Goal: Information Seeking & Learning: Obtain resource

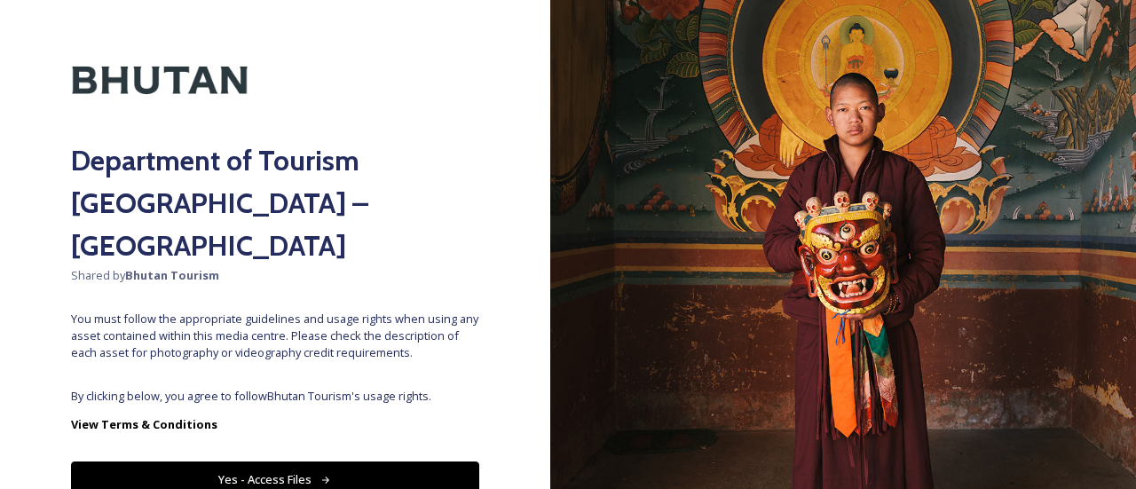
scroll to position [92, 0]
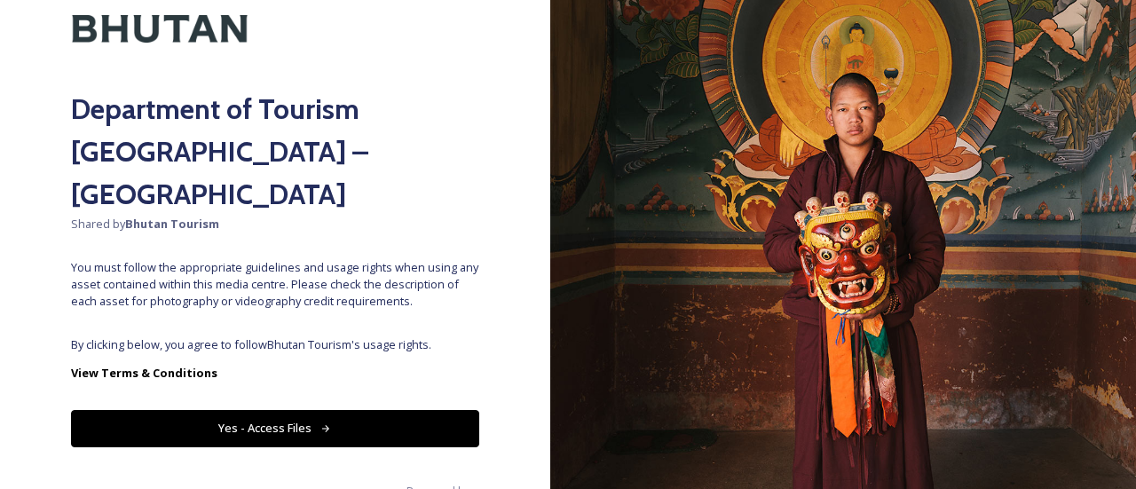
drag, startPoint x: 257, startPoint y: 425, endPoint x: 259, endPoint y: 406, distance: 19.6
click at [257, 424] on div "Department of Tourism [GEOGRAPHIC_DATA] – Brand Centre Shared by Bhutan Tourism…" at bounding box center [275, 244] width 550 height 489
click at [263, 410] on button "Yes - Access Files" at bounding box center [275, 428] width 408 height 36
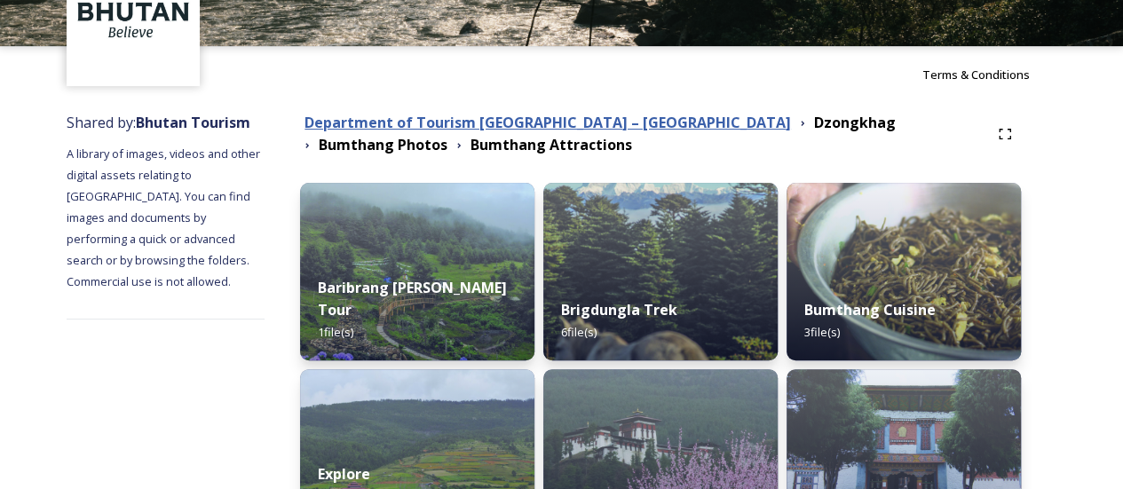
scroll to position [0, 0]
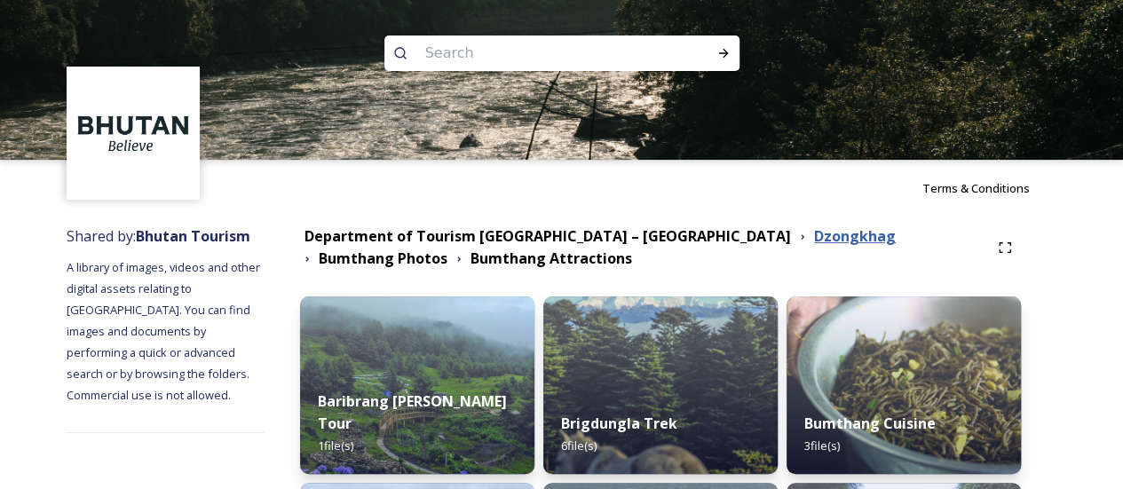
click at [814, 236] on strong "Dzongkhag" at bounding box center [855, 236] width 82 height 20
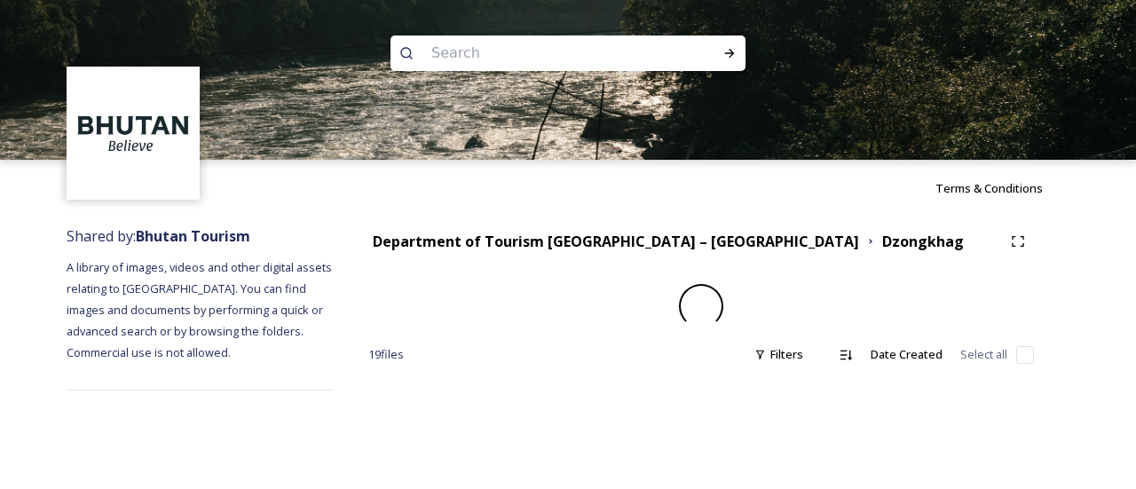
click at [536, 225] on div "Department of Tourism Bhutan – Brand Centre Dzongkhag 19 file s Filters Date Cr…" at bounding box center [701, 308] width 737 height 183
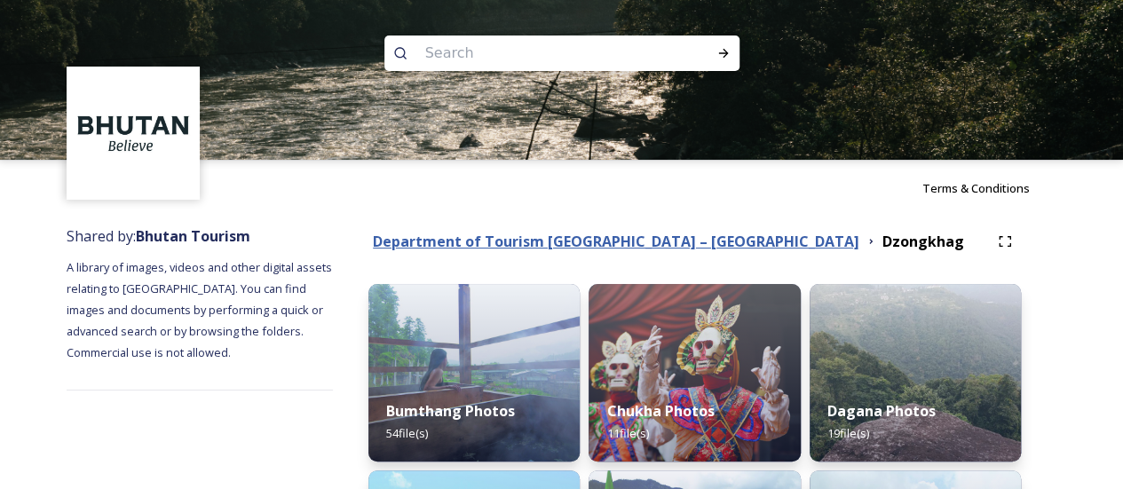
click at [523, 243] on strong "Department of Tourism [GEOGRAPHIC_DATA] – [GEOGRAPHIC_DATA]" at bounding box center [616, 242] width 486 height 20
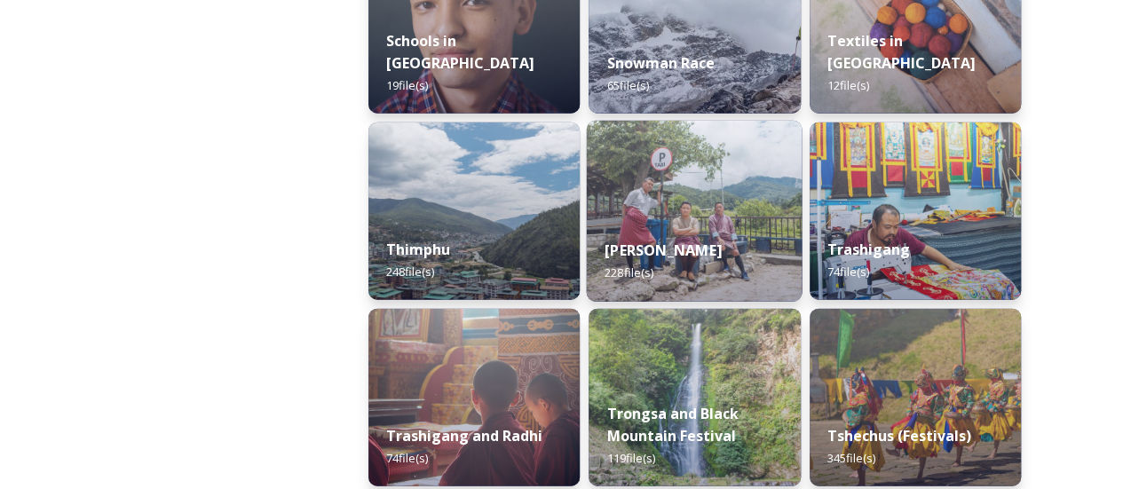
scroll to position [2041, 0]
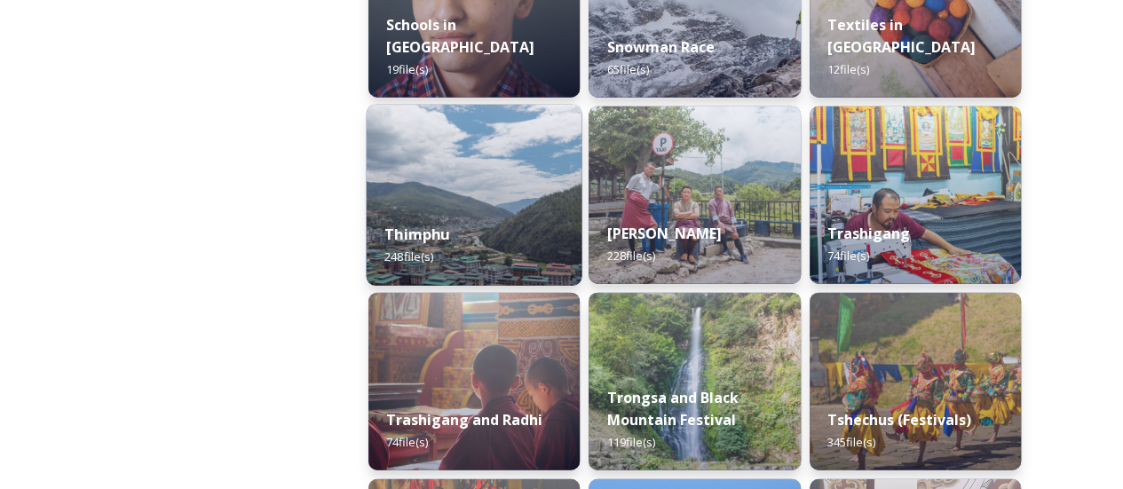
click at [514, 253] on div "Thimphu 248 file(s)" at bounding box center [474, 245] width 216 height 81
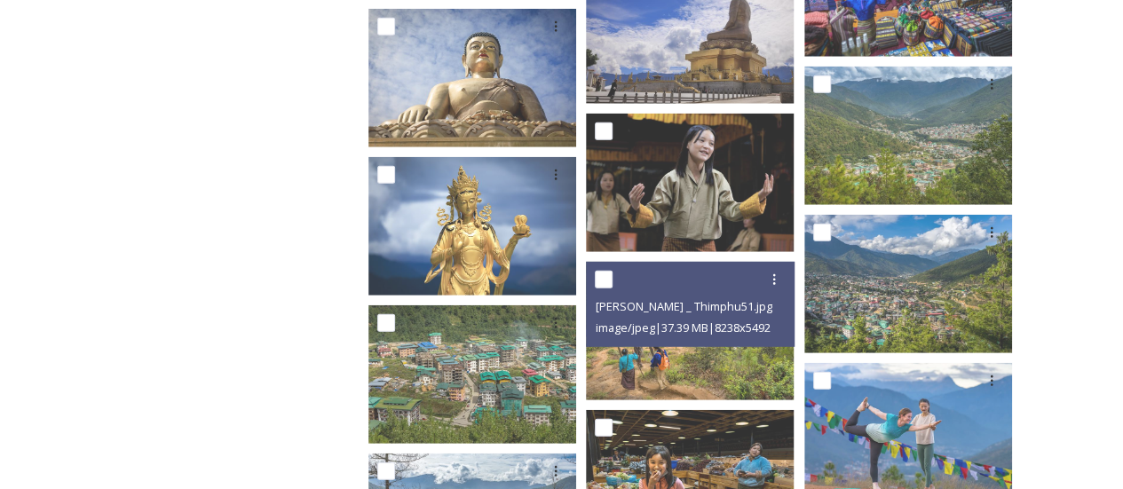
scroll to position [2130, 0]
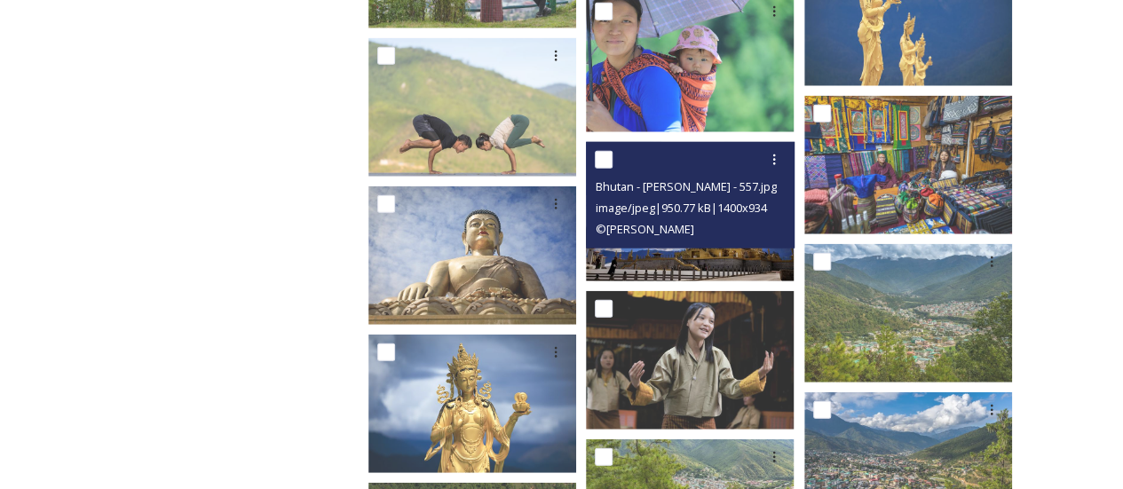
click at [629, 259] on img at bounding box center [690, 211] width 208 height 138
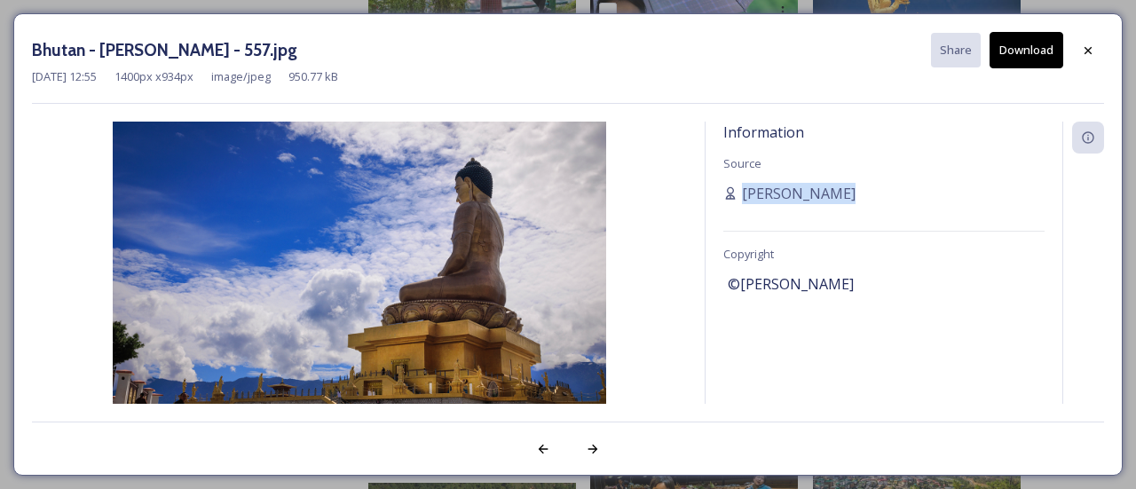
drag, startPoint x: 866, startPoint y: 189, endPoint x: 703, endPoint y: 185, distance: 163.3
click at [703, 185] on div "Information Source Carissa Nimah Copyright ©Moshe Shai" at bounding box center [568, 263] width 1072 height 282
copy span "[PERSON_NAME]"
click at [1102, 49] on div at bounding box center [1088, 51] width 32 height 32
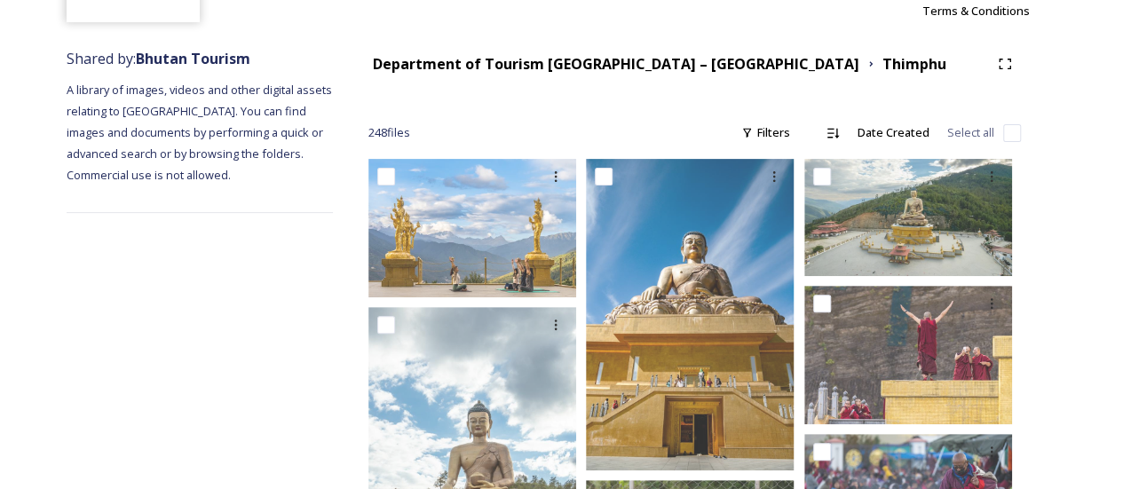
scroll to position [0, 0]
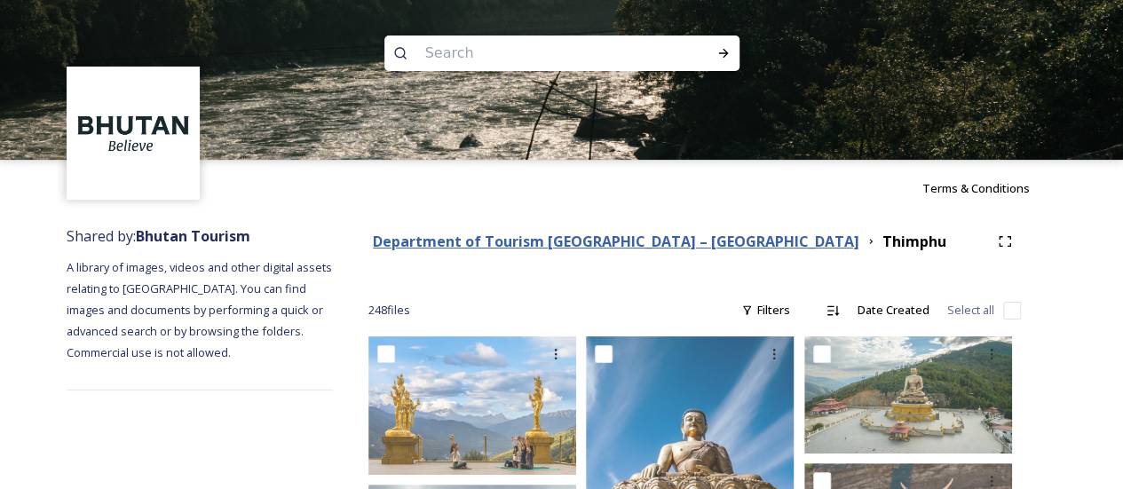
click at [637, 243] on strong "Department of Tourism [GEOGRAPHIC_DATA] – [GEOGRAPHIC_DATA]" at bounding box center [616, 242] width 486 height 20
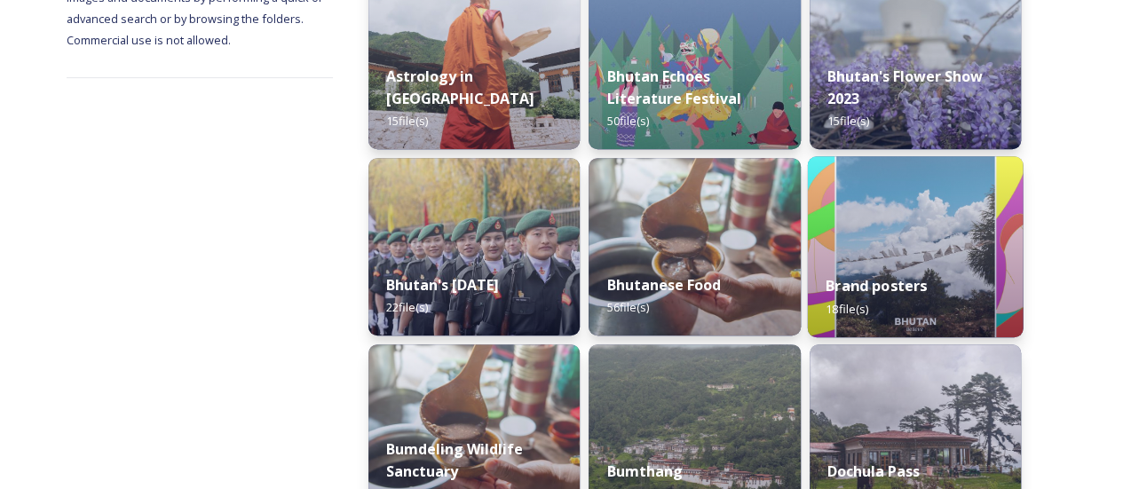
scroll to position [444, 0]
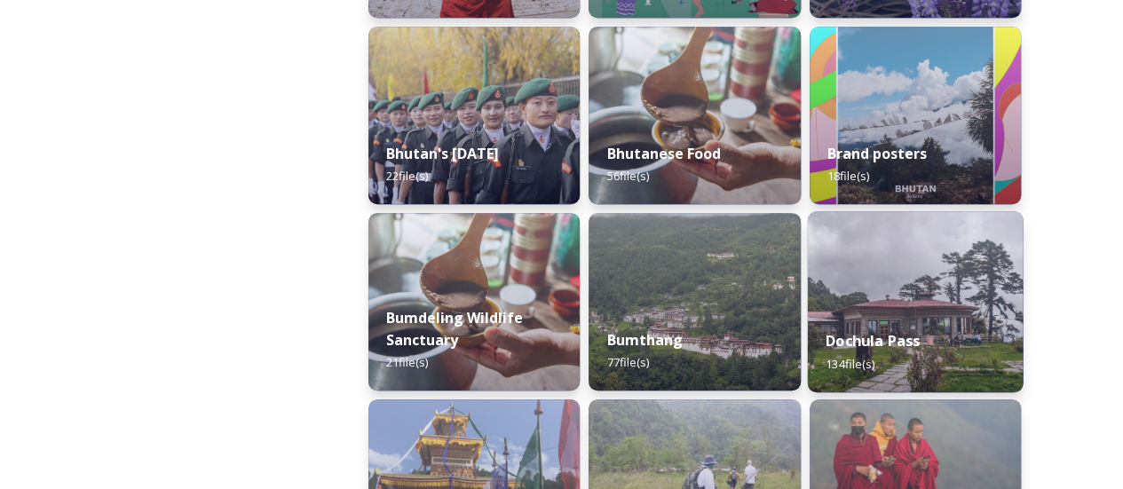
click at [867, 264] on img at bounding box center [915, 301] width 216 height 181
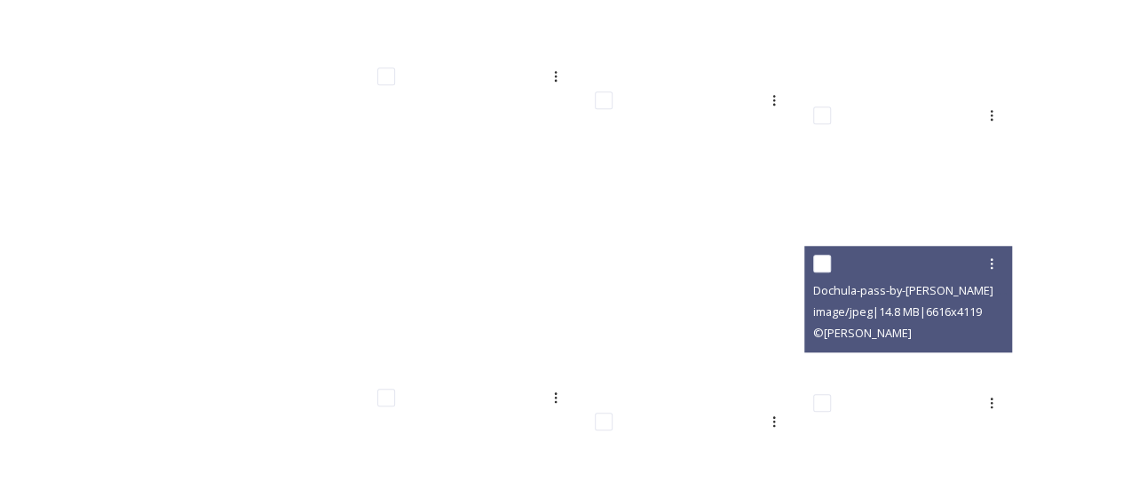
scroll to position [4171, 0]
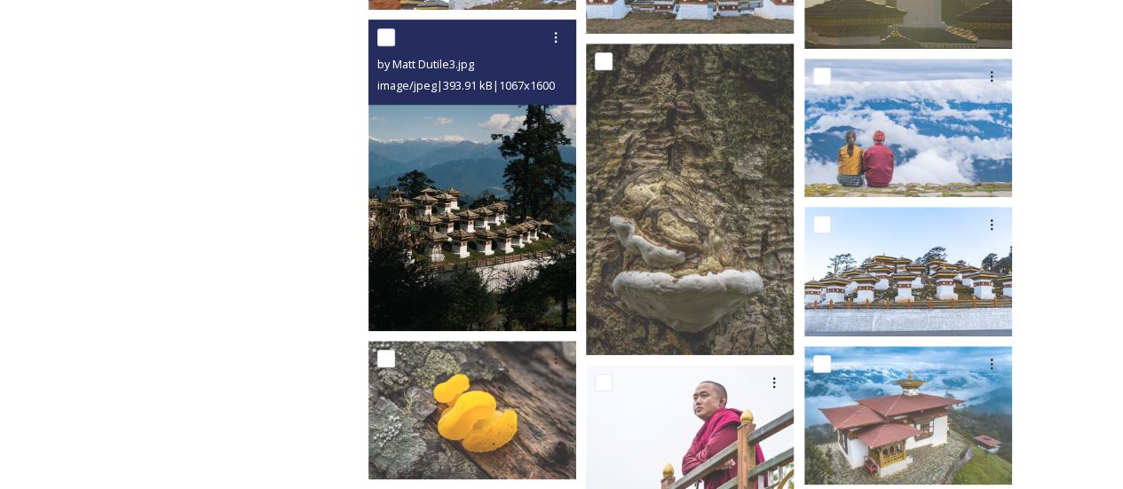
click at [458, 187] on img at bounding box center [472, 175] width 208 height 311
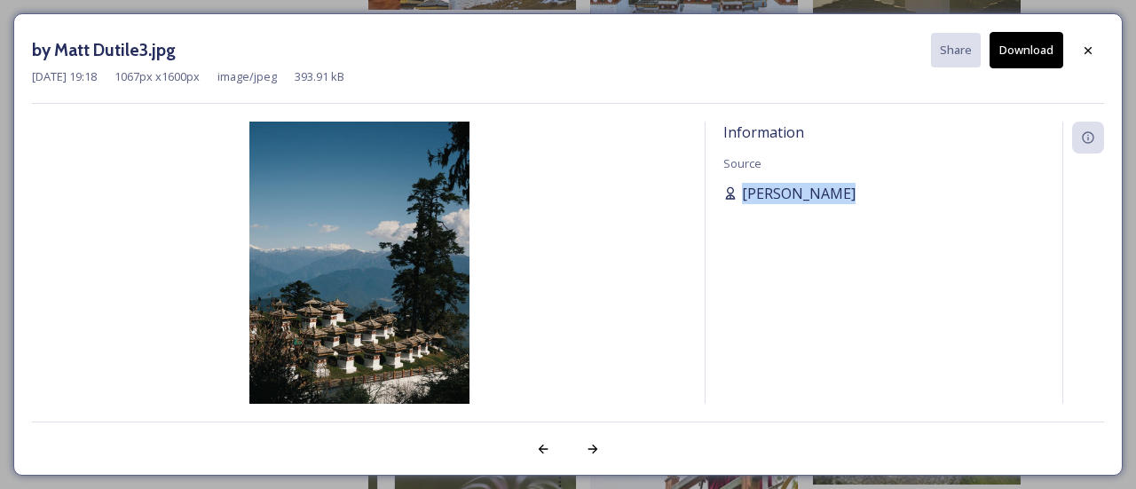
drag, startPoint x: 851, startPoint y: 193, endPoint x: 740, endPoint y: 185, distance: 111.2
click at [740, 185] on div "[PERSON_NAME]" at bounding box center [883, 193] width 321 height 21
copy span "[PERSON_NAME]"
click at [1082, 38] on div at bounding box center [1088, 51] width 32 height 32
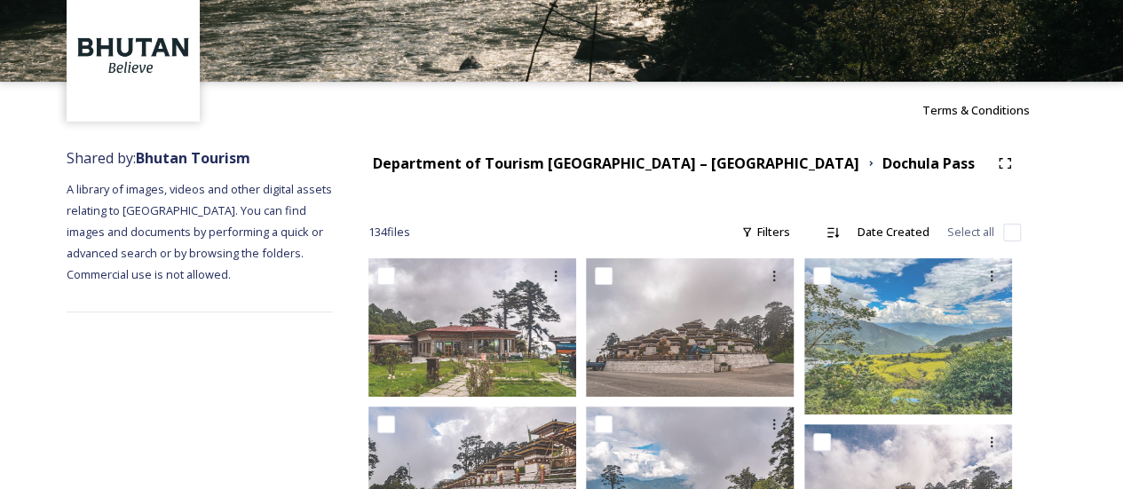
scroll to position [0, 0]
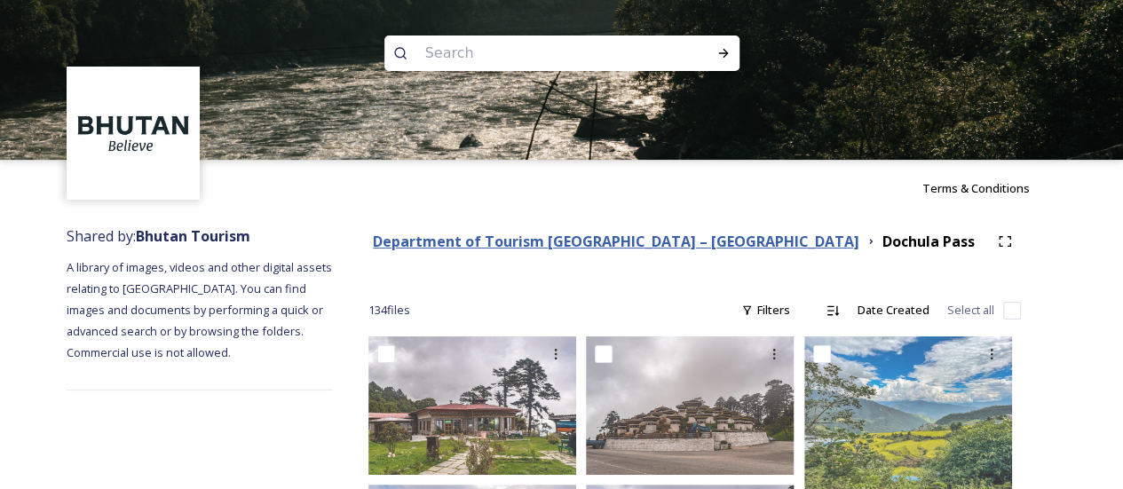
click at [641, 244] on strong "Department of Tourism [GEOGRAPHIC_DATA] – [GEOGRAPHIC_DATA]" at bounding box center [616, 242] width 486 height 20
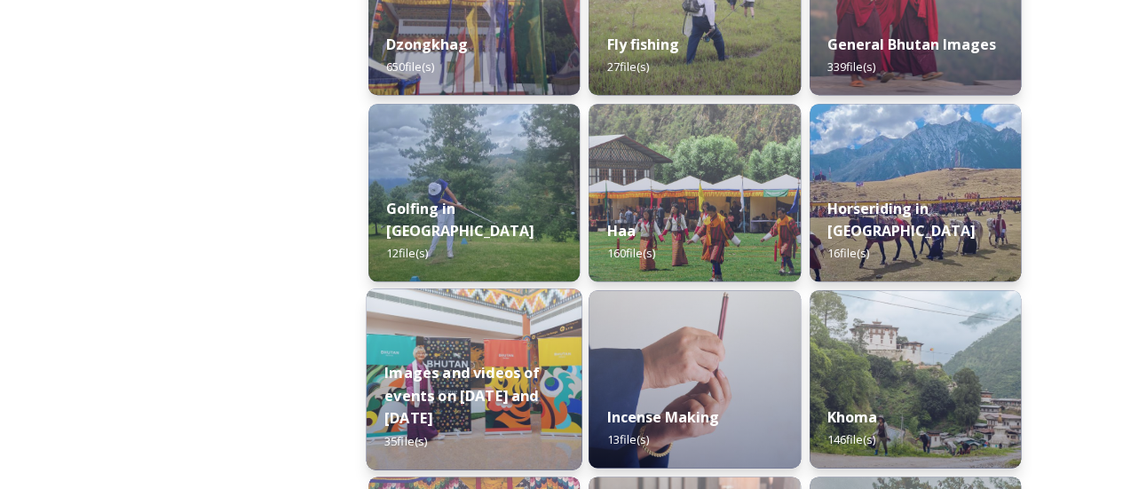
scroll to position [799, 0]
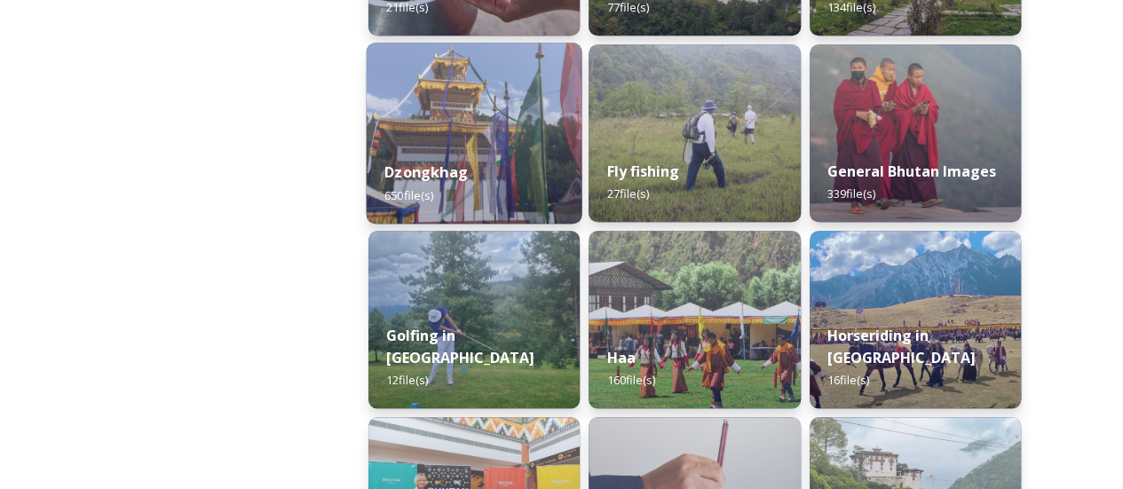
click at [476, 195] on div "Dzongkhag 650 file(s)" at bounding box center [474, 183] width 216 height 81
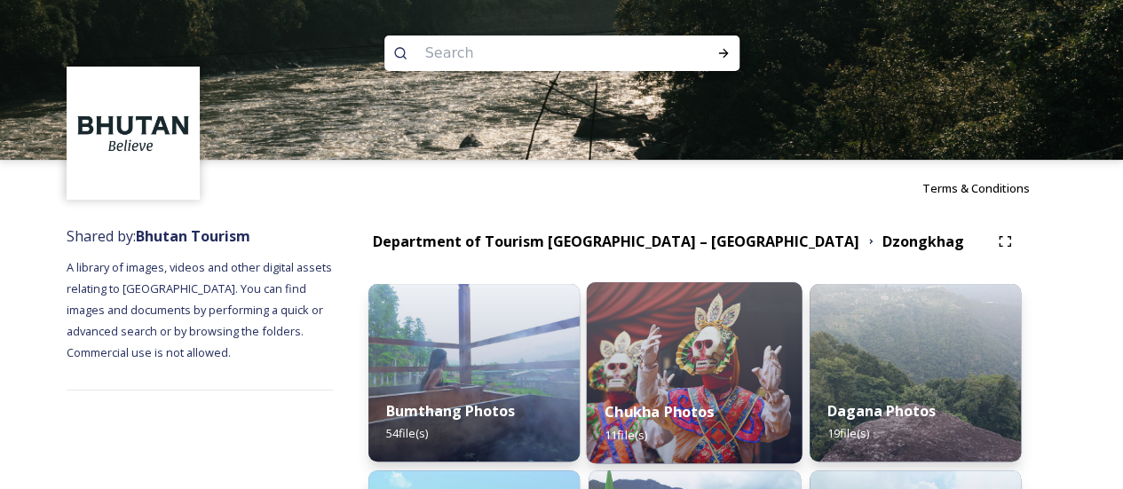
scroll to position [266, 0]
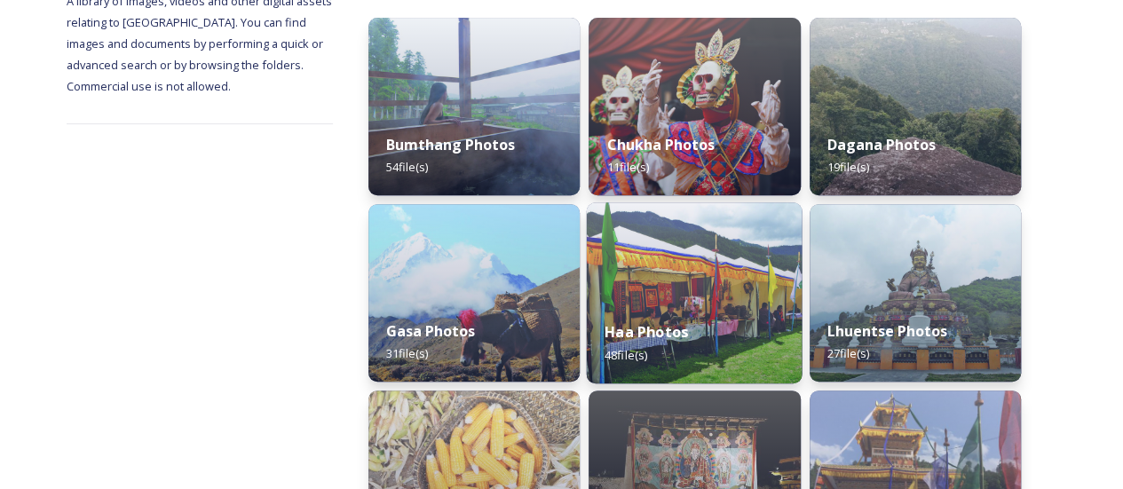
click at [668, 311] on div "Haa Photos 48 file(s)" at bounding box center [695, 343] width 216 height 81
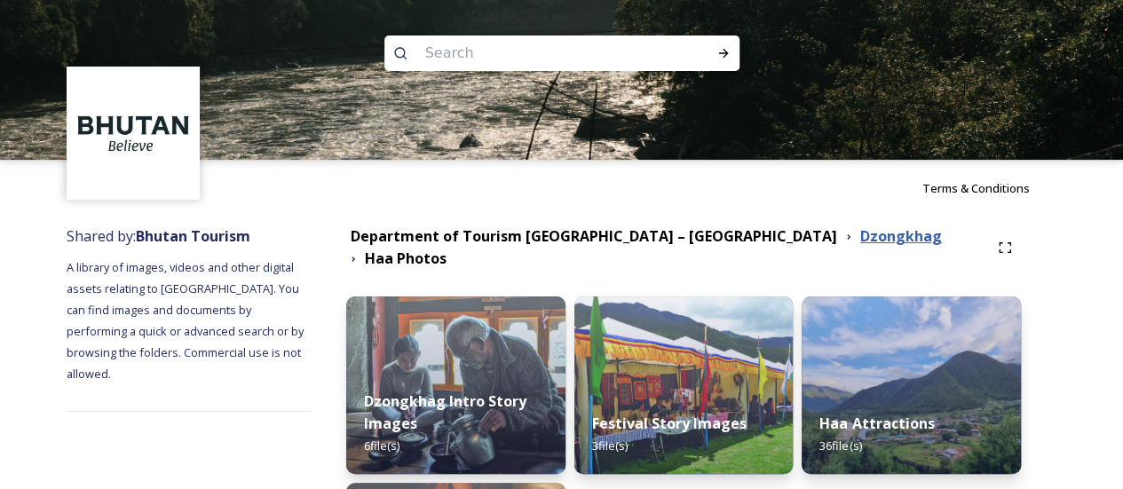
click at [860, 240] on strong "Dzongkhag" at bounding box center [901, 236] width 82 height 20
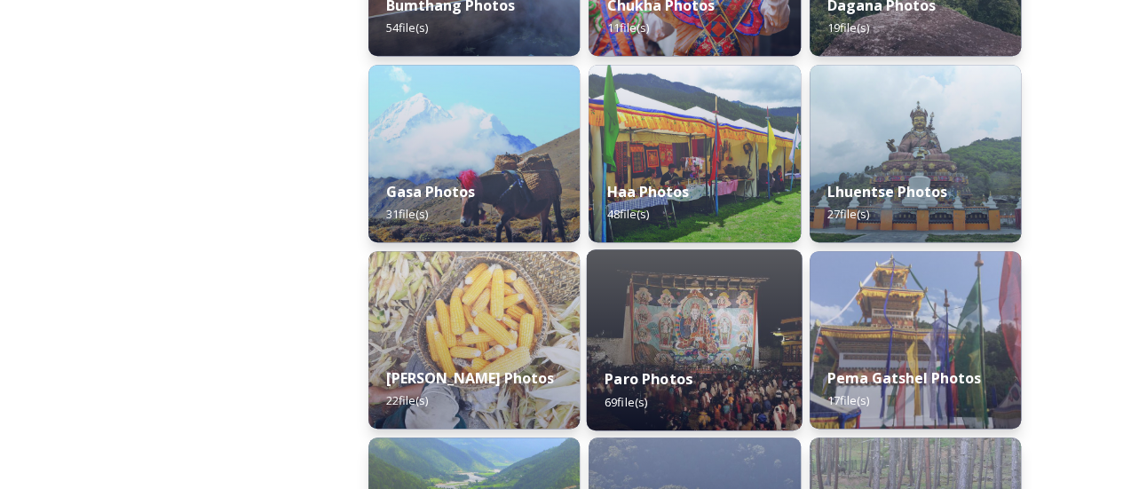
scroll to position [532, 0]
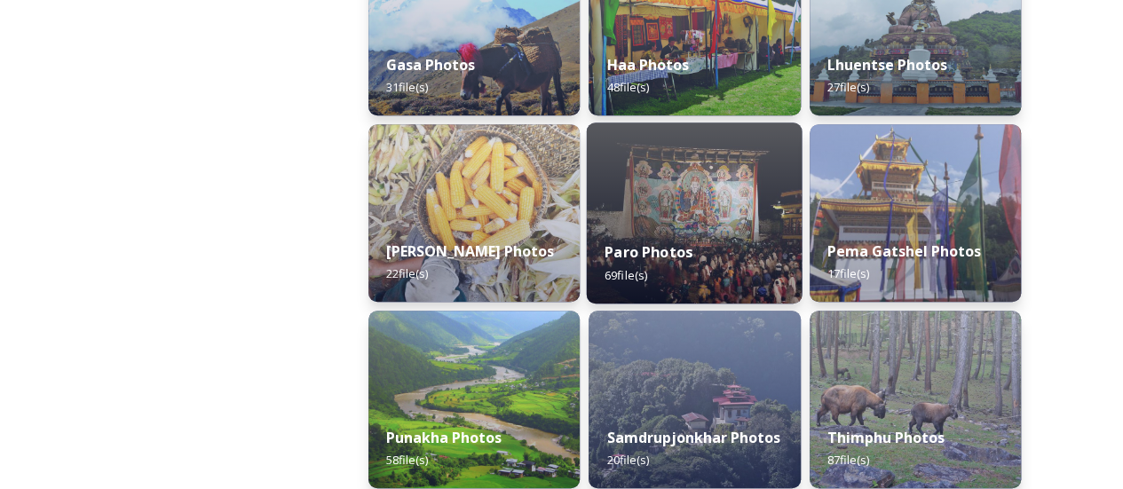
click at [635, 230] on div "Paro Photos 69 file(s)" at bounding box center [695, 263] width 216 height 81
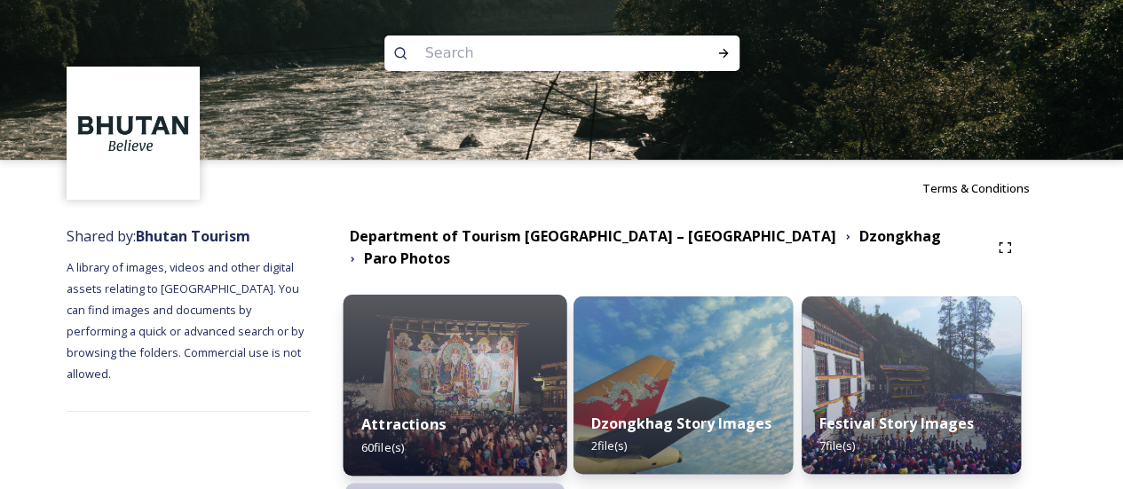
click at [472, 352] on img at bounding box center [455, 385] width 224 height 181
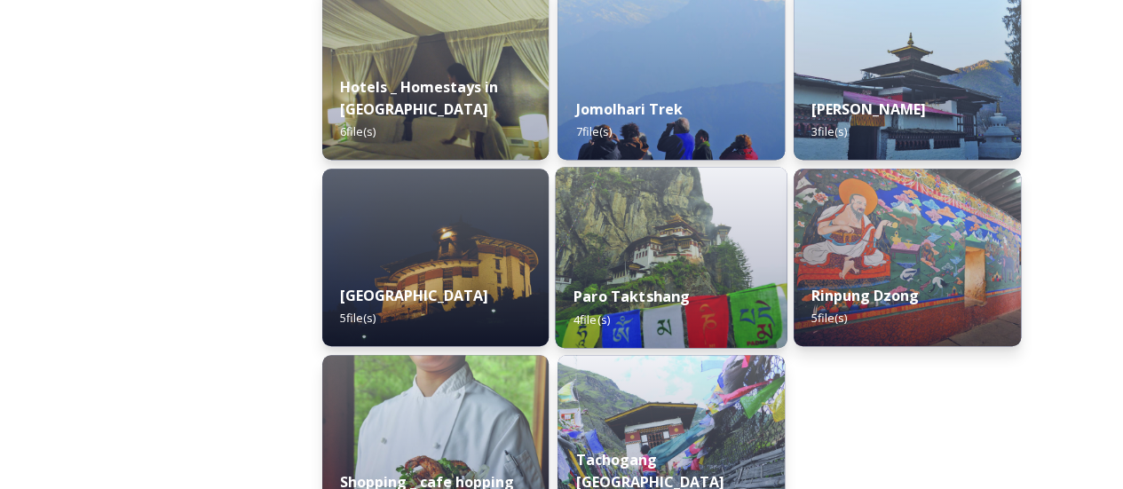
scroll to position [444, 0]
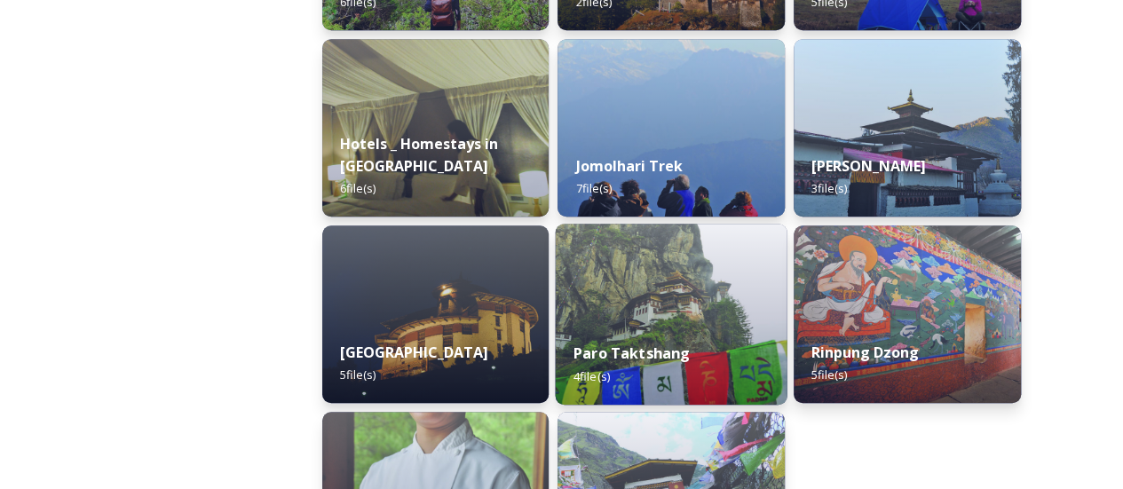
click at [692, 322] on img at bounding box center [672, 314] width 232 height 181
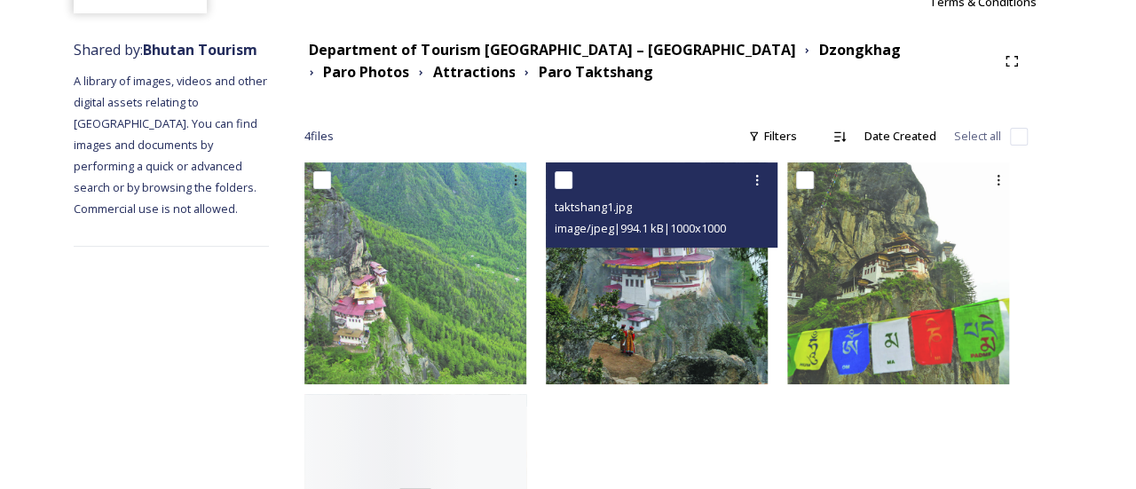
scroll to position [351, 0]
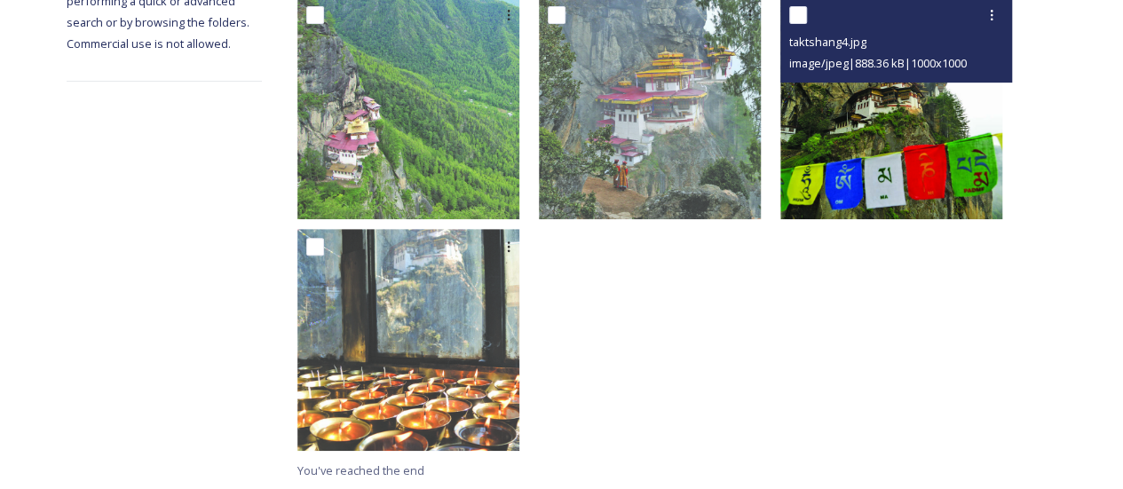
click at [816, 178] on img at bounding box center [891, 108] width 222 height 222
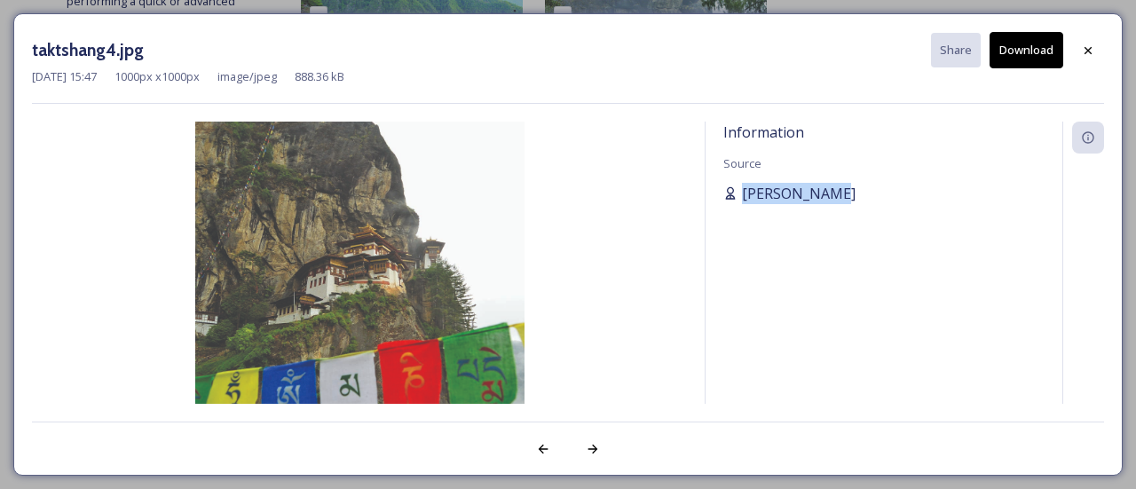
drag, startPoint x: 824, startPoint y: 189, endPoint x: 741, endPoint y: 187, distance: 83.4
click at [741, 187] on div "[PERSON_NAME]" at bounding box center [883, 193] width 321 height 21
copy span "[PERSON_NAME]"
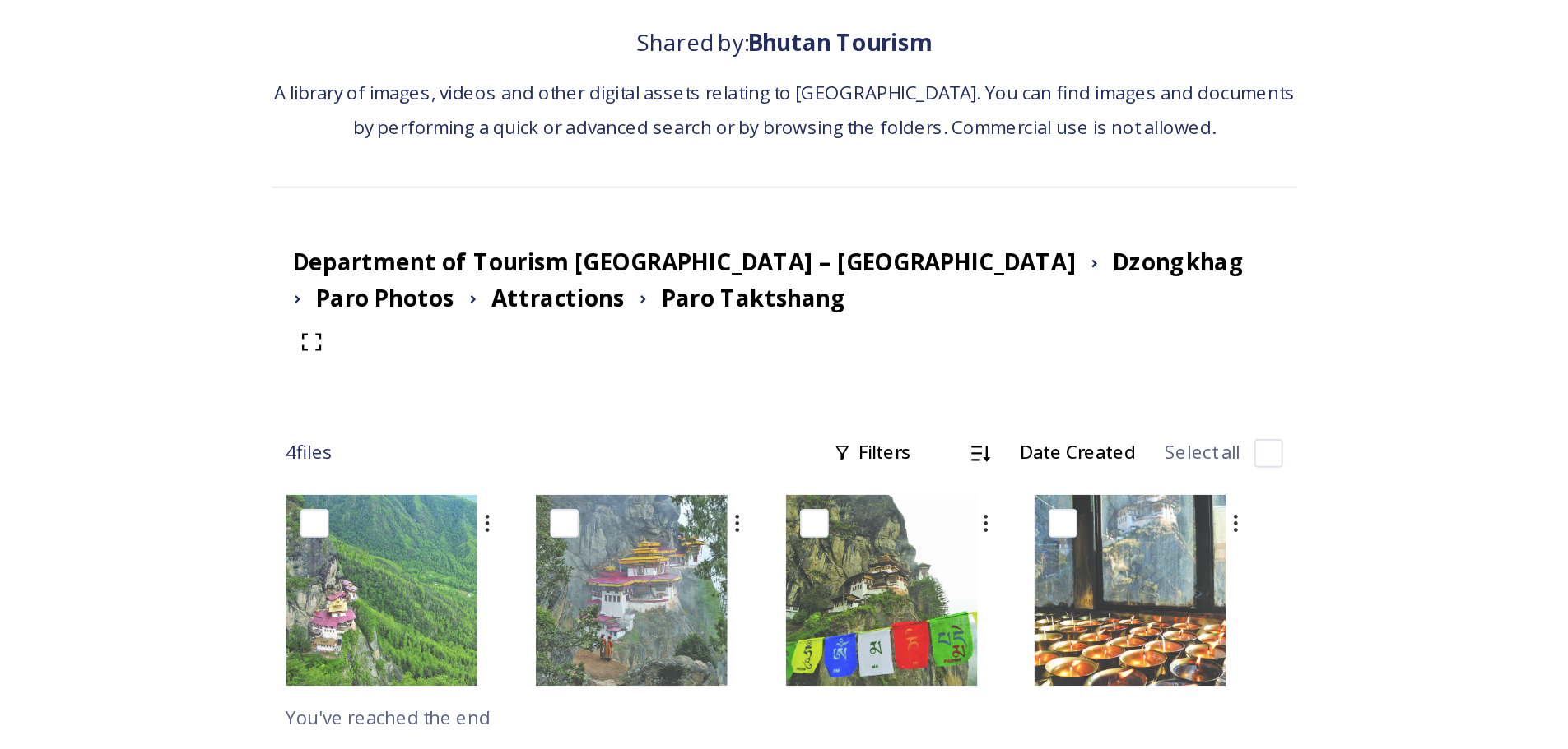
scroll to position [0, 0]
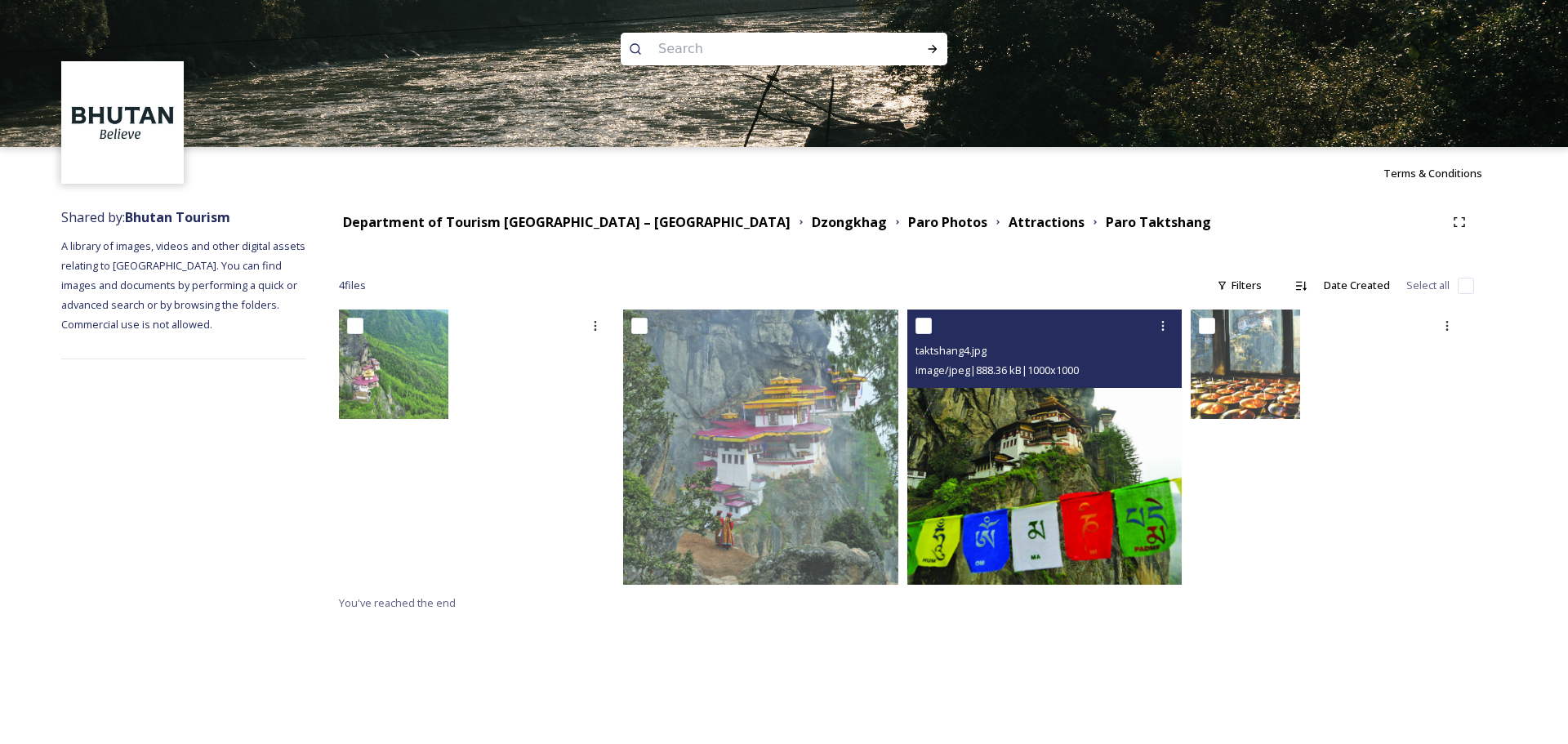
click at [1044, 444] on img at bounding box center [1044, 447] width 275 height 275
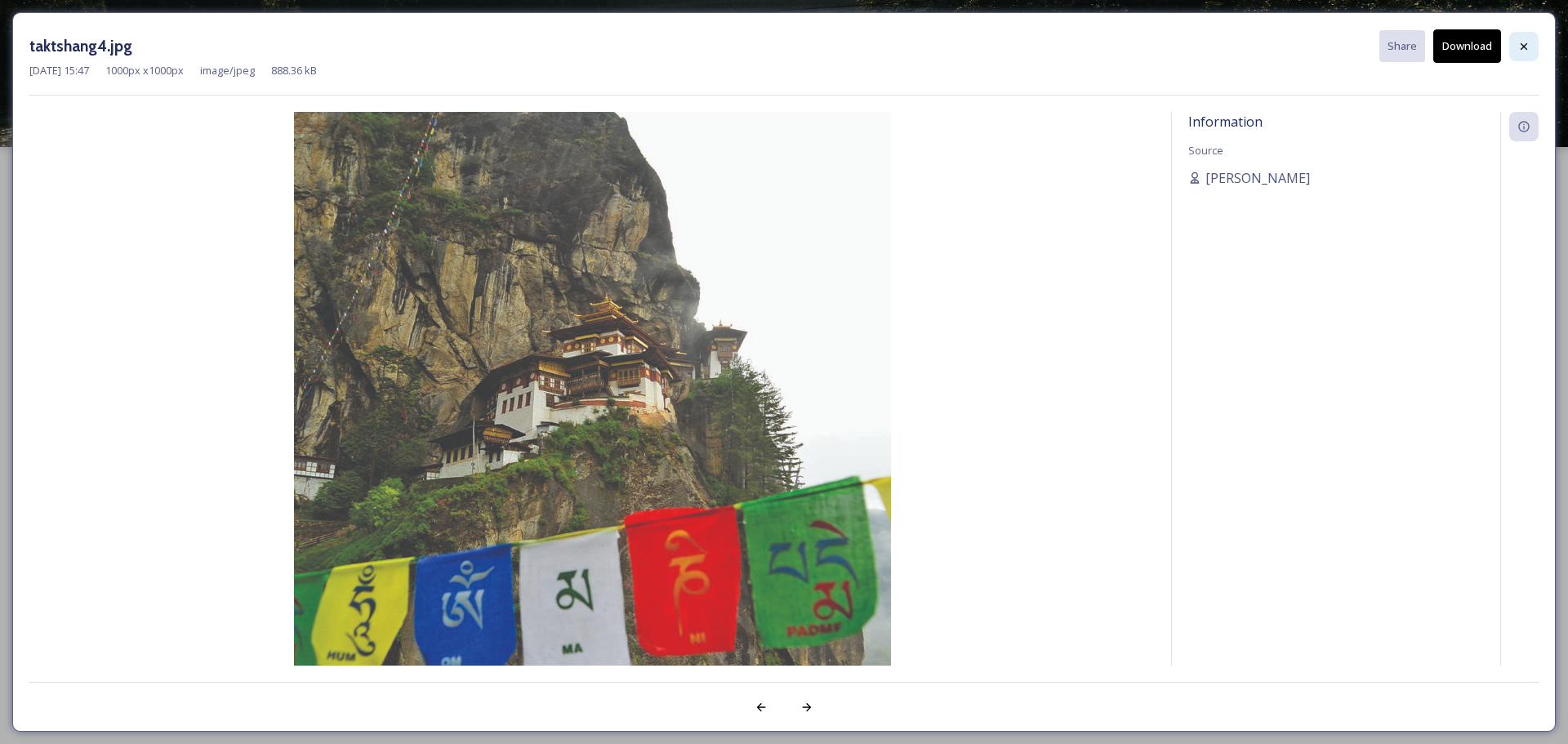
click at [1044, 53] on div at bounding box center [1524, 47] width 29 height 29
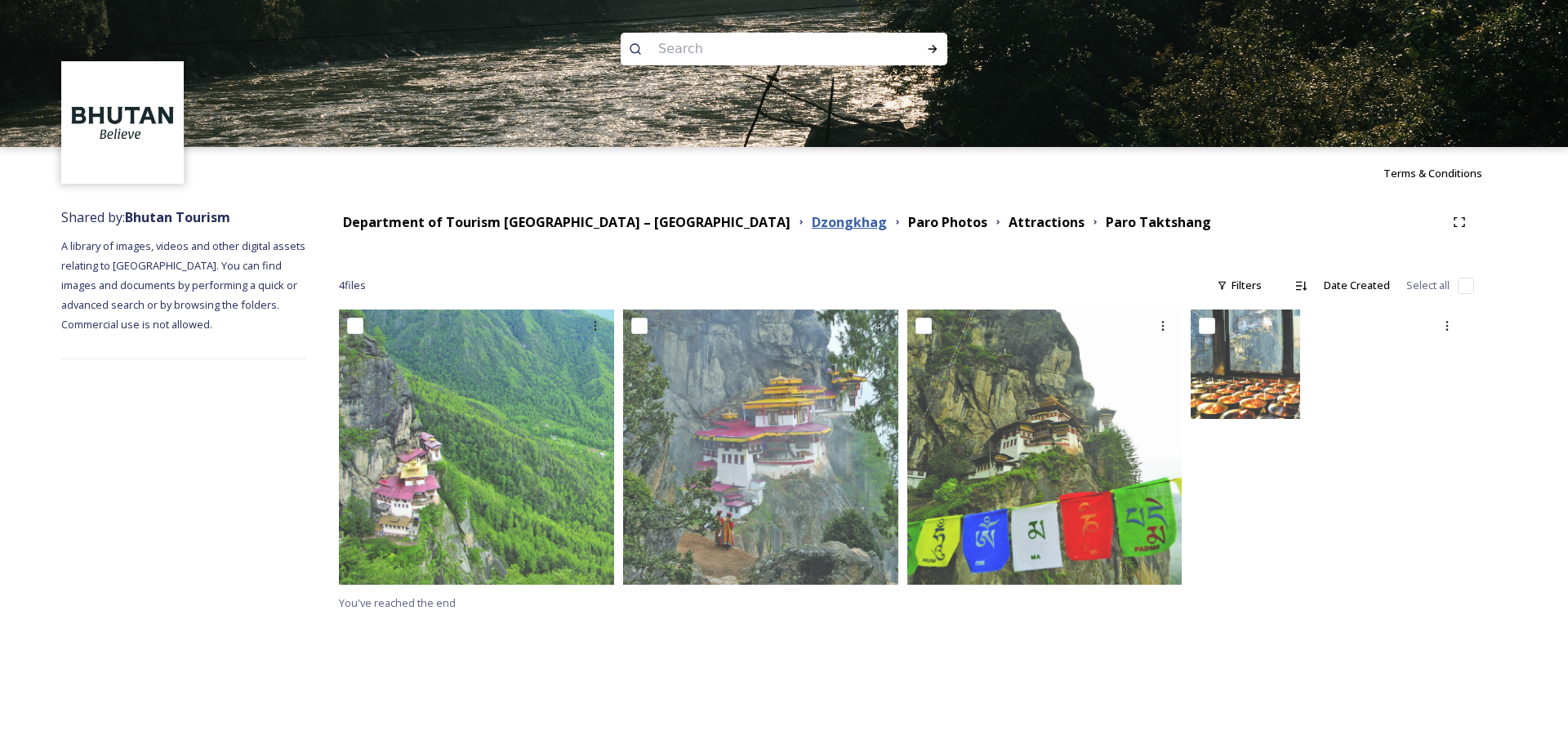
drag, startPoint x: 686, startPoint y: 222, endPoint x: 698, endPoint y: 226, distance: 12.6
click at [812, 222] on strong "Dzongkhag" at bounding box center [849, 223] width 75 height 18
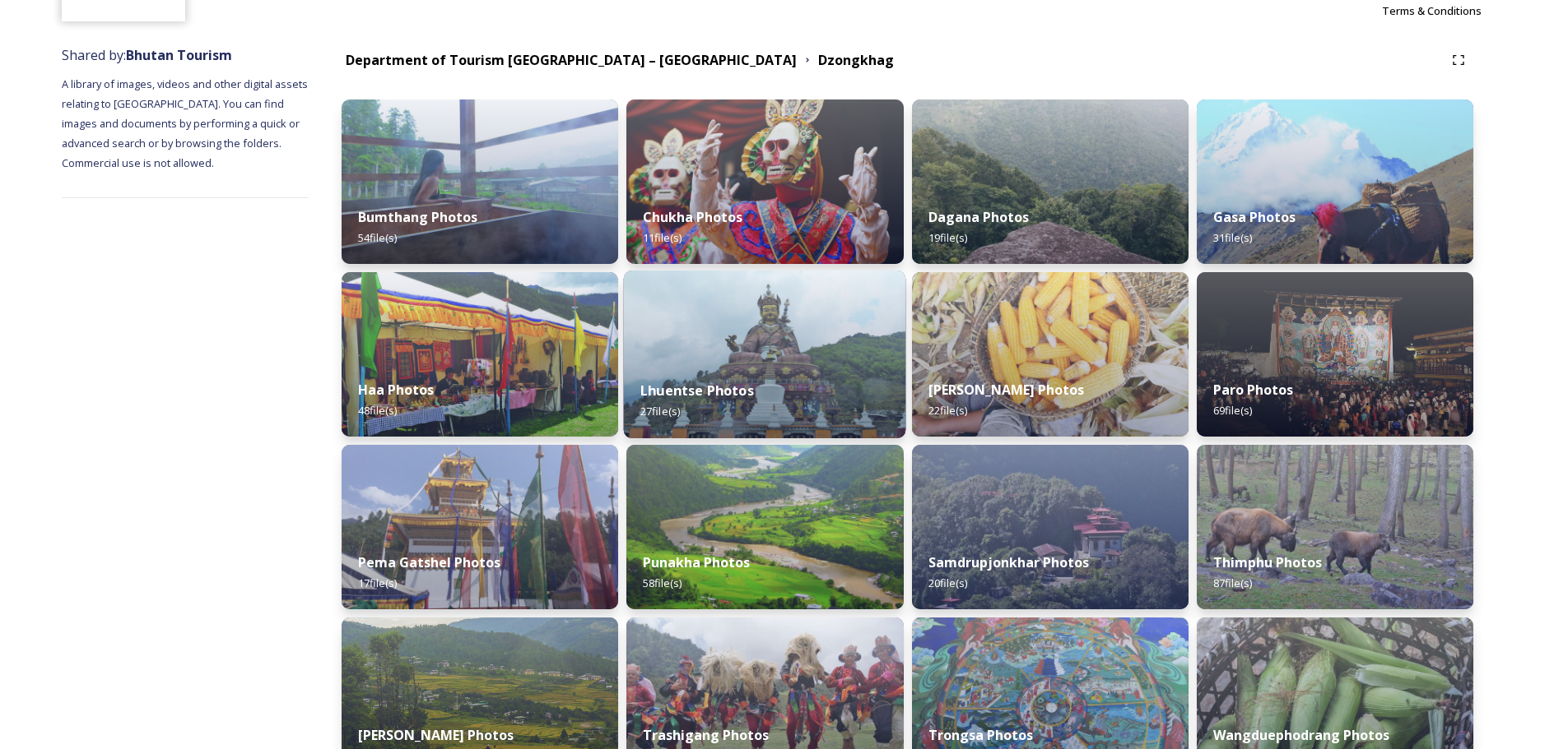
scroll to position [164, 0]
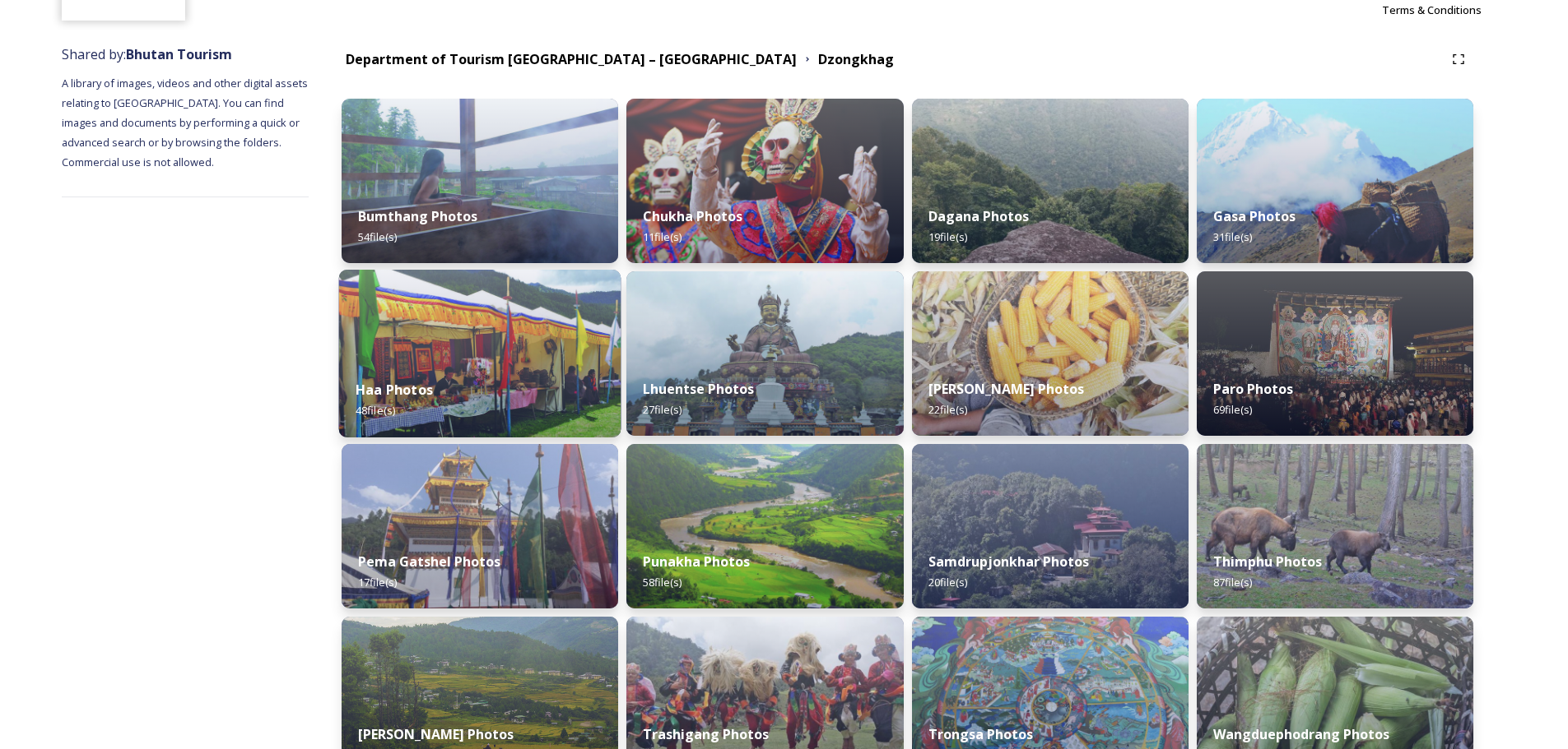
click at [493, 362] on img at bounding box center [480, 353] width 282 height 168
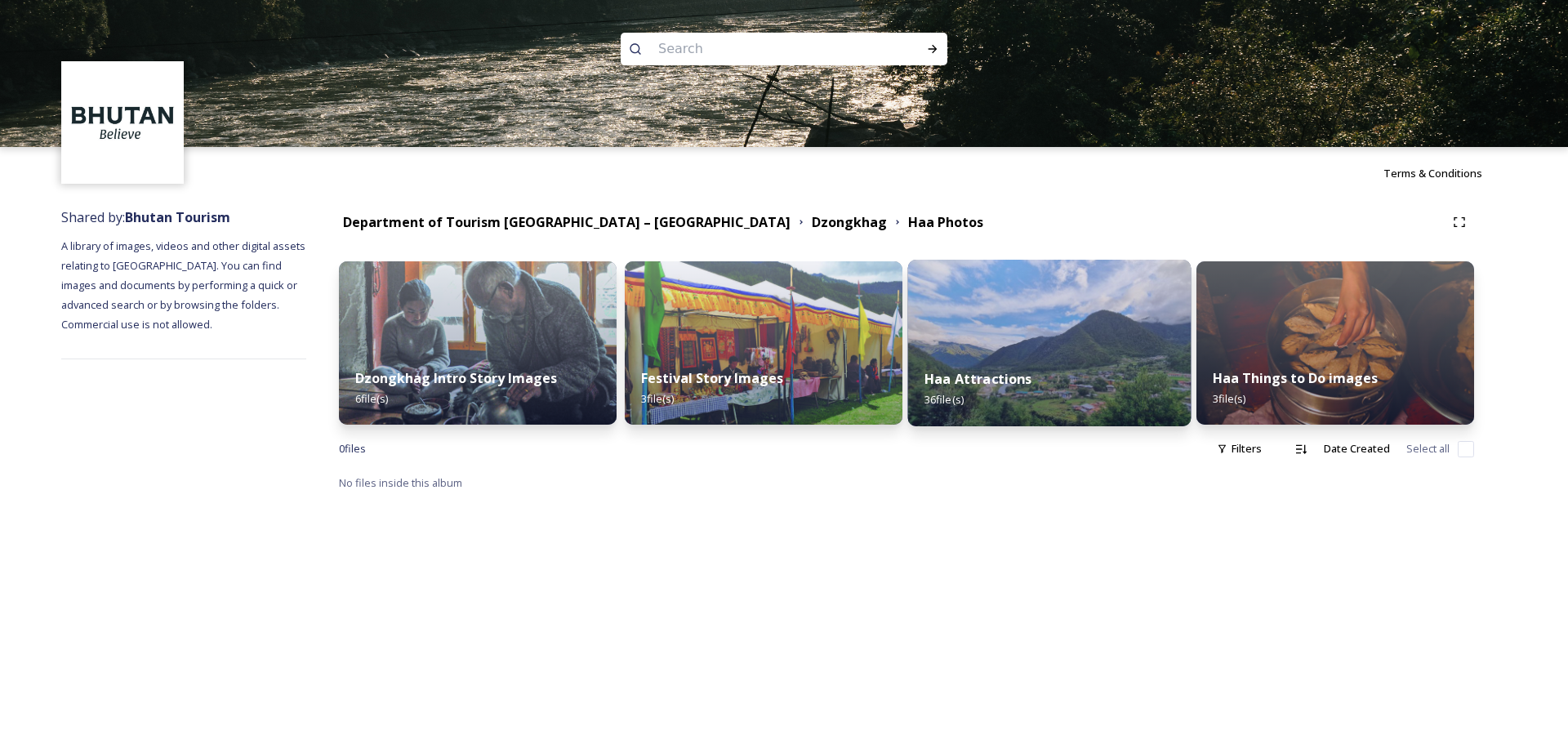
click at [964, 356] on div "Haa Attractions 36 file(s)" at bounding box center [1050, 389] width 283 height 75
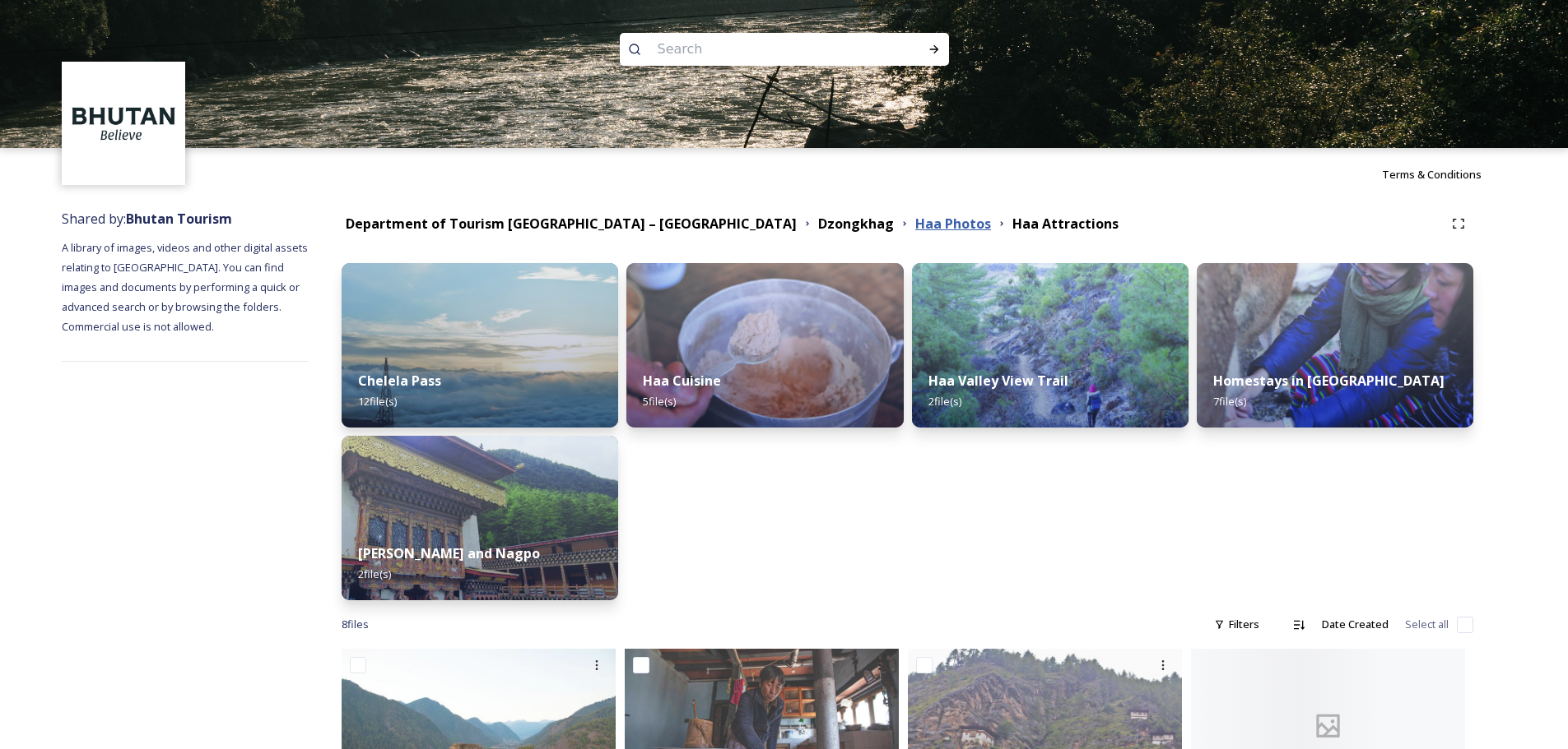
click at [915, 229] on strong "Haa Photos" at bounding box center [953, 224] width 76 height 19
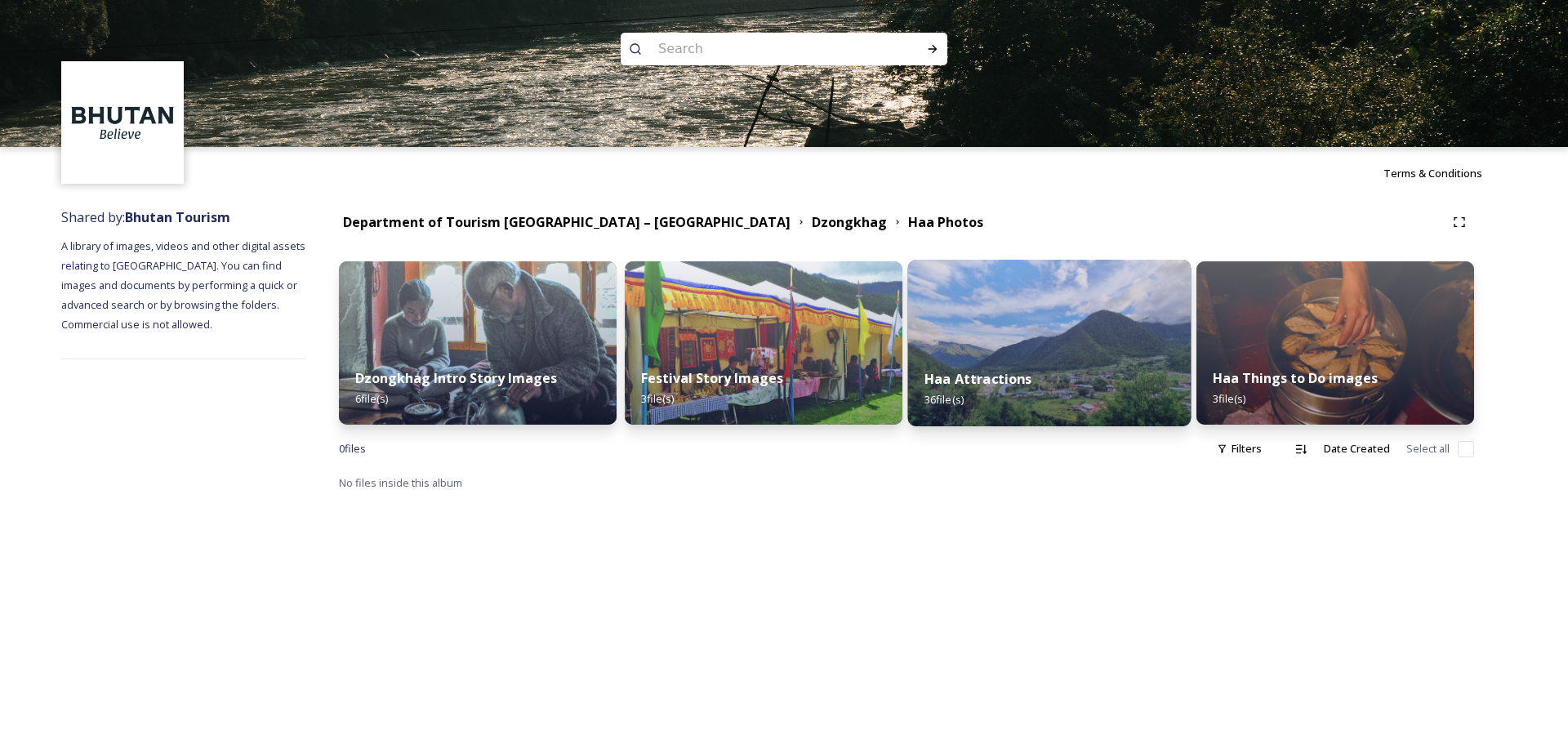
click at [1044, 354] on div "Haa Attractions 36 file(s)" at bounding box center [1050, 389] width 283 height 75
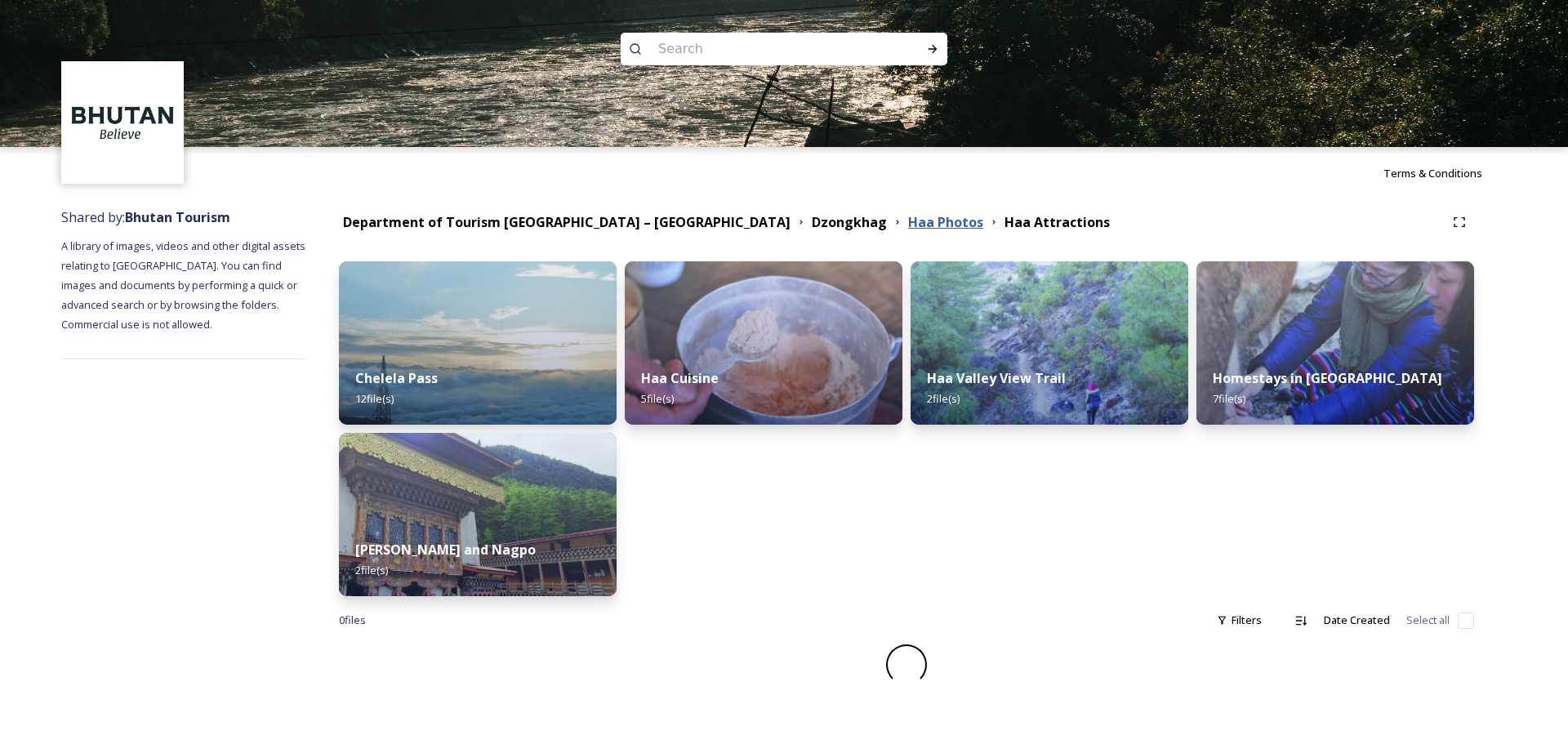
click at [908, 221] on strong "Haa Photos" at bounding box center [946, 223] width 75 height 18
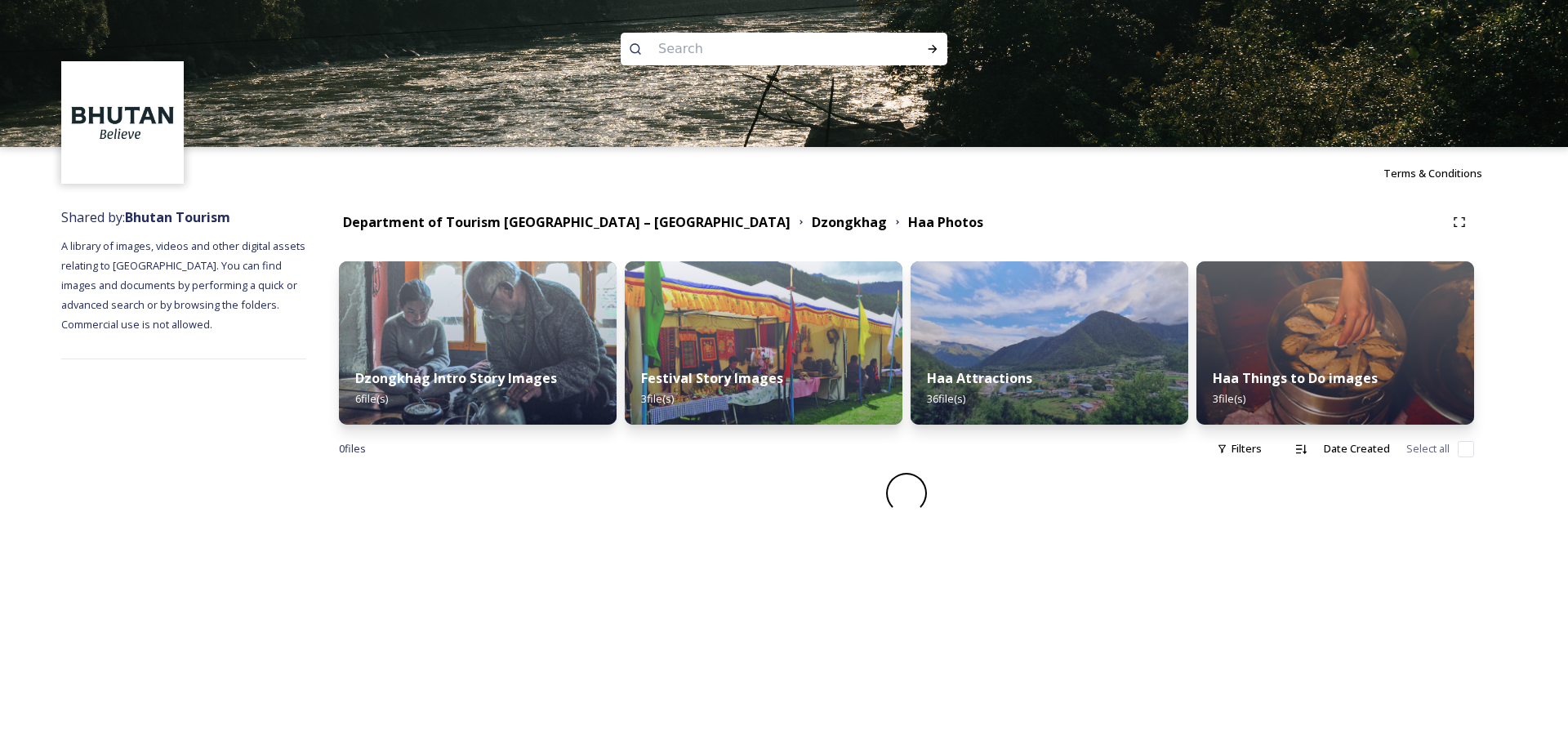
click at [1044, 351] on img at bounding box center [1335, 343] width 278 height 163
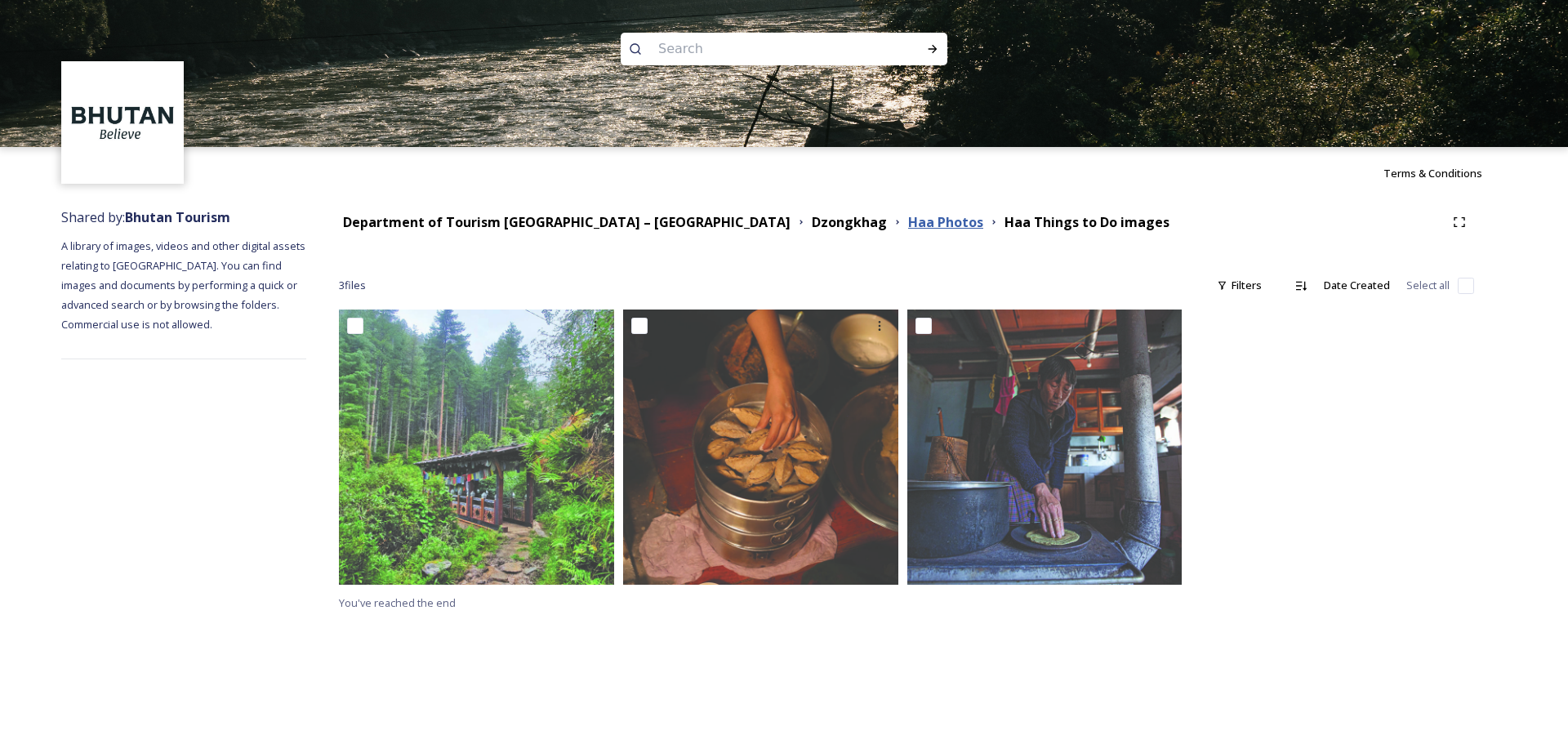
click at [908, 227] on strong "Haa Photos" at bounding box center [946, 223] width 75 height 18
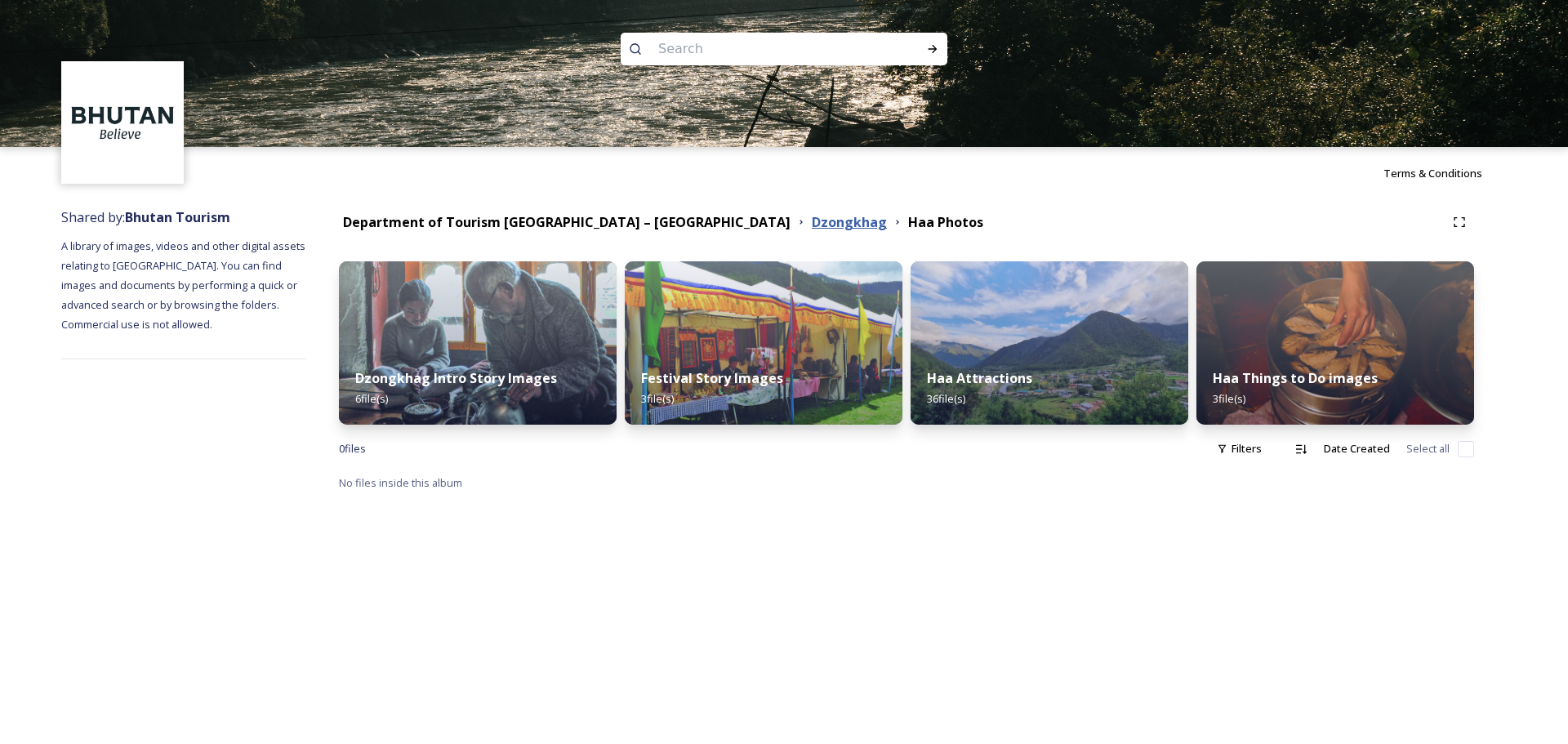
click at [812, 222] on strong "Dzongkhag" at bounding box center [849, 223] width 75 height 18
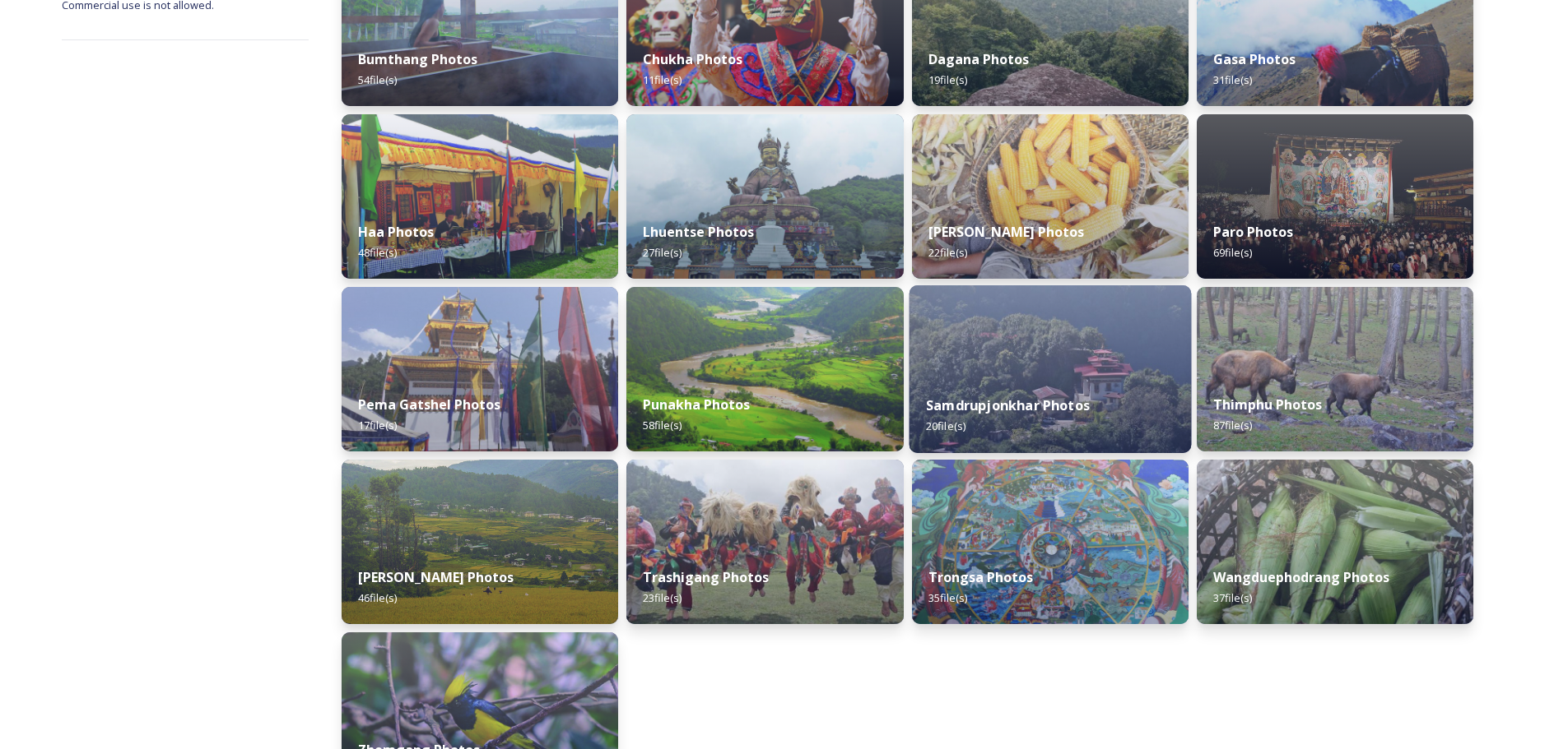
scroll to position [247, 0]
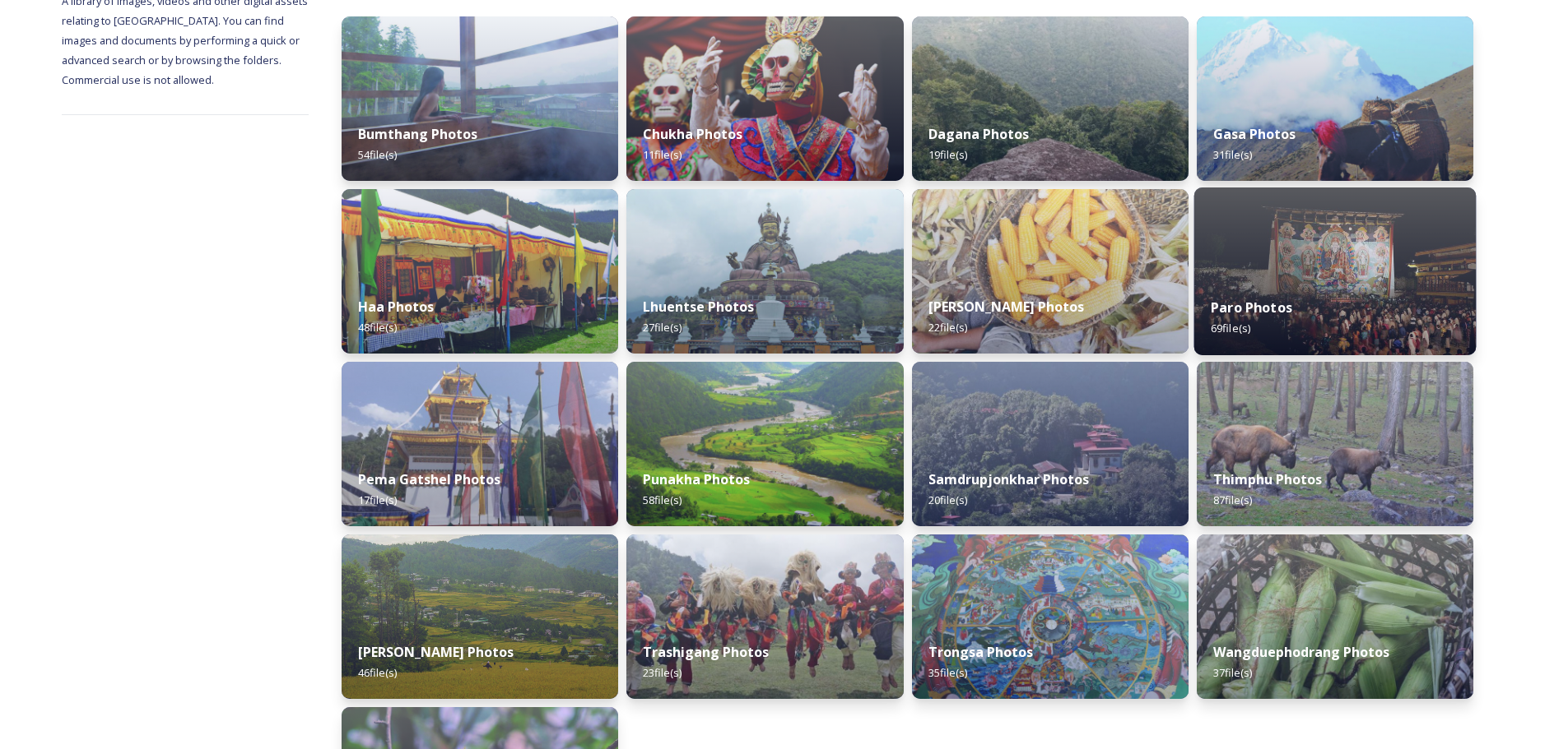
click at [1052, 318] on div "Paro Photos 69 file(s)" at bounding box center [1334, 318] width 282 height 75
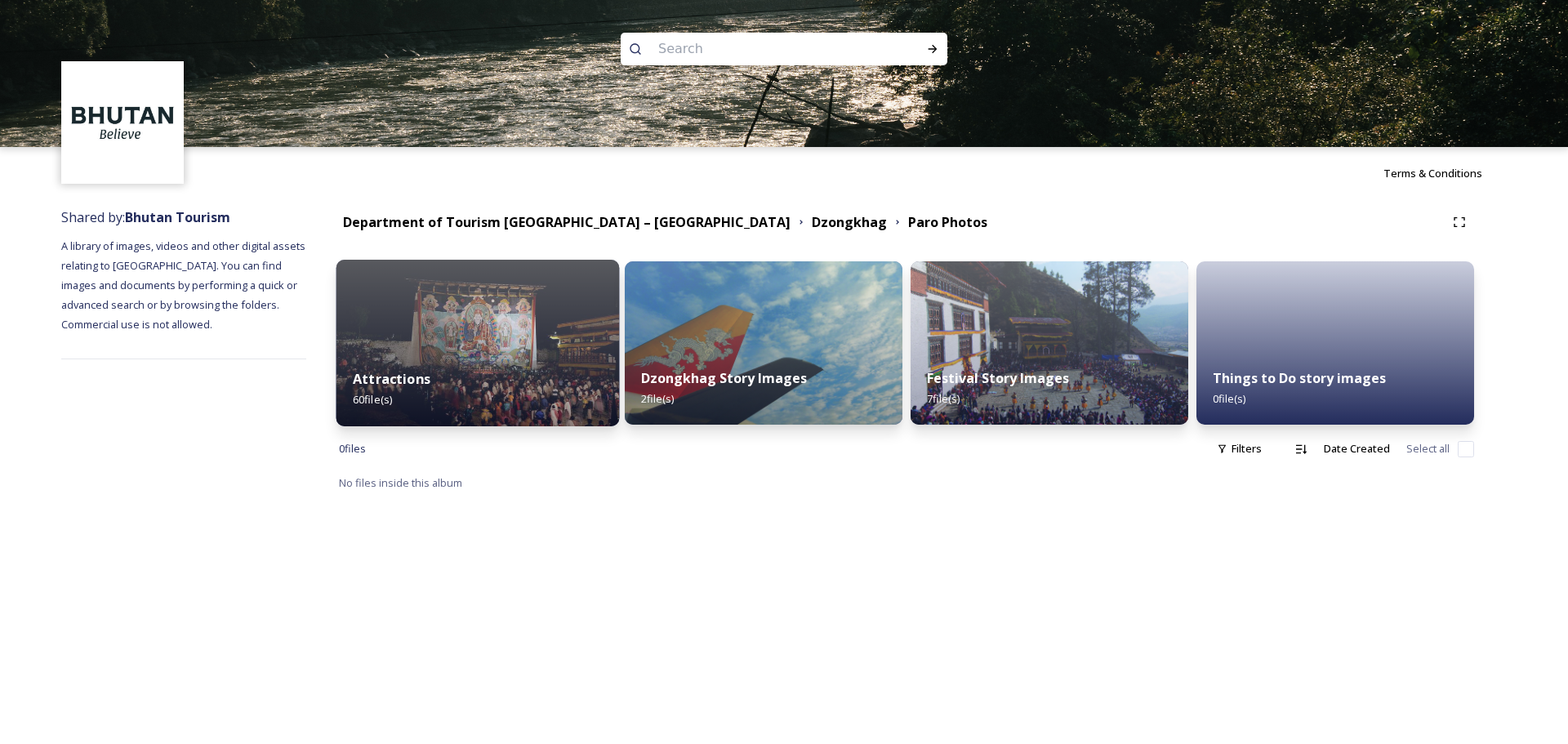
click at [543, 305] on img at bounding box center [478, 343] width 283 height 167
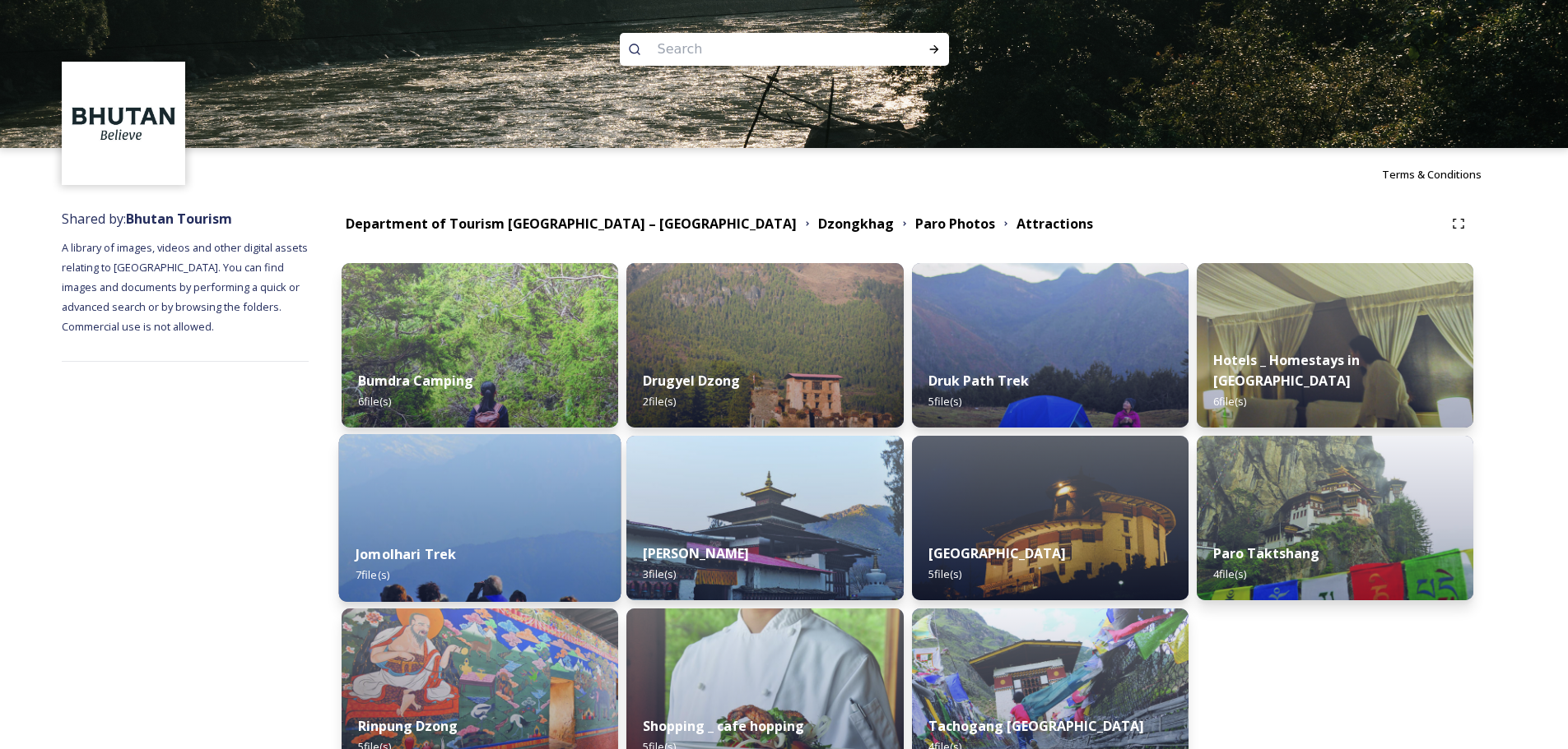
click at [490, 452] on img at bounding box center [480, 518] width 282 height 168
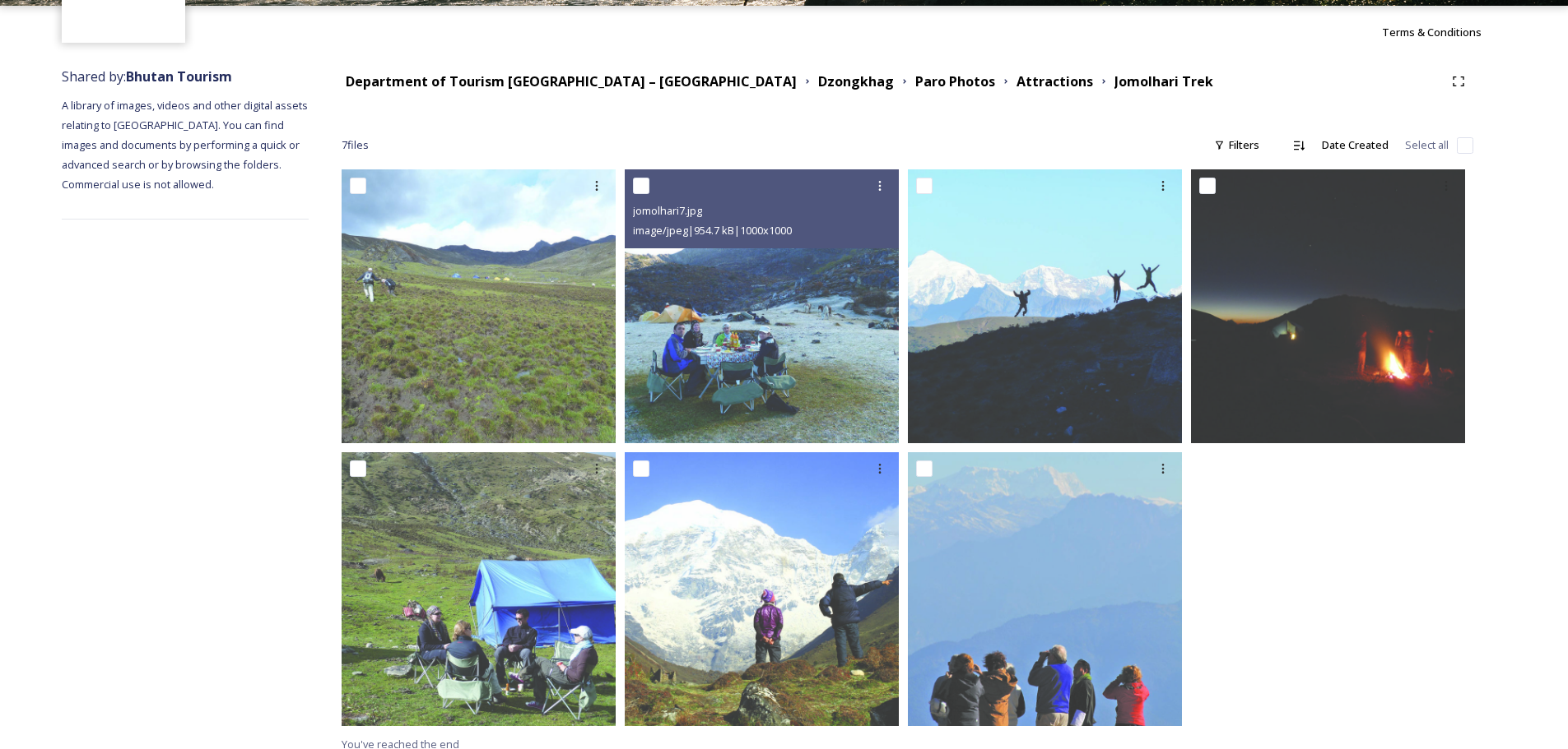
scroll to position [156, 0]
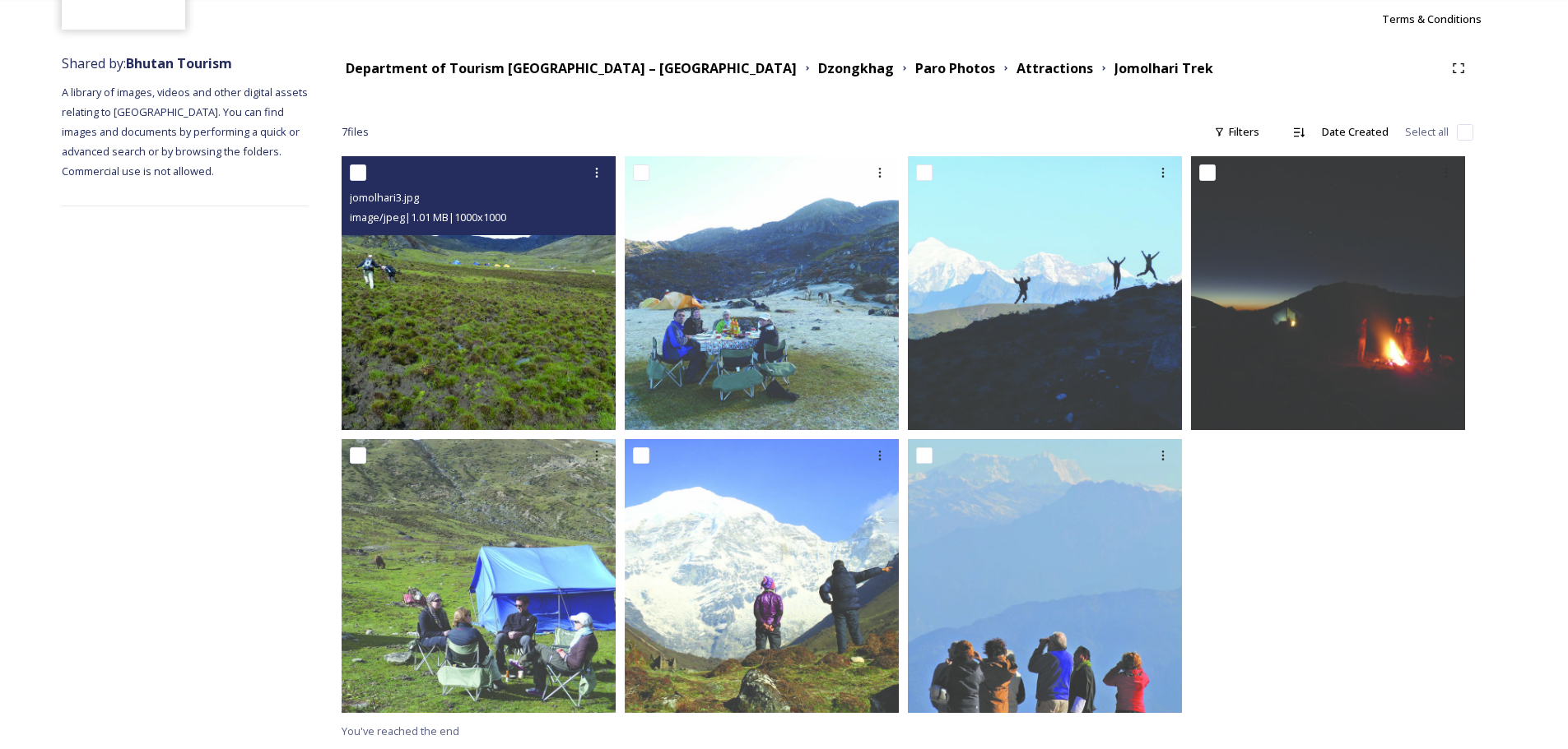
click at [555, 347] on img at bounding box center [478, 294] width 274 height 274
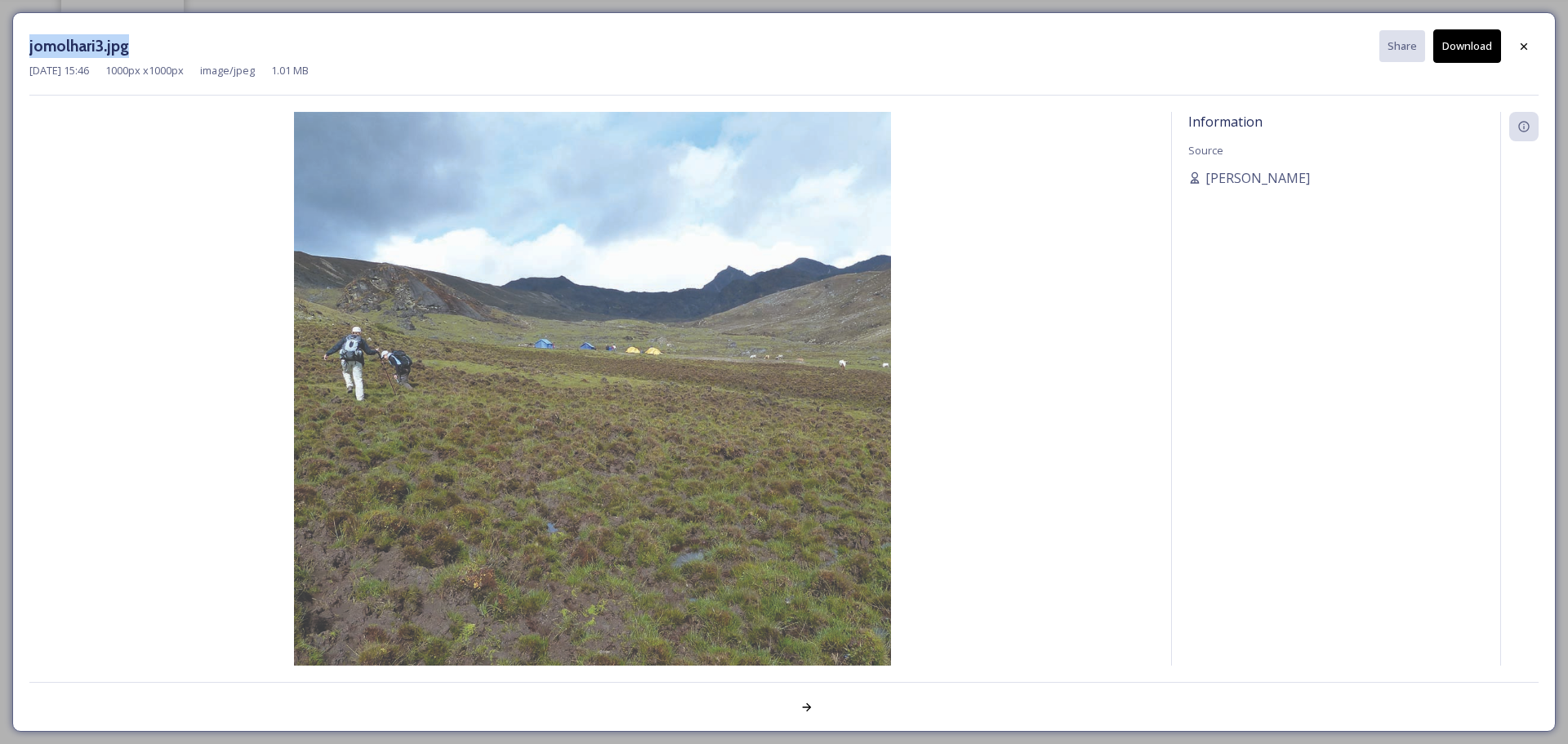
drag, startPoint x: 28, startPoint y: 40, endPoint x: 206, endPoint y: 43, distance: 178.0
click at [206, 43] on div "jomolhari3.jpg Share Download Jul 28 2023 15:46 1000 px x 1000 px image/jpeg 1.…" at bounding box center [783, 372] width 1543 height 720
drag, startPoint x: 1041, startPoint y: 35, endPoint x: 1055, endPoint y: 40, distance: 14.9
click at [1044, 37] on div "jomolhari3.jpg Share Download" at bounding box center [784, 46] width 1509 height 33
drag, startPoint x: 1327, startPoint y: 194, endPoint x: 1219, endPoint y: 168, distance: 111.1
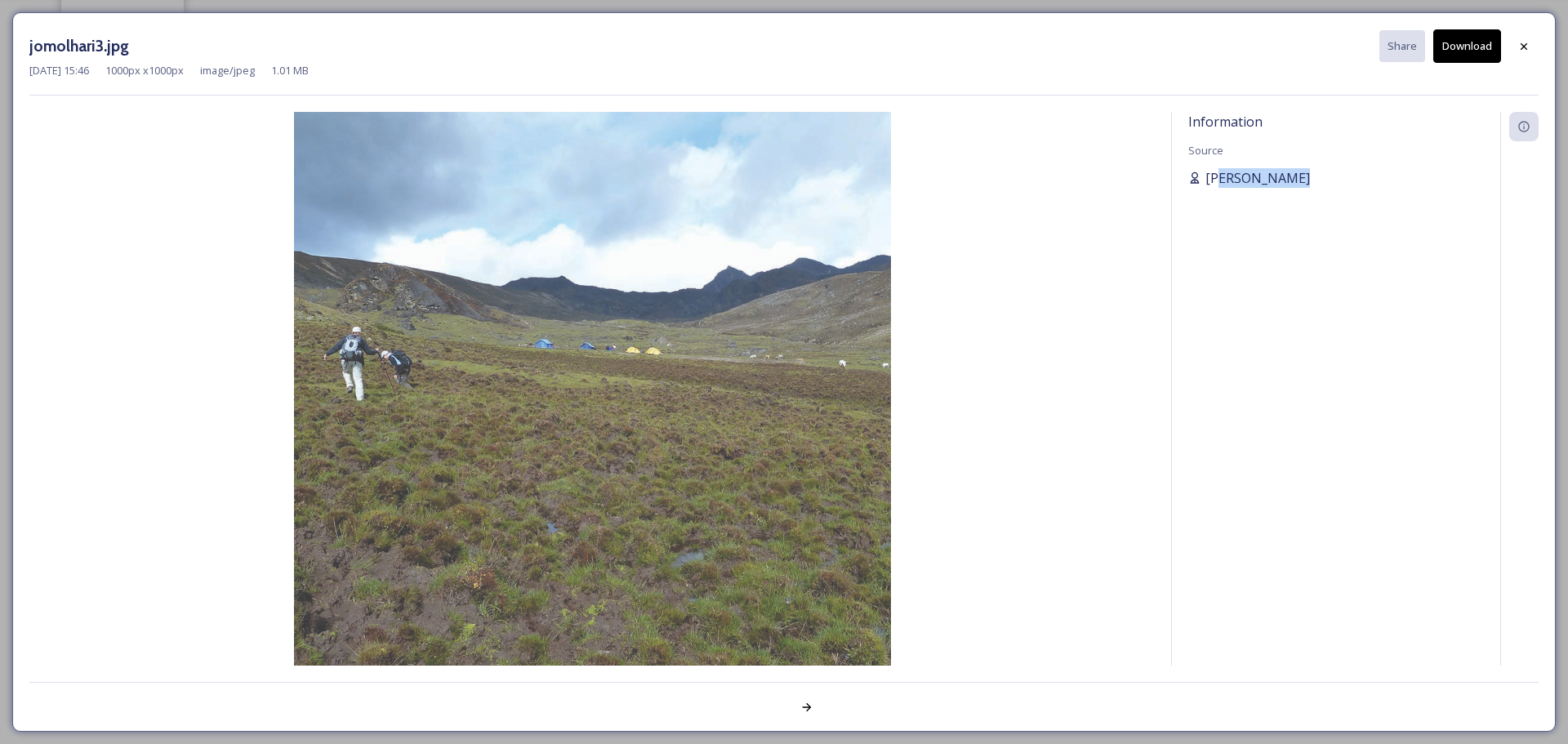
click at [1044, 168] on div "Information Source [PERSON_NAME]" at bounding box center [1335, 389] width 329 height 554
click at [1044, 180] on div "[PERSON_NAME]" at bounding box center [1335, 178] width 295 height 19
drag, startPoint x: 1277, startPoint y: 181, endPoint x: 1193, endPoint y: 180, distance: 84.0
click at [1044, 180] on div "[PERSON_NAME]" at bounding box center [1335, 178] width 295 height 19
click at [1044, 52] on div at bounding box center [1524, 47] width 29 height 29
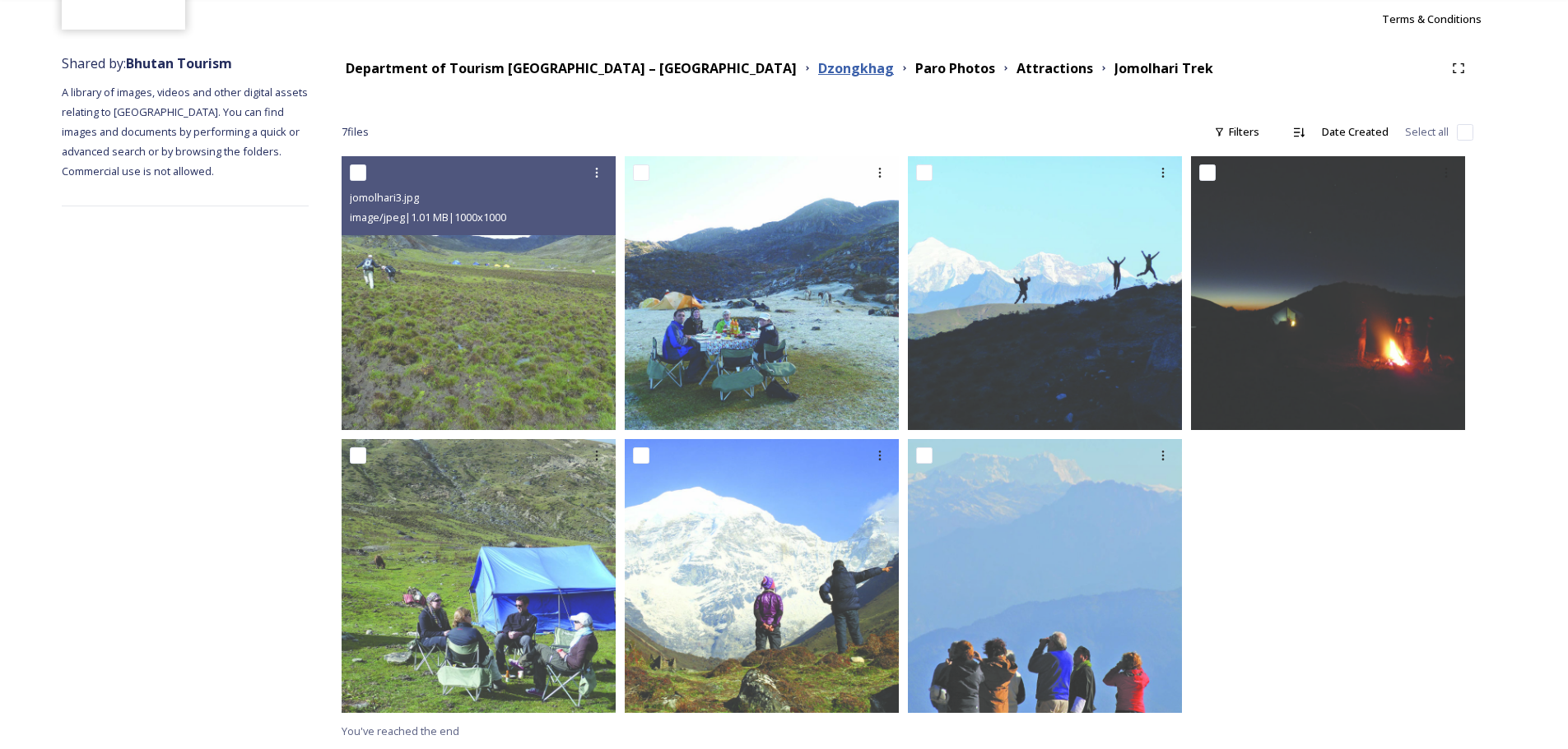
click at [818, 63] on strong "Dzongkhag" at bounding box center [856, 69] width 76 height 19
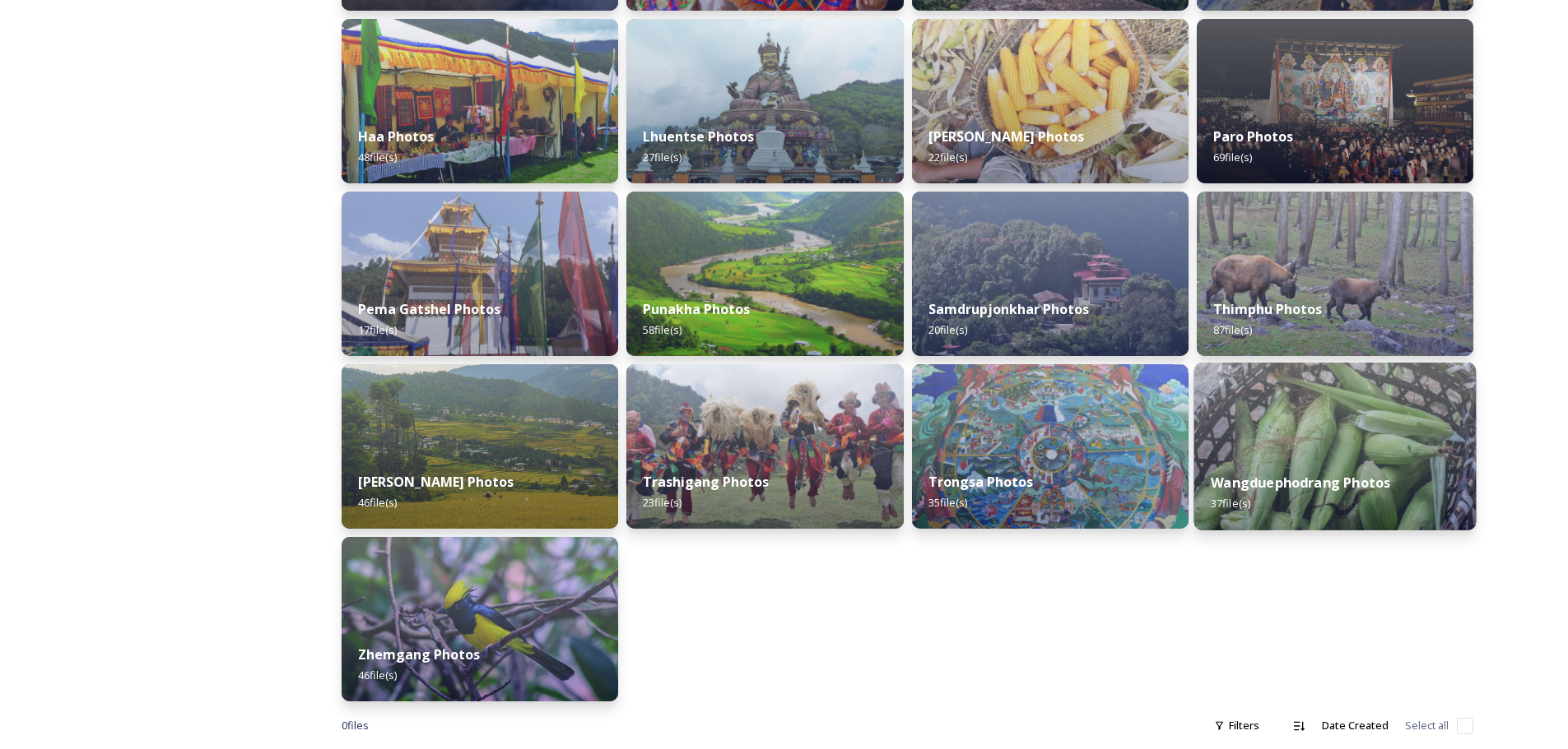
scroll to position [446, 0]
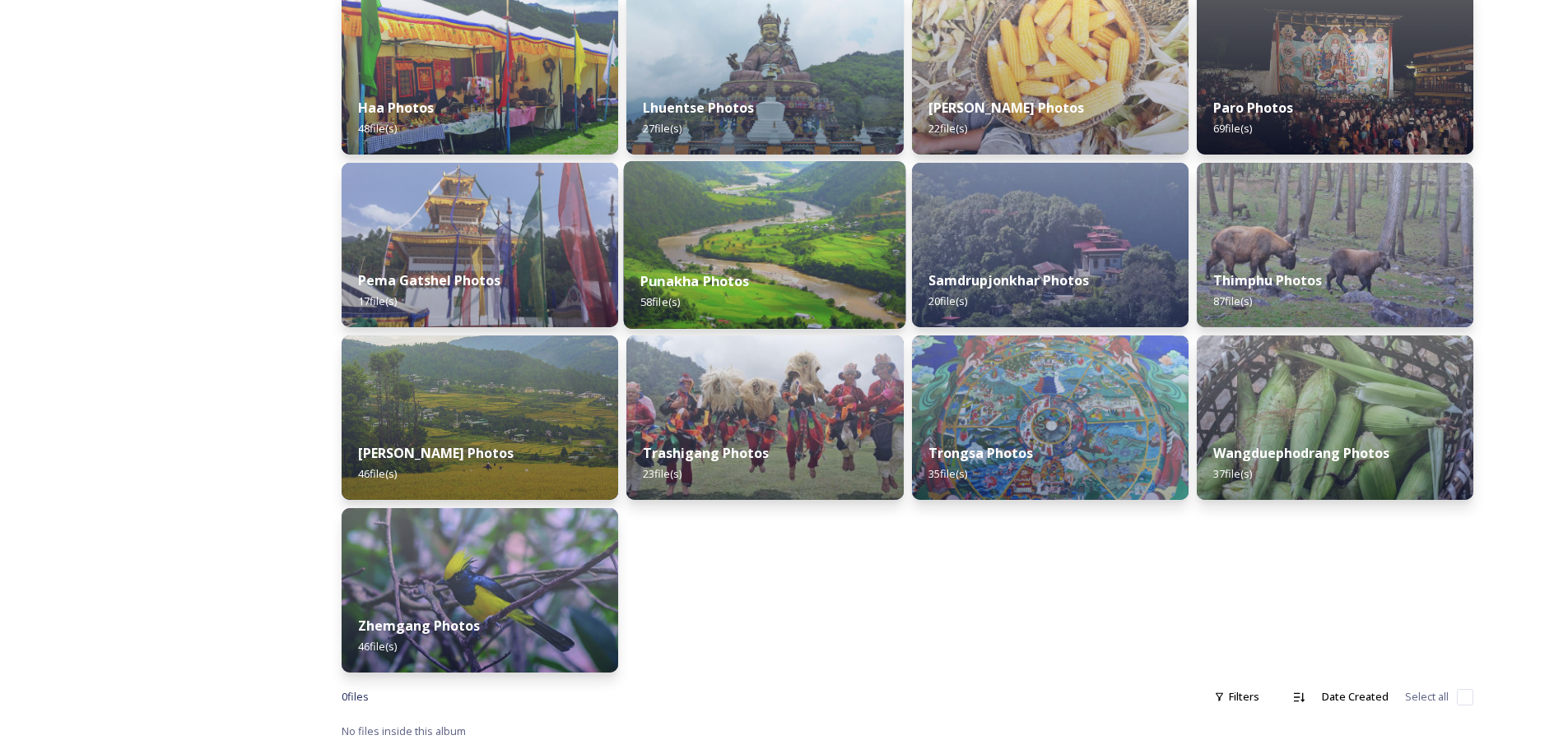
click at [803, 296] on div "Punakha Photos 58 file(s)" at bounding box center [765, 291] width 282 height 75
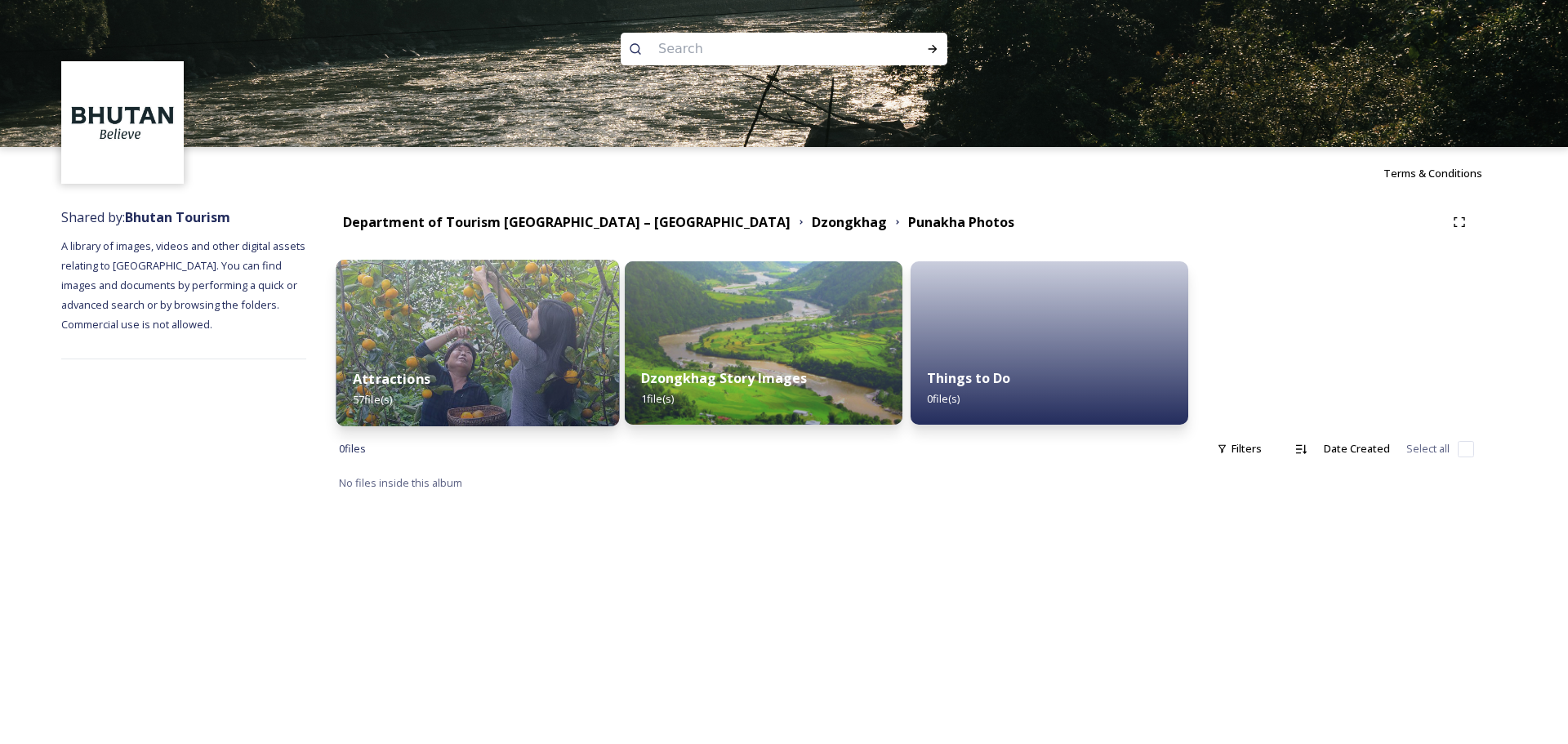
click at [566, 365] on div "Attractions 57 file(s)" at bounding box center [478, 389] width 283 height 75
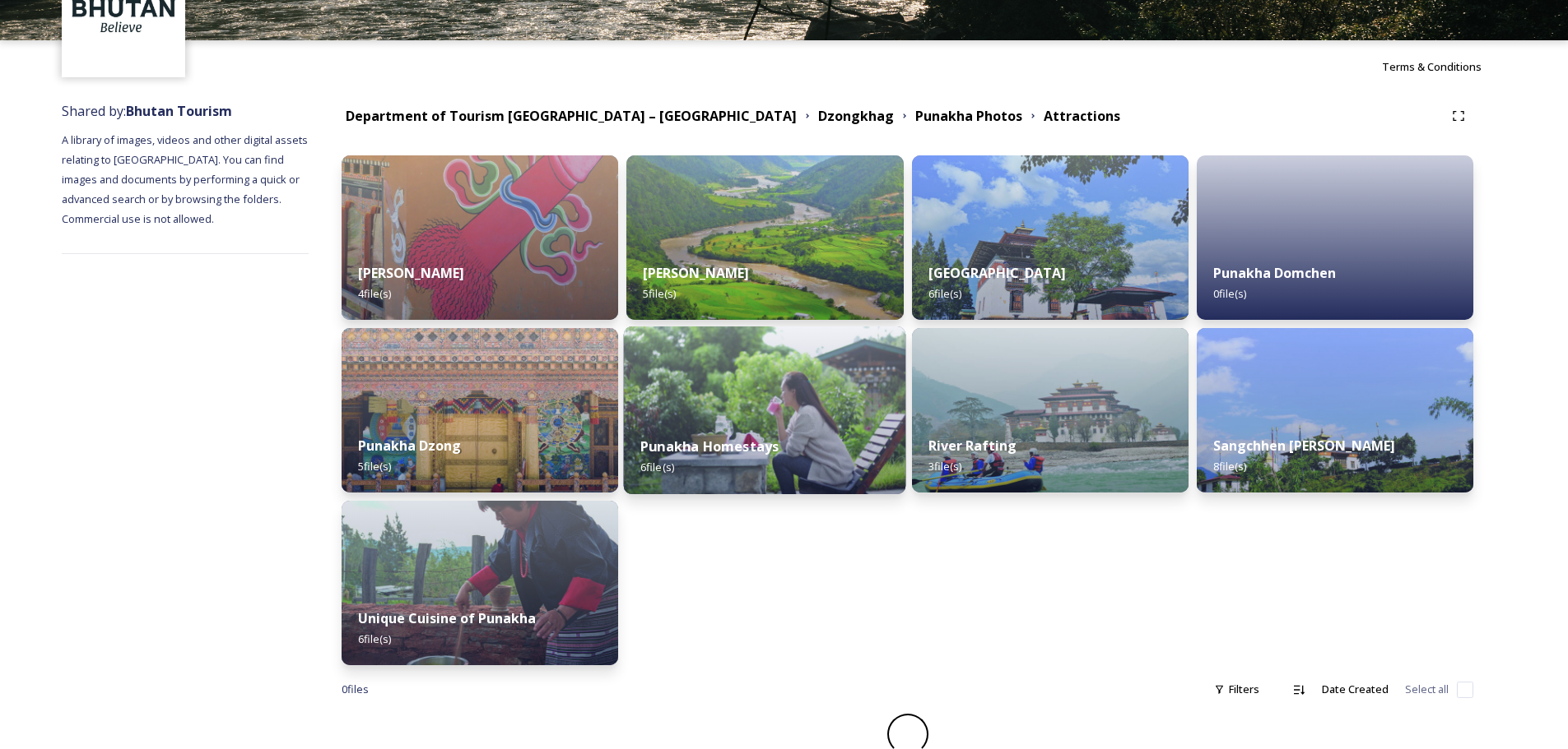
scroll to position [121, 0]
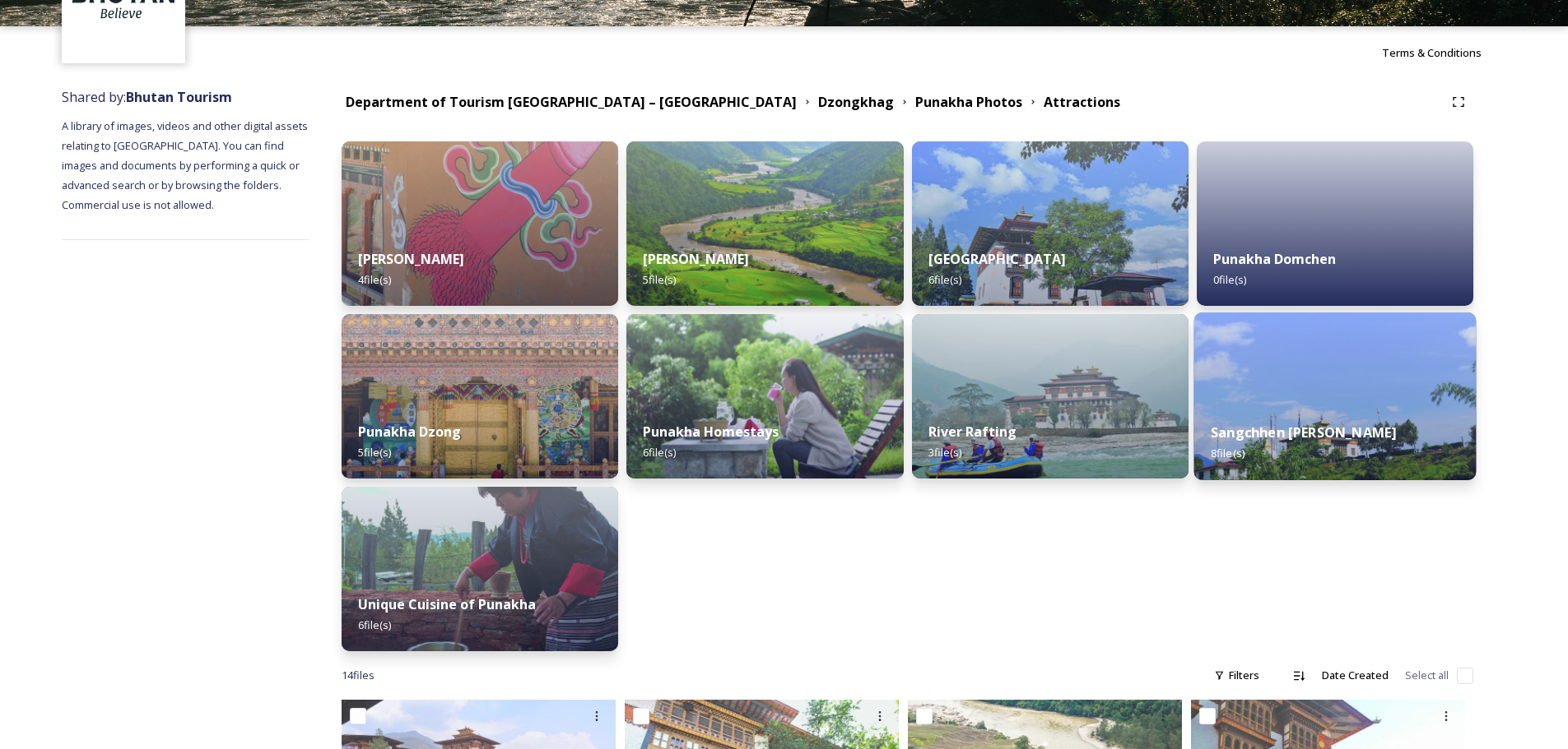
click at [1052, 392] on img at bounding box center [1334, 396] width 282 height 168
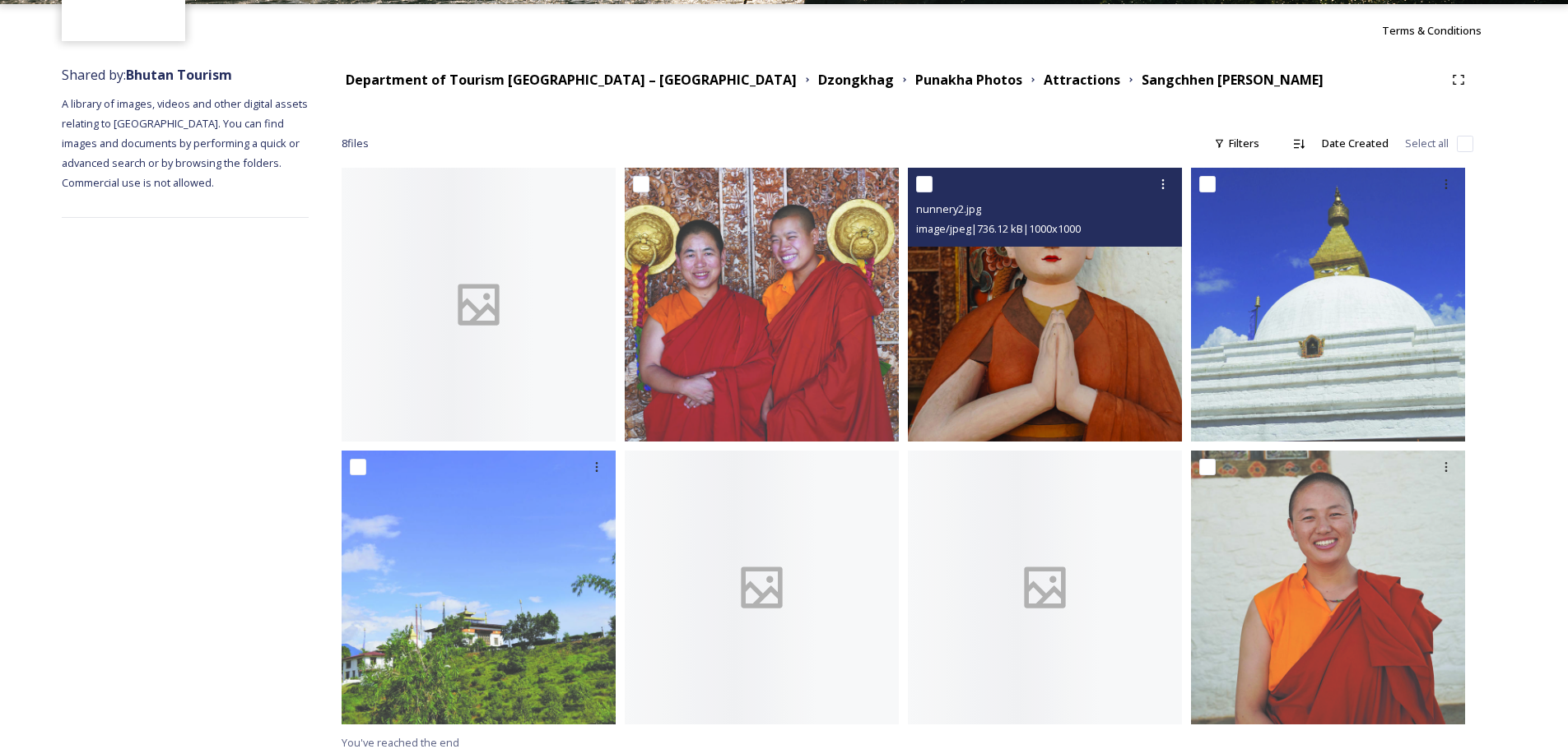
scroll to position [156, 0]
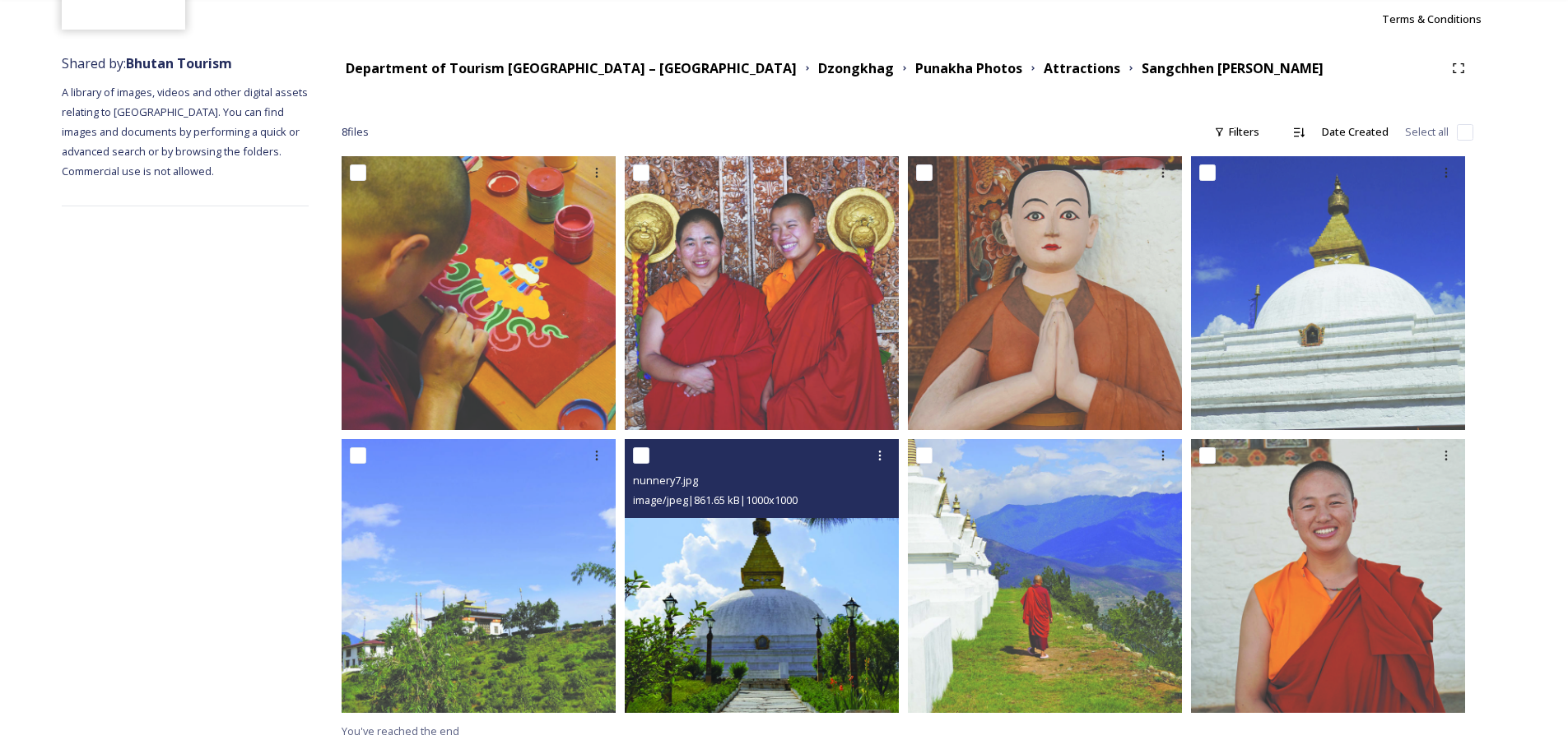
click at [827, 452] on img at bounding box center [762, 577] width 274 height 274
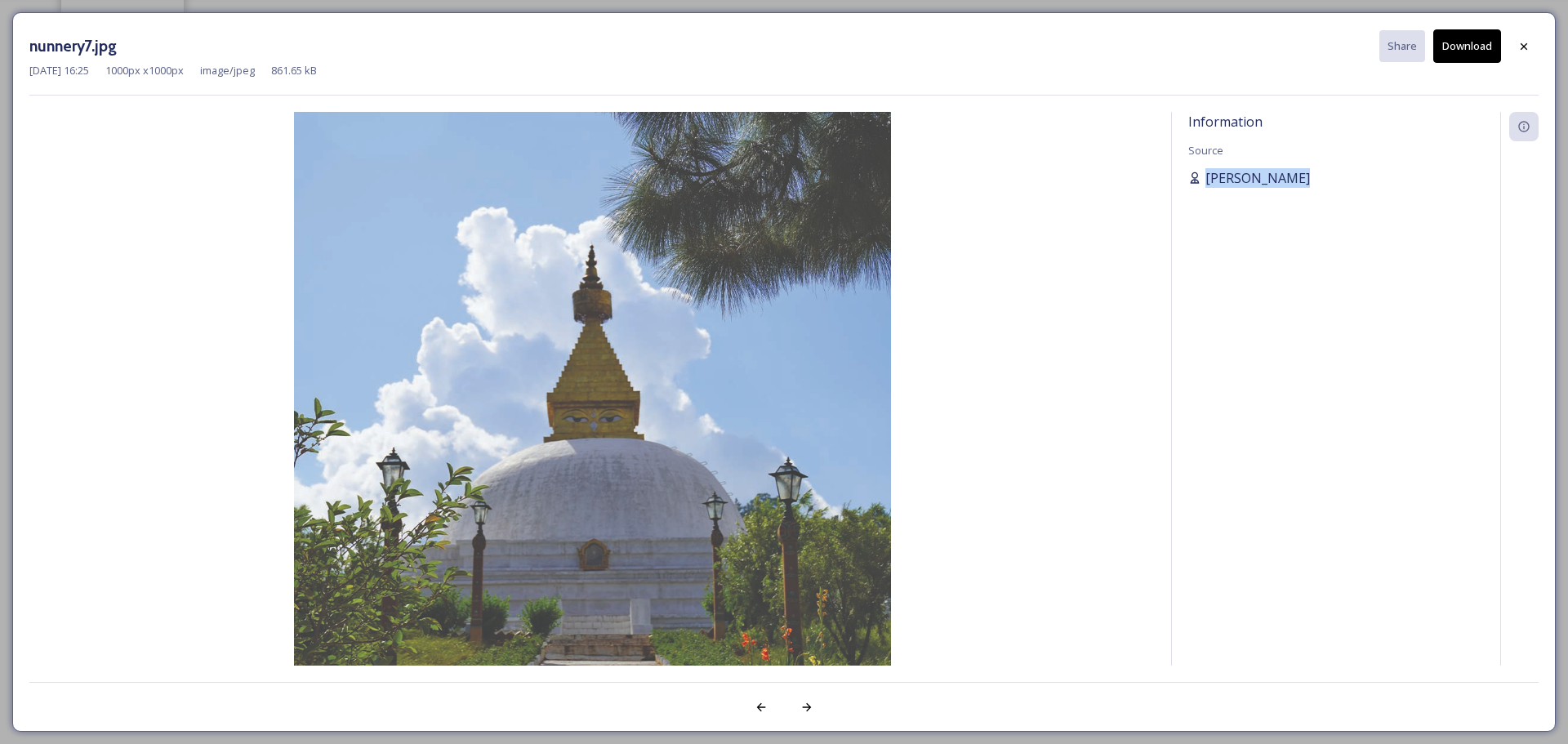
drag, startPoint x: 1310, startPoint y: 192, endPoint x: 1195, endPoint y: 182, distance: 115.4
click at [1044, 182] on div "Information Source [PERSON_NAME]" at bounding box center [1335, 389] width 329 height 554
copy span "[PERSON_NAME]"
click at [1044, 40] on icon at bounding box center [1524, 46] width 13 height 13
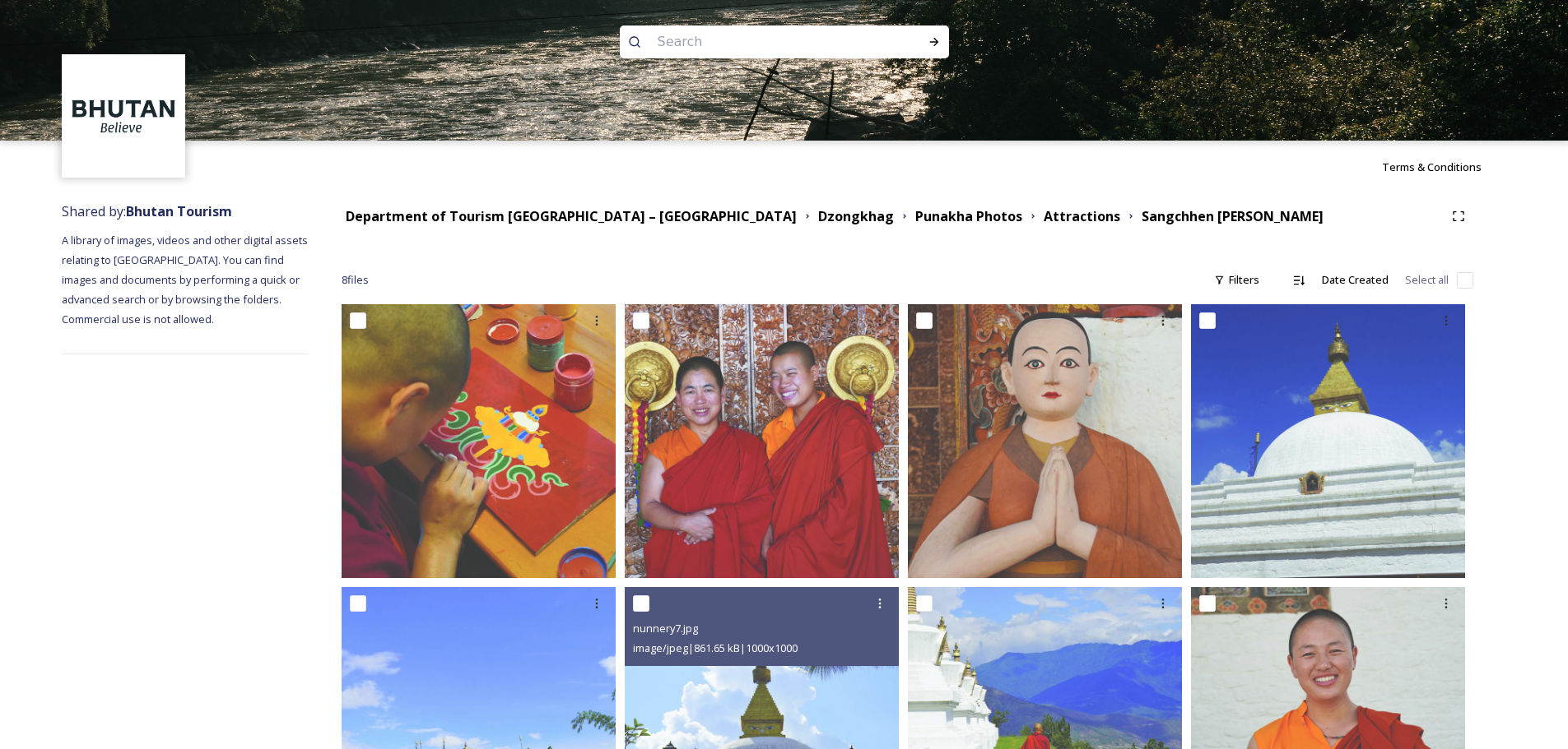
scroll to position [0, 0]
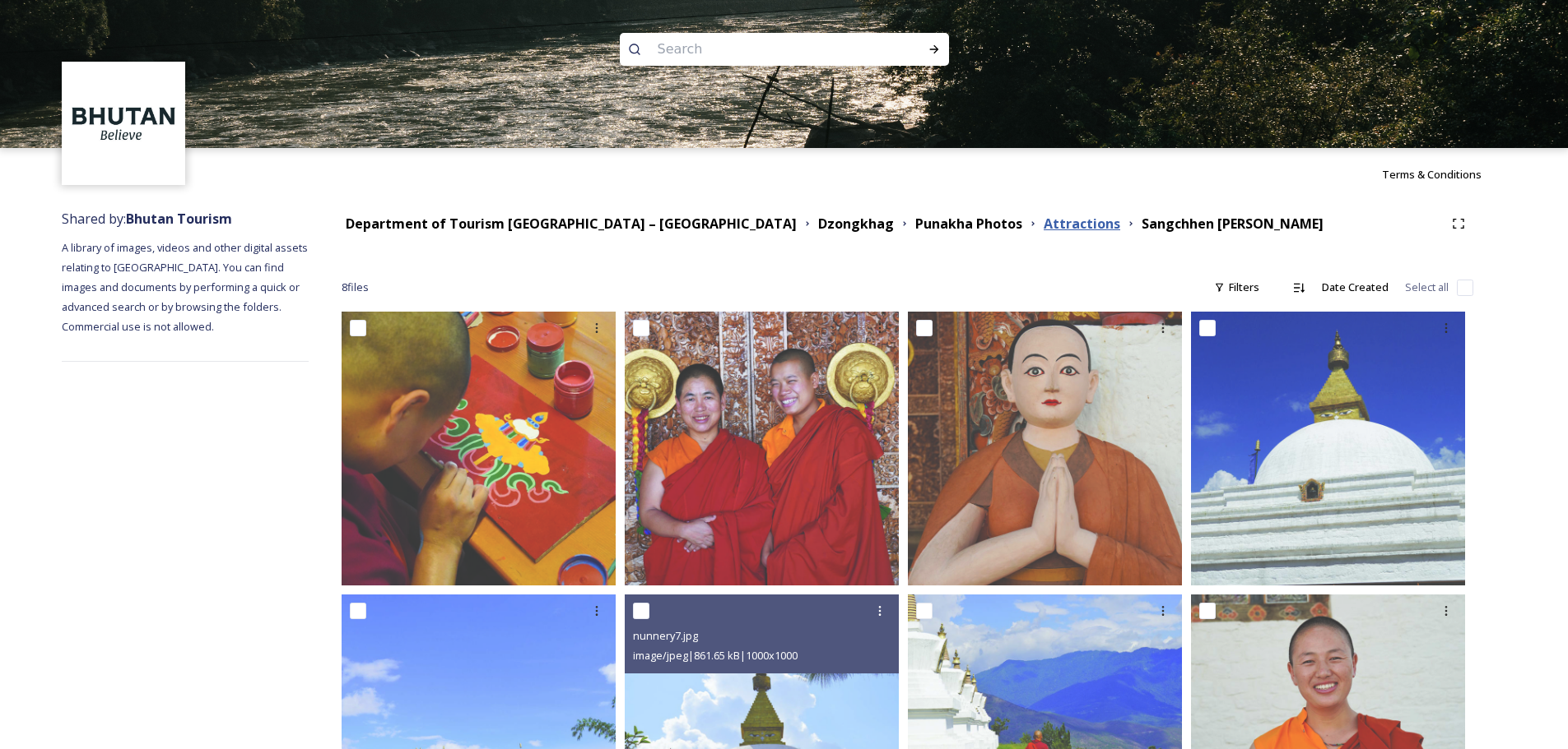
click at [1043, 225] on strong "Attractions" at bounding box center [1081, 224] width 77 height 19
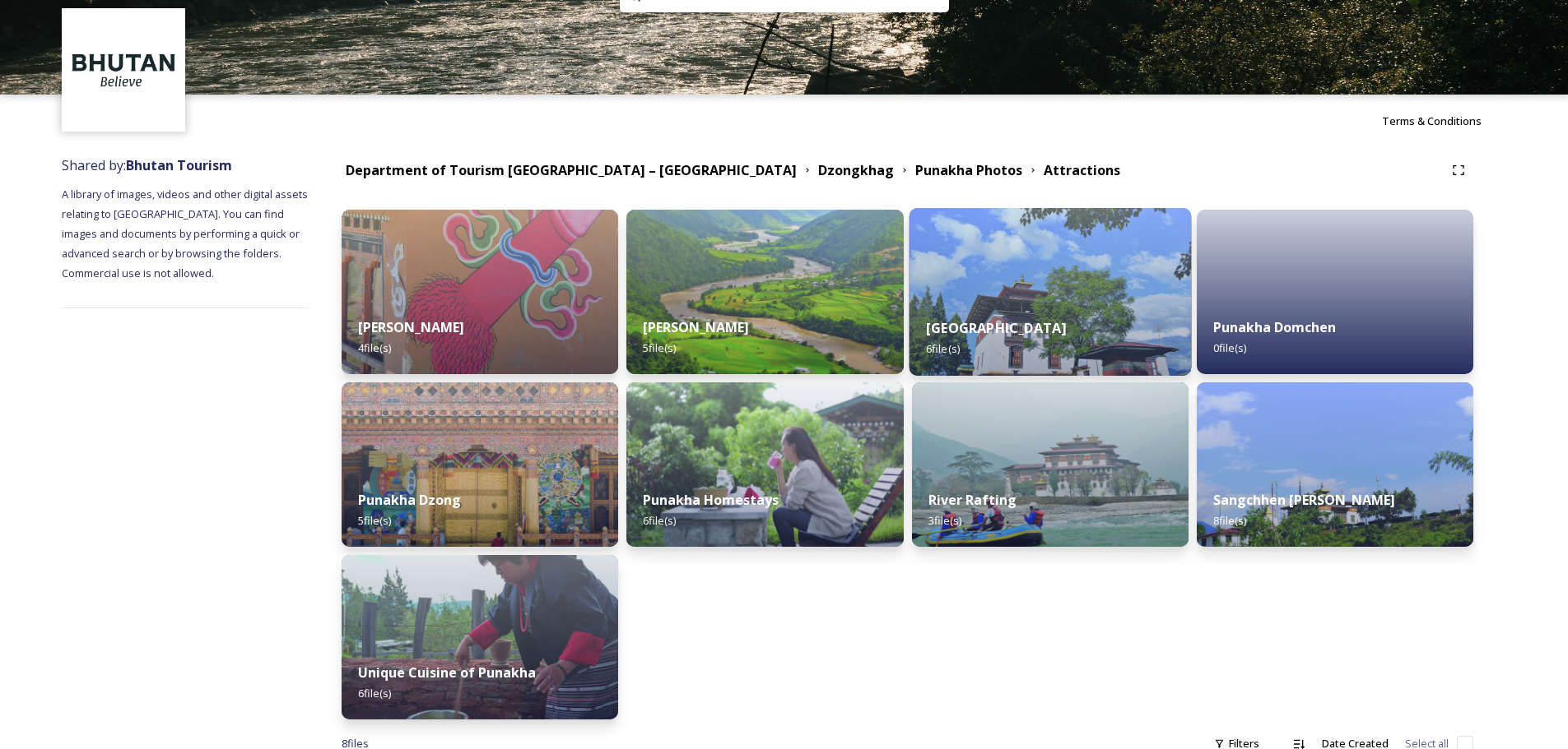
scroll to position [83, 0]
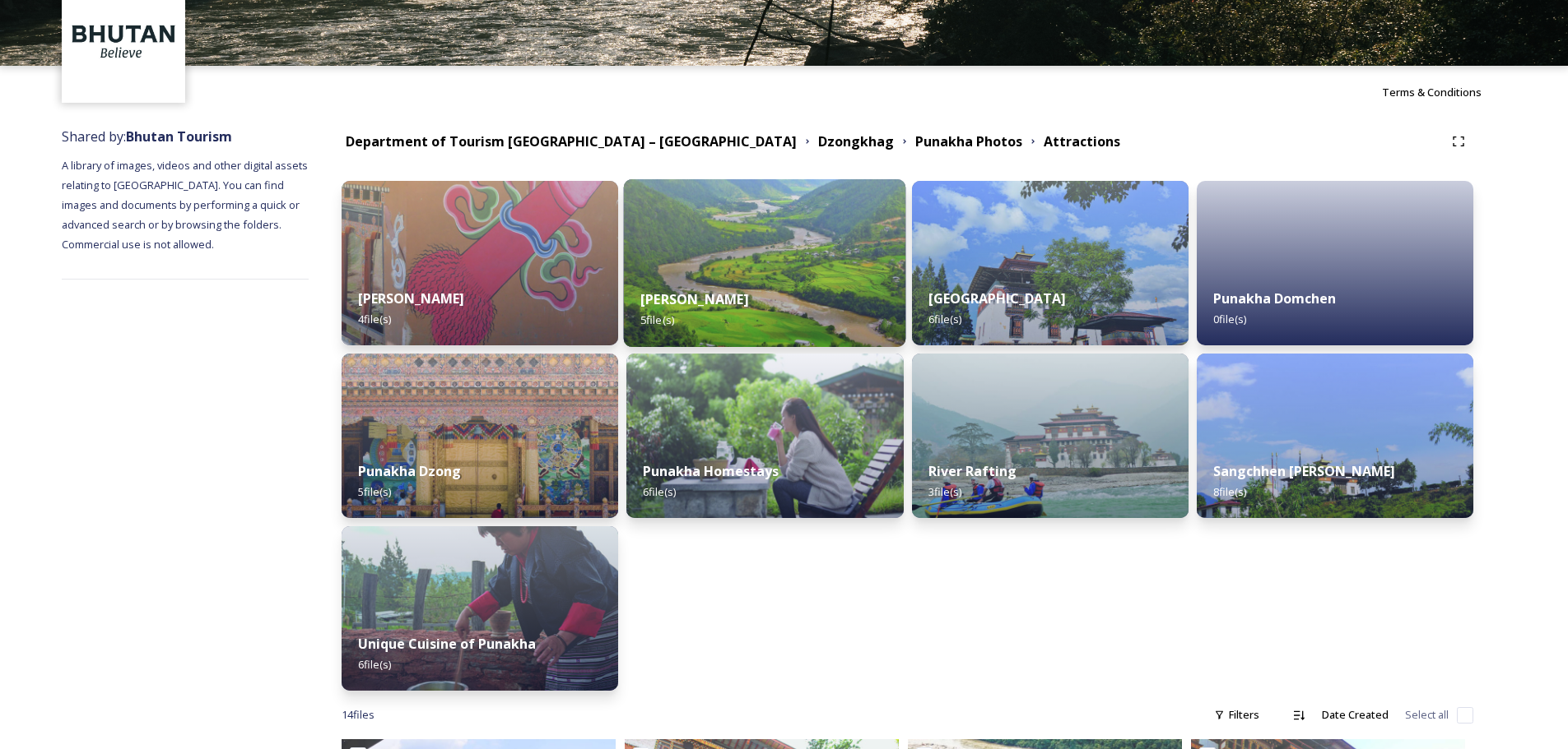
click at [817, 216] on img at bounding box center [765, 262] width 282 height 168
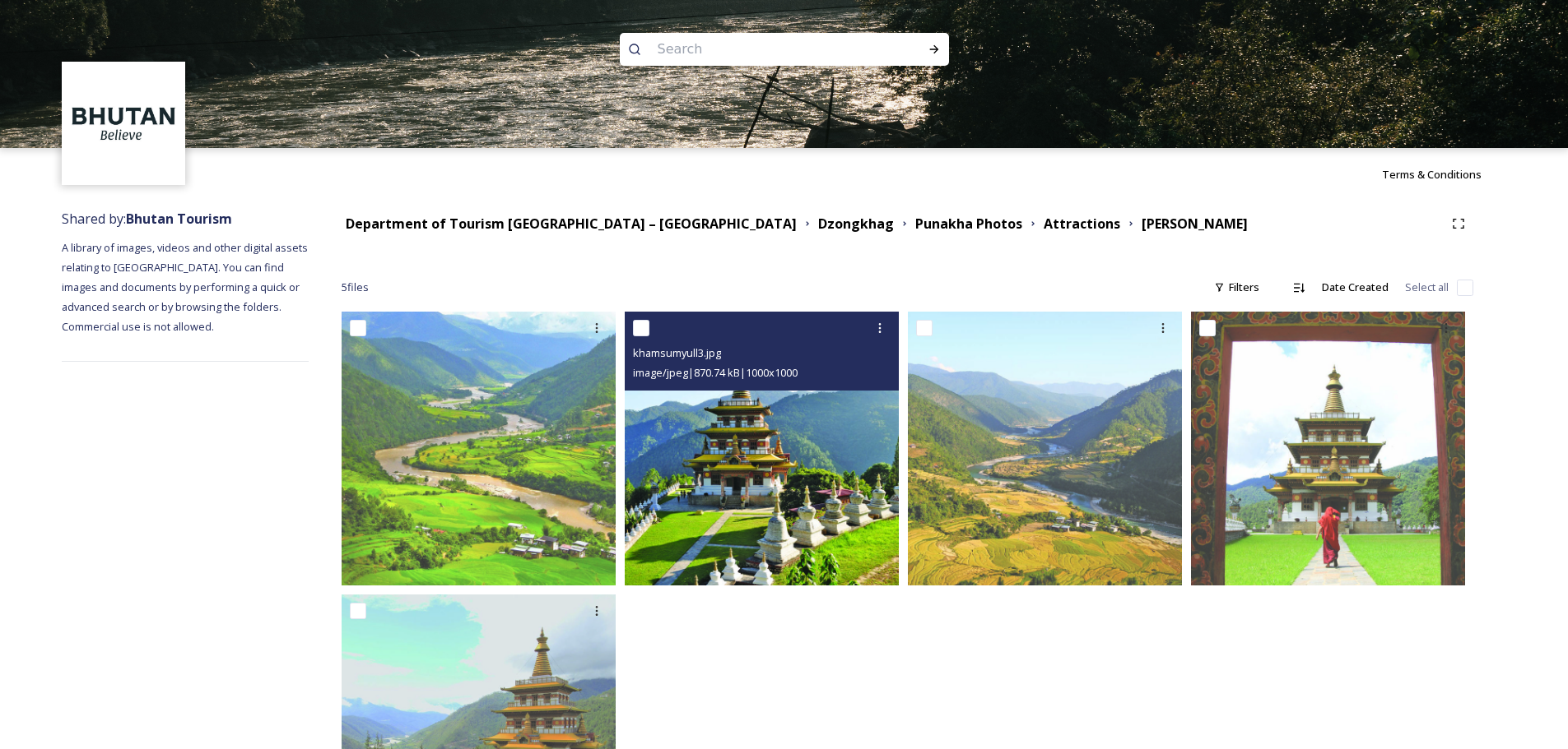
click at [785, 452] on img at bounding box center [762, 449] width 274 height 274
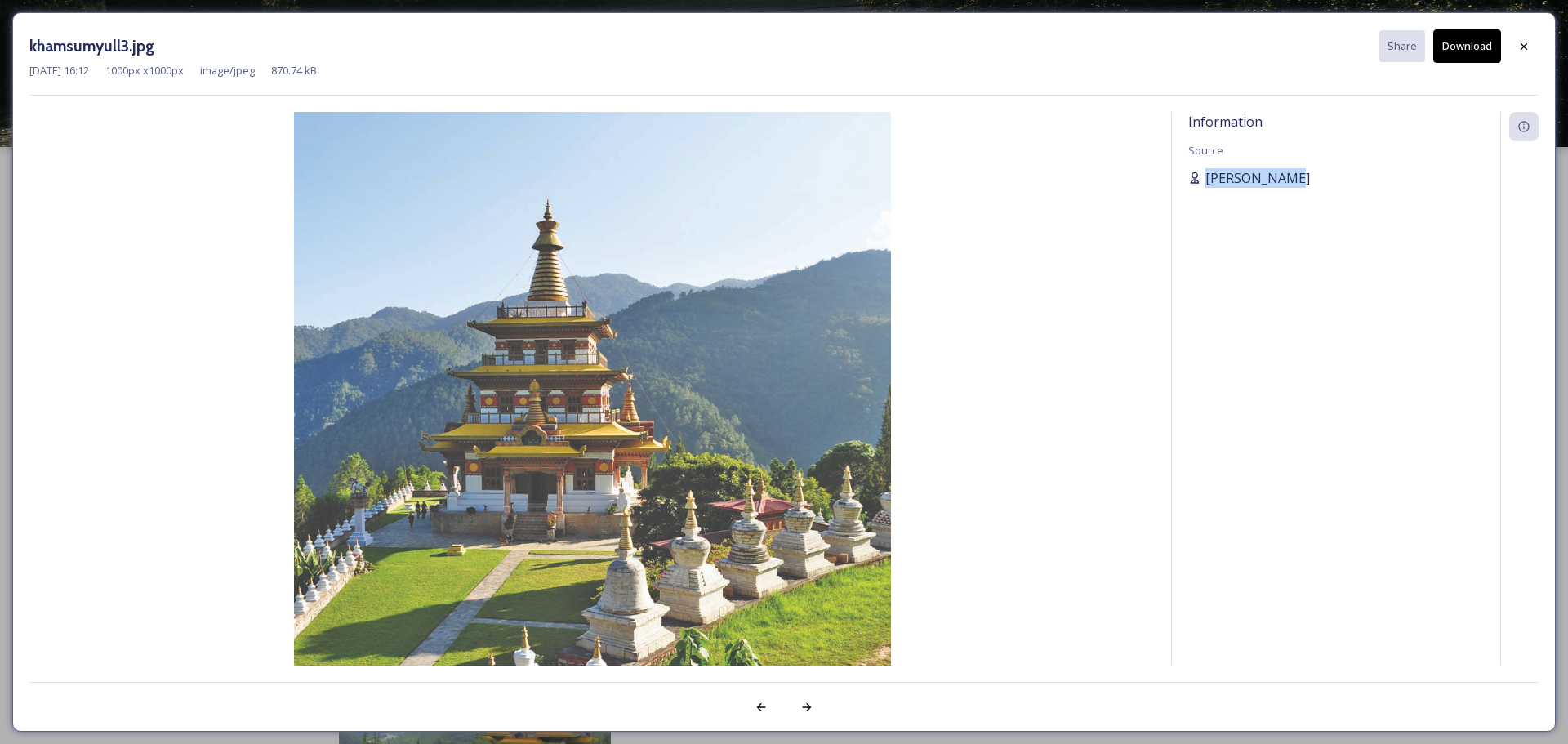
drag, startPoint x: 1280, startPoint y: 181, endPoint x: 1198, endPoint y: 182, distance: 82.0
click at [1044, 182] on div "[PERSON_NAME]" at bounding box center [1335, 178] width 295 height 19
copy span "[PERSON_NAME]"
click at [1044, 44] on div at bounding box center [1524, 47] width 29 height 29
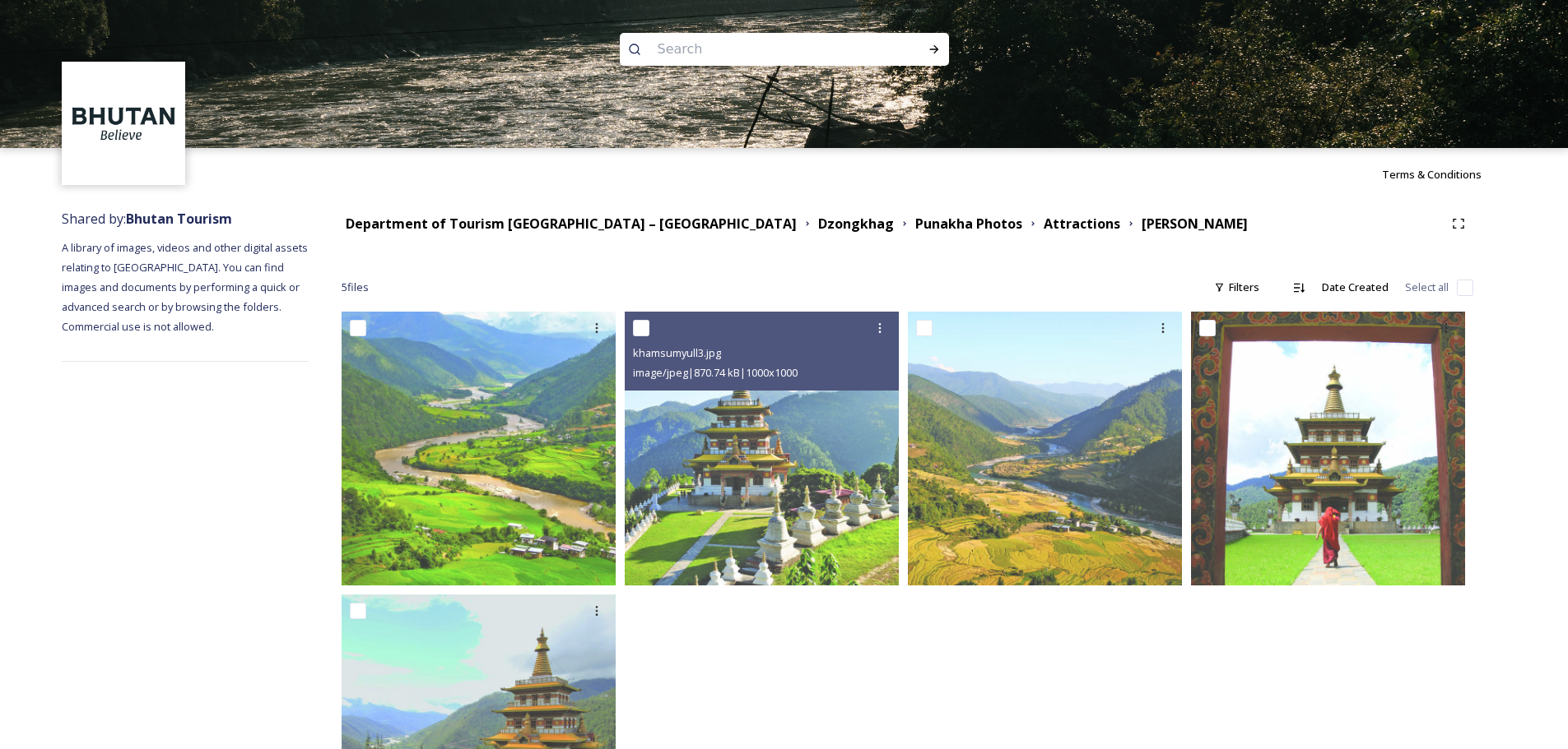
click at [711, 235] on div "Department of Tourism Bhutan – Brand Centre Dzongkhag Punakha Photos Attraction…" at bounding box center [907, 223] width 1131 height 30
click at [818, 226] on strong "Dzongkhag" at bounding box center [856, 224] width 76 height 19
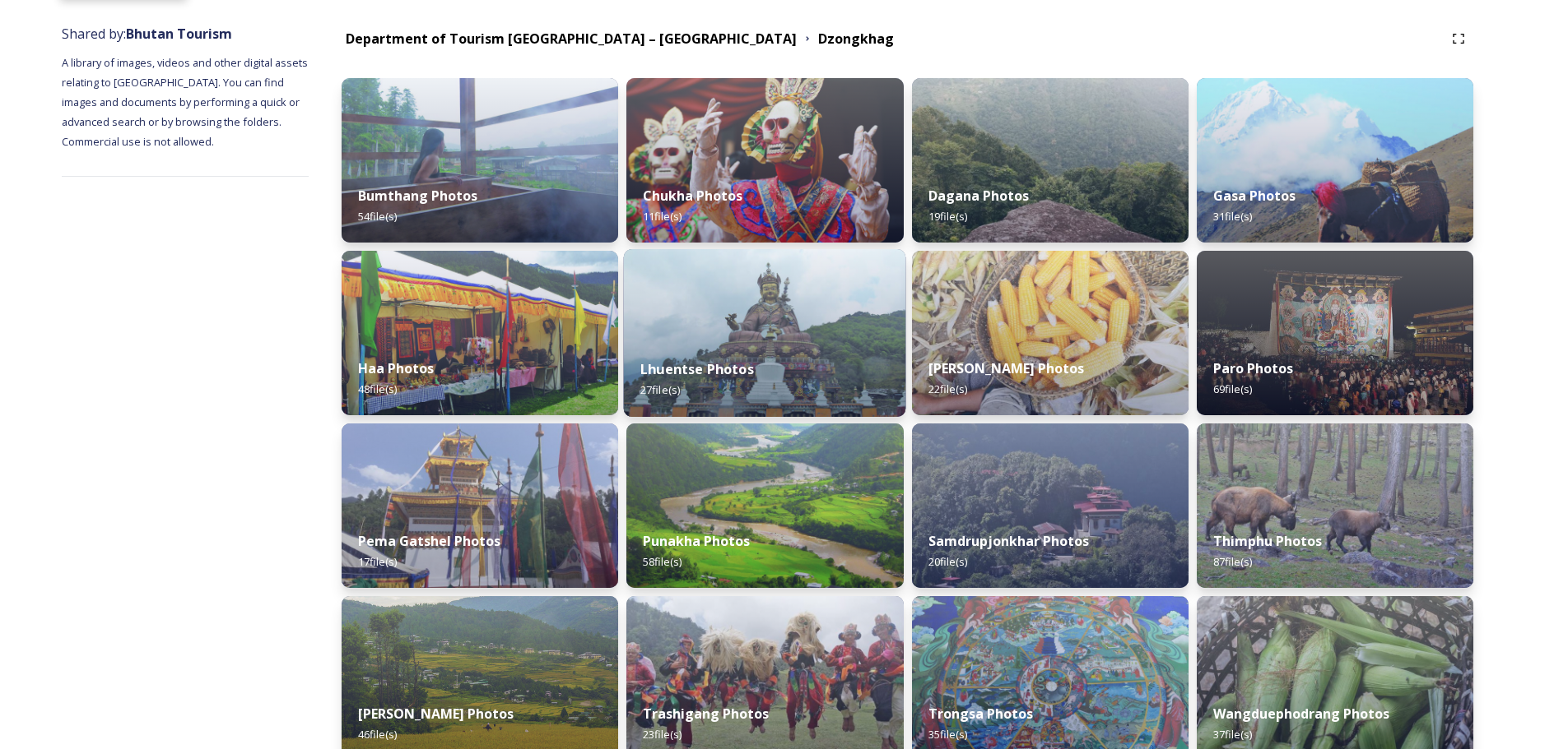
scroll to position [83, 0]
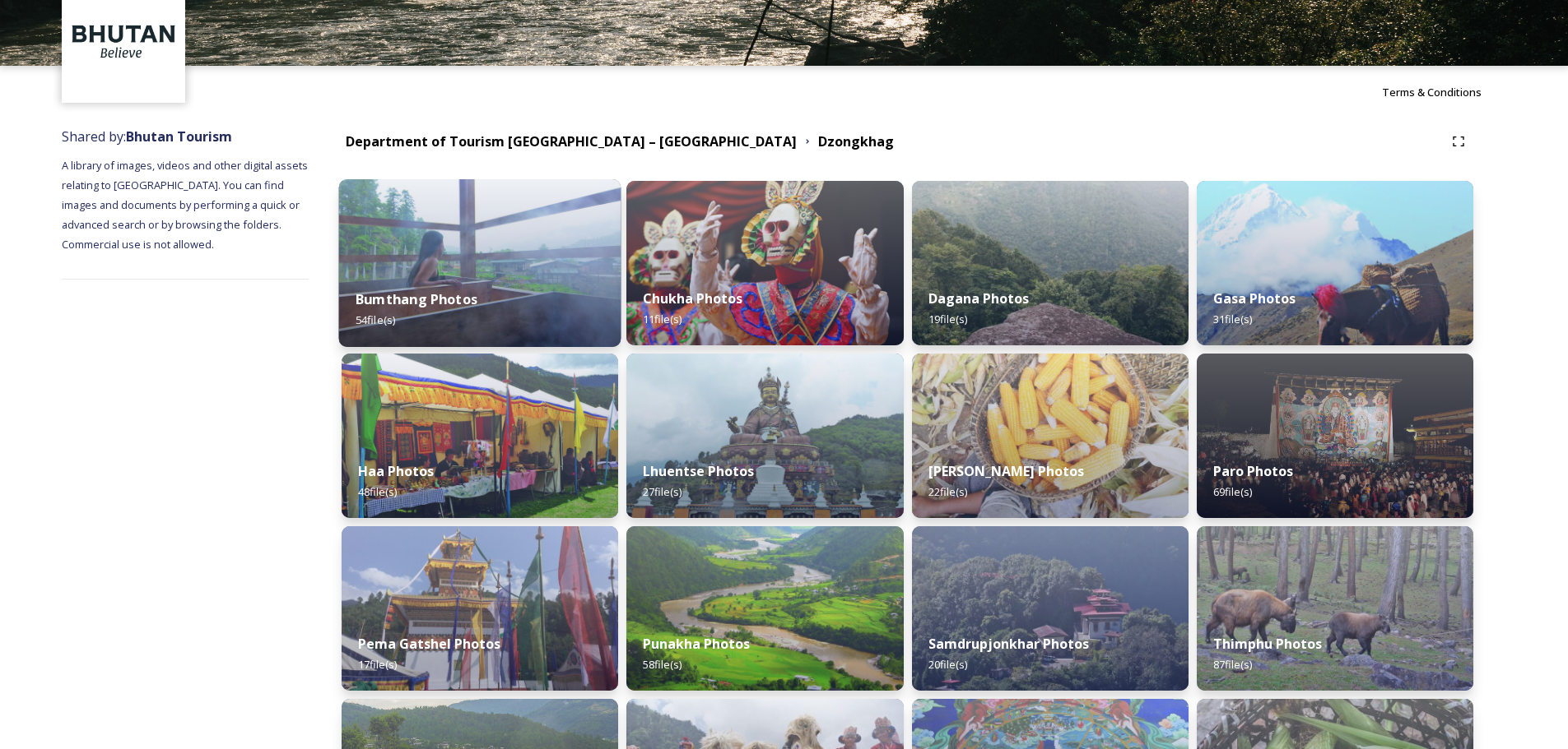
click at [542, 289] on div "Bumthang Photos 54 file(s)" at bounding box center [480, 310] width 282 height 75
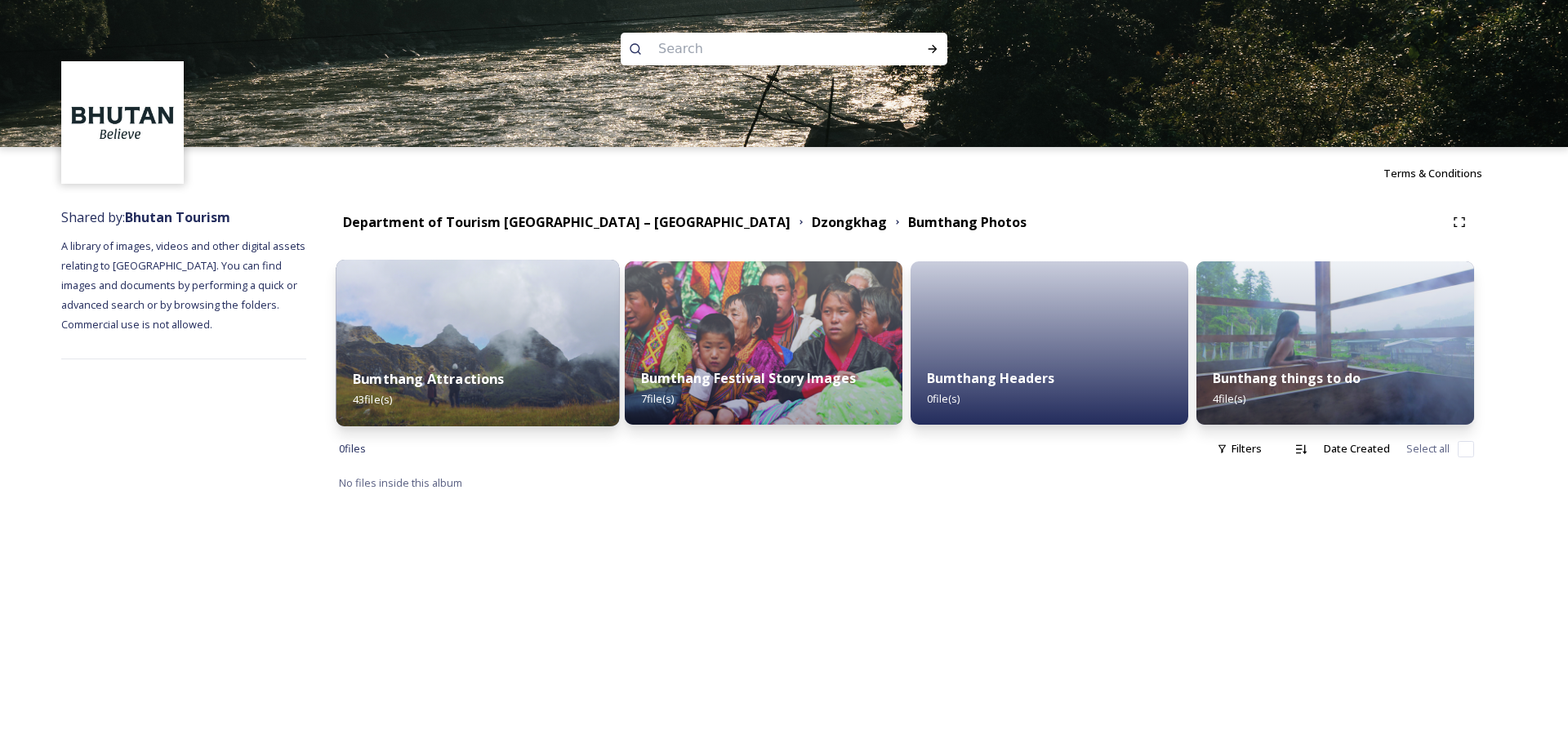
click at [578, 376] on div "Bumthang Attractions 43 file(s)" at bounding box center [478, 389] width 283 height 75
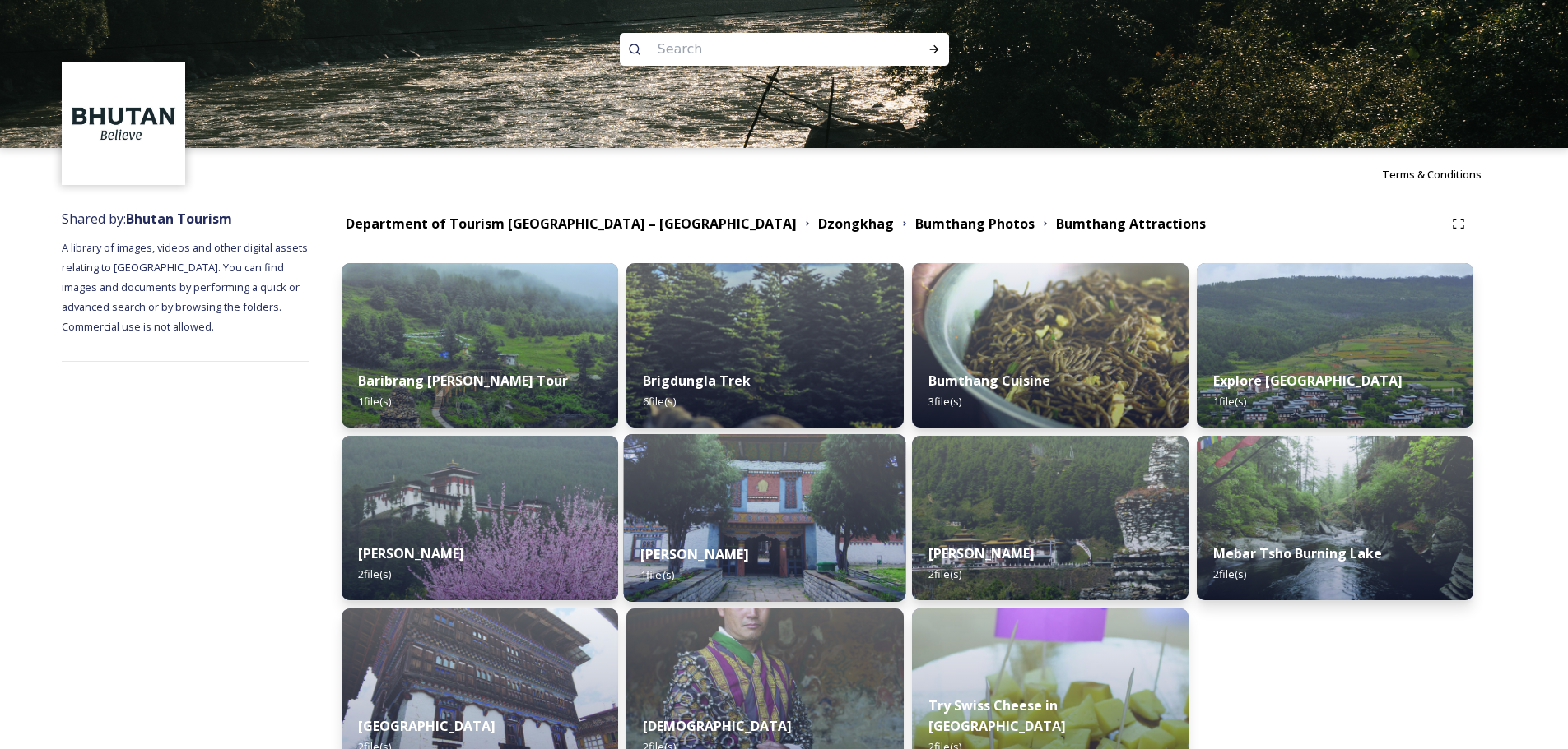
click at [822, 452] on div "Jambay Lhakhang 1 file(s)" at bounding box center [765, 565] width 282 height 75
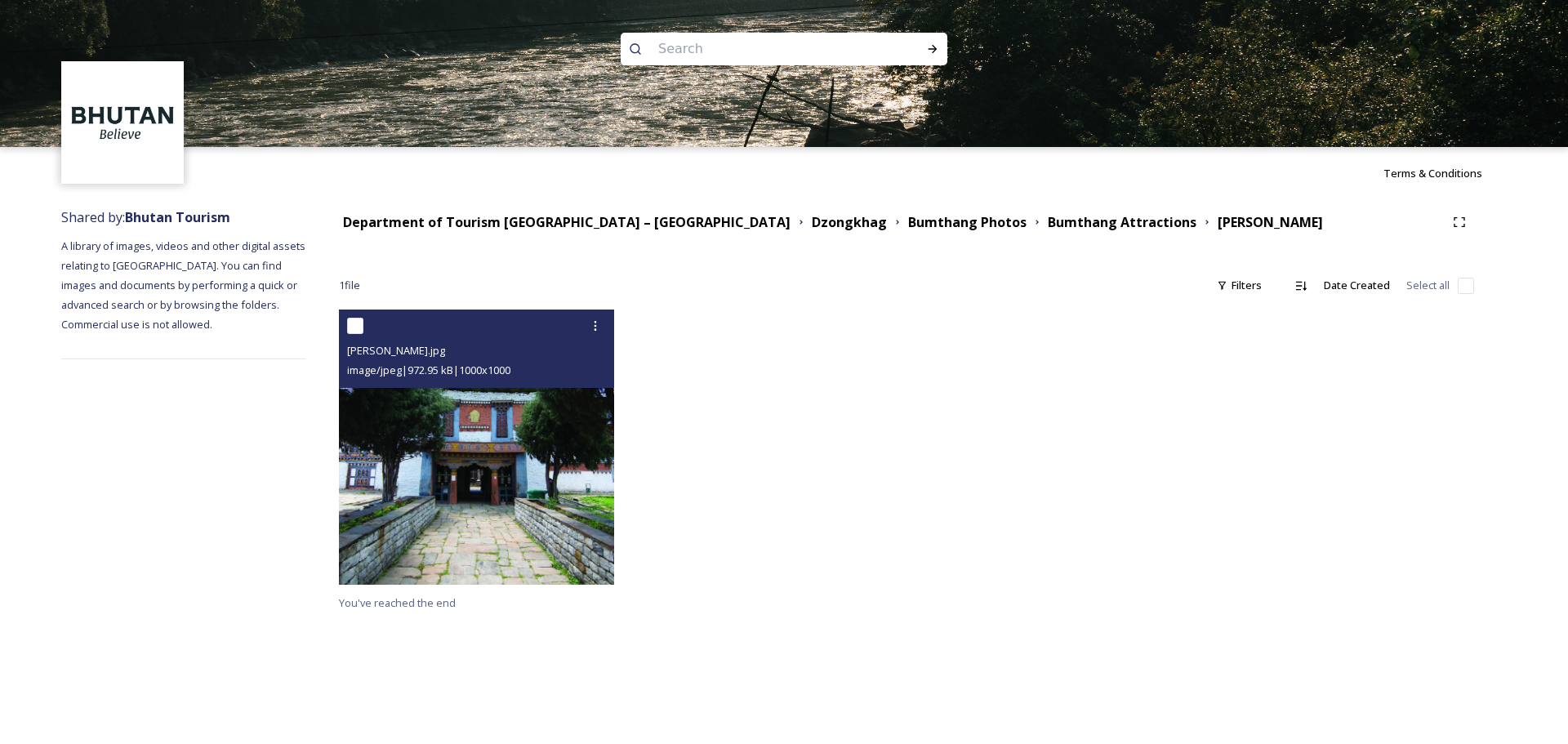
click at [497, 448] on img at bounding box center [476, 447] width 275 height 275
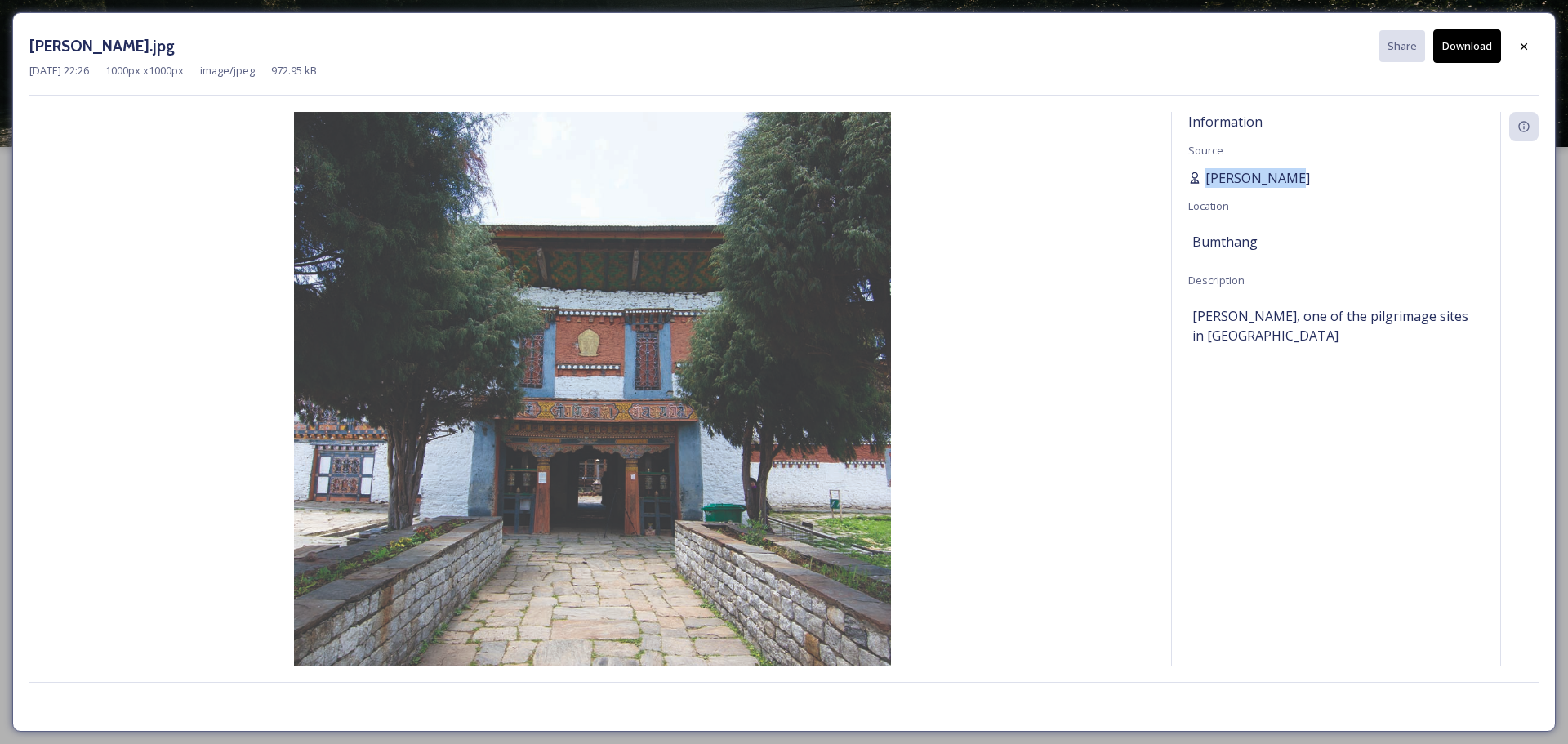
drag, startPoint x: 1302, startPoint y: 178, endPoint x: 1197, endPoint y: 175, distance: 105.0
click at [1044, 175] on div "[PERSON_NAME]" at bounding box center [1335, 178] width 295 height 19
copy span "[PERSON_NAME]"
click at [1044, 44] on div at bounding box center [1524, 47] width 29 height 29
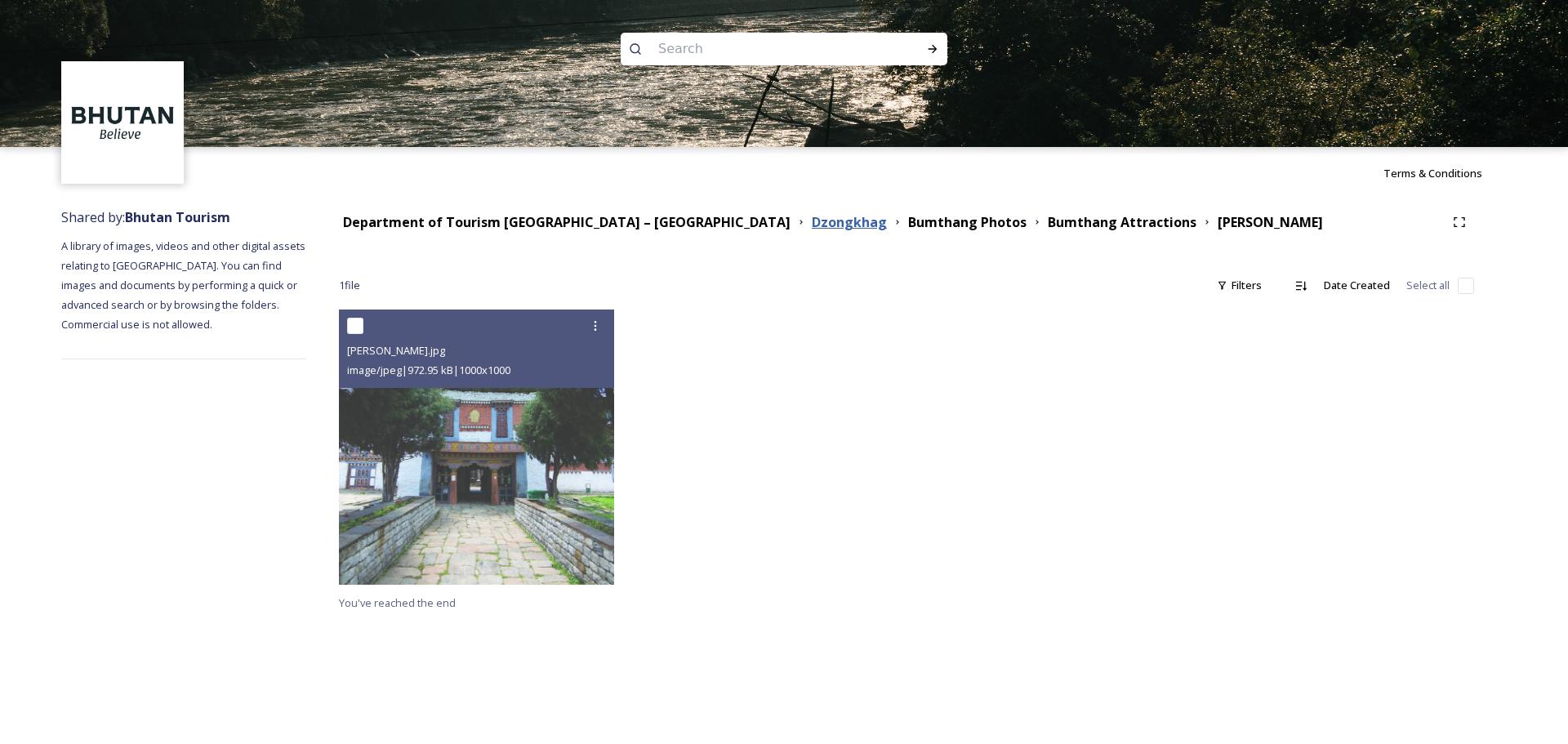
click at [812, 214] on strong "Dzongkhag" at bounding box center [849, 223] width 75 height 18
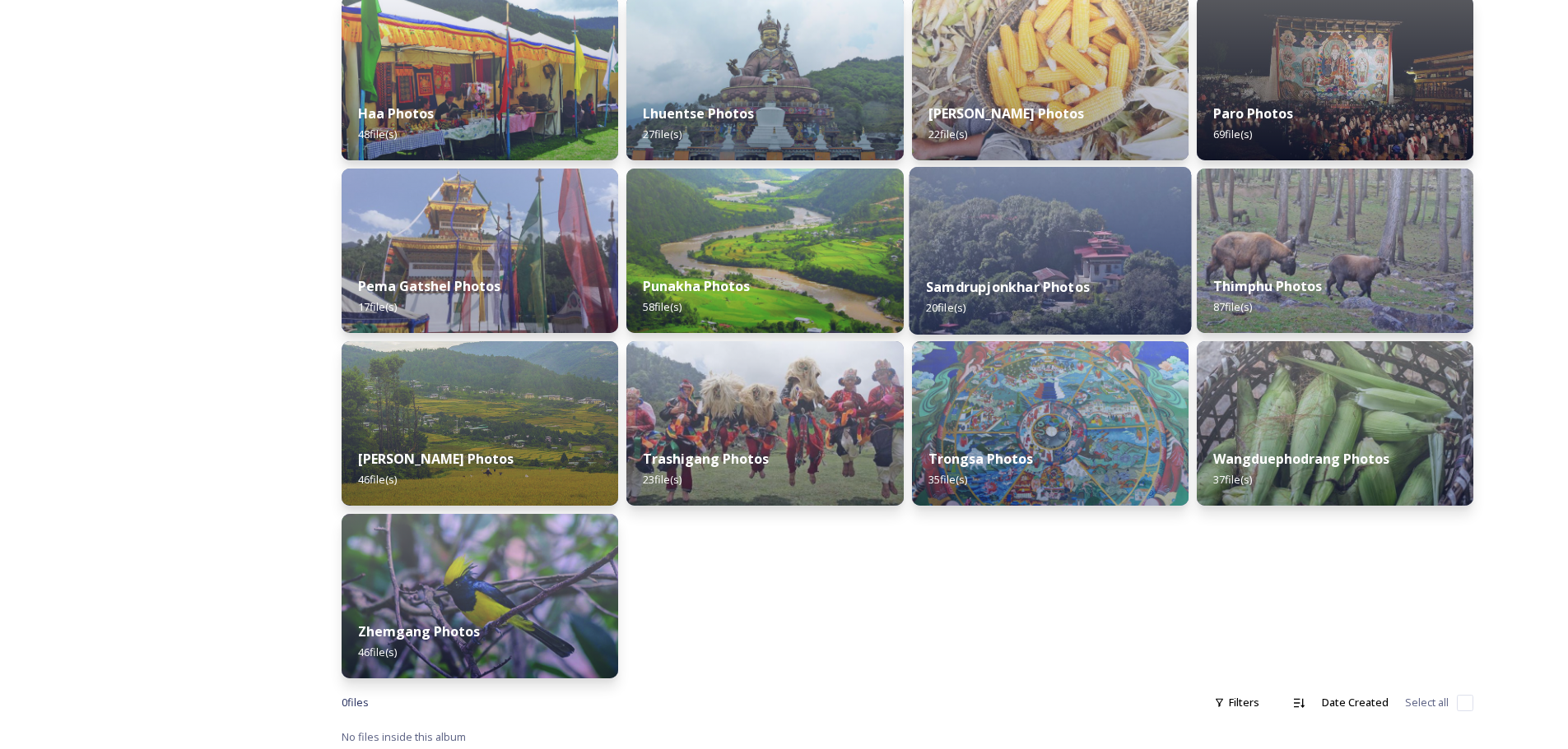
scroll to position [446, 0]
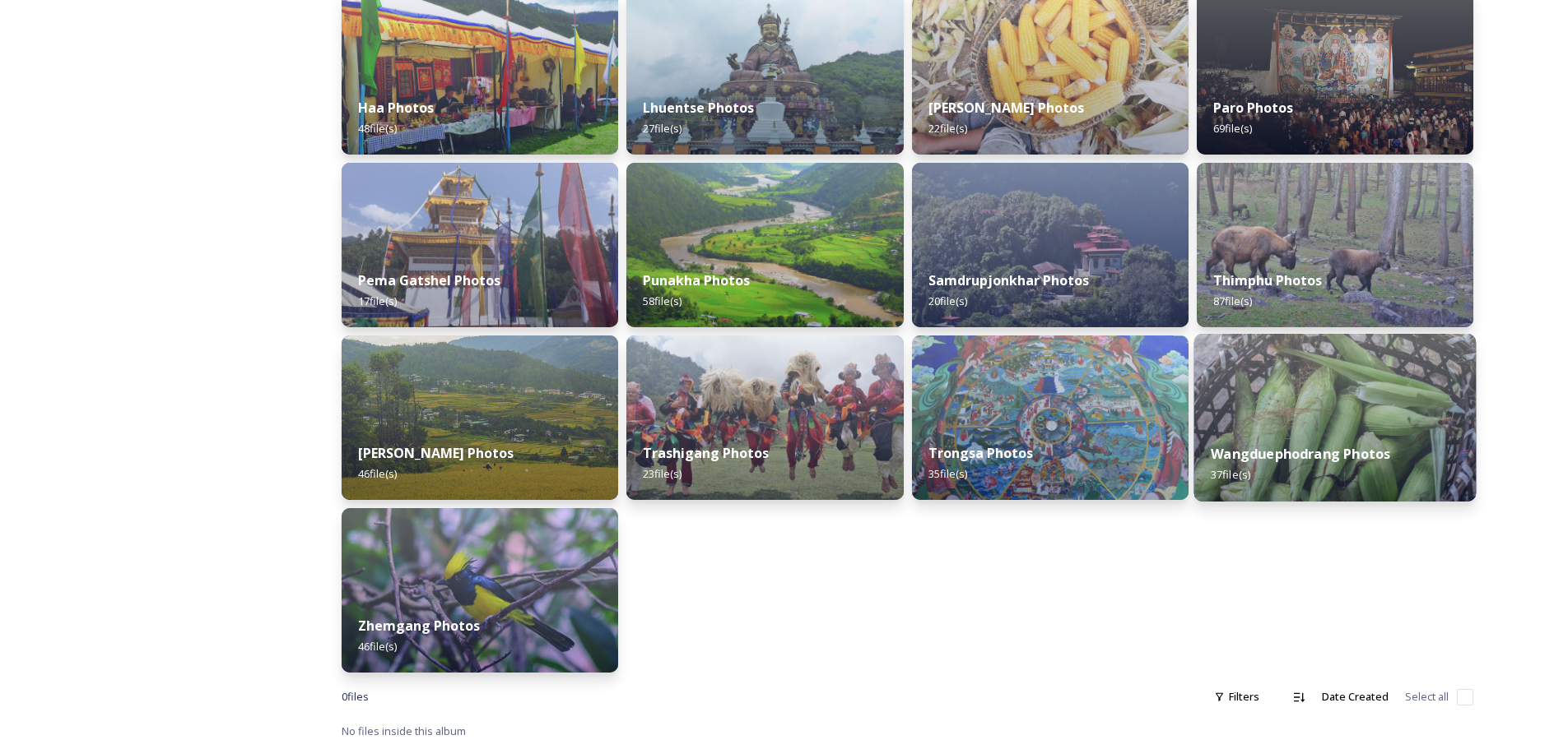
click at [1052, 417] on img at bounding box center [1334, 417] width 282 height 168
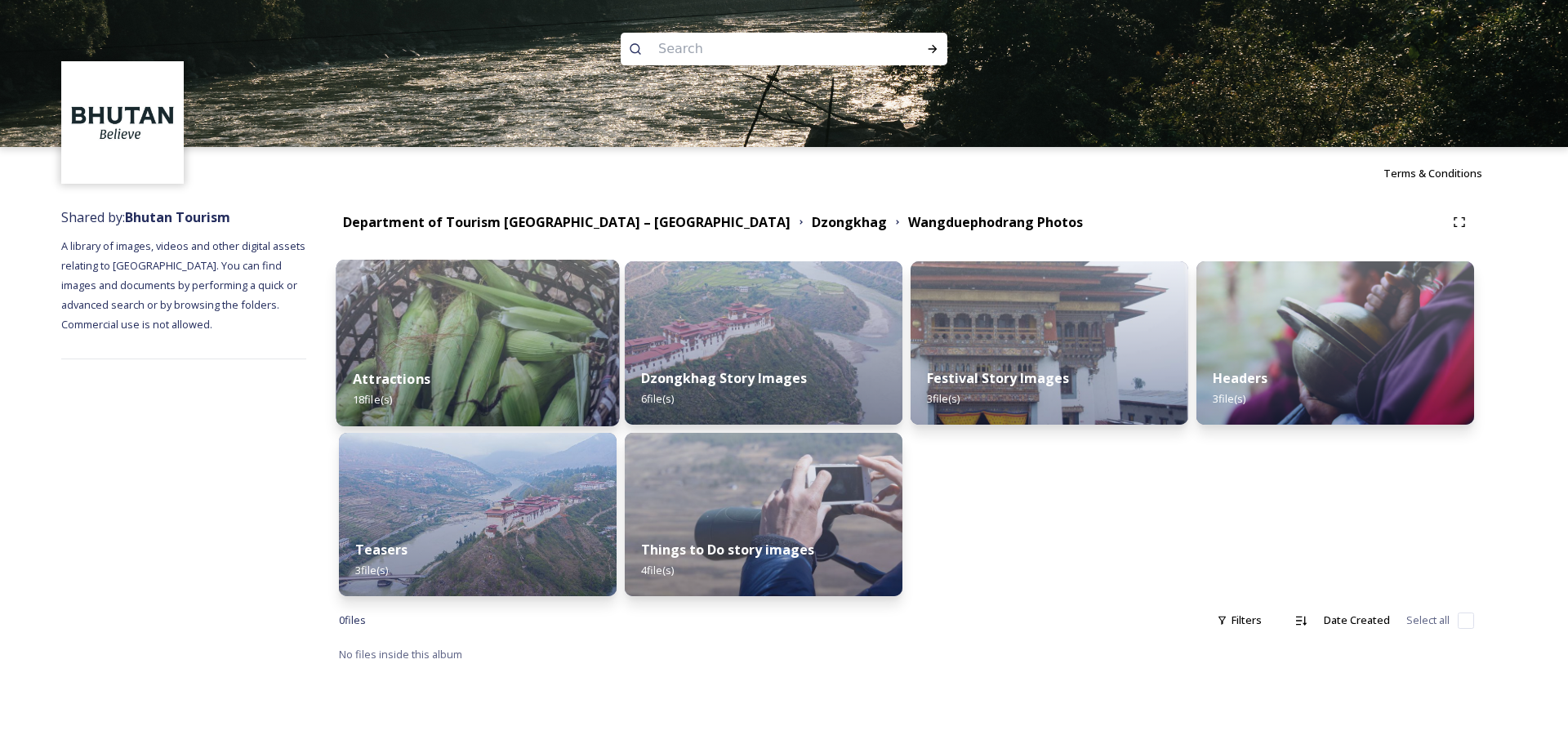
click at [455, 375] on div "Attractions 18 file(s)" at bounding box center [478, 389] width 283 height 75
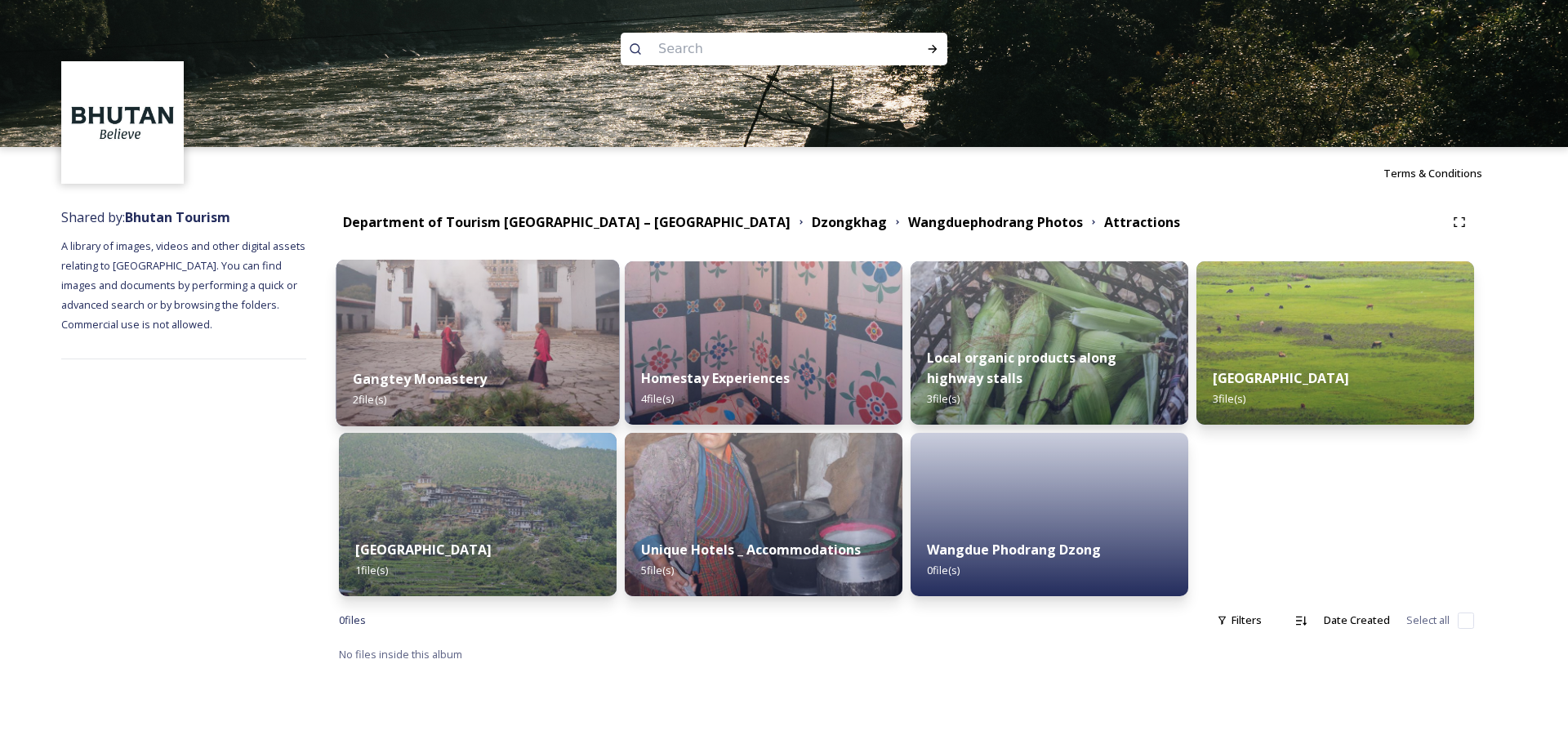
click at [485, 322] on img at bounding box center [478, 343] width 283 height 167
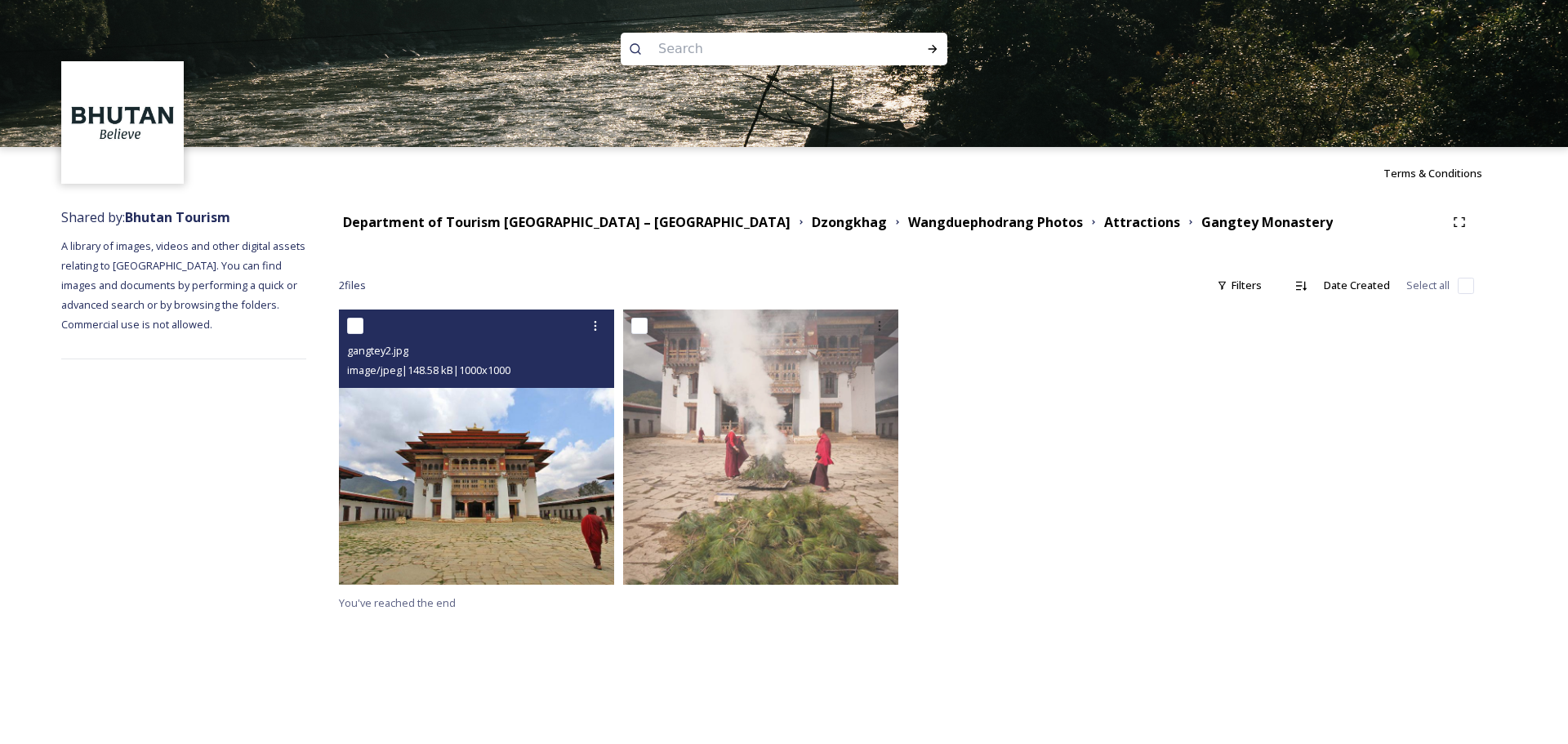
click at [571, 449] on img at bounding box center [476, 447] width 275 height 275
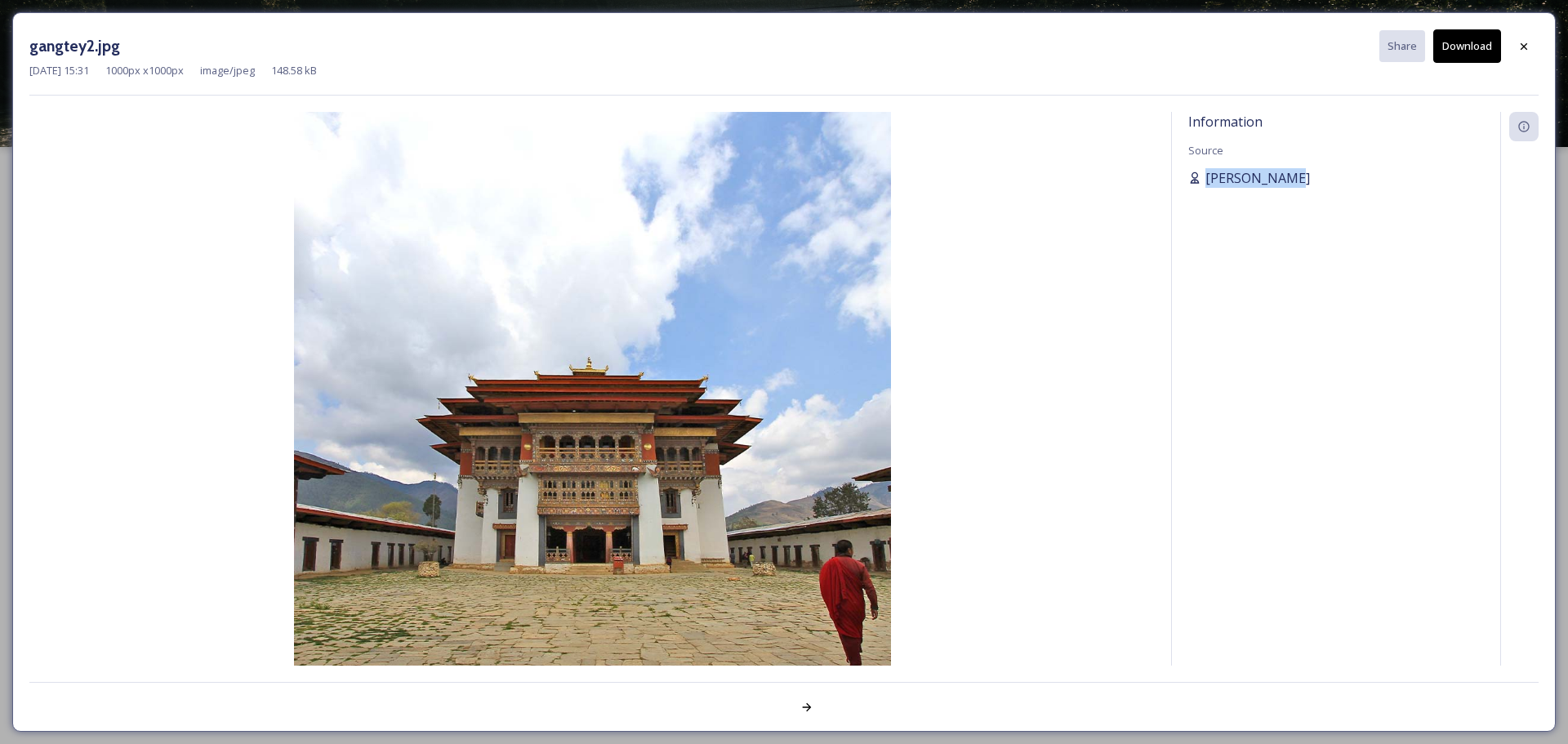
drag, startPoint x: 1303, startPoint y: 170, endPoint x: 1207, endPoint y: 182, distance: 96.7
click at [1044, 182] on div "[PERSON_NAME]" at bounding box center [1335, 178] width 295 height 19
copy span "[PERSON_NAME]"
click at [1044, 46] on icon at bounding box center [1524, 46] width 13 height 13
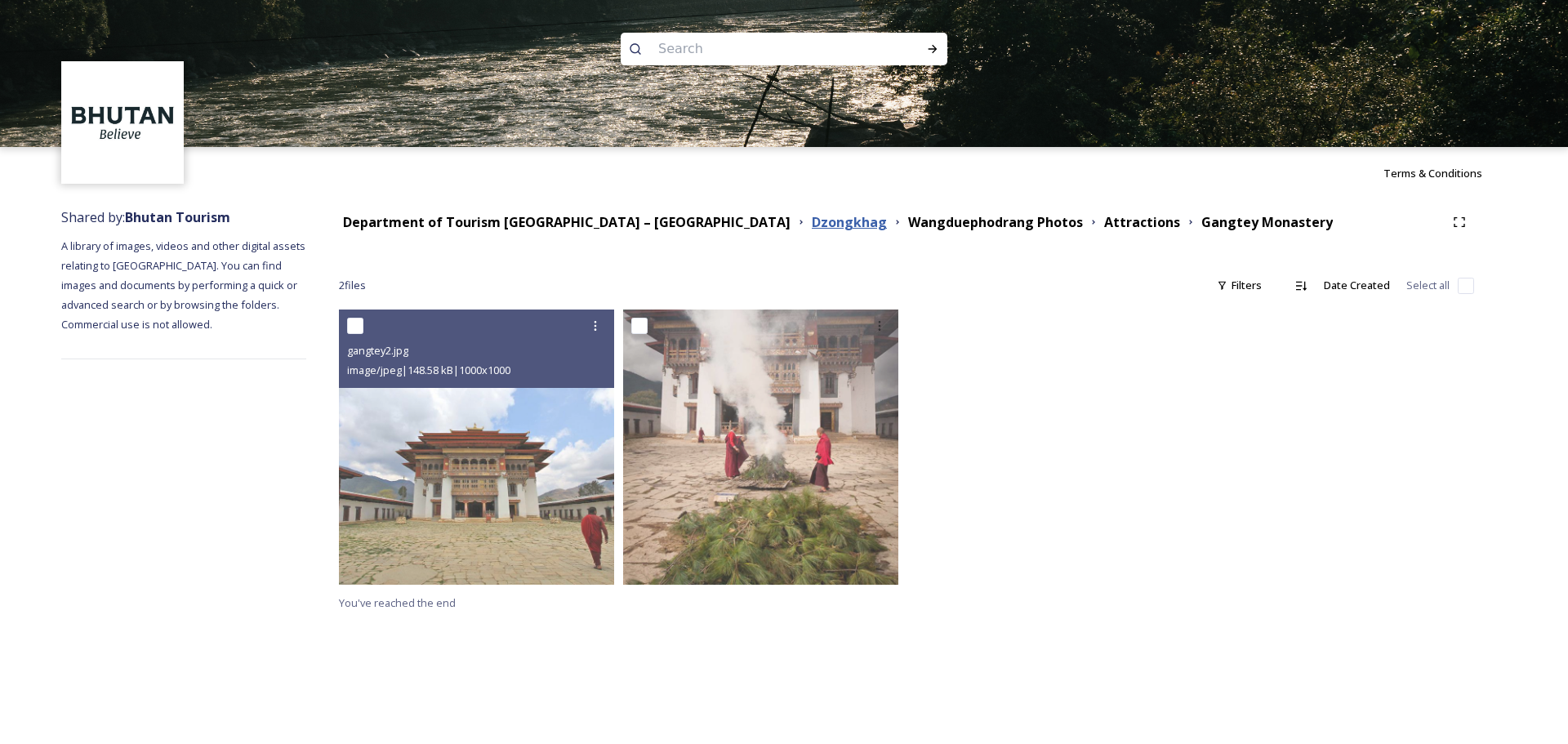
click at [812, 220] on strong "Dzongkhag" at bounding box center [849, 223] width 75 height 18
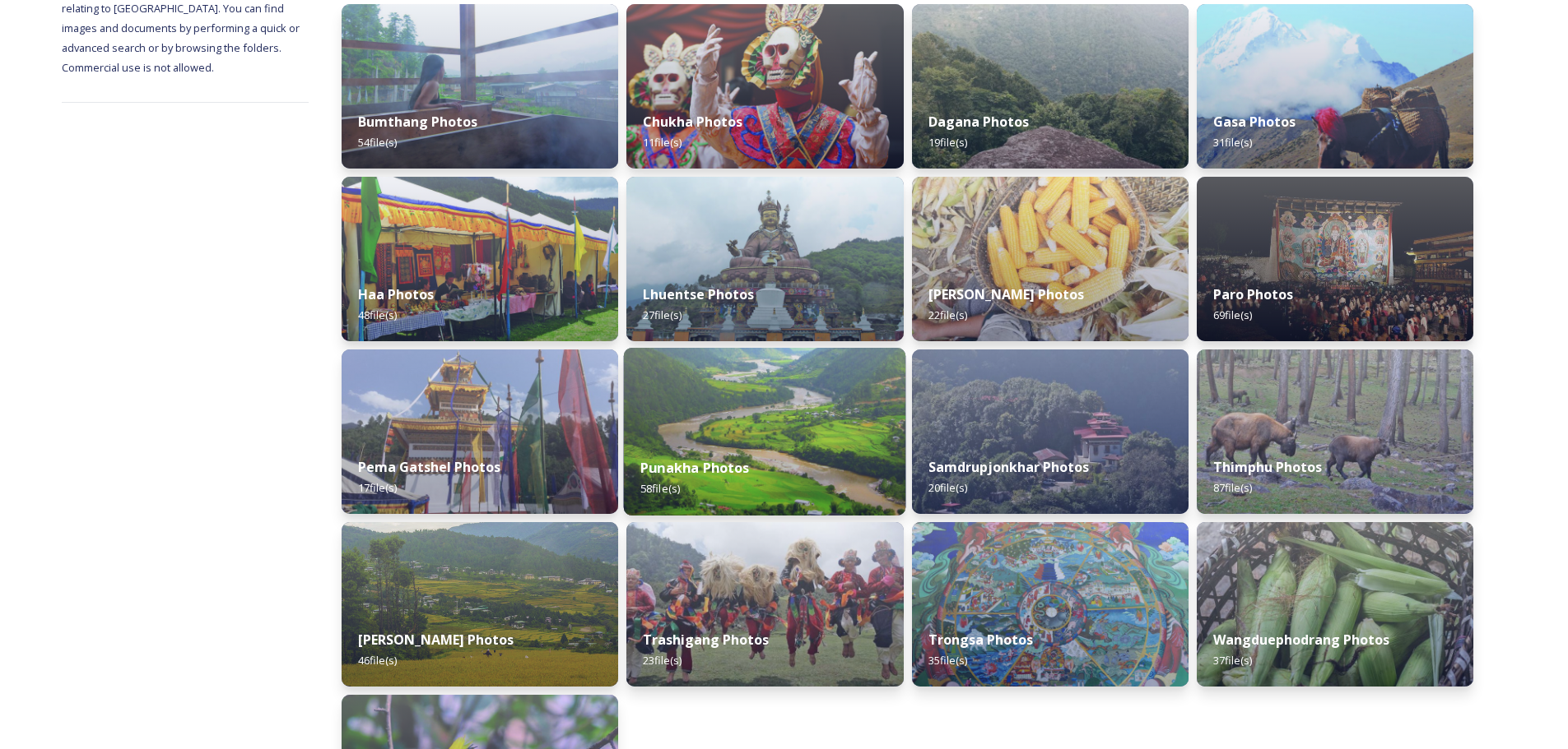
scroll to position [164, 0]
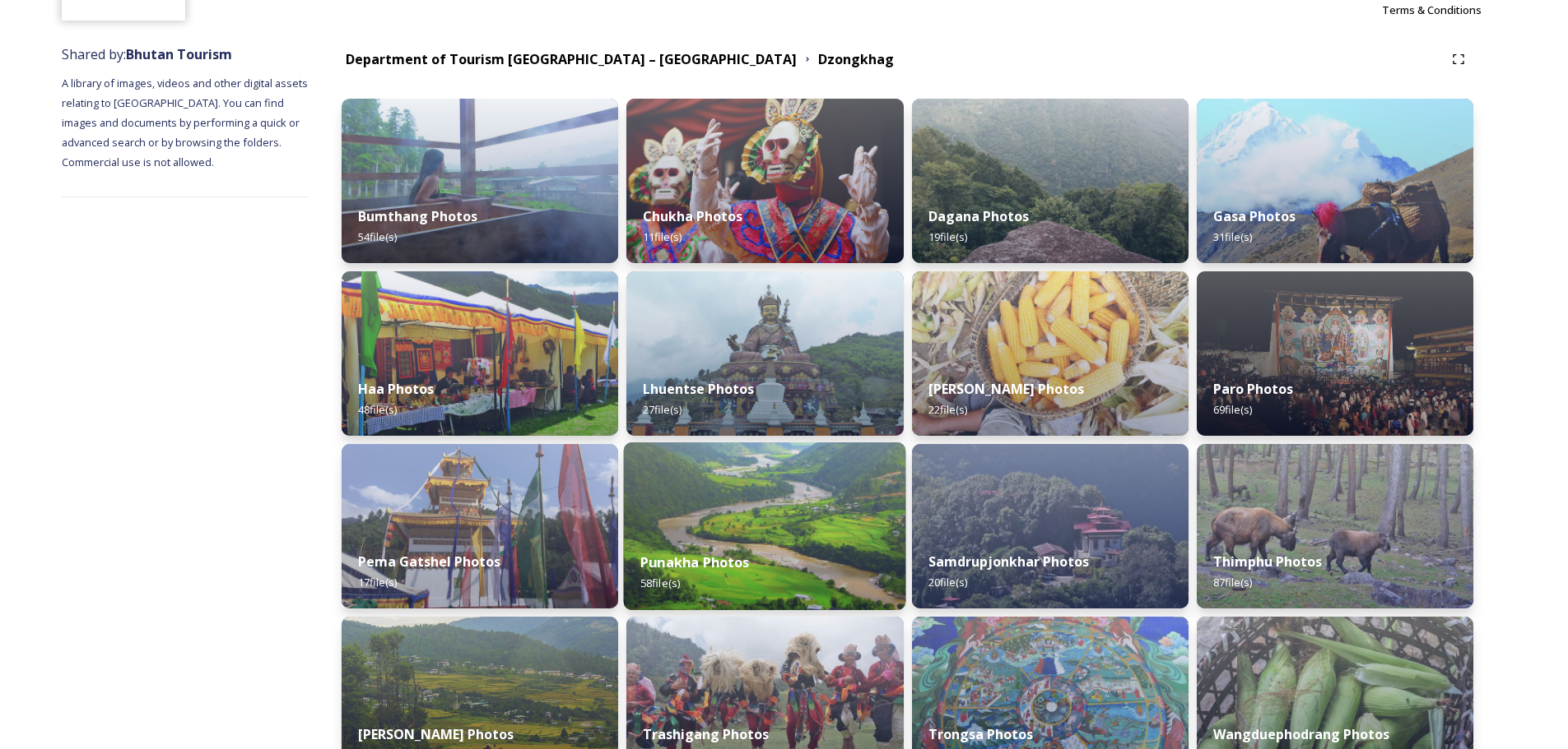
click at [736, 452] on img at bounding box center [765, 526] width 282 height 168
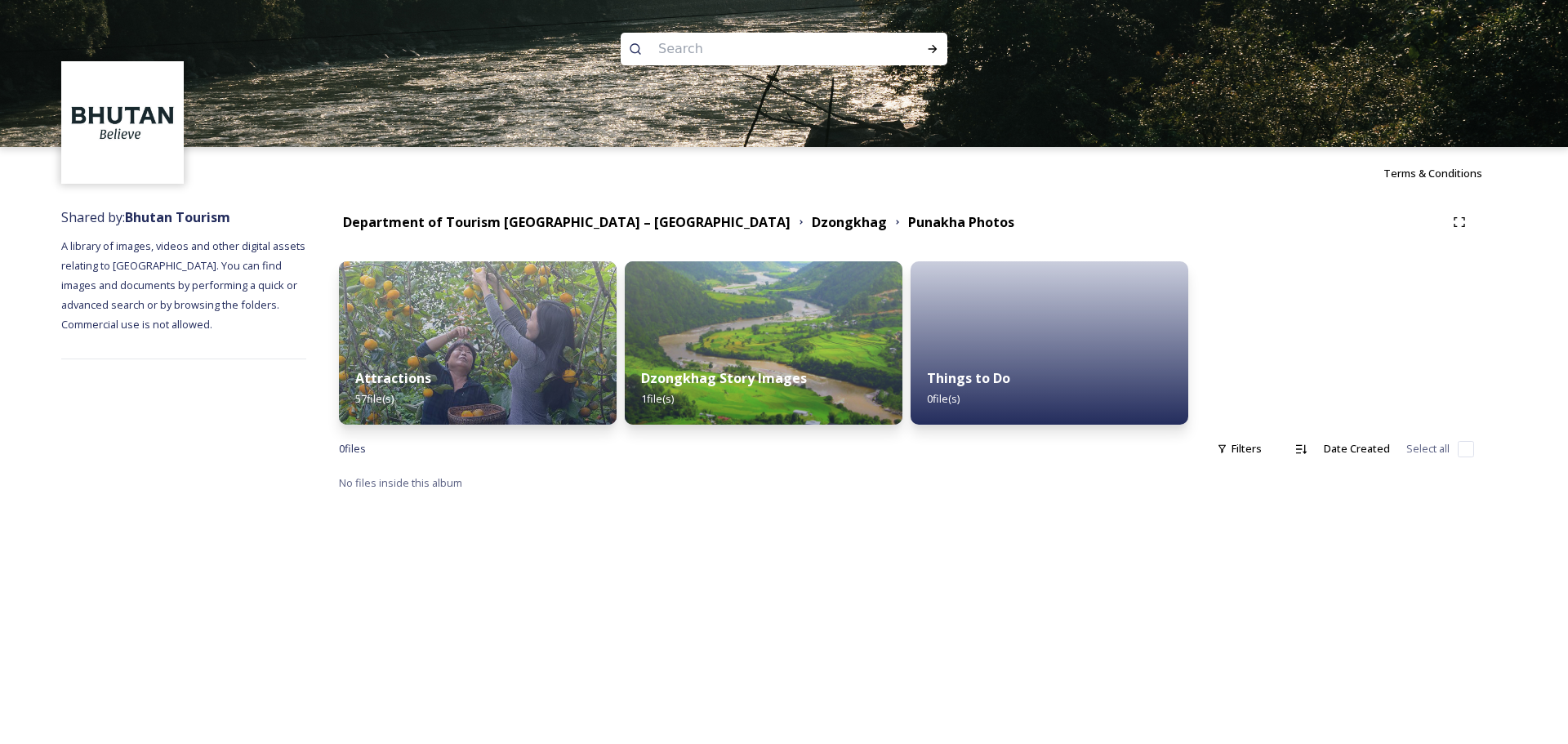
click at [512, 383] on div "Attractions 57 file(s)" at bounding box center [478, 388] width 278 height 73
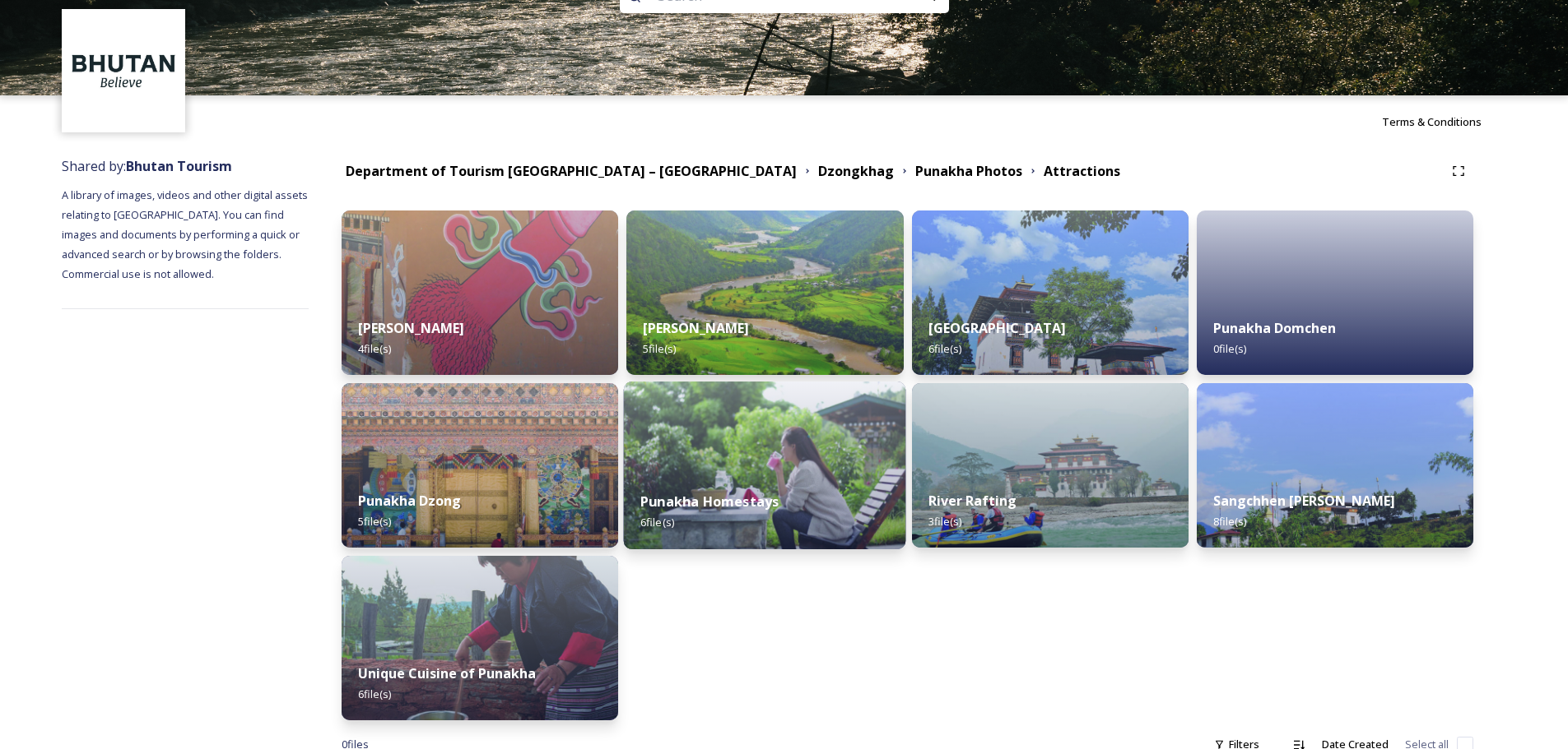
scroll to position [83, 0]
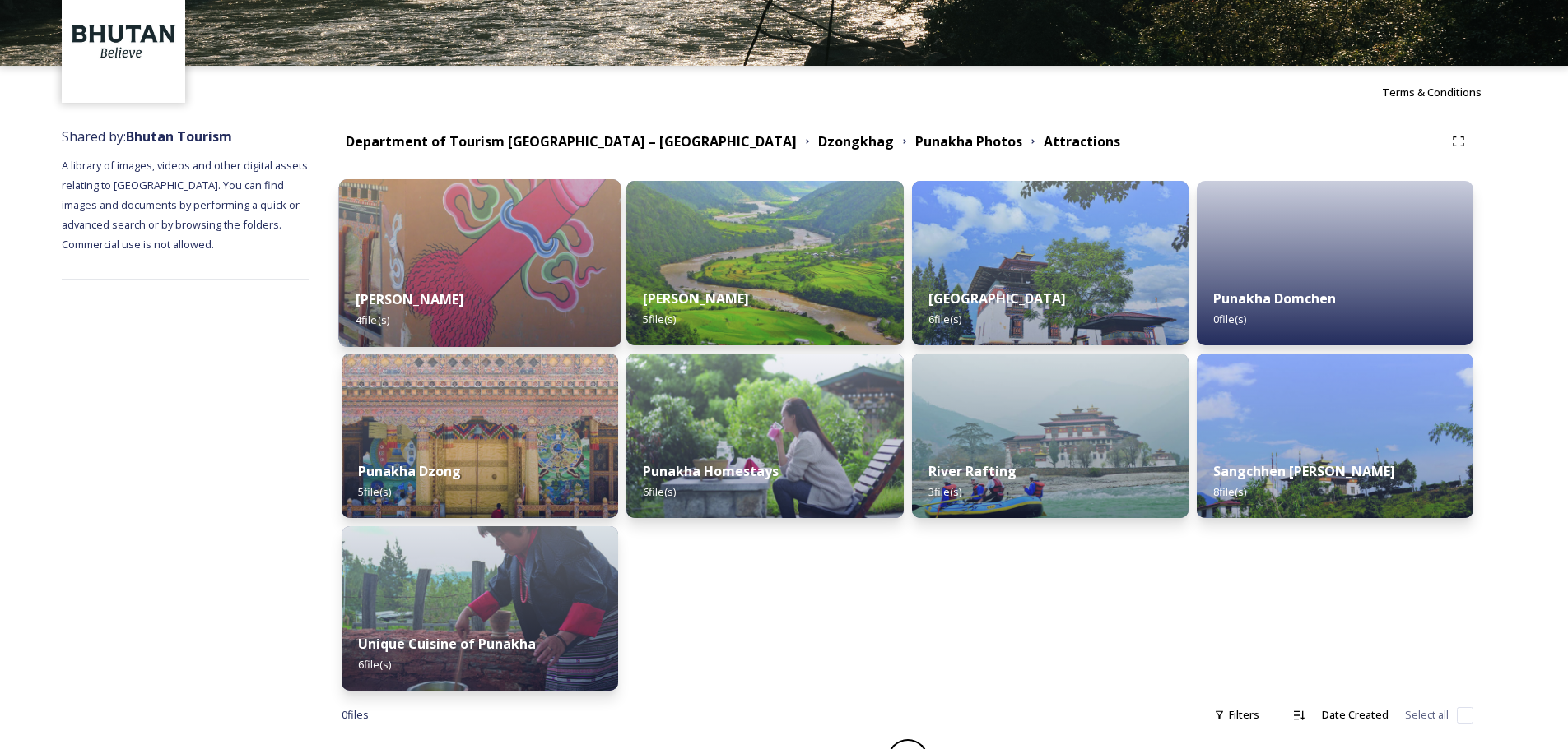
click at [480, 309] on div "Chhimi Lhakhang 4 file(s)" at bounding box center [480, 310] width 282 height 75
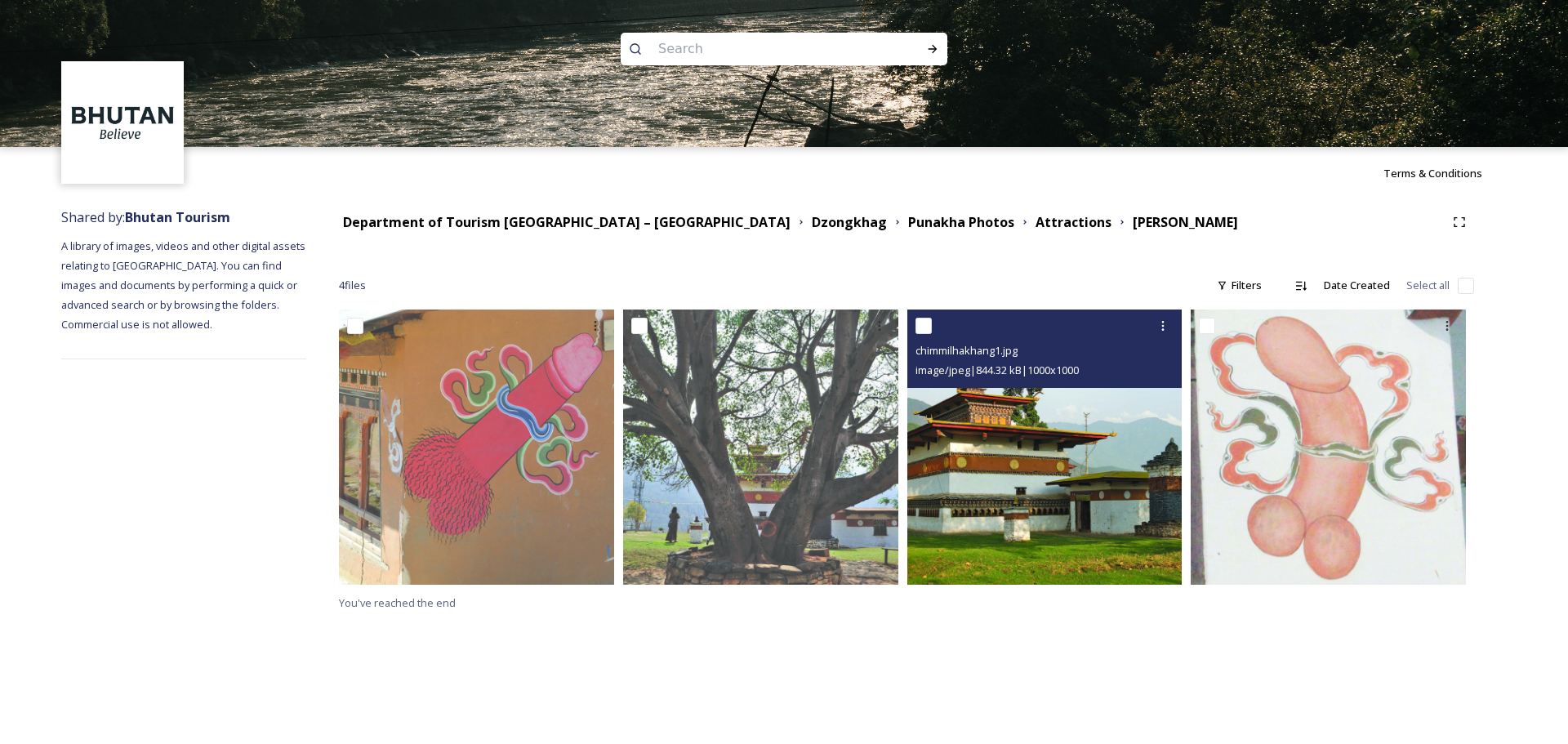
click at [1044, 449] on img at bounding box center [1044, 447] width 275 height 275
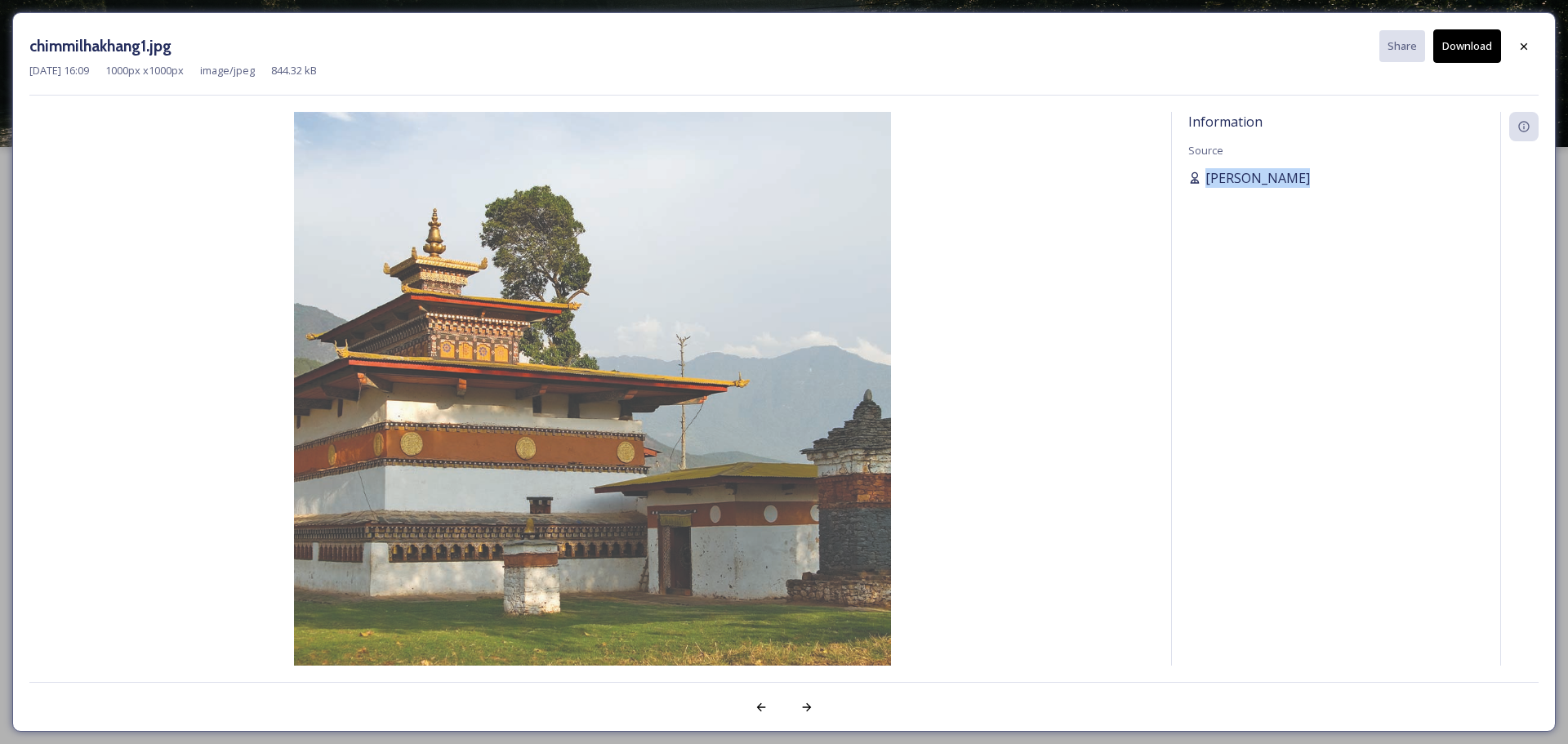
drag, startPoint x: 1267, startPoint y: 193, endPoint x: 1196, endPoint y: 182, distance: 71.8
click at [1044, 182] on div "Information Source [PERSON_NAME]" at bounding box center [1335, 389] width 329 height 554
copy span "[PERSON_NAME]"
click at [1044, 42] on icon at bounding box center [1524, 46] width 13 height 13
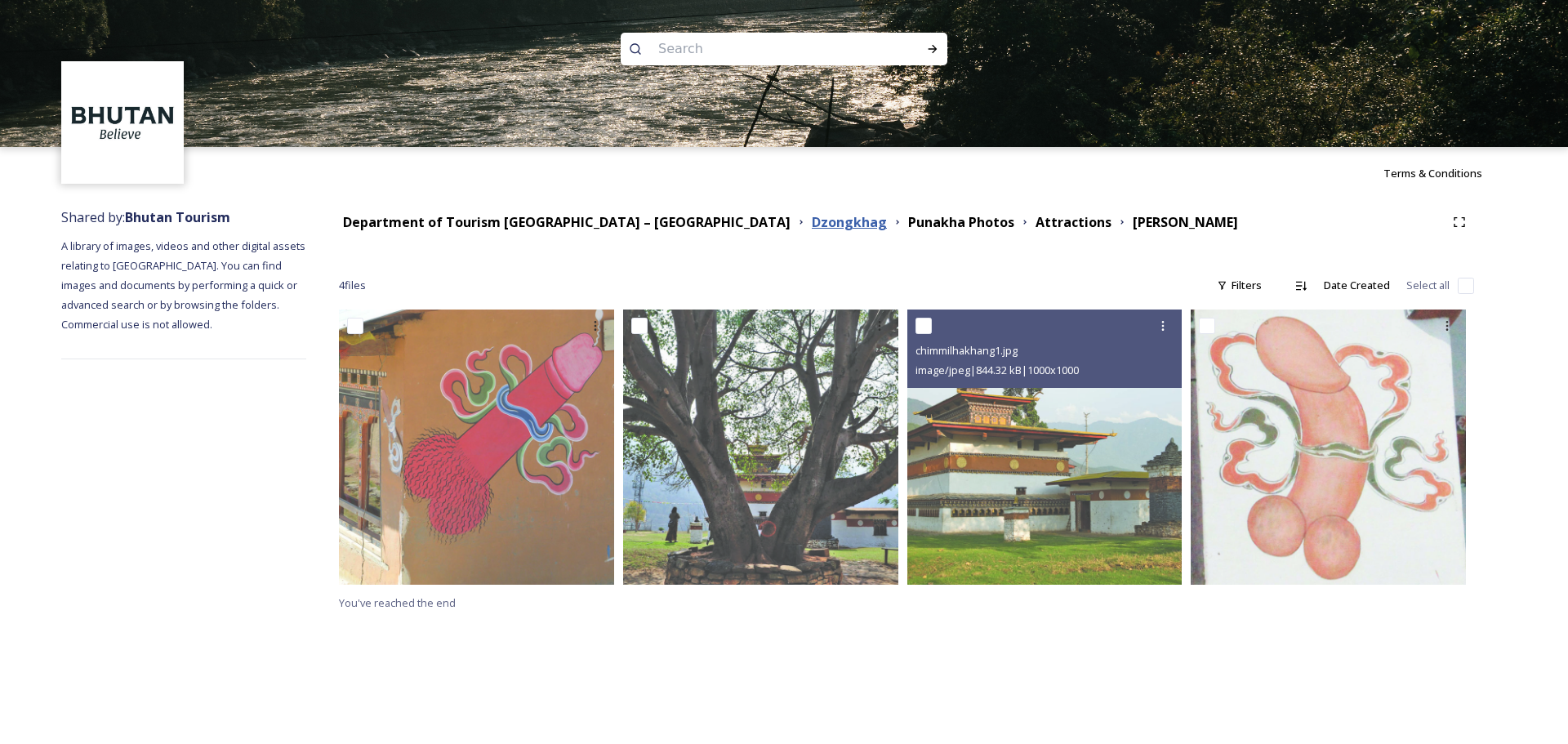
click at [812, 219] on strong "Dzongkhag" at bounding box center [849, 223] width 75 height 18
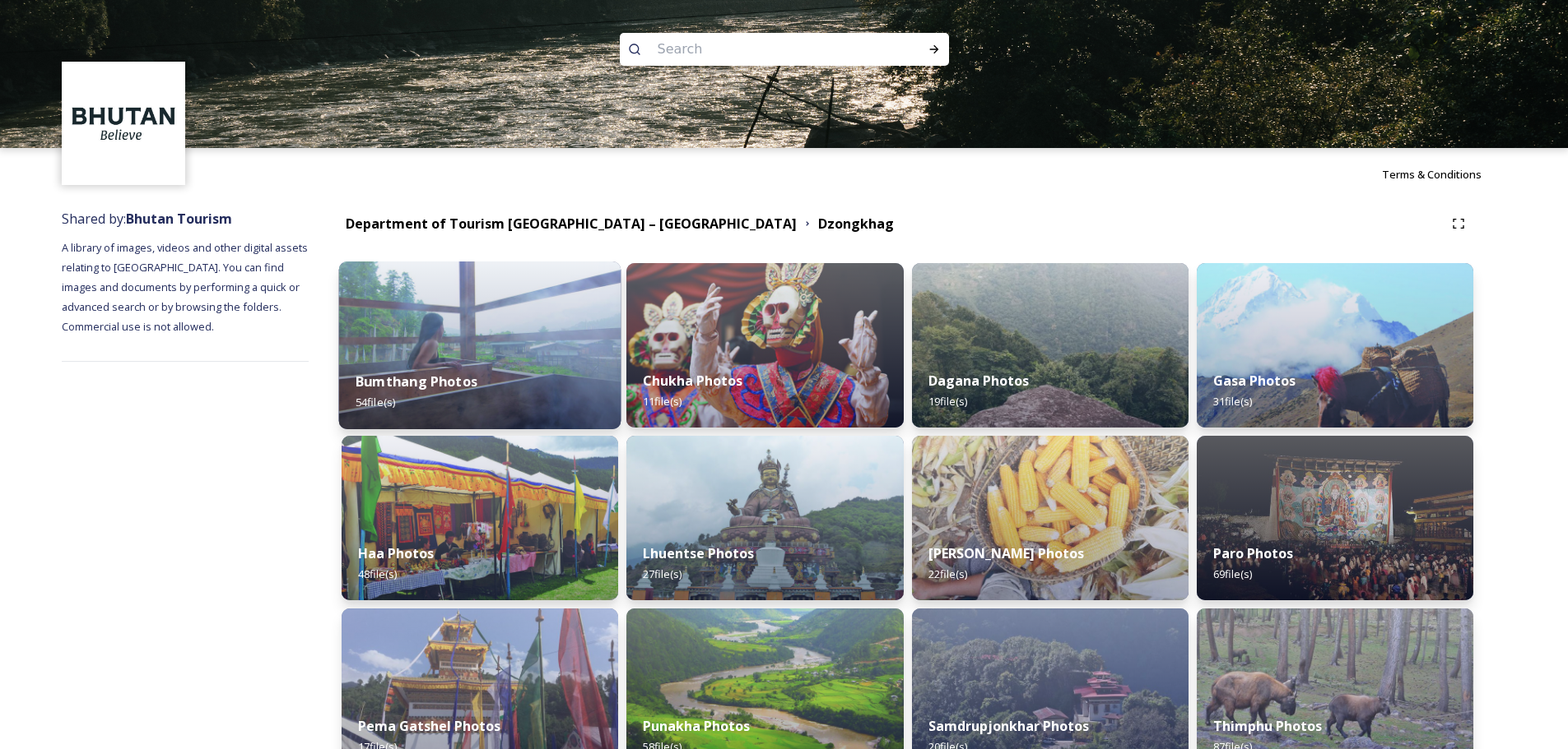
click at [537, 406] on div "Bumthang Photos 54 file(s)" at bounding box center [480, 391] width 282 height 75
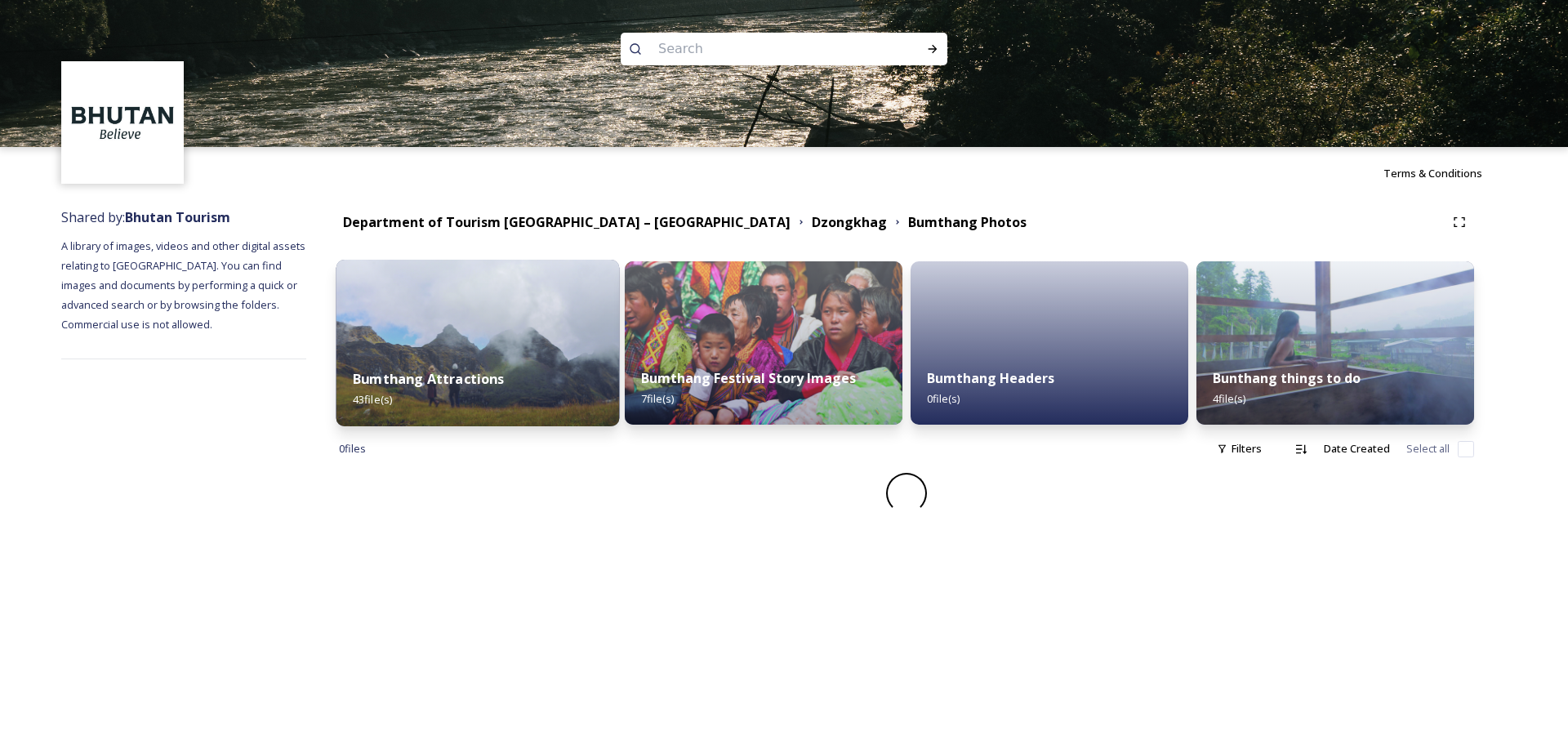
click at [543, 407] on div "Bumthang Attractions 43 file(s)" at bounding box center [478, 389] width 283 height 75
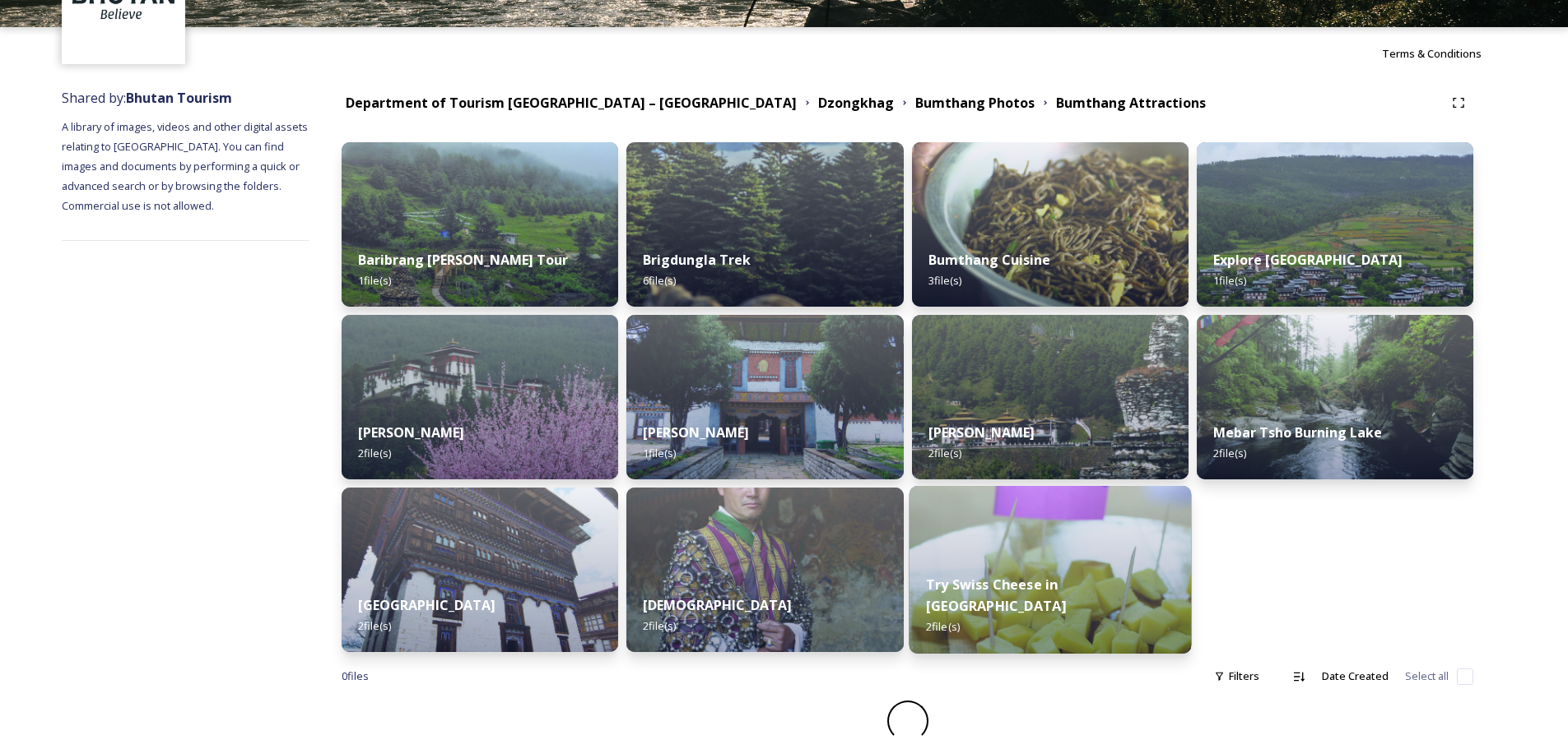
scroll to position [121, 0]
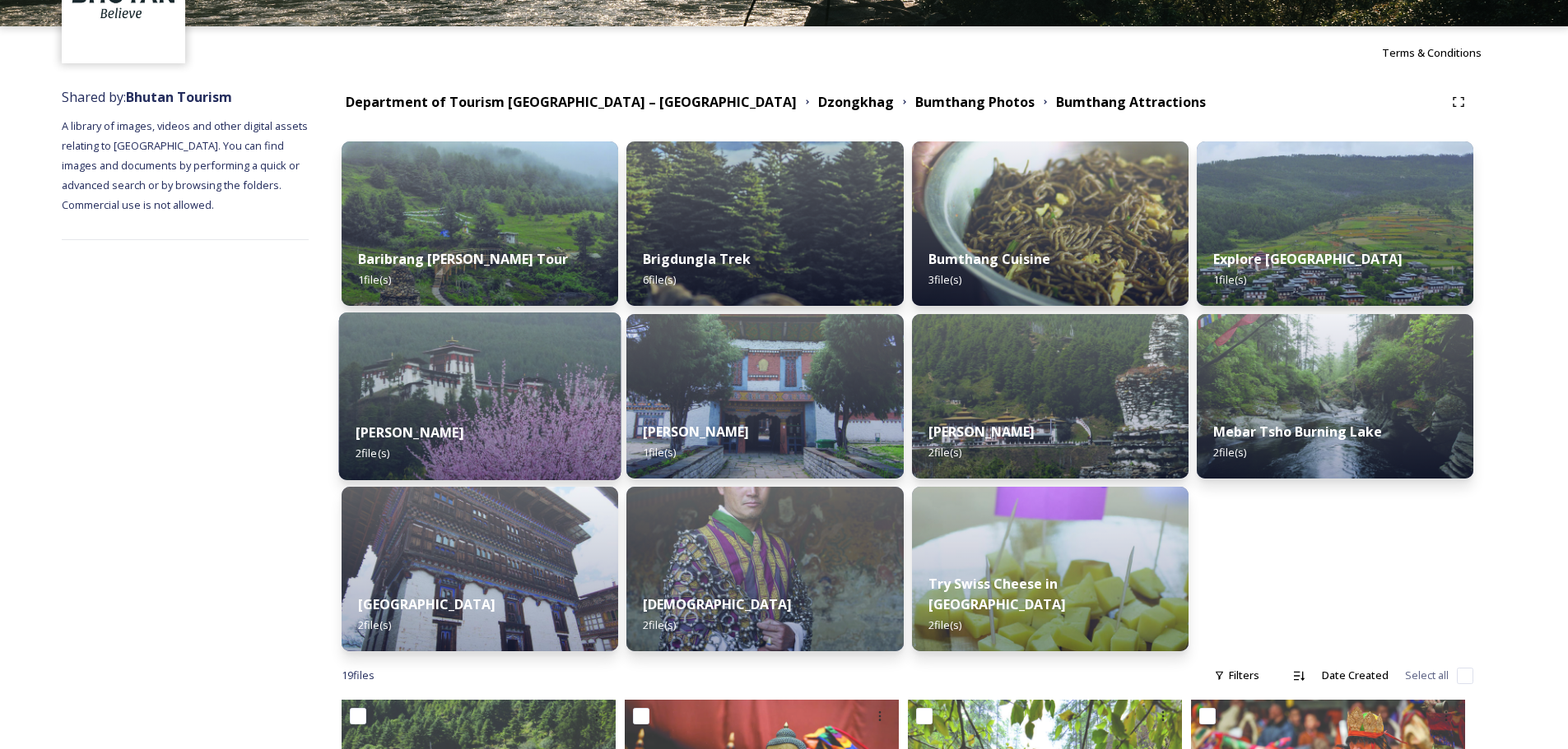
click at [525, 418] on div "Jakar Dzong 2 file(s)" at bounding box center [480, 442] width 282 height 75
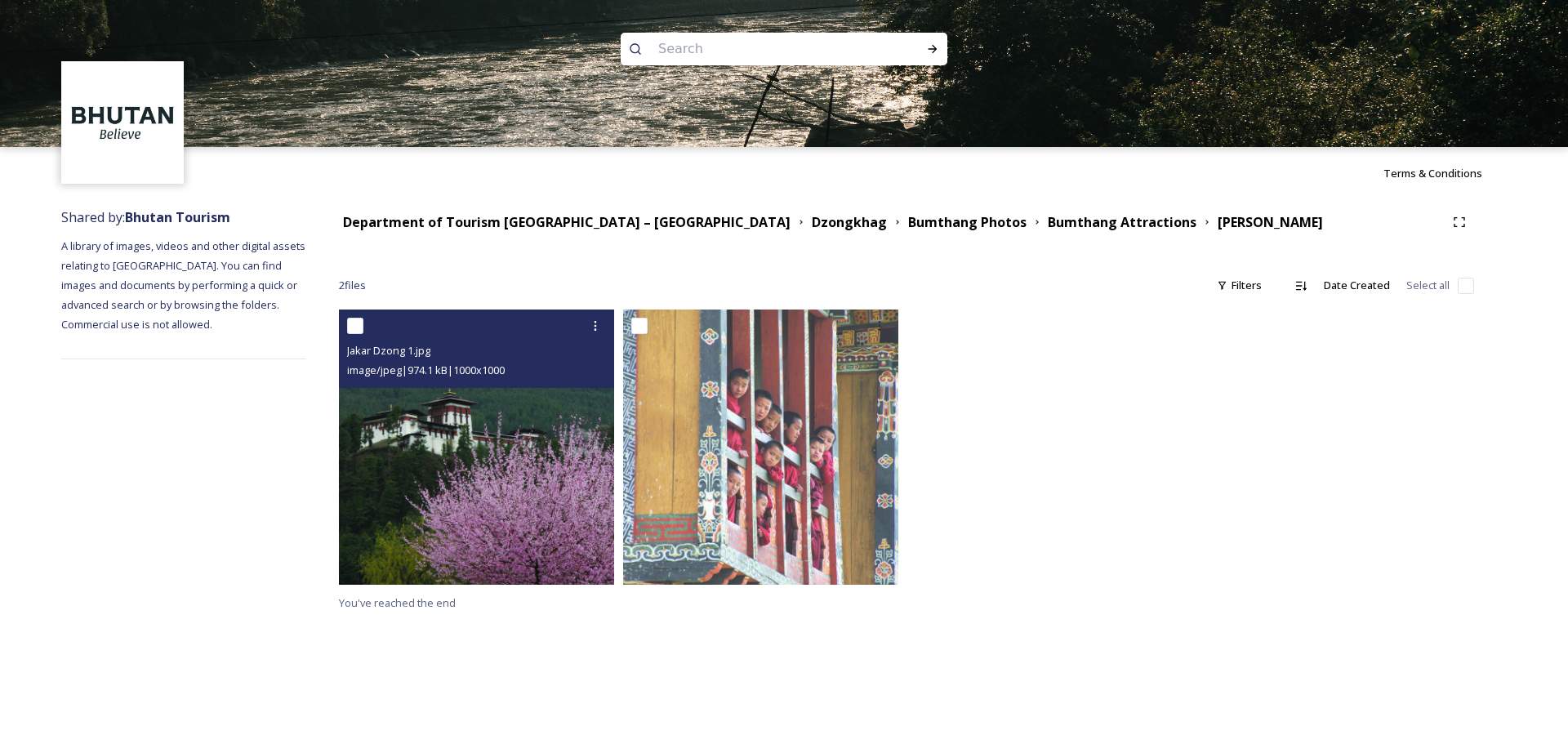
click at [579, 449] on img at bounding box center [476, 447] width 275 height 275
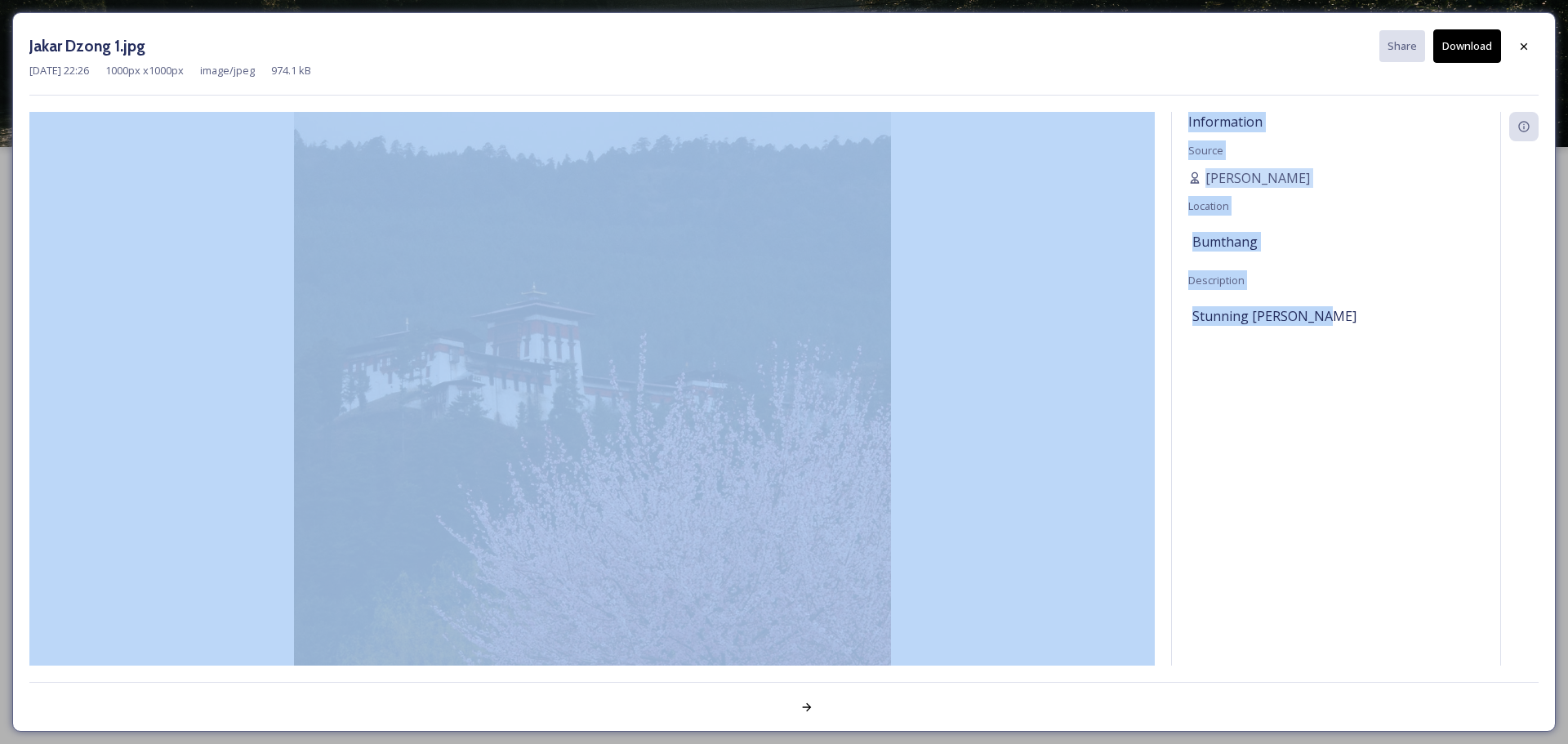
drag, startPoint x: 1307, startPoint y: 308, endPoint x: 1348, endPoint y: 279, distance: 50.2
click at [1044, 331] on div "Information Source Scarlette DG Location Bumthang Description Stunning Jakar Dz…" at bounding box center [784, 389] width 1509 height 554
drag, startPoint x: 1453, startPoint y: 264, endPoint x: 1392, endPoint y: 238, distance: 66.3
click at [1044, 263] on div "Information Source Scarlette DG Location Bumthang Description Stunning Jakar Dz…" at bounding box center [1335, 389] width 329 height 554
click at [1044, 234] on div "Bumthang" at bounding box center [1336, 242] width 287 height 28
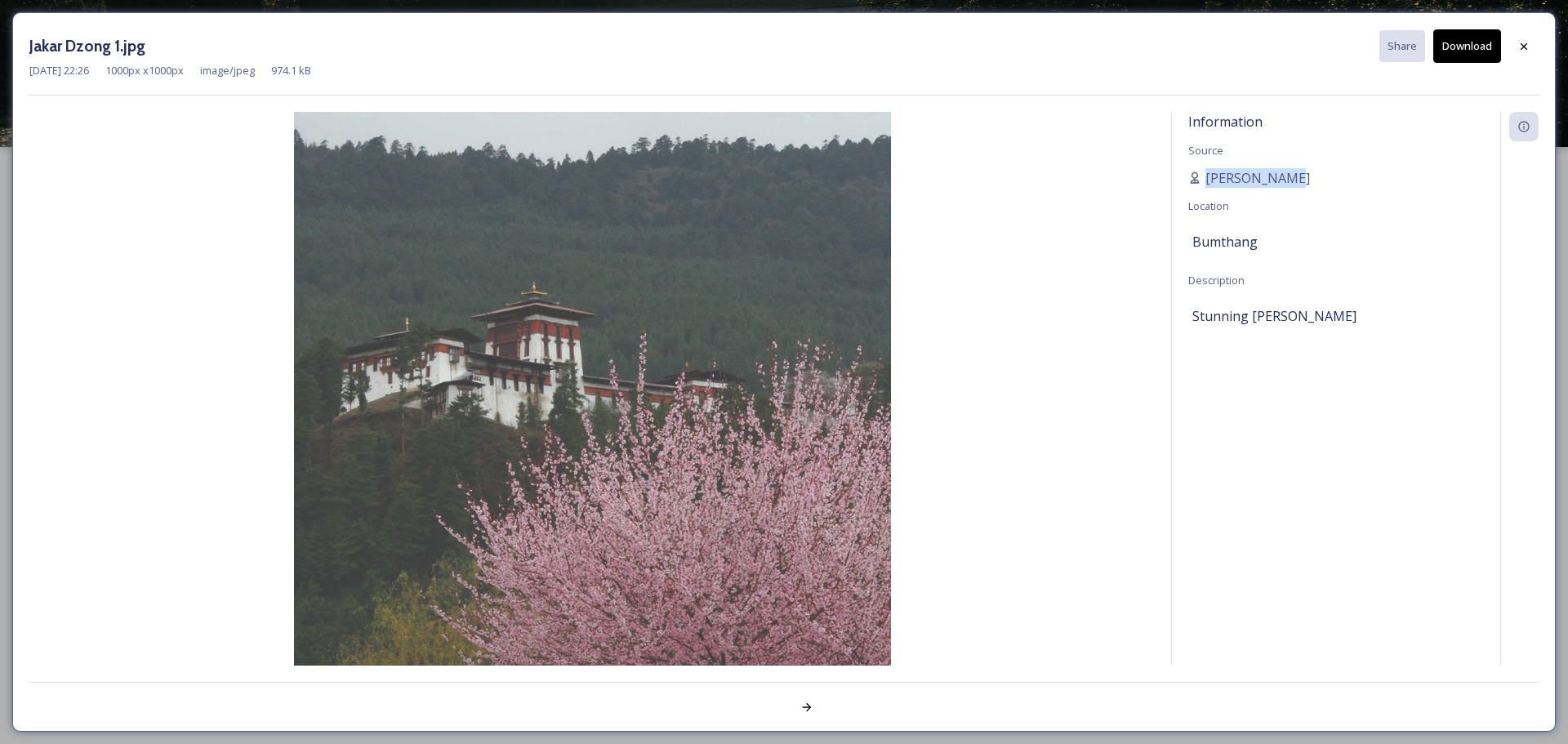
drag, startPoint x: 1291, startPoint y: 182, endPoint x: 1186, endPoint y: 178, distance: 105.1
click at [1044, 177] on div "[PERSON_NAME]" at bounding box center [1335, 178] width 295 height 19
copy span "[PERSON_NAME]"
click at [1044, 37] on div at bounding box center [1524, 47] width 29 height 29
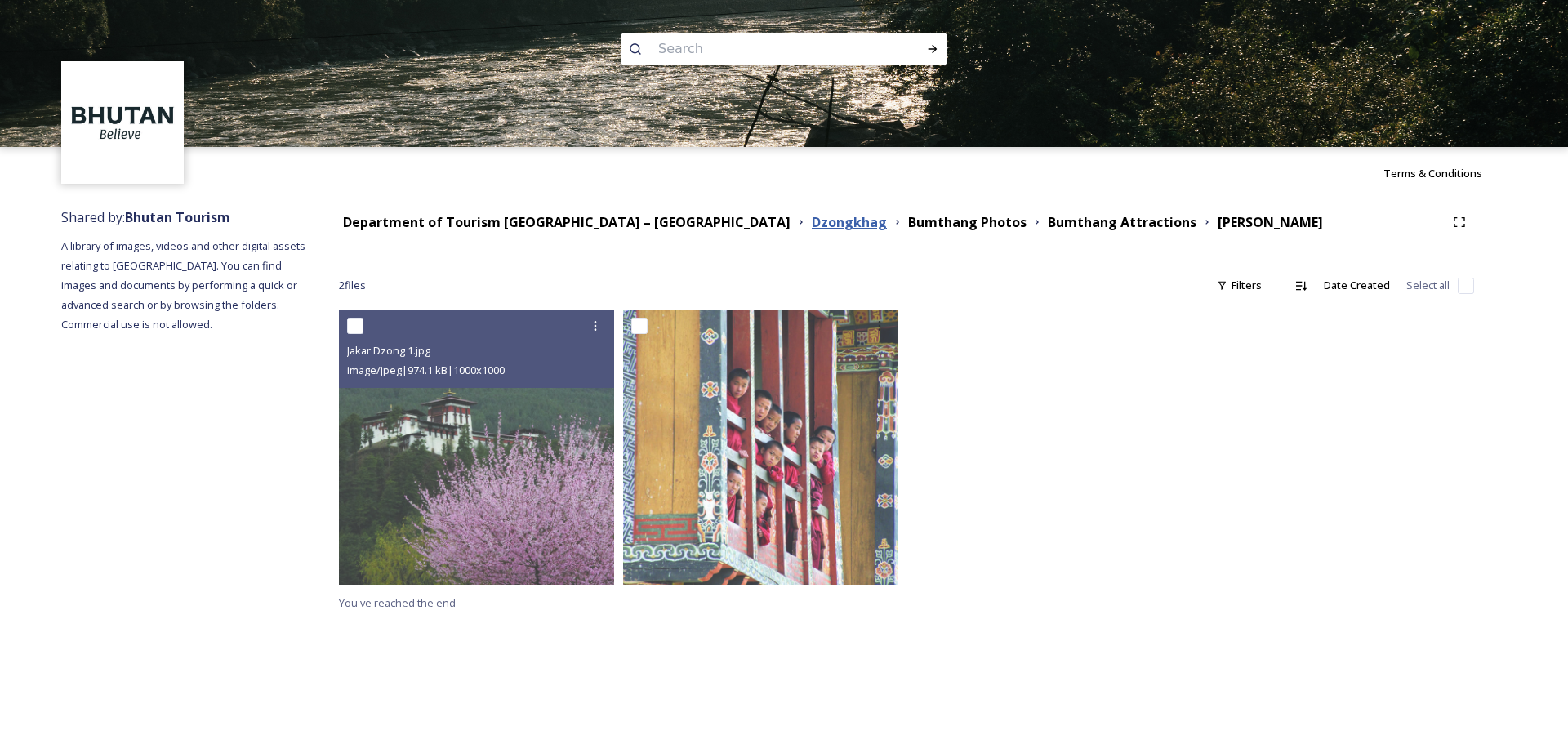
click at [812, 214] on strong "Dzongkhag" at bounding box center [849, 223] width 75 height 18
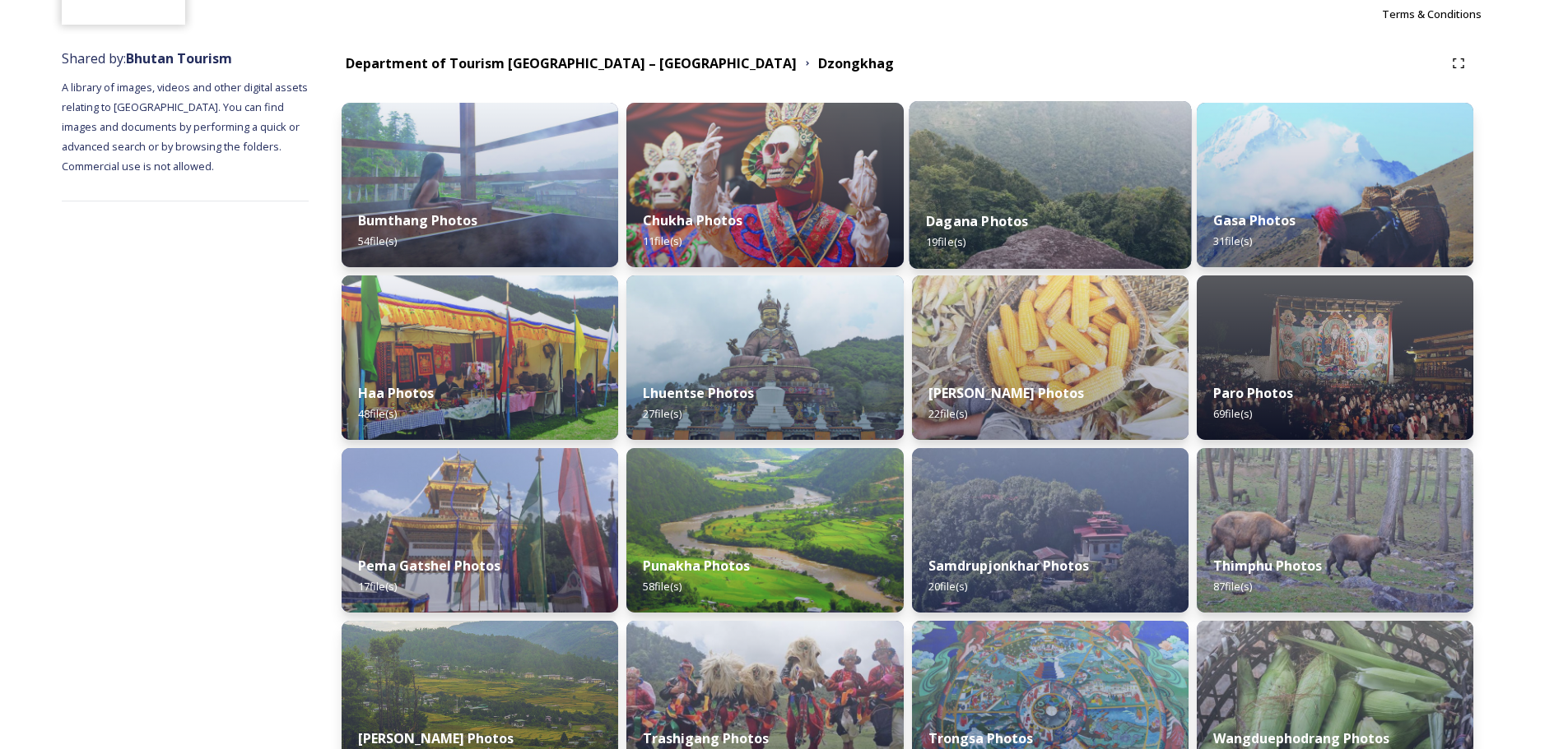
scroll to position [164, 0]
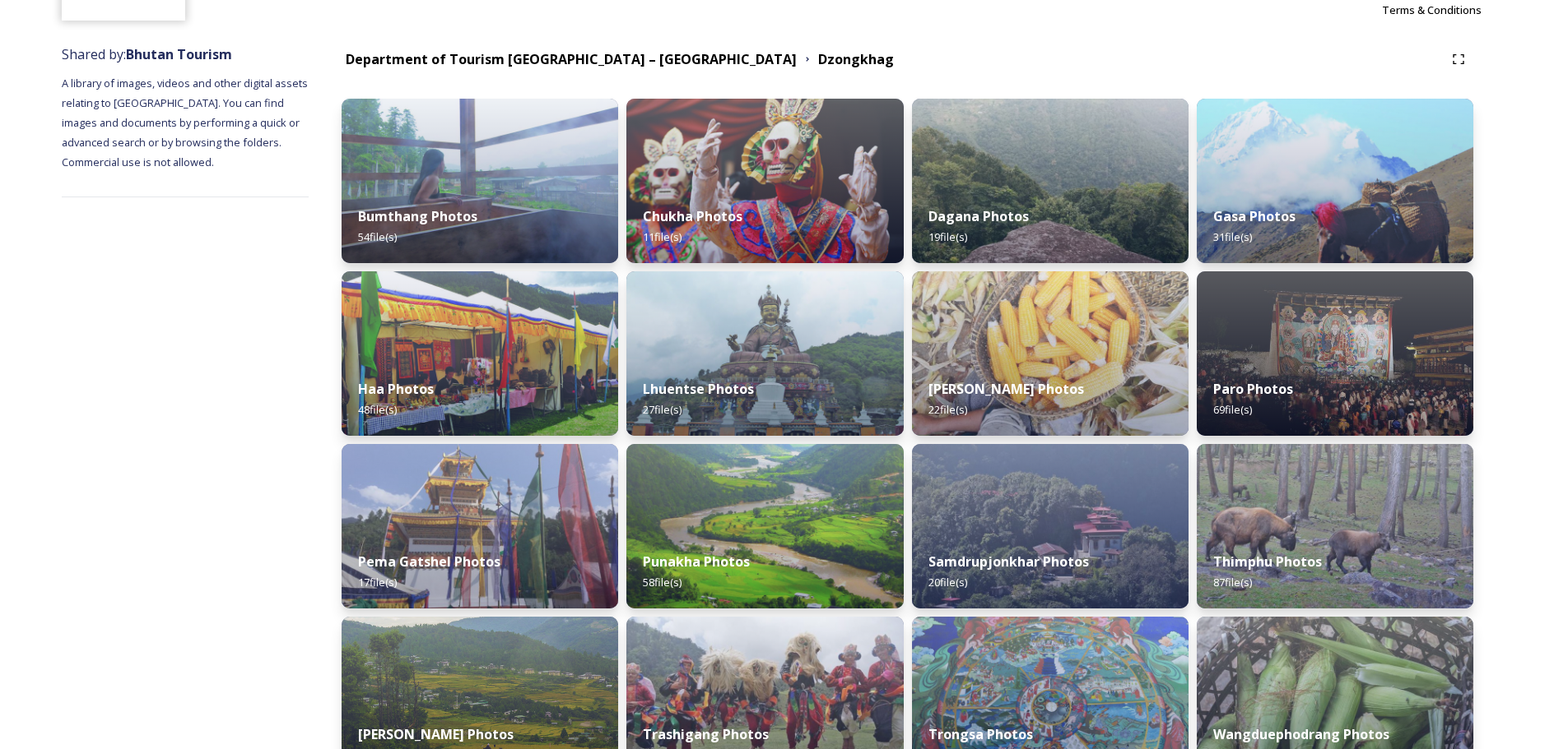
click at [1052, 362] on img at bounding box center [1334, 353] width 276 height 164
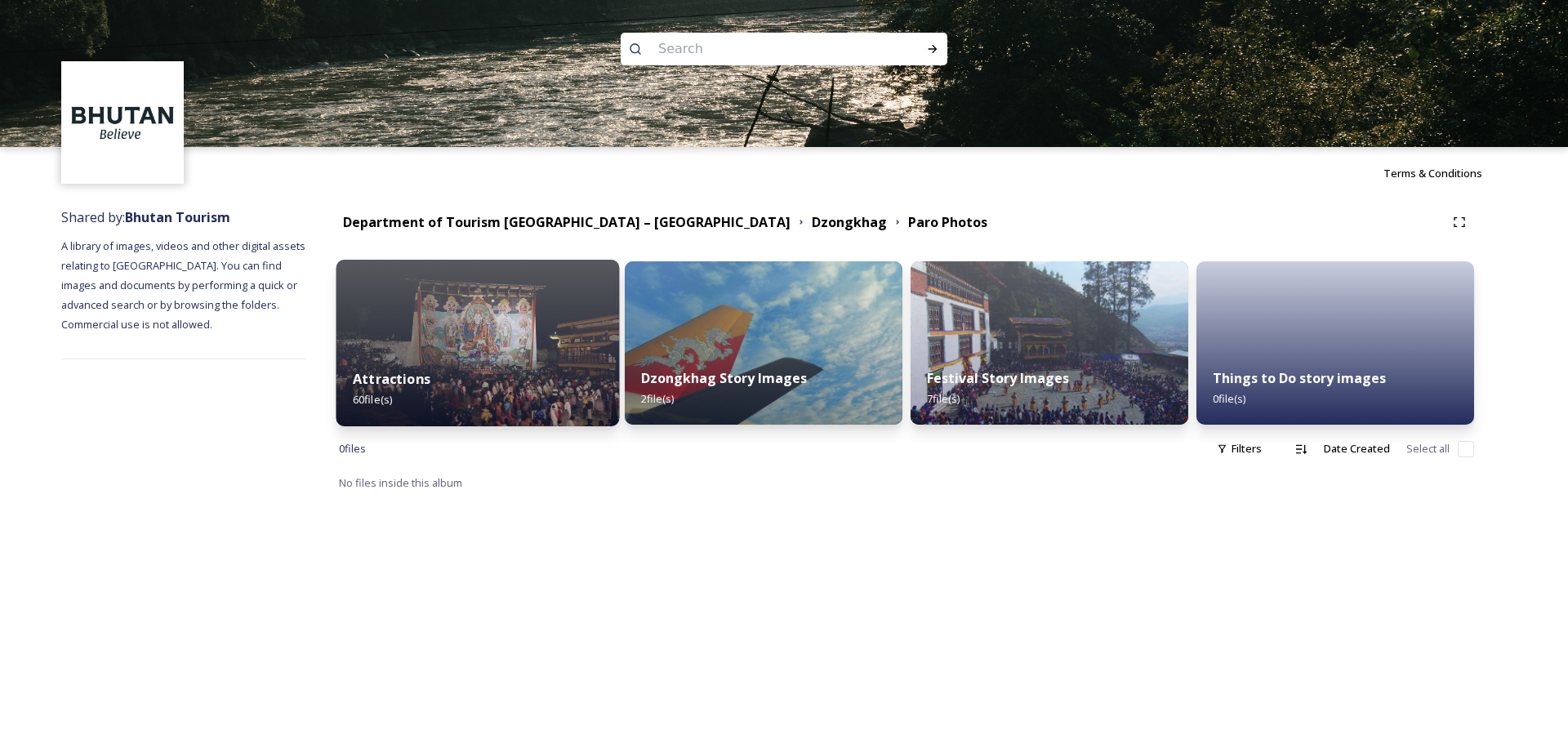
click at [504, 358] on div "Attractions 60 file(s)" at bounding box center [478, 389] width 283 height 75
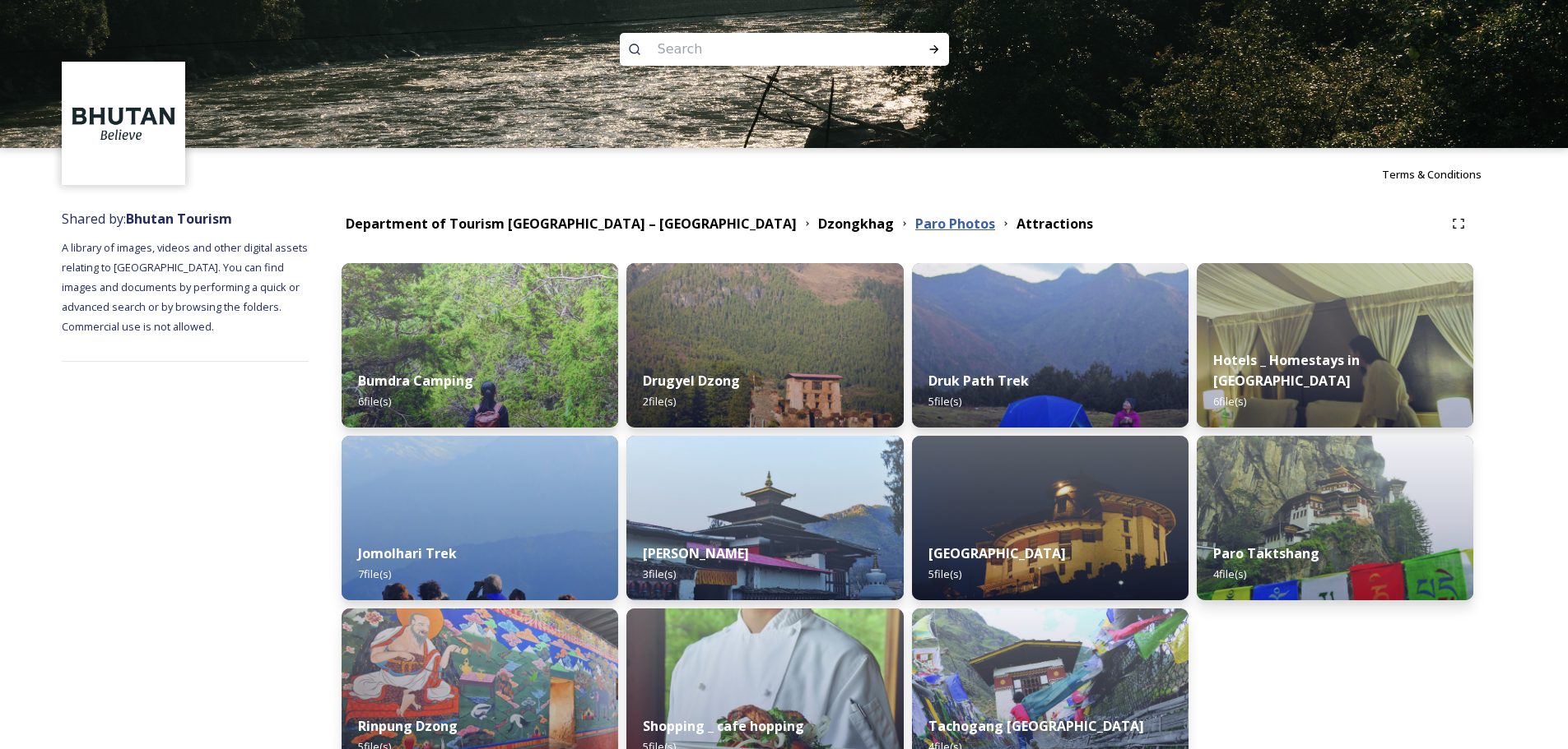
click at [915, 231] on strong "Paro Photos" at bounding box center [955, 224] width 80 height 19
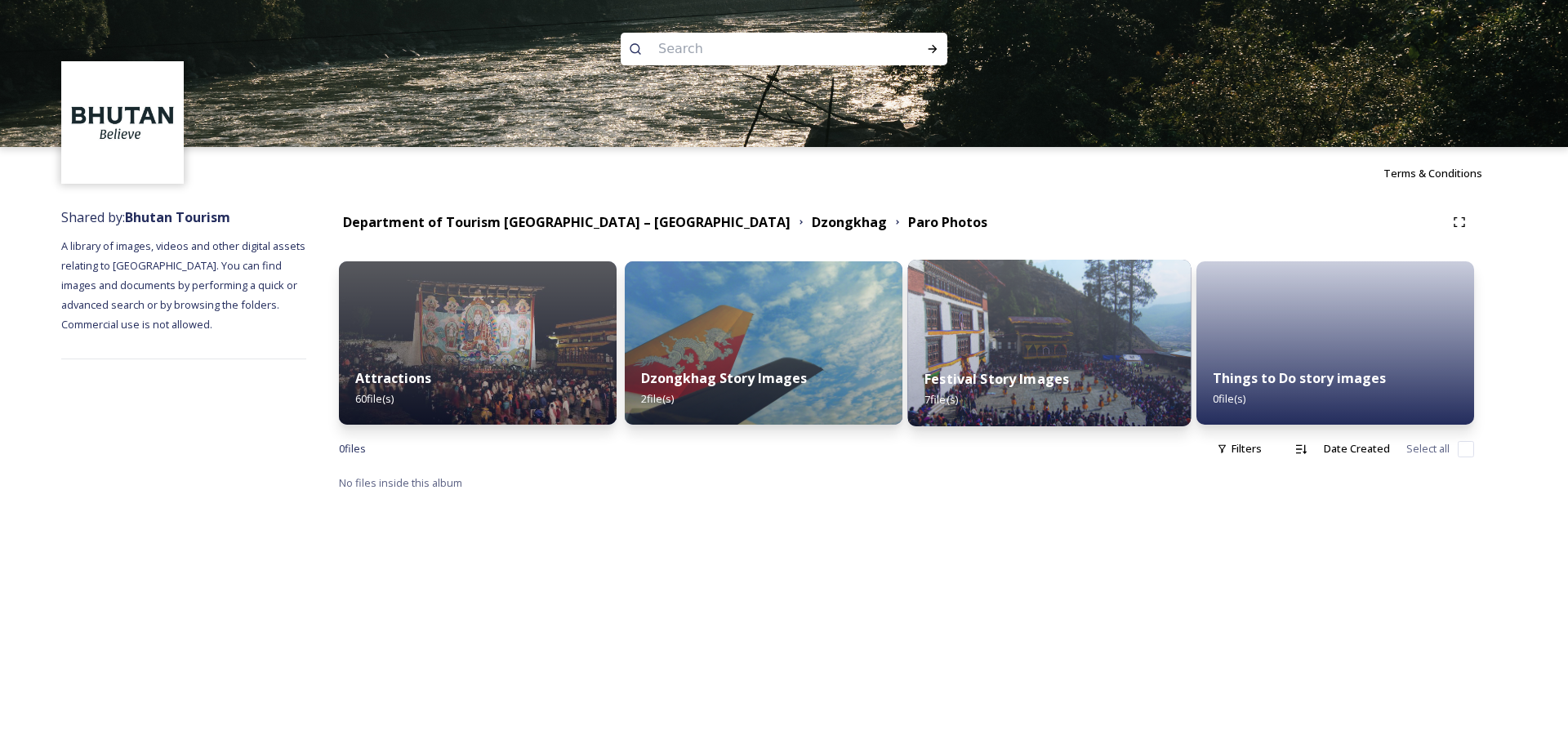
click at [997, 368] on div "Festival Story Images 7 file(s)" at bounding box center [1050, 389] width 283 height 75
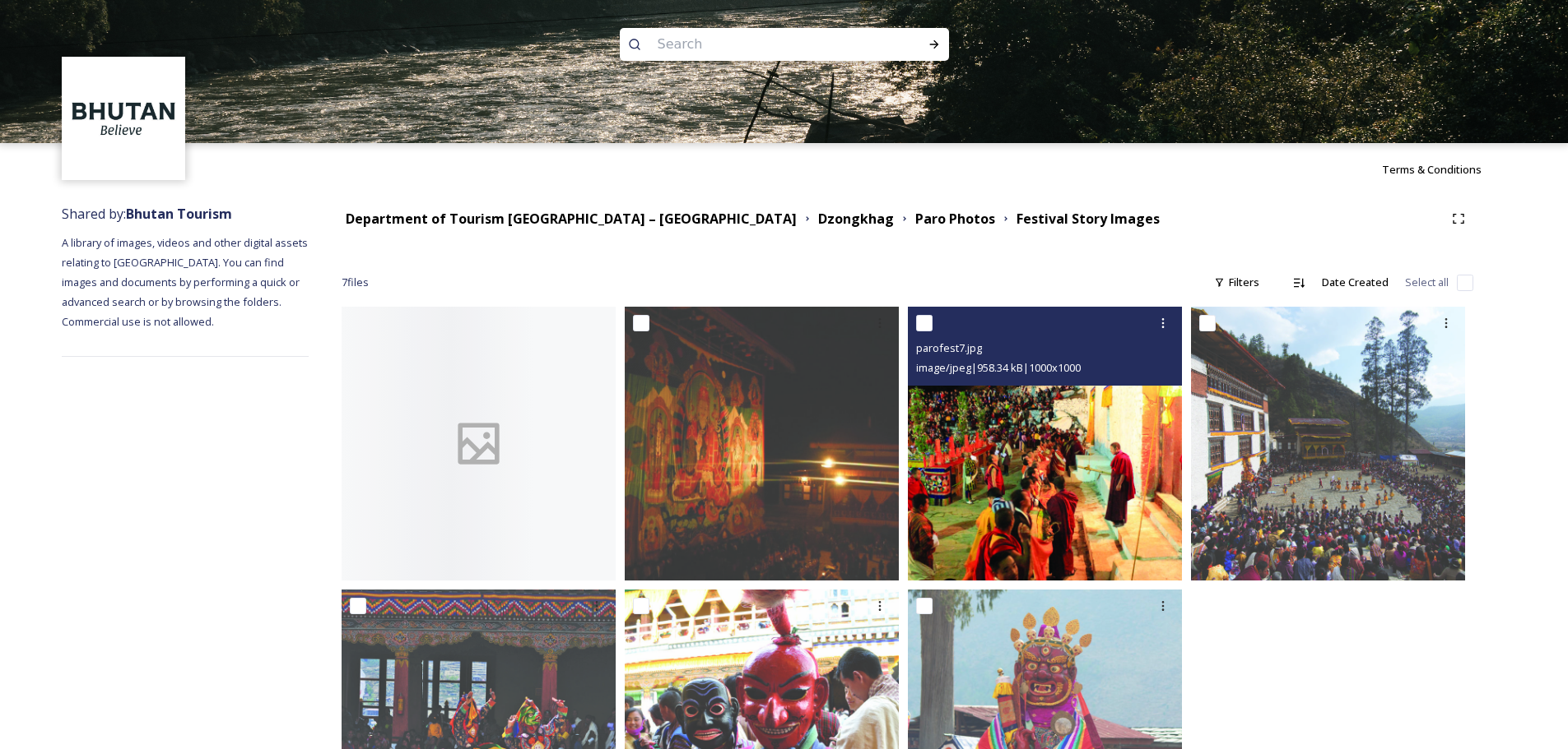
scroll to position [156, 0]
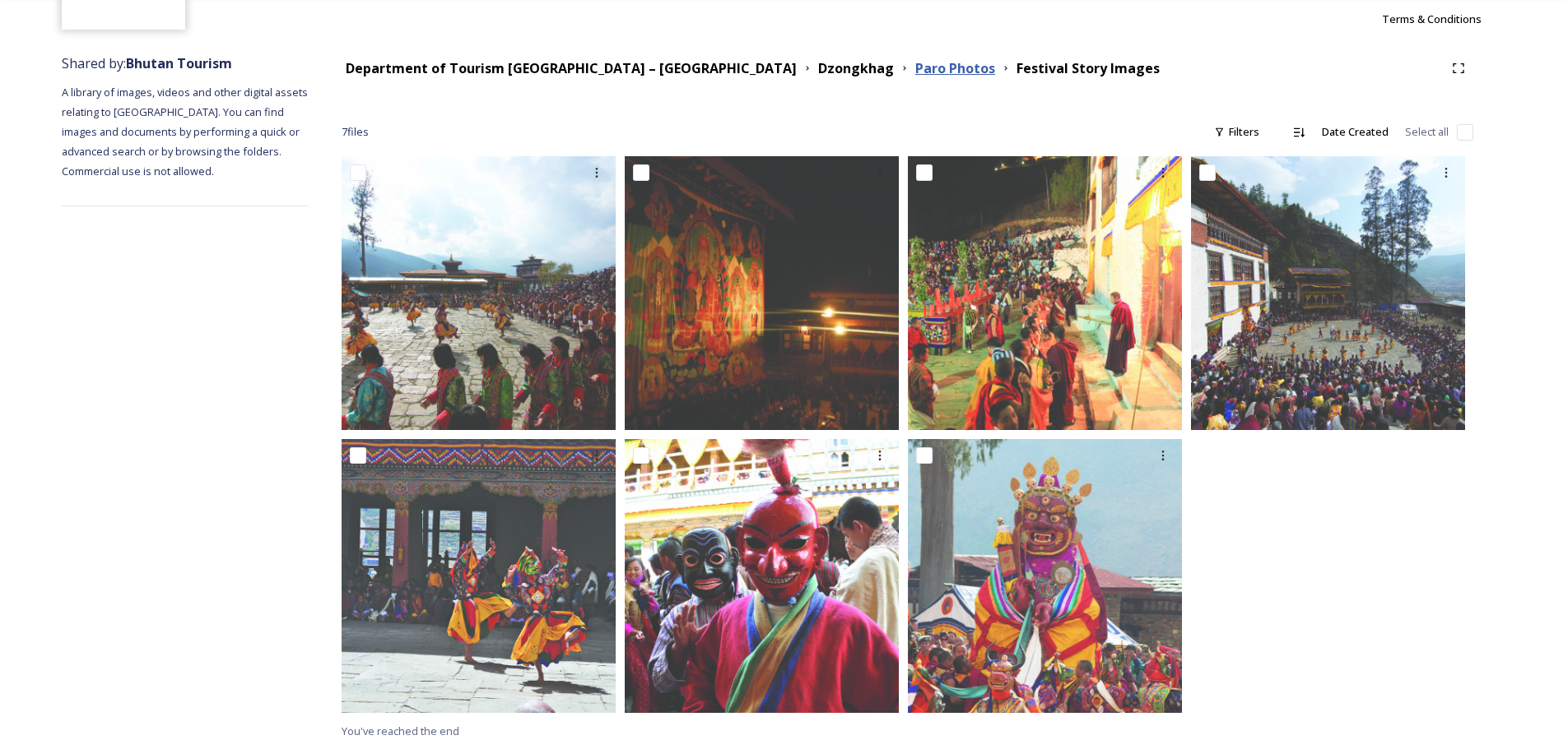
click at [915, 76] on strong "Paro Photos" at bounding box center [955, 69] width 80 height 19
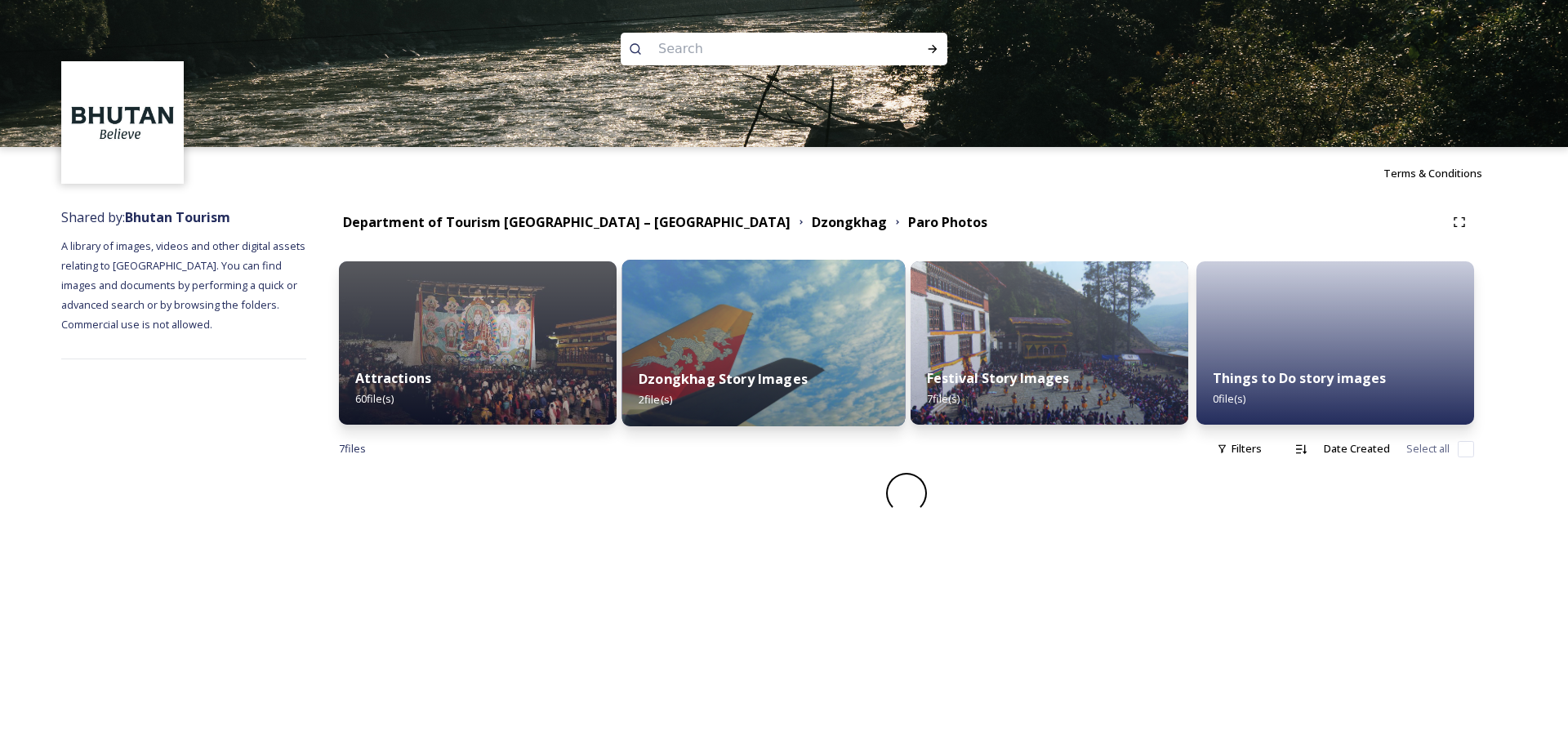
click at [796, 378] on strong "Dzongkhag Story Images" at bounding box center [723, 379] width 169 height 18
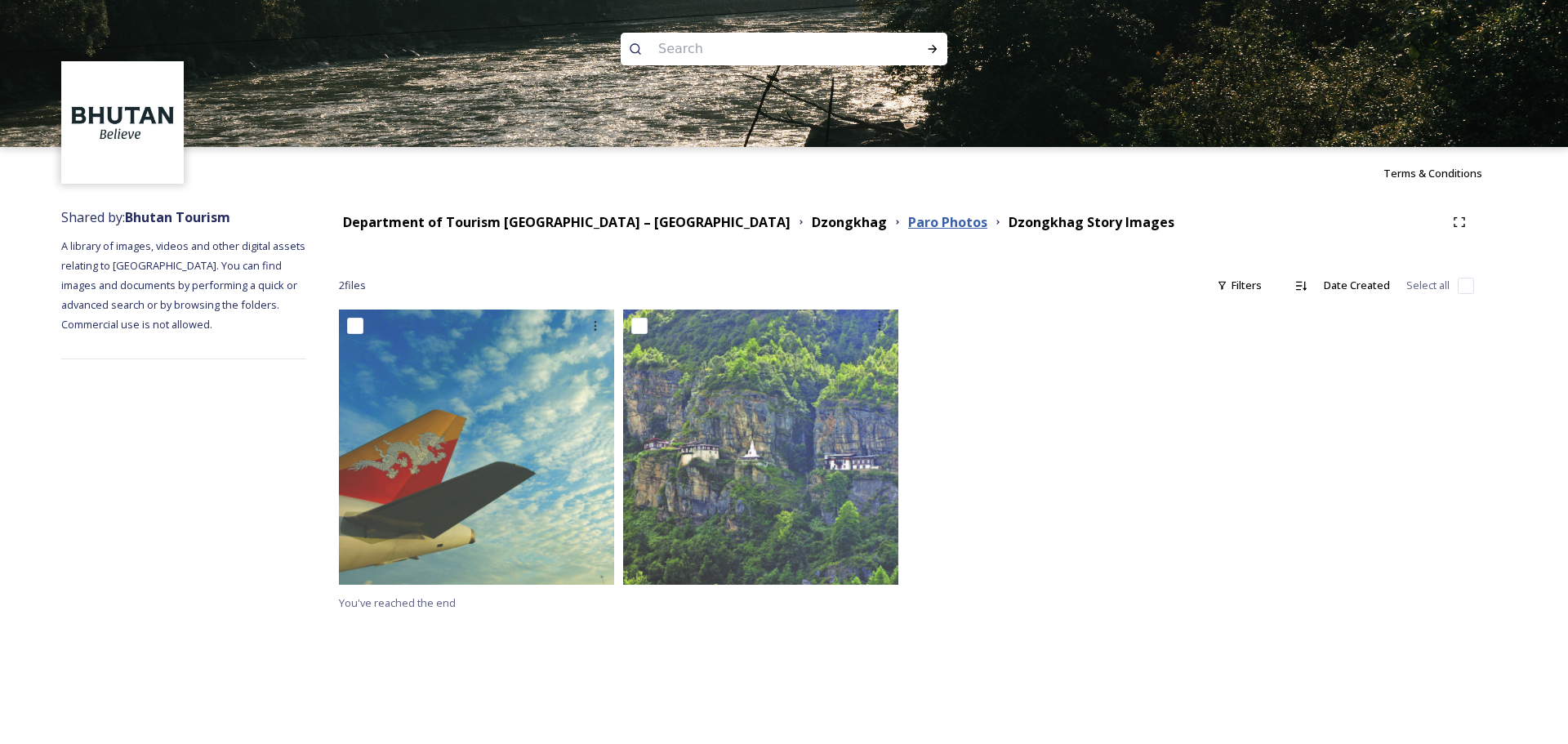
click at [908, 227] on strong "Paro Photos" at bounding box center [948, 223] width 79 height 18
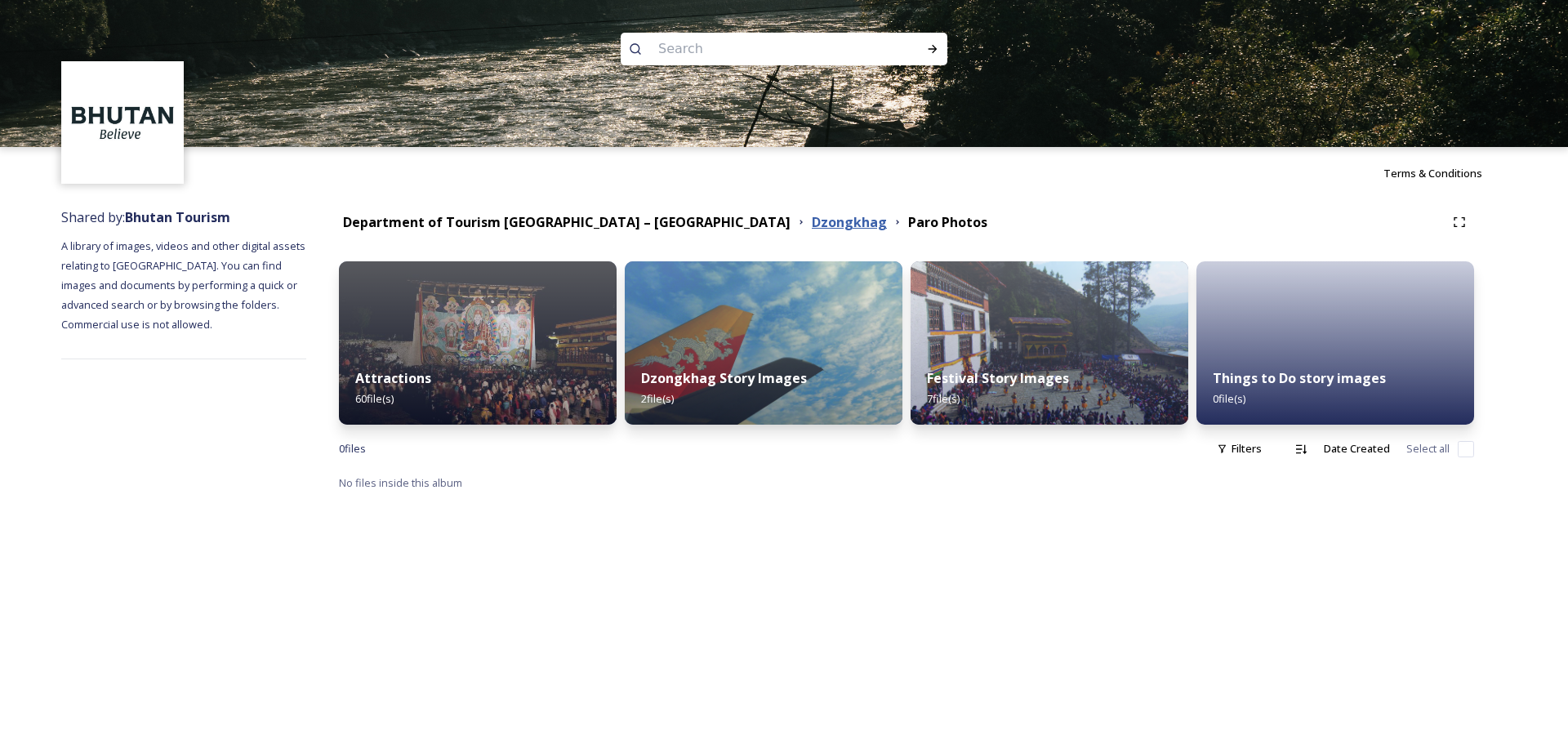
click at [812, 229] on strong "Dzongkhag" at bounding box center [849, 223] width 75 height 18
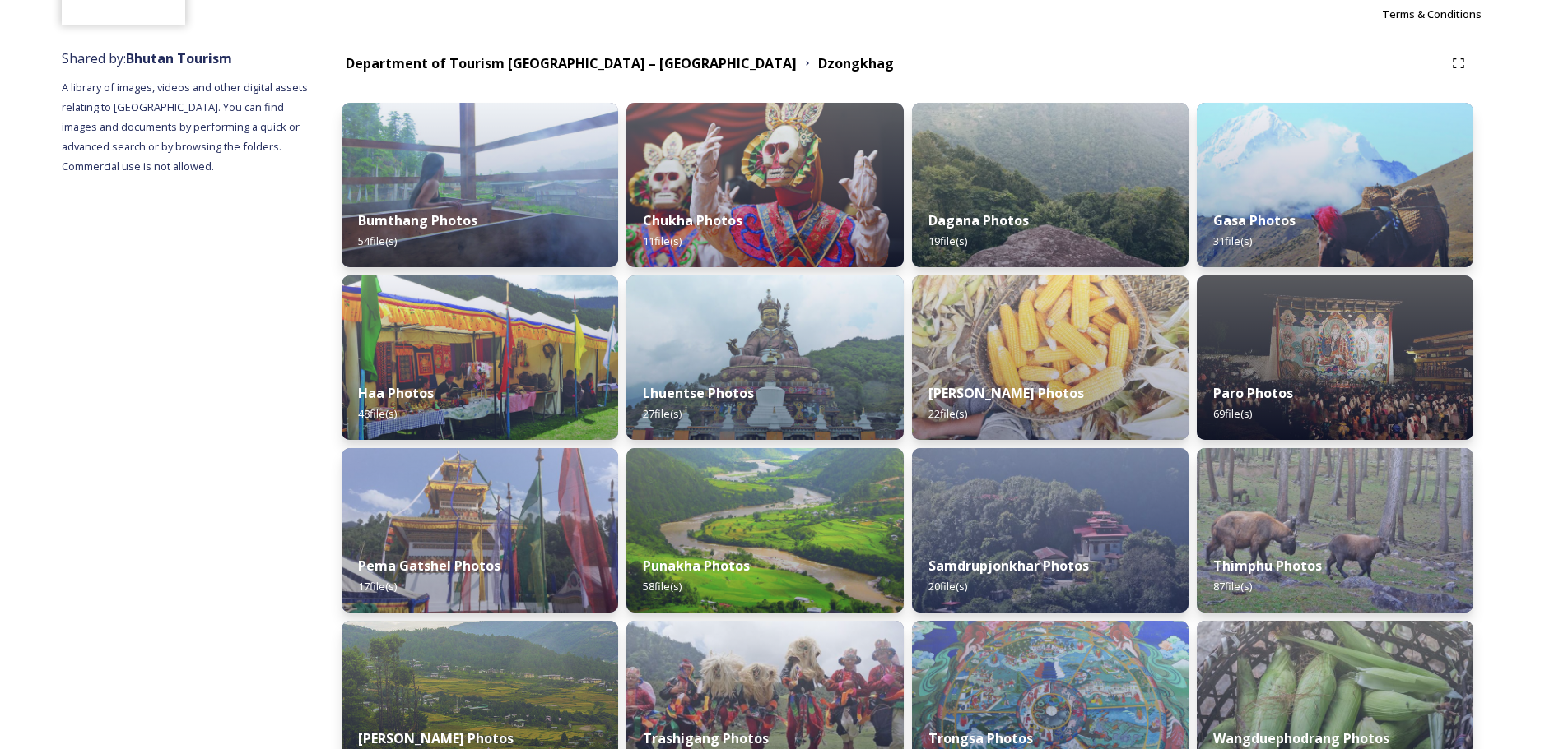
scroll to position [164, 0]
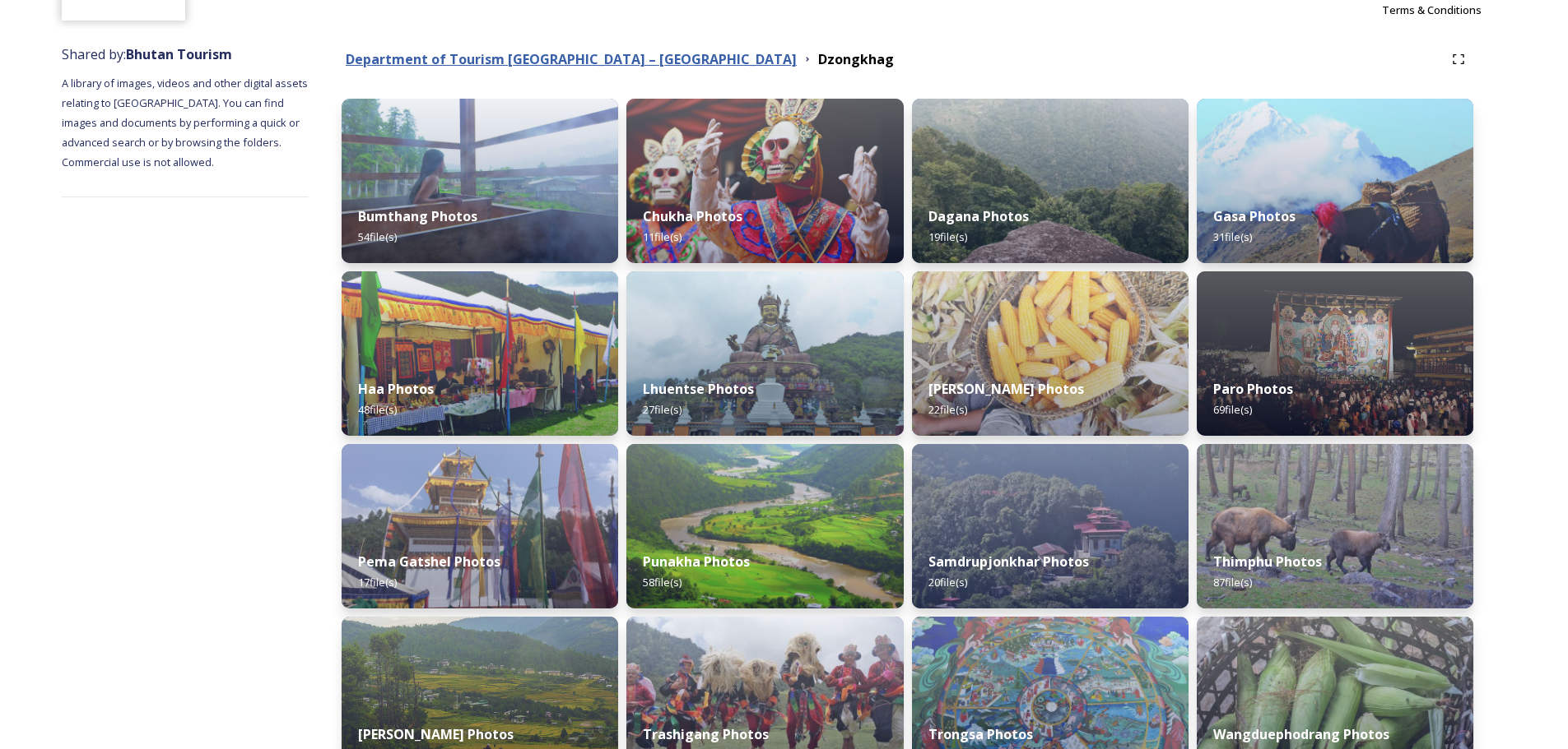
click at [603, 56] on strong "Department of Tourism [GEOGRAPHIC_DATA] – [GEOGRAPHIC_DATA]" at bounding box center [571, 59] width 451 height 19
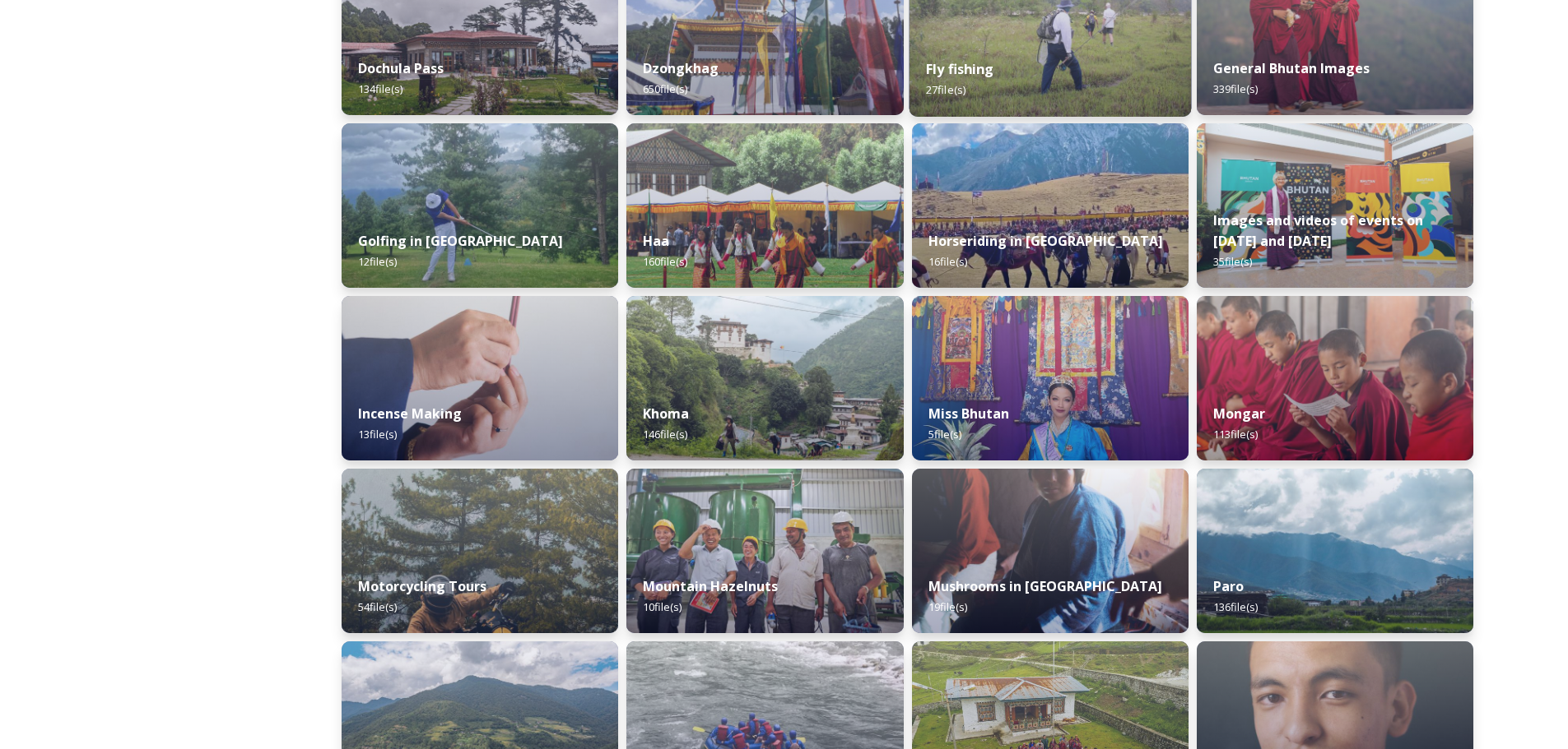
scroll to position [741, 0]
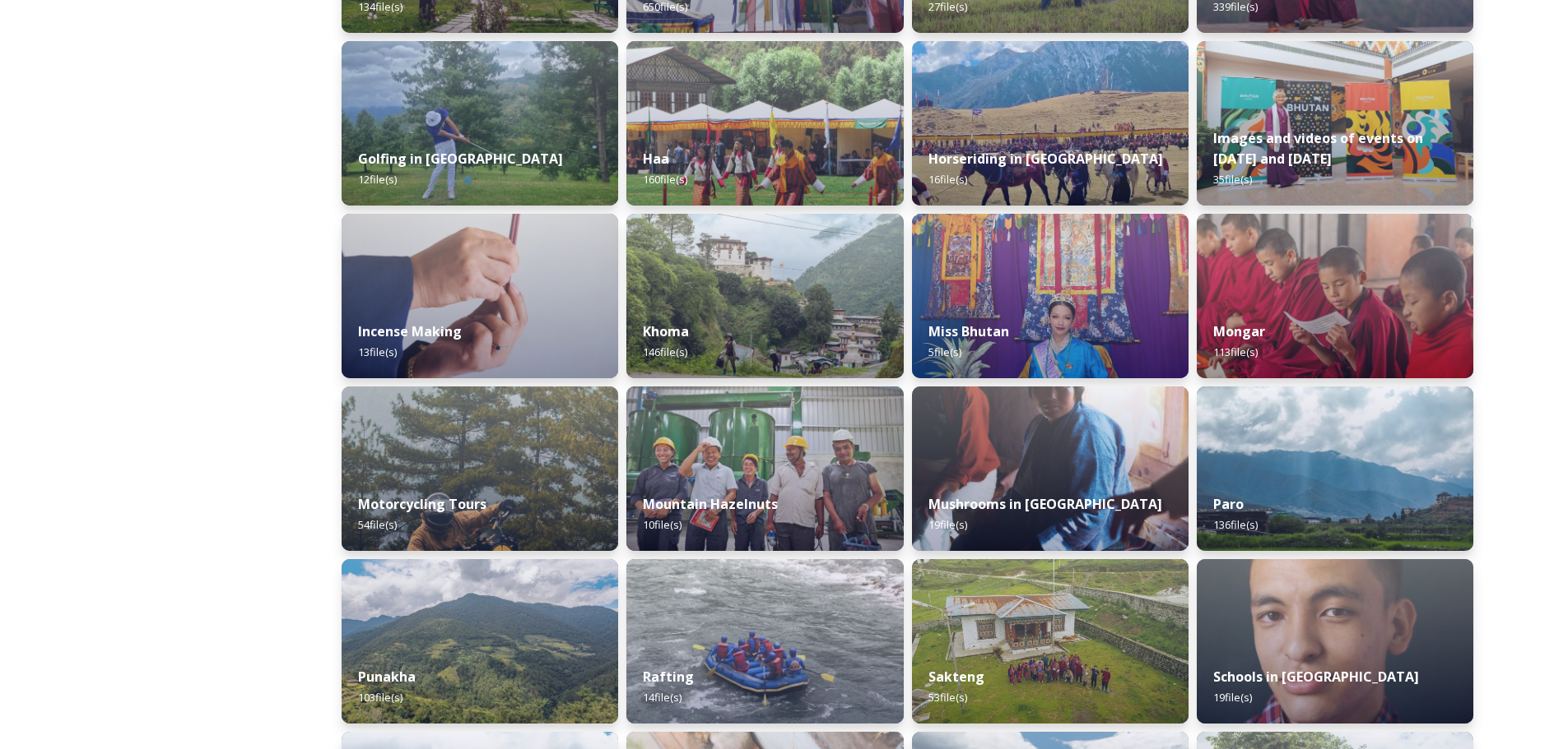
click at [1052, 452] on div "Astrology in Bhutan 15 file(s) Bhutanese Food 56 file(s) Dochula Pass 134 file(…" at bounding box center [907, 728] width 1131 height 2410
click at [1052, 452] on img at bounding box center [1334, 468] width 282 height 168
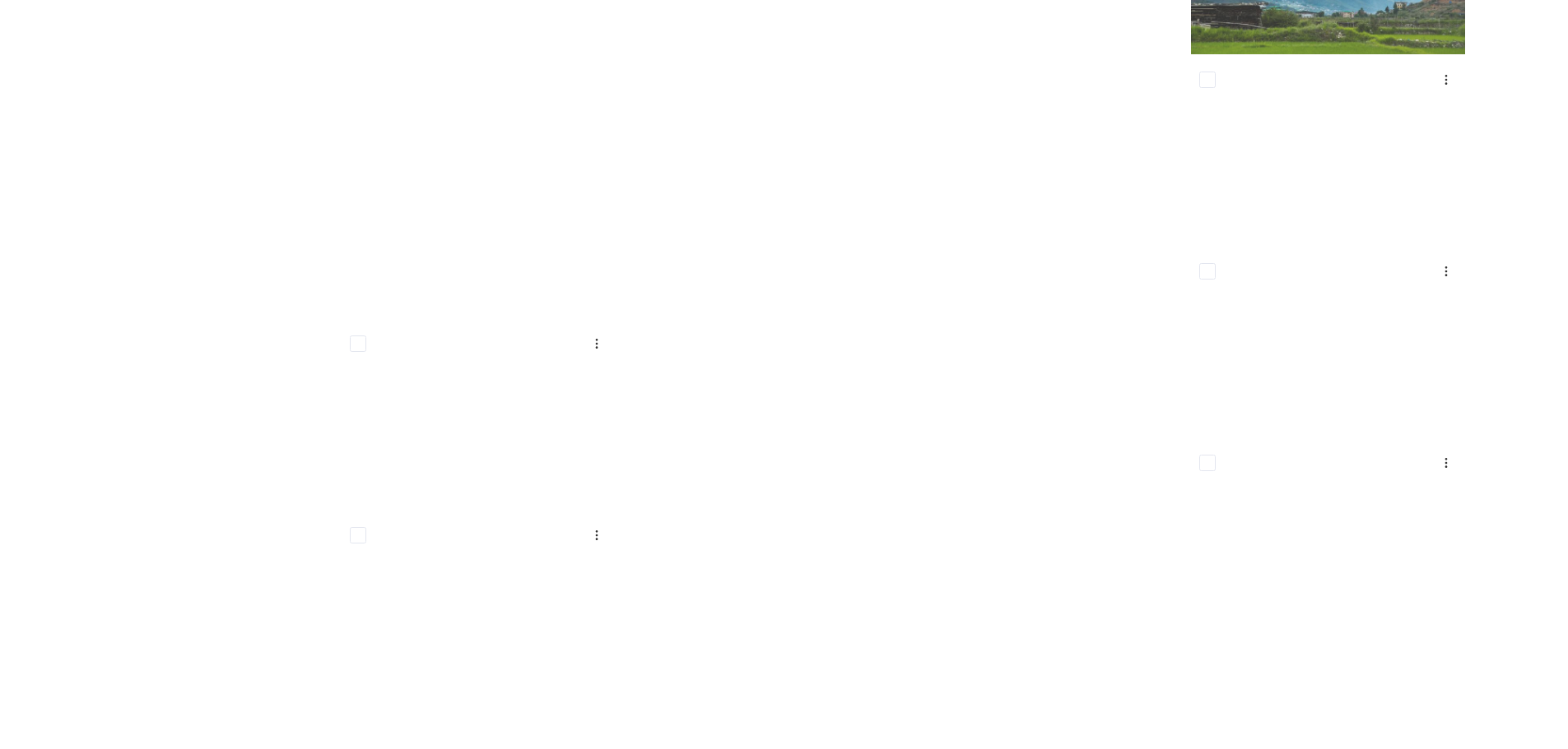
scroll to position [7897, 0]
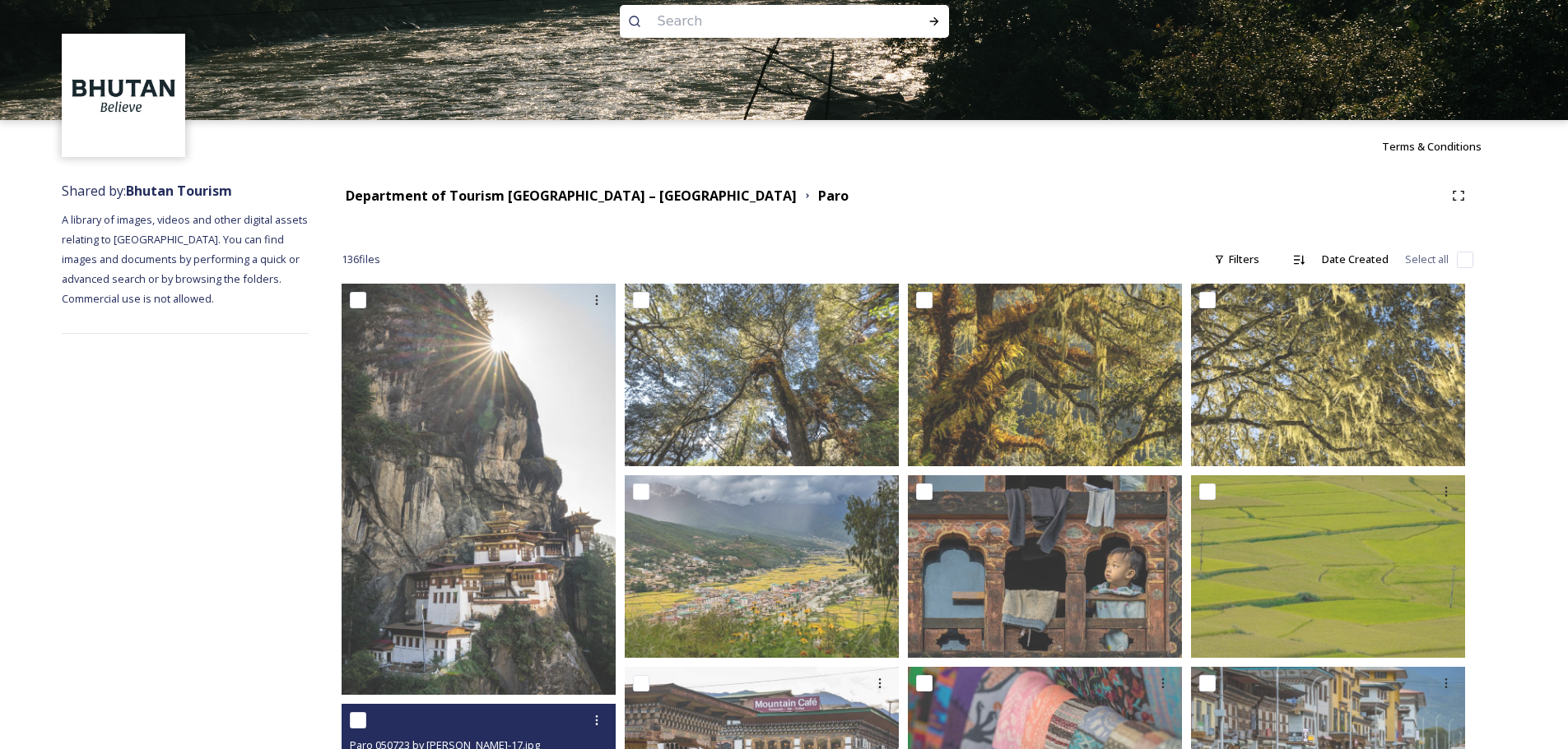
scroll to position [0, 0]
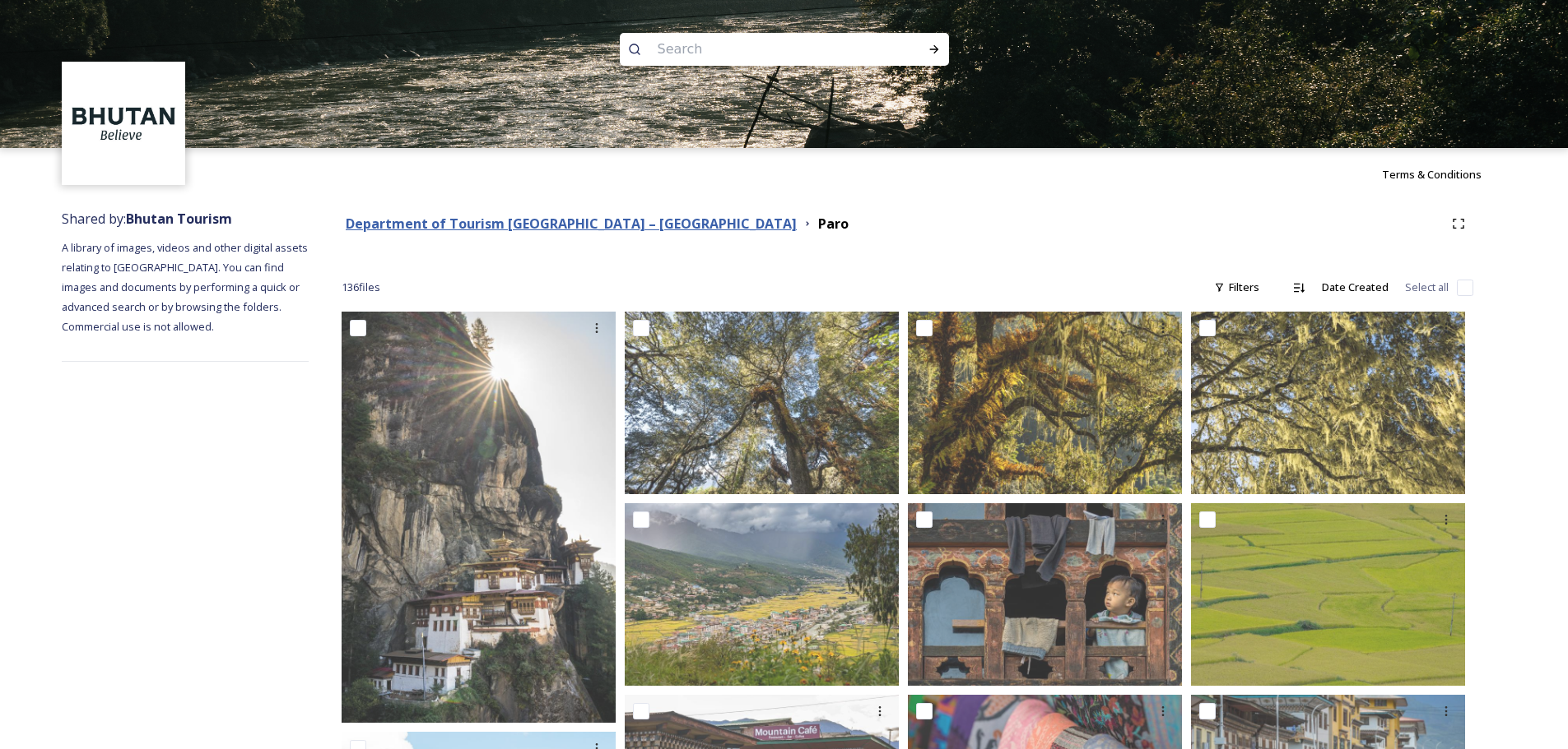
click at [634, 224] on strong "Department of Tourism [GEOGRAPHIC_DATA] – [GEOGRAPHIC_DATA]" at bounding box center [571, 224] width 451 height 19
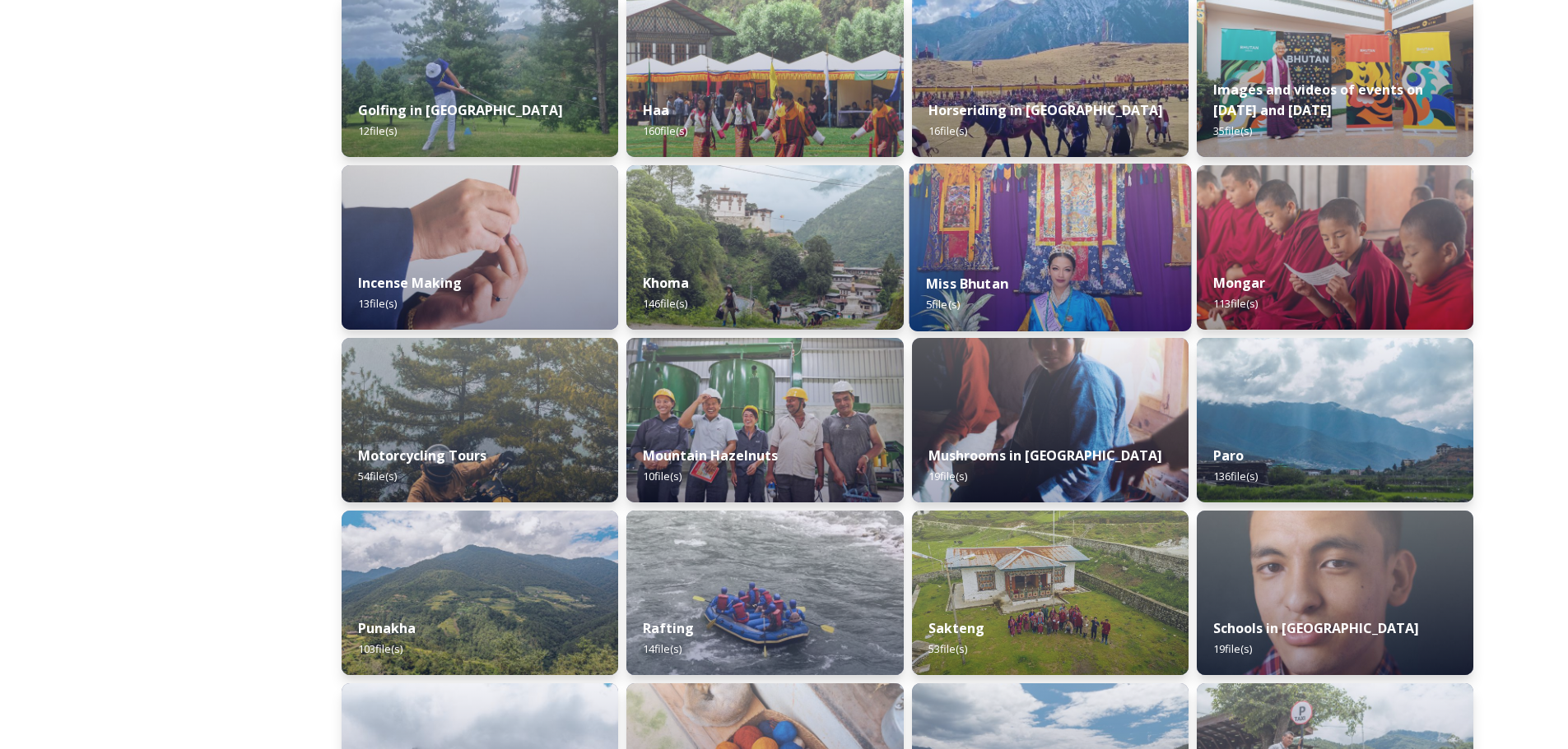
scroll to position [706, 0]
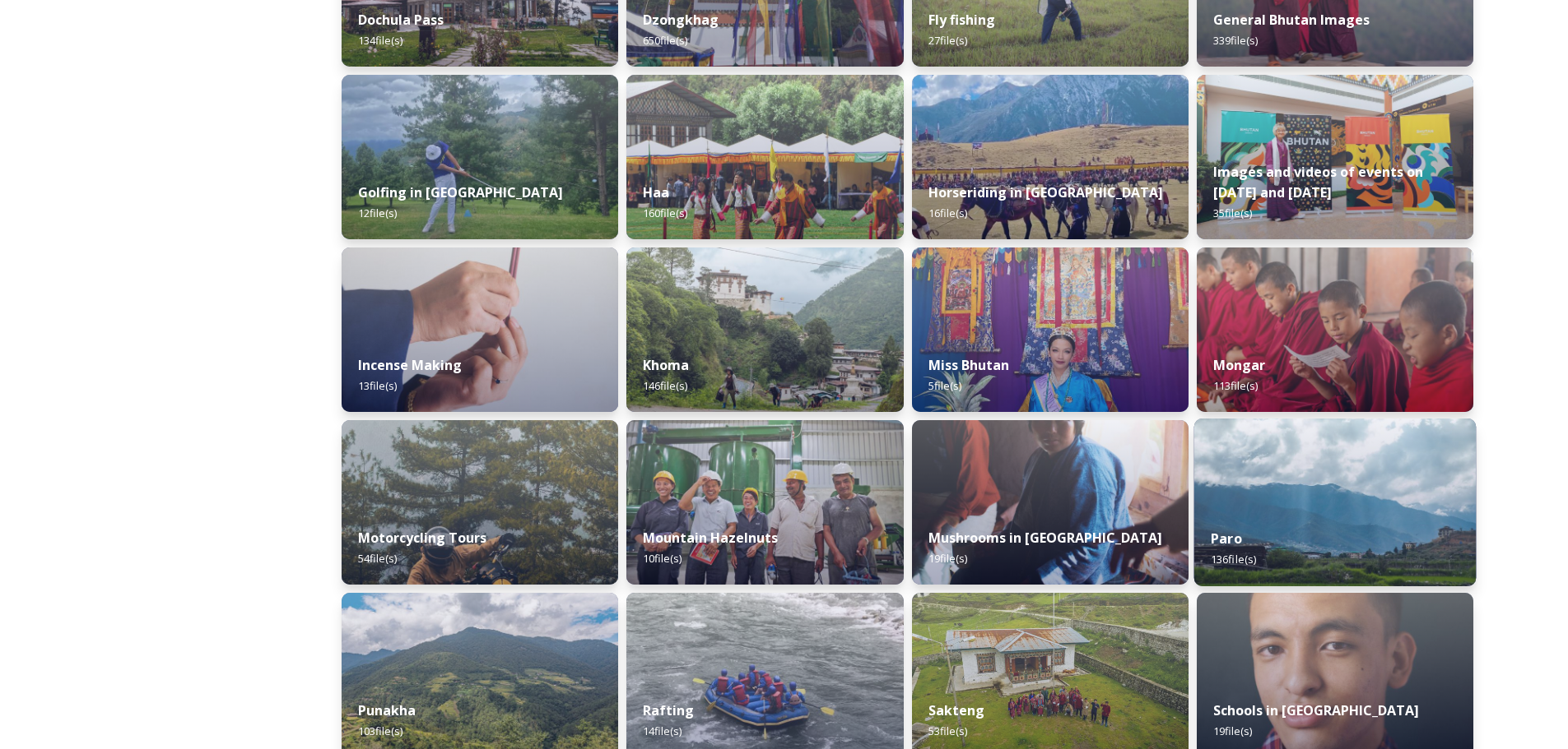
click at [1052, 452] on img at bounding box center [1334, 502] width 282 height 168
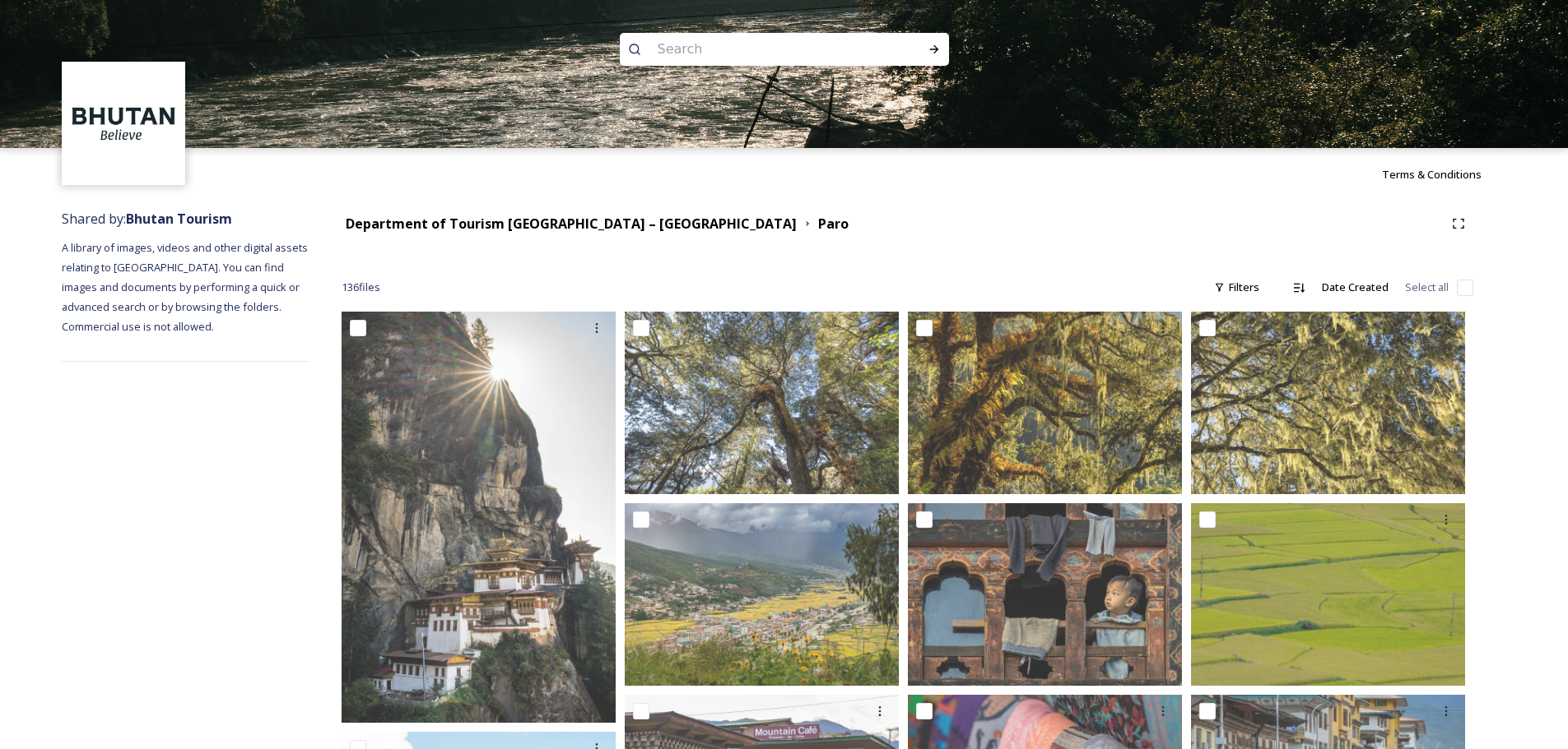
click at [638, 235] on div "Department of Tourism Bhutan – Brand Centre Paro" at bounding box center [907, 223] width 1131 height 30
click at [638, 222] on strong "Department of Tourism [GEOGRAPHIC_DATA] – [GEOGRAPHIC_DATA]" at bounding box center [571, 224] width 451 height 19
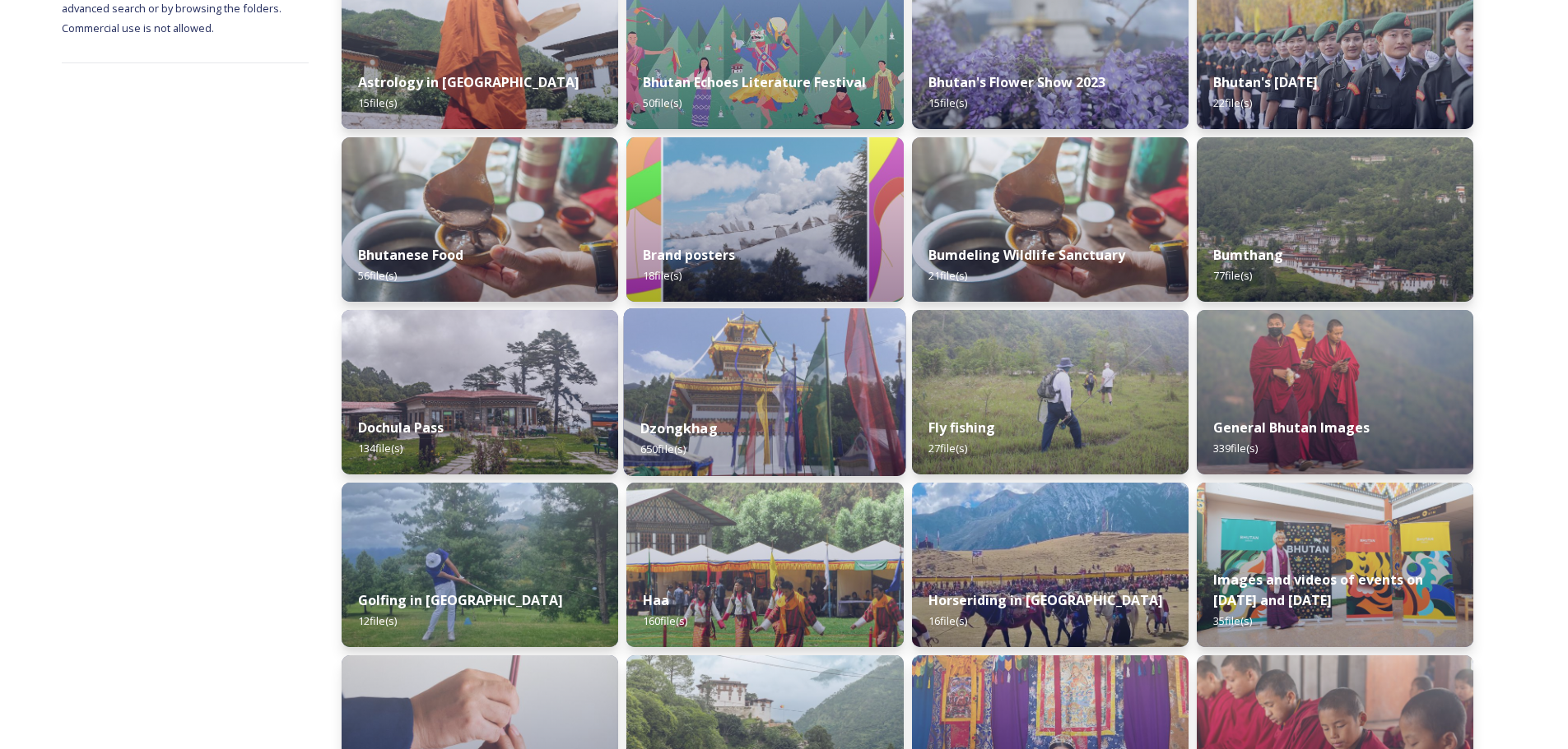
scroll to position [329, 0]
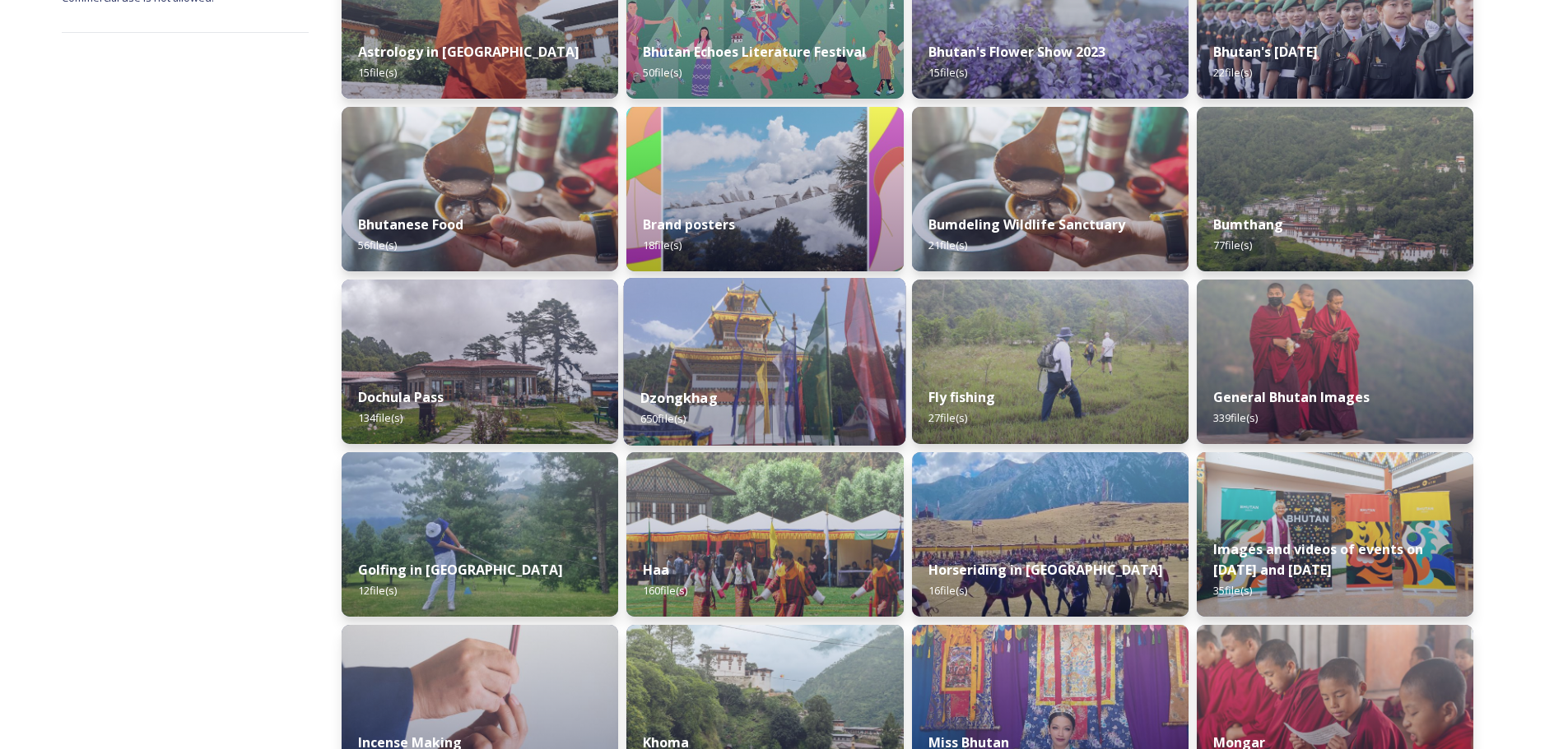
click at [730, 362] on img at bounding box center [765, 362] width 282 height 168
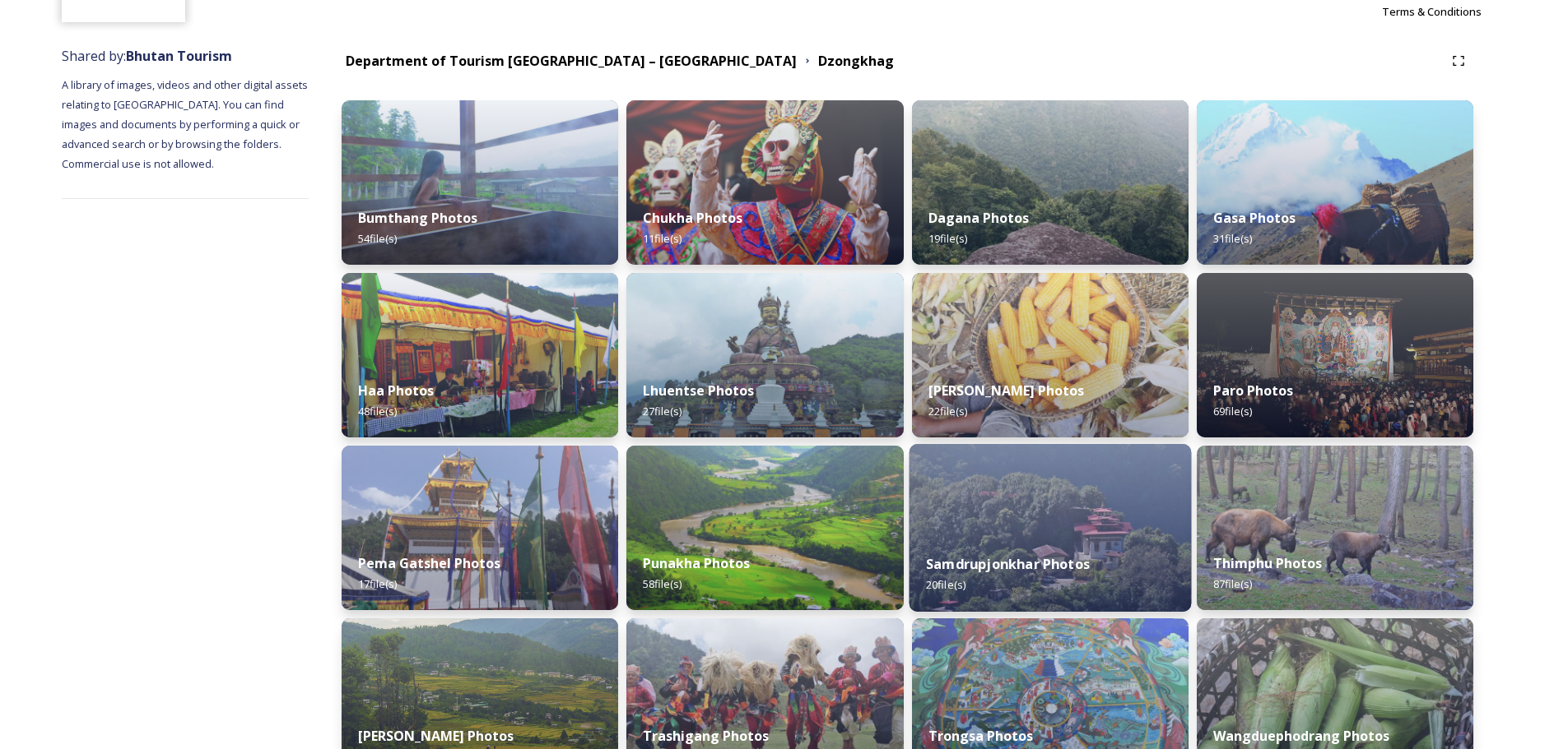
scroll to position [164, 0]
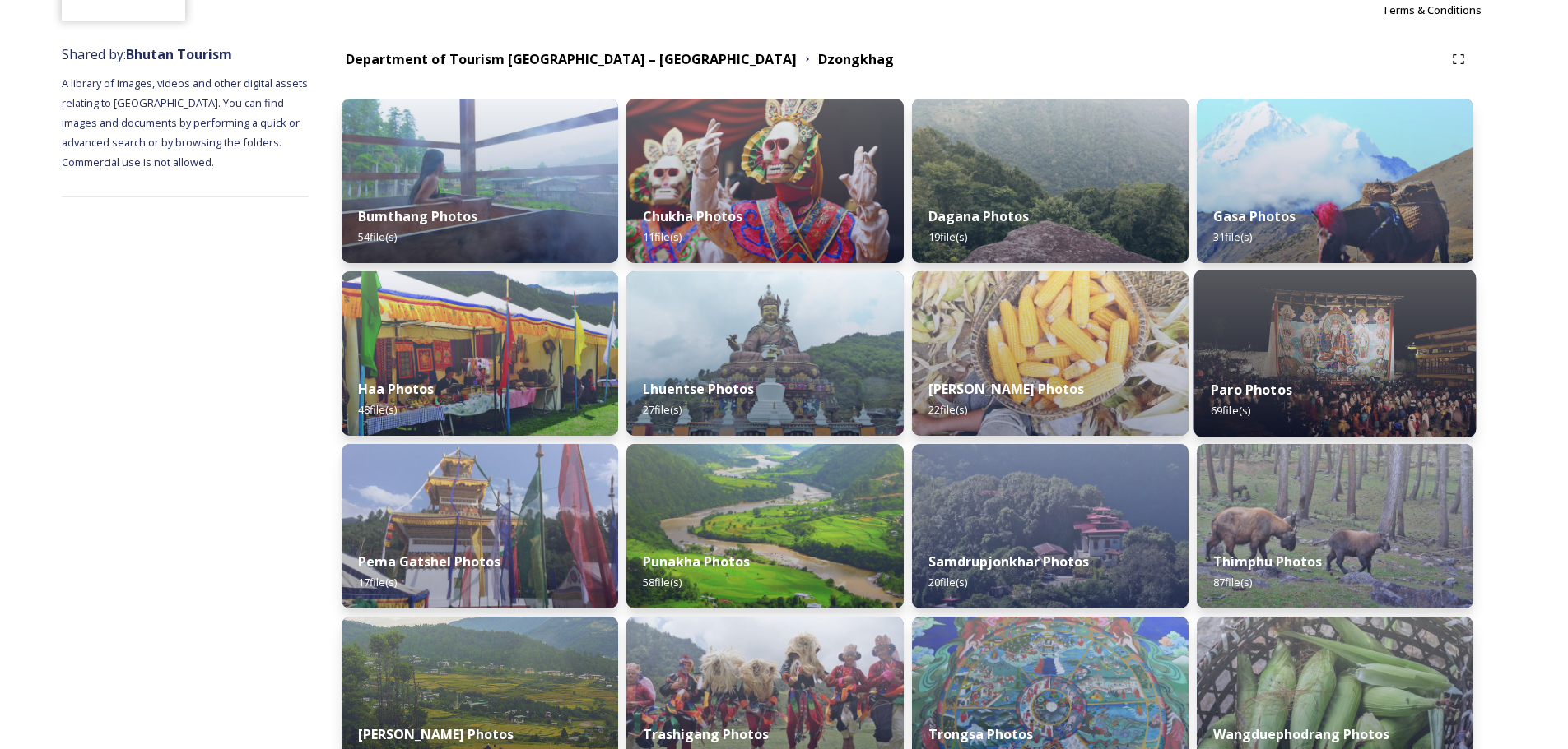
click at [1052, 384] on strong "Paro Photos" at bounding box center [1251, 390] width 82 height 19
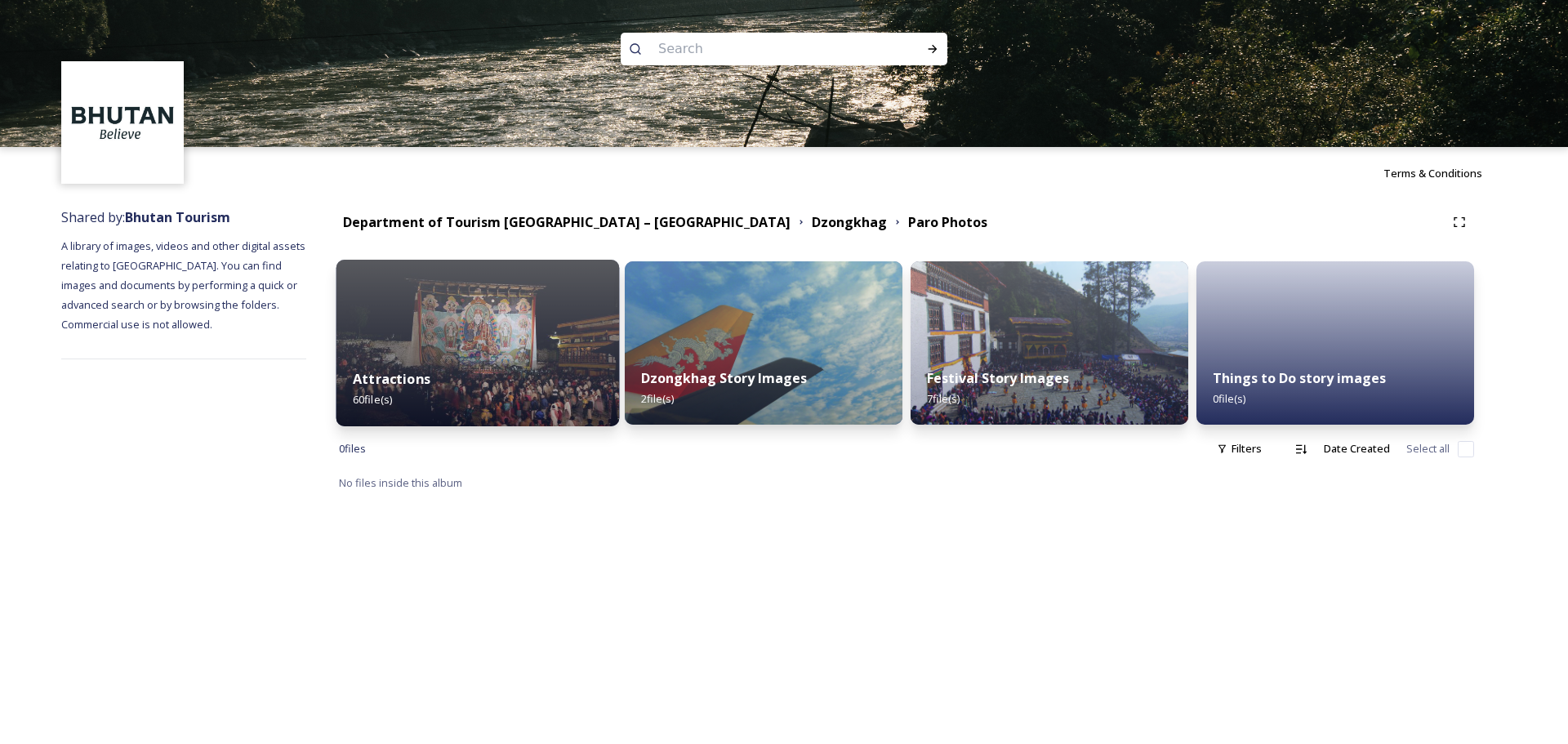
click at [547, 402] on div "Attractions 60 file(s)" at bounding box center [478, 389] width 283 height 75
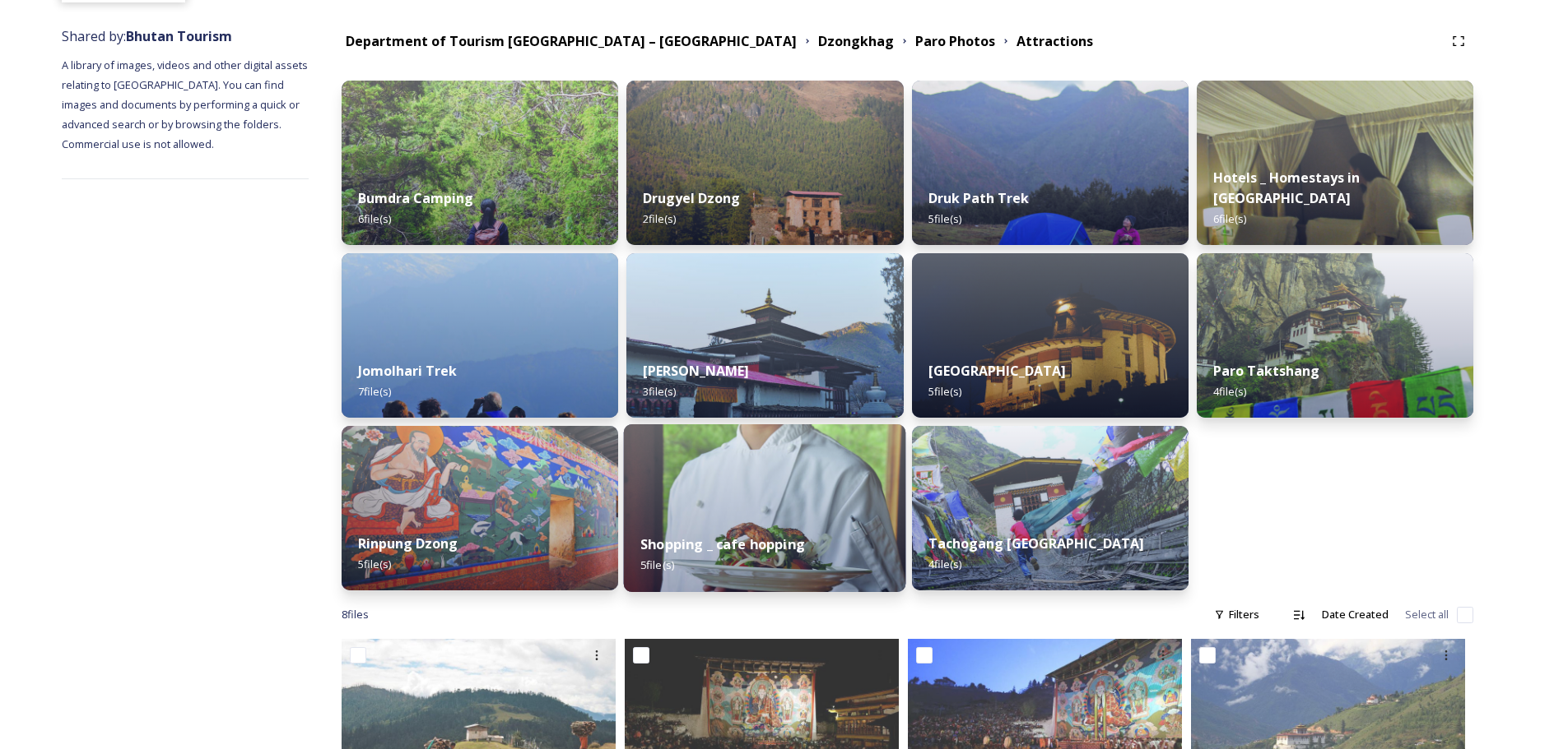
scroll to position [164, 0]
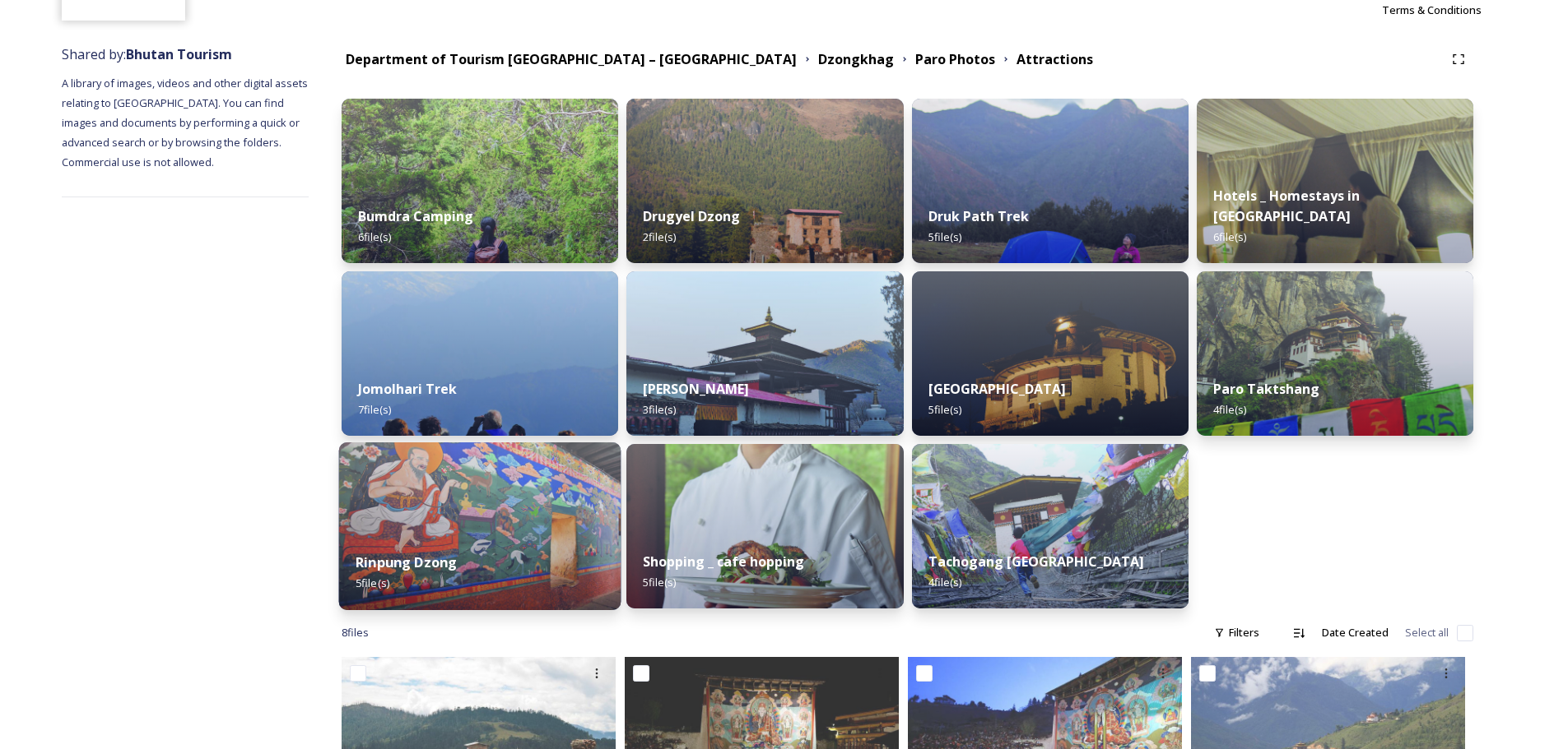
click at [580, 452] on img at bounding box center [480, 526] width 282 height 168
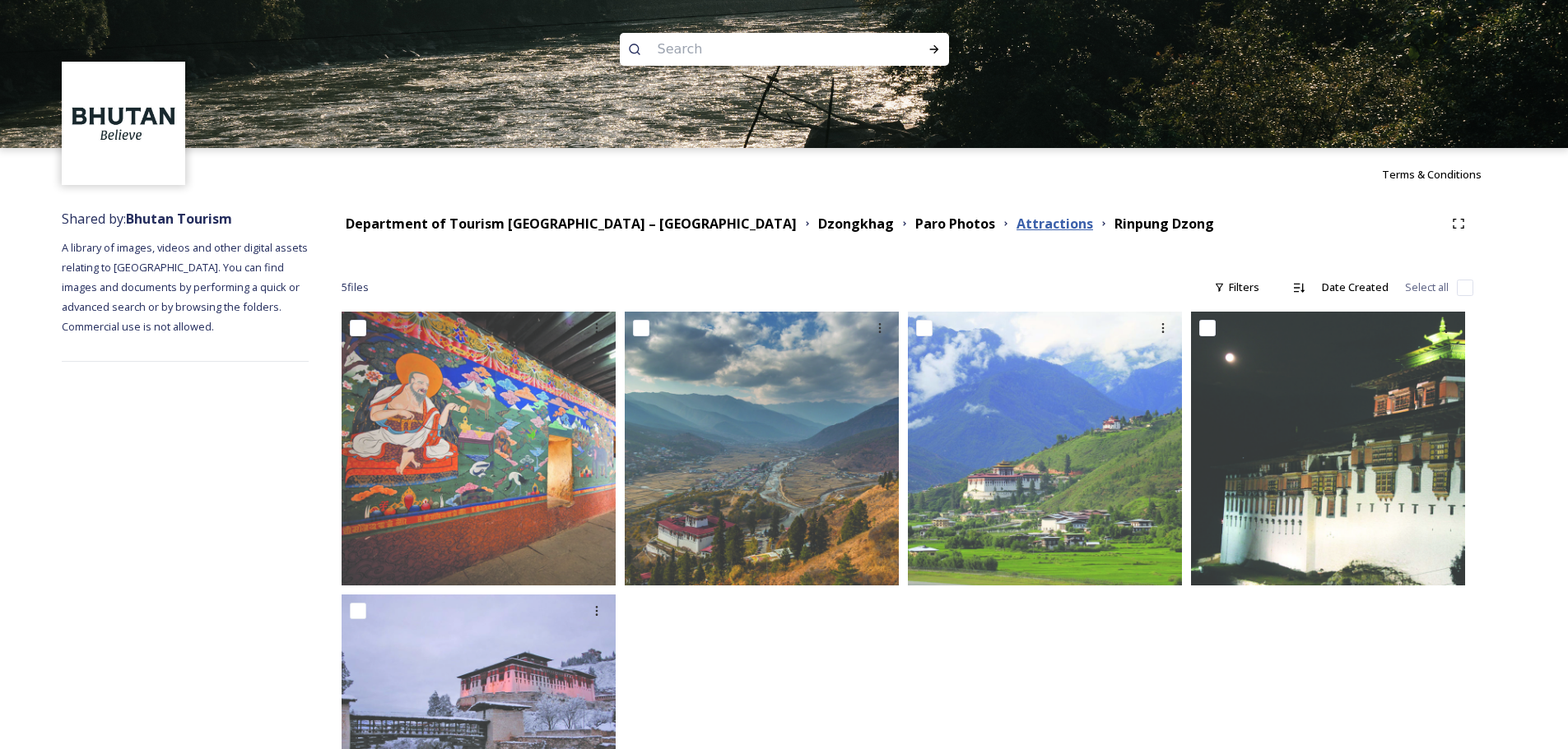
click at [1016, 228] on strong "Attractions" at bounding box center [1054, 224] width 77 height 19
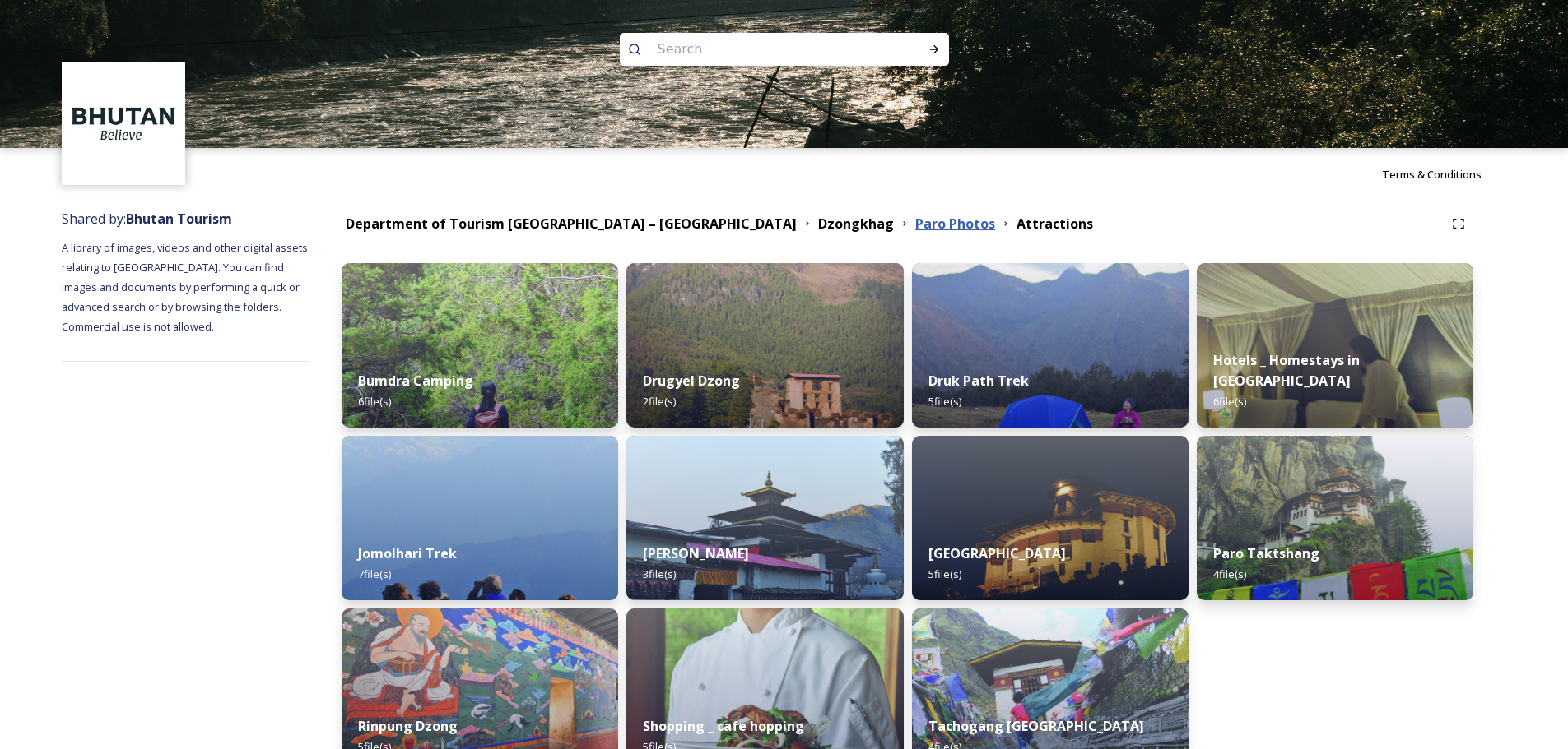
click at [915, 229] on strong "Paro Photos" at bounding box center [955, 224] width 80 height 19
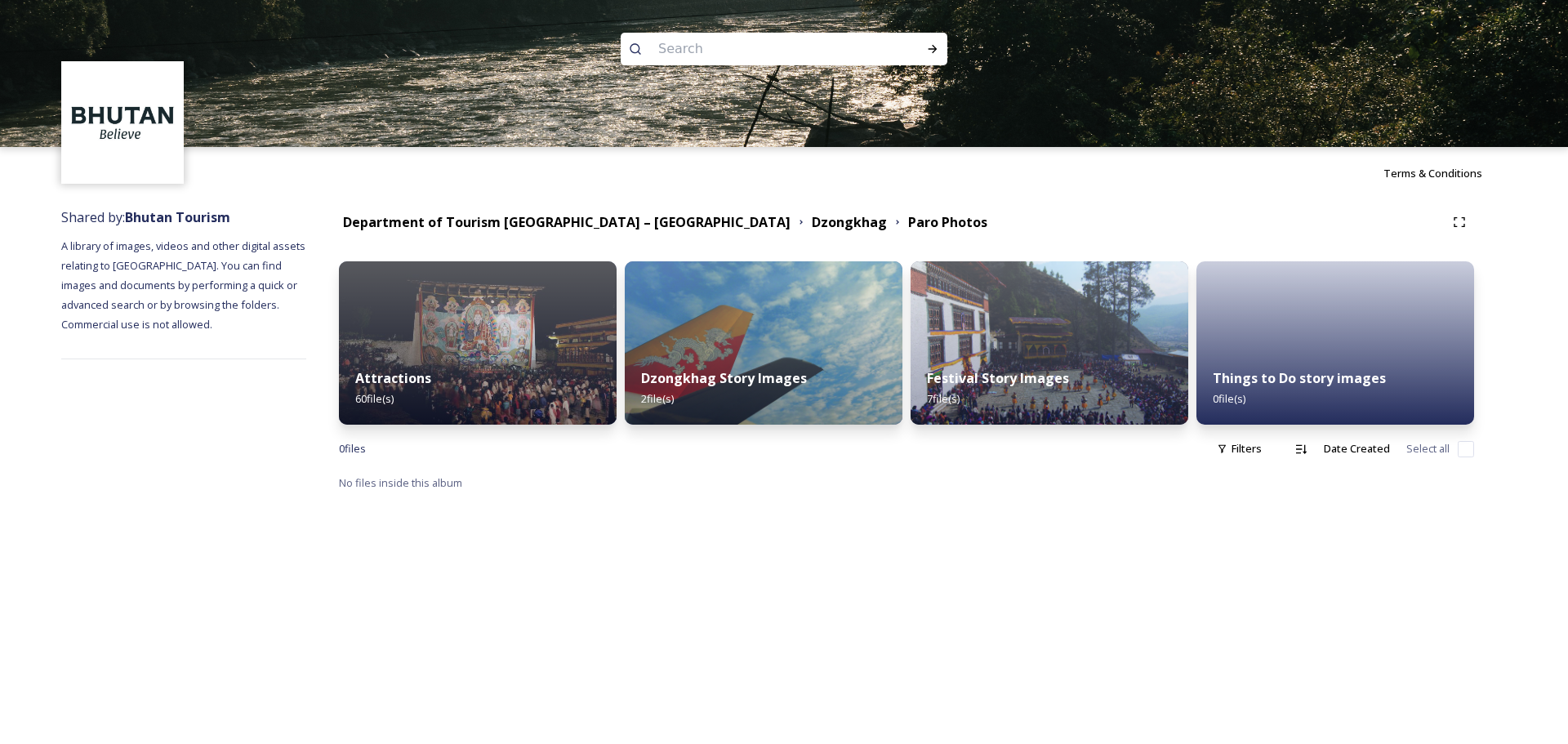
click at [778, 54] on input at bounding box center [761, 49] width 224 height 36
type input "paro"
click at [561, 221] on strong "Department of Tourism [GEOGRAPHIC_DATA] – [GEOGRAPHIC_DATA]" at bounding box center [567, 223] width 447 height 18
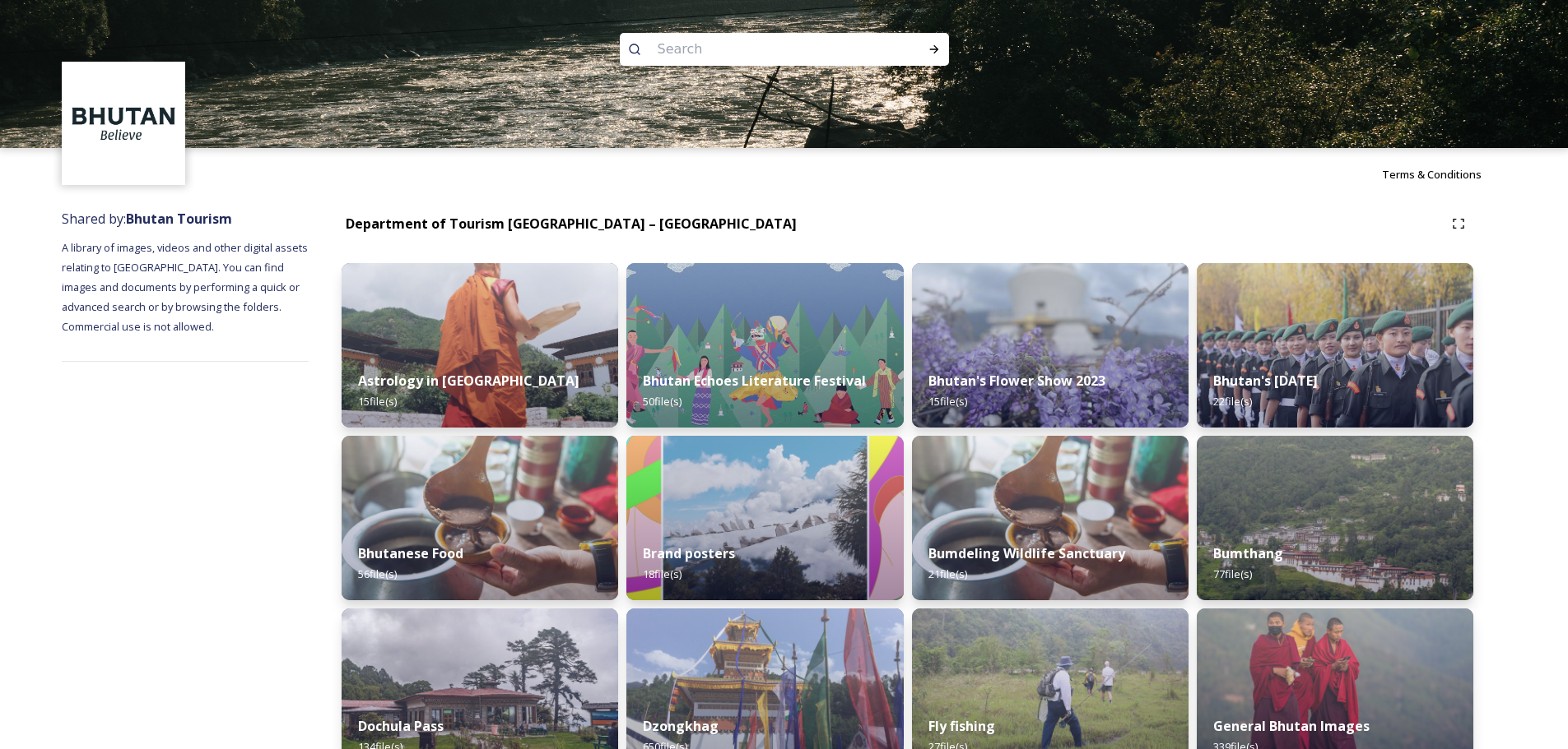
click at [766, 50] on input at bounding box center [761, 49] width 225 height 36
type input "paro"
click at [930, 53] on icon at bounding box center [934, 49] width 13 height 13
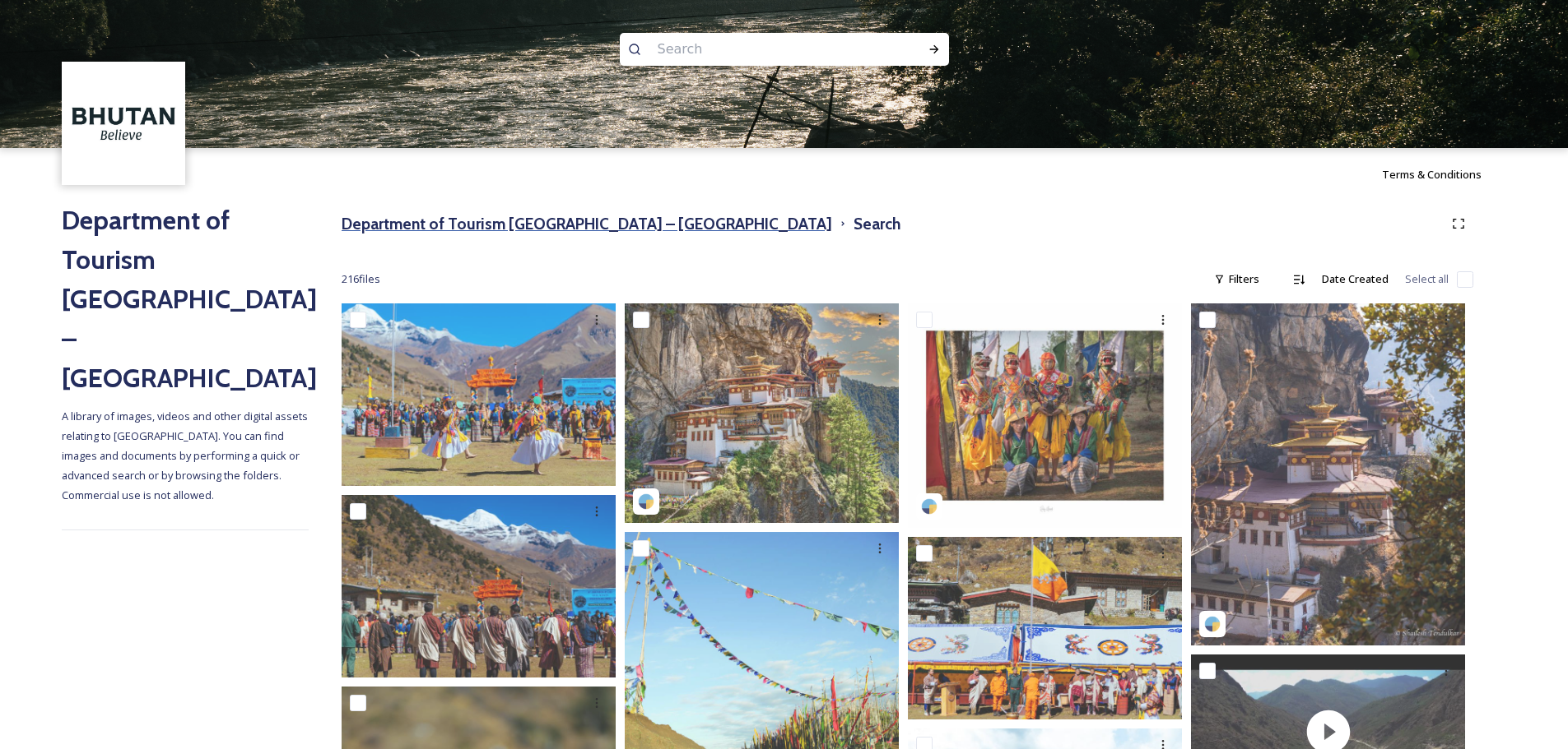
click at [633, 220] on h3 "Department of Tourism [GEOGRAPHIC_DATA] – [GEOGRAPHIC_DATA]" at bounding box center [586, 224] width 491 height 24
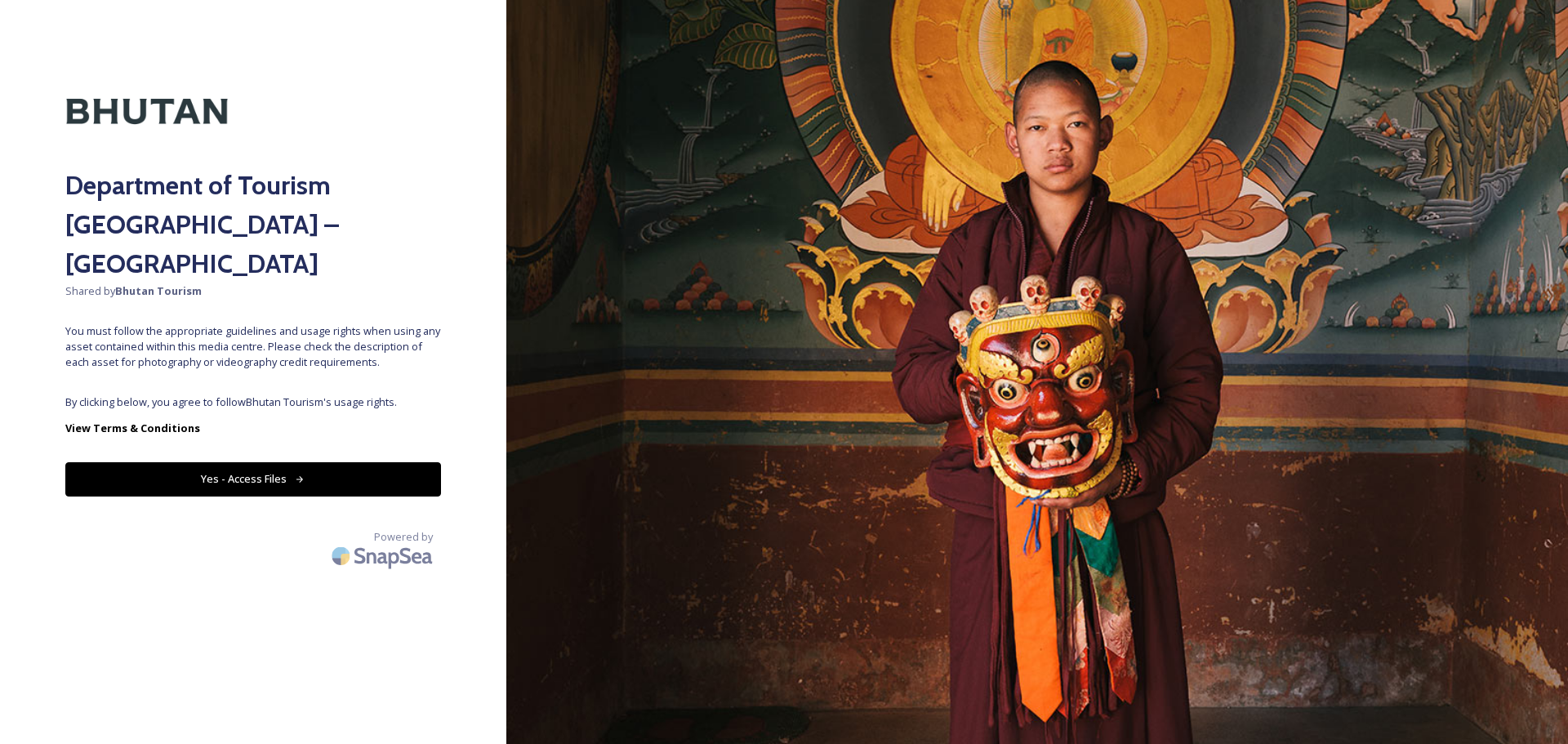
click at [406, 449] on button "Yes - Access Files" at bounding box center [253, 479] width 375 height 33
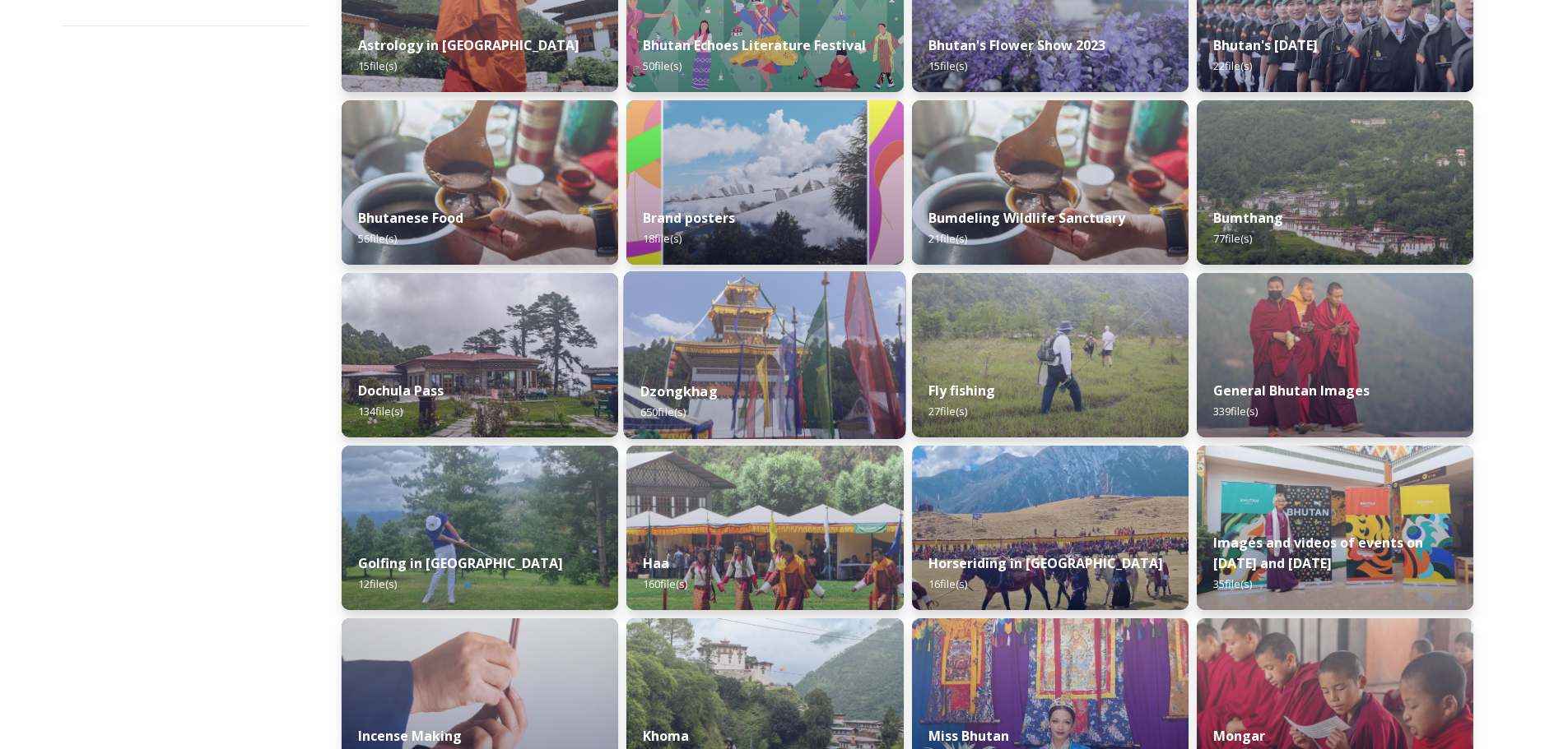
scroll to position [329, 0]
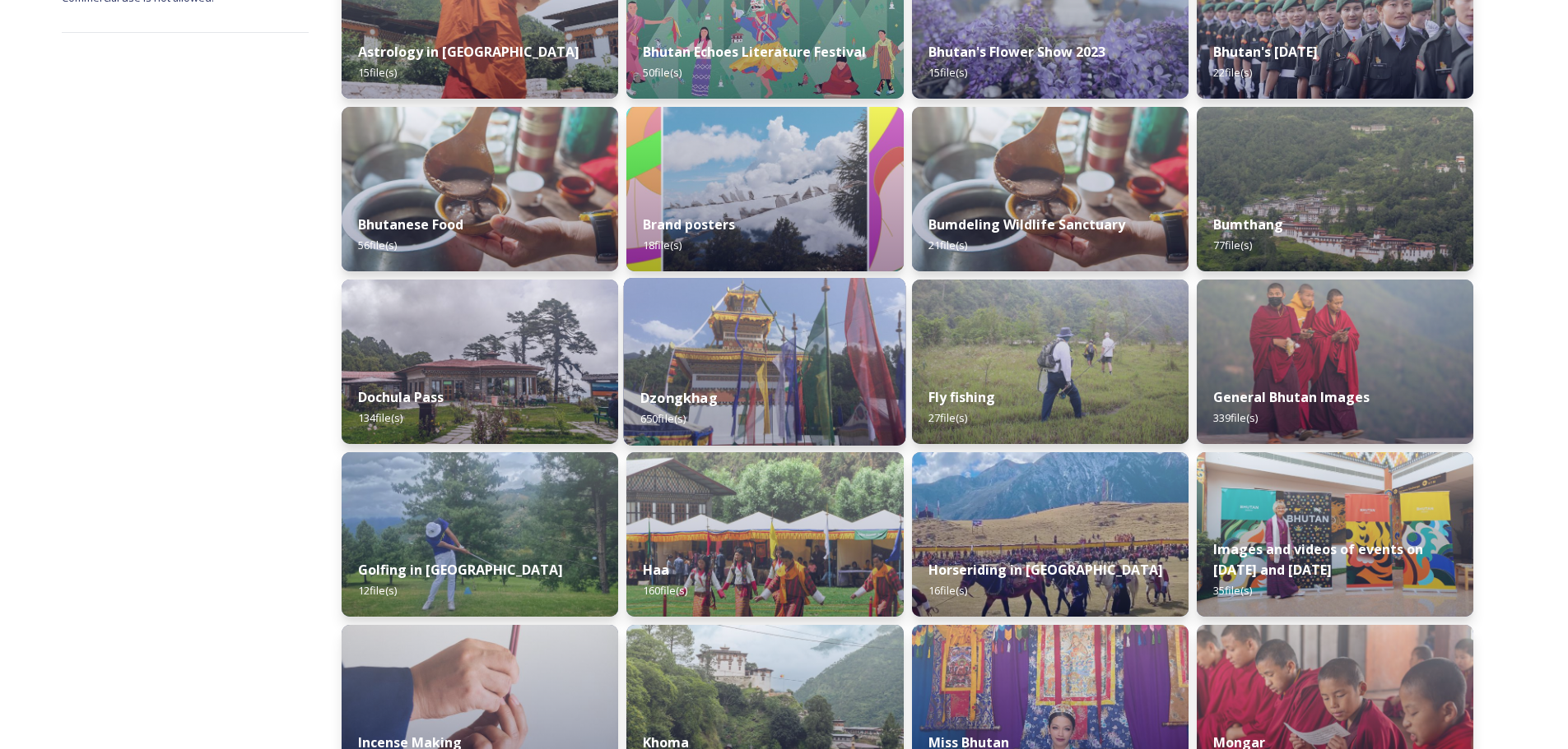
click at [742, 359] on img at bounding box center [765, 362] width 282 height 168
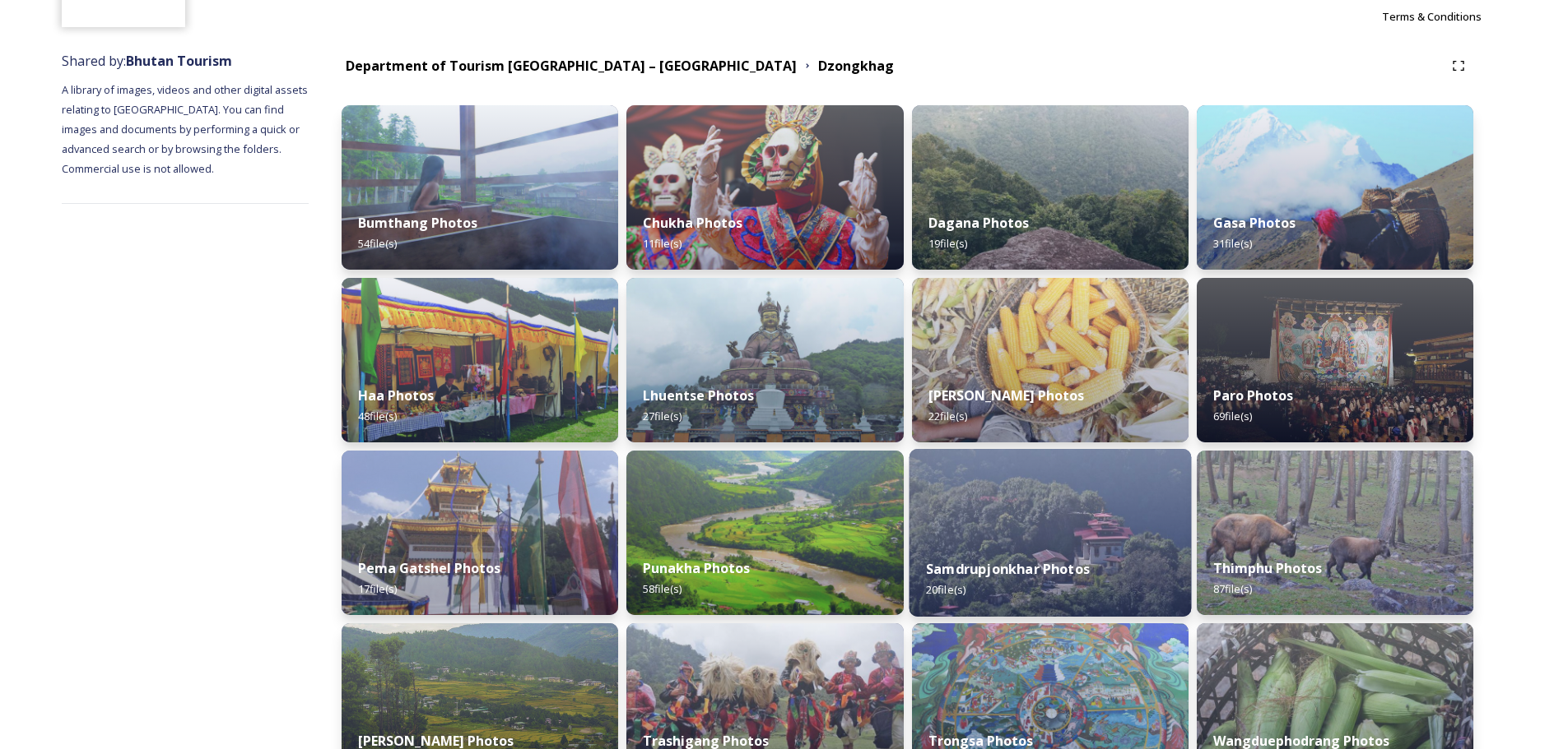
scroll to position [117, 0]
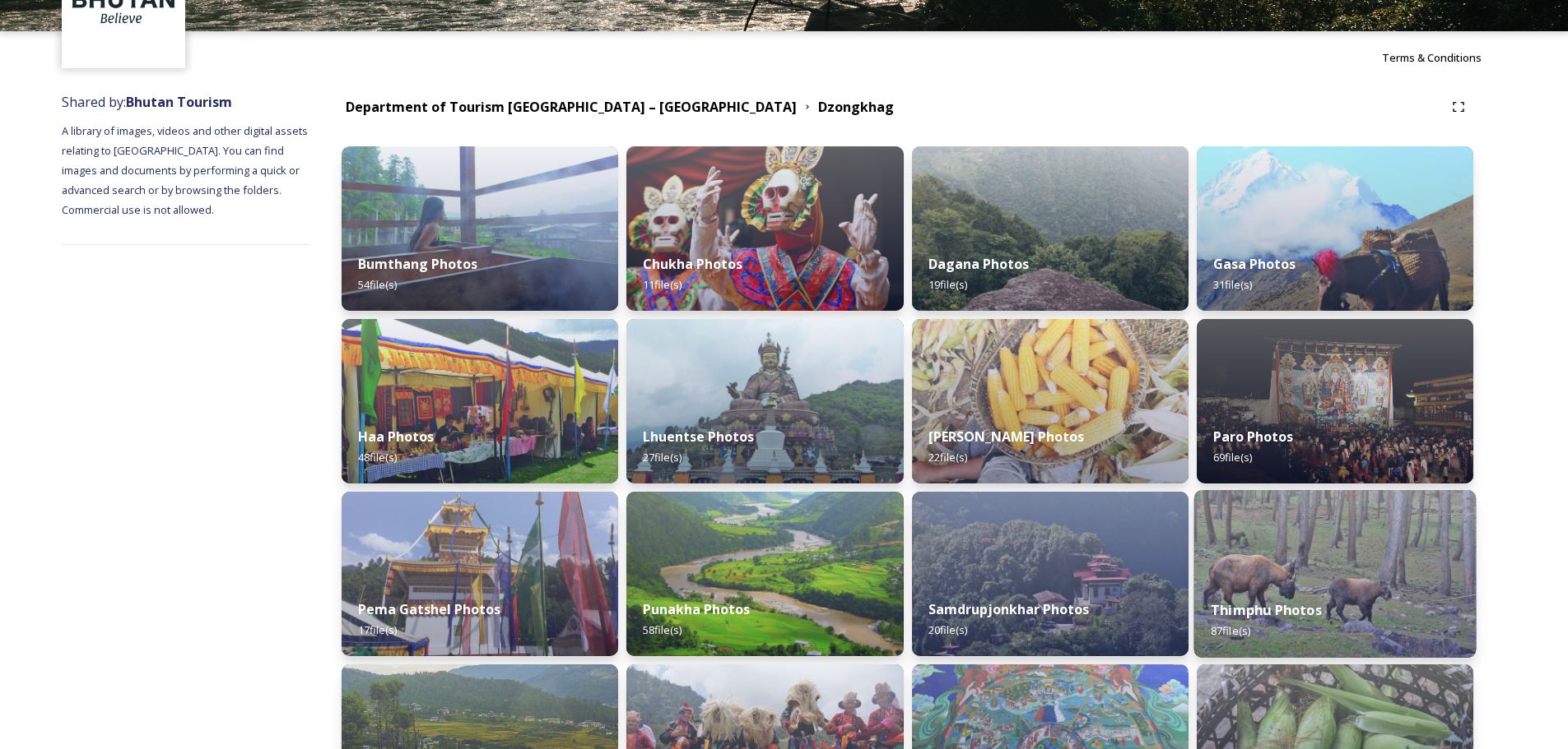
click at [1052, 452] on img at bounding box center [1334, 574] width 282 height 168
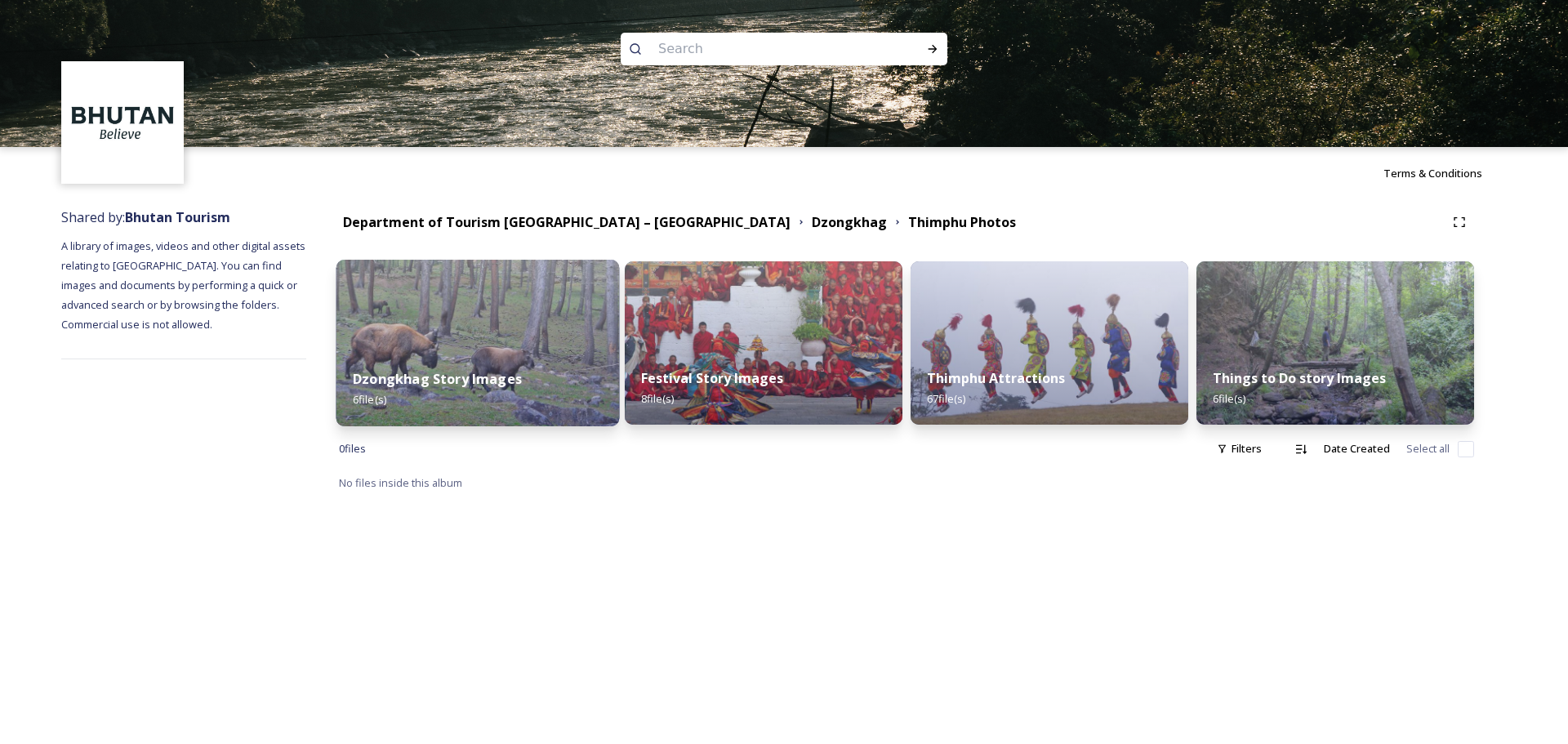
click at [548, 379] on div "Dzongkhag Story Images 6 file(s)" at bounding box center [478, 389] width 283 height 75
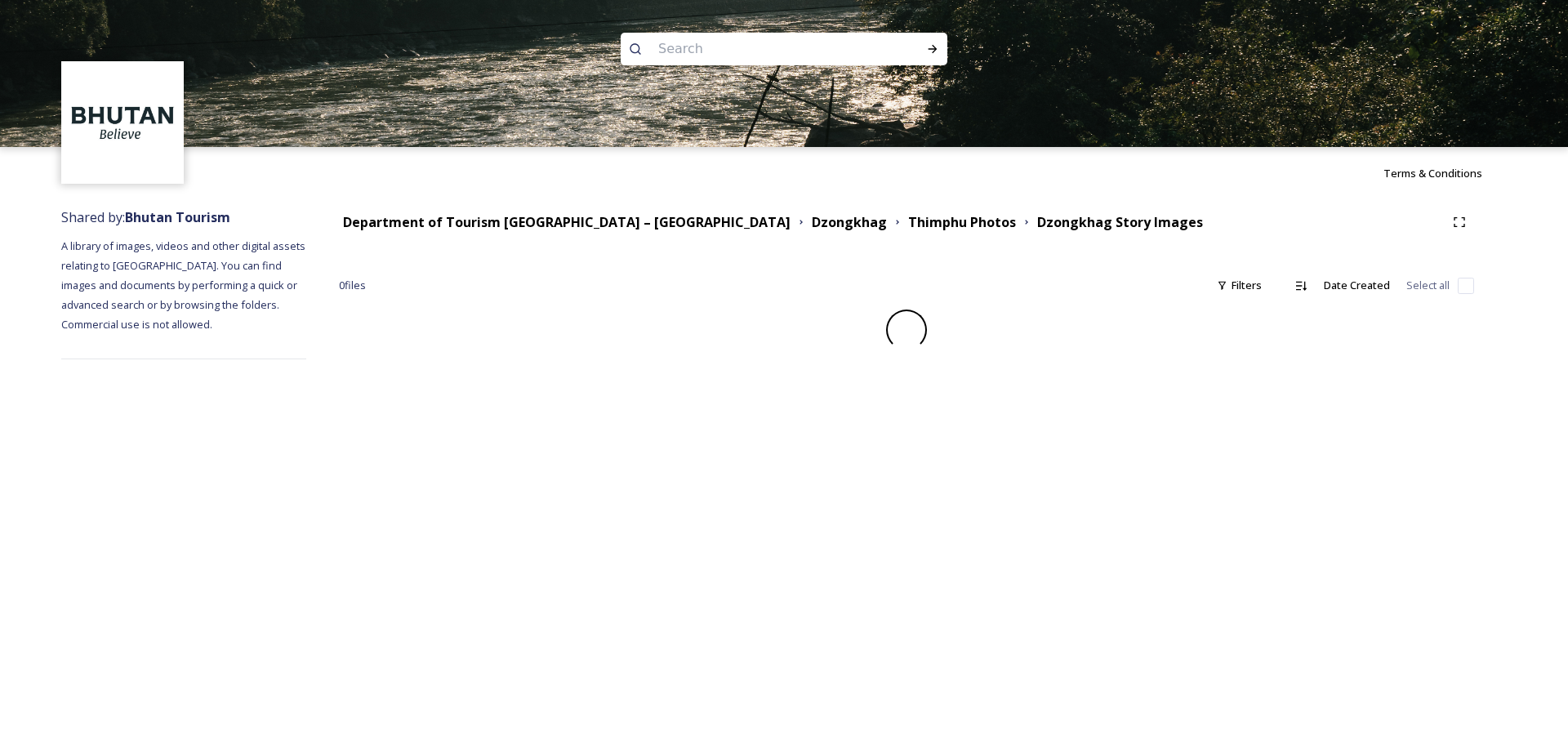
click at [847, 234] on div "Department of Tourism Bhutan – Brand Centre Dzongkhag Thimphu Photos Dzongkhag …" at bounding box center [905, 222] width 1135 height 29
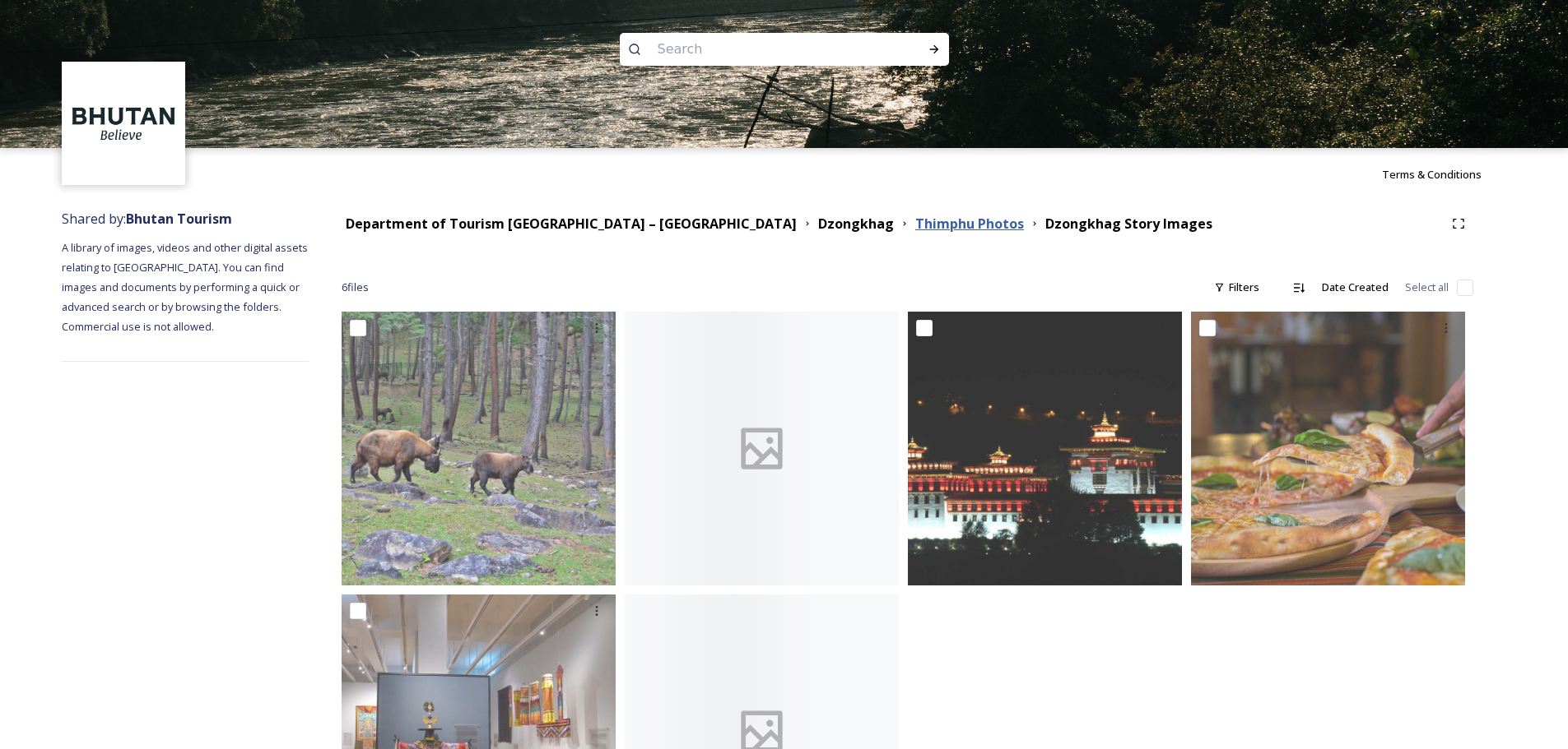
click at [915, 228] on strong "Thimphu Photos" at bounding box center [969, 224] width 108 height 19
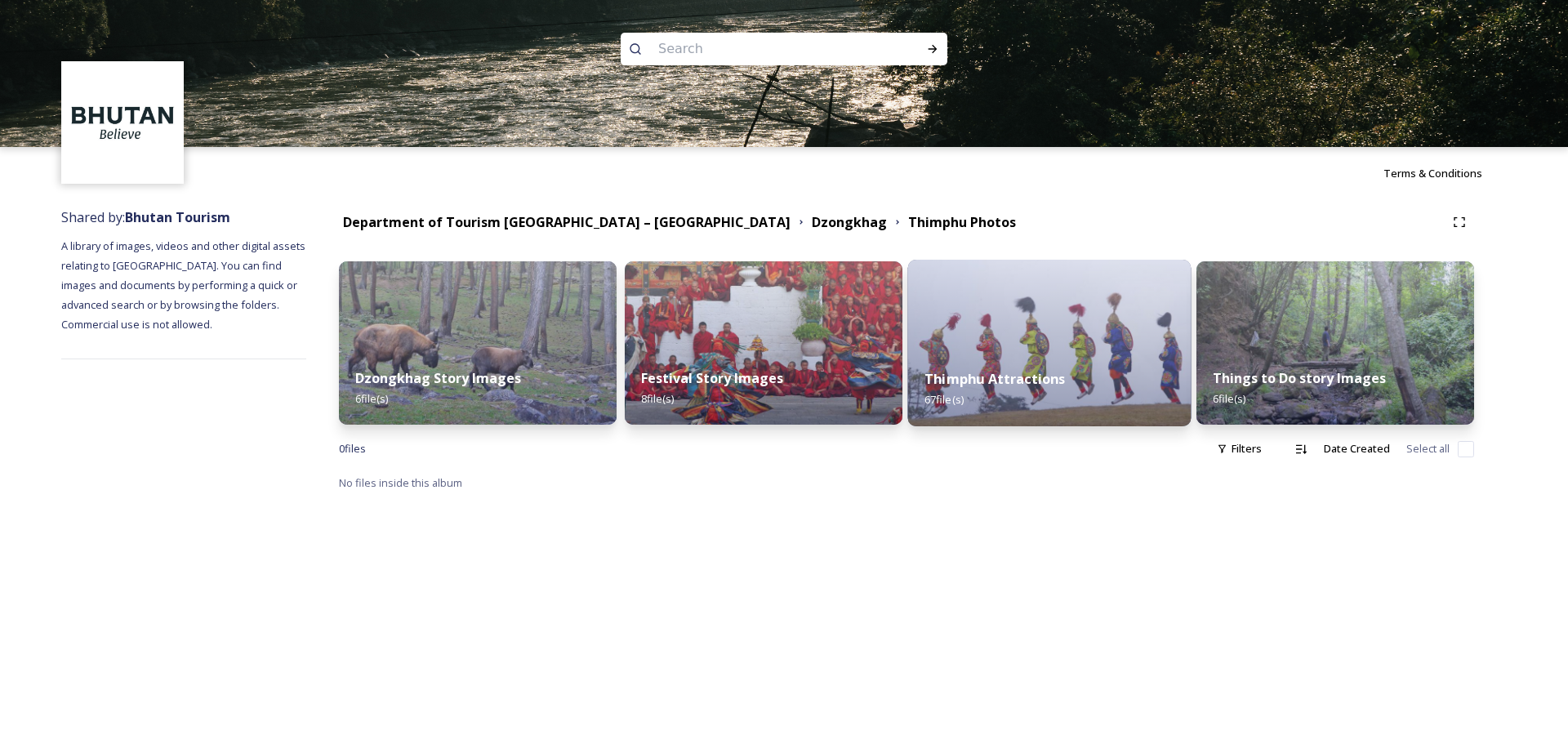
click at [1044, 366] on div "Thimphu Attractions 67 file(s)" at bounding box center [1050, 389] width 283 height 75
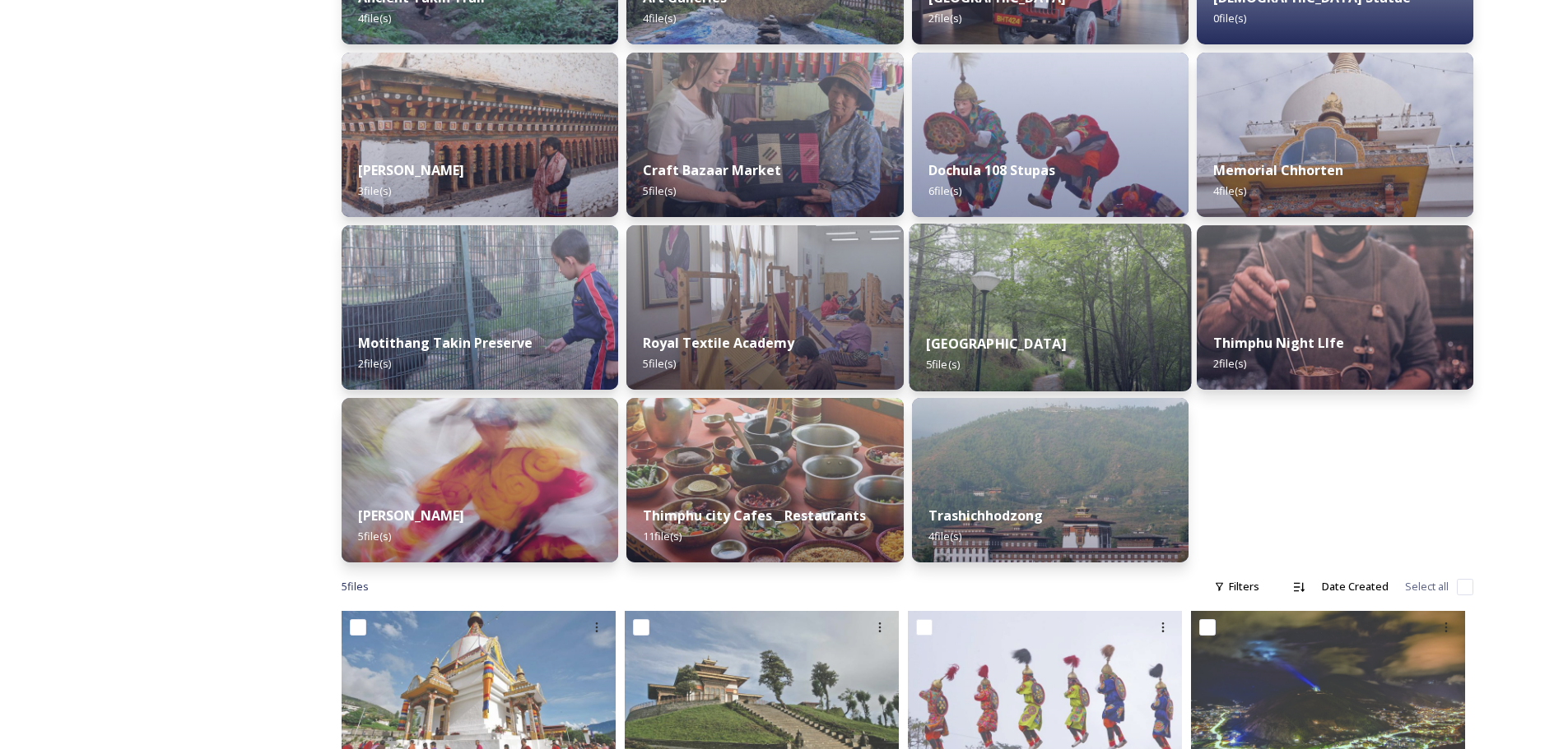
scroll to position [412, 0]
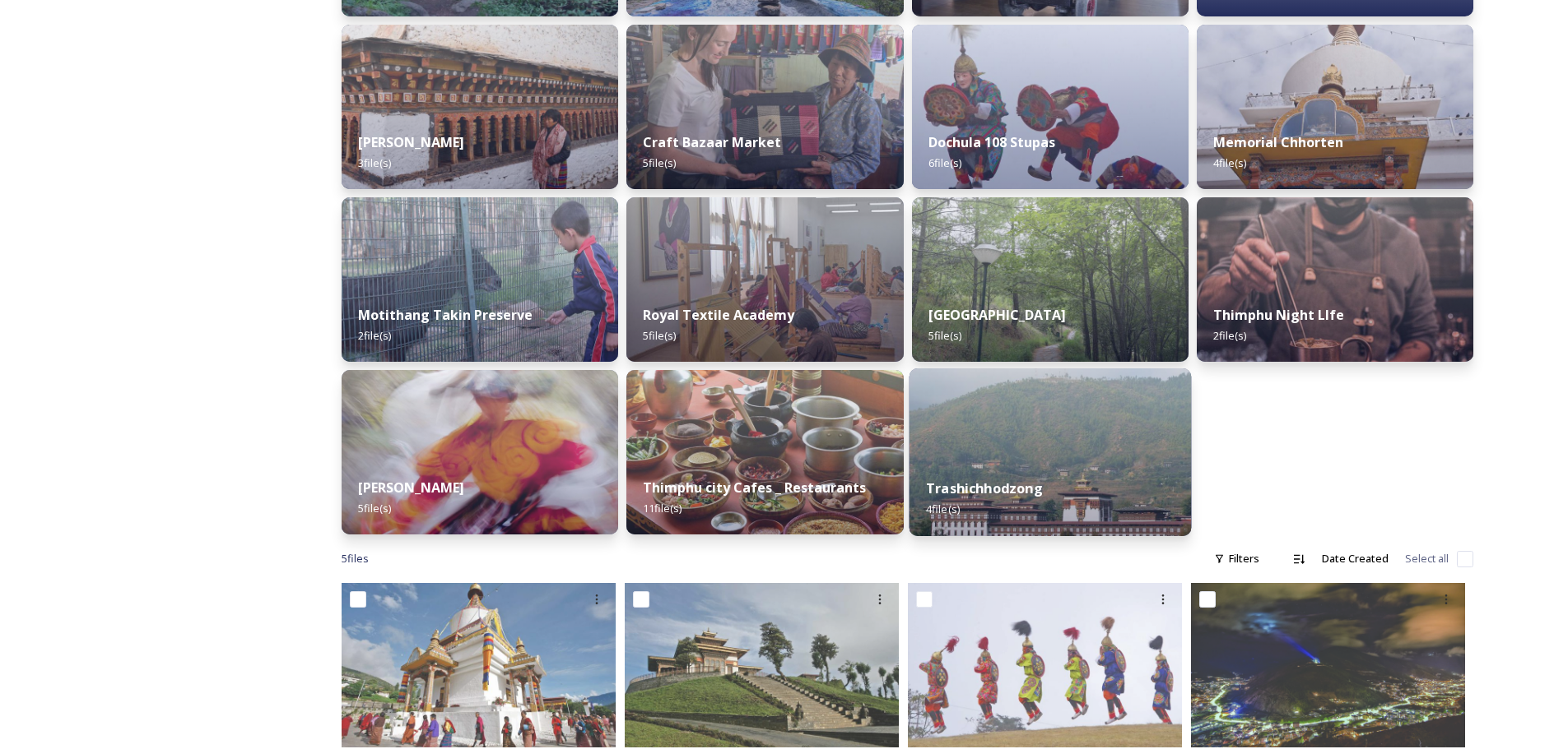
click at [968, 420] on img at bounding box center [1050, 452] width 282 height 168
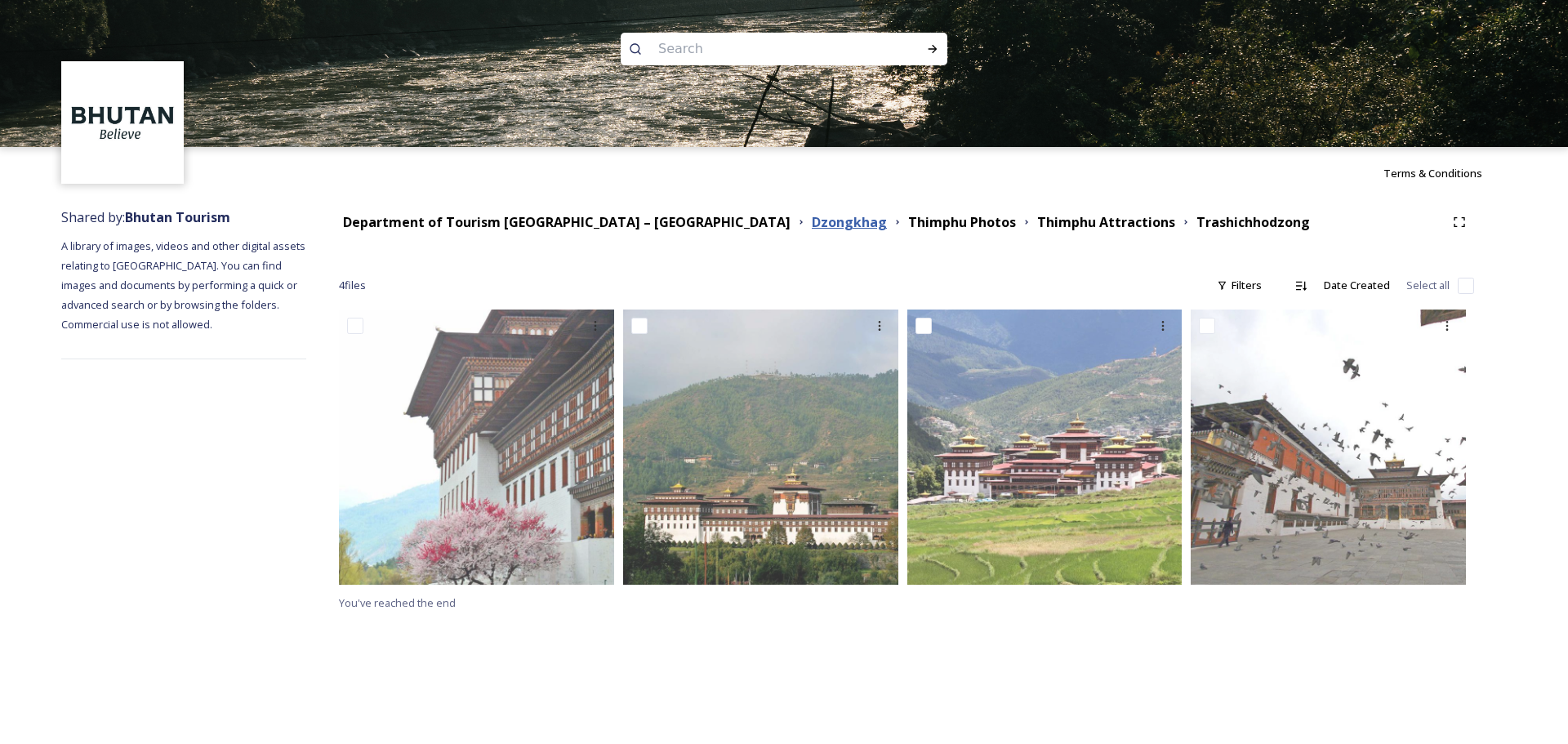
click at [812, 227] on strong "Dzongkhag" at bounding box center [849, 223] width 75 height 18
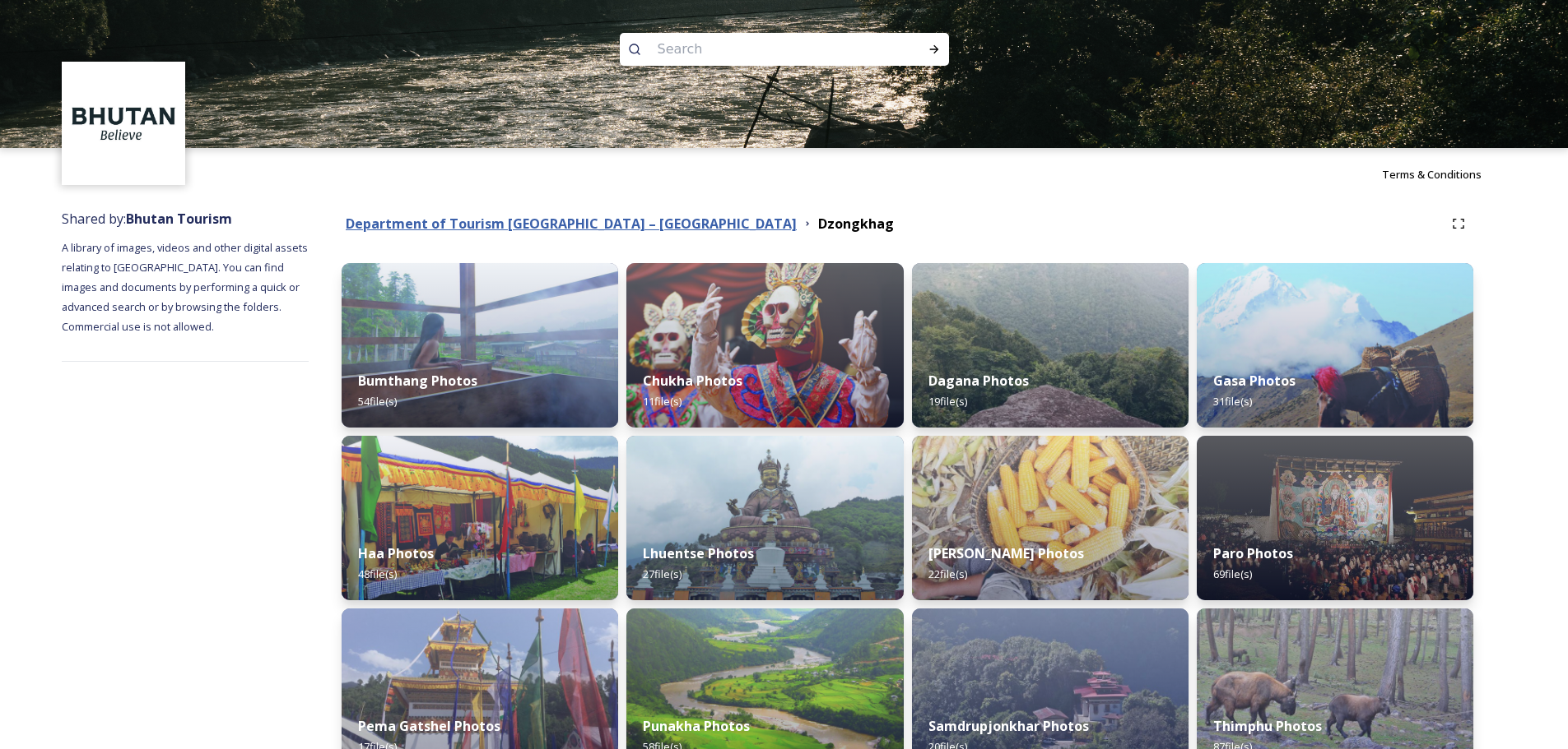
click at [618, 220] on strong "Department of Tourism [GEOGRAPHIC_DATA] – [GEOGRAPHIC_DATA]" at bounding box center [571, 224] width 451 height 19
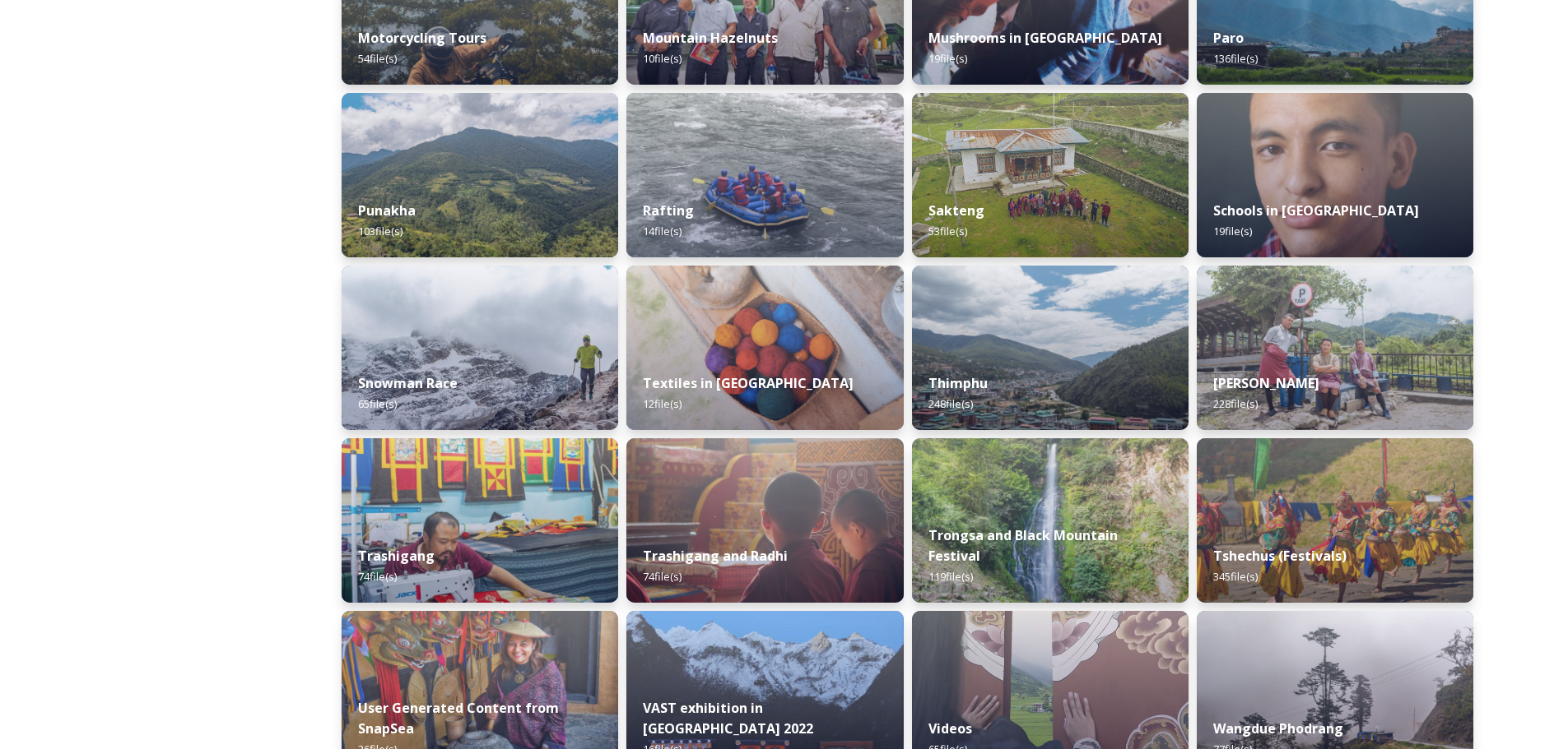
scroll to position [1234, 0]
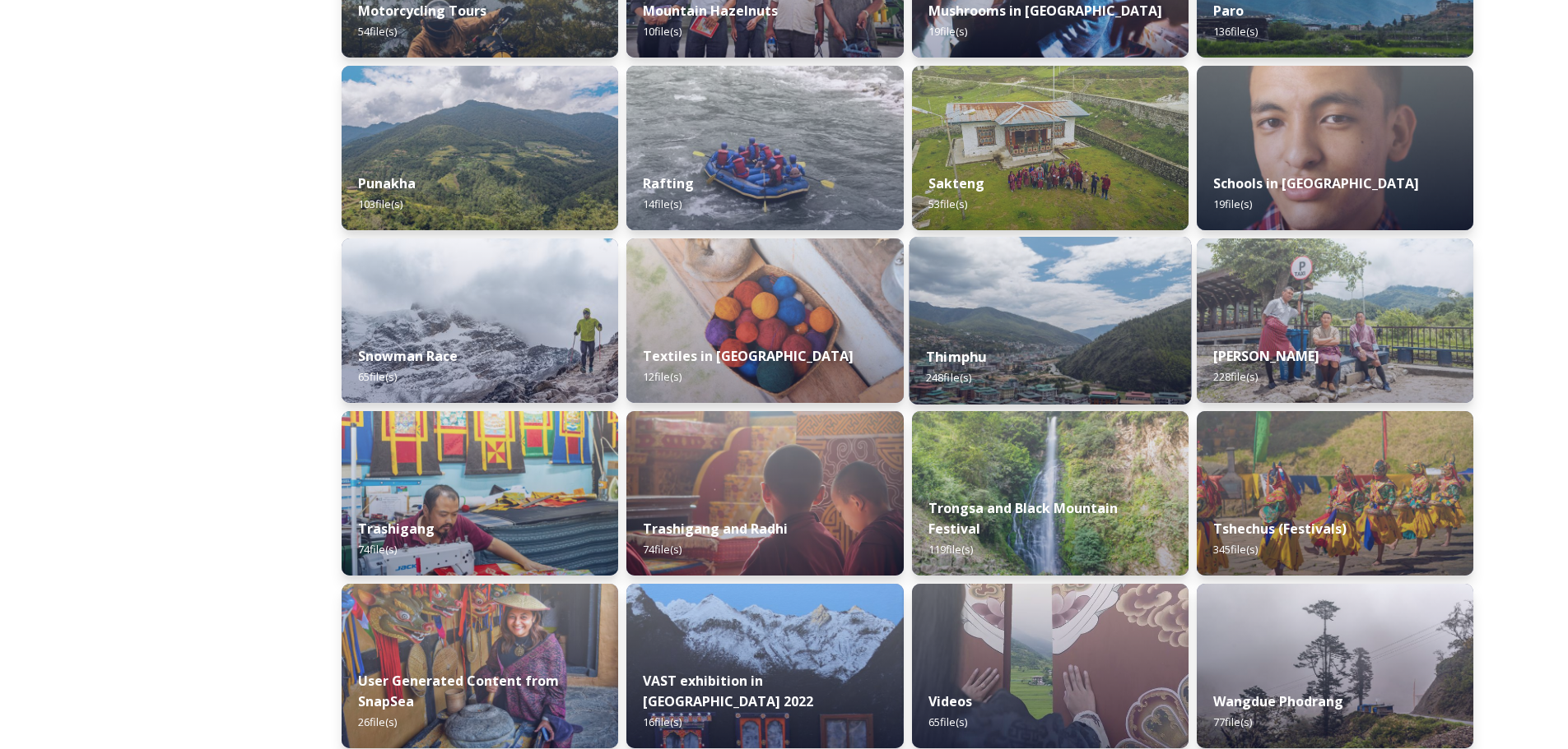
click at [952, 380] on span "248 file(s)" at bounding box center [948, 377] width 45 height 15
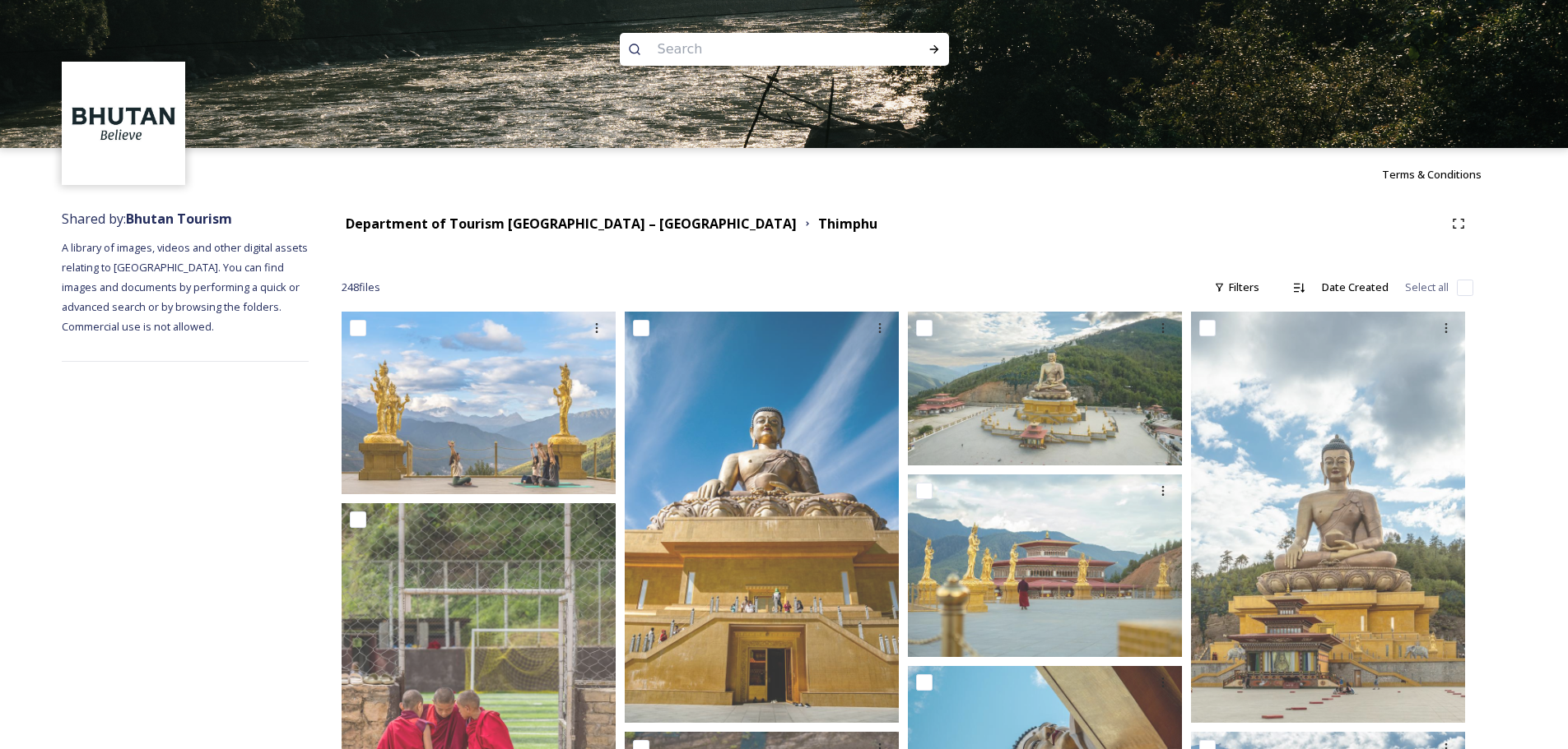
click at [806, 54] on input at bounding box center [761, 49] width 225 height 36
type input "thimphu"
click at [934, 48] on icon at bounding box center [934, 49] width 13 height 13
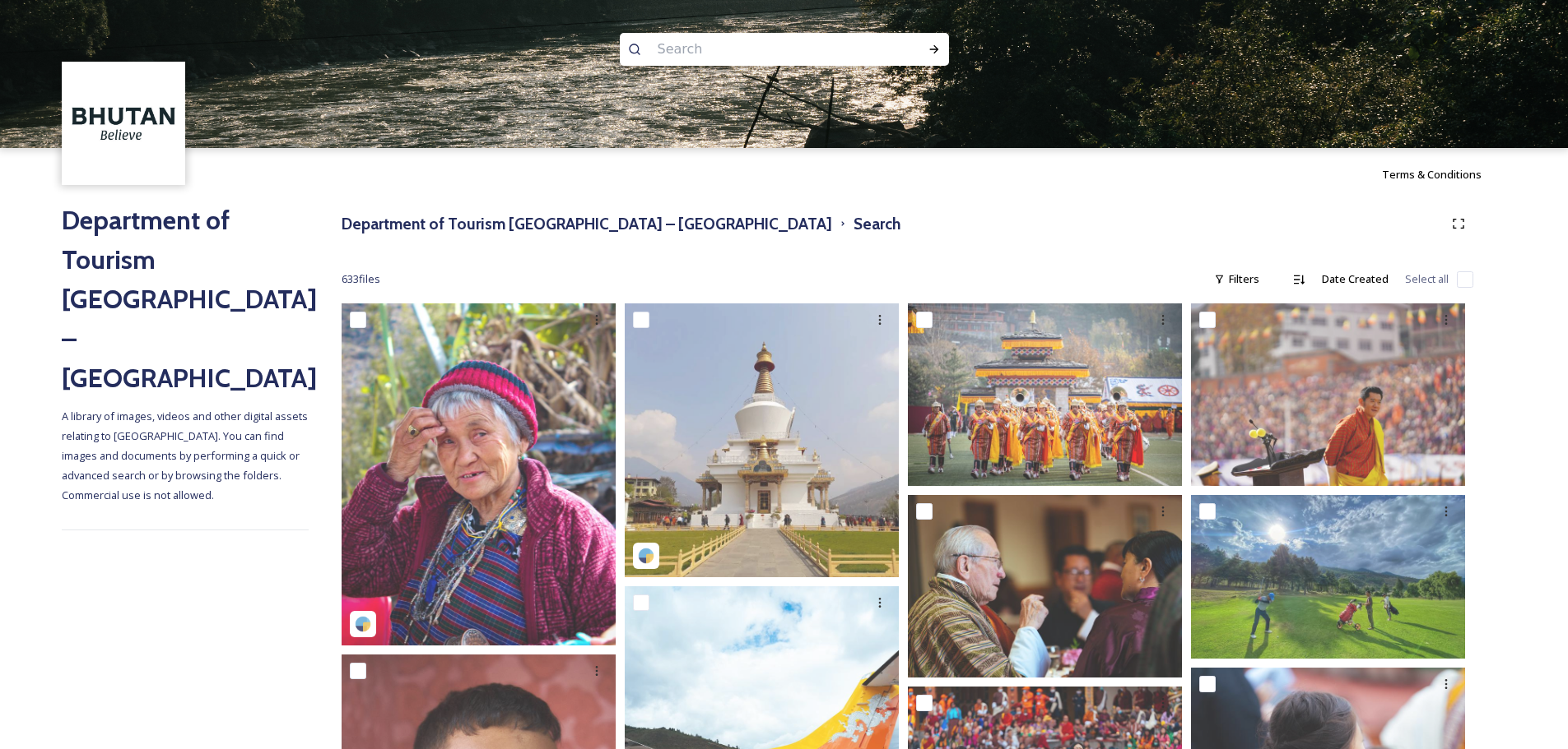
click at [769, 45] on input at bounding box center [761, 49] width 225 height 36
paste input "thimphu dzong"
type input "thimphu dzong"
click at [937, 44] on icon at bounding box center [934, 49] width 13 height 13
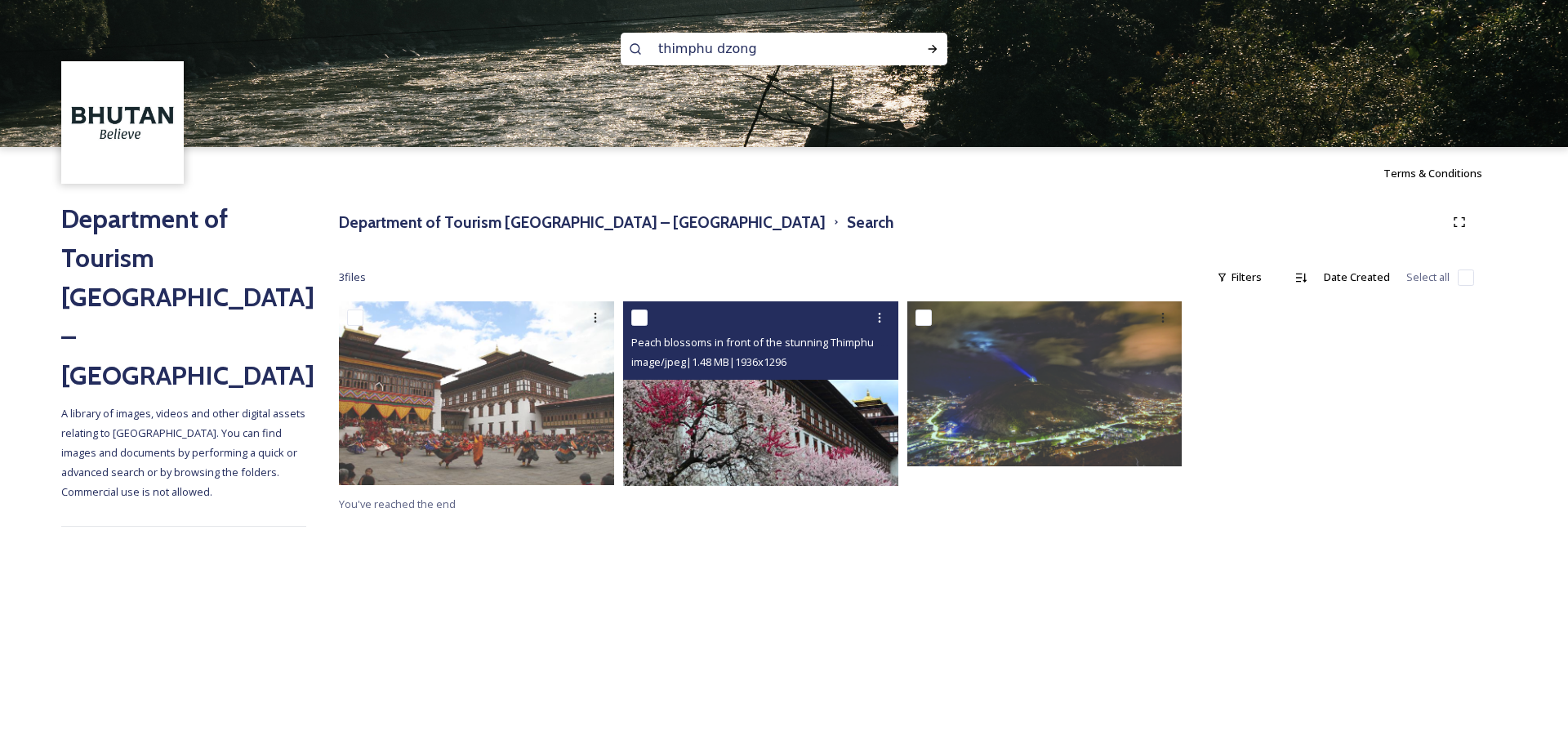
click at [761, 431] on img at bounding box center [760, 393] width 275 height 185
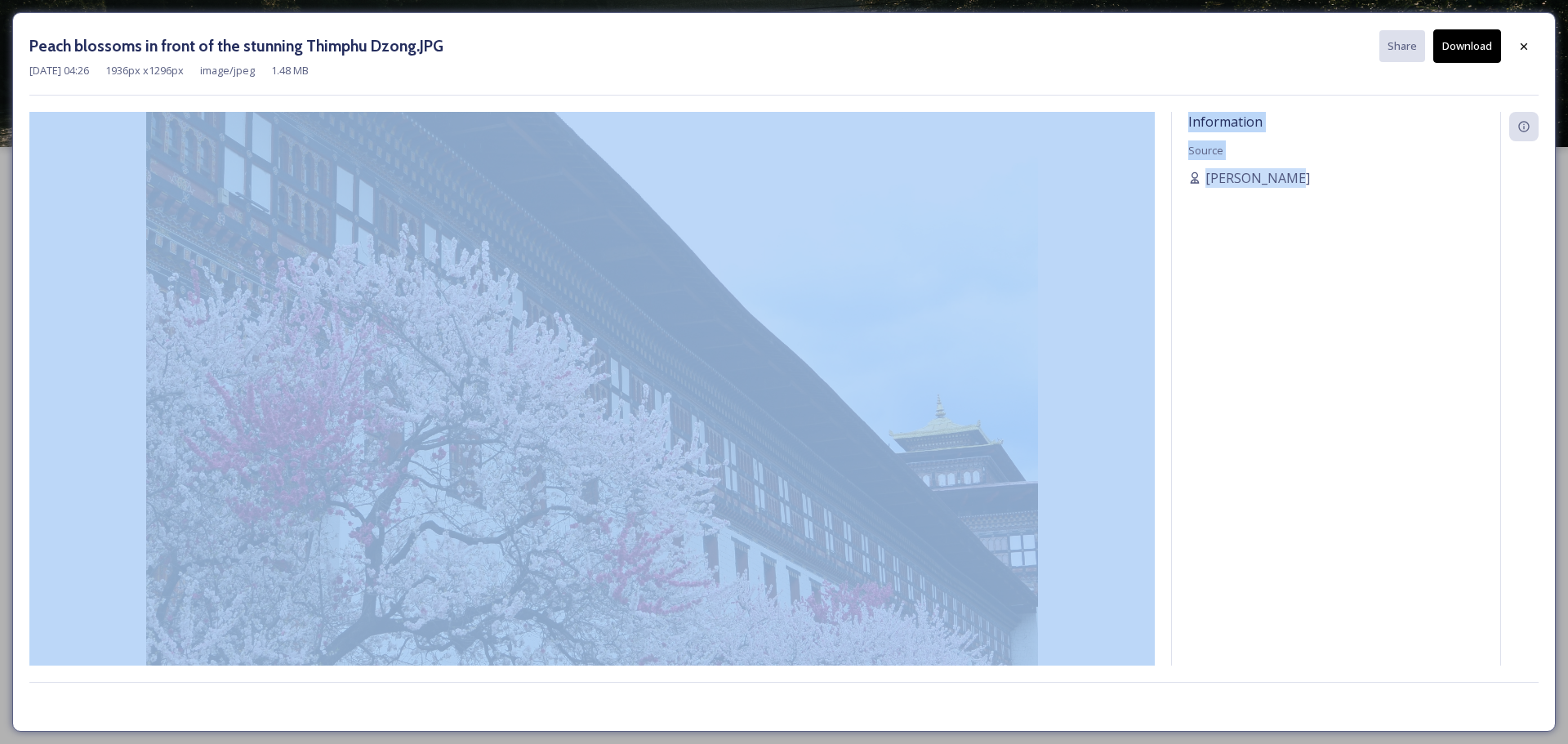
drag, startPoint x: 1281, startPoint y: 179, endPoint x: 1127, endPoint y: 175, distance: 154.1
click at [1044, 175] on div "Information Source [PERSON_NAME]" at bounding box center [784, 389] width 1509 height 554
click at [1044, 115] on div "Information Source [PERSON_NAME]" at bounding box center [1335, 389] width 329 height 554
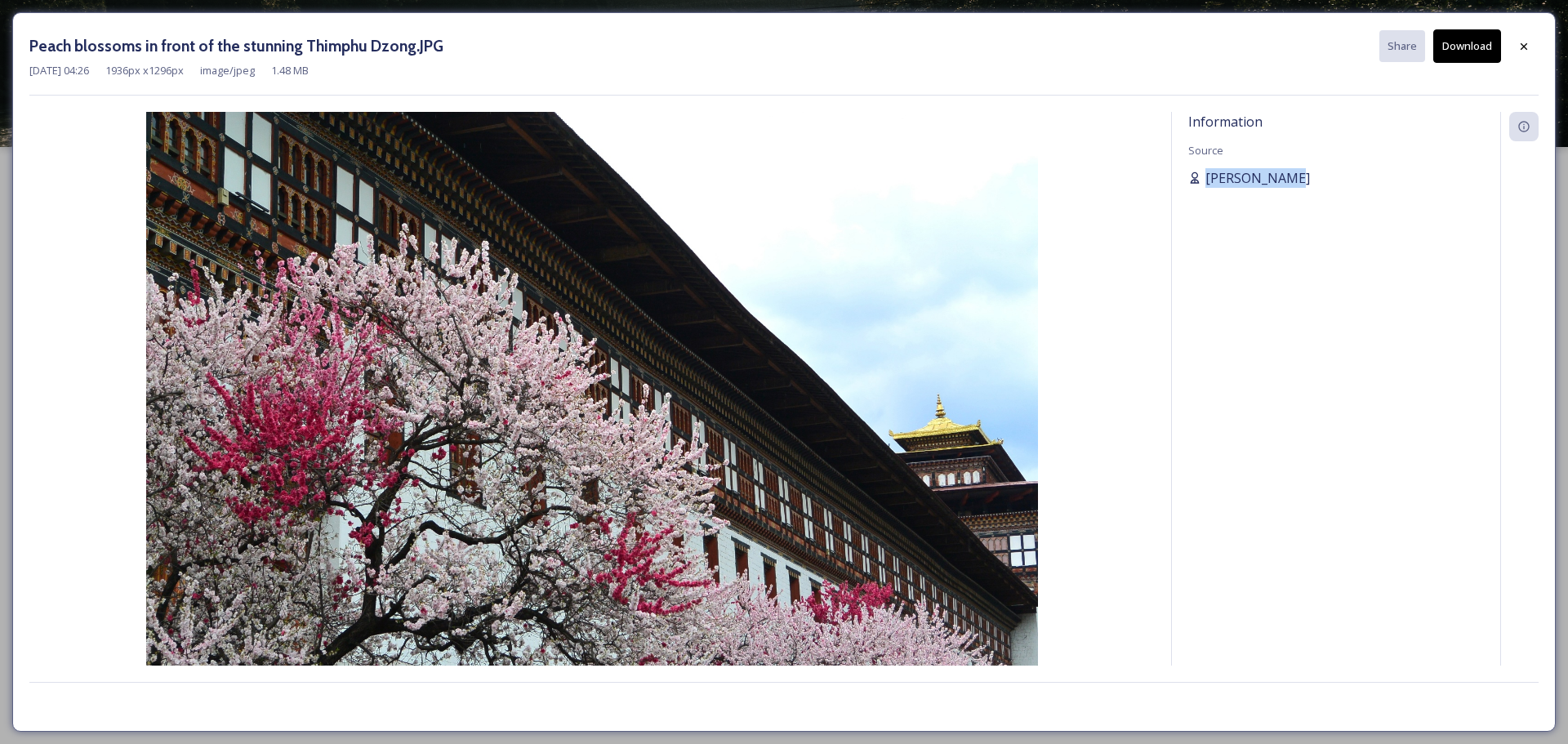
drag, startPoint x: 1323, startPoint y: 162, endPoint x: 1284, endPoint y: 175, distance: 41.1
click at [1044, 175] on div "Information Source [PERSON_NAME]" at bounding box center [1335, 389] width 329 height 554
copy div "[PERSON_NAME]"
click at [1044, 50] on div at bounding box center [1524, 47] width 29 height 29
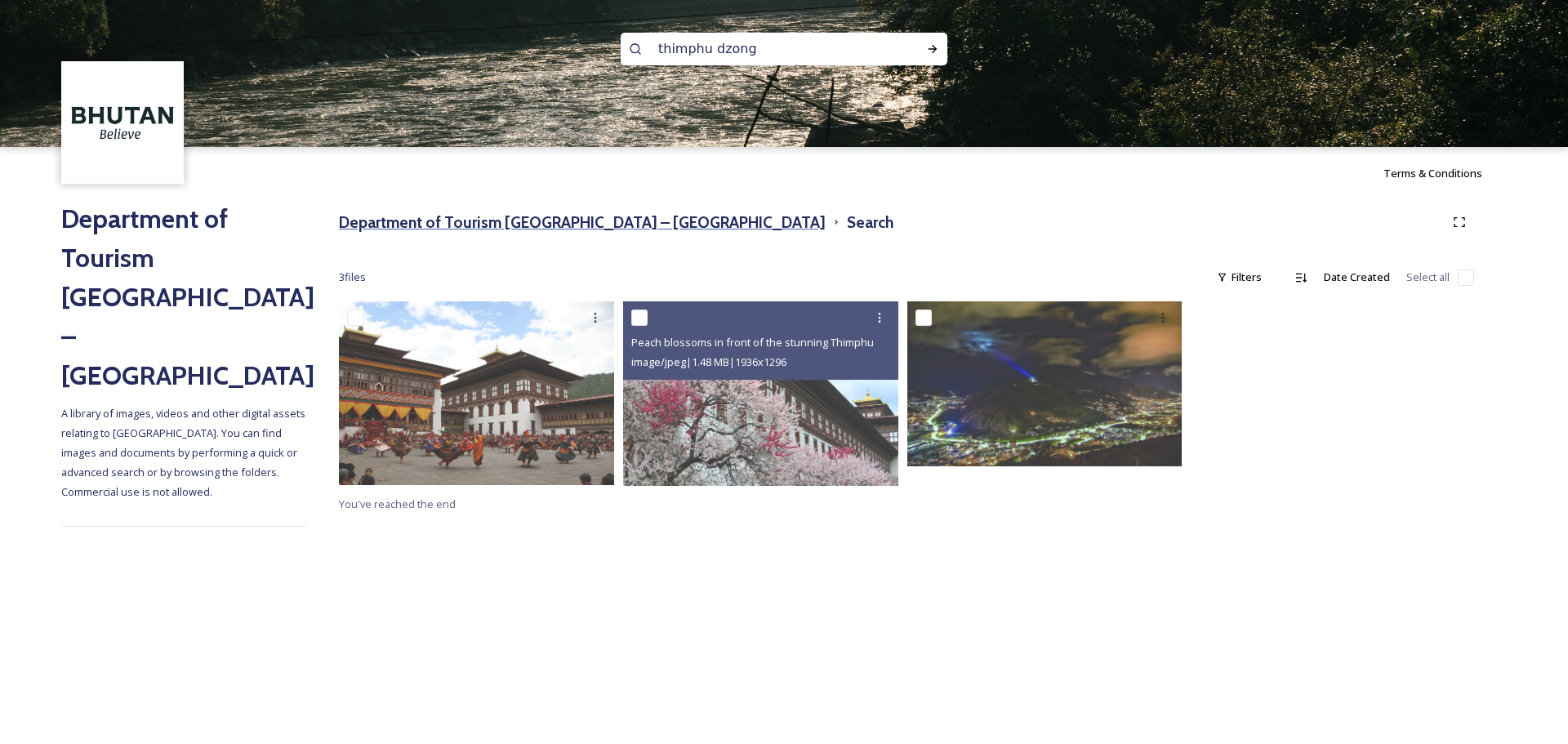
click at [614, 227] on h3 "Department of Tourism [GEOGRAPHIC_DATA] – [GEOGRAPHIC_DATA]" at bounding box center [582, 223] width 487 height 24
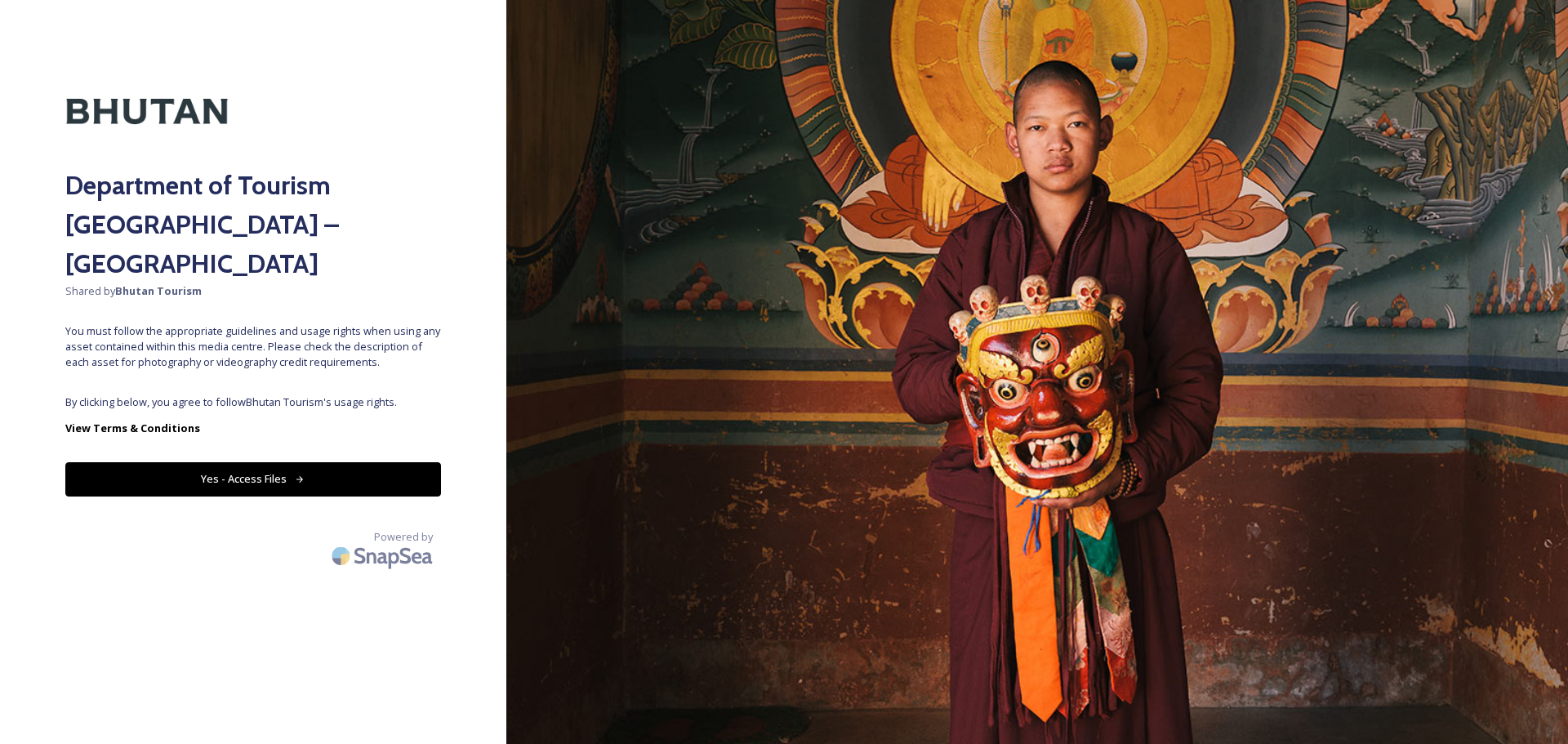
click at [293, 449] on button "Yes - Access Files" at bounding box center [253, 479] width 375 height 33
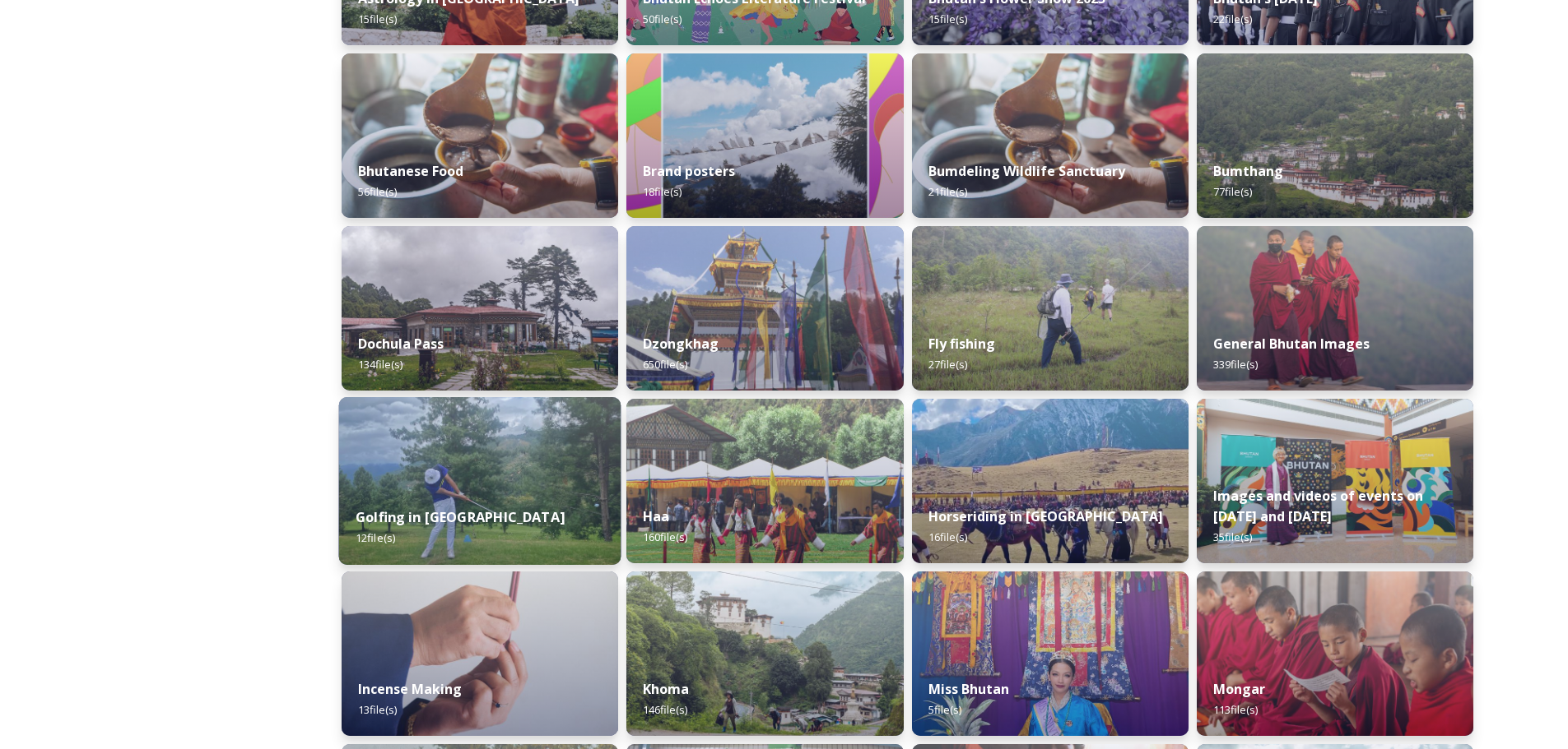
scroll to position [412, 0]
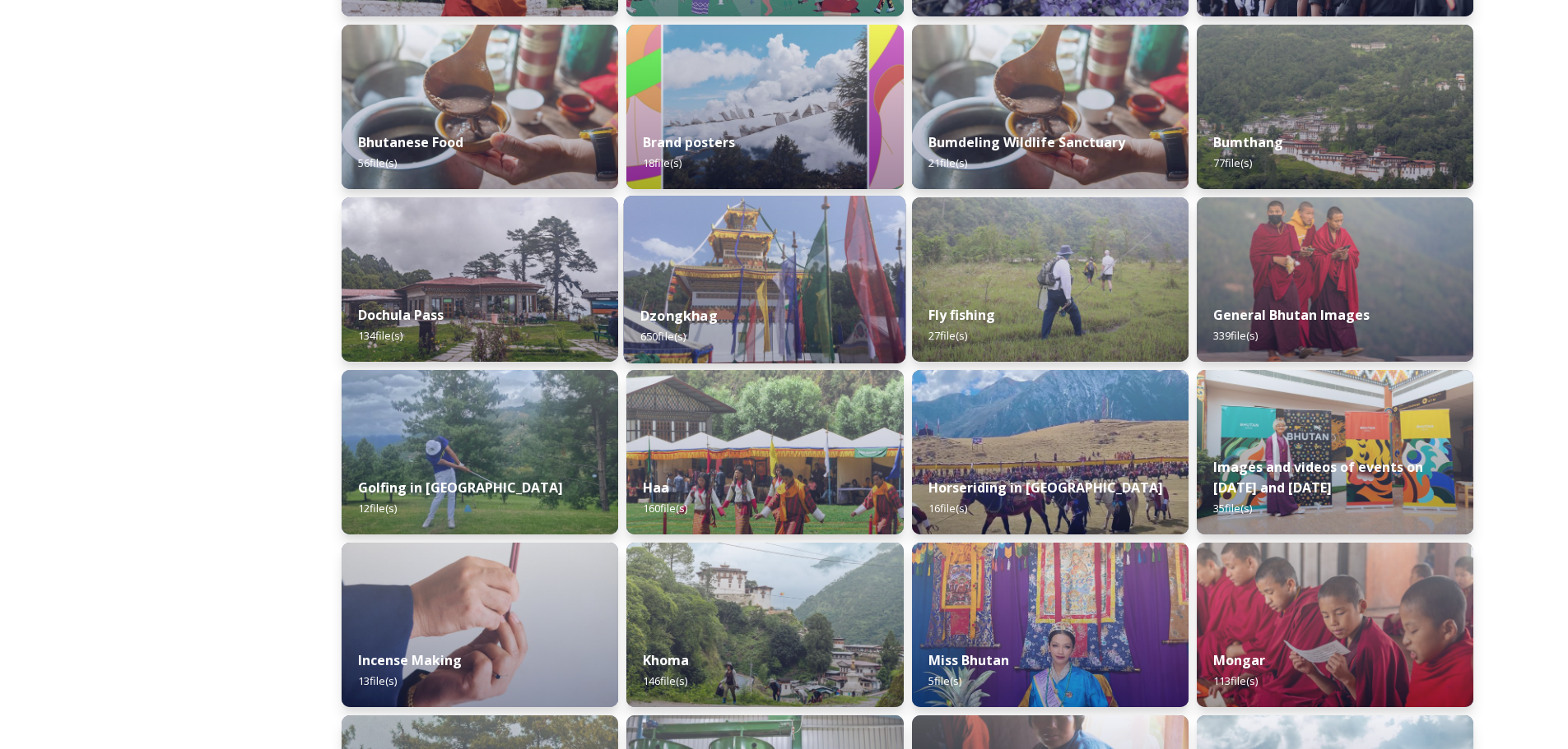
click at [692, 319] on strong "Dzongkhag" at bounding box center [678, 316] width 77 height 19
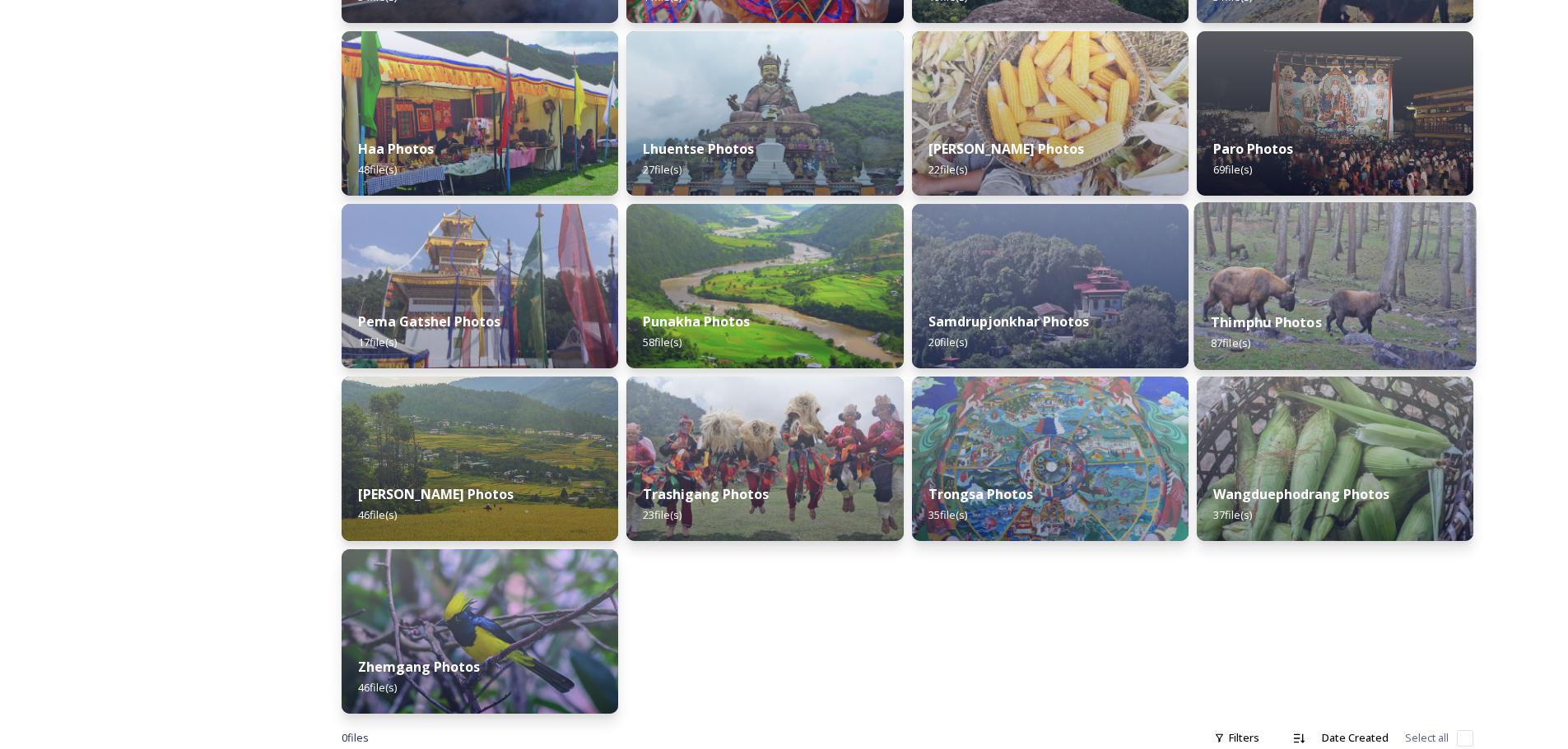
scroll to position [412, 0]
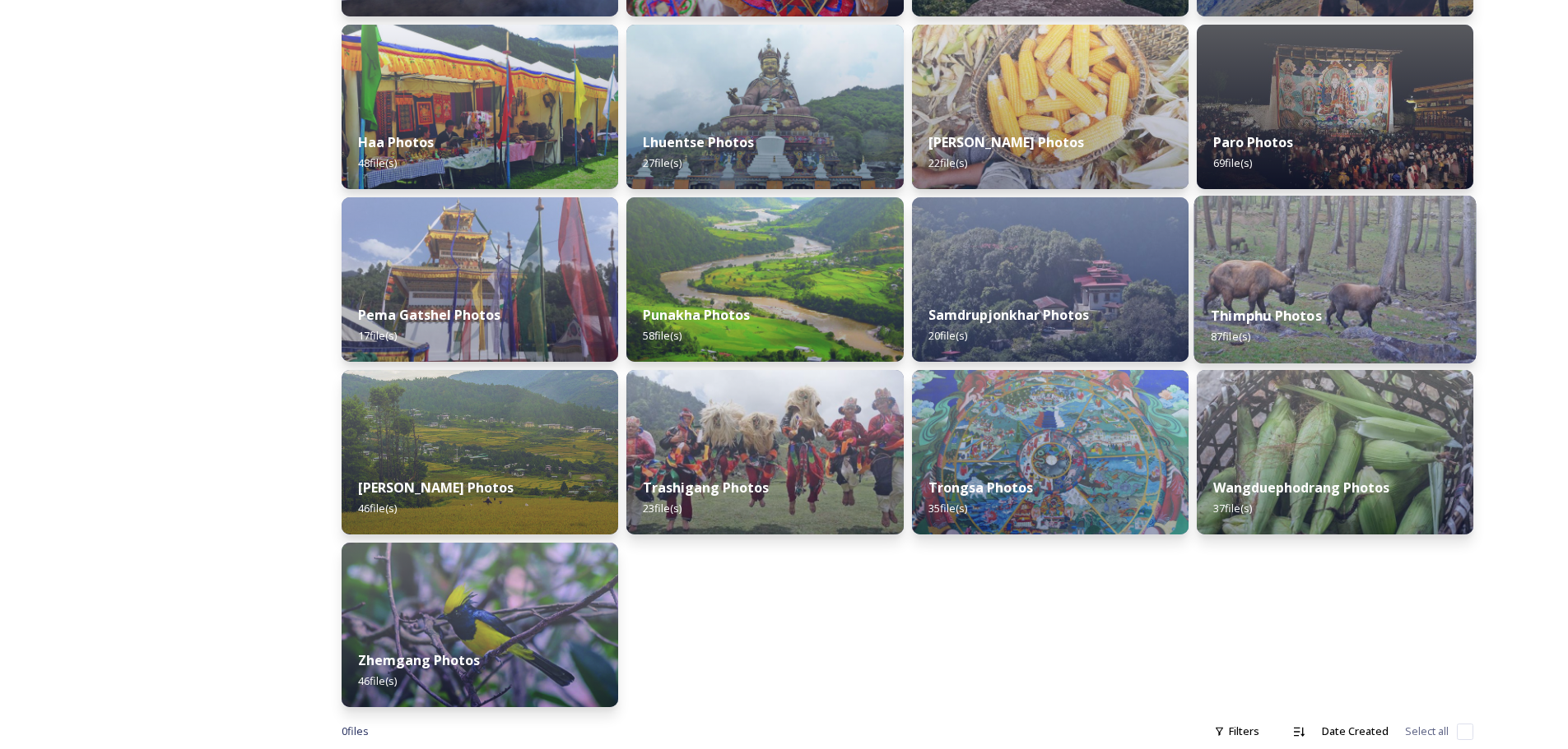
click at [1052, 281] on img at bounding box center [1334, 279] width 282 height 168
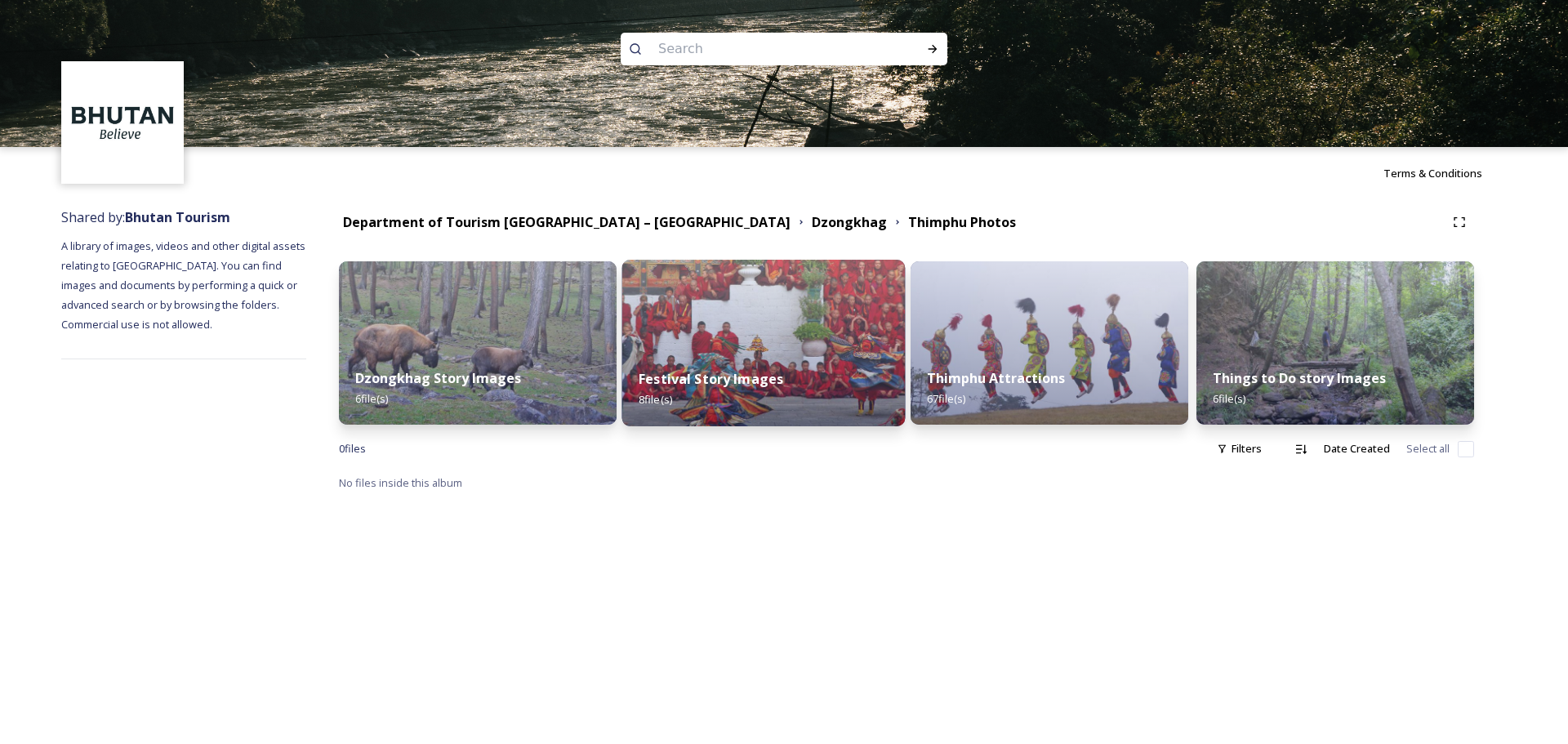
click at [766, 374] on strong "Festival Story Images" at bounding box center [710, 379] width 144 height 18
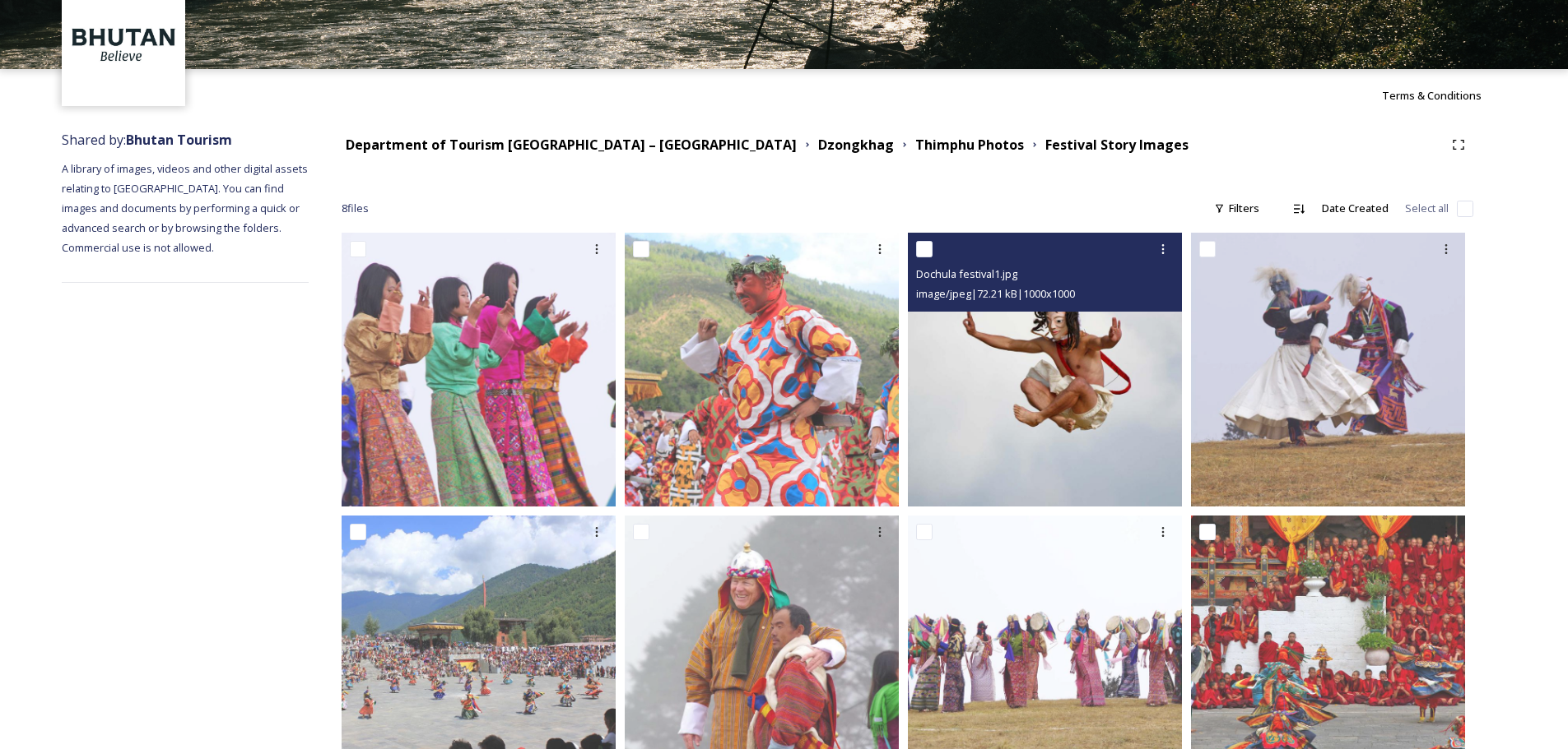
scroll to position [156, 0]
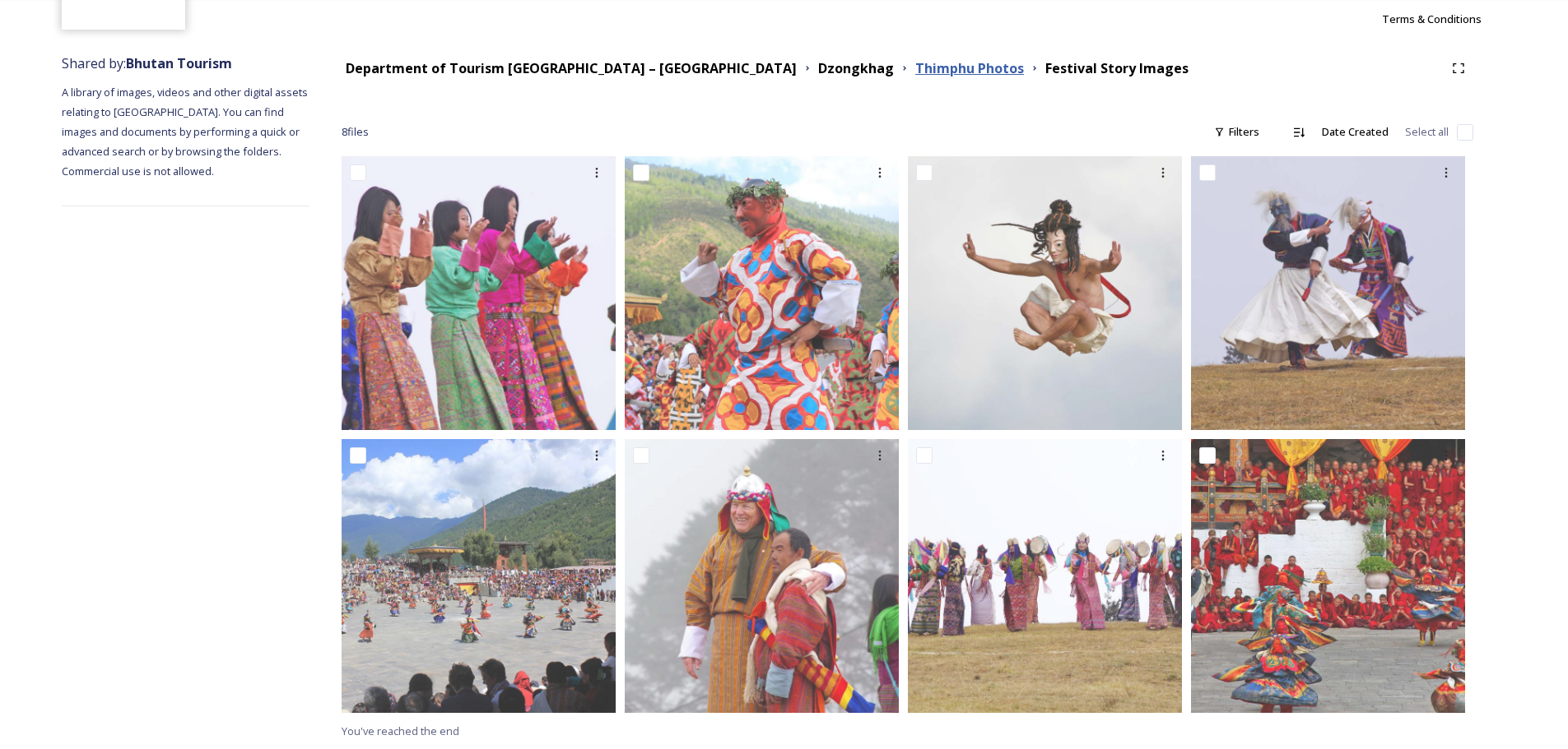
click at [915, 66] on strong "Thimphu Photos" at bounding box center [969, 69] width 108 height 19
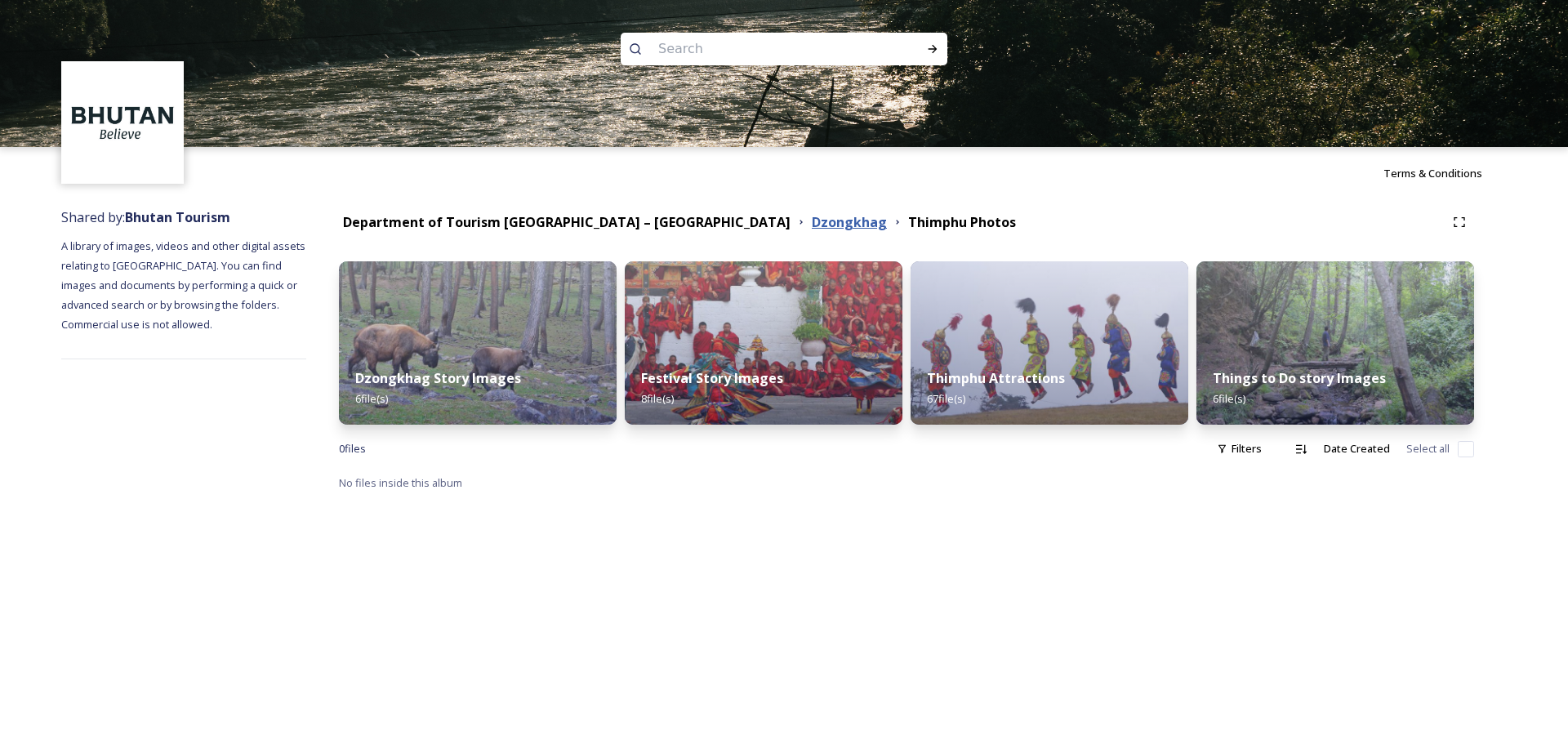
click at [812, 223] on strong "Dzongkhag" at bounding box center [849, 223] width 75 height 18
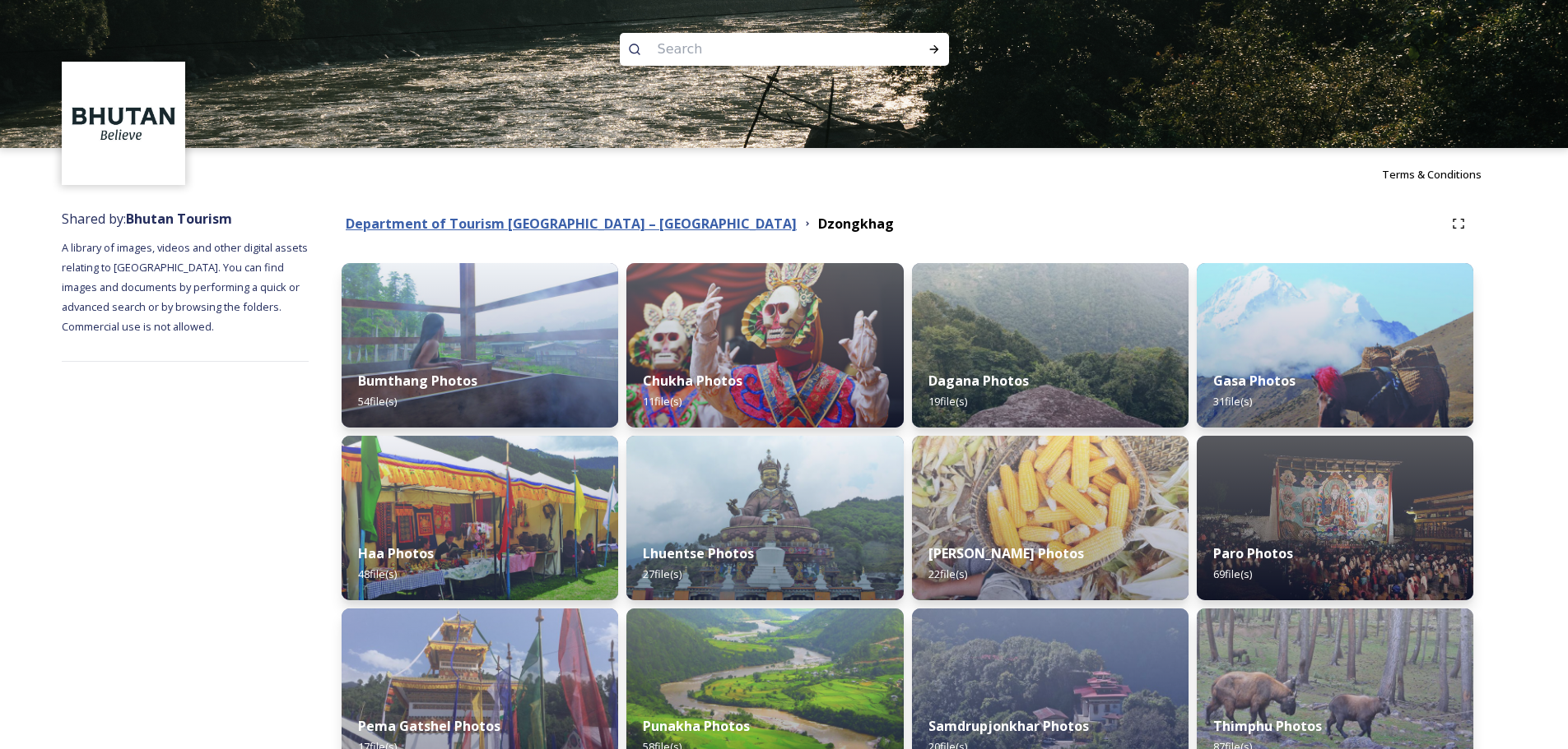
click at [621, 222] on strong "Department of Tourism [GEOGRAPHIC_DATA] – [GEOGRAPHIC_DATA]" at bounding box center [571, 224] width 451 height 19
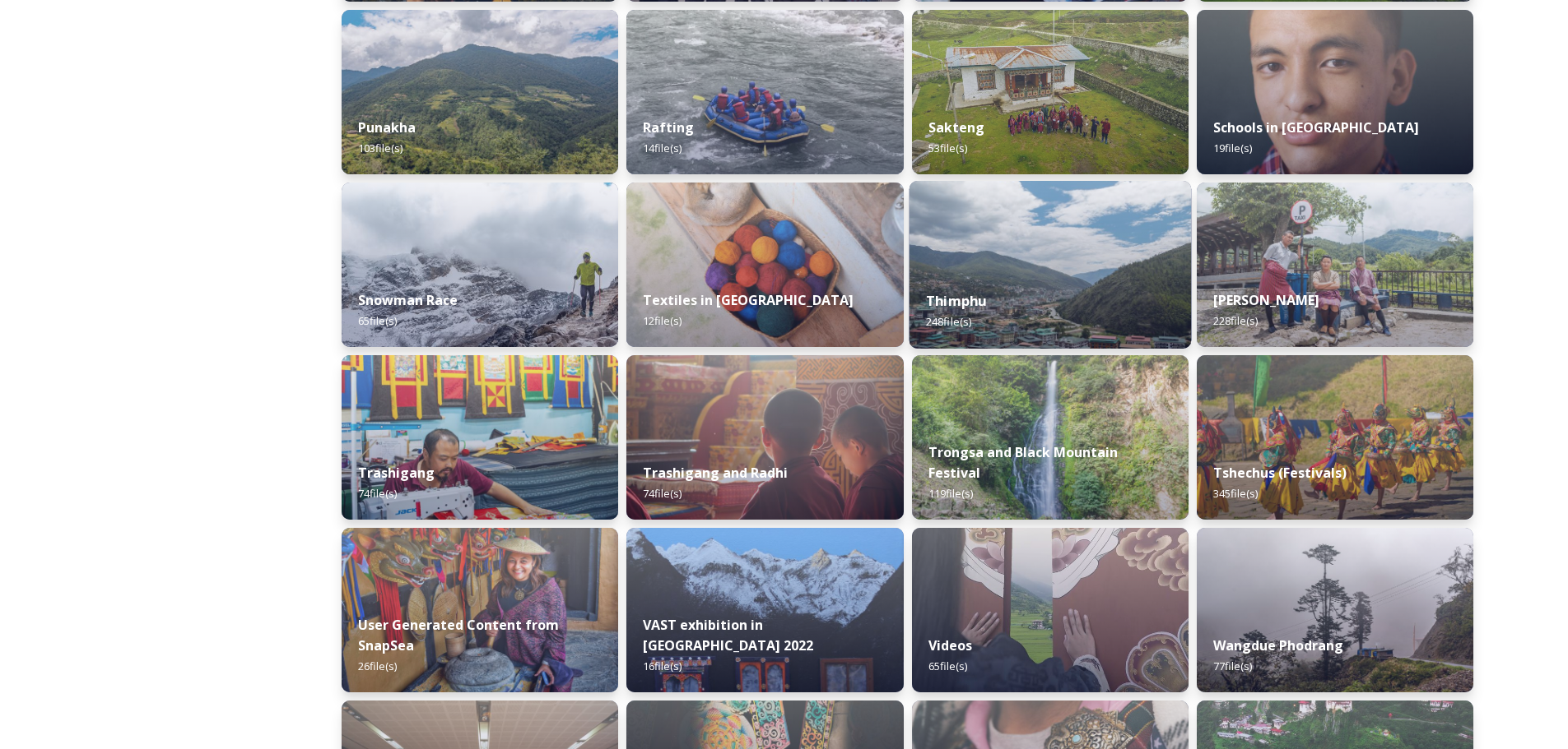
scroll to position [1290, 0]
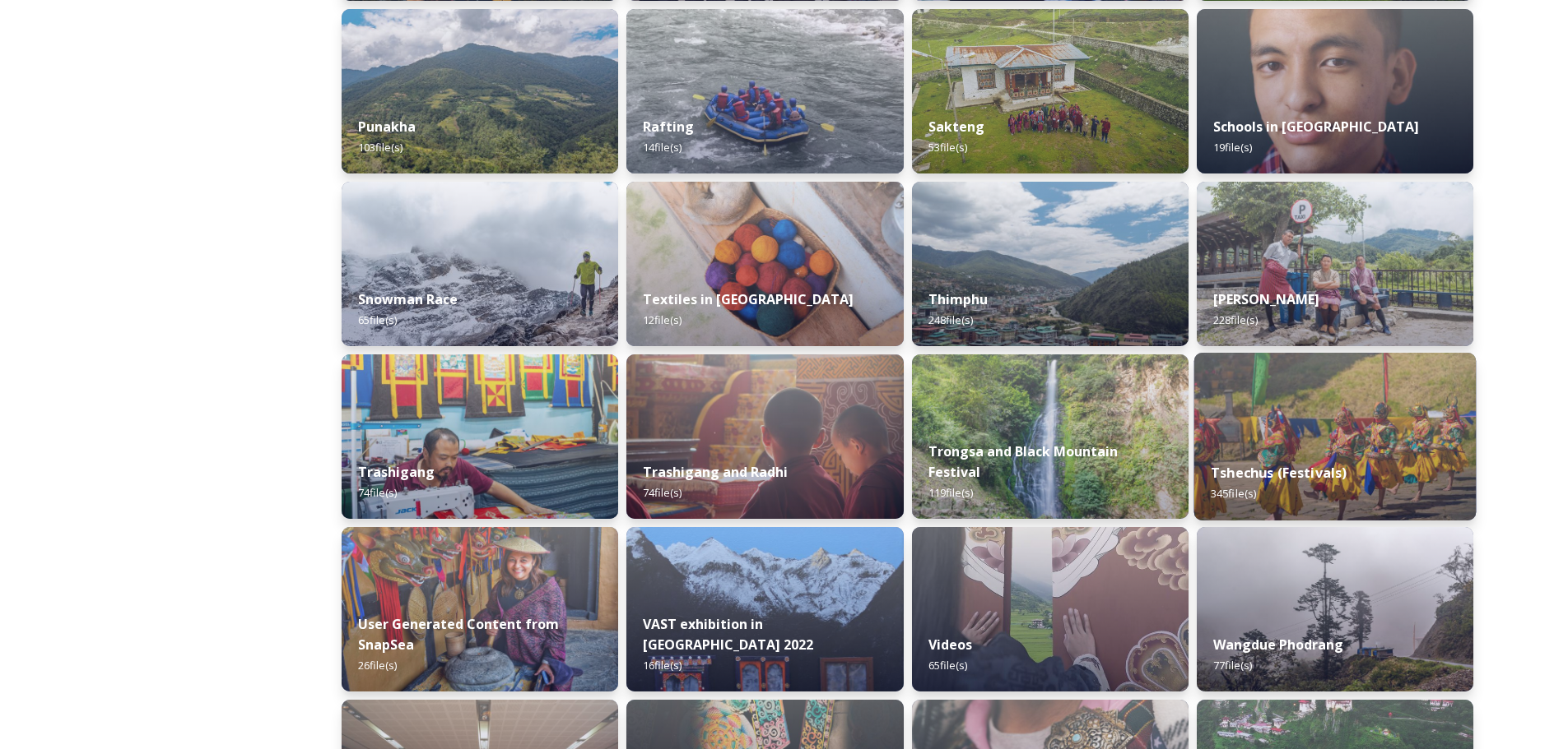
click at [1052, 433] on img at bounding box center [1334, 437] width 282 height 168
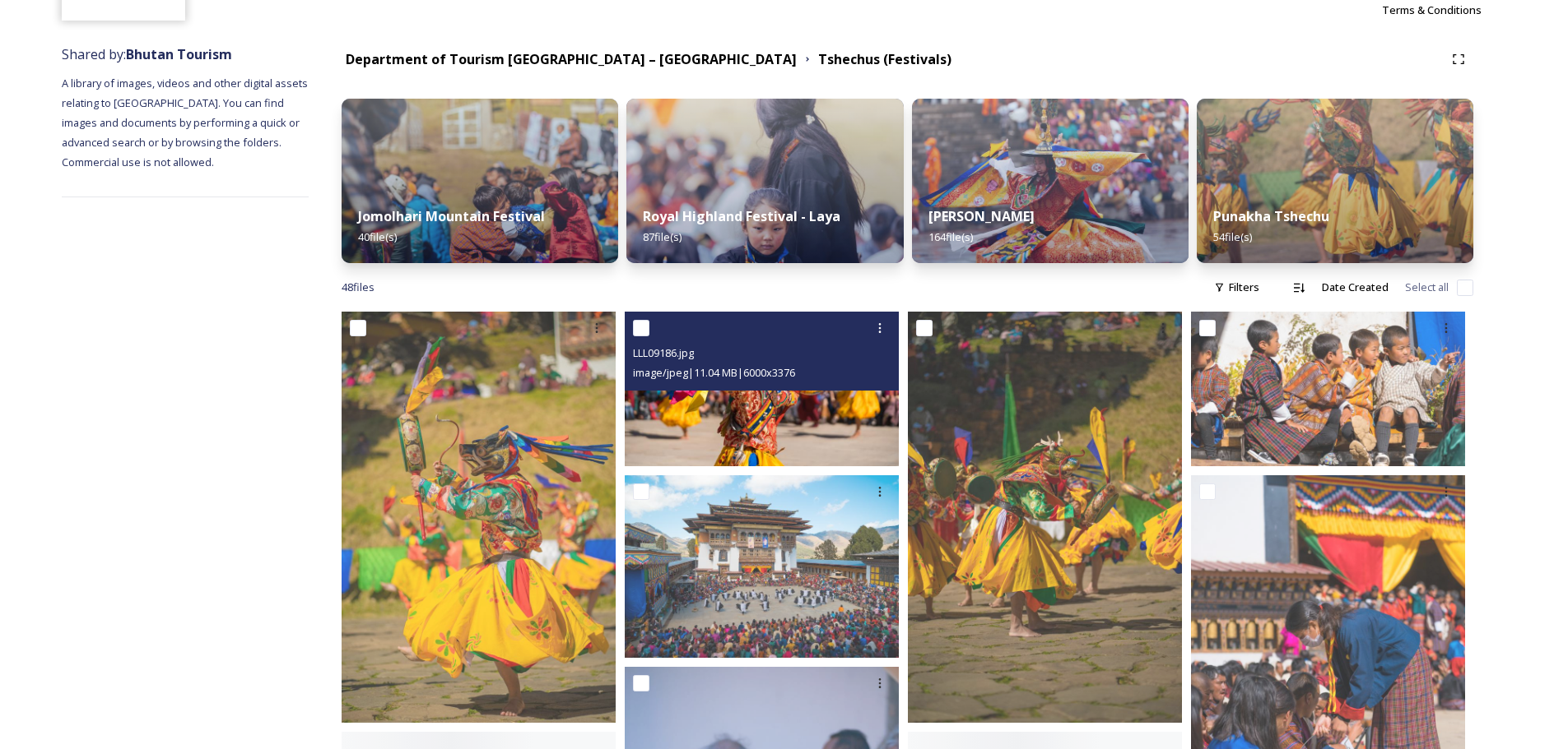
scroll to position [83, 0]
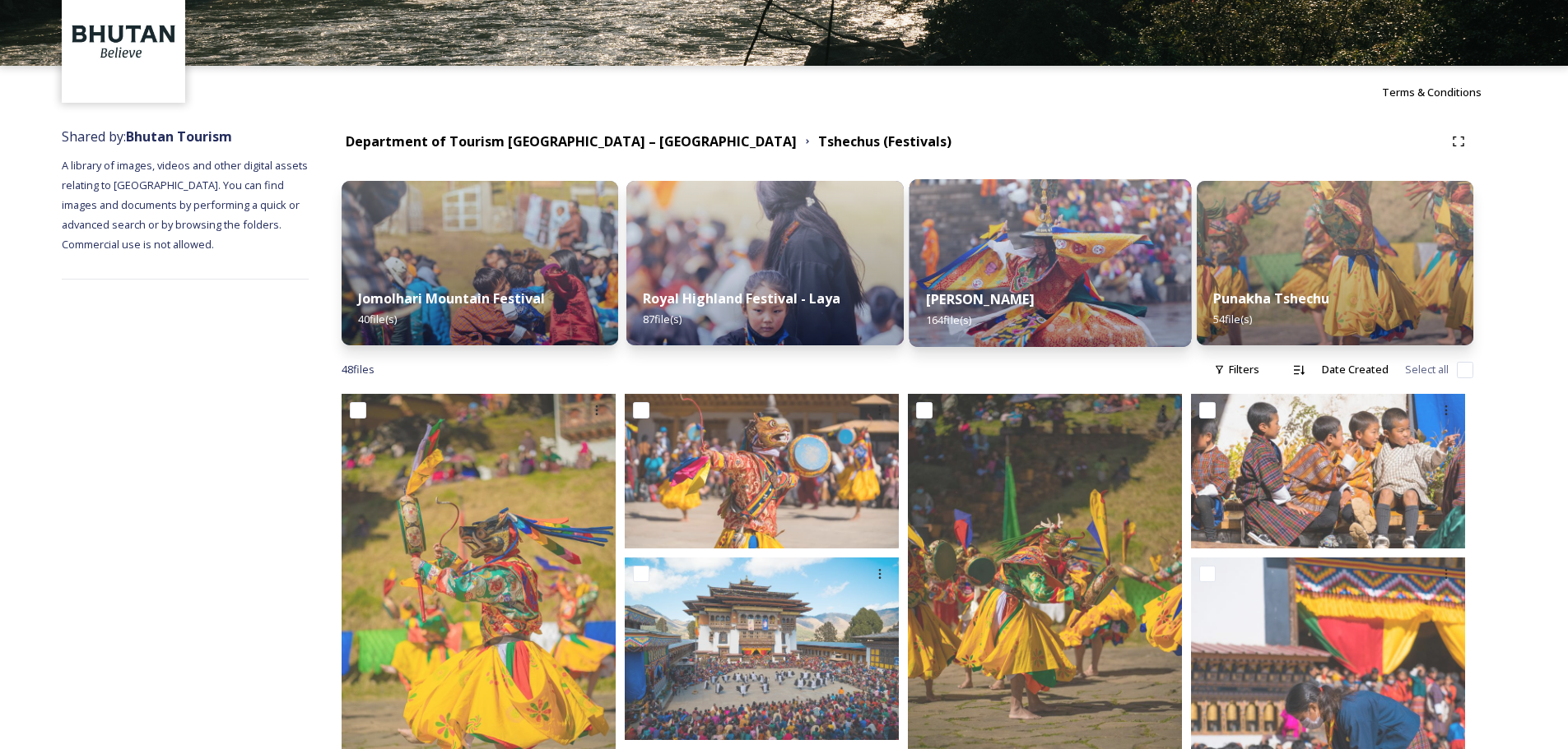
click at [989, 336] on div "Thimphu Tshechu 164 file(s)" at bounding box center [1050, 310] width 282 height 75
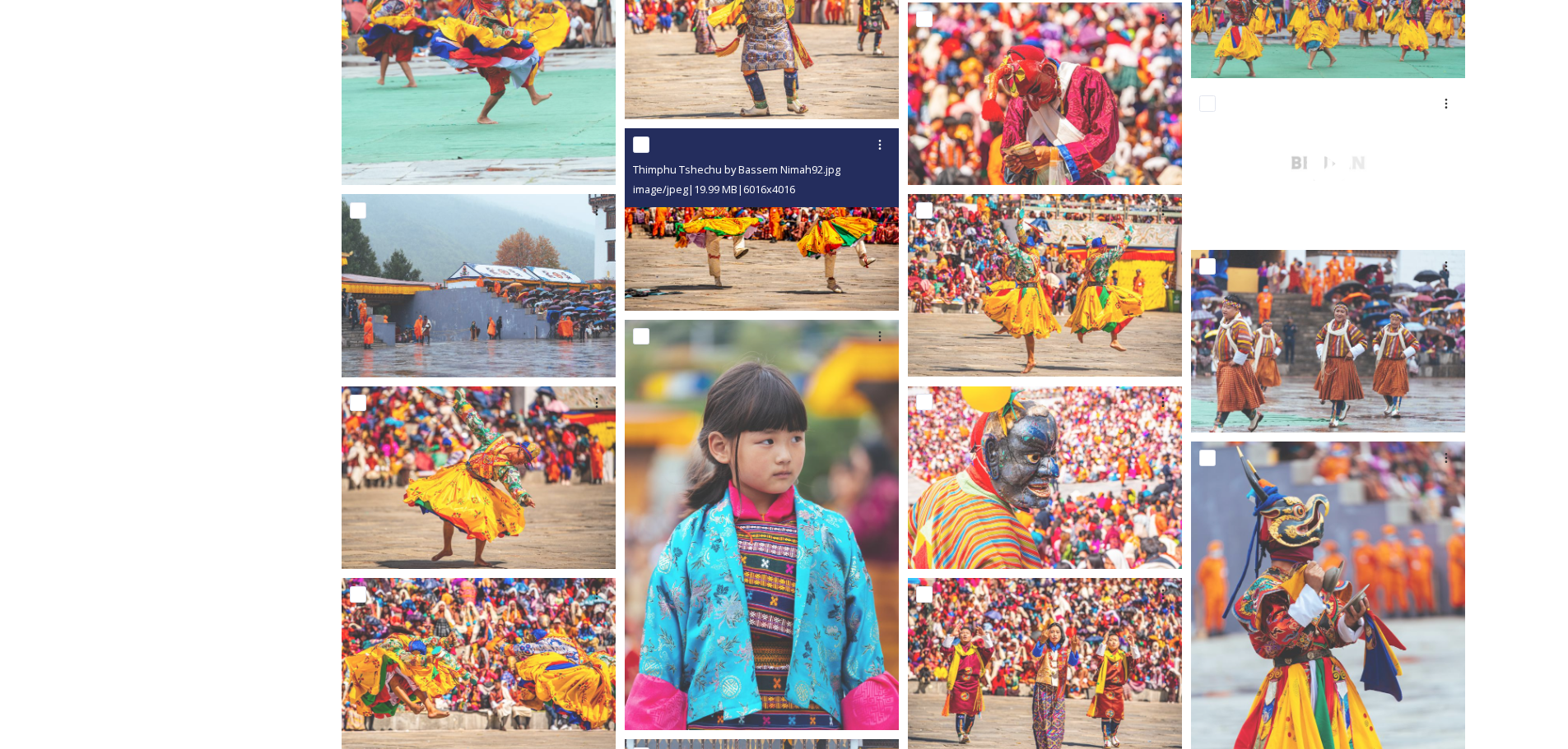
scroll to position [2962, 0]
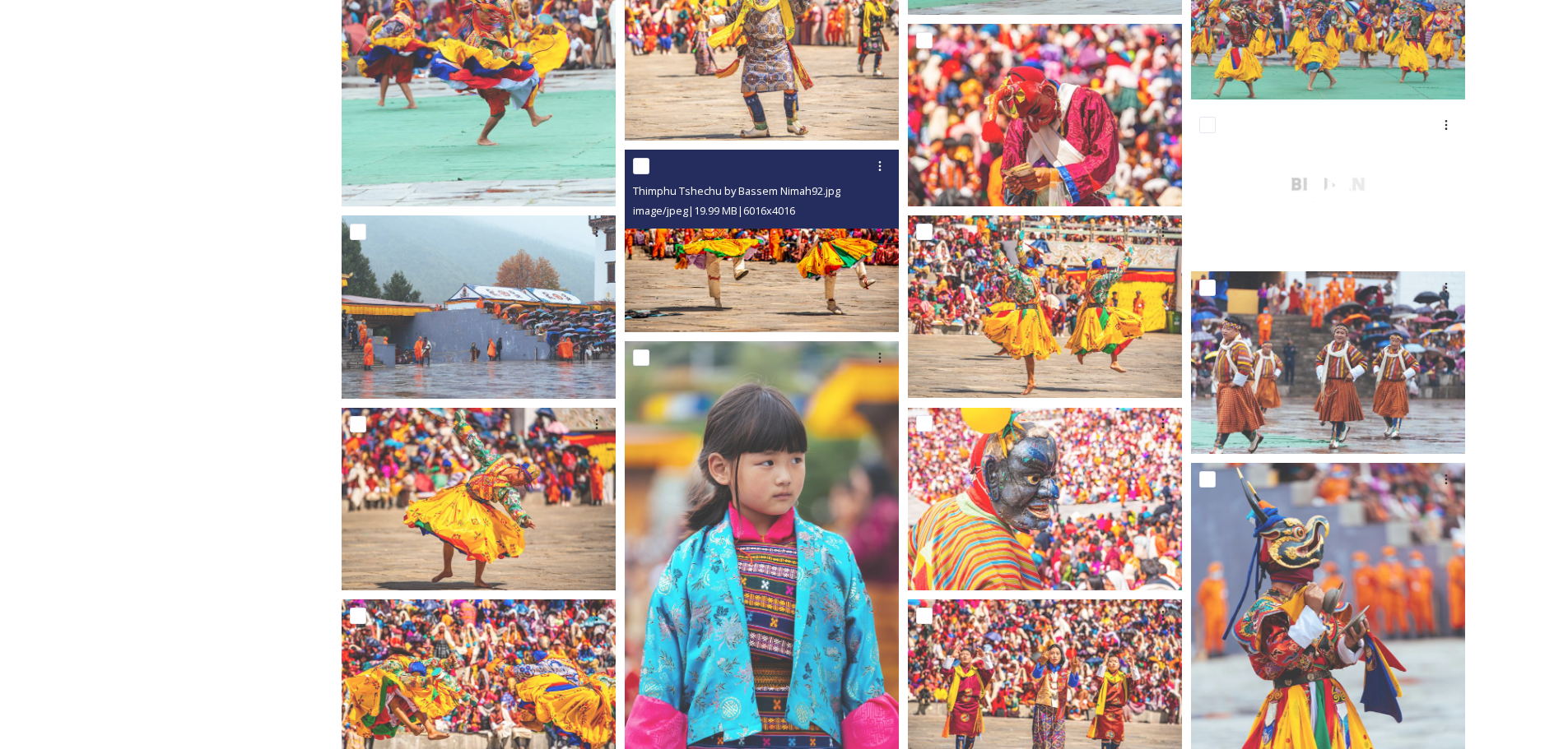
click at [856, 281] on img at bounding box center [762, 241] width 274 height 183
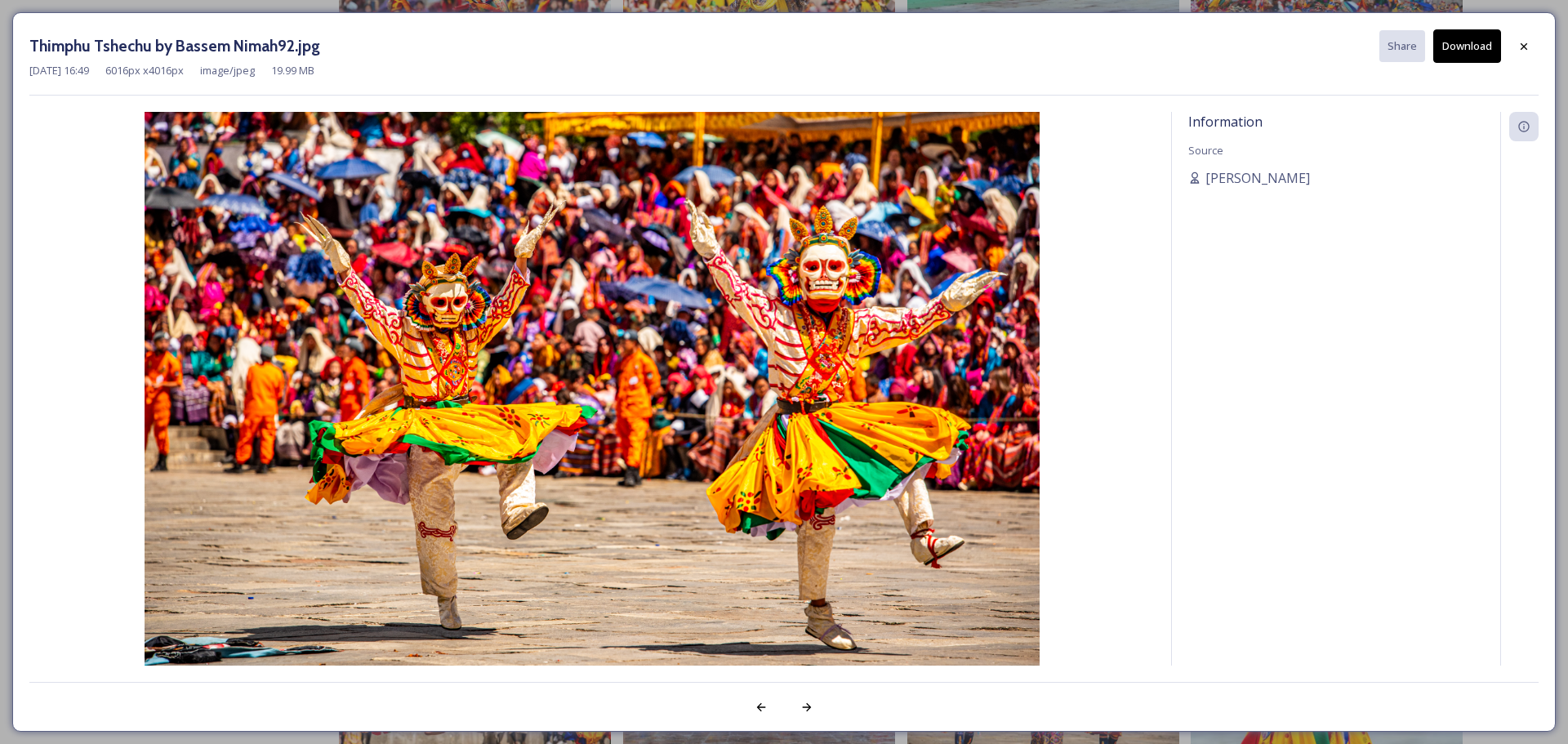
click at [1044, 52] on div "Thimphu Tshechu by Bassem Nimah92.jpg Share Download" at bounding box center [784, 46] width 1509 height 33
click at [1044, 48] on icon at bounding box center [1524, 46] width 13 height 13
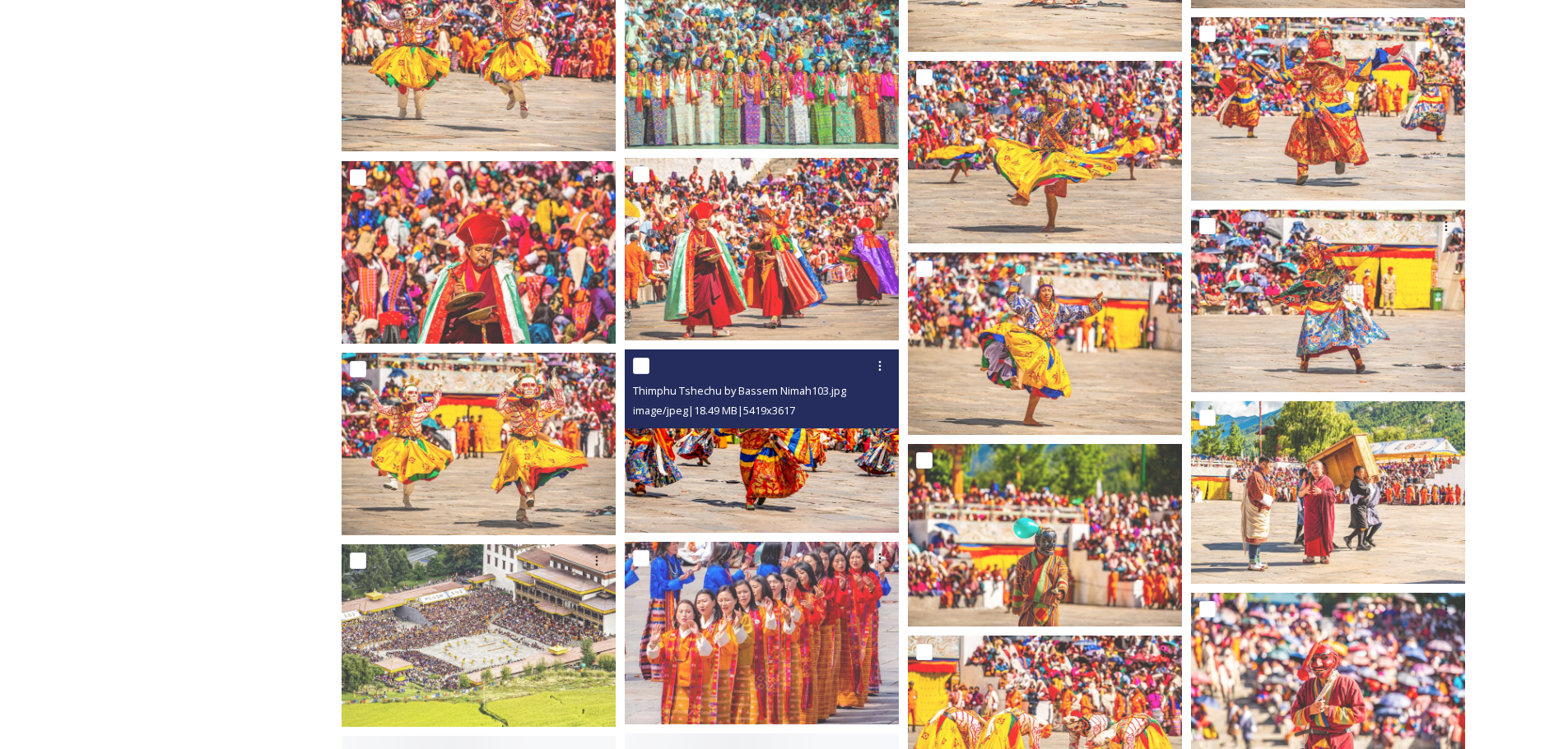
scroll to position [6170, 0]
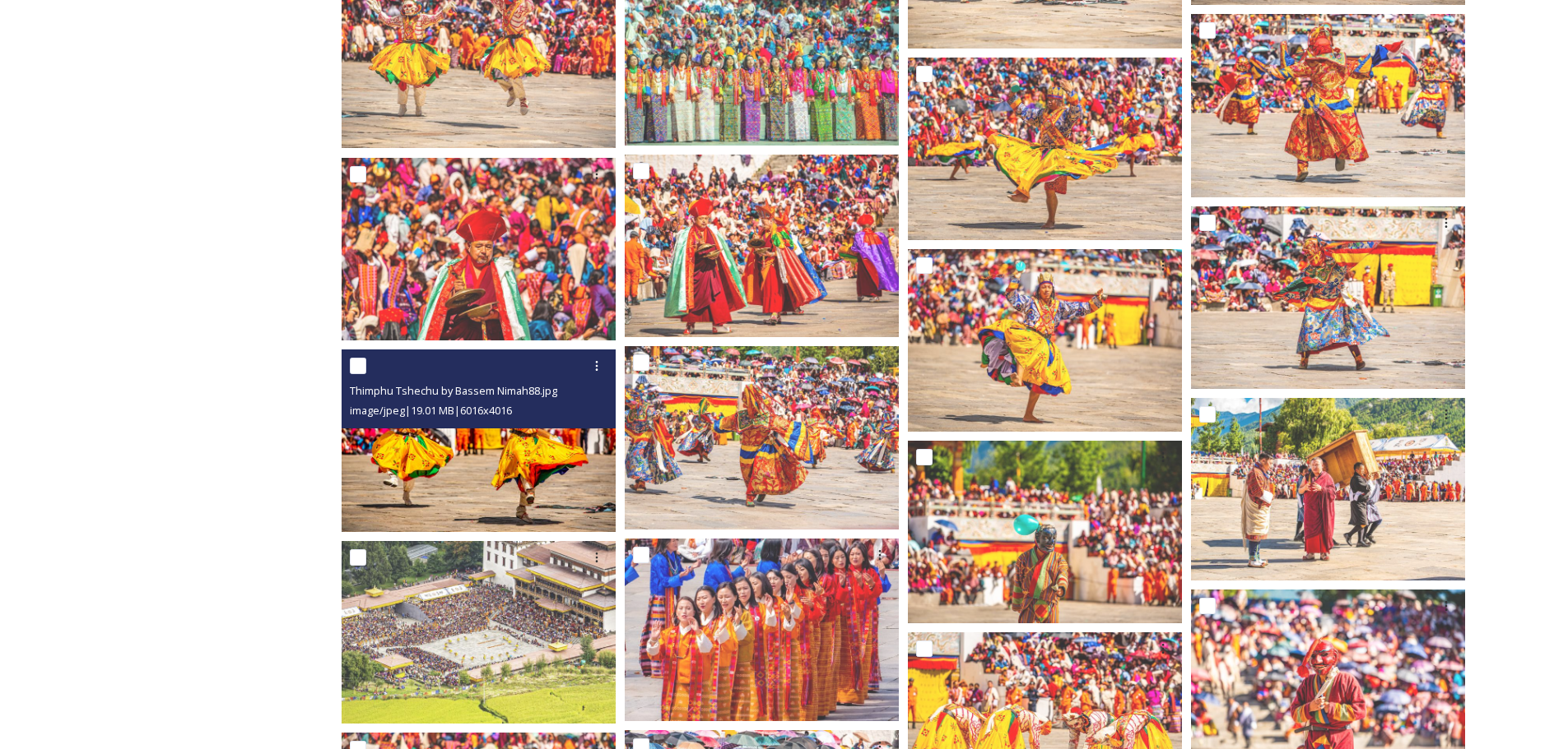
click at [563, 452] on img at bounding box center [478, 440] width 274 height 183
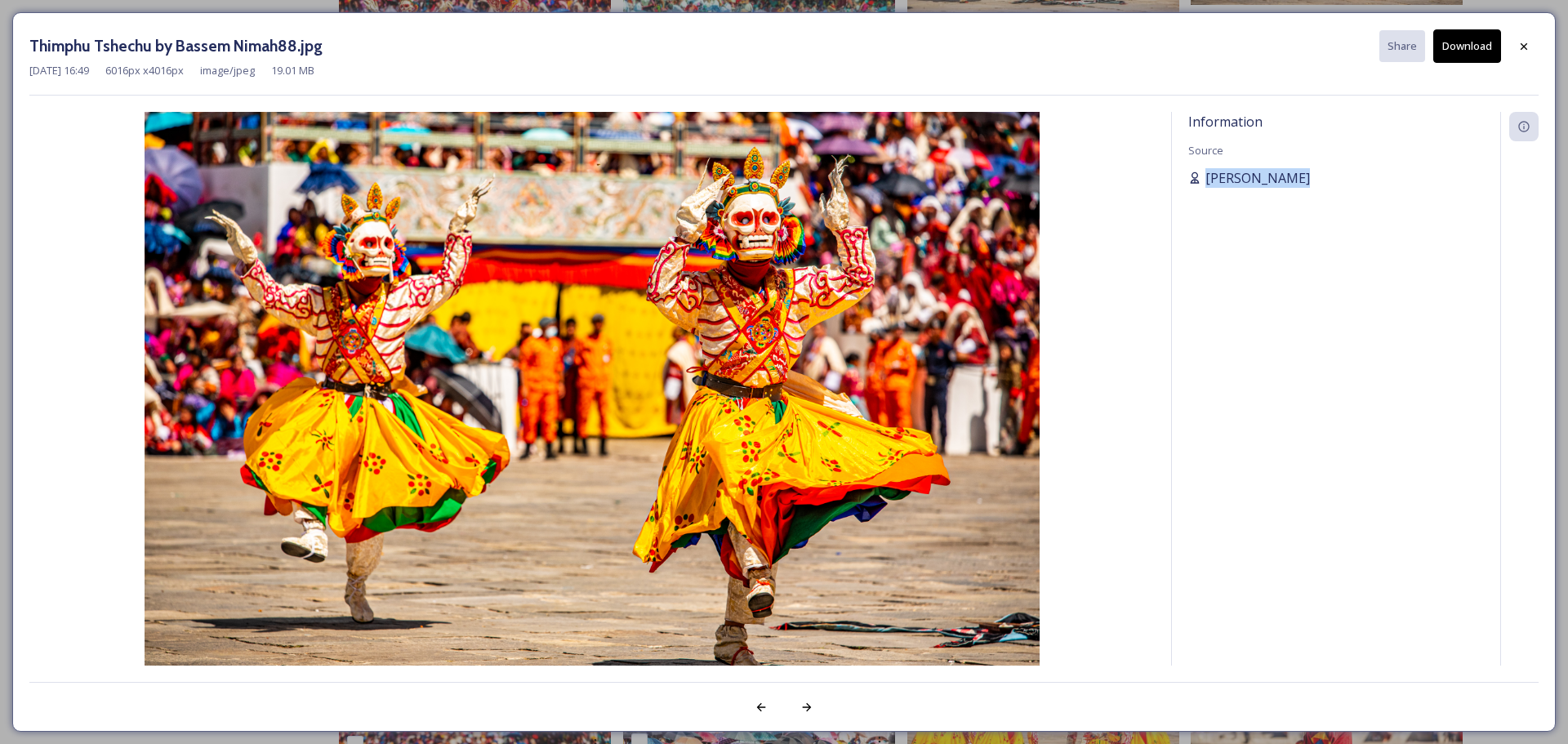
drag, startPoint x: 1306, startPoint y: 175, endPoint x: 1202, endPoint y: 179, distance: 104.1
click at [1044, 179] on div "[PERSON_NAME]" at bounding box center [1335, 178] width 295 height 19
click at [1044, 40] on div at bounding box center [1524, 47] width 29 height 29
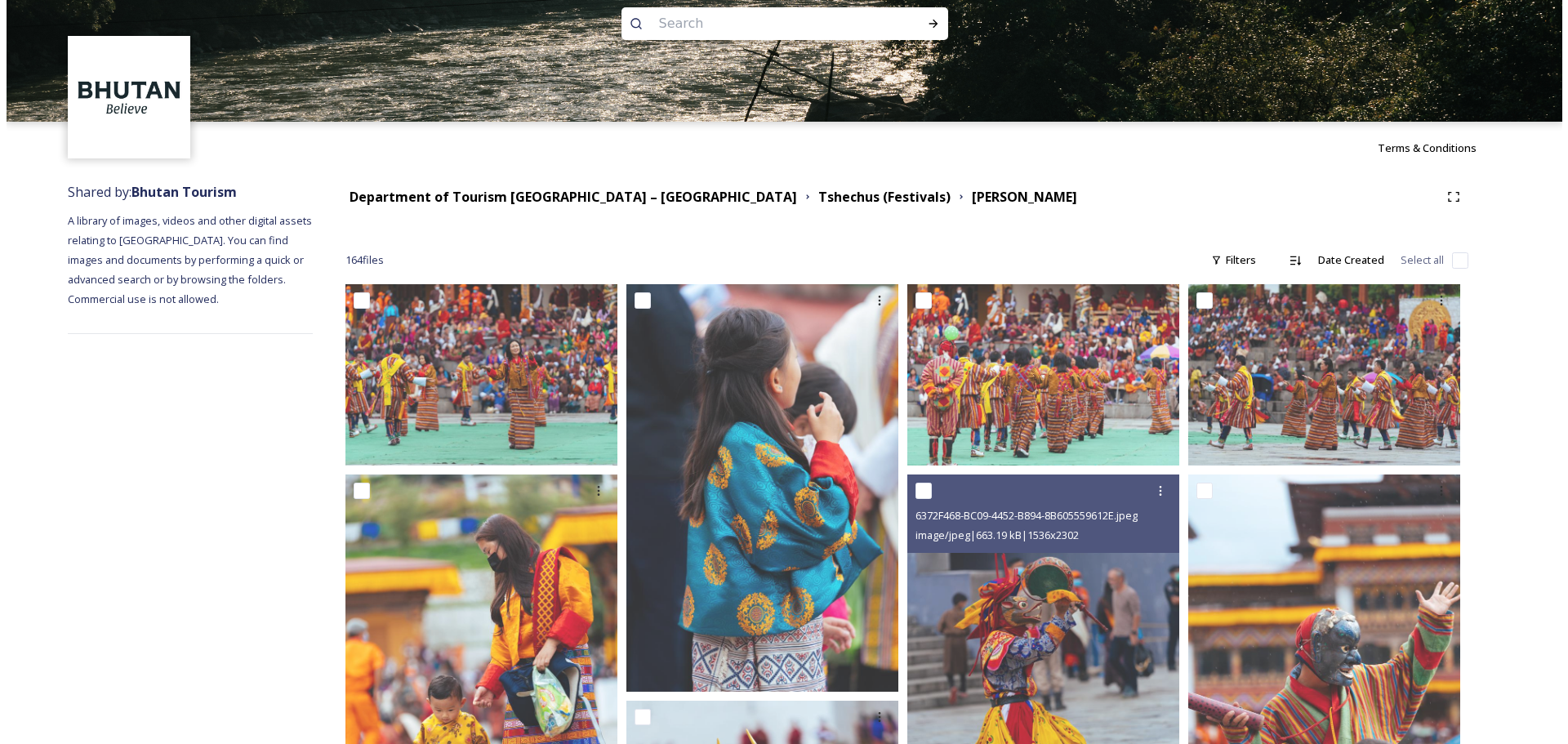
scroll to position [0, 0]
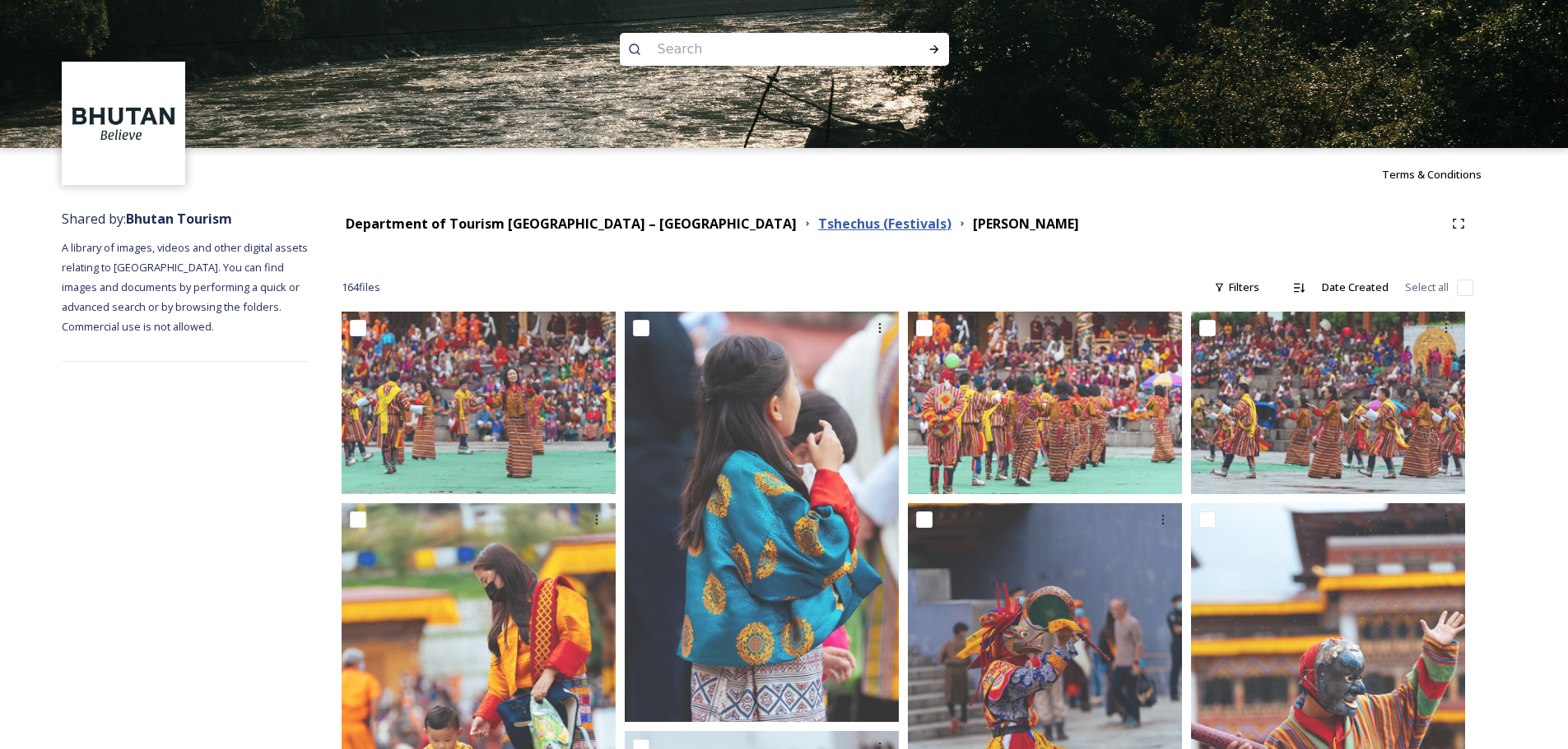
click at [818, 222] on strong "Tshechus (Festivals)" at bounding box center [885, 224] width 134 height 19
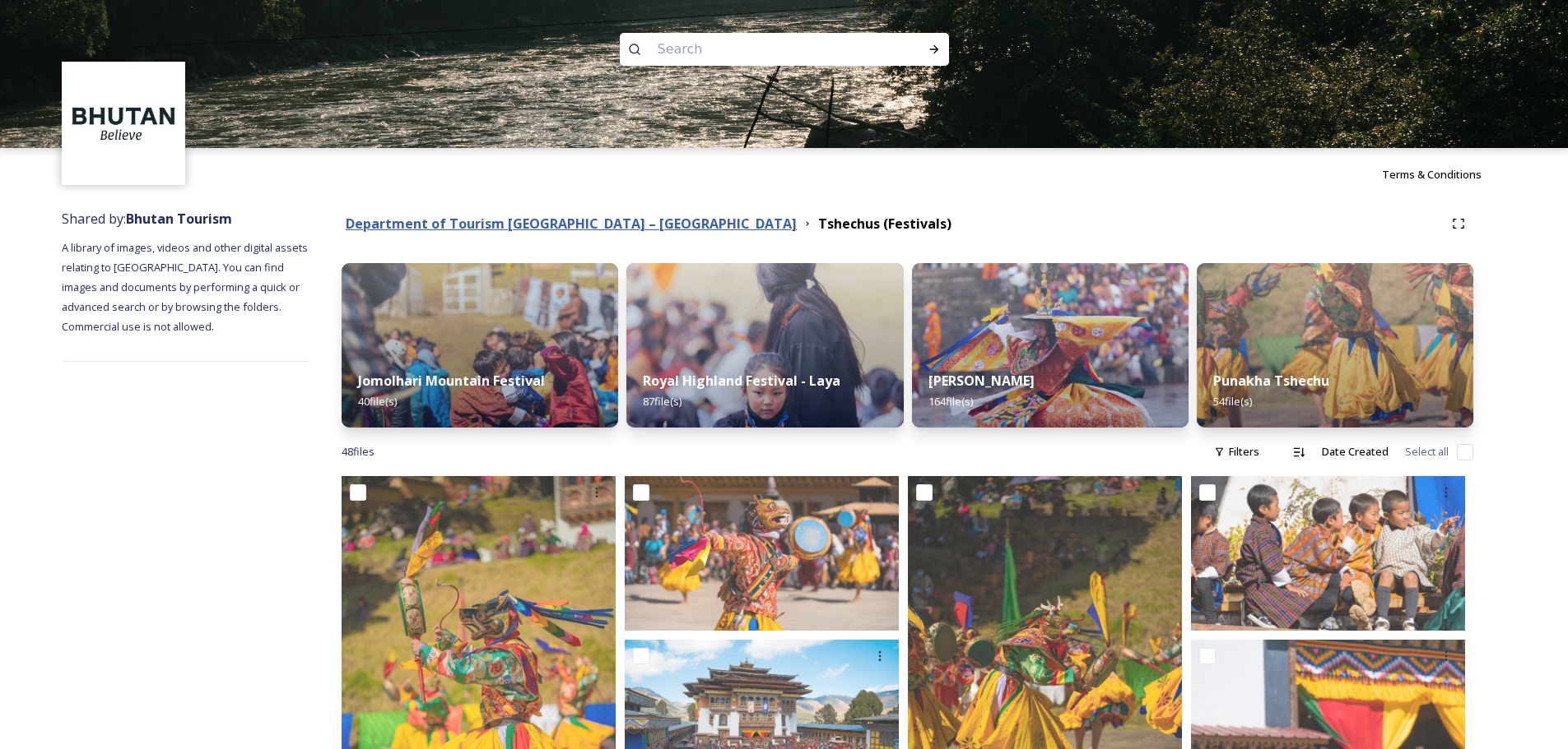
click at [592, 220] on strong "Department of Tourism [GEOGRAPHIC_DATA] – [GEOGRAPHIC_DATA]" at bounding box center [571, 224] width 451 height 19
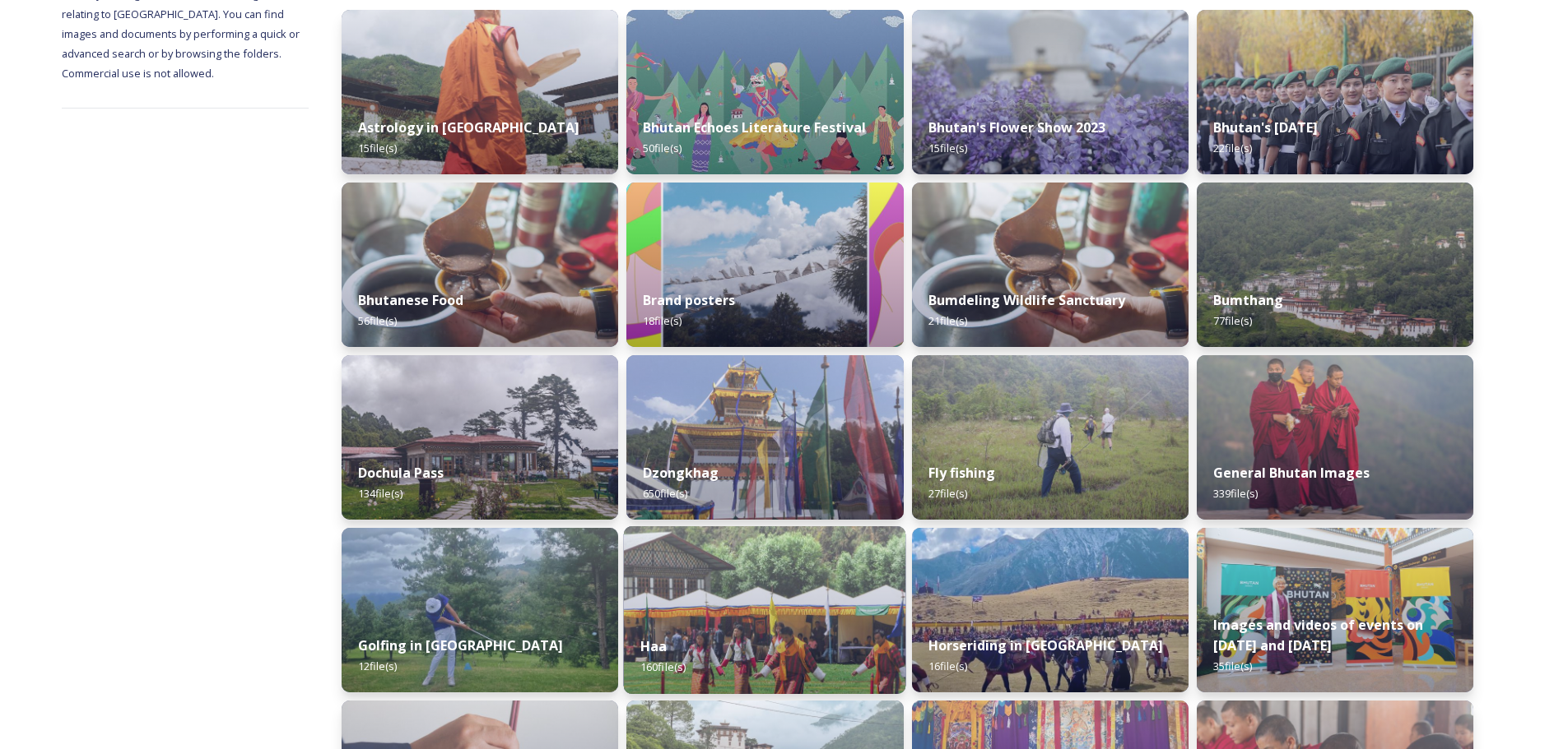
scroll to position [386, 0]
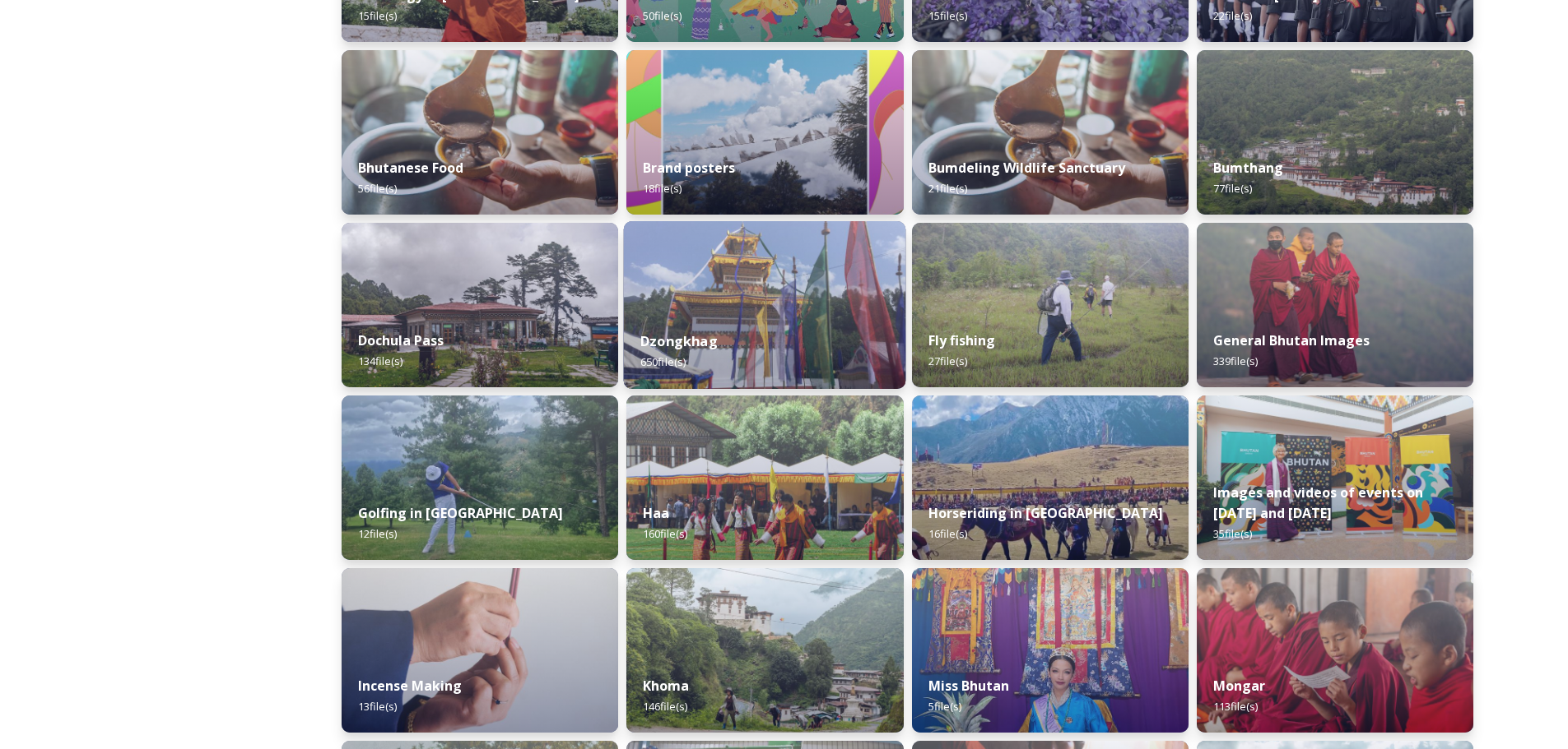
click at [683, 322] on div "Dzongkhag 650 file(s)" at bounding box center [765, 351] width 282 height 75
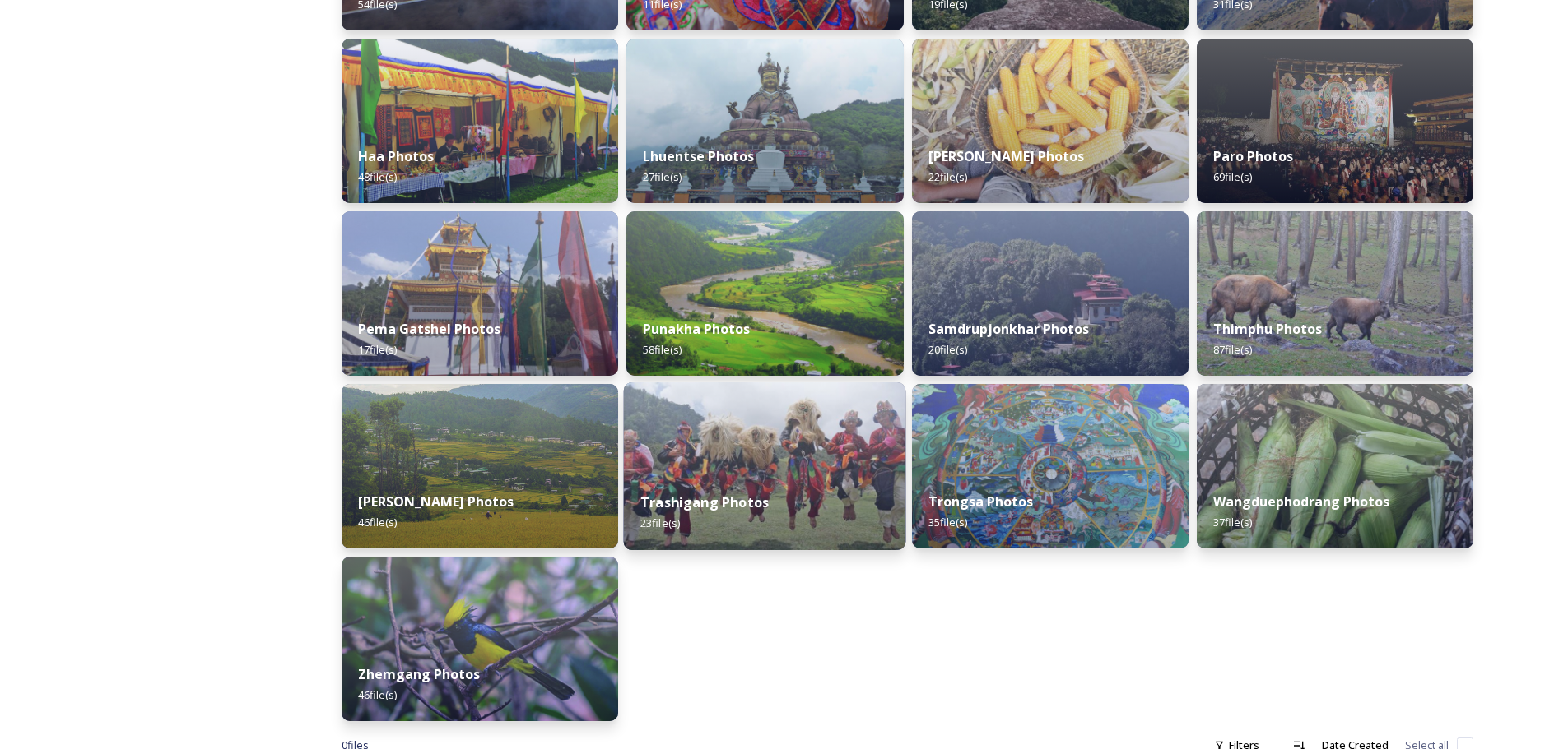
scroll to position [446, 0]
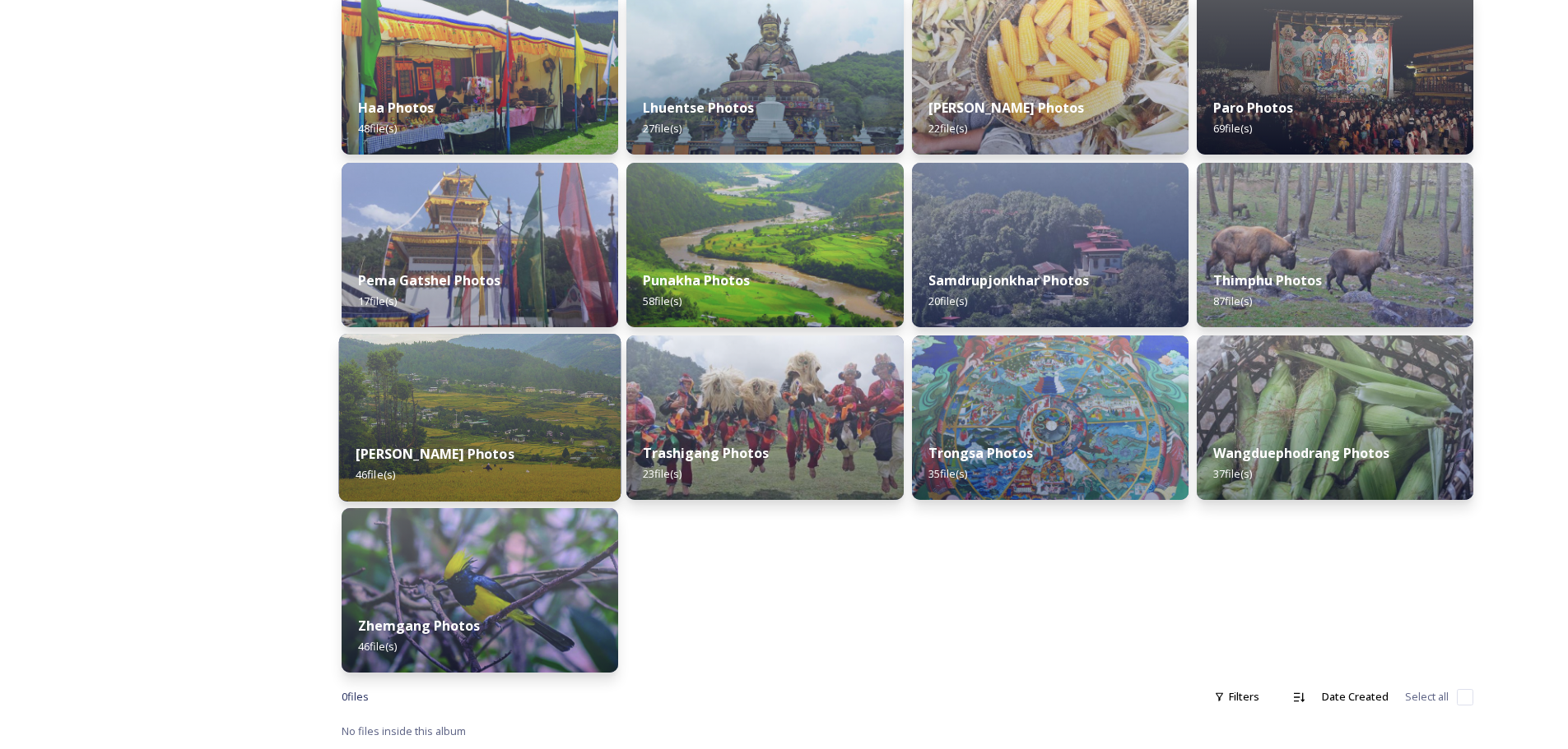
click at [566, 369] on img at bounding box center [480, 417] width 282 height 168
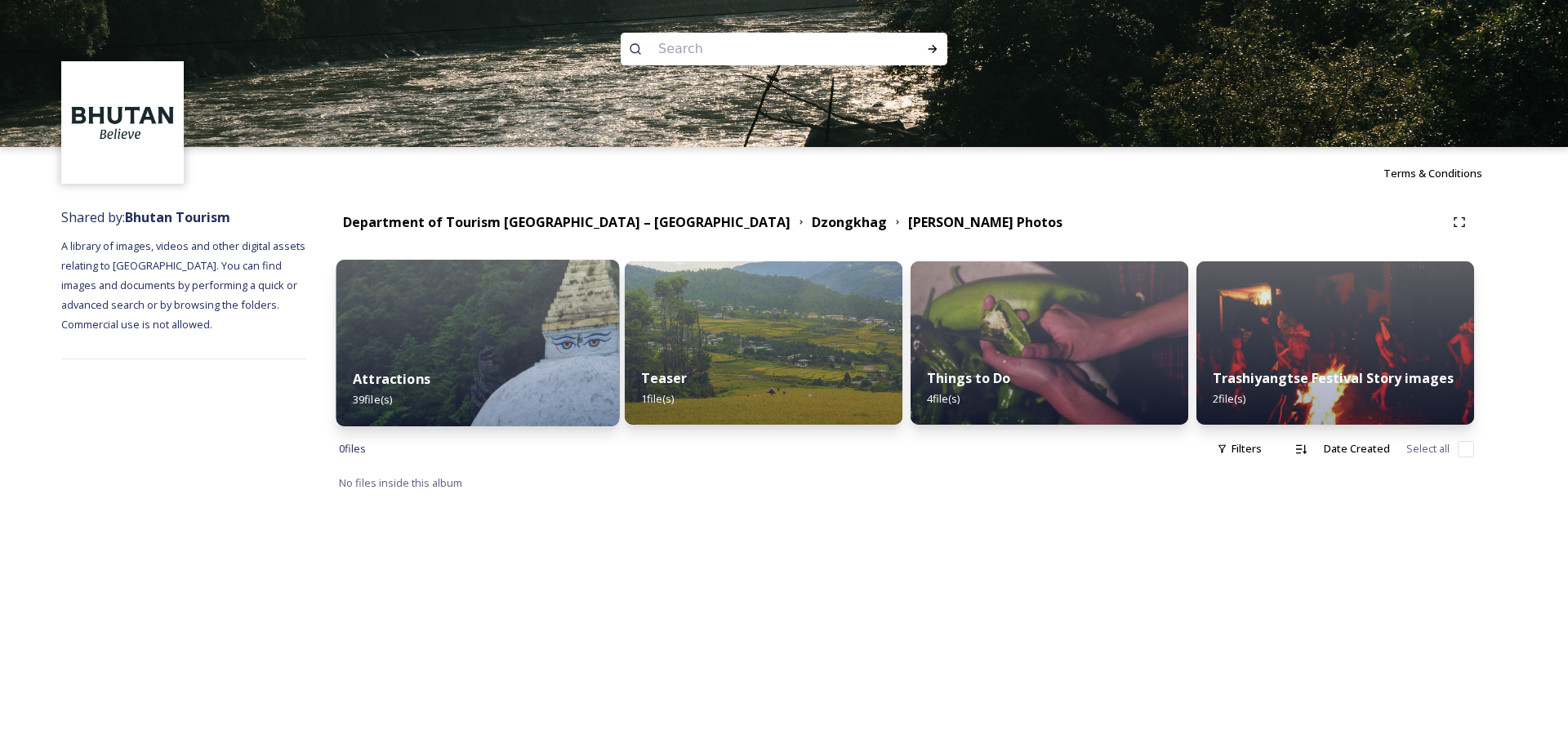
click at [580, 361] on div "Attractions 39 file(s)" at bounding box center [478, 389] width 283 height 75
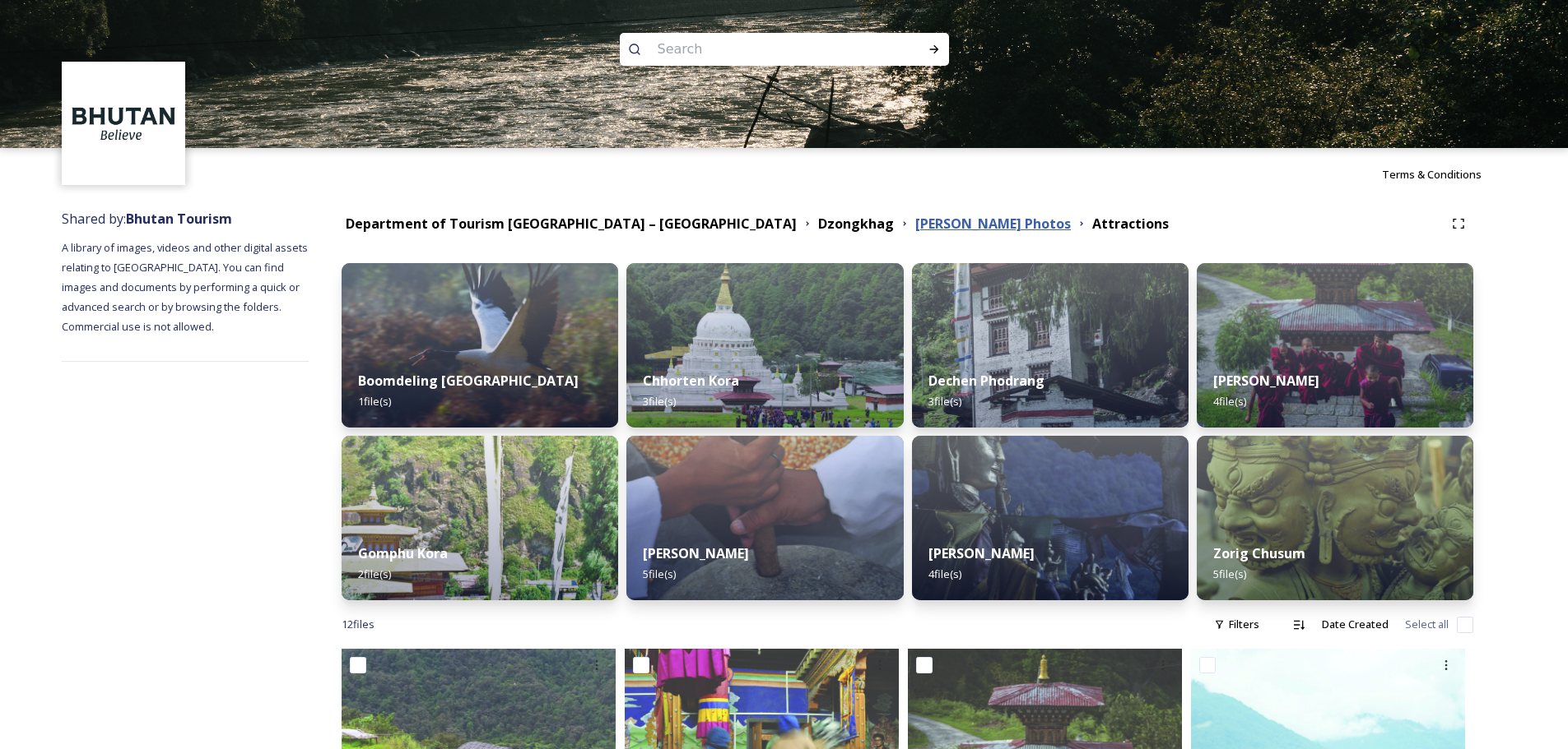
click at [915, 231] on strong "[PERSON_NAME] Photos" at bounding box center [993, 224] width 156 height 19
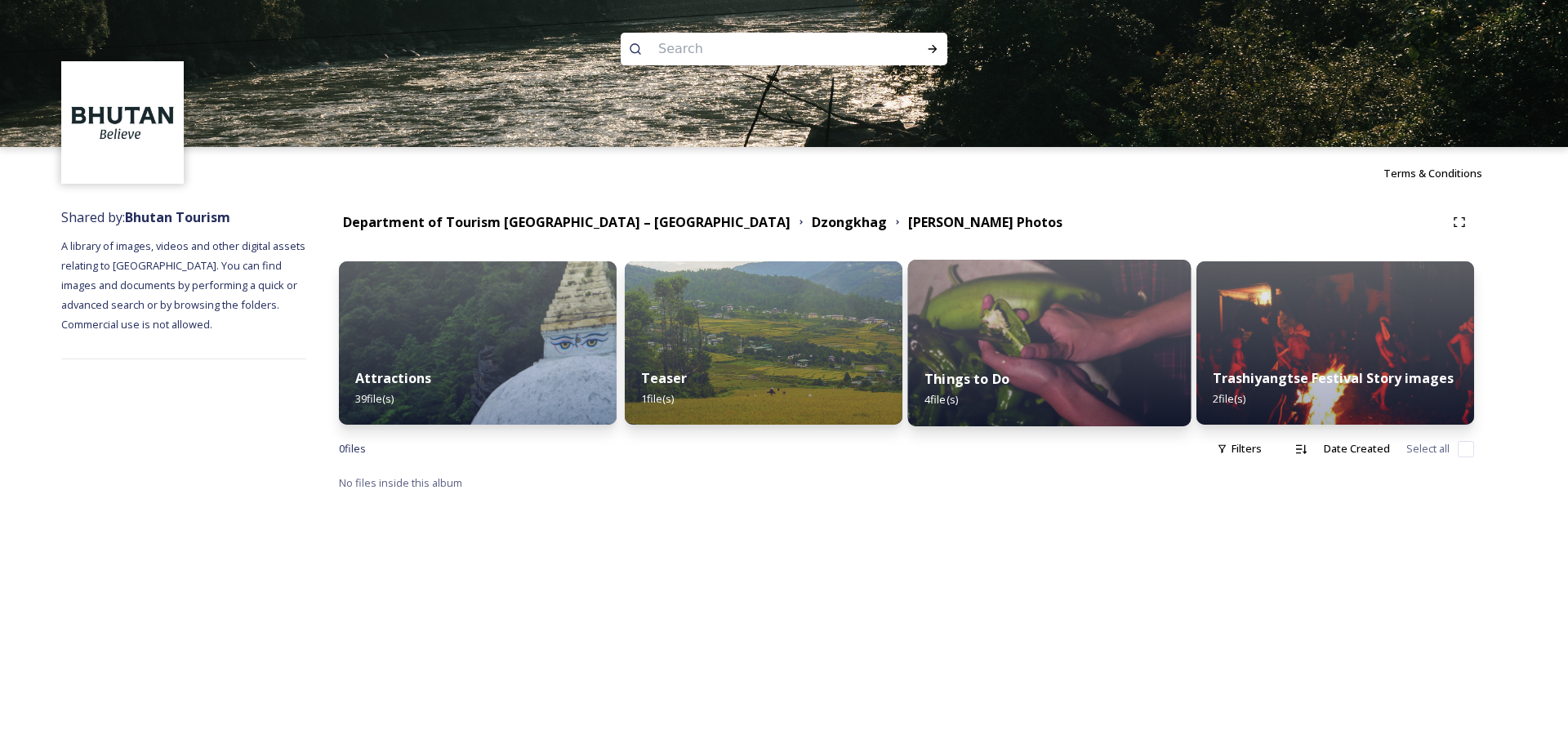
click at [1044, 366] on div "Things to Do 4 file(s)" at bounding box center [1050, 389] width 283 height 75
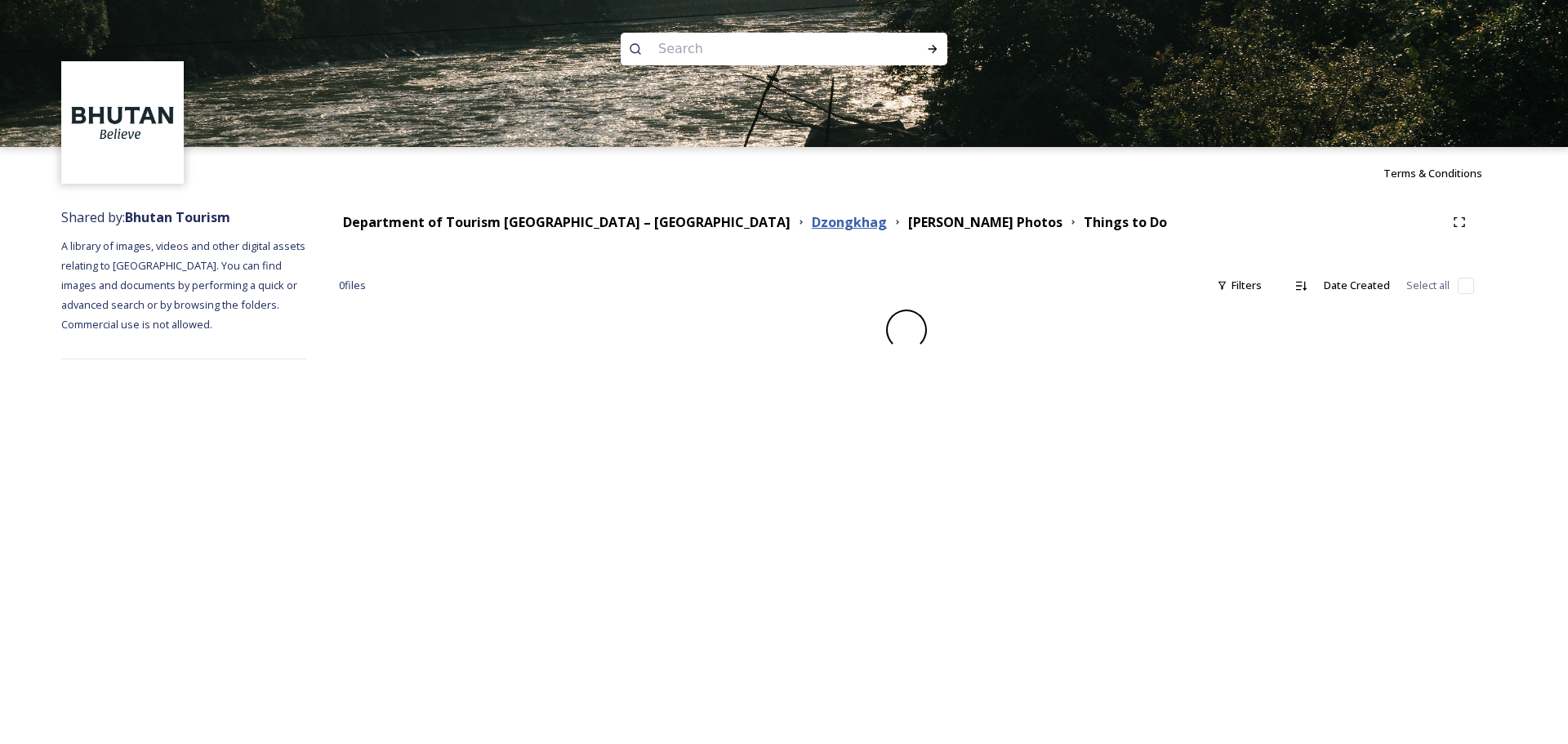
click at [812, 221] on strong "Dzongkhag" at bounding box center [849, 223] width 75 height 18
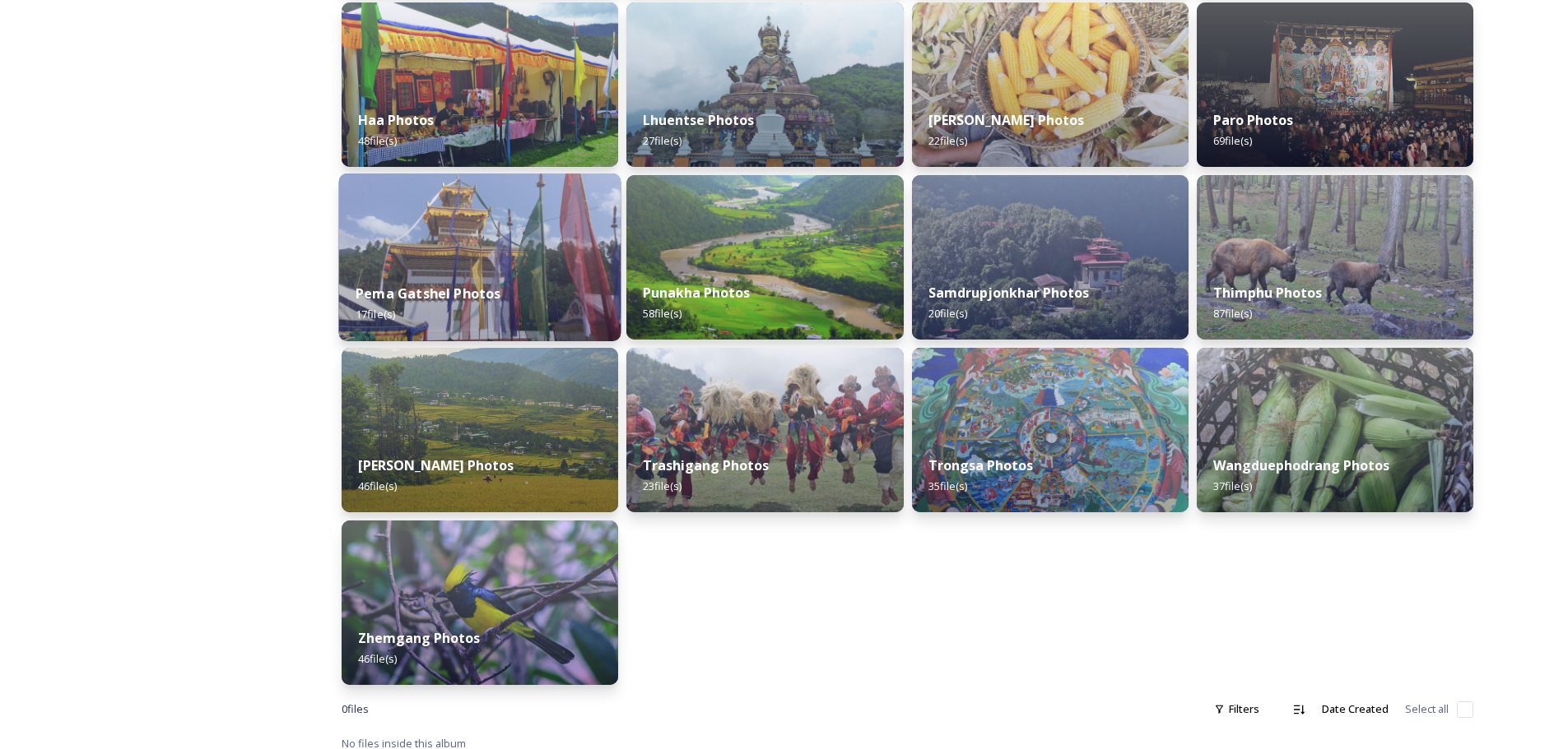
scroll to position [446, 0]
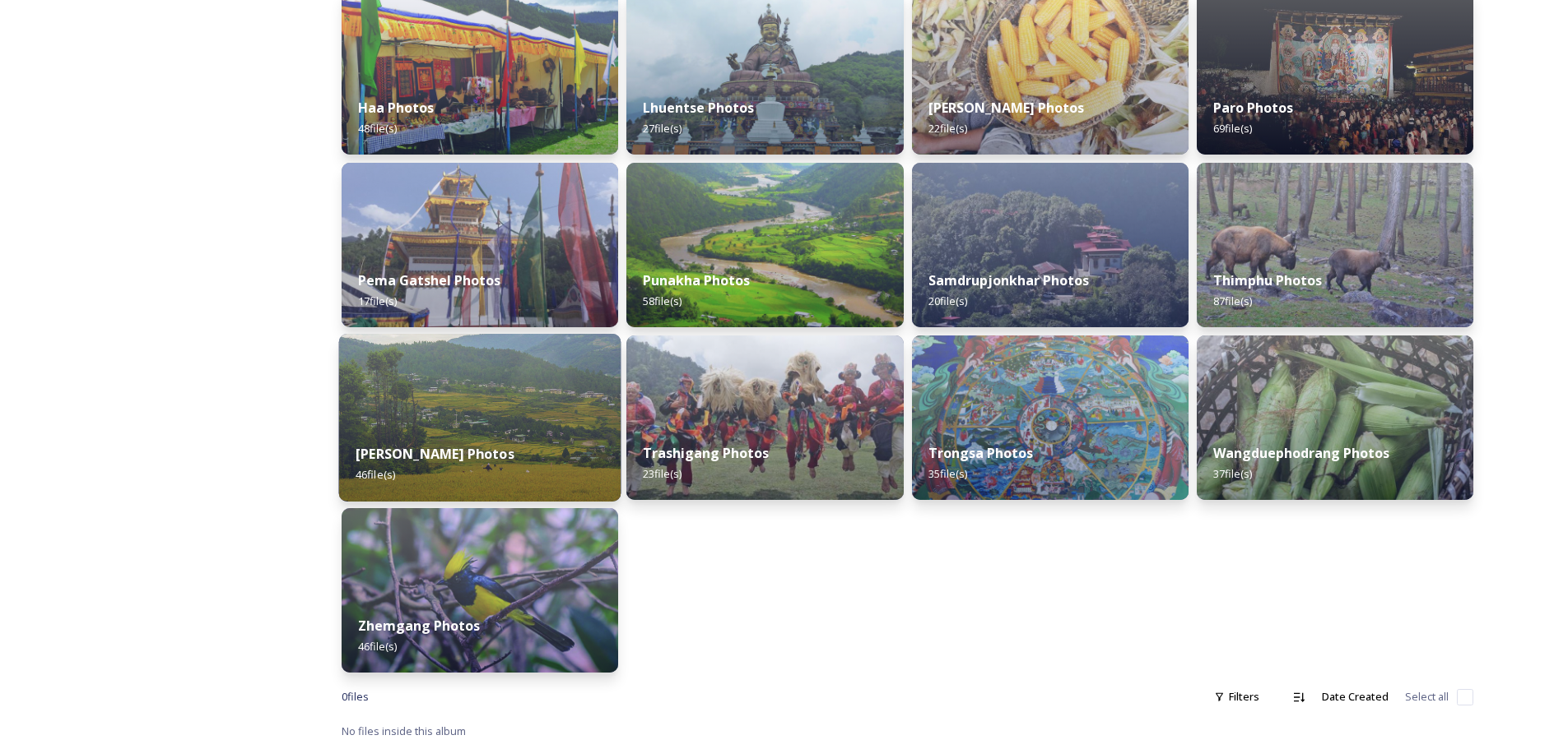
click at [544, 429] on div "Trashi Yangtse Photos 46 file(s)" at bounding box center [480, 464] width 282 height 75
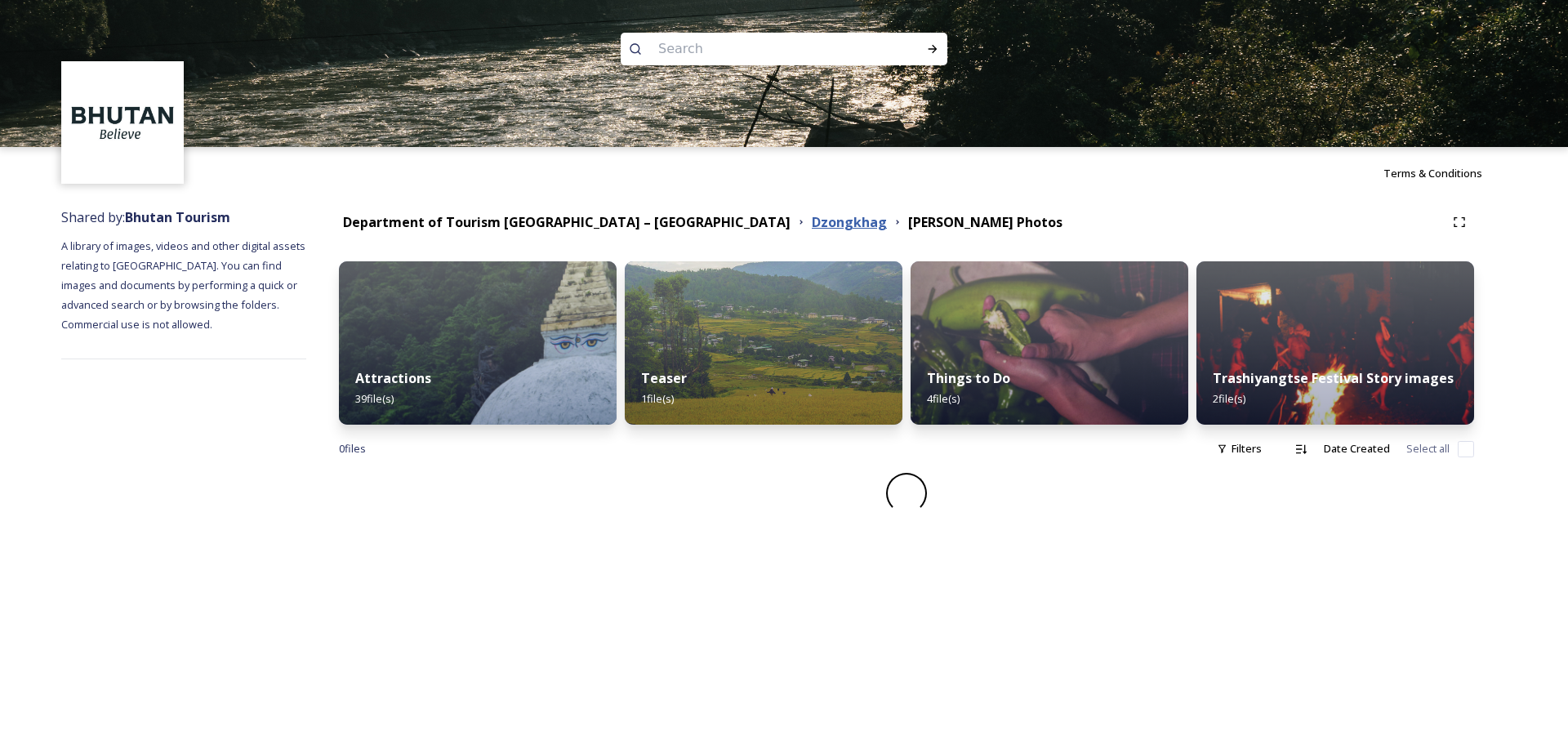
click at [812, 215] on strong "Dzongkhag" at bounding box center [849, 223] width 75 height 18
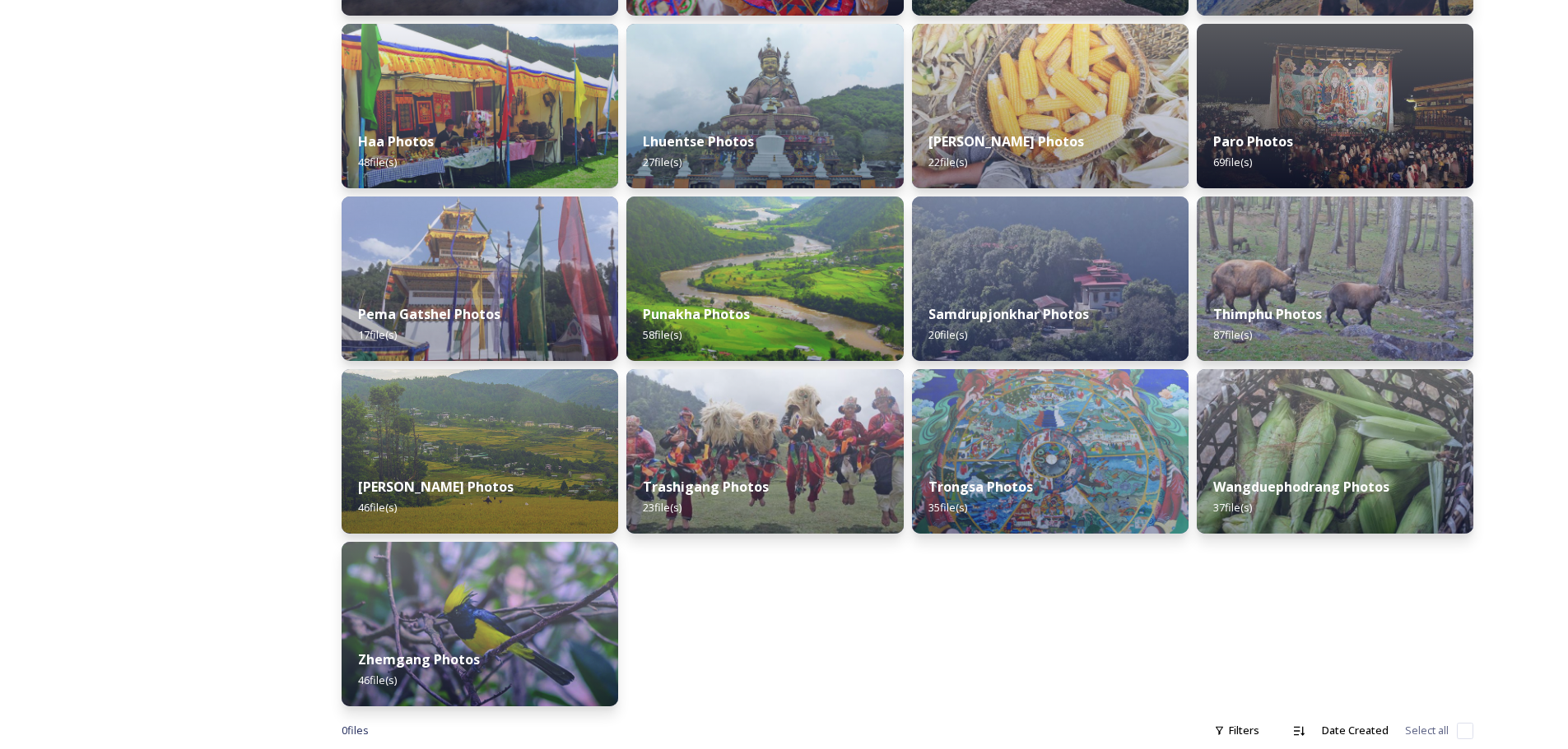
scroll to position [446, 0]
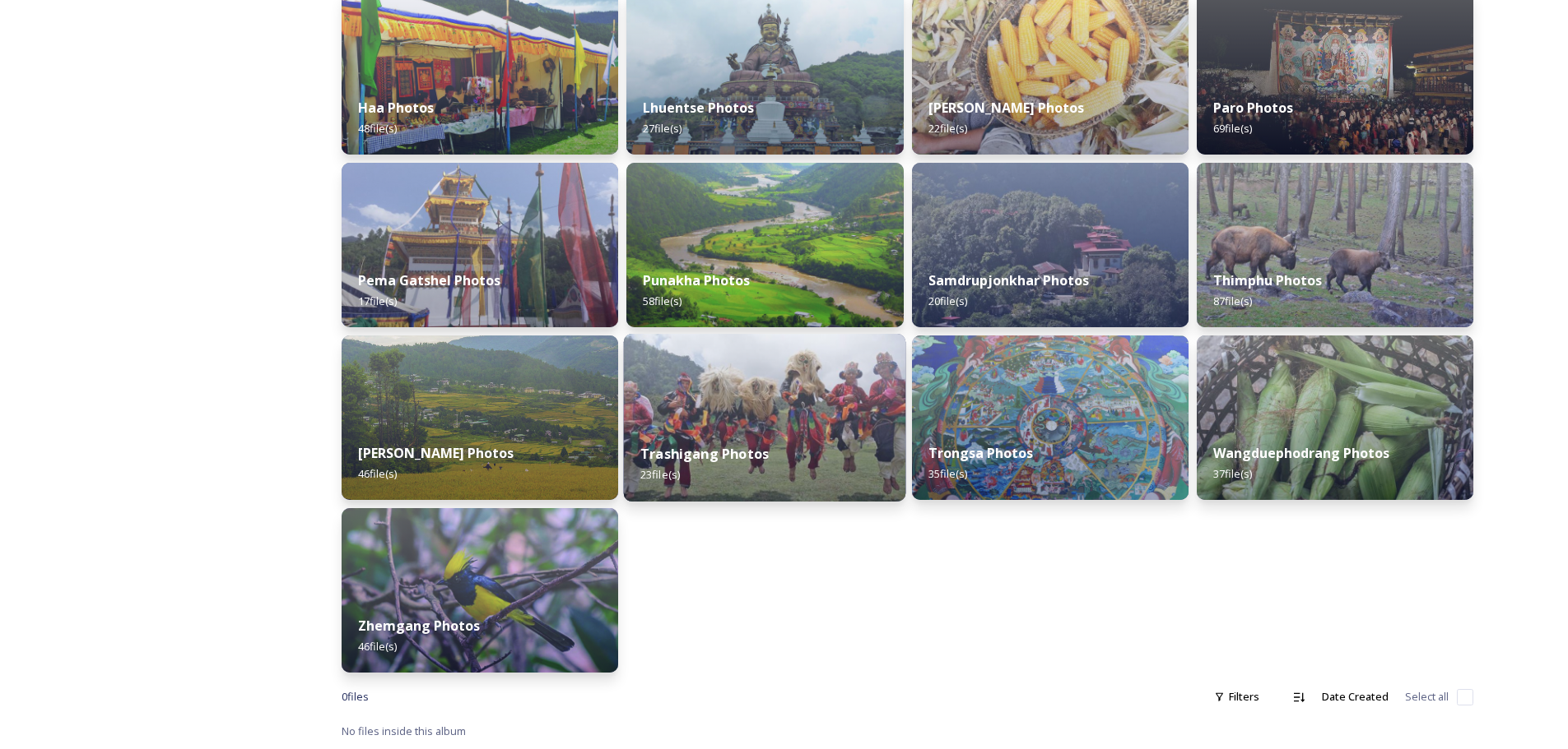
click at [712, 436] on div "Trashigang Photos 23 file(s)" at bounding box center [765, 464] width 282 height 75
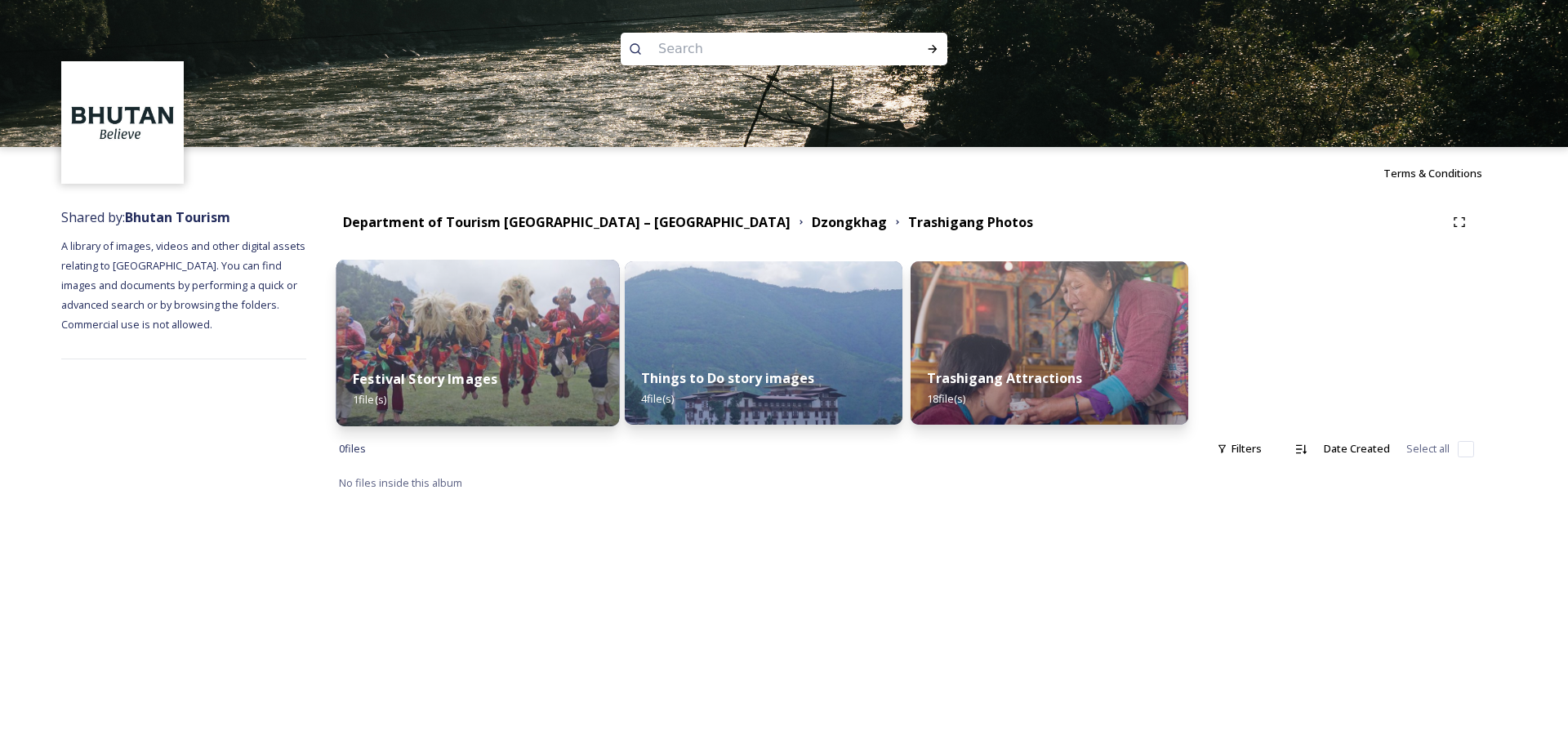
click at [537, 374] on div "Festival Story Images 1 file(s)" at bounding box center [478, 389] width 283 height 75
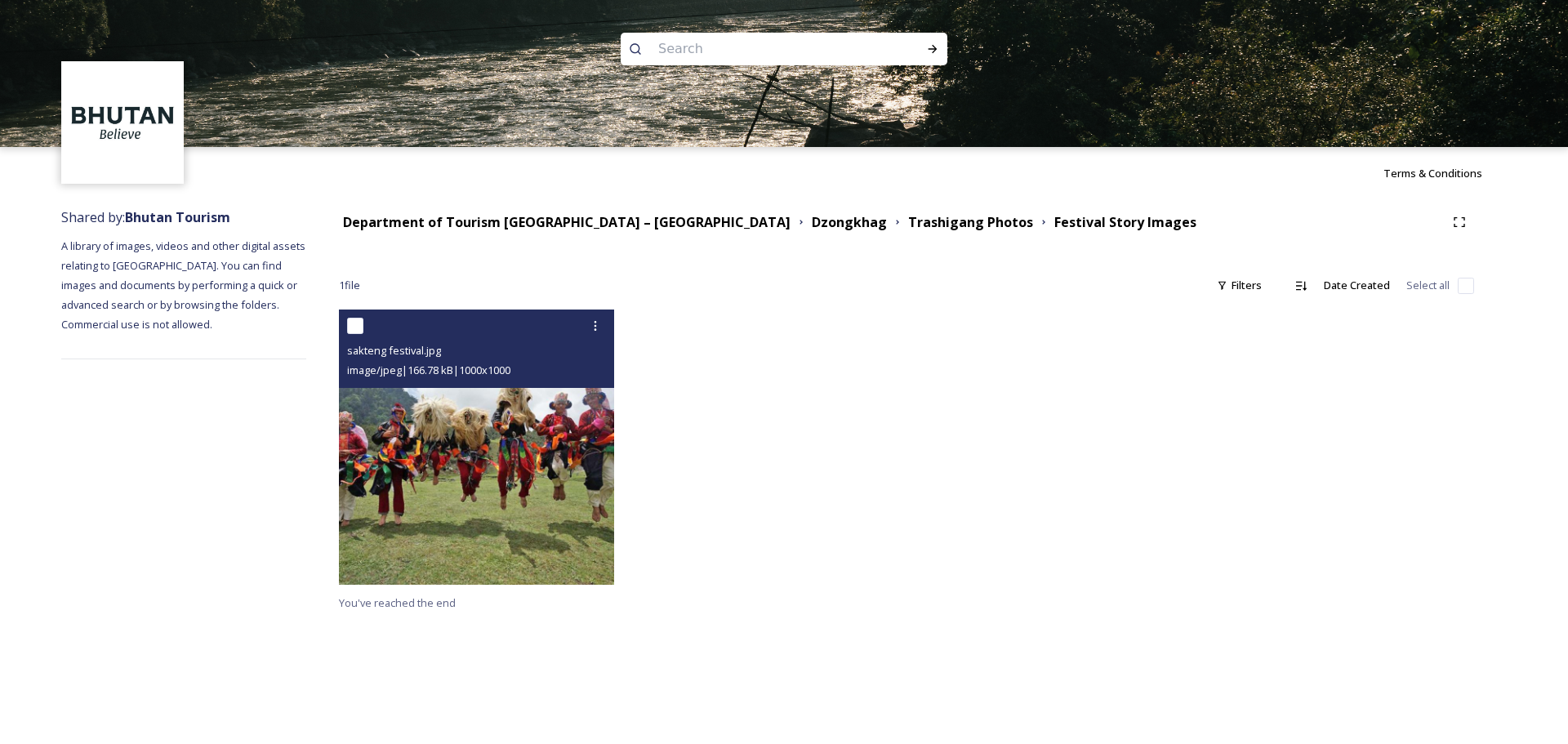
click at [565, 430] on img at bounding box center [476, 447] width 275 height 275
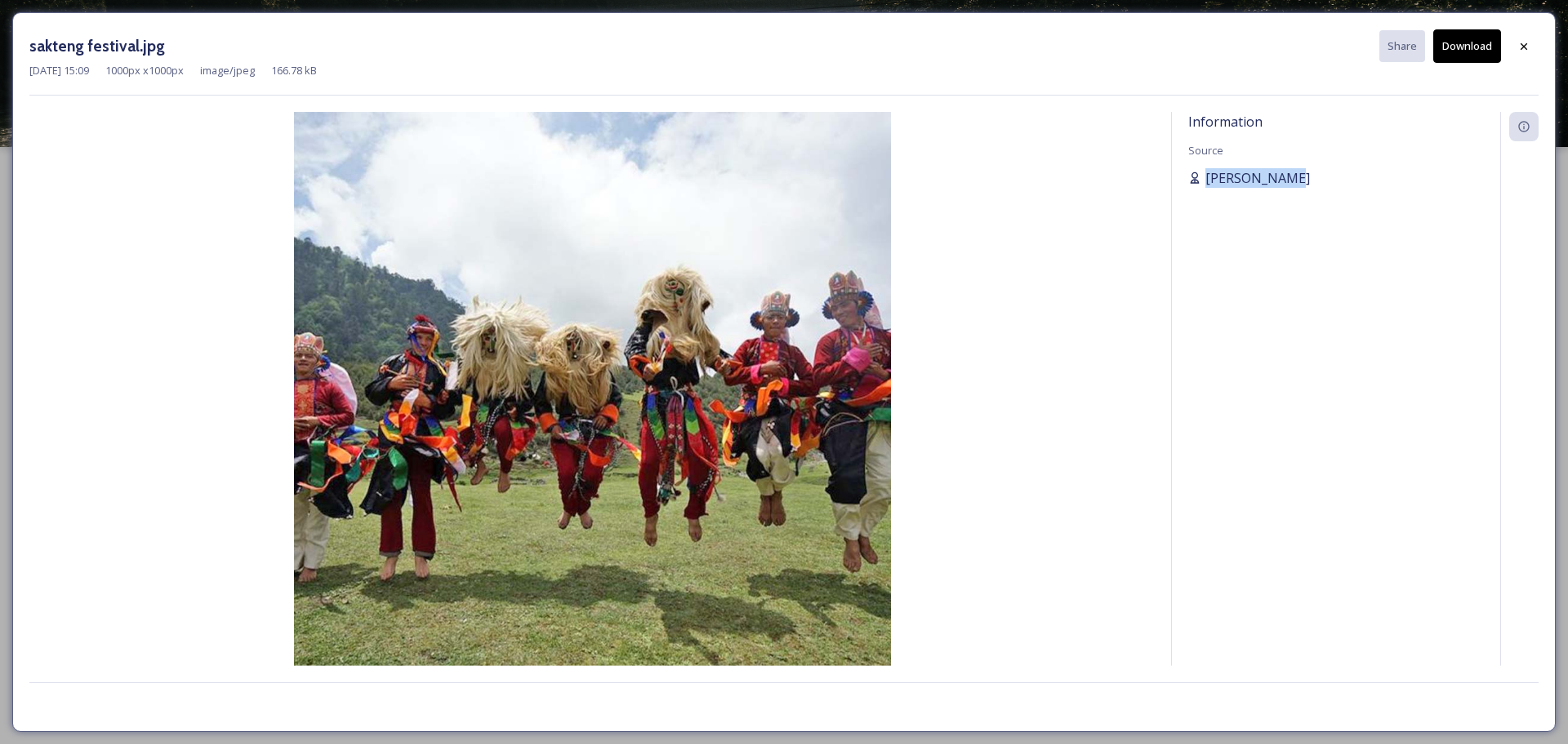
drag, startPoint x: 1307, startPoint y: 169, endPoint x: 1193, endPoint y: 172, distance: 114.0
click at [1044, 172] on div "[PERSON_NAME]" at bounding box center [1335, 178] width 295 height 19
click at [1044, 47] on div at bounding box center [1524, 47] width 29 height 29
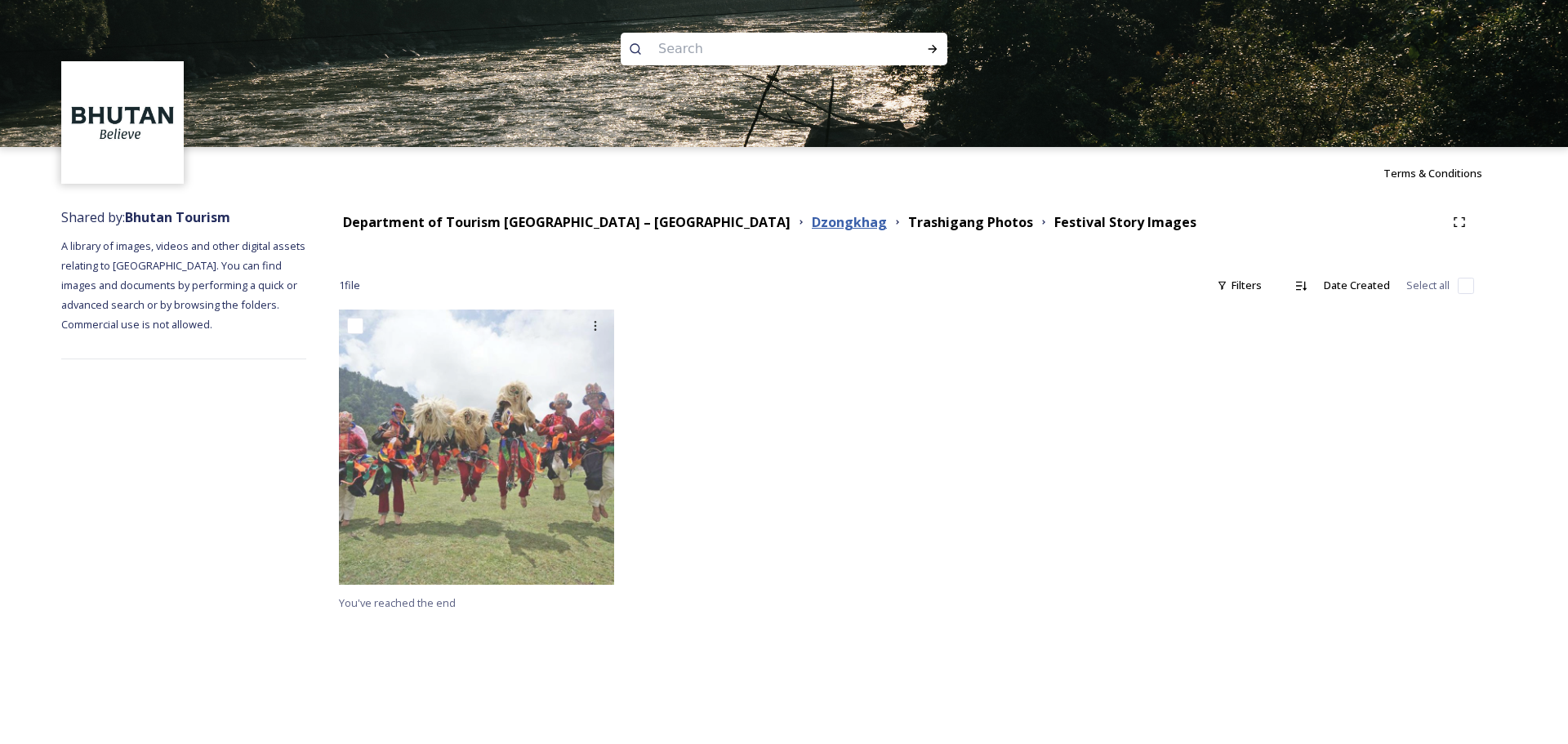
click at [812, 221] on strong "Dzongkhag" at bounding box center [849, 223] width 75 height 18
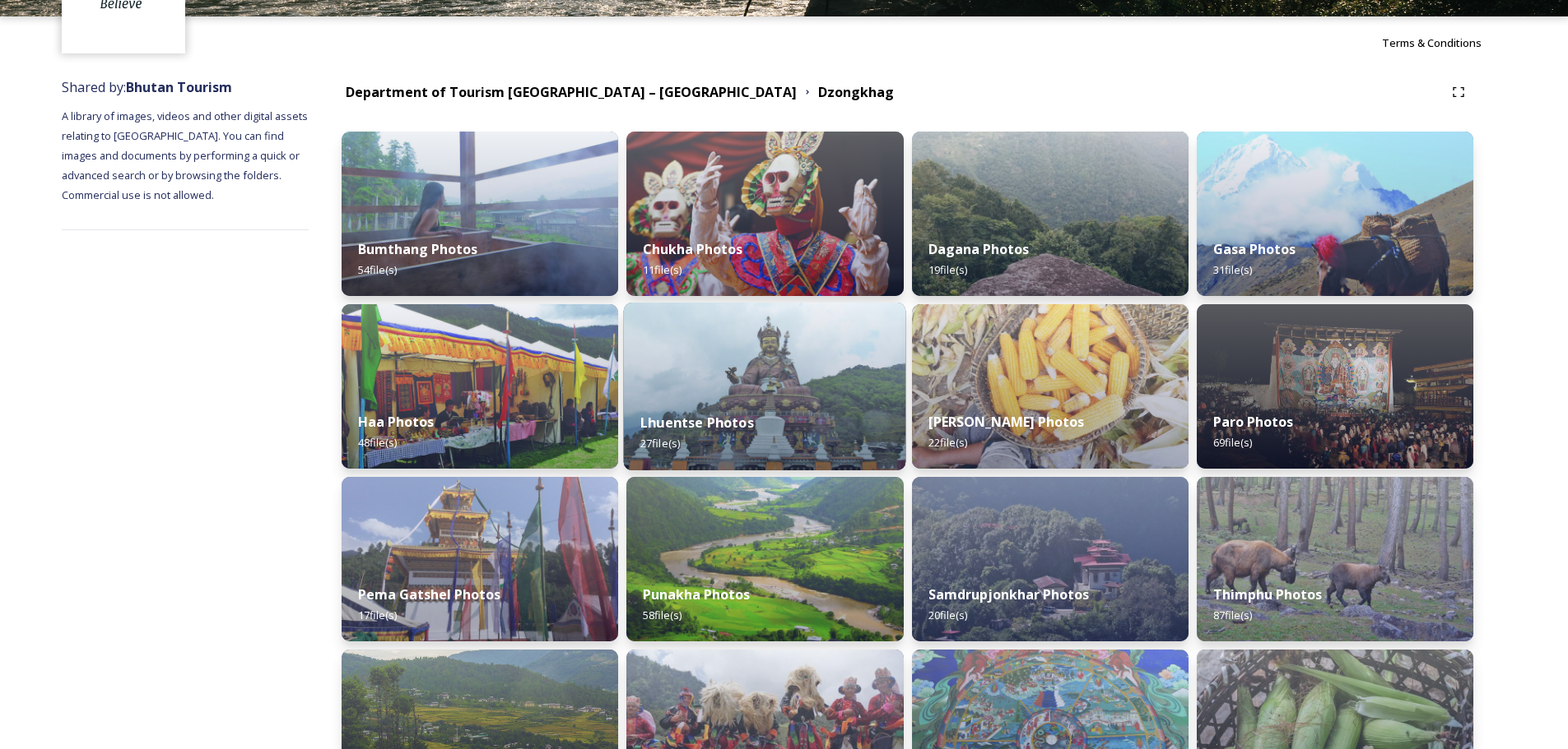
scroll to position [164, 0]
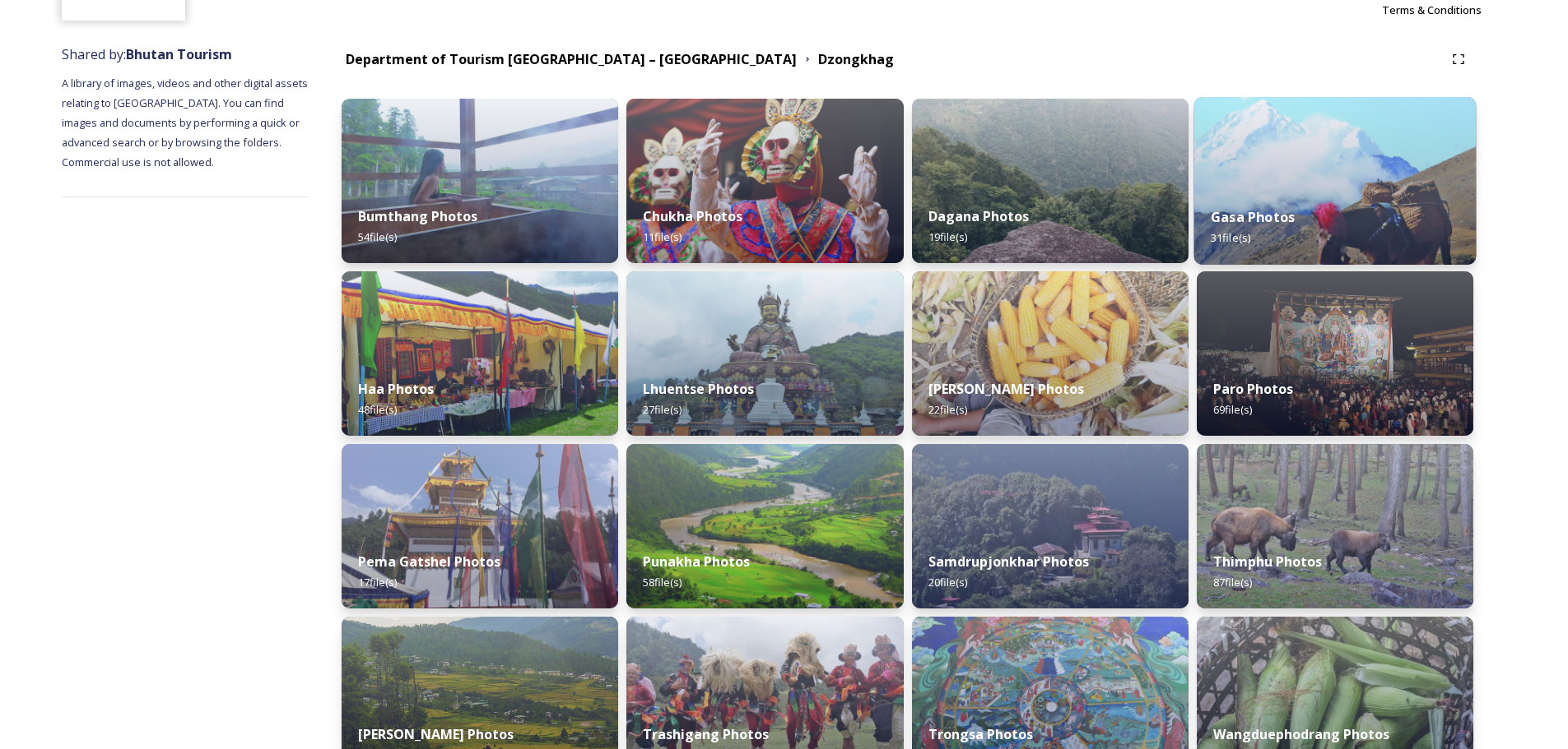
click at [1052, 224] on div "Gasa Photos 31 file(s)" at bounding box center [1334, 227] width 282 height 75
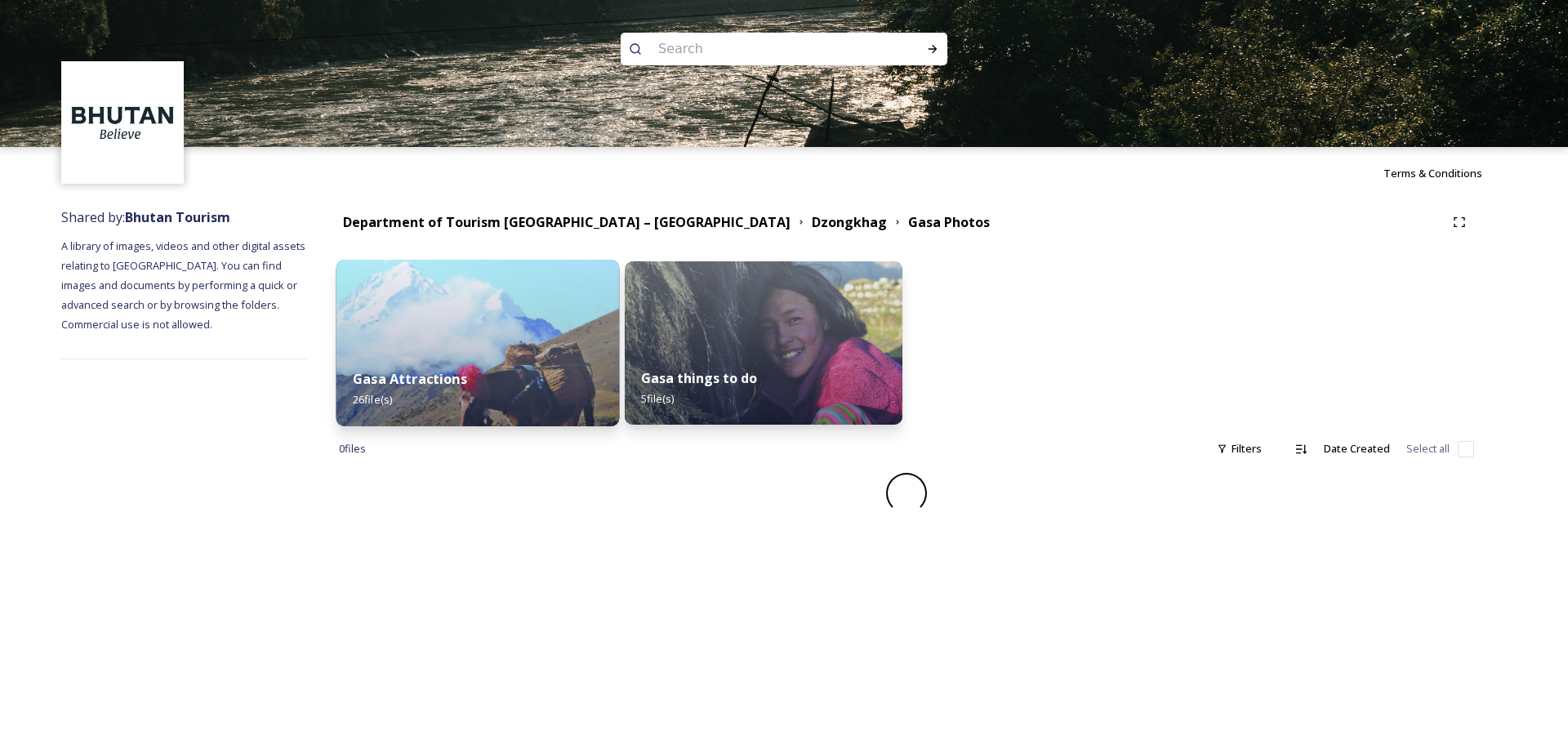
click at [475, 331] on img at bounding box center [478, 343] width 283 height 167
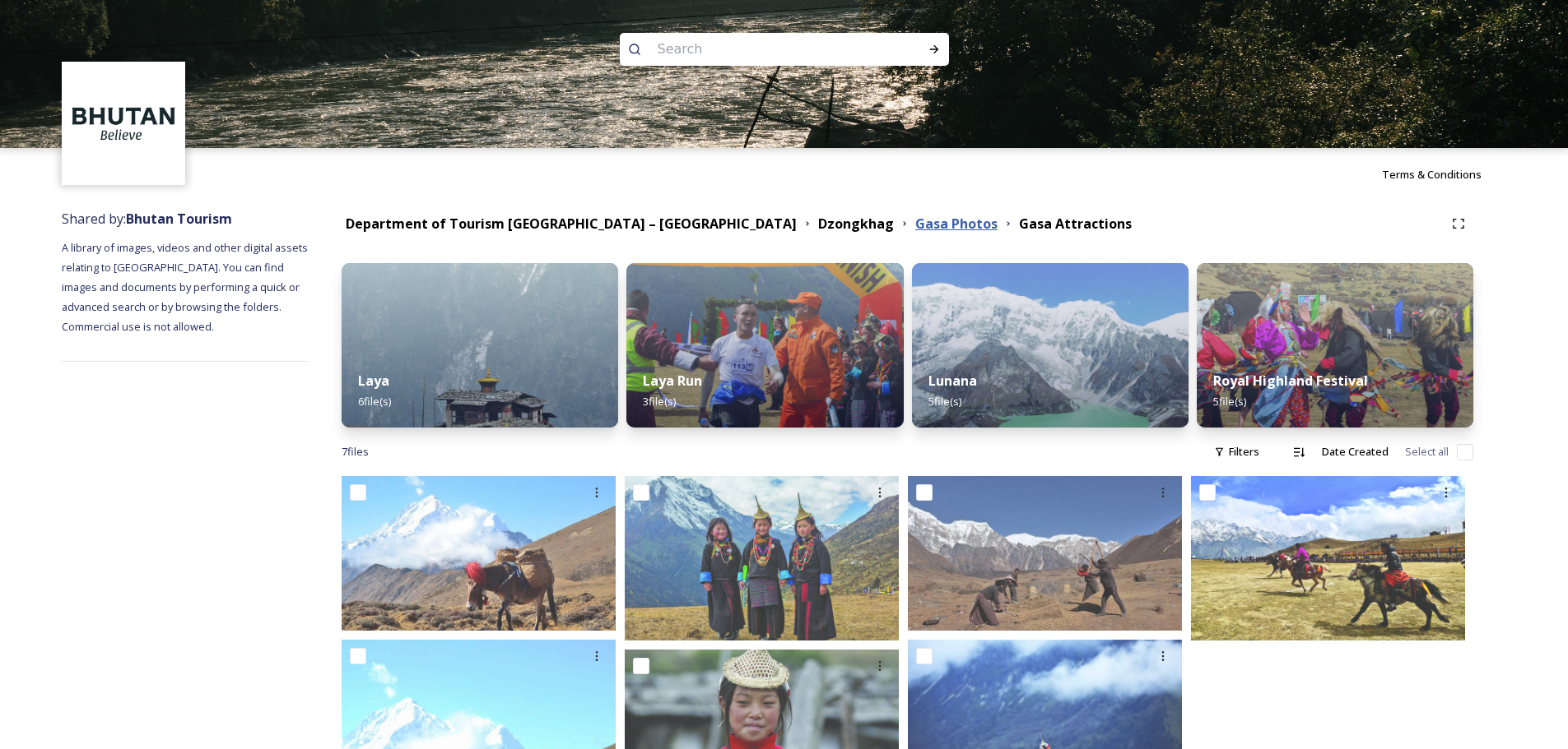
click at [915, 230] on strong "Gasa Photos" at bounding box center [956, 224] width 83 height 19
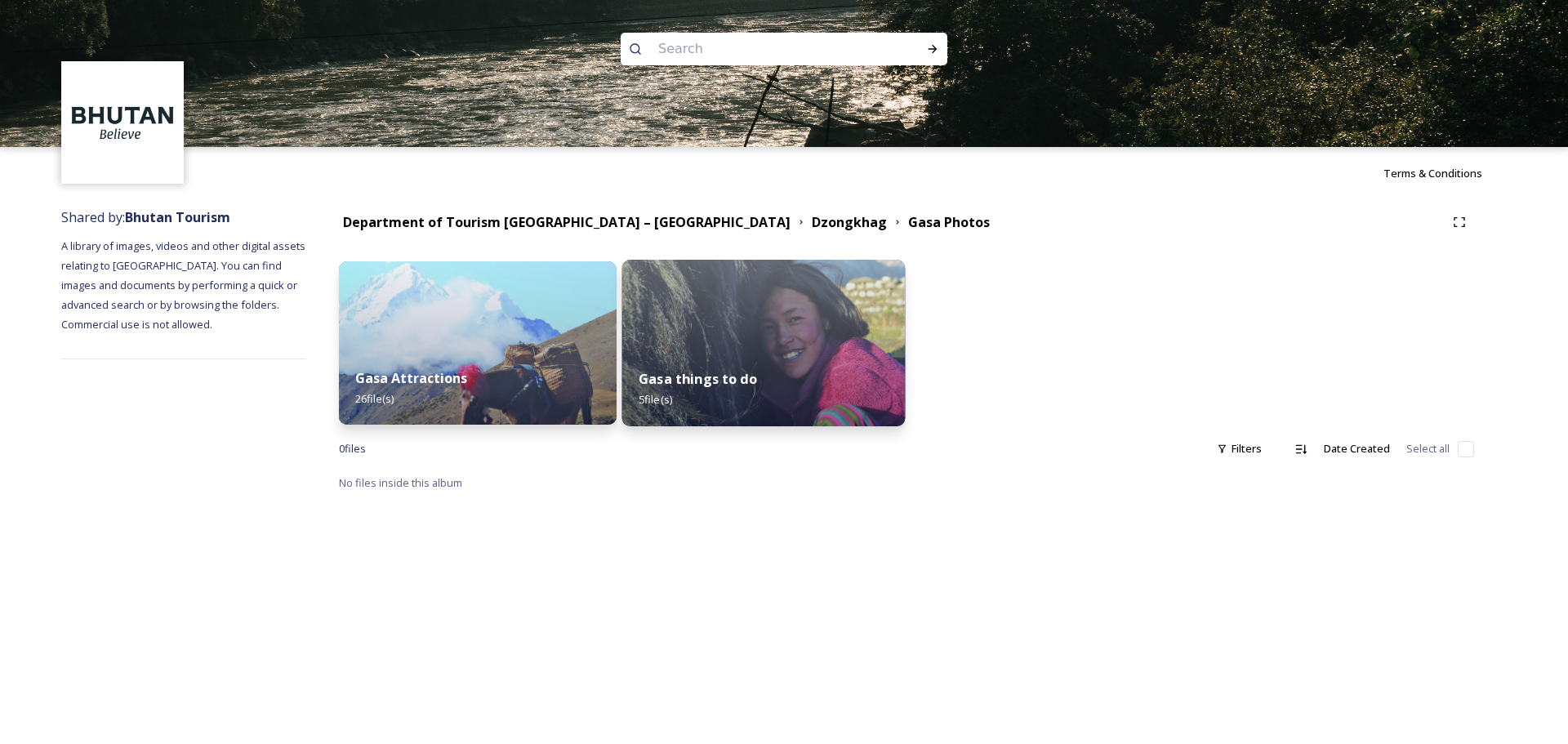
click at [764, 384] on div "Gasa things to do 5 file(s)" at bounding box center [764, 389] width 283 height 75
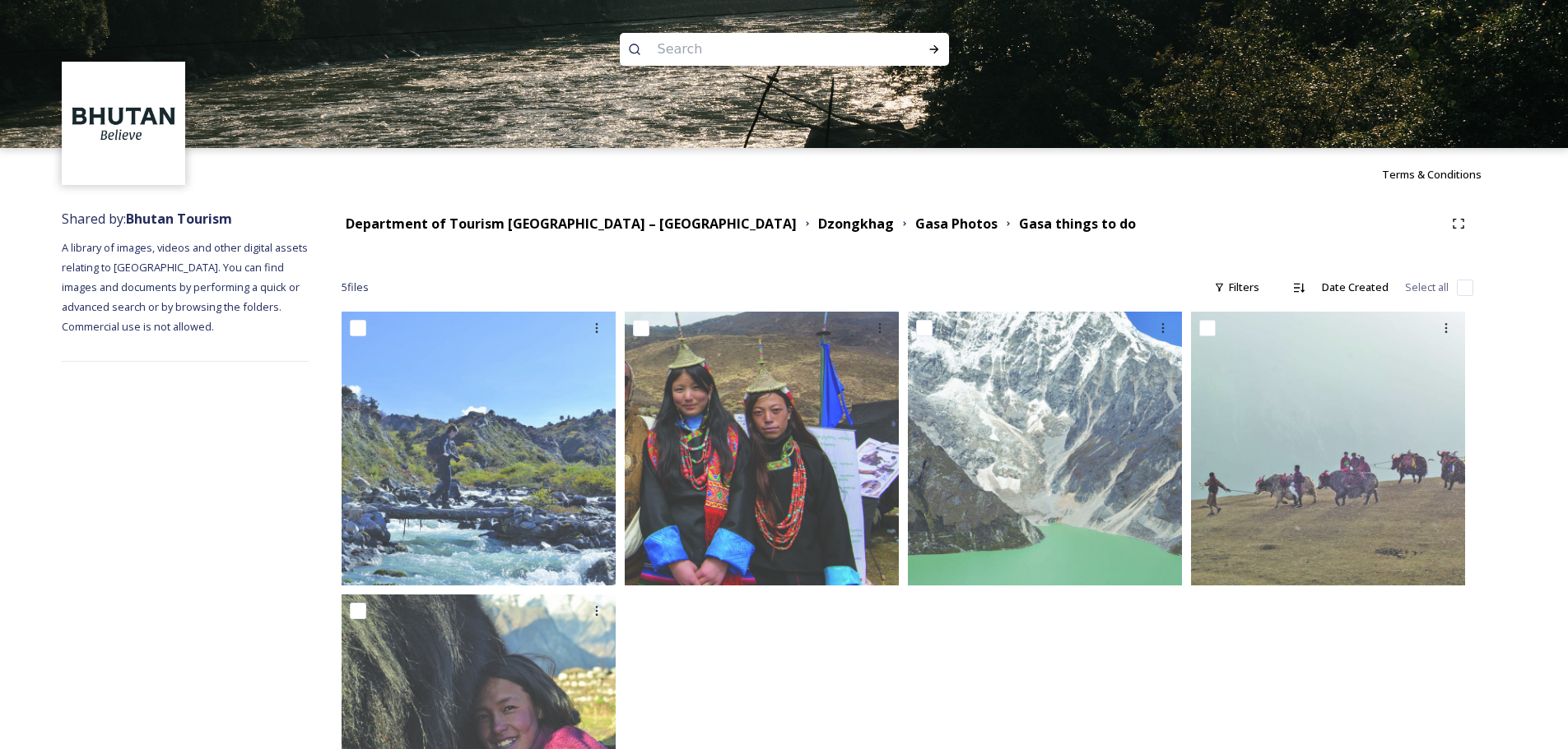
click at [800, 197] on div "Terms & Conditions" at bounding box center [784, 174] width 1568 height 53
click at [776, 235] on div "Department of Tourism Bhutan – Brand Centre Dzongkhag Gasa Photos Gasa things t…" at bounding box center [907, 223] width 1131 height 30
click at [915, 225] on strong "Gasa Photos" at bounding box center [956, 224] width 83 height 19
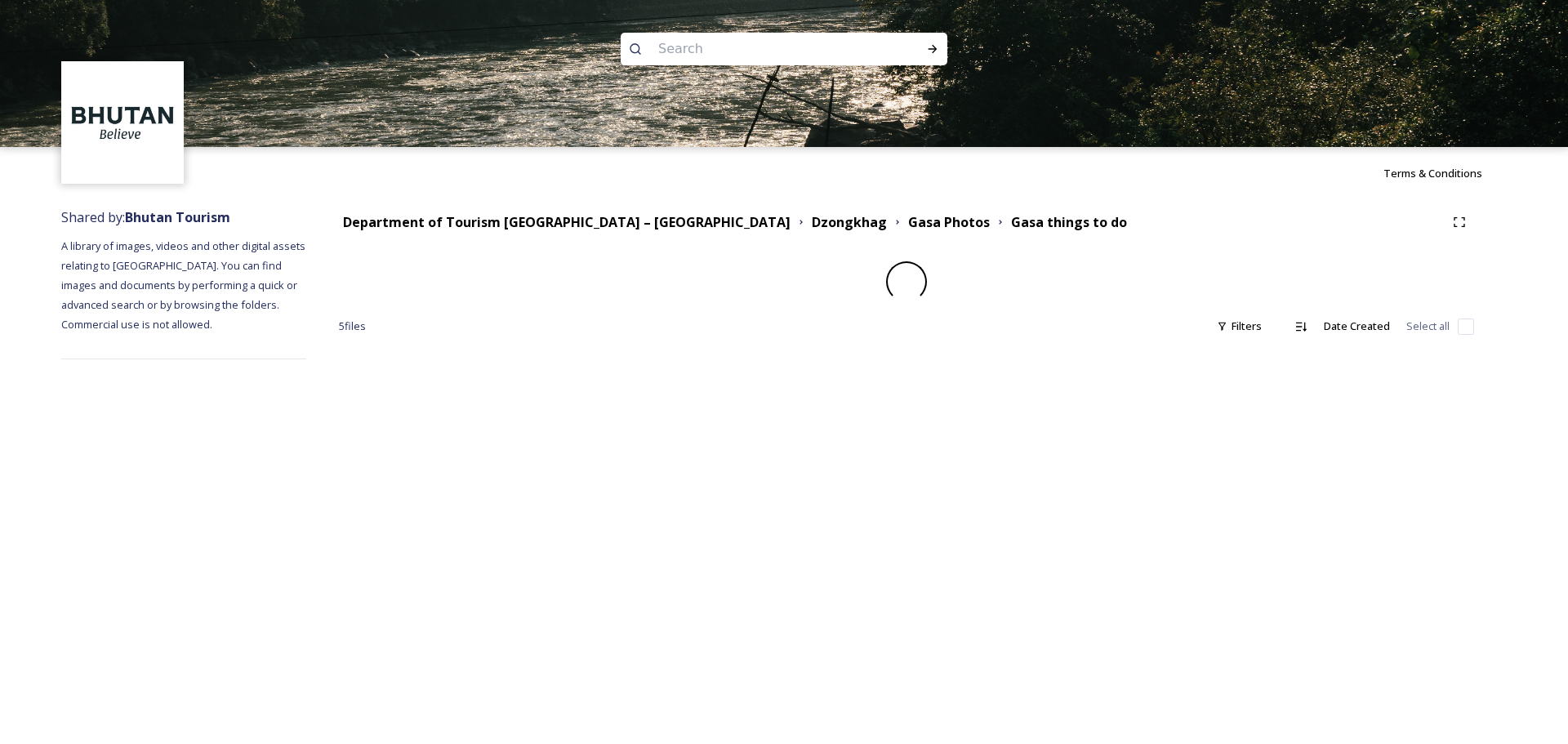
click at [724, 232] on div "Department of Tourism Bhutan – Brand Centre Dzongkhag Gasa Photos Gasa things t…" at bounding box center [905, 222] width 1135 height 29
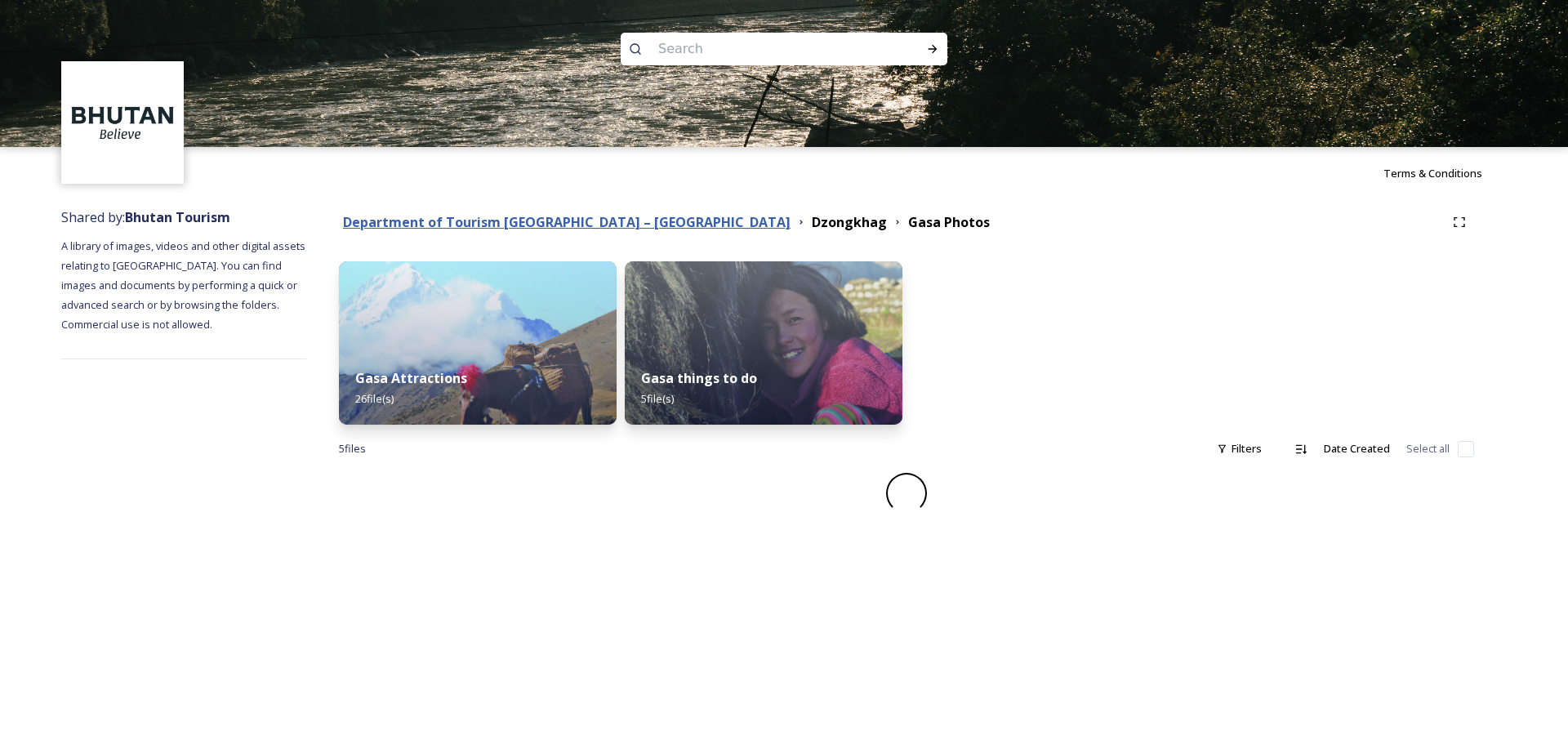
drag, startPoint x: 652, startPoint y: 229, endPoint x: 633, endPoint y: 228, distance: 19.0
click at [651, 229] on div "Department of Tourism Bhutan – Brand Centre Dzongkhag Gasa Photos" at bounding box center [892, 223] width 1106 height 20
click at [623, 227] on strong "Department of Tourism [GEOGRAPHIC_DATA] – [GEOGRAPHIC_DATA]" at bounding box center [567, 223] width 447 height 18
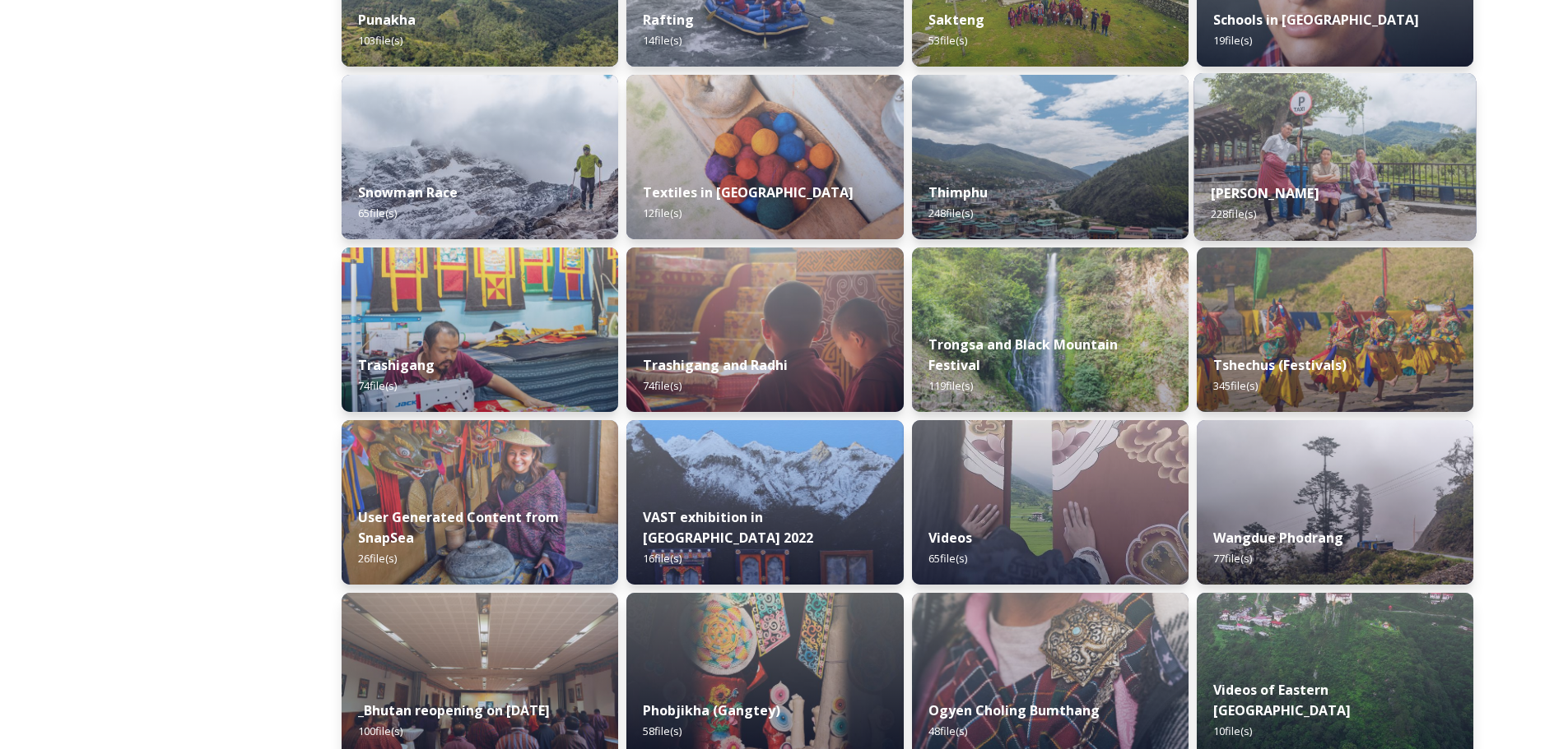
scroll to position [1399, 0]
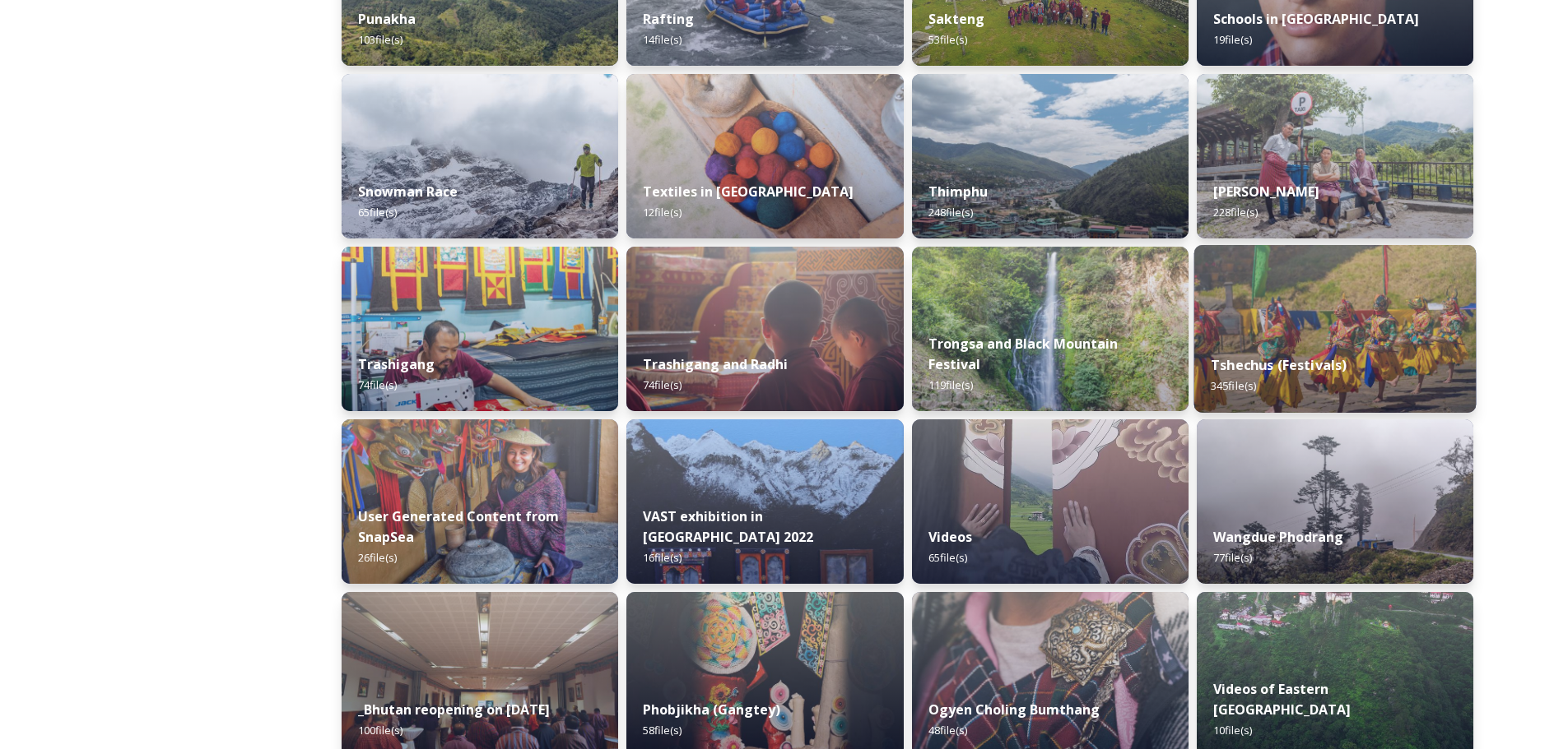
click at [1052, 400] on div "Tshechus (Festivals) 345 file(s)" at bounding box center [1334, 375] width 282 height 75
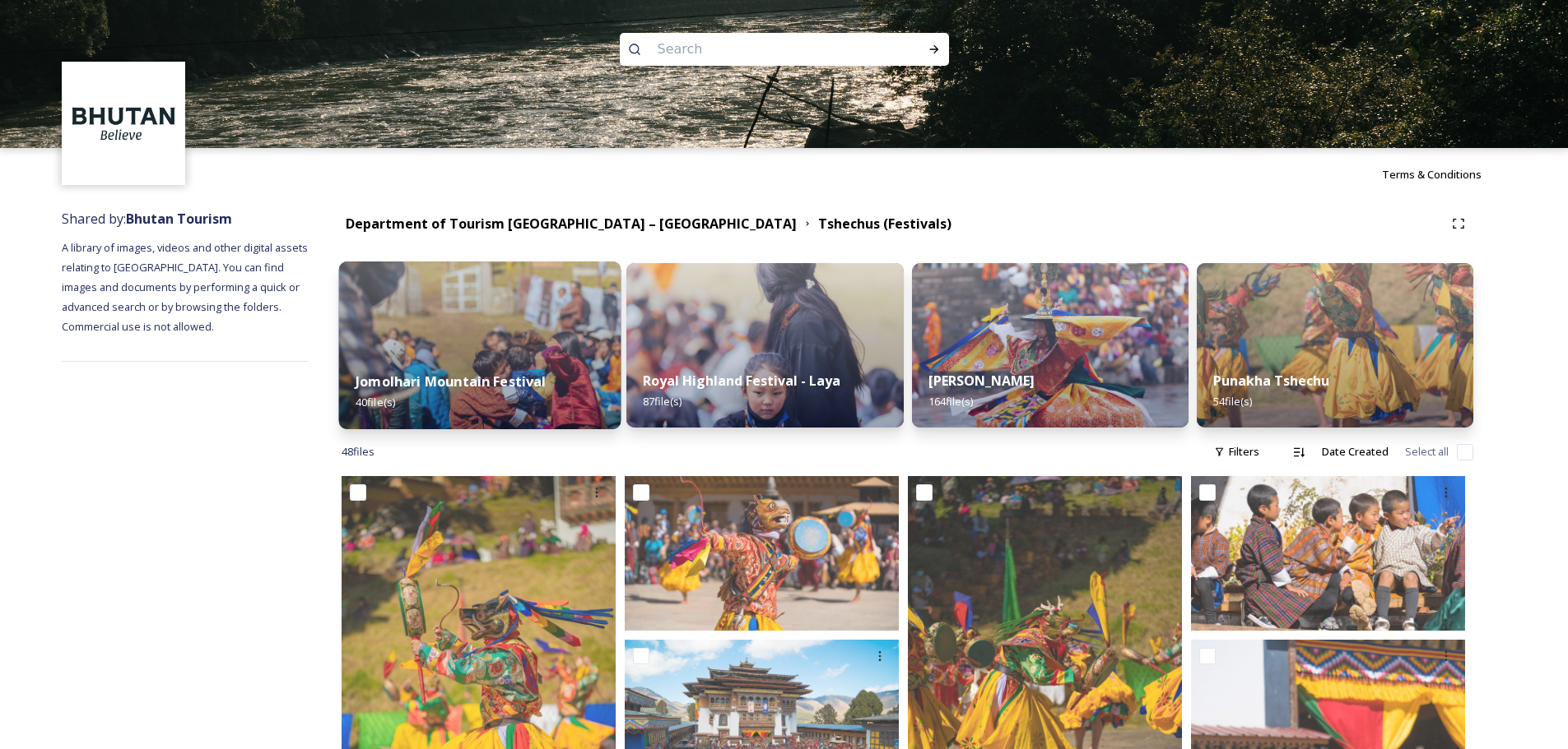
click at [536, 346] on img at bounding box center [480, 345] width 282 height 168
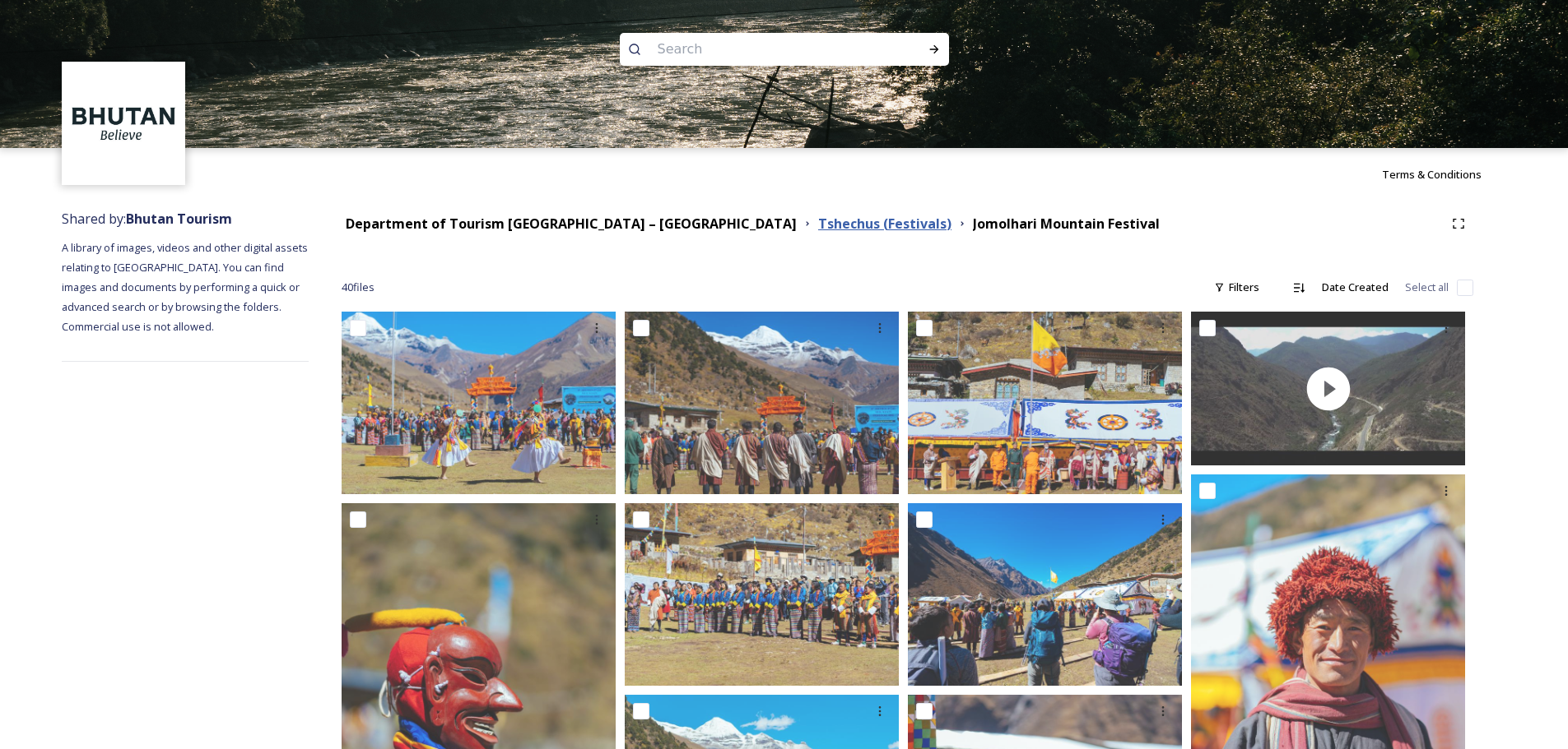
click at [818, 229] on strong "Tshechus (Festivals)" at bounding box center [885, 224] width 134 height 19
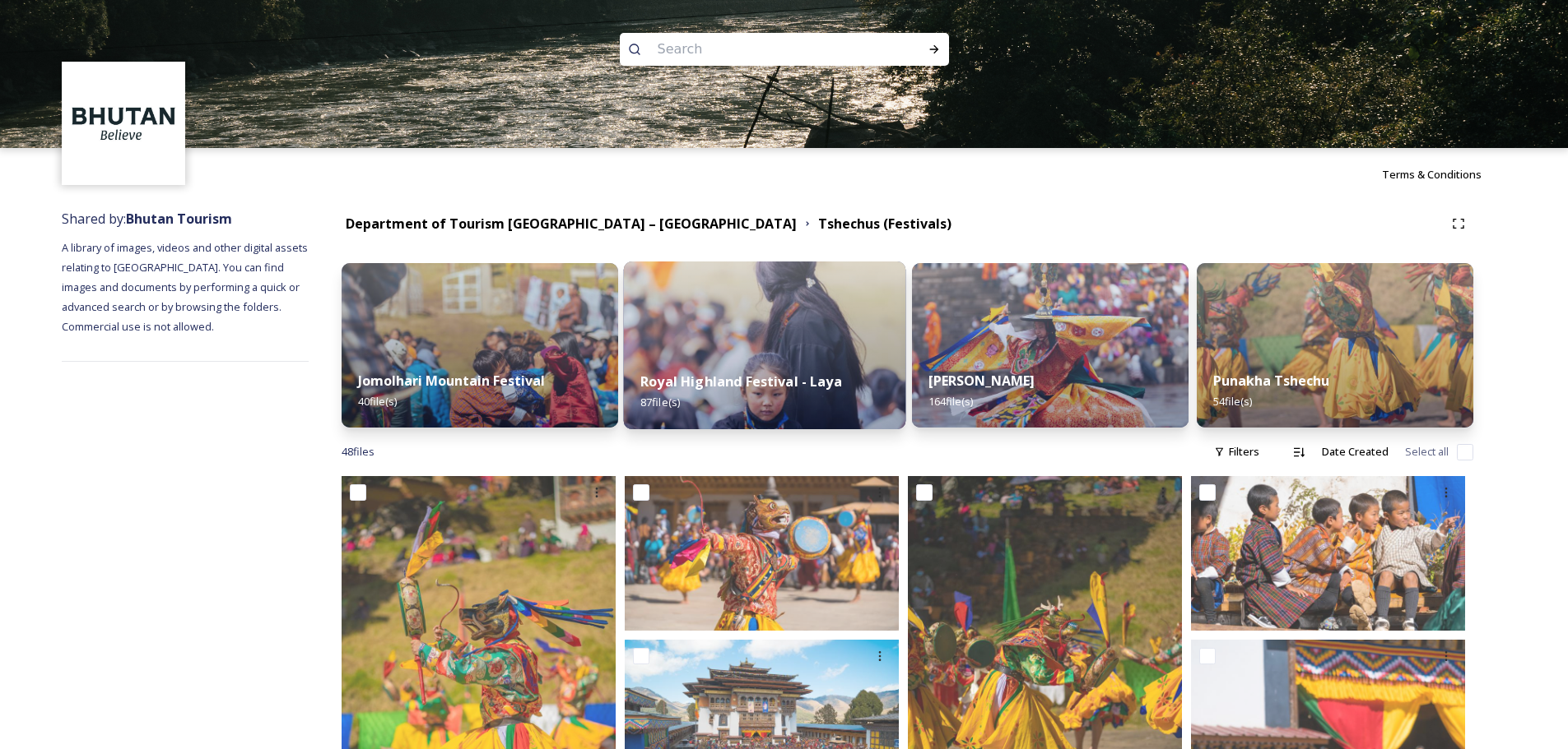
click at [758, 324] on img at bounding box center [765, 345] width 282 height 168
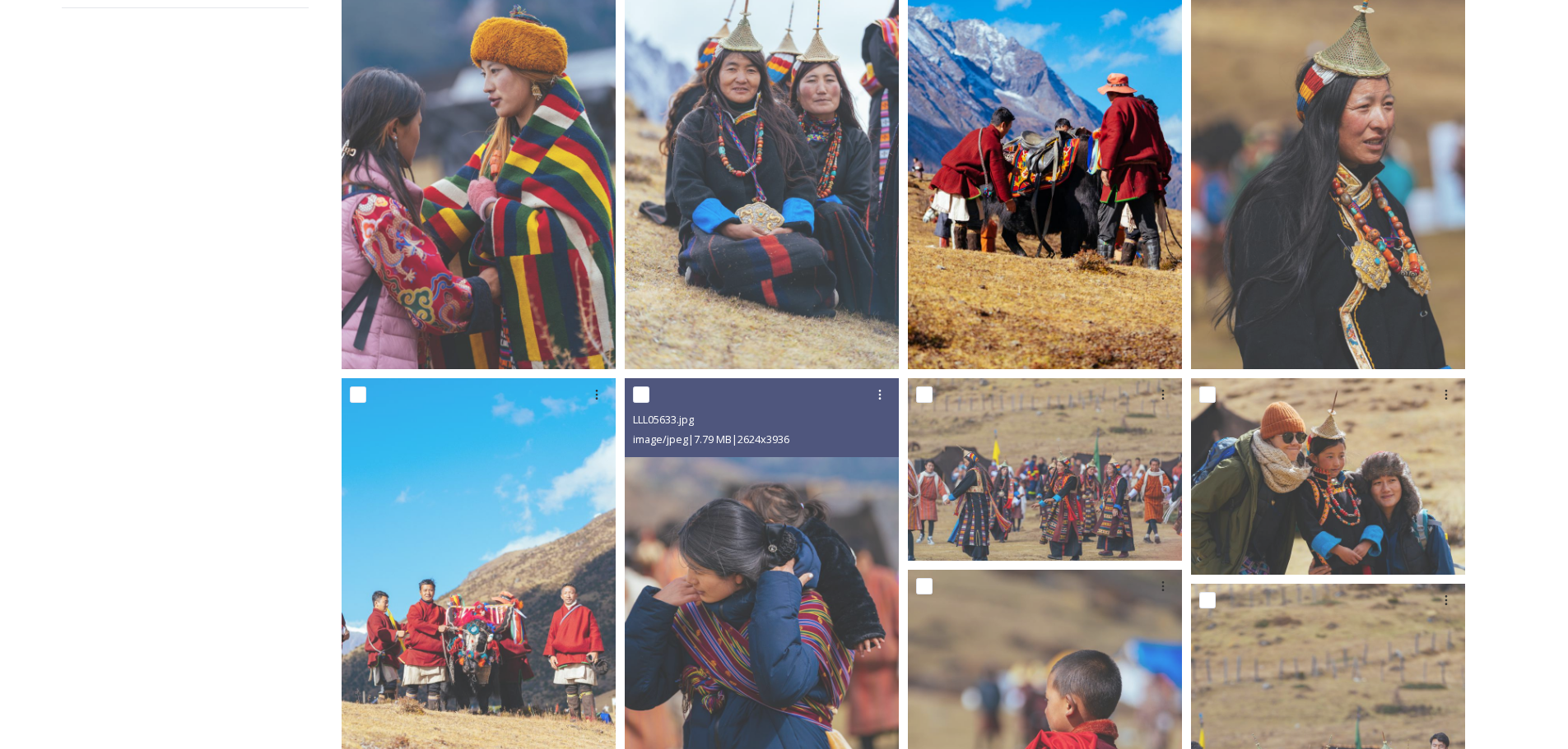
scroll to position [329, 0]
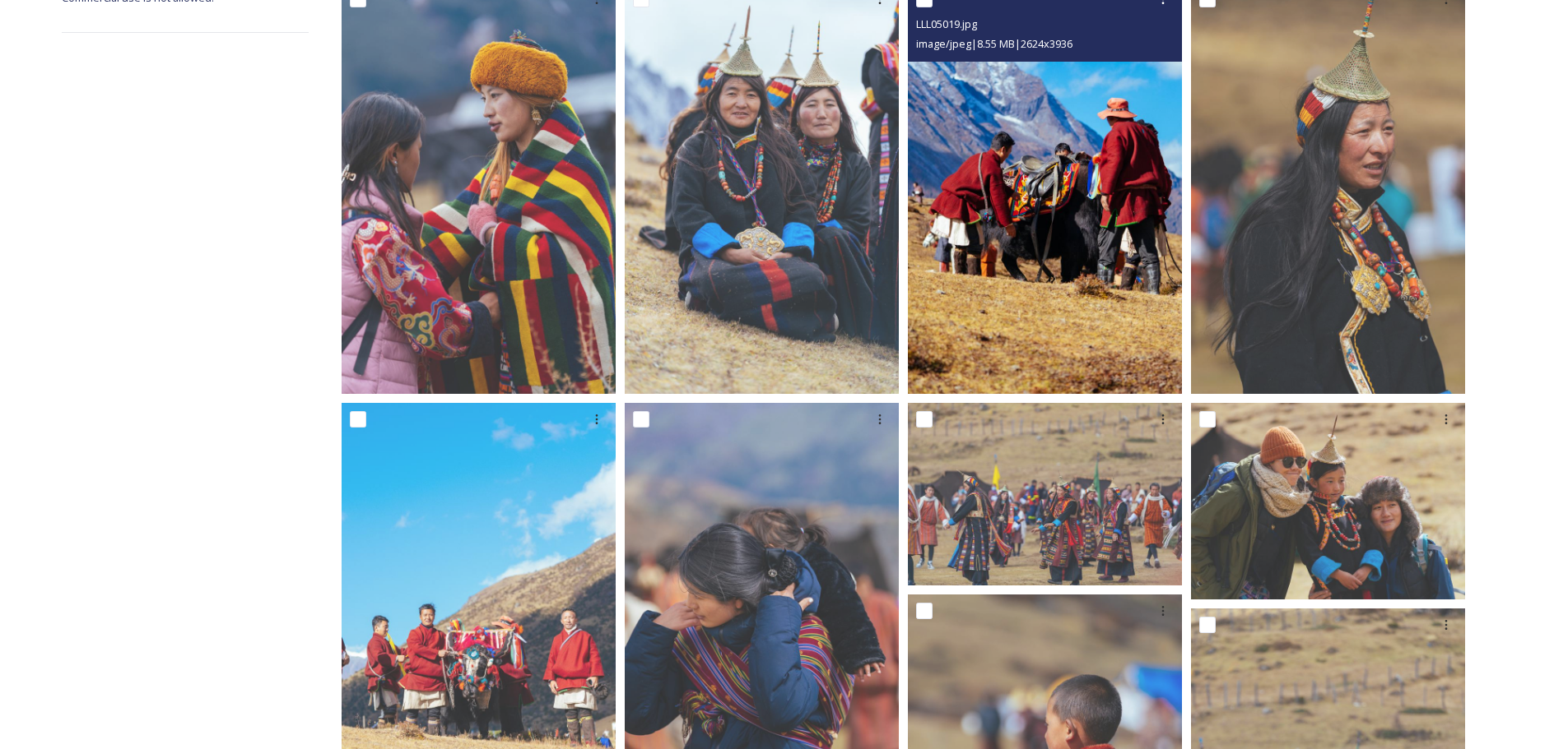
click at [946, 323] on img at bounding box center [1045, 188] width 274 height 412
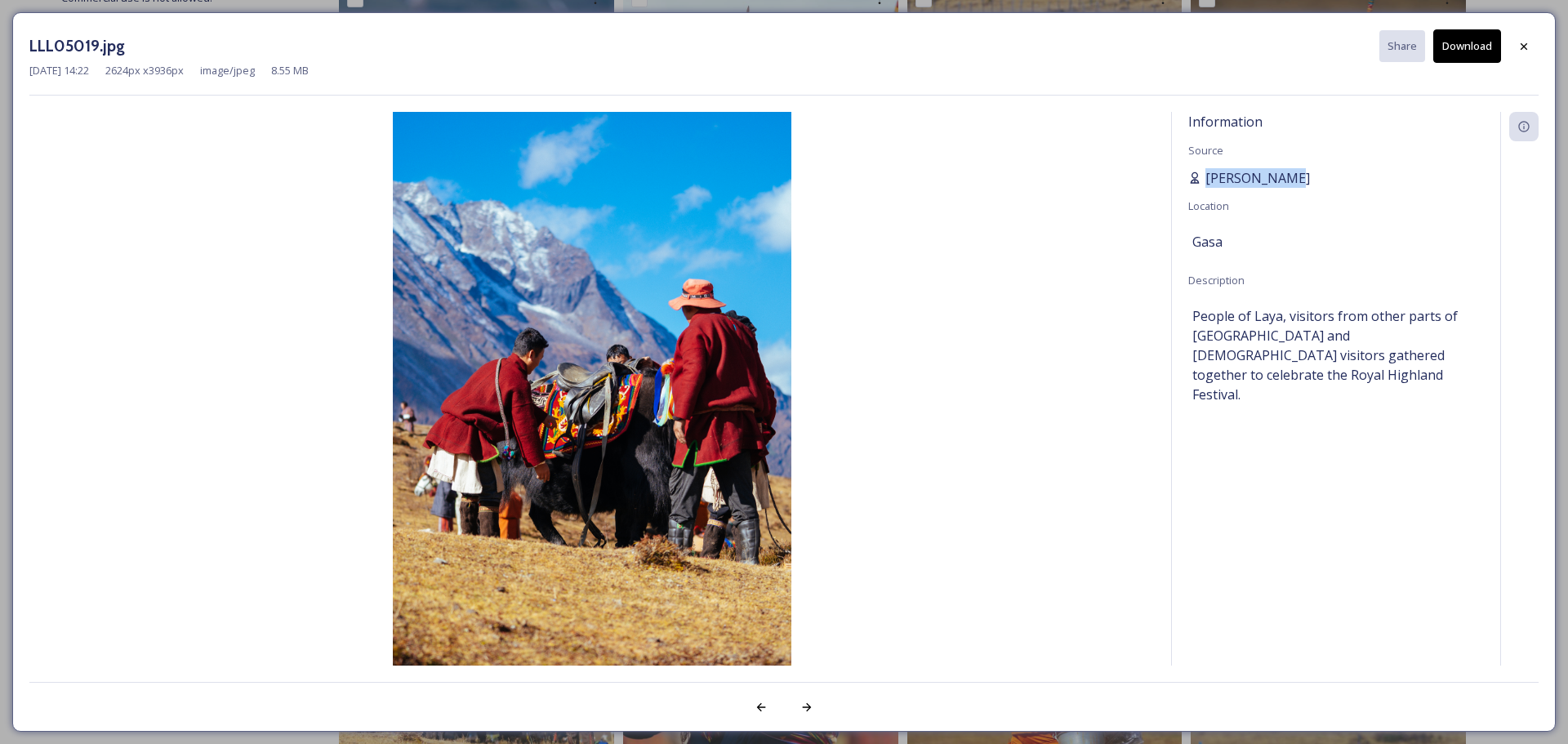
drag, startPoint x: 1286, startPoint y: 174, endPoint x: 1201, endPoint y: 169, distance: 85.1
click at [1044, 169] on div "[PERSON_NAME]" at bounding box center [1335, 178] width 295 height 19
drag, startPoint x: 1524, startPoint y: 52, endPoint x: 1513, endPoint y: 52, distance: 11.0
click at [1044, 52] on icon at bounding box center [1524, 46] width 13 height 13
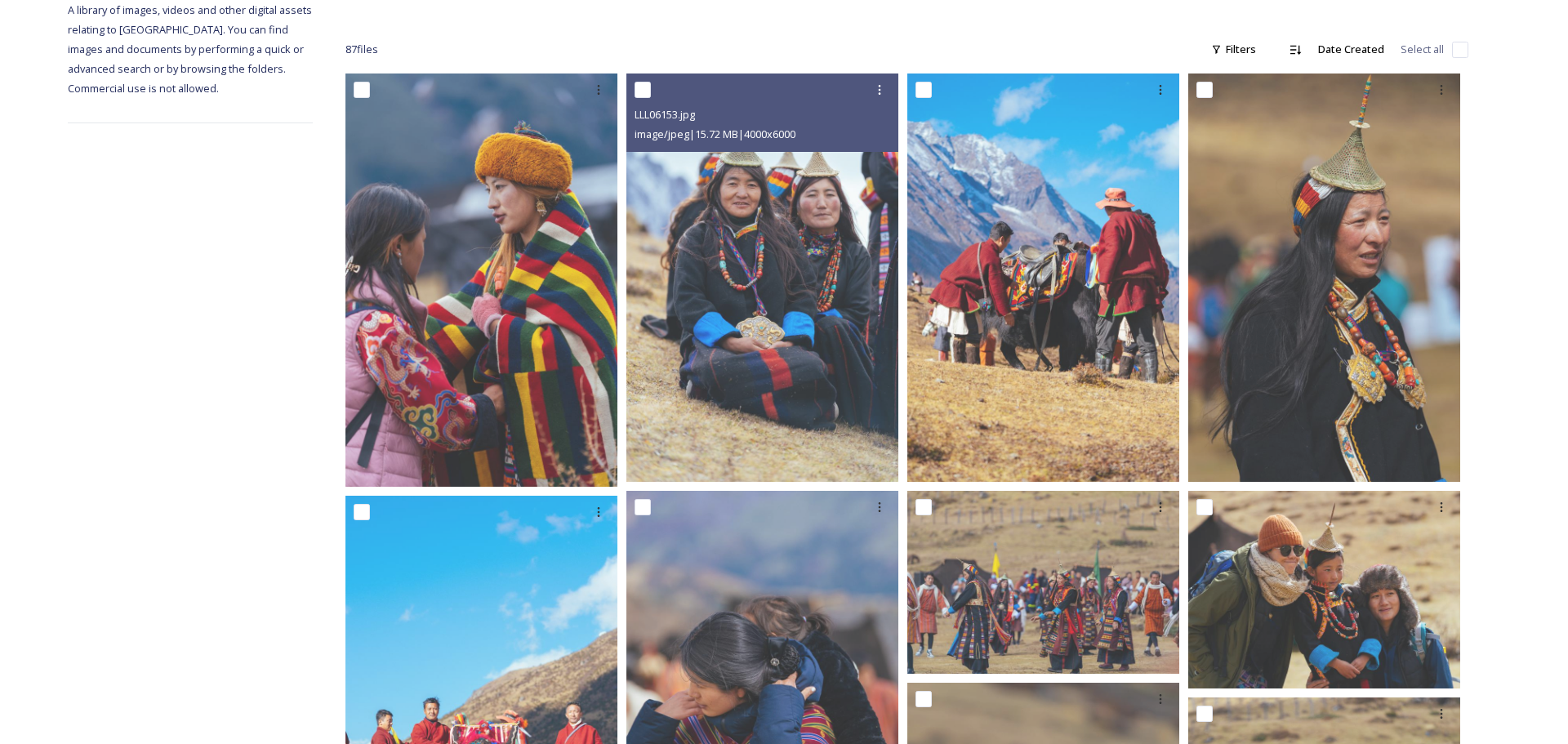
scroll to position [0, 0]
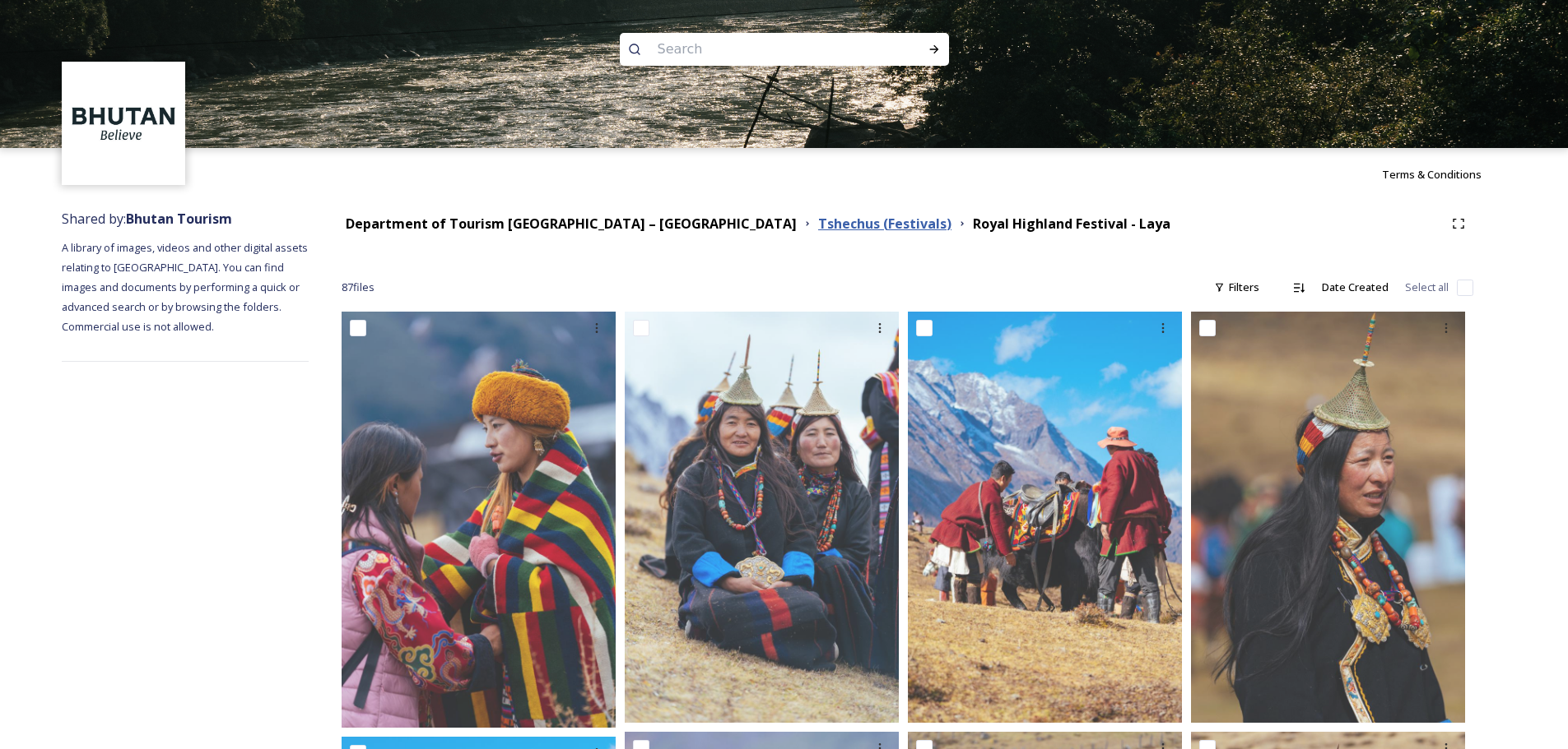
click at [818, 231] on strong "Tshechus (Festivals)" at bounding box center [885, 224] width 134 height 19
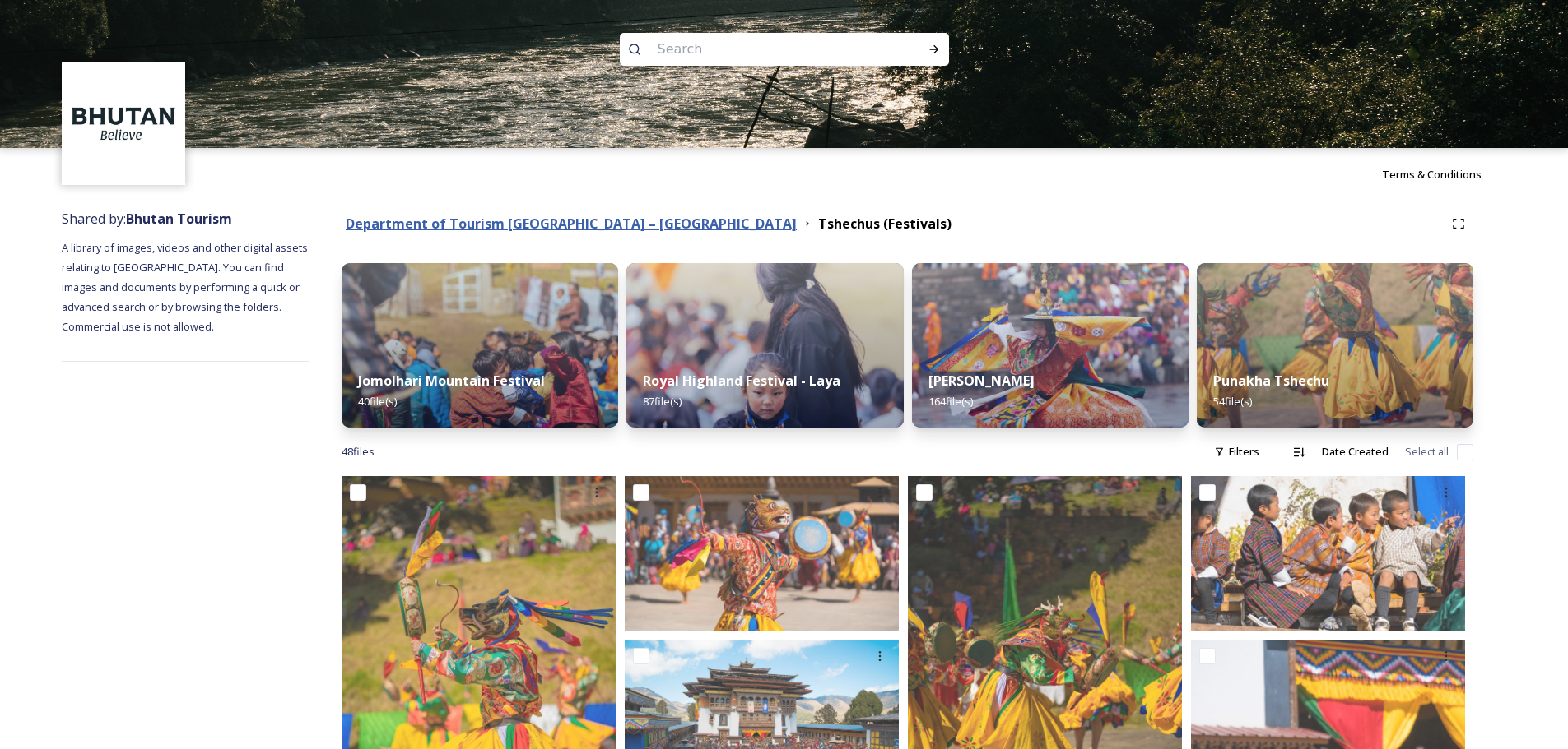
click at [622, 225] on strong "Department of Tourism [GEOGRAPHIC_DATA] – [GEOGRAPHIC_DATA]" at bounding box center [571, 224] width 451 height 19
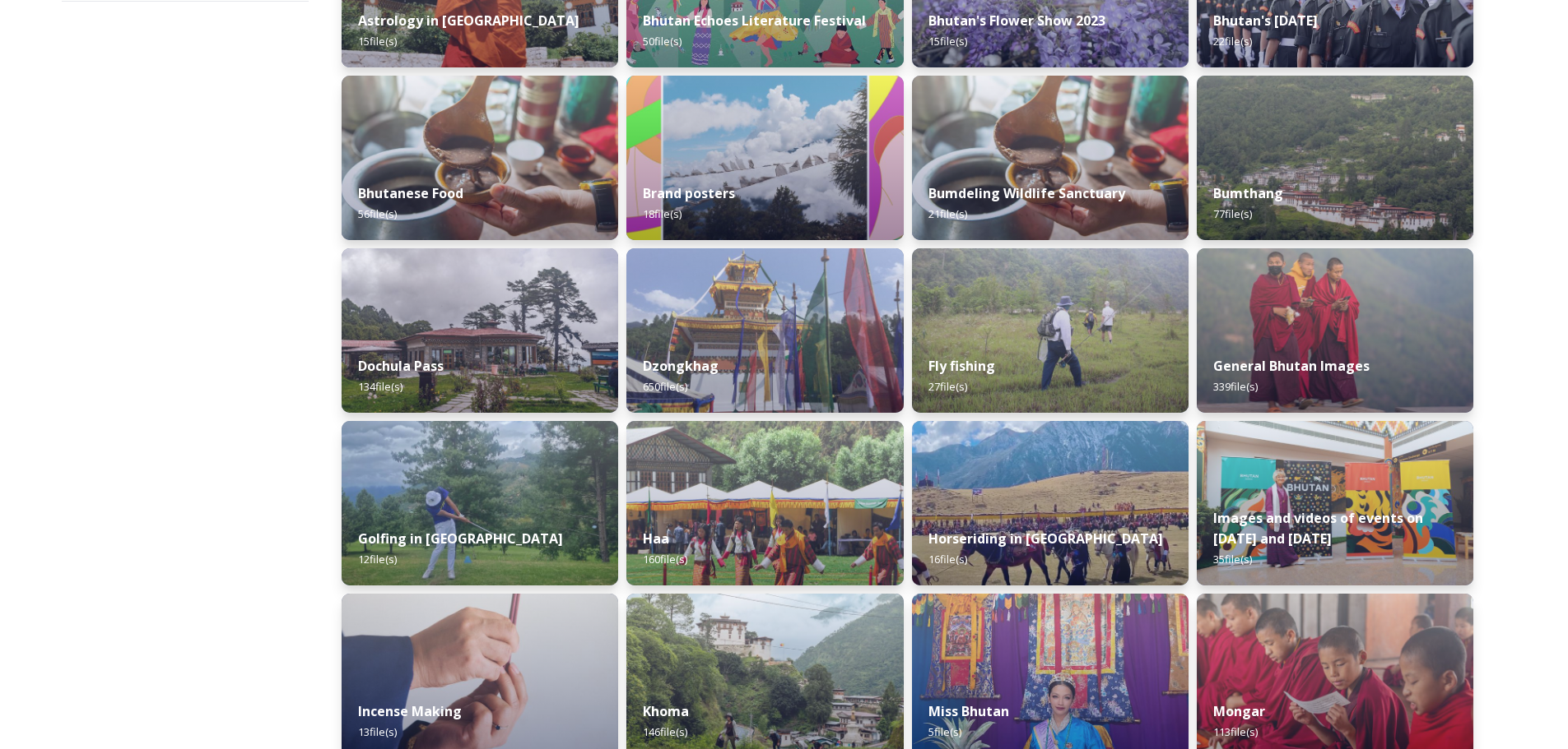
scroll to position [386, 0]
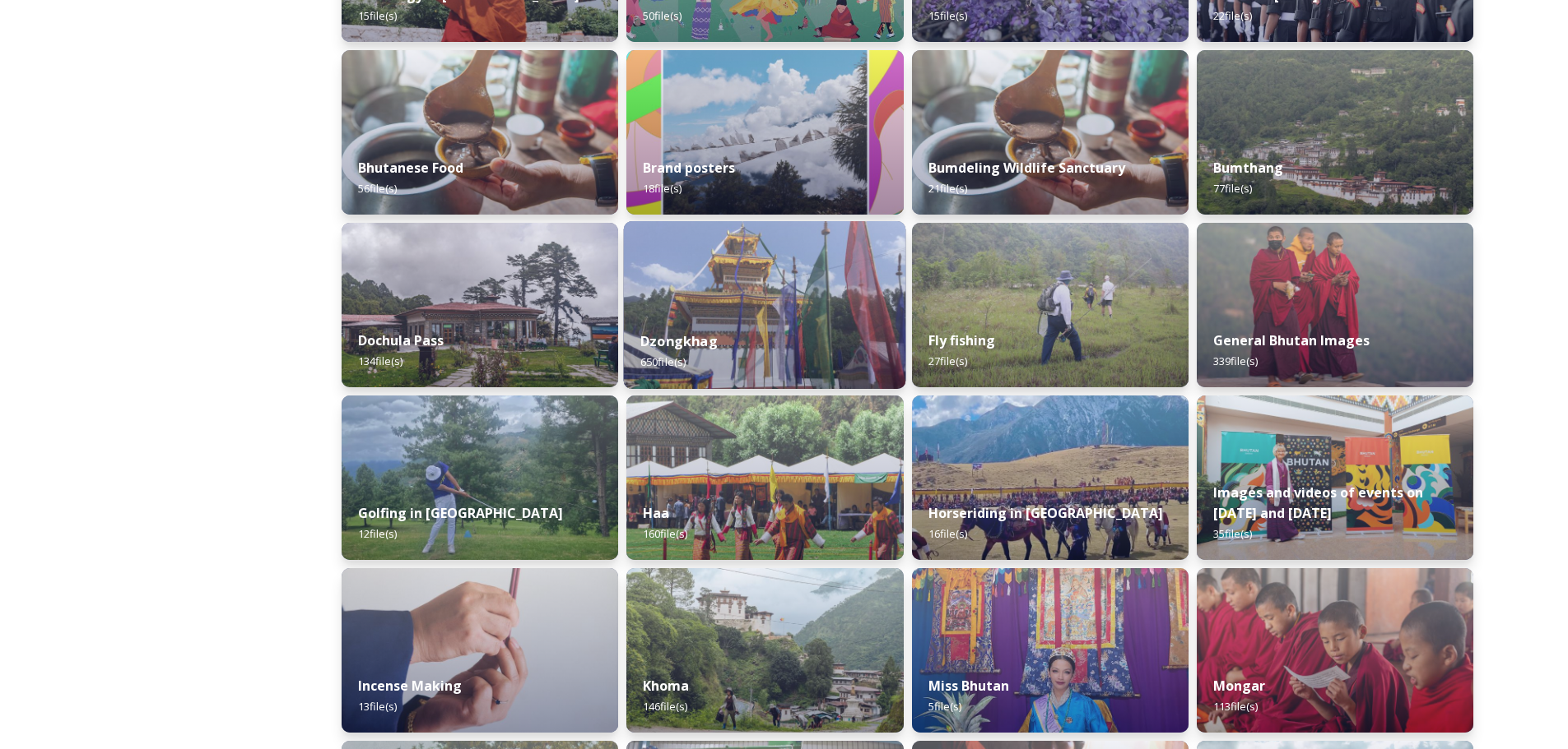
click at [653, 330] on div "Dzongkhag 650 file(s)" at bounding box center [765, 351] width 282 height 75
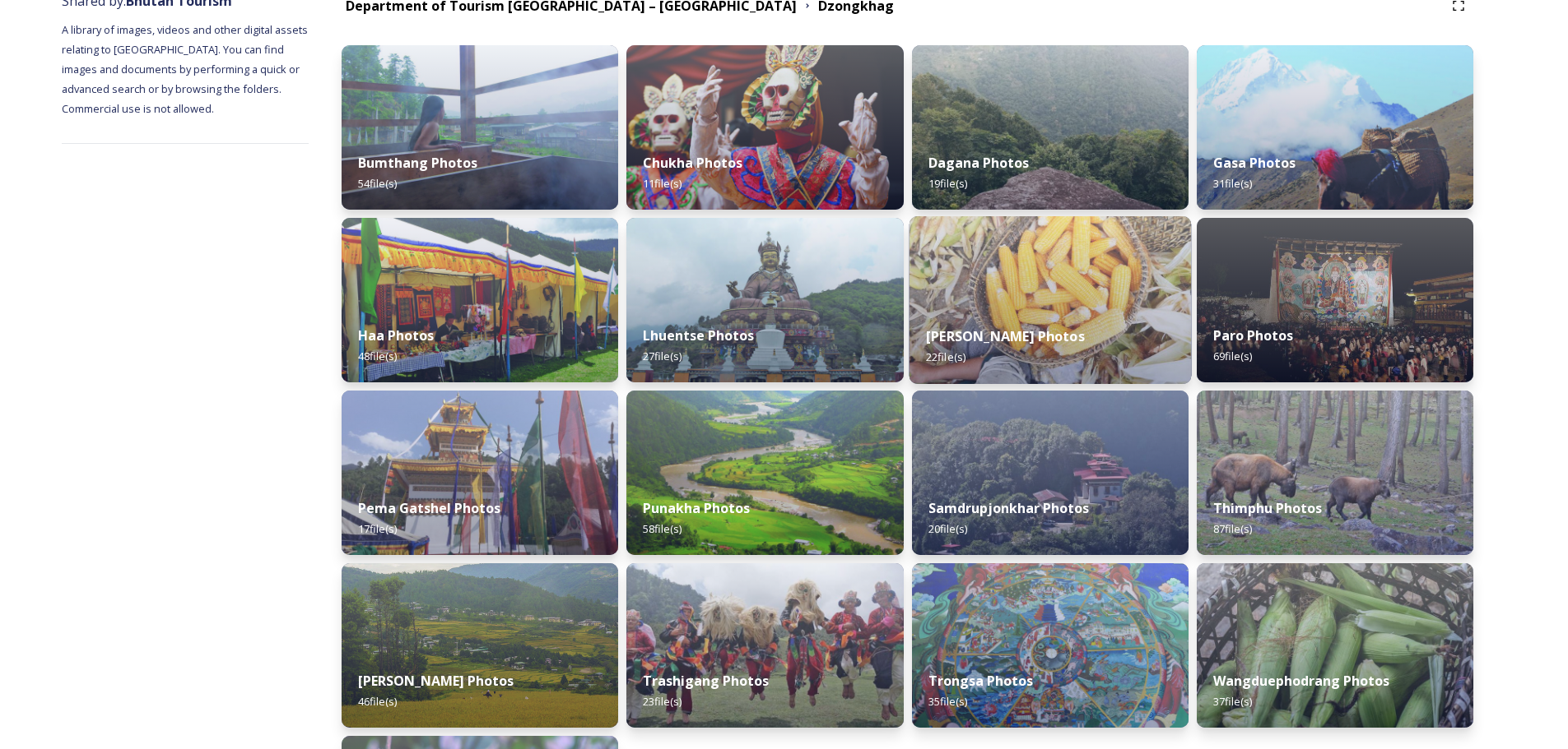
scroll to position [247, 0]
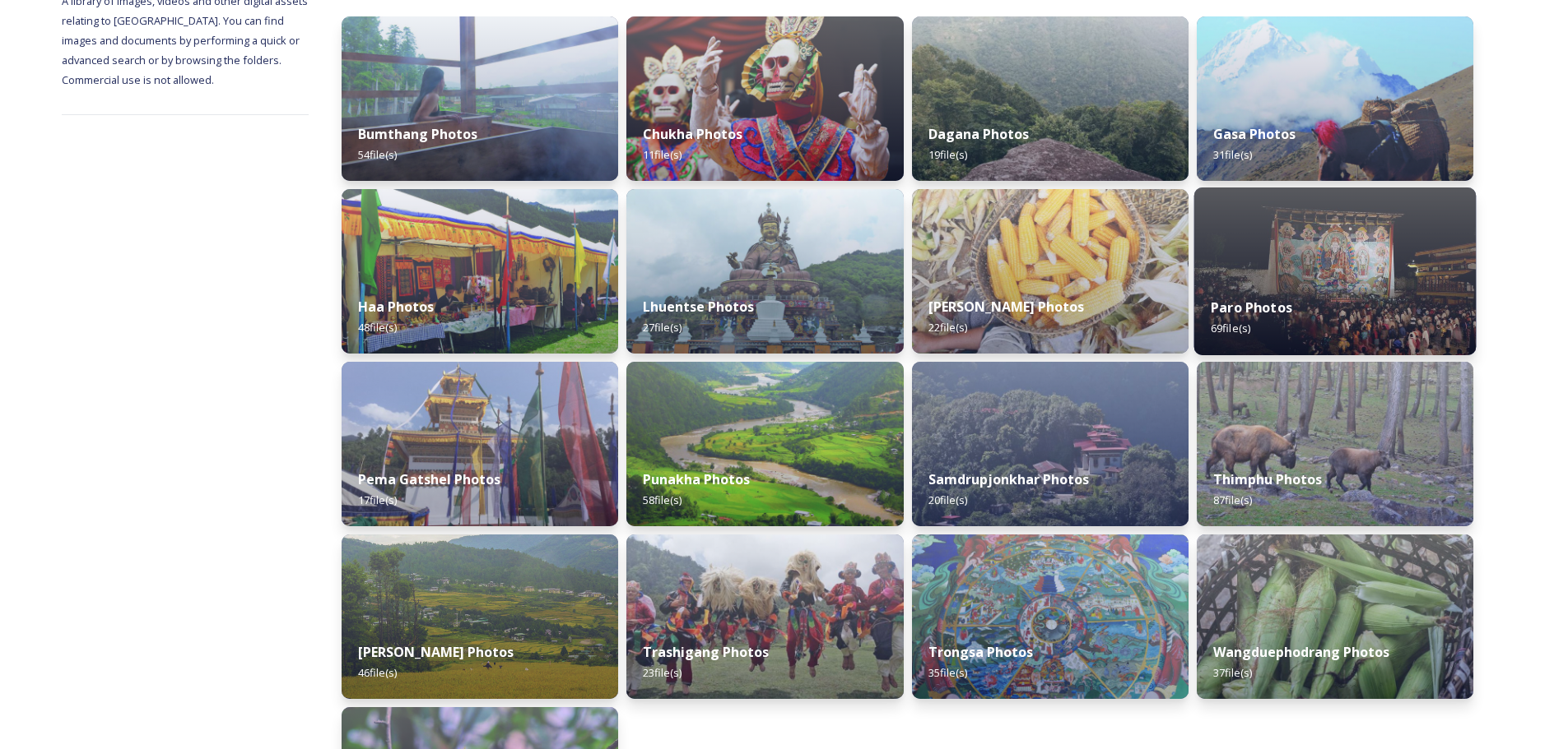
click at [1052, 313] on div "Paro Photos 69 file(s)" at bounding box center [1334, 318] width 282 height 75
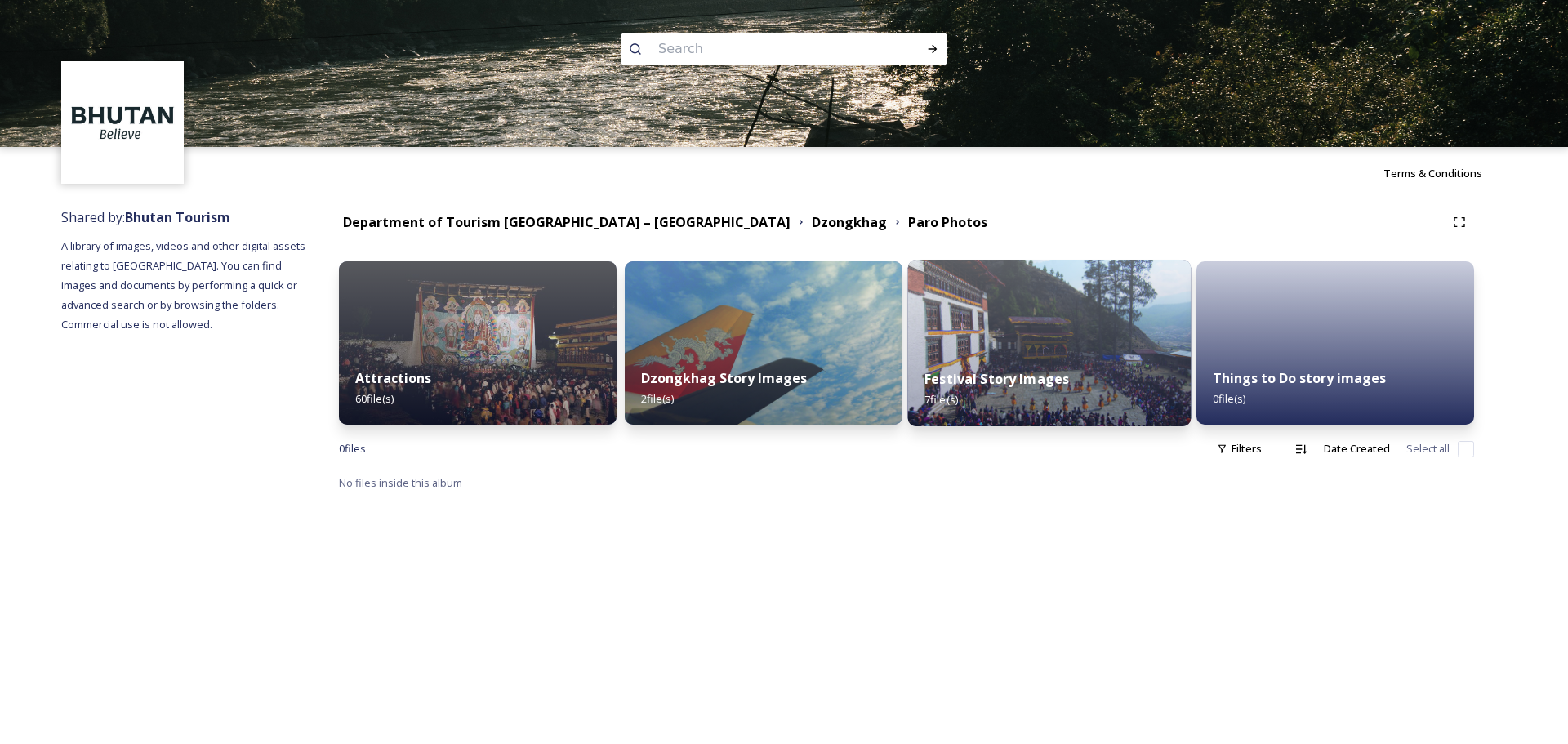
click at [1044, 350] on img at bounding box center [1050, 343] width 283 height 167
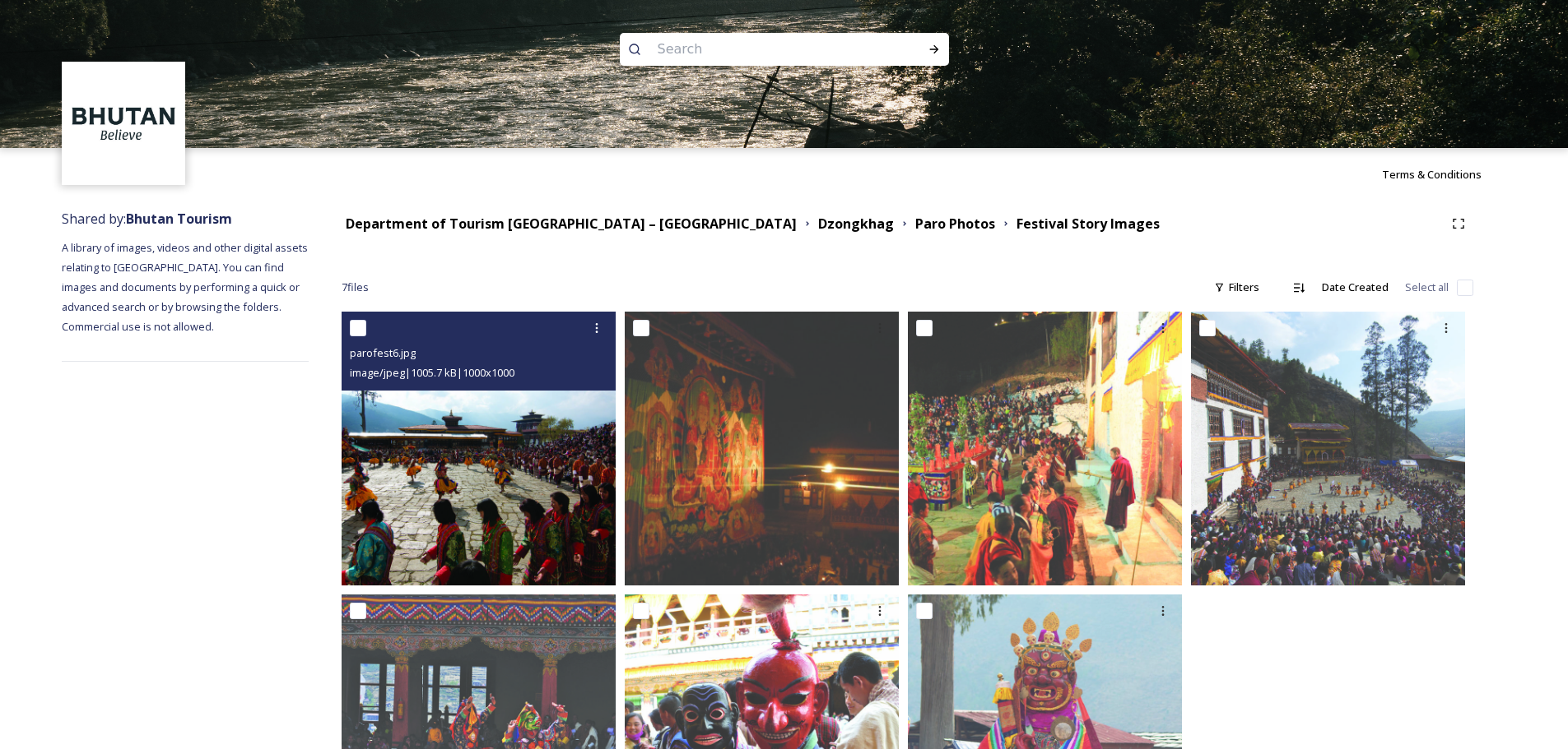
click at [570, 452] on img at bounding box center [478, 449] width 274 height 274
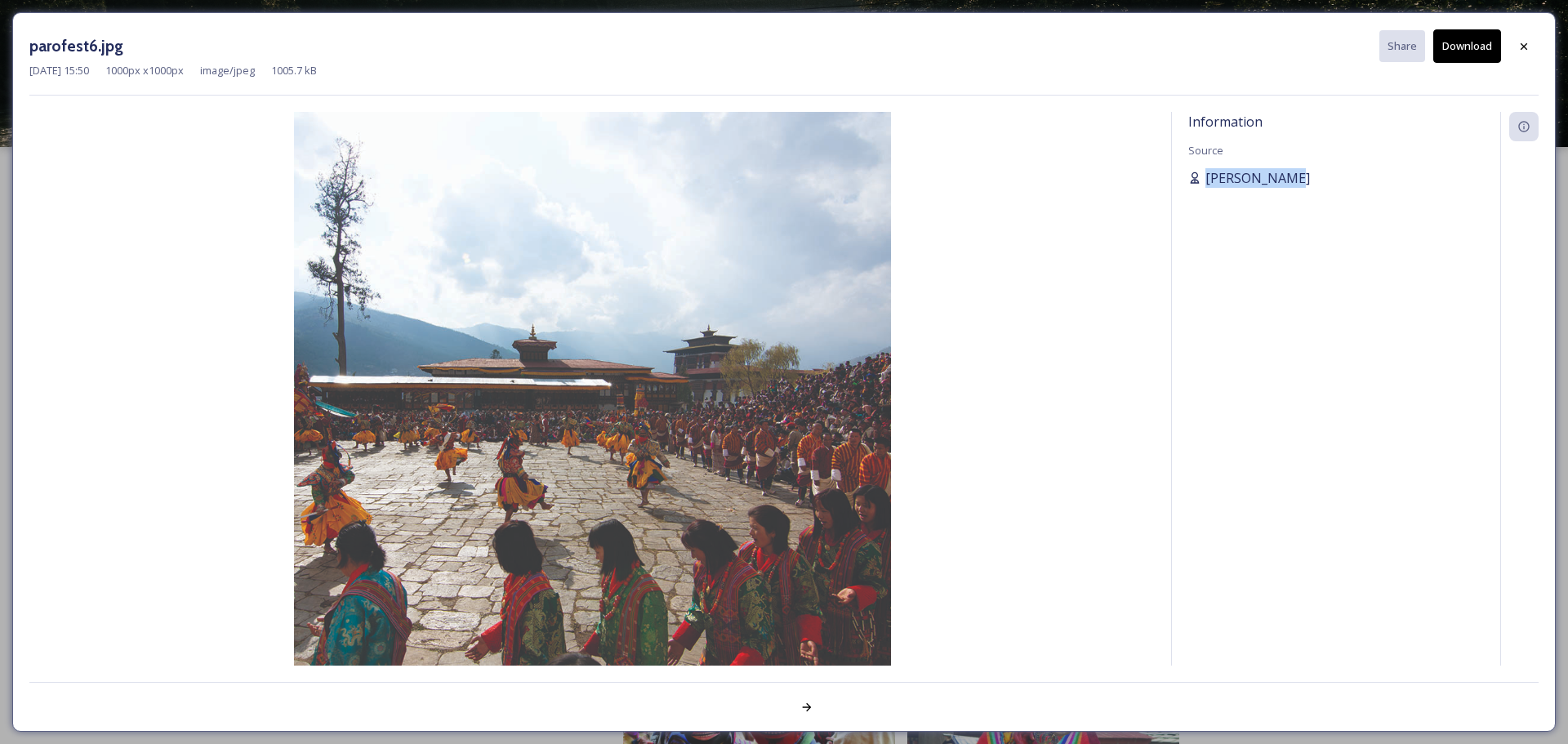
drag, startPoint x: 1291, startPoint y: 176, endPoint x: 1200, endPoint y: 173, distance: 91.0
click at [1044, 173] on div "[PERSON_NAME]" at bounding box center [1335, 178] width 295 height 19
drag, startPoint x: 1528, startPoint y: 53, endPoint x: 1407, endPoint y: 84, distance: 124.9
click at [1044, 53] on div at bounding box center [1524, 47] width 29 height 29
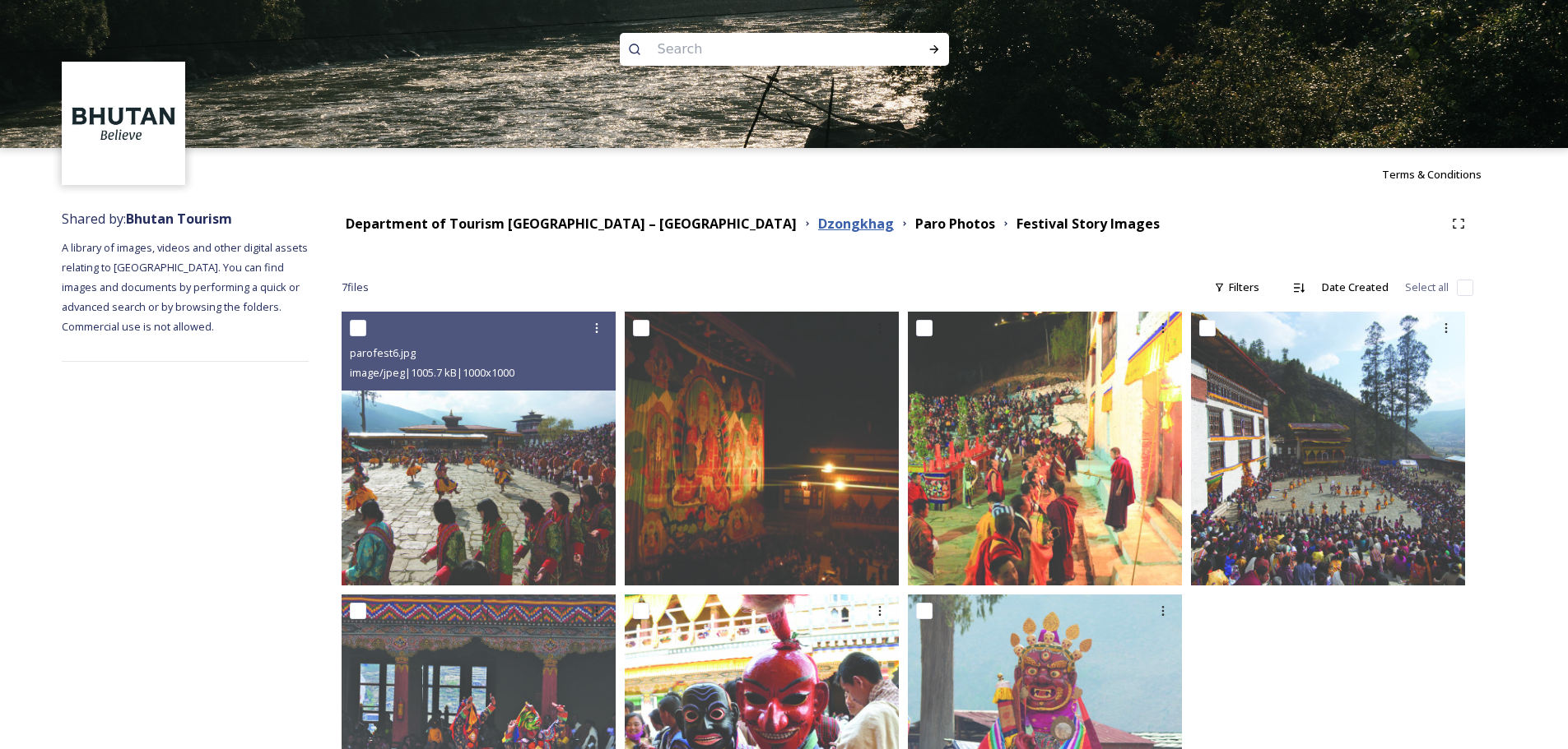
click at [818, 231] on strong "Dzongkhag" at bounding box center [856, 224] width 76 height 19
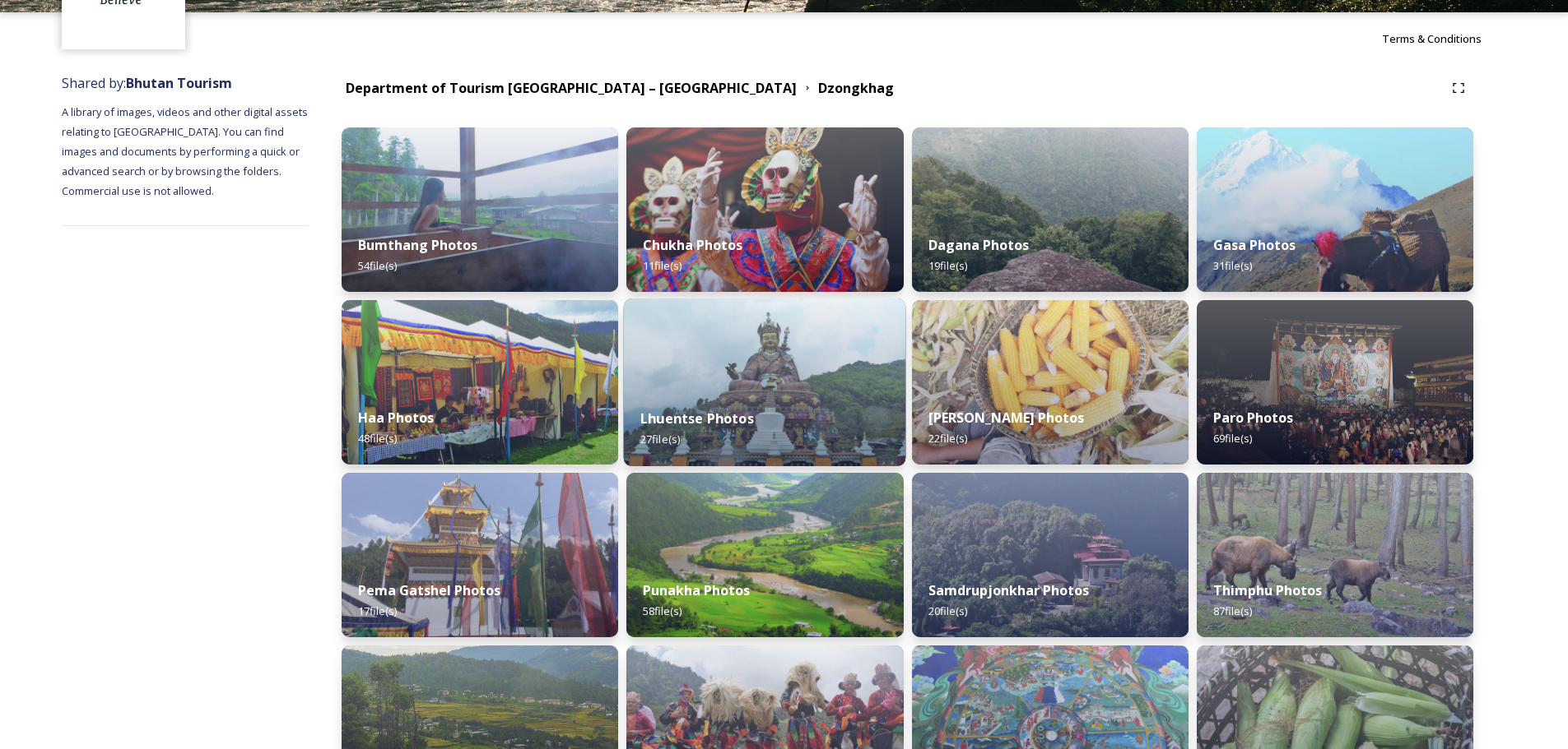
scroll to position [164, 0]
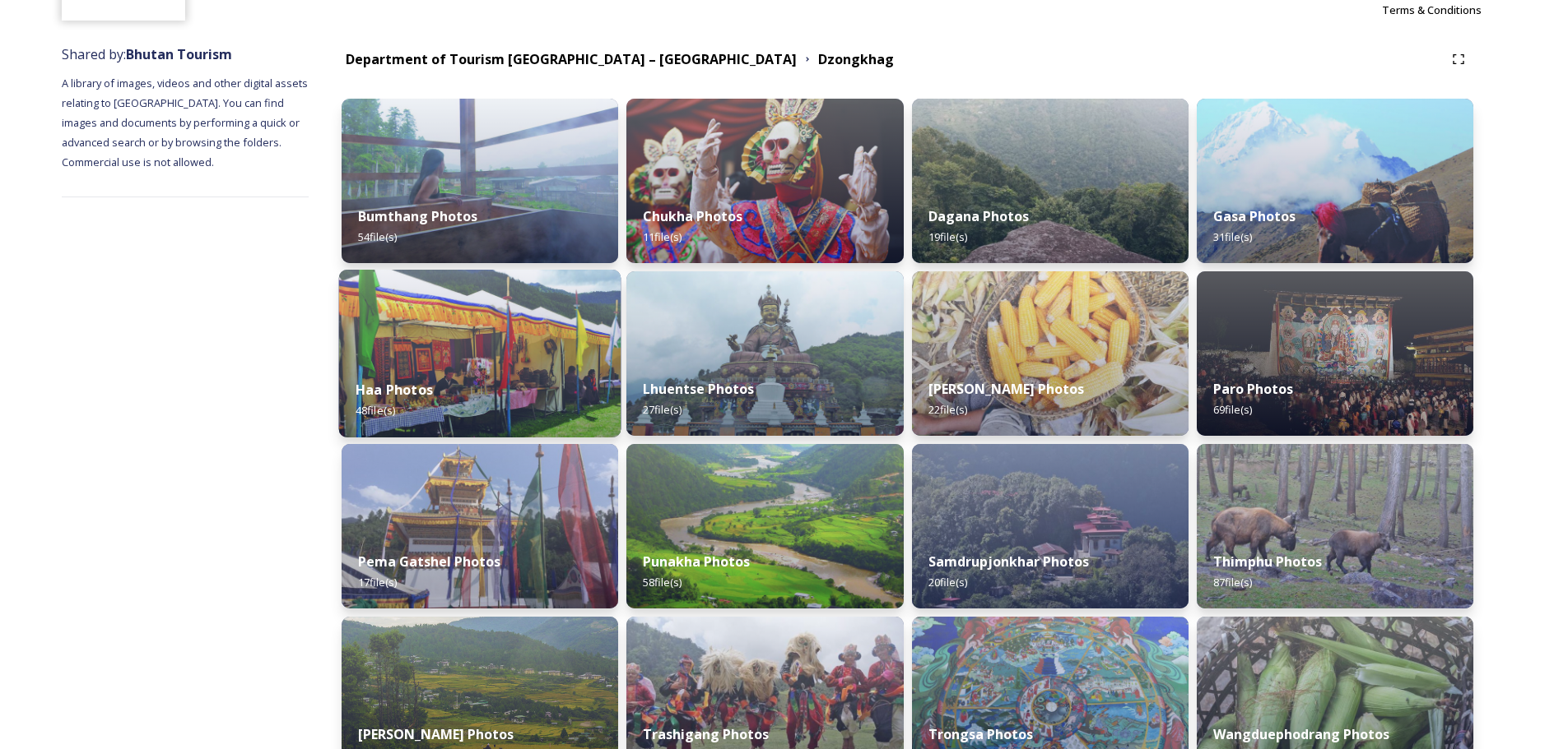
click at [577, 396] on div "Haa Photos 48 file(s)" at bounding box center [480, 400] width 282 height 75
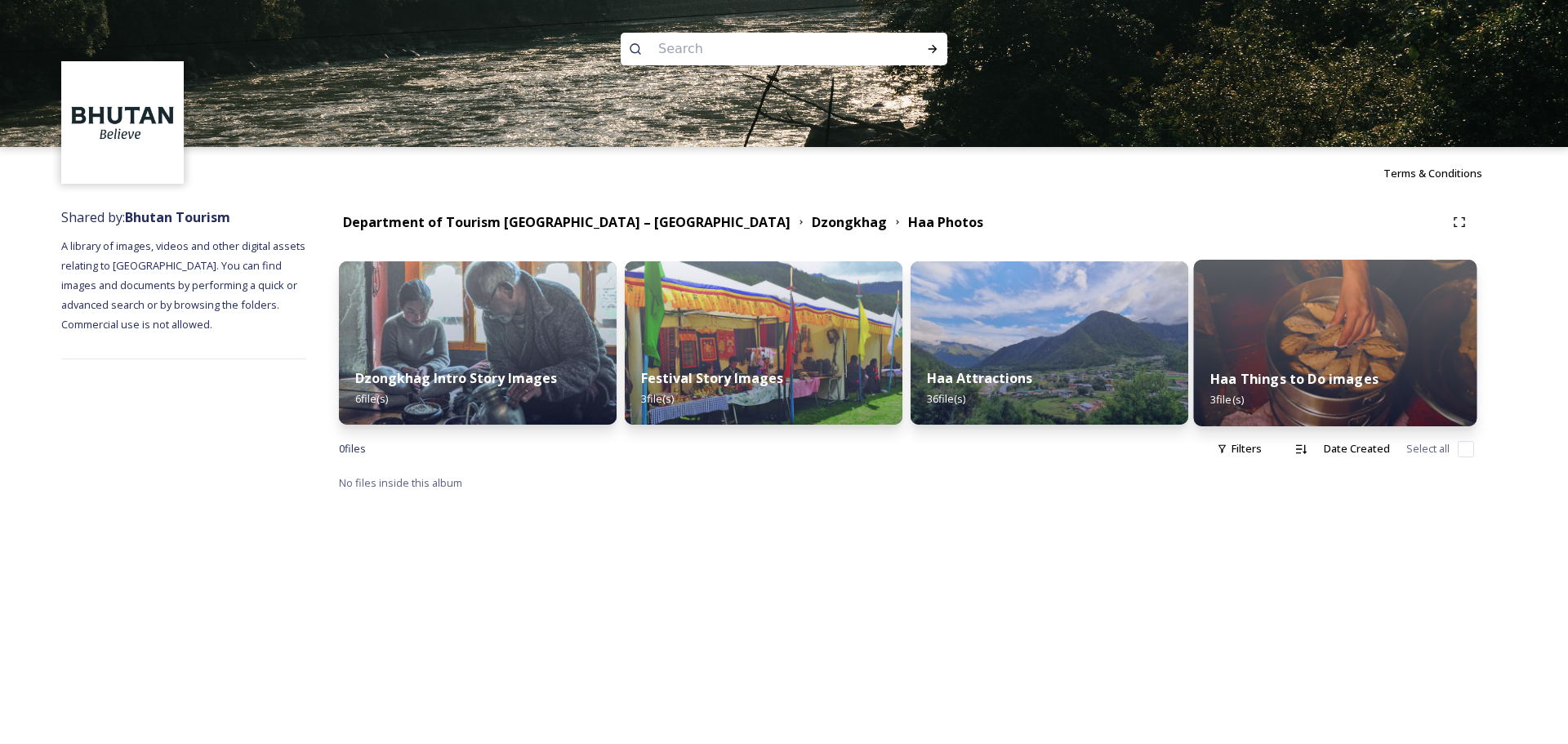
click at [1044, 374] on strong "Haa Things to Do images" at bounding box center [1294, 379] width 168 height 18
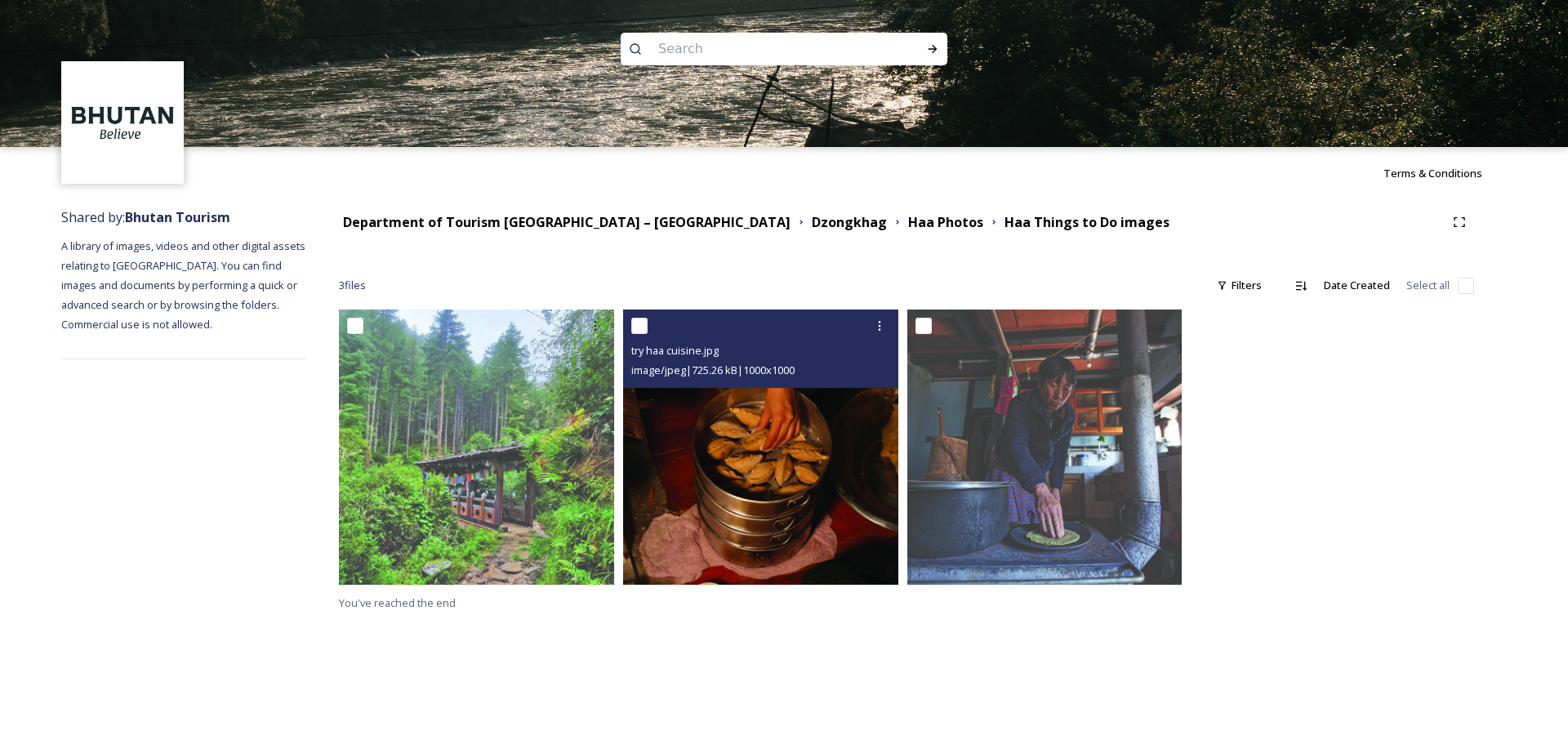
click at [711, 417] on img at bounding box center [760, 447] width 275 height 275
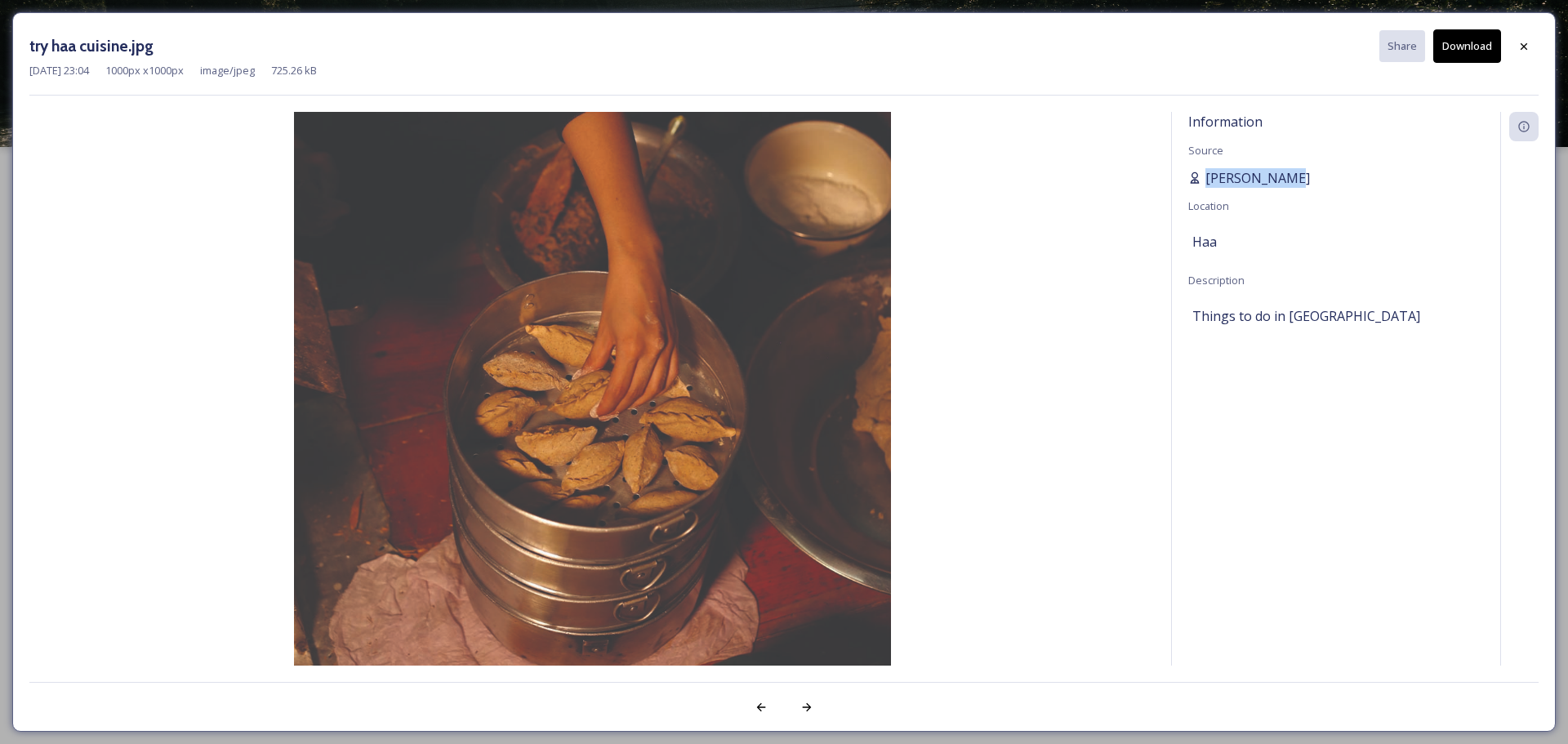
drag, startPoint x: 1291, startPoint y: 184, endPoint x: 1205, endPoint y: 185, distance: 86.0
click at [1044, 185] on div "[PERSON_NAME]" at bounding box center [1335, 178] width 295 height 19
click at [1044, 35] on div at bounding box center [1524, 47] width 29 height 29
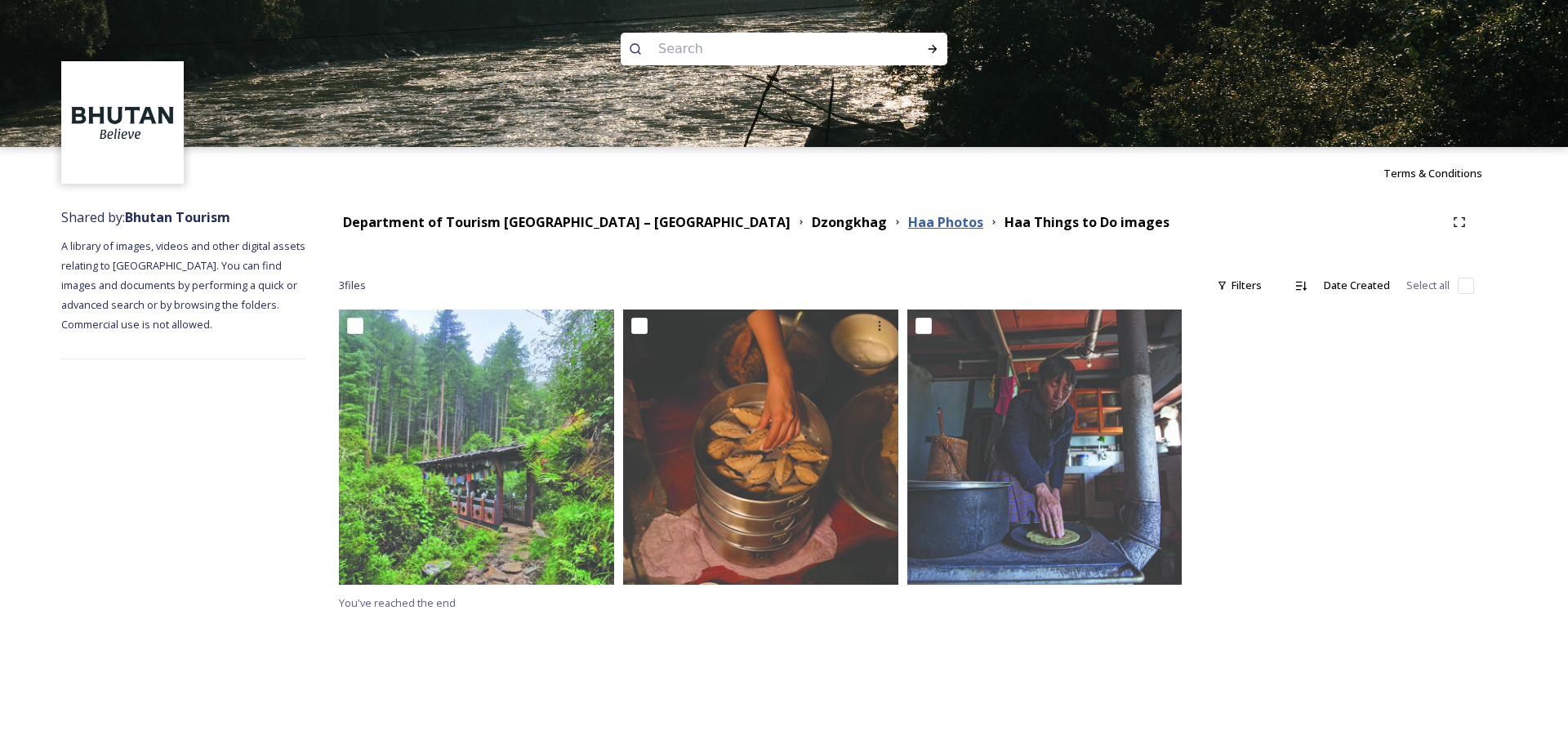
click at [908, 221] on strong "Haa Photos" at bounding box center [946, 223] width 75 height 18
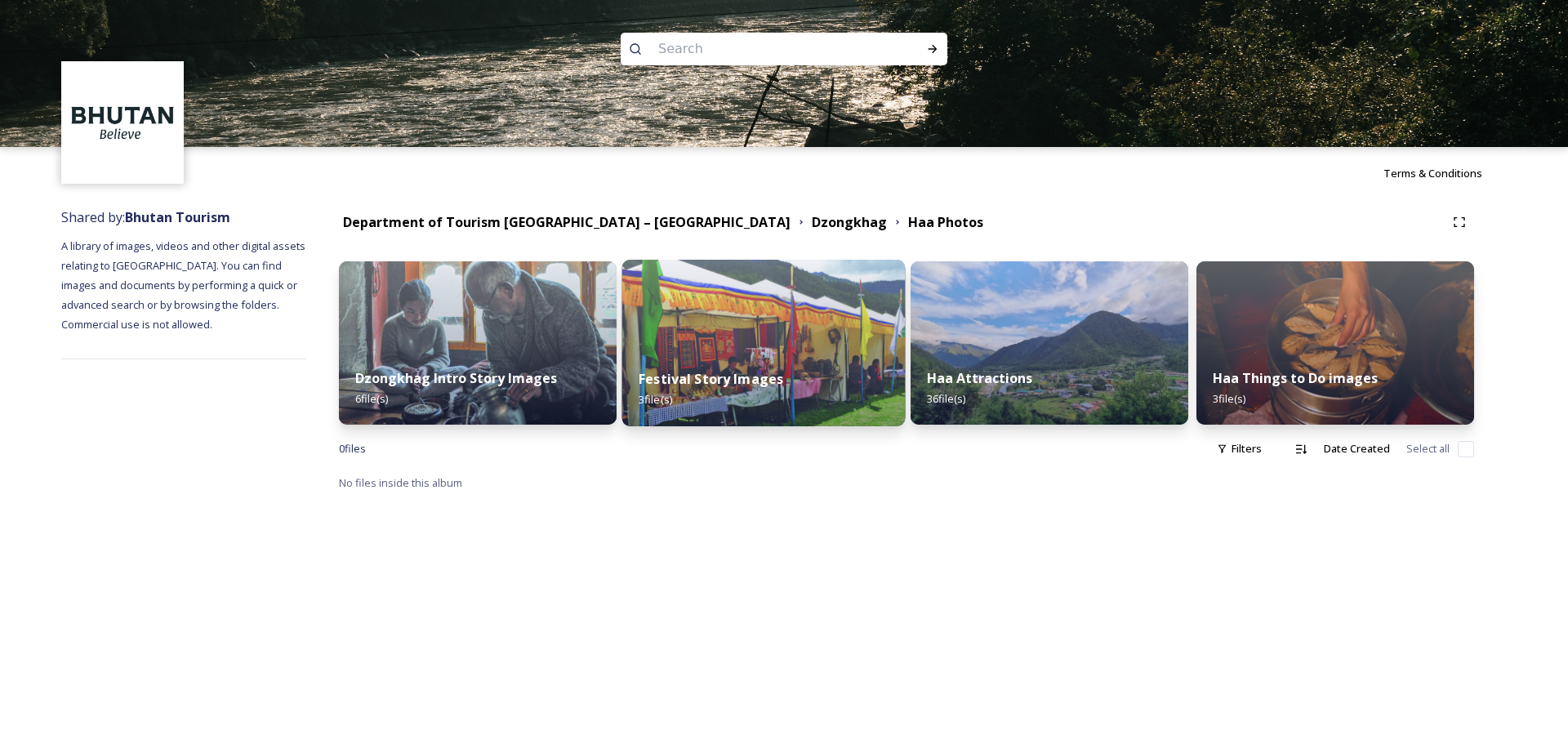
click at [813, 355] on div "Festival Story Images 3 file(s)" at bounding box center [764, 389] width 283 height 75
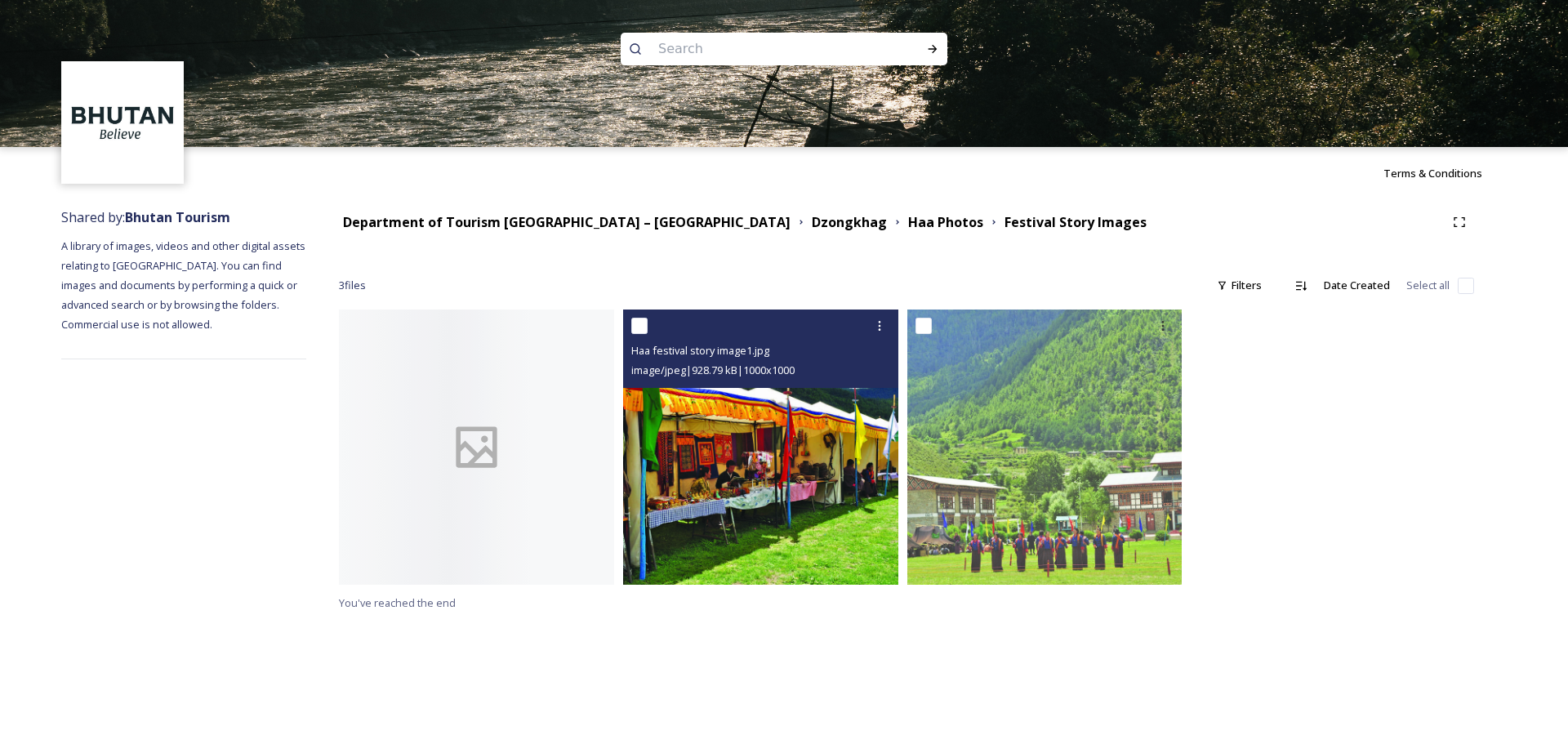
click at [780, 449] on img at bounding box center [760, 447] width 275 height 275
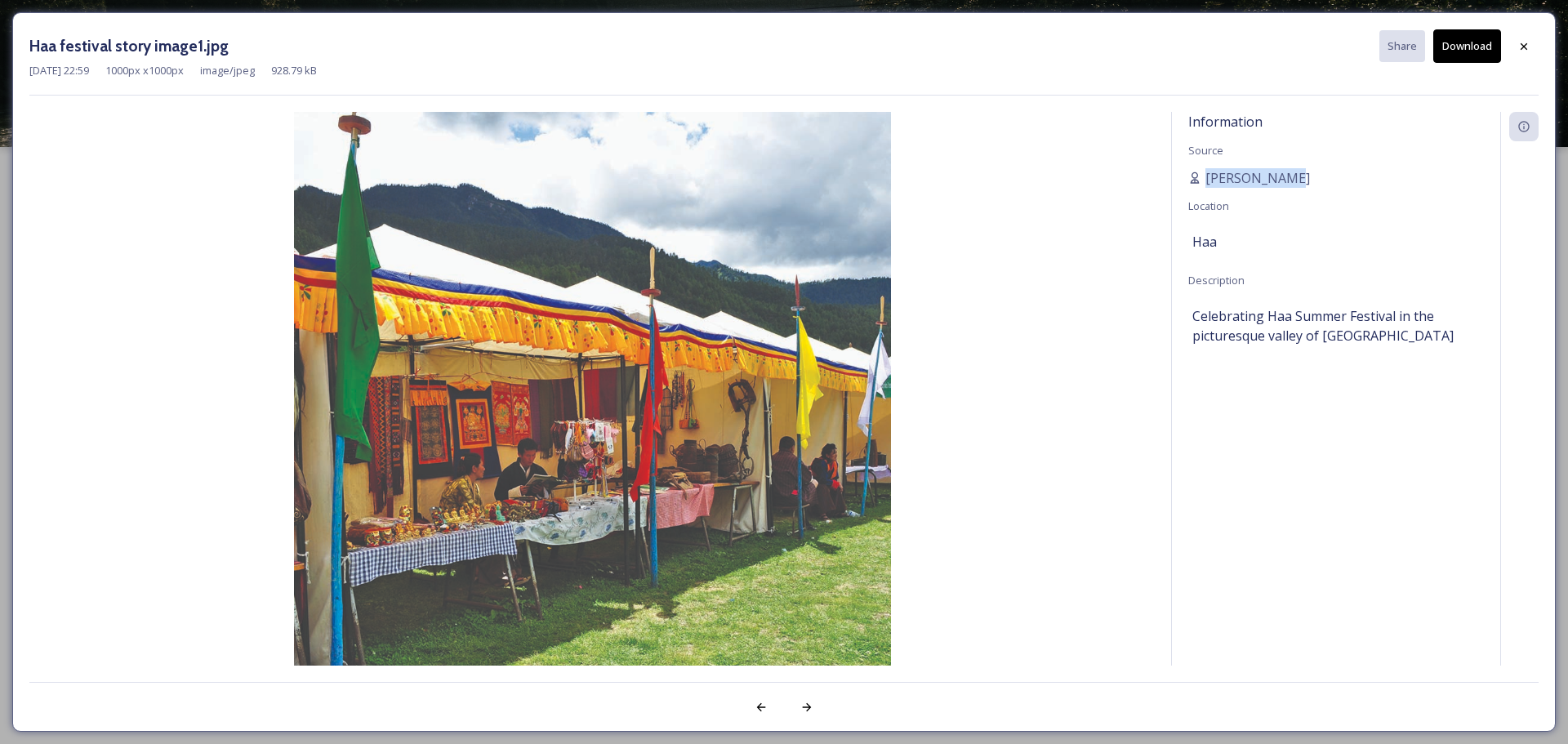
drag, startPoint x: 1318, startPoint y: 171, endPoint x: 1200, endPoint y: 162, distance: 118.3
click at [1044, 162] on div "Information Source Scarlette DG Location Haa Description Celebrating Haa Summer…" at bounding box center [1335, 389] width 329 height 554
click at [1044, 40] on icon at bounding box center [1524, 46] width 13 height 13
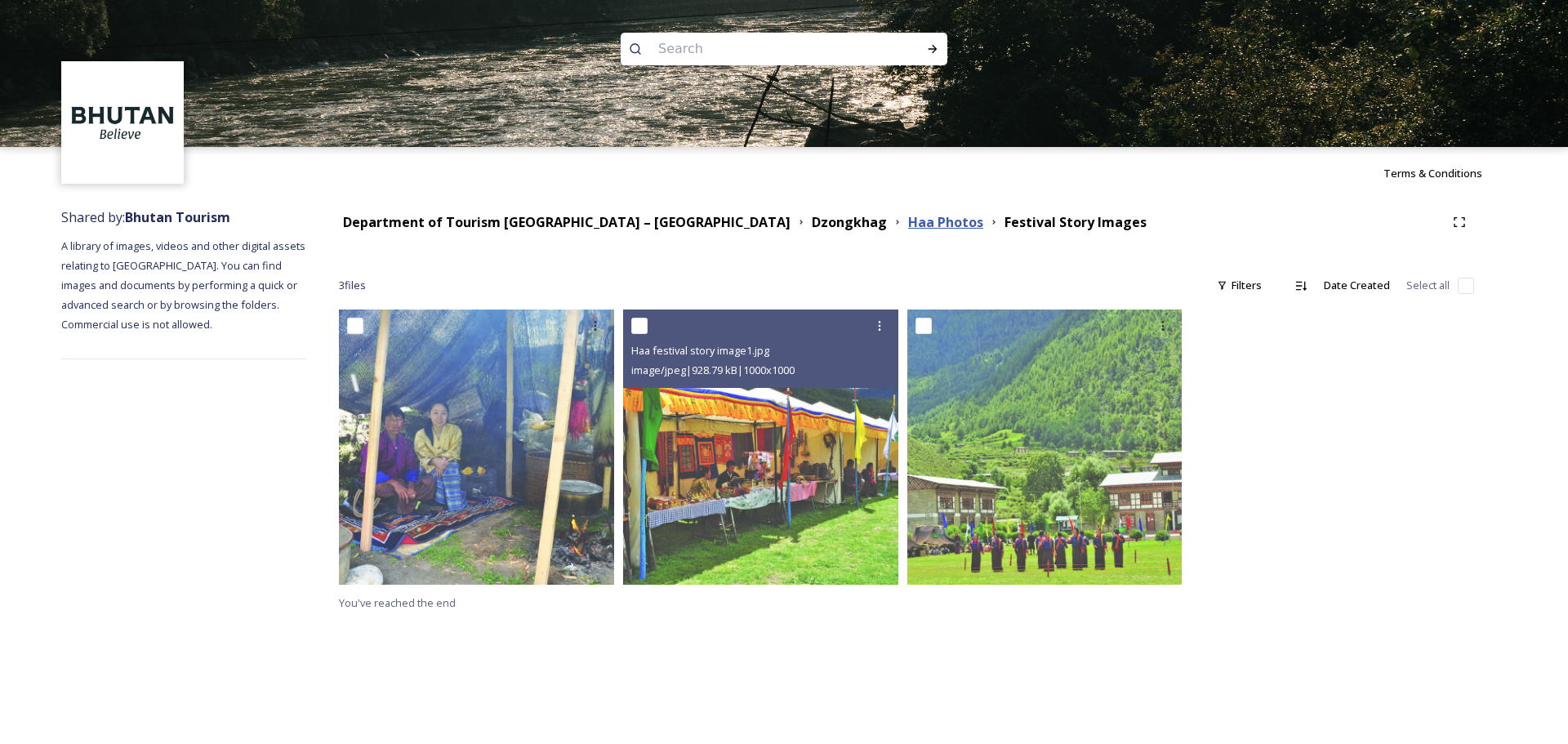
click at [908, 226] on strong "Haa Photos" at bounding box center [946, 223] width 75 height 18
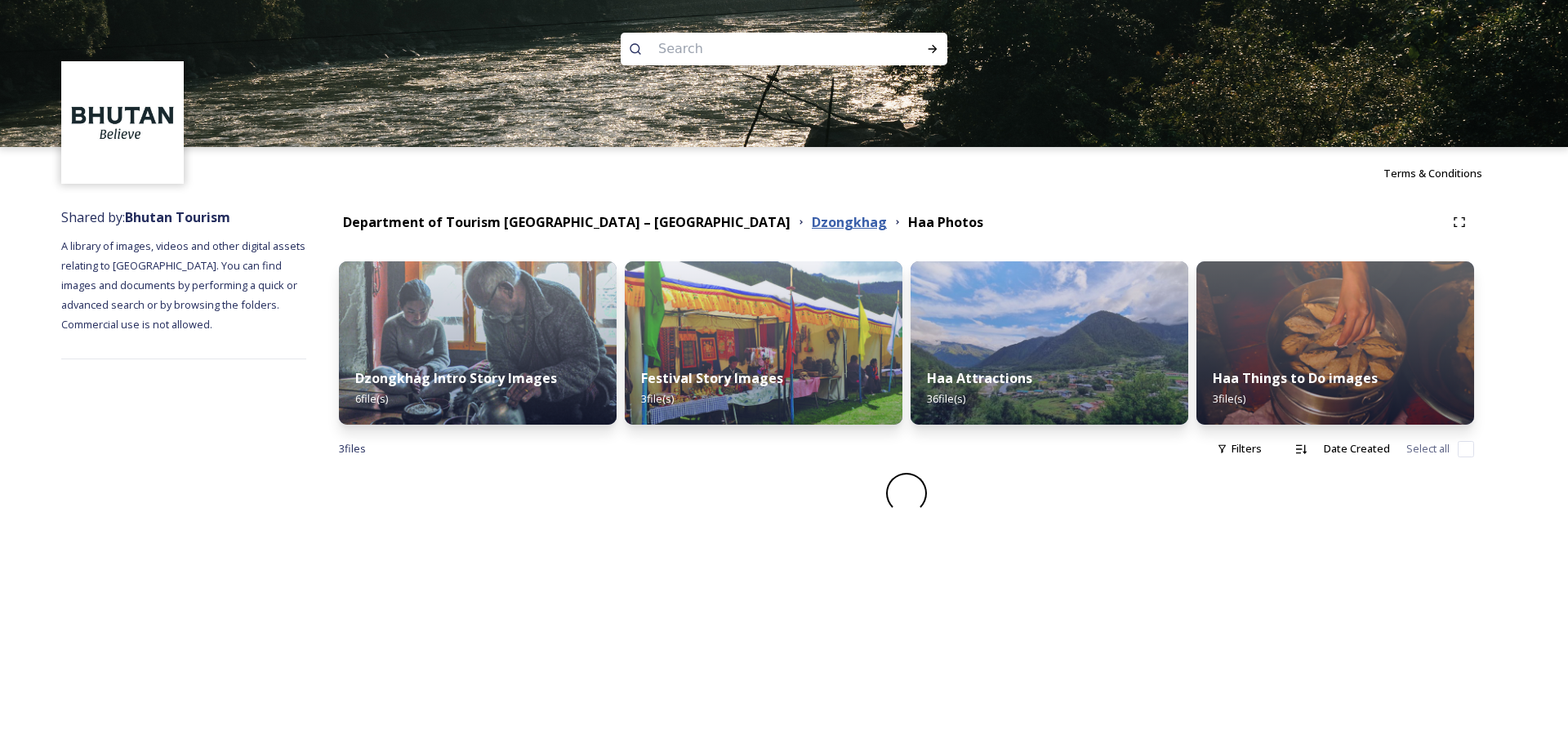
click at [812, 223] on strong "Dzongkhag" at bounding box center [849, 223] width 75 height 18
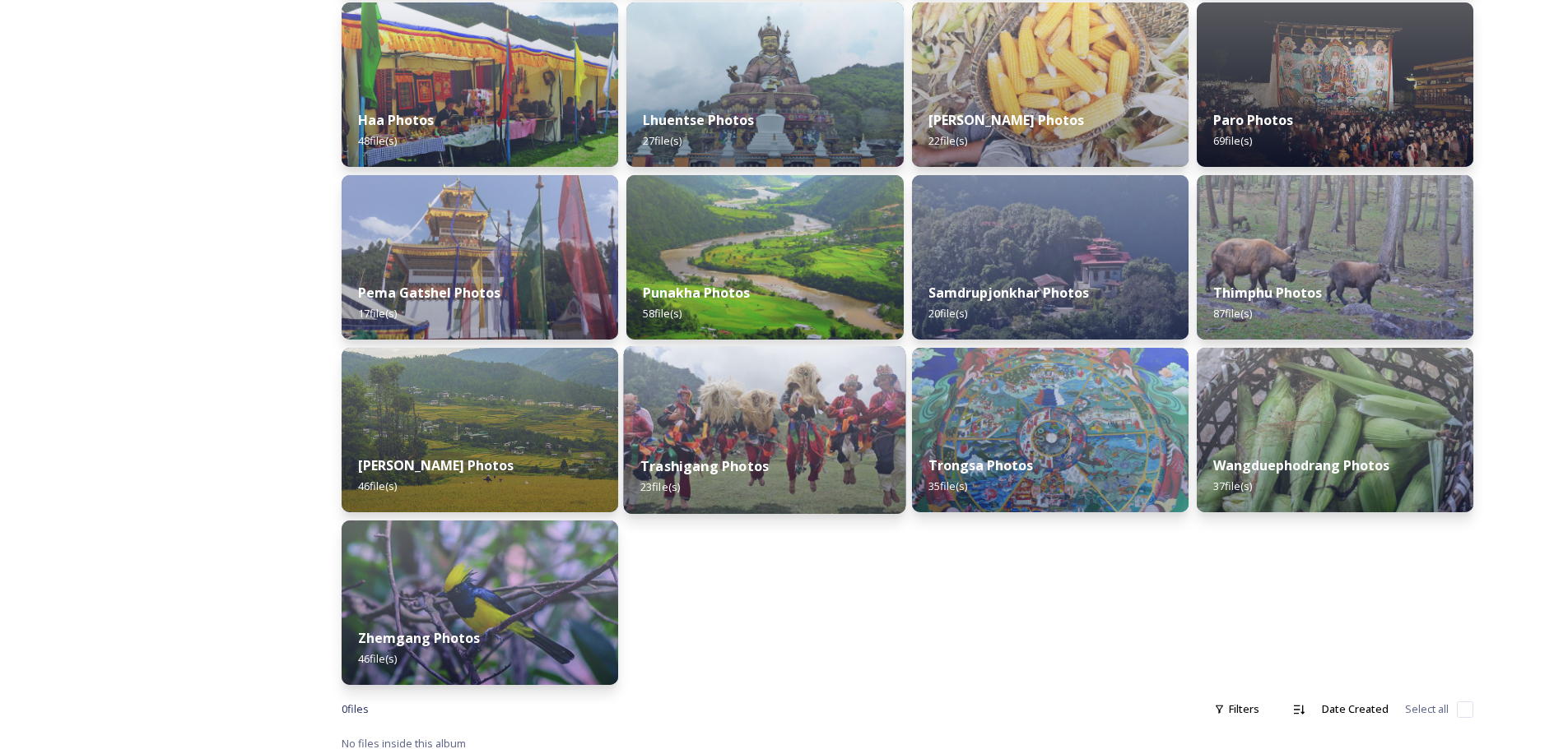
scroll to position [446, 0]
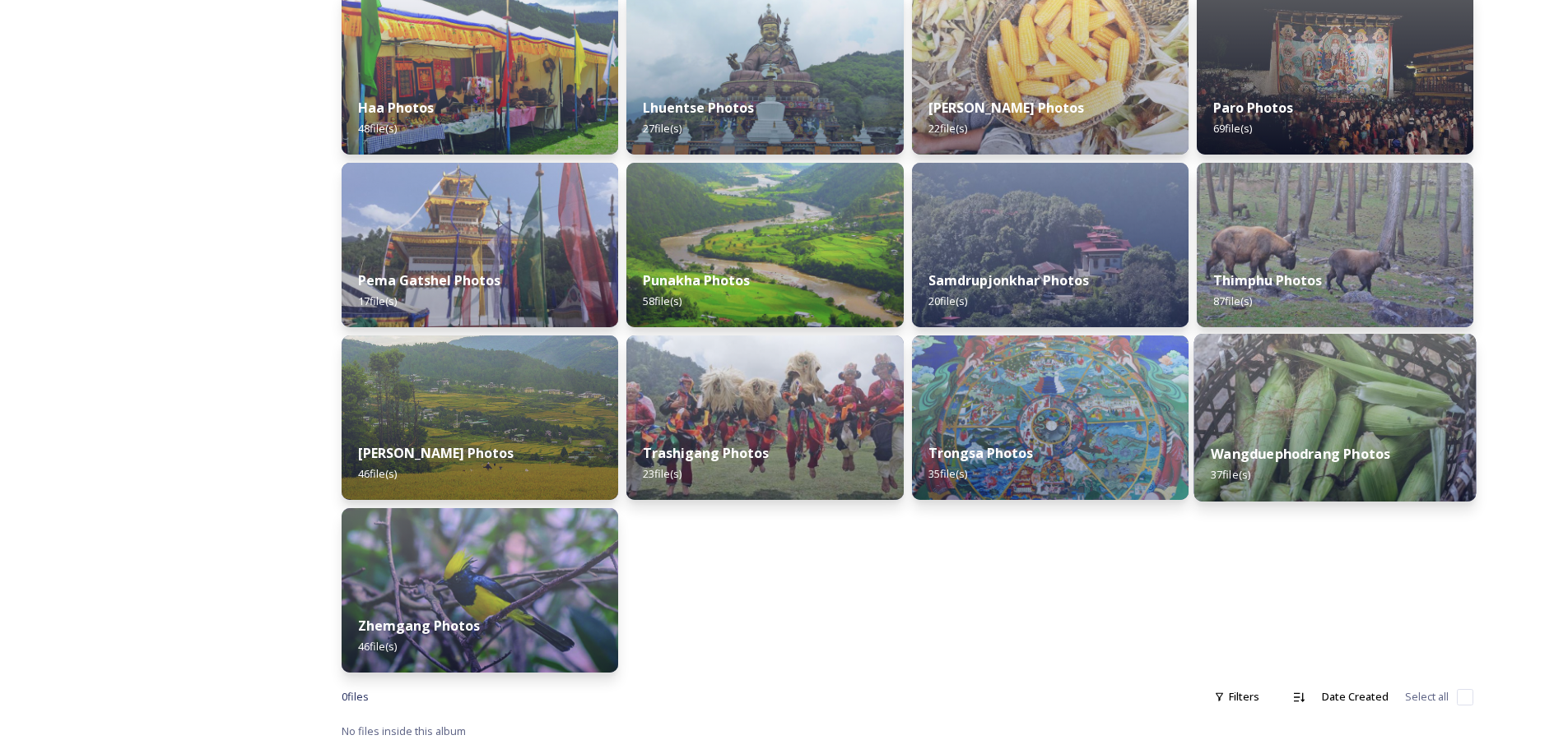
click at [1052, 376] on img at bounding box center [1334, 417] width 282 height 168
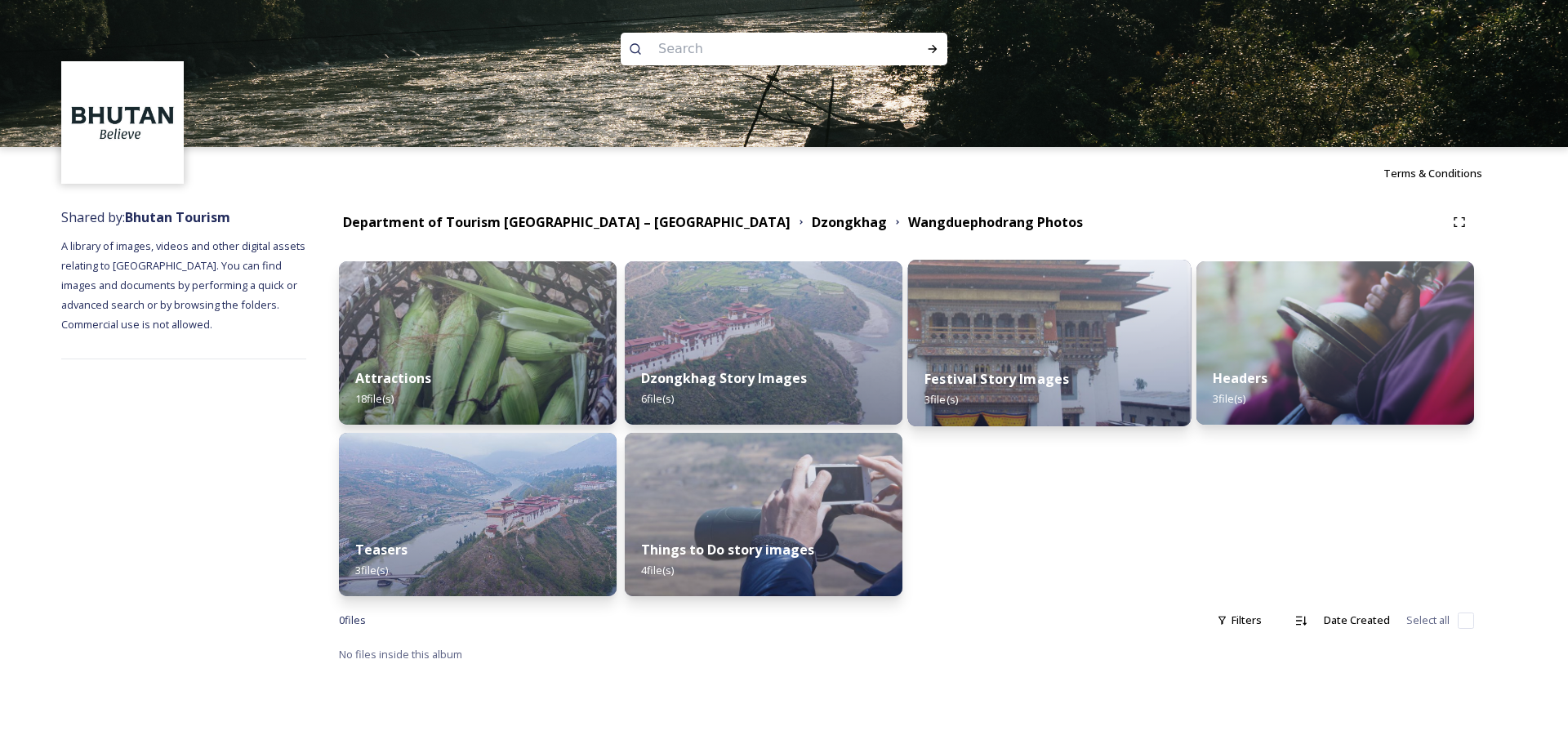
click at [1044, 364] on div "Festival Story Images 3 file(s)" at bounding box center [1050, 389] width 283 height 75
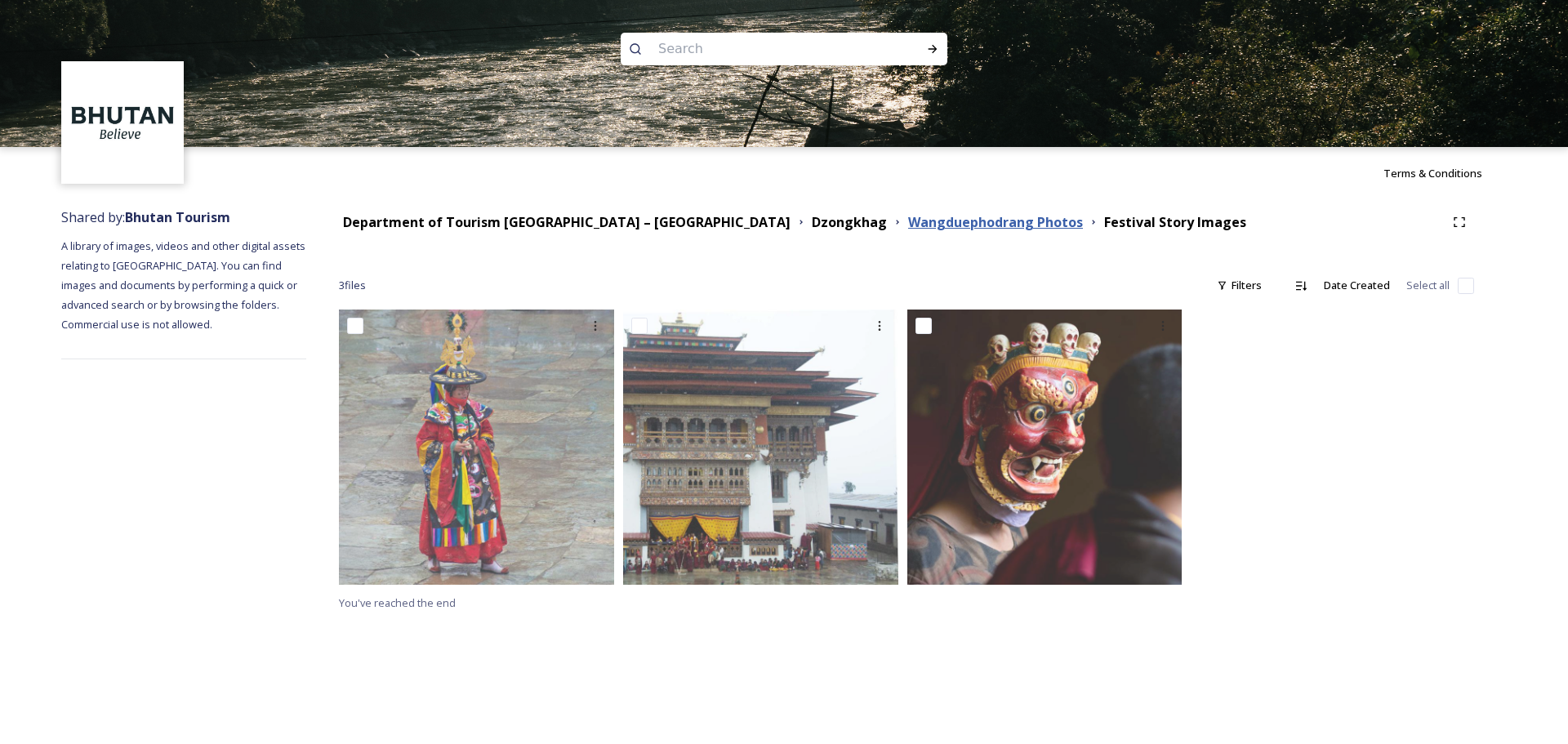
click at [908, 227] on strong "Wangduephodrang Photos" at bounding box center [996, 223] width 175 height 18
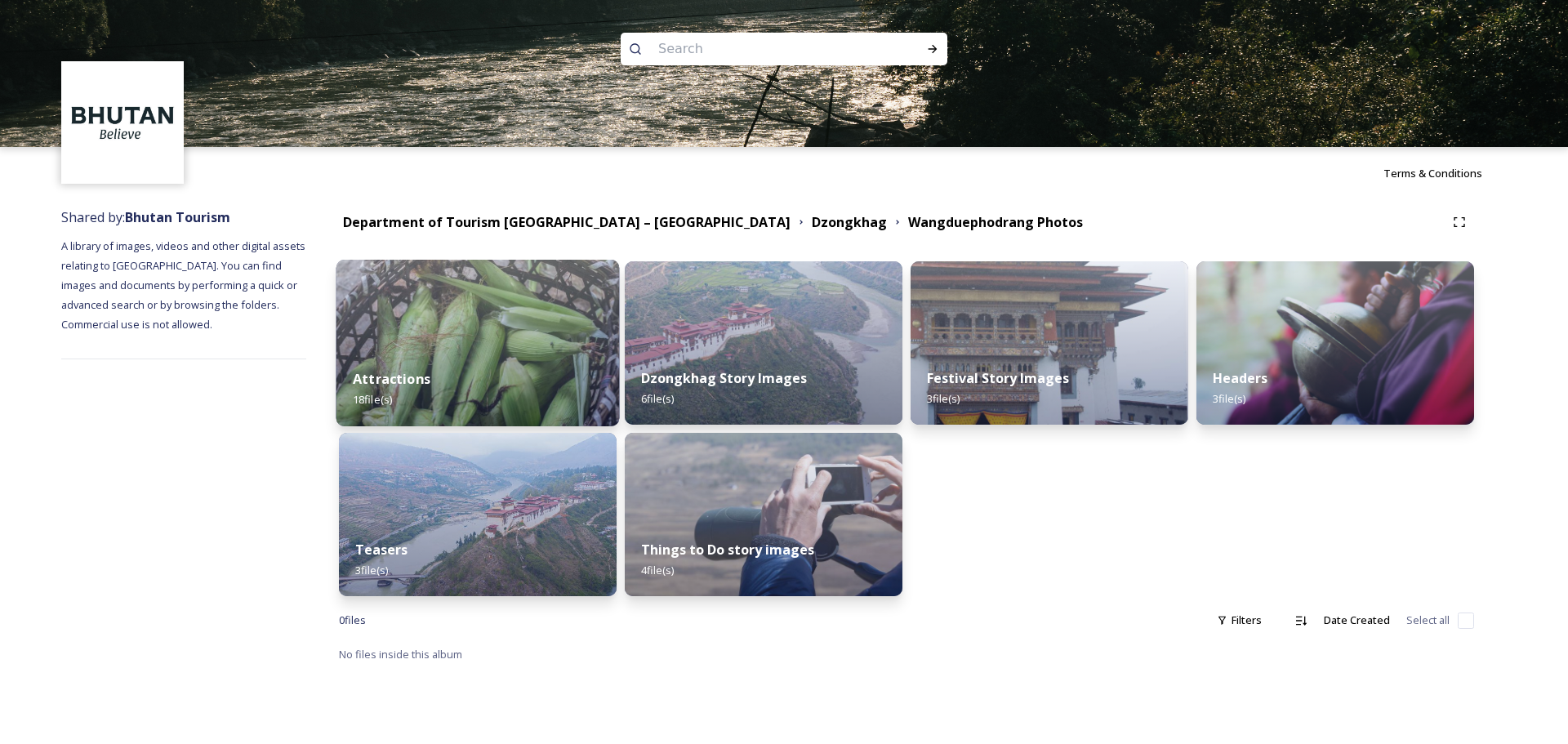
click at [546, 366] on div "Attractions 18 file(s)" at bounding box center [478, 389] width 283 height 75
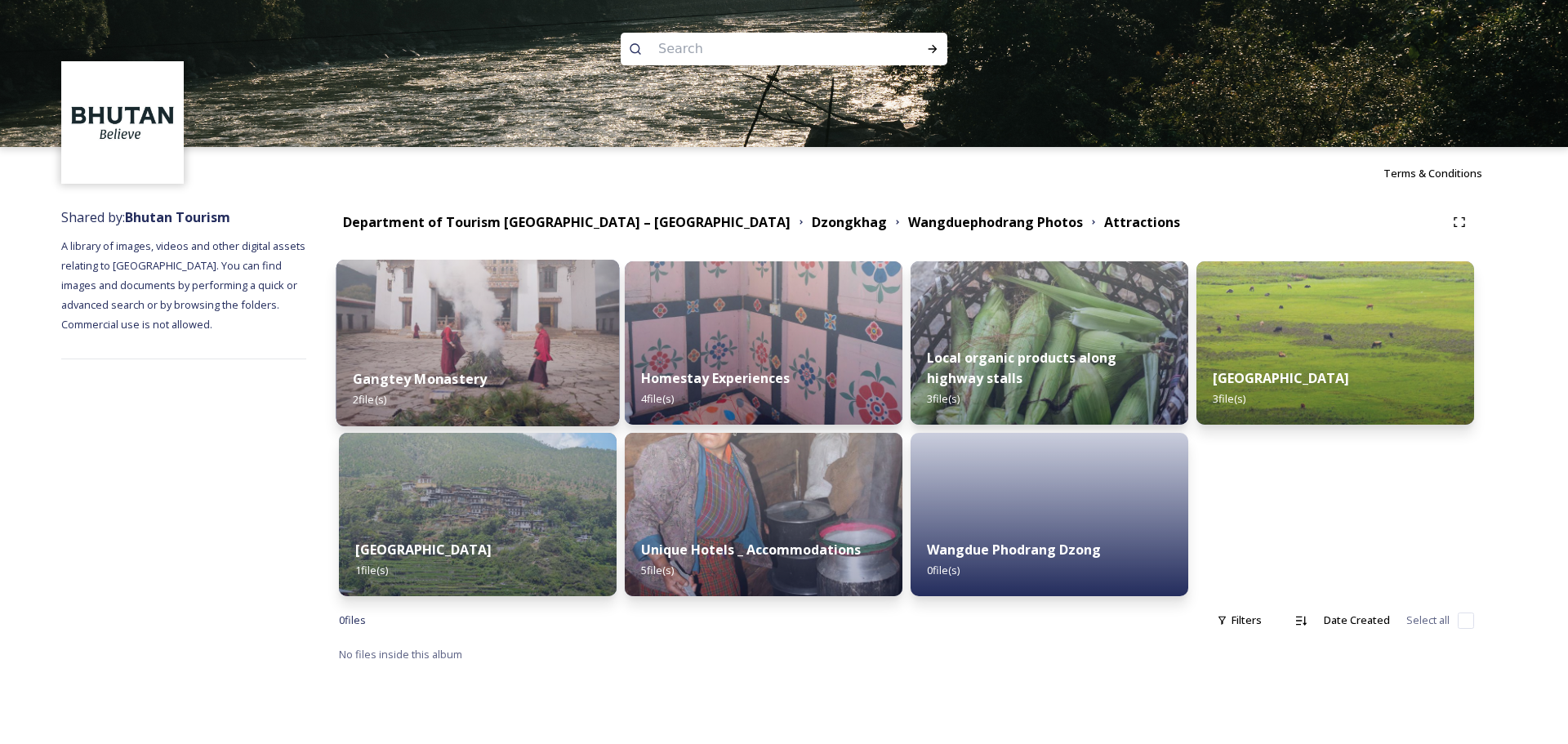
click at [471, 395] on div "Gangtey Monastery 2 file(s)" at bounding box center [478, 389] width 283 height 75
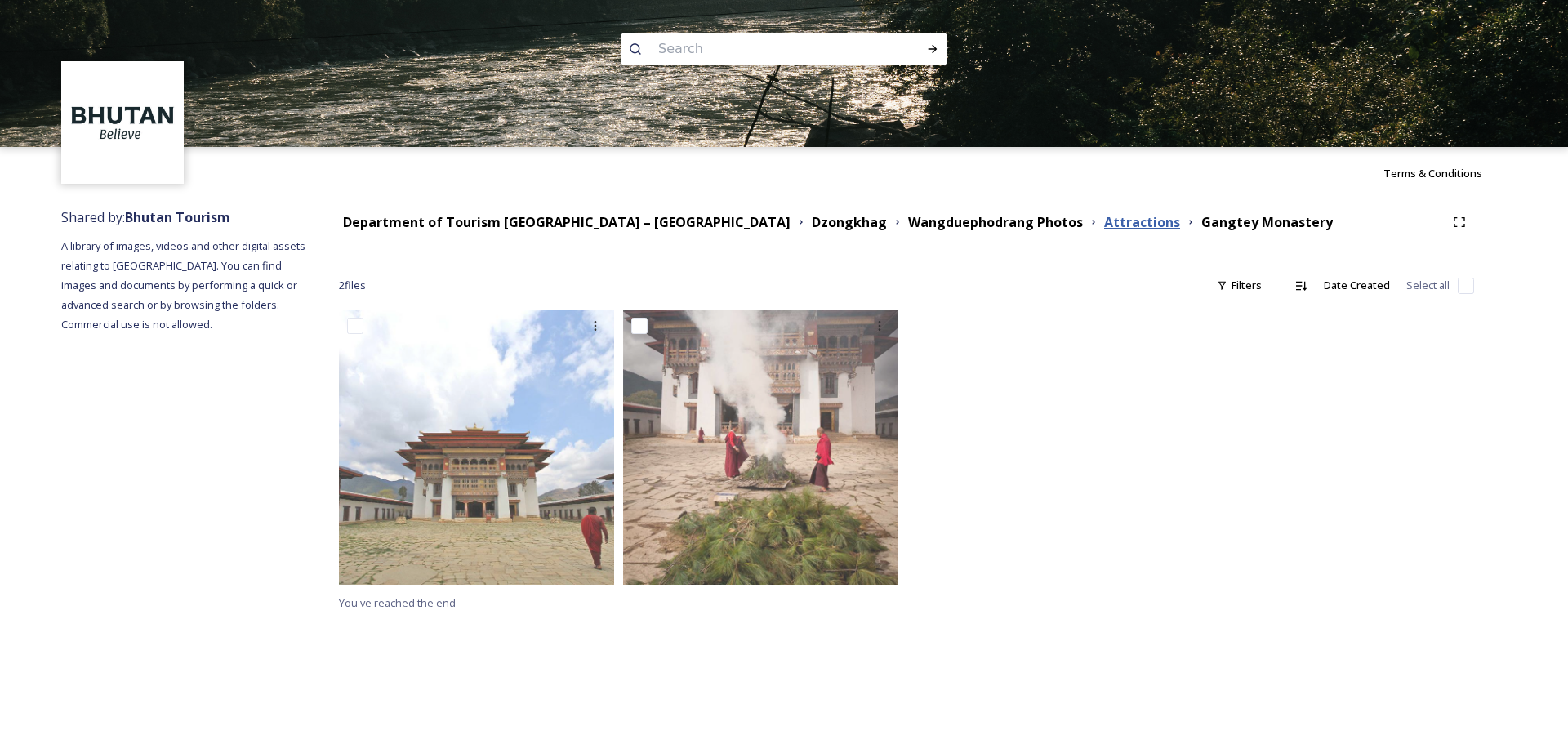
click at [1044, 222] on strong "Attractions" at bounding box center [1142, 223] width 76 height 18
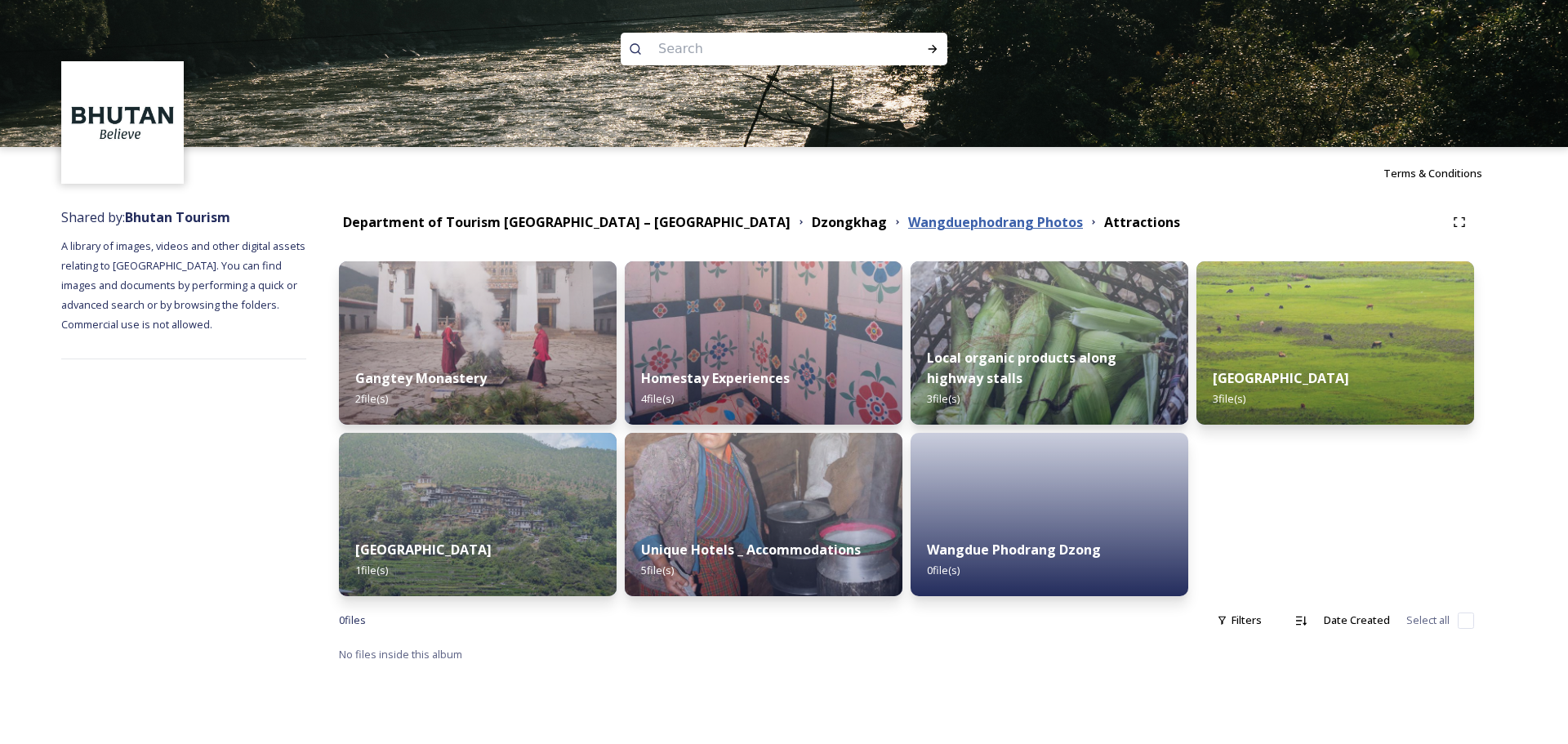
click at [908, 228] on strong "Wangduephodrang Photos" at bounding box center [996, 223] width 175 height 18
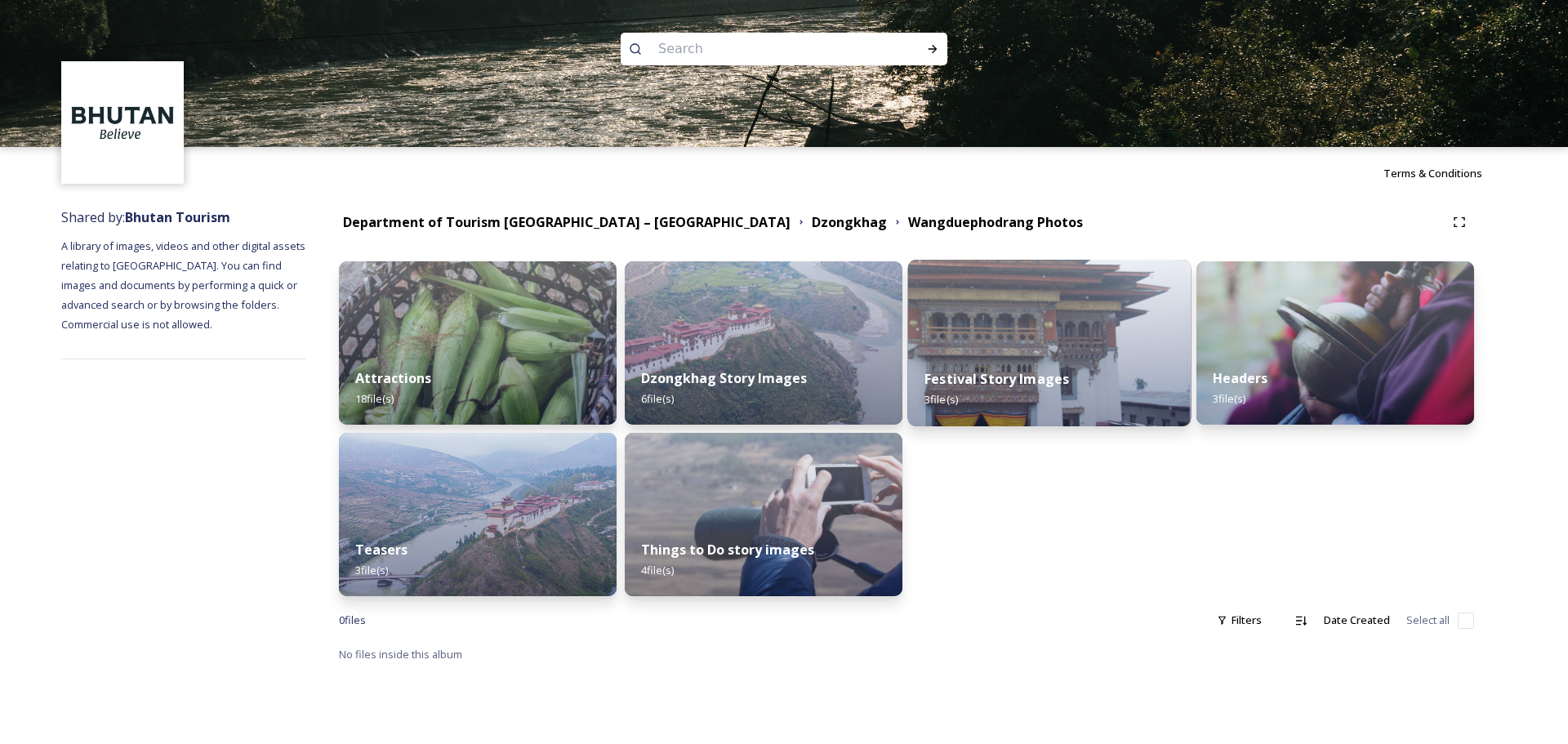
click at [1015, 404] on div "Festival Story Images 3 file(s)" at bounding box center [1050, 389] width 283 height 75
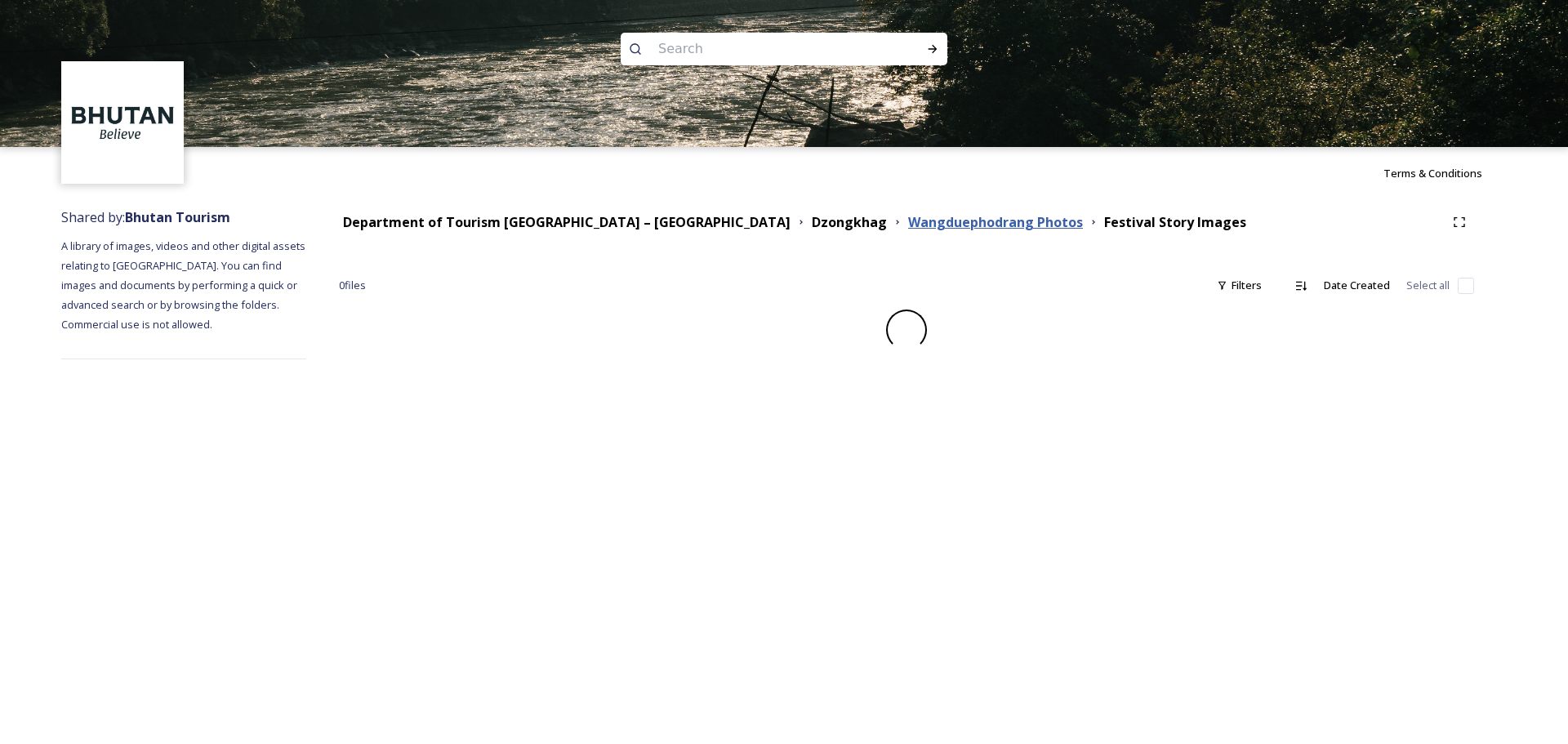
click at [908, 220] on strong "Wangduephodrang Photos" at bounding box center [996, 223] width 175 height 18
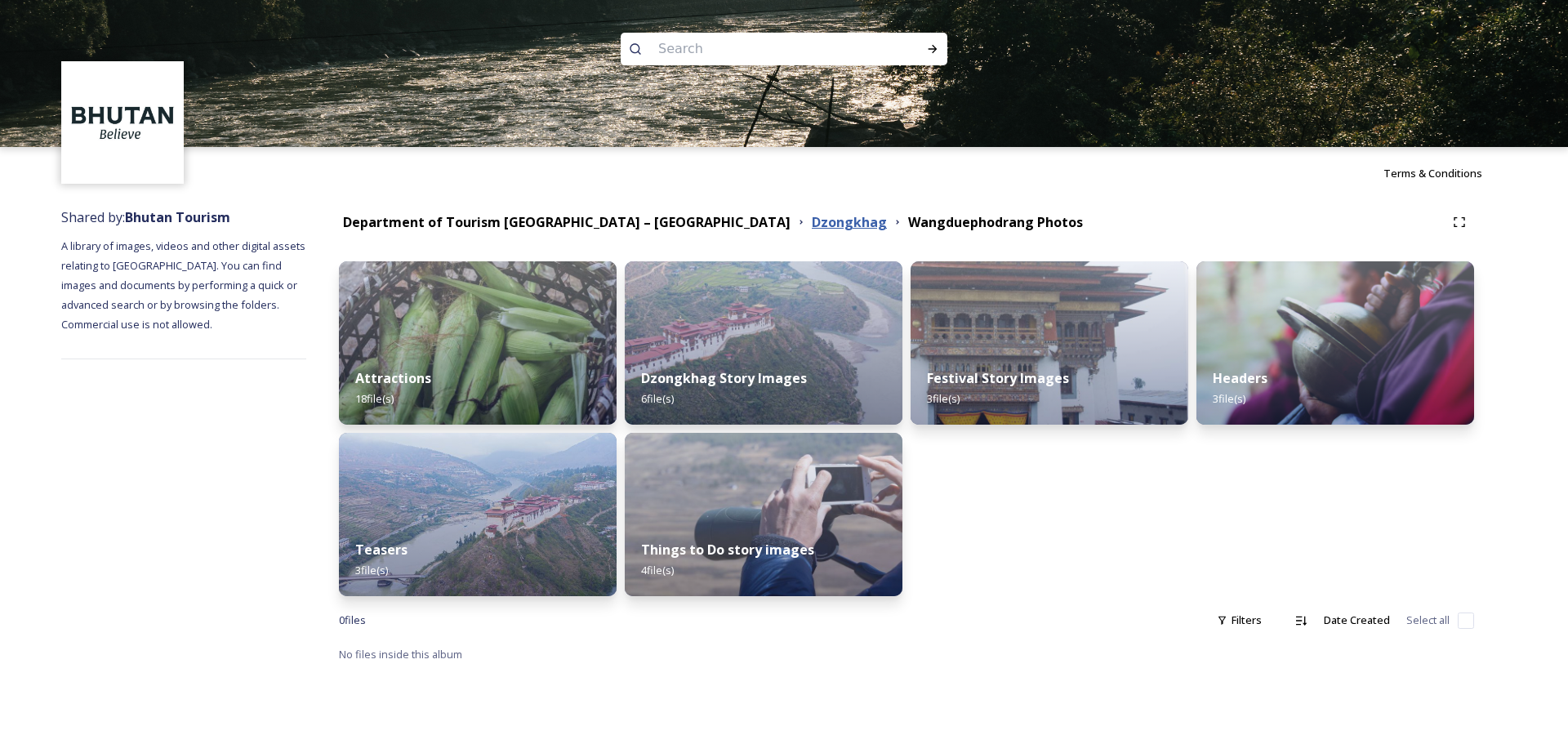
click at [812, 215] on strong "Dzongkhag" at bounding box center [849, 223] width 75 height 18
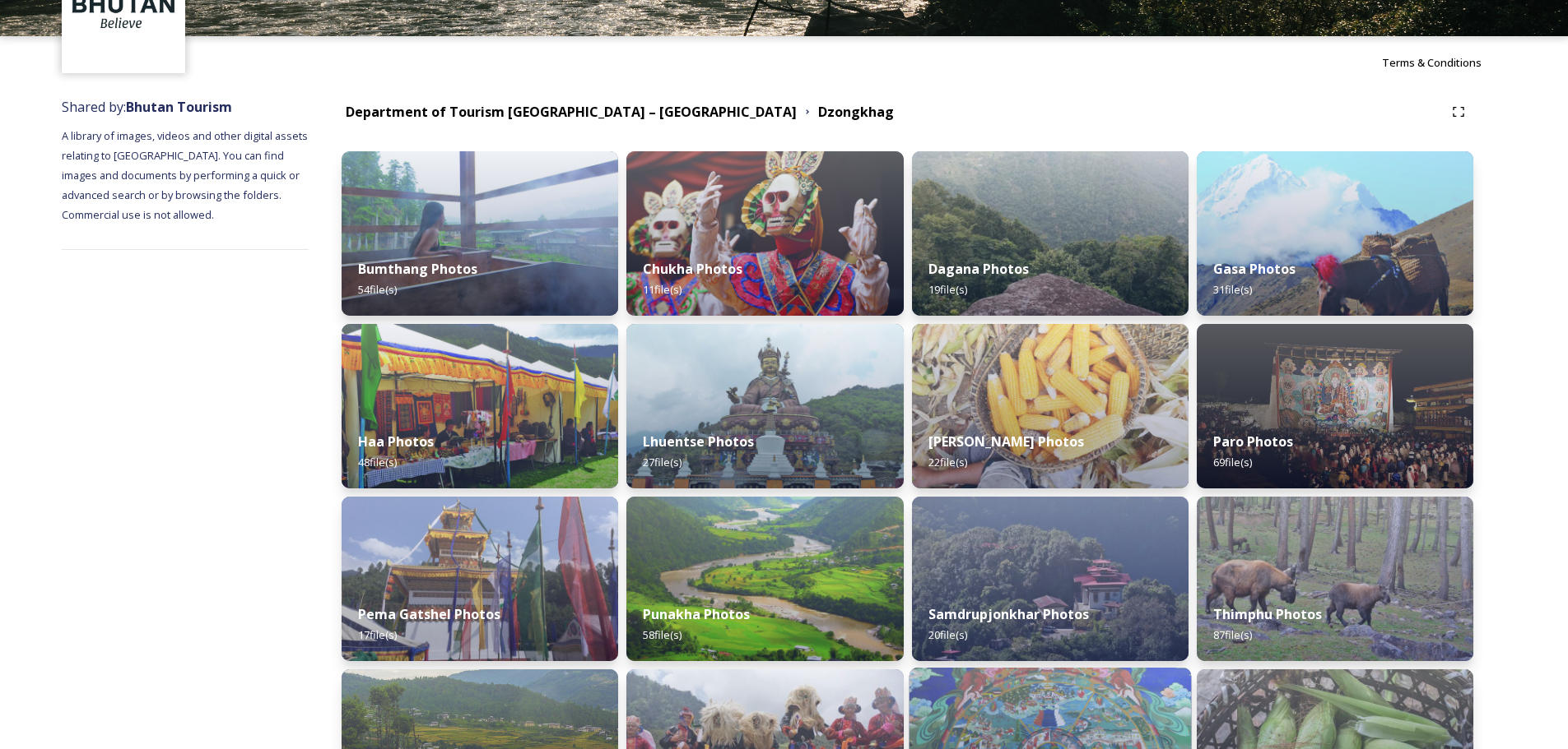
scroll to position [83, 0]
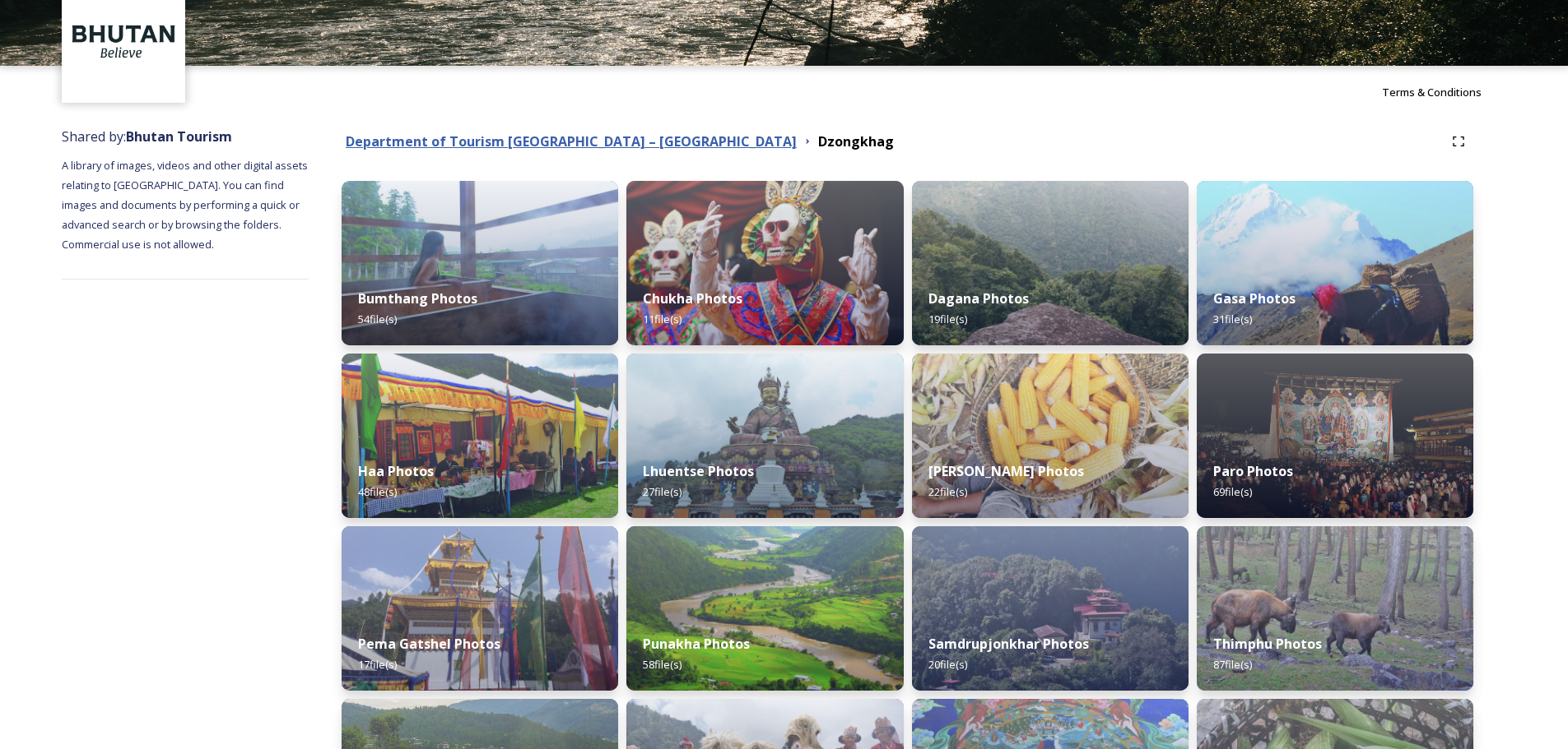
click at [618, 146] on strong "Department of Tourism [GEOGRAPHIC_DATA] – [GEOGRAPHIC_DATA]" at bounding box center [571, 142] width 451 height 19
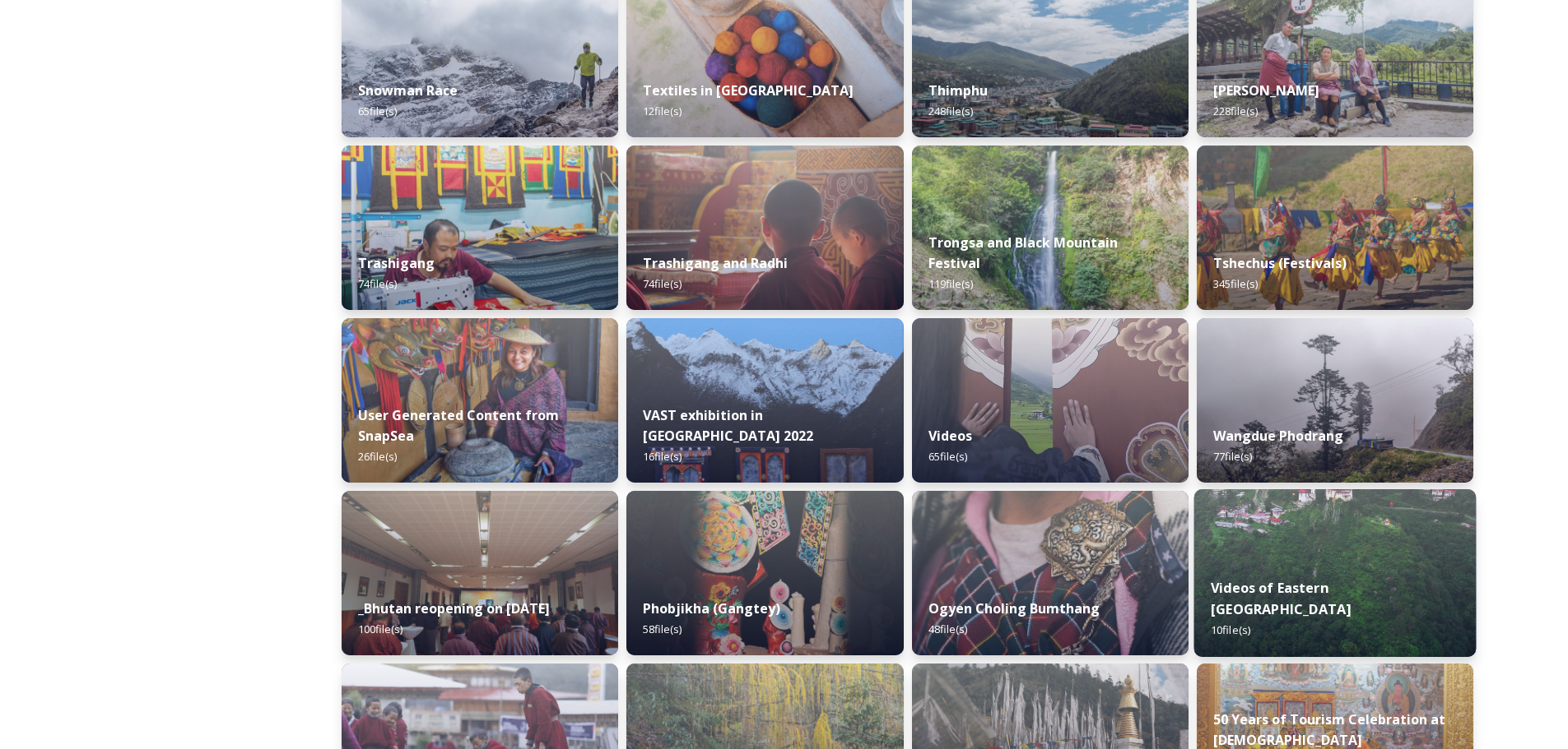
scroll to position [1563, 0]
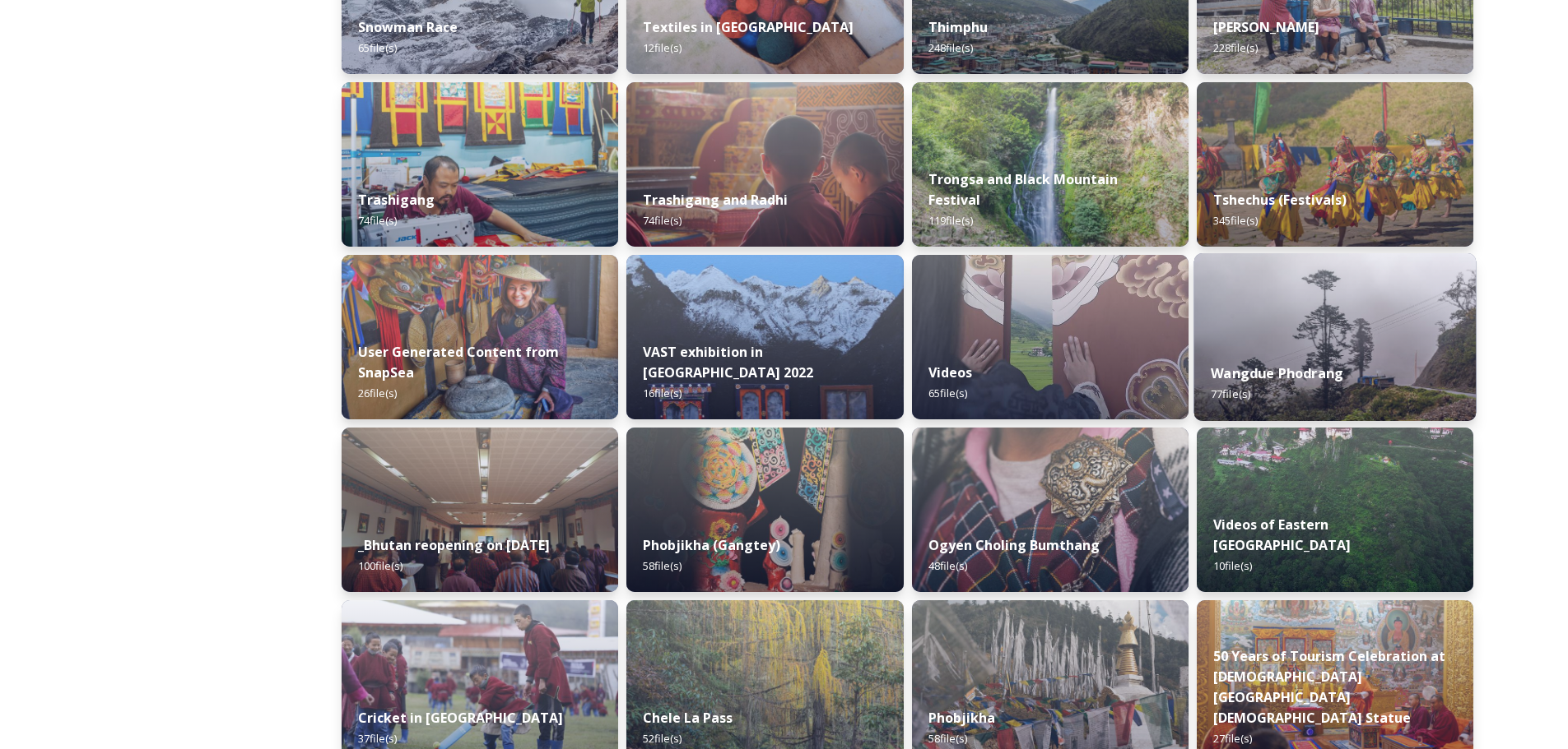
click at [1052, 383] on strong "Wangdue Phodrang" at bounding box center [1276, 374] width 133 height 19
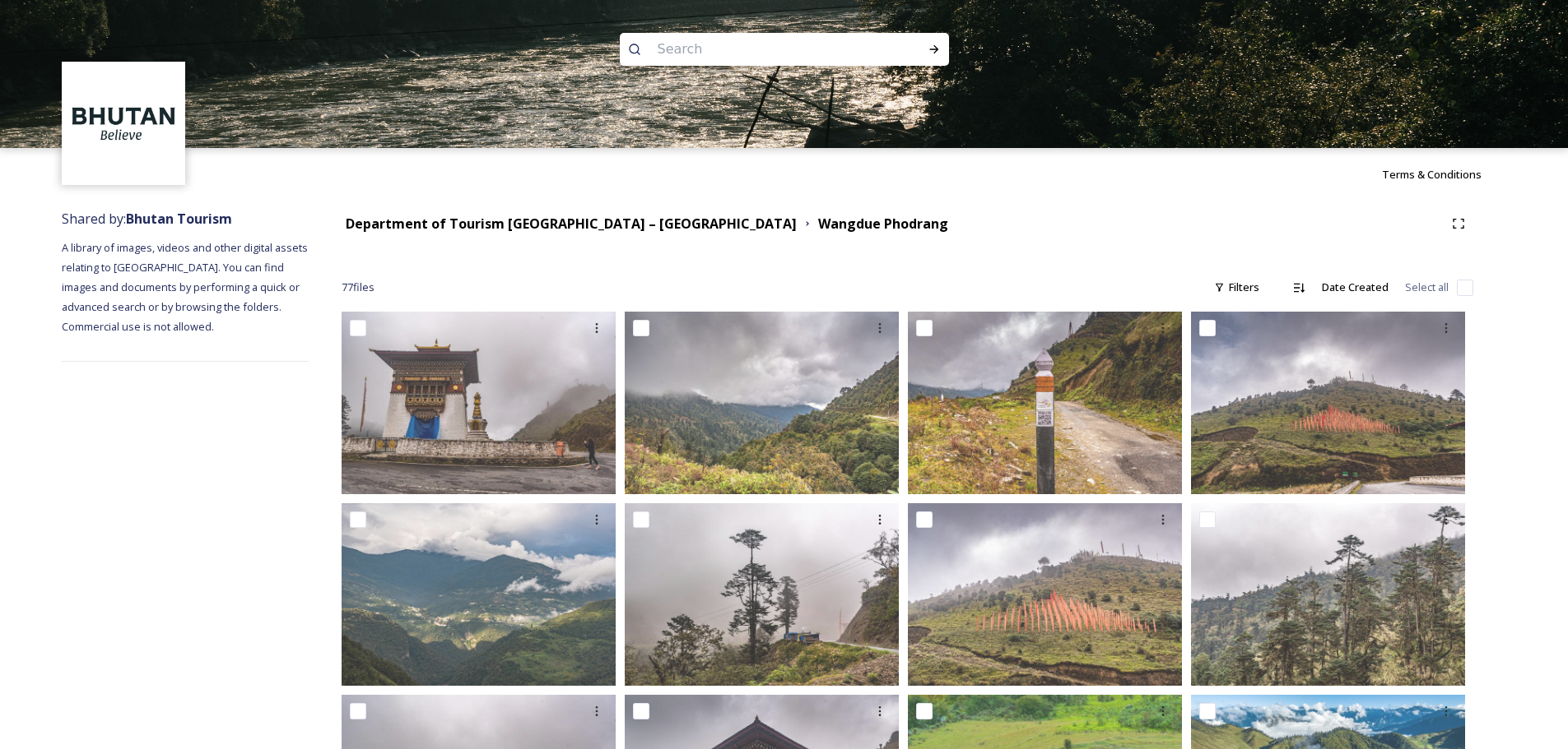
click at [624, 229] on strong "Department of Tourism [GEOGRAPHIC_DATA] – [GEOGRAPHIC_DATA]" at bounding box center [571, 224] width 451 height 19
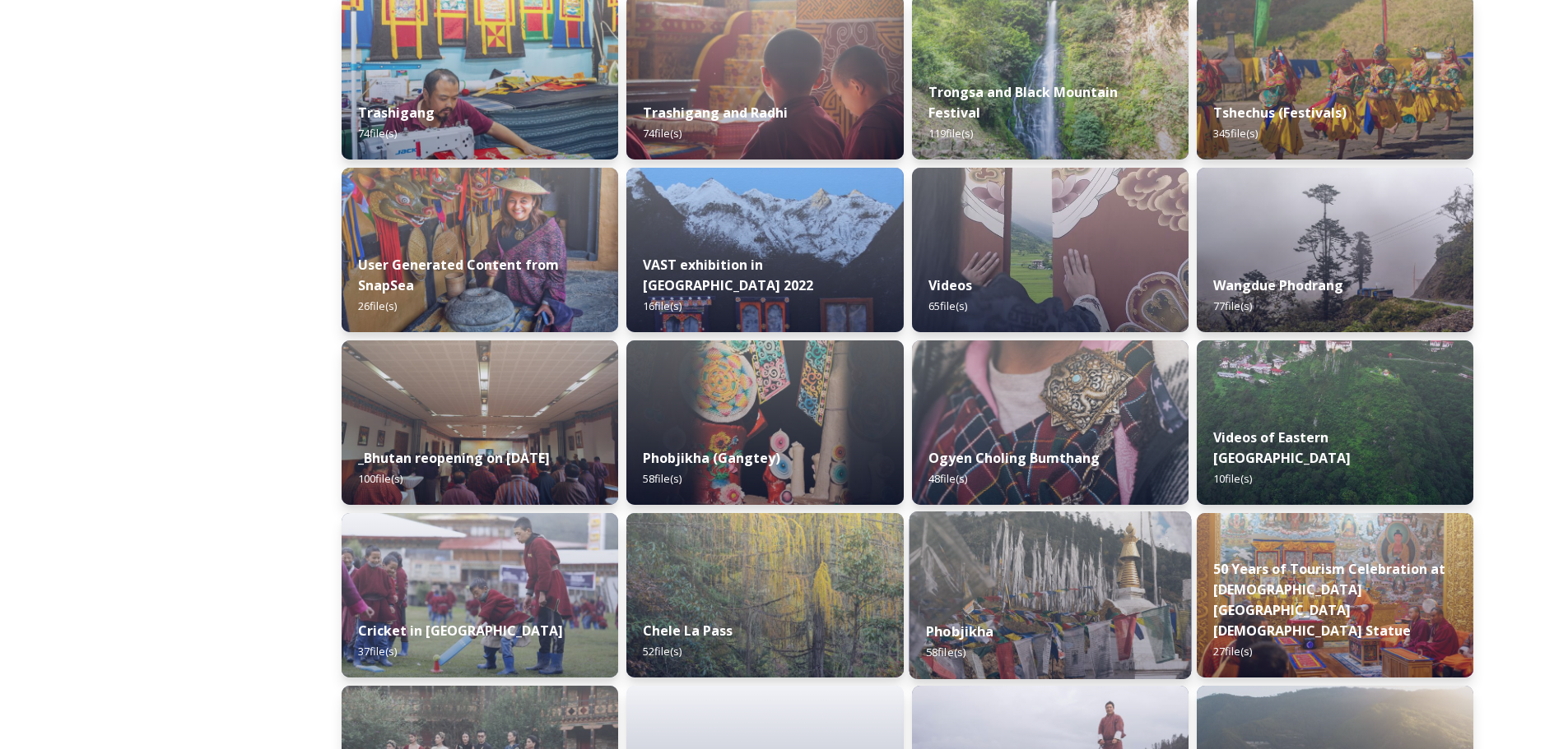
scroll to position [1728, 0]
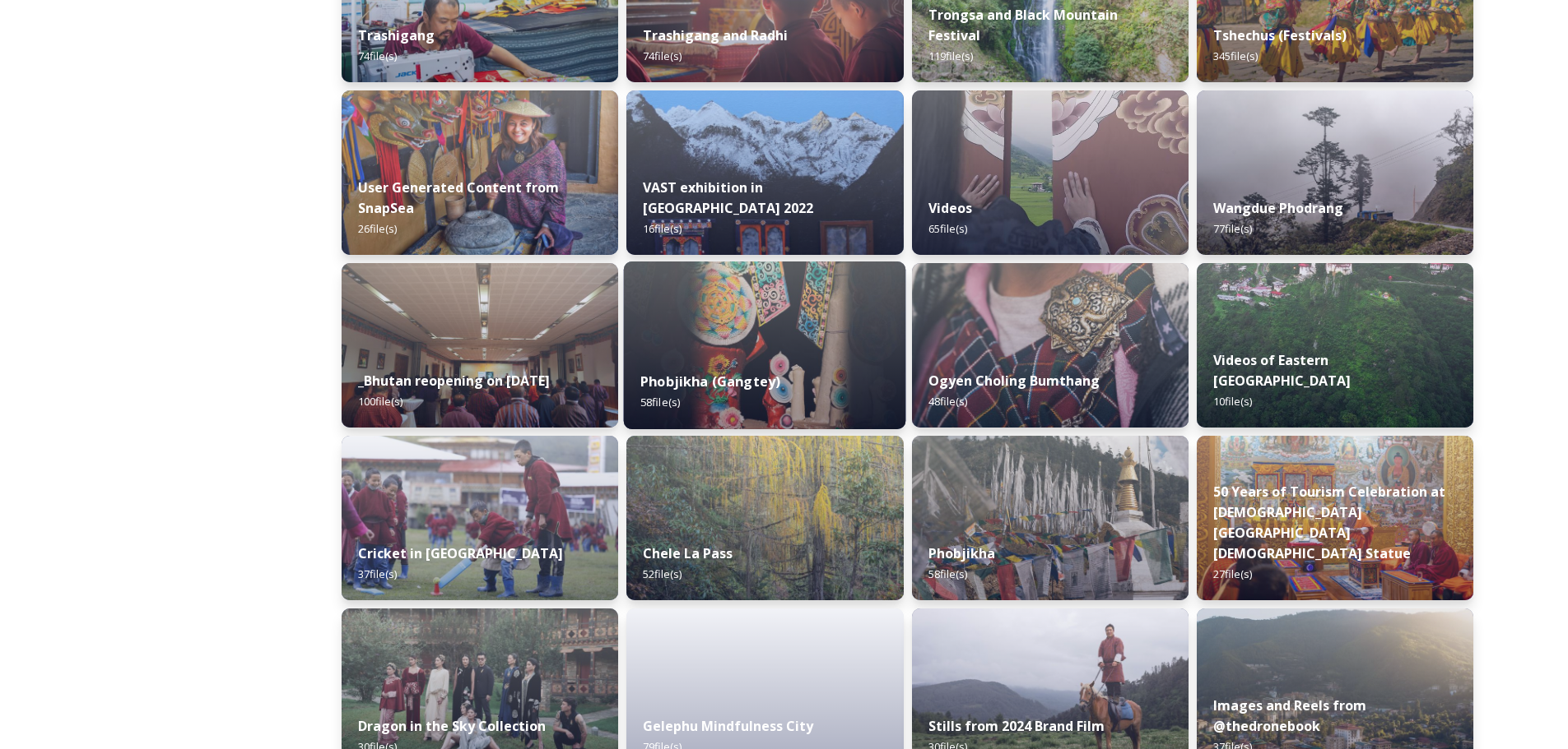
click at [705, 360] on div "Phobjikha (Gangtey) 58 file(s)" at bounding box center [765, 391] width 282 height 75
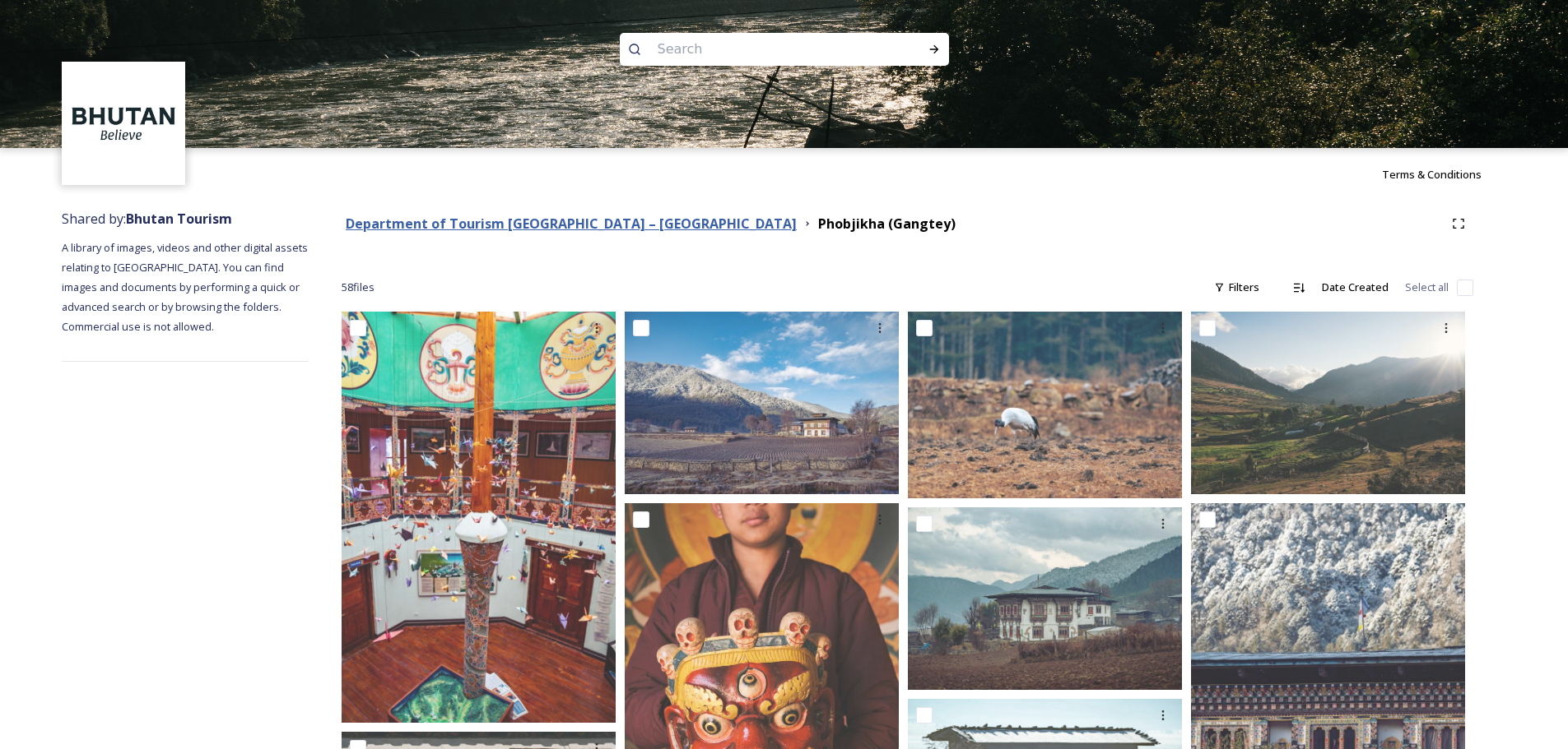
click at [634, 222] on strong "Department of Tourism [GEOGRAPHIC_DATA] – [GEOGRAPHIC_DATA]" at bounding box center [571, 224] width 451 height 19
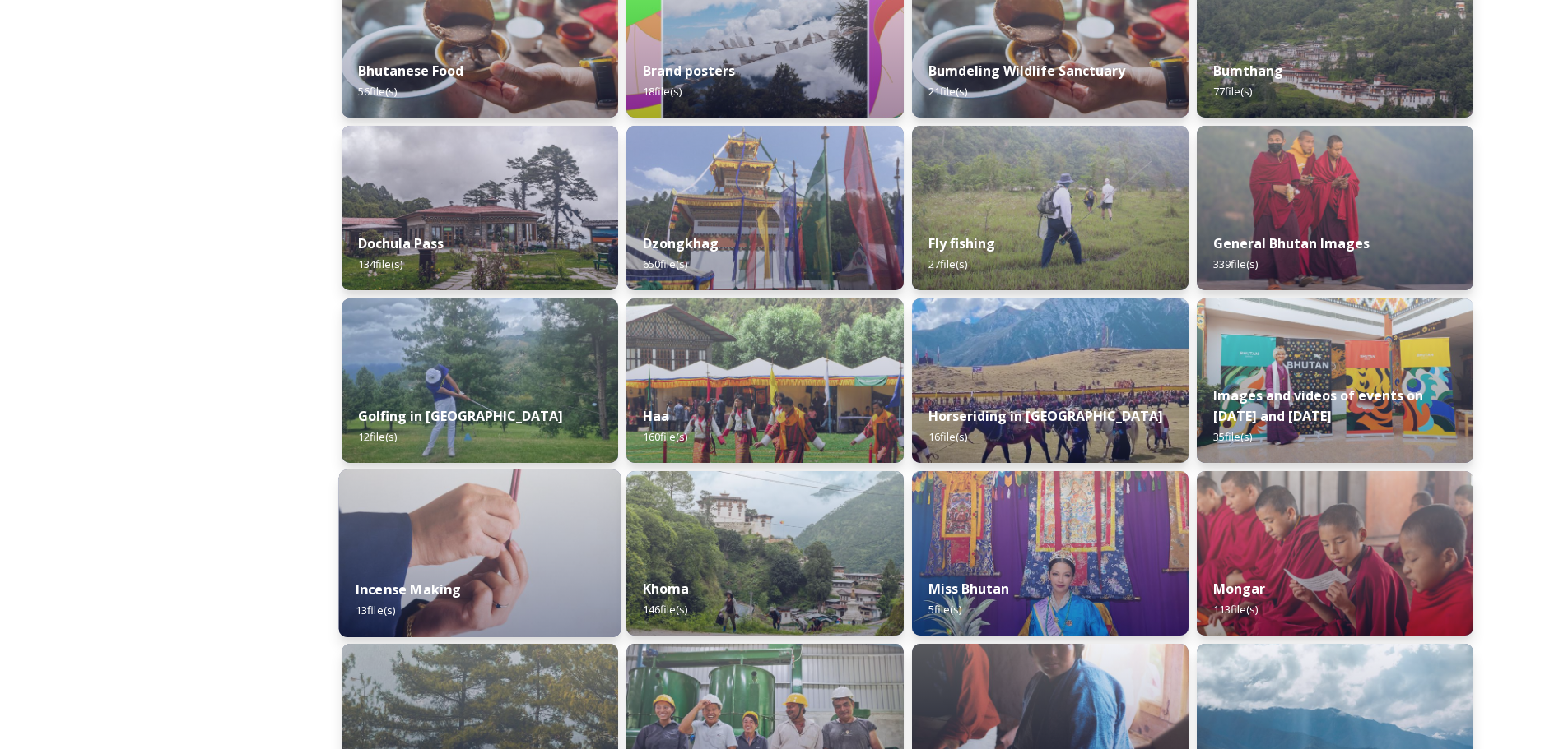
scroll to position [493, 0]
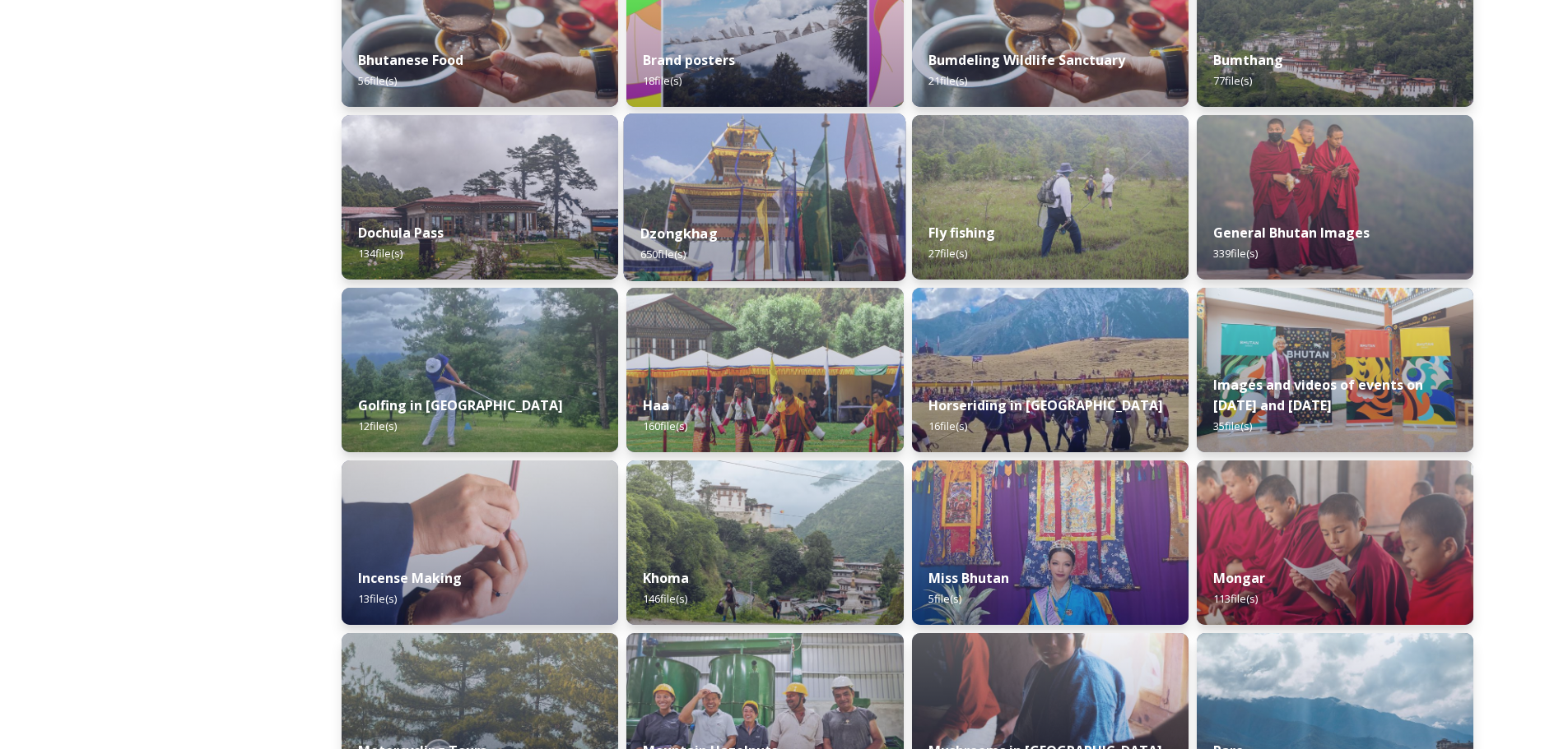
click at [790, 211] on div "Dzongkhag 650 file(s)" at bounding box center [765, 244] width 282 height 75
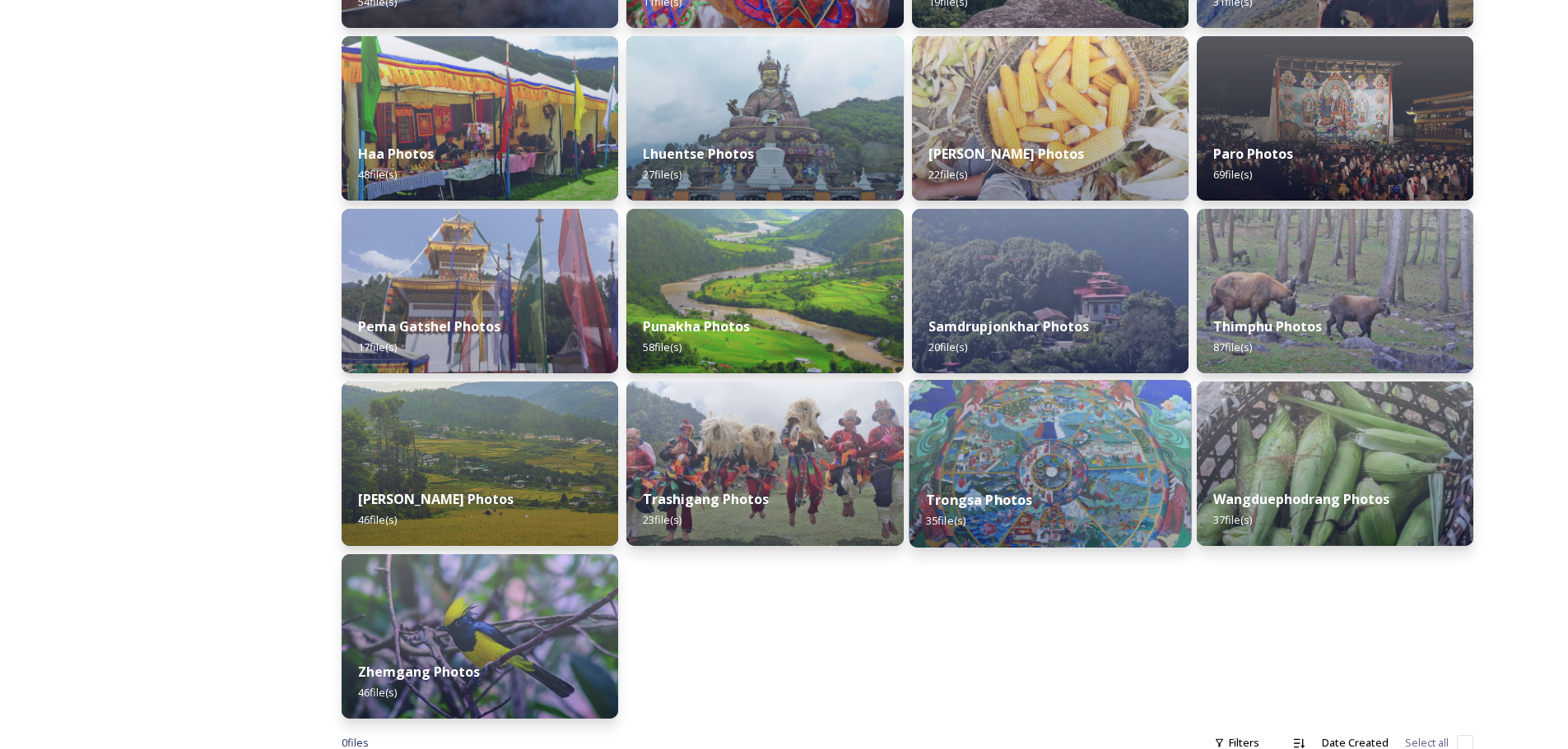
scroll to position [446, 0]
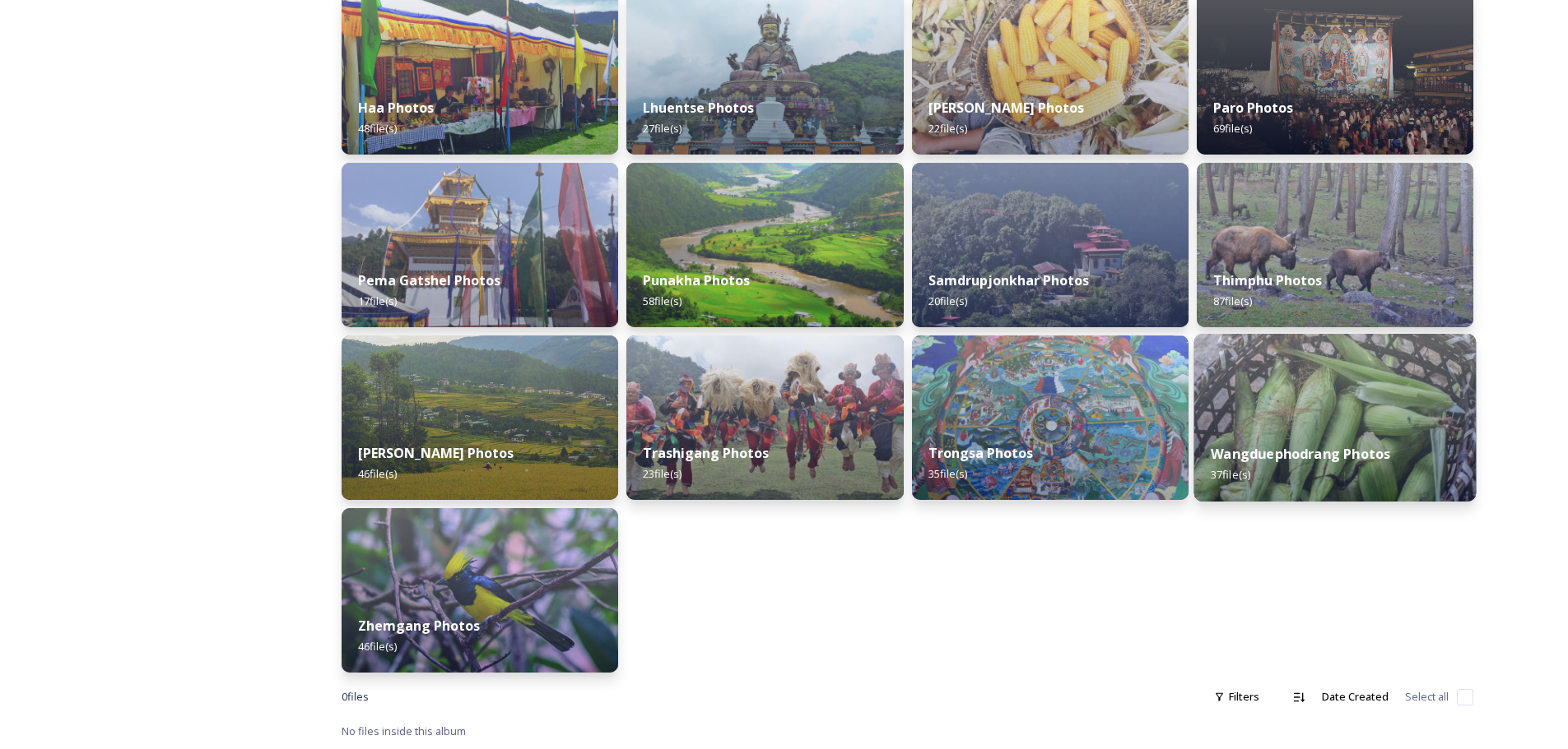
click at [1052, 401] on img at bounding box center [1334, 417] width 282 height 168
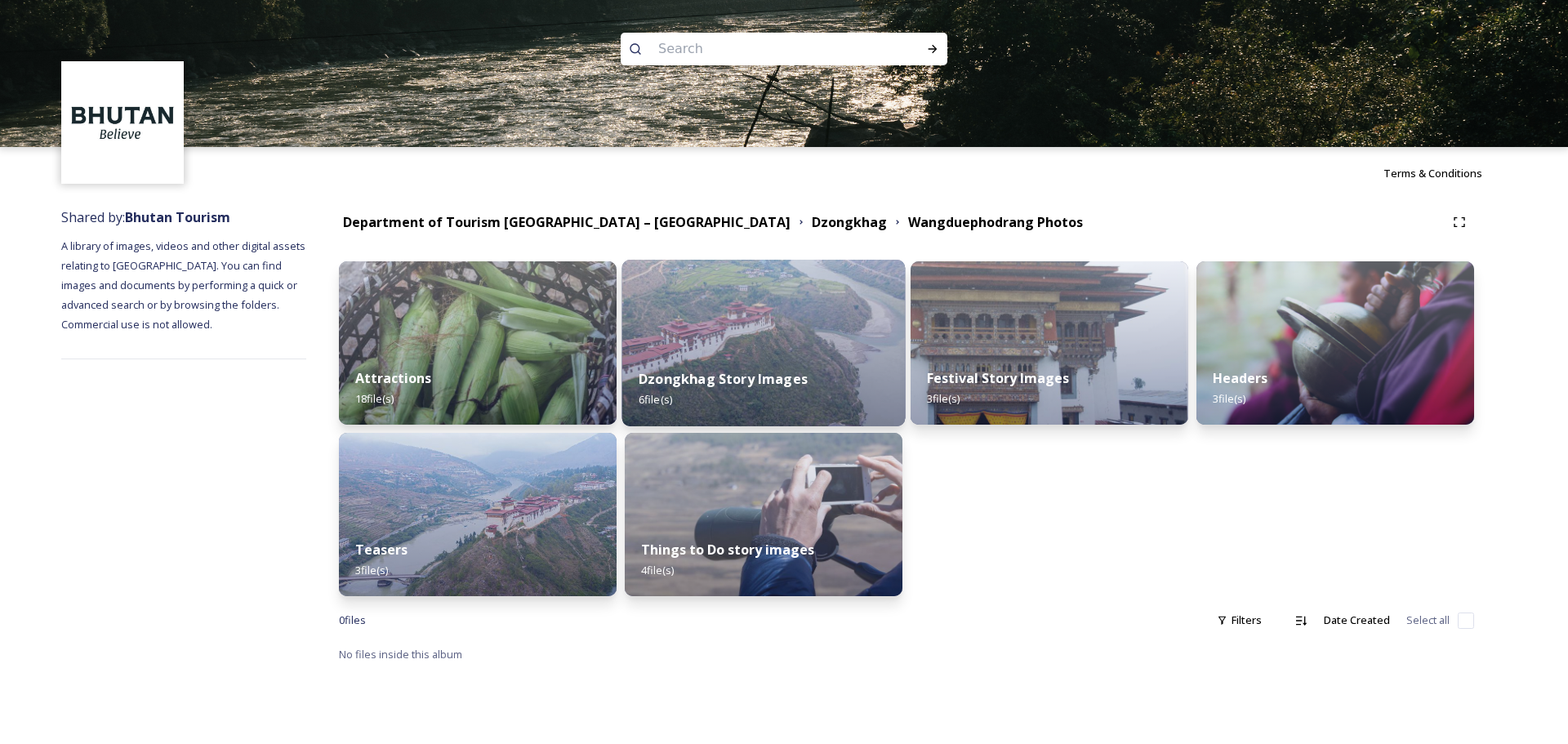
click at [786, 393] on div "Dzongkhag Story Images 6 file(s)" at bounding box center [764, 389] width 283 height 75
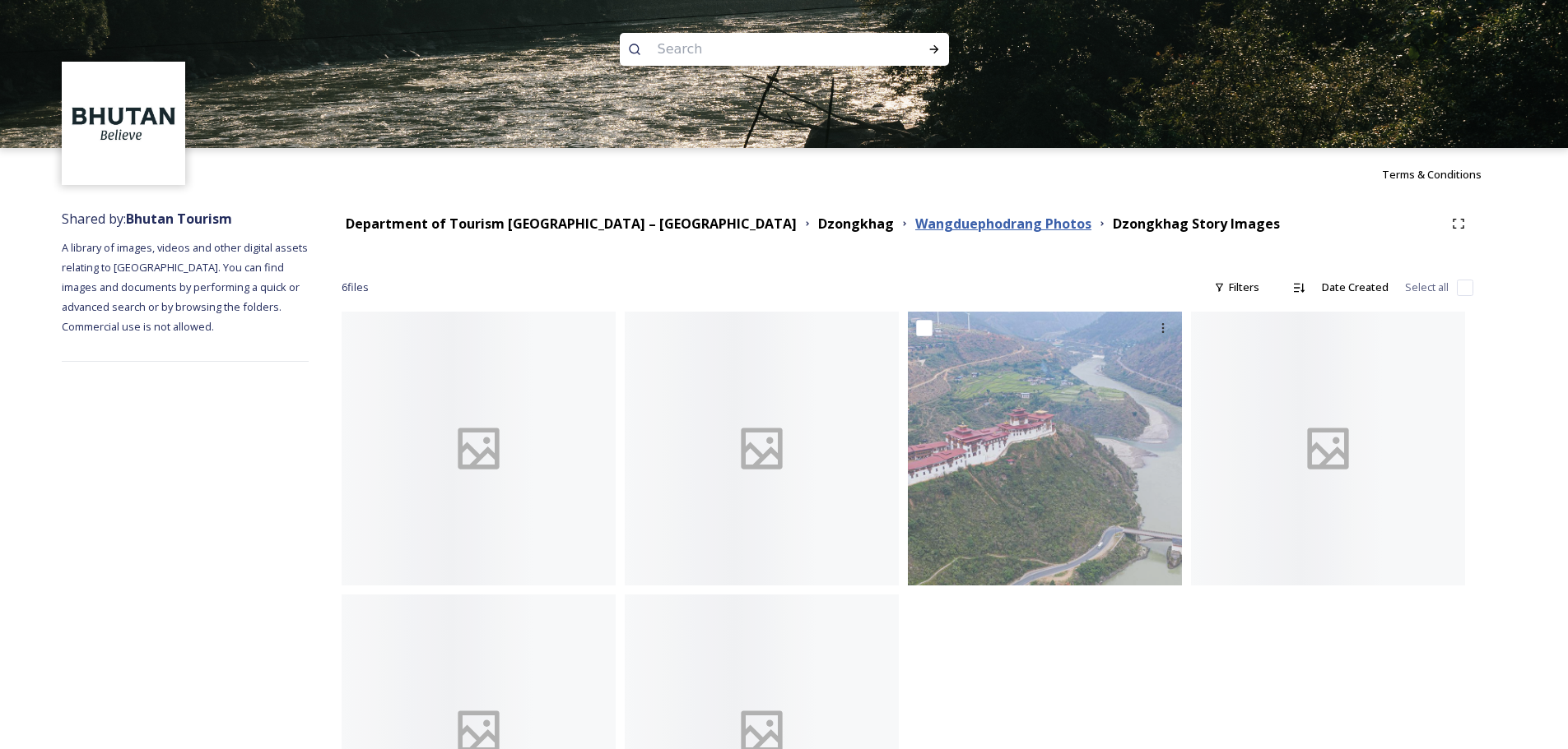
click at [915, 229] on strong "Wangduephodrang Photos" at bounding box center [1003, 224] width 176 height 19
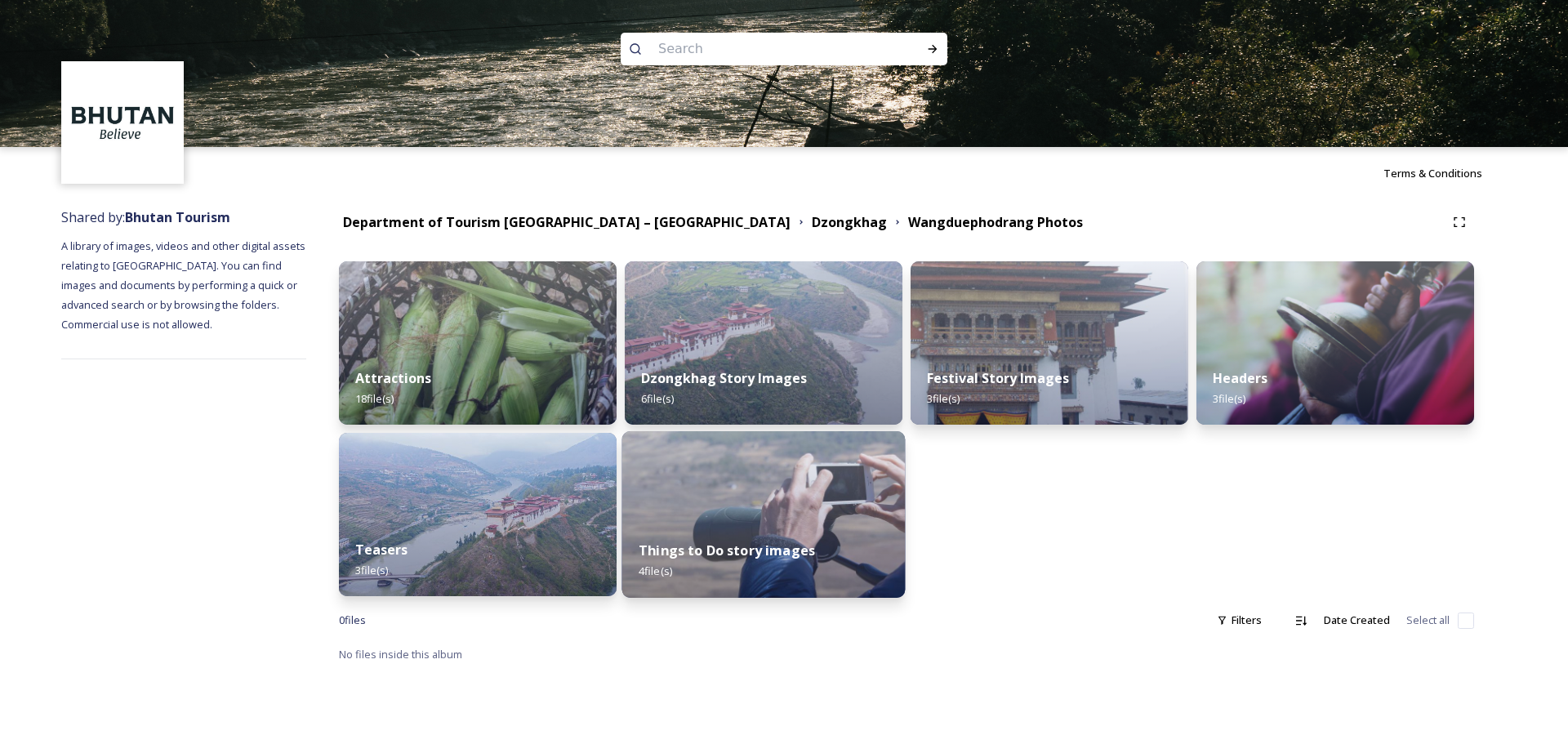
click at [756, 449] on strong "Things to Do story images" at bounding box center [727, 551] width 177 height 18
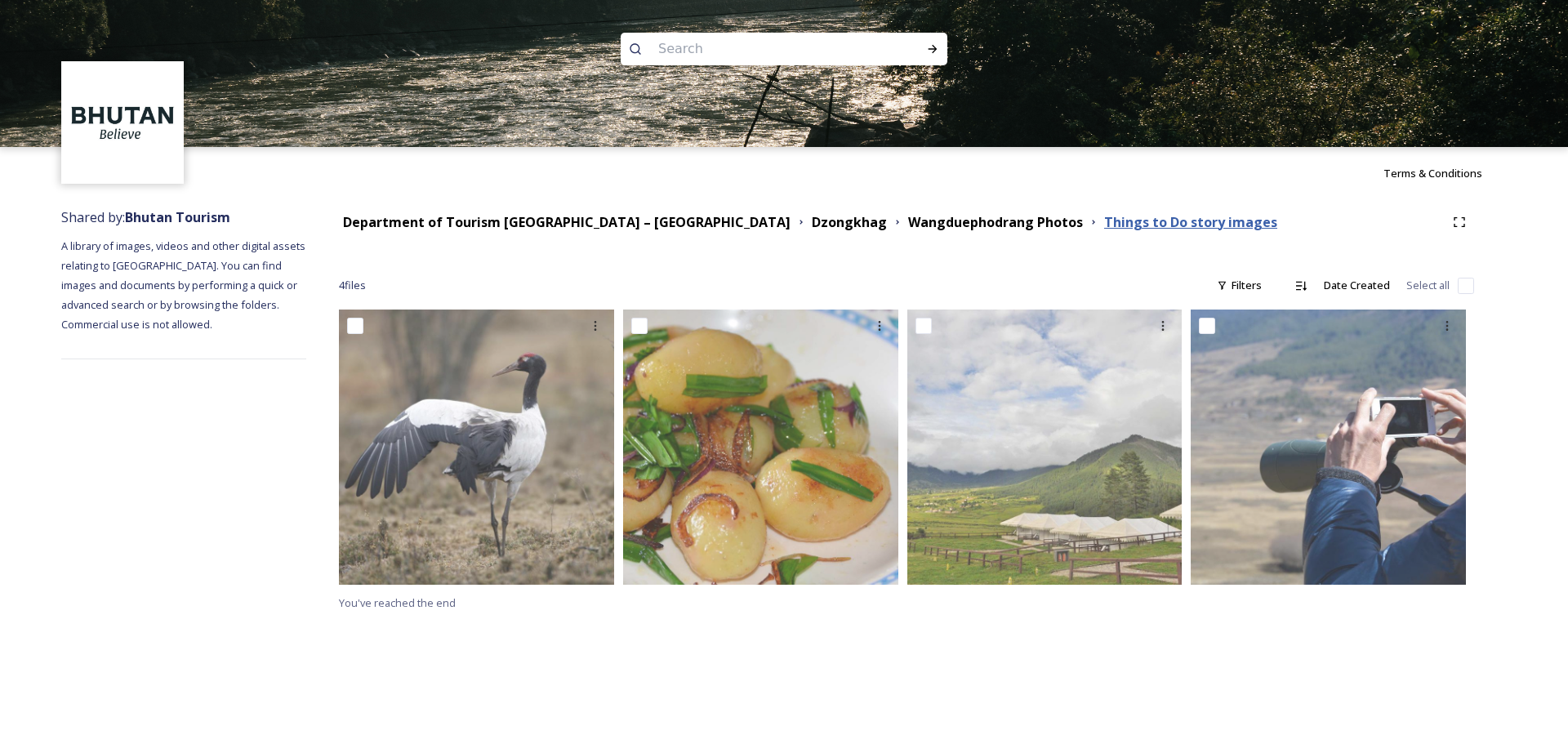
click at [1044, 229] on strong "Things to Do story images" at bounding box center [1191, 223] width 173 height 18
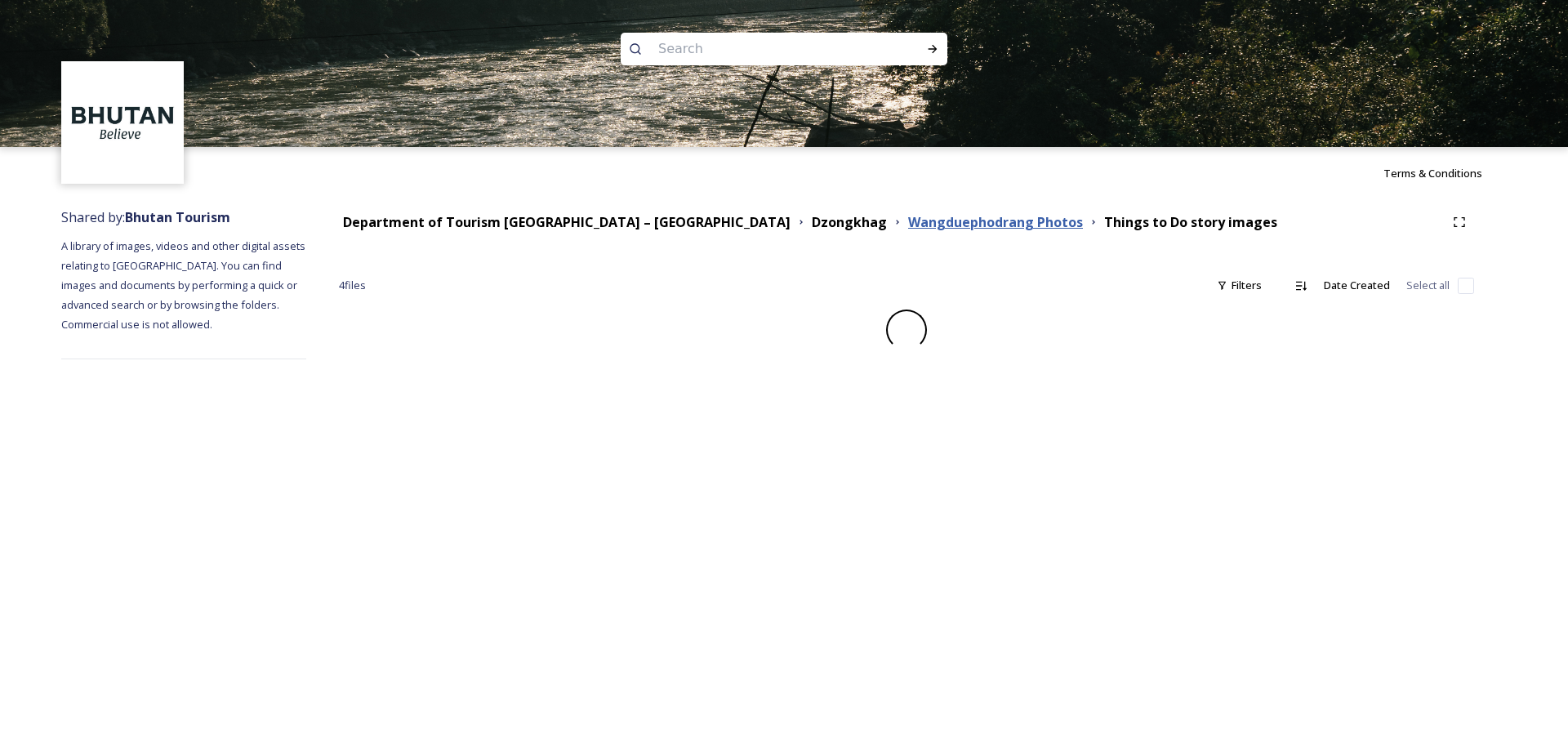
click at [908, 228] on strong "Wangduephodrang Photos" at bounding box center [996, 223] width 175 height 18
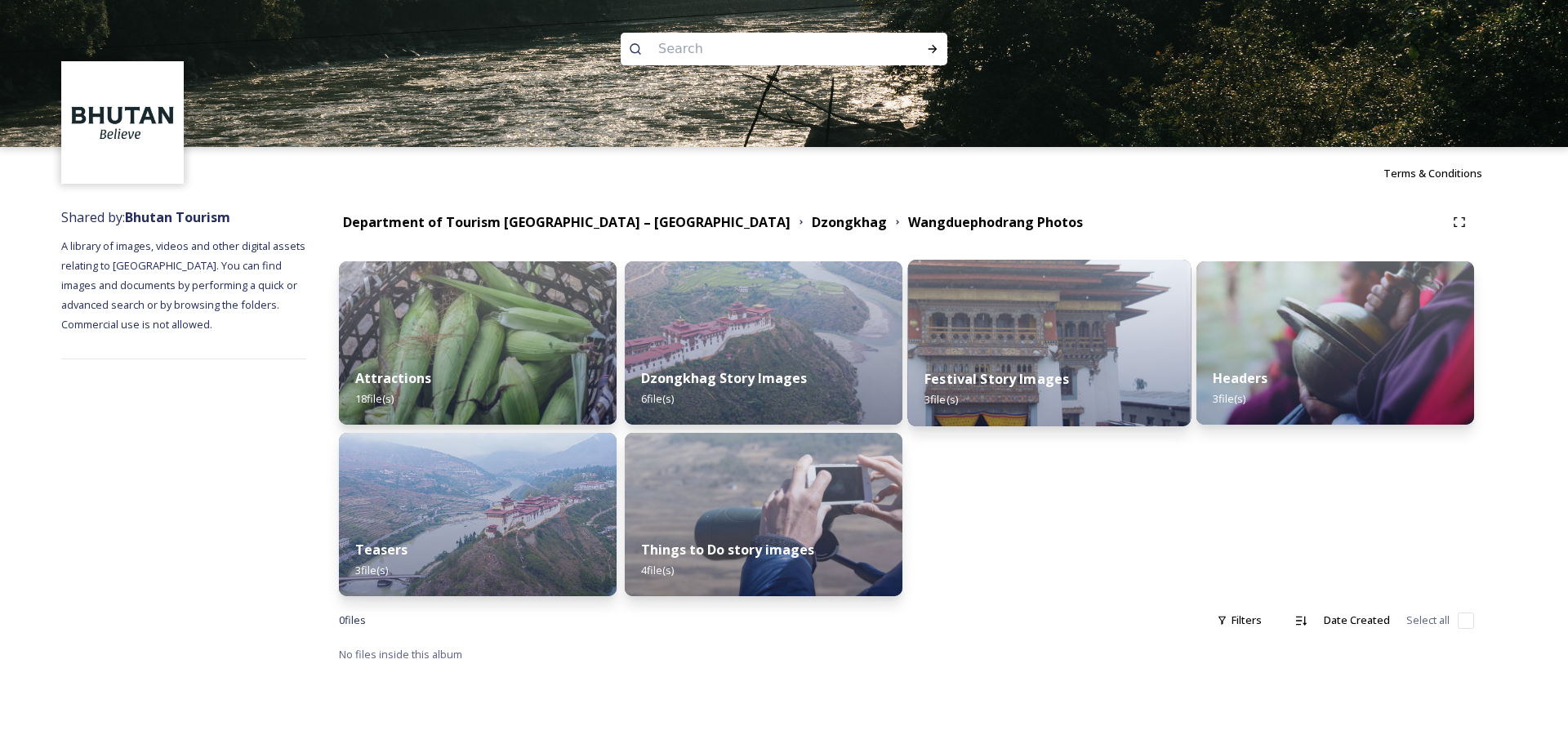
click at [1044, 356] on div "Festival Story Images 3 file(s)" at bounding box center [1050, 389] width 283 height 75
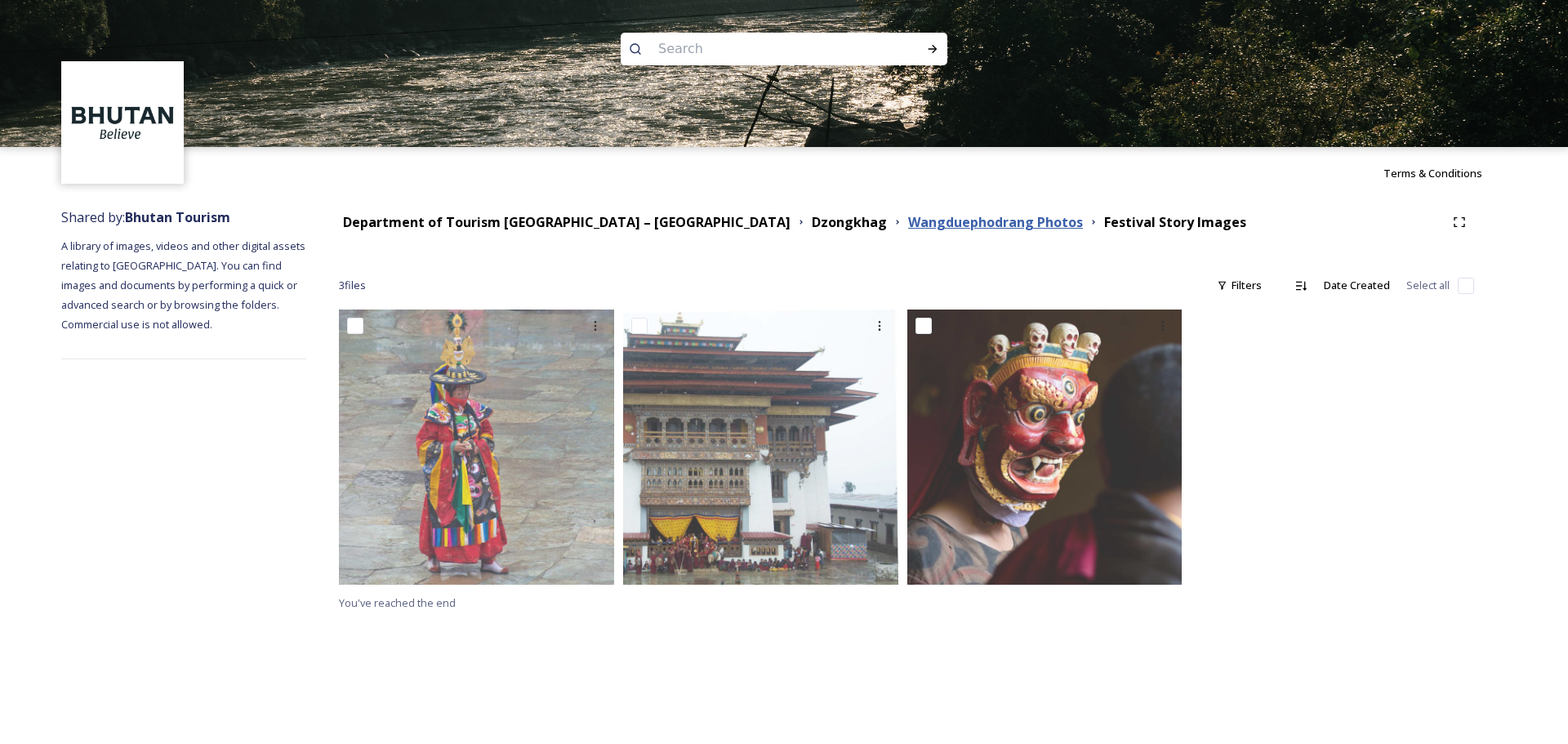
click at [908, 227] on strong "Wangduephodrang Photos" at bounding box center [996, 223] width 175 height 18
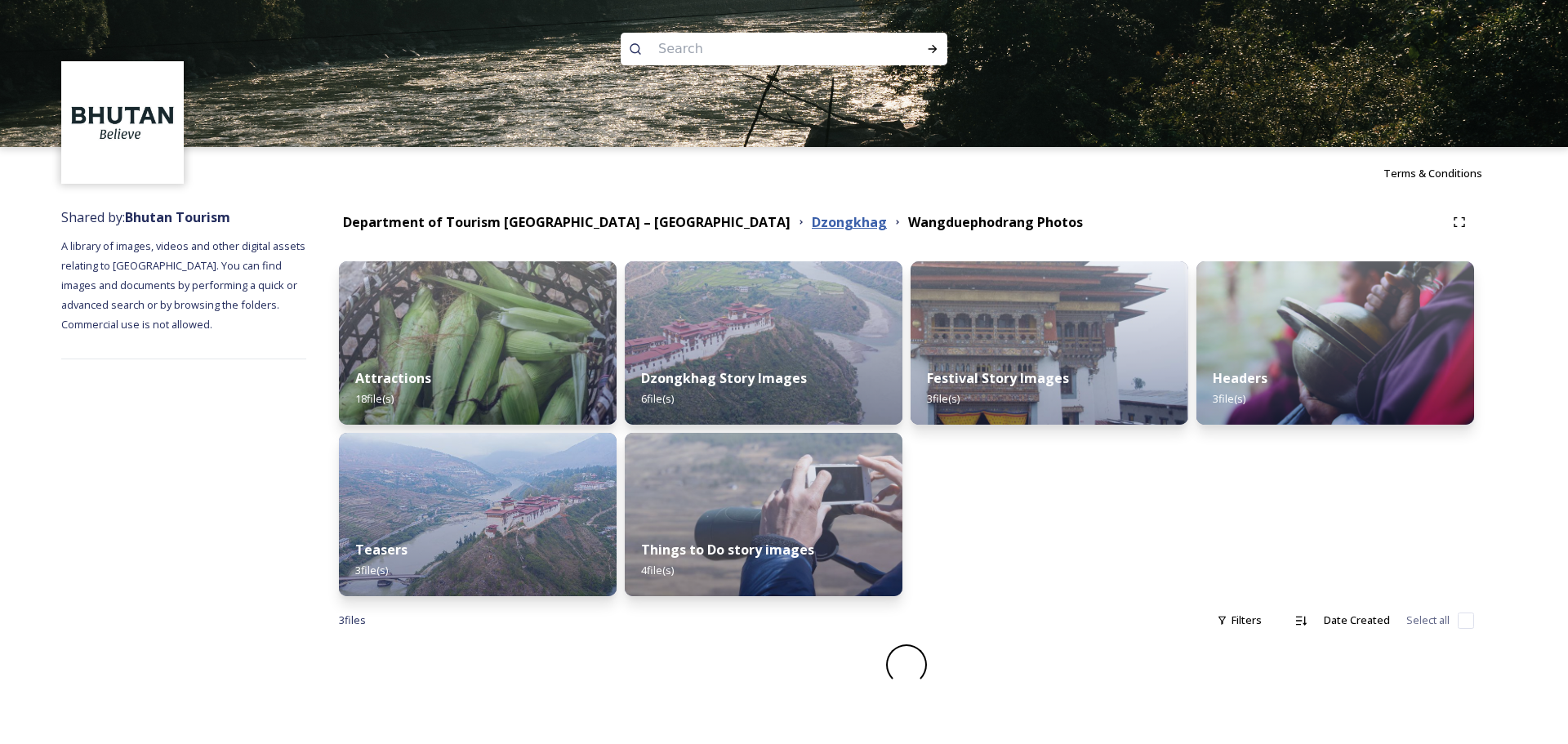
click at [812, 226] on strong "Dzongkhag" at bounding box center [849, 223] width 75 height 18
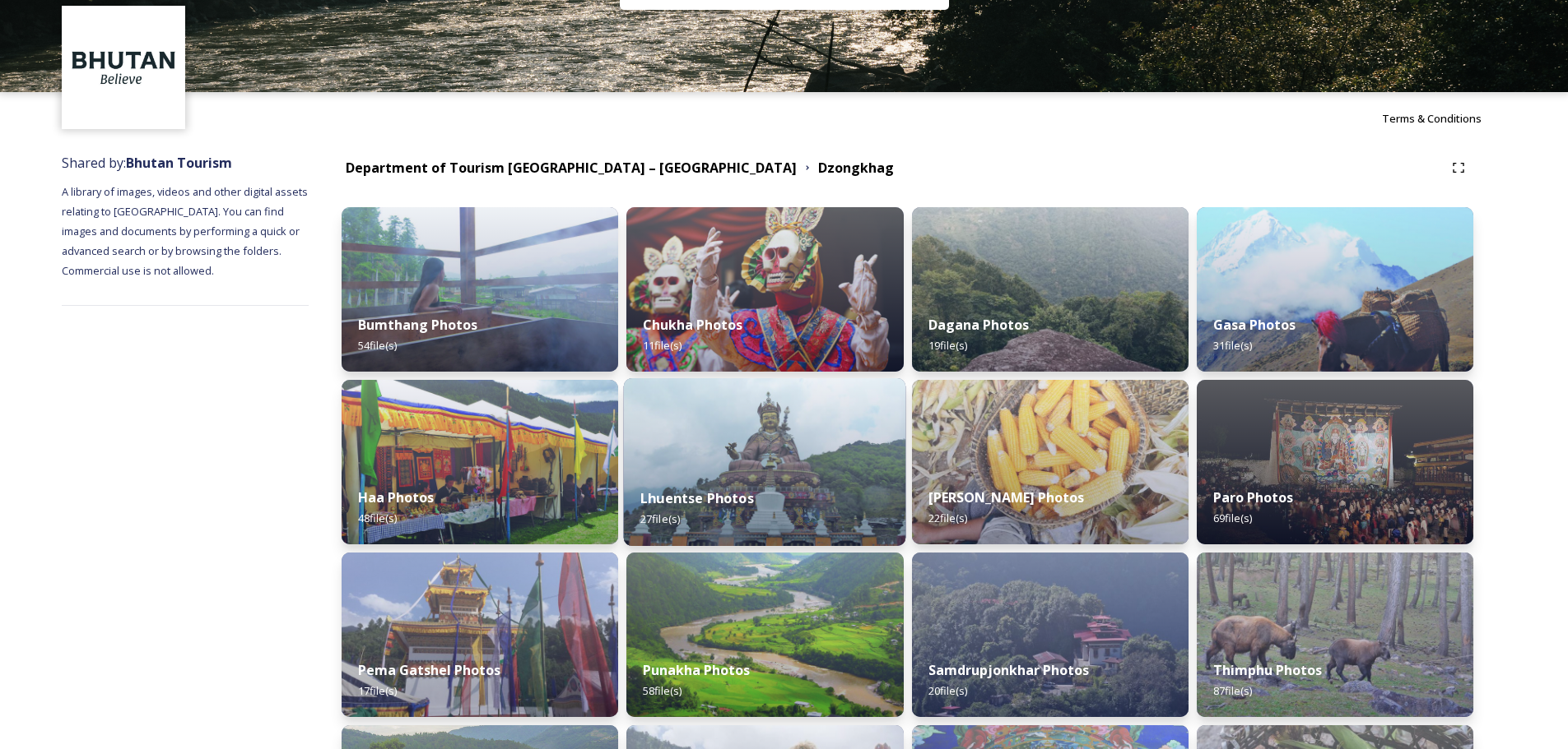
scroll to position [83, 0]
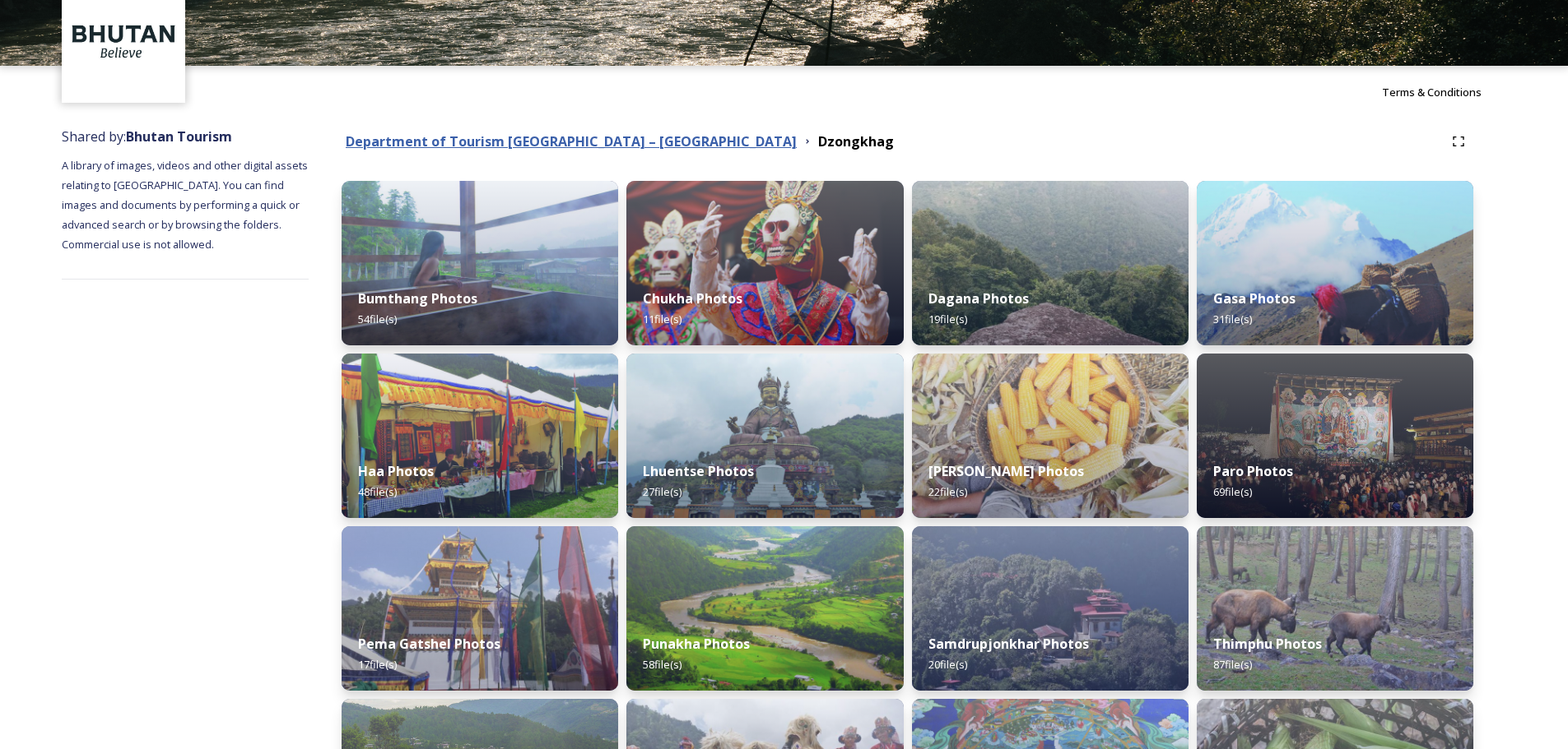
click at [589, 146] on strong "Department of Tourism [GEOGRAPHIC_DATA] – [GEOGRAPHIC_DATA]" at bounding box center [571, 142] width 451 height 19
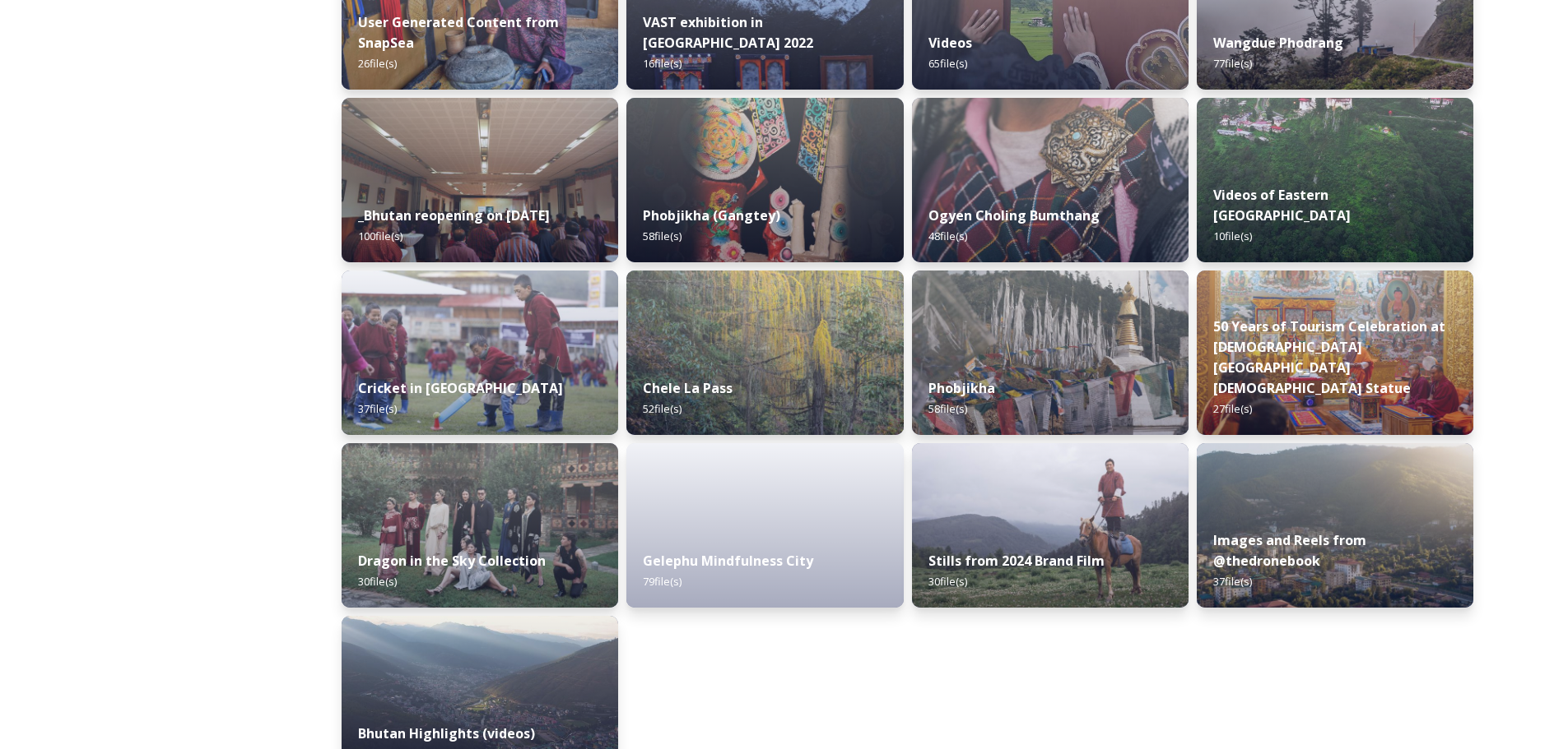
scroll to position [1940, 0]
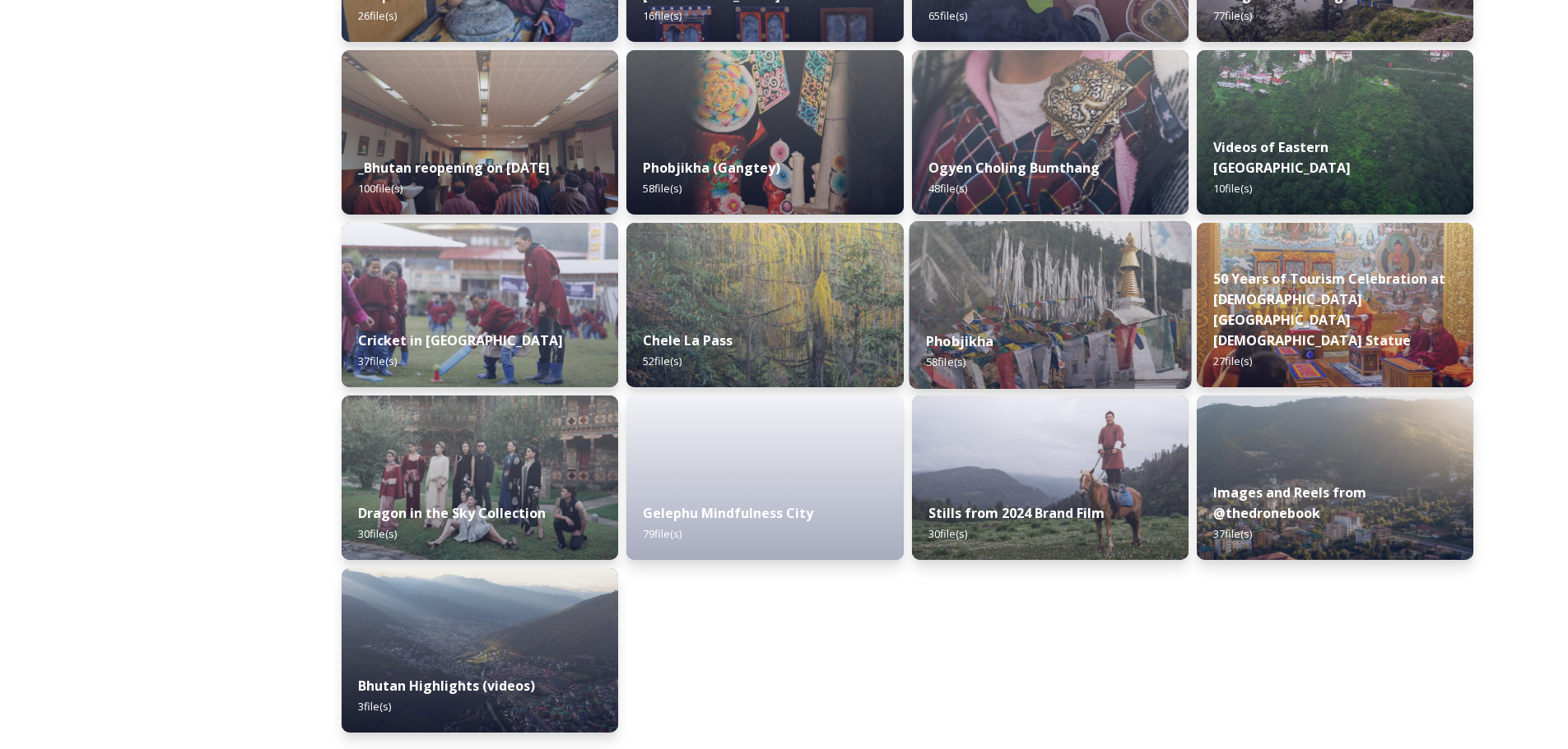
click at [1017, 316] on div "Phobjikha 58 file(s)" at bounding box center [1050, 351] width 282 height 75
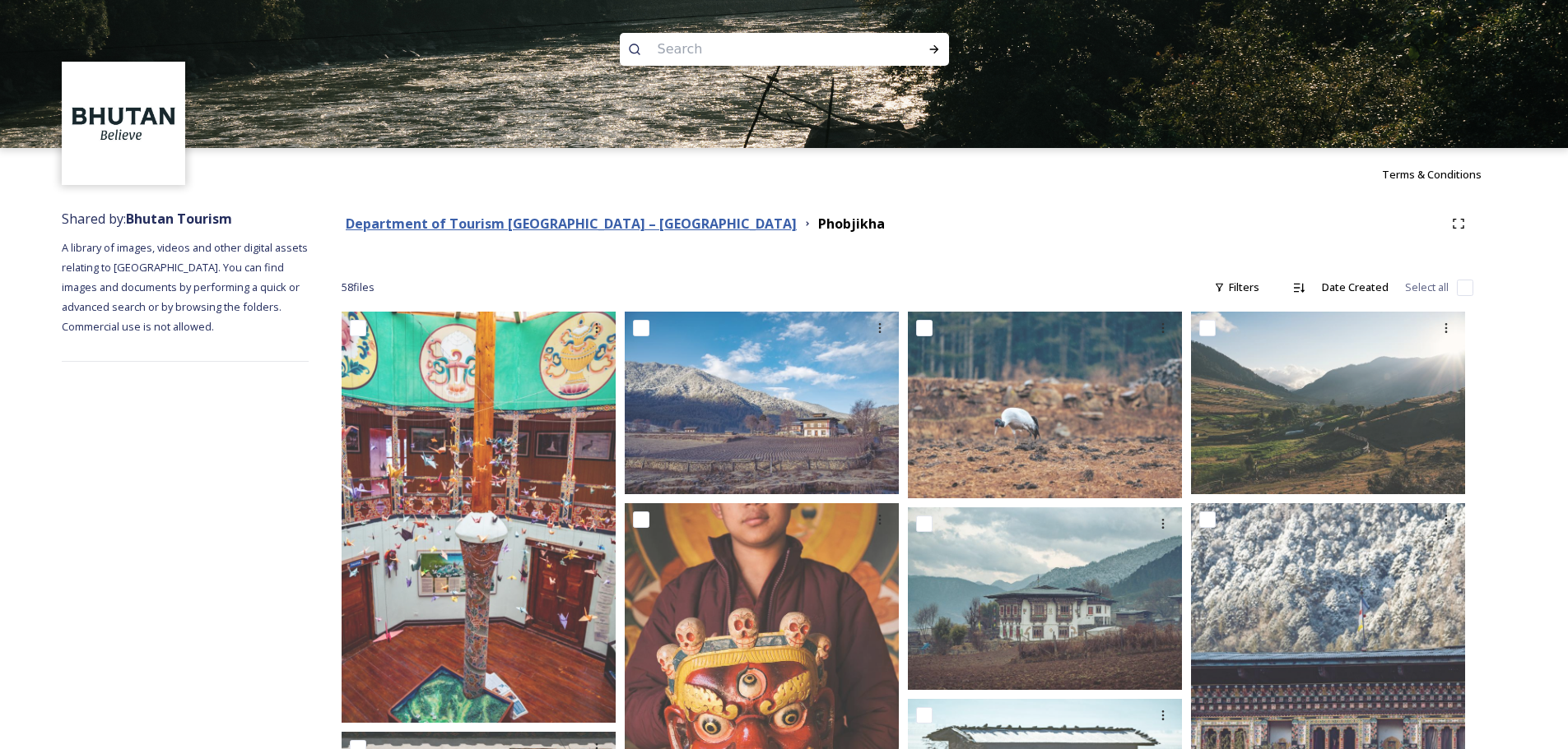
click at [631, 223] on strong "Department of Tourism [GEOGRAPHIC_DATA] – [GEOGRAPHIC_DATA]" at bounding box center [571, 224] width 451 height 19
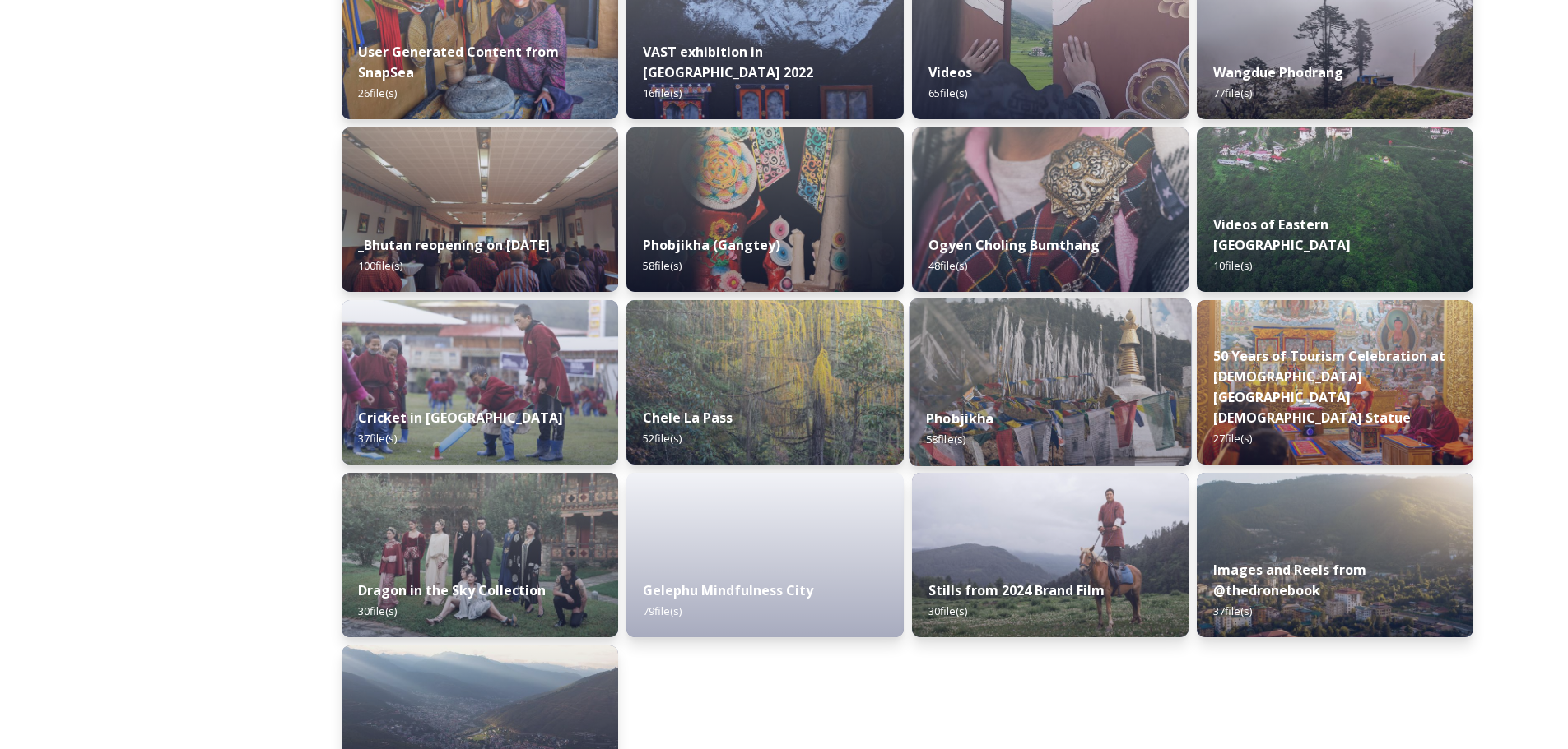
scroll to position [1940, 0]
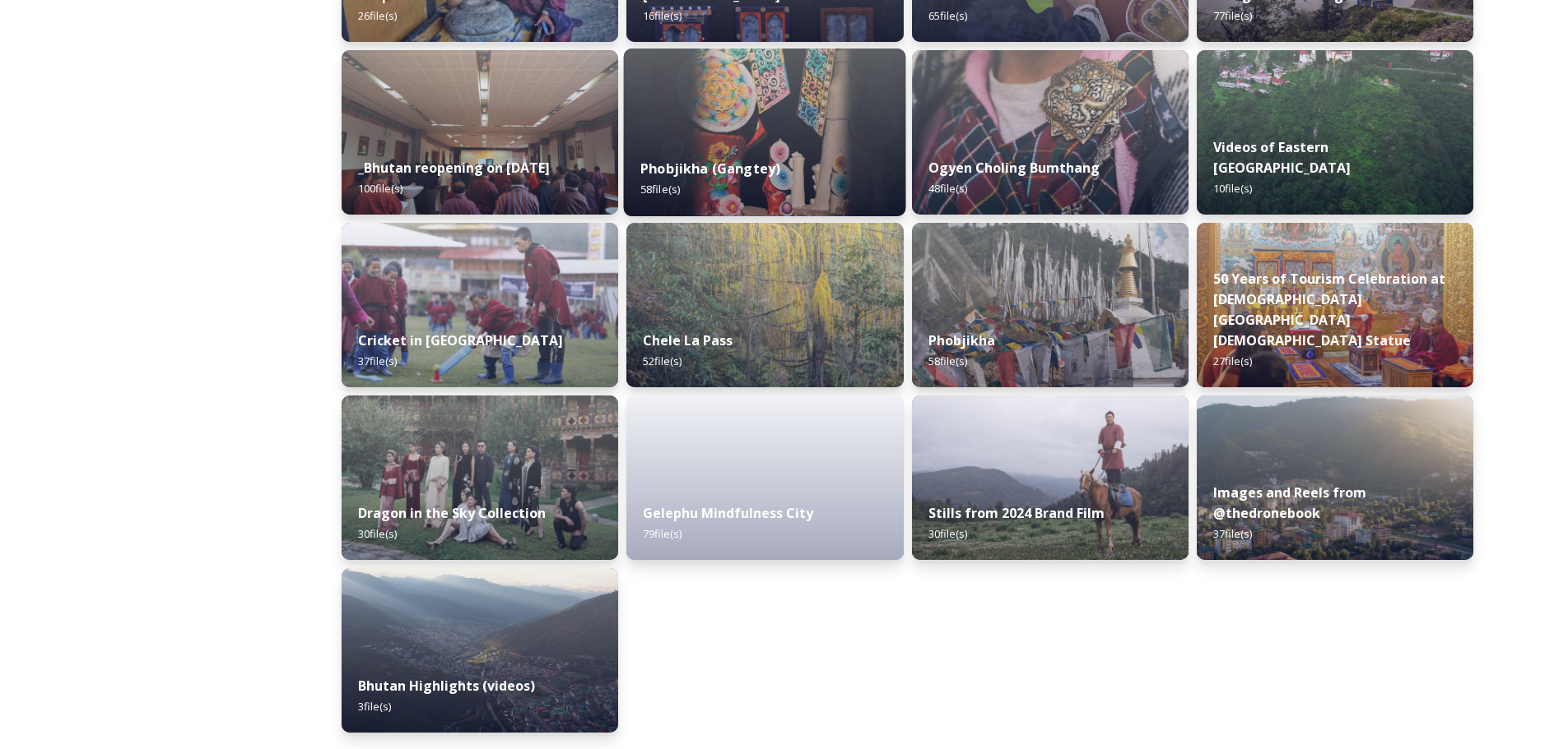
click at [835, 142] on img at bounding box center [765, 132] width 282 height 168
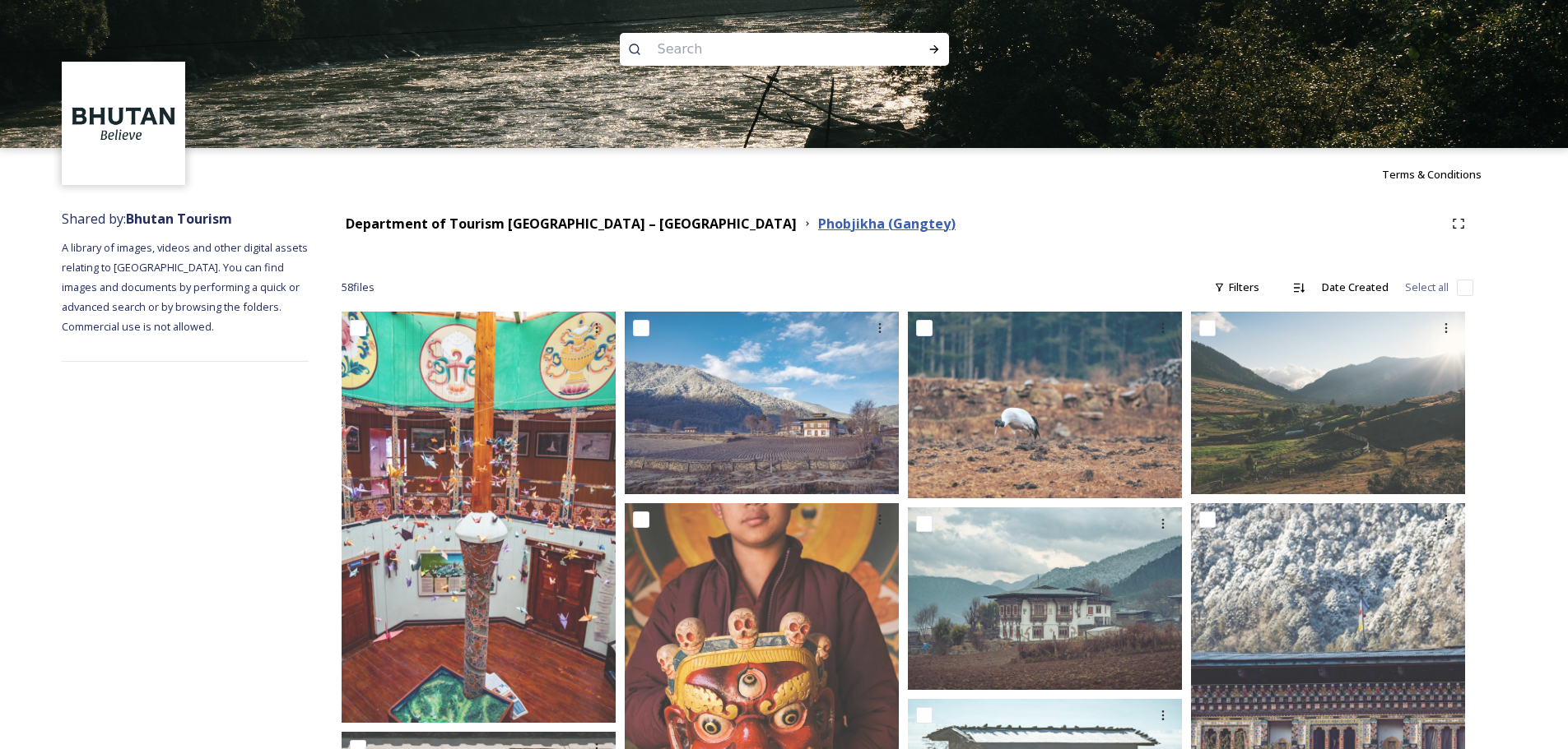
drag, startPoint x: 731, startPoint y: 227, endPoint x: 697, endPoint y: 226, distance: 34.0
click at [818, 227] on strong "Phobjikha (Gangtey)" at bounding box center [886, 224] width 137 height 19
click at [630, 228] on strong "Department of Tourism [GEOGRAPHIC_DATA] – [GEOGRAPHIC_DATA]" at bounding box center [571, 224] width 451 height 19
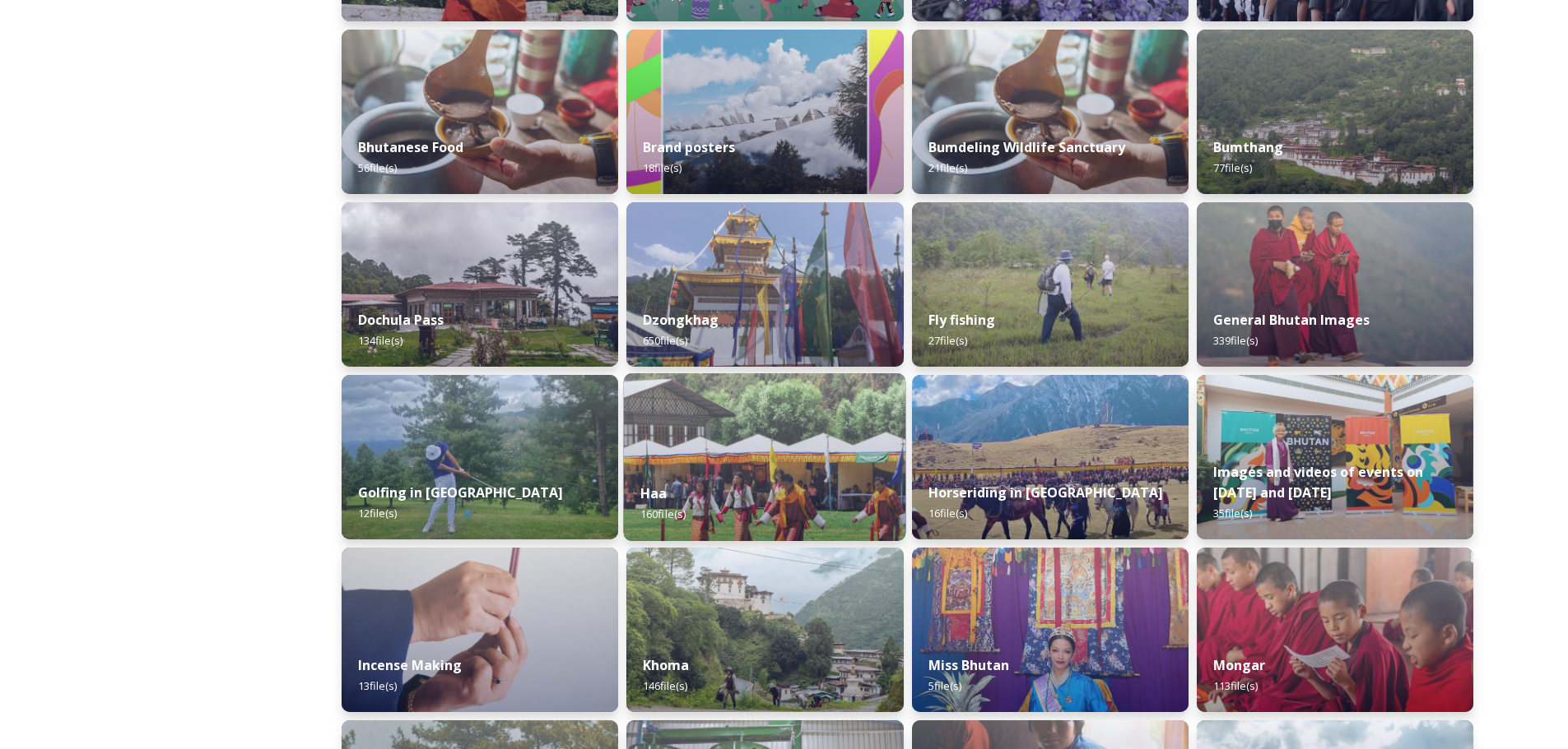
scroll to position [377, 0]
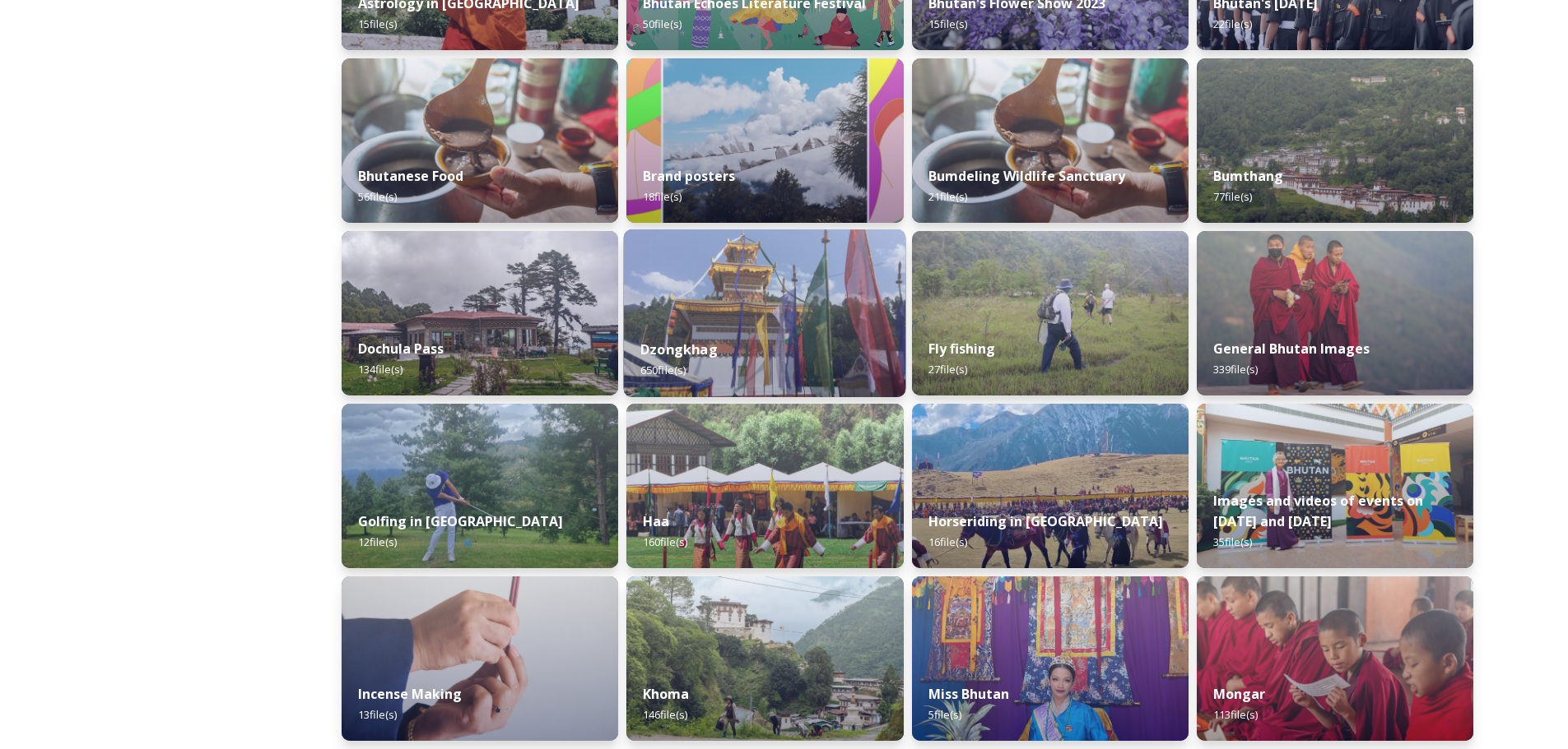
click at [748, 359] on div "Dzongkhag 650 file(s)" at bounding box center [765, 360] width 282 height 75
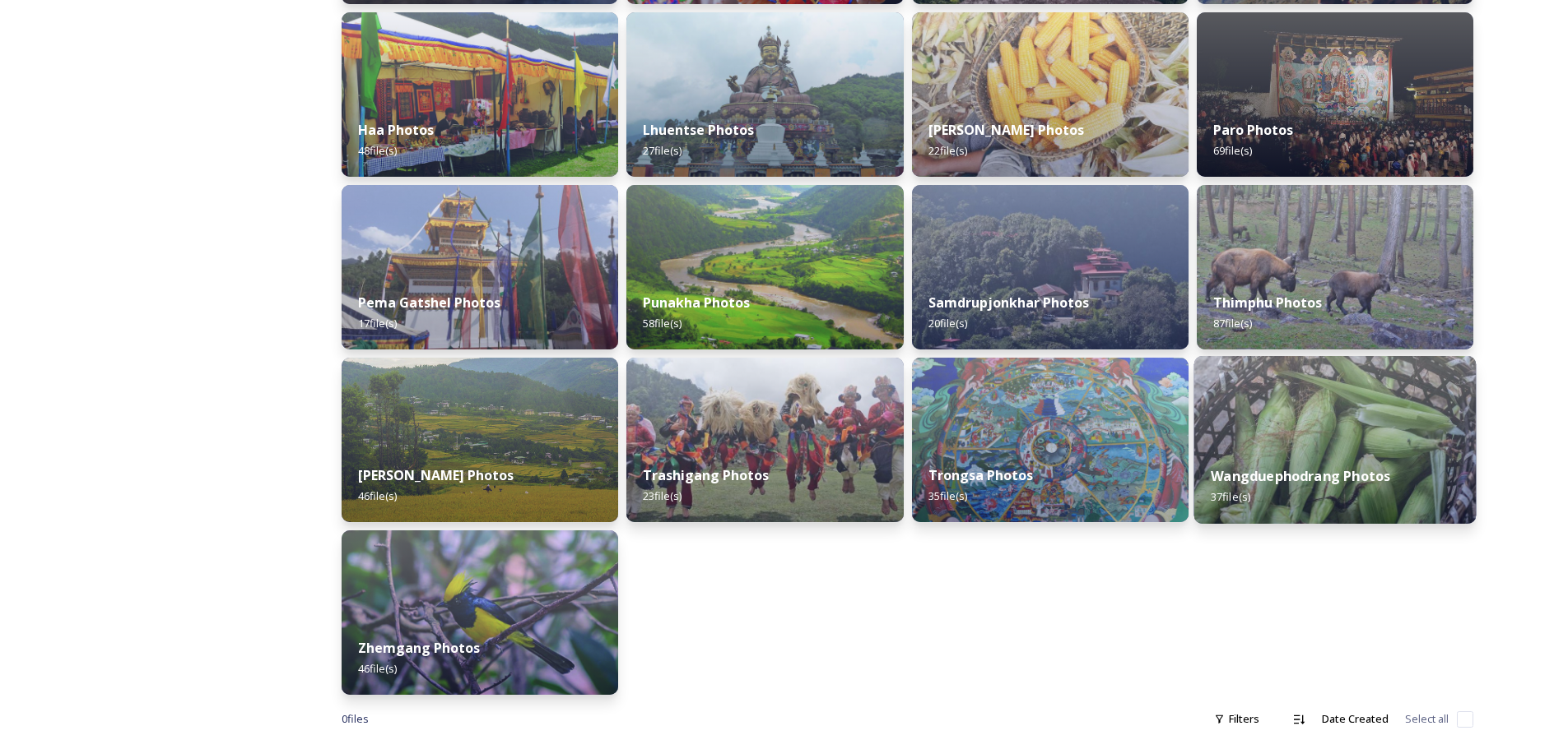
scroll to position [446, 0]
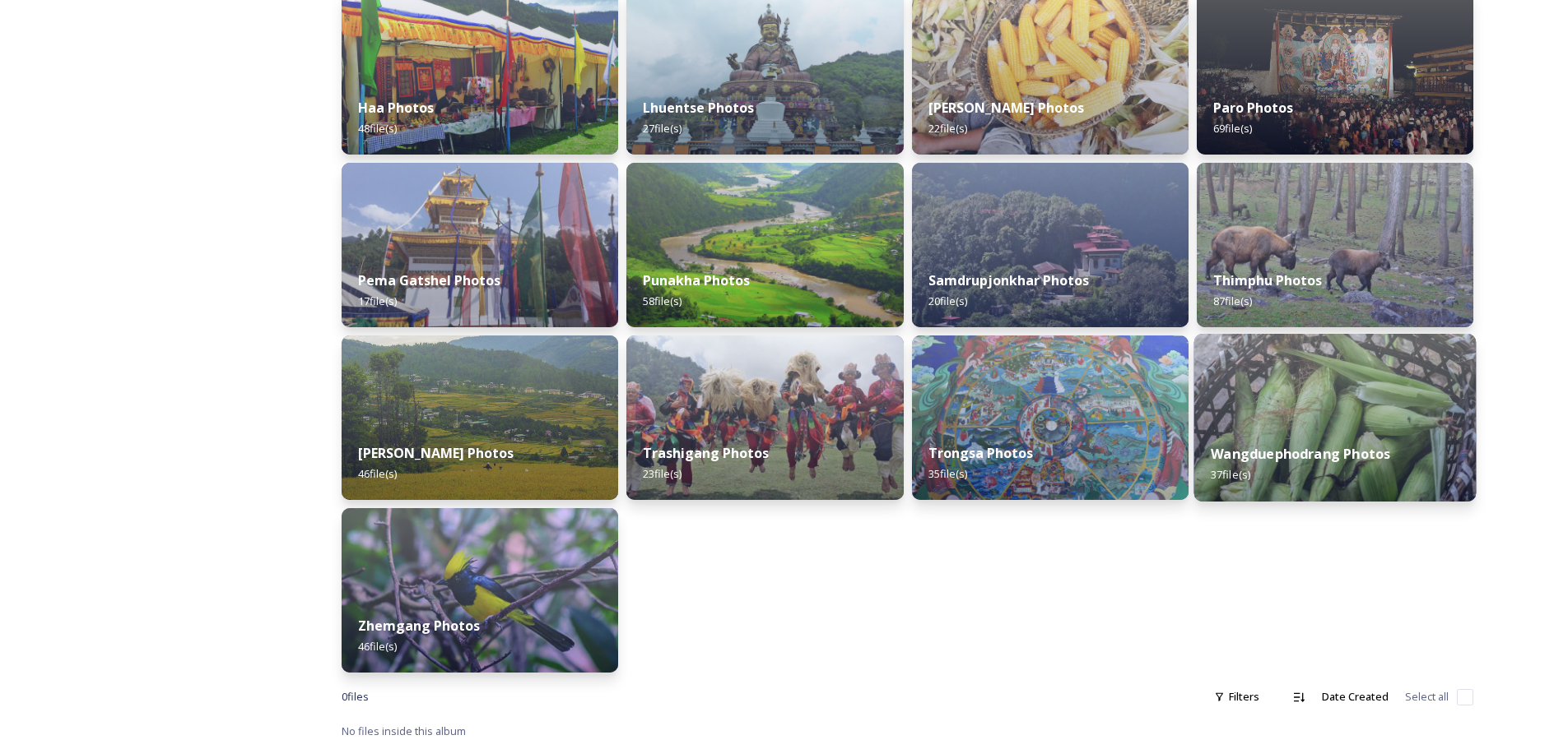
click at [1052, 422] on img at bounding box center [1334, 417] width 282 height 168
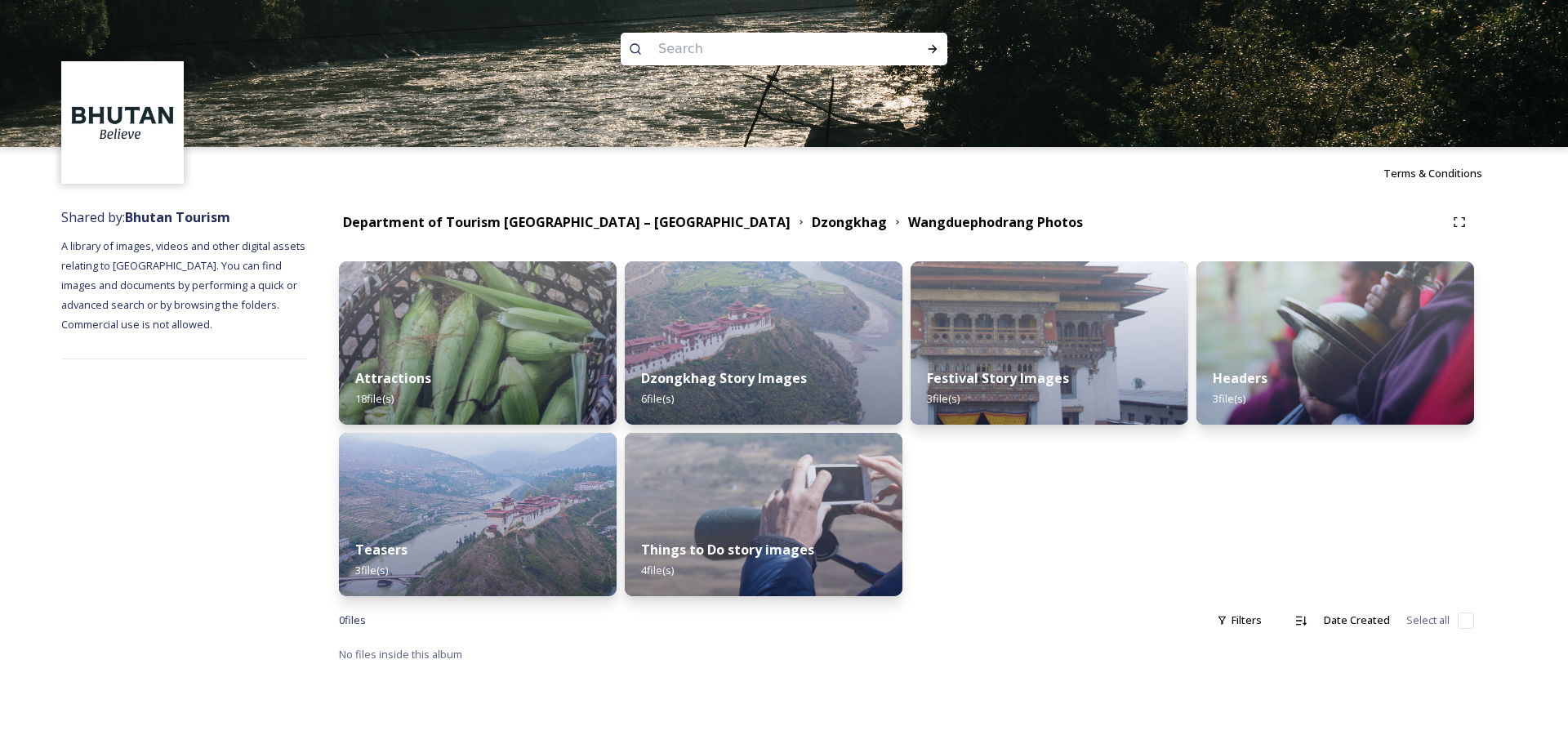
click at [554, 381] on div "Attractions 18 file(s)" at bounding box center [478, 388] width 278 height 73
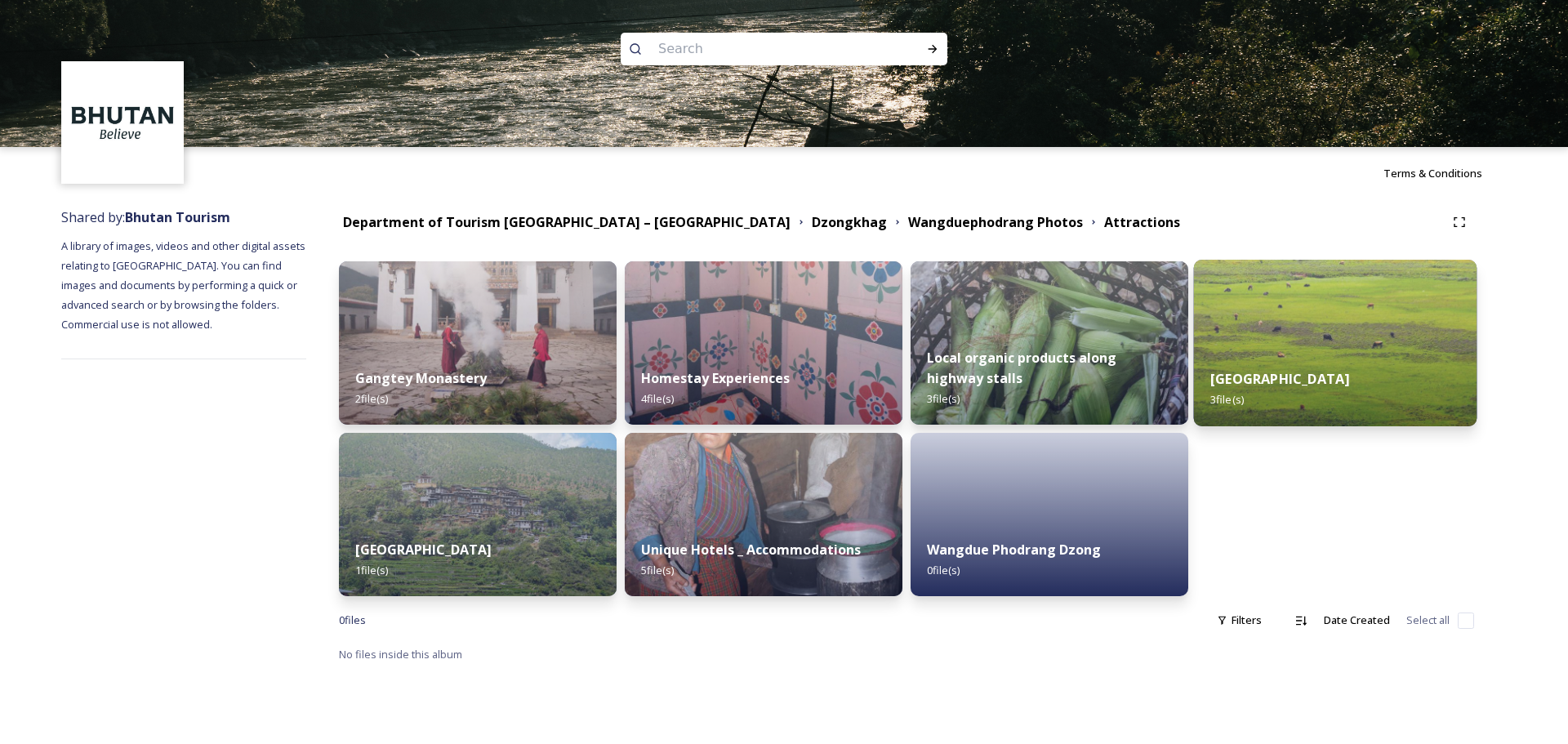
click at [1044, 389] on div "Phobjikha Valley 3 file(s)" at bounding box center [1335, 389] width 283 height 75
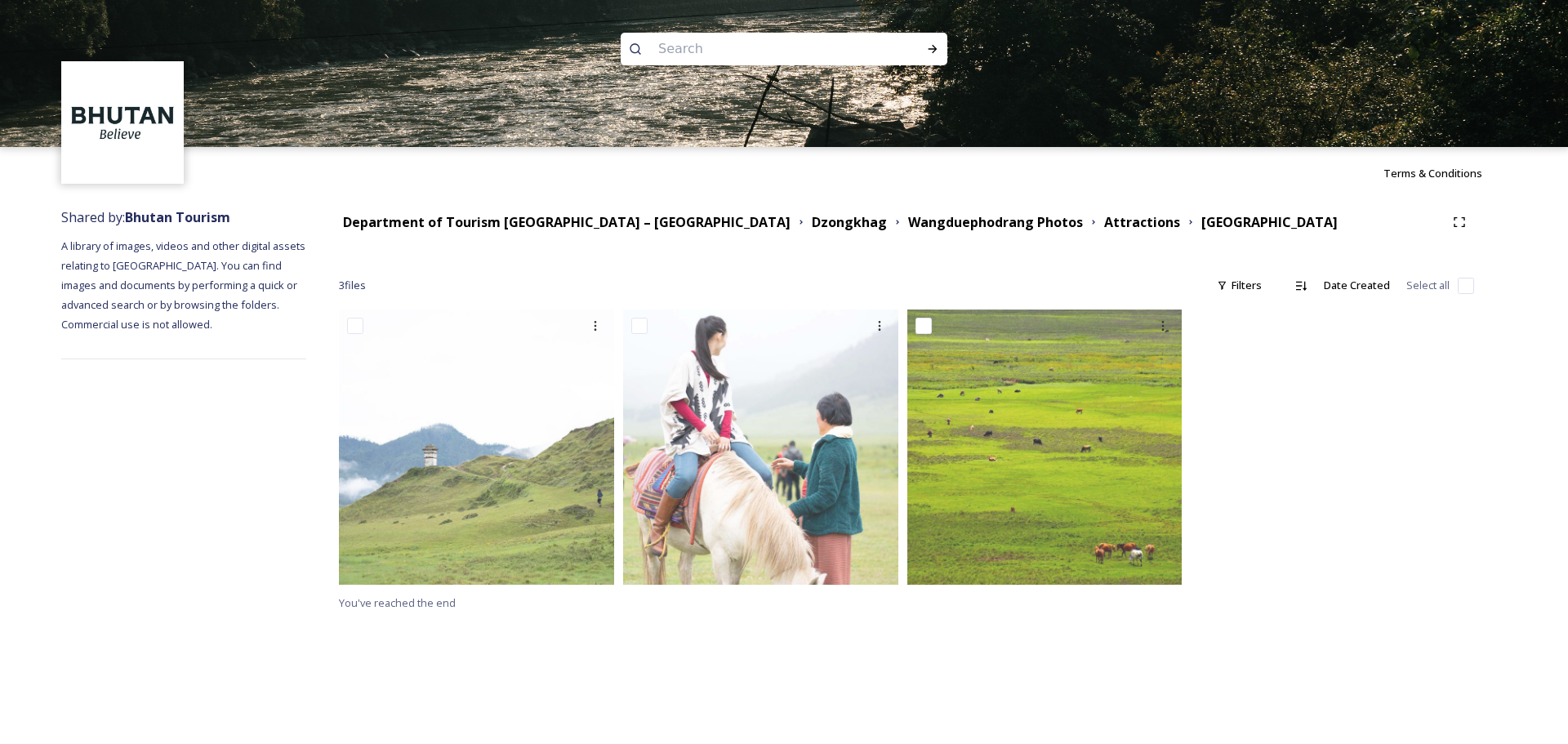
click at [738, 67] on img at bounding box center [784, 74] width 1568 height 147
click at [744, 56] on input at bounding box center [761, 49] width 224 height 36
type input "gangtey"
click at [931, 39] on div "Run Search" at bounding box center [932, 49] width 29 height 29
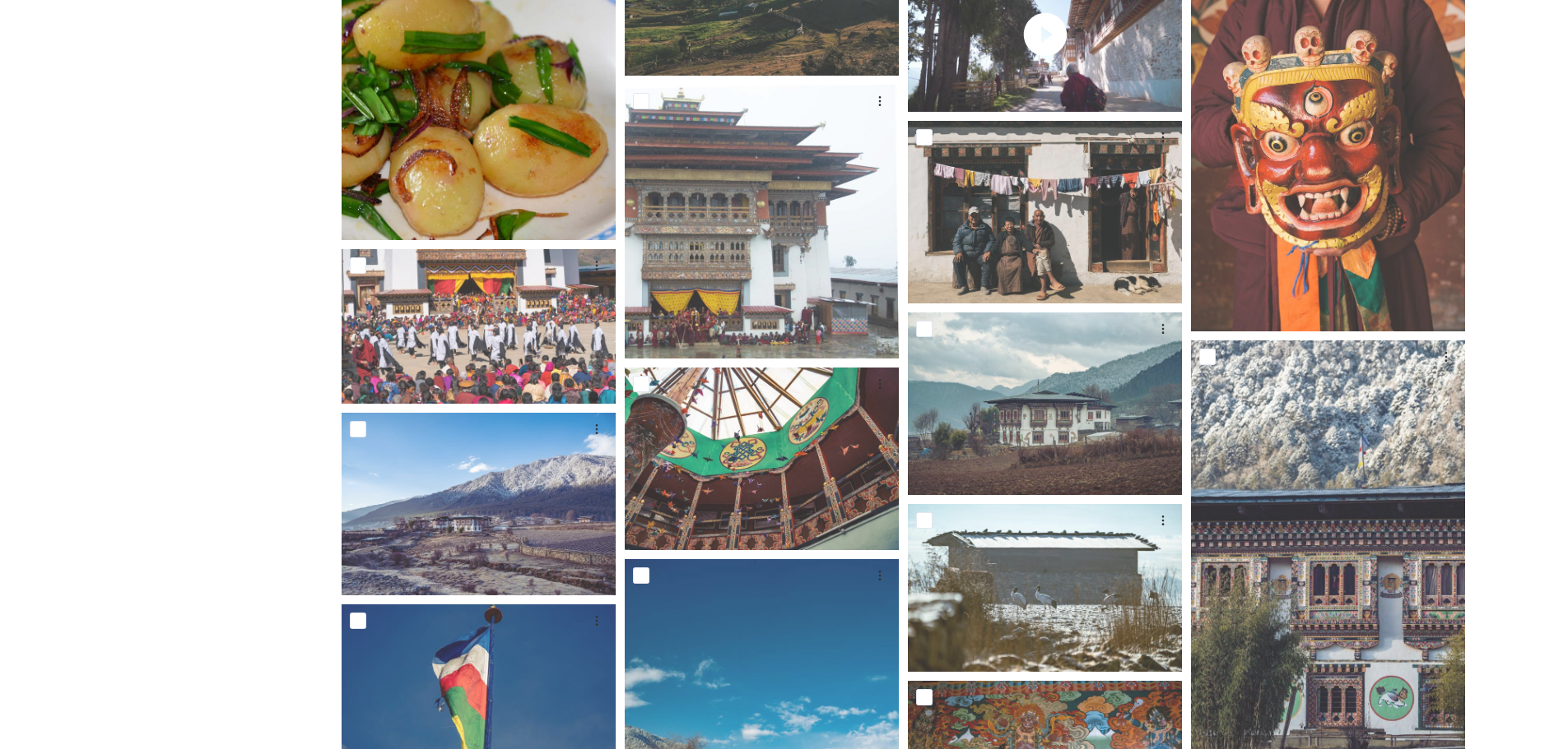
scroll to position [744, 0]
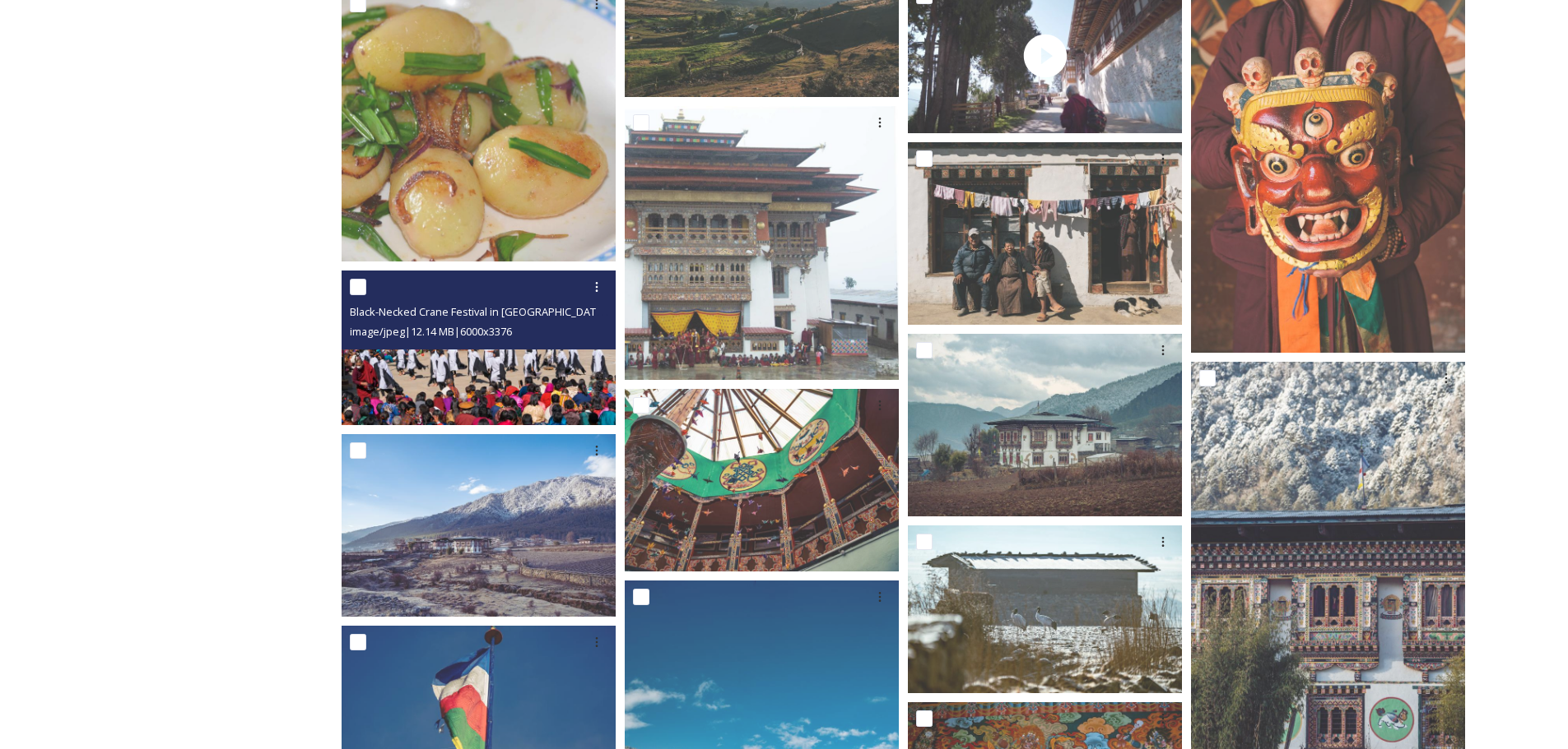
click at [503, 373] on img at bounding box center [478, 348] width 274 height 154
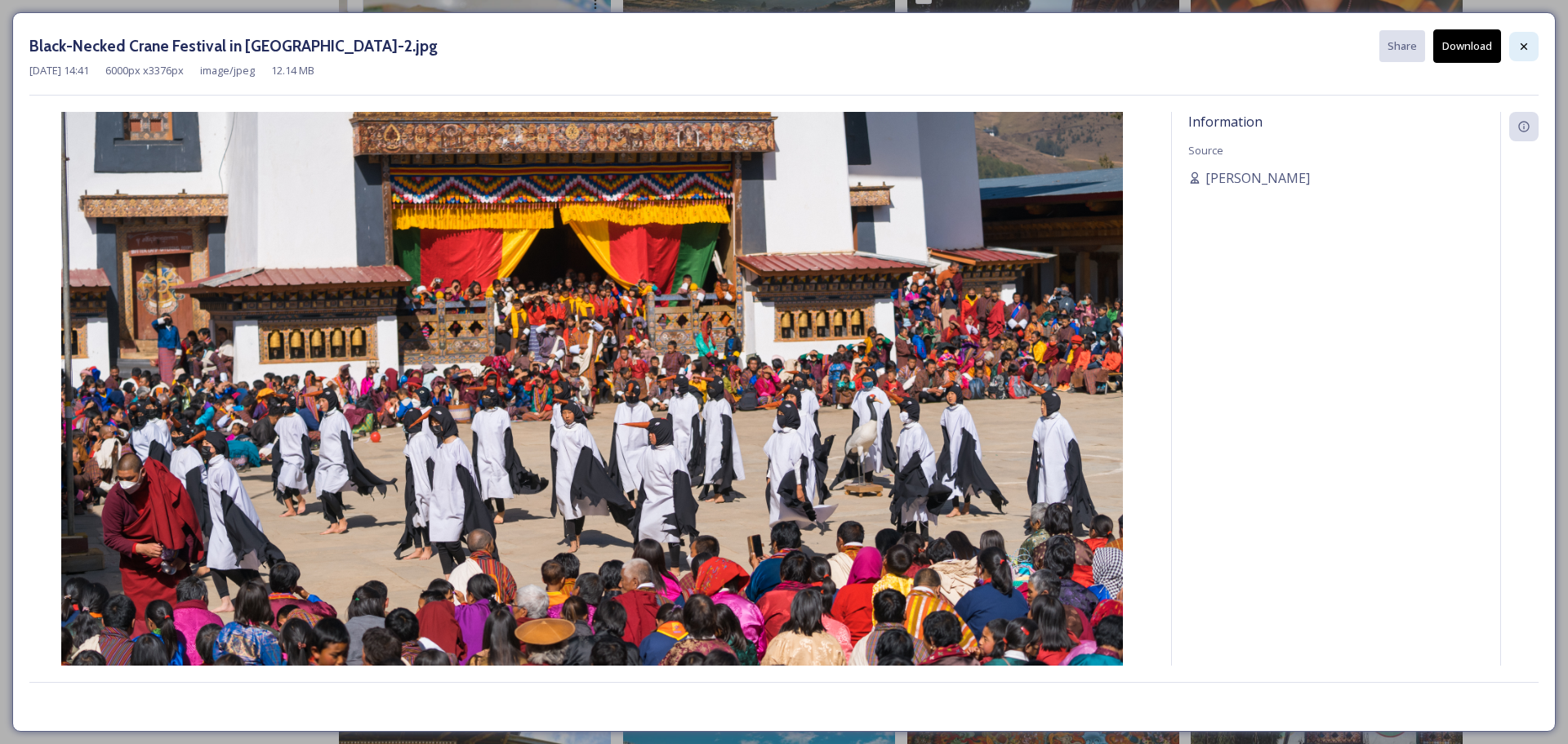
click at [1044, 54] on div at bounding box center [1524, 47] width 29 height 29
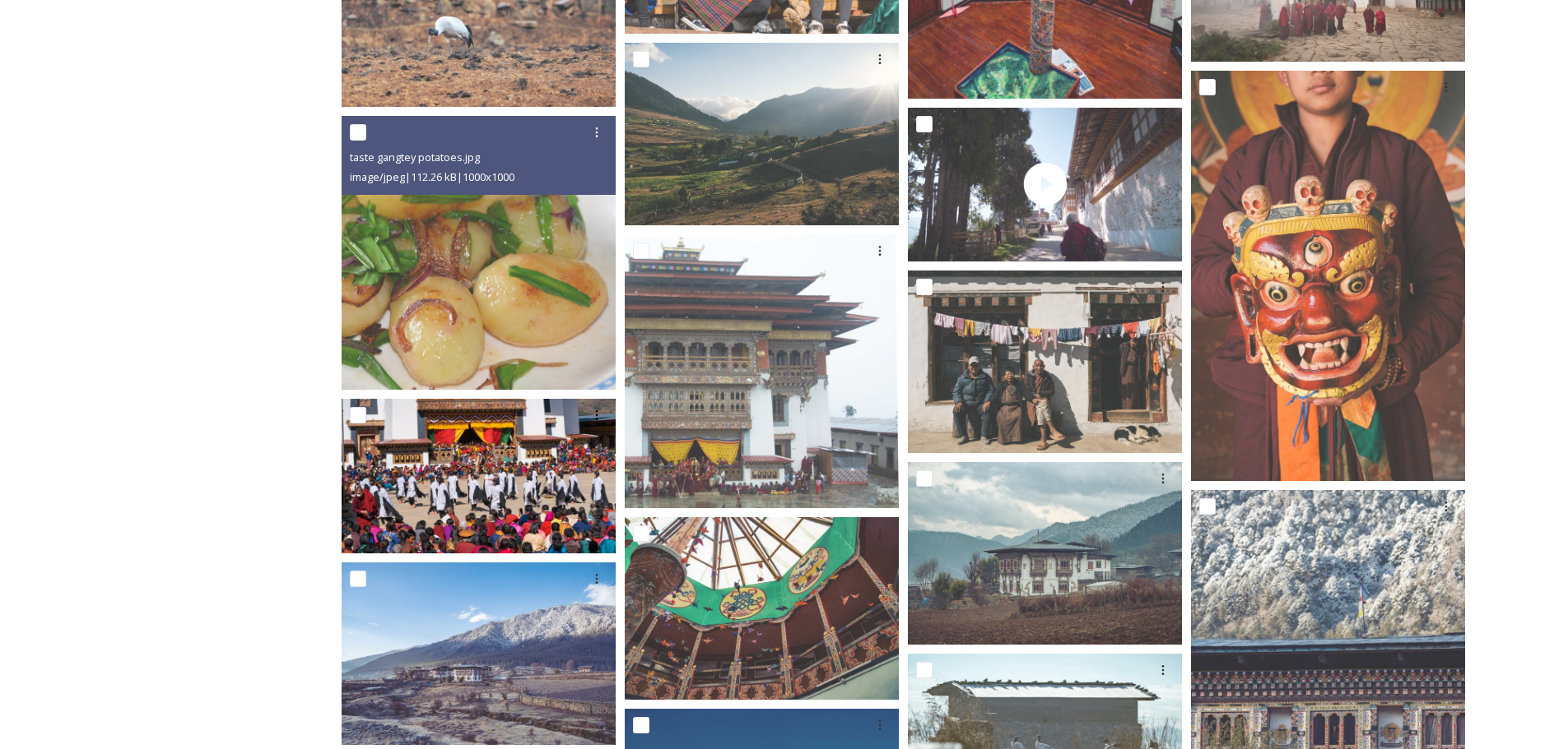
scroll to position [662, 0]
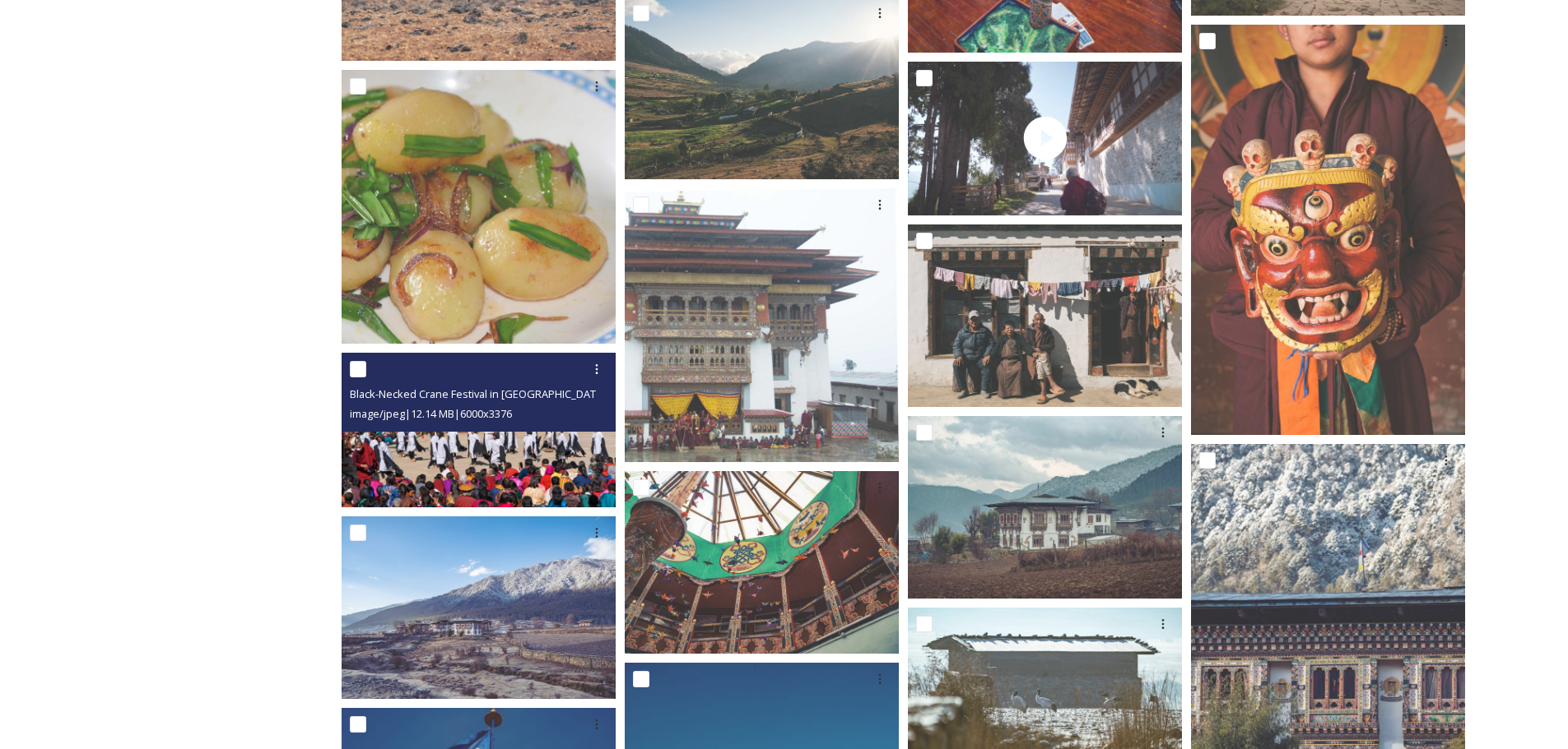
click at [520, 425] on div "Black-Necked Crane Festival in Gangtey-2.jpg image/jpeg | 12.14 MB | 6000 x 3376" at bounding box center [478, 392] width 274 height 79
click at [534, 452] on img at bounding box center [478, 430] width 274 height 154
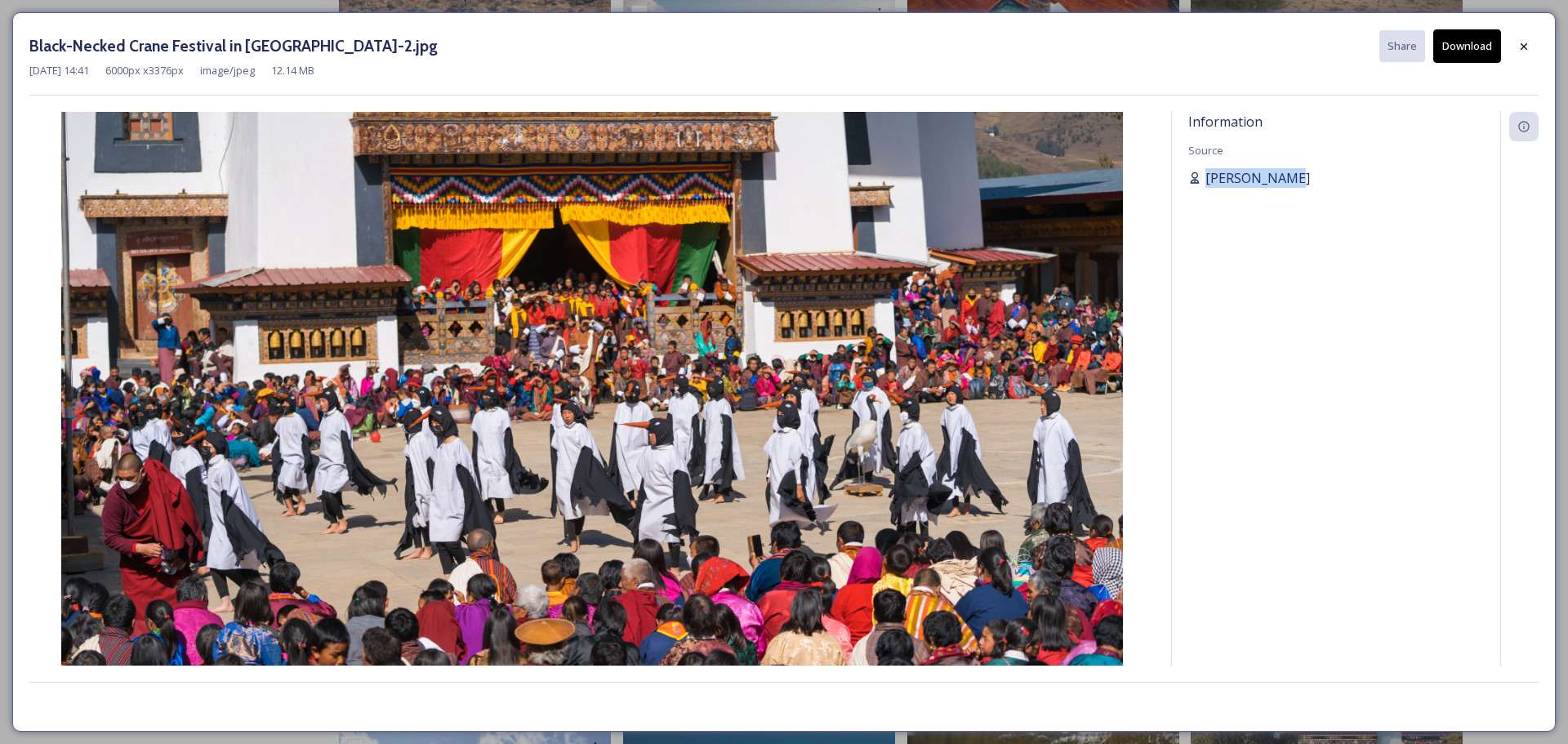
drag, startPoint x: 1298, startPoint y: 176, endPoint x: 1202, endPoint y: 180, distance: 96.1
click at [1044, 180] on div "[PERSON_NAME]" at bounding box center [1335, 178] width 295 height 19
click at [1044, 40] on div at bounding box center [1524, 47] width 29 height 29
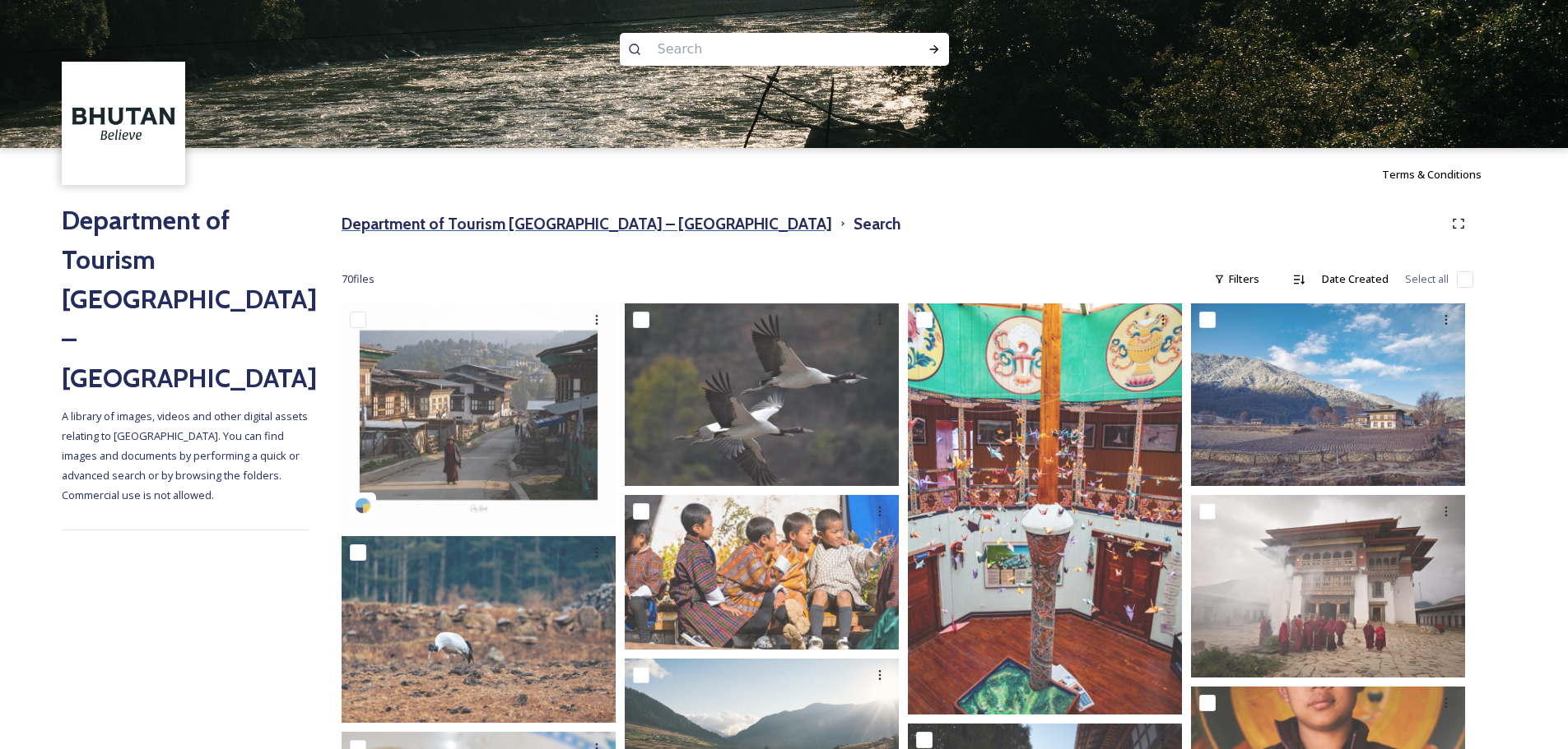
click at [632, 232] on h3 "Department of Tourism [GEOGRAPHIC_DATA] – [GEOGRAPHIC_DATA]" at bounding box center [586, 224] width 491 height 24
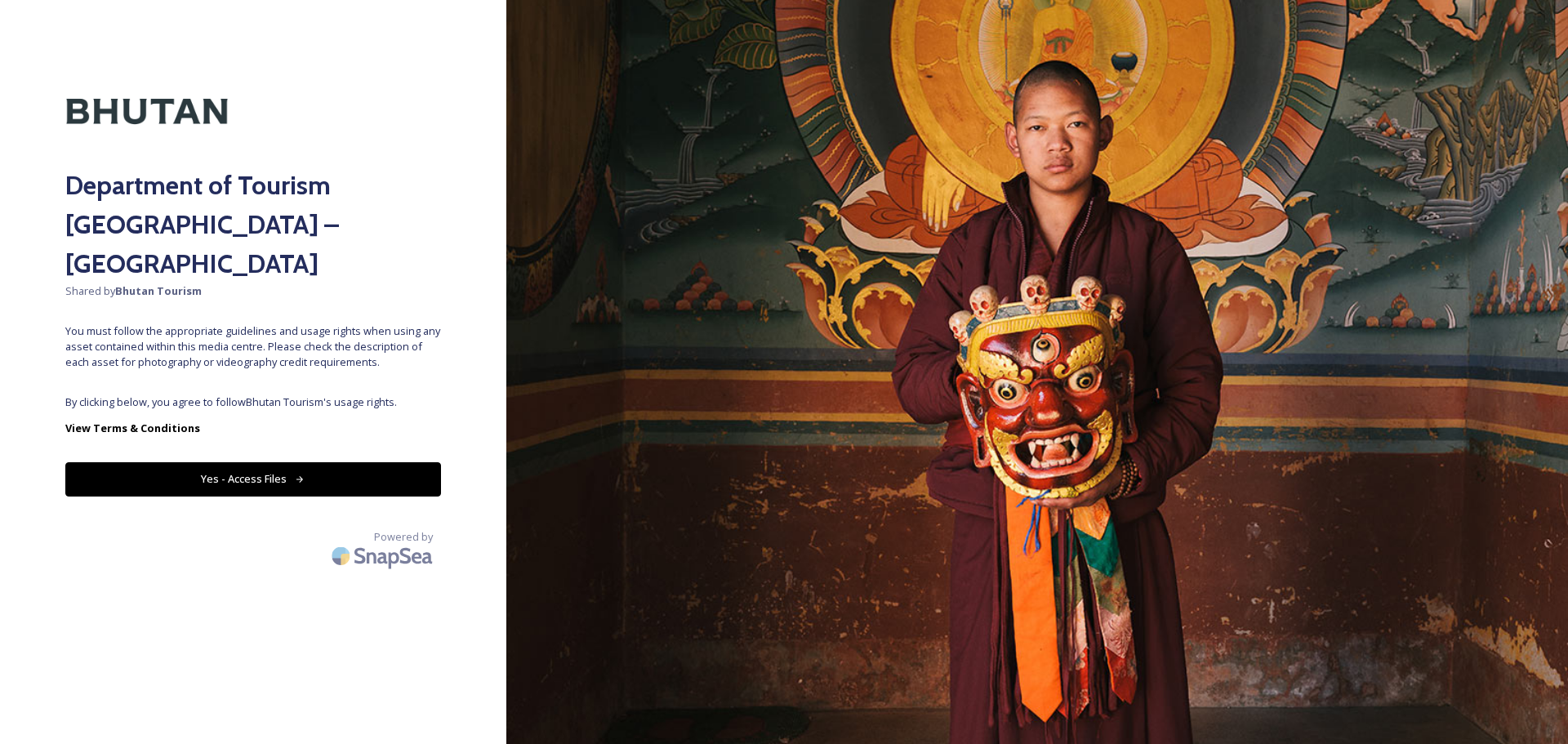
click at [378, 449] on button "Yes - Access Files" at bounding box center [253, 479] width 375 height 33
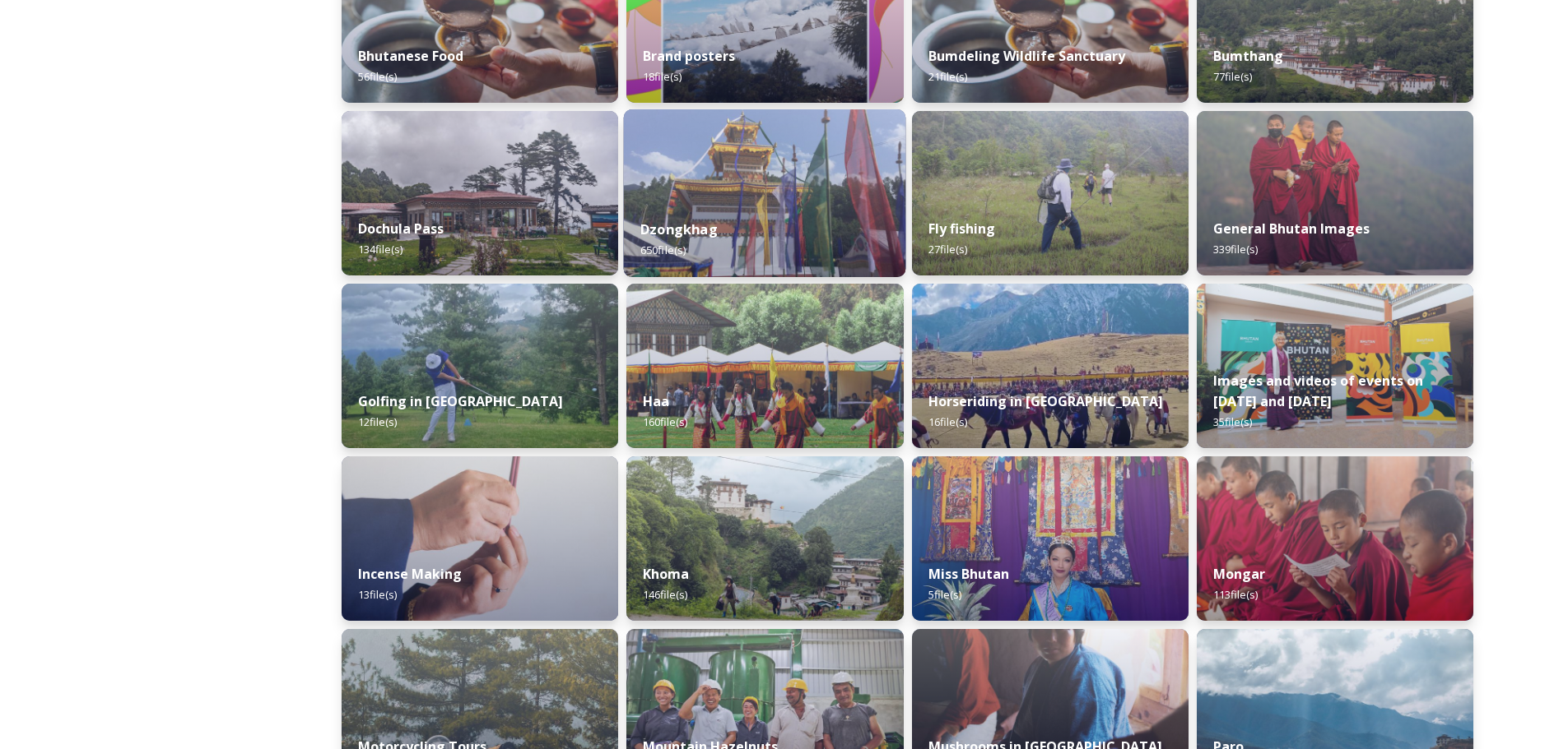
scroll to position [468, 0]
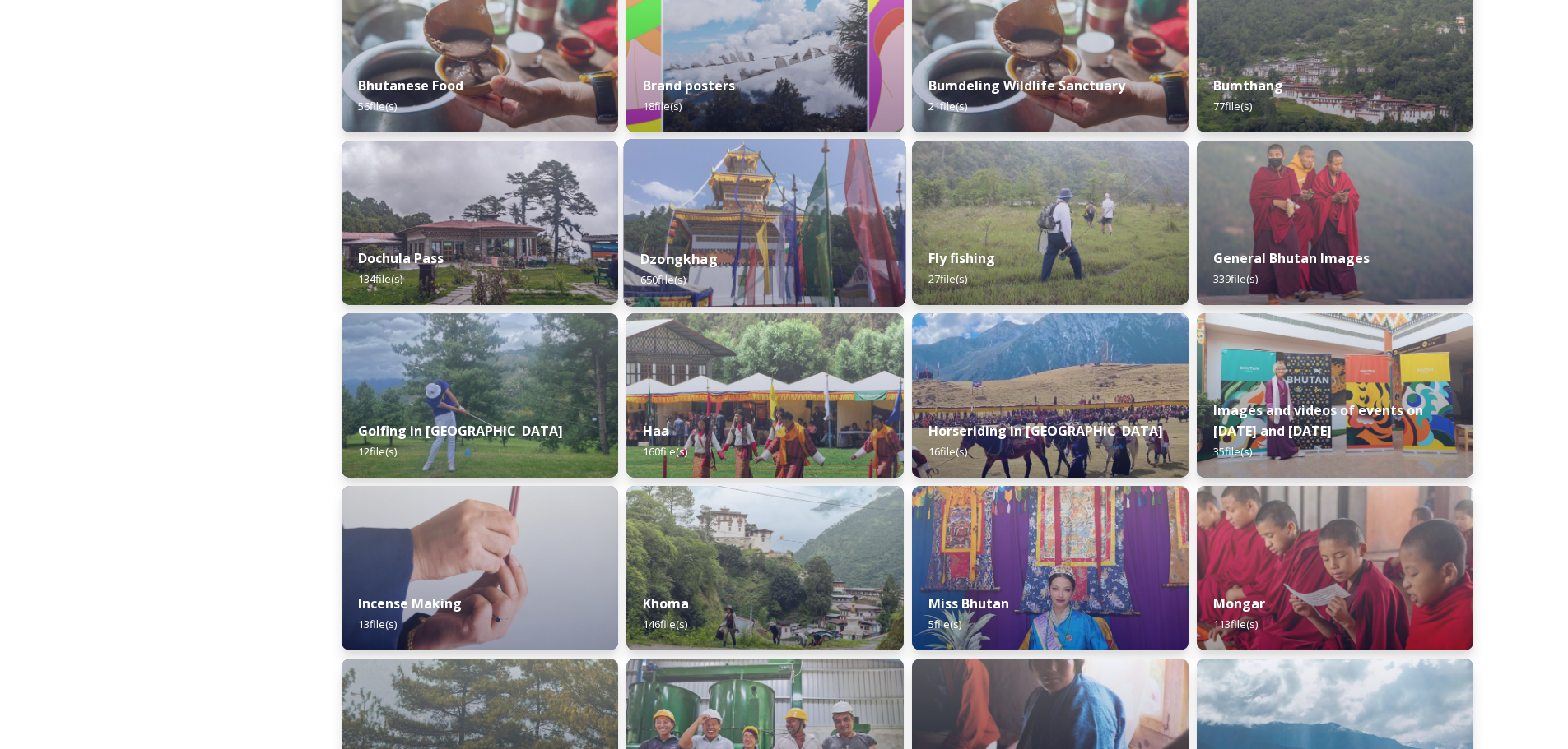
click at [734, 252] on div "Dzongkhag 650 file(s)" at bounding box center [765, 269] width 282 height 75
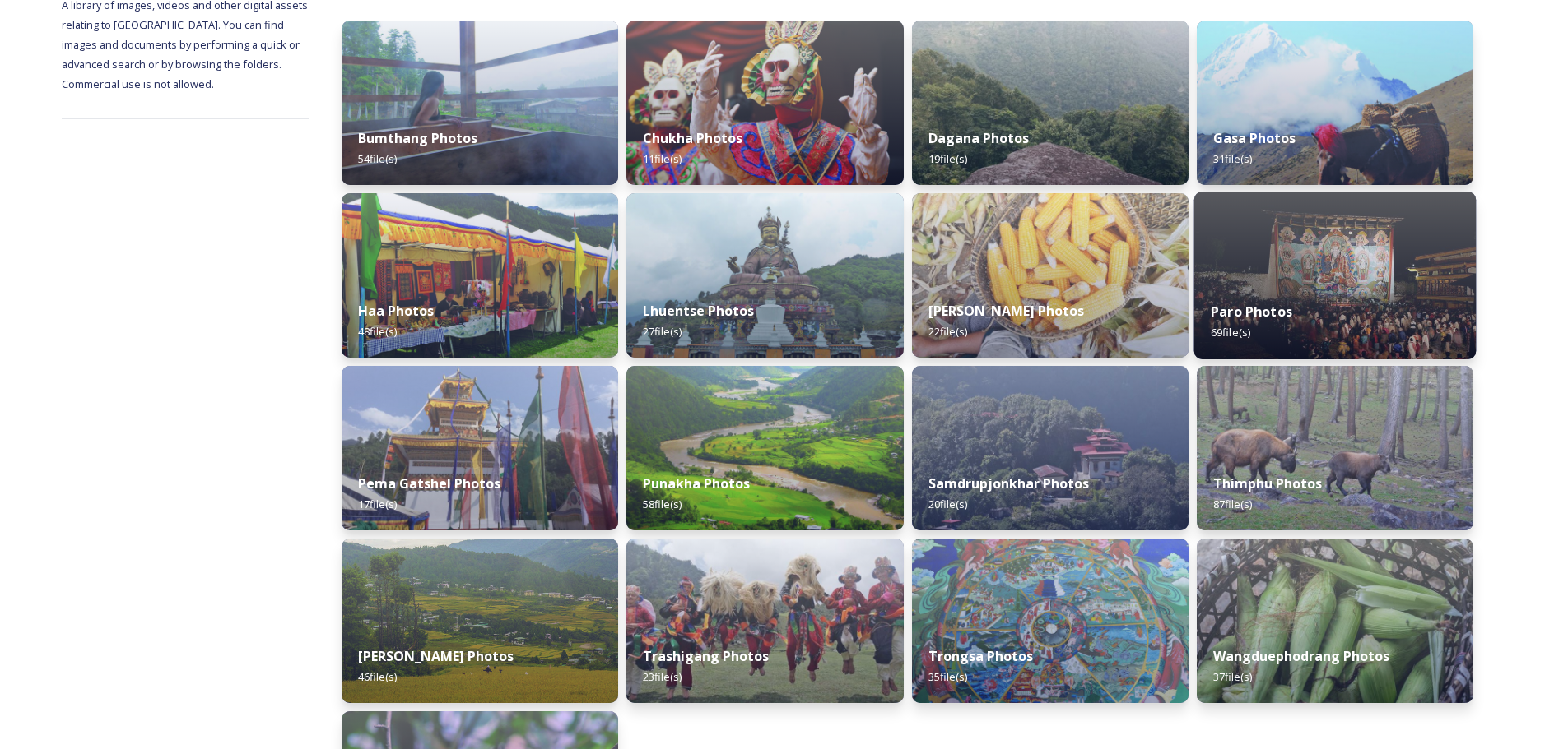
scroll to position [247, 0]
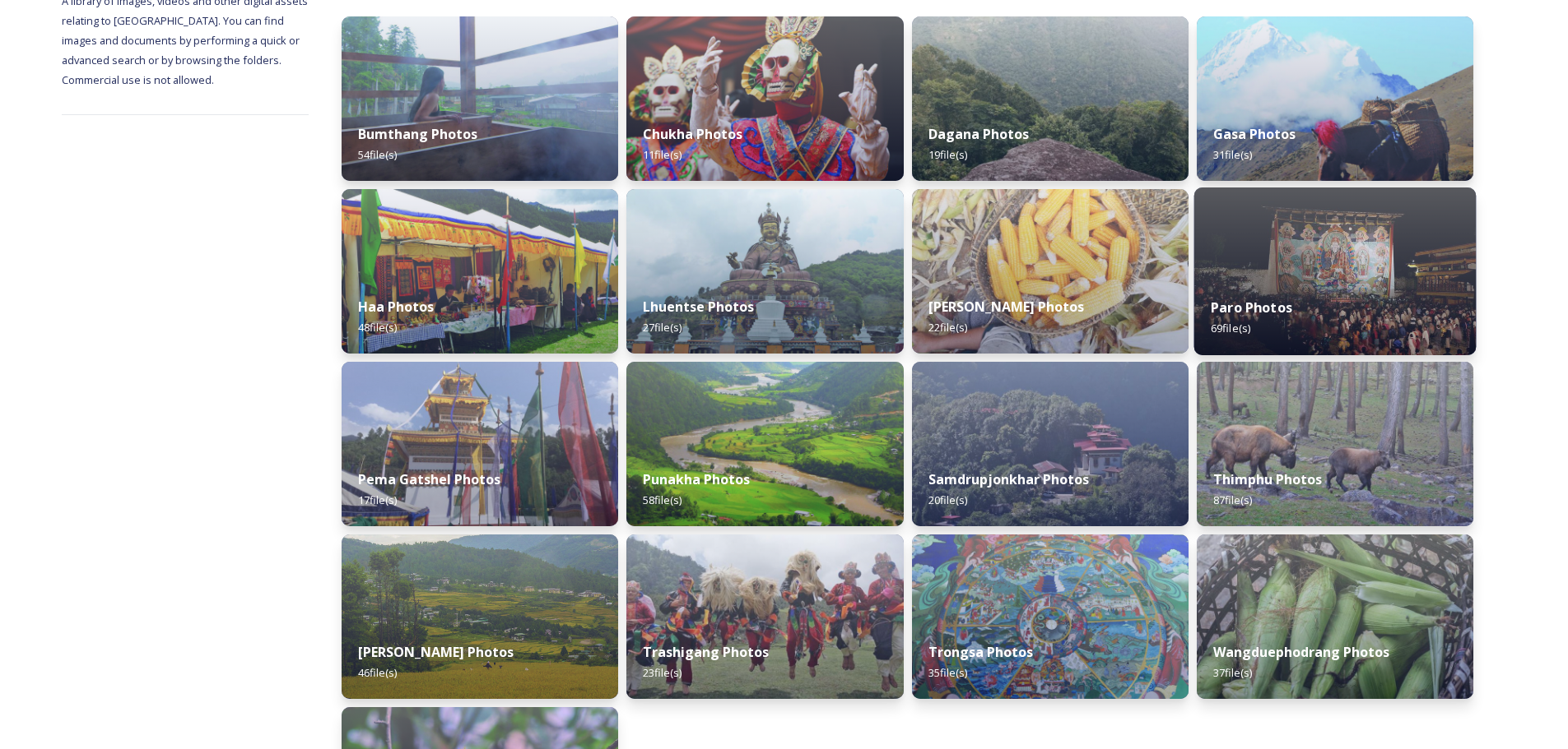
click at [1052, 300] on strong "Paro Photos" at bounding box center [1251, 308] width 82 height 19
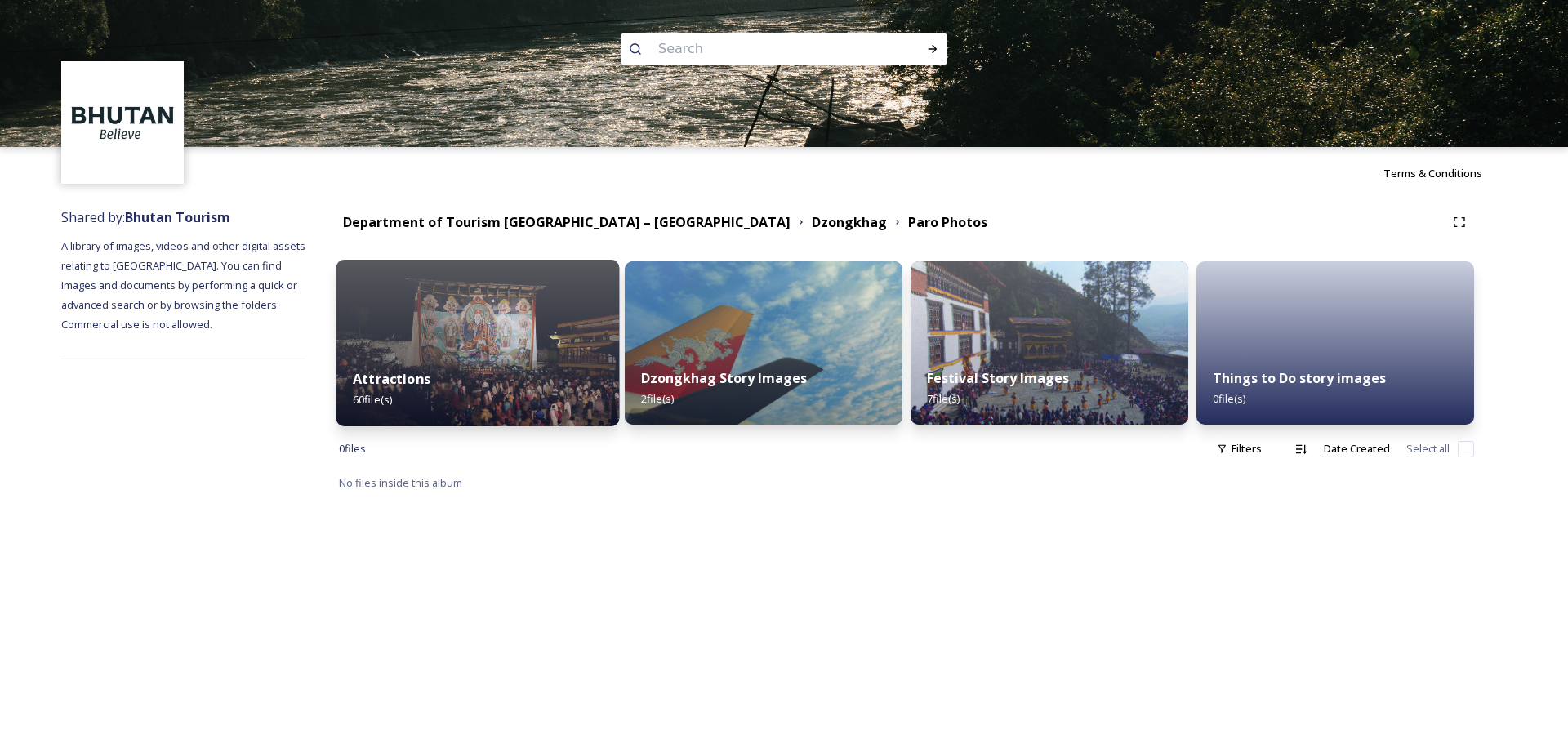
click at [453, 347] on img at bounding box center [478, 343] width 283 height 167
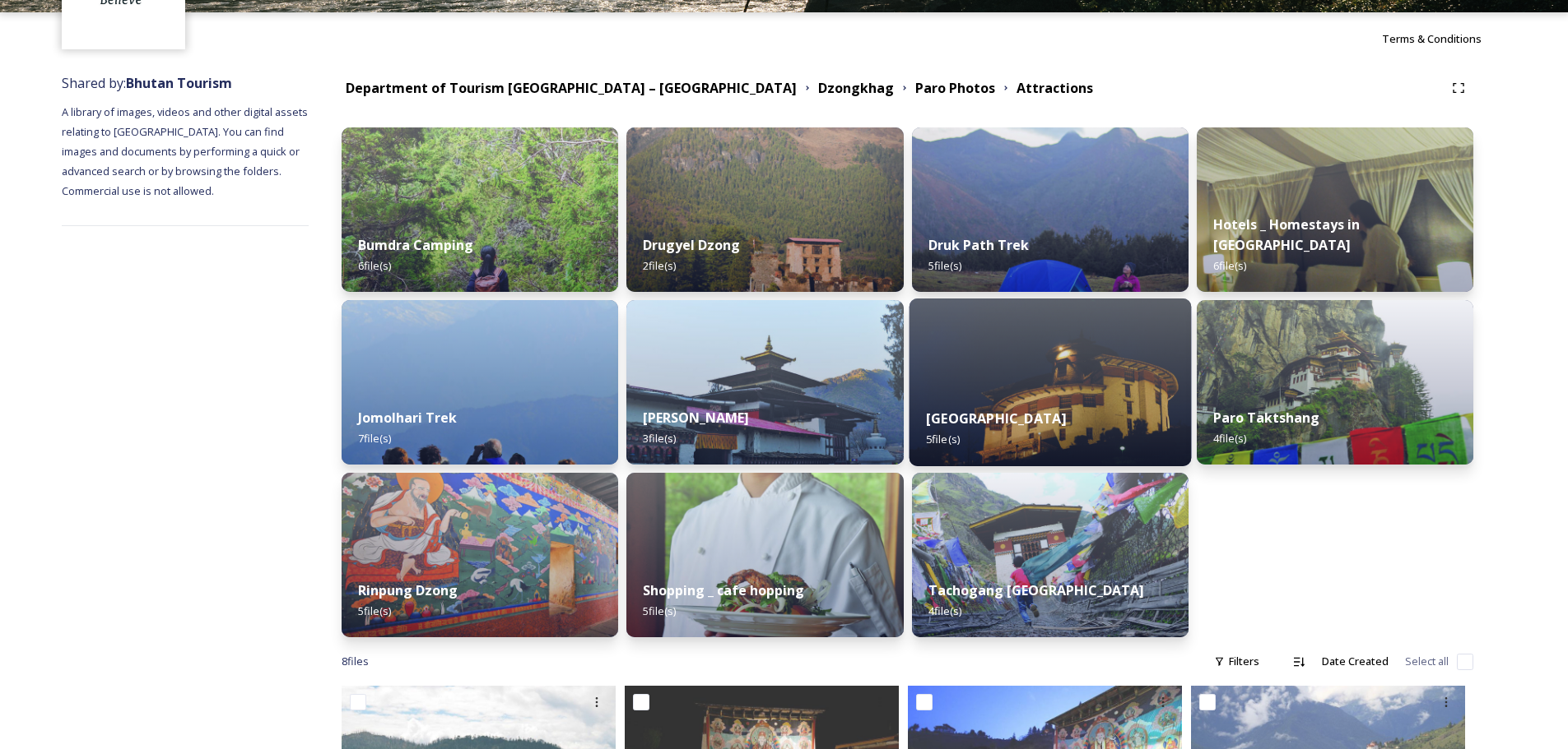
scroll to position [164, 0]
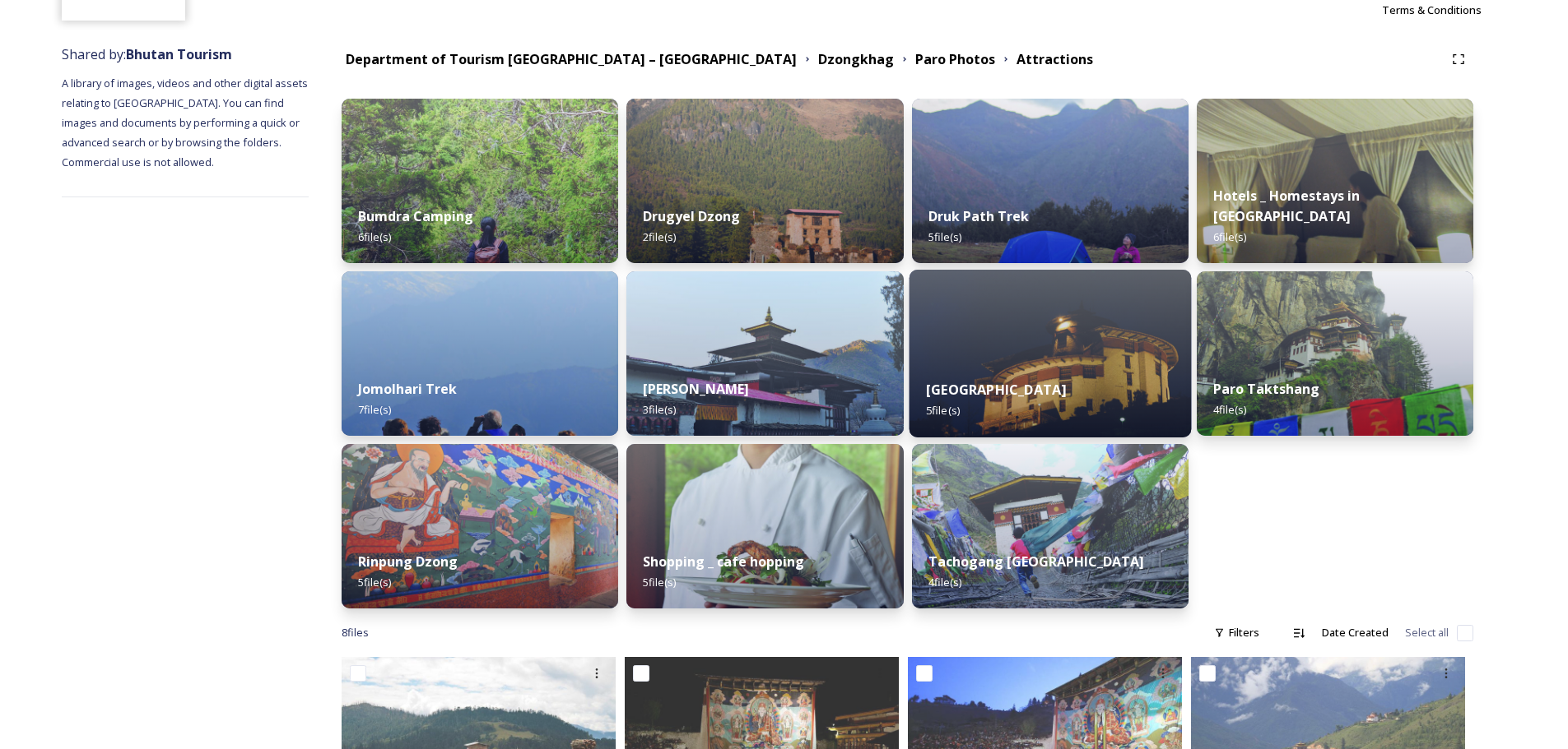
click at [1052, 391] on div "National Museum 5 file(s)" at bounding box center [1050, 400] width 282 height 75
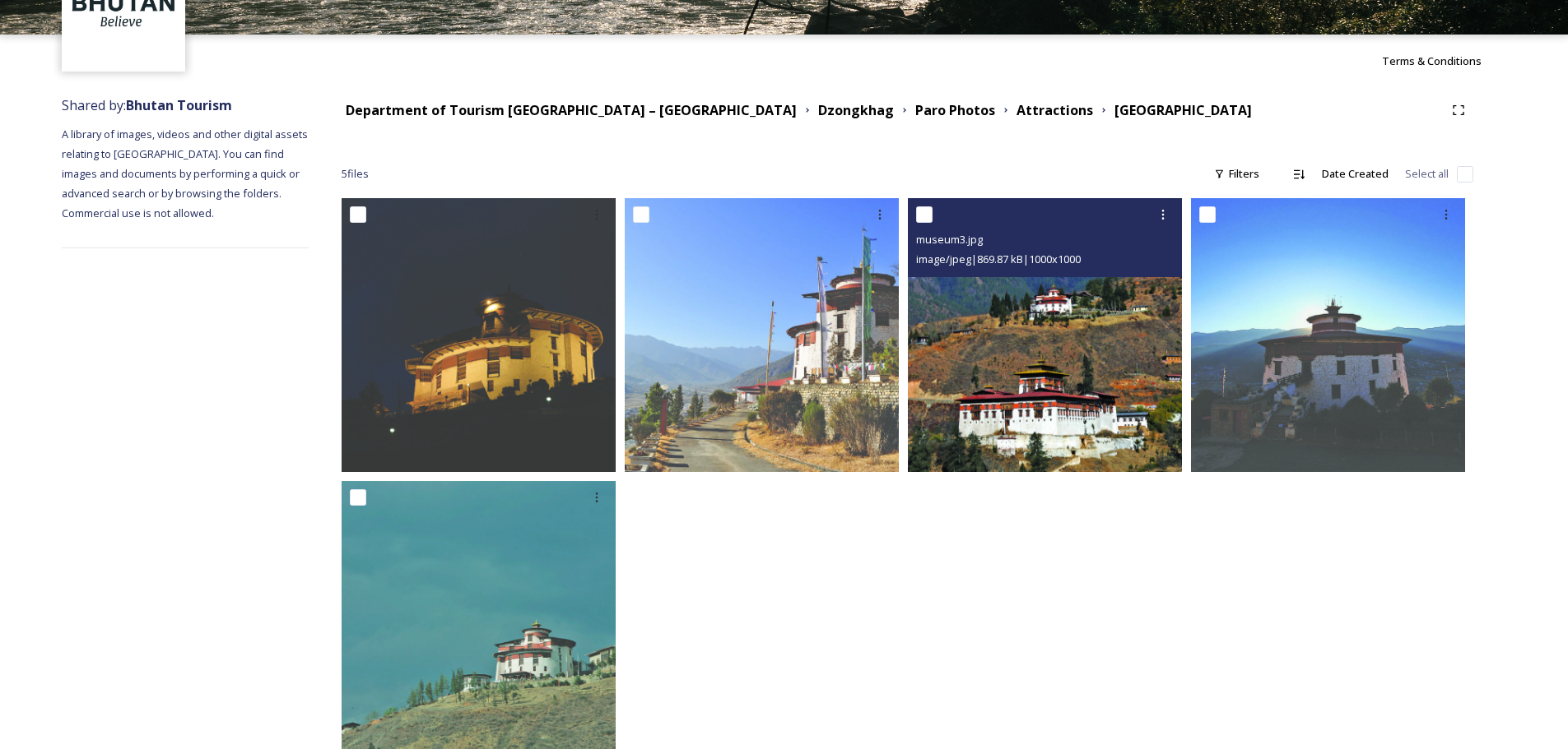
scroll to position [73, 0]
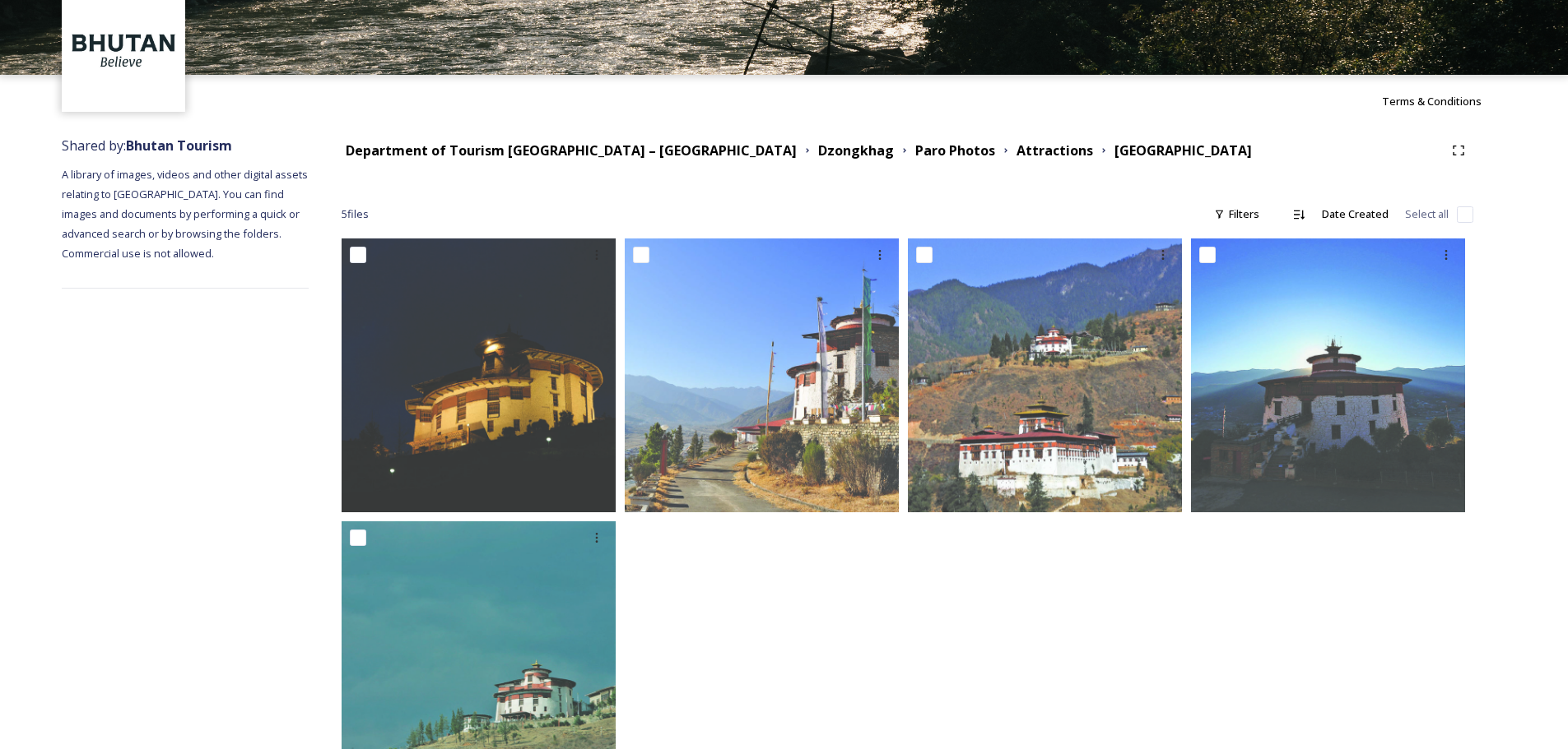
click at [818, 157] on strong "Dzongkhag" at bounding box center [856, 151] width 76 height 19
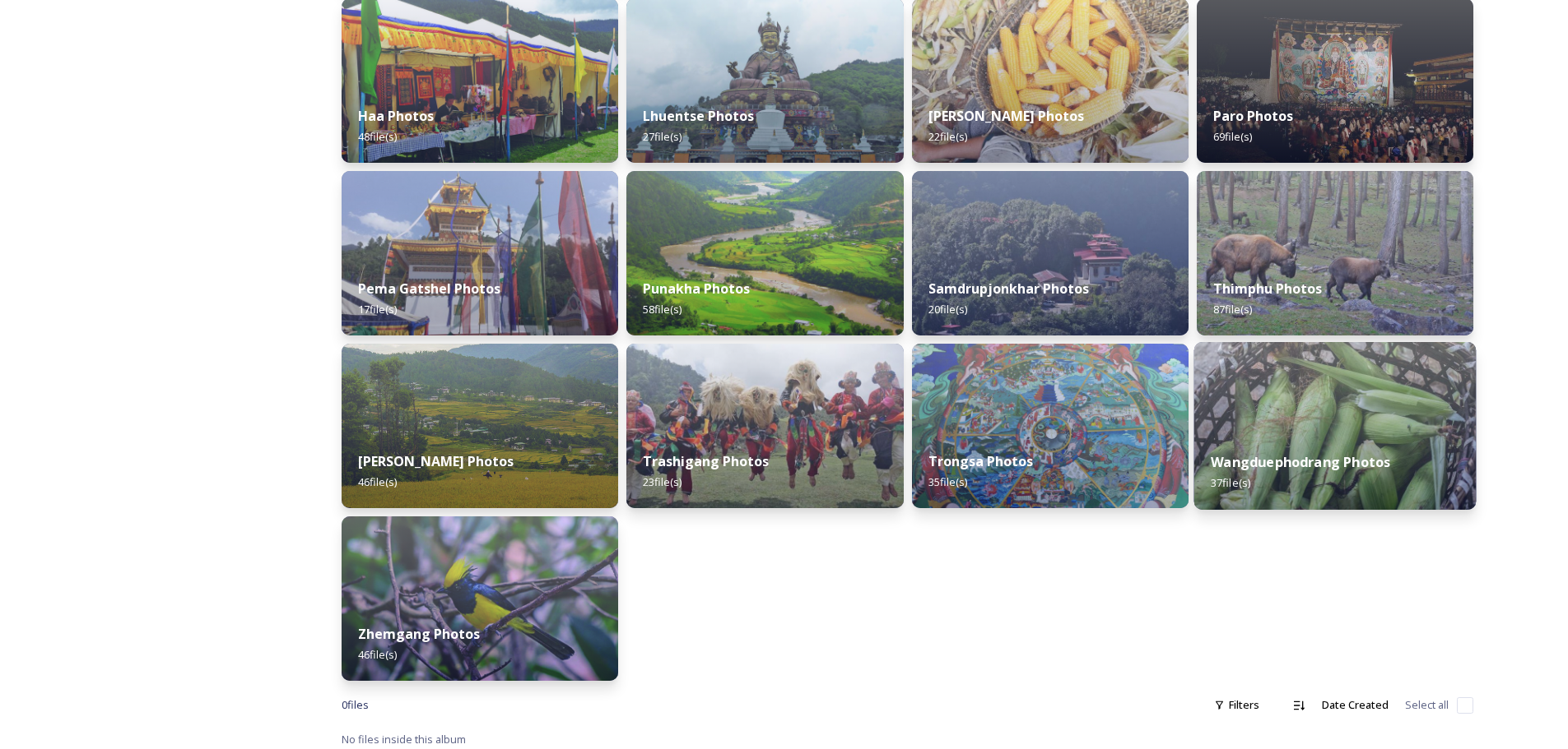
scroll to position [446, 0]
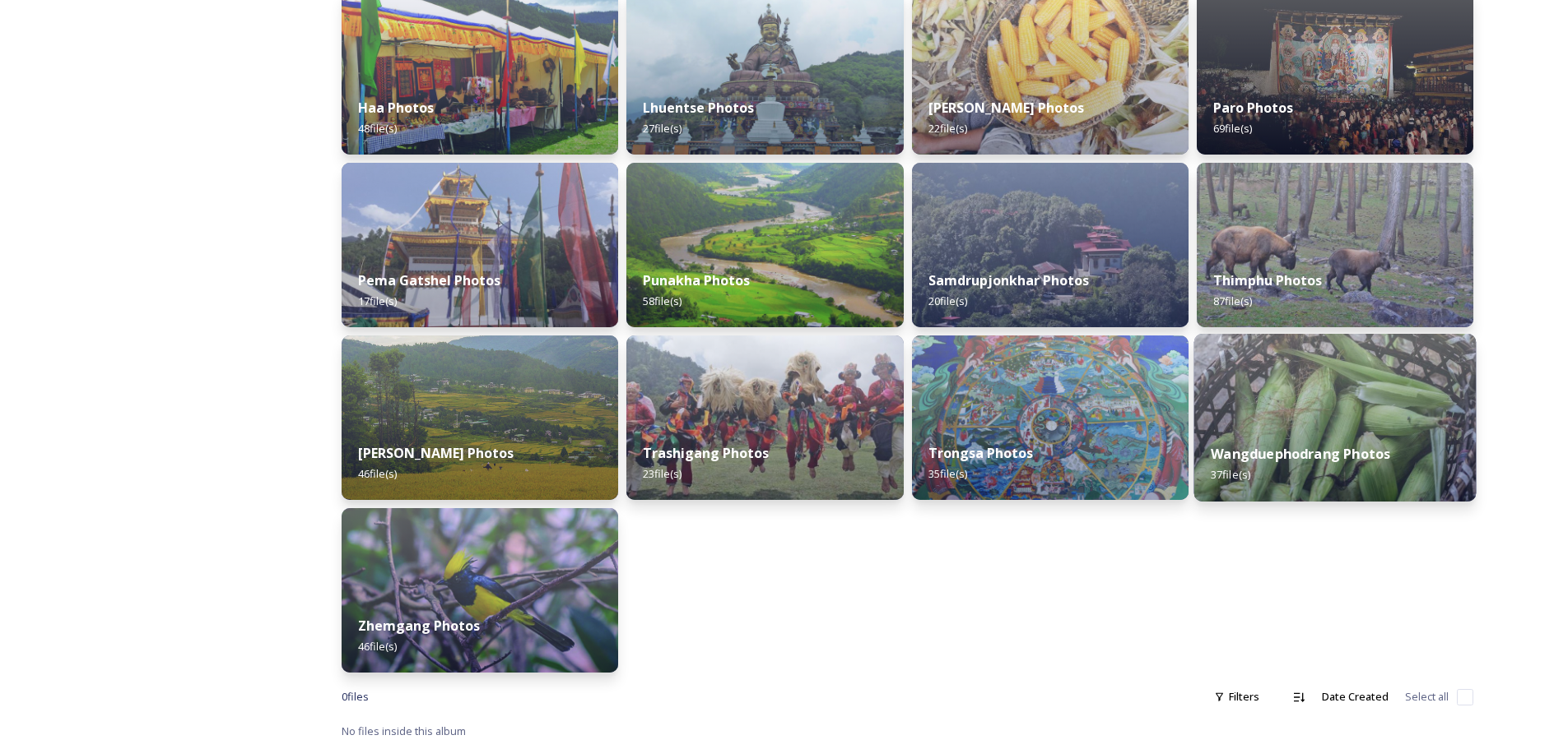
click at [1052, 442] on div "Wangduephodrang Photos 37 file(s)" at bounding box center [1334, 464] width 282 height 75
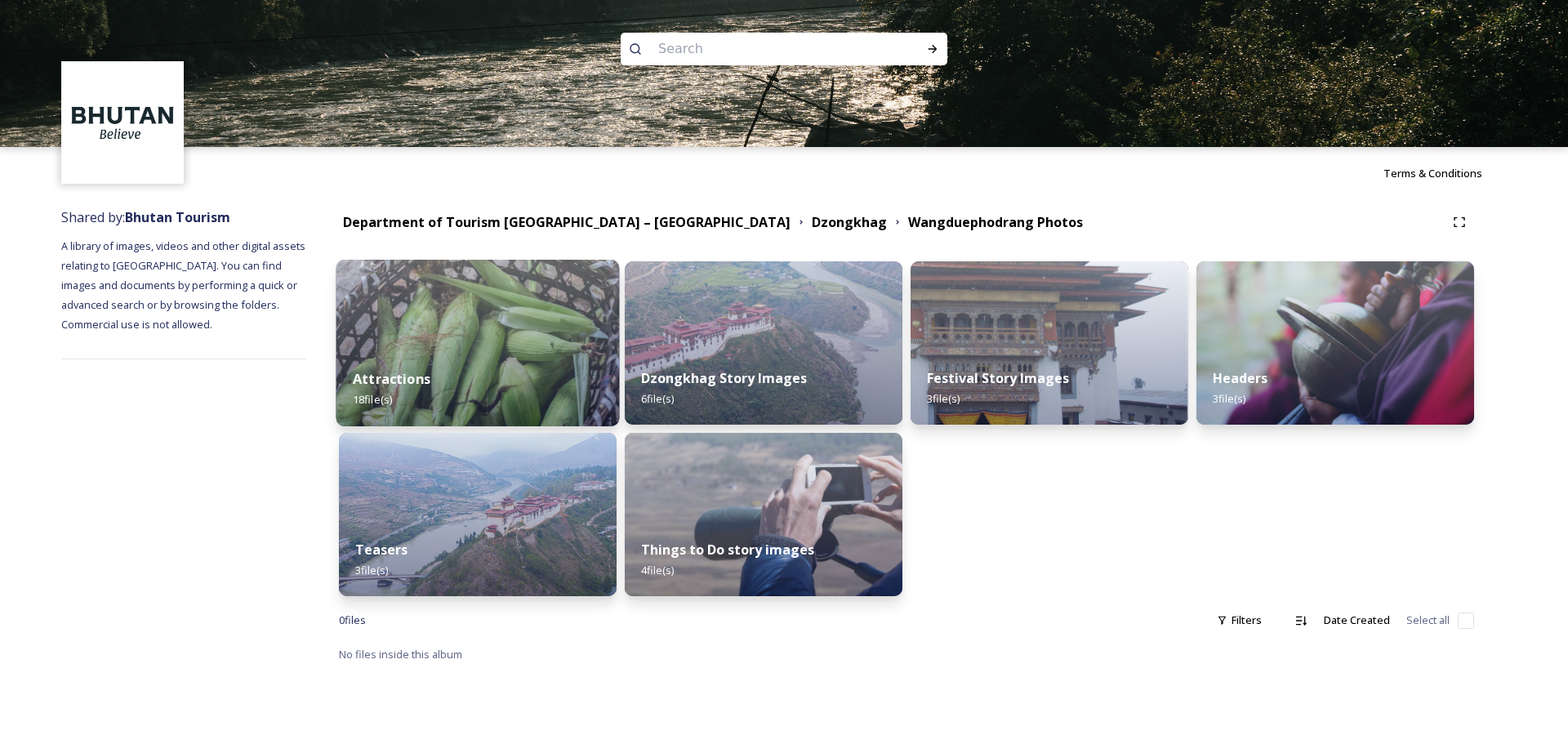
click at [559, 389] on div "Attractions 18 file(s)" at bounding box center [478, 389] width 283 height 75
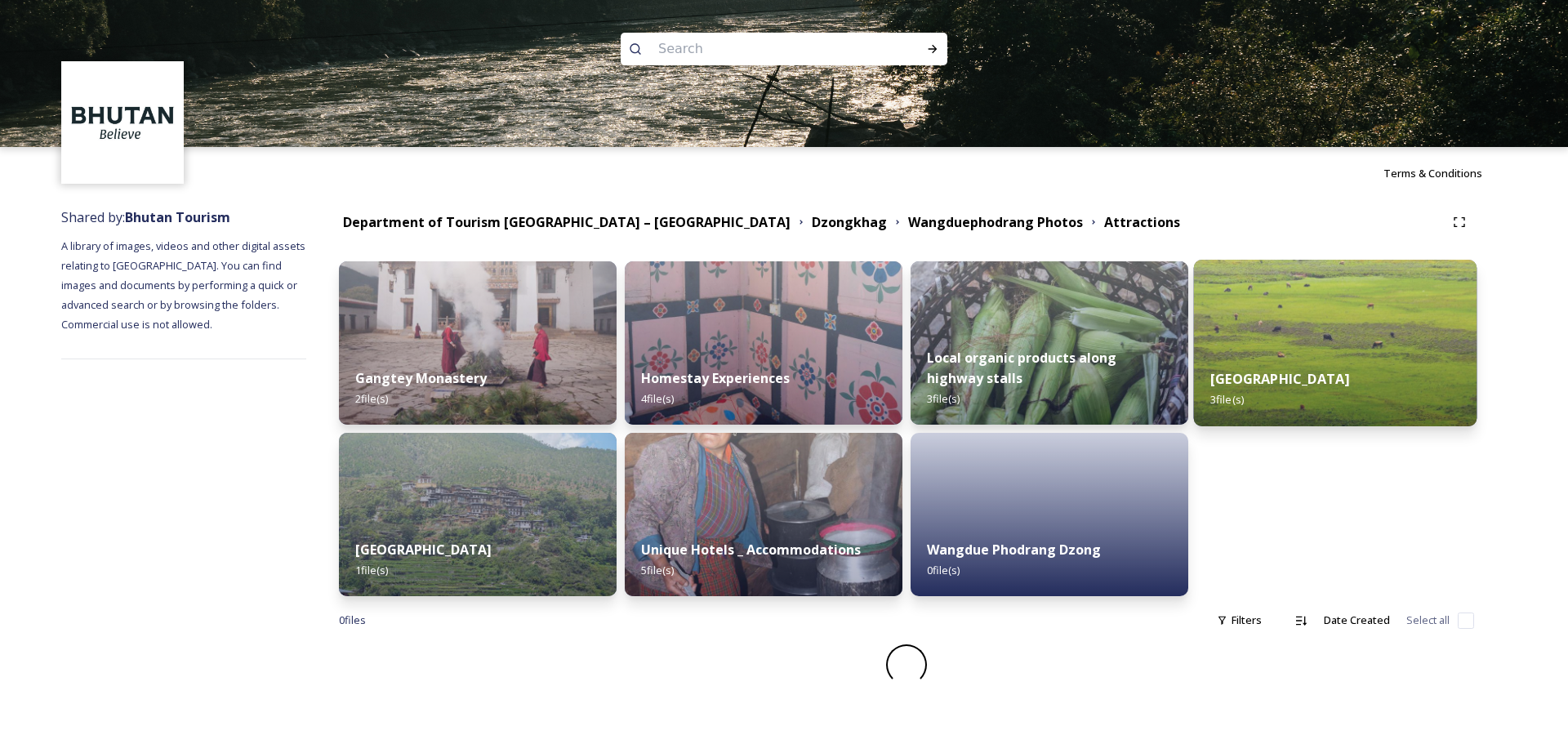
click at [1044, 370] on strong "[GEOGRAPHIC_DATA]" at bounding box center [1279, 379] width 139 height 18
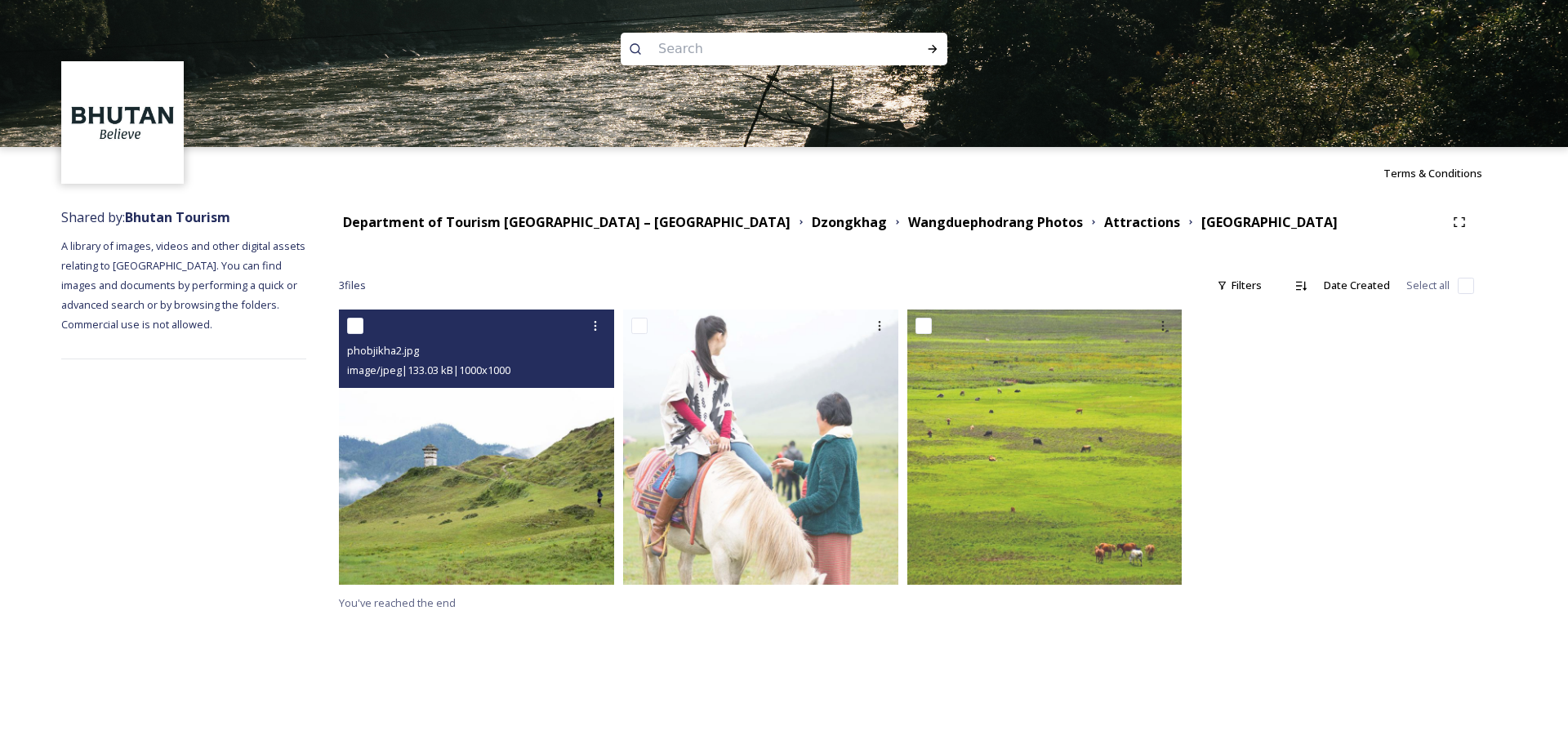
click at [439, 436] on img at bounding box center [476, 447] width 275 height 275
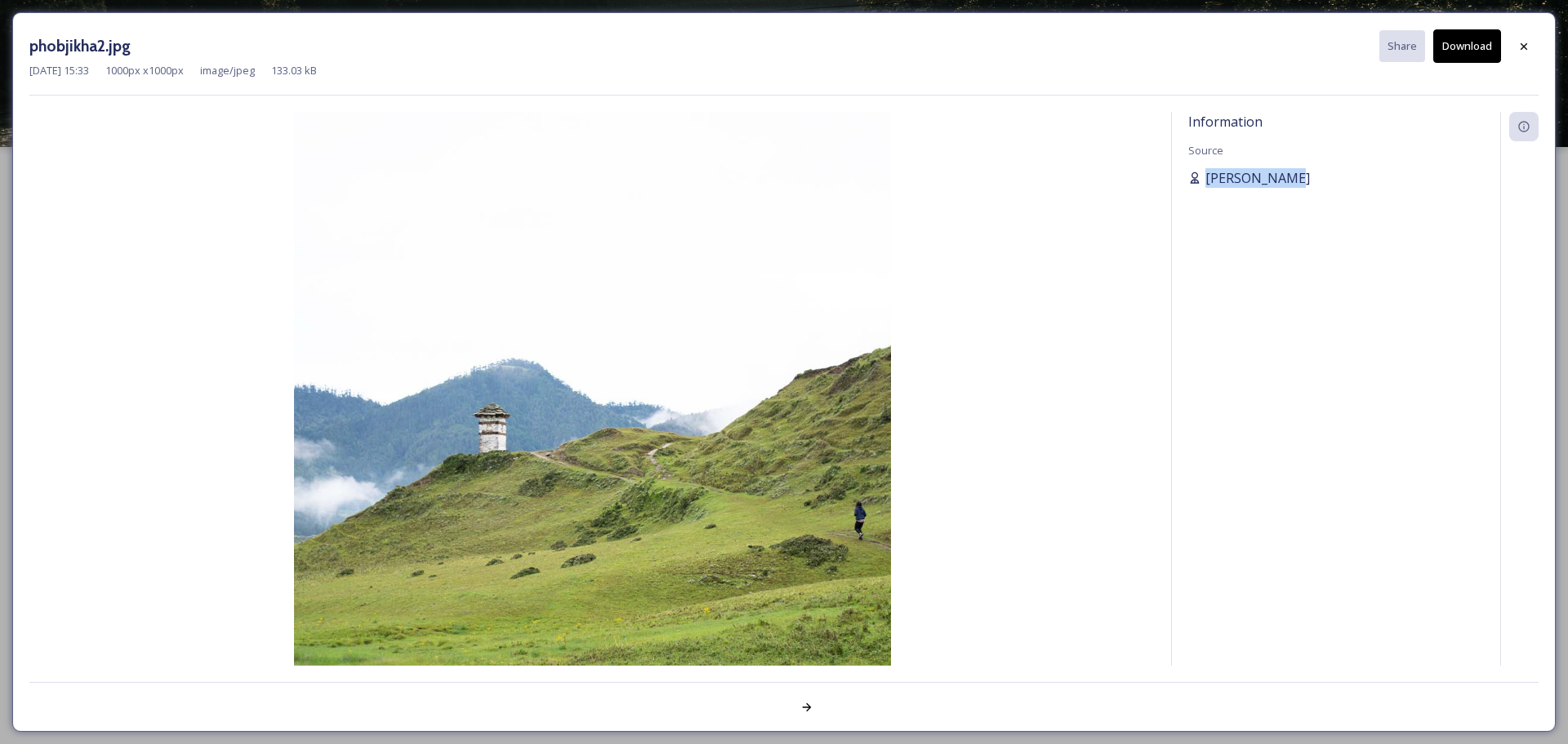
drag, startPoint x: 1339, startPoint y: 180, endPoint x: 1194, endPoint y: 169, distance: 145.4
click at [1044, 169] on div "[PERSON_NAME]" at bounding box center [1335, 178] width 295 height 19
click at [1044, 45] on div at bounding box center [1524, 47] width 29 height 29
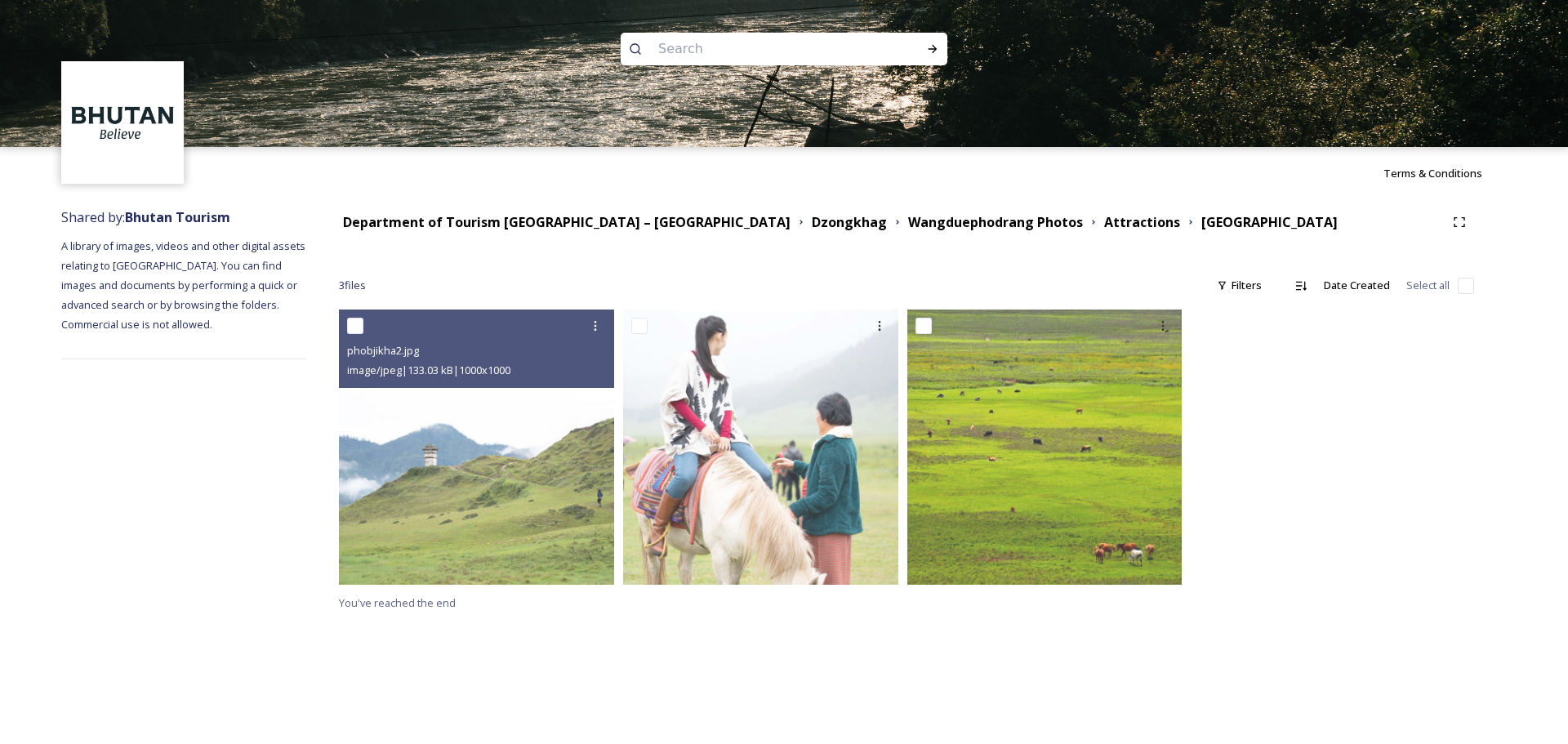
click at [812, 231] on div "Dzongkhag" at bounding box center [849, 223] width 75 height 20
click at [812, 222] on strong "Dzongkhag" at bounding box center [849, 223] width 75 height 18
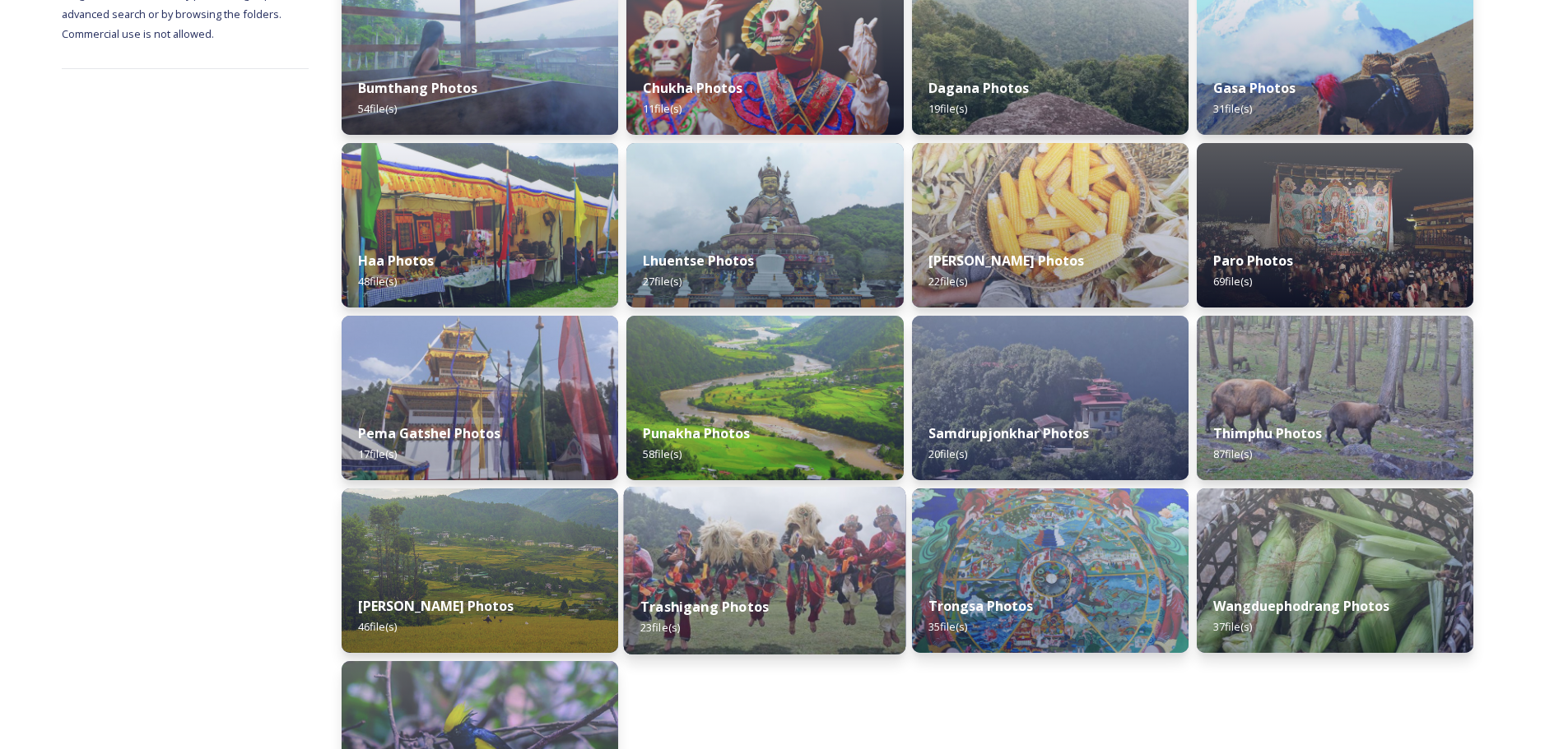
scroll to position [329, 0]
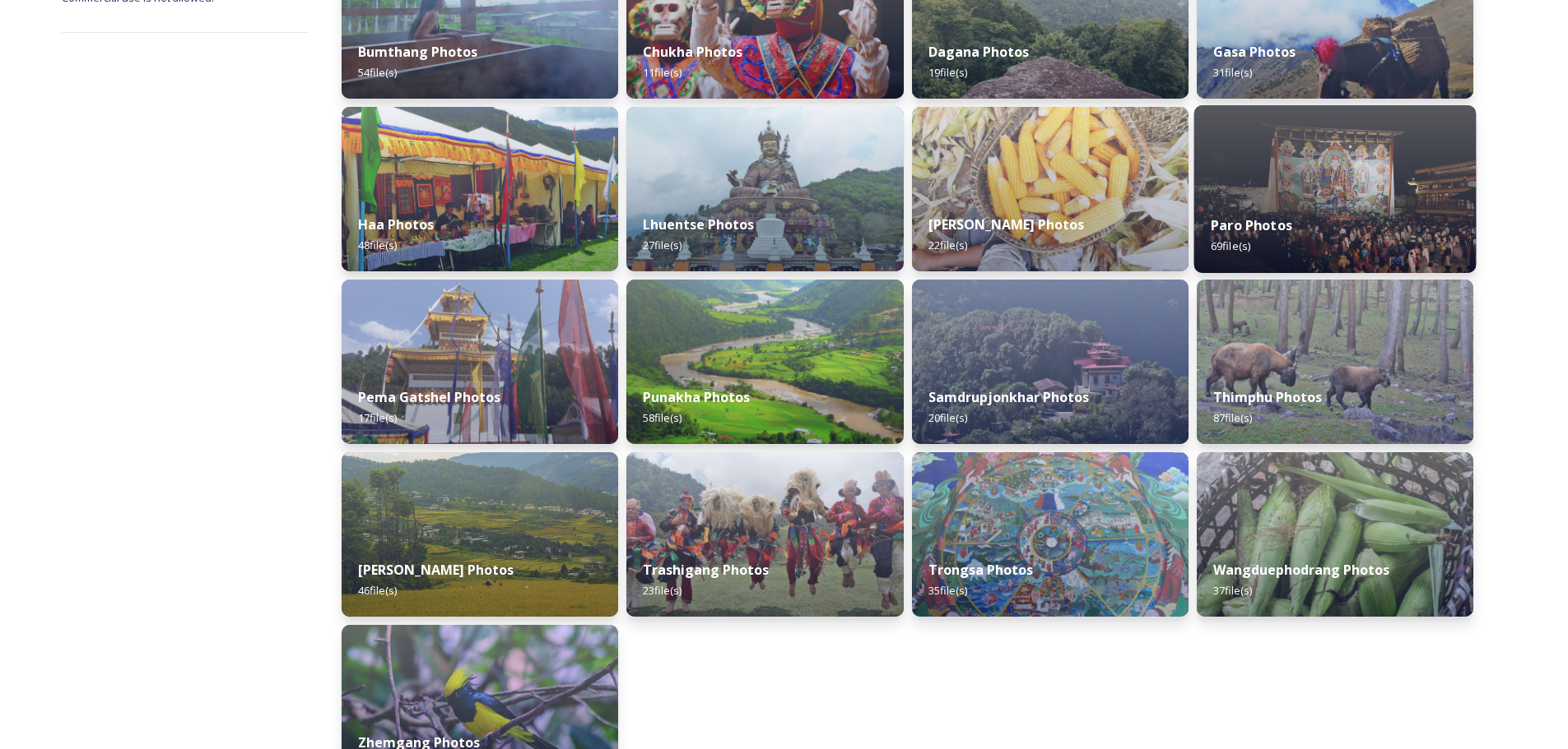
click at [1052, 216] on strong "Paro Photos" at bounding box center [1251, 225] width 82 height 19
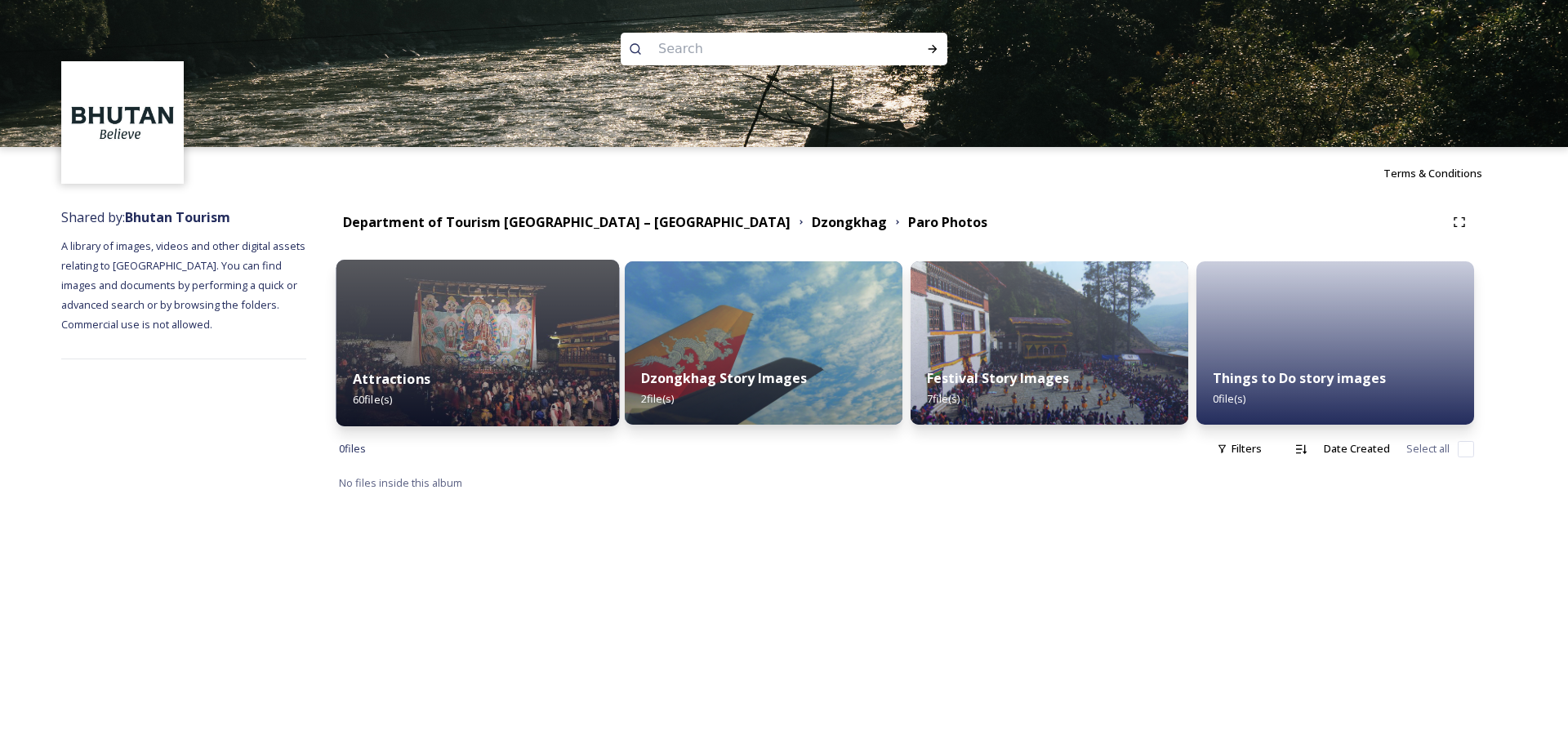
click at [472, 367] on div "Attractions 60 file(s)" at bounding box center [478, 389] width 283 height 75
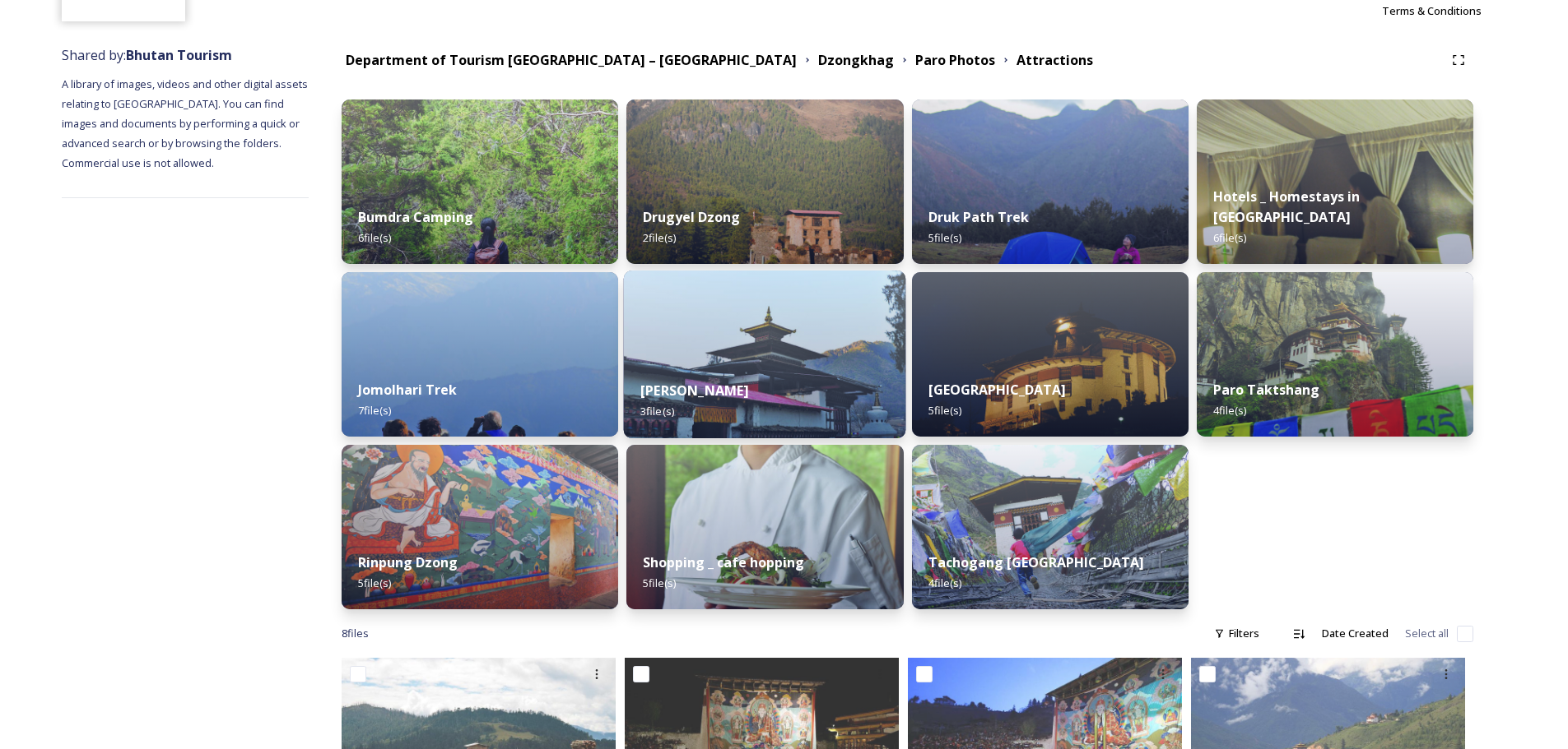
scroll to position [164, 0]
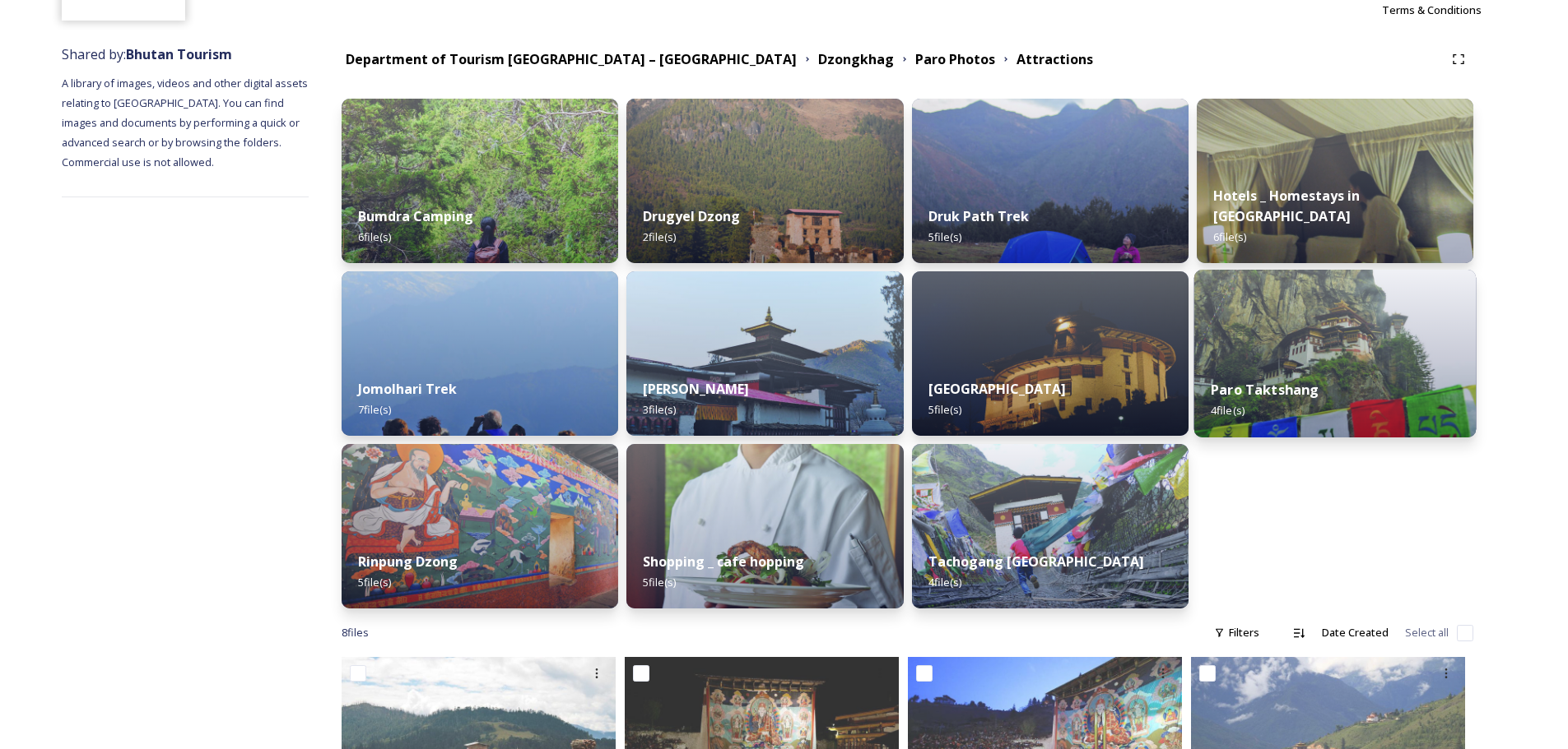
click at [1052, 344] on img at bounding box center [1334, 353] width 282 height 168
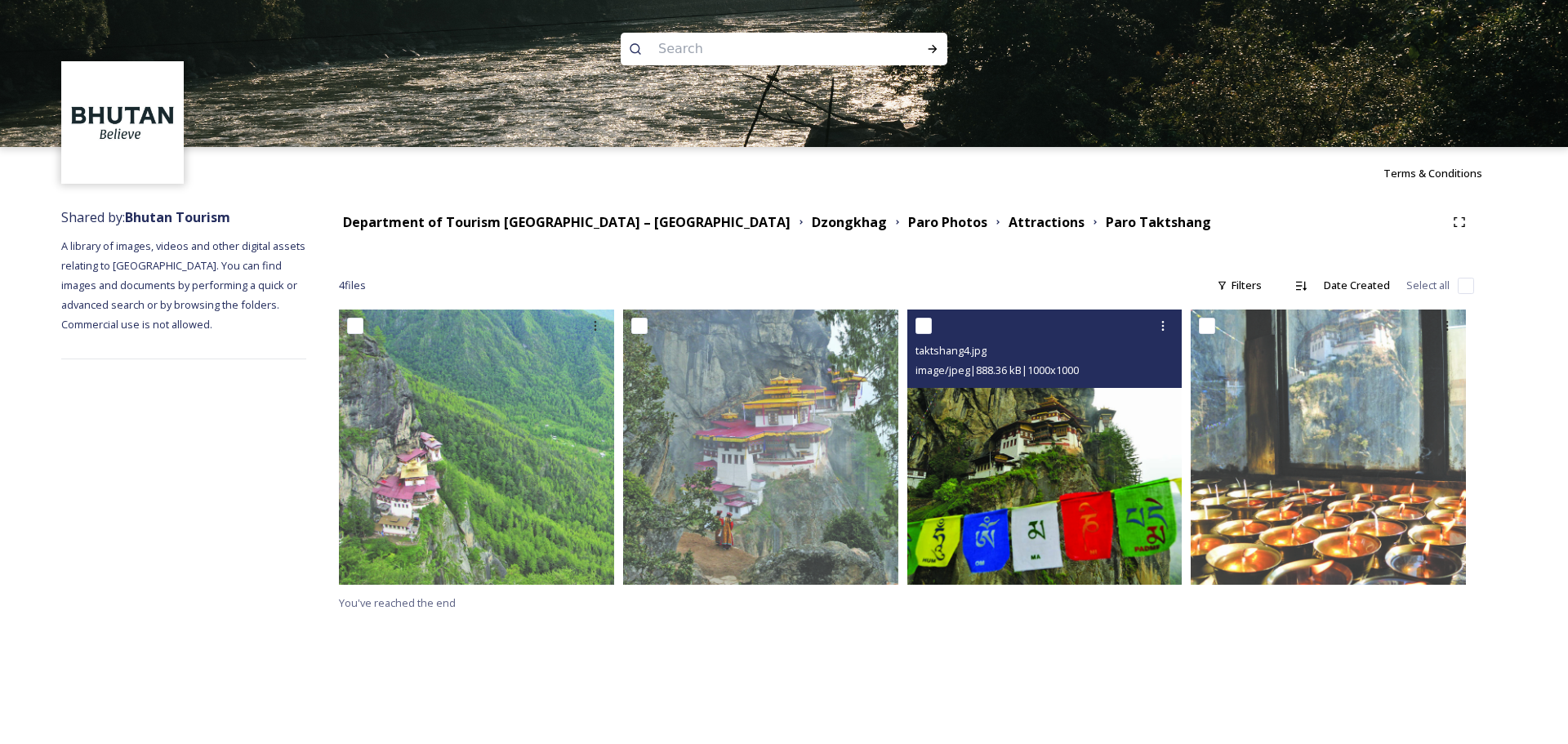
click at [992, 436] on img at bounding box center [1044, 447] width 275 height 275
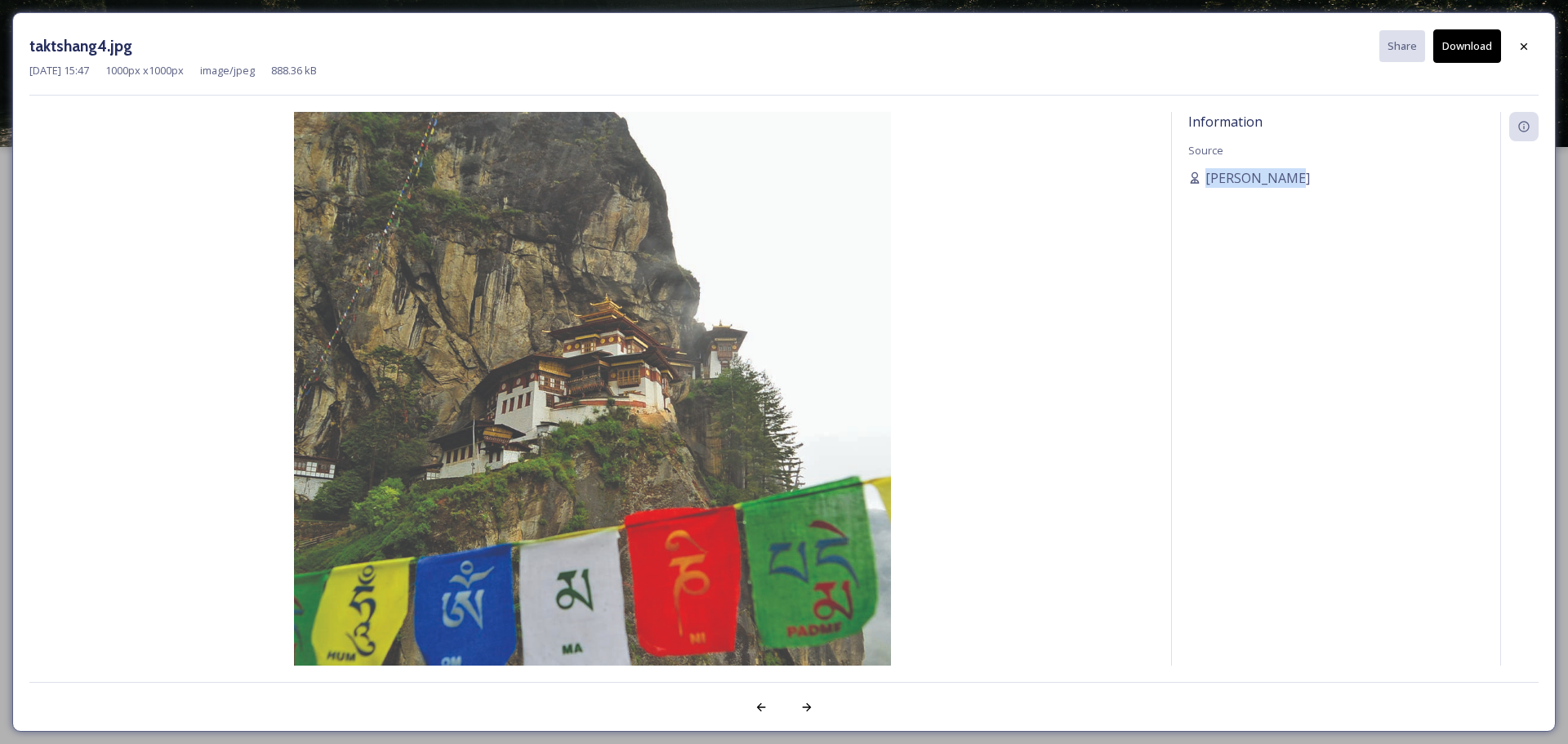
drag, startPoint x: 1306, startPoint y: 169, endPoint x: 1229, endPoint y: 167, distance: 77.0
click at [1044, 167] on div "Information Source [PERSON_NAME]" at bounding box center [1335, 389] width 329 height 554
click at [1044, 54] on div at bounding box center [1524, 47] width 29 height 29
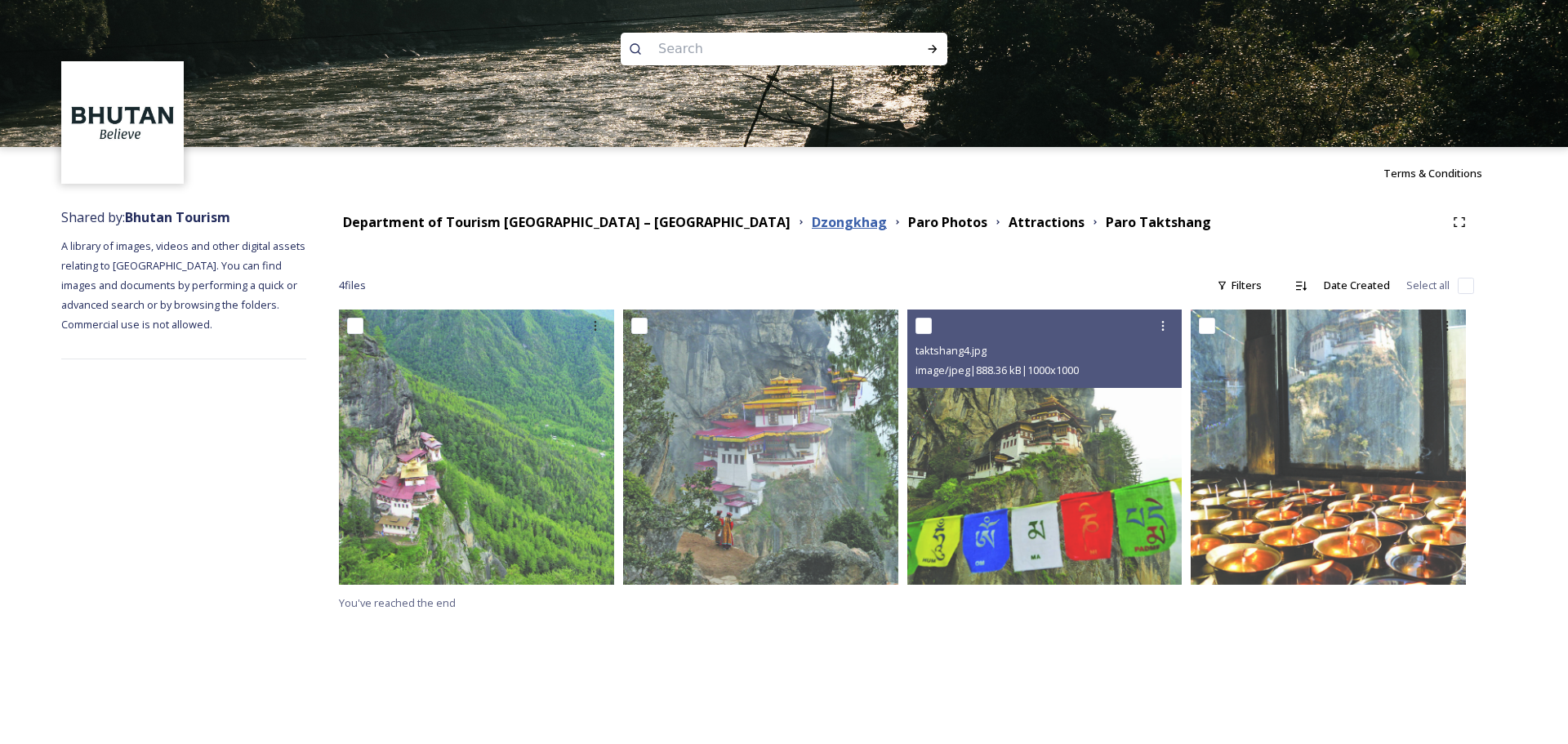
drag, startPoint x: 719, startPoint y: 235, endPoint x: 719, endPoint y: 223, distance: 12.0
click at [719, 231] on div "Department of Tourism Bhutan – Brand Centre Dzongkhag Paro Photos Attractions P…" at bounding box center [905, 222] width 1135 height 29
click at [718, 211] on div "Department of Tourism Bhutan – Brand Centre Dzongkhag Paro Photos Attractions P…" at bounding box center [905, 222] width 1135 height 29
click at [812, 216] on strong "Dzongkhag" at bounding box center [849, 223] width 75 height 18
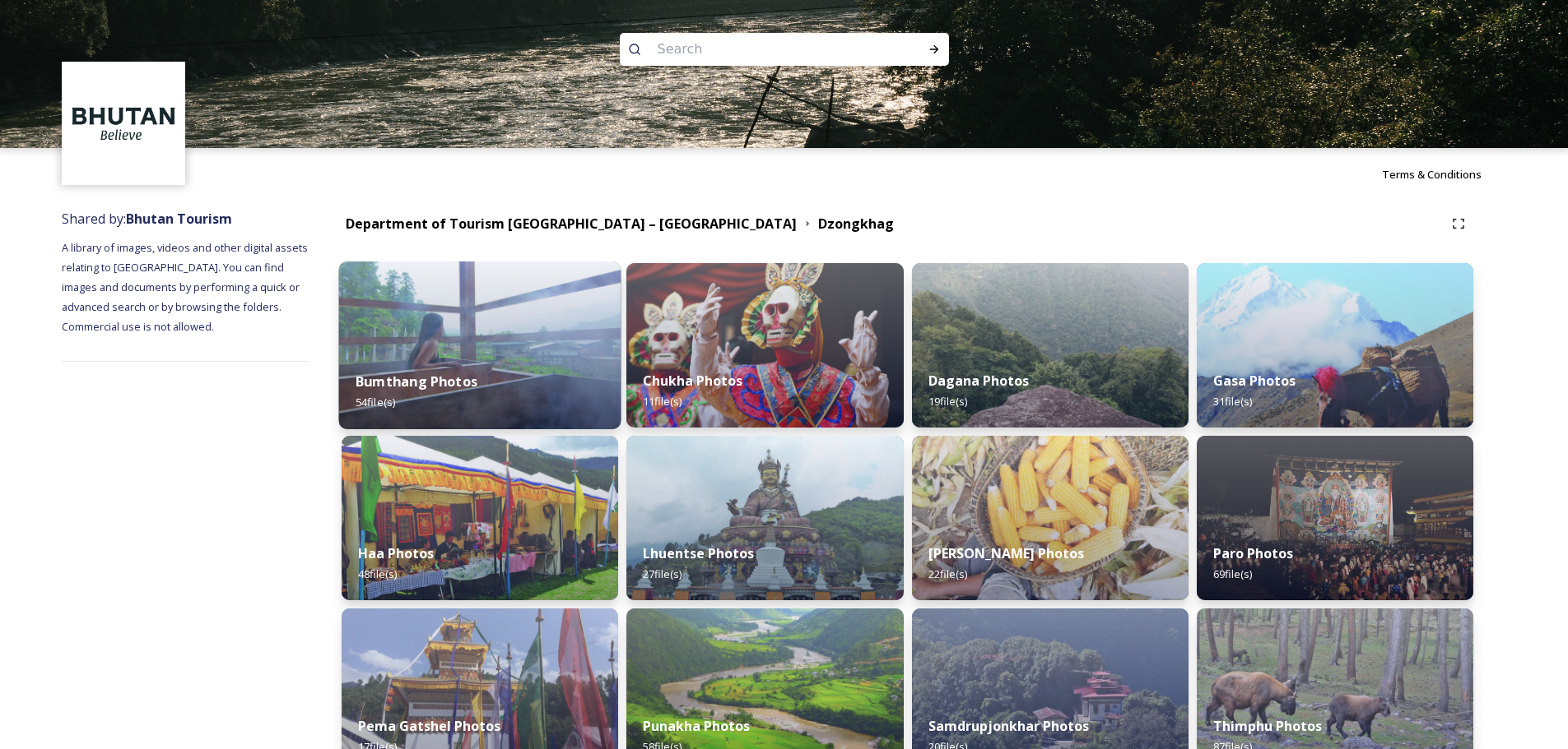
click at [490, 405] on div "Bumthang Photos 54 file(s)" at bounding box center [480, 391] width 282 height 75
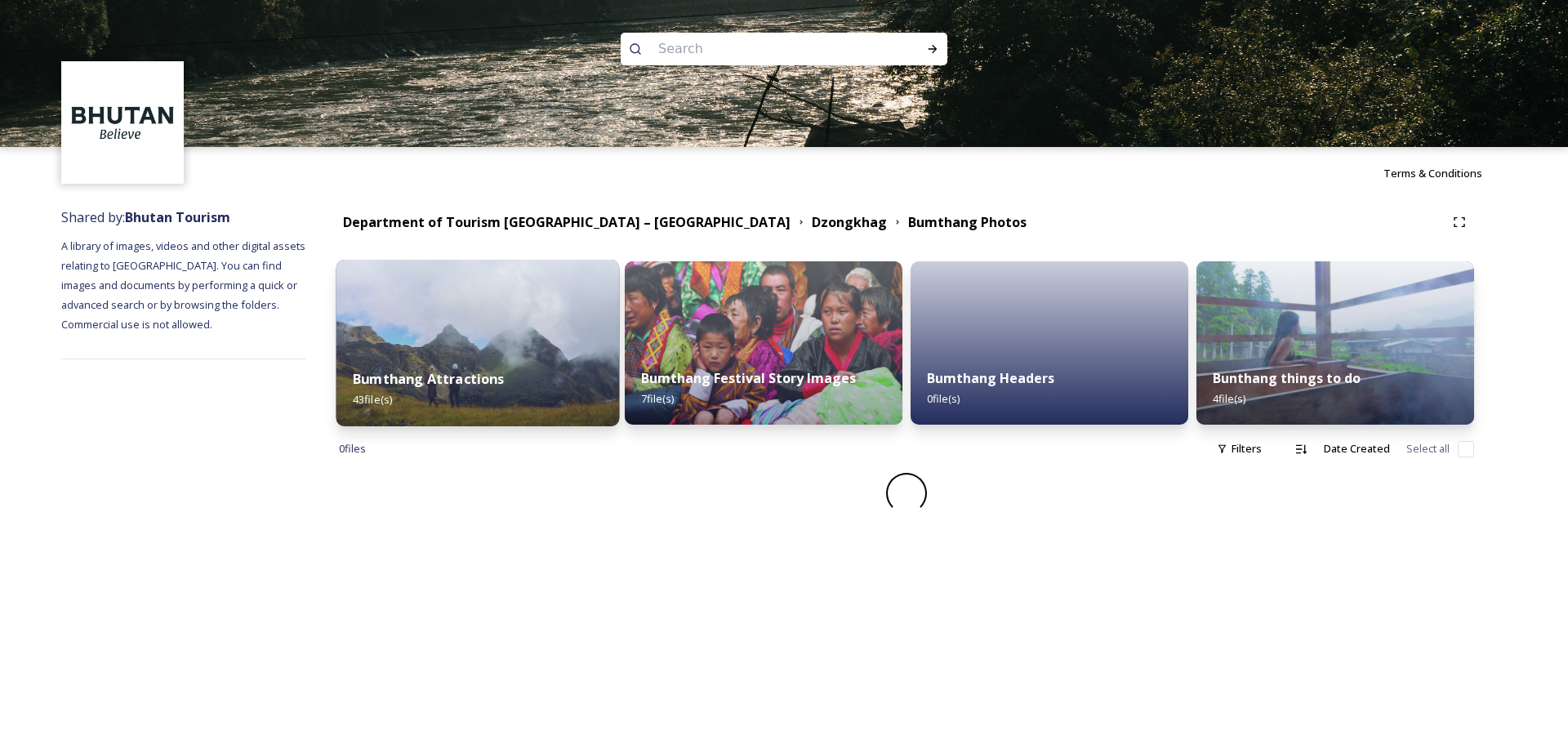
click at [567, 402] on div "Bumthang Attractions 43 file(s)" at bounding box center [478, 389] width 283 height 75
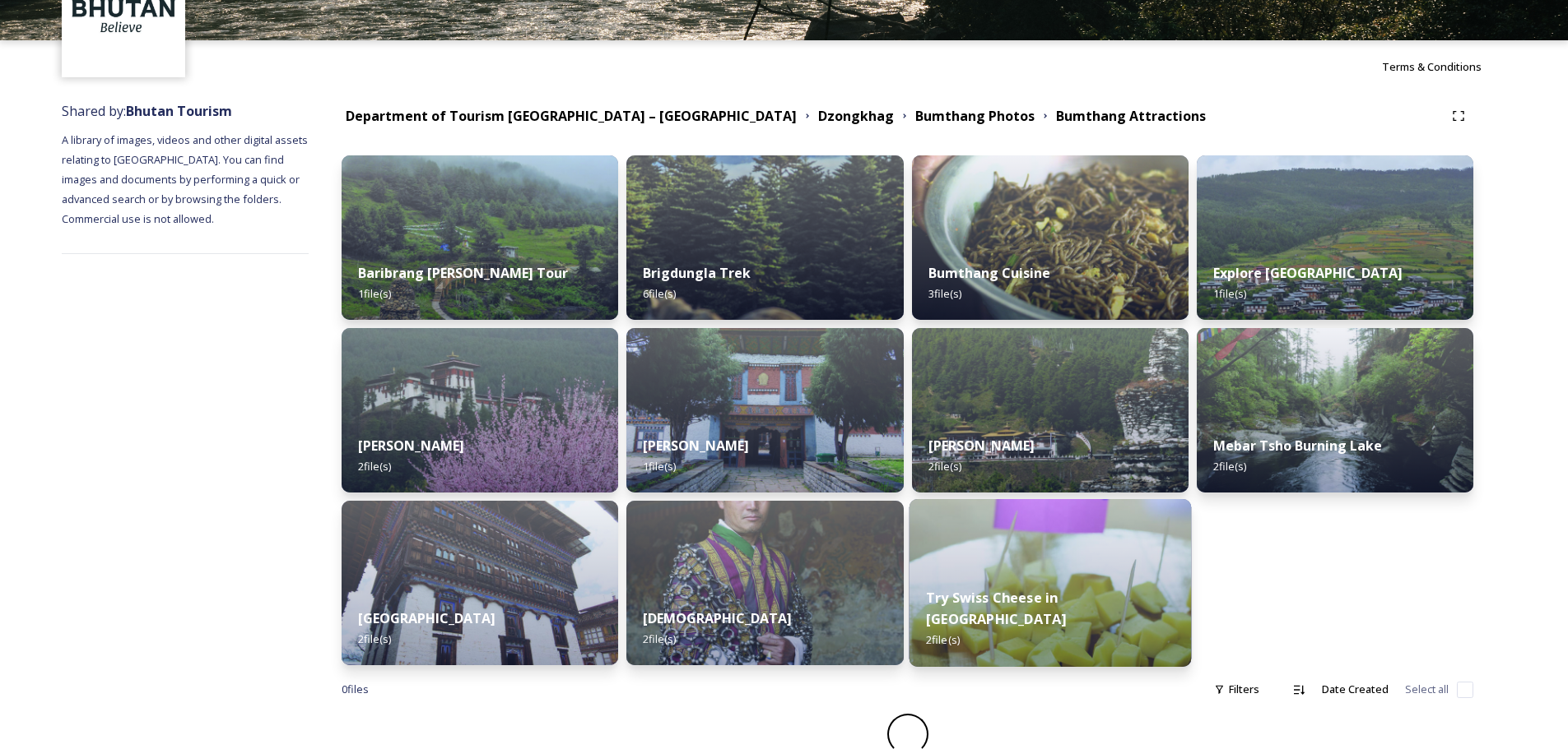
scroll to position [121, 0]
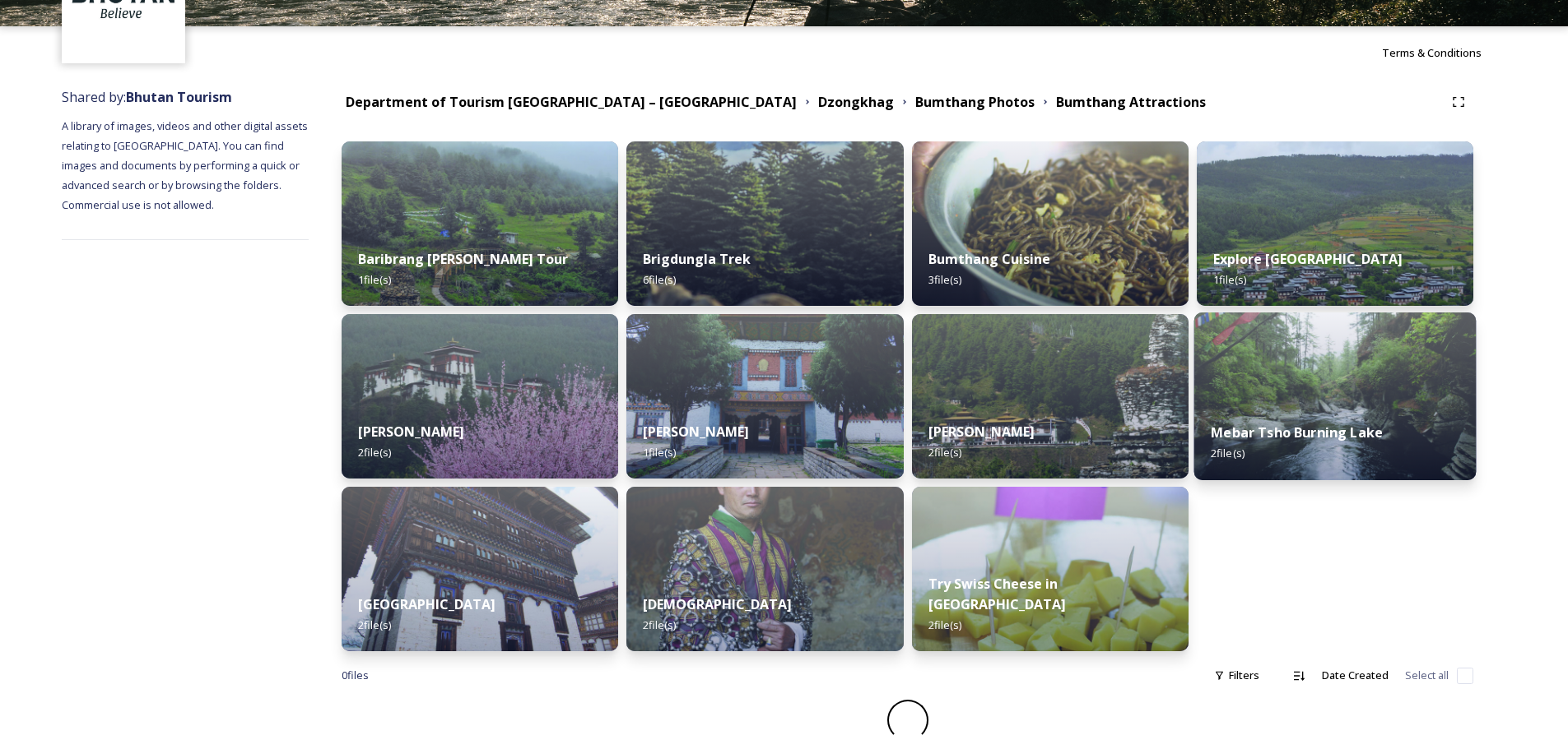
click at [1052, 374] on img at bounding box center [1334, 396] width 282 height 168
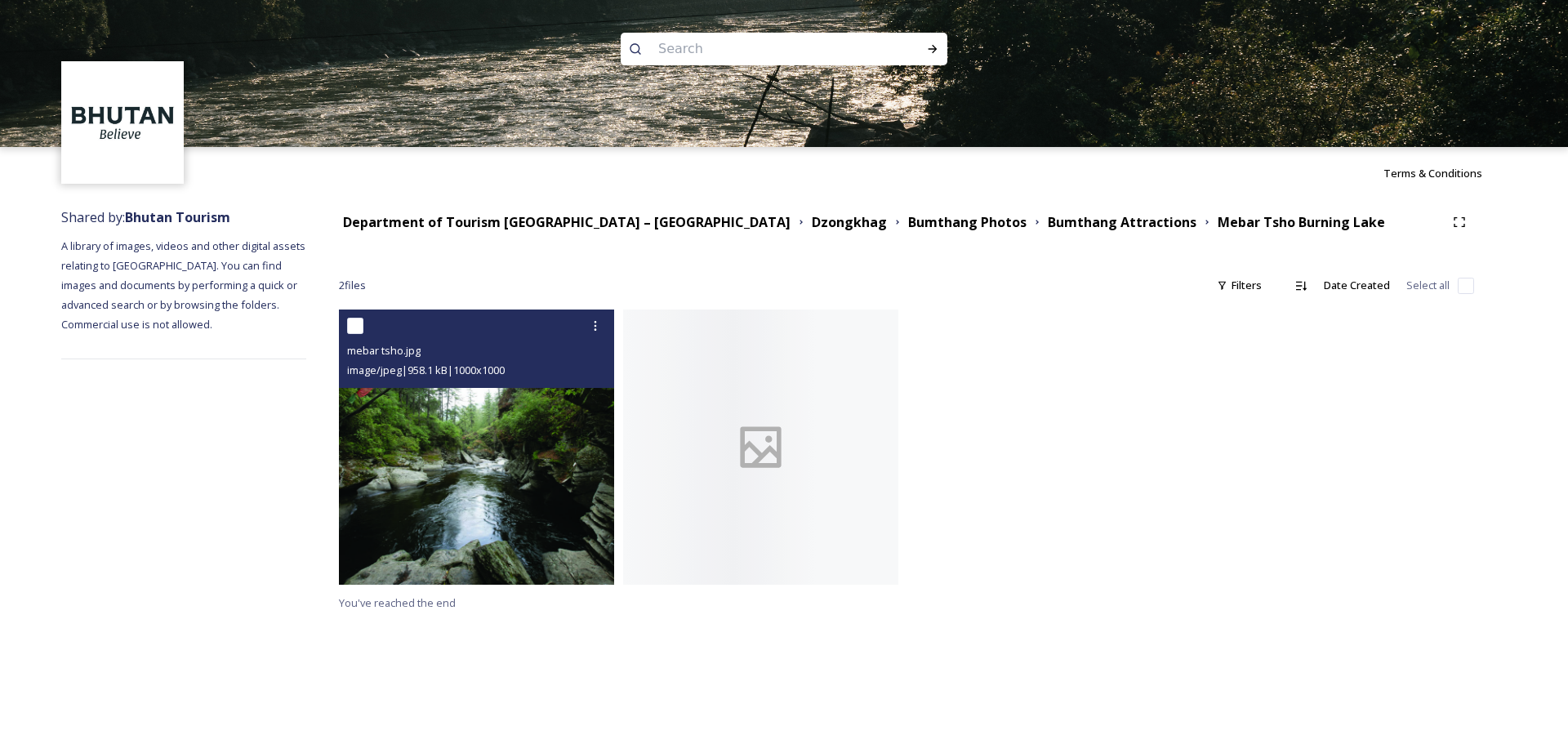
click at [558, 422] on img at bounding box center [476, 447] width 275 height 275
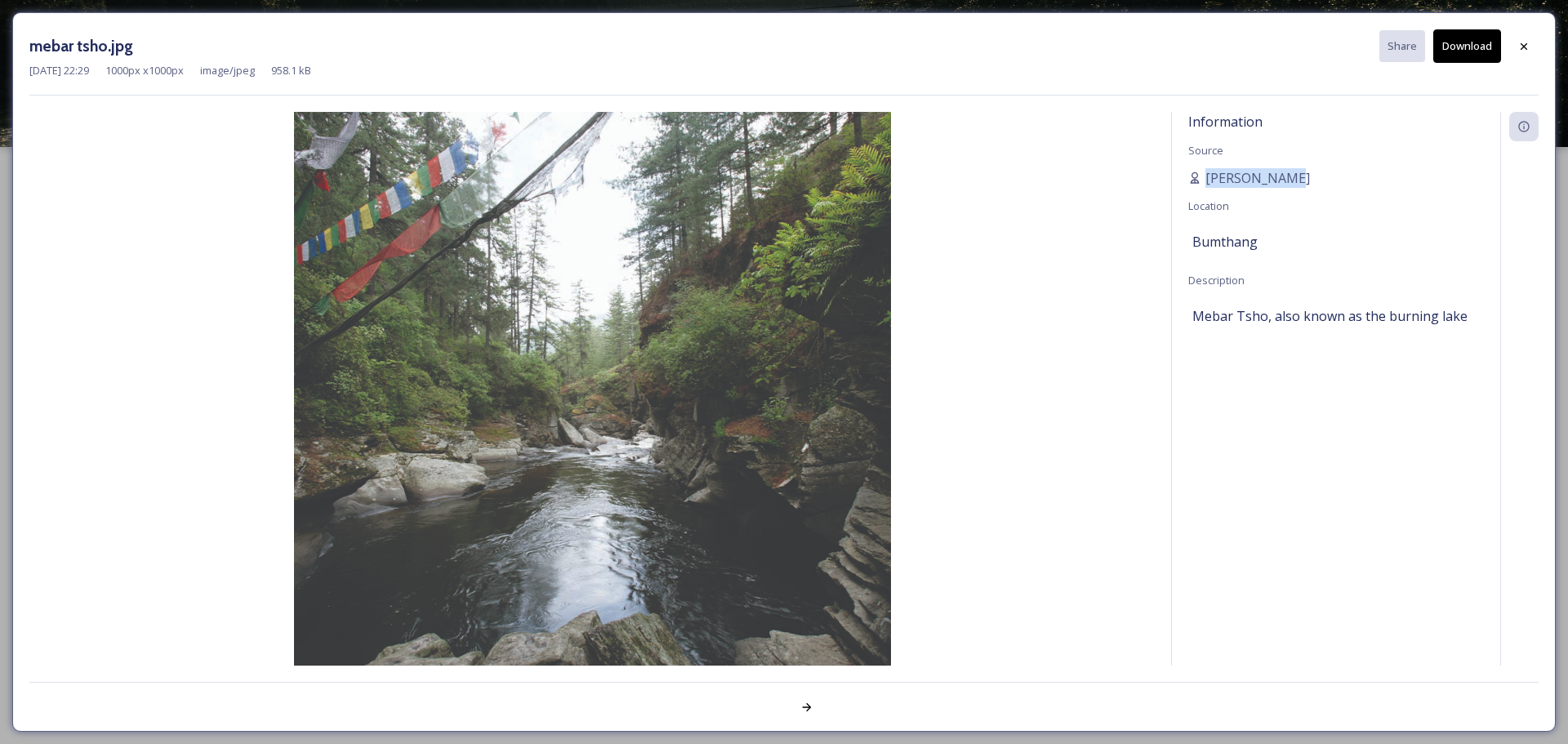
drag, startPoint x: 1259, startPoint y: 168, endPoint x: 1217, endPoint y: 166, distance: 42.0
click at [1044, 166] on div "Information Source Scarlette DG Location Bumthang Description Mebar Tsho, also …" at bounding box center [1335, 389] width 329 height 554
click at [1044, 41] on icon at bounding box center [1524, 46] width 13 height 13
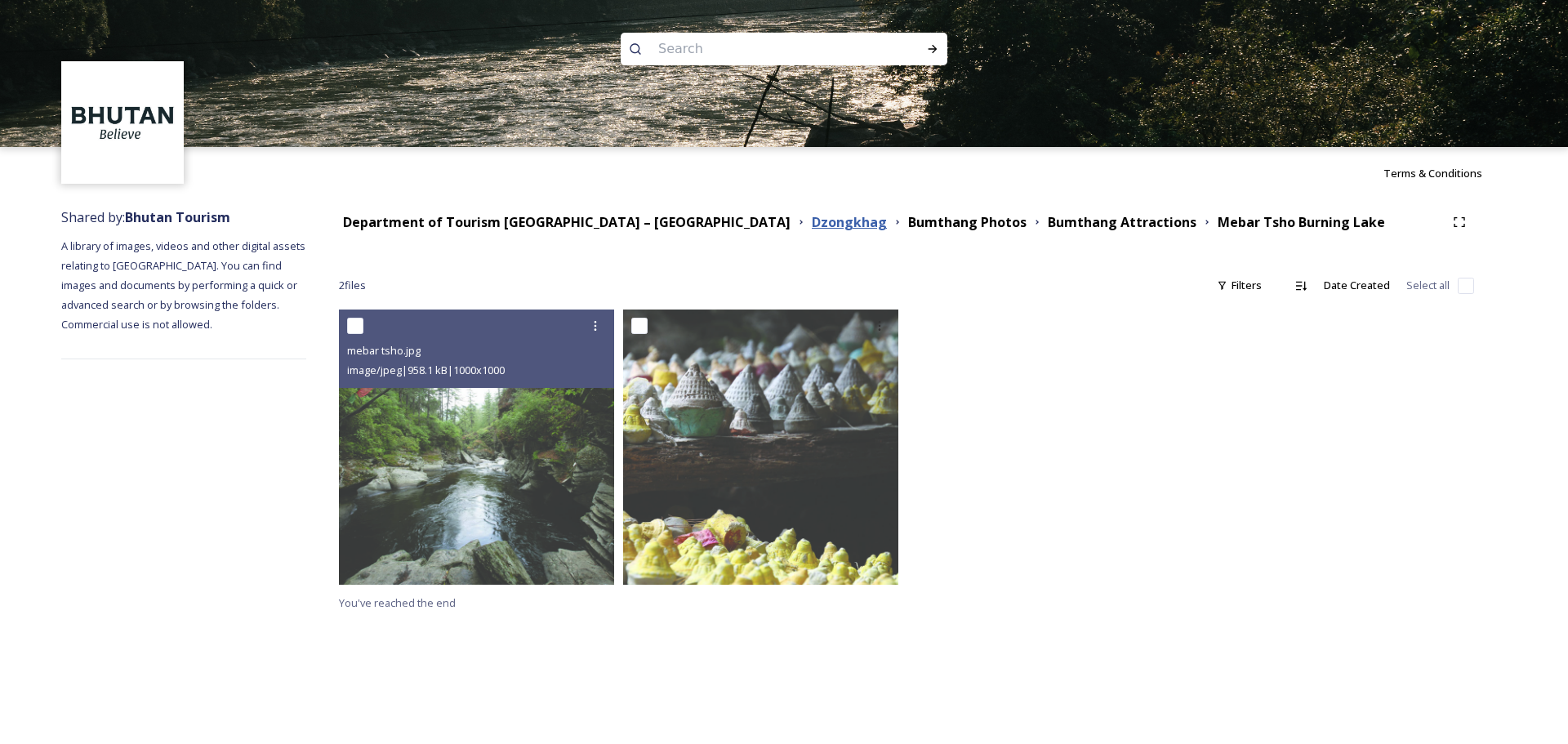
click at [812, 226] on strong "Dzongkhag" at bounding box center [849, 223] width 75 height 18
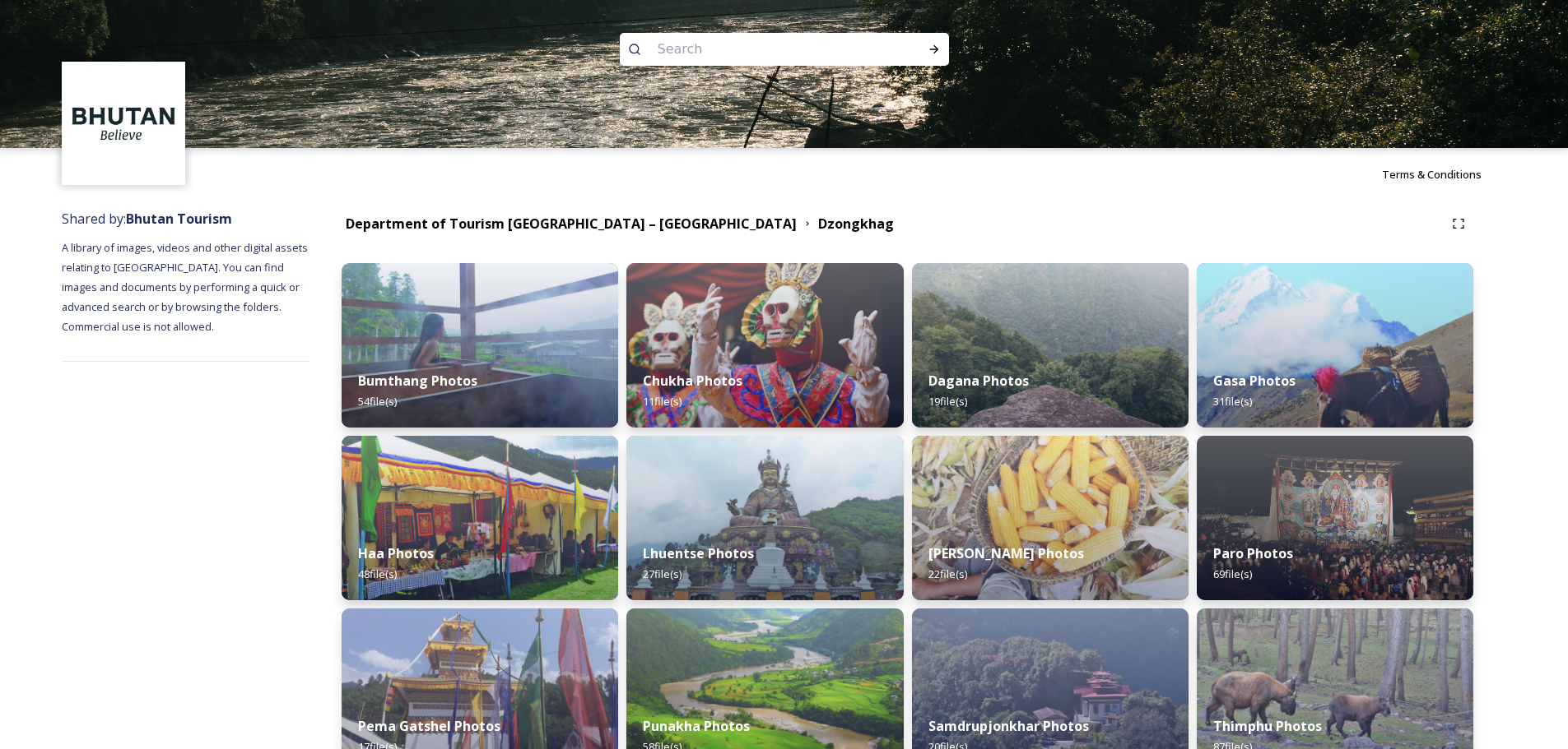
click at [615, 237] on div "Department of Tourism Bhutan – Brand Centre Dzongkhag" at bounding box center [907, 223] width 1131 height 30
click at [618, 230] on strong "Department of Tourism [GEOGRAPHIC_DATA] – [GEOGRAPHIC_DATA]" at bounding box center [571, 224] width 451 height 19
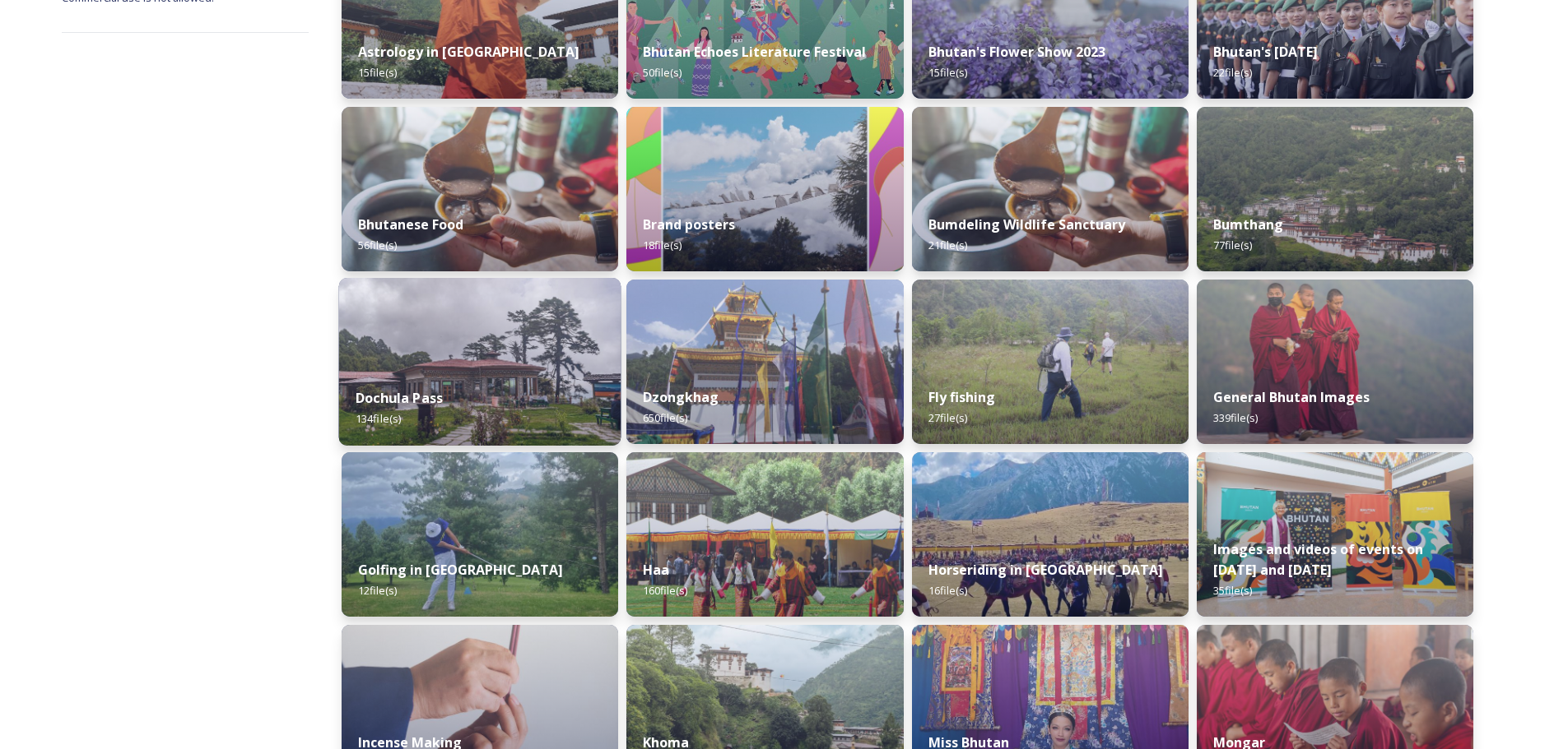
scroll to position [247, 0]
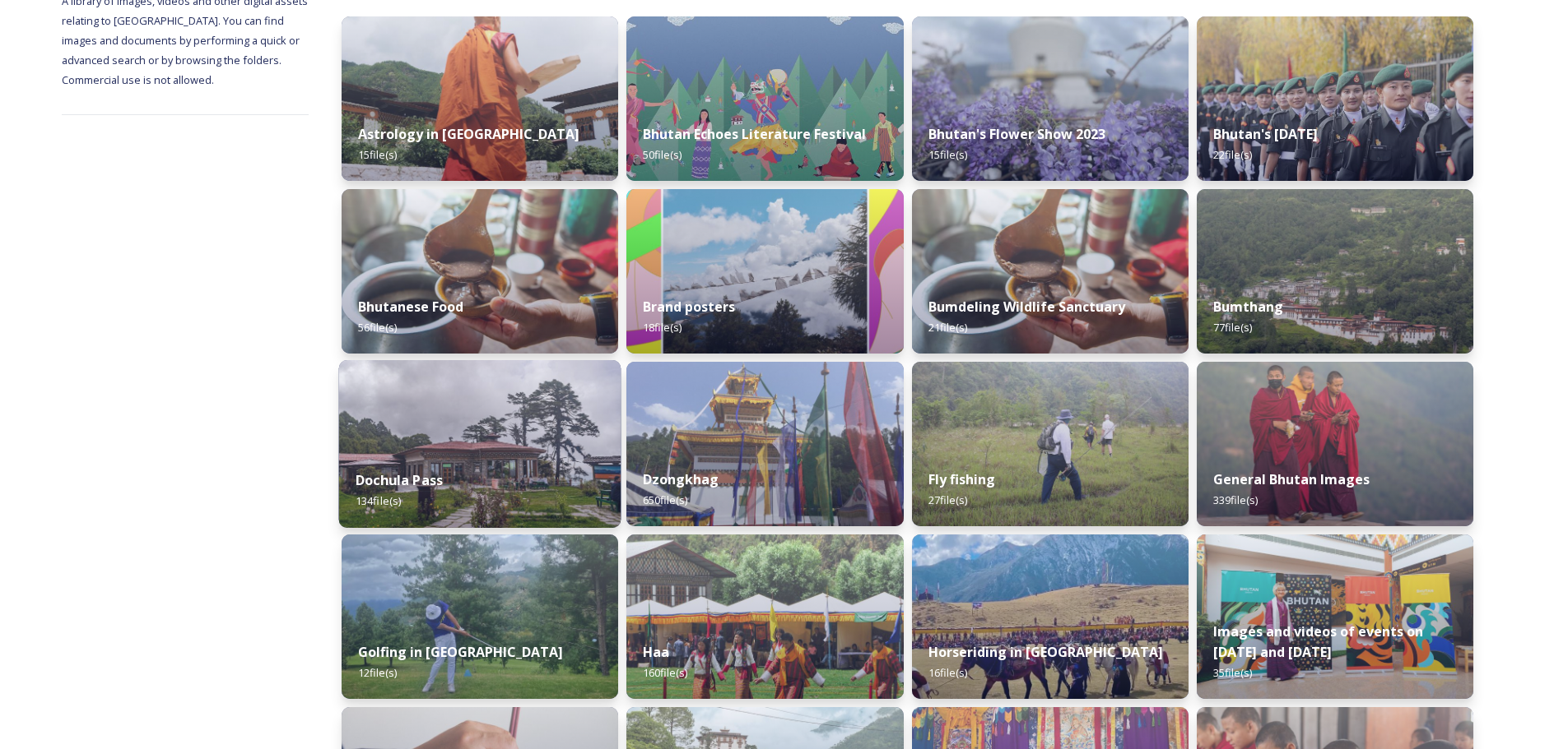
click at [479, 452] on div "Dochula Pass 134 file(s)" at bounding box center [480, 490] width 282 height 75
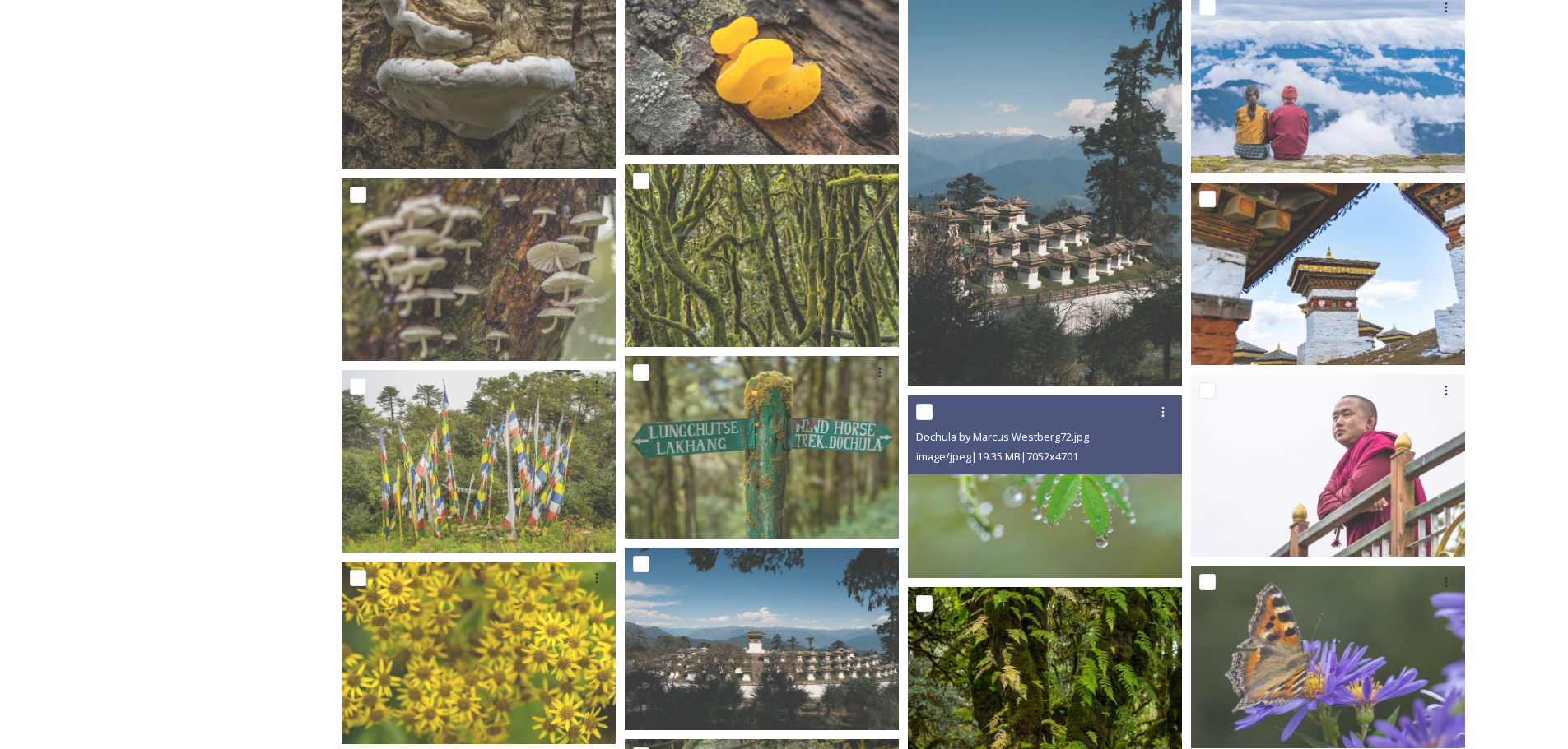
scroll to position [4278, 0]
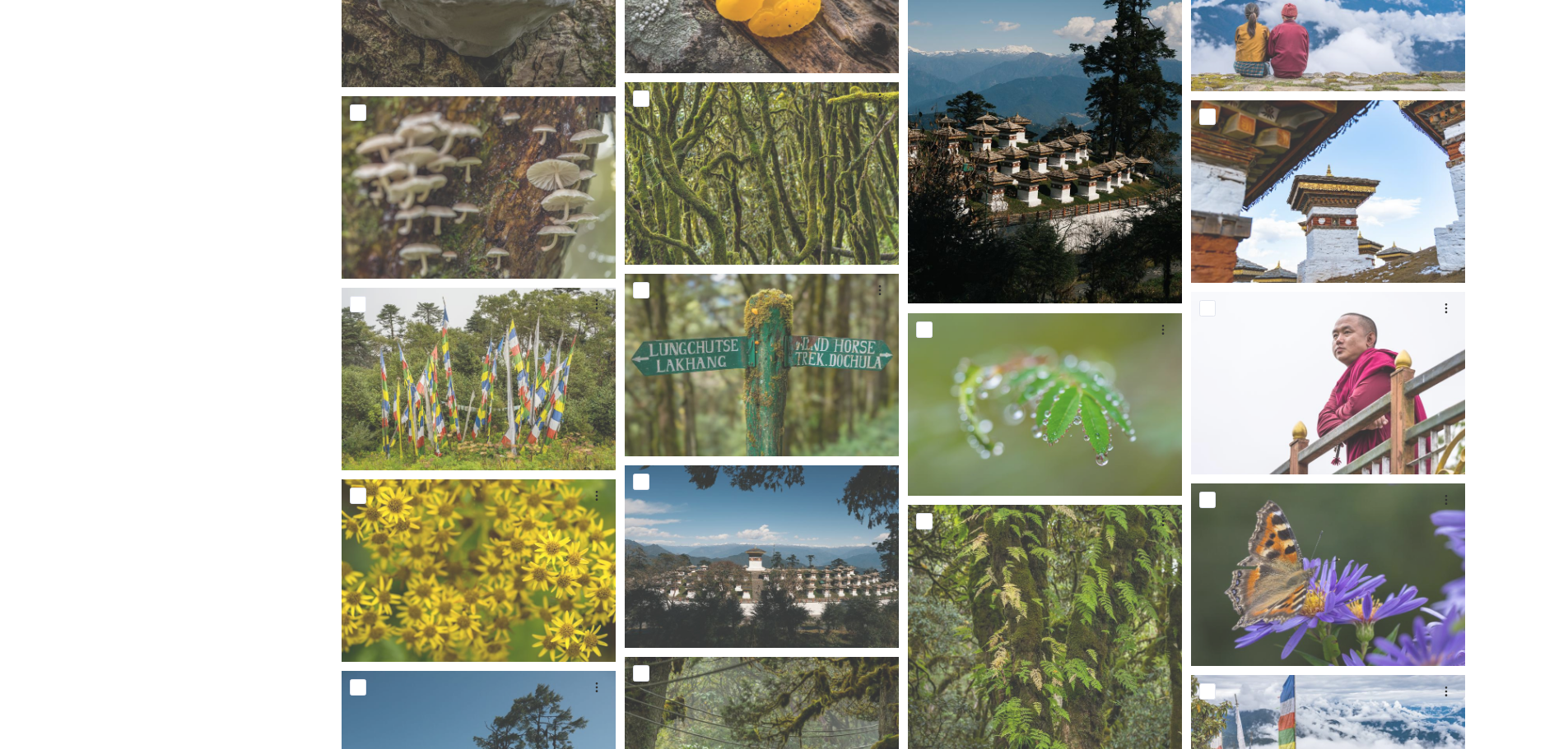
click at [1079, 263] on img at bounding box center [1045, 98] width 274 height 411
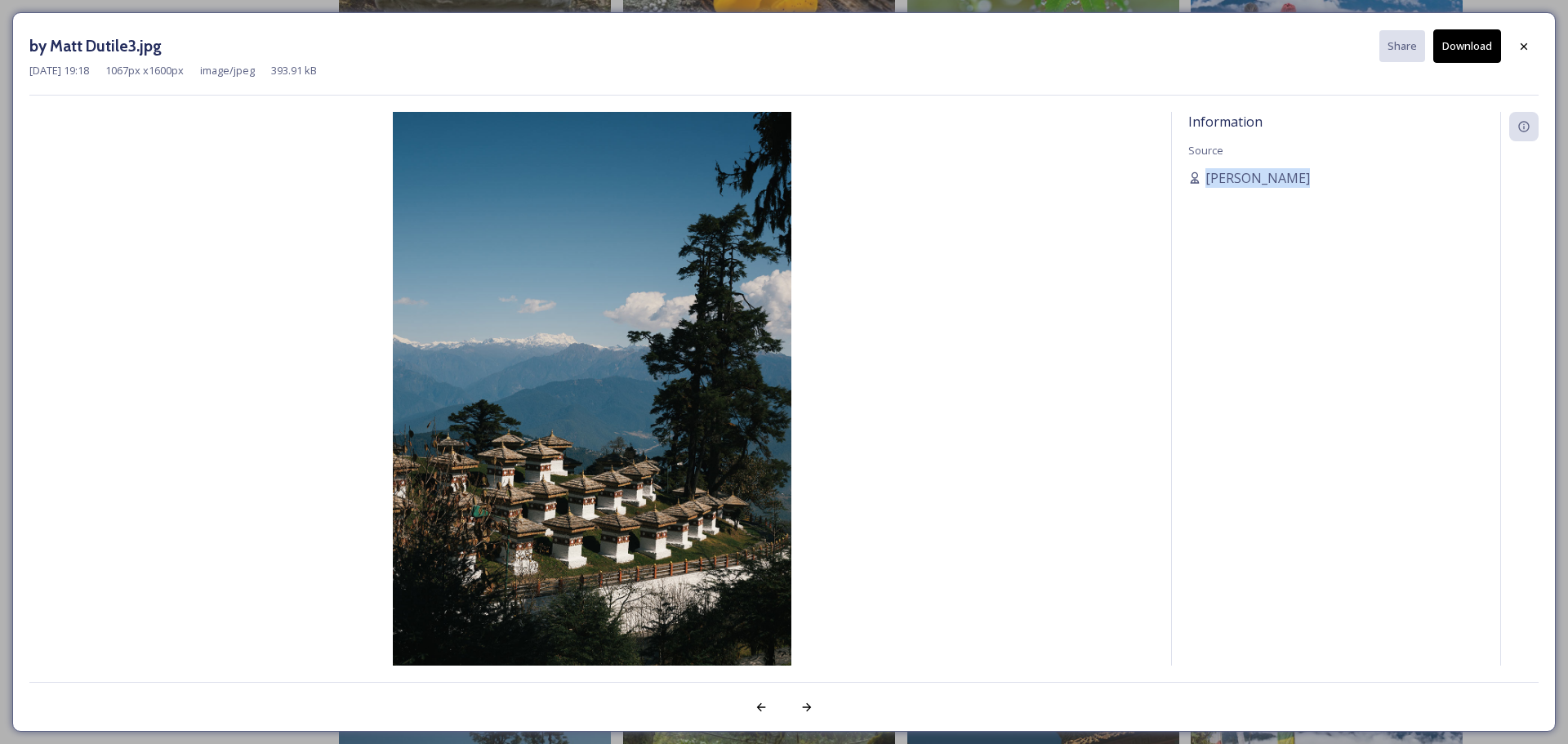
drag, startPoint x: 1303, startPoint y: 163, endPoint x: 1301, endPoint y: 192, distance: 29.1
click at [1301, 192] on div "Information Source [PERSON_NAME]" at bounding box center [1335, 389] width 329 height 554
copy div "[PERSON_NAME]"
click at [1516, 37] on div at bounding box center [1524, 47] width 29 height 29
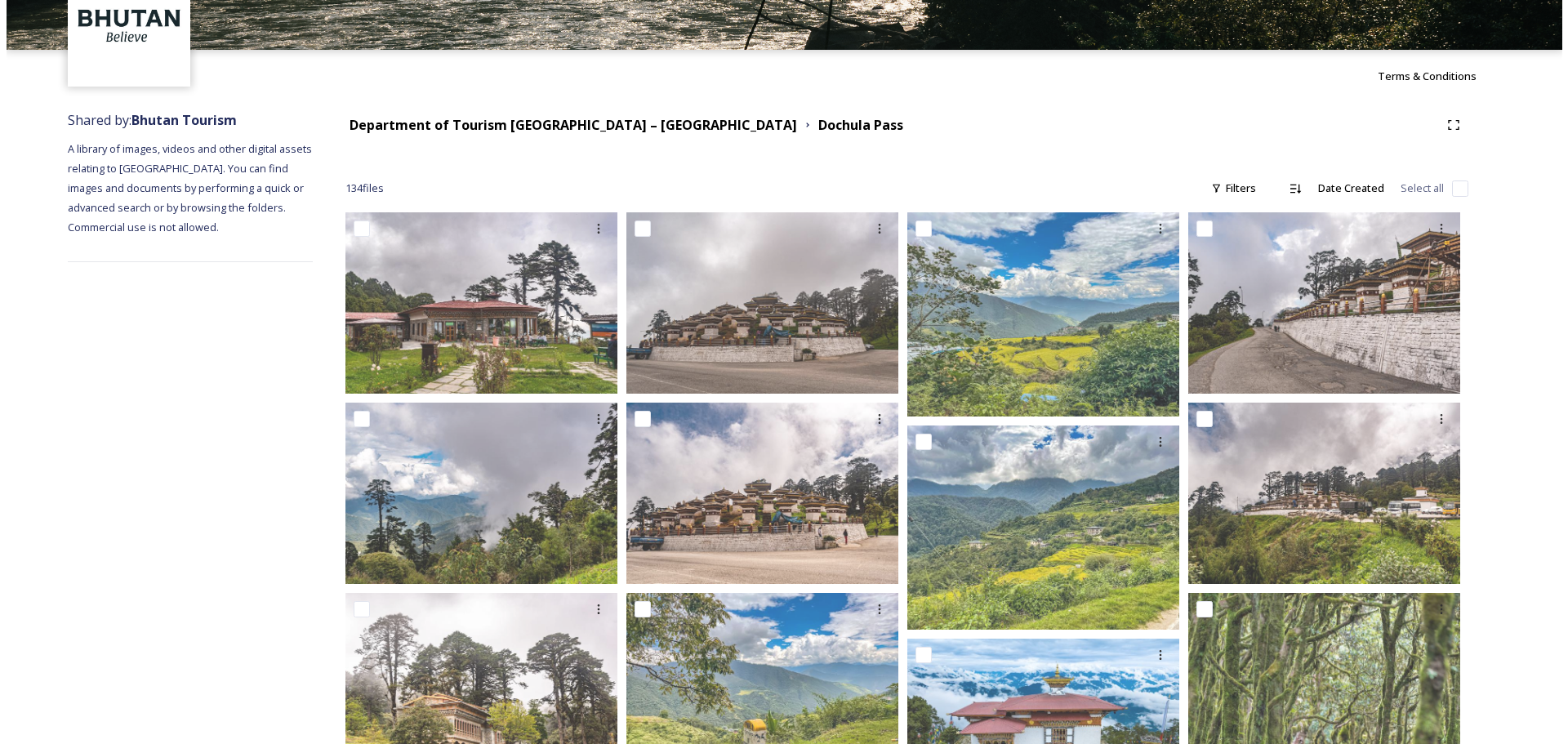
scroll to position [0, 0]
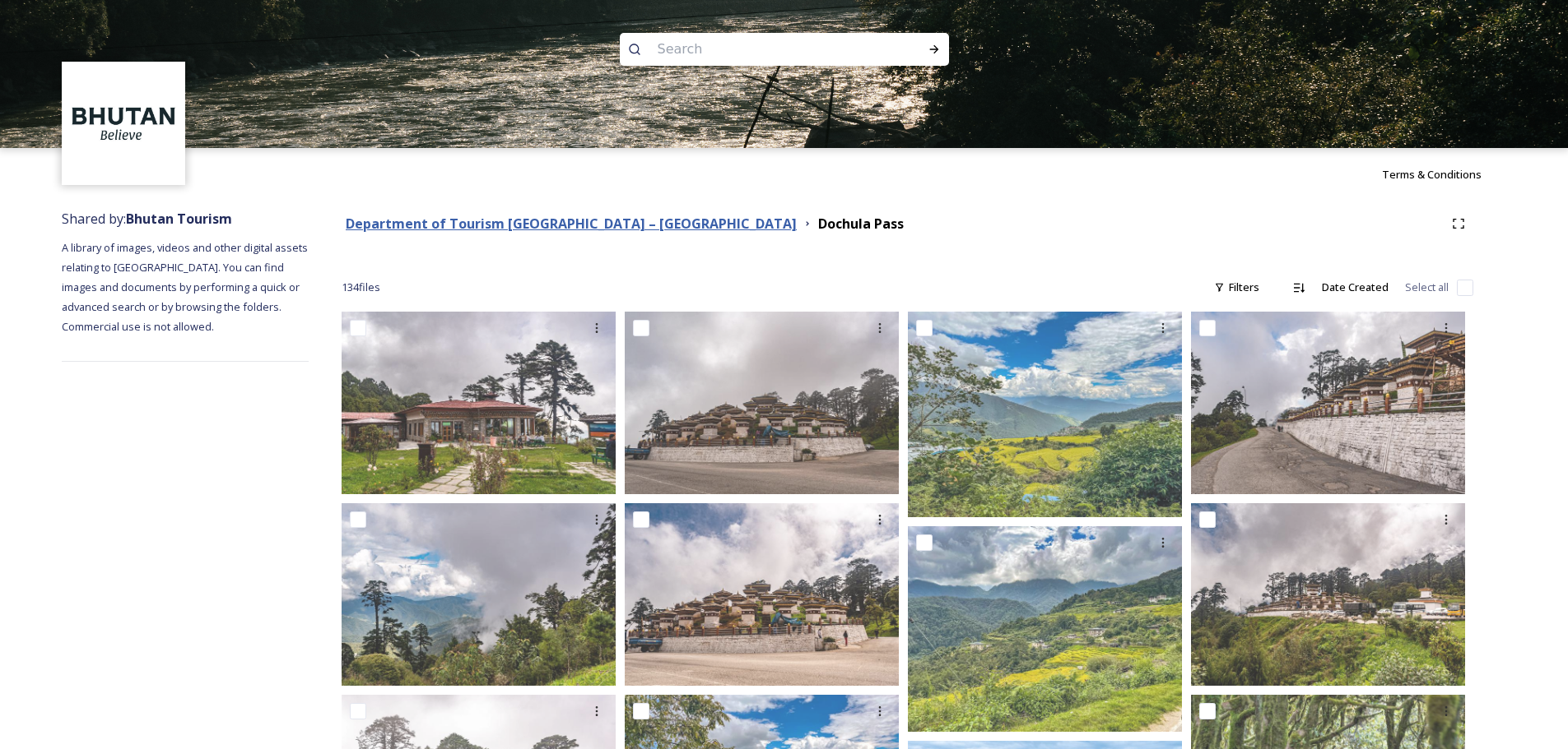
click at [597, 220] on strong "Department of Tourism [GEOGRAPHIC_DATA] – [GEOGRAPHIC_DATA]" at bounding box center [571, 224] width 451 height 19
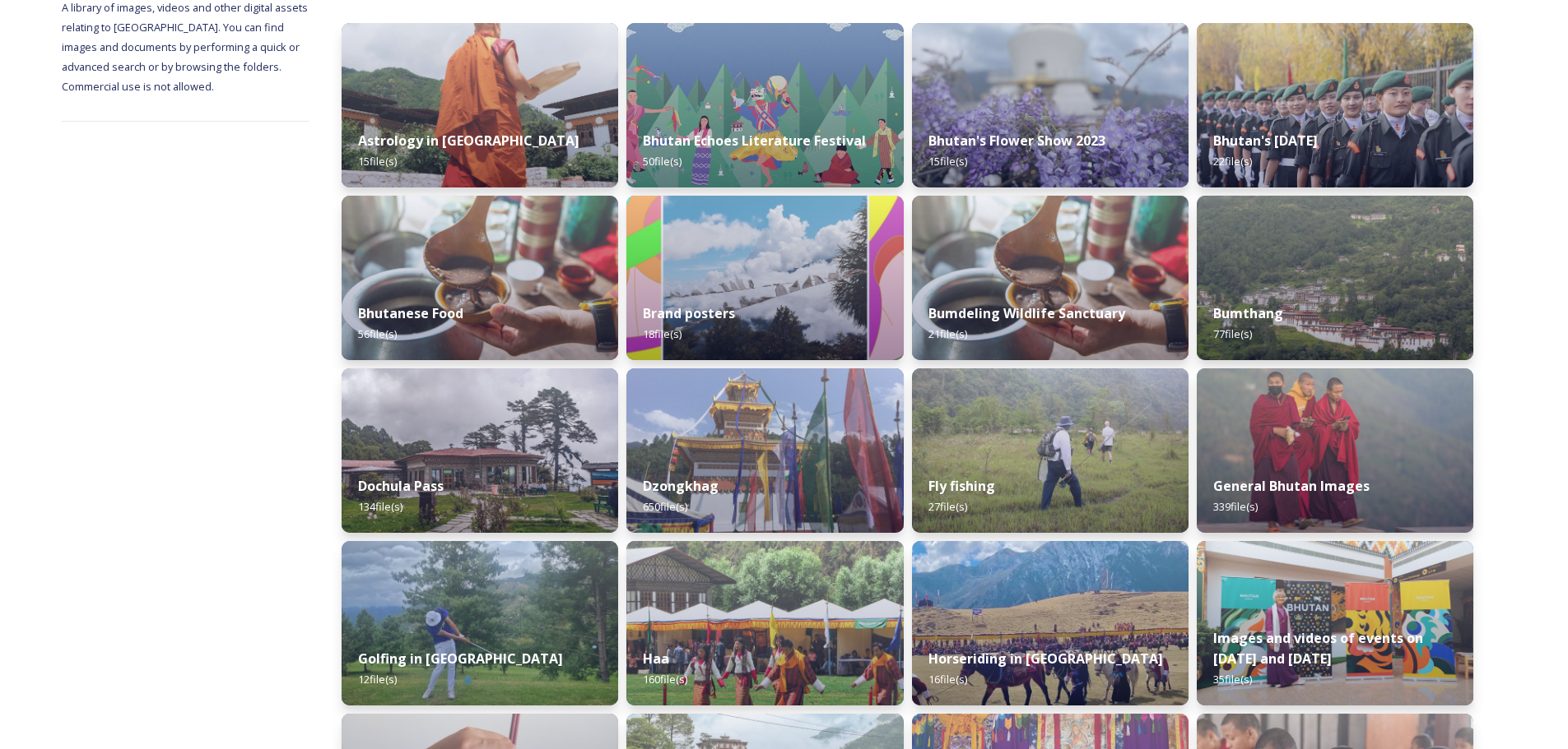
scroll to position [247, 0]
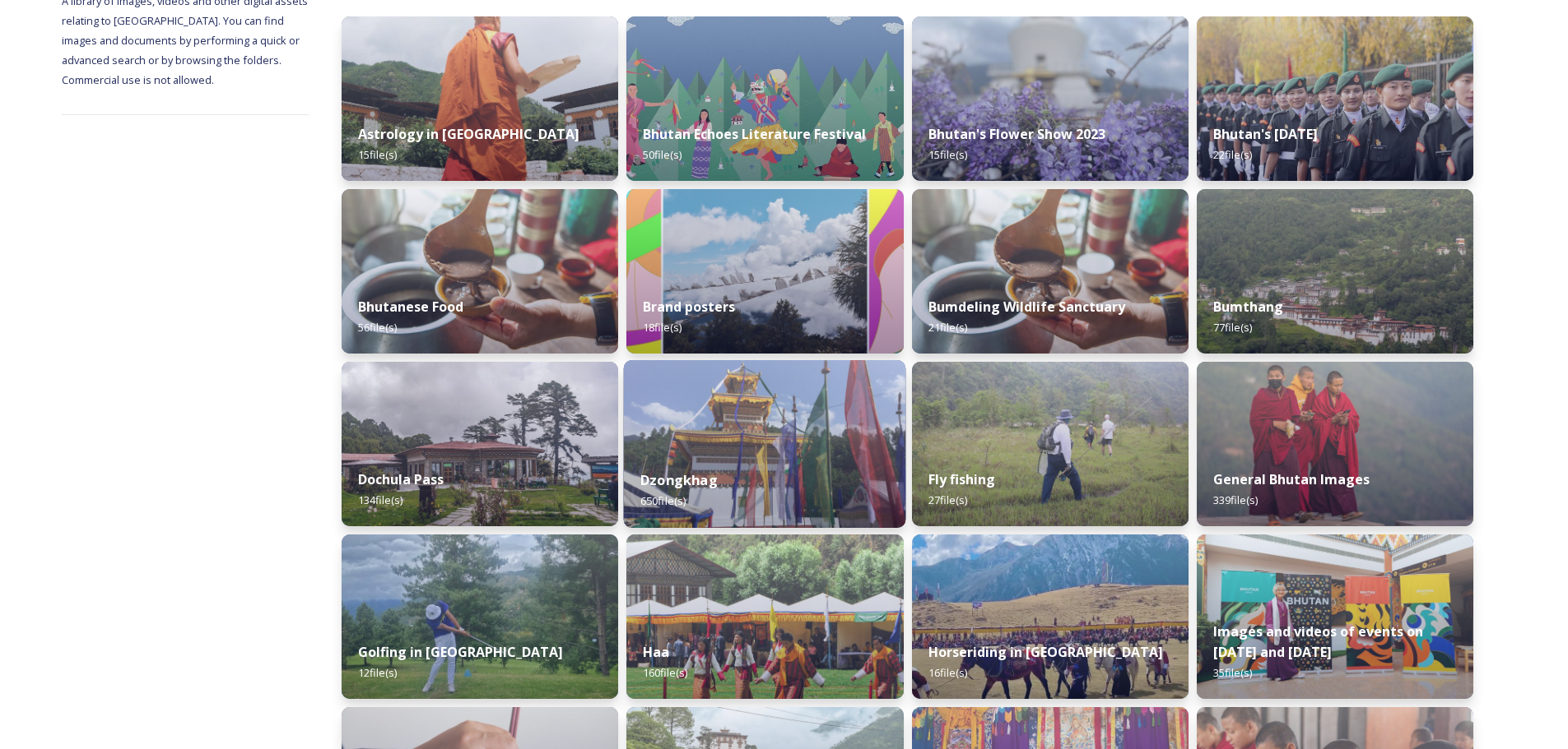
click at [742, 476] on div "Dzongkhag 650 file(s)" at bounding box center [765, 490] width 282 height 75
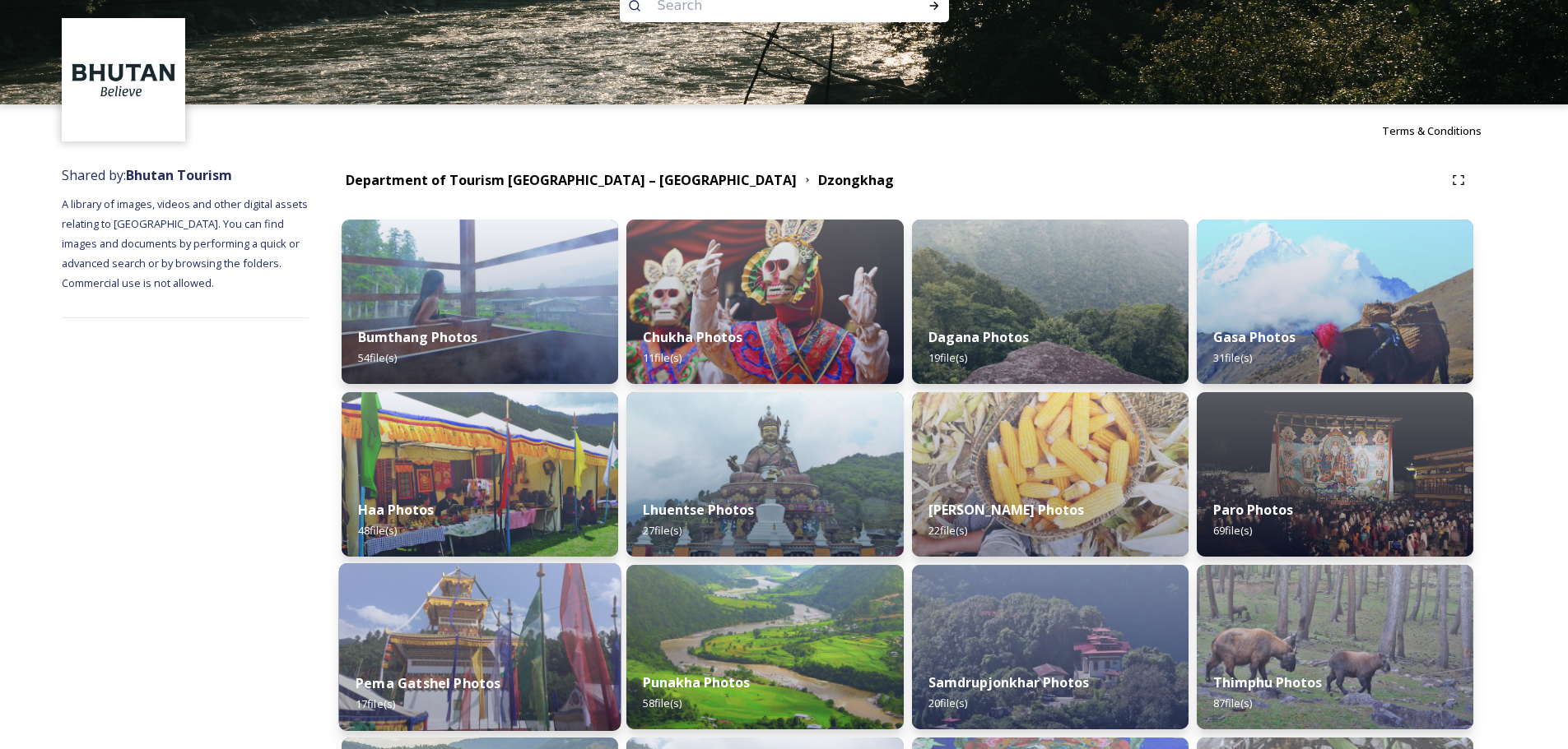
scroll to position [83, 0]
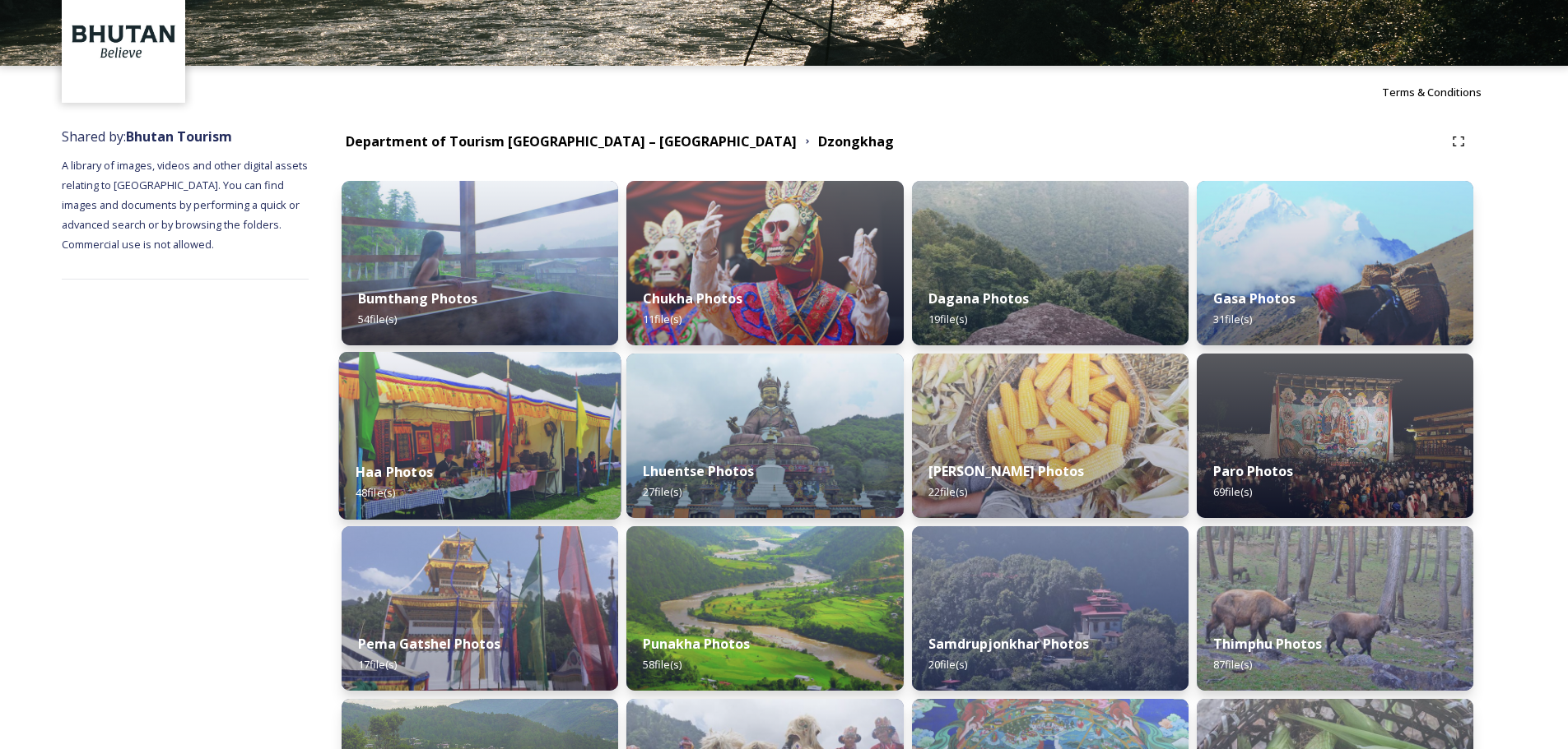
click at [504, 463] on div "Haa Photos 48 file(s)" at bounding box center [480, 482] width 282 height 75
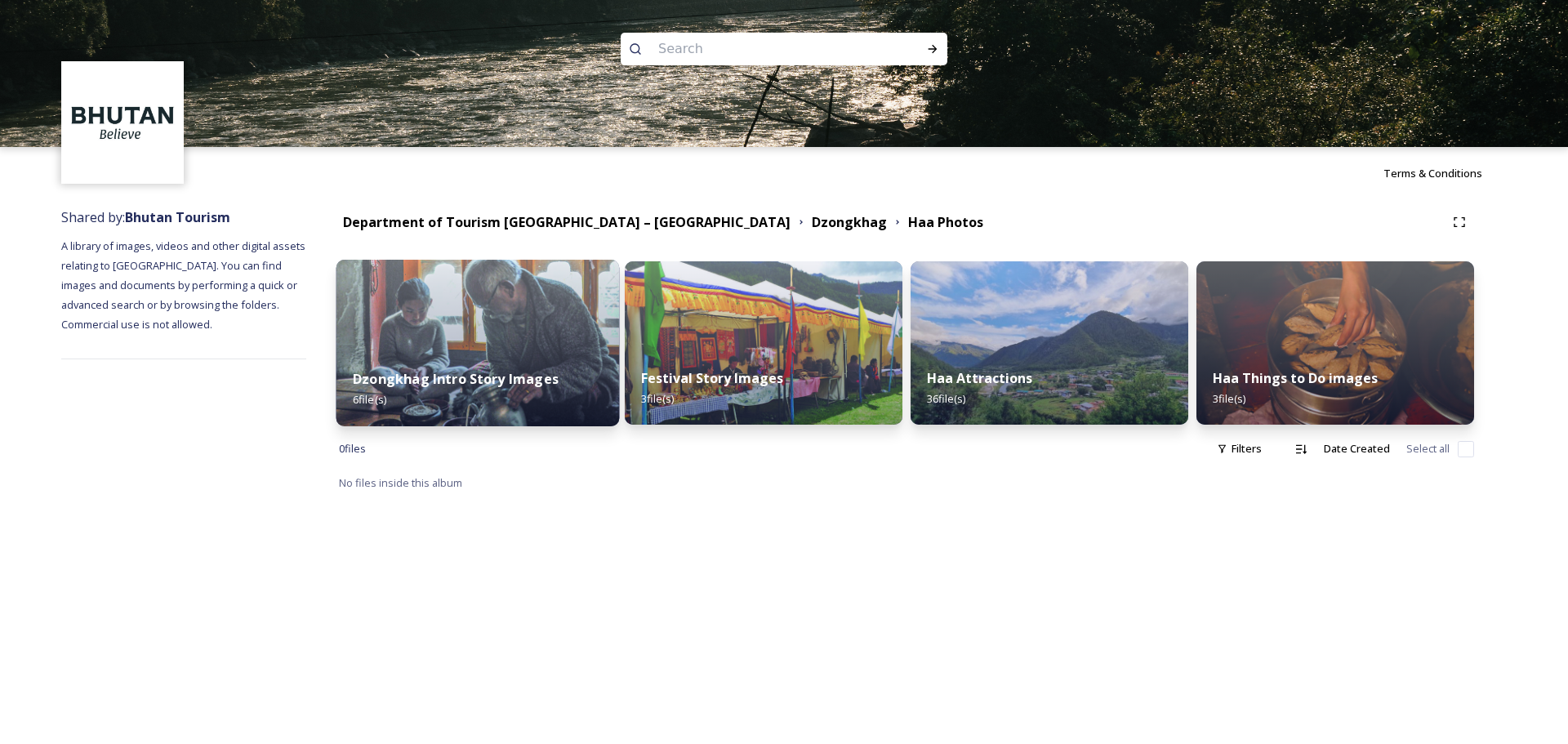
click at [494, 379] on strong "Dzongkhag Intro Story Images" at bounding box center [455, 379] width 206 height 18
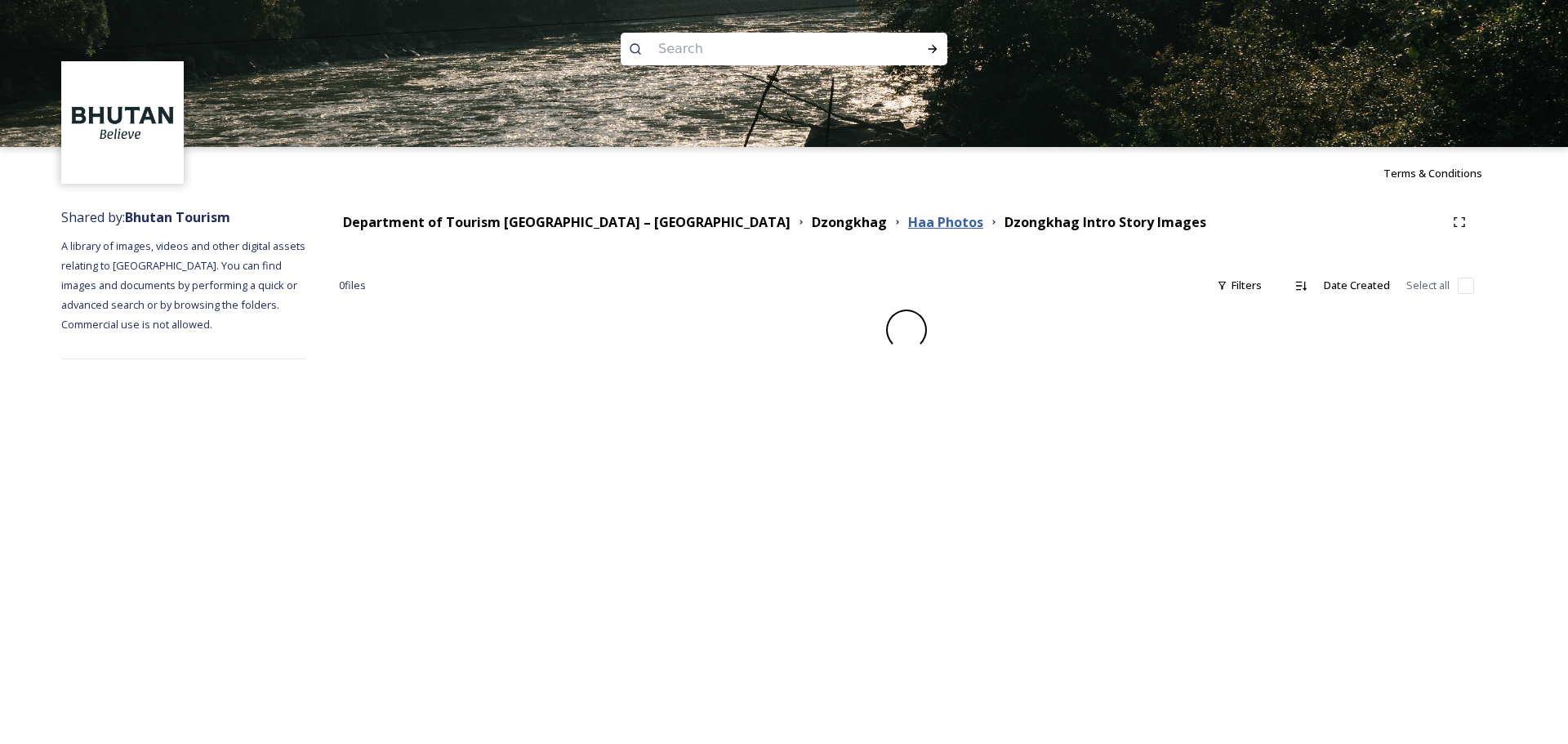
click at [908, 227] on strong "Haa Photos" at bounding box center [946, 223] width 75 height 18
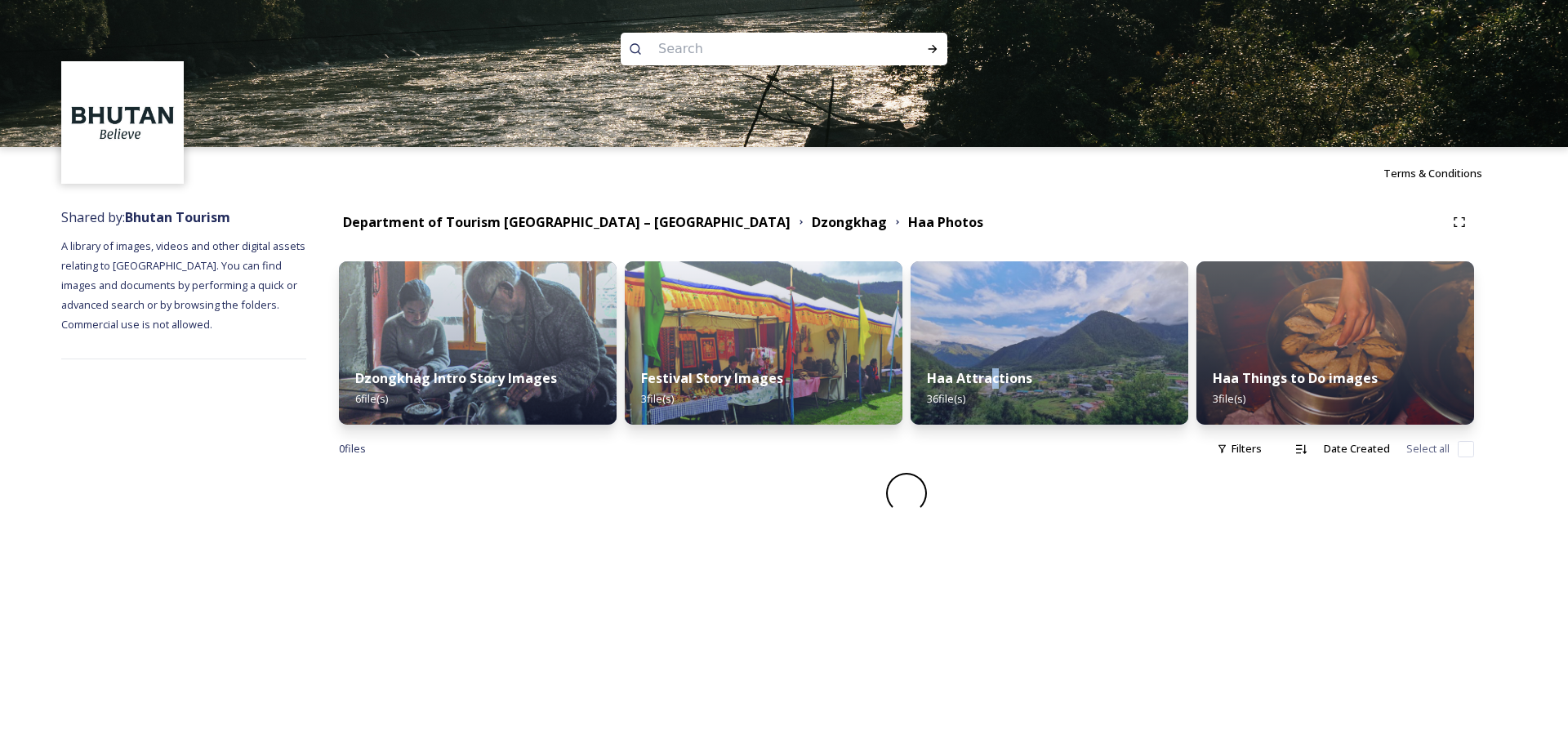
click at [994, 359] on div "Haa Attractions 36 file(s)" at bounding box center [1049, 388] width 278 height 73
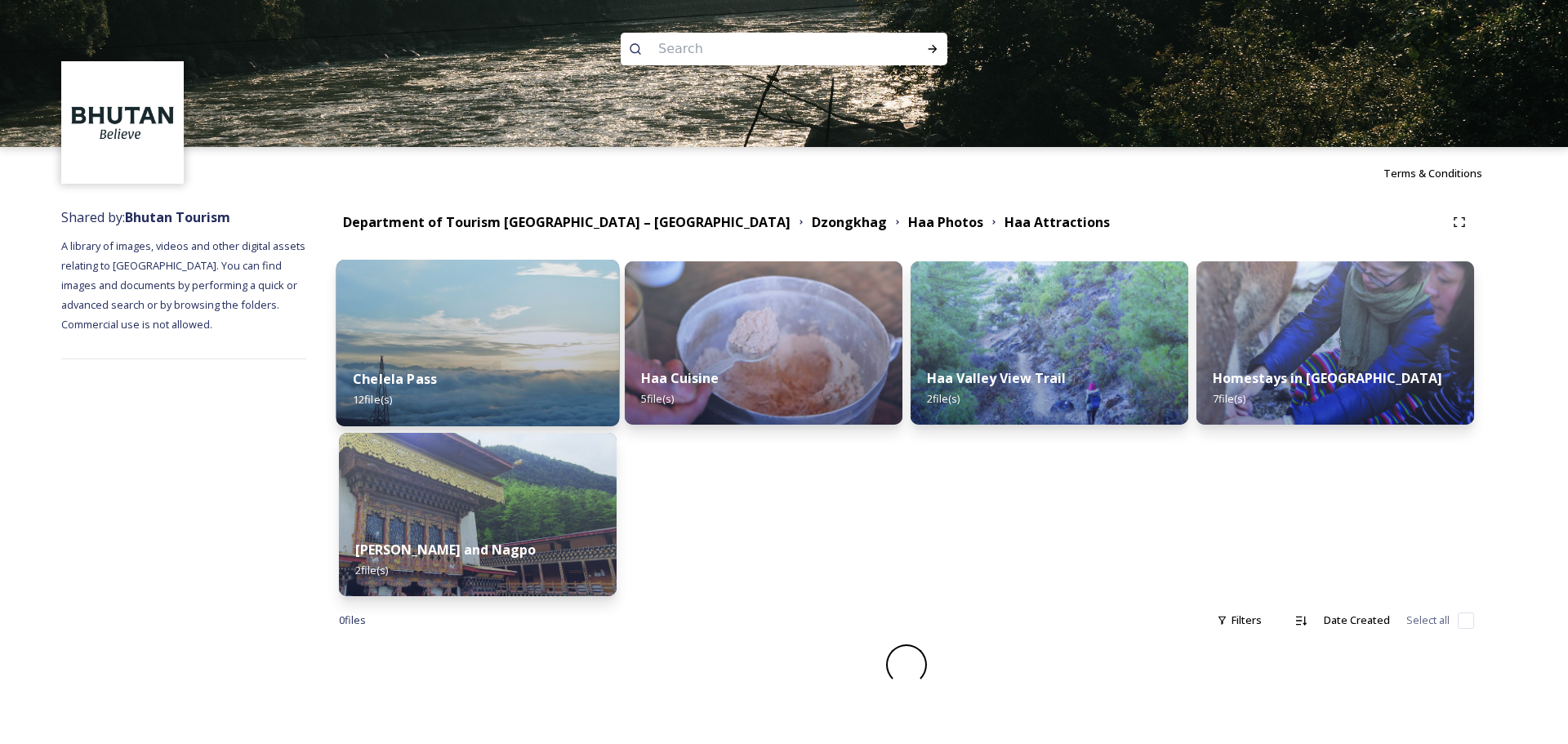
click at [546, 396] on div "Chelela Pass 12 file(s)" at bounding box center [478, 389] width 283 height 75
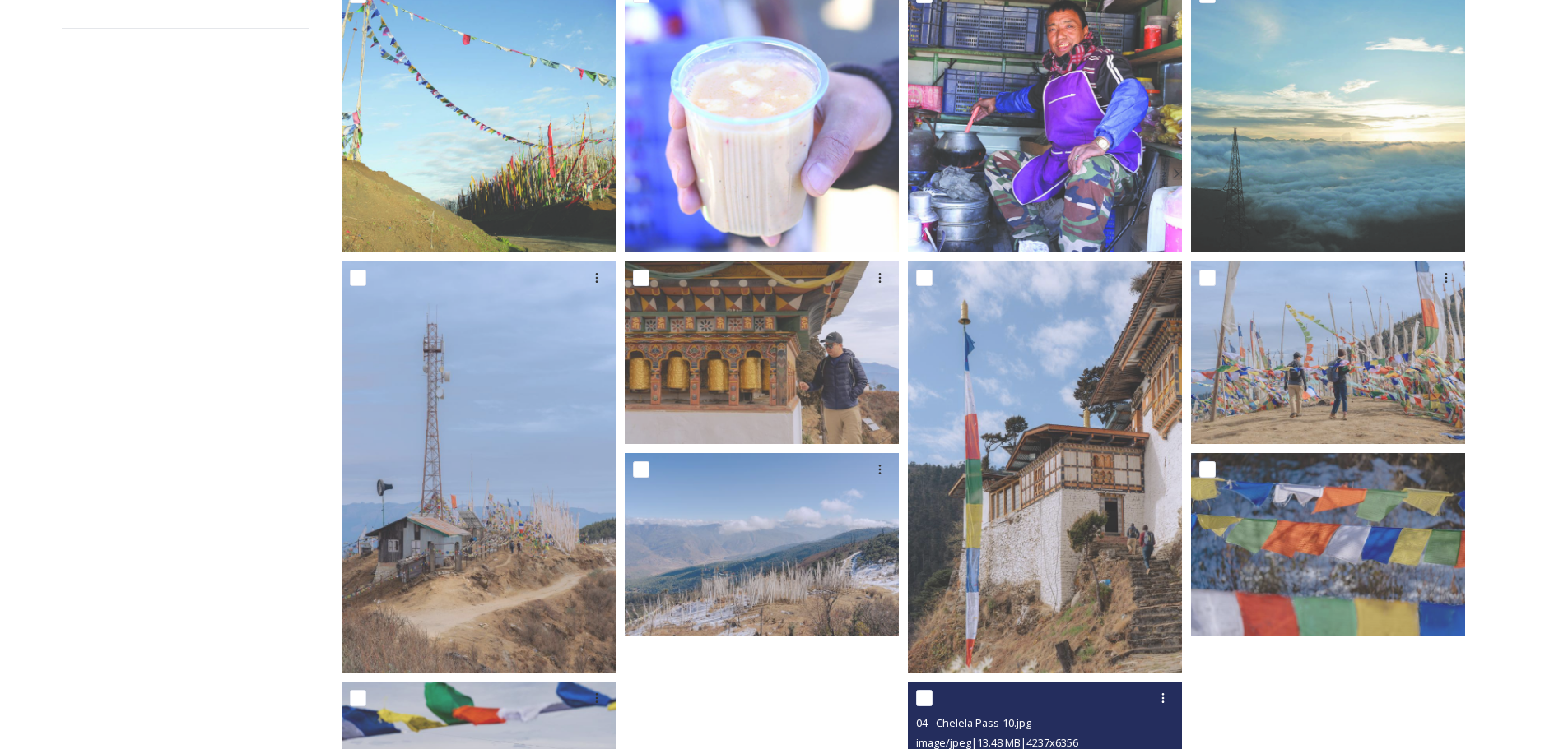
scroll to position [301, 0]
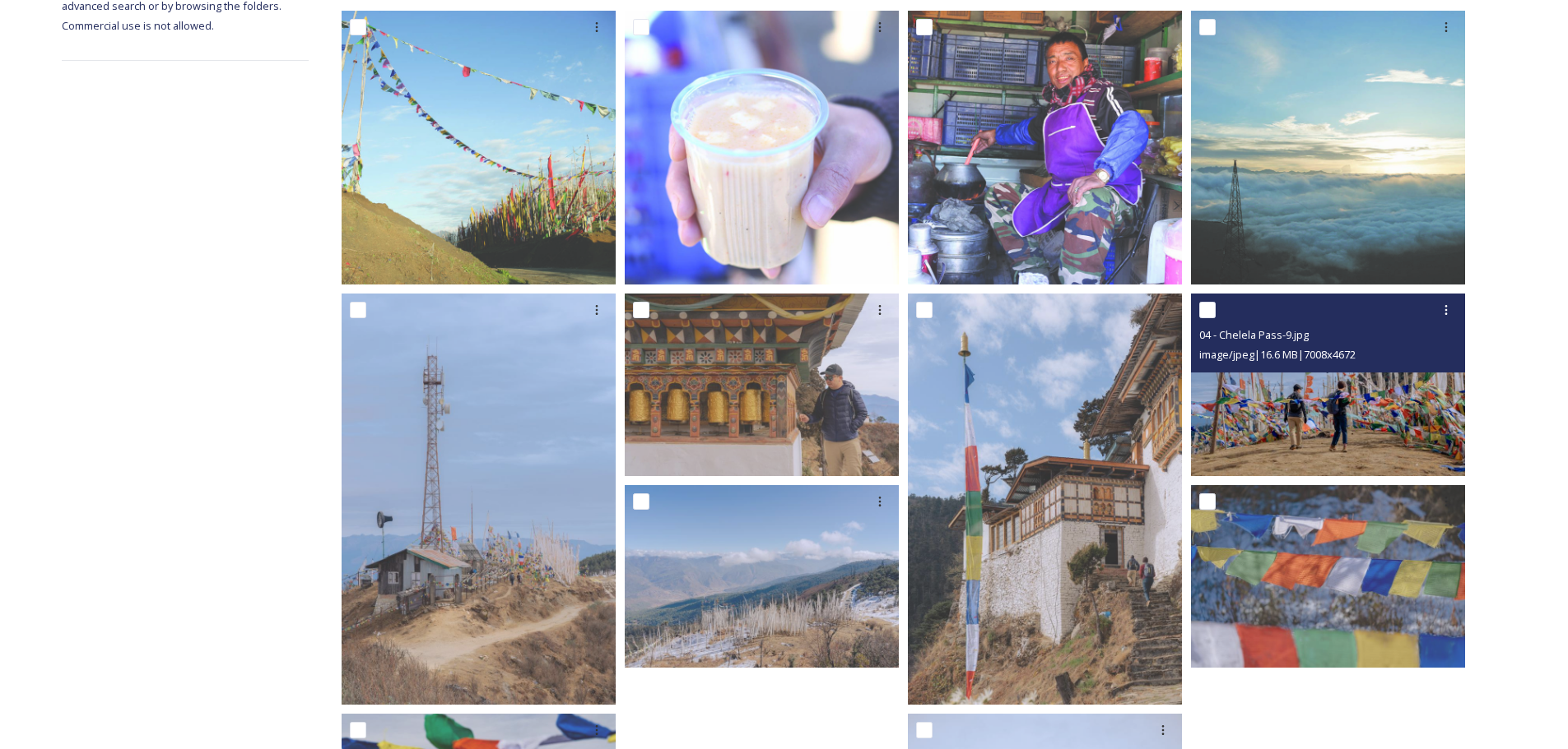
click at [1285, 415] on img at bounding box center [1328, 385] width 274 height 183
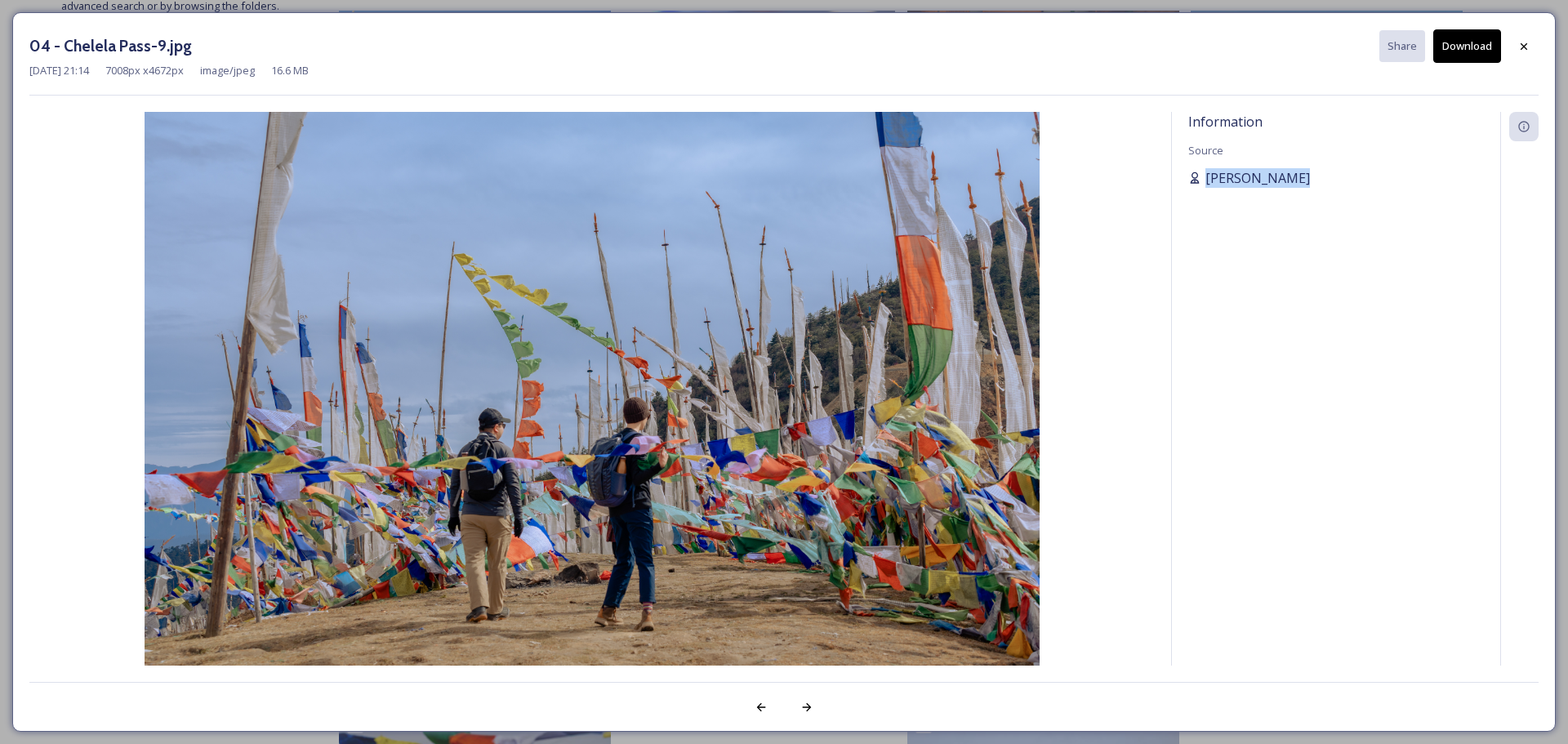
drag, startPoint x: 1323, startPoint y: 178, endPoint x: 1204, endPoint y: 177, distance: 119.0
click at [1203, 177] on div "[PERSON_NAME]" at bounding box center [1335, 178] width 295 height 19
copy span "[PERSON_NAME]"
click at [1516, 52] on div at bounding box center [1524, 47] width 29 height 29
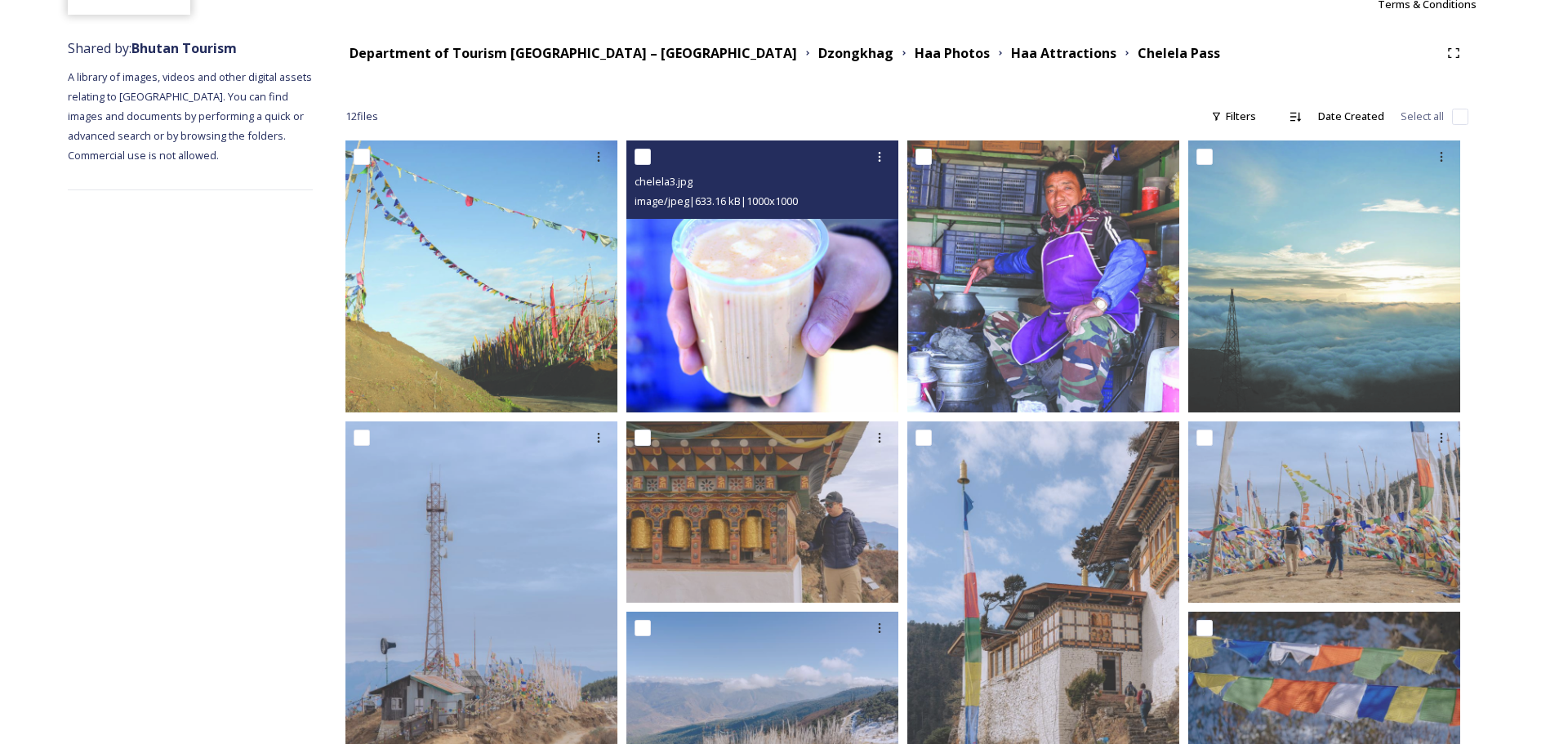
scroll to position [0, 0]
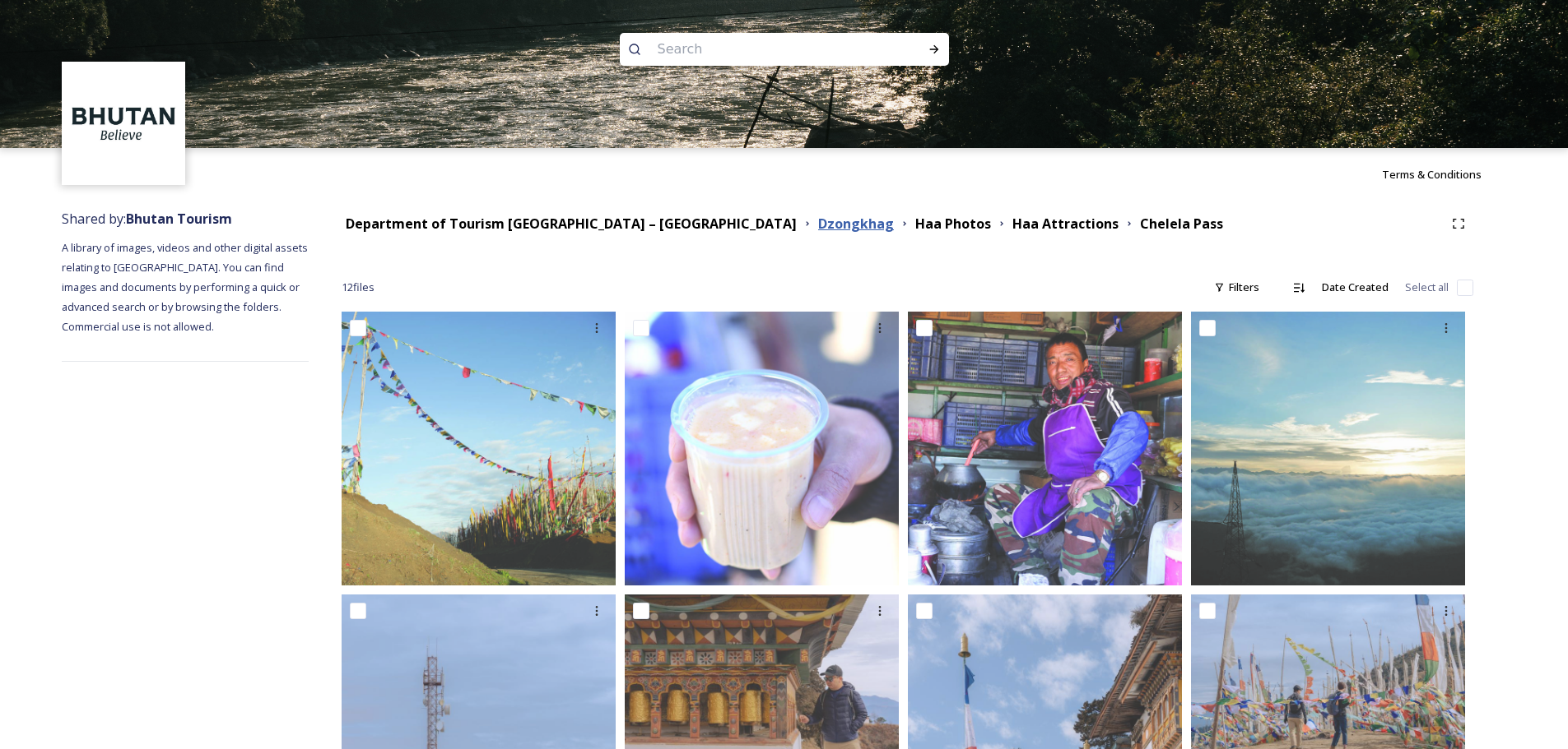
click at [818, 230] on strong "Dzongkhag" at bounding box center [856, 224] width 76 height 19
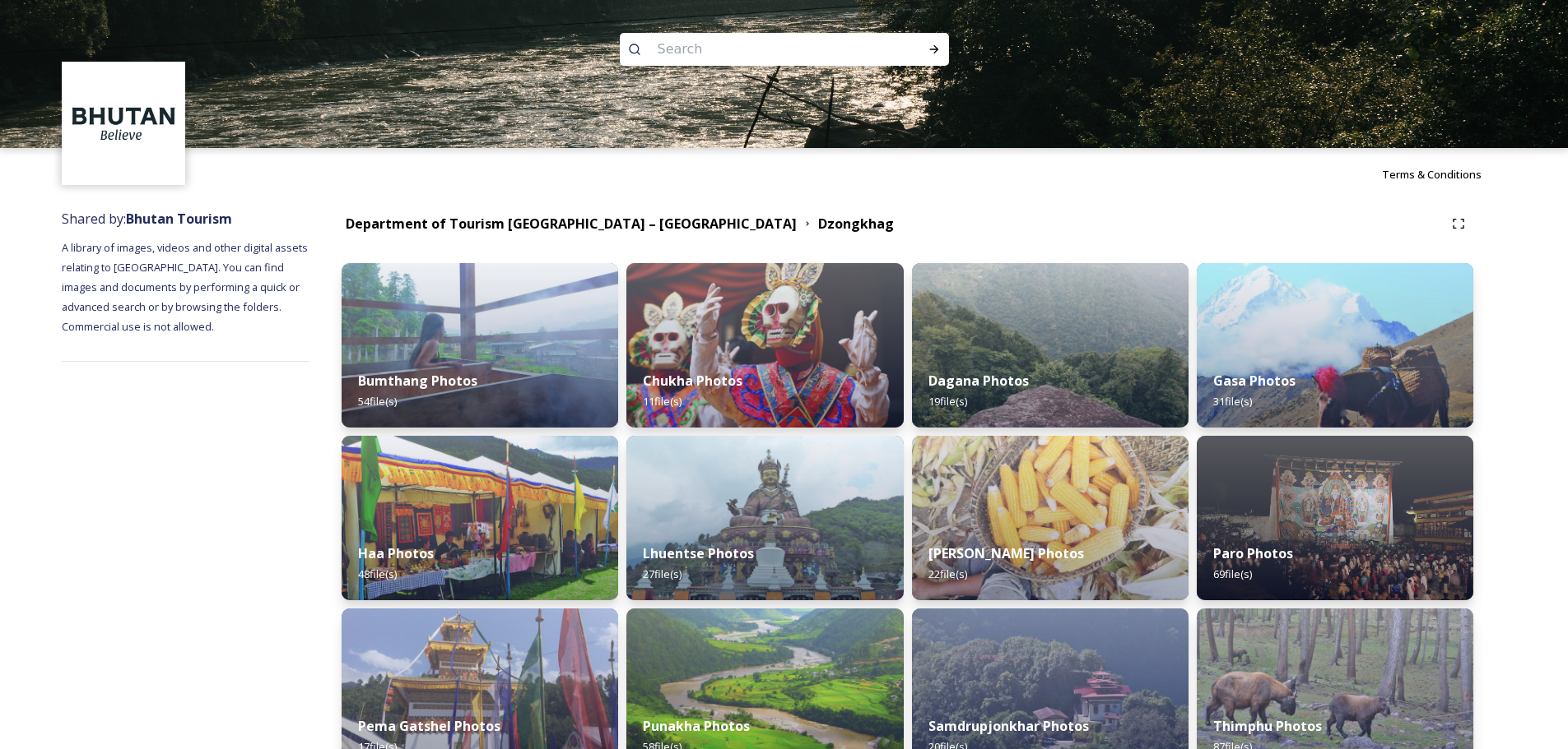
click at [733, 37] on input at bounding box center [761, 49] width 225 height 36
paste input "story image dzo 3"
type input "story image dzo 3"
click at [927, 44] on icon at bounding box center [934, 49] width 13 height 13
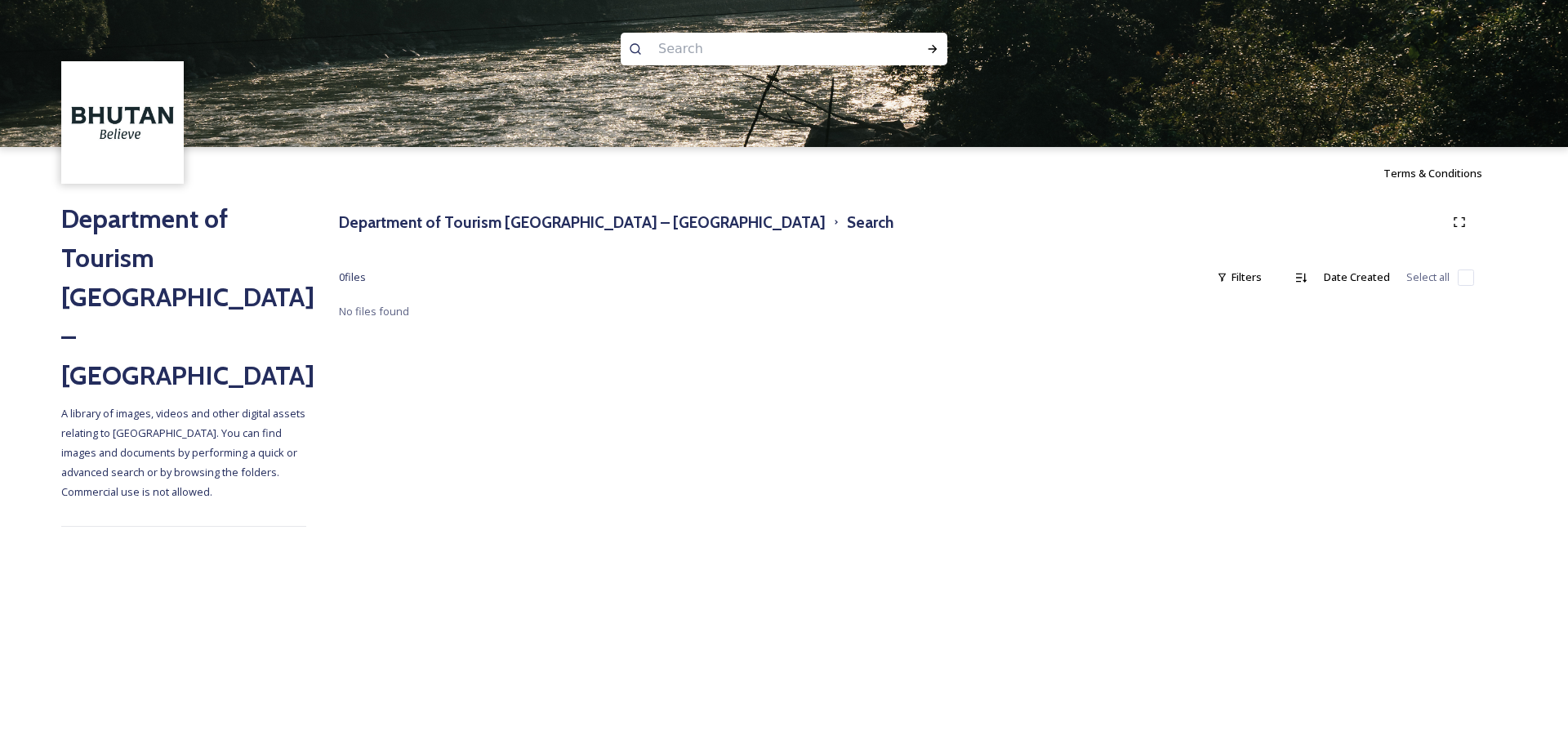
click at [629, 237] on div "Department of Tourism [GEOGRAPHIC_DATA] – Brand Centre Search 0 file s Filters …" at bounding box center [906, 367] width 1200 height 336
click at [626, 229] on h3 "Department of Tourism [GEOGRAPHIC_DATA] – [GEOGRAPHIC_DATA]" at bounding box center [582, 223] width 487 height 24
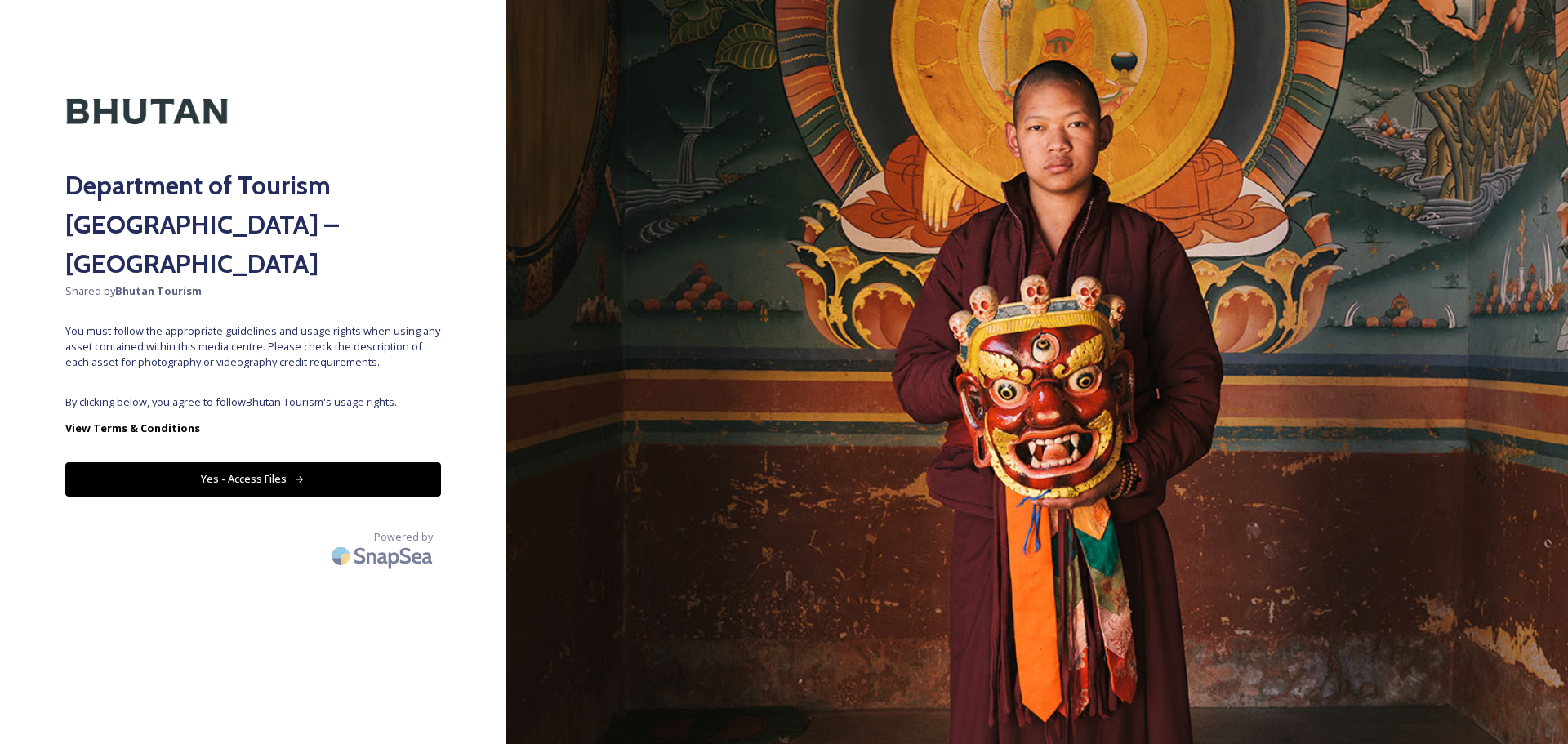
click at [360, 462] on button "Yes - Access Files" at bounding box center [253, 479] width 375 height 33
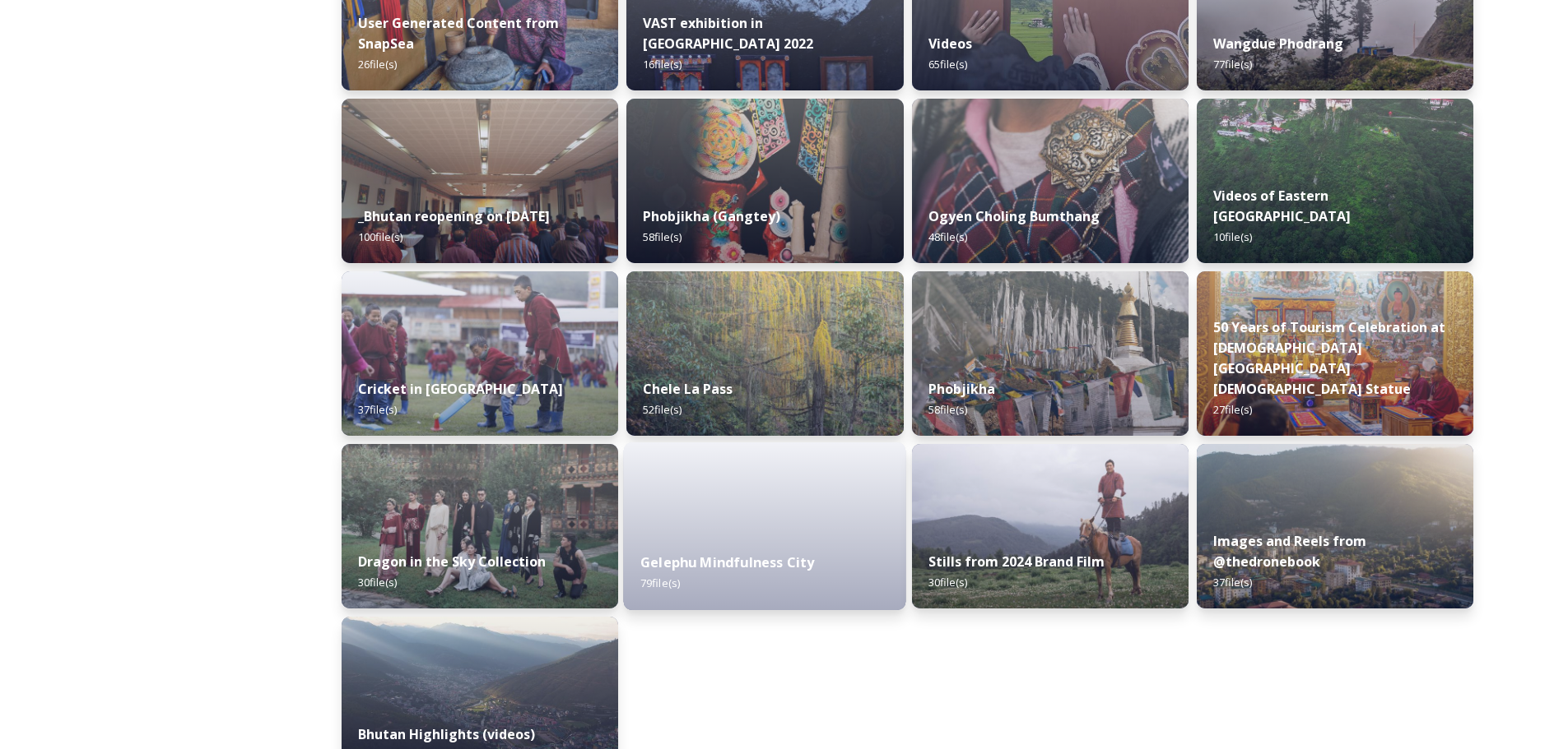
scroll to position [1940, 0]
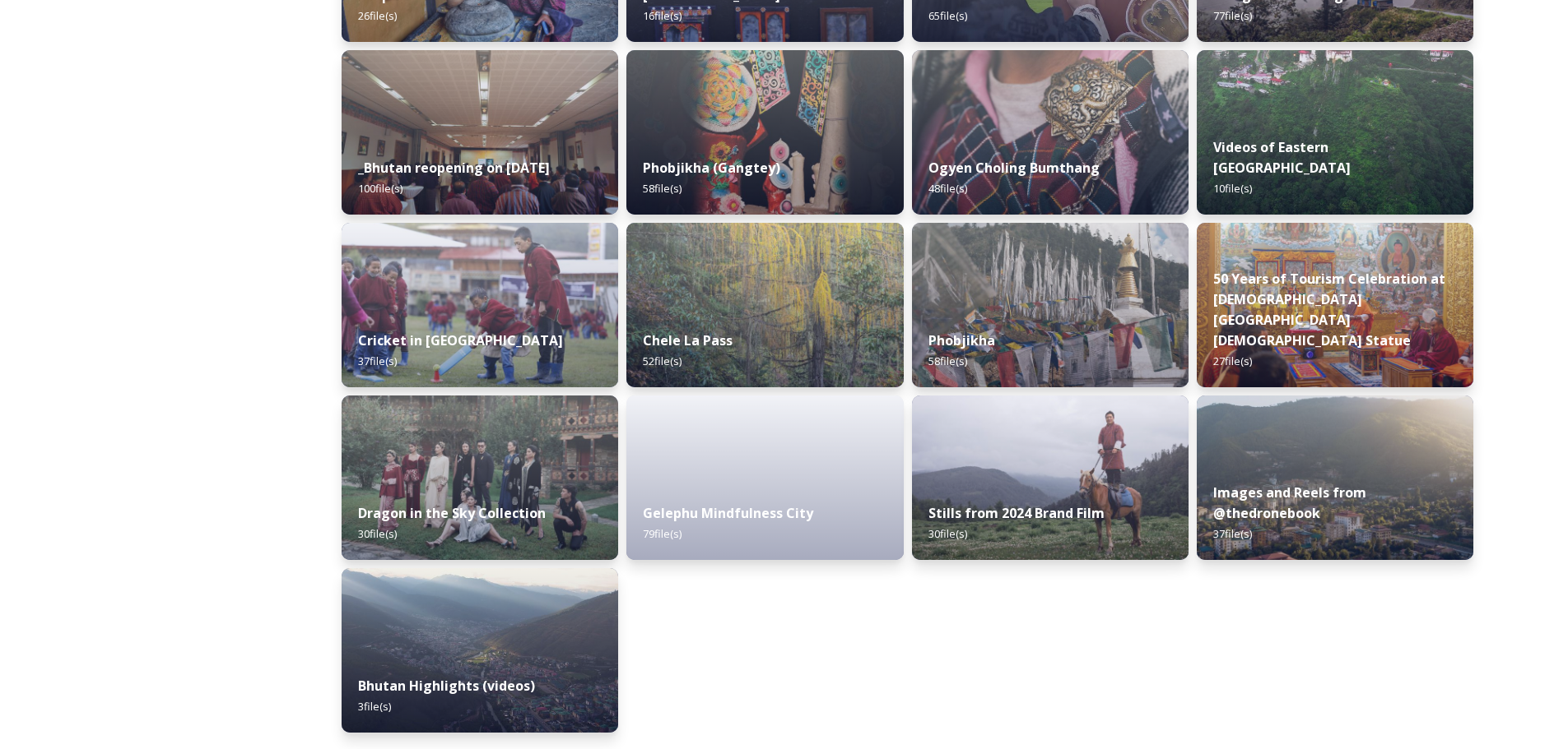
click at [1022, 354] on div "Phobjikha 58 file(s)" at bounding box center [1050, 350] width 276 height 73
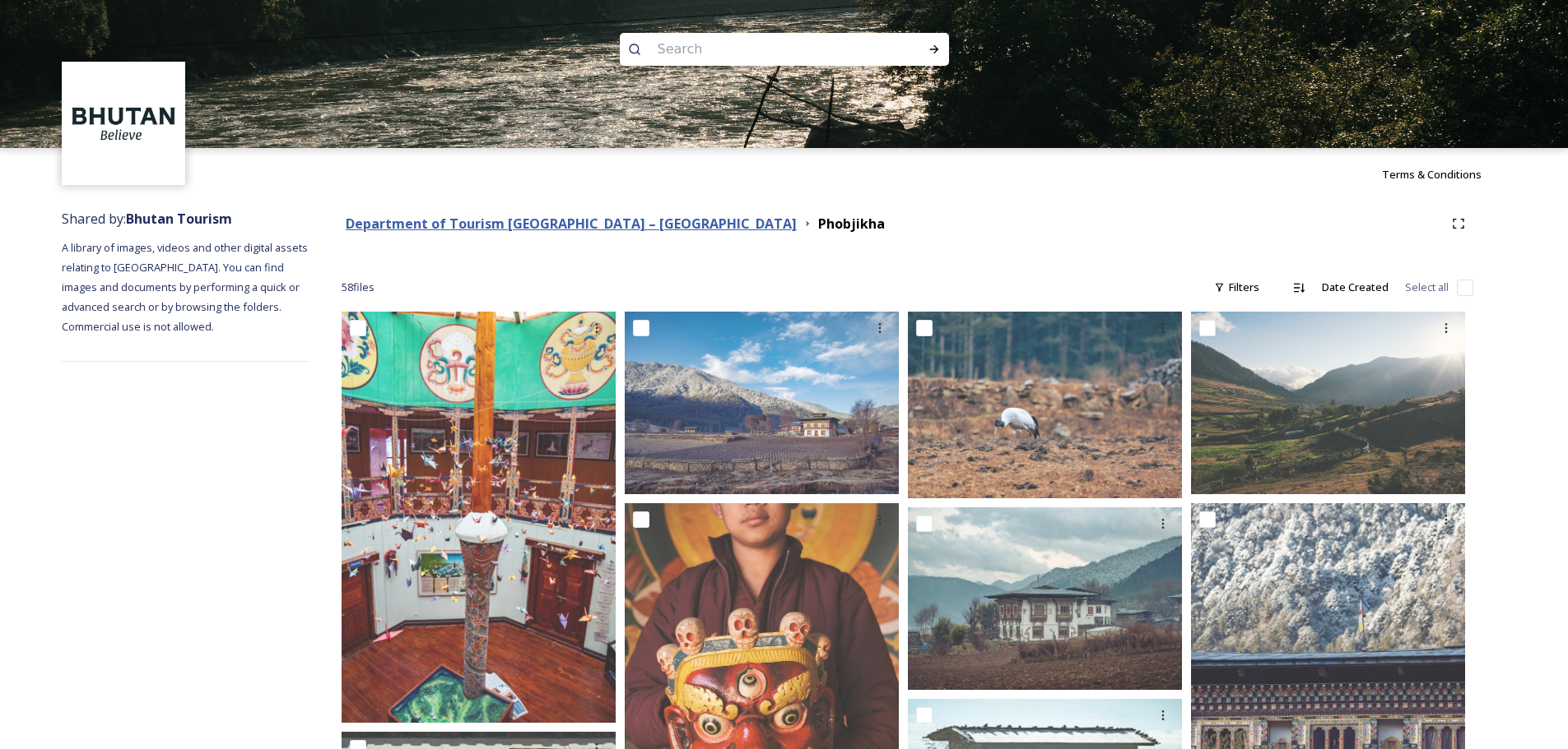
click at [567, 228] on strong "Department of Tourism [GEOGRAPHIC_DATA] – [GEOGRAPHIC_DATA]" at bounding box center [571, 224] width 451 height 19
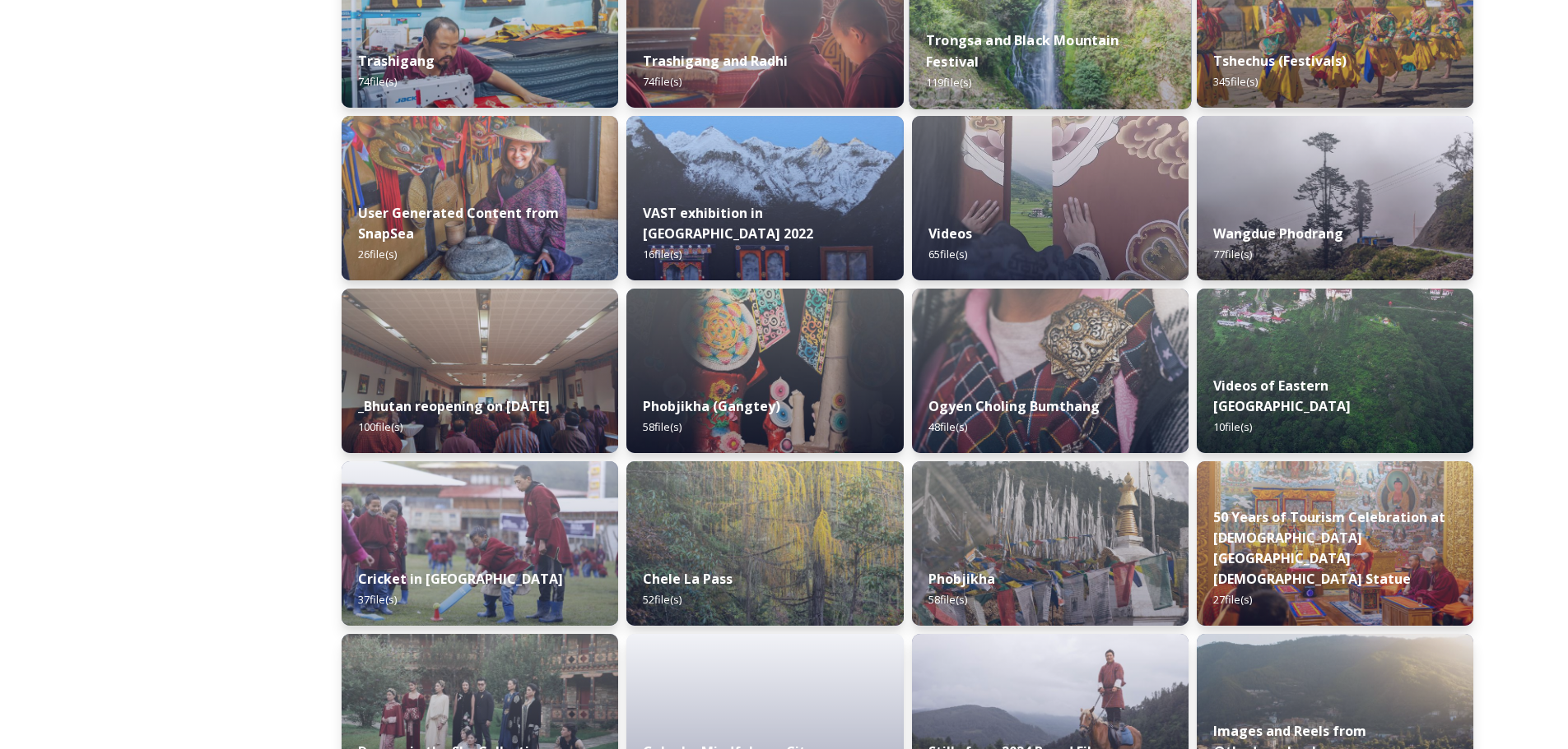
scroll to position [1940, 0]
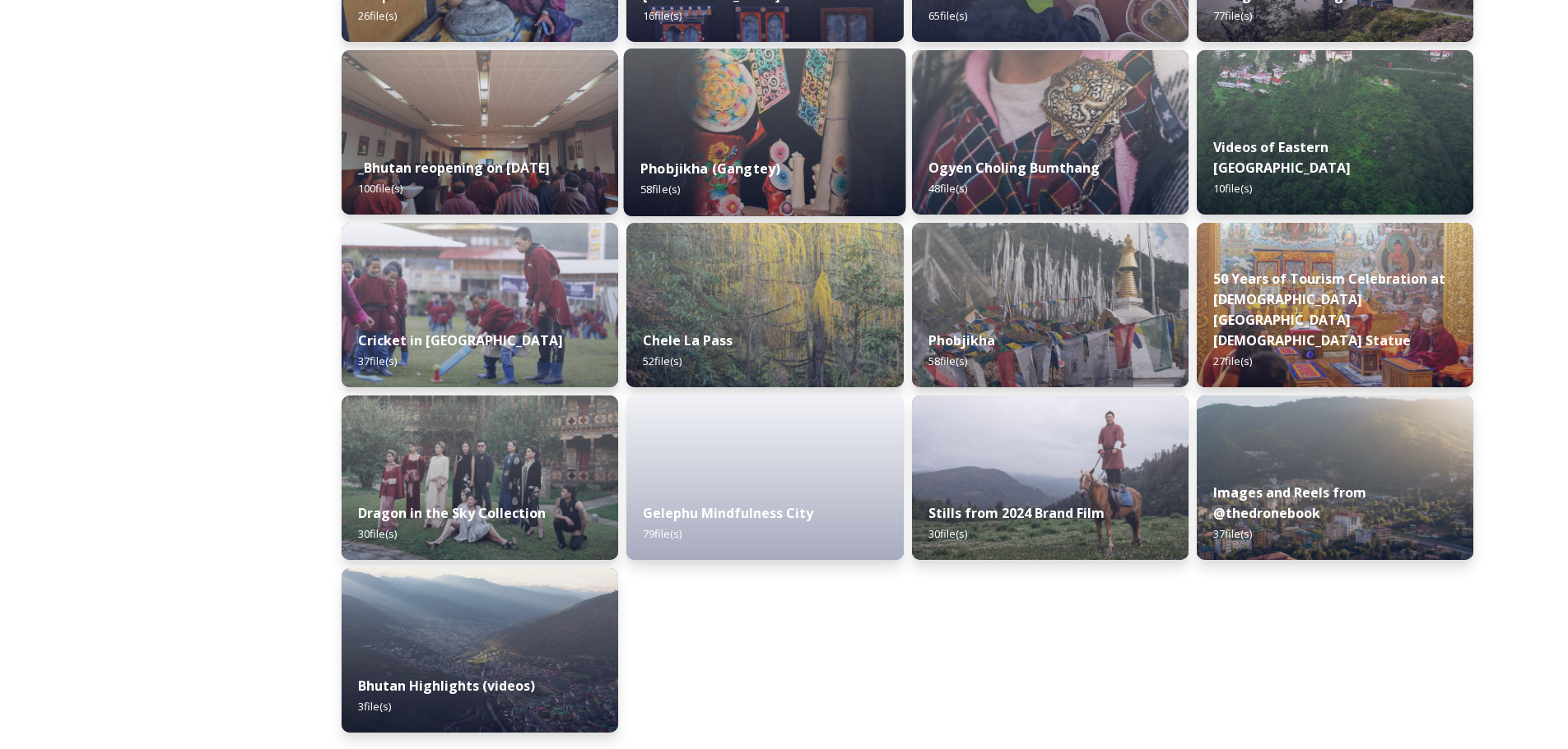
click at [809, 209] on div "Phobjikha (Gangtey) 58 file(s)" at bounding box center [765, 179] width 282 height 75
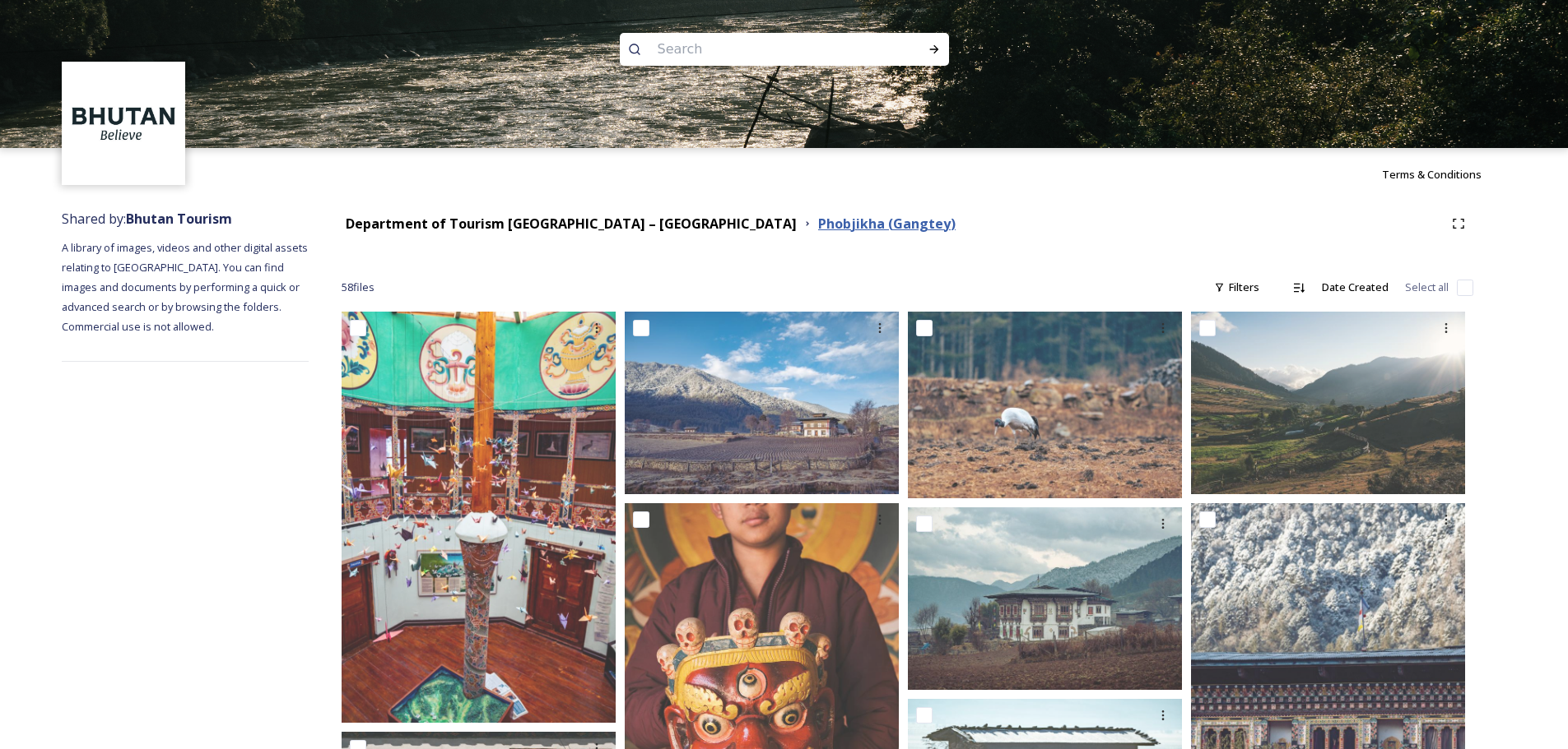
click at [818, 231] on strong "Phobjikha (Gangtey)" at bounding box center [886, 224] width 137 height 19
click at [742, 59] on input at bounding box center [761, 49] width 225 height 36
type input "gangtey"
click at [927, 50] on icon at bounding box center [934, 49] width 13 height 13
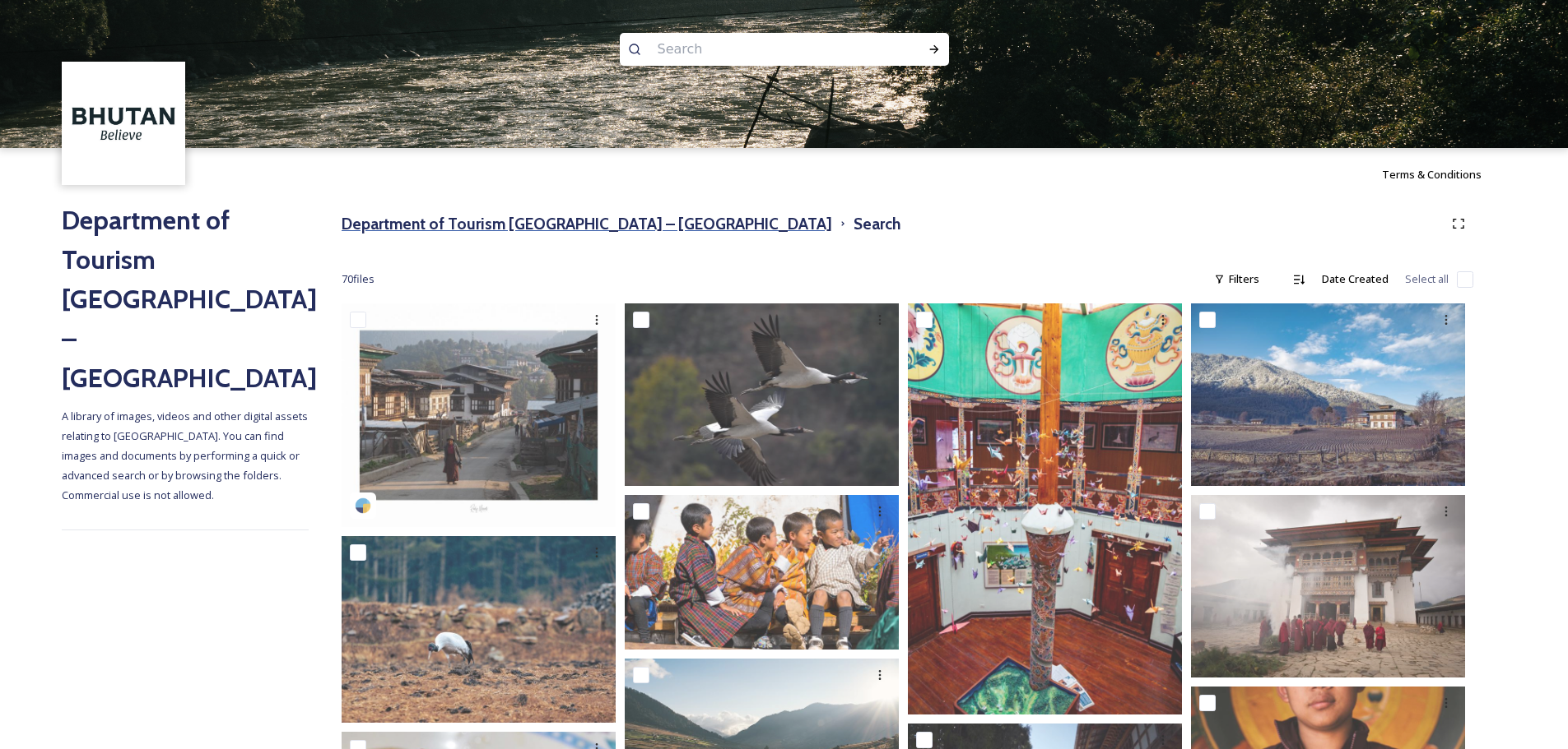
click at [603, 222] on h3 "Department of Tourism [GEOGRAPHIC_DATA] – [GEOGRAPHIC_DATA]" at bounding box center [586, 224] width 491 height 24
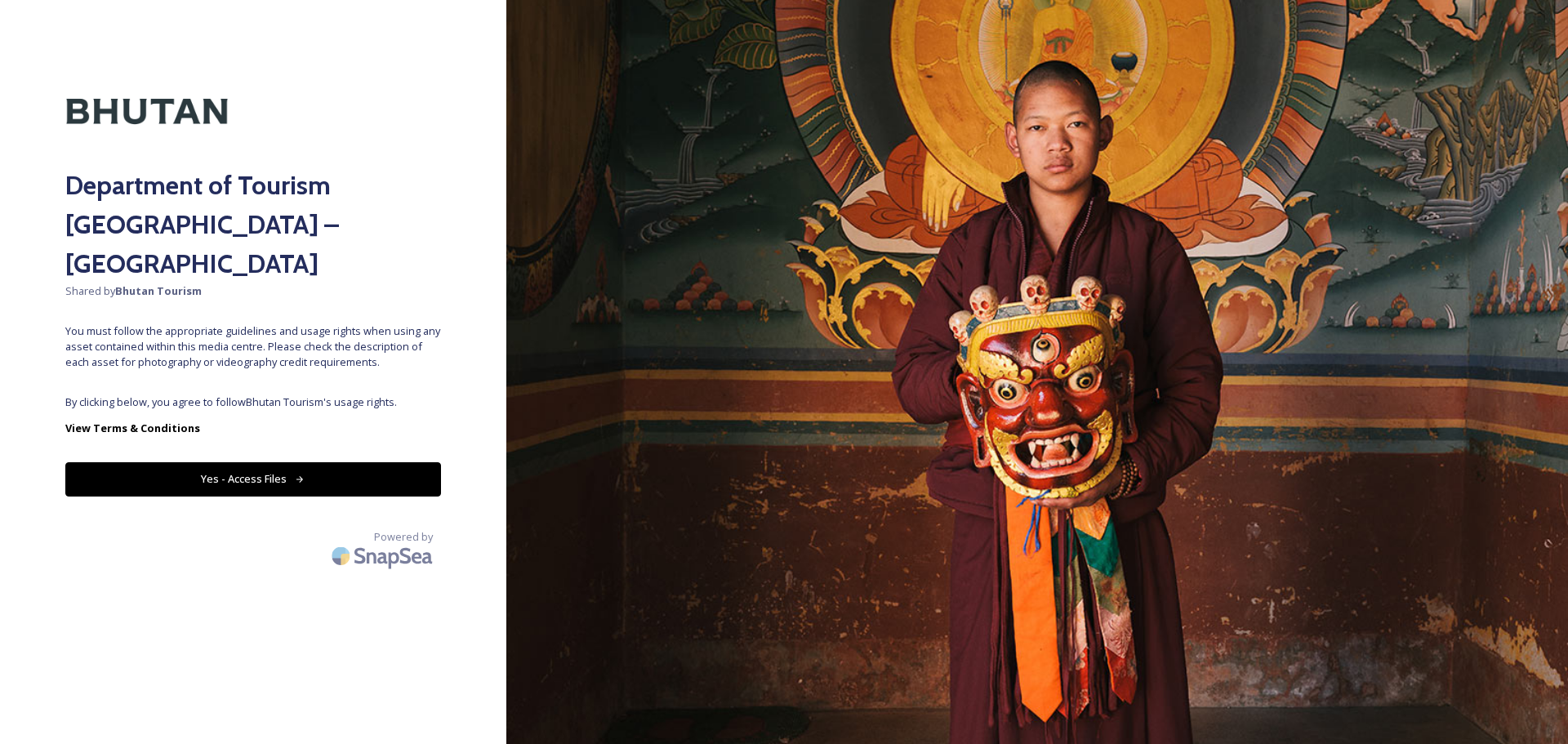
click at [392, 462] on button "Yes - Access Files" at bounding box center [253, 479] width 375 height 33
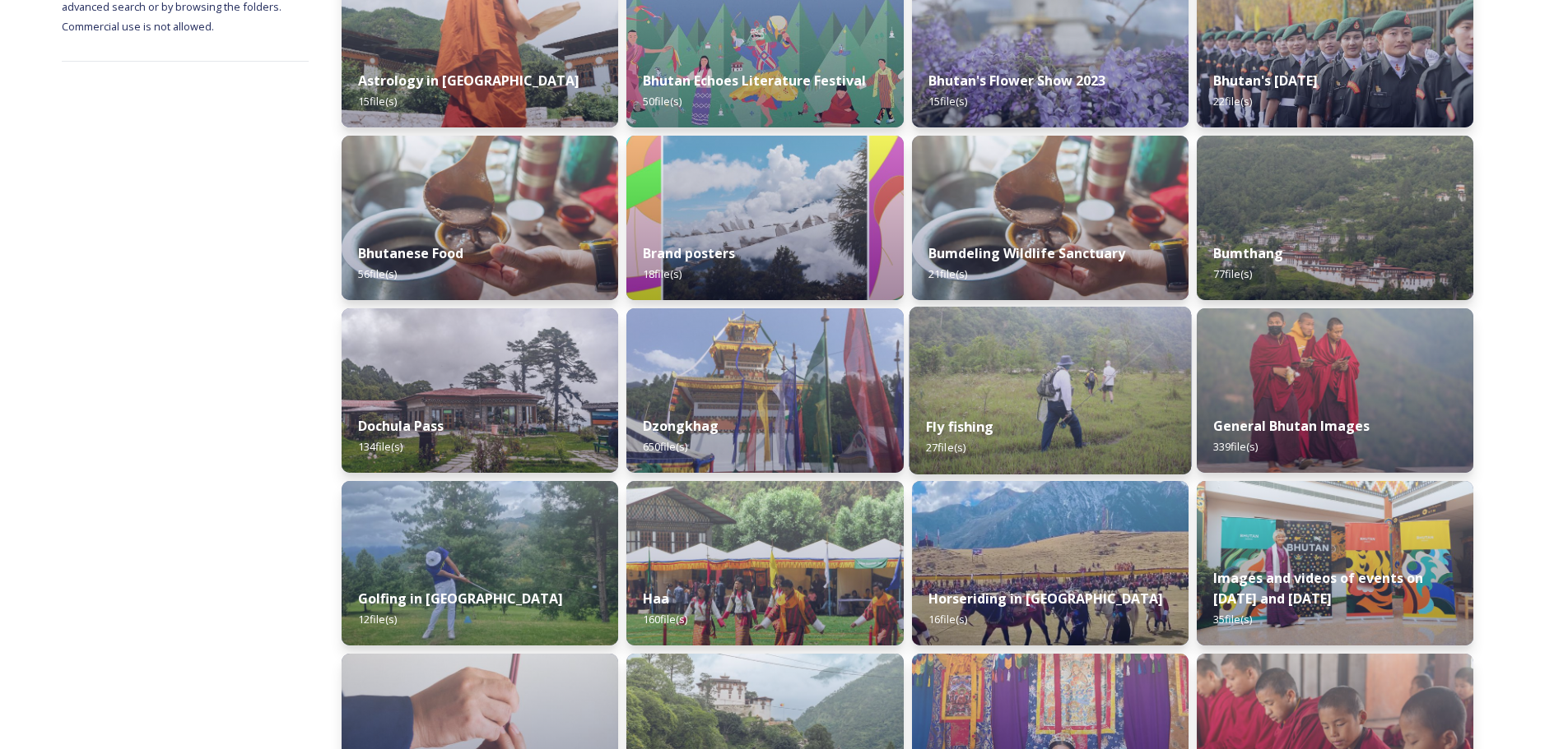
scroll to position [329, 0]
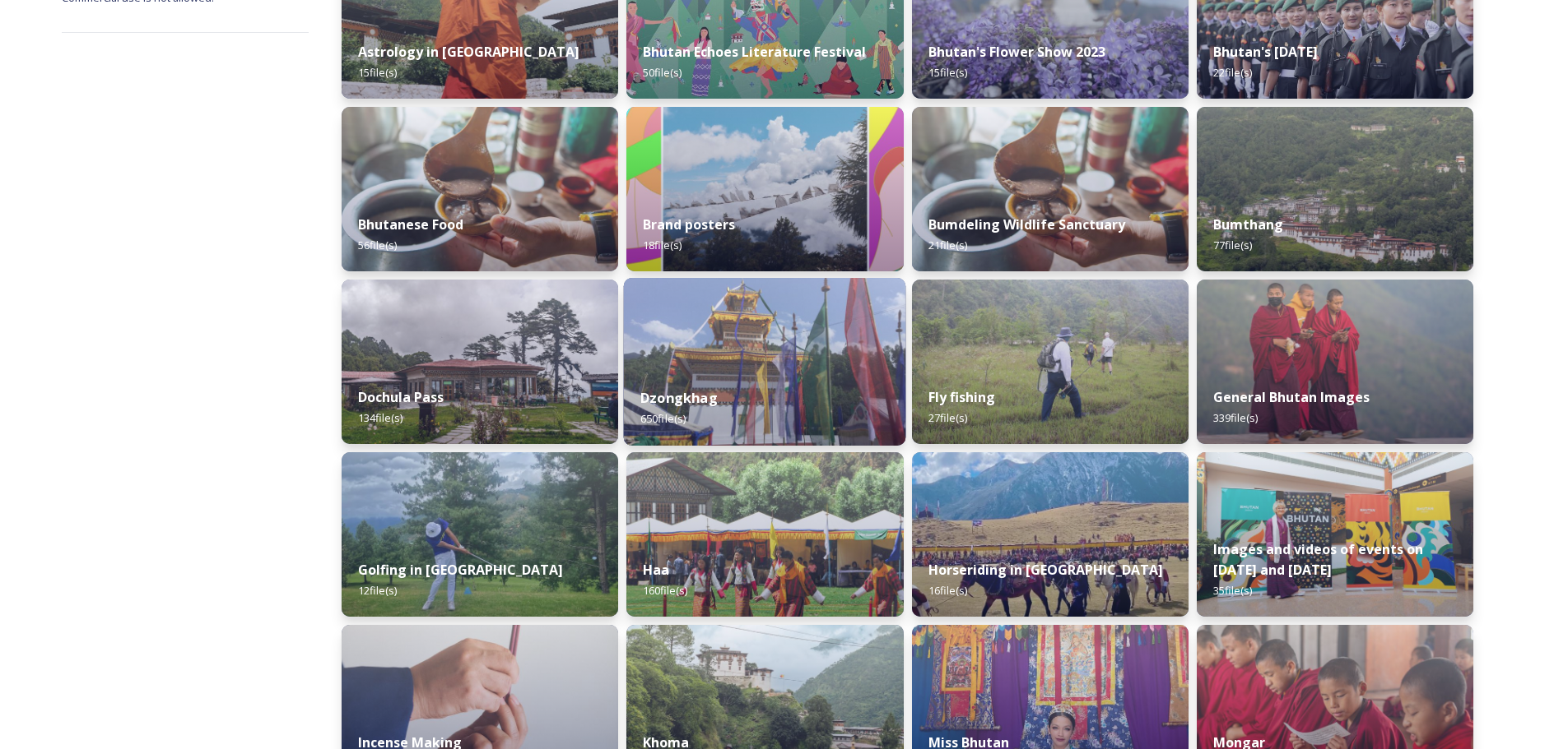
click at [701, 388] on div "Dzongkhag 650 file(s)" at bounding box center [765, 408] width 282 height 75
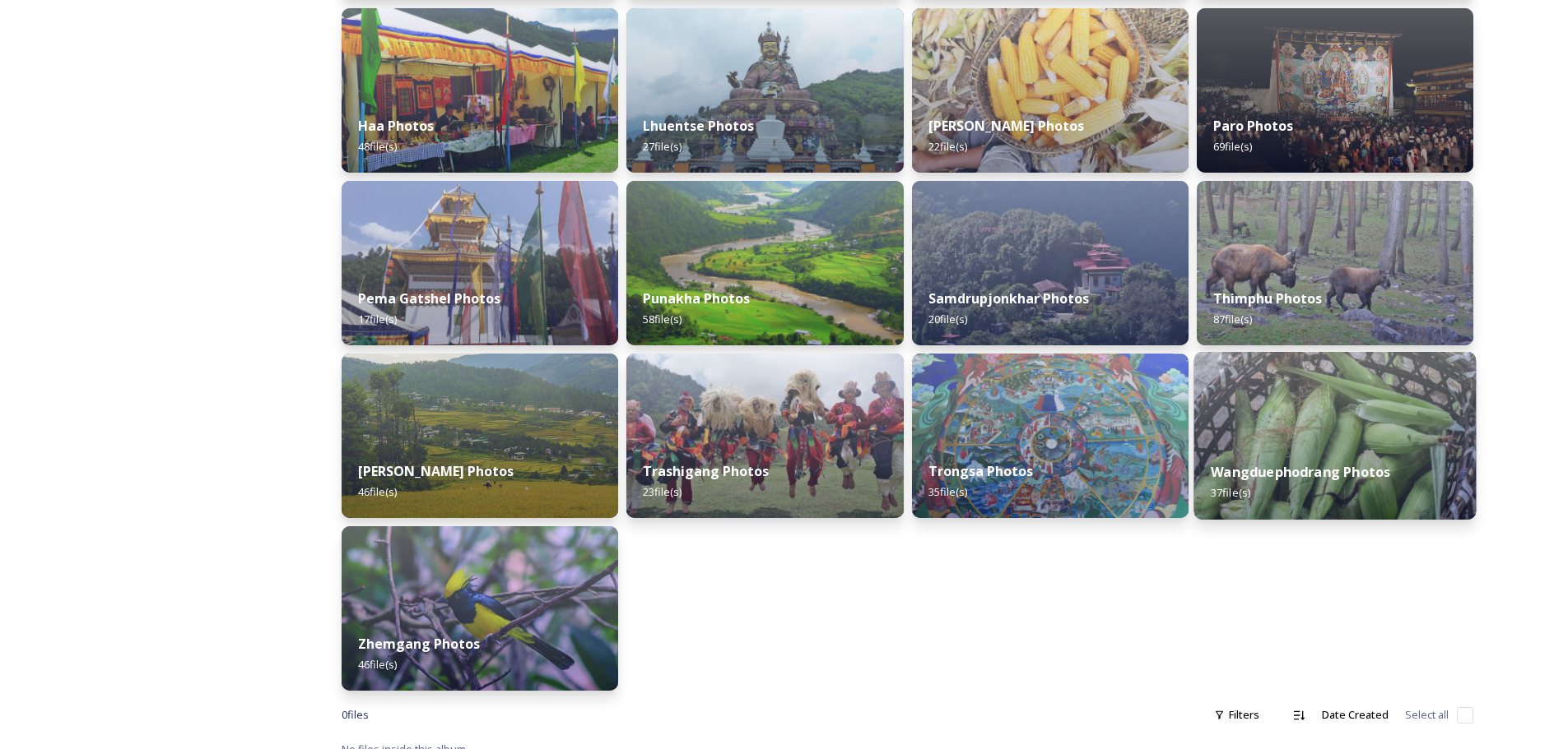
scroll to position [446, 0]
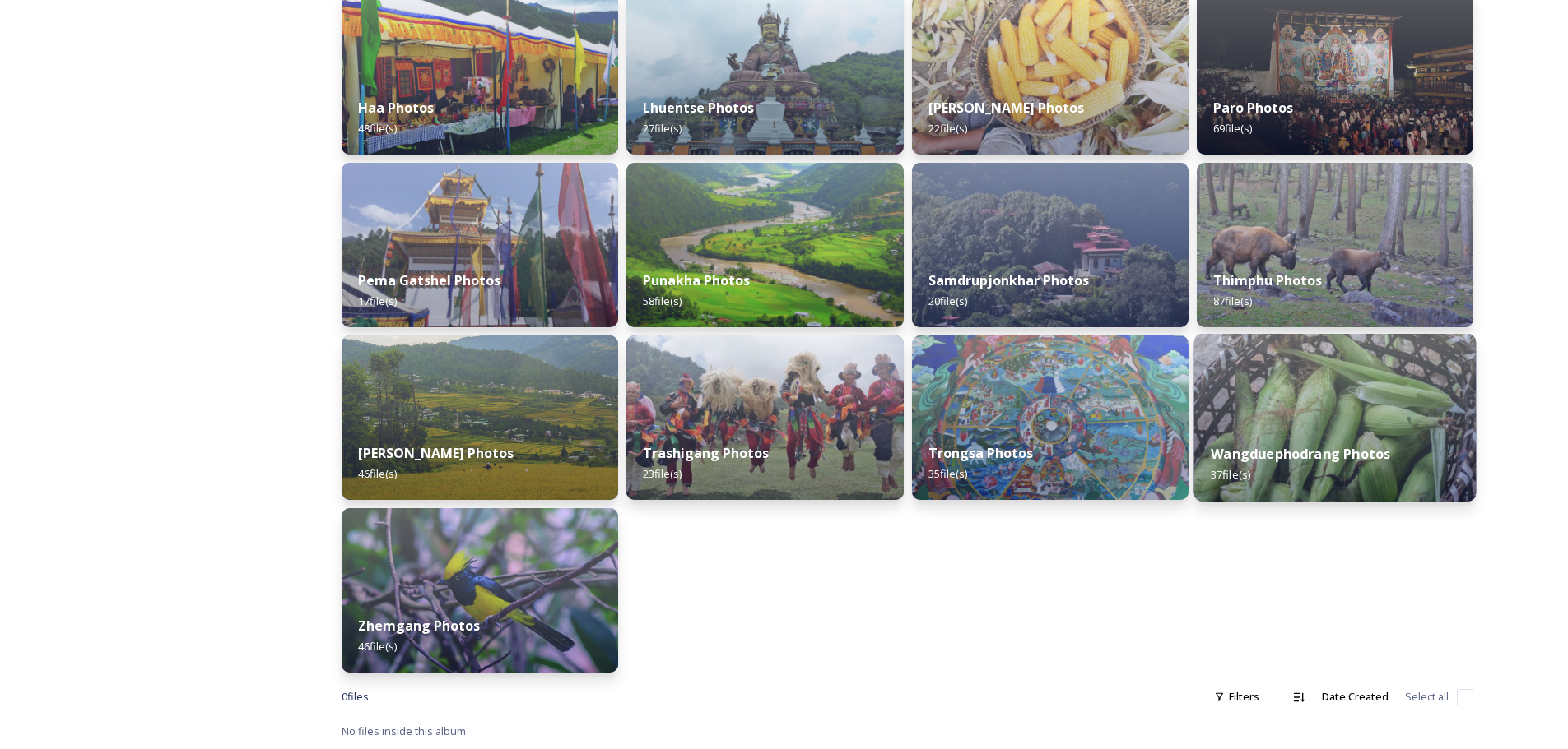
click at [1277, 450] on strong "Wangduephodrang Photos" at bounding box center [1299, 454] width 179 height 19
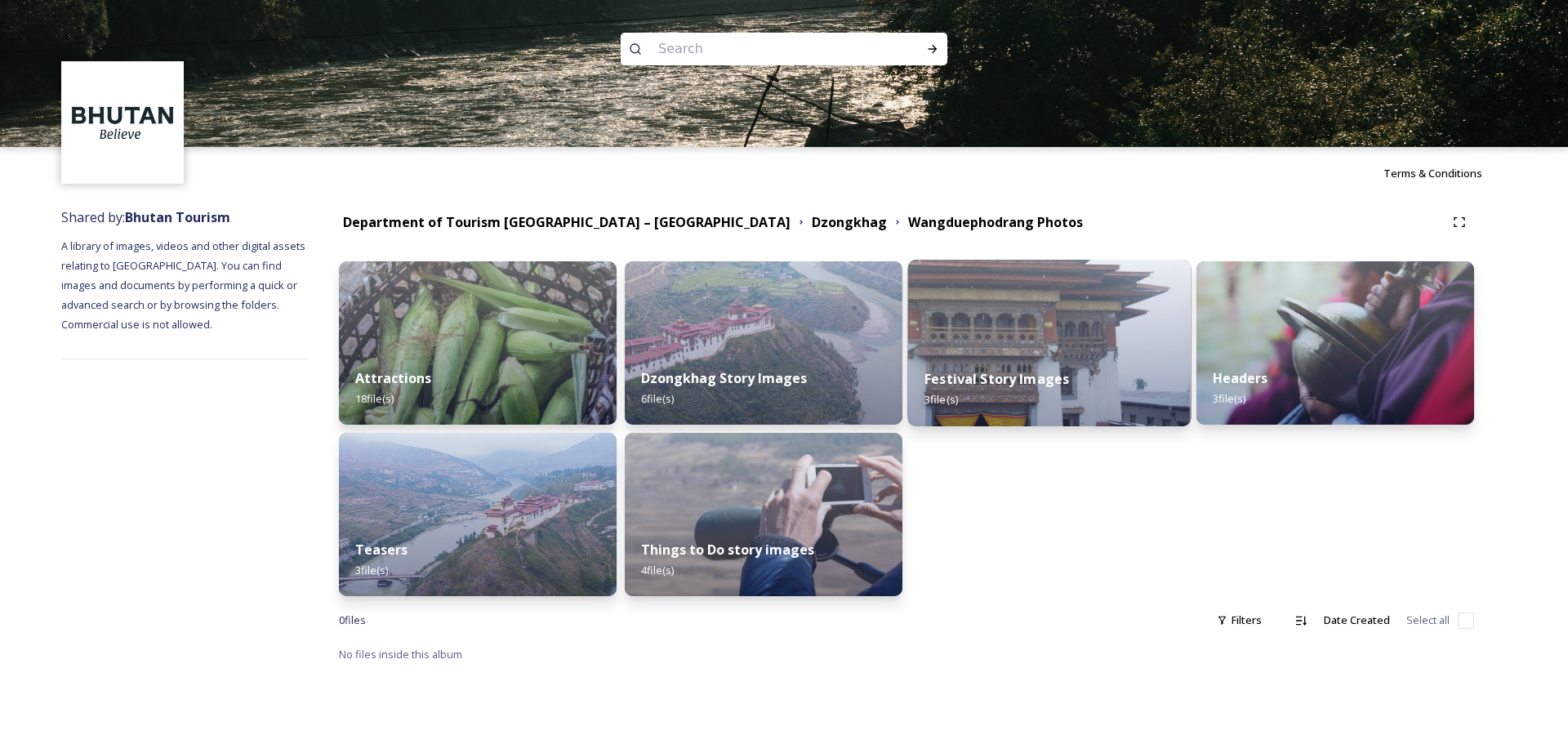
click at [1125, 384] on div "Festival Story Images 3 file(s)" at bounding box center [1050, 389] width 283 height 75
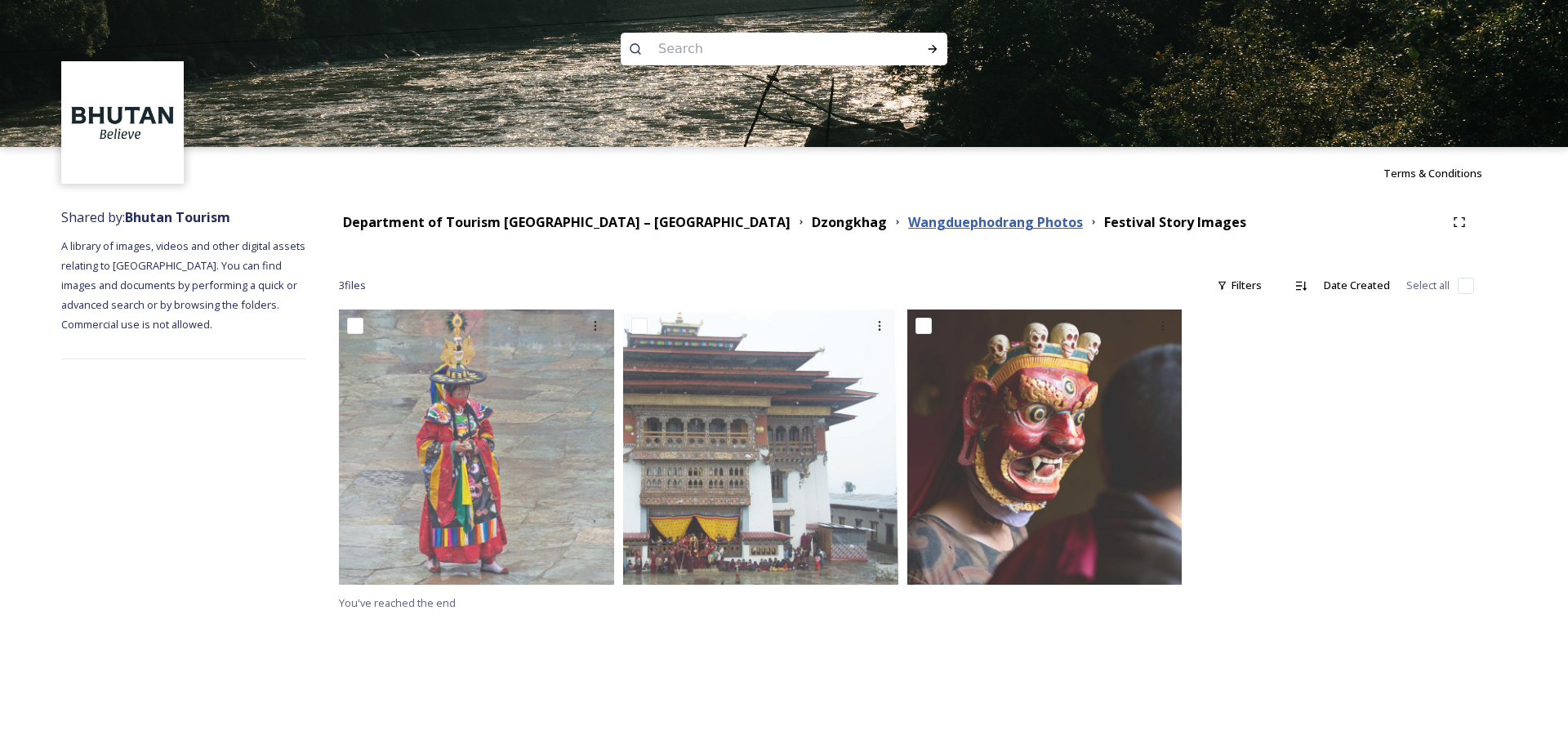
click at [908, 228] on strong "Wangduephodrang Photos" at bounding box center [996, 223] width 175 height 18
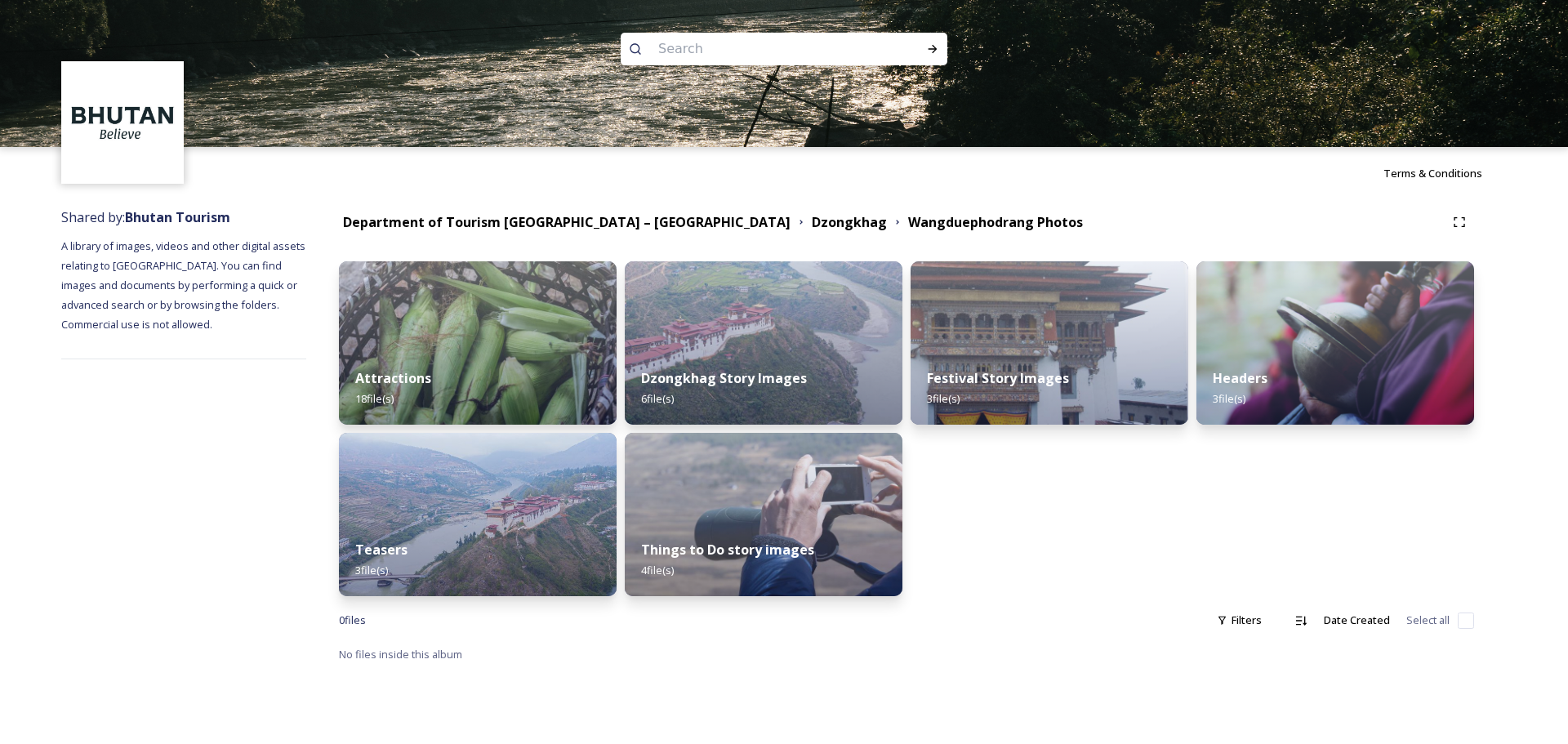
click at [548, 353] on div "Attractions 18 file(s)" at bounding box center [478, 388] width 278 height 73
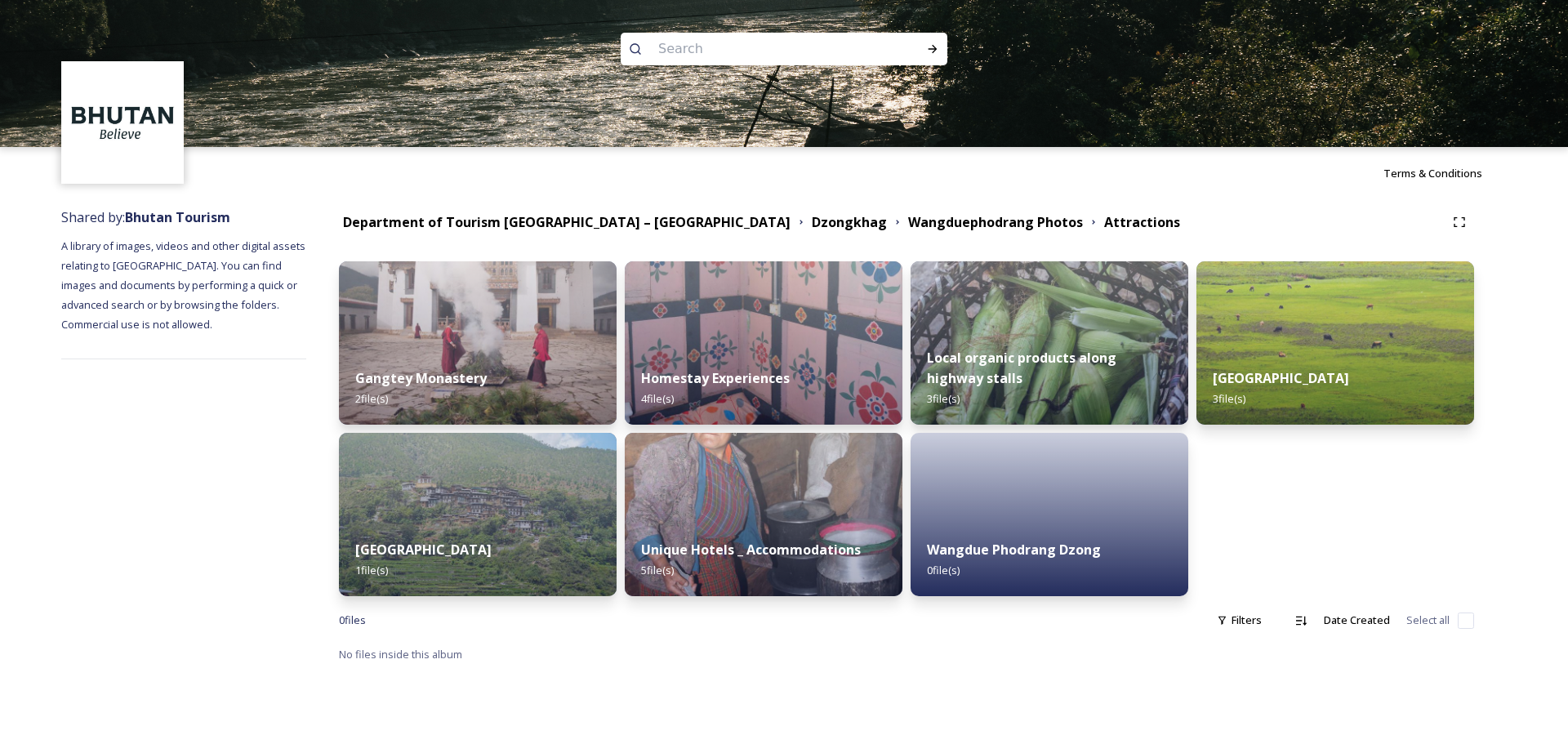
click at [516, 358] on div "Gangtey Monastery 2 file(s)" at bounding box center [478, 388] width 278 height 73
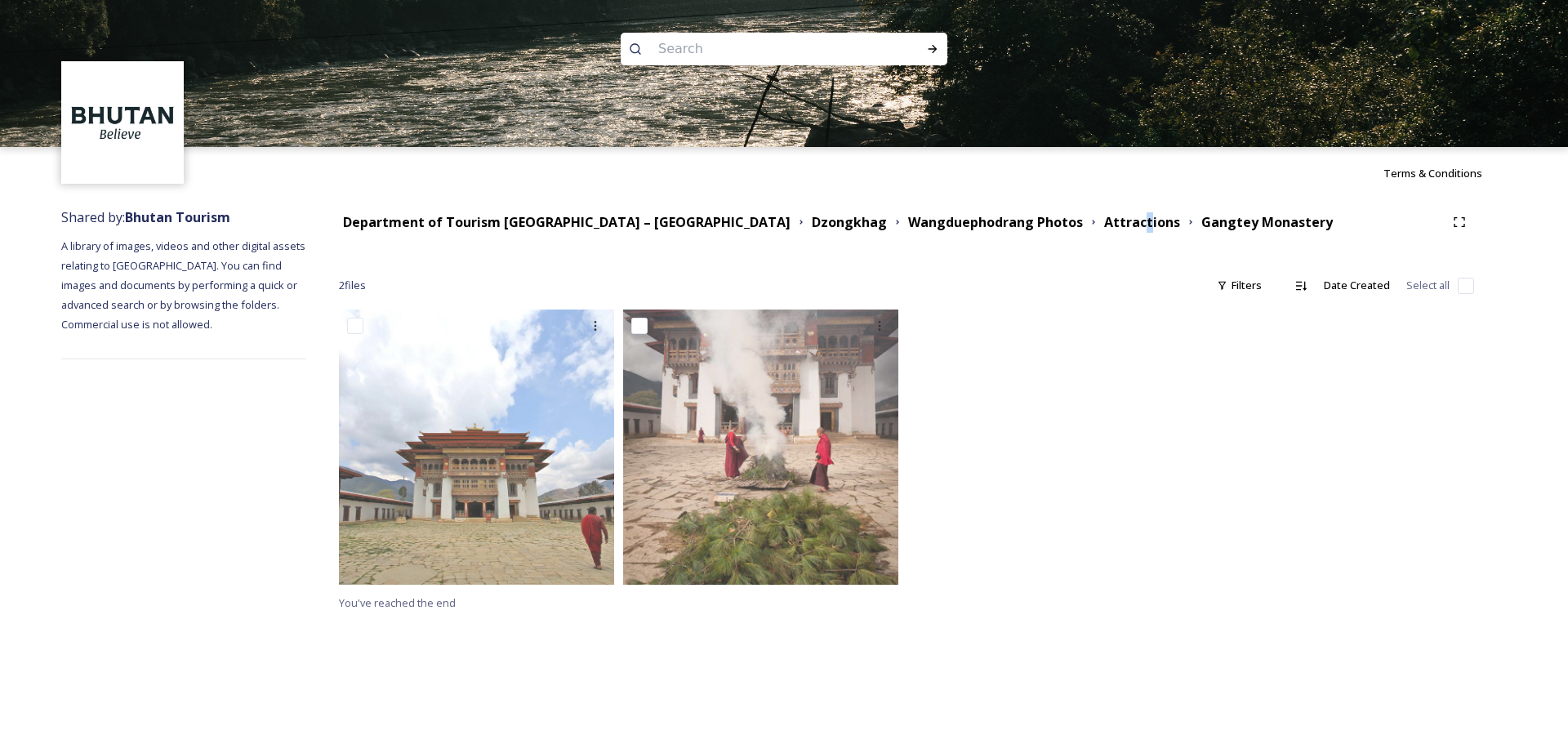
click at [1001, 235] on div "Department of Tourism [GEOGRAPHIC_DATA] – Brand Centre Dzongkhag Wangduephodran…" at bounding box center [905, 222] width 1135 height 29
click at [1104, 227] on strong "Attractions" at bounding box center [1142, 223] width 76 height 18
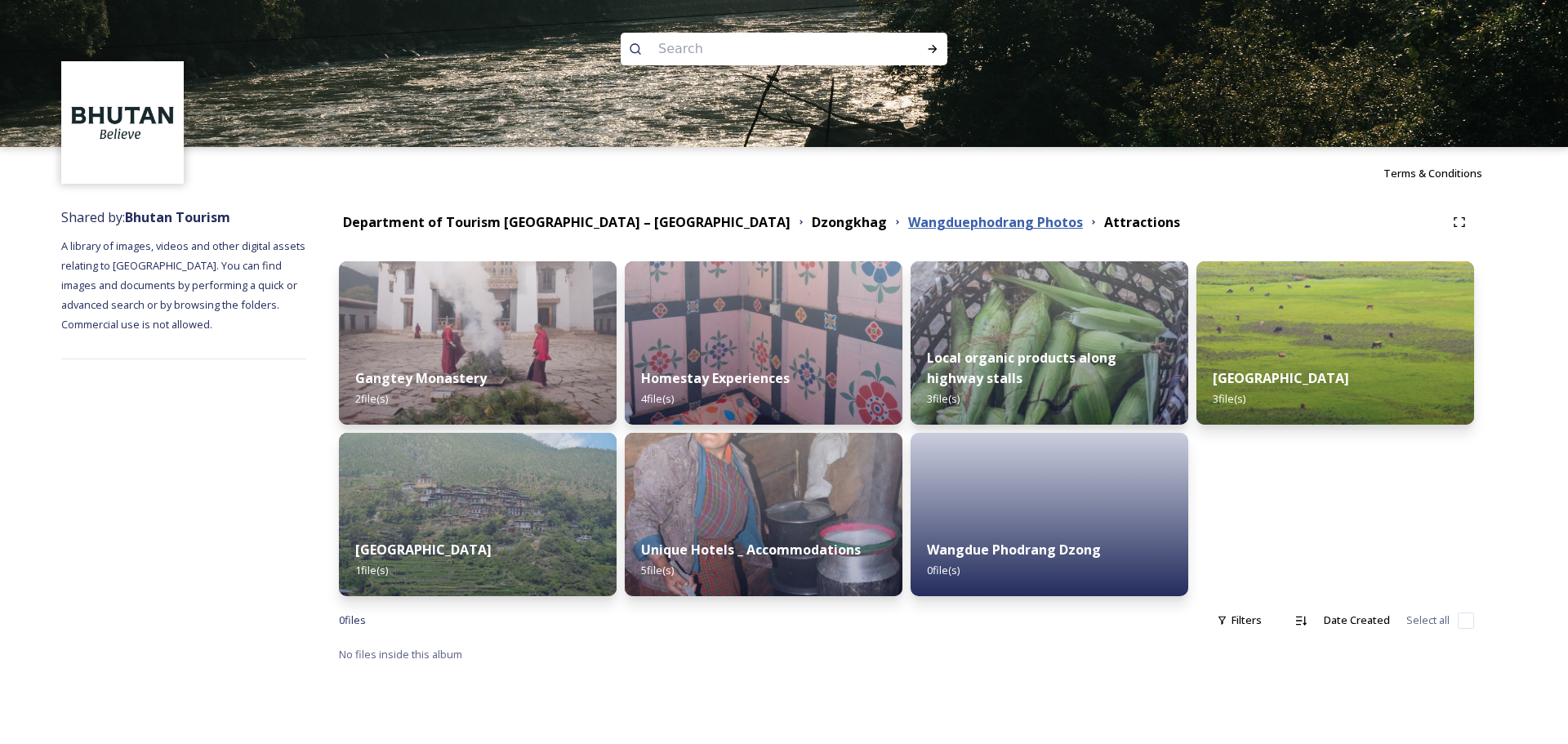
click at [908, 224] on strong "Wangduephodrang Photos" at bounding box center [996, 223] width 175 height 18
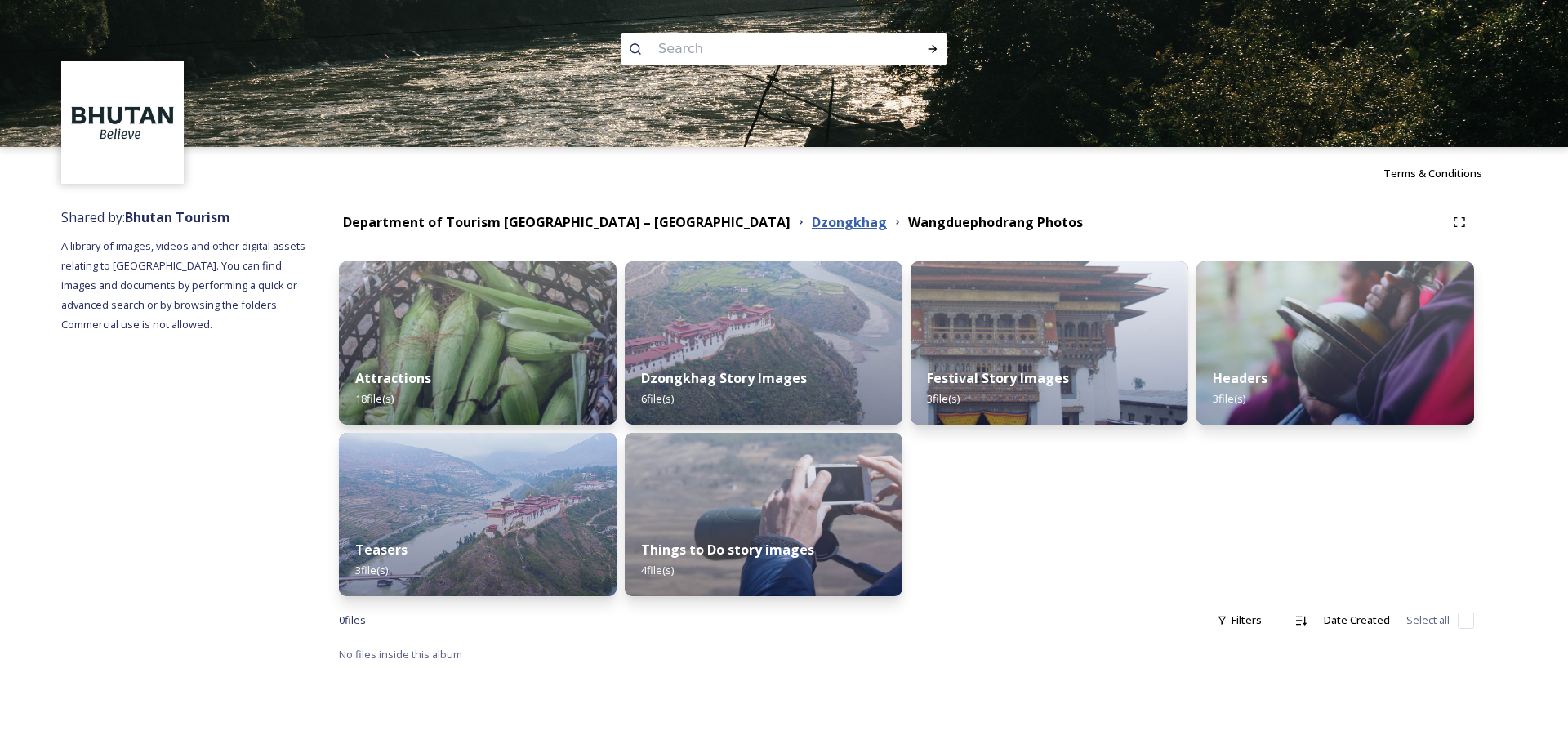
click at [812, 228] on strong "Dzongkhag" at bounding box center [849, 223] width 75 height 18
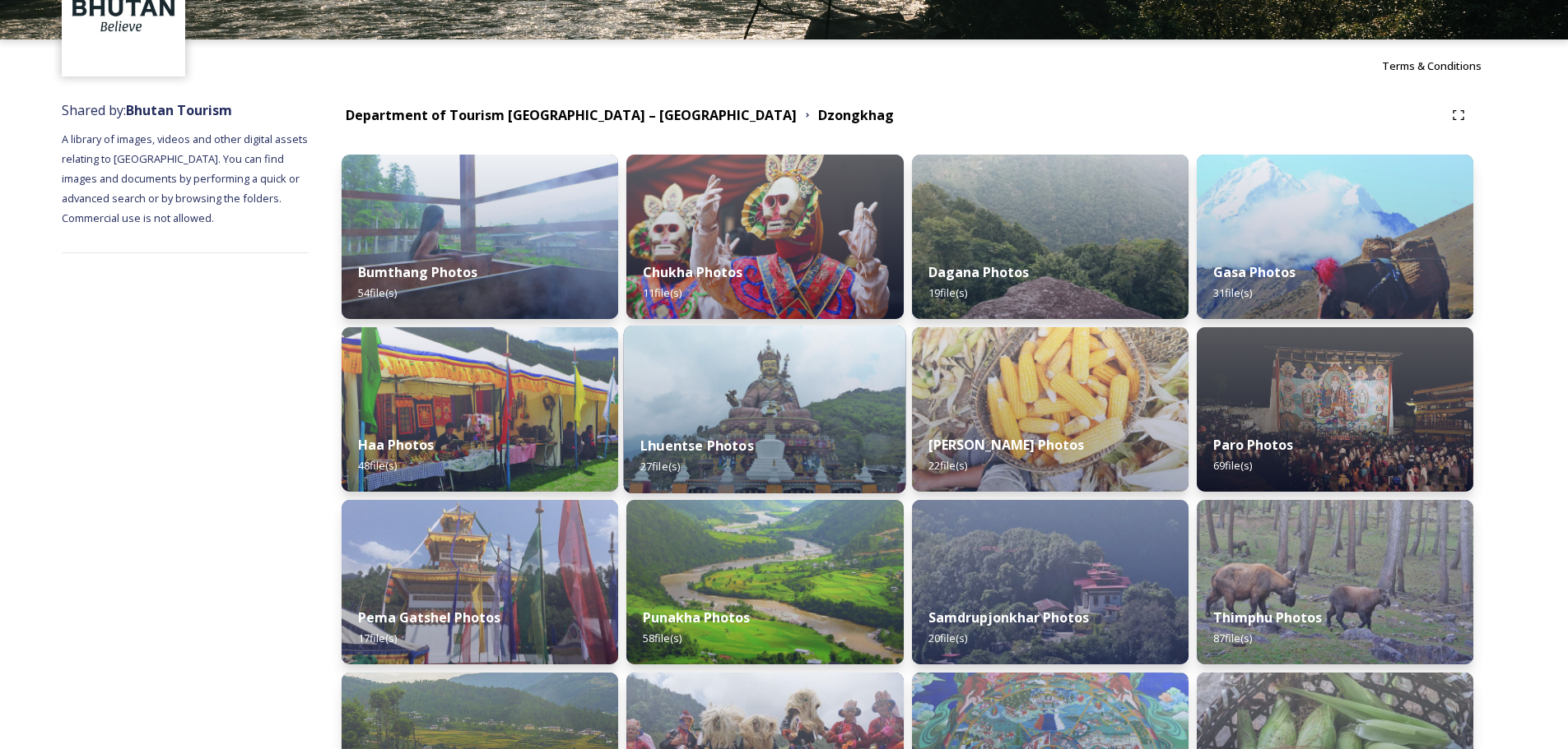
scroll to position [199, 0]
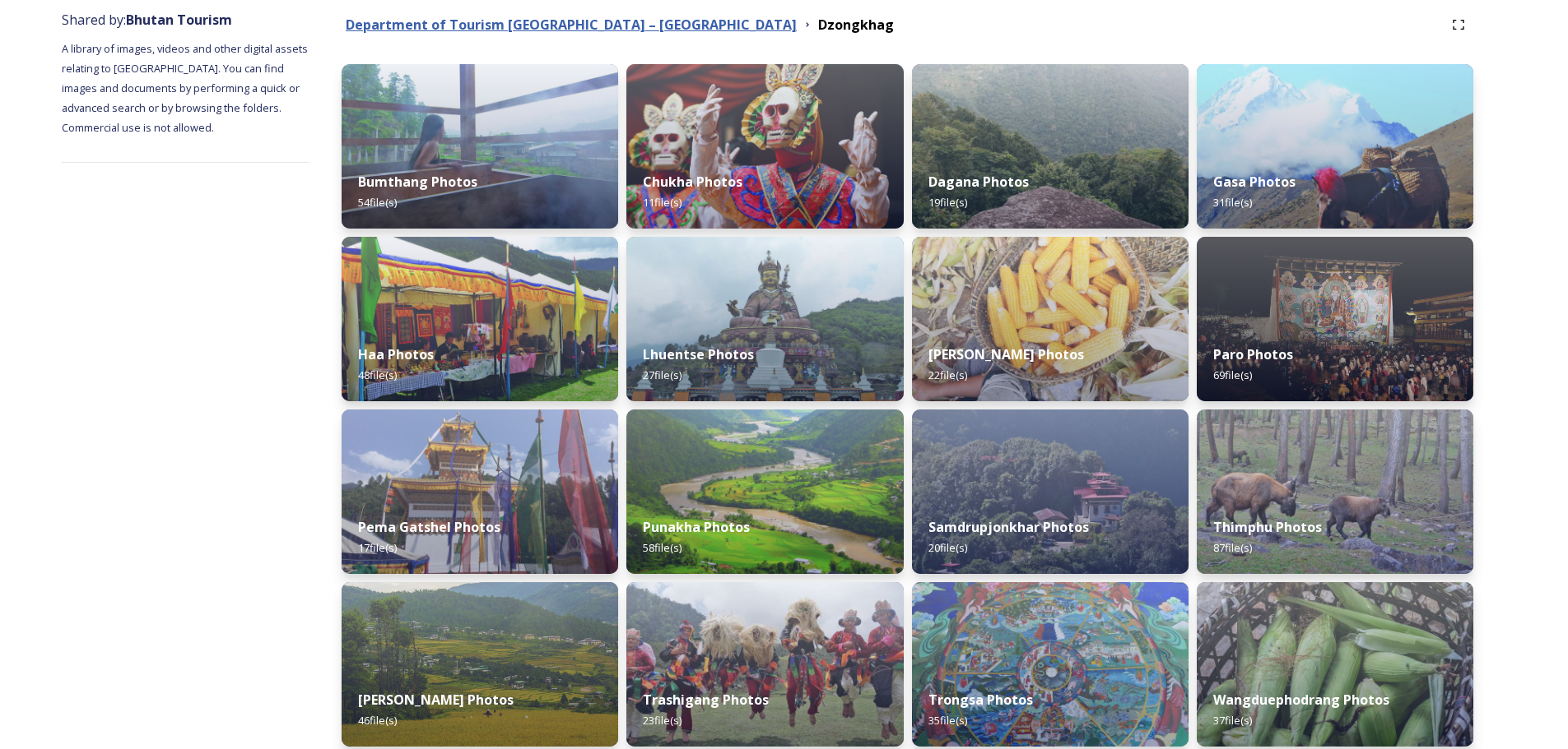
click at [640, 32] on strong "Department of Tourism [GEOGRAPHIC_DATA] – [GEOGRAPHIC_DATA]" at bounding box center [571, 25] width 451 height 19
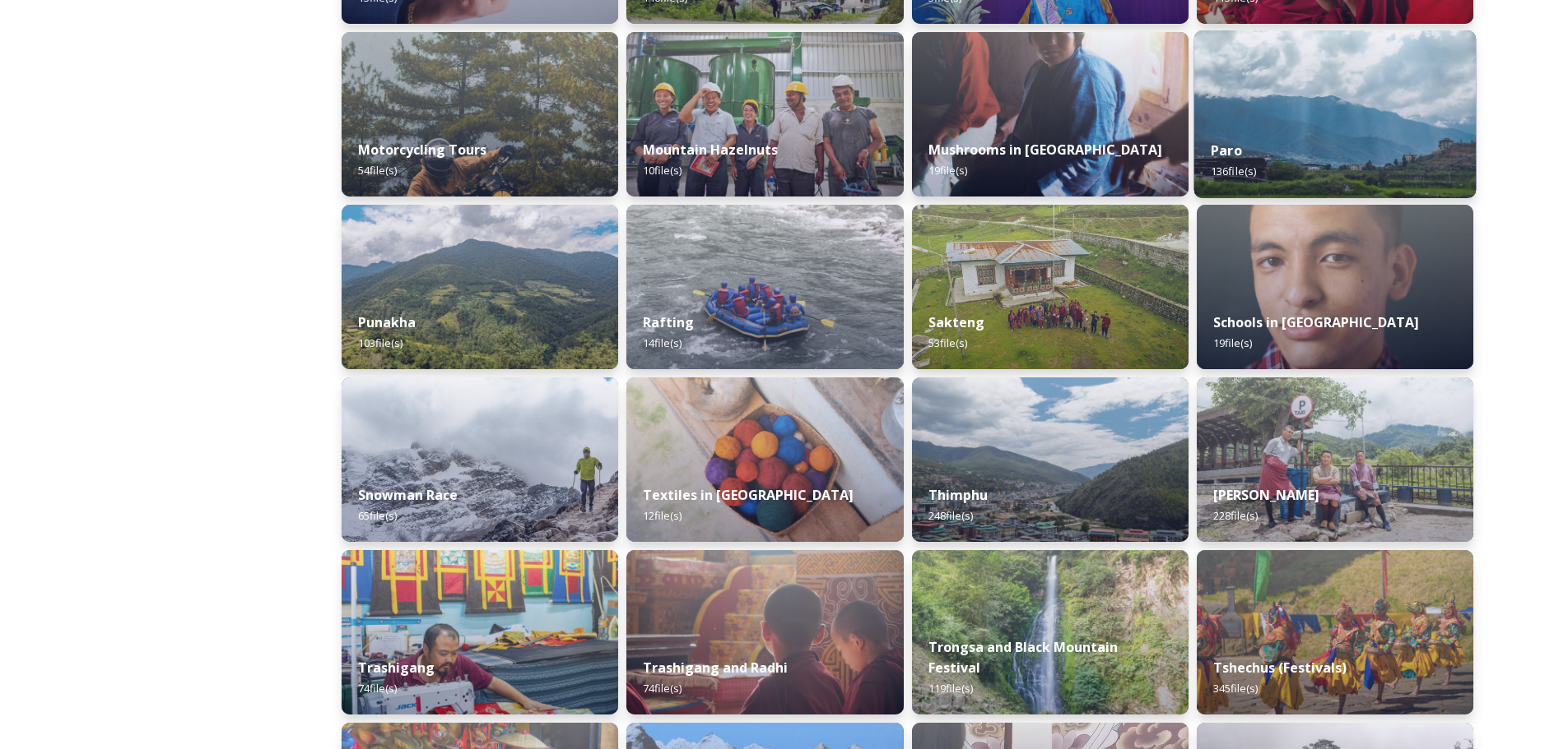
scroll to position [961, 0]
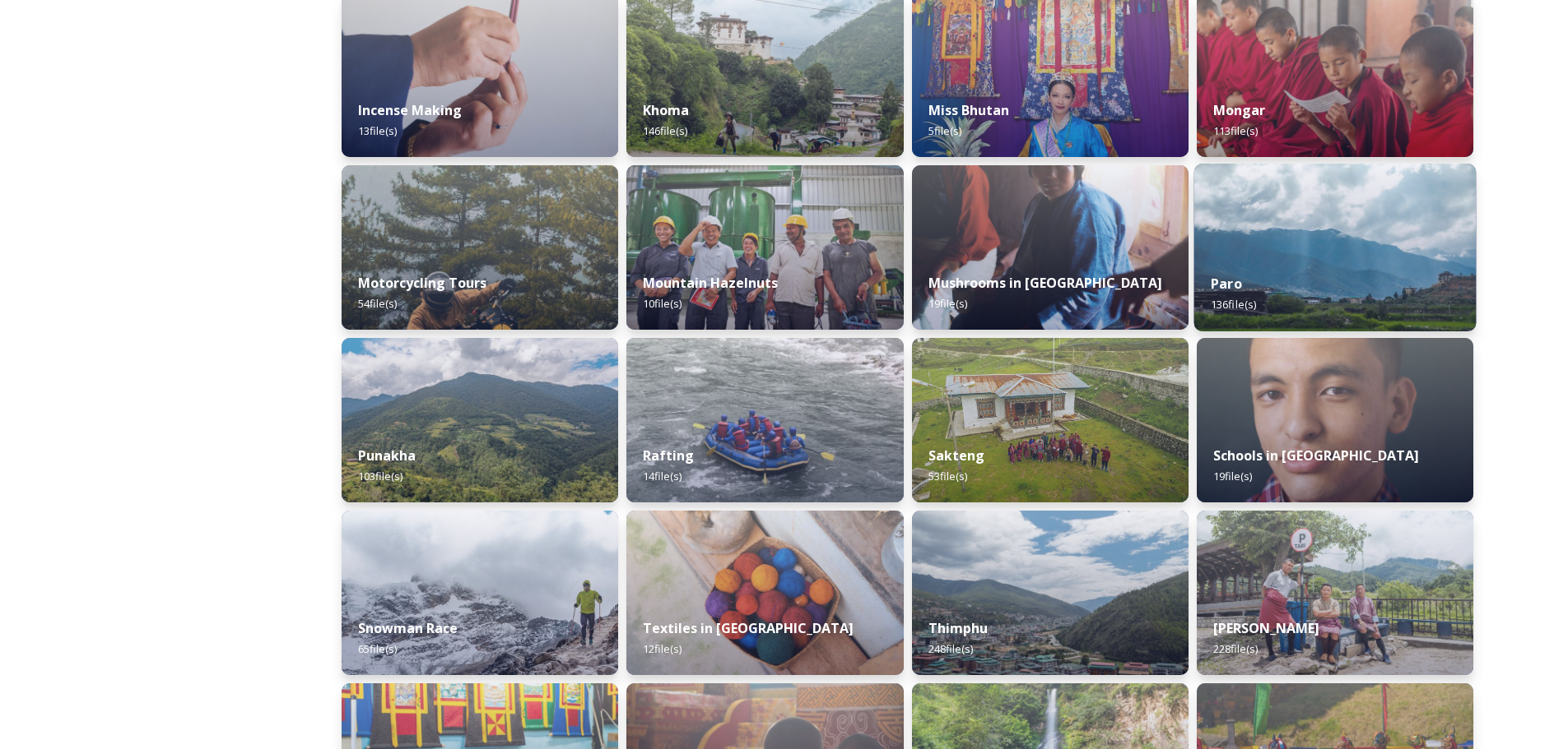
click at [1269, 311] on div "Paro 136 file(s)" at bounding box center [1334, 294] width 282 height 75
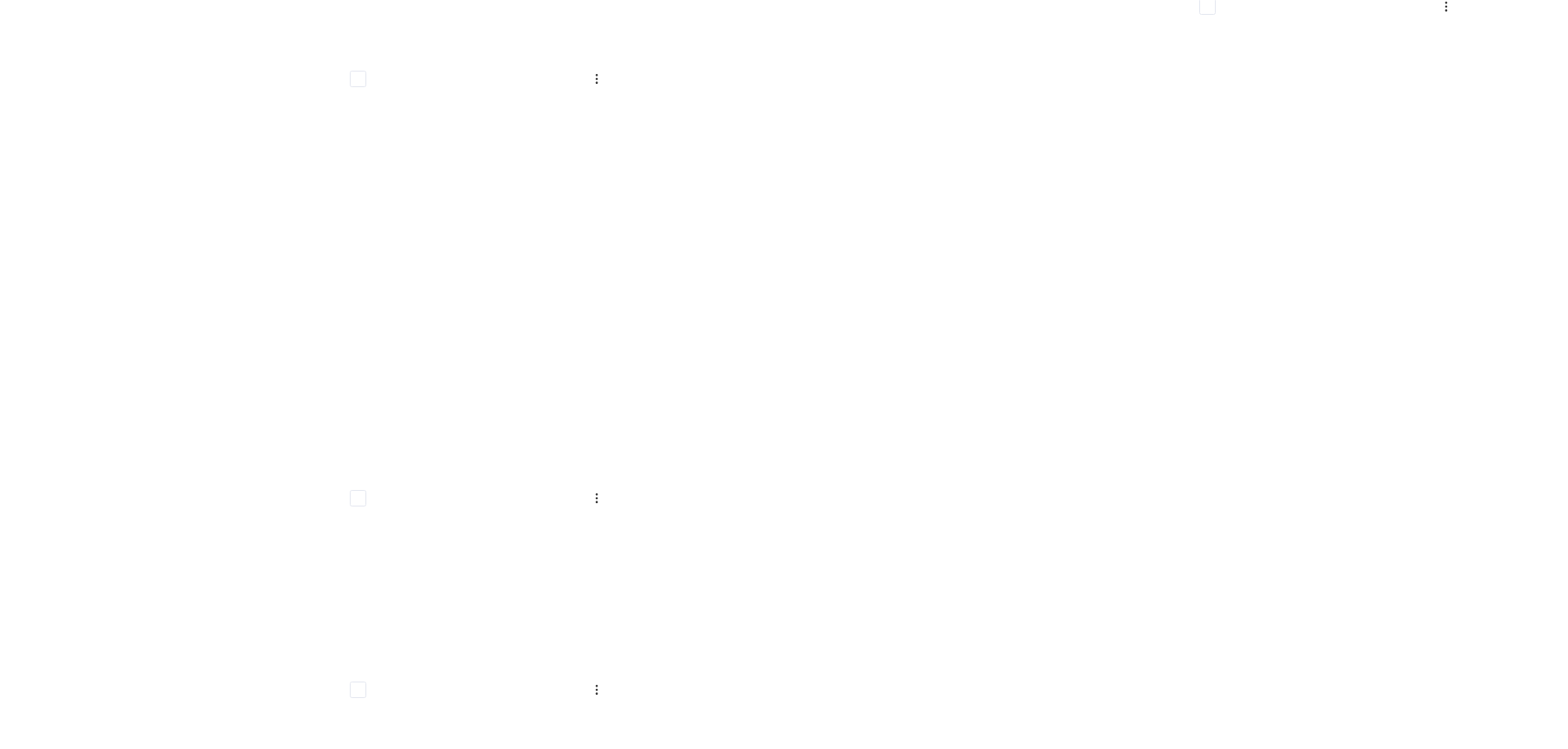
scroll to position [8222, 0]
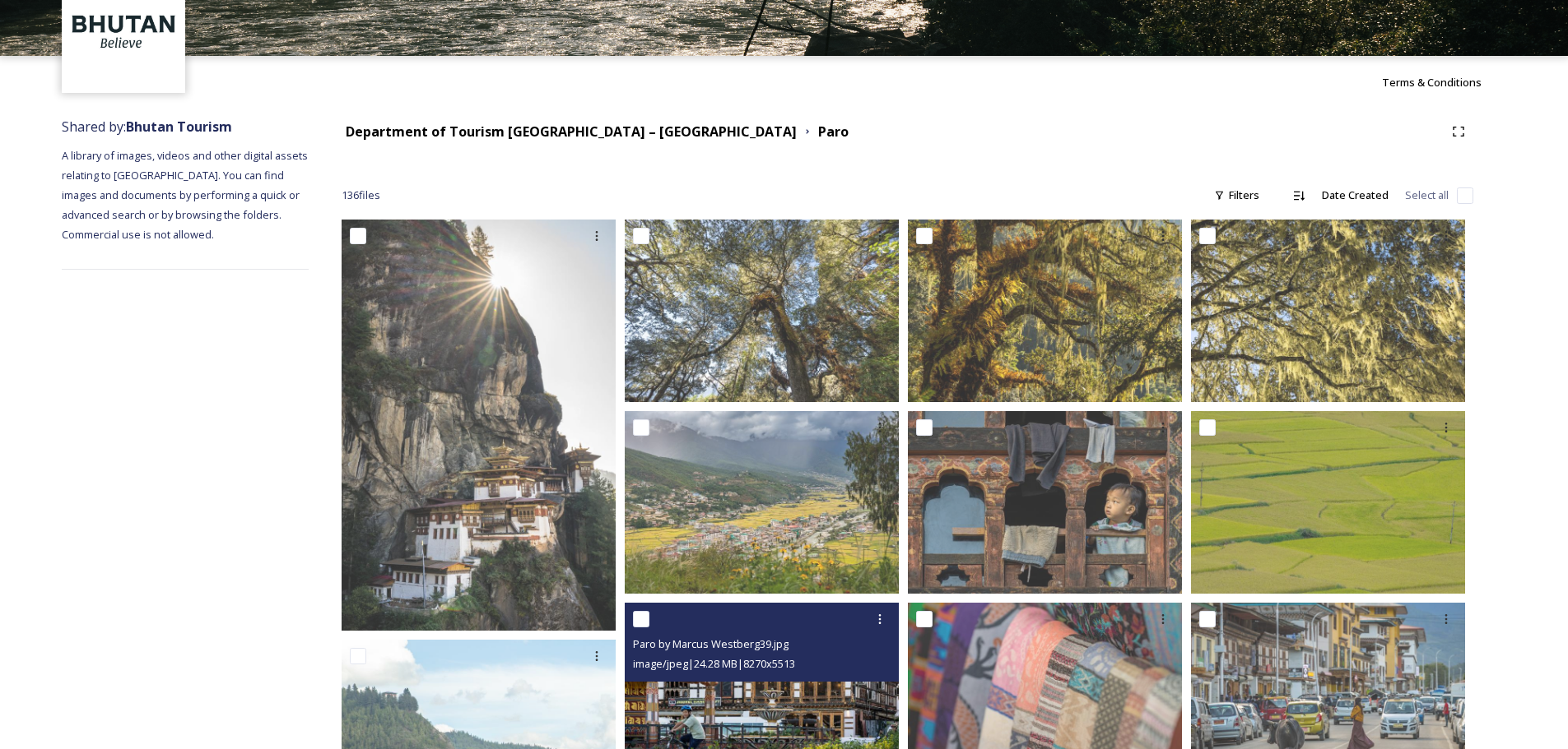
scroll to position [0, 0]
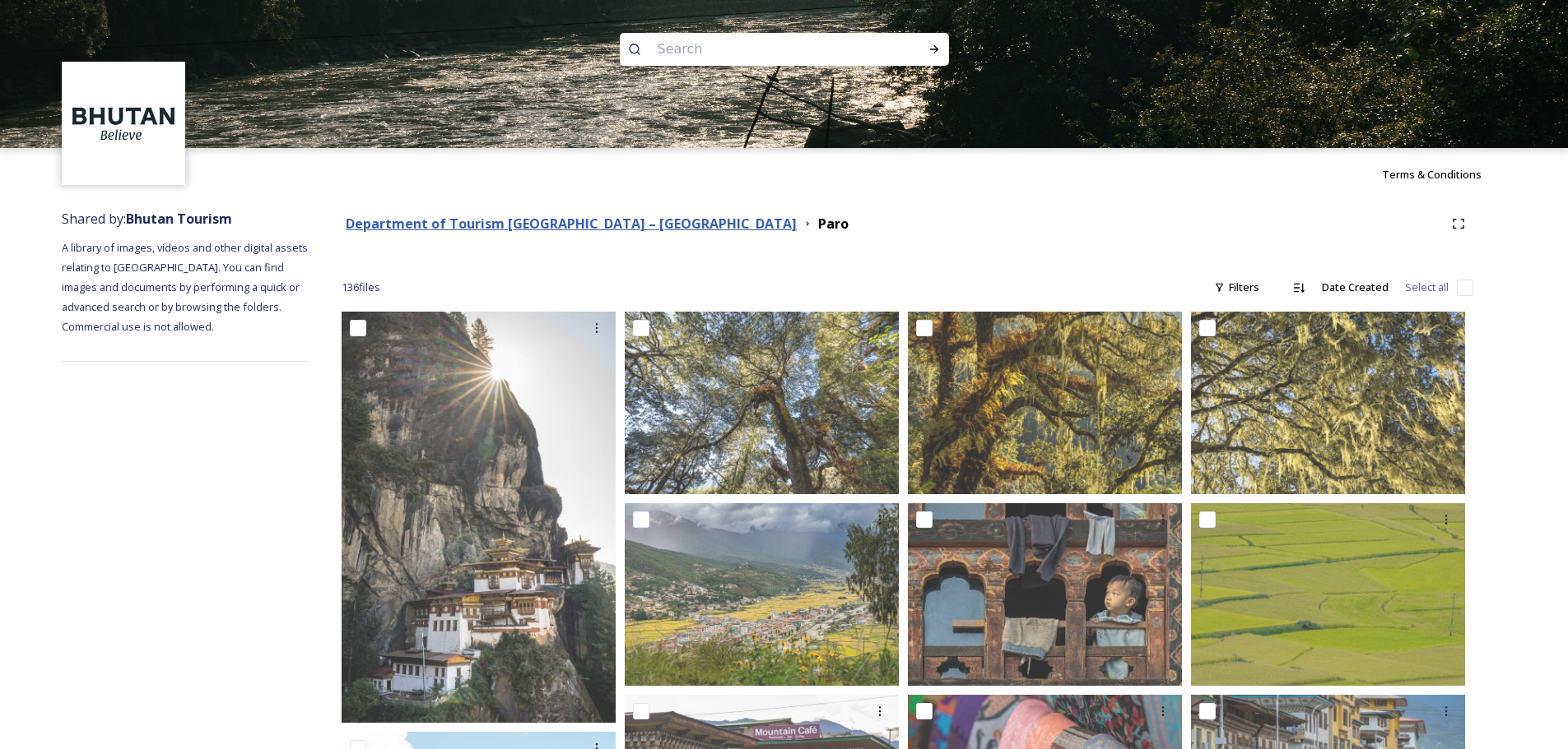
click at [622, 222] on strong "Department of Tourism [GEOGRAPHIC_DATA] – [GEOGRAPHIC_DATA]" at bounding box center [571, 224] width 451 height 19
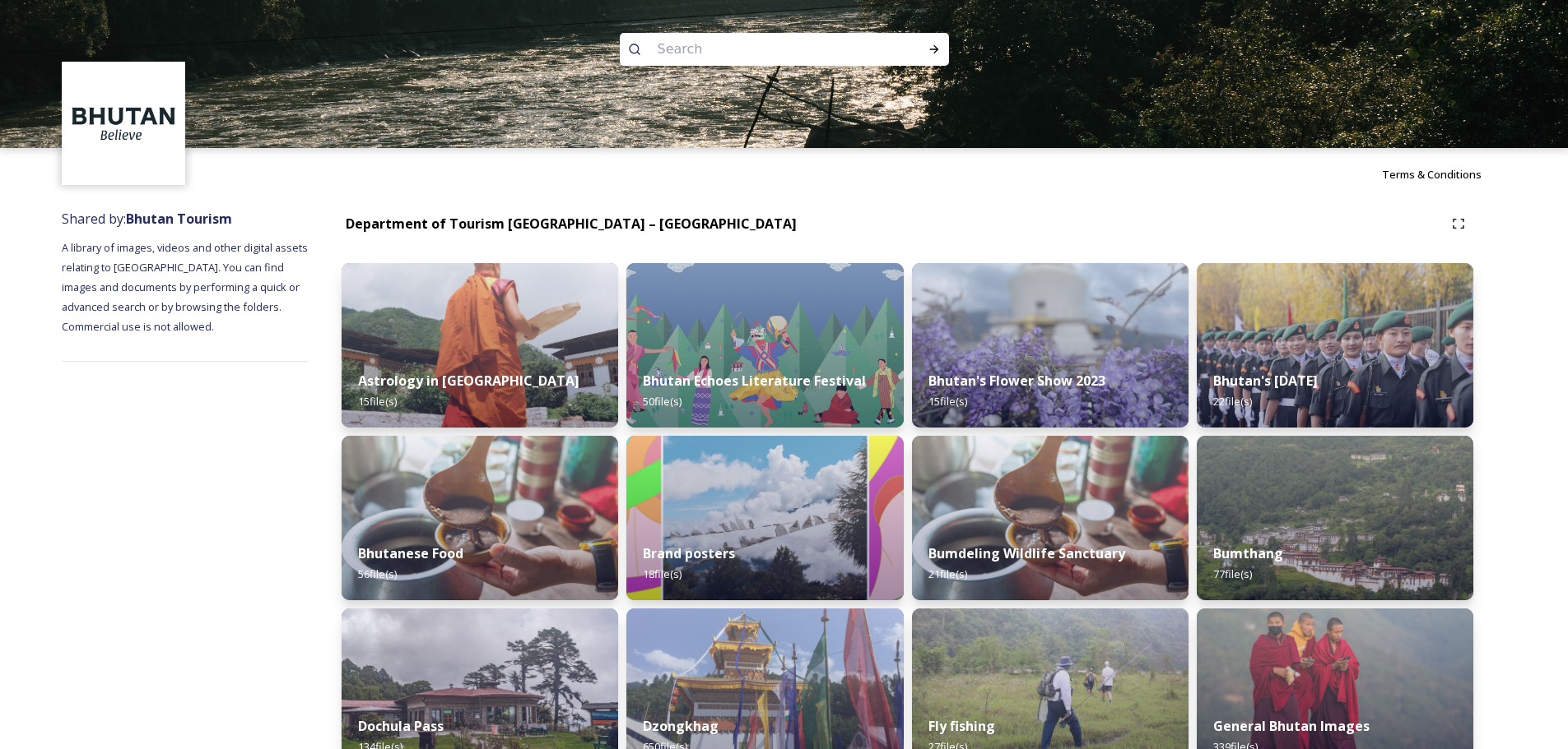
click at [610, 233] on div "Department of Tourism [GEOGRAPHIC_DATA] – [GEOGRAPHIC_DATA]" at bounding box center [571, 224] width 451 height 20
click at [613, 229] on strong "Department of Tourism [GEOGRAPHIC_DATA] – [GEOGRAPHIC_DATA]" at bounding box center [571, 224] width 451 height 19
click at [637, 231] on strong "Department of Tourism [GEOGRAPHIC_DATA] – [GEOGRAPHIC_DATA]" at bounding box center [571, 224] width 451 height 19
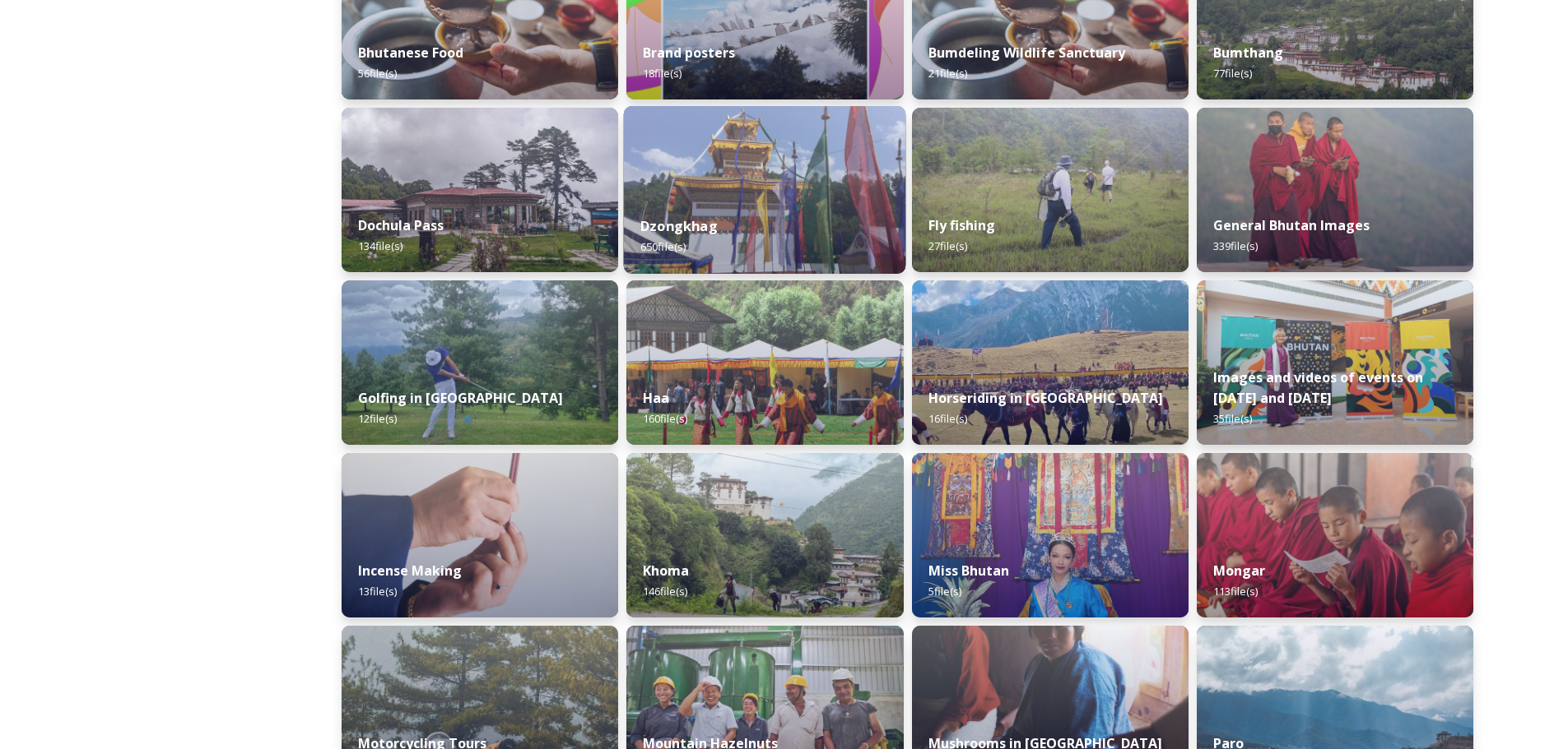
scroll to position [460, 0]
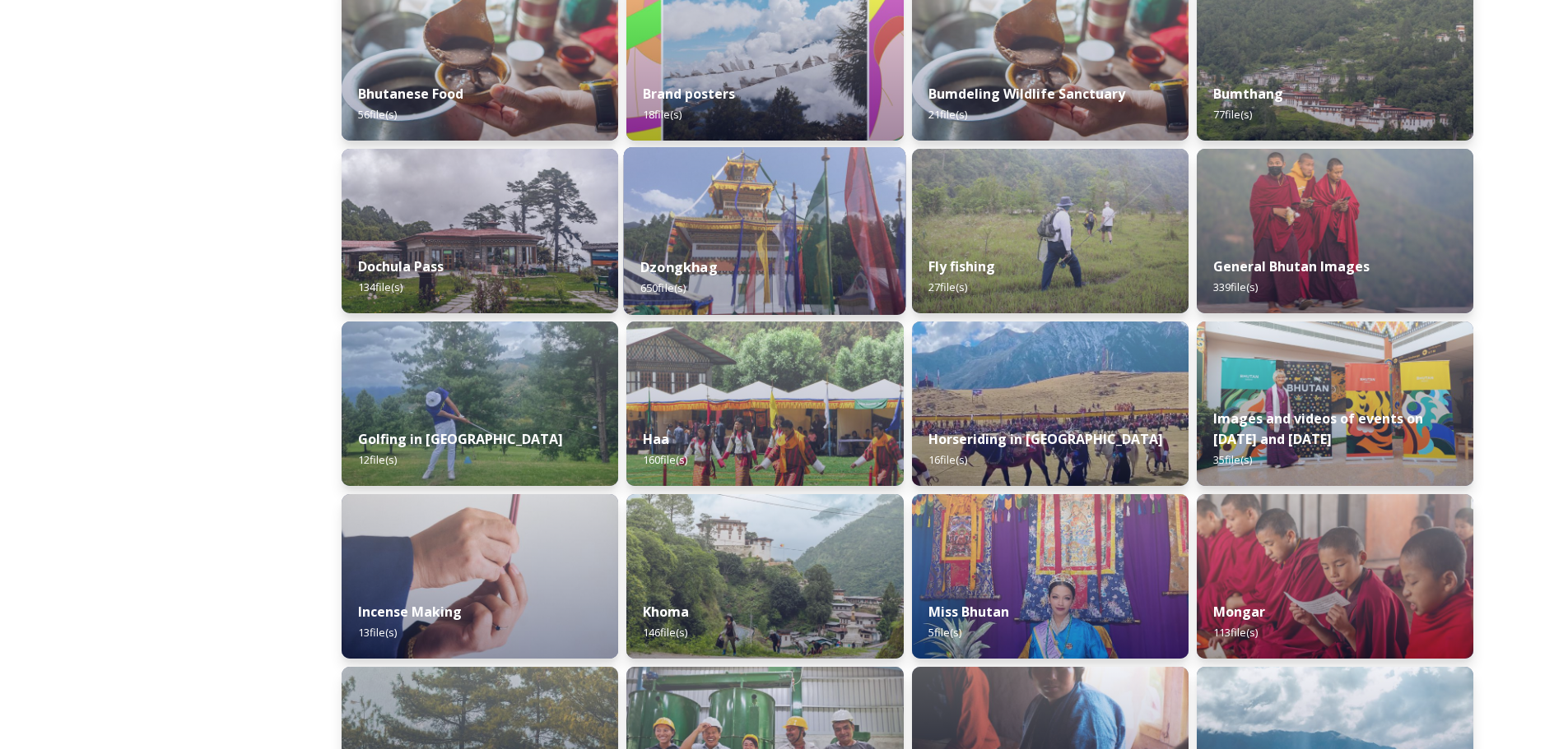
click at [782, 248] on div "Dzongkhag 650 file(s)" at bounding box center [765, 277] width 282 height 75
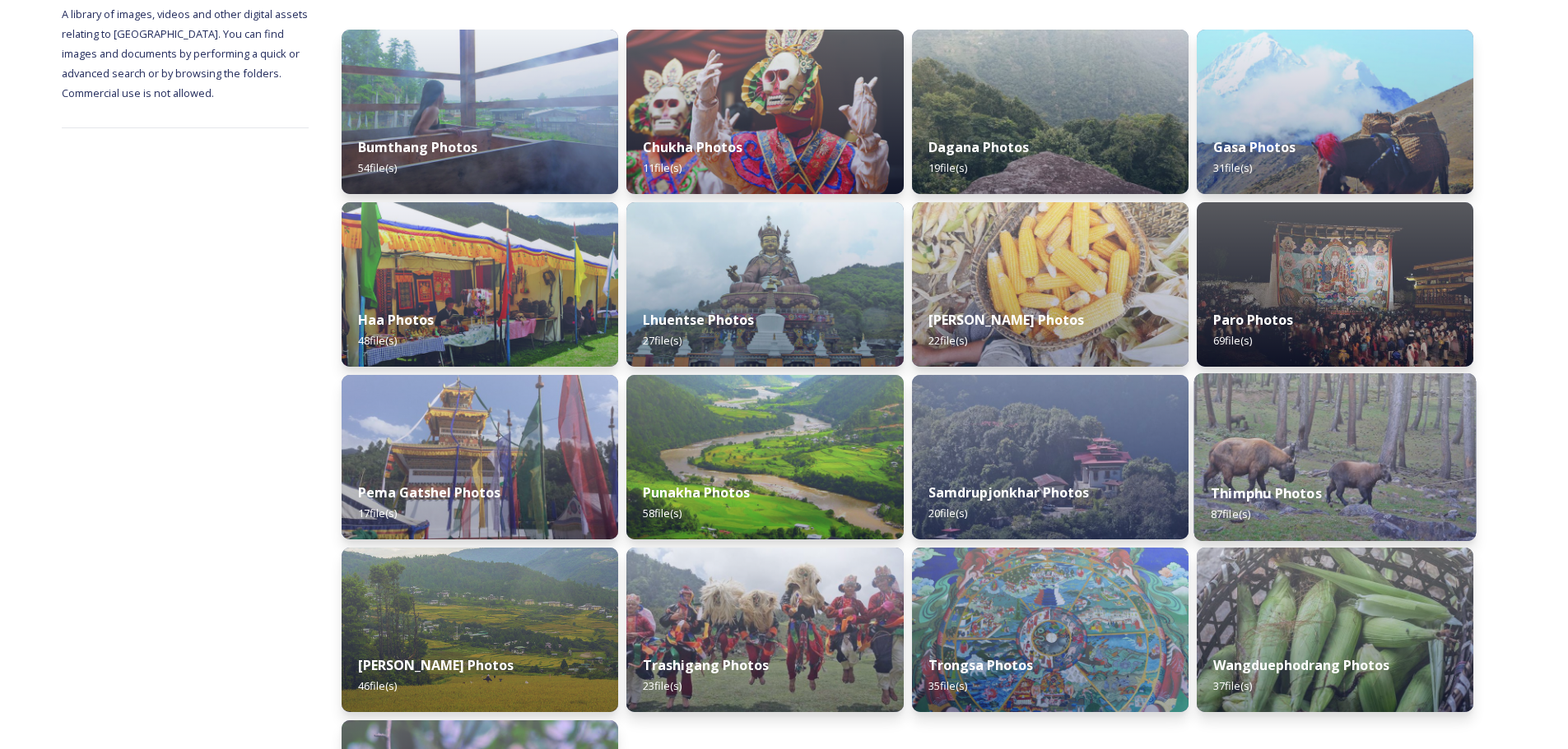
scroll to position [329, 0]
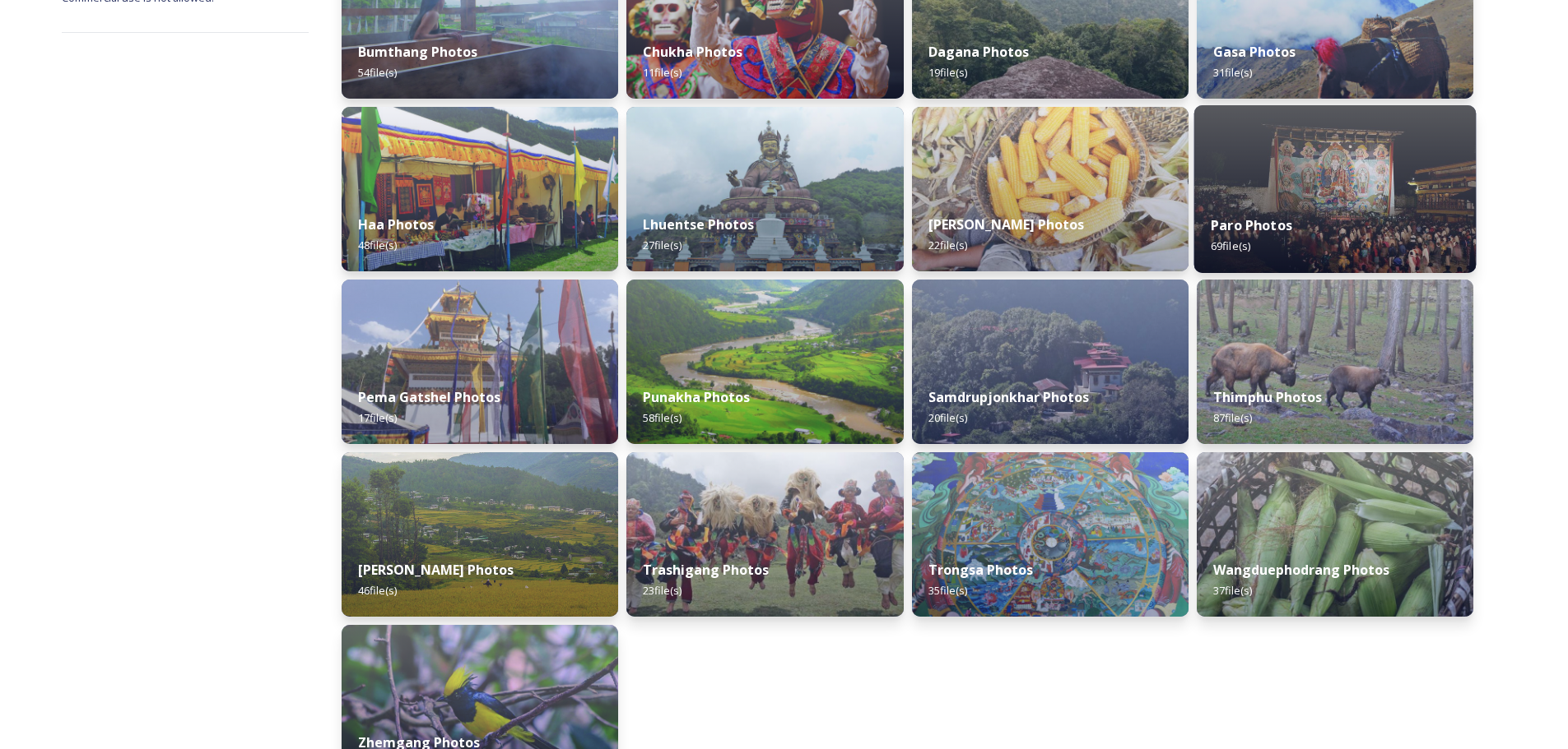
click at [1263, 188] on img at bounding box center [1334, 189] width 282 height 168
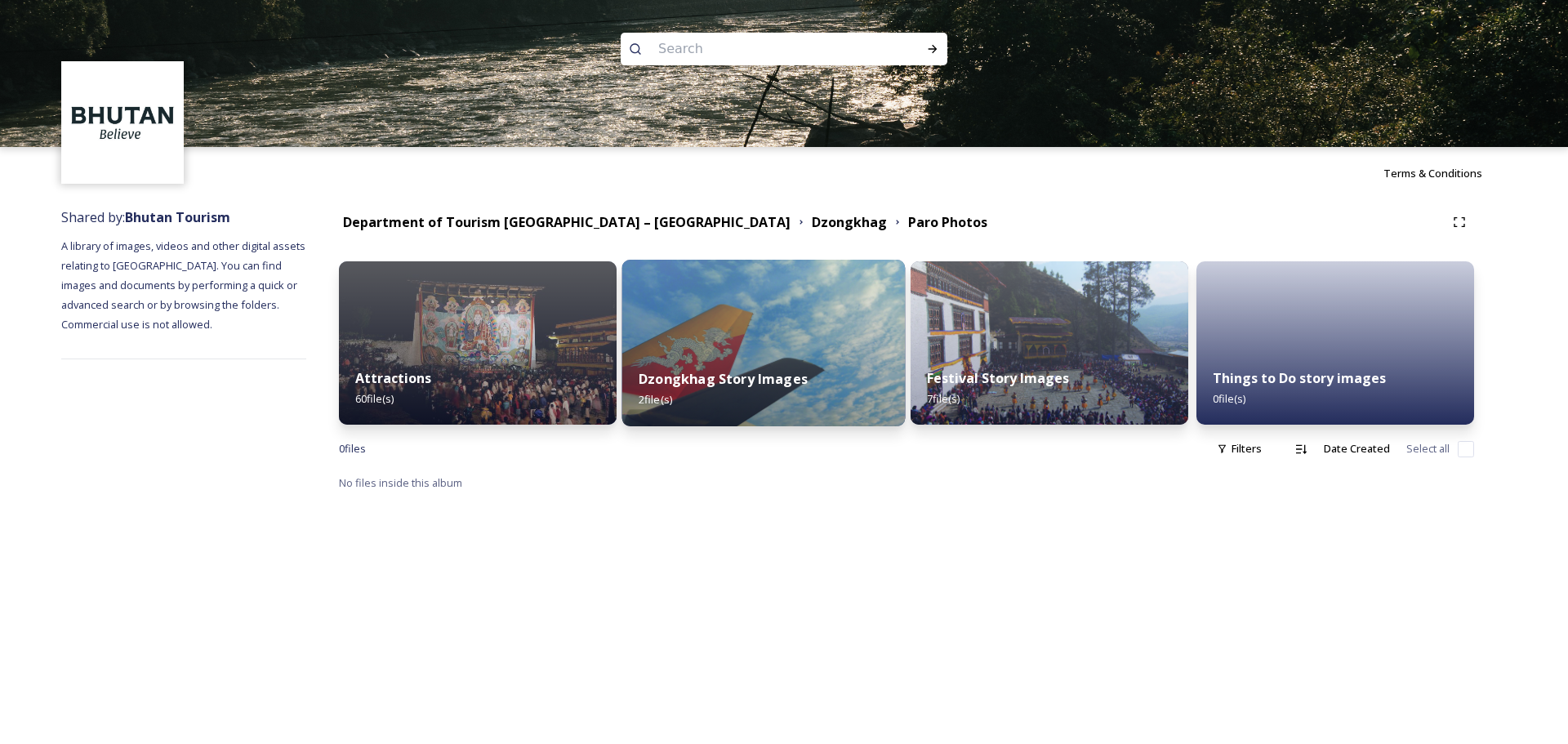
click at [682, 341] on img at bounding box center [764, 343] width 283 height 167
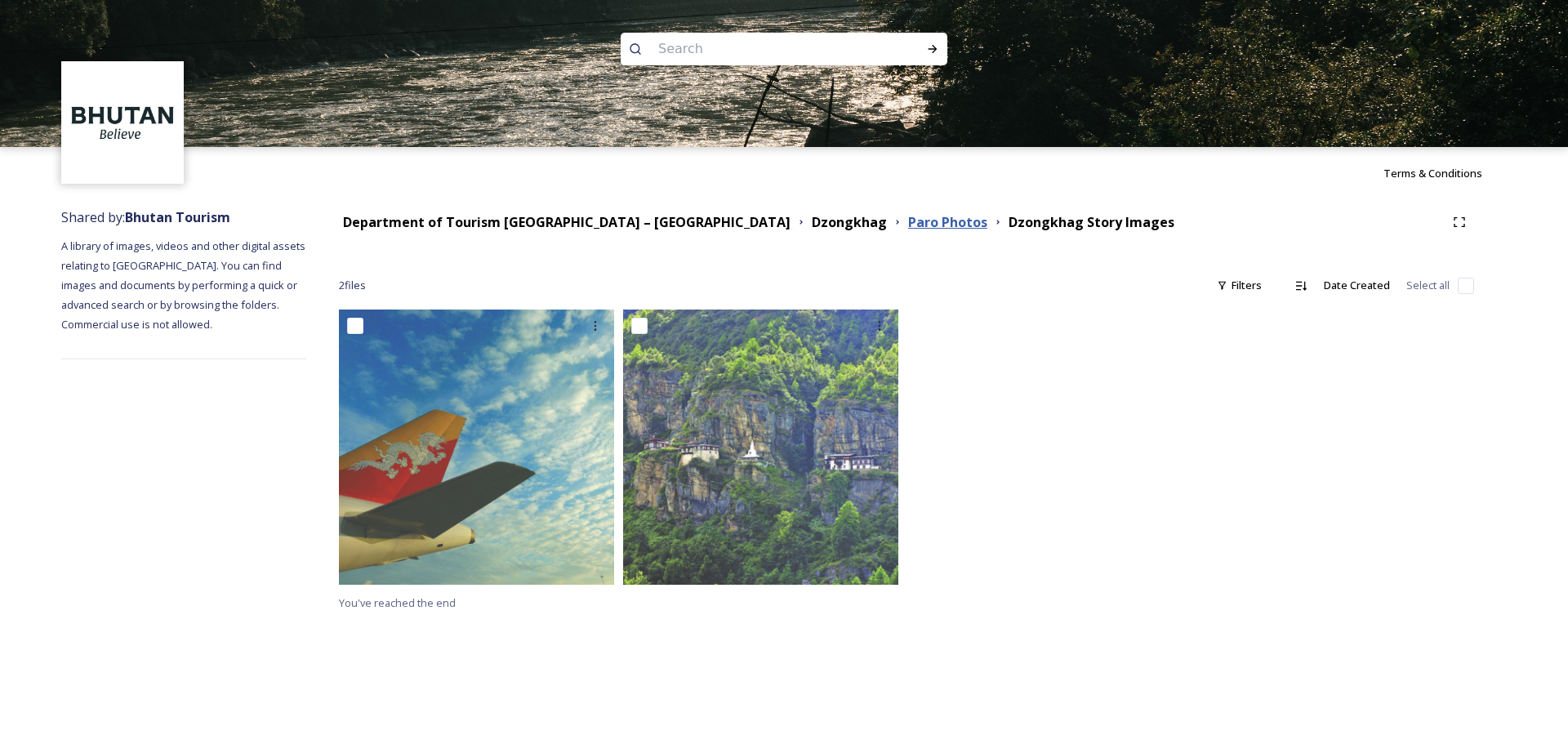
click at [908, 226] on strong "Paro Photos" at bounding box center [948, 223] width 79 height 18
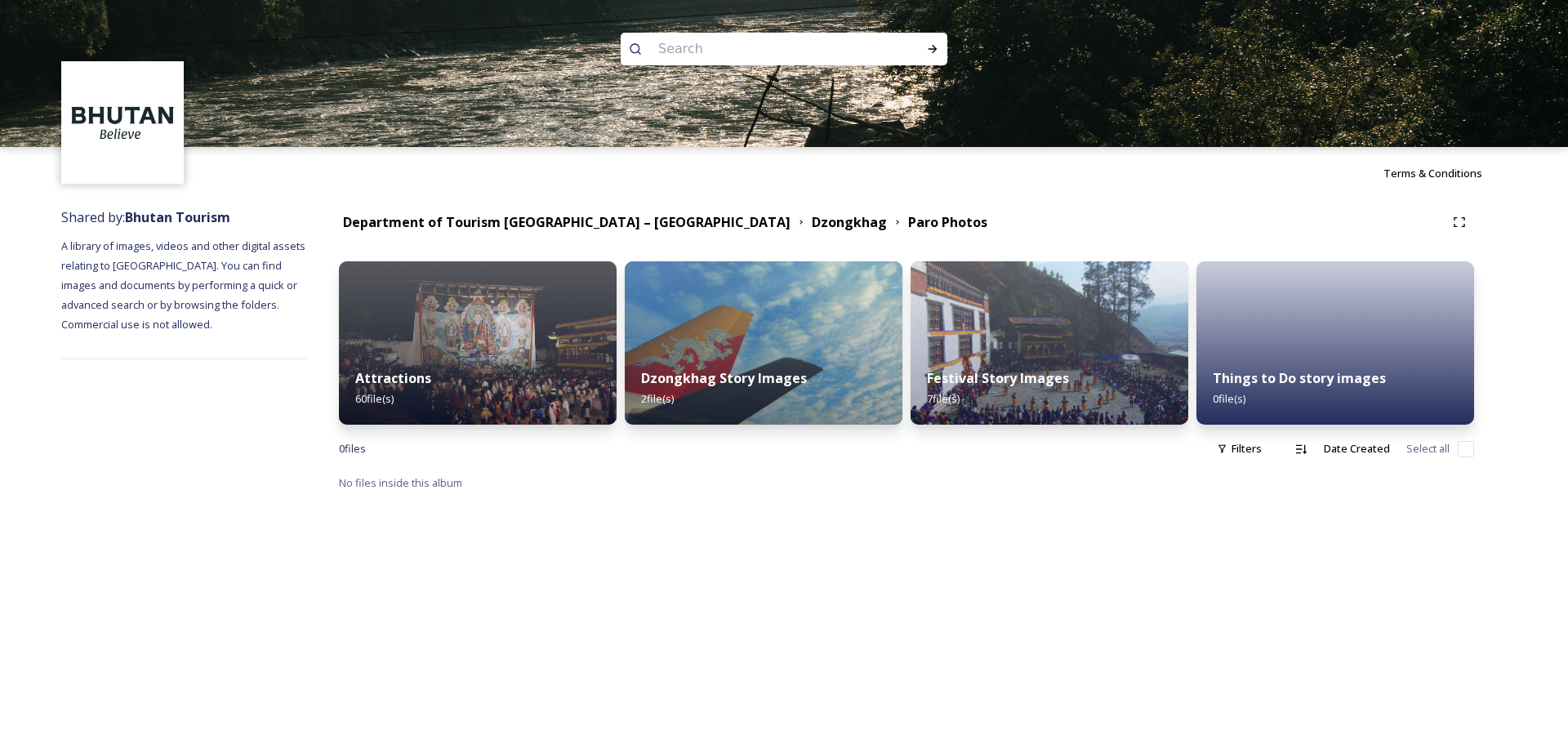
click at [555, 365] on div "Attractions 60 file(s)" at bounding box center [478, 388] width 278 height 73
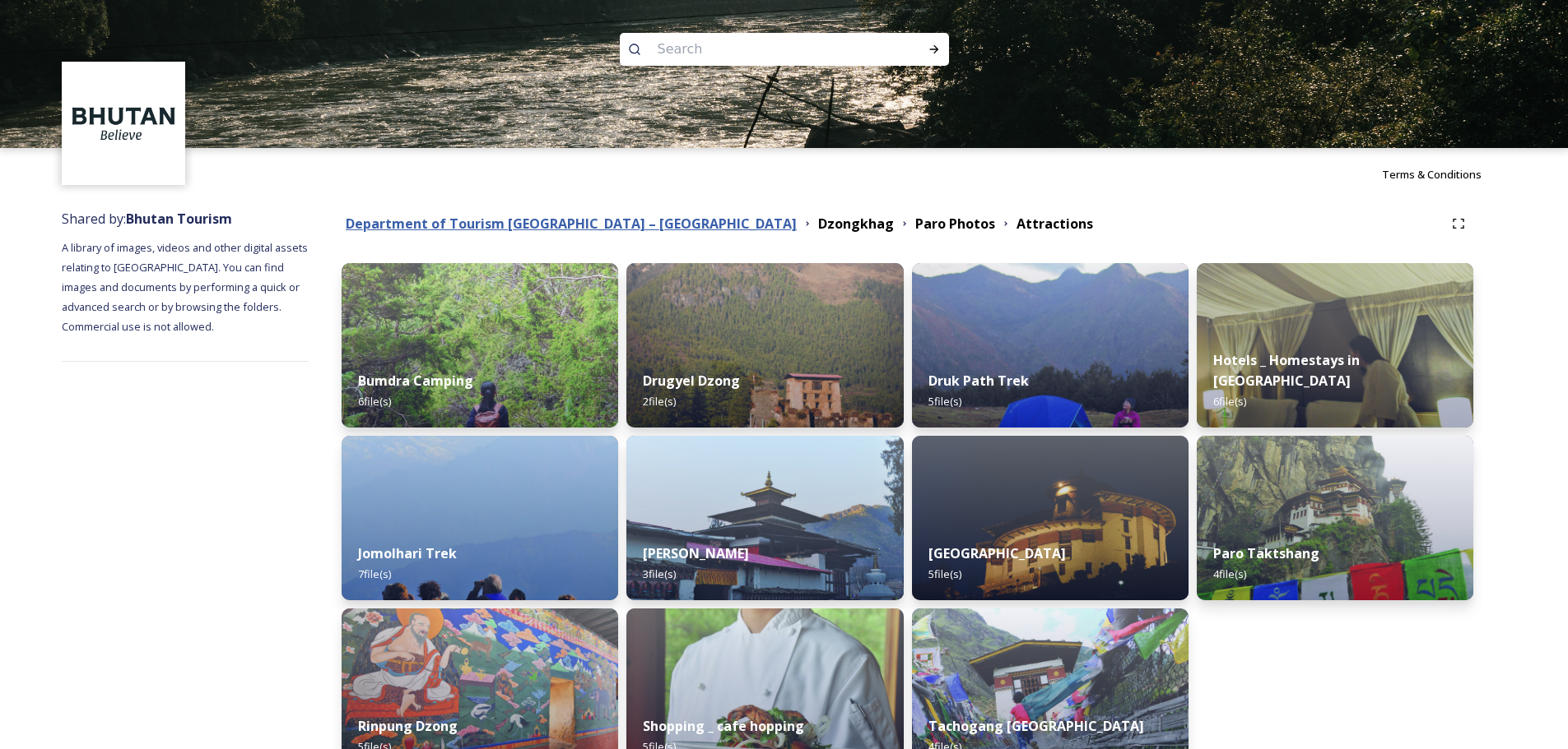
click at [619, 226] on strong "Department of Tourism [GEOGRAPHIC_DATA] – [GEOGRAPHIC_DATA]" at bounding box center [571, 224] width 451 height 19
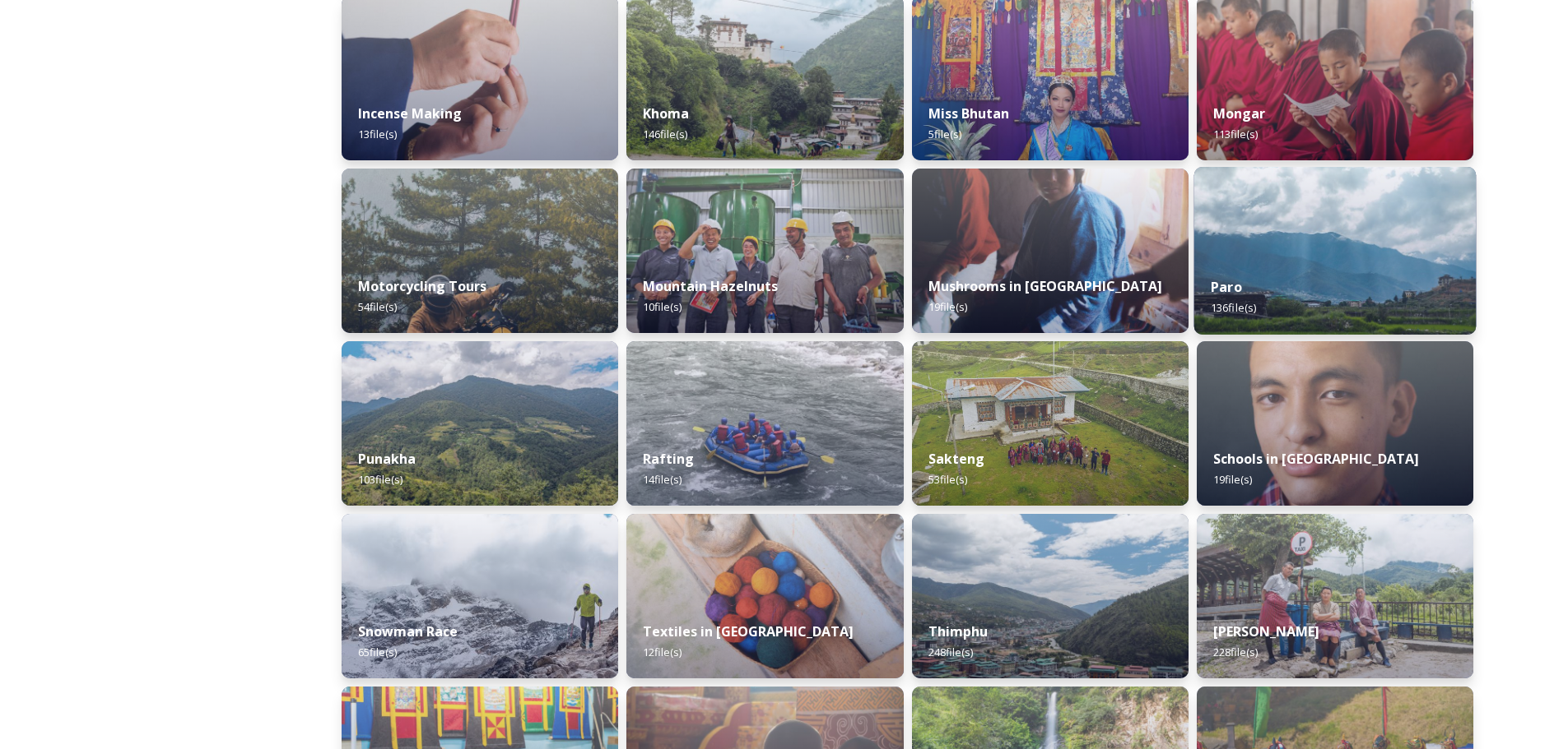
scroll to position [987, 0]
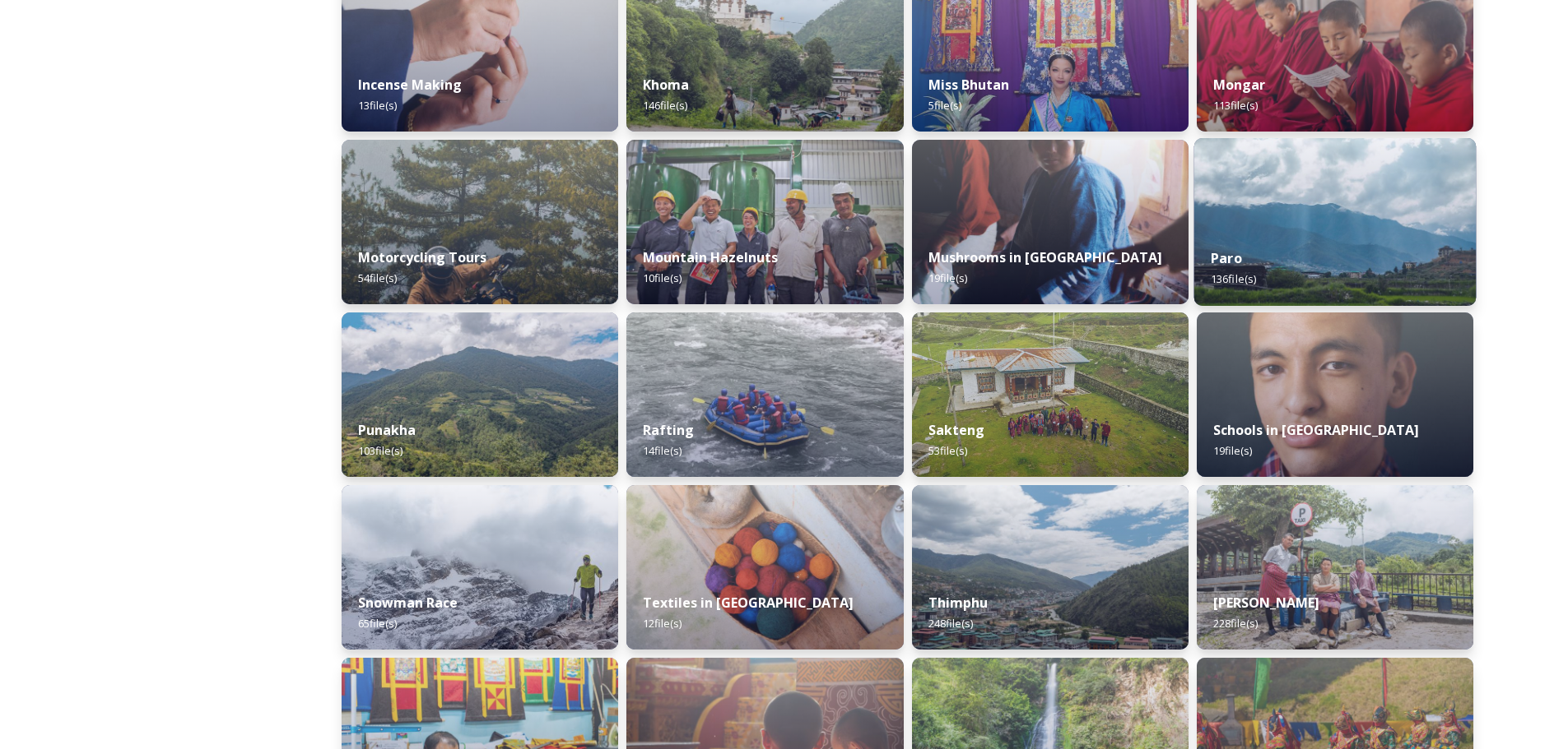
click at [1352, 264] on div "Paro 136 file(s)" at bounding box center [1334, 268] width 282 height 75
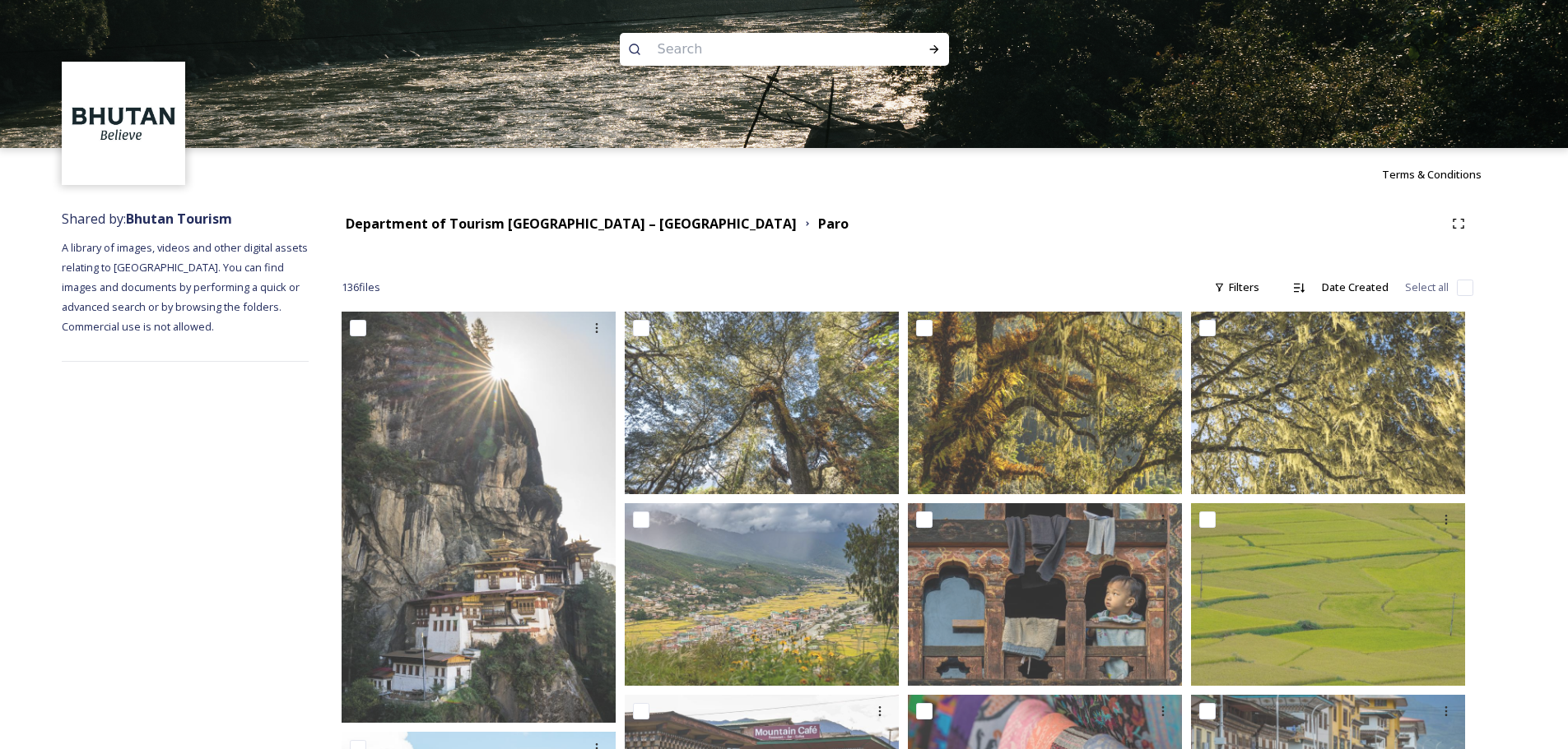
click at [717, 49] on input at bounding box center [761, 49] width 225 height 36
type input "[GEOGRAPHIC_DATA]"
click at [939, 49] on icon at bounding box center [934, 49] width 13 height 13
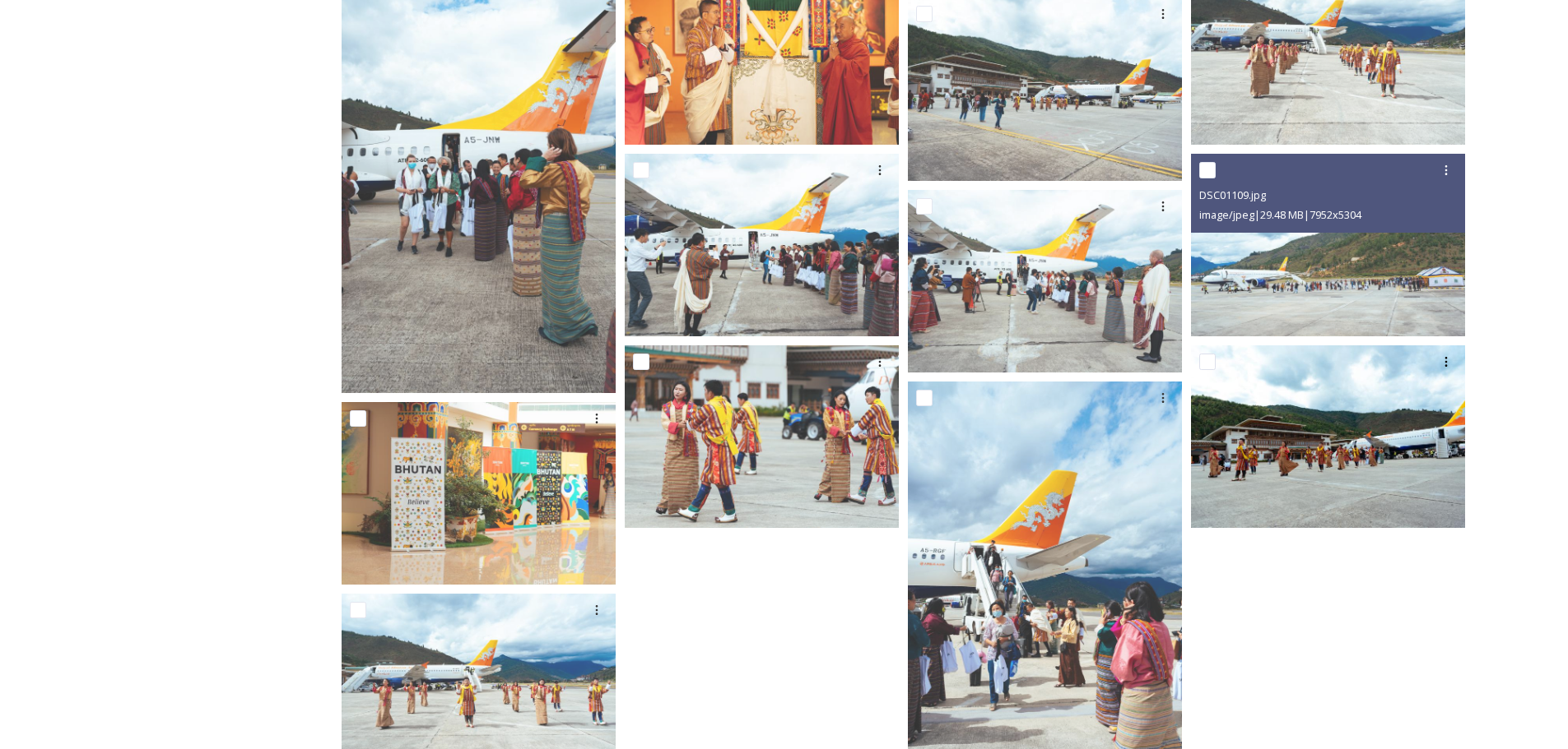
scroll to position [689, 0]
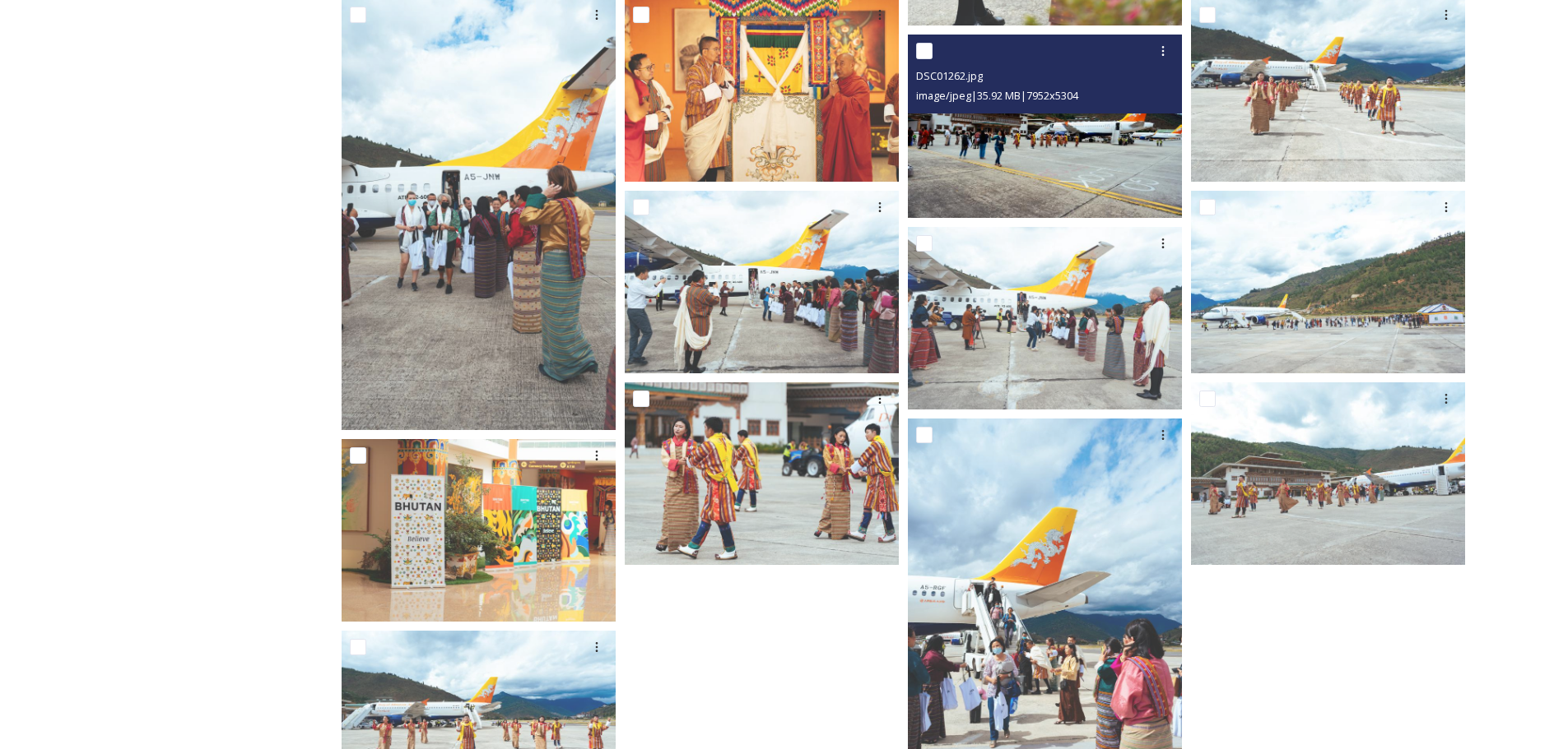
click at [1014, 166] on img at bounding box center [1045, 125] width 274 height 183
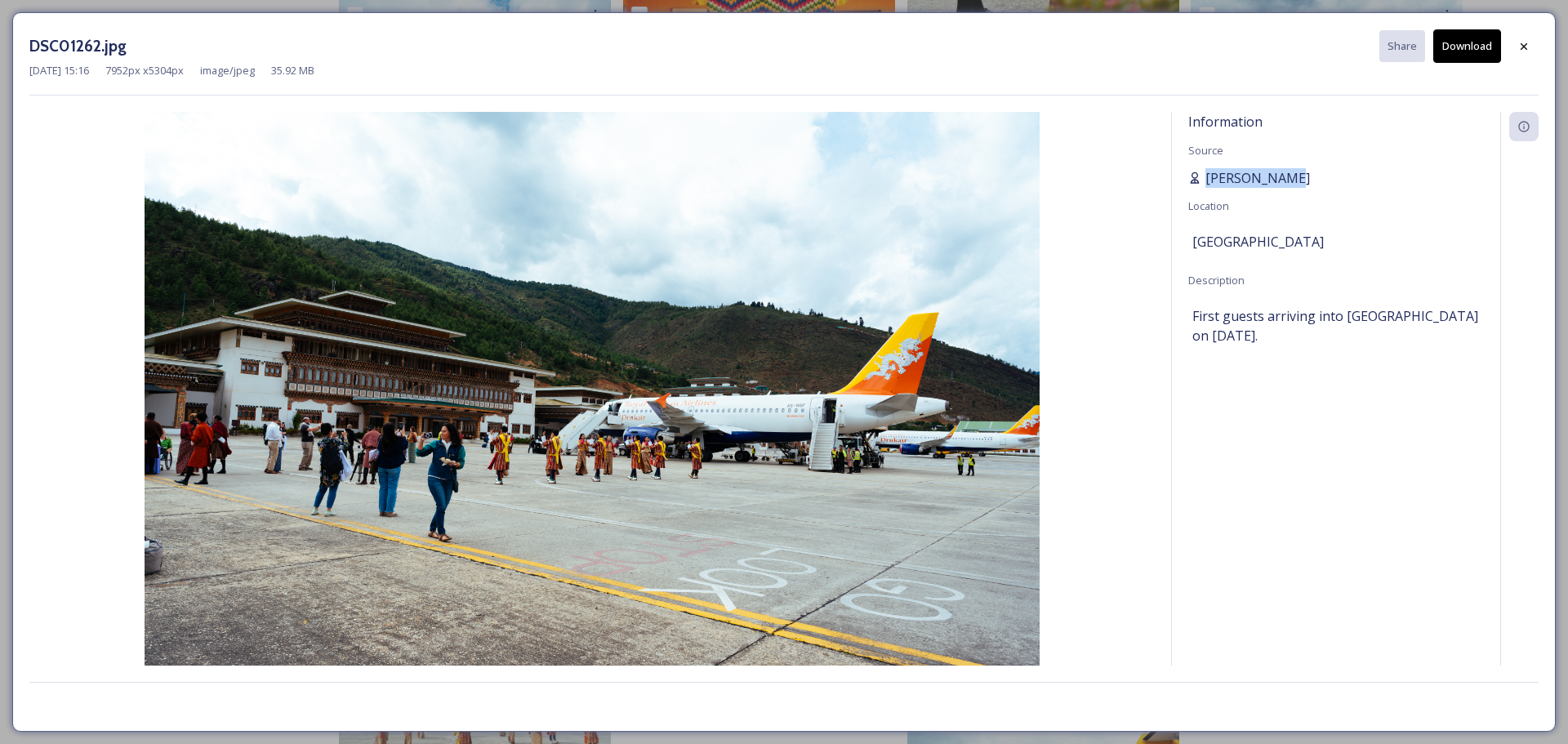
drag, startPoint x: 1261, startPoint y: 182, endPoint x: 1200, endPoint y: 175, distance: 61.4
click at [1197, 176] on div "[PERSON_NAME]" at bounding box center [1335, 178] width 295 height 19
click at [1519, 44] on icon at bounding box center [1524, 46] width 13 height 13
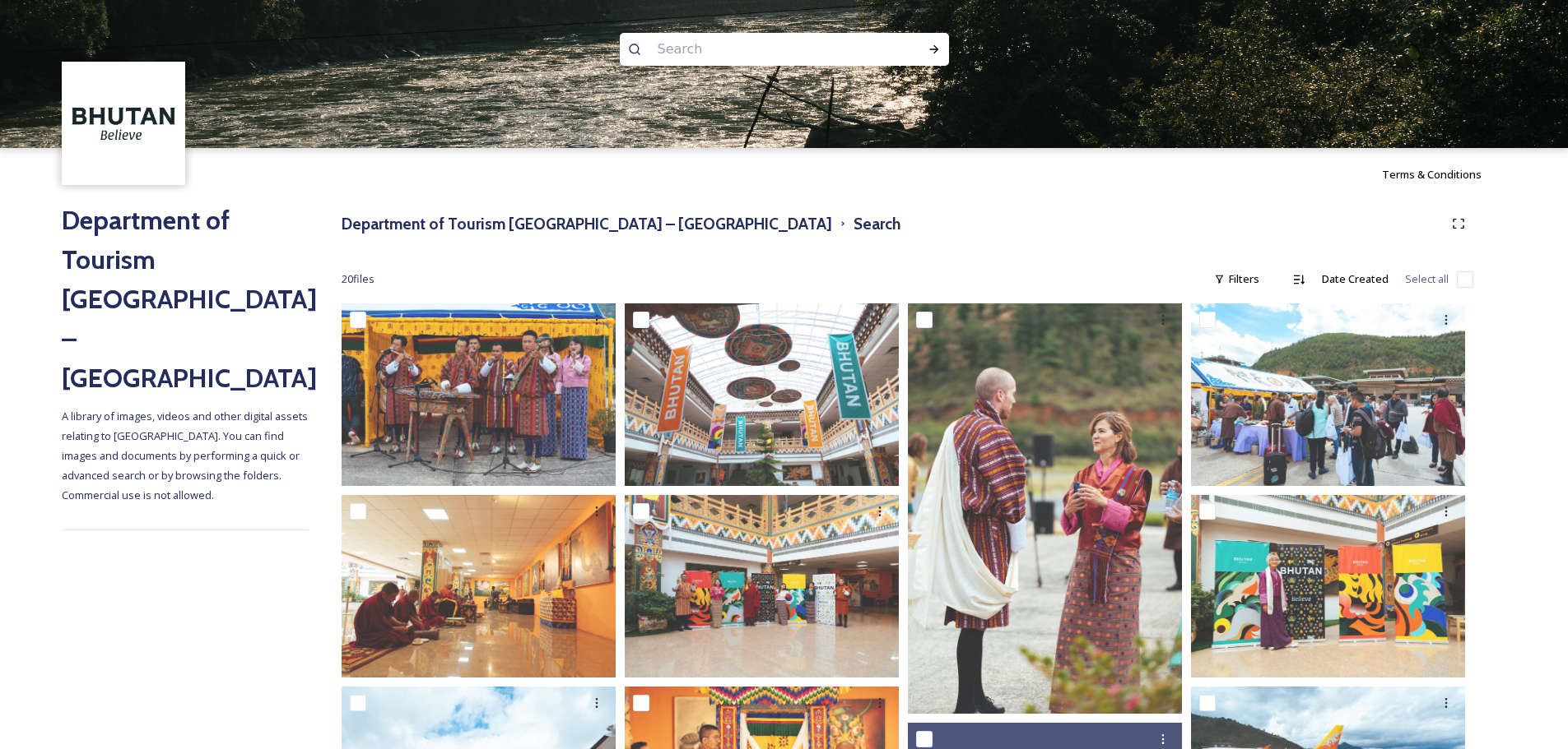
click at [830, 49] on input at bounding box center [761, 49] width 225 height 36
type input "[DATE]"
click at [939, 42] on div "Run Search" at bounding box center [934, 49] width 30 height 30
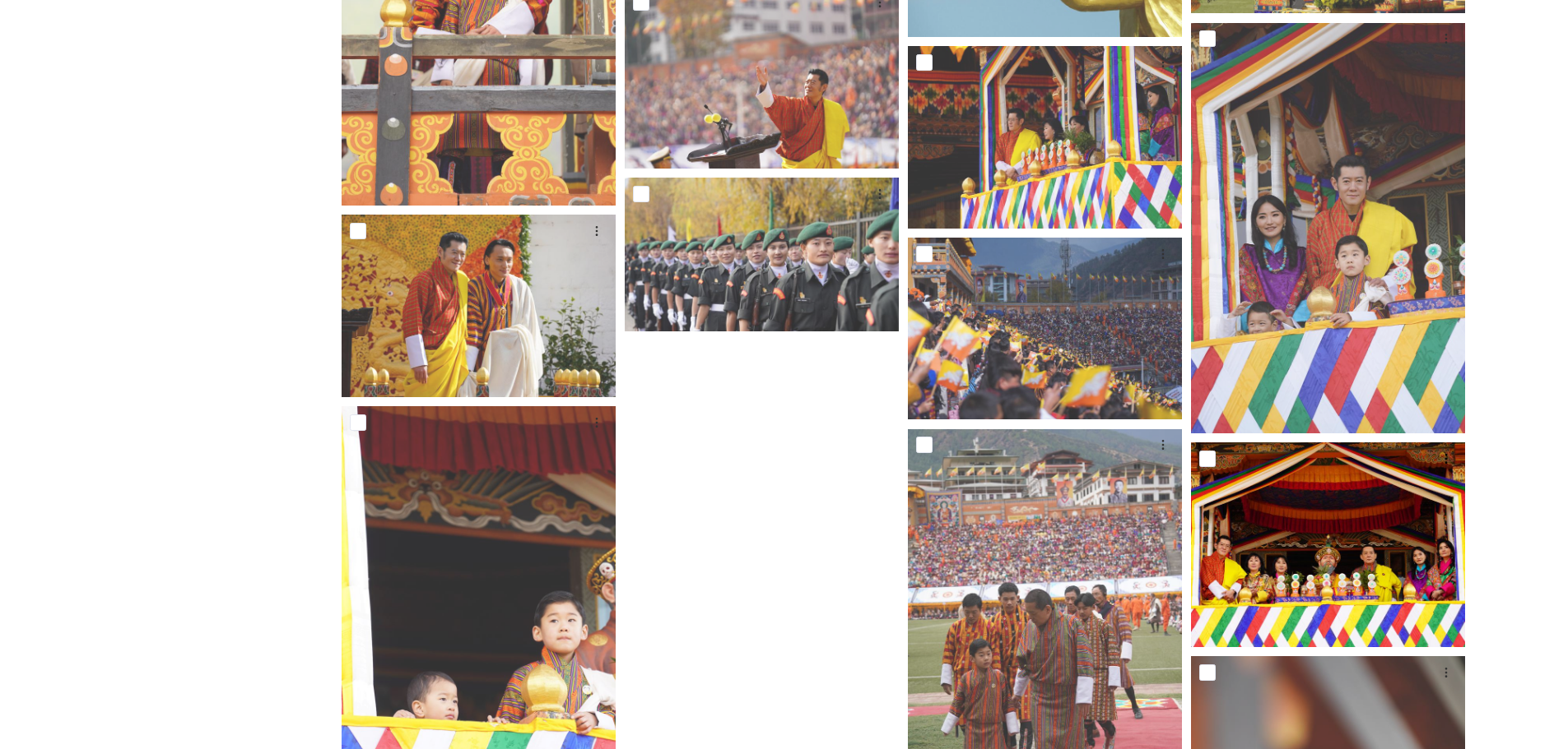
scroll to position [905, 0]
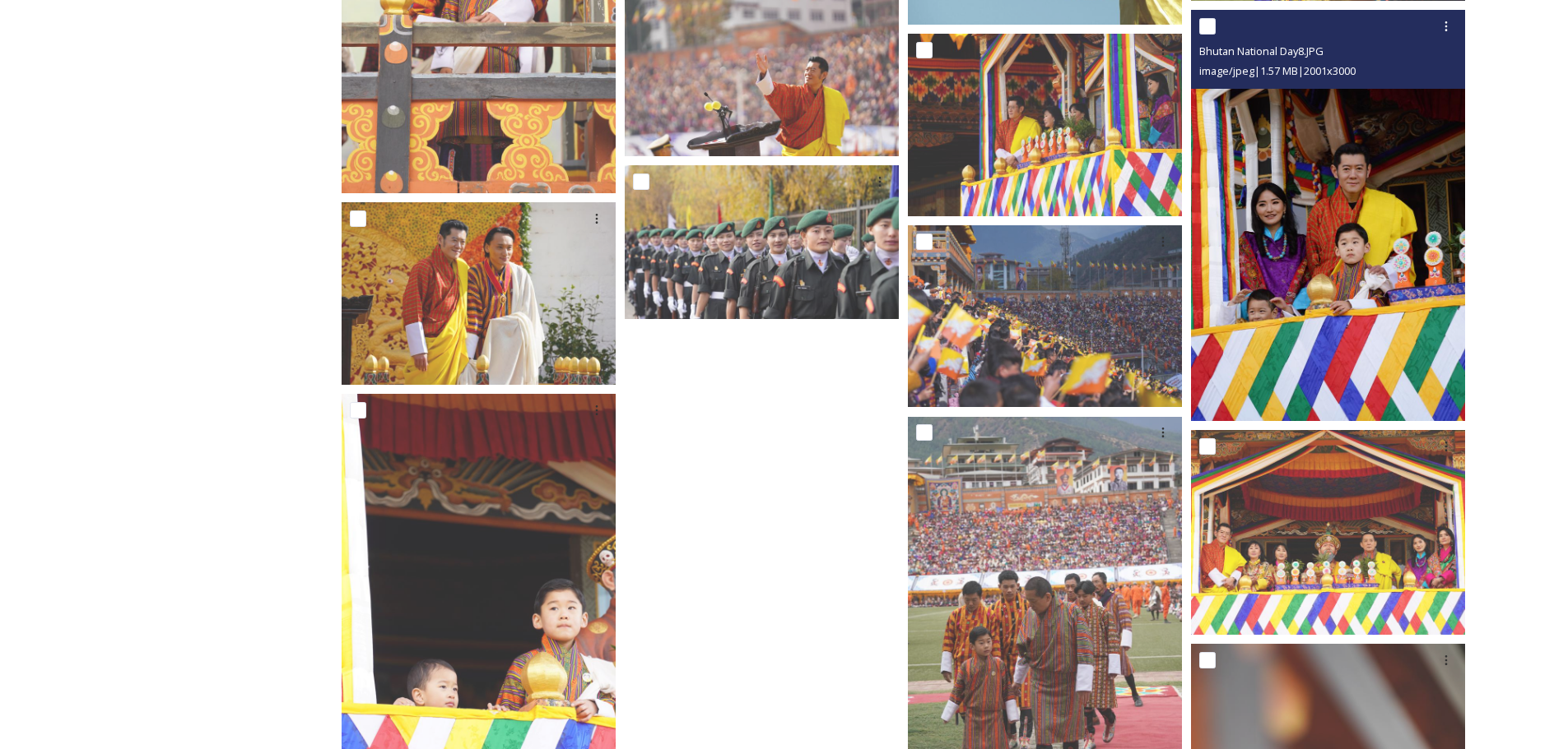
click at [1397, 274] on img at bounding box center [1328, 216] width 274 height 411
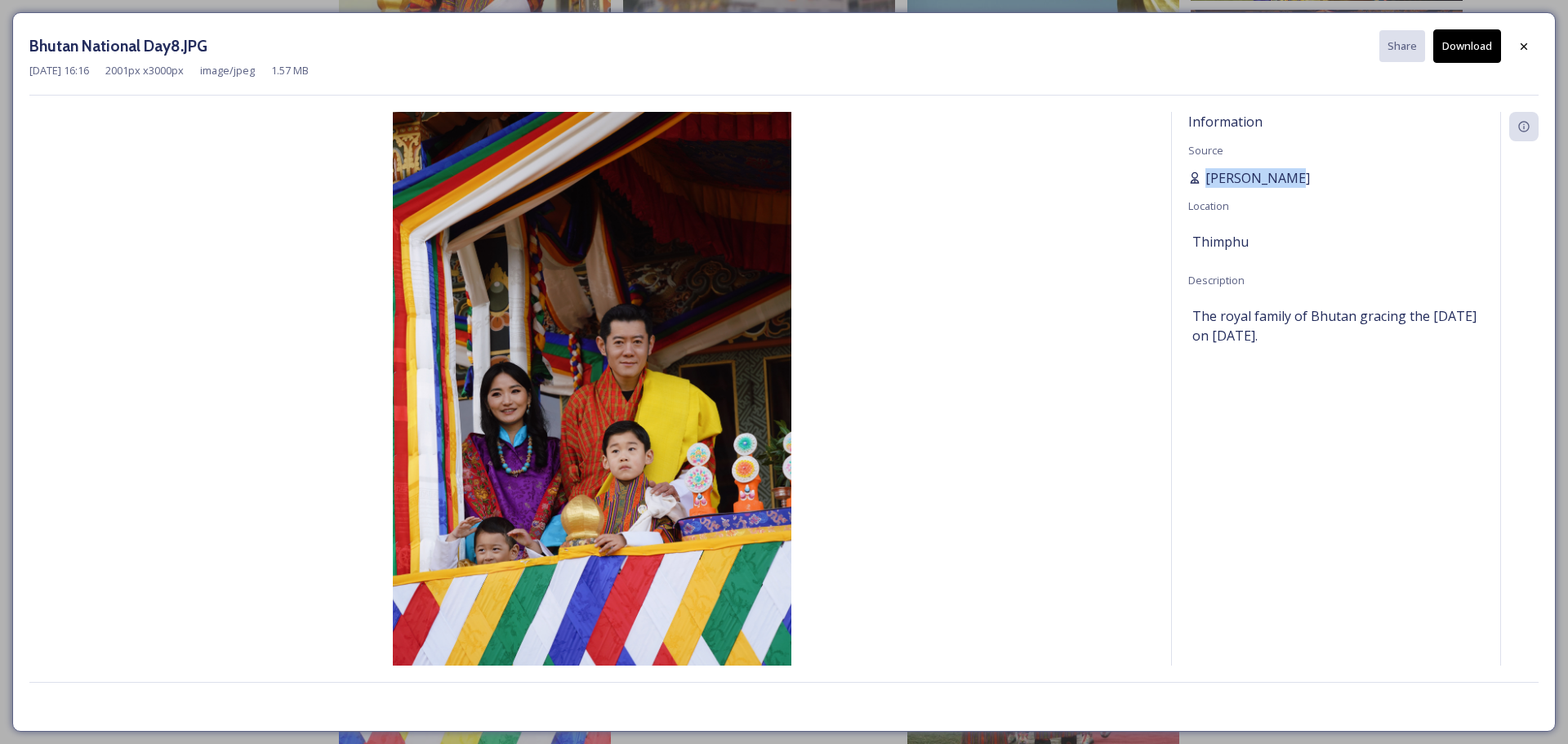
drag, startPoint x: 1287, startPoint y: 173, endPoint x: 1202, endPoint y: 173, distance: 85.0
click at [1202, 173] on div "[PERSON_NAME]" at bounding box center [1335, 178] width 295 height 19
copy span "[PERSON_NAME]"
click at [1522, 40] on icon at bounding box center [1524, 46] width 13 height 13
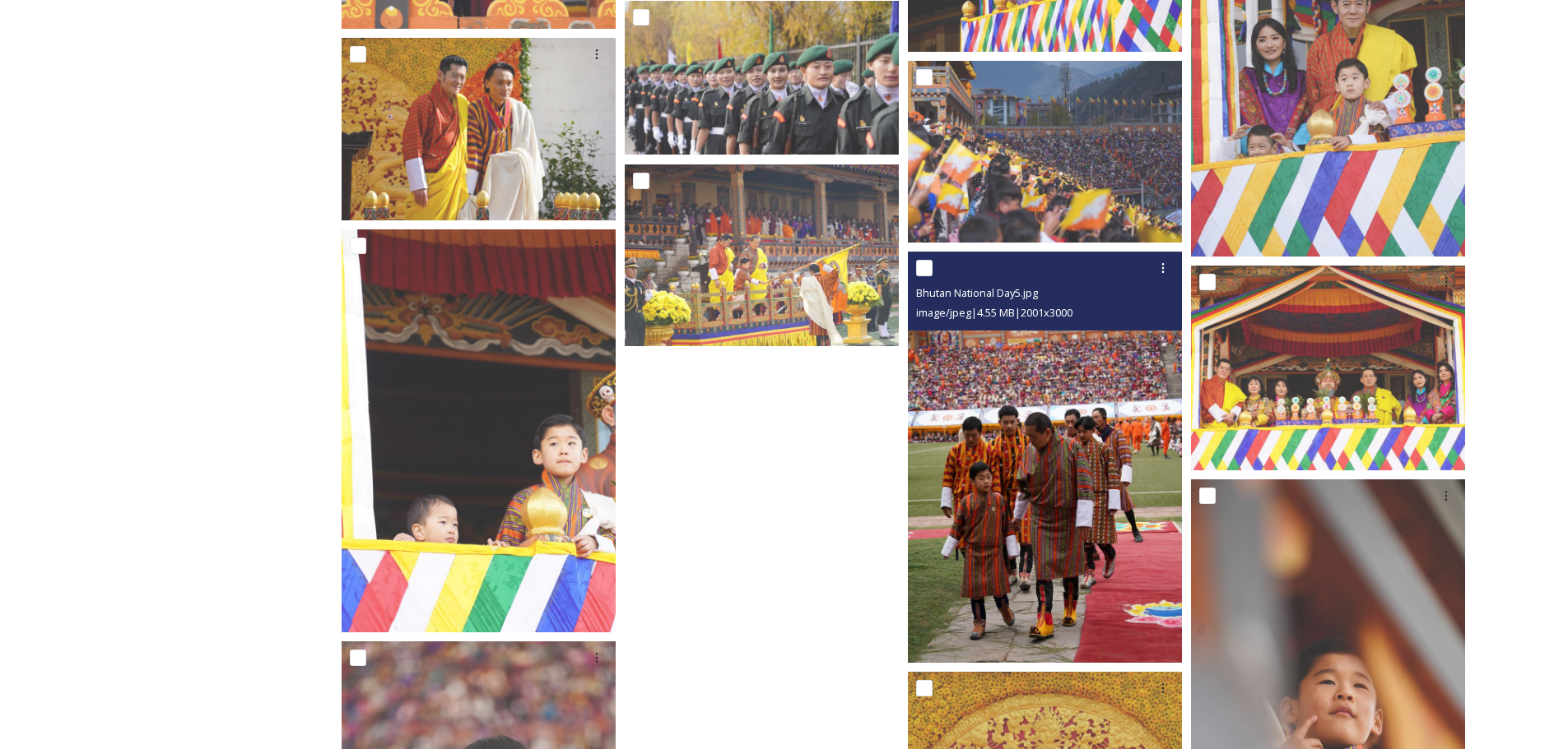
scroll to position [987, 0]
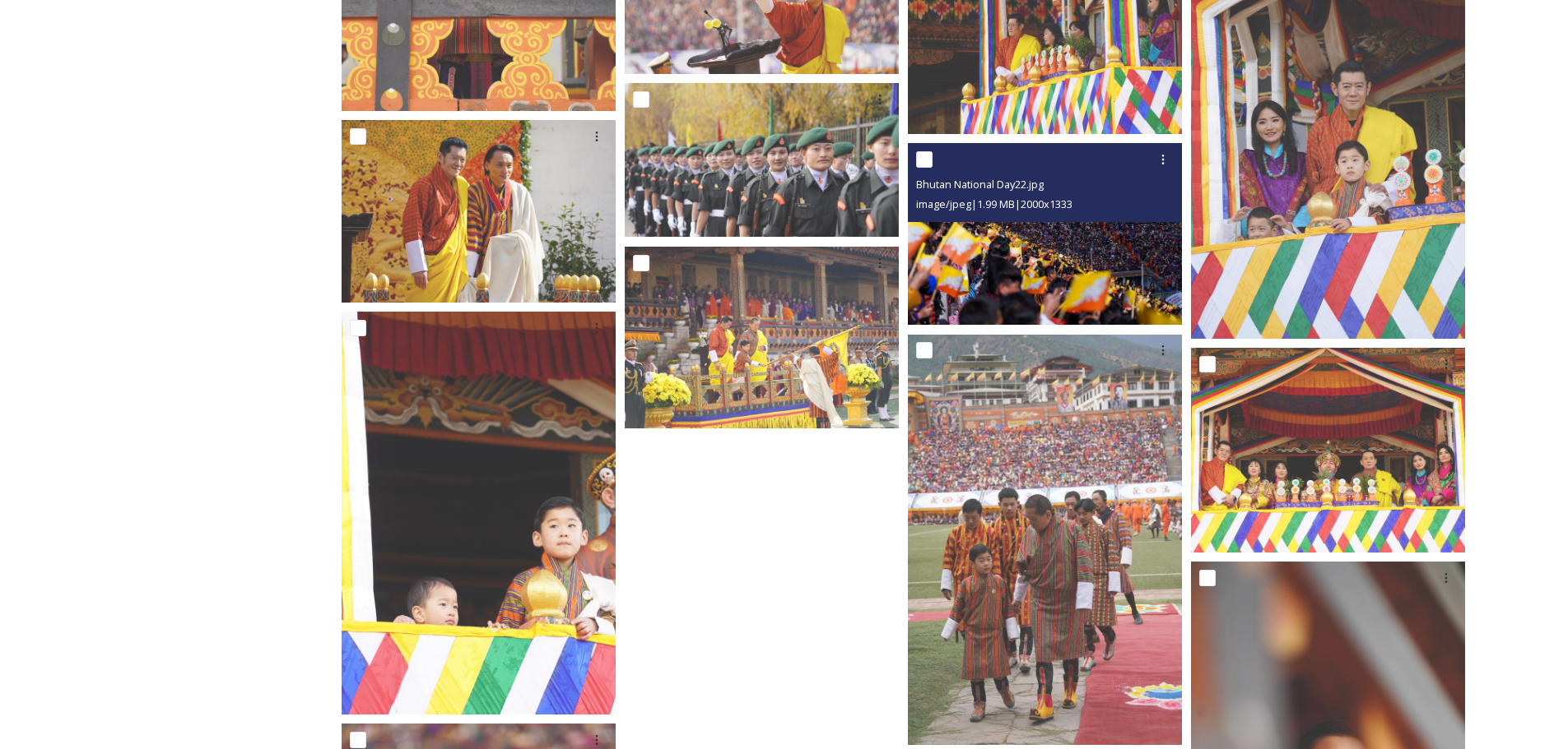
click at [1049, 314] on img at bounding box center [1045, 234] width 274 height 183
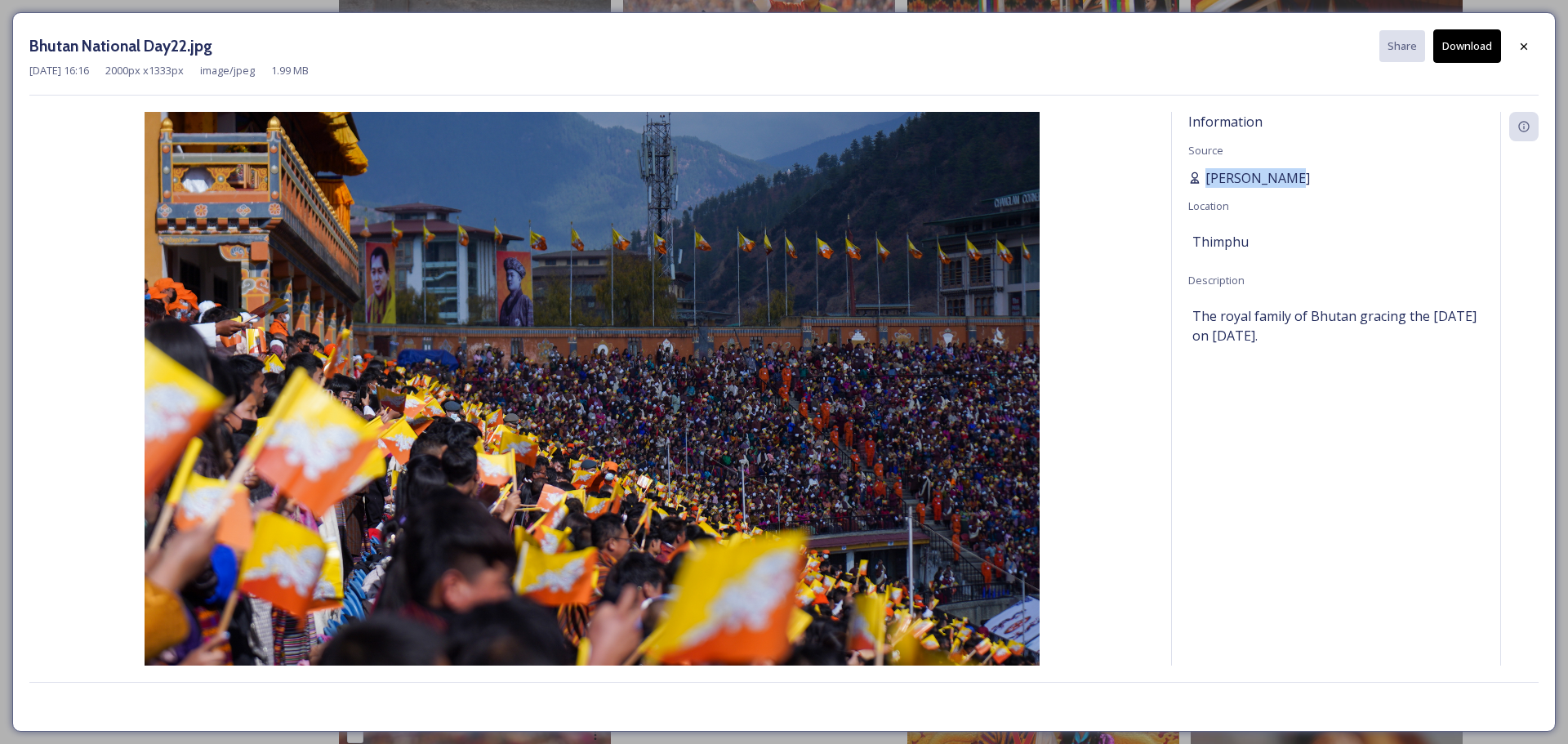
drag, startPoint x: 1286, startPoint y: 178, endPoint x: 1203, endPoint y: 173, distance: 83.2
click at [1203, 173] on div "[PERSON_NAME]" at bounding box center [1335, 178] width 295 height 19
copy span "[PERSON_NAME]"
click at [1519, 38] on div at bounding box center [1524, 47] width 29 height 29
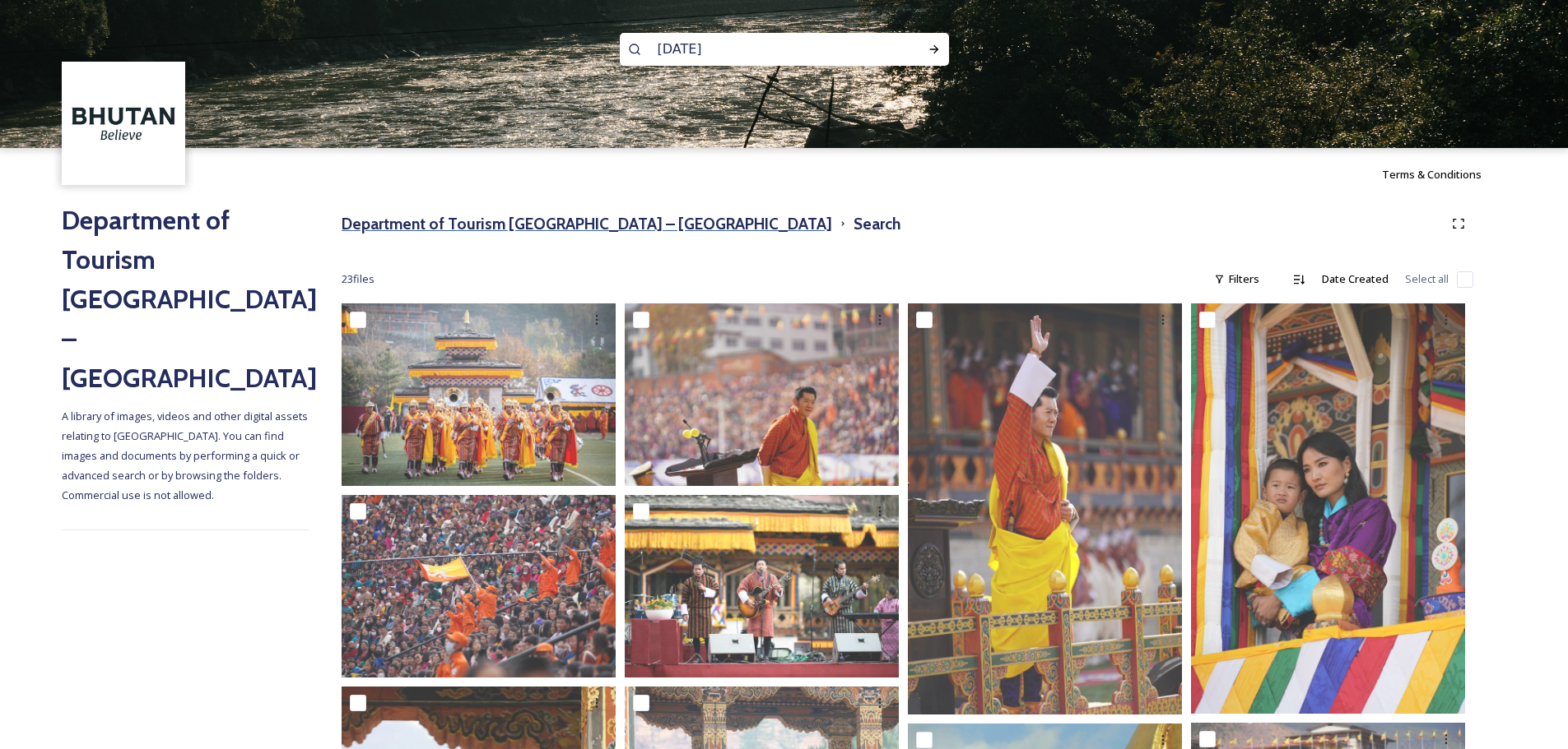
click at [559, 222] on h3 "Department of Tourism [GEOGRAPHIC_DATA] – [GEOGRAPHIC_DATA]" at bounding box center [586, 224] width 491 height 24
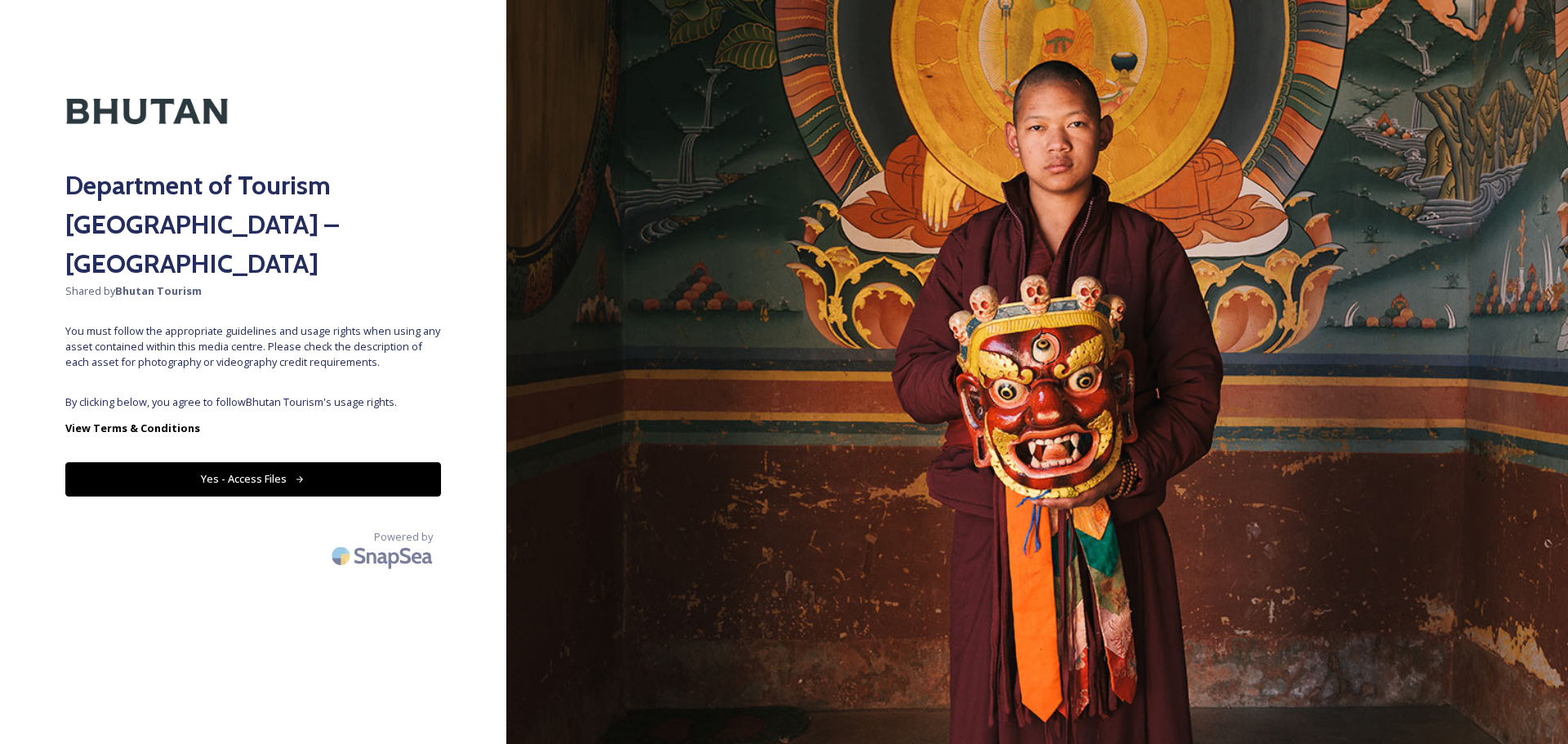
click at [330, 462] on button "Yes - Access Files" at bounding box center [253, 479] width 375 height 33
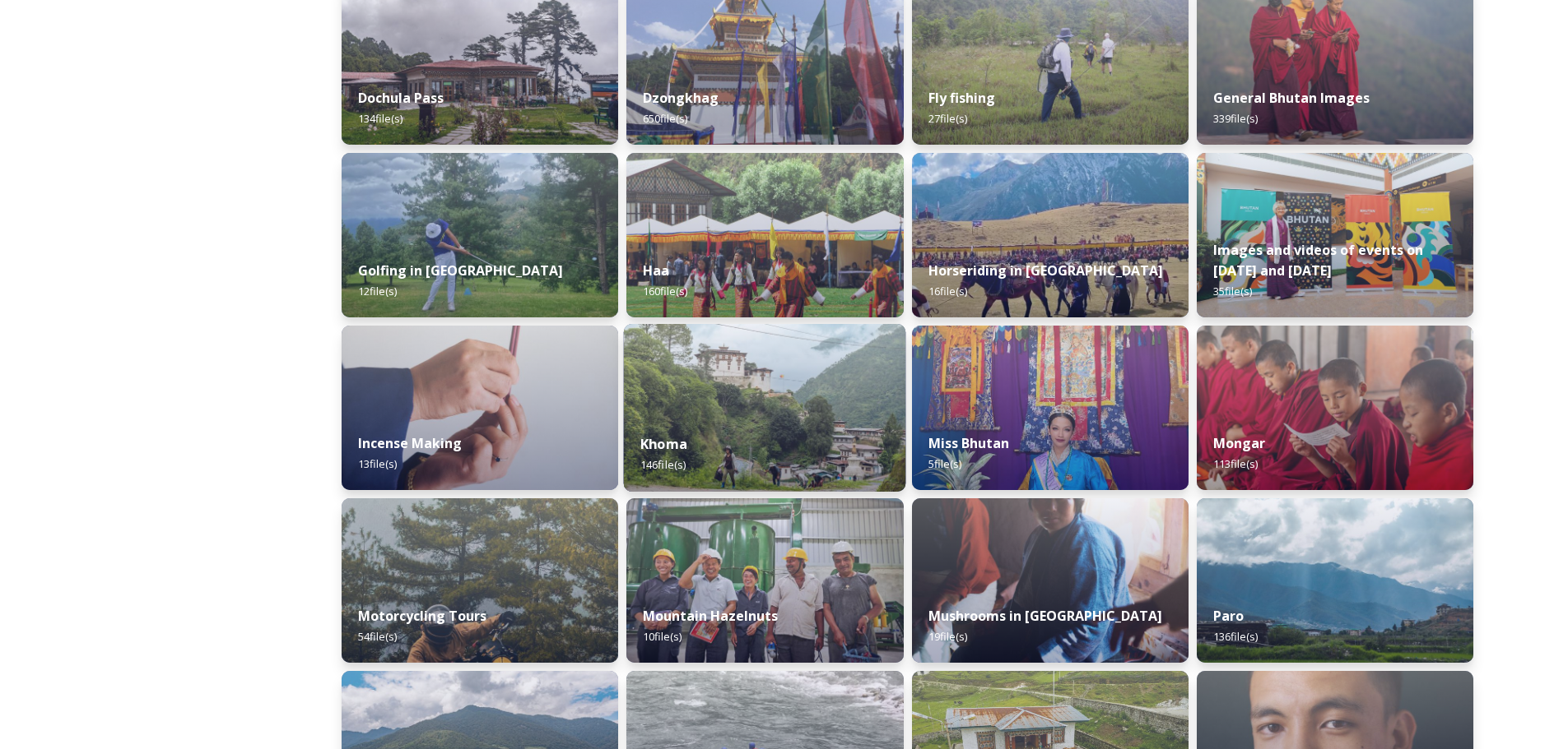
scroll to position [658, 0]
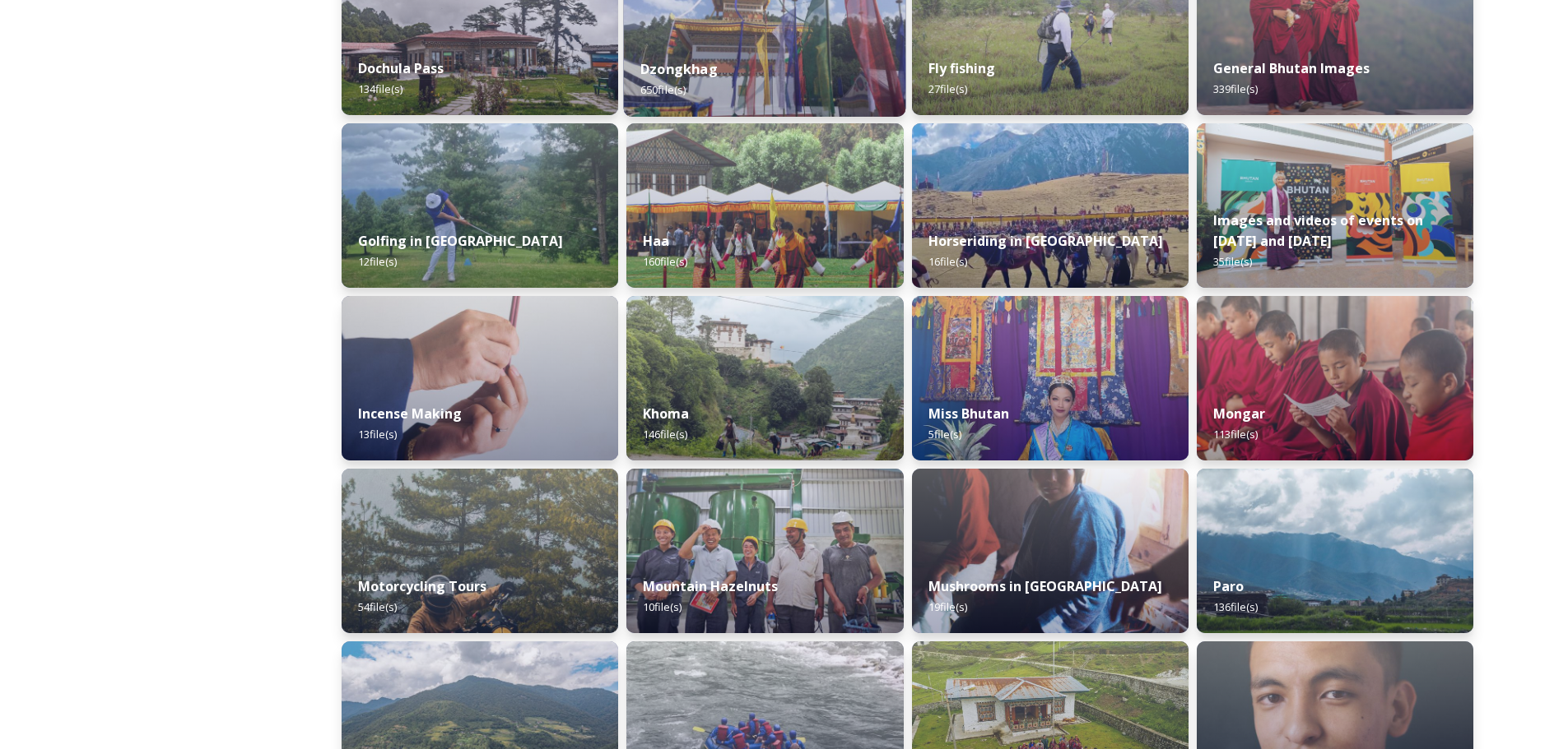
click at [732, 69] on div "Dzongkhag 650 file(s)" at bounding box center [765, 79] width 282 height 75
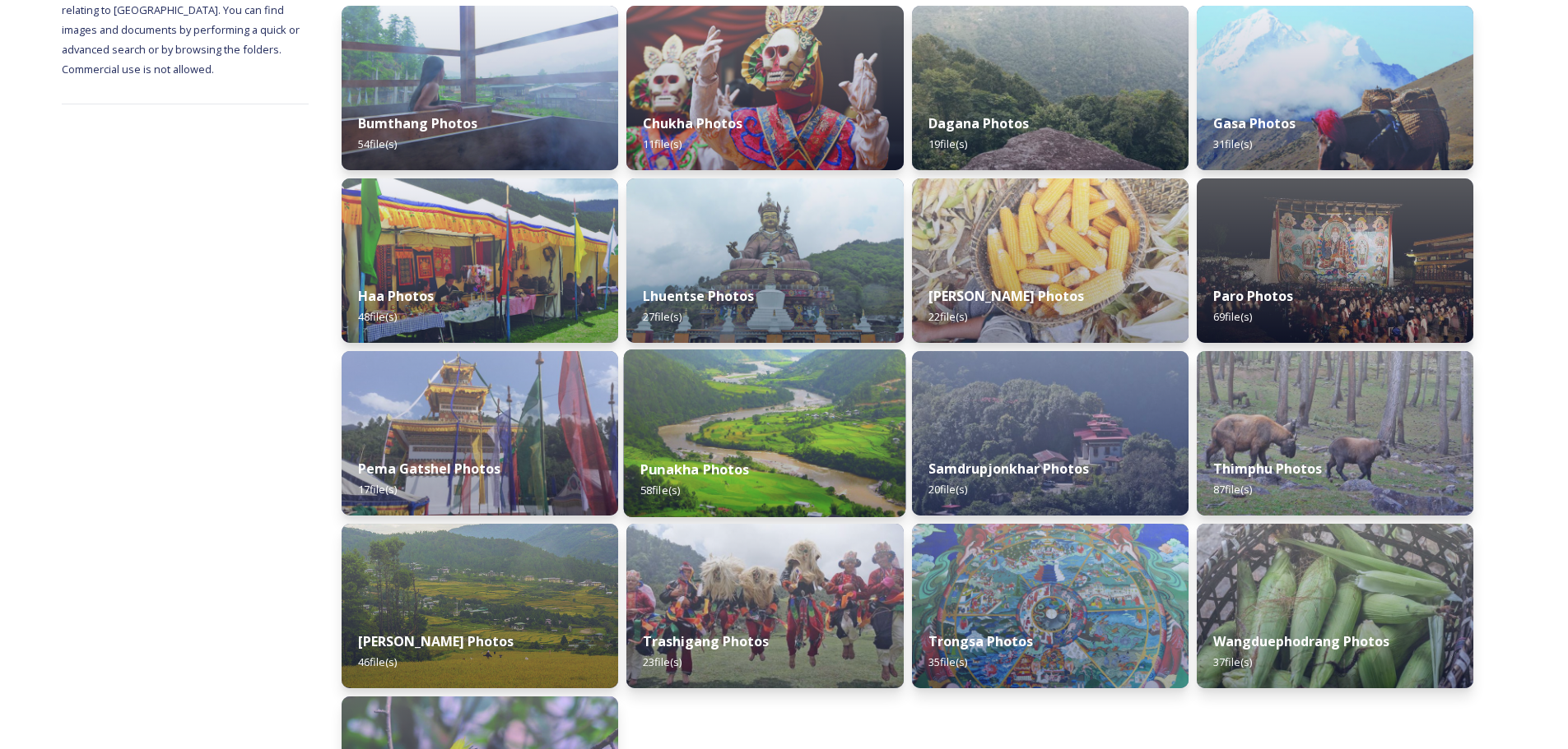
scroll to position [363, 0]
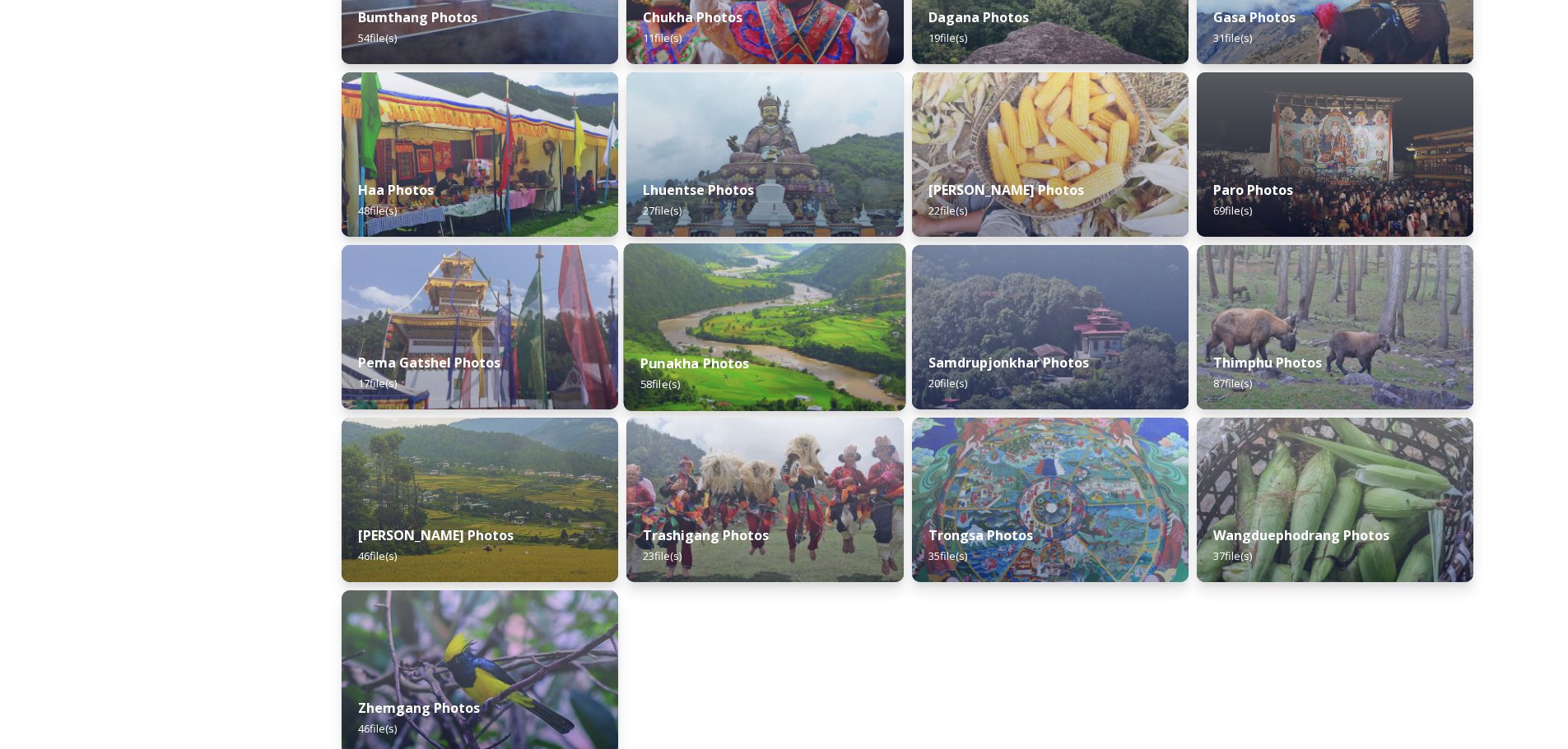
click at [770, 383] on div "Punakha Photos 58 file(s)" at bounding box center [765, 374] width 282 height 75
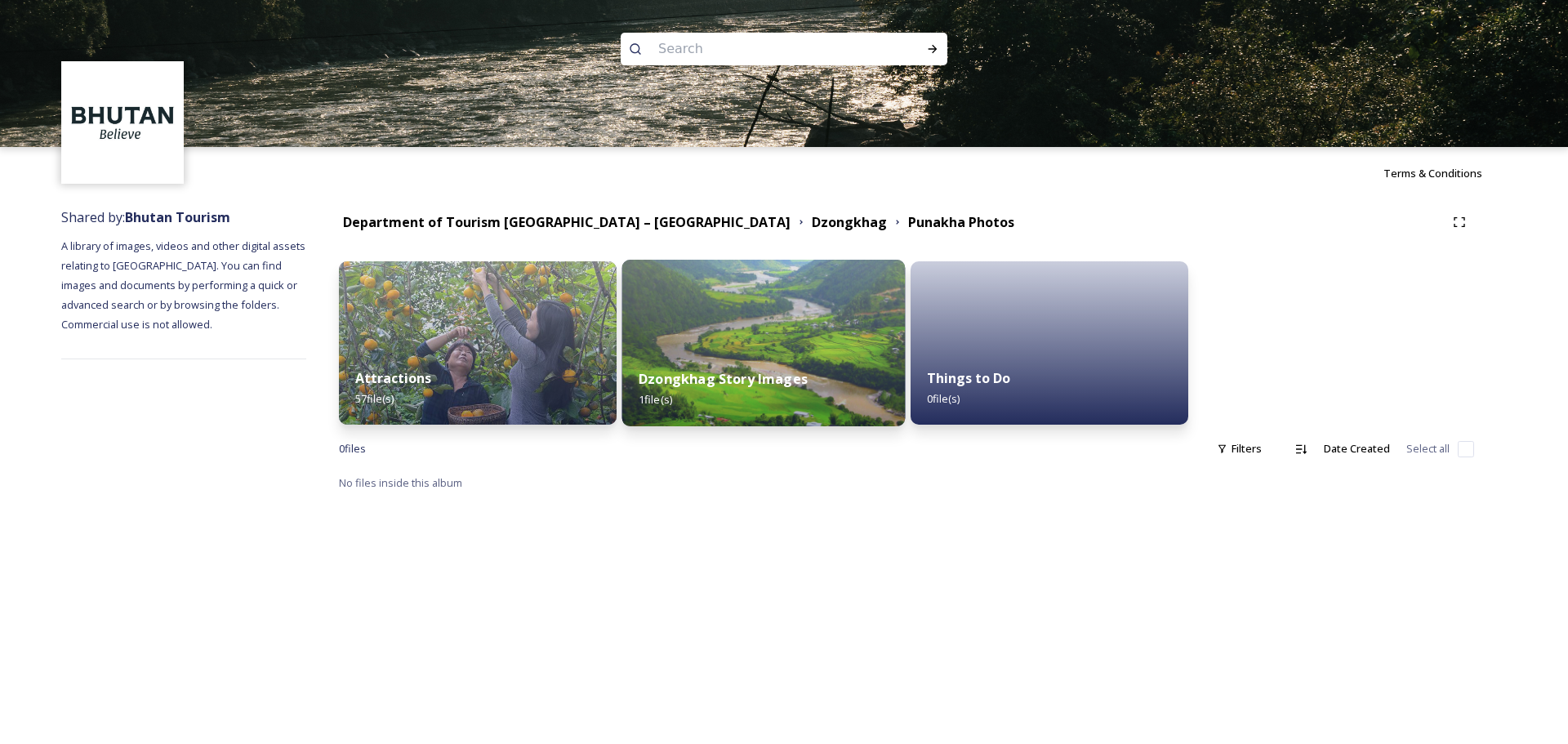
click at [714, 369] on div "Dzongkhag Story Images 1 file(s)" at bounding box center [764, 389] width 283 height 75
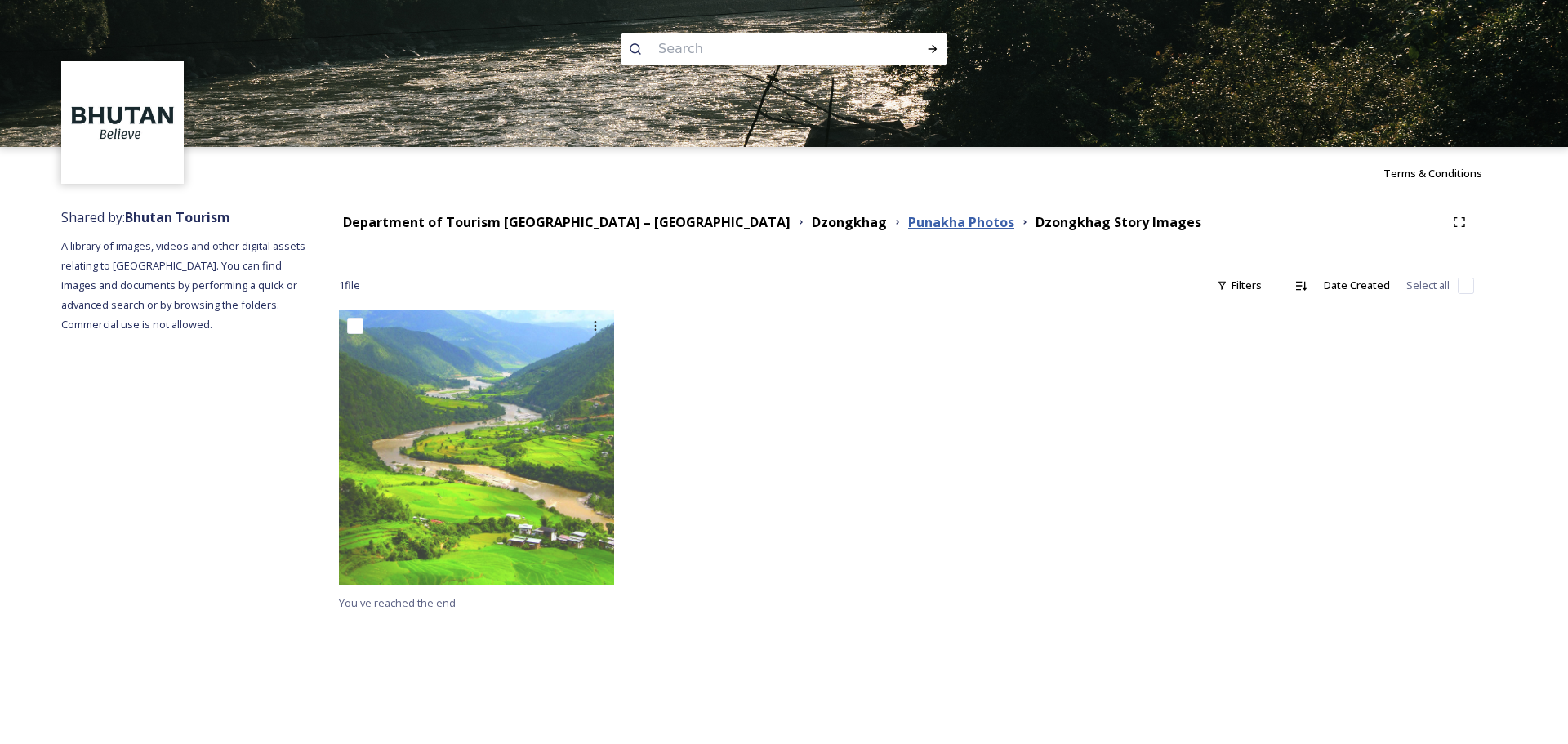
click at [908, 229] on strong "Punakha Photos" at bounding box center [961, 223] width 106 height 18
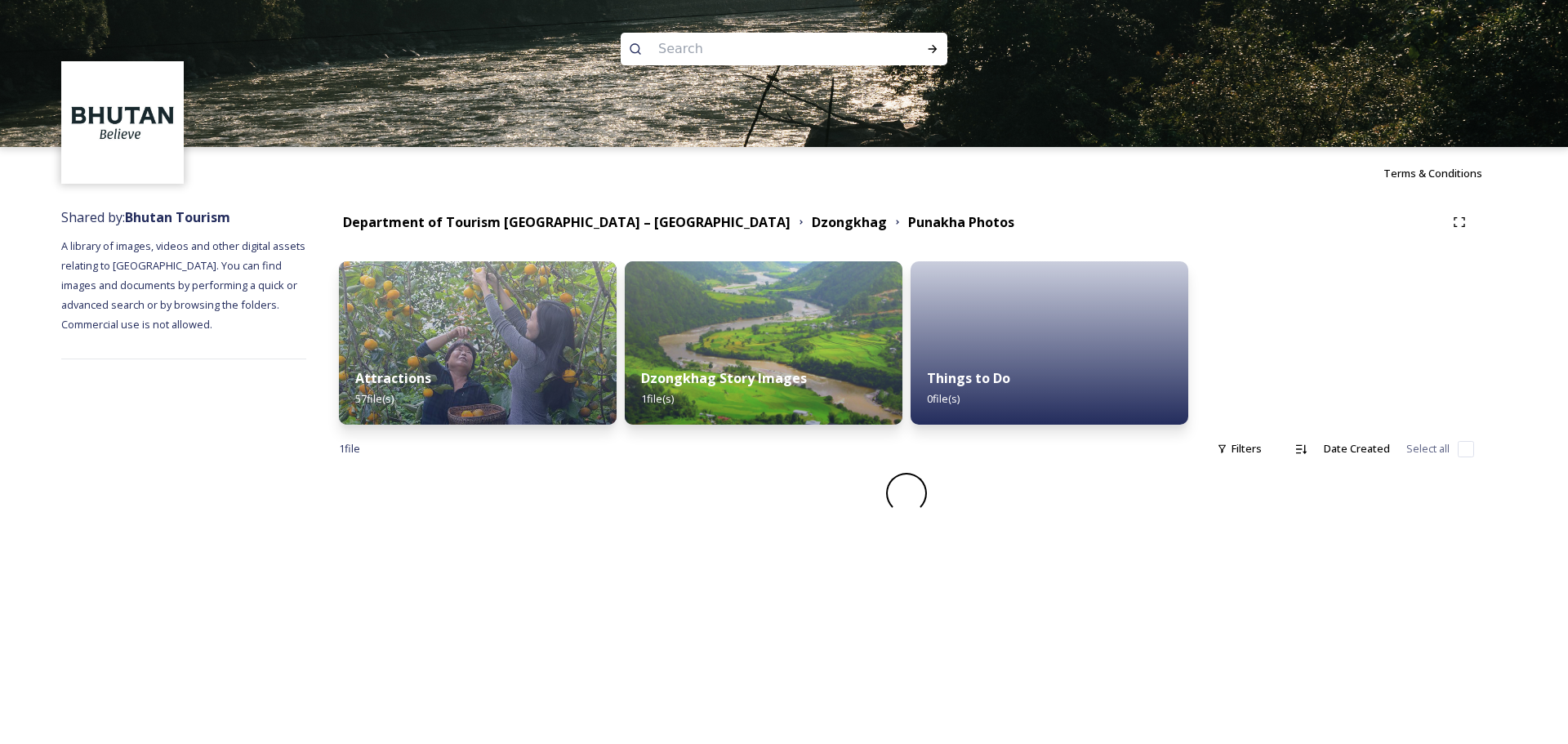
click at [602, 338] on img at bounding box center [478, 343] width 278 height 163
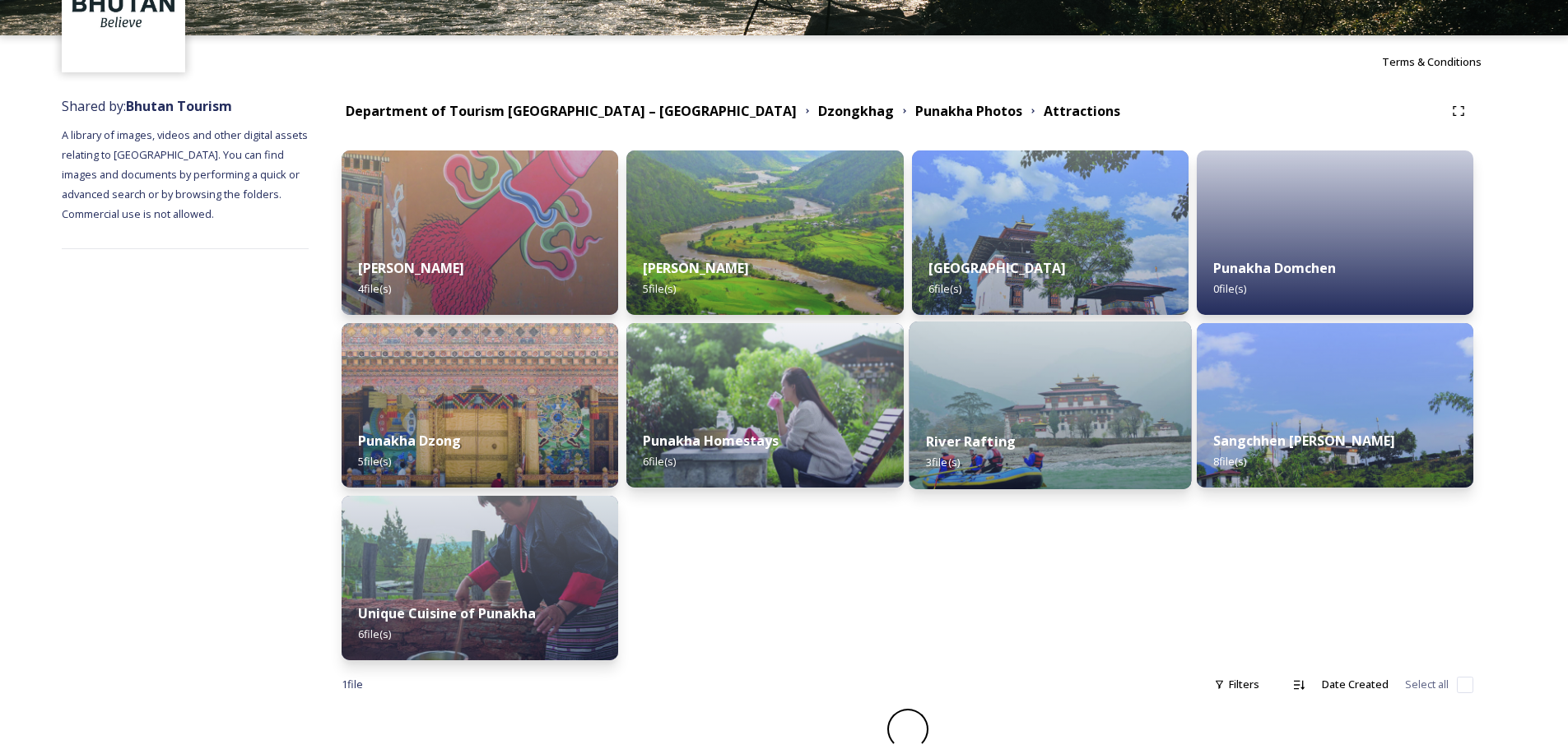
scroll to position [121, 0]
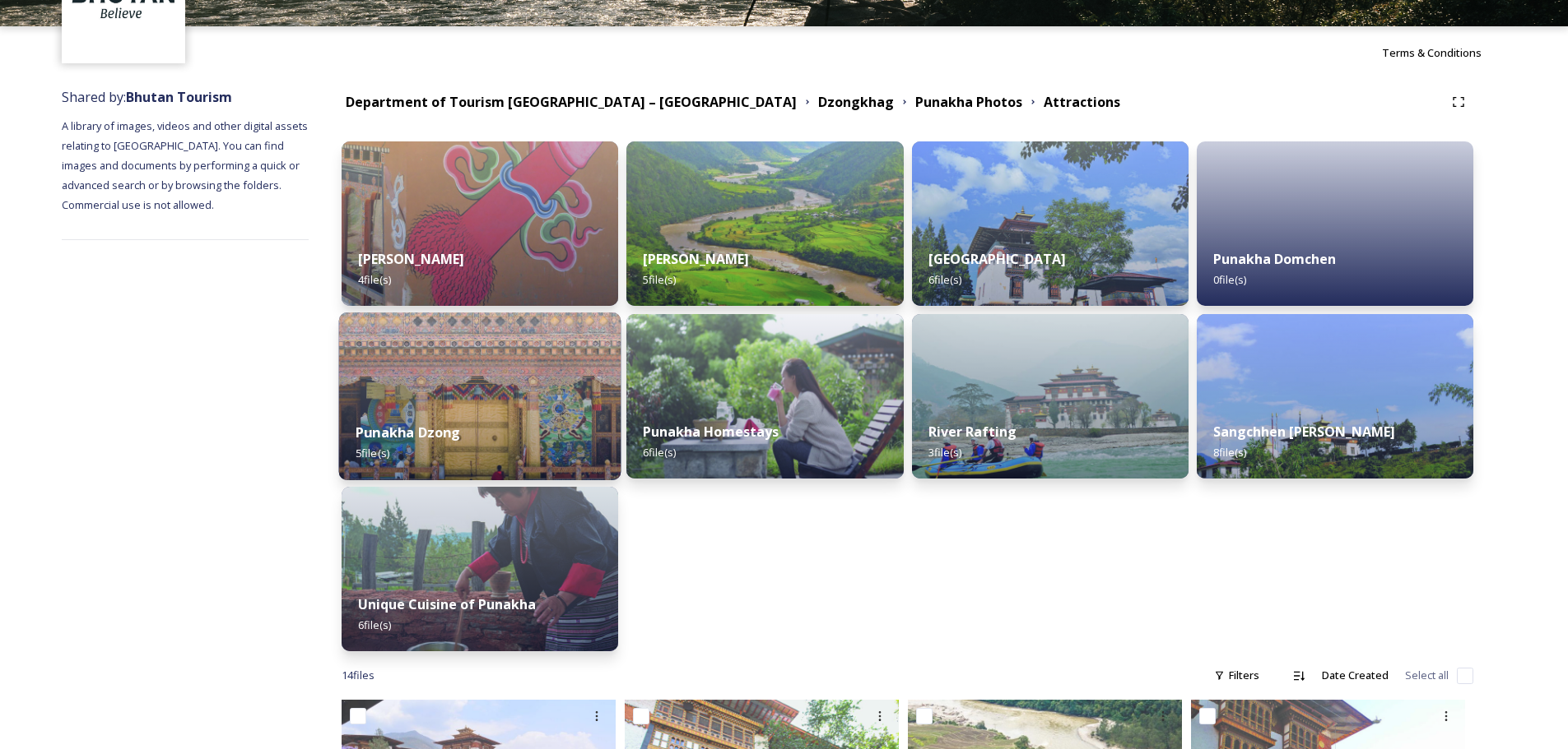
click at [578, 413] on div "Punakha Dzong 5 file(s)" at bounding box center [480, 442] width 282 height 75
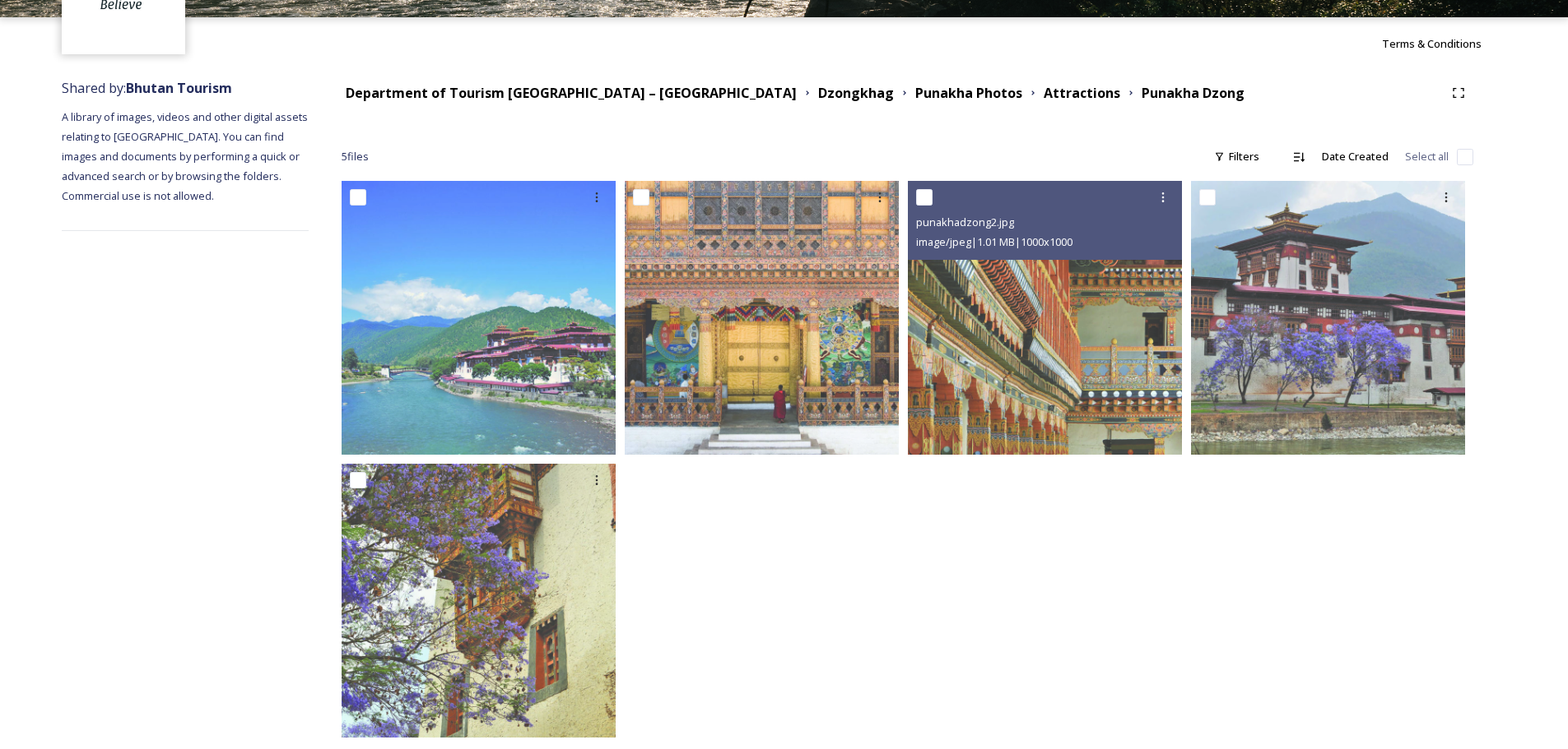
scroll to position [156, 0]
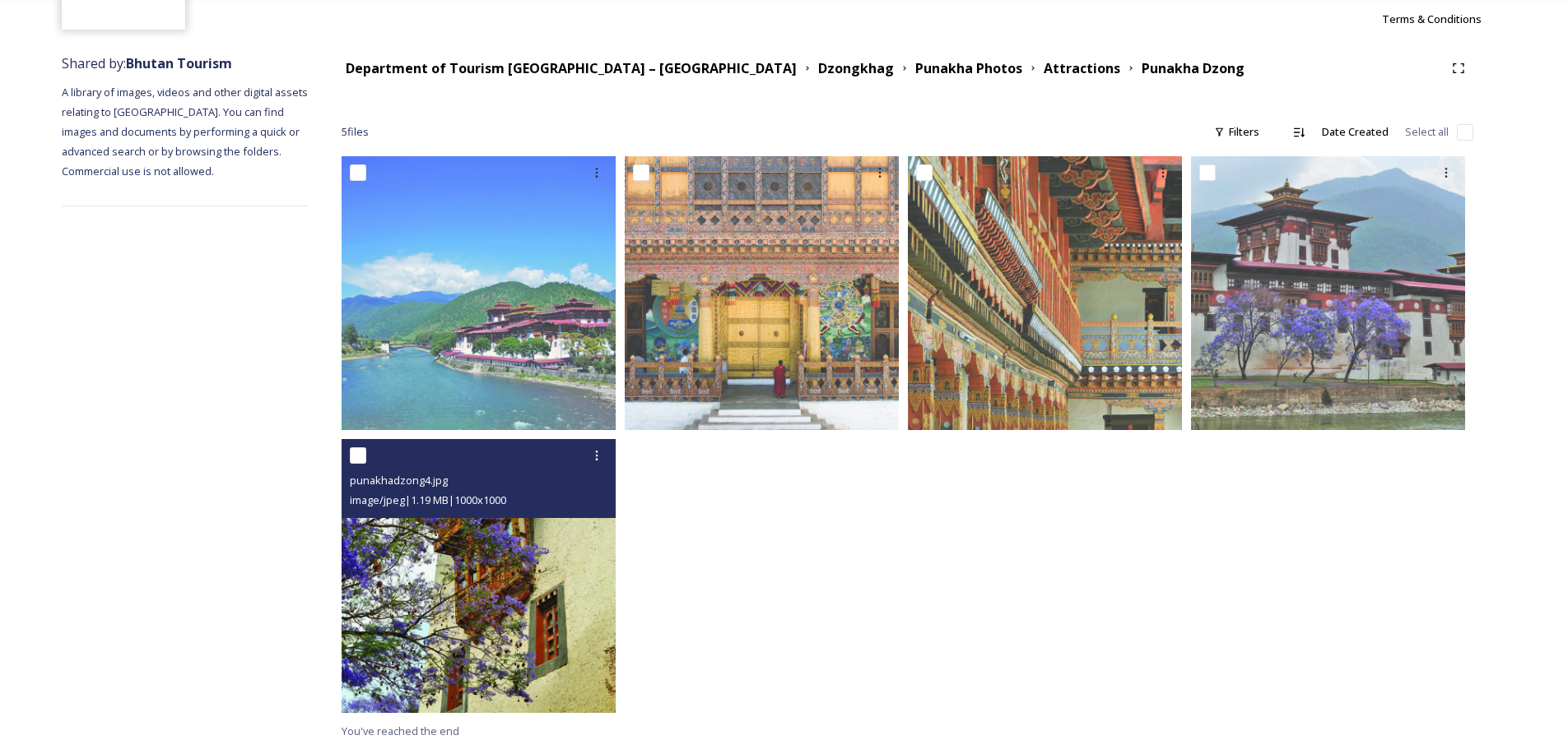
click at [552, 542] on img at bounding box center [478, 577] width 274 height 274
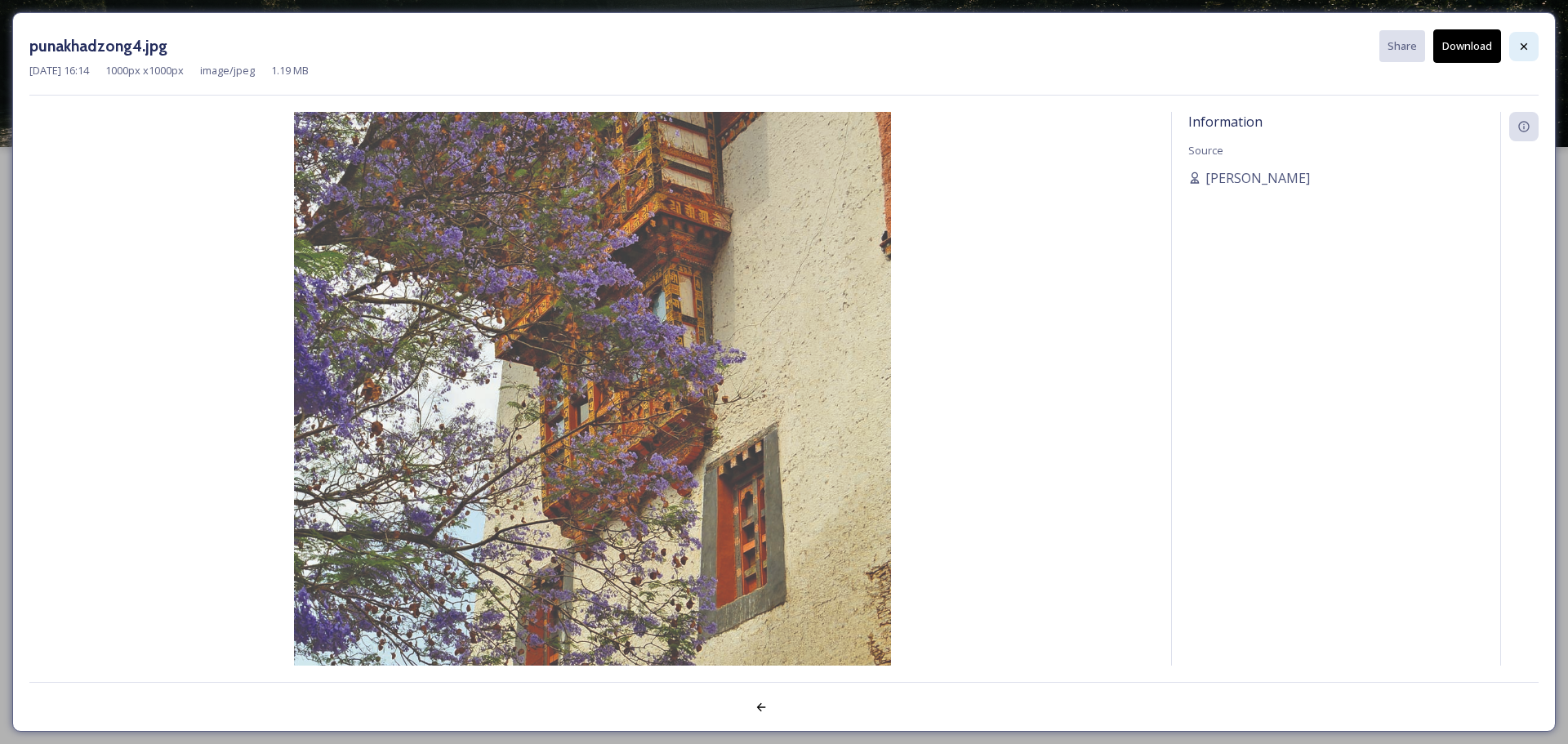
drag, startPoint x: 1532, startPoint y: 58, endPoint x: 1514, endPoint y: 98, distance: 43.9
click at [1531, 58] on div at bounding box center [1524, 47] width 29 height 29
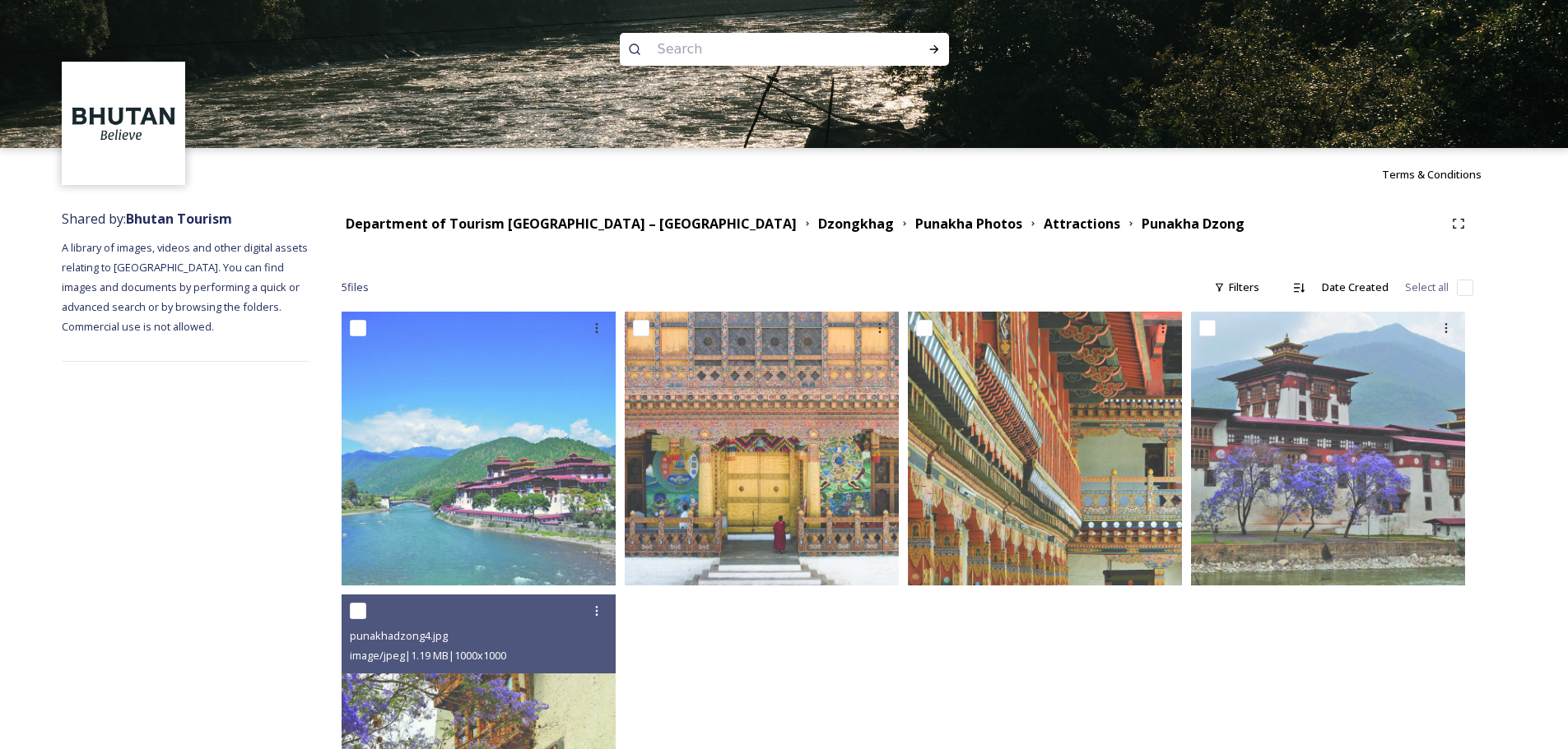
click at [771, 53] on input at bounding box center [761, 49] width 225 height 36
paste input "punakha dzongkhag"
type input "punakha dzongkhag"
click at [925, 48] on div "Run Search" at bounding box center [934, 49] width 30 height 30
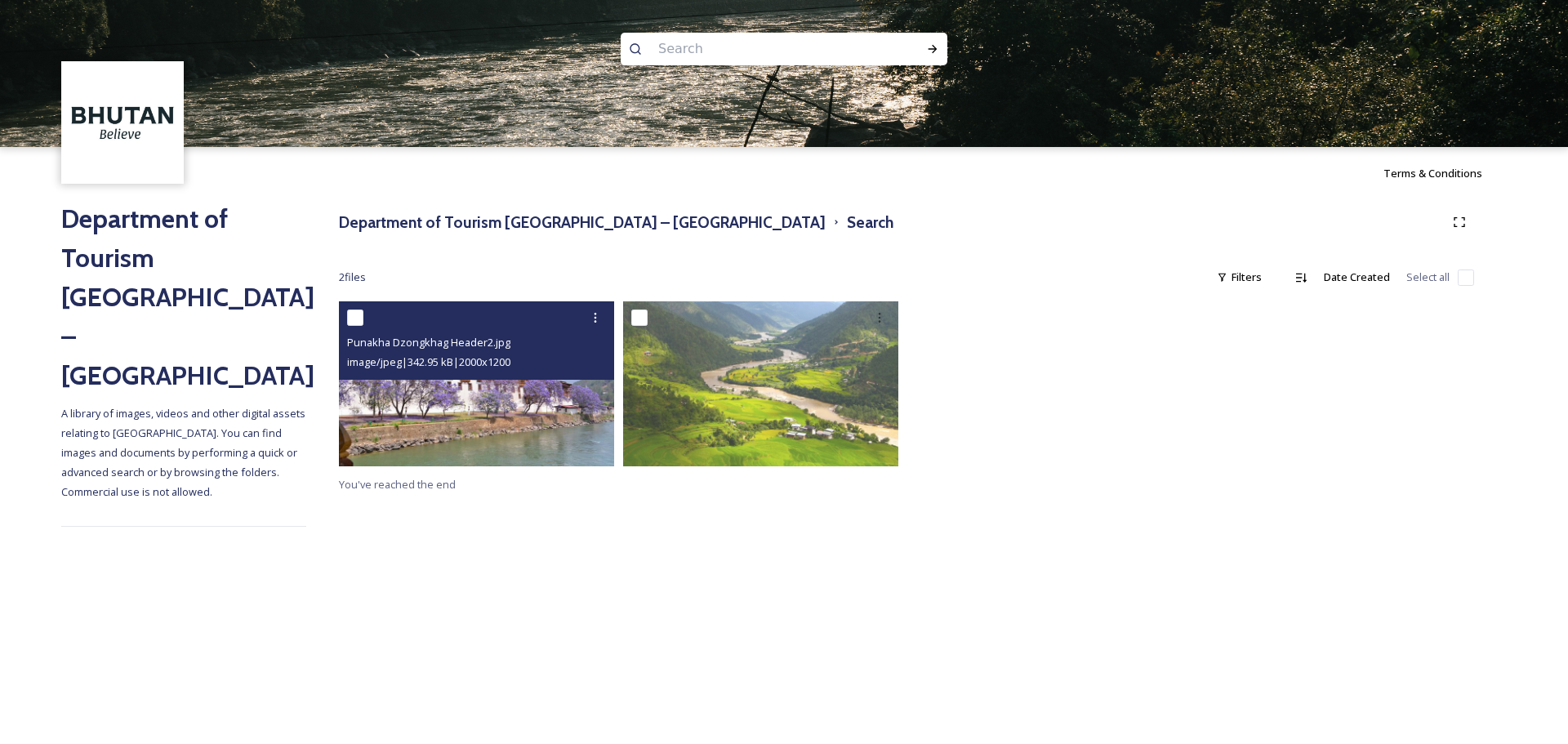
click at [539, 450] on img at bounding box center [476, 383] width 275 height 165
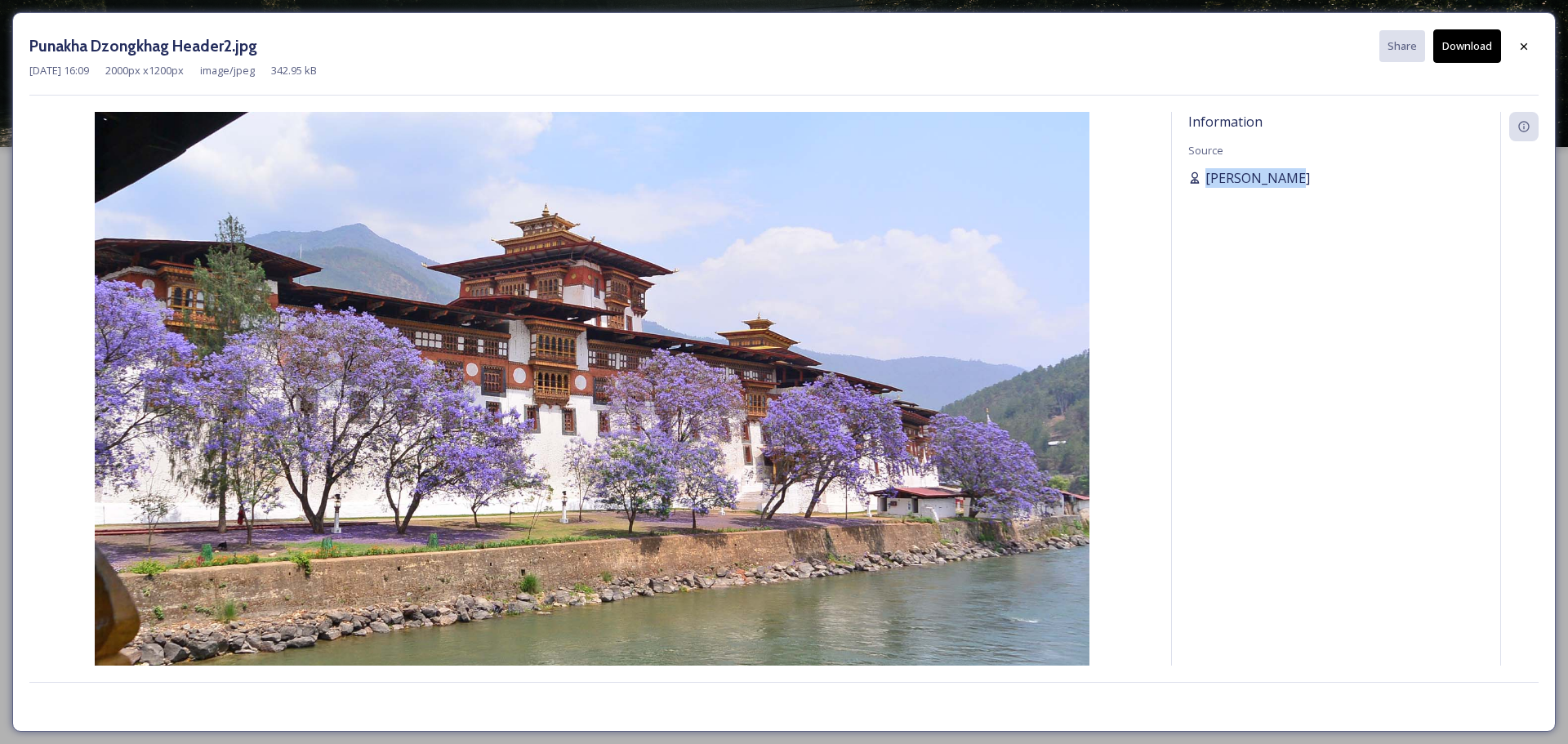
drag, startPoint x: 1292, startPoint y: 161, endPoint x: 1294, endPoint y: 186, distance: 25.1
click at [1294, 186] on div "Information Source [PERSON_NAME]" at bounding box center [1335, 389] width 329 height 554
copy div "[PERSON_NAME]"
drag, startPoint x: 1519, startPoint y: 47, endPoint x: 1505, endPoint y: 81, distance: 36.8
click at [1518, 47] on icon at bounding box center [1524, 46] width 13 height 13
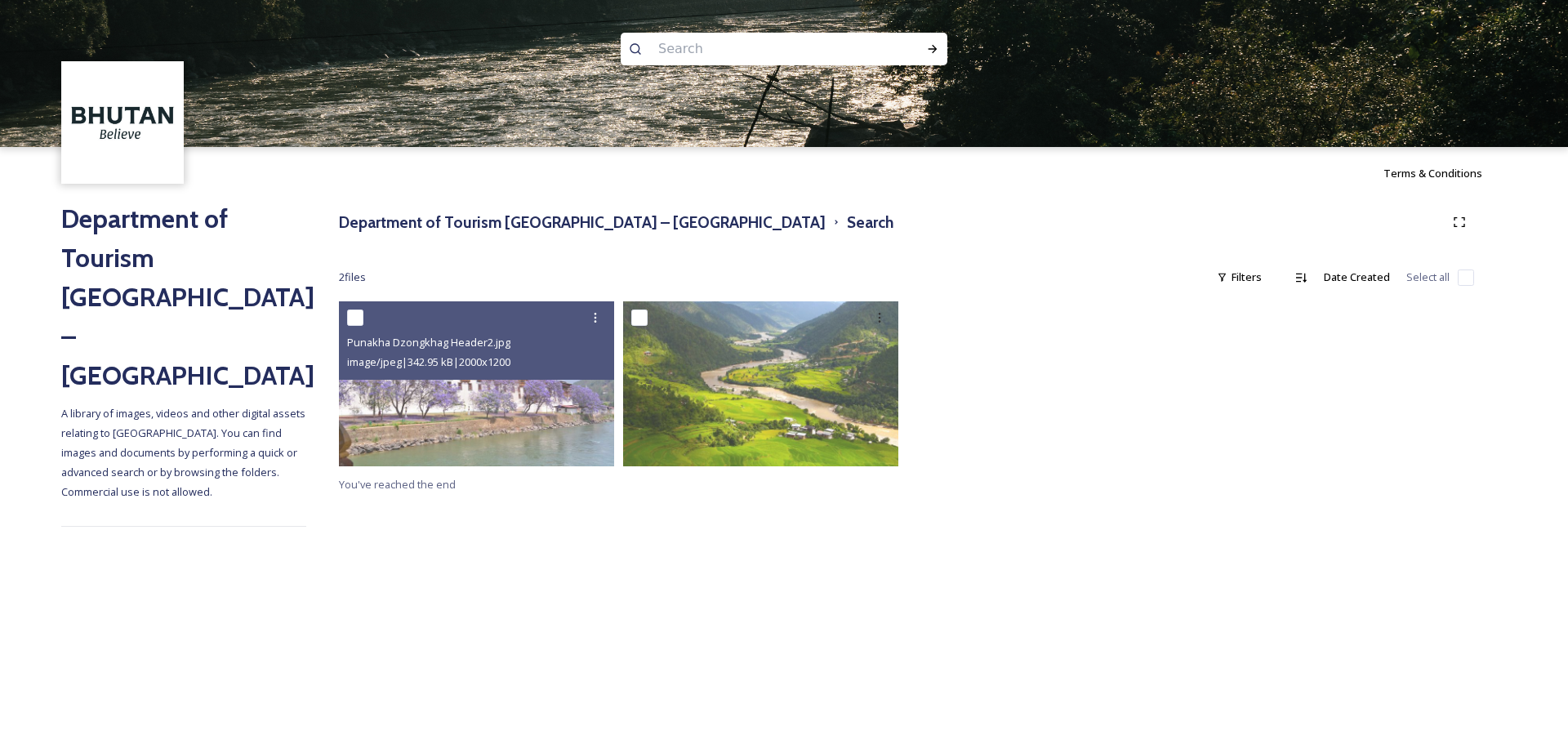
click at [767, 54] on input at bounding box center [761, 49] width 224 height 36
paste input "TrongsaDzong"
type input "TrongsaDzong"
click at [927, 47] on icon at bounding box center [932, 49] width 13 height 13
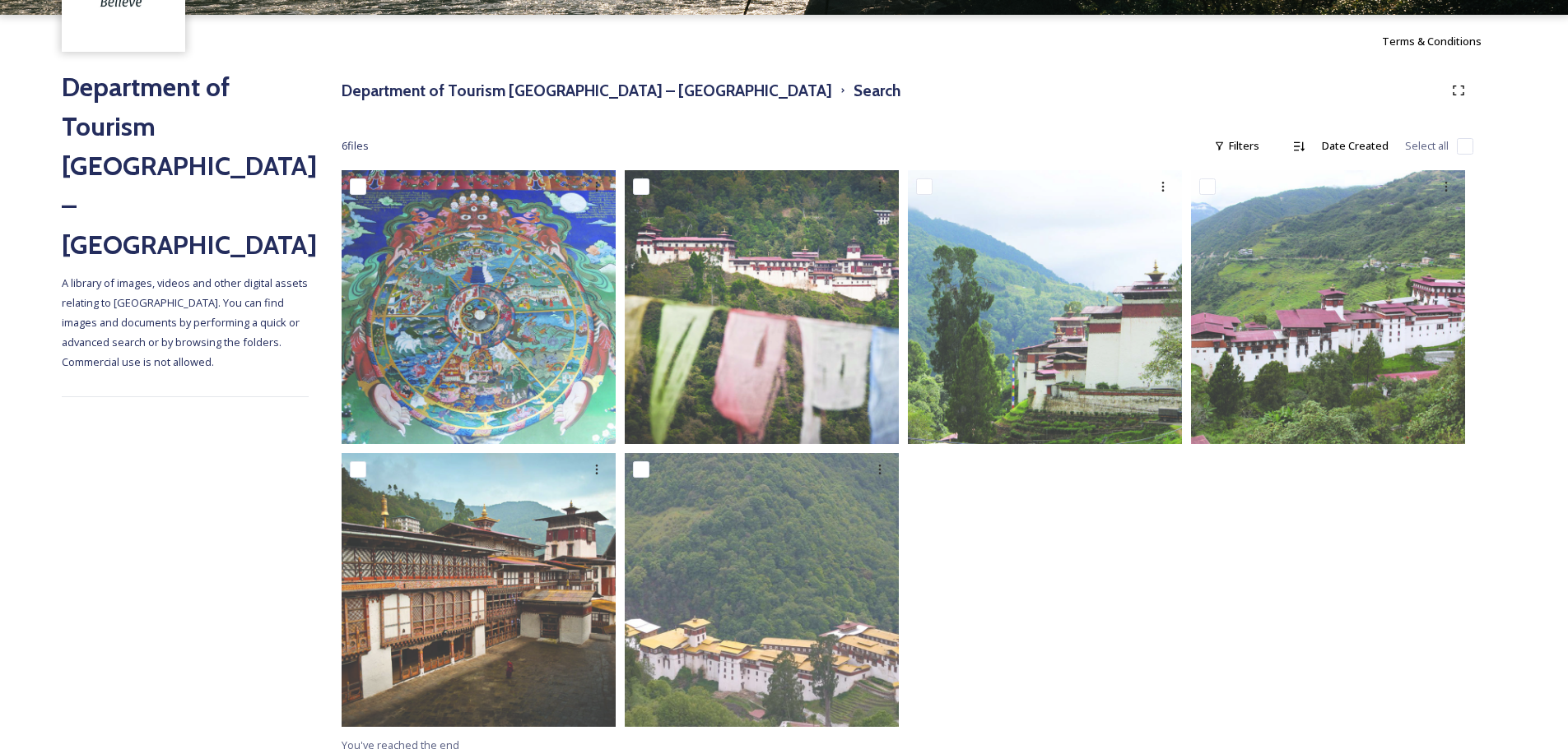
scroll to position [147, 0]
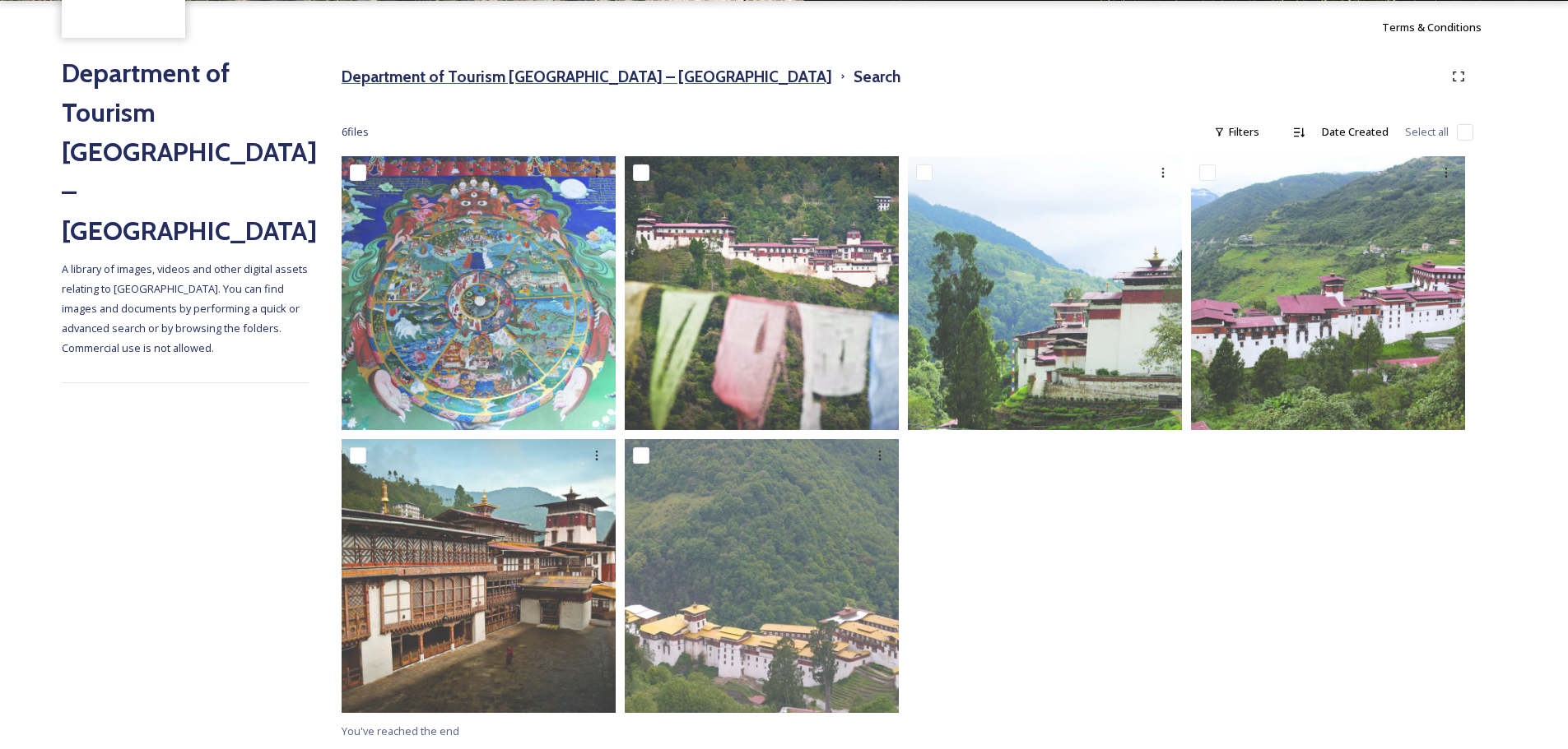
click at [590, 83] on h3 "Department of Tourism [GEOGRAPHIC_DATA] – [GEOGRAPHIC_DATA]" at bounding box center [586, 77] width 491 height 24
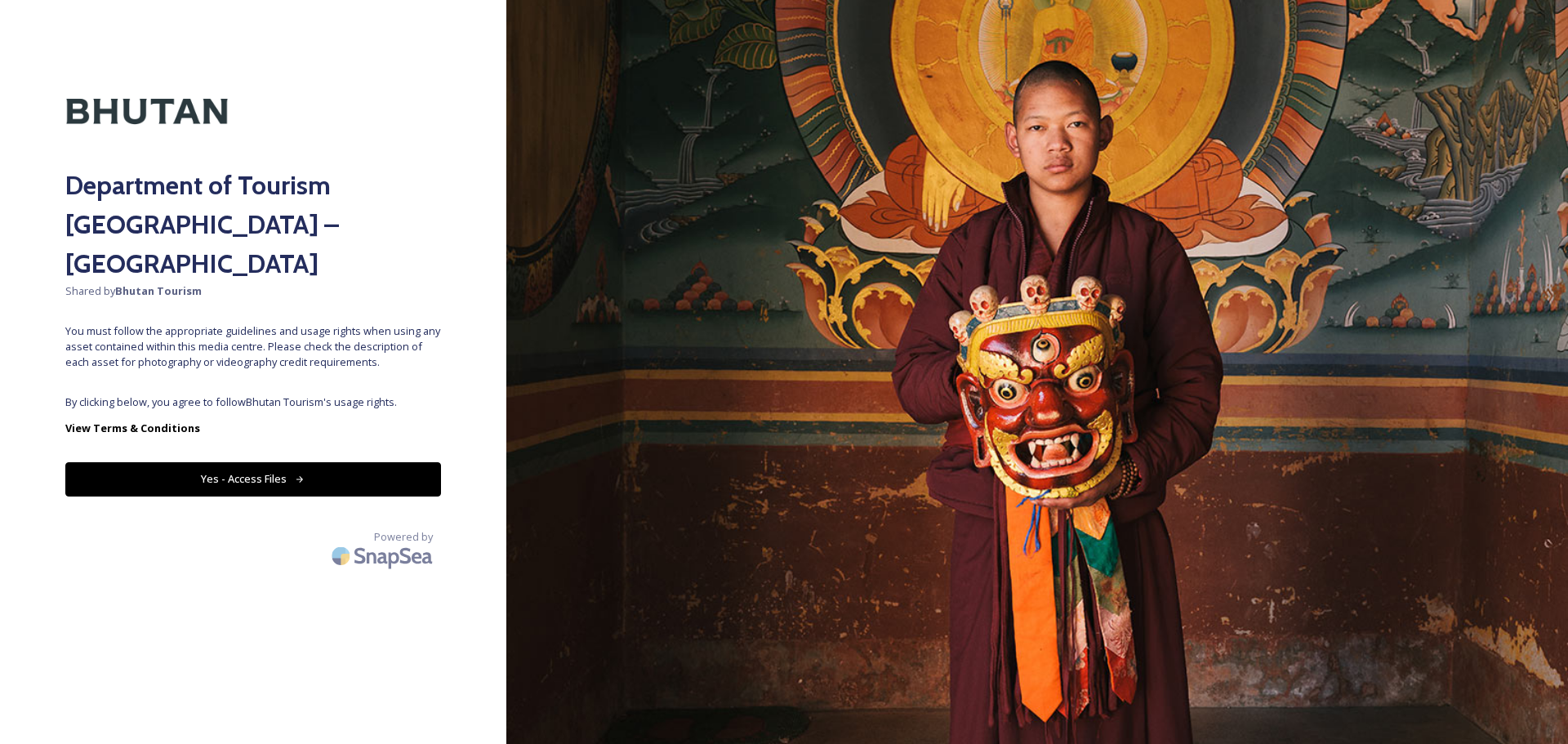
click at [322, 462] on button "Yes - Access Files" at bounding box center [253, 479] width 375 height 33
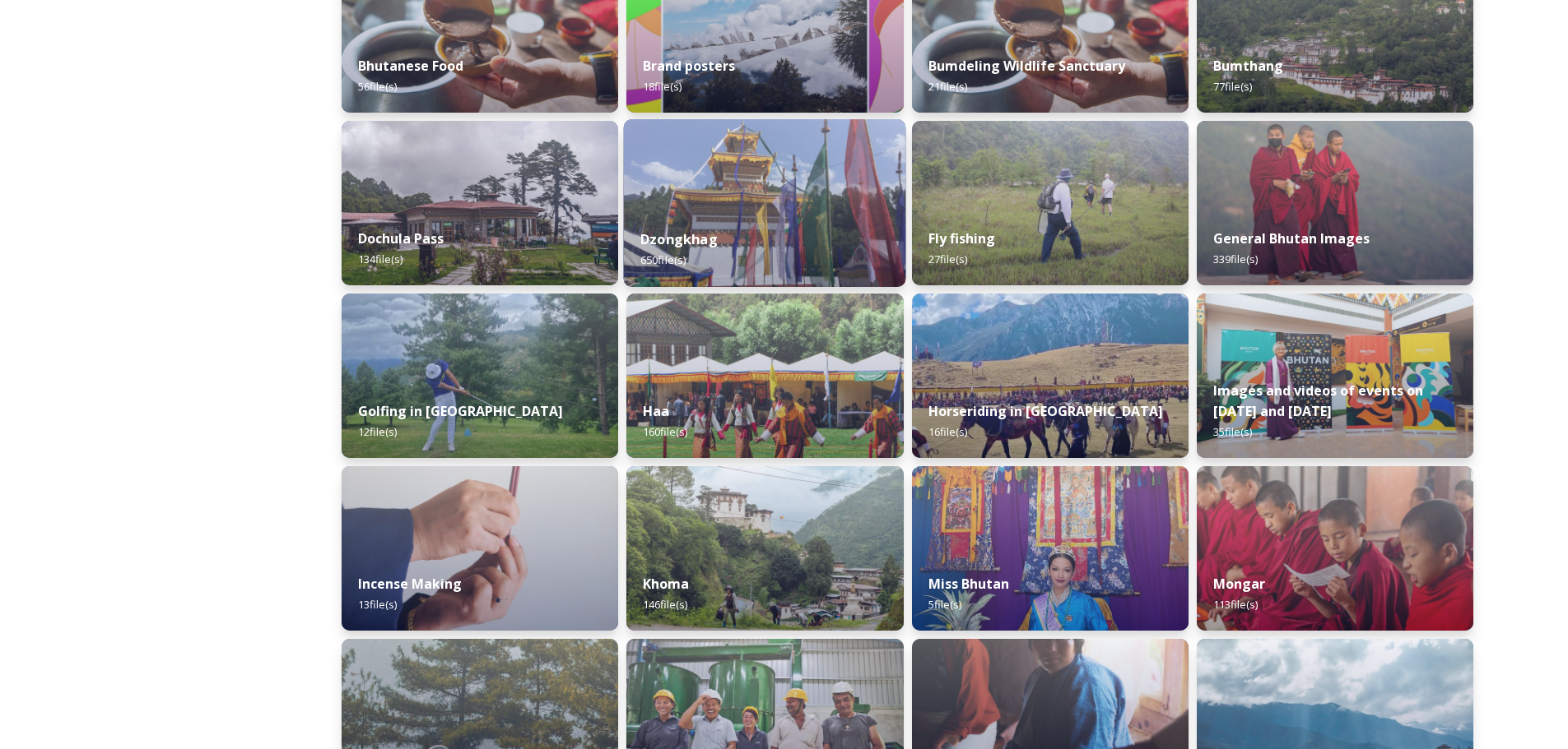
scroll to position [377, 0]
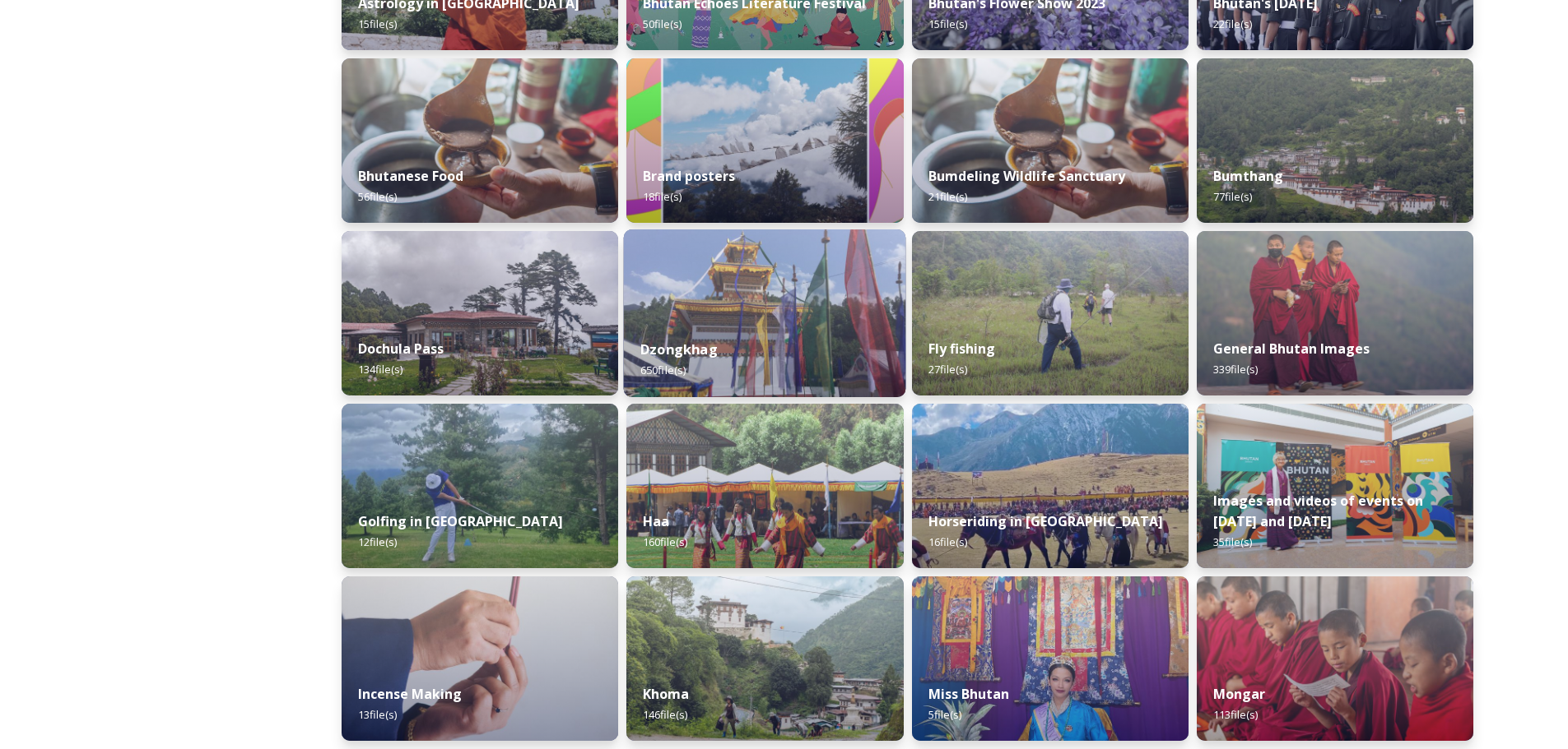
click at [748, 307] on img at bounding box center [765, 313] width 282 height 168
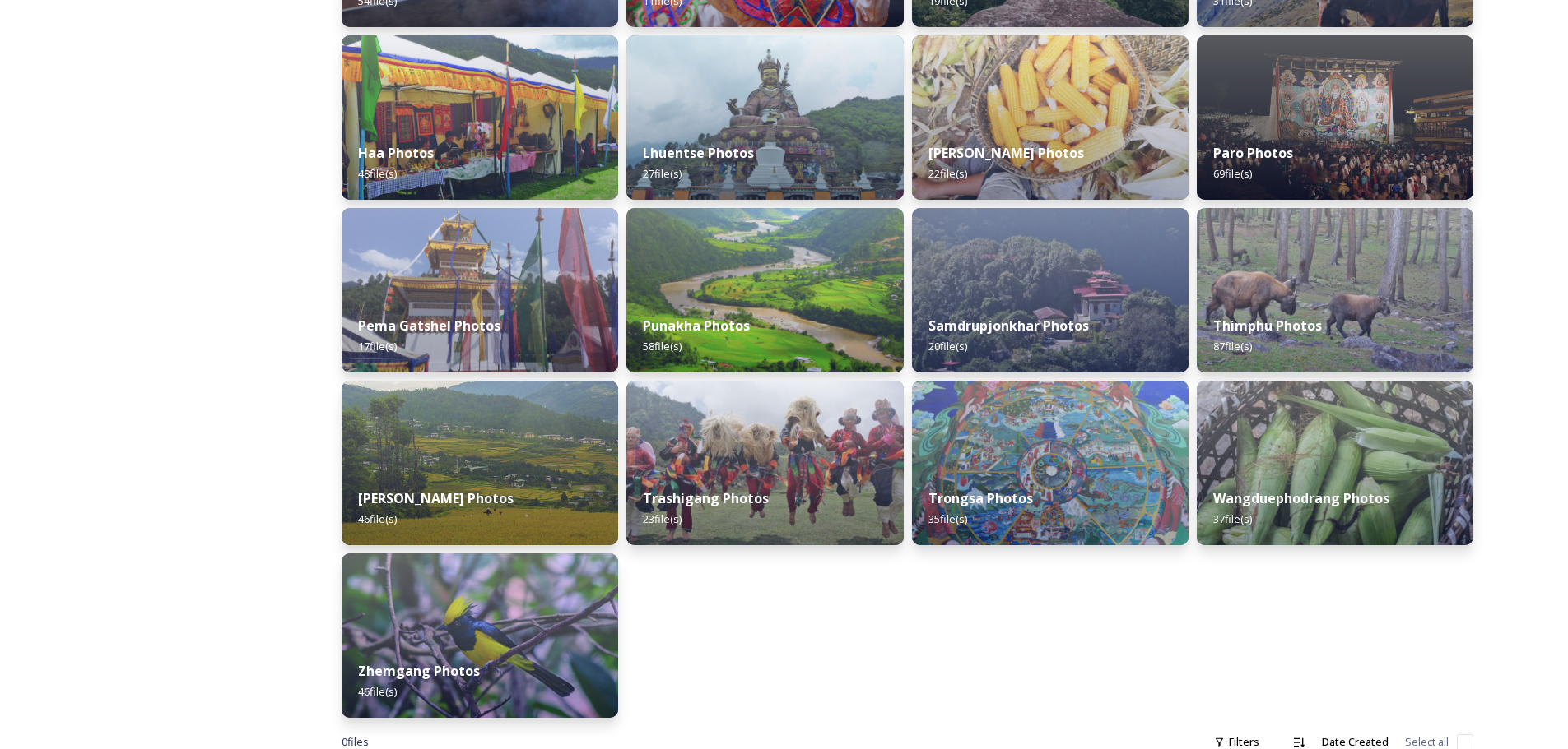
scroll to position [446, 0]
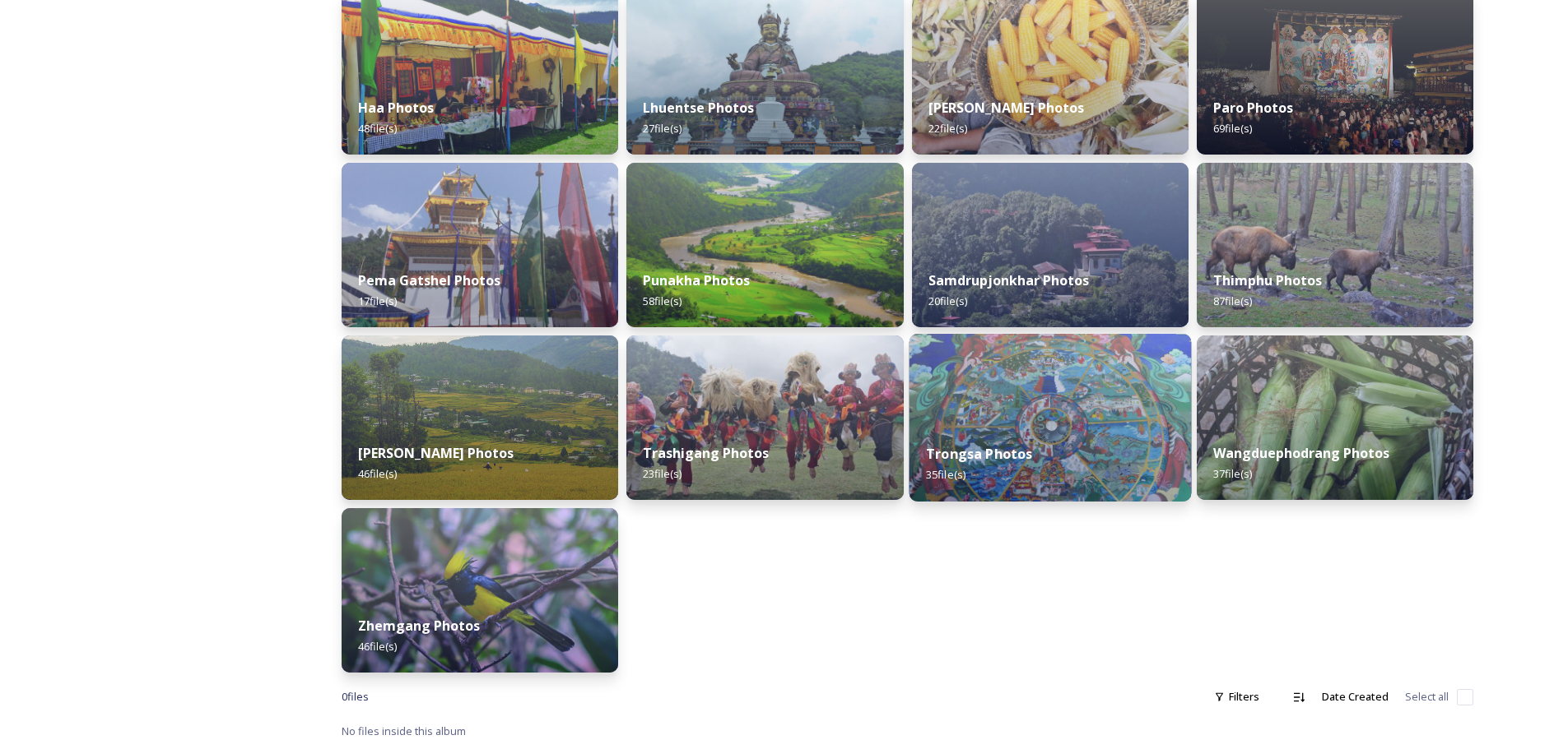
click at [1071, 463] on div "Trongsa Photos 35 file(s)" at bounding box center [1050, 464] width 282 height 75
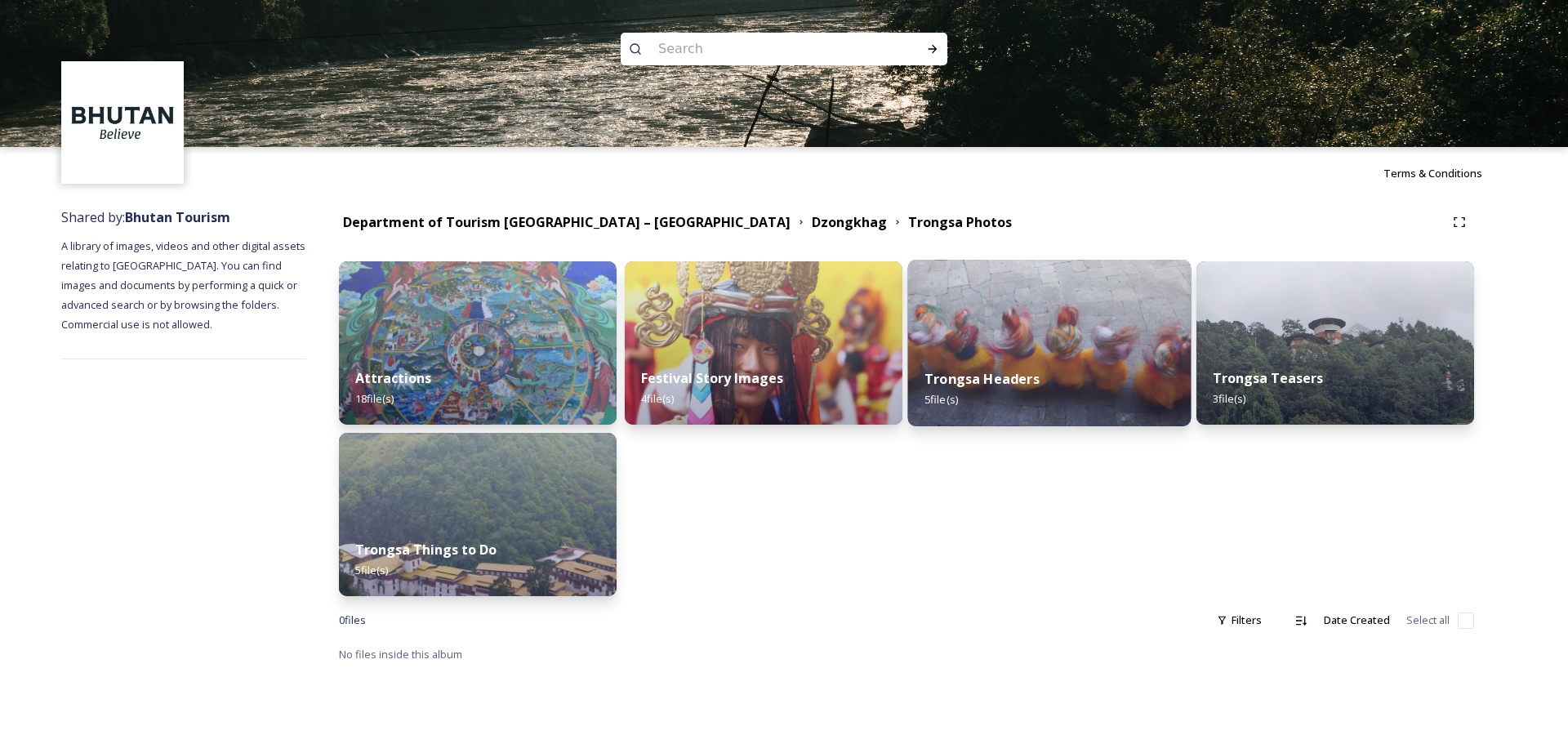
click at [970, 378] on strong "Trongsa Headers" at bounding box center [982, 379] width 115 height 18
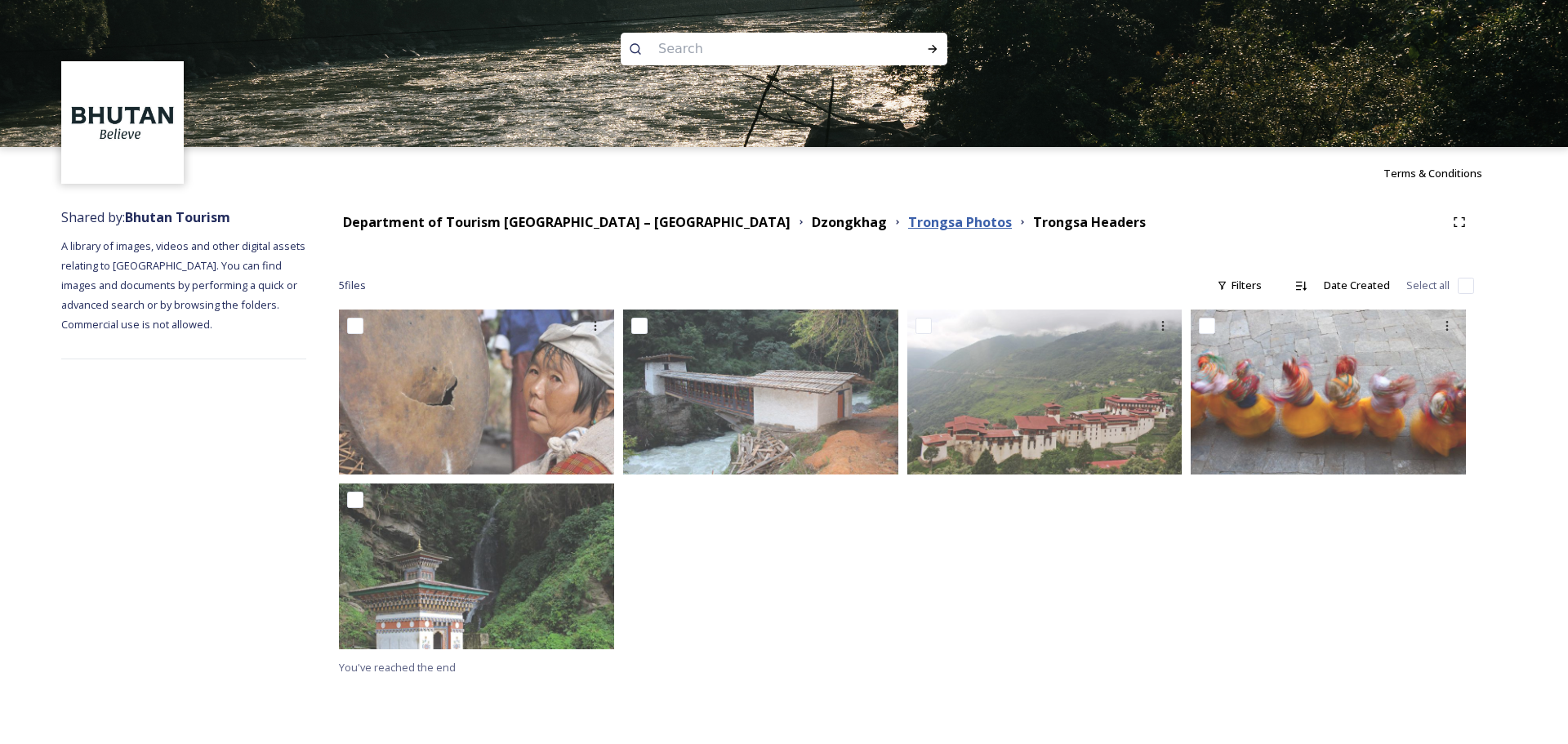
click at [908, 223] on strong "Trongsa Photos" at bounding box center [960, 223] width 104 height 18
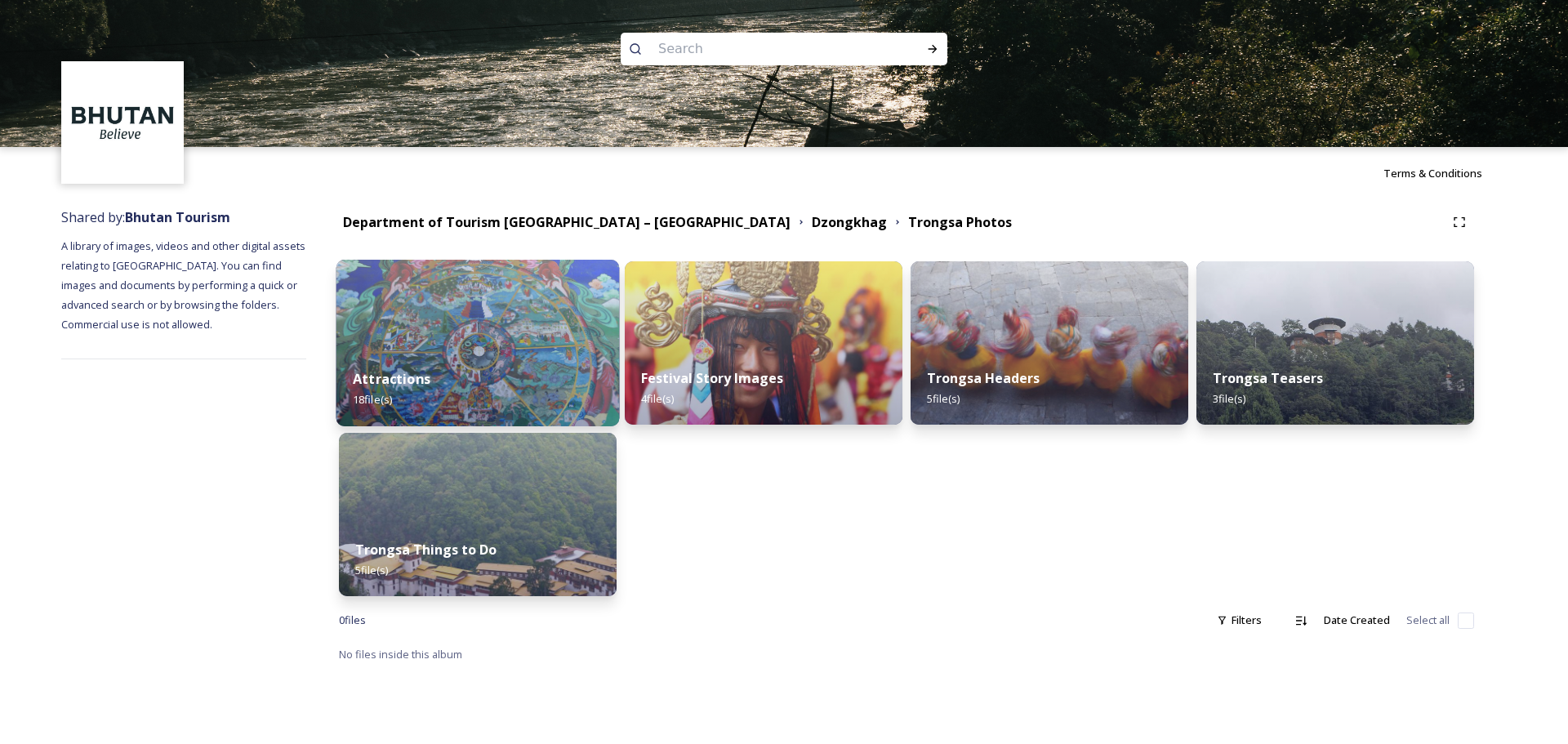
click at [513, 378] on div "Attractions 18 file(s)" at bounding box center [478, 389] width 283 height 75
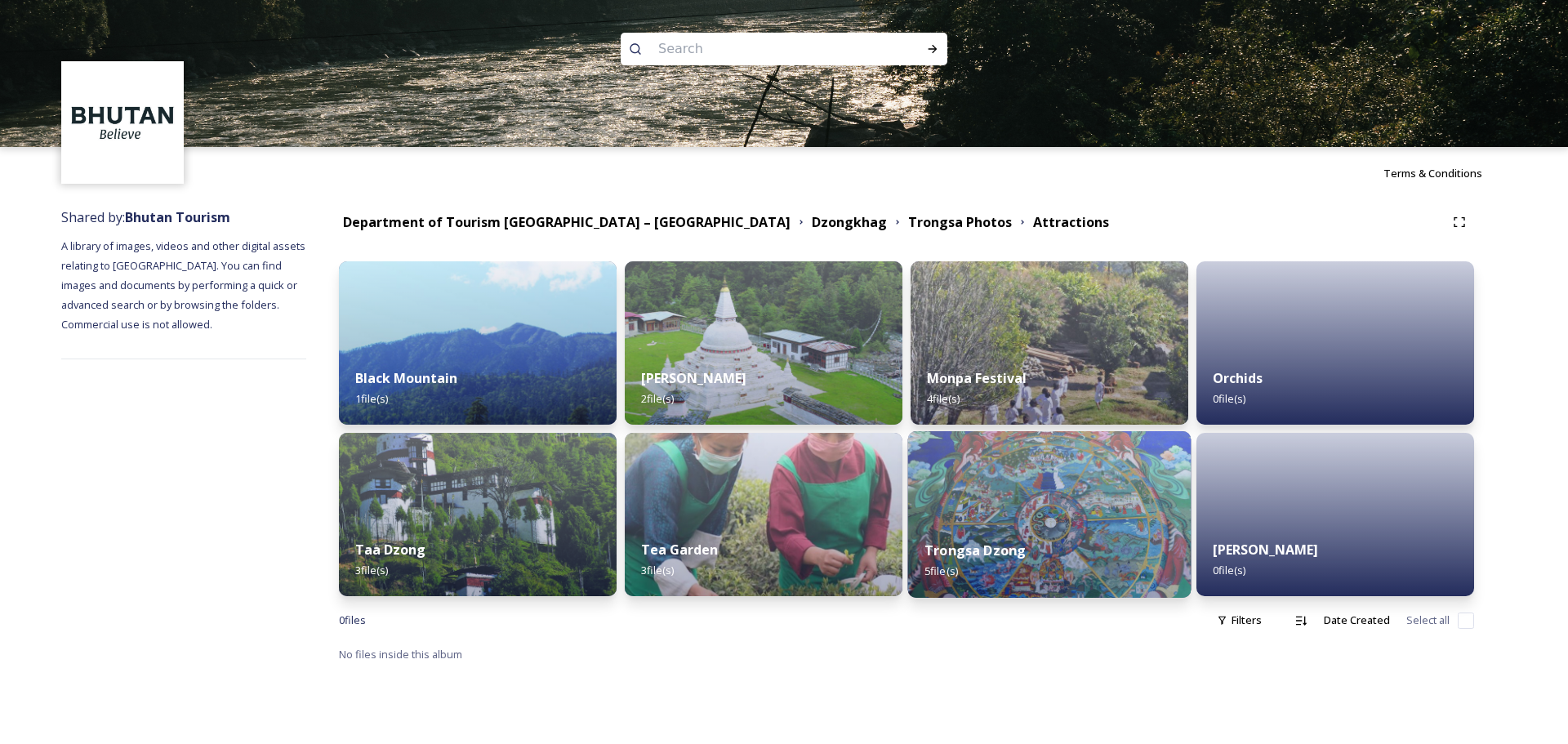
click at [1032, 490] on img at bounding box center [1050, 515] width 283 height 167
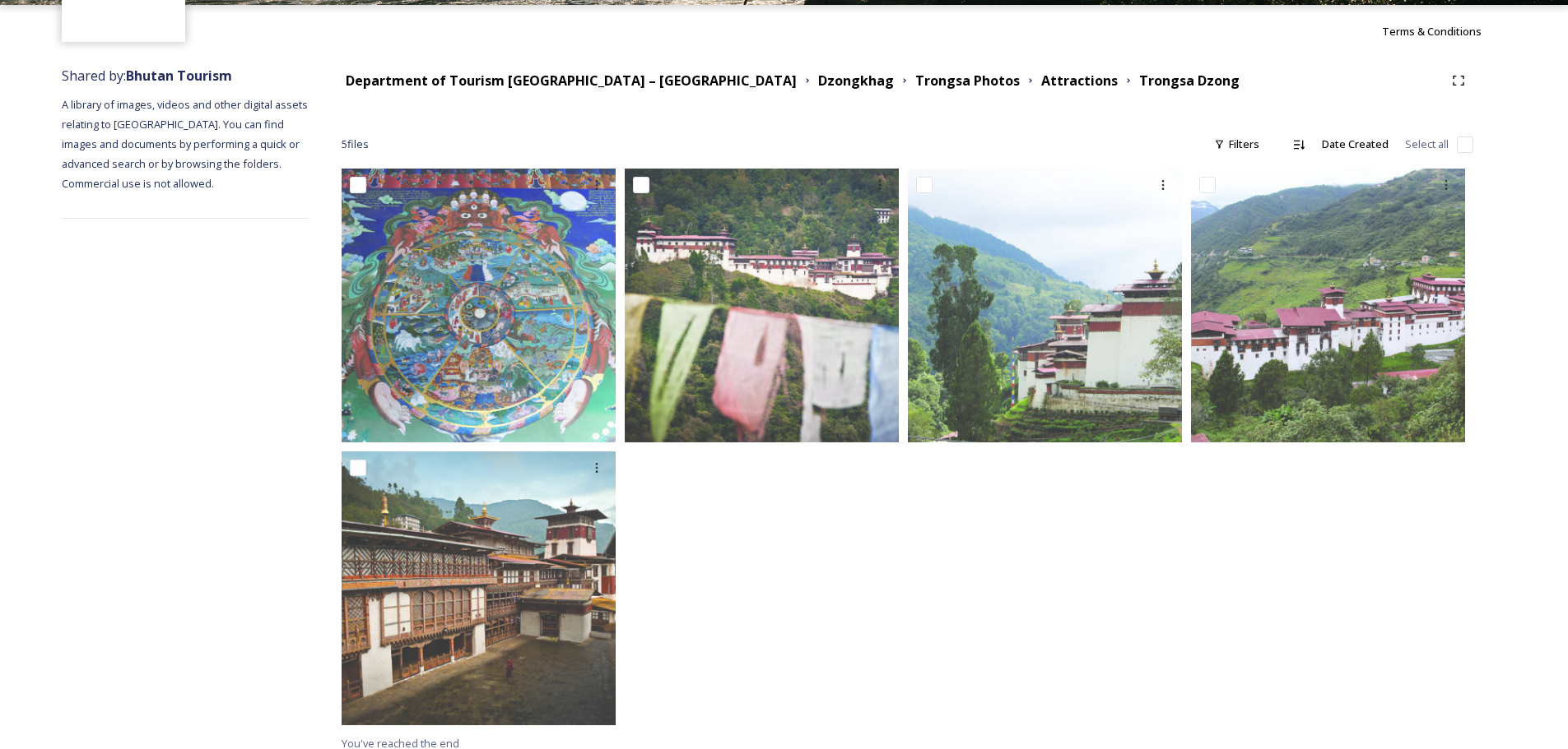
scroll to position [156, 0]
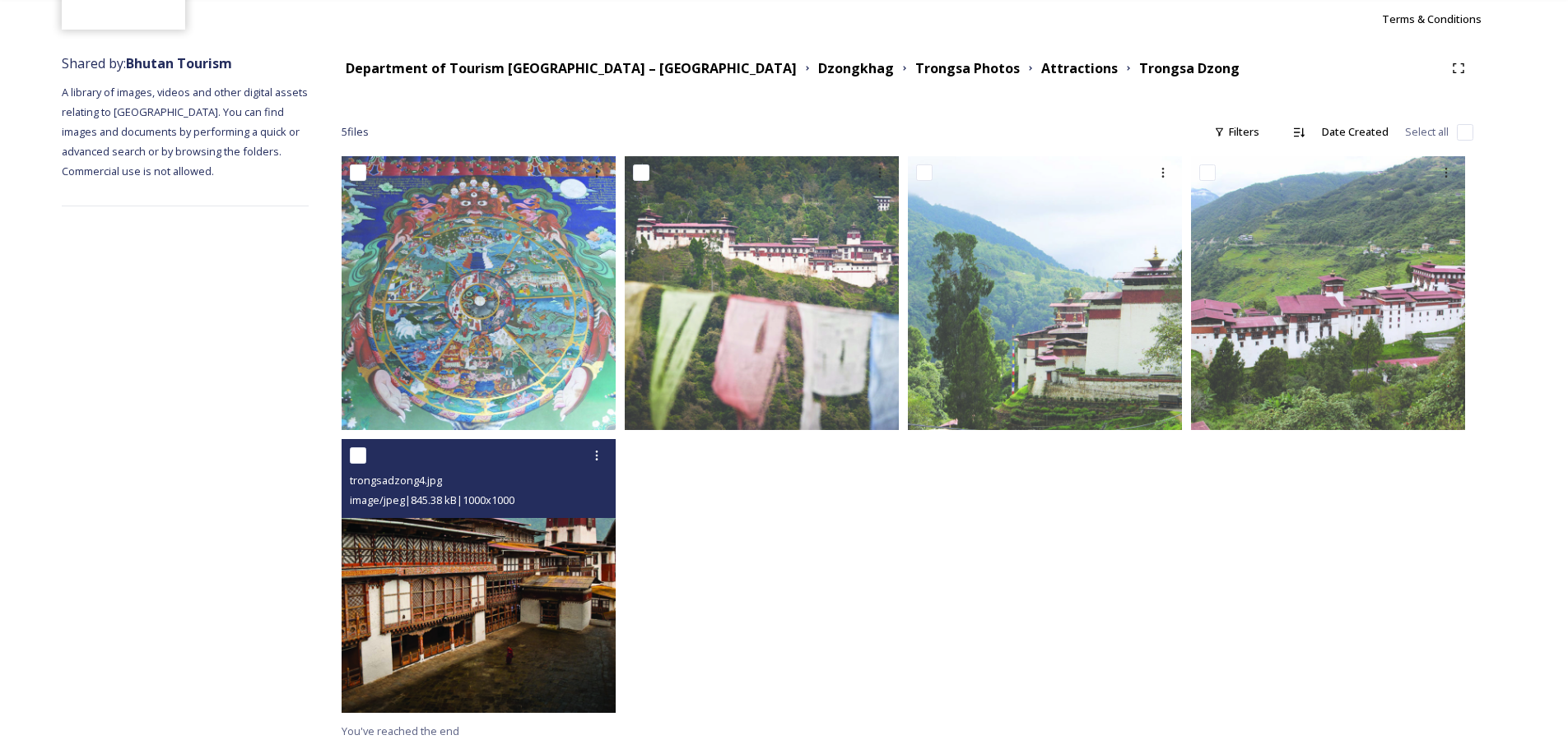
click at [567, 600] on img at bounding box center [478, 577] width 274 height 274
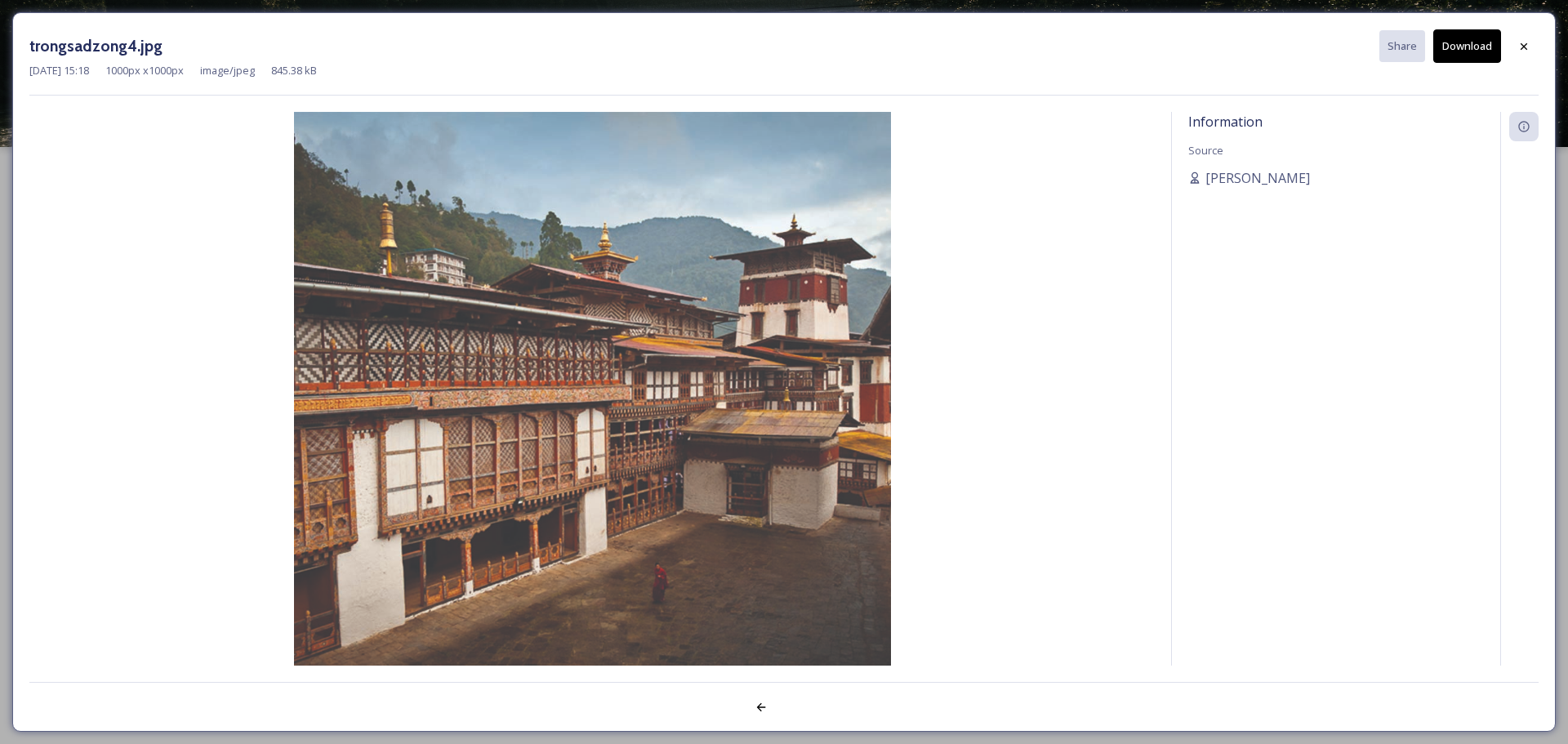
drag, startPoint x: 1528, startPoint y: 64, endPoint x: 1519, endPoint y: 68, distance: 9.8
click at [1528, 64] on div "[DATE] 15:18 1000 px x 1000 px image/jpeg 845.38 kB" at bounding box center [784, 70] width 1509 height 16
click at [1517, 53] on div at bounding box center [1524, 47] width 29 height 29
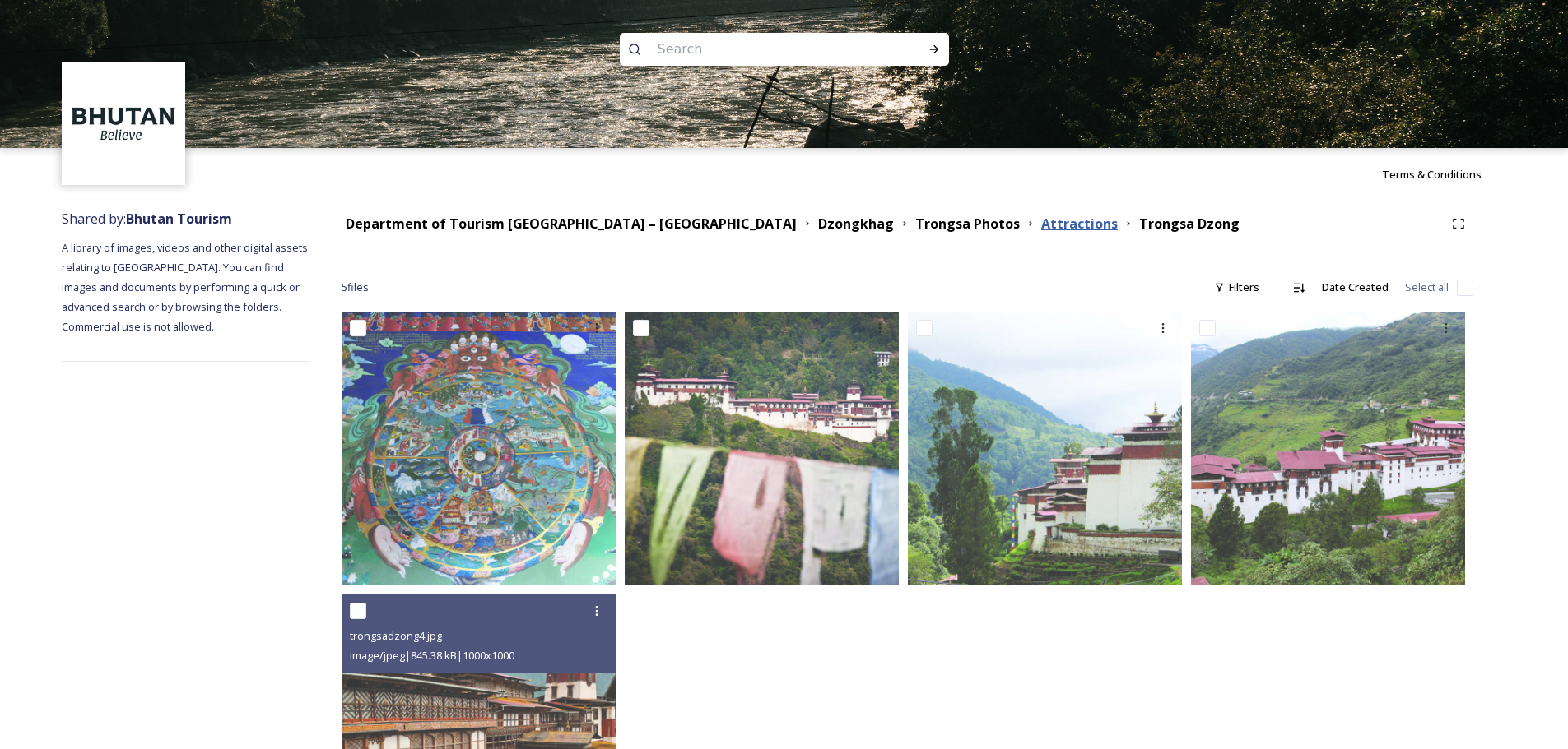
click at [1041, 222] on strong "Attractions" at bounding box center [1079, 224] width 77 height 19
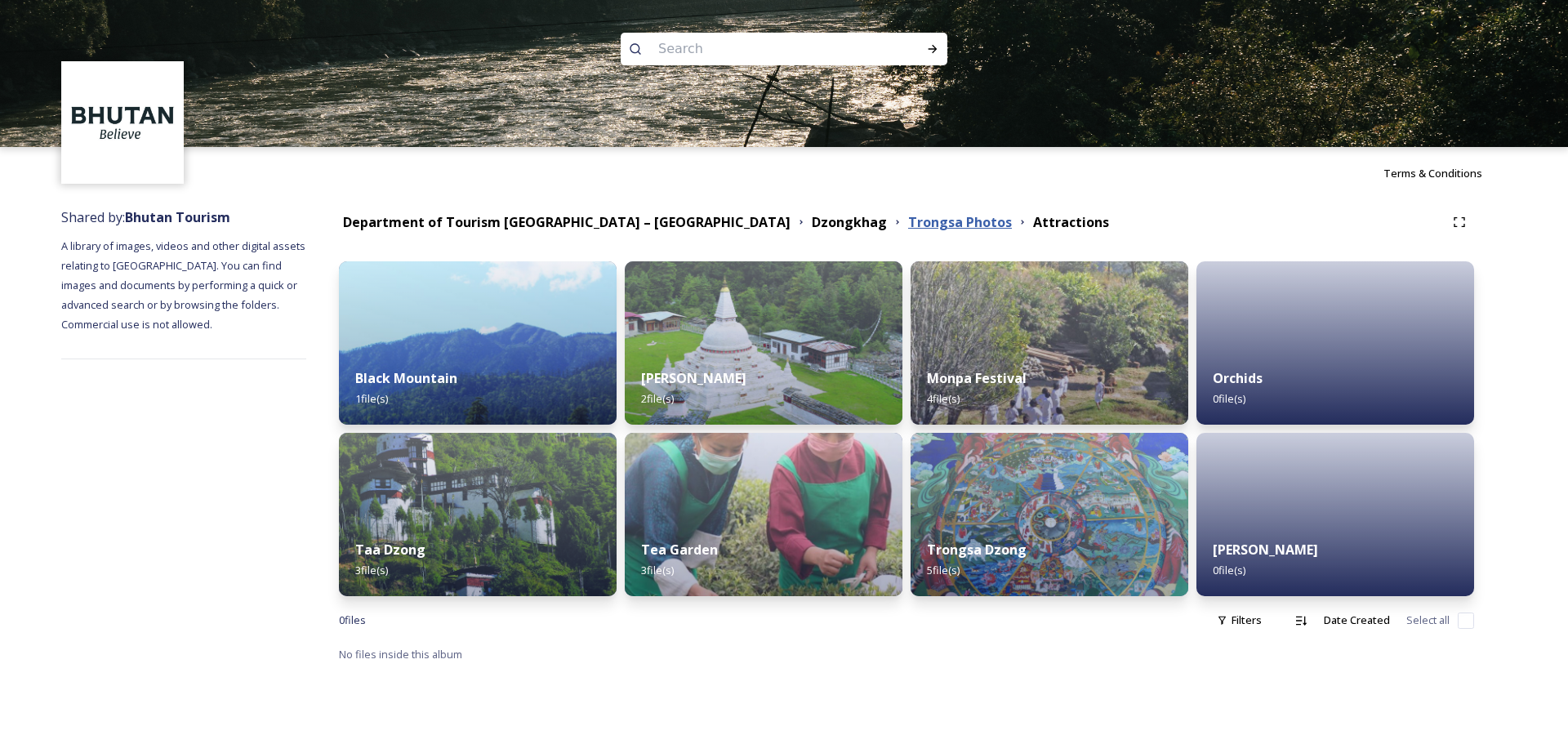
drag, startPoint x: 820, startPoint y: 214, endPoint x: 813, endPoint y: 227, distance: 14.8
click at [908, 214] on strong "Trongsa Photos" at bounding box center [960, 223] width 104 height 18
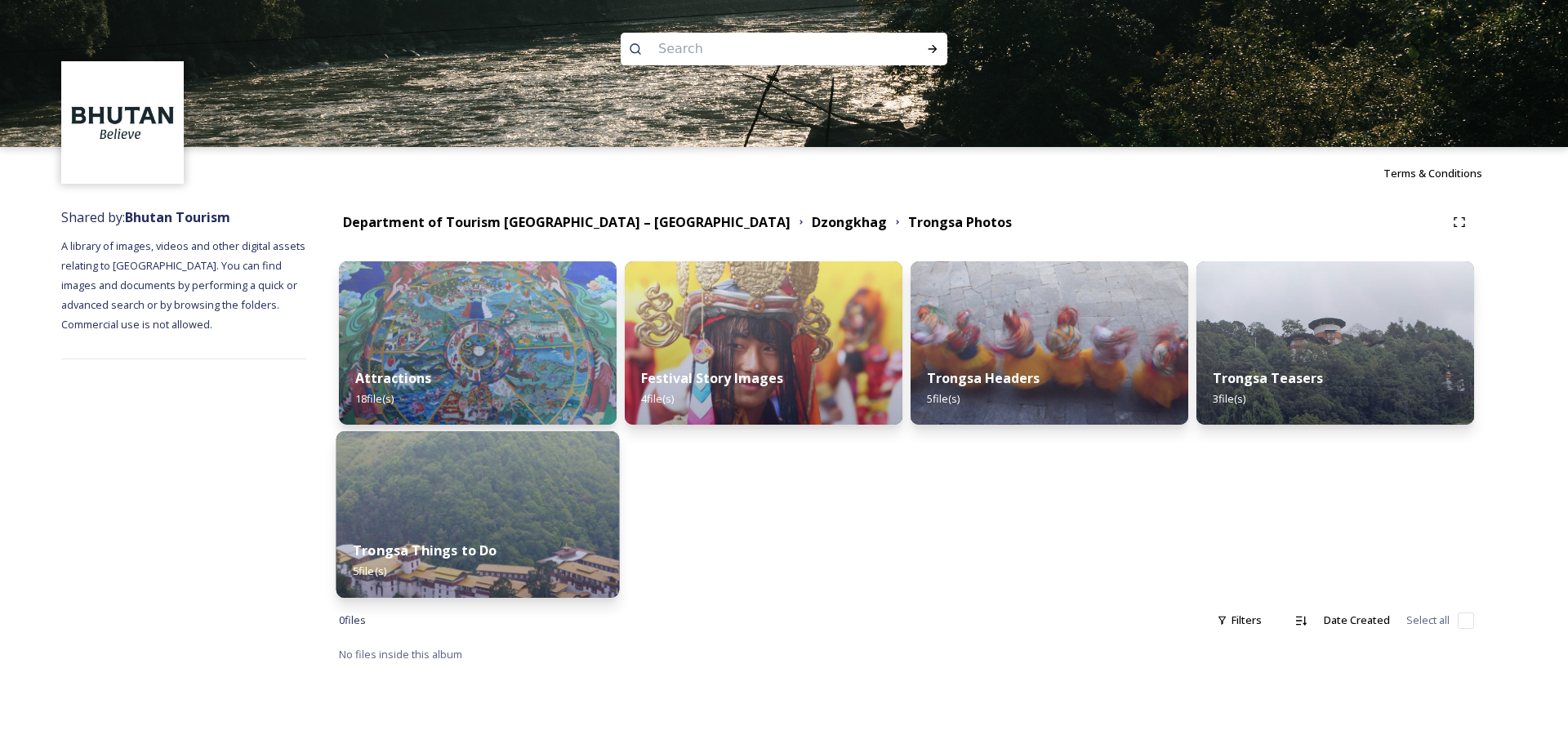
click at [562, 537] on div "Trongsa Things to Do 5 file(s)" at bounding box center [478, 561] width 283 height 75
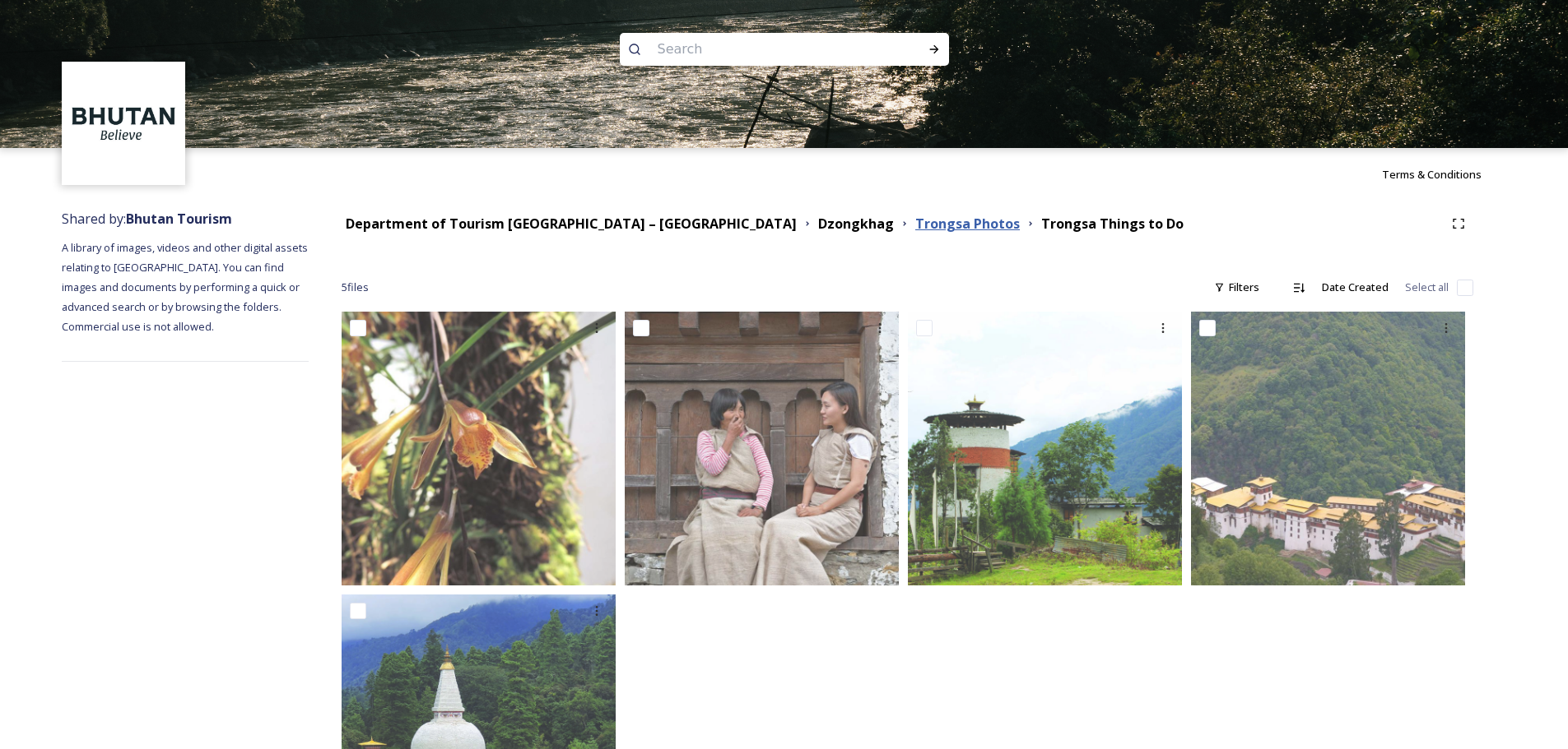
click at [915, 230] on strong "Trongsa Photos" at bounding box center [967, 224] width 105 height 19
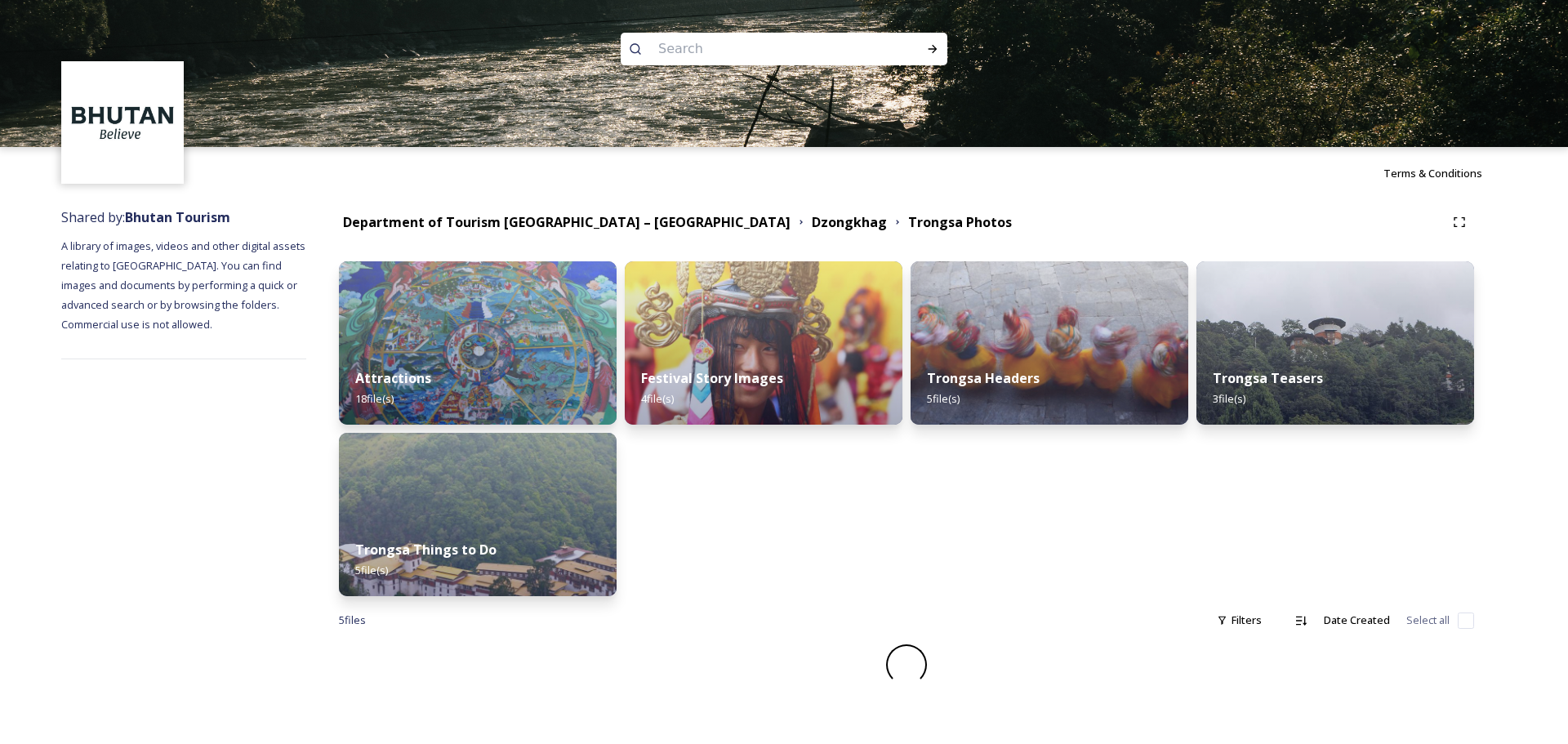
click at [708, 238] on div "Department of Tourism [GEOGRAPHIC_DATA] – [GEOGRAPHIC_DATA] Dzongkhag Trongsa P…" at bounding box center [906, 447] width 1200 height 494
click at [1286, 397] on div "Trongsa Teasers 3 file(s)" at bounding box center [1335, 389] width 283 height 75
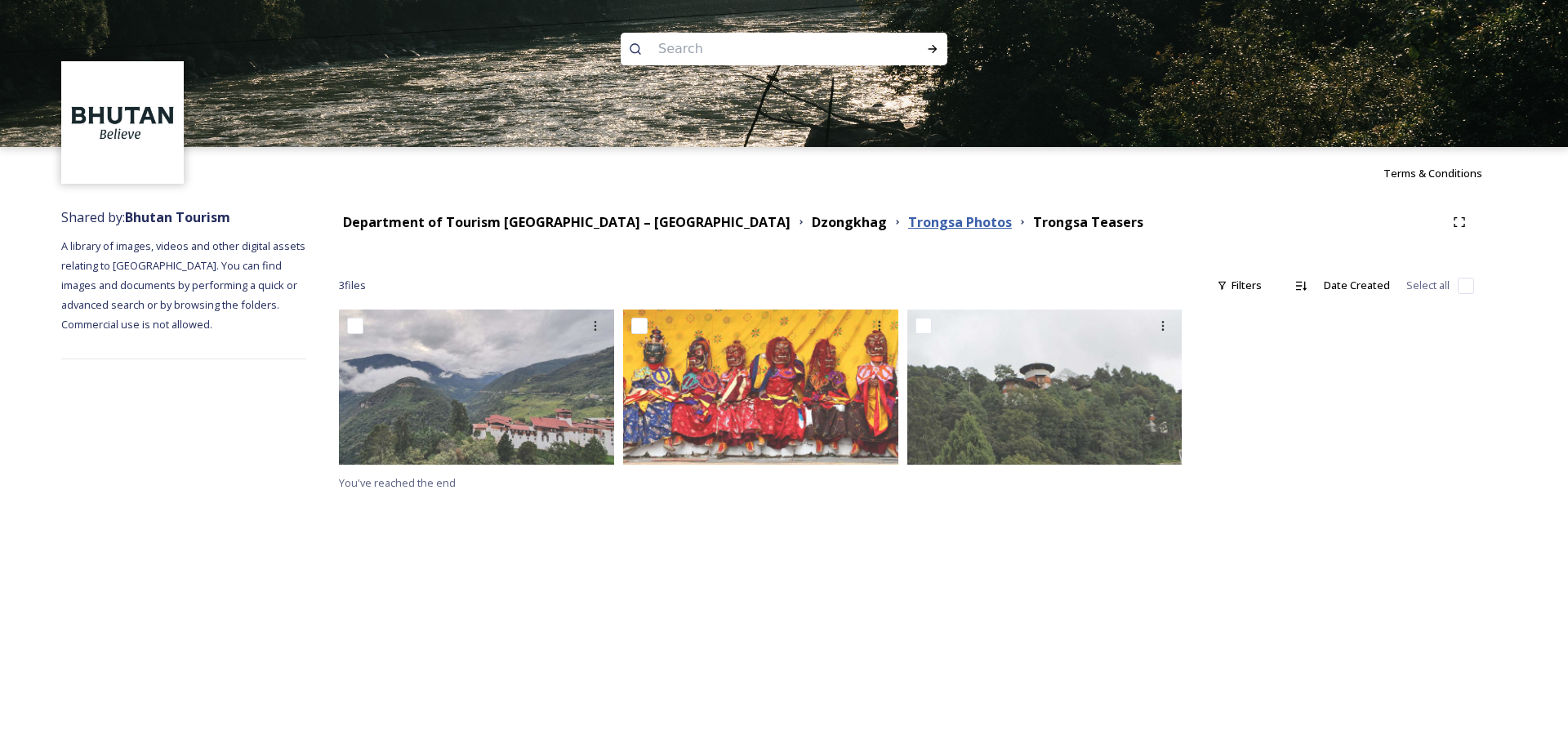
click at [908, 227] on strong "Trongsa Photos" at bounding box center [960, 223] width 104 height 18
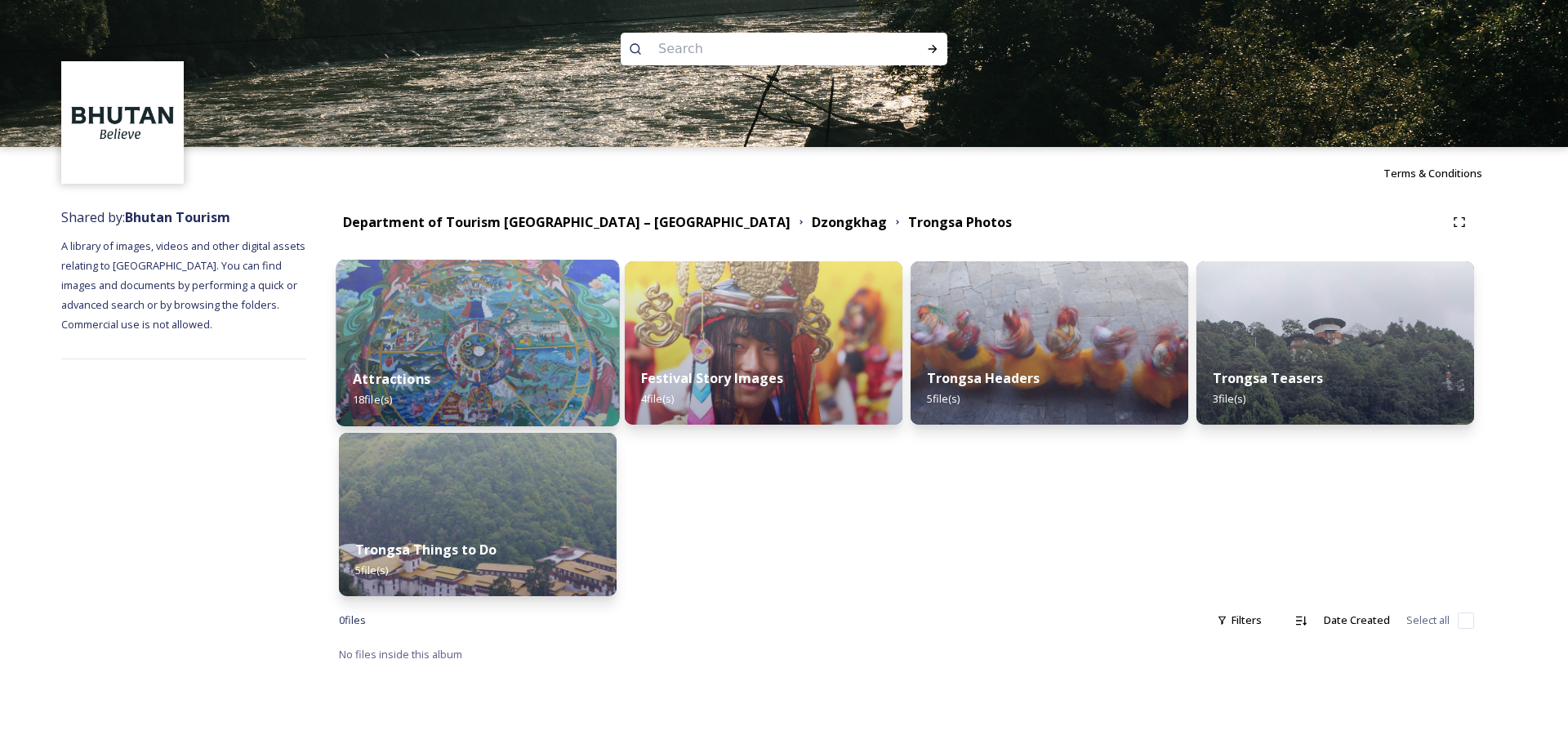
click at [510, 390] on div "Attractions 18 file(s)" at bounding box center [478, 389] width 283 height 75
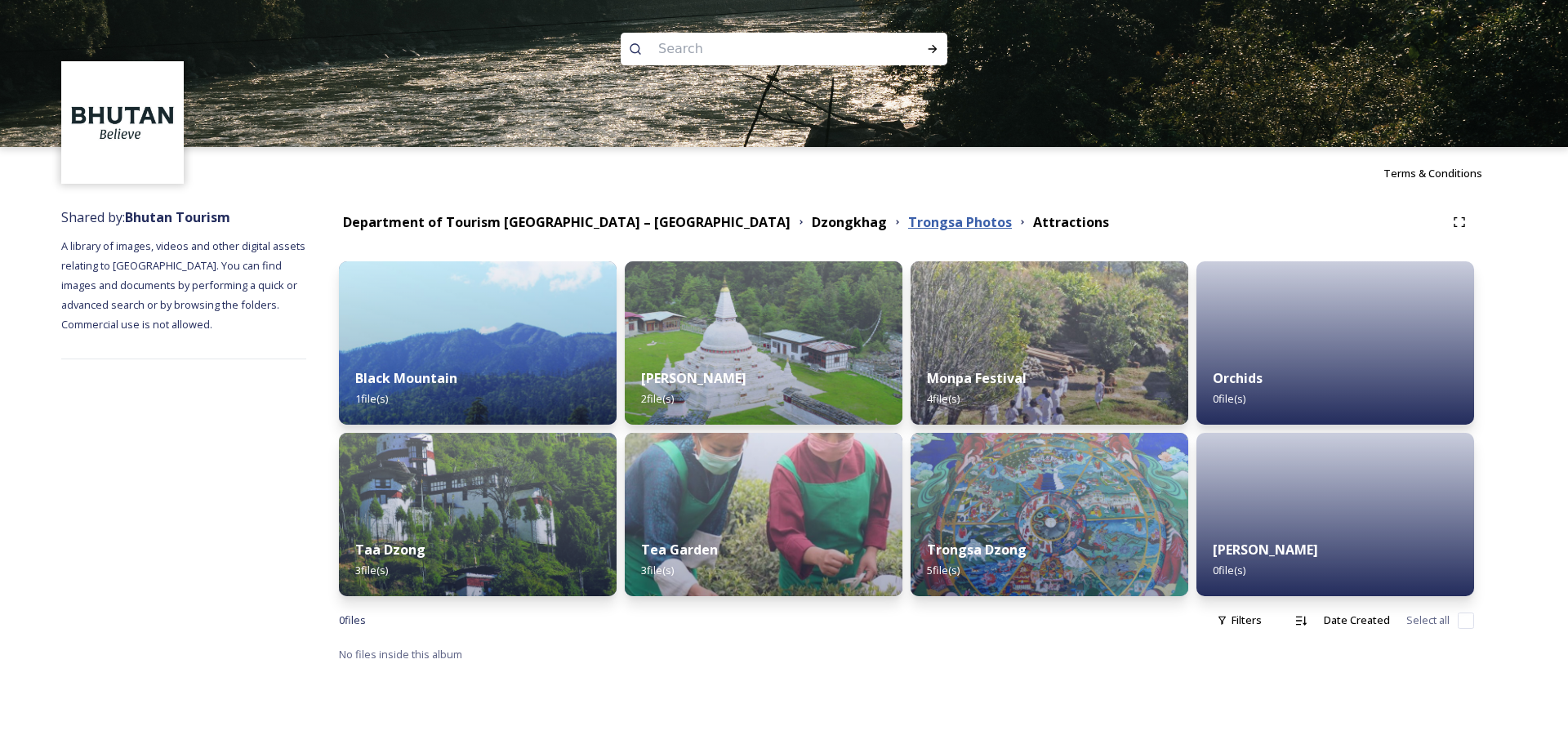
click at [908, 216] on strong "Trongsa Photos" at bounding box center [960, 223] width 104 height 18
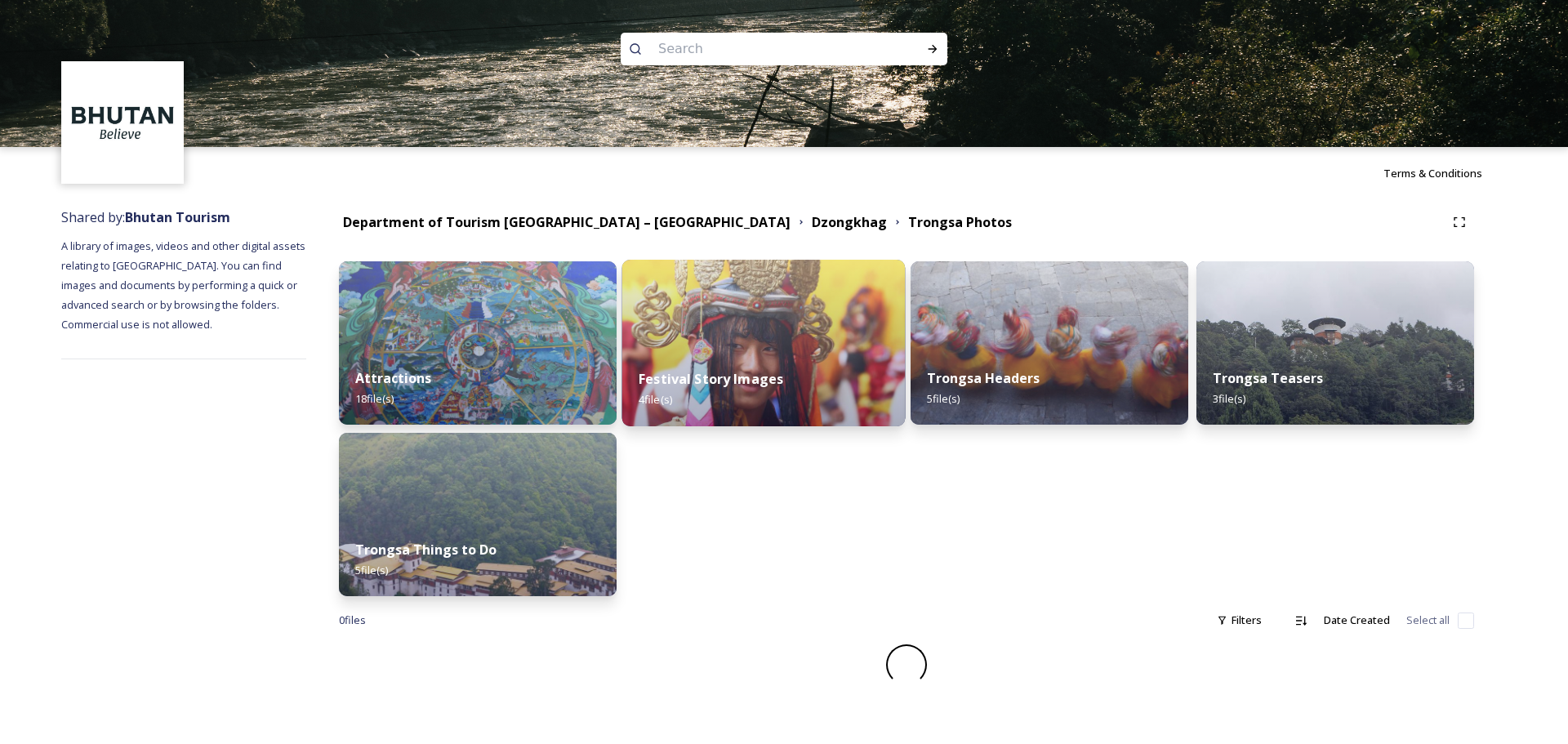
click at [737, 352] on img at bounding box center [764, 343] width 283 height 167
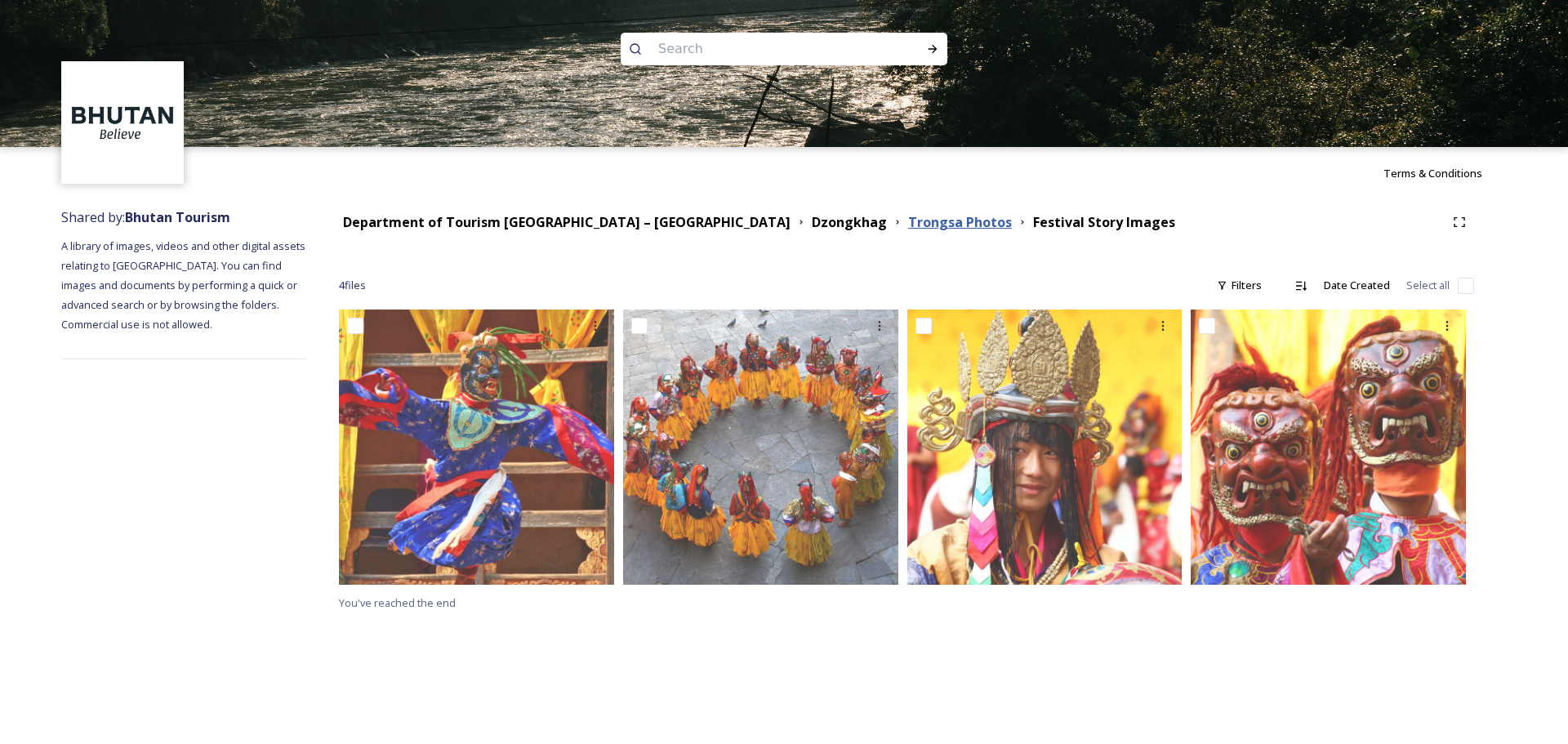
click at [908, 228] on strong "Trongsa Photos" at bounding box center [960, 223] width 104 height 18
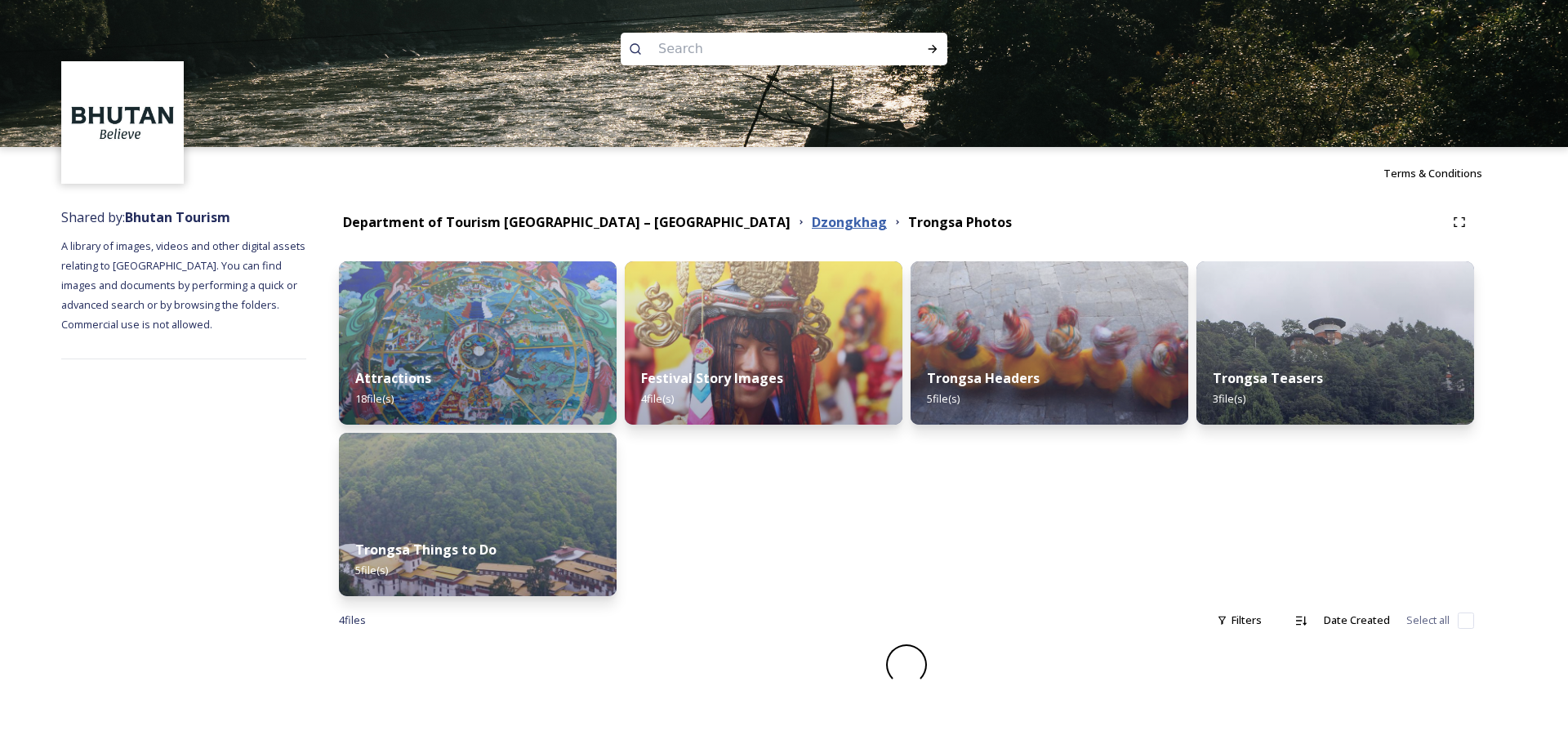
click at [812, 221] on strong "Dzongkhag" at bounding box center [849, 223] width 75 height 18
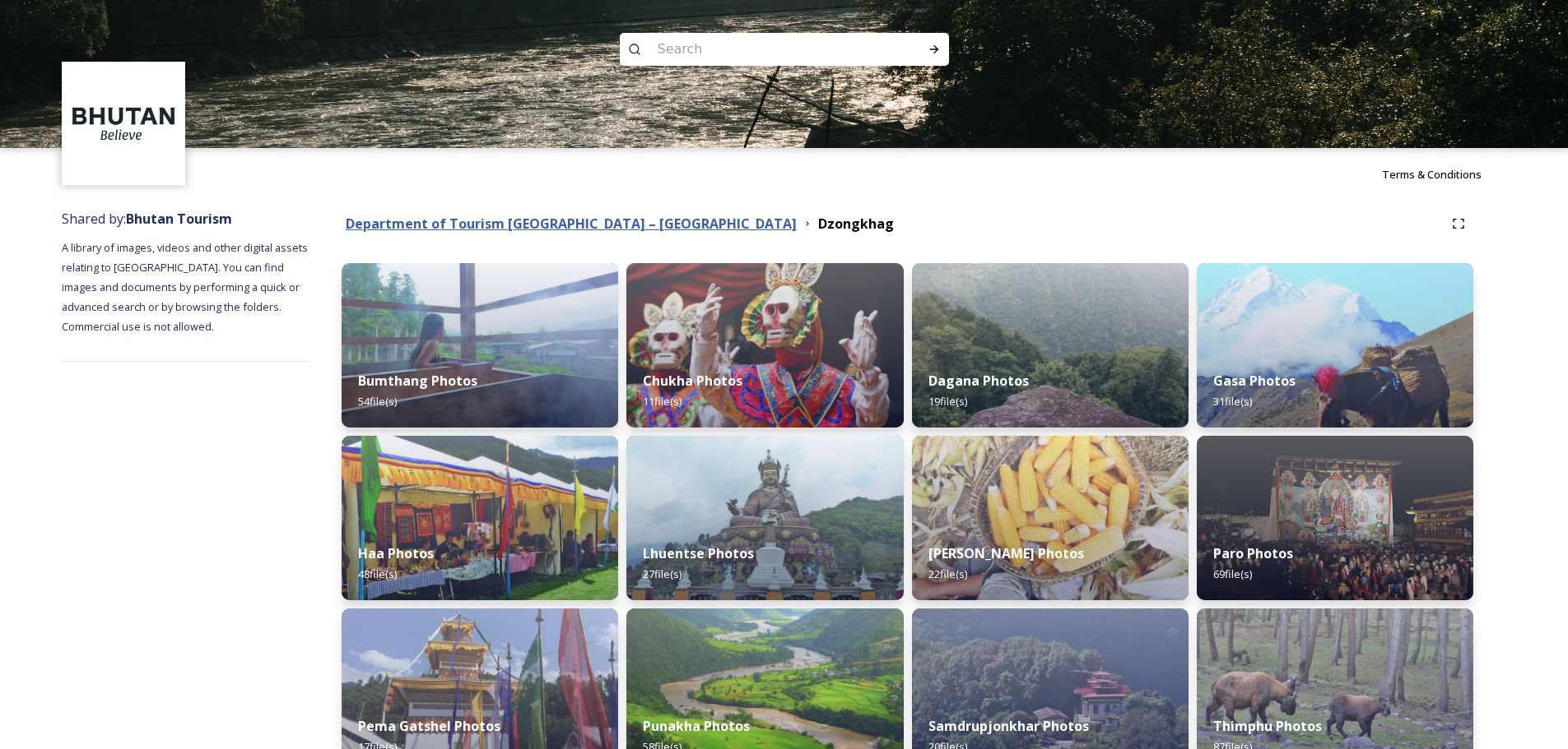
click at [550, 222] on strong "Department of Tourism [GEOGRAPHIC_DATA] – [GEOGRAPHIC_DATA]" at bounding box center [571, 224] width 451 height 19
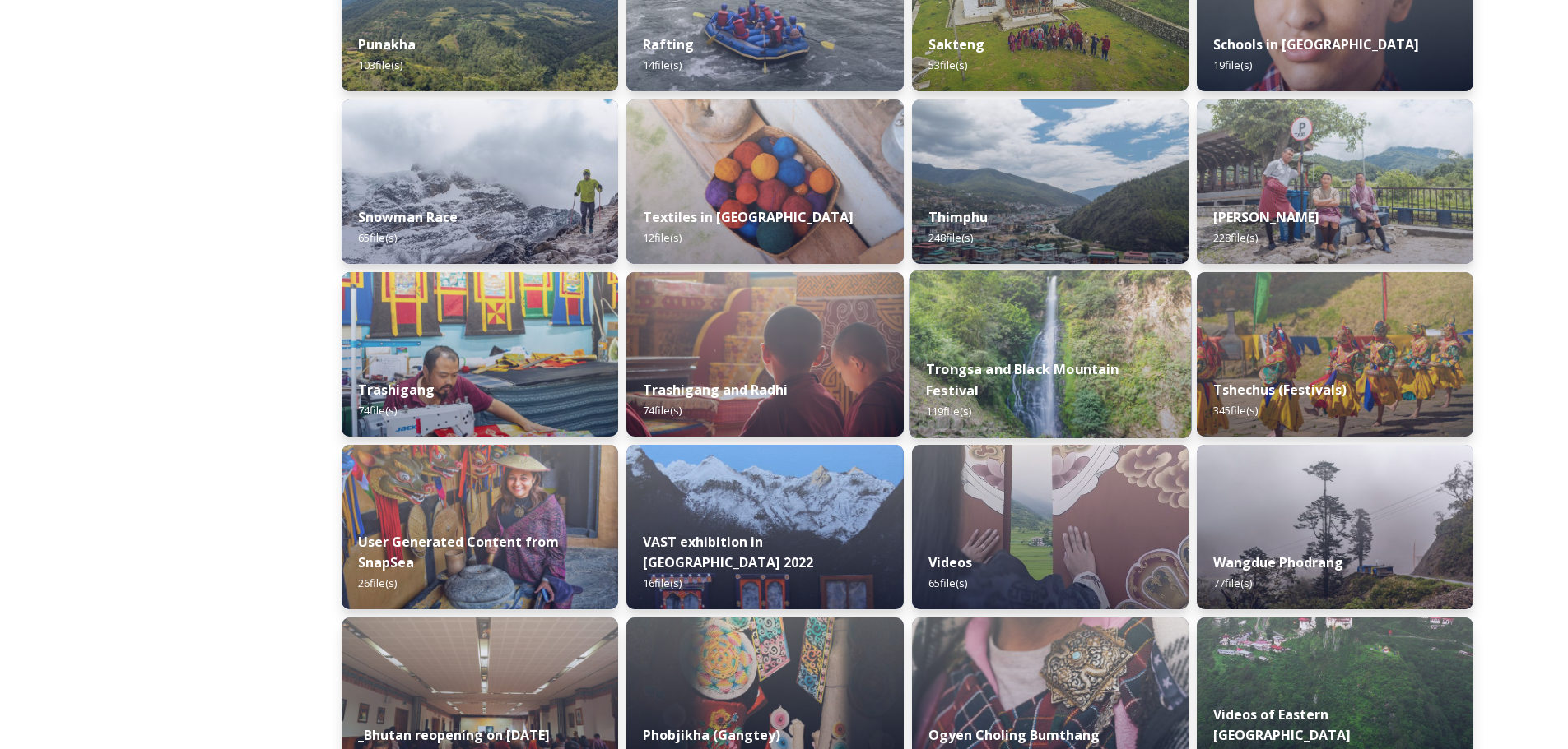
scroll to position [1455, 0]
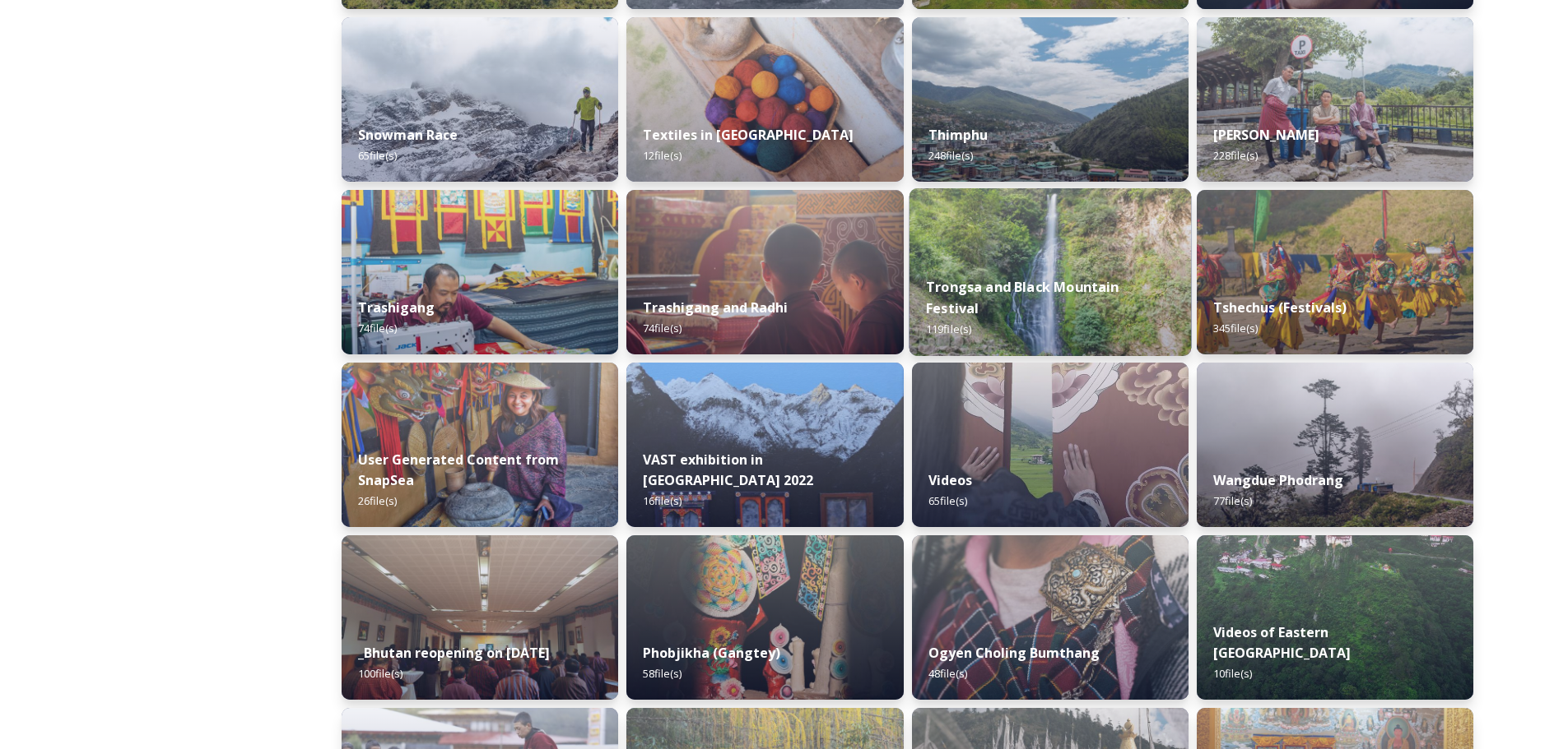
click at [1040, 305] on strong "Trongsa and Black Mountain Festival" at bounding box center [1022, 298] width 194 height 40
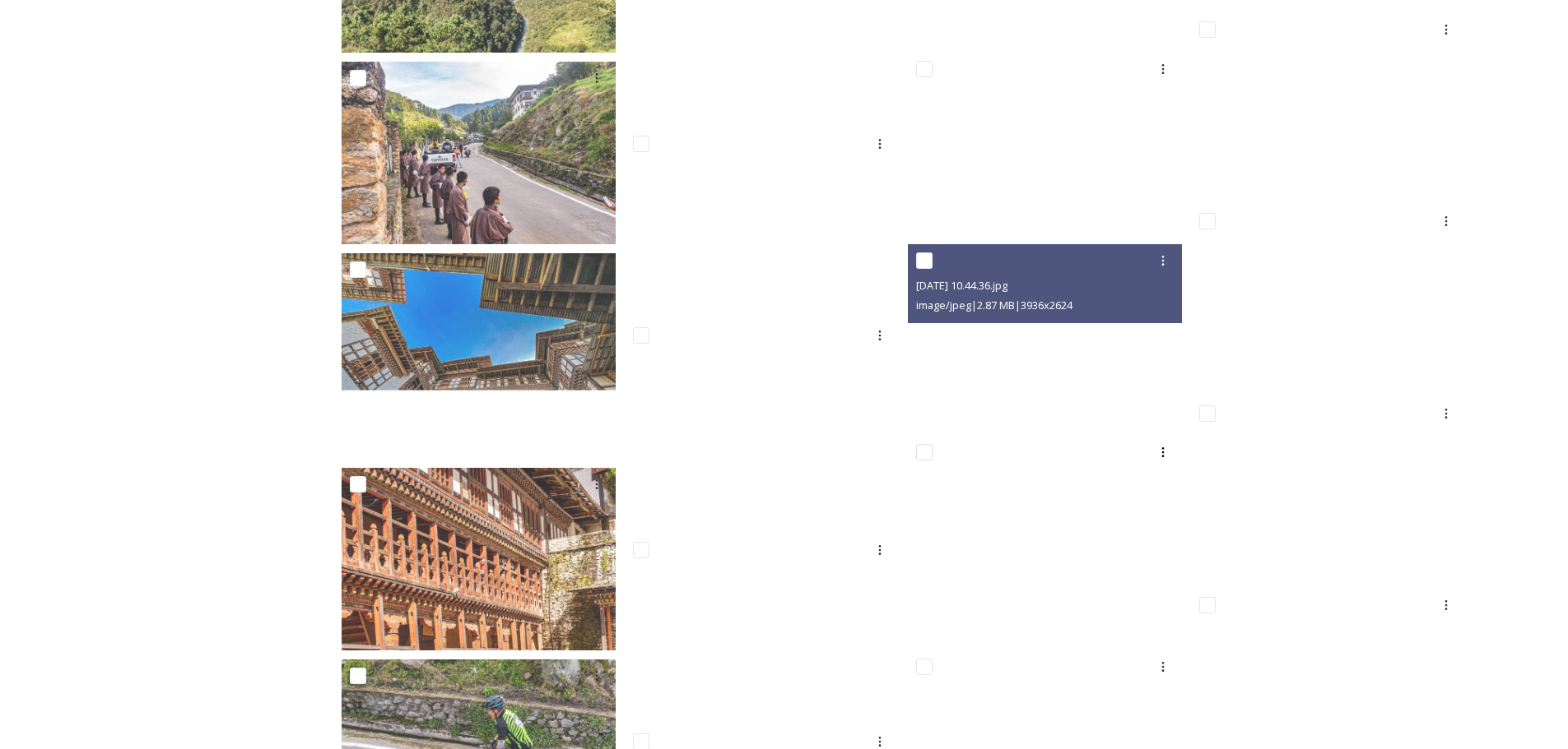
scroll to position [2823, 0]
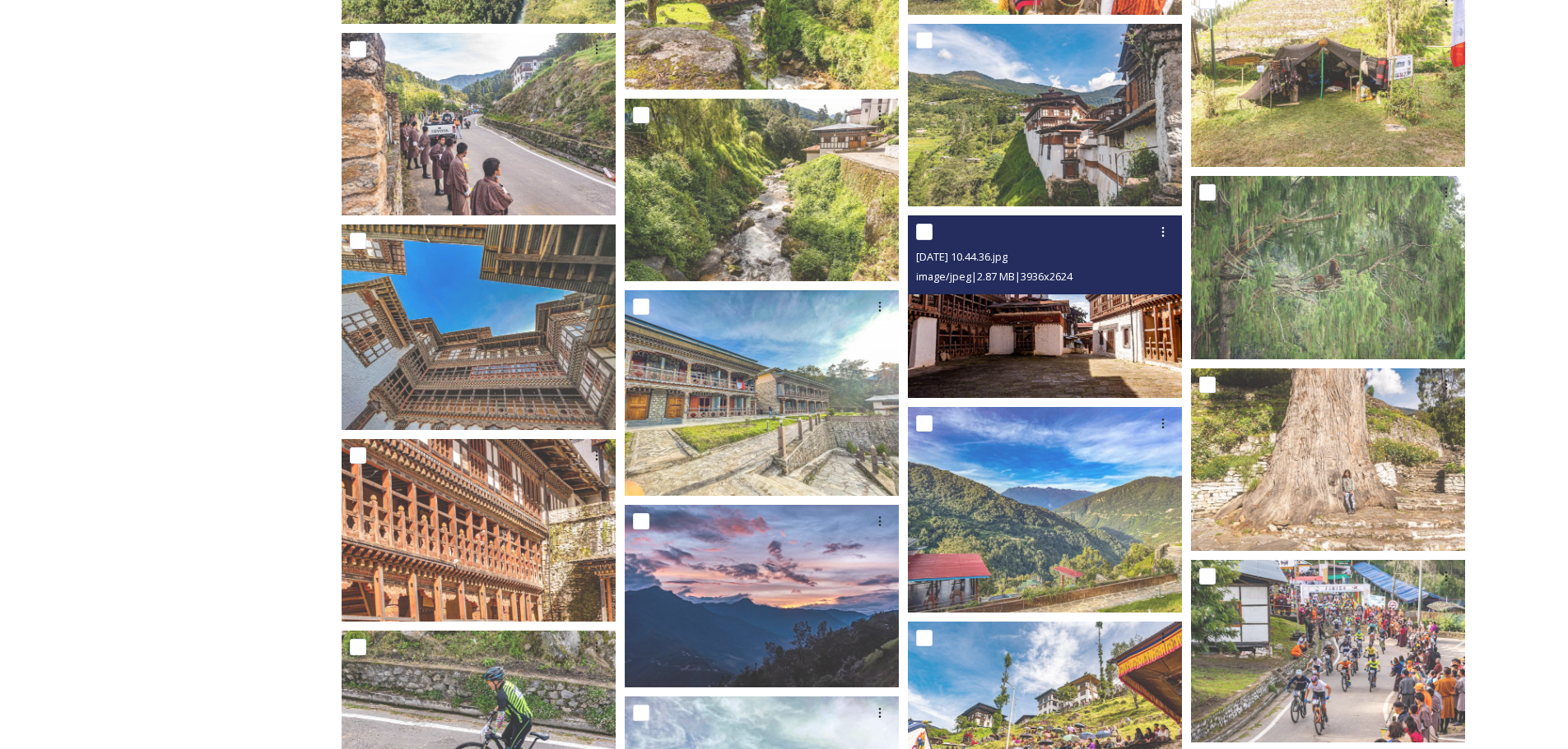
click at [1044, 379] on img at bounding box center [1045, 306] width 274 height 183
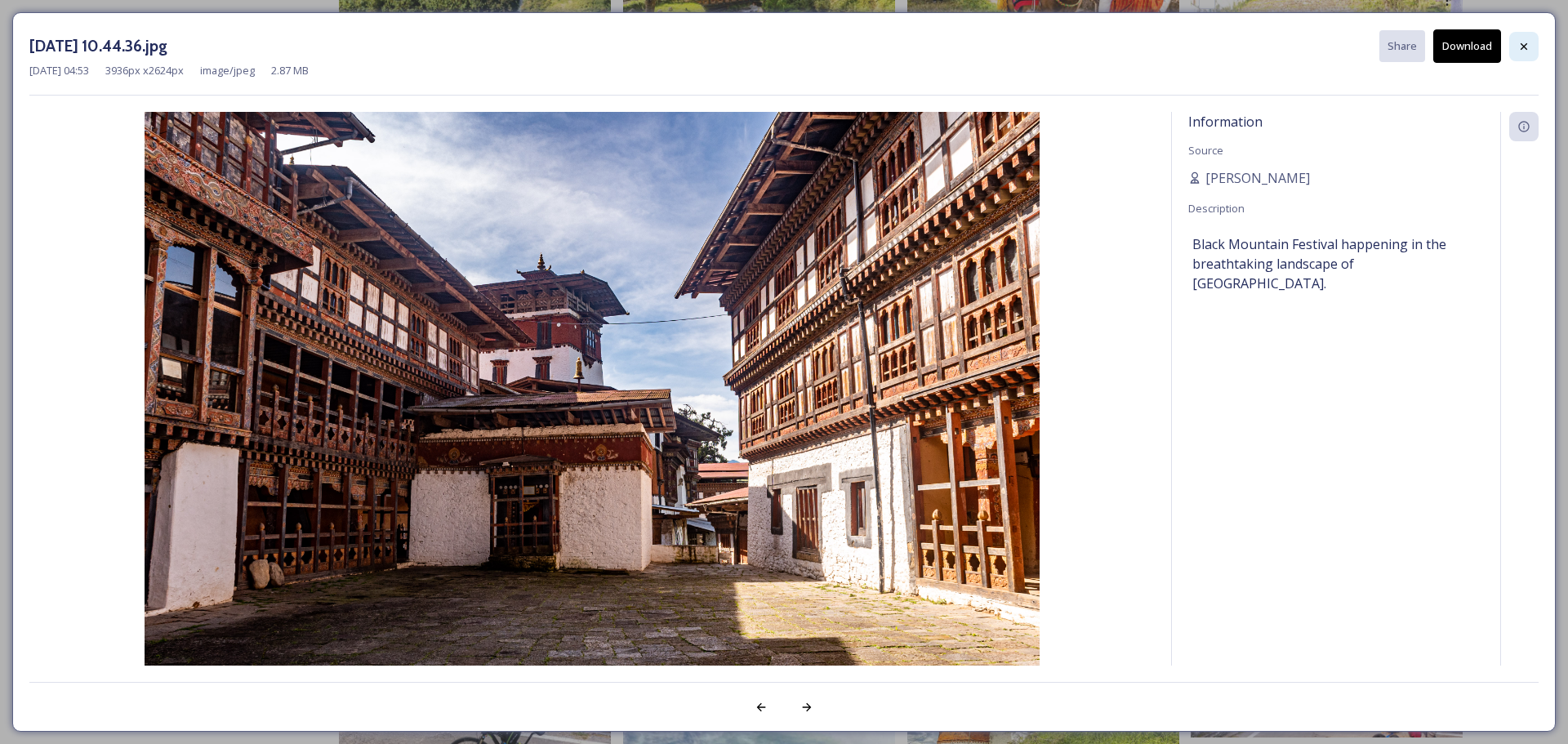
click at [1528, 40] on div at bounding box center [1524, 47] width 29 height 29
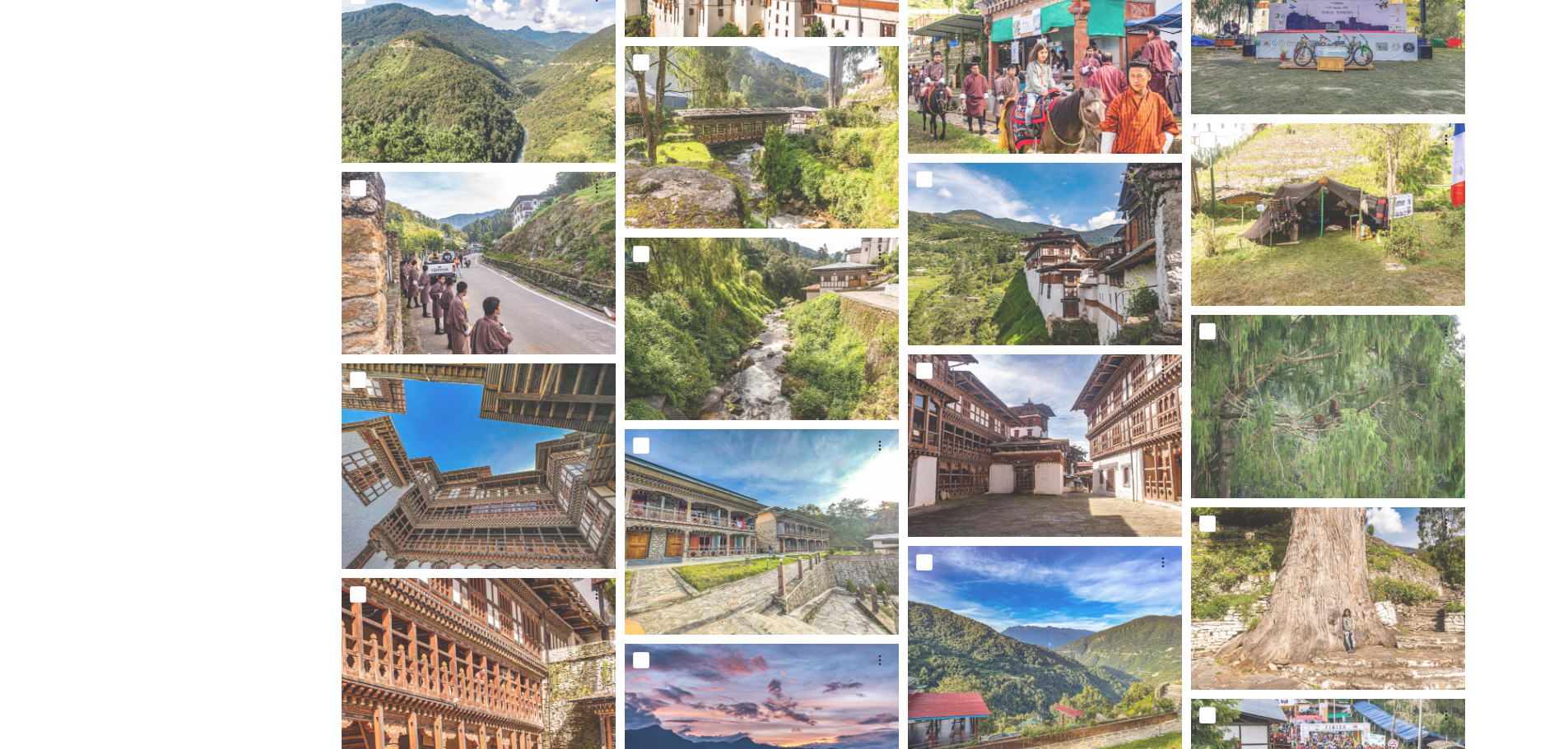
scroll to position [2658, 0]
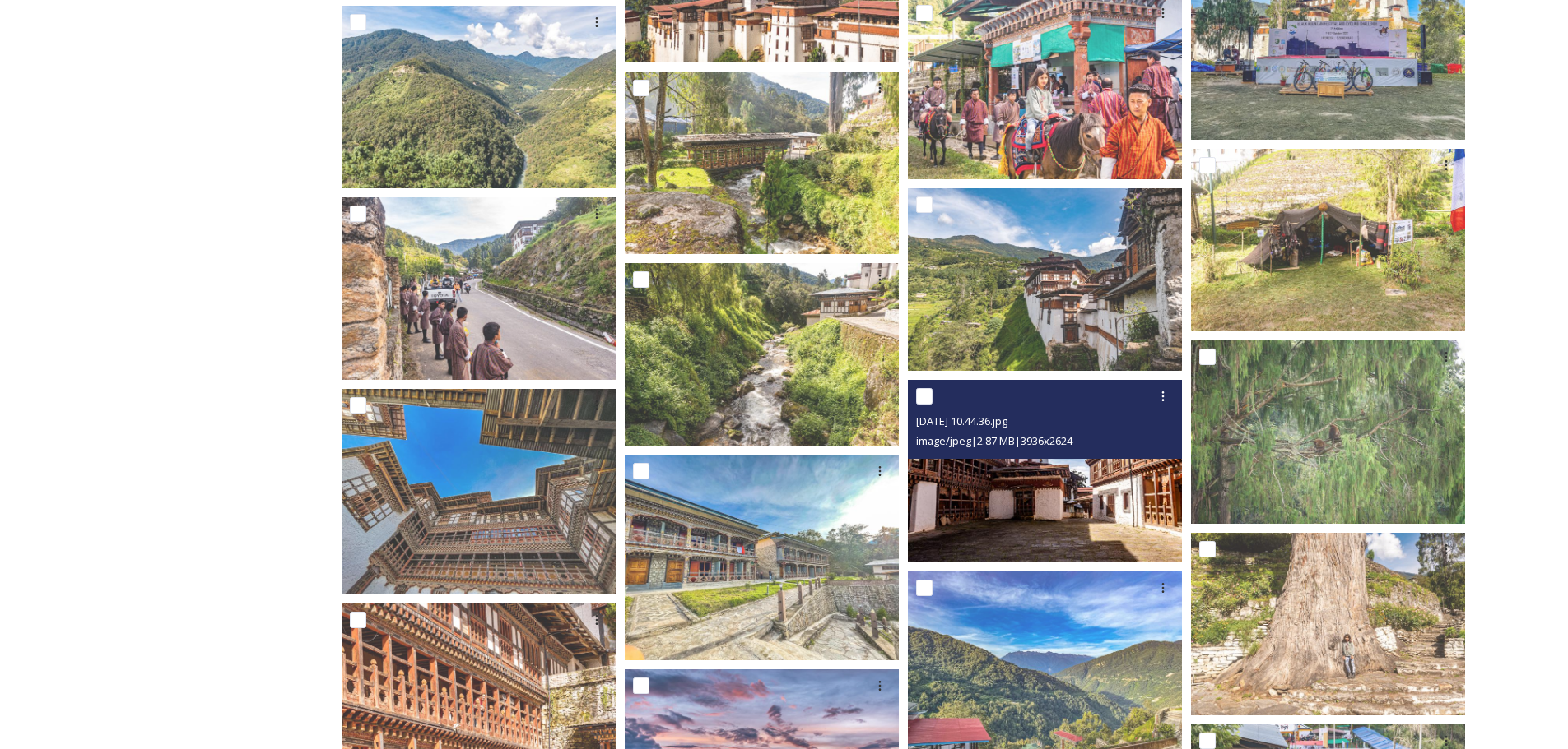
click at [1007, 420] on span "[DATE] 10.44.36.jpg" at bounding box center [962, 421] width 92 height 15
click at [1016, 482] on img at bounding box center [1045, 471] width 274 height 183
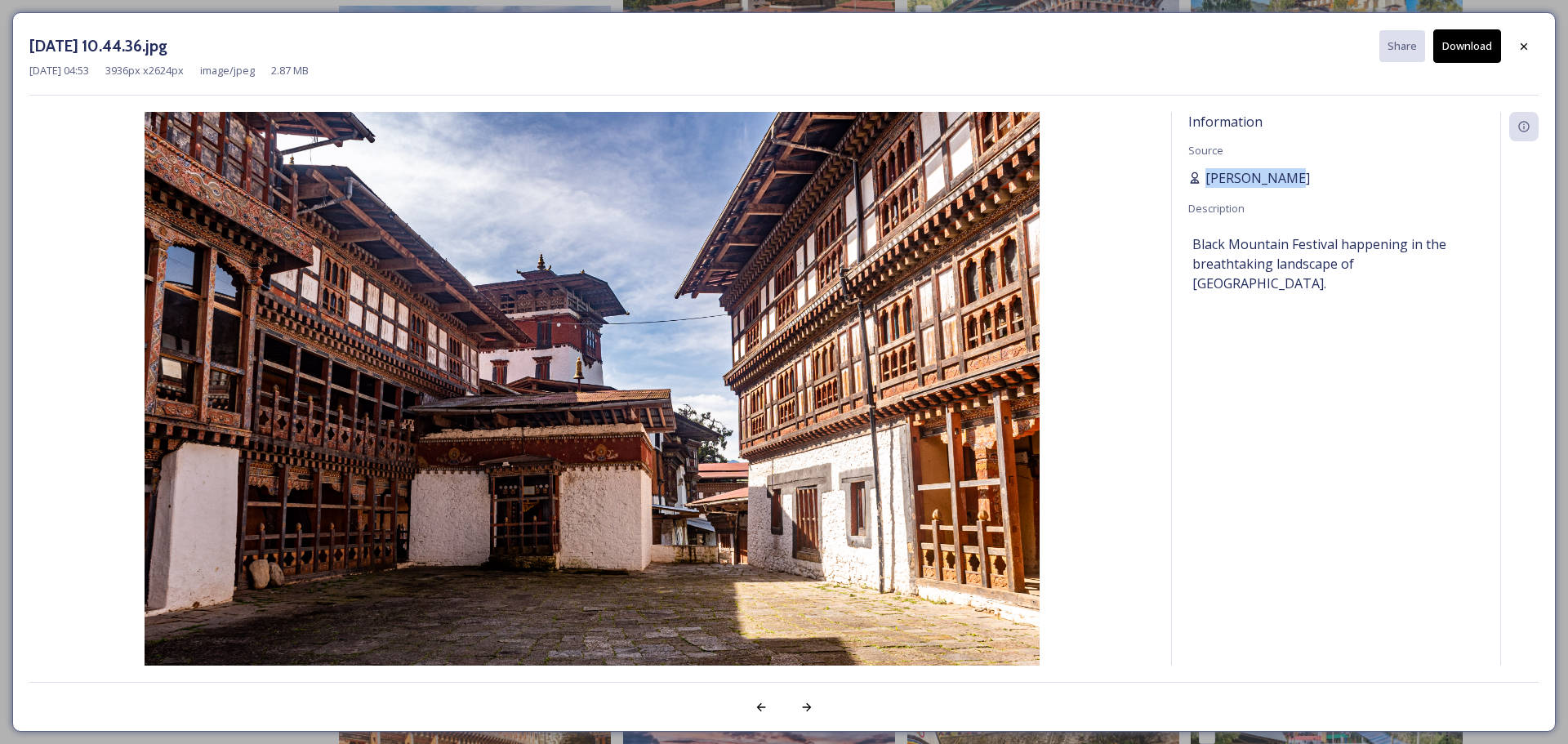
drag, startPoint x: 1285, startPoint y: 178, endPoint x: 1202, endPoint y: 173, distance: 83.2
click at [1202, 173] on div "[PERSON_NAME]" at bounding box center [1335, 178] width 295 height 19
copy span "[PERSON_NAME]"
click at [1527, 54] on div at bounding box center [1524, 47] width 29 height 29
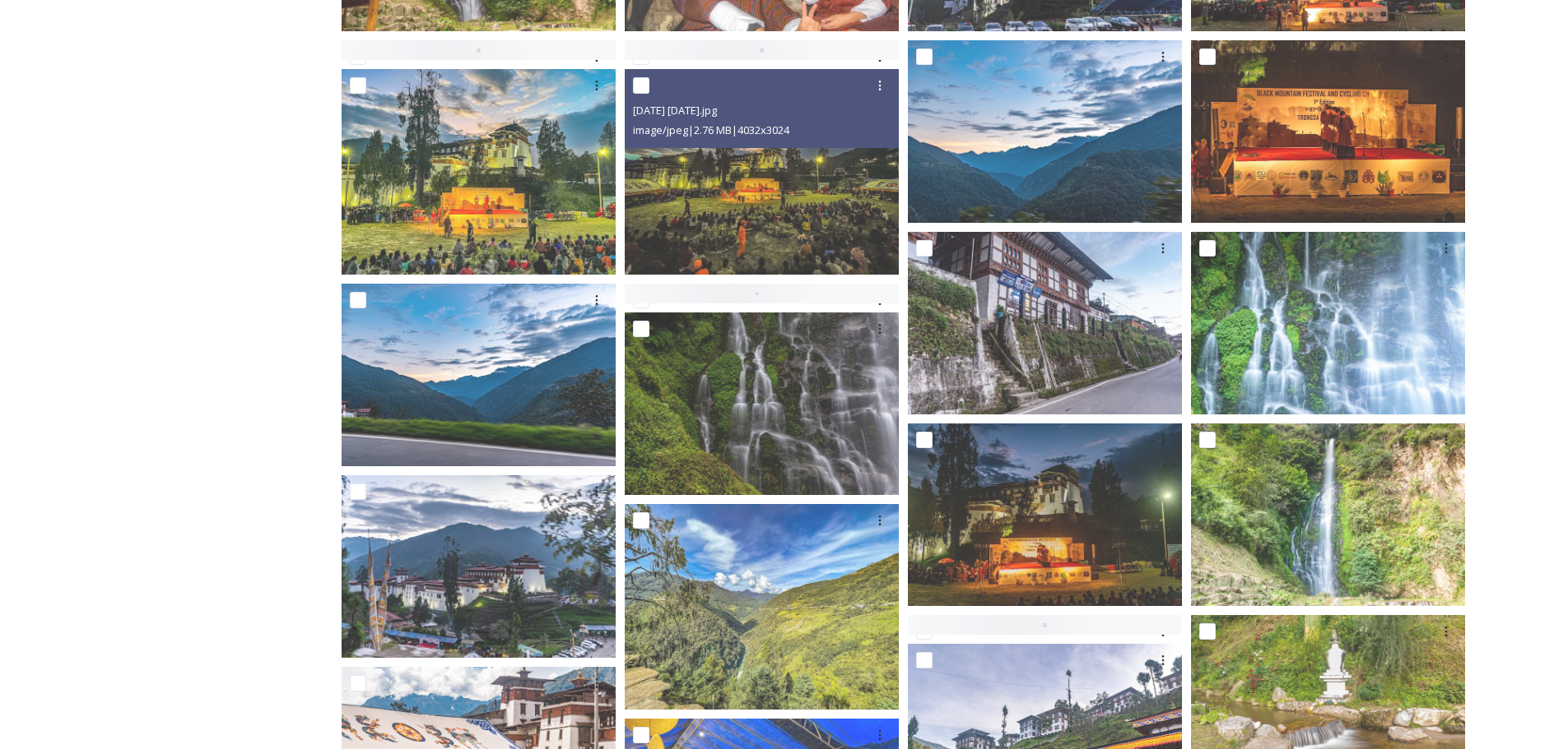
scroll to position [0, 0]
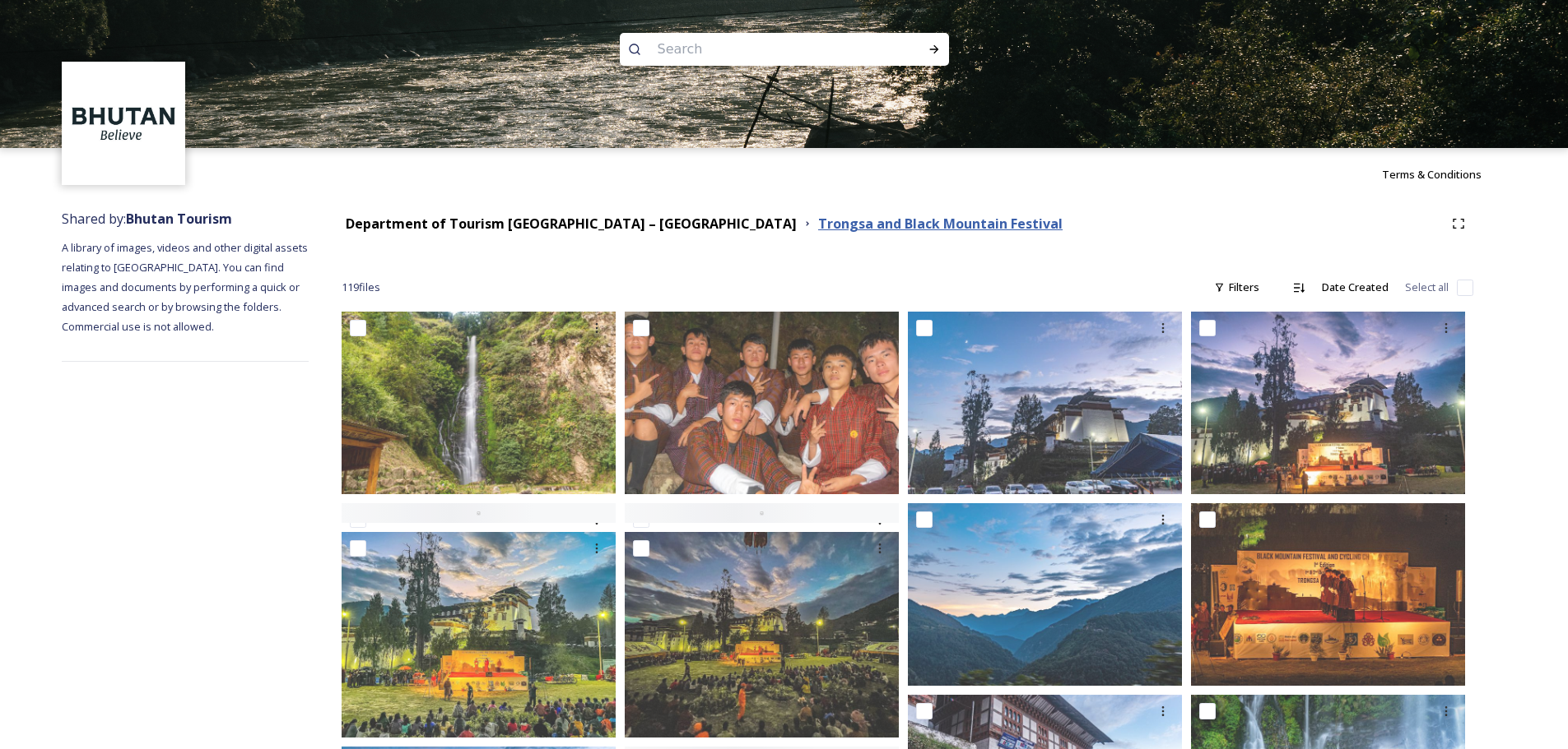
click at [818, 223] on strong "Trongsa and Black Mountain Festival" at bounding box center [940, 224] width 245 height 19
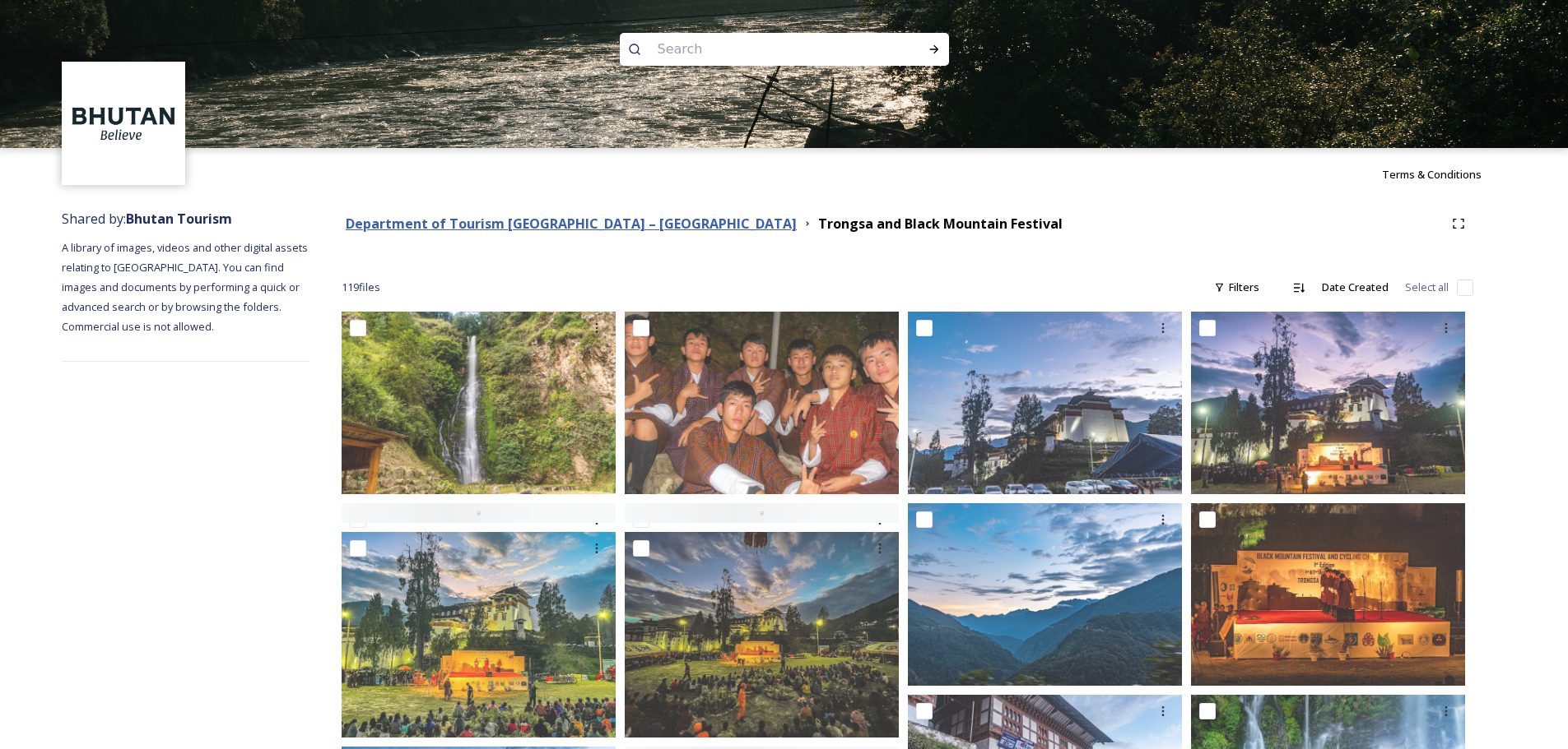
click at [537, 216] on strong "Department of Tourism [GEOGRAPHIC_DATA] – [GEOGRAPHIC_DATA]" at bounding box center [571, 224] width 451 height 19
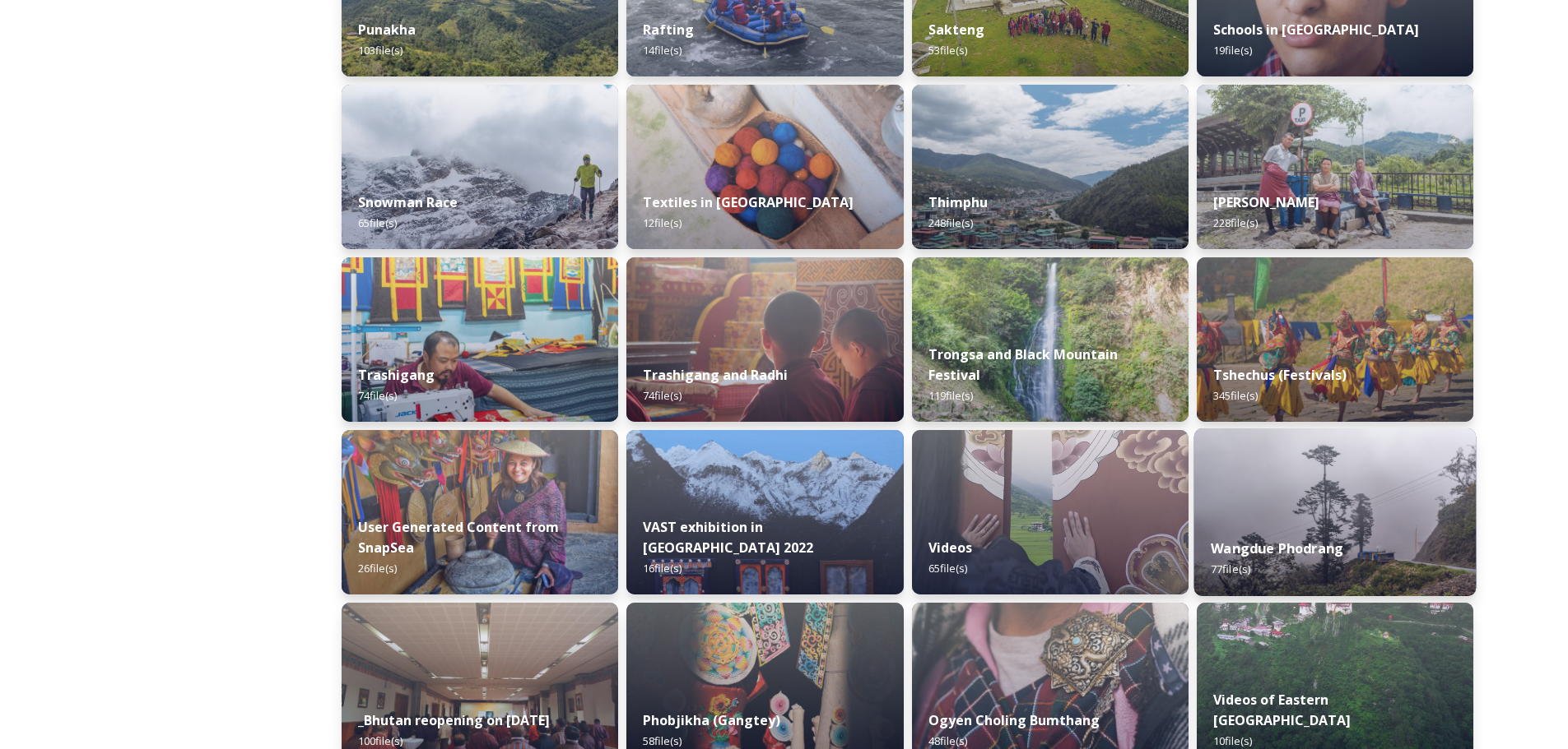
scroll to position [1399, 0]
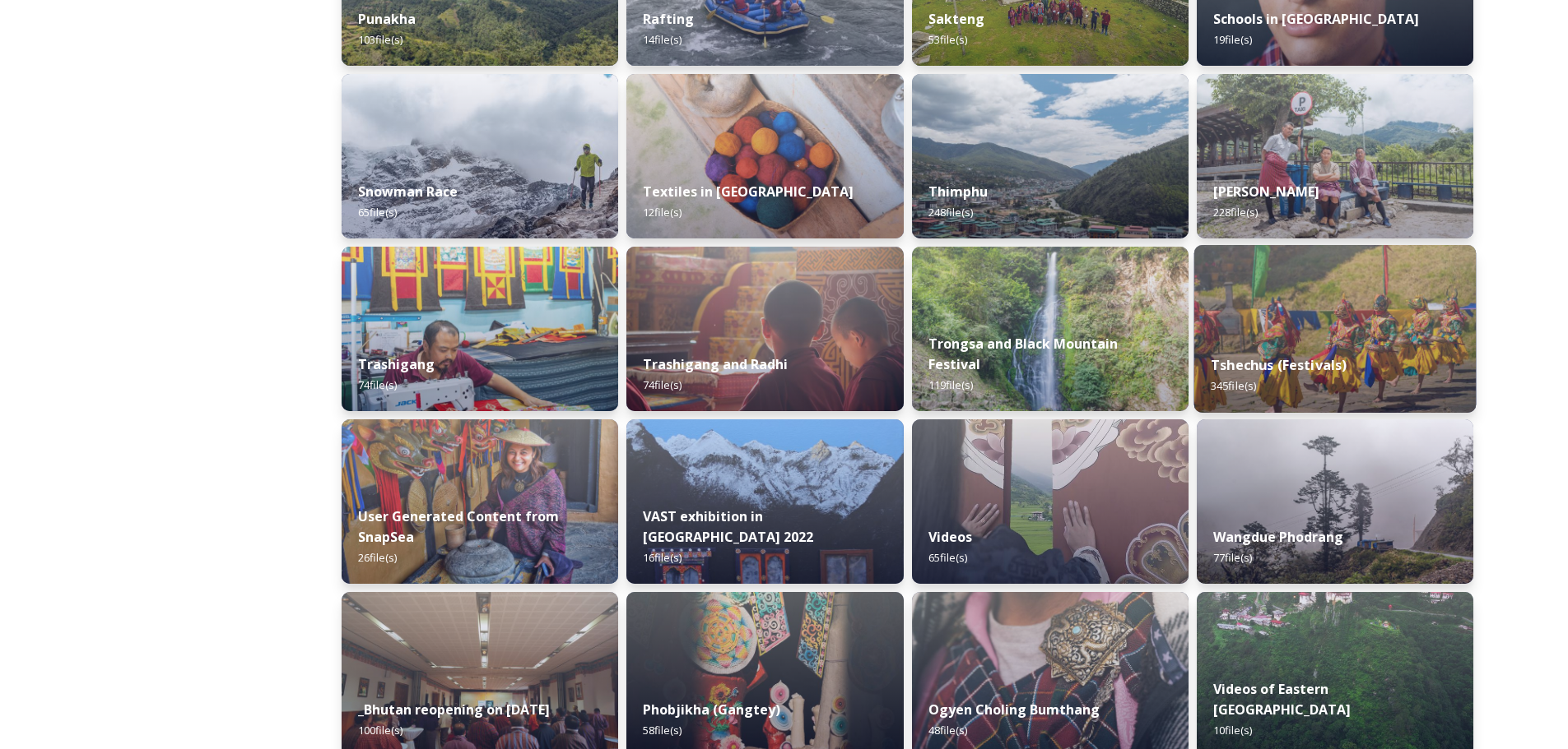
click at [1271, 354] on div "Tshechus (Festivals) 345 file(s)" at bounding box center [1334, 375] width 282 height 75
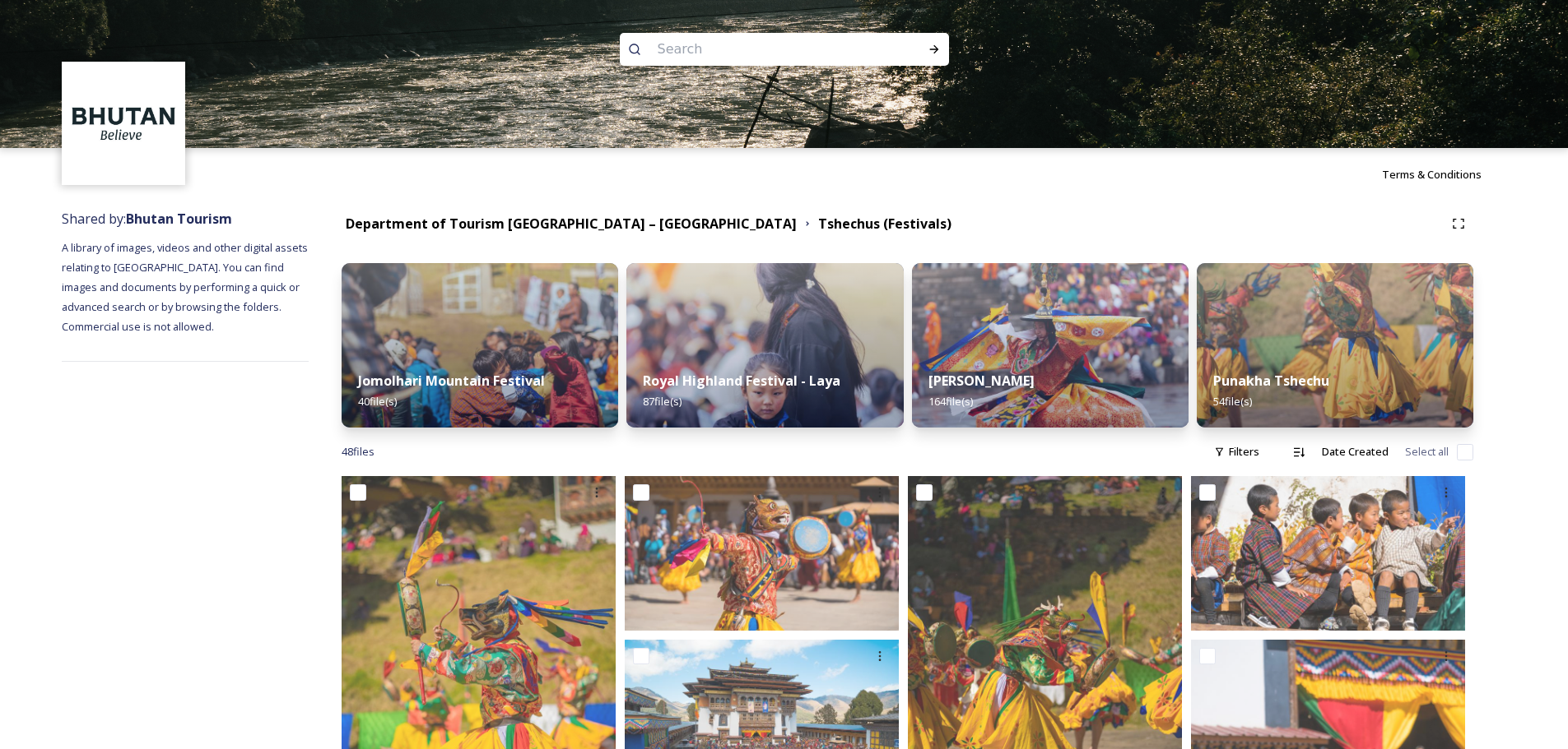
click at [764, 43] on input at bounding box center [761, 49] width 225 height 36
paste input "tsechu3"
type input "tsechu3"
click at [937, 47] on icon at bounding box center [934, 49] width 13 height 13
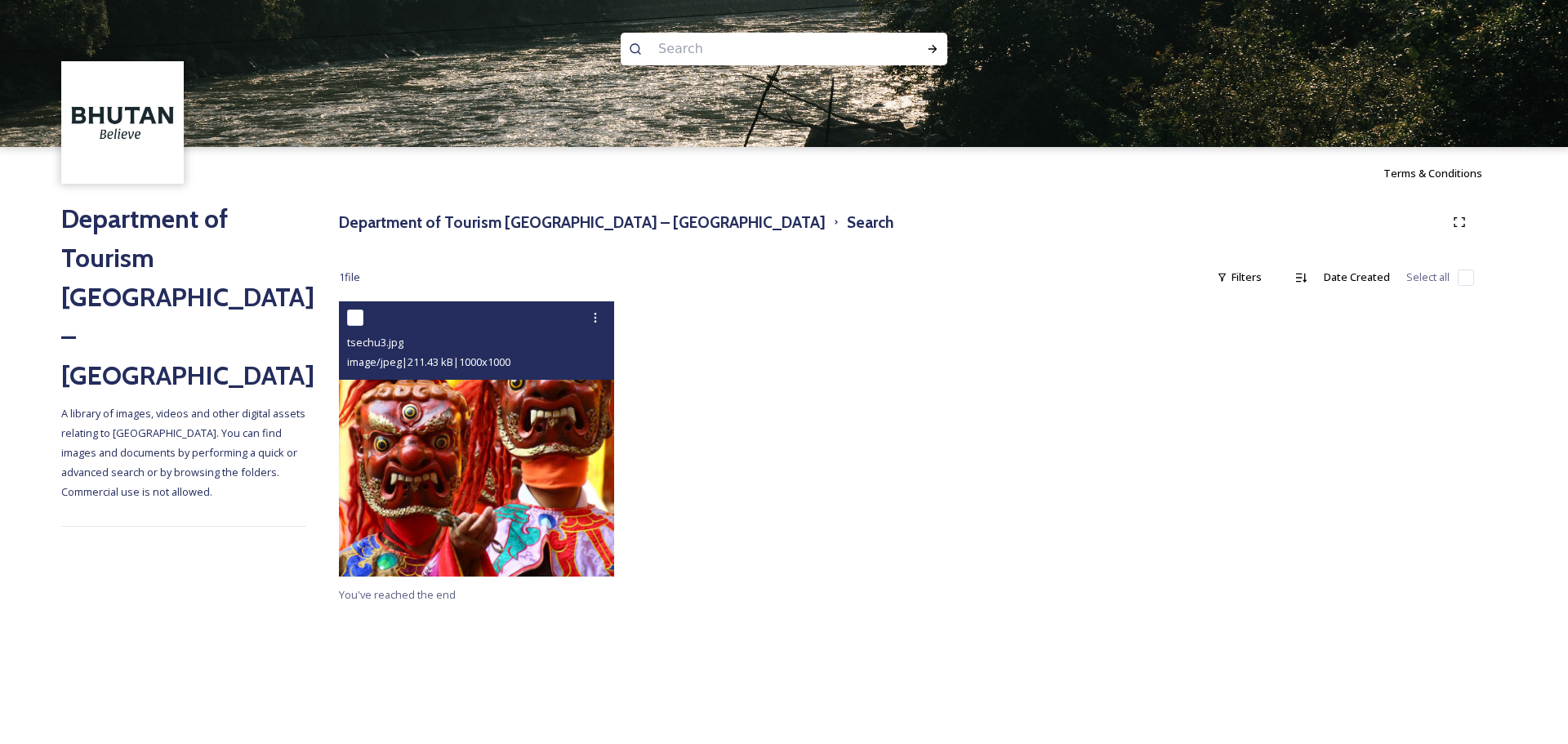
click at [507, 448] on img at bounding box center [476, 438] width 275 height 275
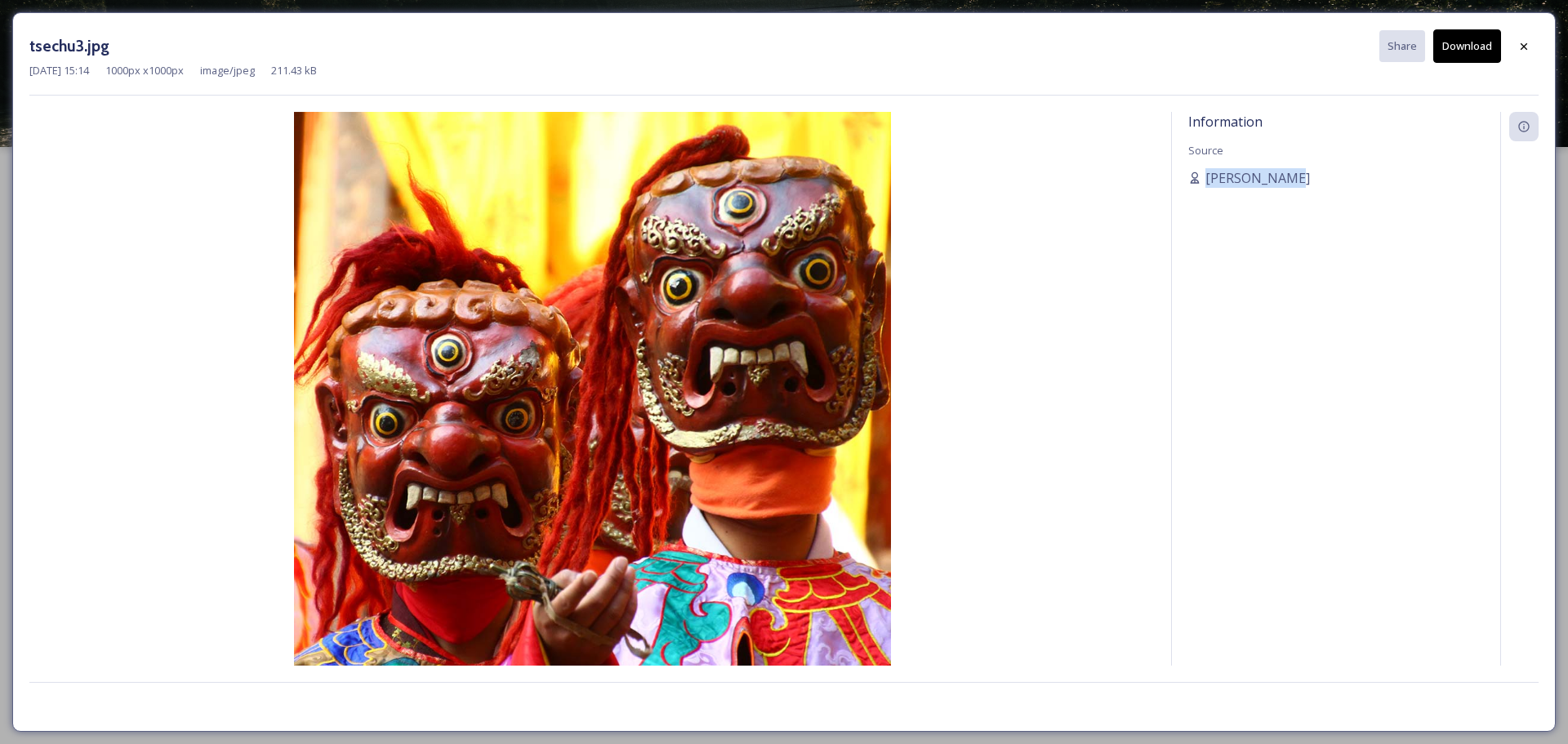
drag, startPoint x: 1290, startPoint y: 179, endPoint x: 1180, endPoint y: 185, distance: 110.2
click at [1180, 185] on div "Information Source [PERSON_NAME]" at bounding box center [1335, 389] width 329 height 554
copy span "[PERSON_NAME]"
click at [1523, 44] on icon at bounding box center [1524, 46] width 13 height 13
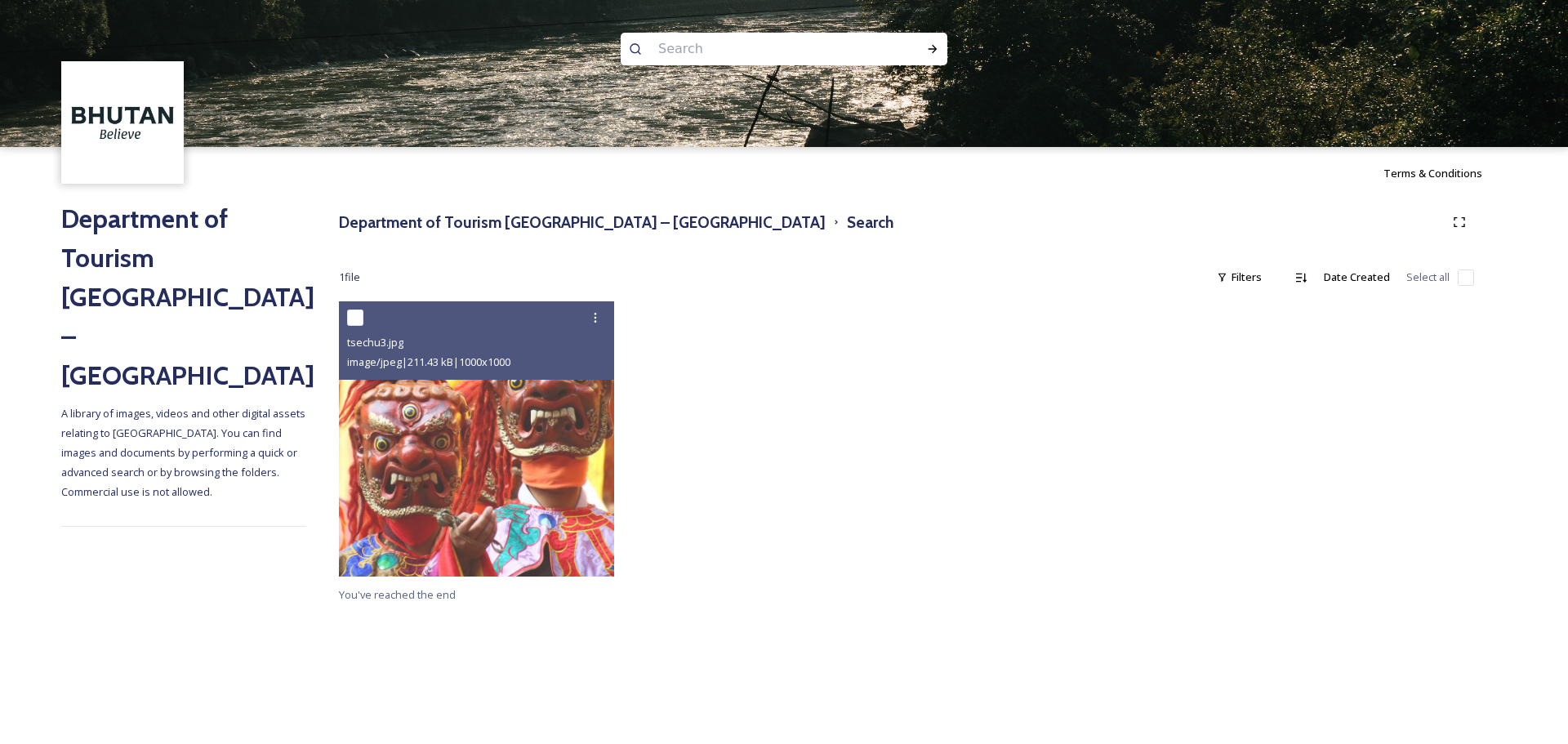
click at [758, 49] on input at bounding box center [761, 49] width 224 height 36
paste input "punakhadzong4"
click at [941, 49] on div "Run Search" at bounding box center [932, 49] width 29 height 29
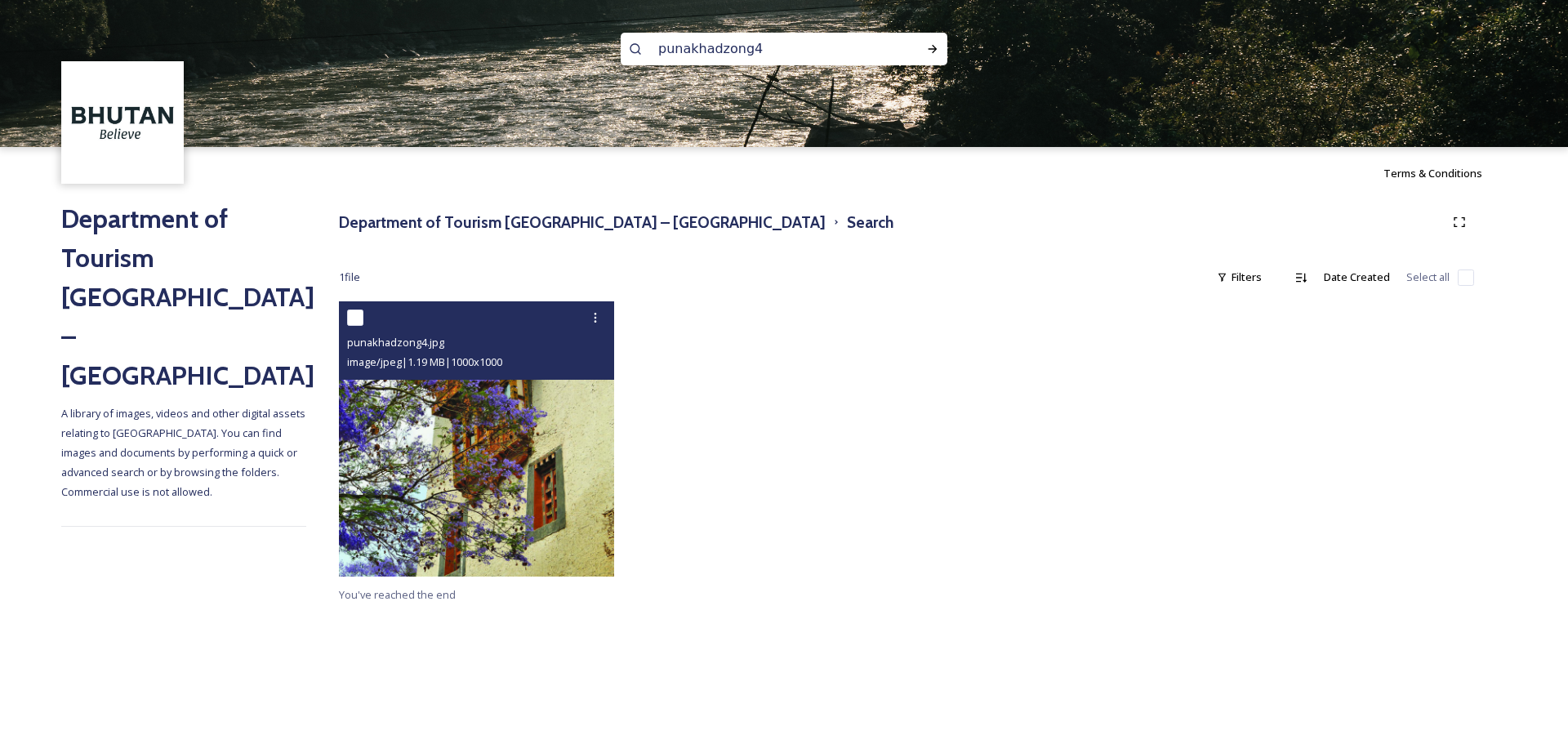
click at [515, 421] on img at bounding box center [476, 438] width 275 height 275
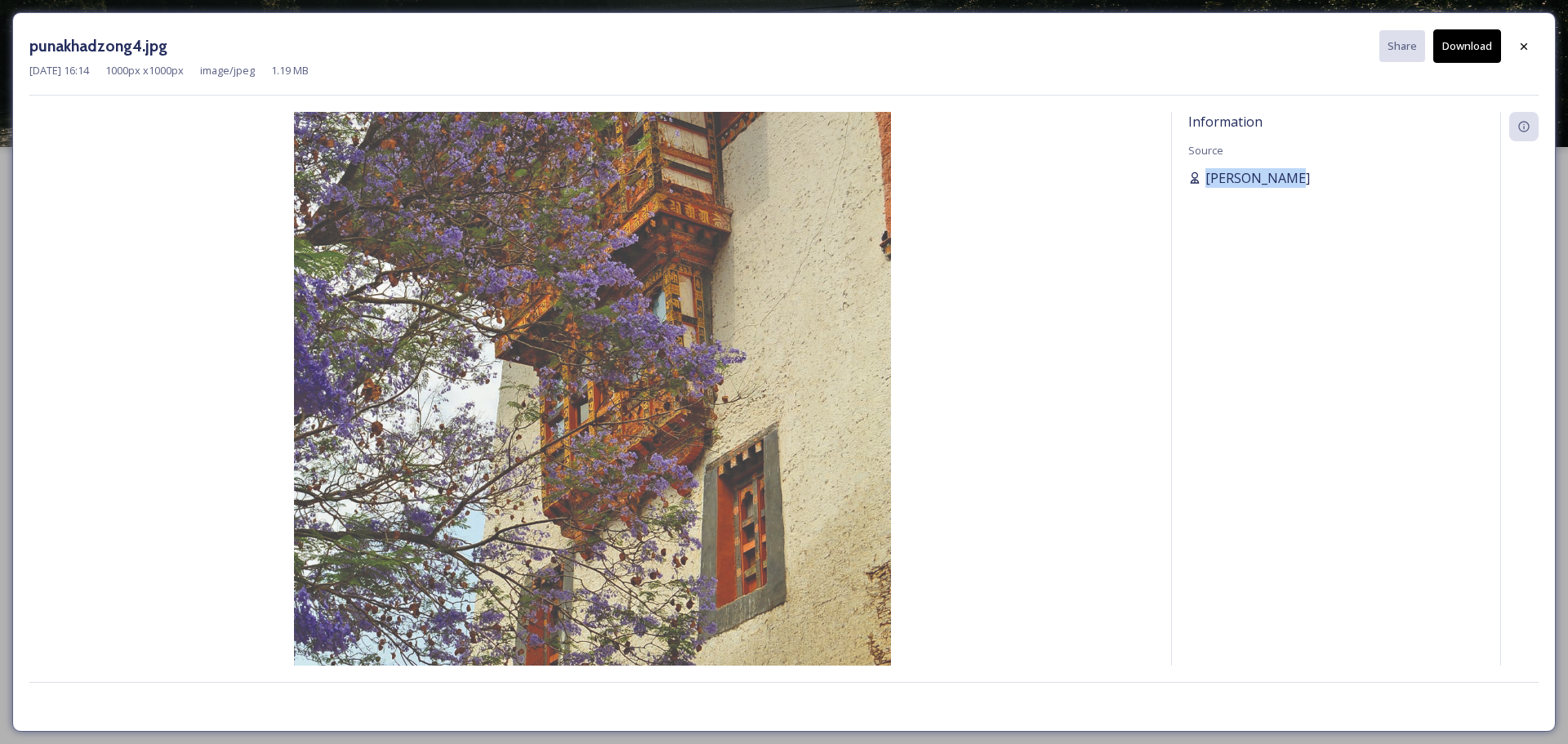
drag, startPoint x: 1292, startPoint y: 173, endPoint x: 1206, endPoint y: 185, distance: 86.8
click at [1206, 185] on div "[PERSON_NAME]" at bounding box center [1335, 178] width 295 height 19
copy span "[PERSON_NAME]"
click at [1534, 38] on div at bounding box center [1524, 47] width 29 height 29
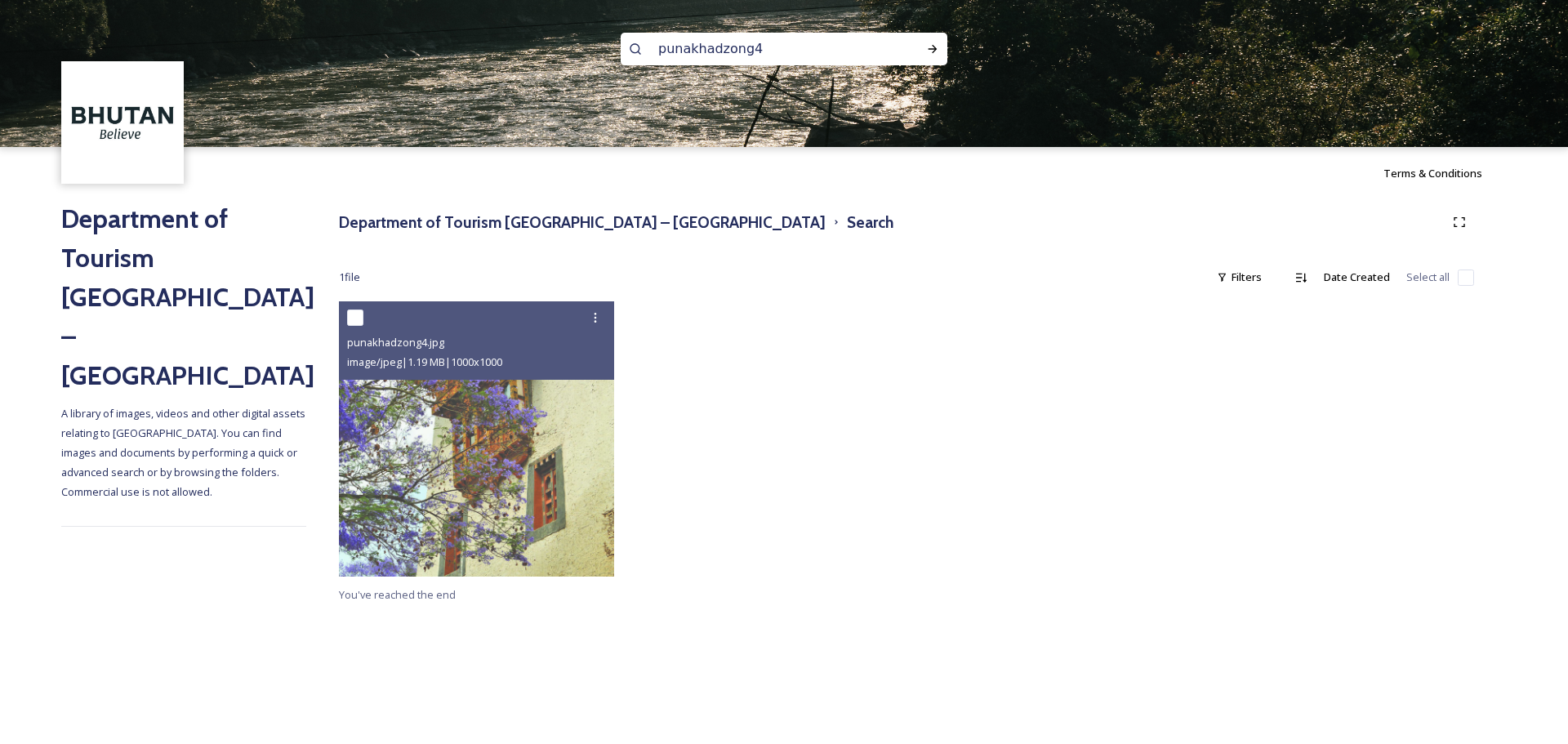
drag, startPoint x: 815, startPoint y: 53, endPoint x: 579, endPoint y: 46, distance: 236.1
click at [579, 46] on div "punakhadzong4" at bounding box center [784, 74] width 1568 height 147
paste input "3"
click at [928, 52] on icon at bounding box center [932, 49] width 13 height 13
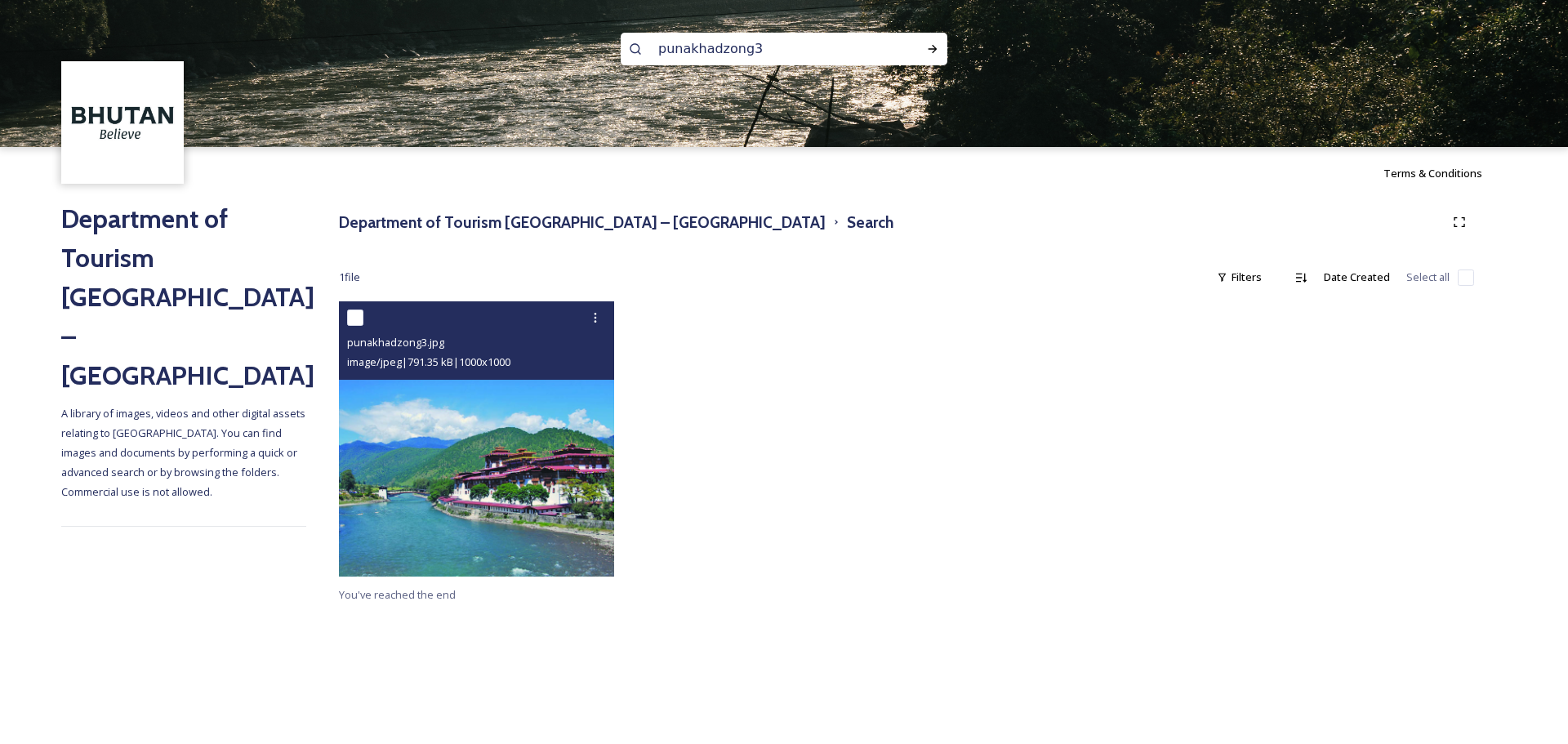
click at [565, 433] on img at bounding box center [476, 438] width 275 height 275
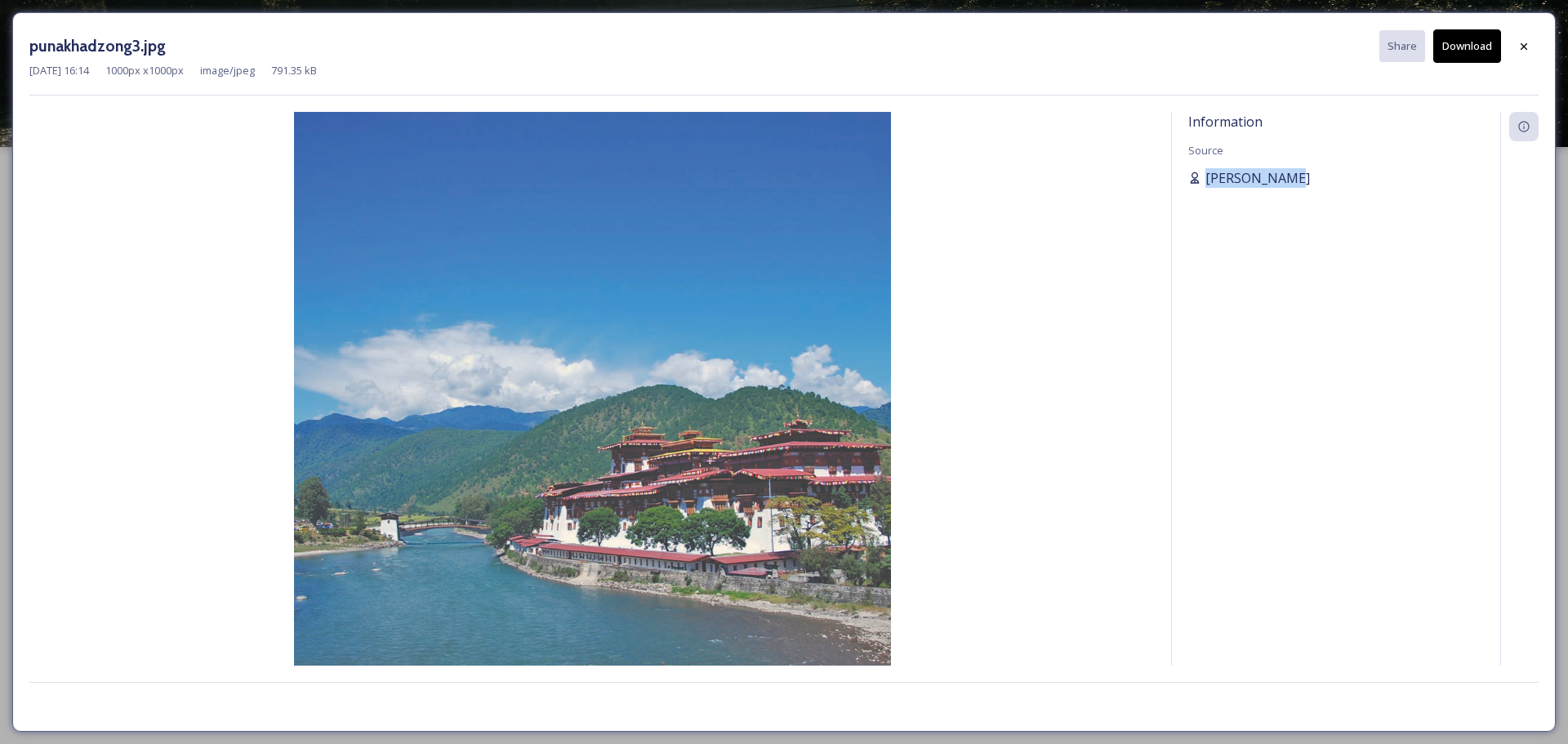
drag, startPoint x: 1332, startPoint y: 179, endPoint x: 1207, endPoint y: 181, distance: 125.0
click at [1207, 181] on div "[PERSON_NAME]" at bounding box center [1335, 178] width 295 height 19
copy span "[PERSON_NAME]"
click at [1530, 41] on div at bounding box center [1524, 47] width 29 height 29
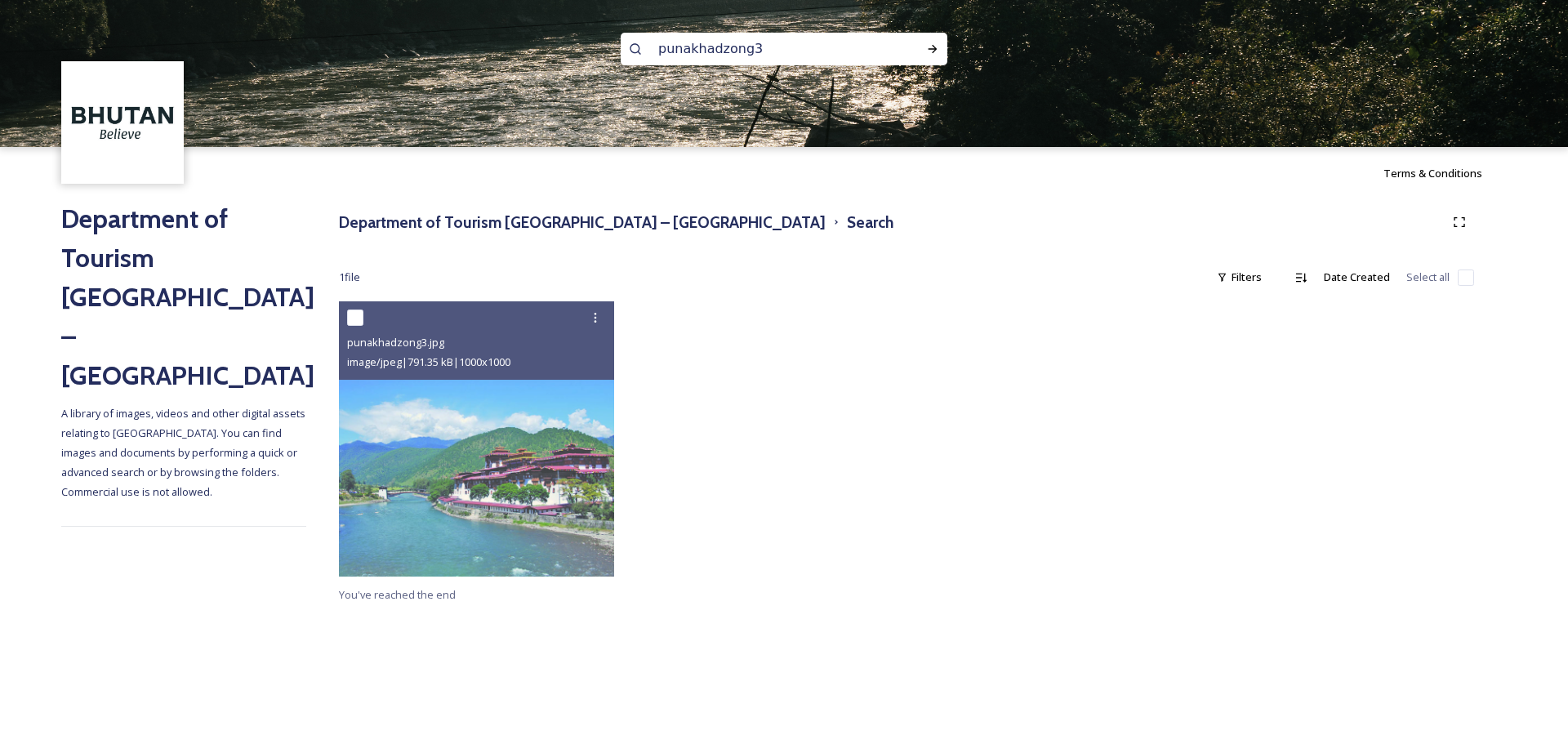
scroll to position [2, 0]
drag, startPoint x: 771, startPoint y: 52, endPoint x: 615, endPoint y: 58, distance: 156.1
click at [616, 57] on div "punakhadzong3" at bounding box center [784, 74] width 1568 height 147
paste input "arofest4"
click at [939, 47] on icon at bounding box center [932, 49] width 13 height 13
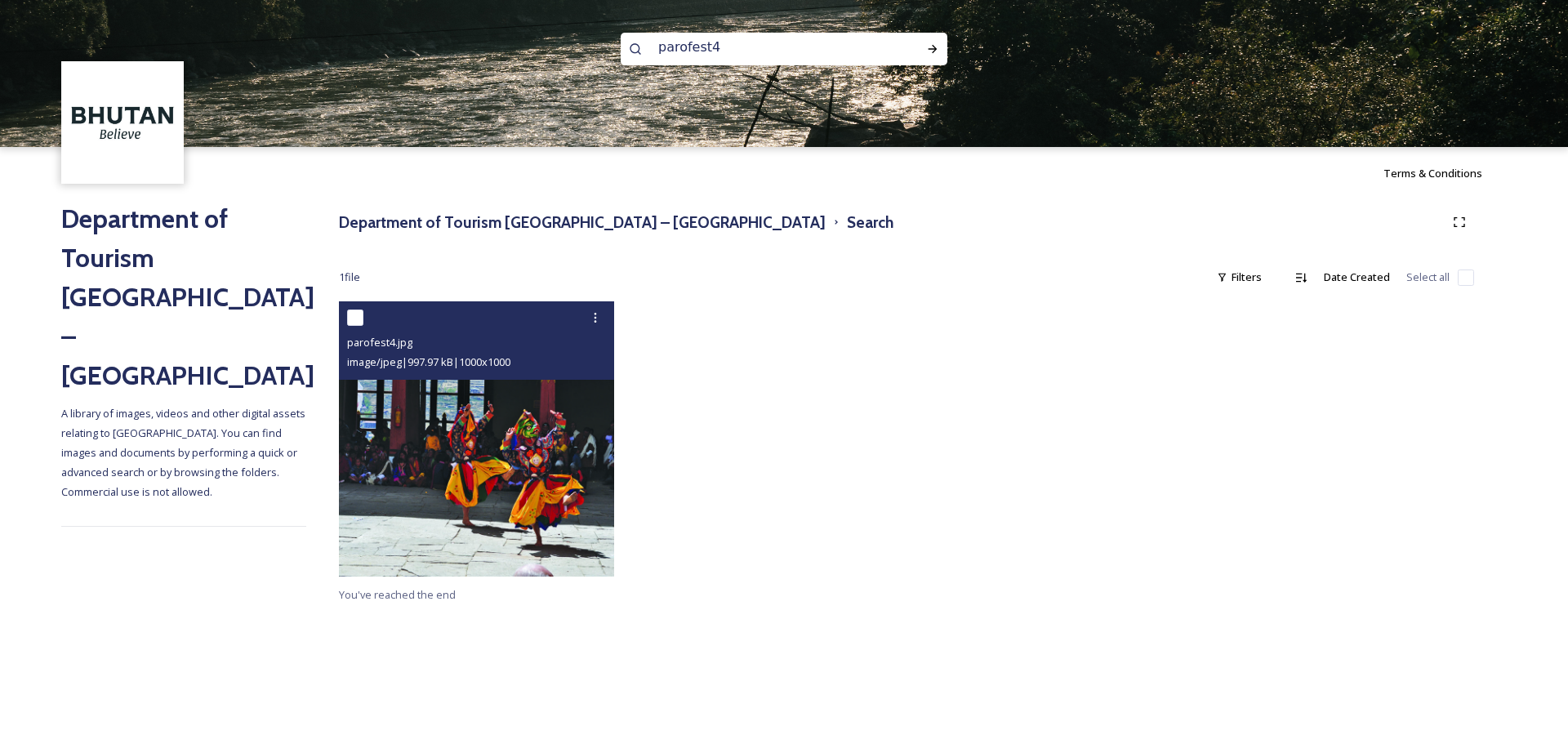
click at [548, 456] on img at bounding box center [476, 438] width 275 height 275
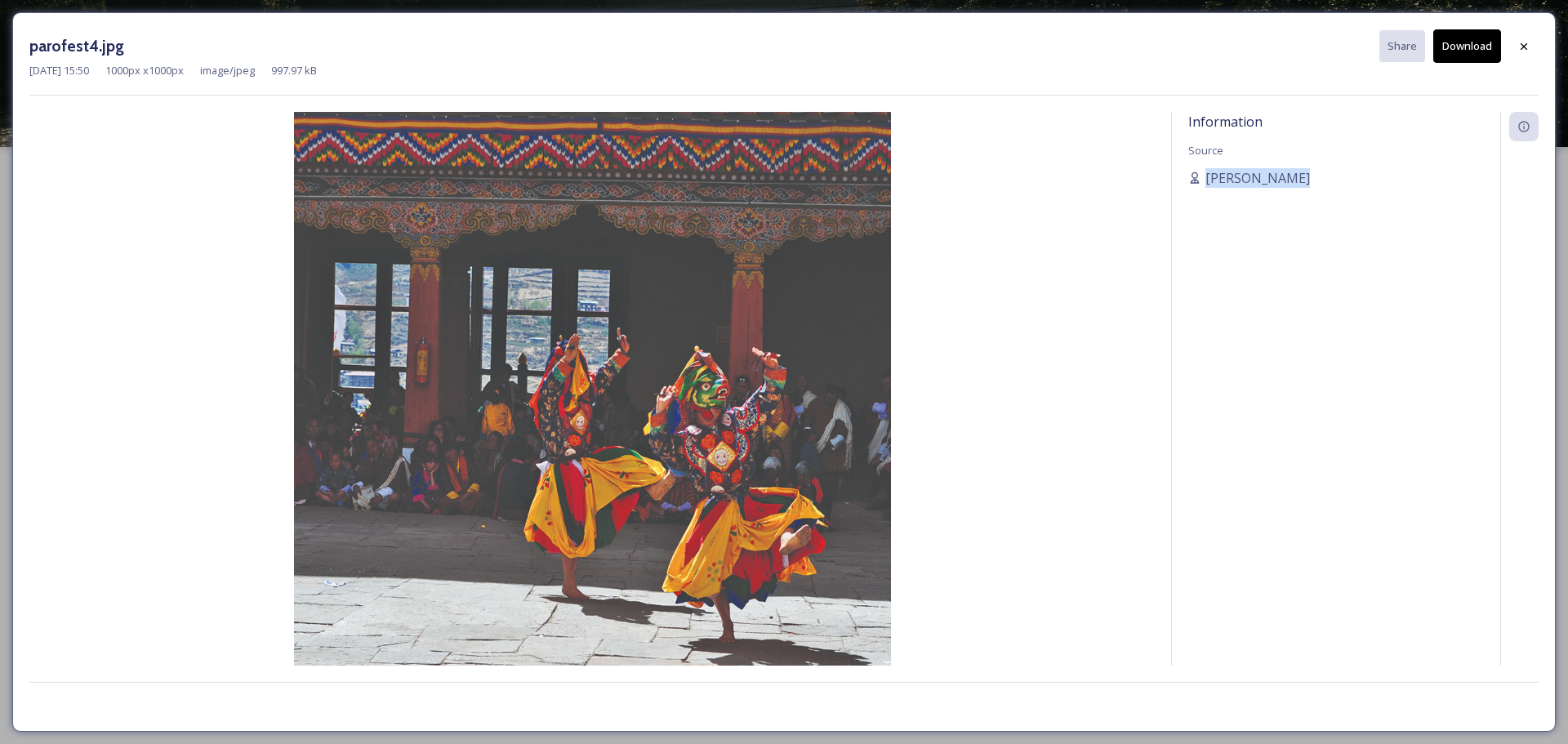
drag, startPoint x: 1319, startPoint y: 165, endPoint x: 1303, endPoint y: 198, distance: 36.7
click at [1303, 198] on div "Information Source [PERSON_NAME]" at bounding box center [1335, 389] width 329 height 554
click at [1524, 53] on div at bounding box center [1524, 47] width 29 height 29
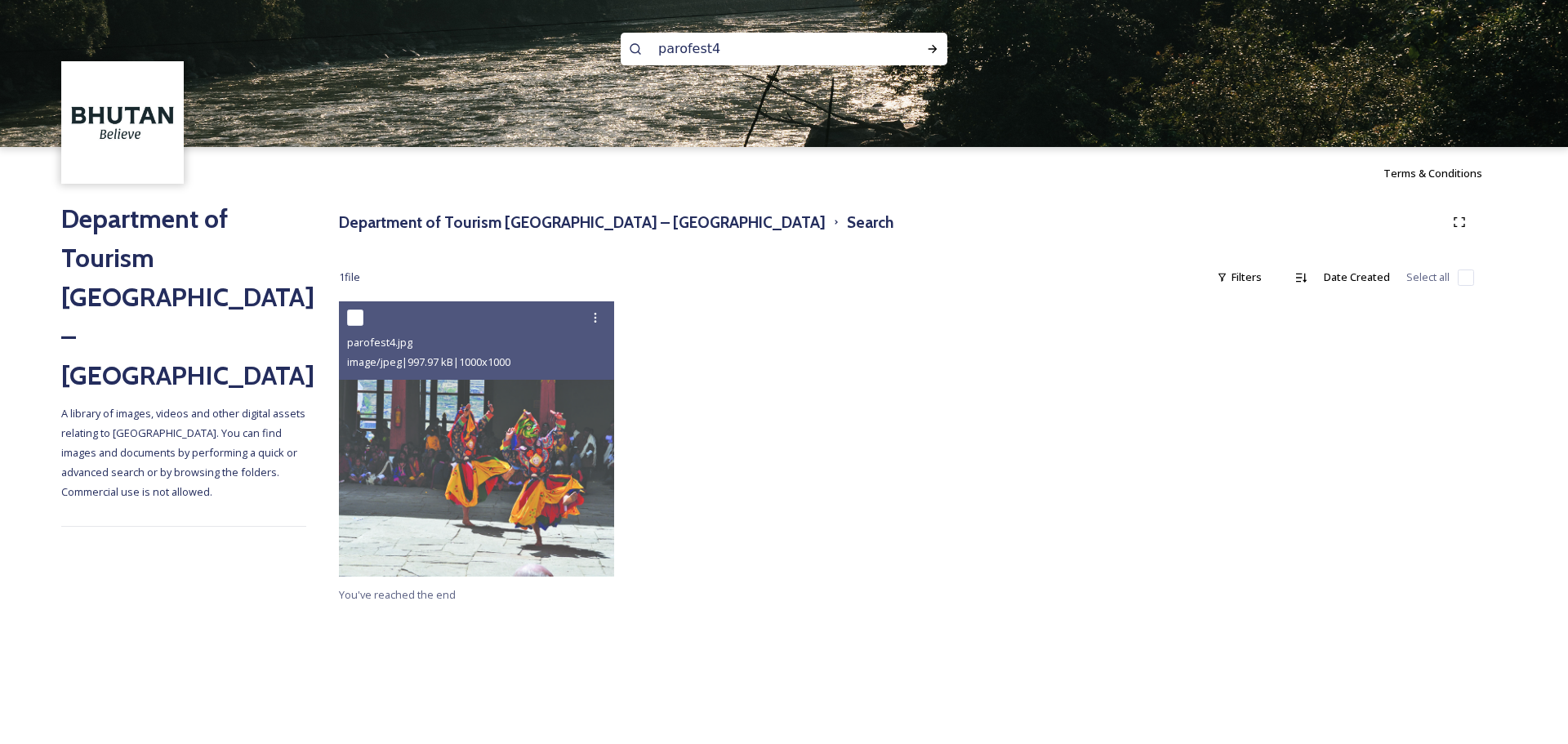
drag, startPoint x: 758, startPoint y: 44, endPoint x: 564, endPoint y: 36, distance: 194.2
click at [564, 36] on div "parofest4" at bounding box center [784, 74] width 1568 height 147
paste input "museum"
click at [917, 40] on div "Run Search" at bounding box center [932, 49] width 29 height 29
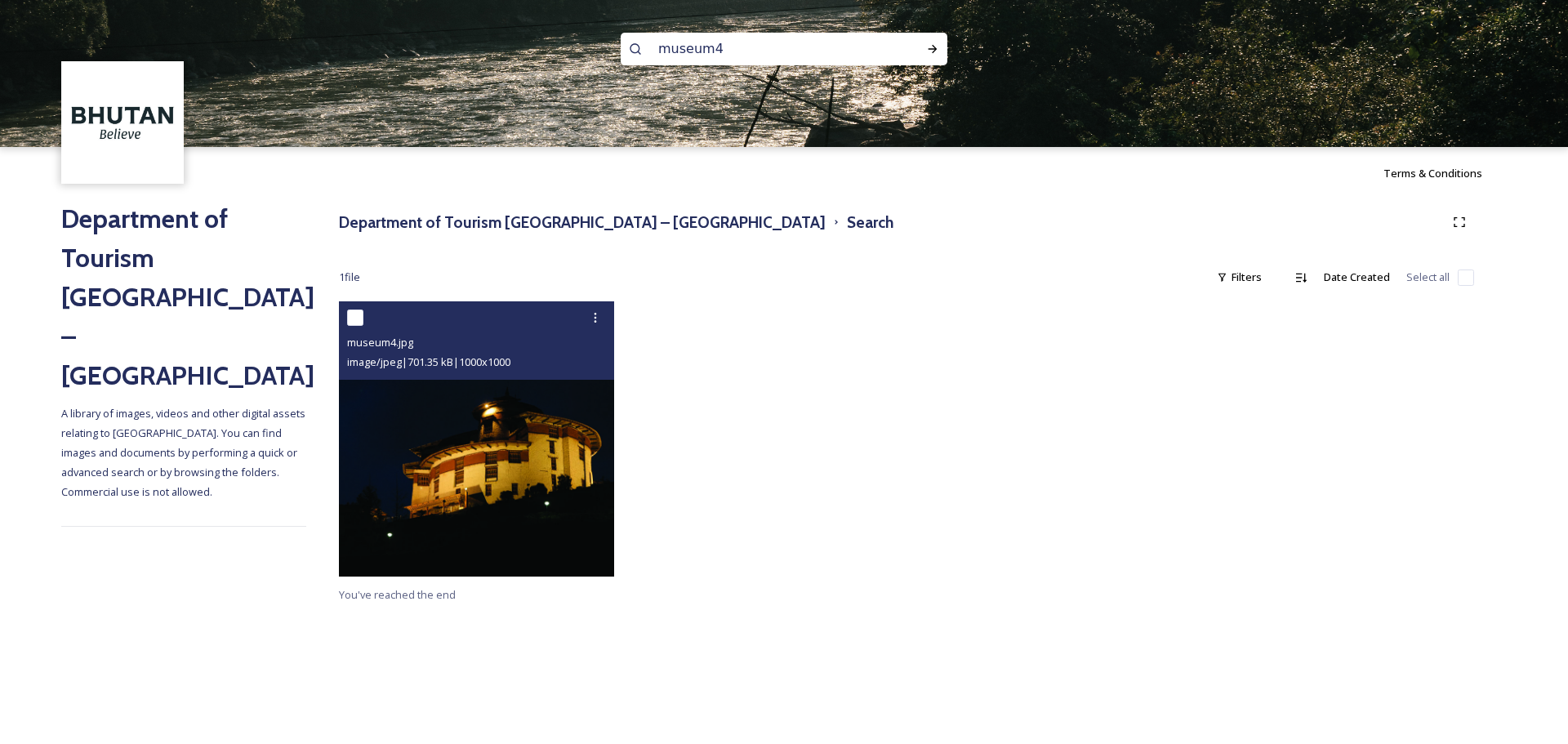
click at [548, 466] on img at bounding box center [476, 438] width 275 height 275
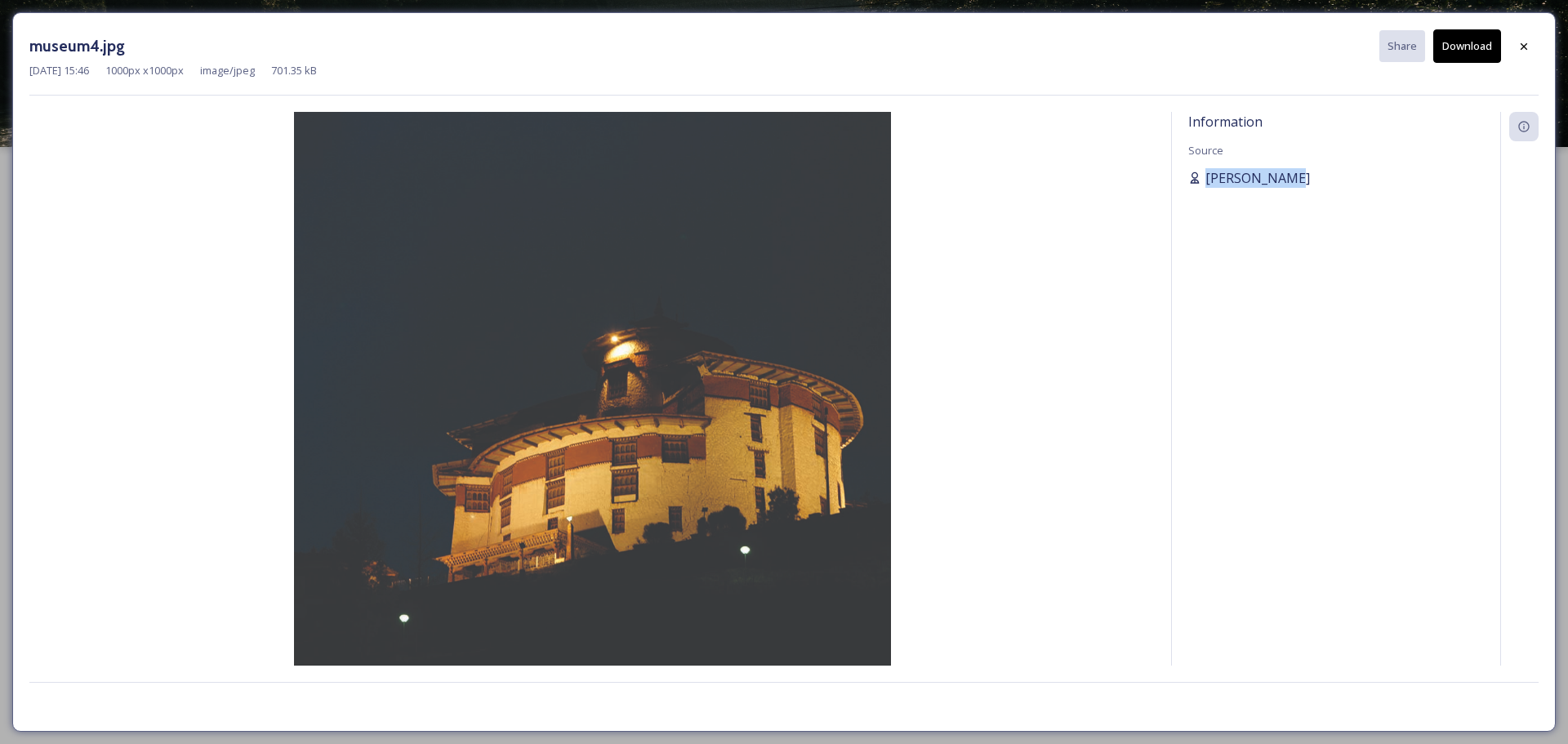
drag, startPoint x: 1389, startPoint y: 169, endPoint x: 1201, endPoint y: 185, distance: 188.7
click at [1201, 185] on div "[PERSON_NAME]" at bounding box center [1335, 178] width 295 height 19
copy span "[PERSON_NAME]"
click at [1509, 46] on div at bounding box center [1524, 47] width 29 height 29
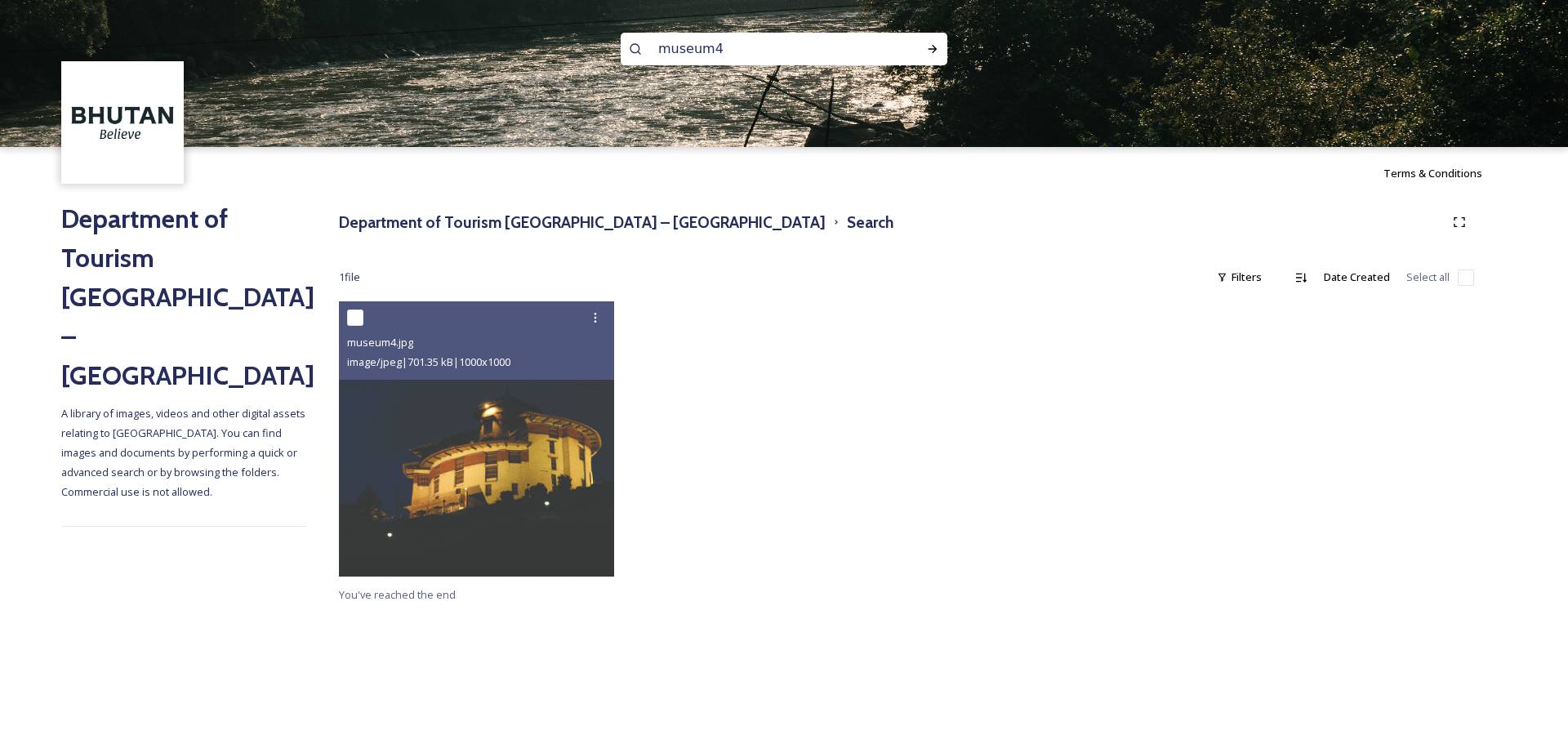
drag, startPoint x: 668, startPoint y: 40, endPoint x: 599, endPoint y: 40, distance: 69.0
click at [599, 40] on div "museum4" at bounding box center [784, 74] width 1568 height 147
paste input "arcusbhutan2023 hr113"
click at [927, 49] on icon at bounding box center [932, 49] width 13 height 13
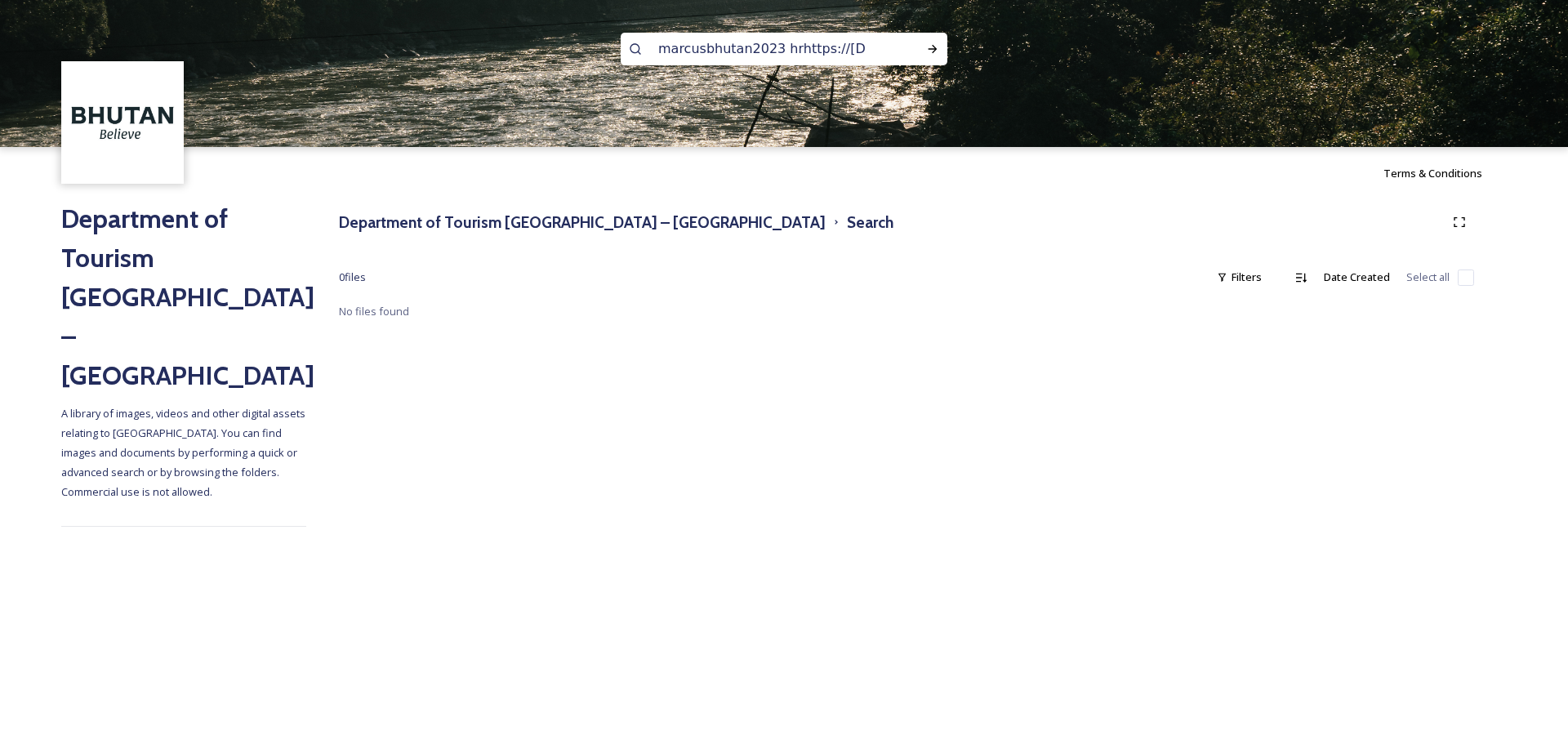
click at [818, 43] on input "marcusbhutan2023 hrhttps://[DOMAIN_NAME][URL]" at bounding box center [761, 49] width 224 height 36
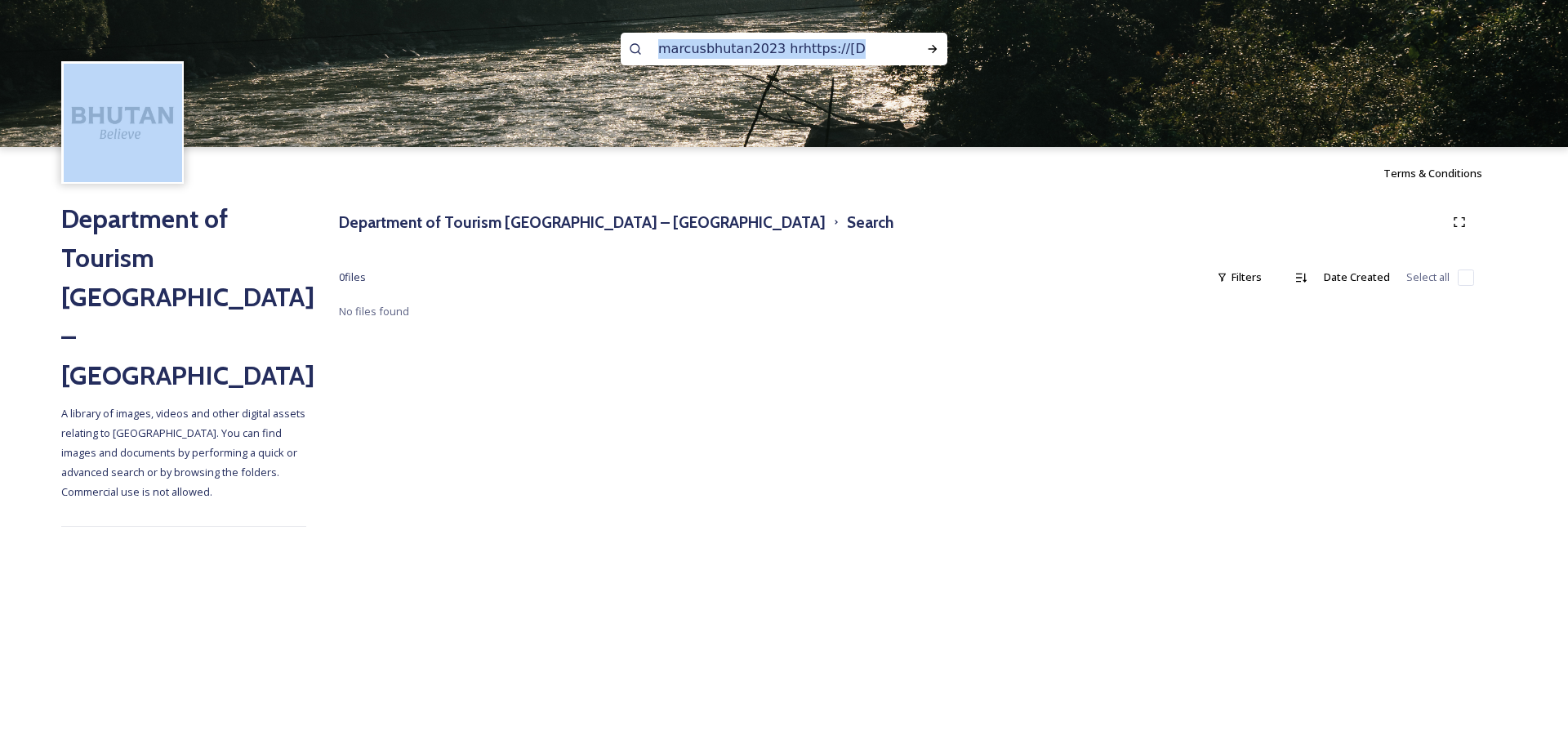
scroll to position [0, 52]
drag, startPoint x: 876, startPoint y: 47, endPoint x: 777, endPoint y: 48, distance: 99.0
click at [775, 48] on div "marcusbhutan2023 hrhttps://[DOMAIN_NAME][URL]" at bounding box center [783, 48] width 327 height 32
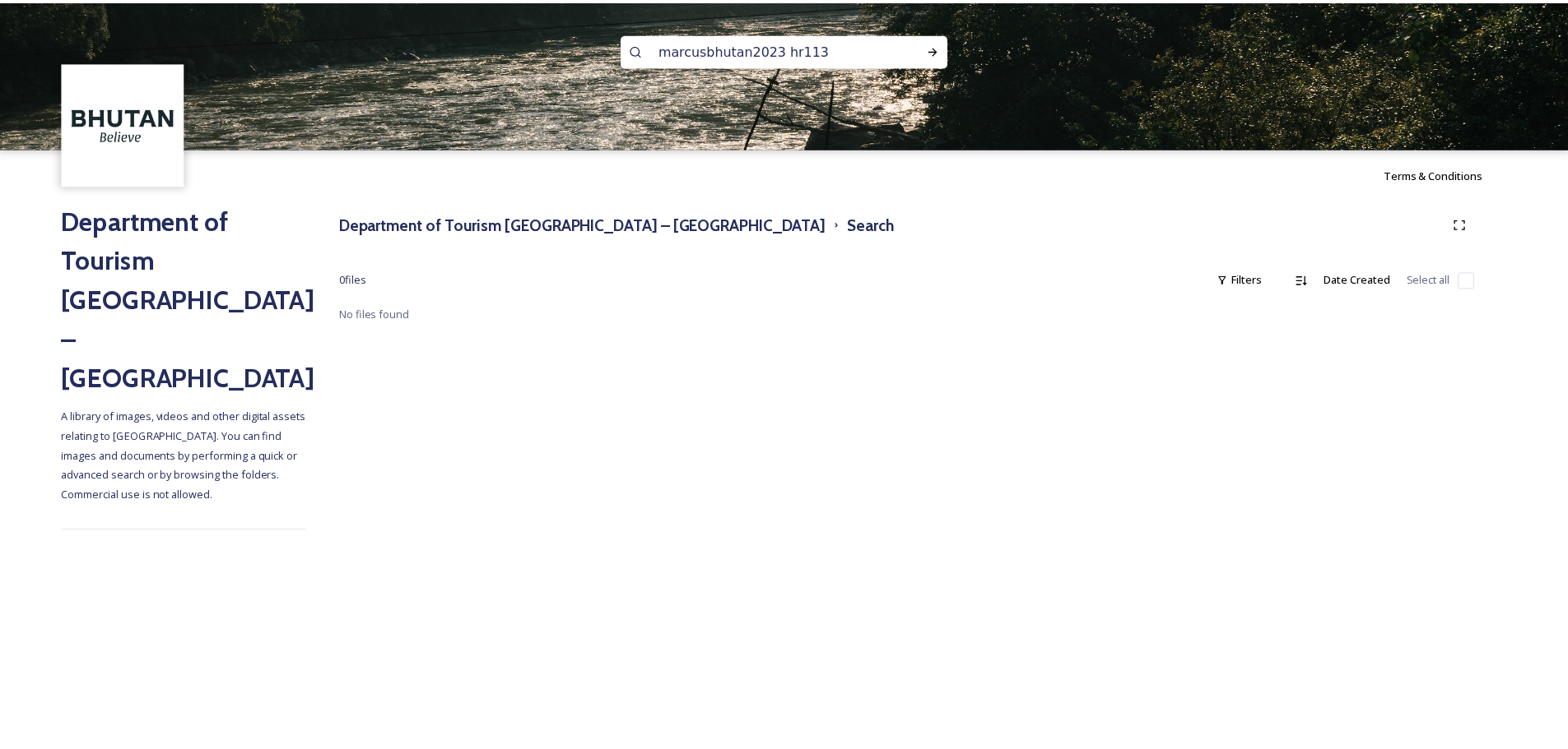
scroll to position [2, 0]
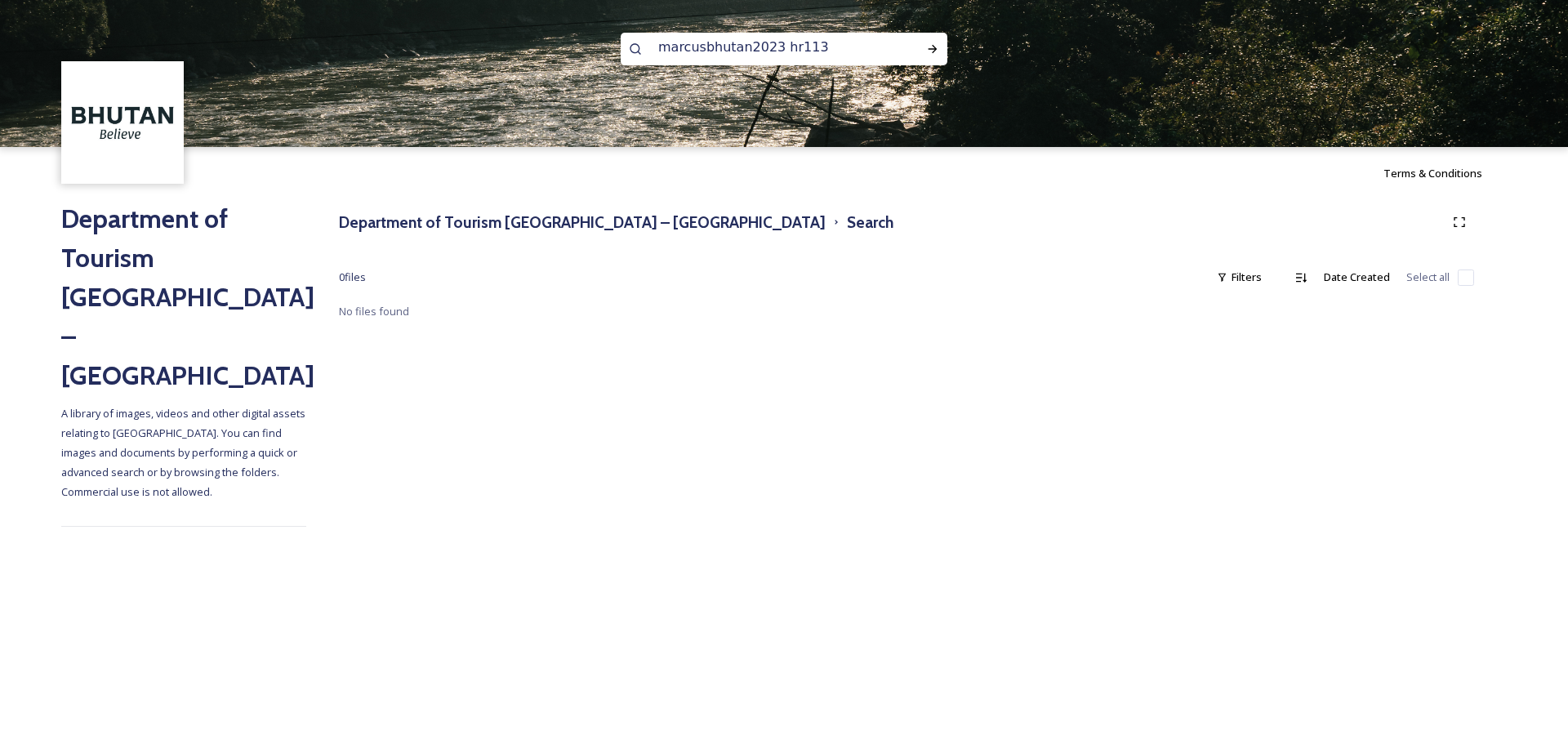
drag, startPoint x: 831, startPoint y: 49, endPoint x: 768, endPoint y: 56, distance: 63.4
click at [768, 56] on input "marcusbhutan2023 hr113" at bounding box center [761, 47] width 224 height 36
type input "marcusbhutan2023"
click at [932, 56] on div "Run Search" at bounding box center [932, 49] width 29 height 29
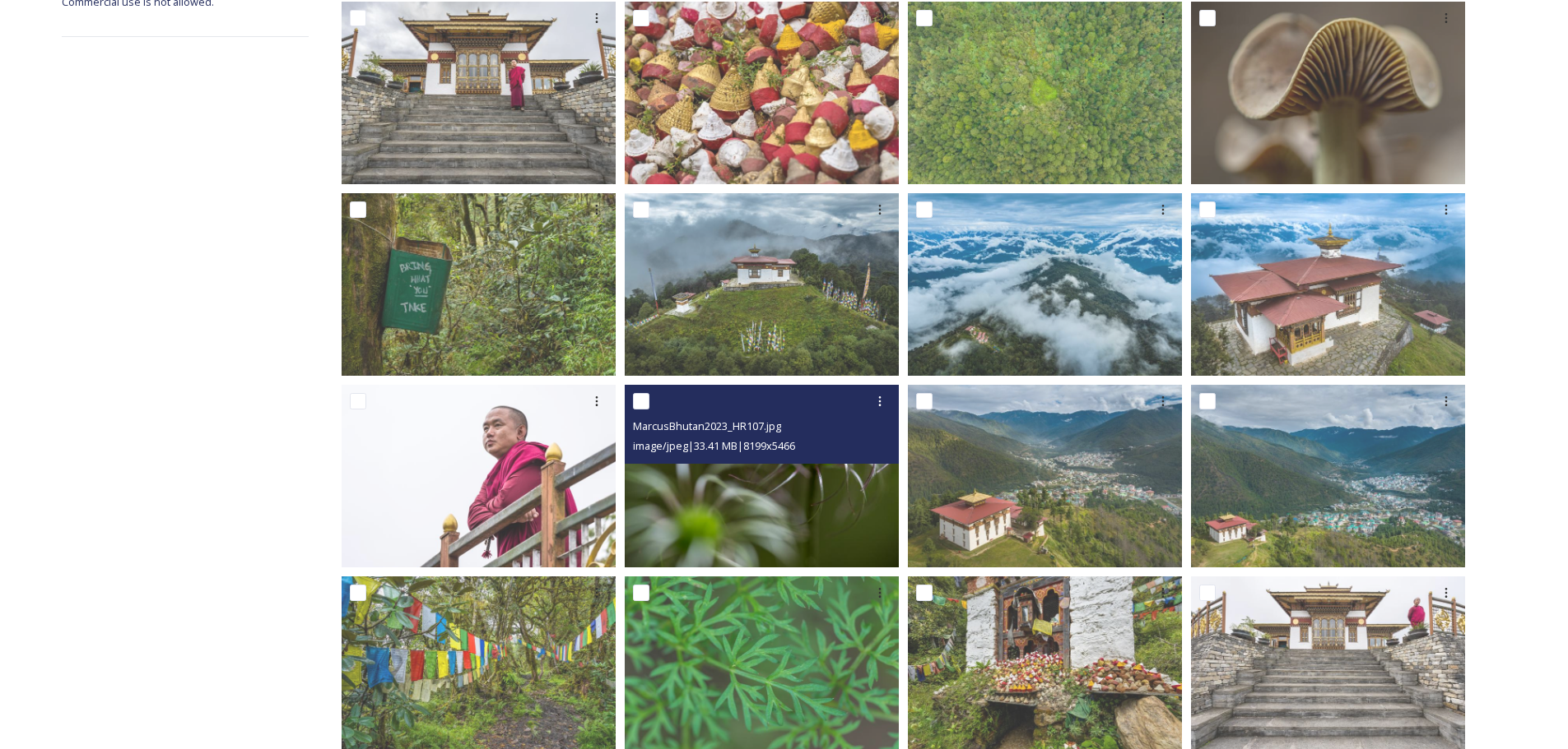
scroll to position [561, 0]
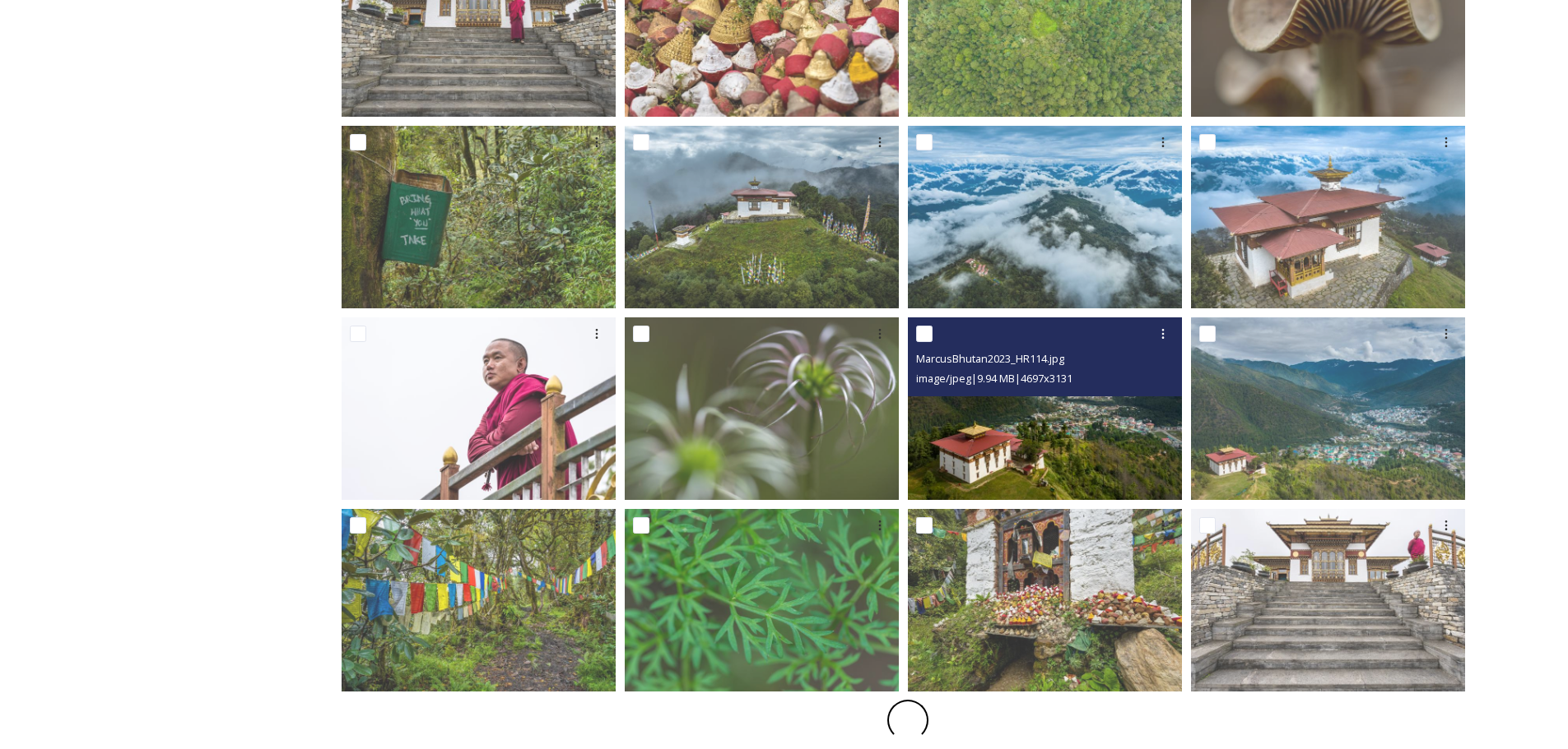
click at [1092, 445] on img at bounding box center [1045, 409] width 274 height 183
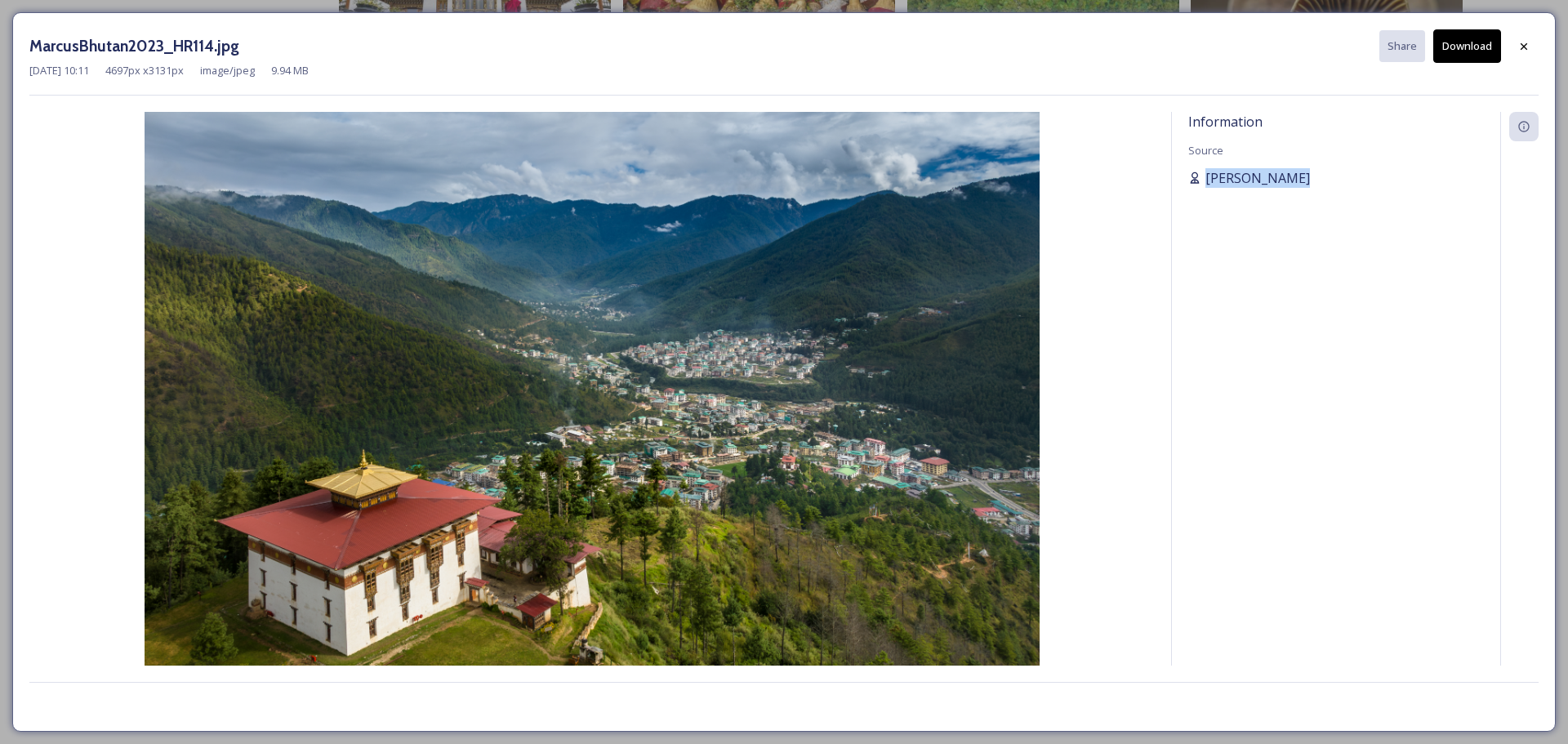
drag, startPoint x: 1334, startPoint y: 179, endPoint x: 1202, endPoint y: 179, distance: 132.0
click at [1202, 179] on div "[PERSON_NAME]" at bounding box center [1335, 178] width 295 height 19
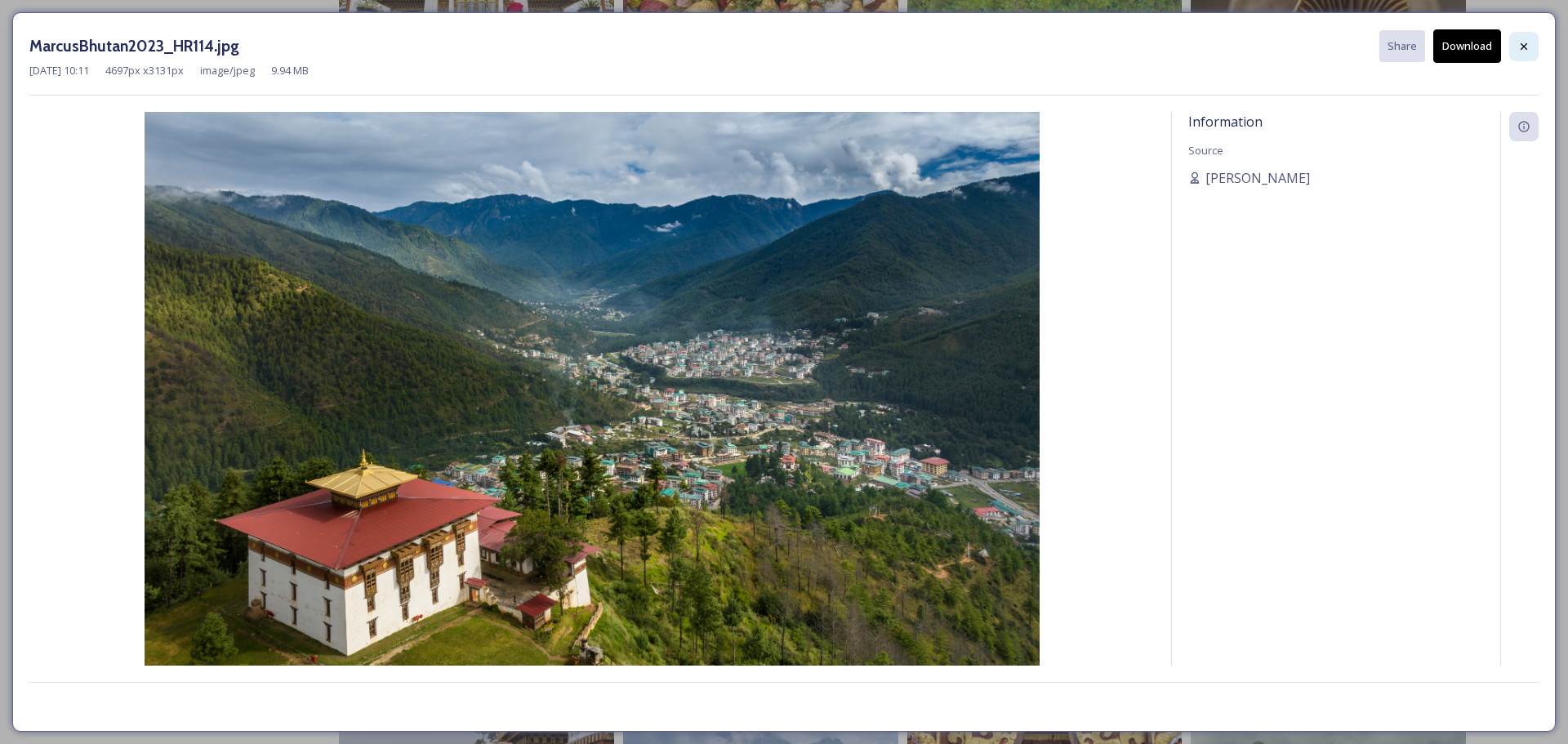
click at [1519, 55] on div at bounding box center [1524, 47] width 29 height 29
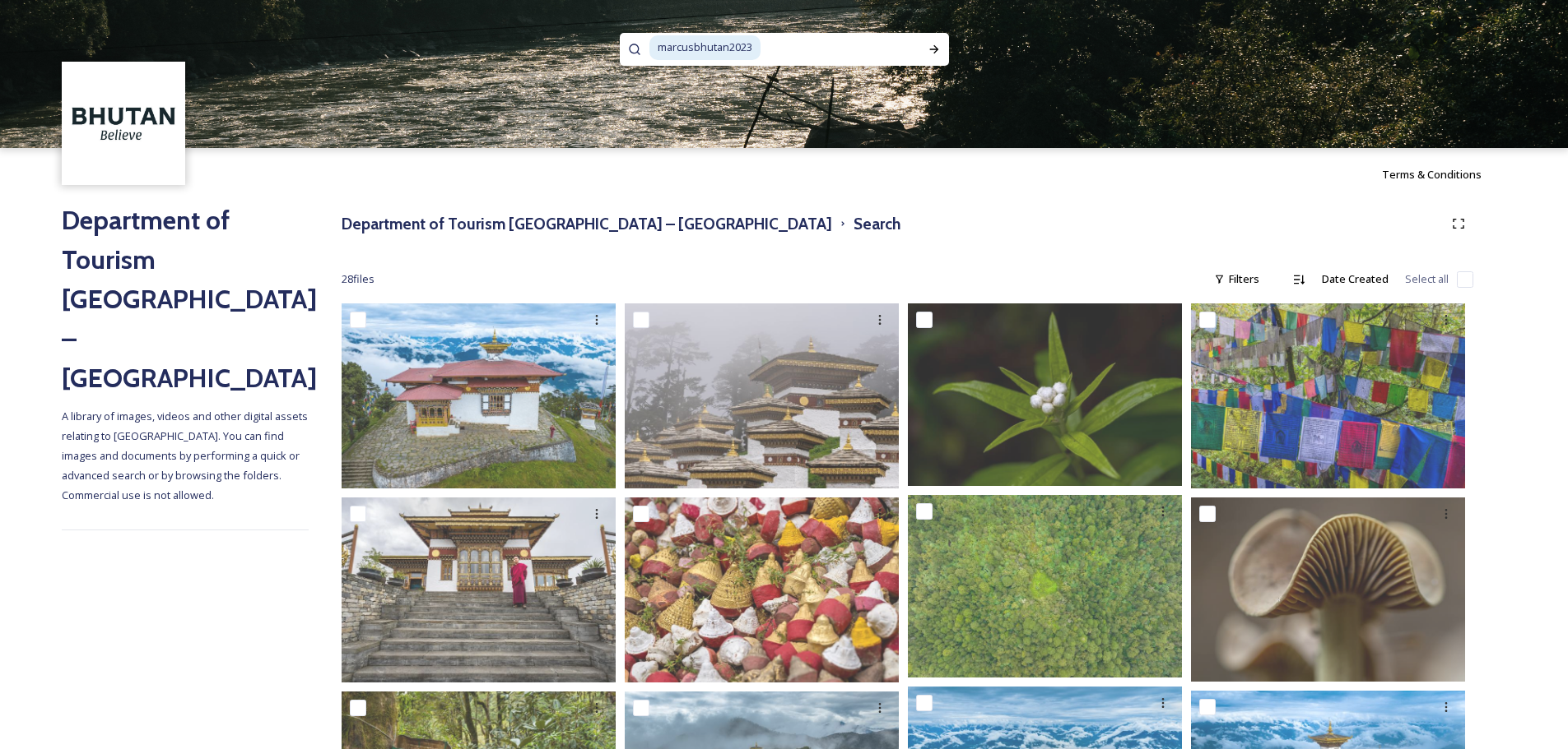
click at [875, 52] on input at bounding box center [840, 47] width 157 height 36
type input "m"
type input "chelela pass"
click at [929, 55] on icon at bounding box center [934, 49] width 13 height 13
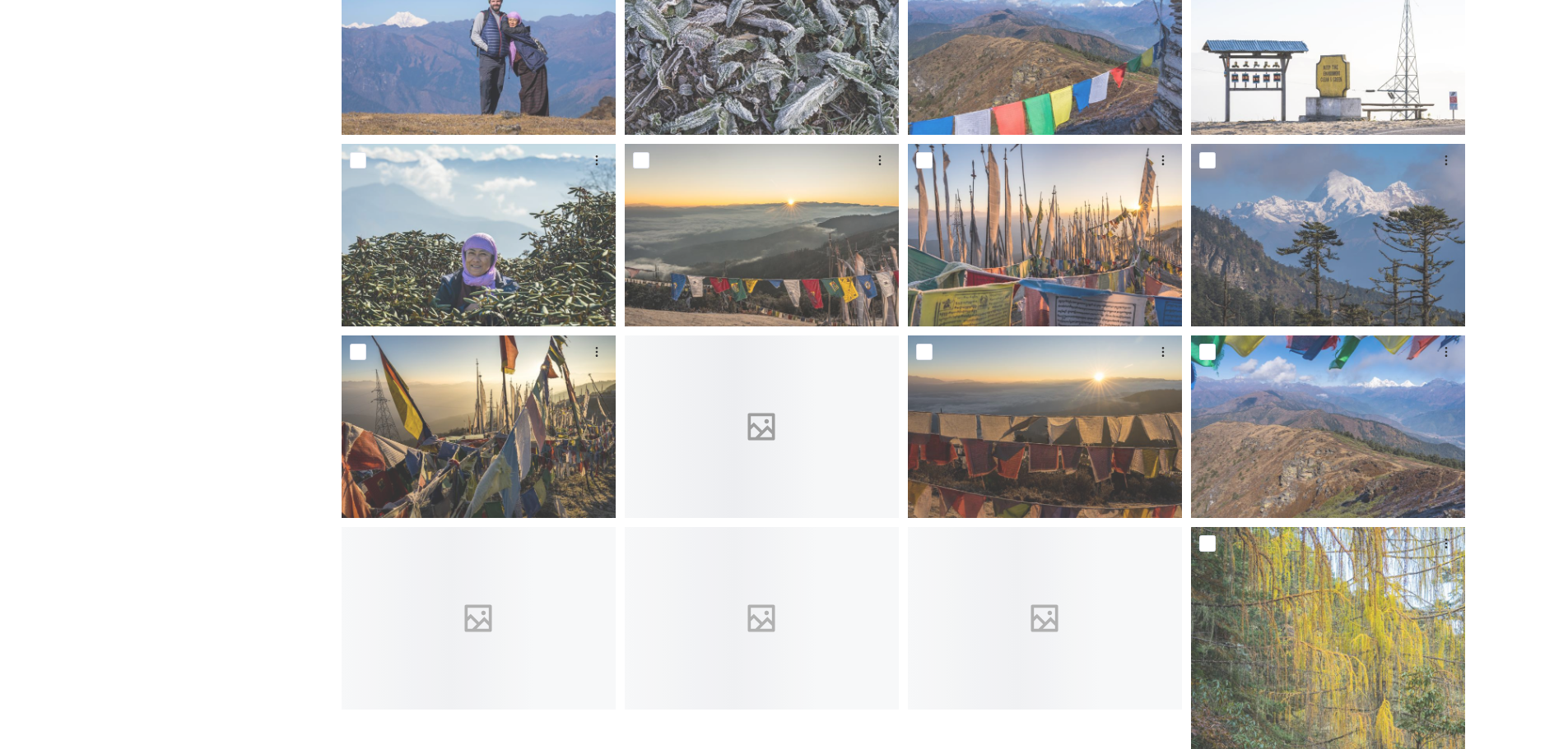
scroll to position [658, 0]
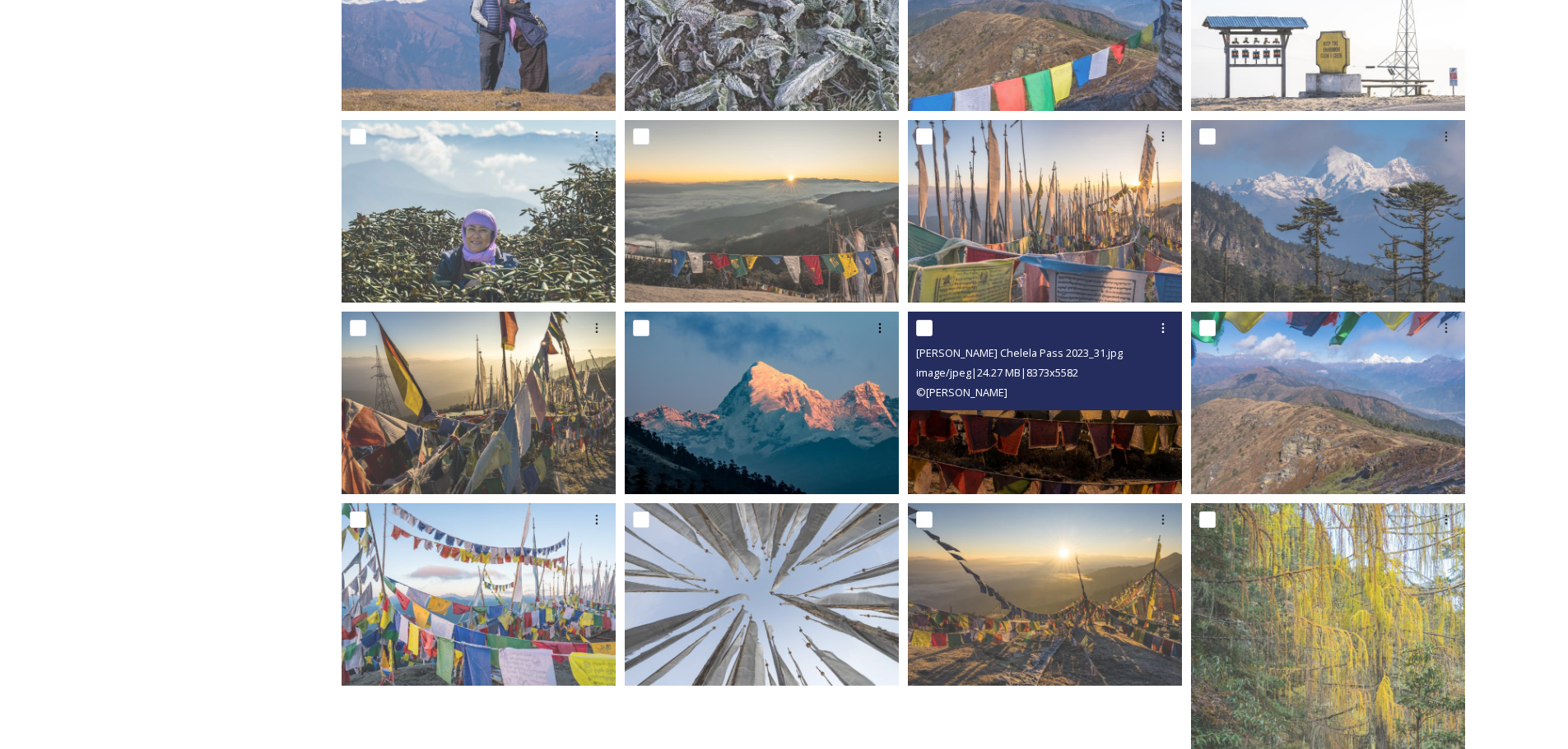
click at [1010, 417] on img at bounding box center [1045, 402] width 274 height 183
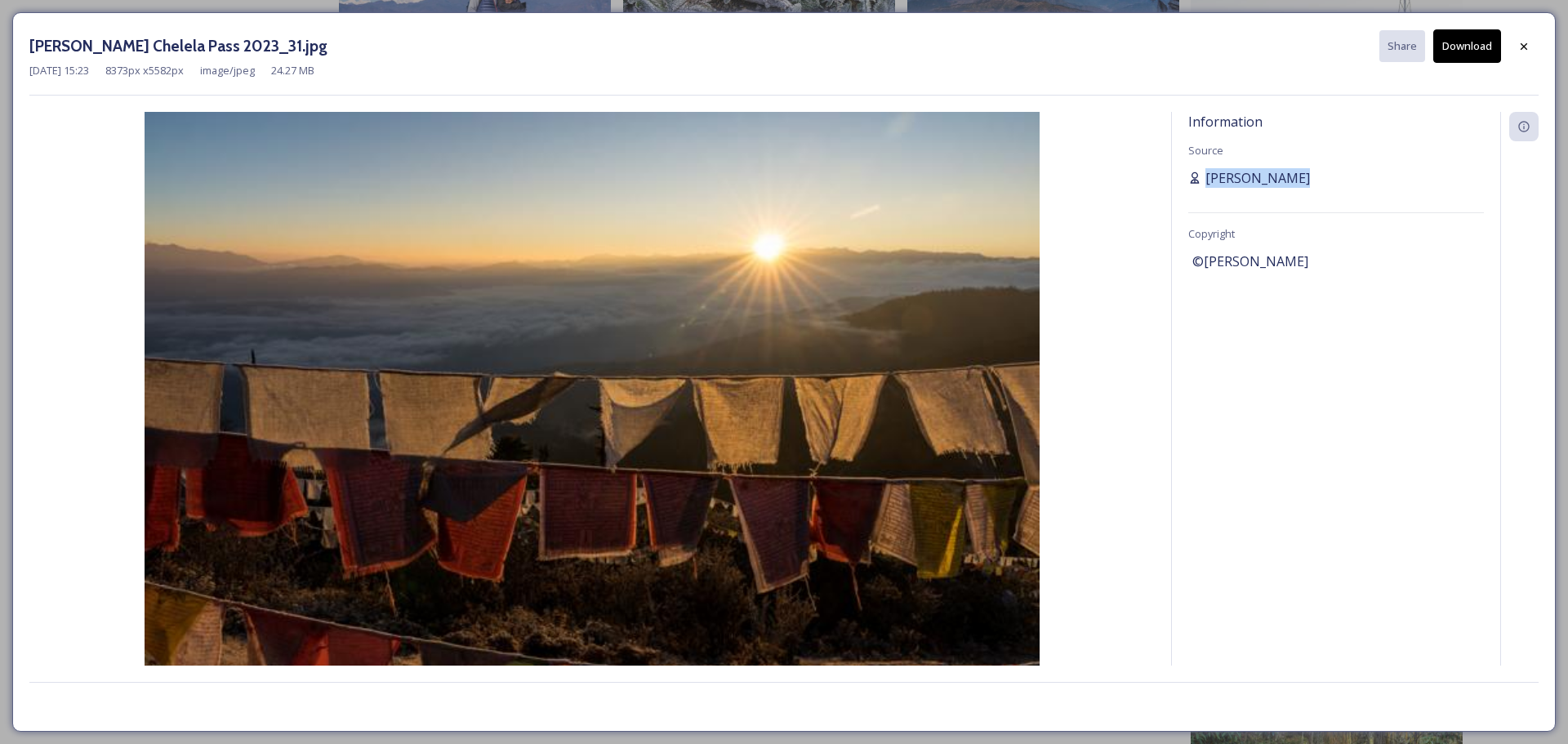
drag, startPoint x: 1305, startPoint y: 184, endPoint x: 1208, endPoint y: 168, distance: 98.3
click at [1208, 169] on div "[PERSON_NAME]" at bounding box center [1335, 178] width 295 height 19
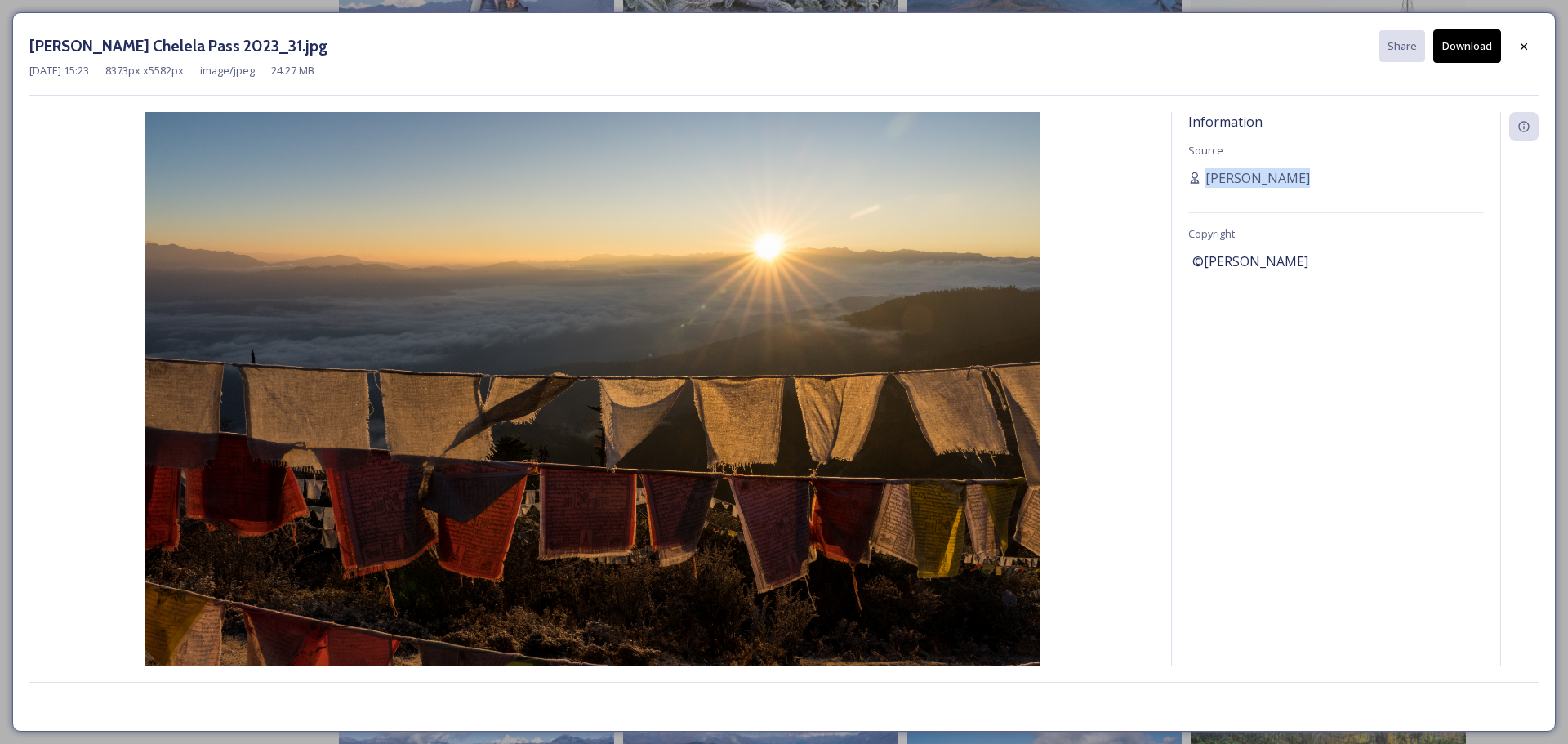
drag, startPoint x: 1339, startPoint y: 270, endPoint x: 1200, endPoint y: 269, distance: 139.0
click at [1200, 269] on div "©[PERSON_NAME]" at bounding box center [1336, 262] width 287 height 28
click at [1527, 44] on icon at bounding box center [1524, 46] width 13 height 13
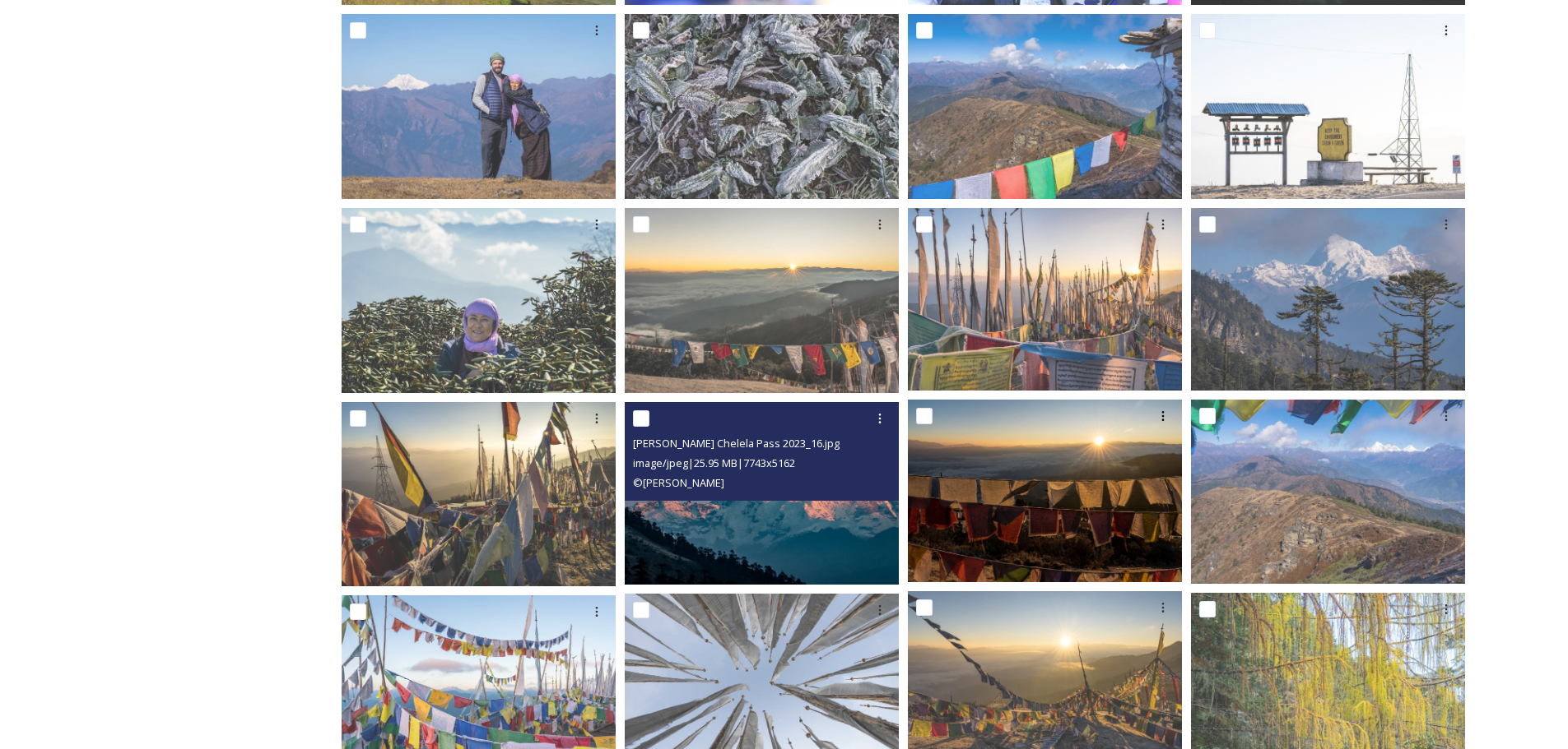
scroll to position [658, 0]
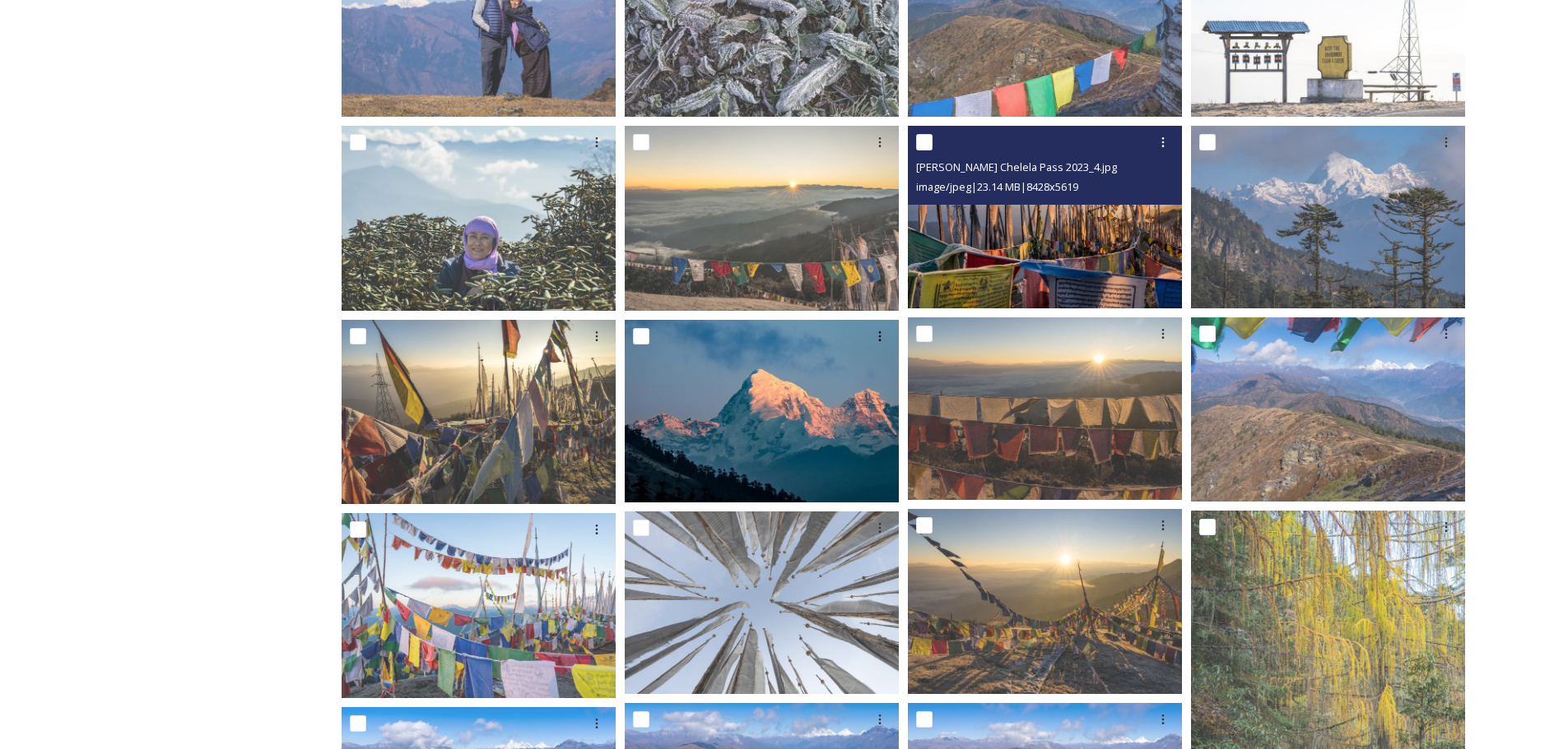
click at [1034, 266] on img at bounding box center [1045, 217] width 274 height 183
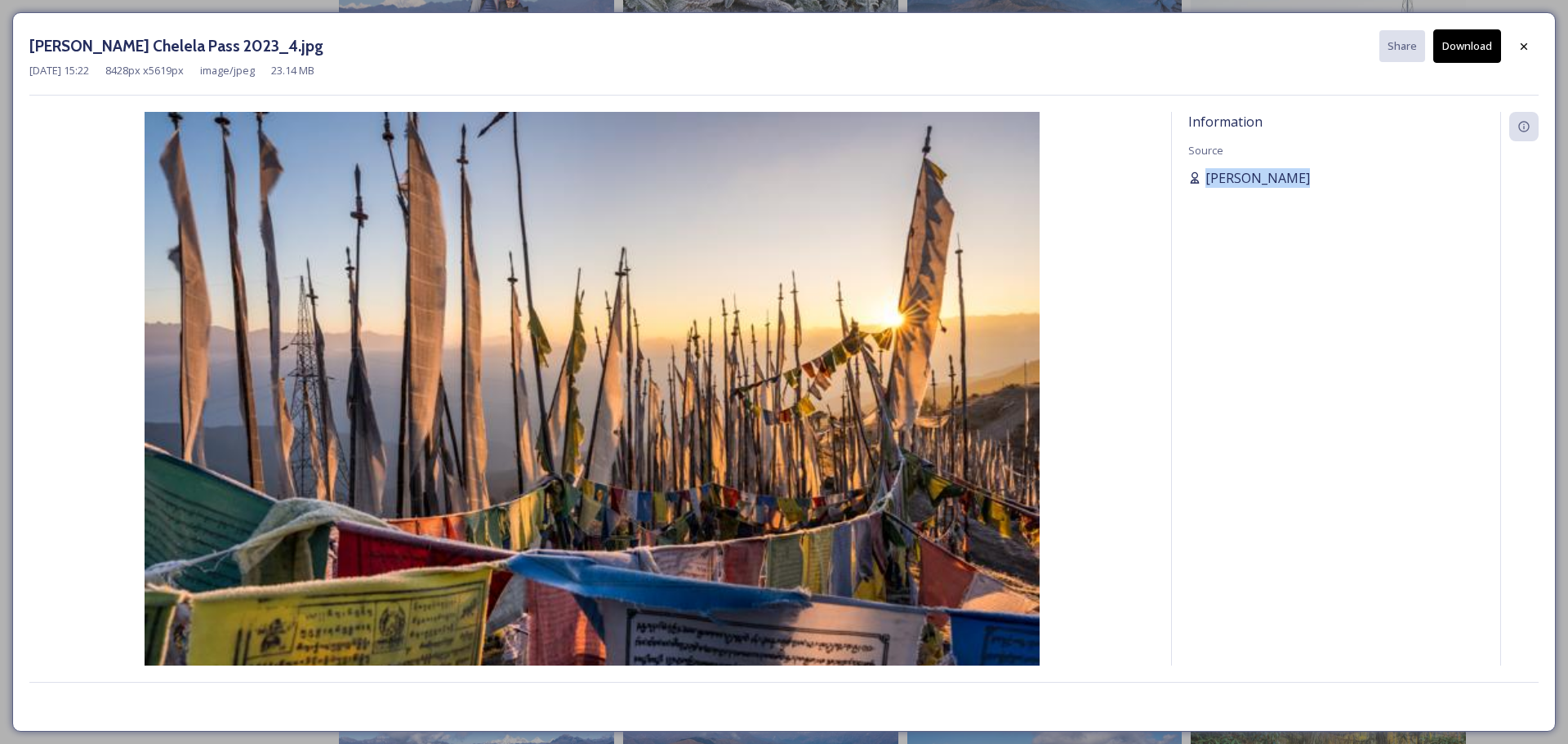
drag, startPoint x: 1326, startPoint y: 172, endPoint x: 1198, endPoint y: 173, distance: 128.0
click at [1198, 173] on div "[PERSON_NAME]" at bounding box center [1335, 178] width 295 height 19
click at [1514, 45] on div at bounding box center [1524, 47] width 29 height 29
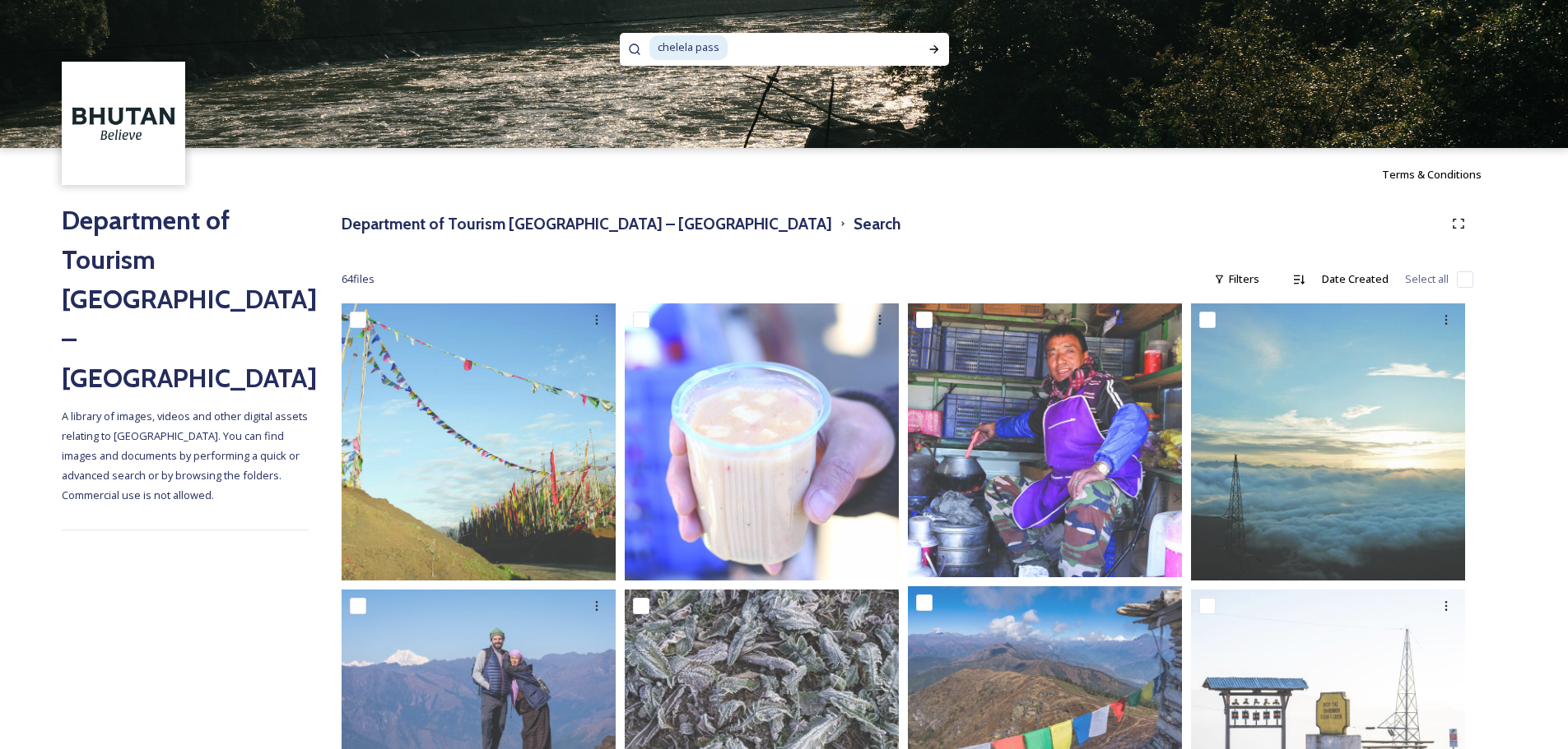
click at [863, 32] on img at bounding box center [784, 74] width 1568 height 148
click at [864, 54] on input at bounding box center [822, 47] width 186 height 36
type input "c"
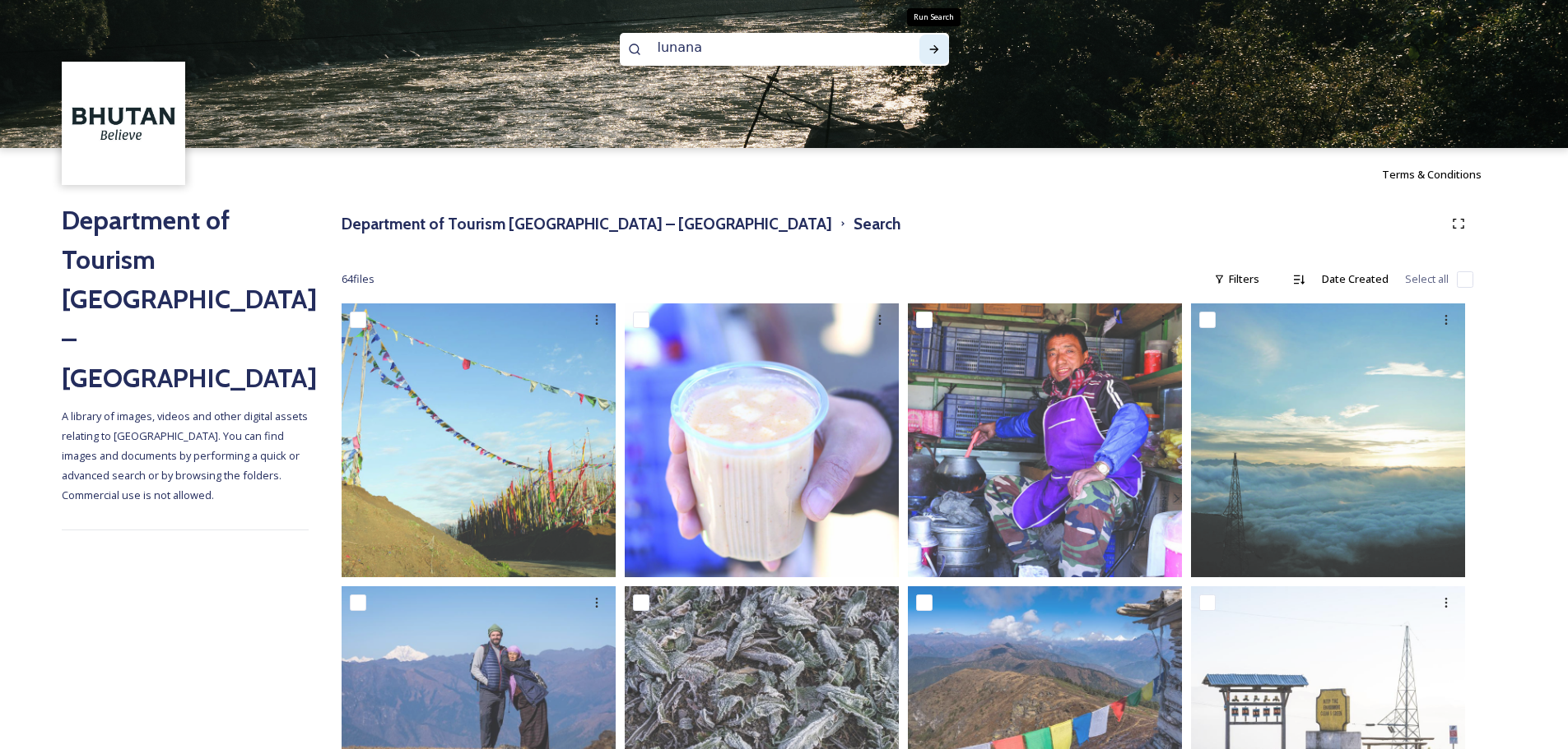
click at [925, 50] on div "Run Search" at bounding box center [934, 49] width 30 height 30
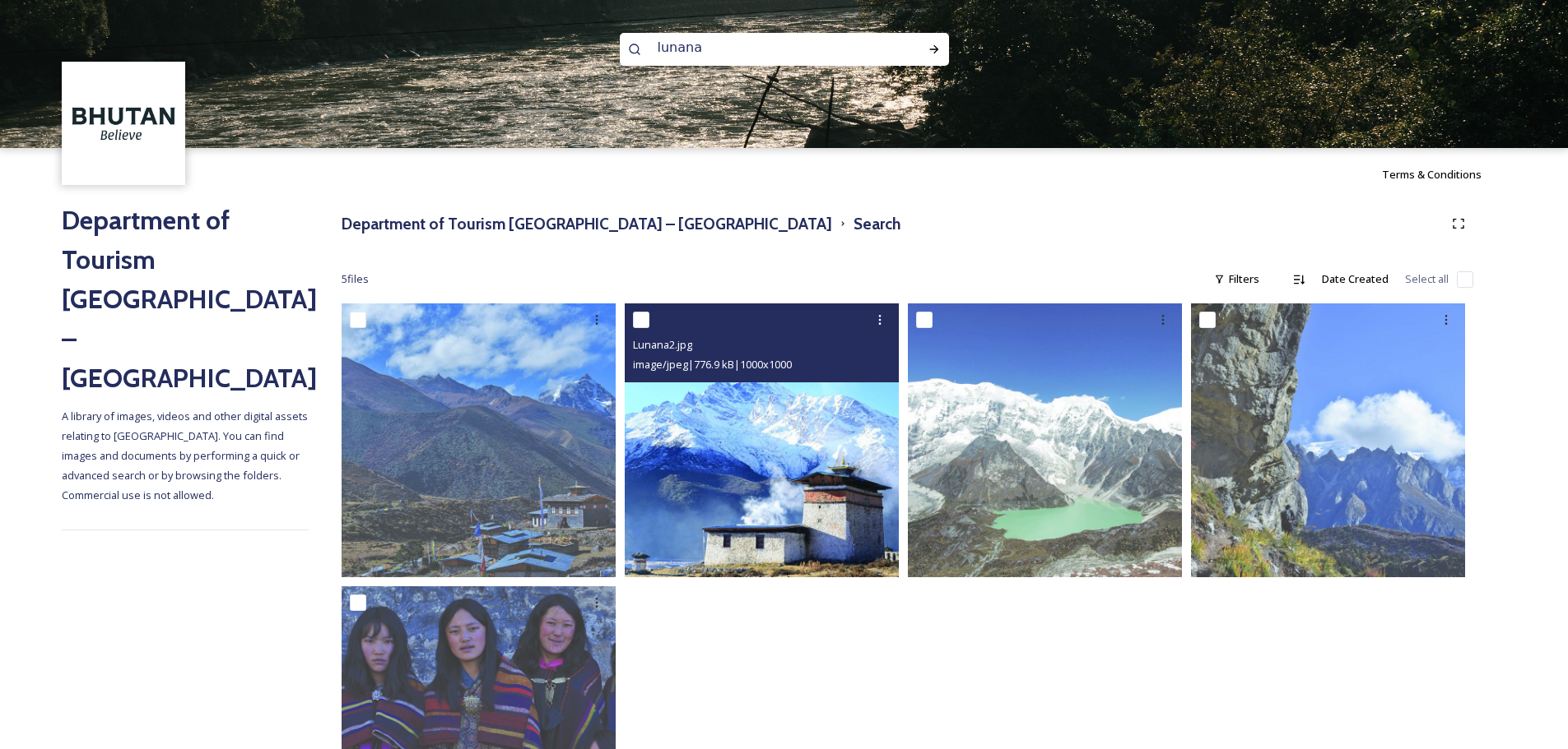
click at [734, 532] on img at bounding box center [762, 440] width 274 height 274
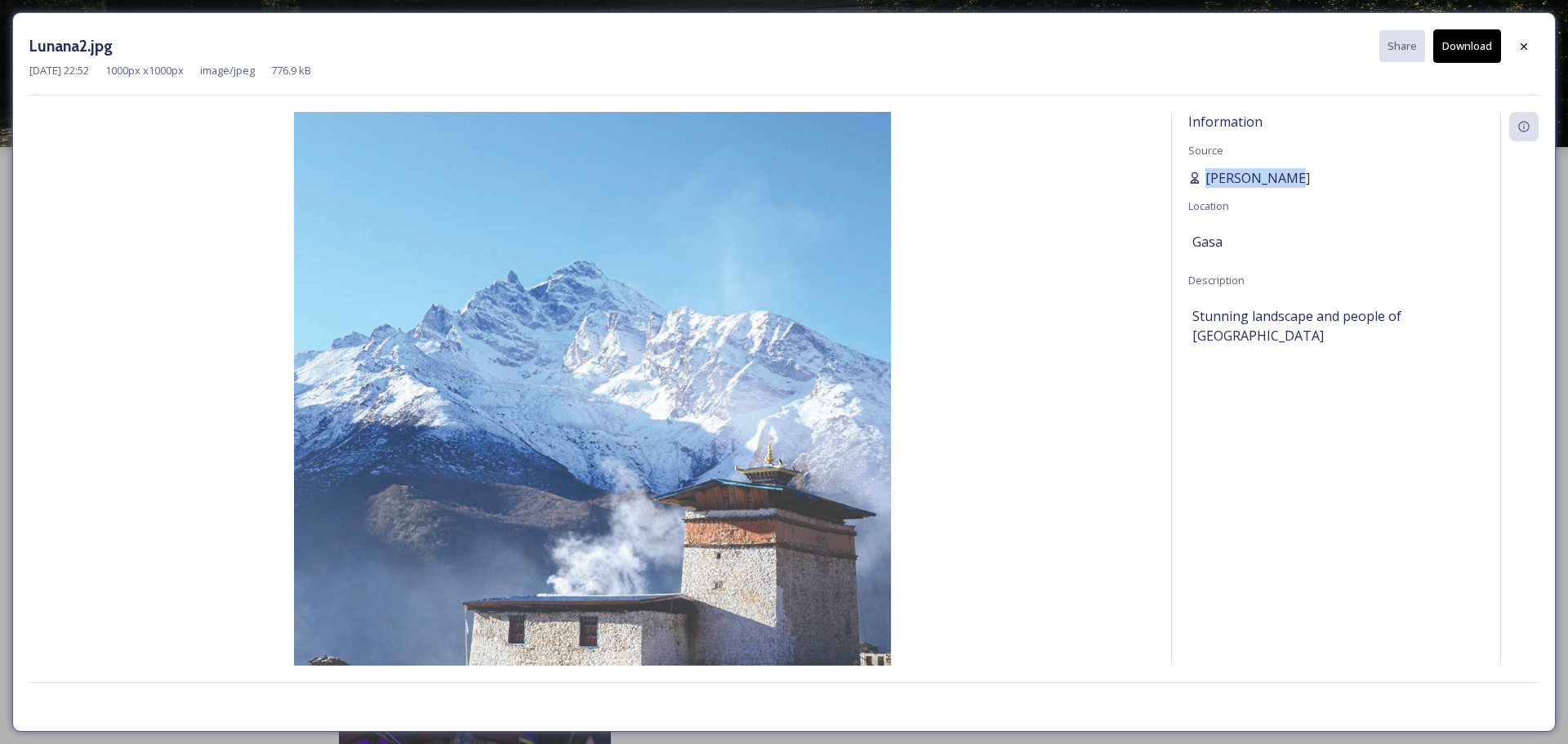
drag, startPoint x: 1292, startPoint y: 182, endPoint x: 1197, endPoint y: 170, distance: 95.8
click at [1197, 170] on div "[PERSON_NAME]" at bounding box center [1335, 178] width 295 height 19
click at [1505, 38] on div "Lunana2.jpg Share Download" at bounding box center [784, 46] width 1509 height 33
click at [1516, 40] on div at bounding box center [1524, 47] width 29 height 29
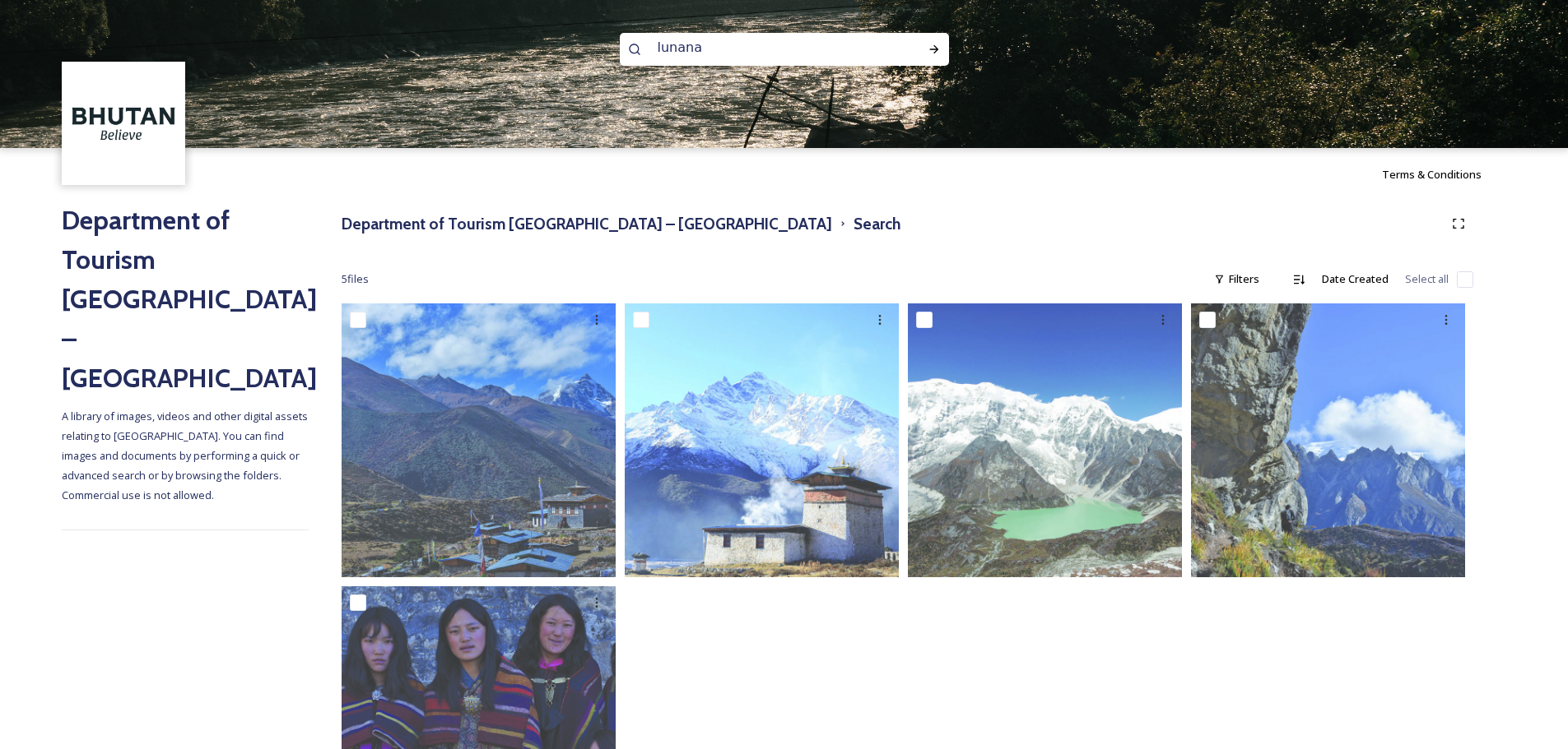
drag, startPoint x: 724, startPoint y: 51, endPoint x: 648, endPoint y: 59, distance: 76.4
click at [649, 59] on input "lunana" at bounding box center [761, 47] width 225 height 36
paste input "khoma1"
click at [927, 56] on div "Run Search" at bounding box center [934, 49] width 30 height 30
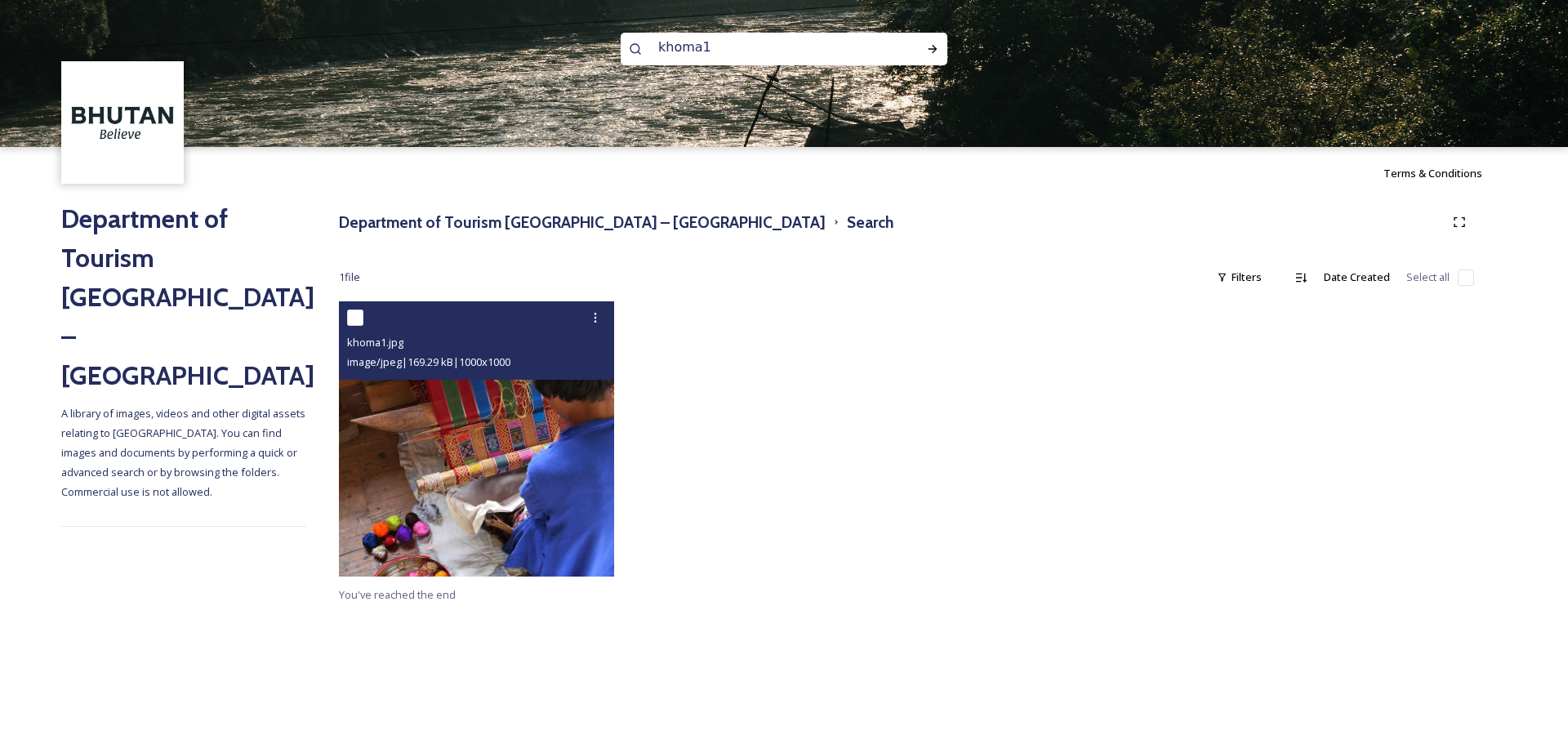
click at [527, 438] on img at bounding box center [476, 438] width 275 height 275
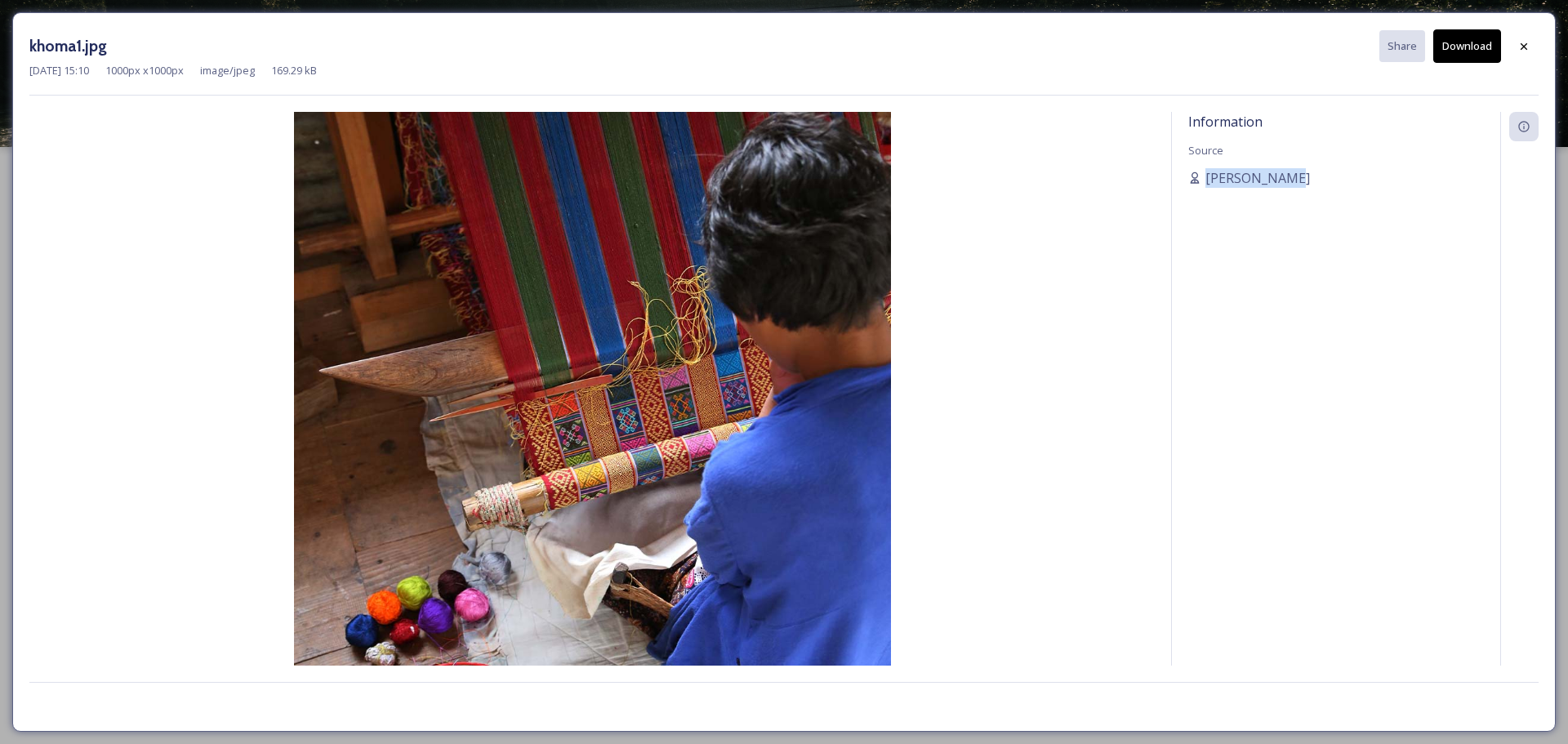
drag, startPoint x: 1297, startPoint y: 180, endPoint x: 1195, endPoint y: 166, distance: 103.0
click at [1195, 166] on div "Information Source [PERSON_NAME]" at bounding box center [1335, 389] width 329 height 554
click at [1287, 164] on div "Information Source [PERSON_NAME]" at bounding box center [1335, 389] width 329 height 554
drag, startPoint x: 1294, startPoint y: 170, endPoint x: 1207, endPoint y: 163, distance: 87.3
click at [1207, 163] on div "Information Source [PERSON_NAME]" at bounding box center [1335, 389] width 329 height 554
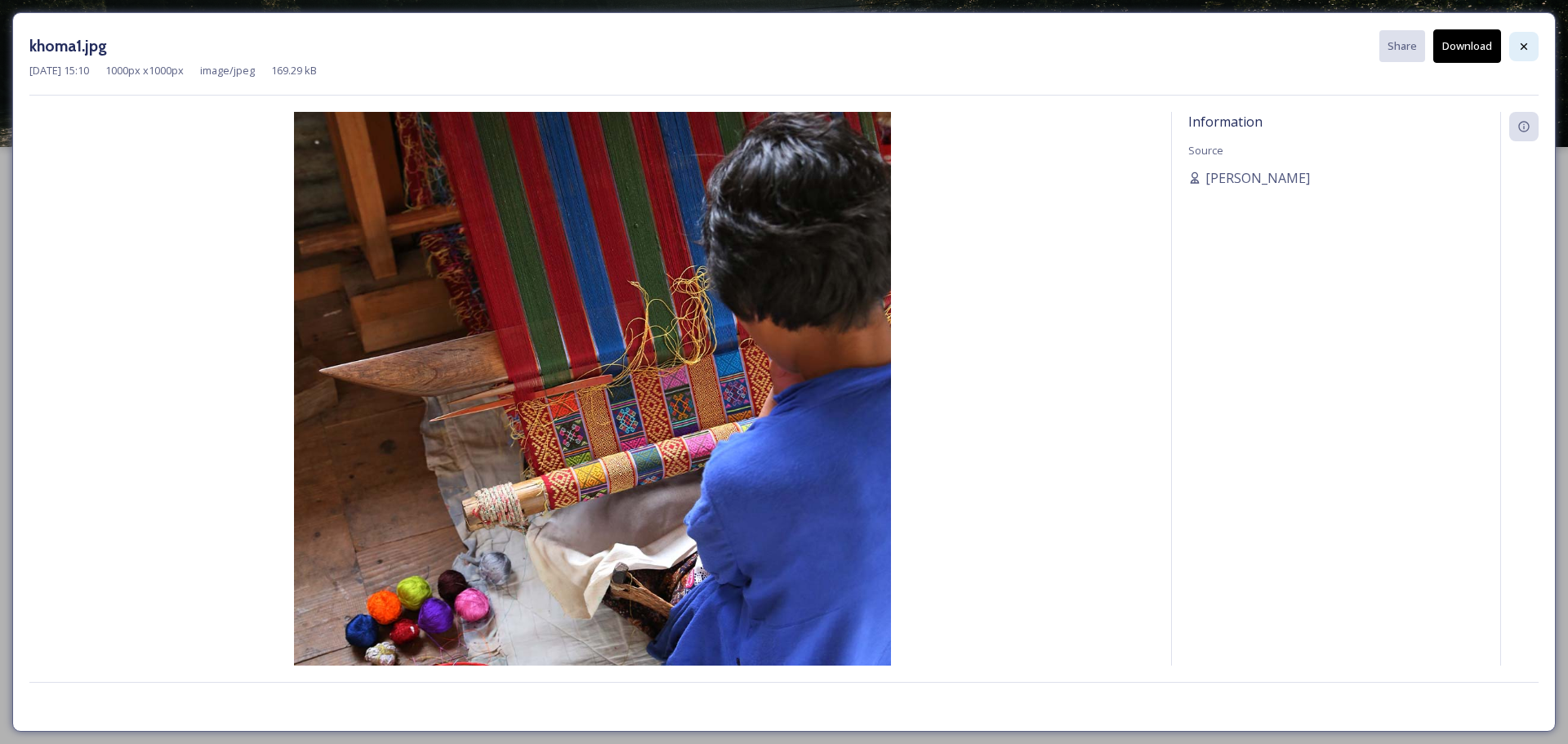
click at [1519, 52] on icon at bounding box center [1524, 46] width 13 height 13
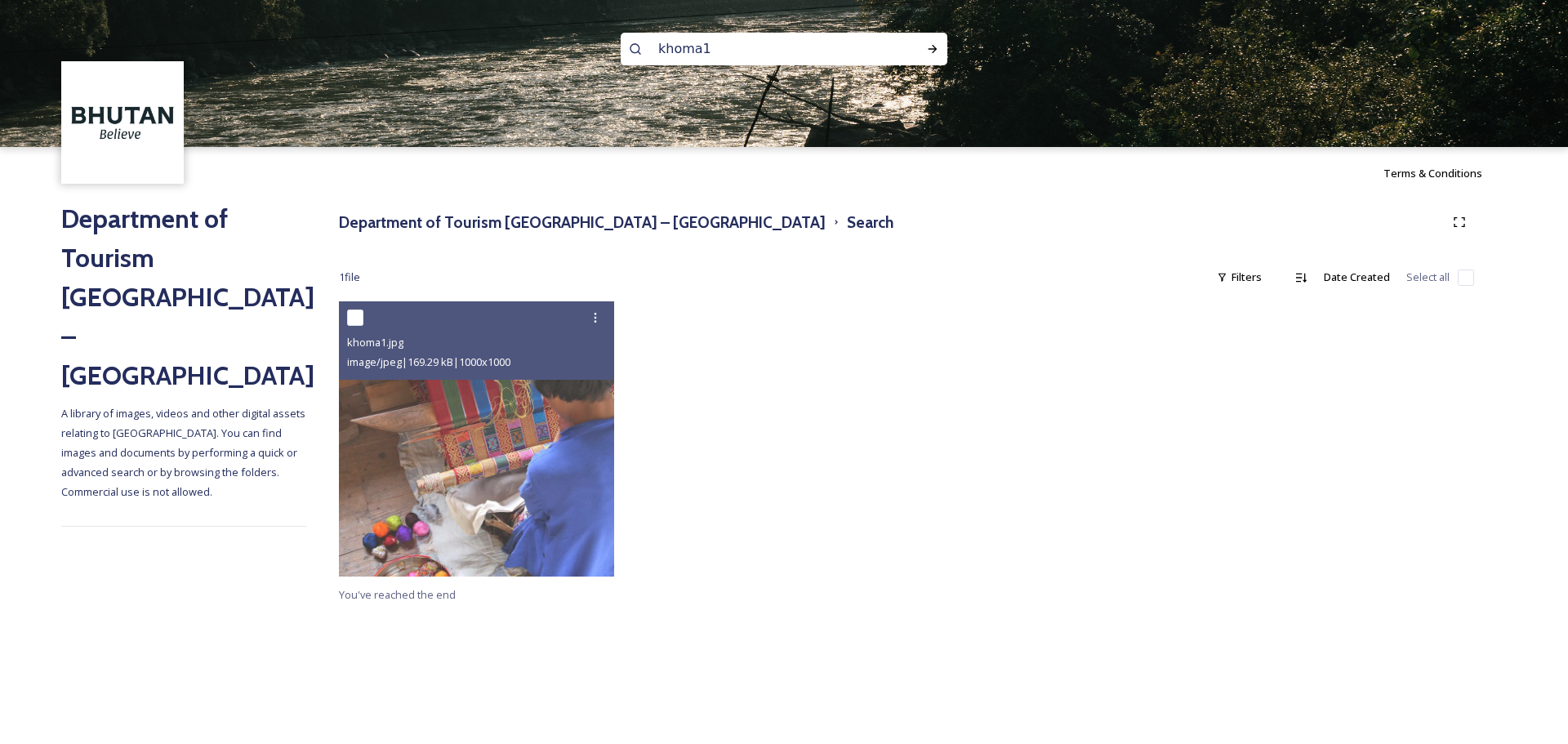
scroll to position [2, 0]
drag, startPoint x: 743, startPoint y: 49, endPoint x: 579, endPoint y: 54, distance: 164.1
click at [579, 54] on div "khoma1" at bounding box center [784, 74] width 1568 height 147
paste input "amsumyull3"
drag, startPoint x: 953, startPoint y: 43, endPoint x: 939, endPoint y: 51, distance: 16.1
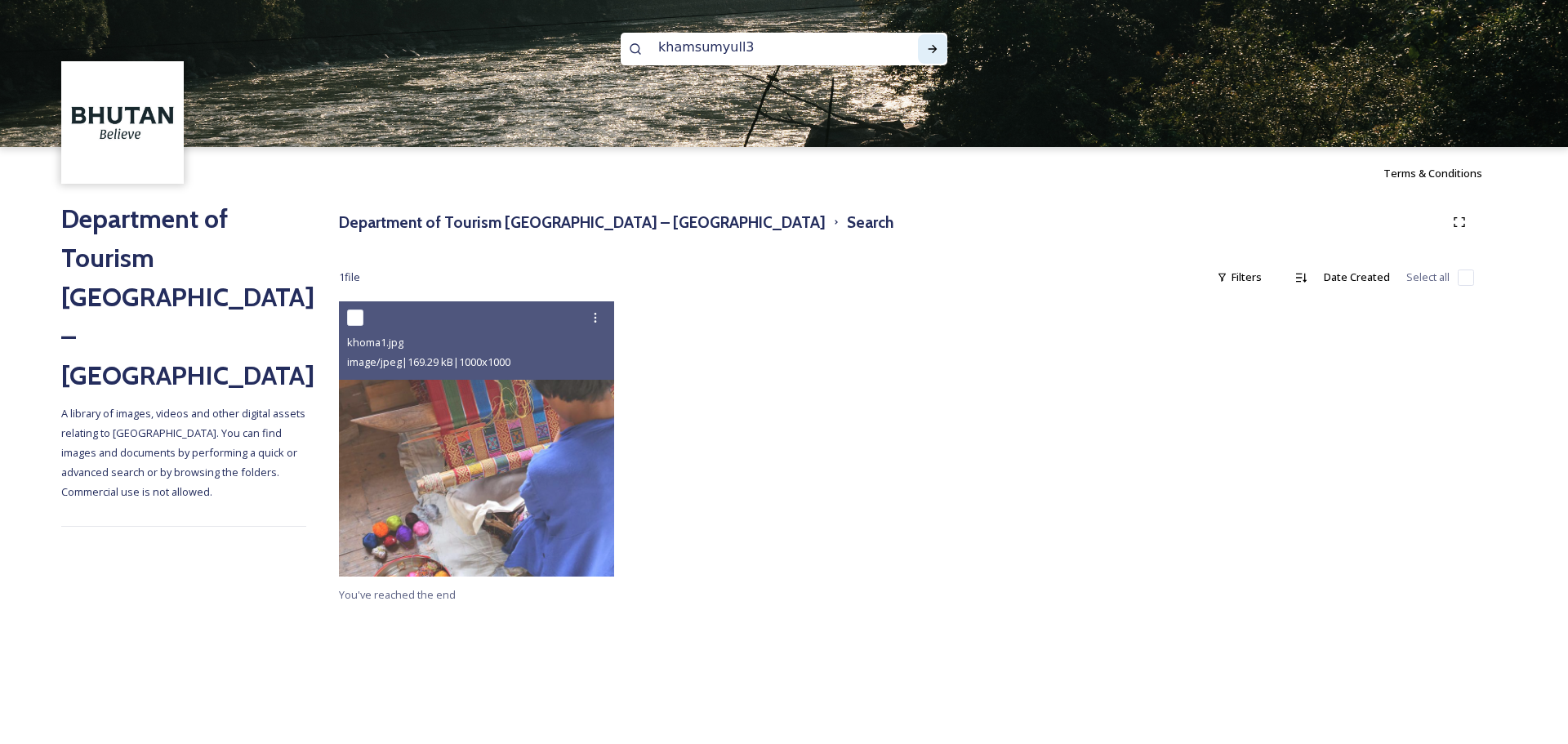
click at [952, 43] on img at bounding box center [784, 74] width 1568 height 147
click at [937, 52] on icon at bounding box center [932, 49] width 13 height 13
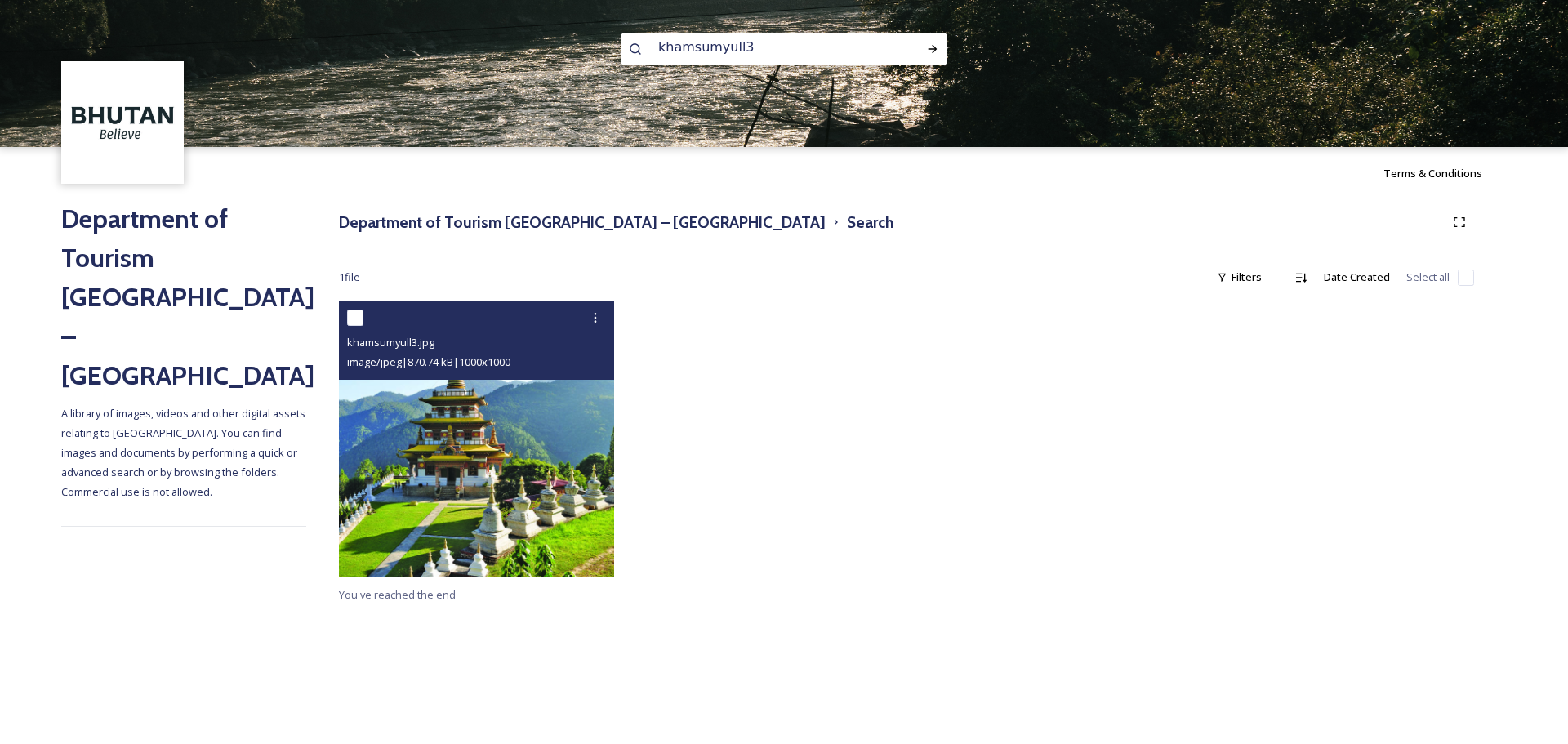
click at [530, 436] on img at bounding box center [476, 438] width 275 height 275
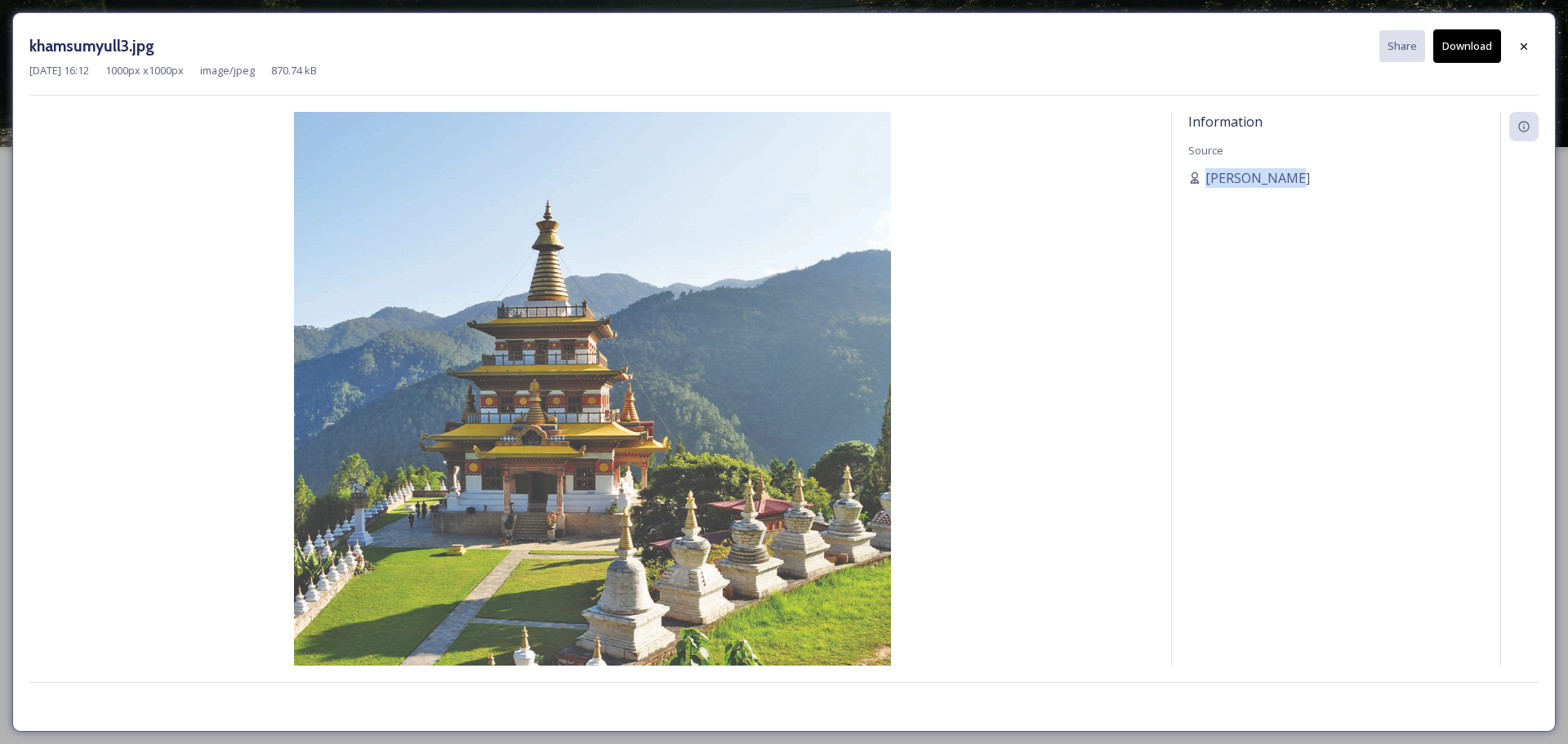
drag, startPoint x: 1230, startPoint y: 171, endPoint x: 1183, endPoint y: 177, distance: 47.4
click at [1183, 177] on div "Information Source [PERSON_NAME]" at bounding box center [1335, 389] width 329 height 554
click at [1512, 40] on div at bounding box center [1524, 47] width 29 height 29
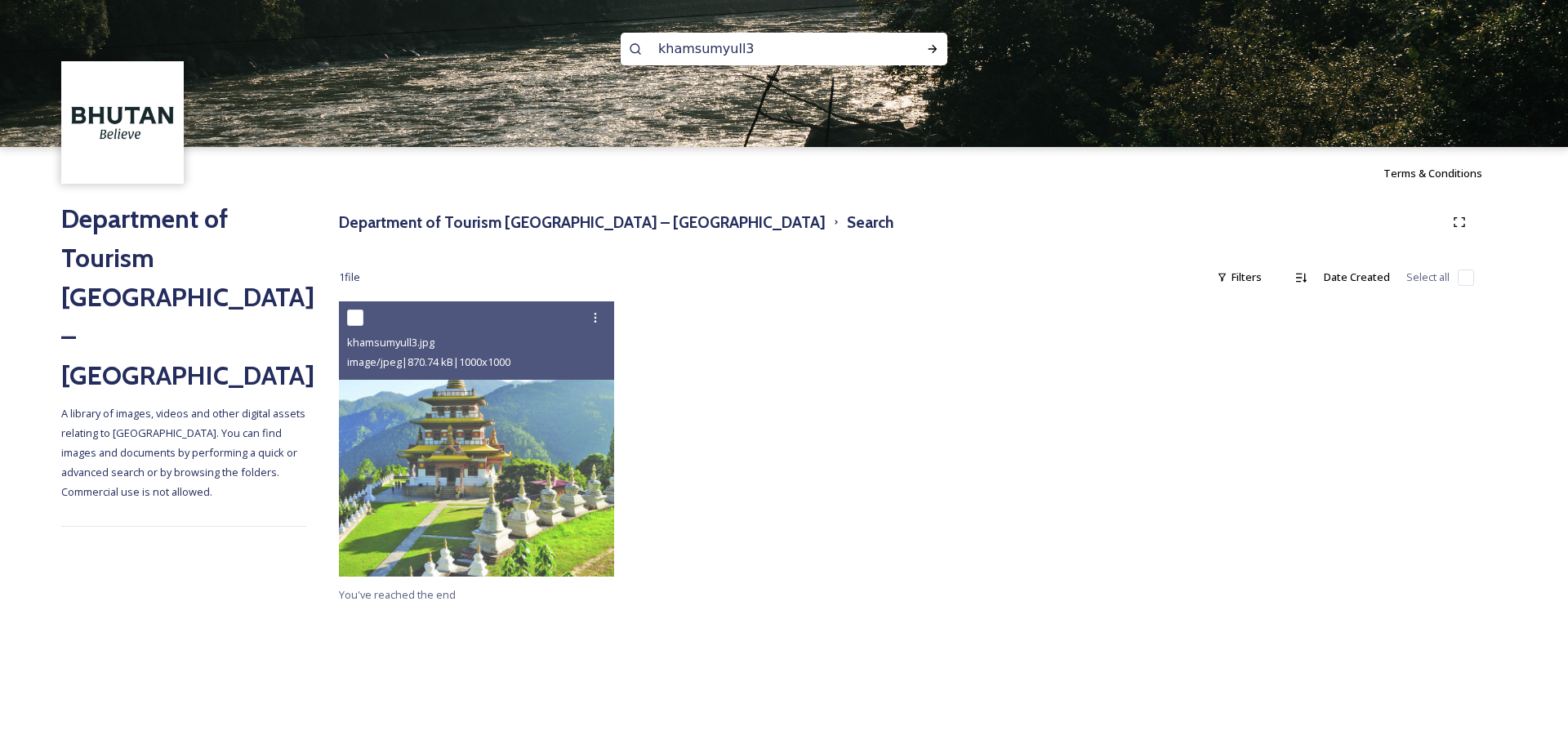
drag, startPoint x: 714, startPoint y: 46, endPoint x: 622, endPoint y: 47, distance: 92.0
click at [622, 47] on div "khamsumyull3" at bounding box center [783, 48] width 327 height 32
paste input "sch0975"
type input "sch0975"
click at [909, 44] on div "sch0975" at bounding box center [783, 48] width 327 height 32
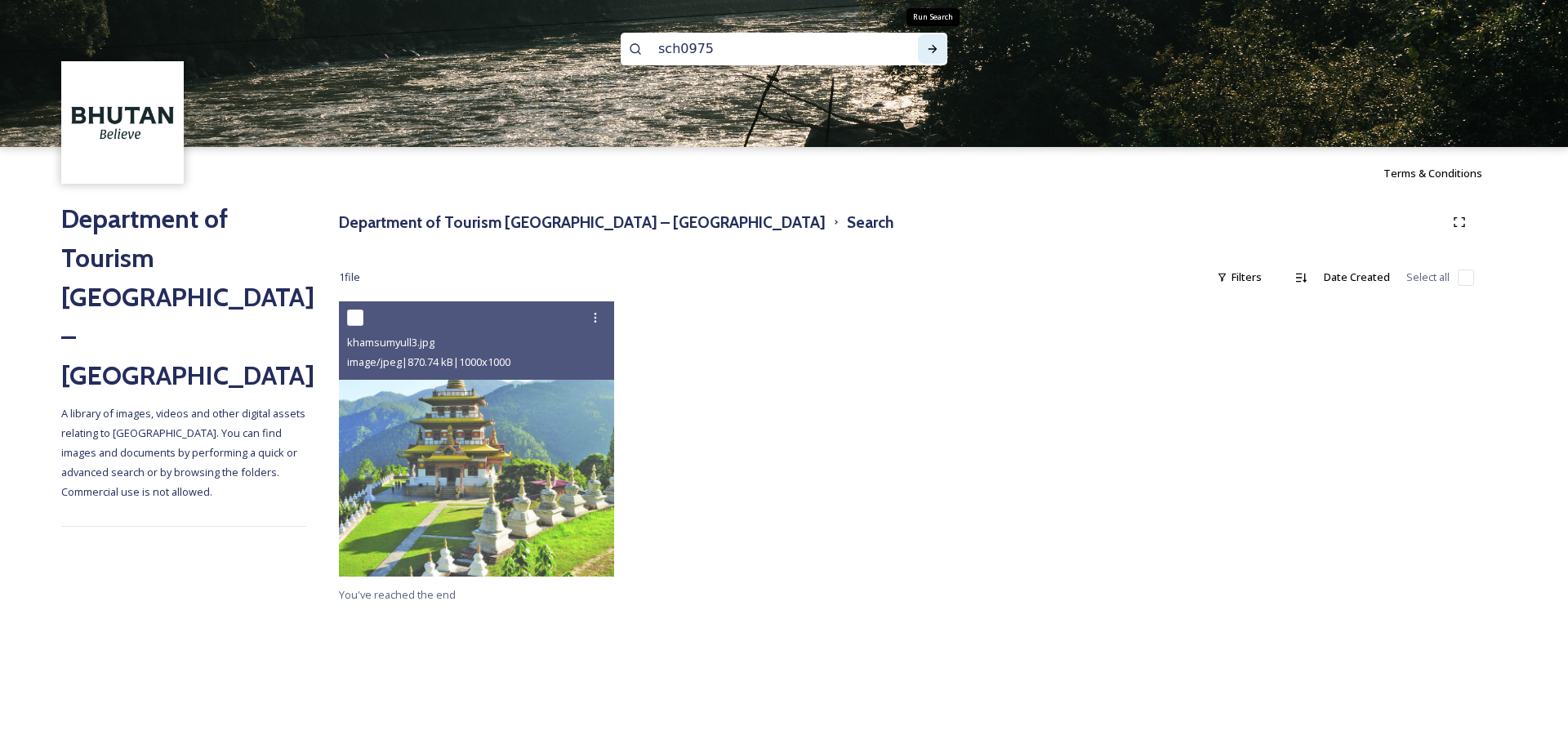
click at [925, 45] on div "Run Search" at bounding box center [932, 49] width 29 height 29
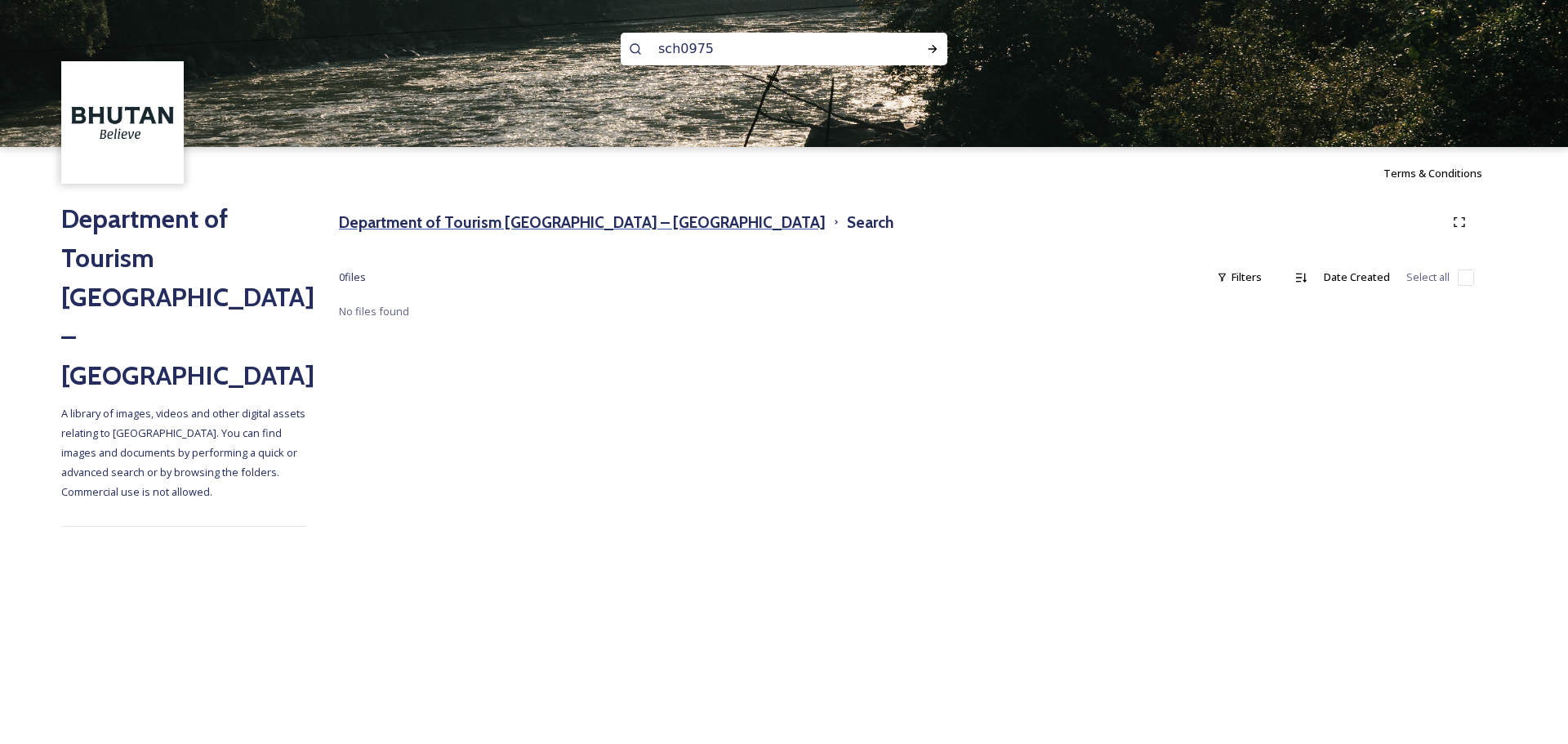
click at [599, 230] on h3 "Department of Tourism [GEOGRAPHIC_DATA] – [GEOGRAPHIC_DATA]" at bounding box center [582, 223] width 487 height 24
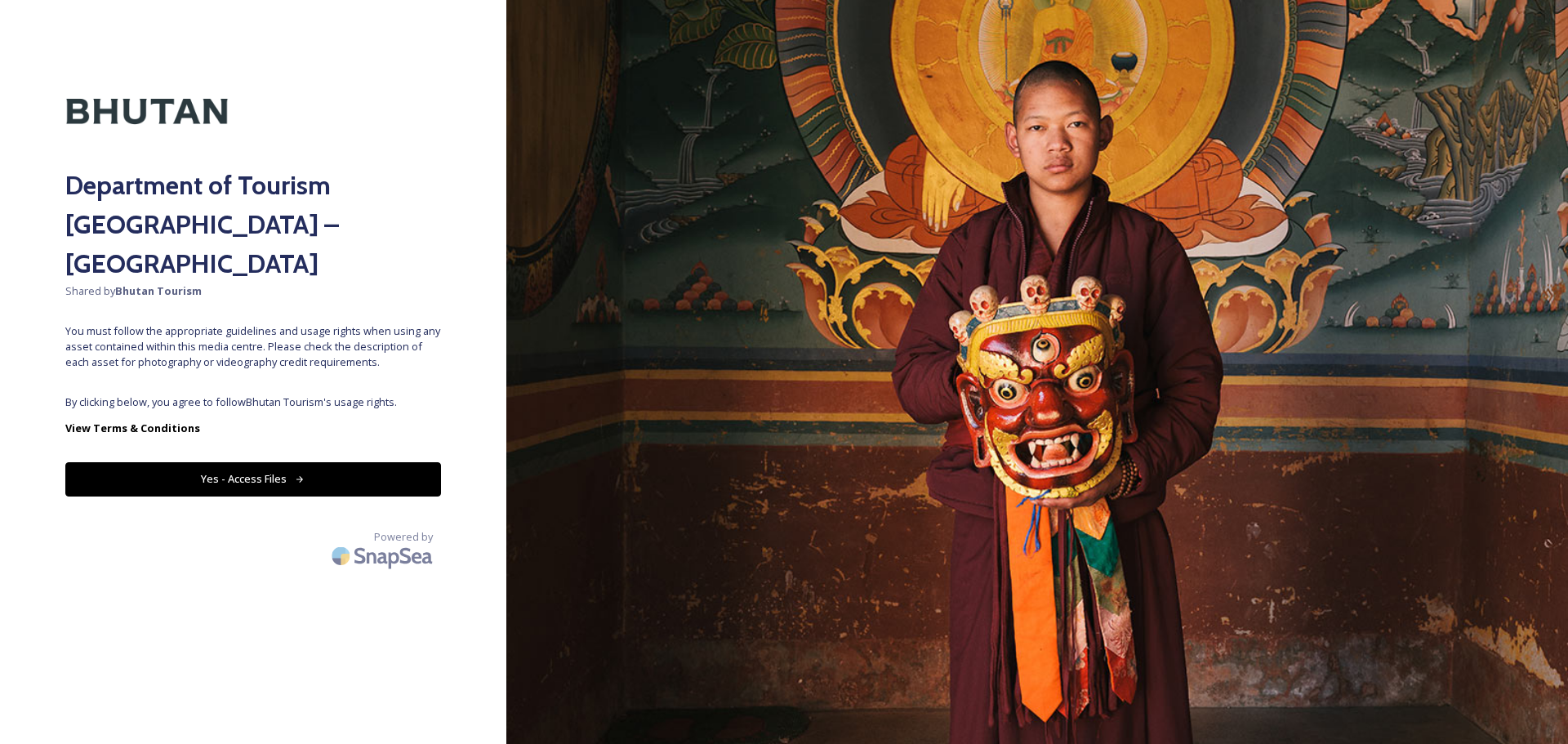
click at [358, 419] on div "Department of Tourism [GEOGRAPHIC_DATA] – Brand Centre Shared by Bhutan Tourism…" at bounding box center [253, 372] width 506 height 613
click at [355, 462] on button "Yes - Access Files" at bounding box center [253, 479] width 375 height 33
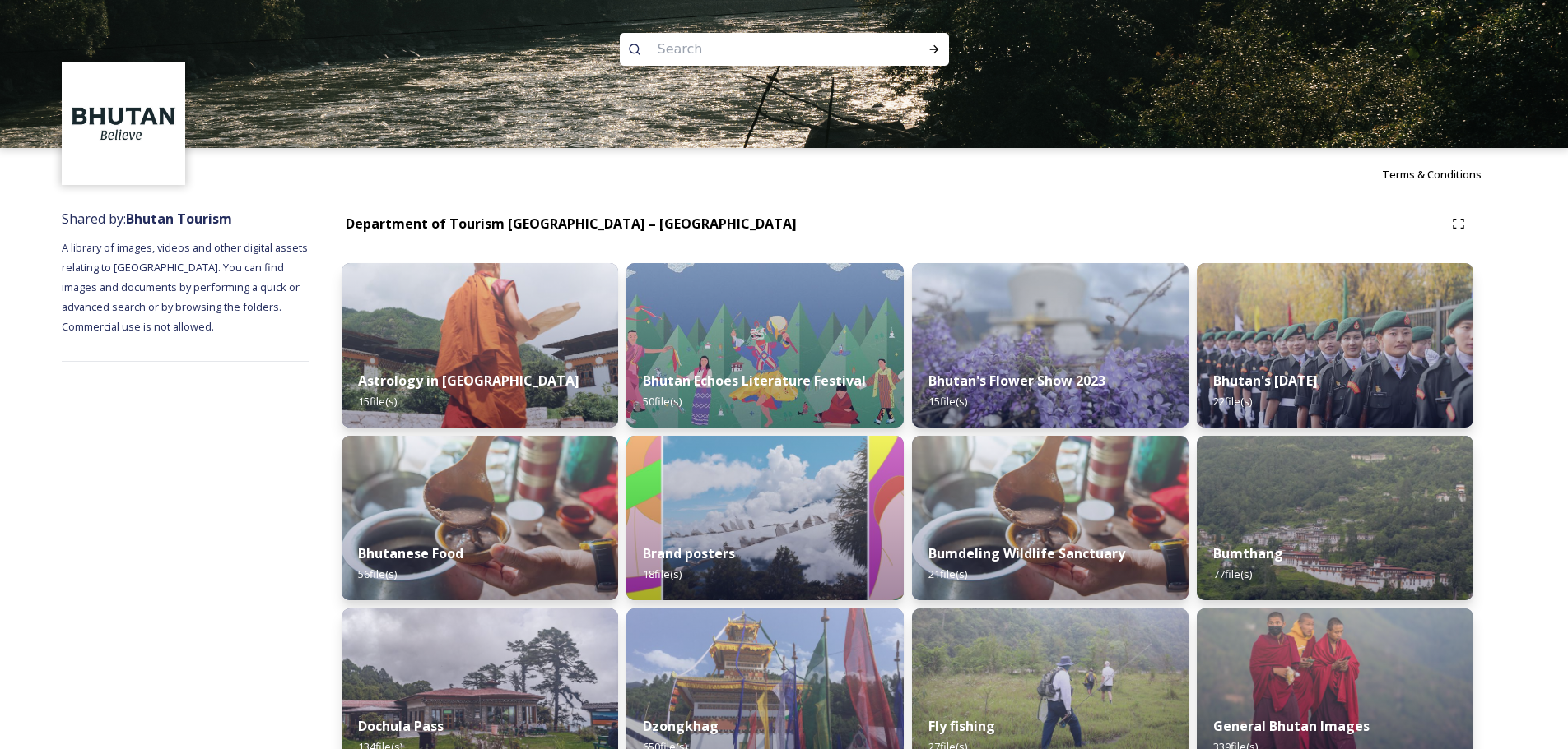
click at [759, 41] on input at bounding box center [761, 49] width 225 height 36
type input "archery"
drag, startPoint x: 913, startPoint y: 41, endPoint x: 925, endPoint y: 43, distance: 12.2
click at [917, 41] on div "archery" at bounding box center [784, 48] width 329 height 32
click at [934, 44] on icon at bounding box center [934, 49] width 13 height 13
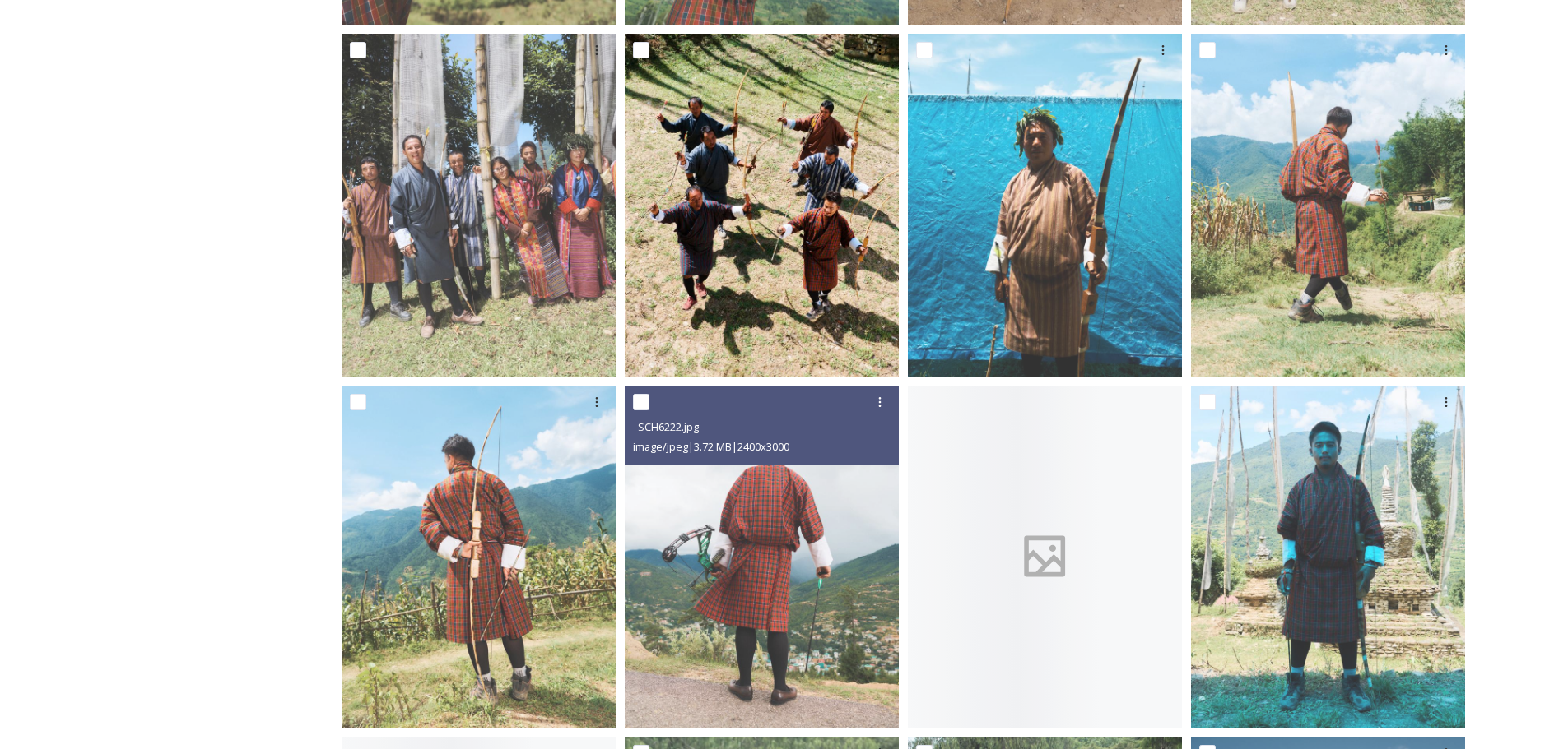
scroll to position [576, 0]
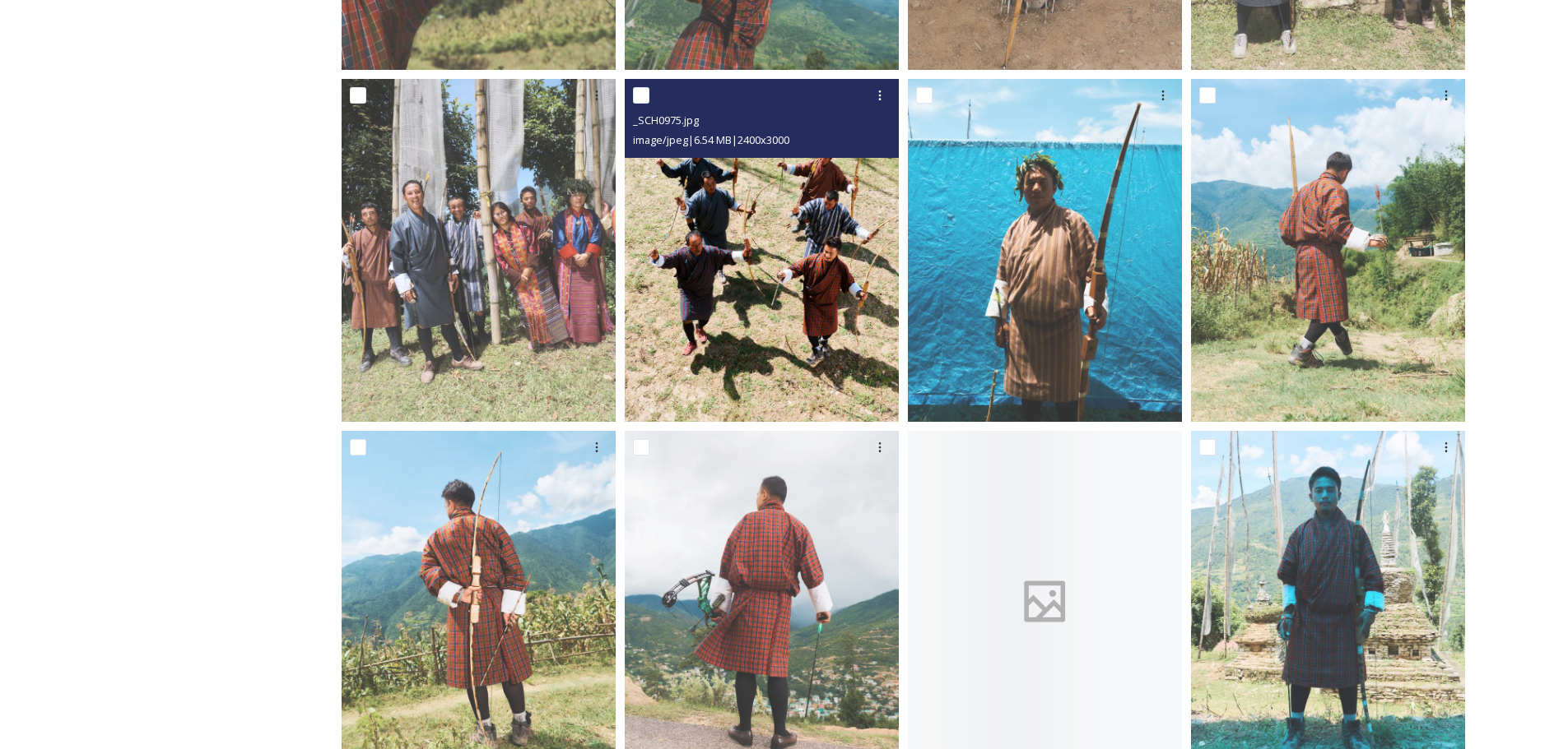
click at [759, 372] on img at bounding box center [762, 249] width 274 height 342
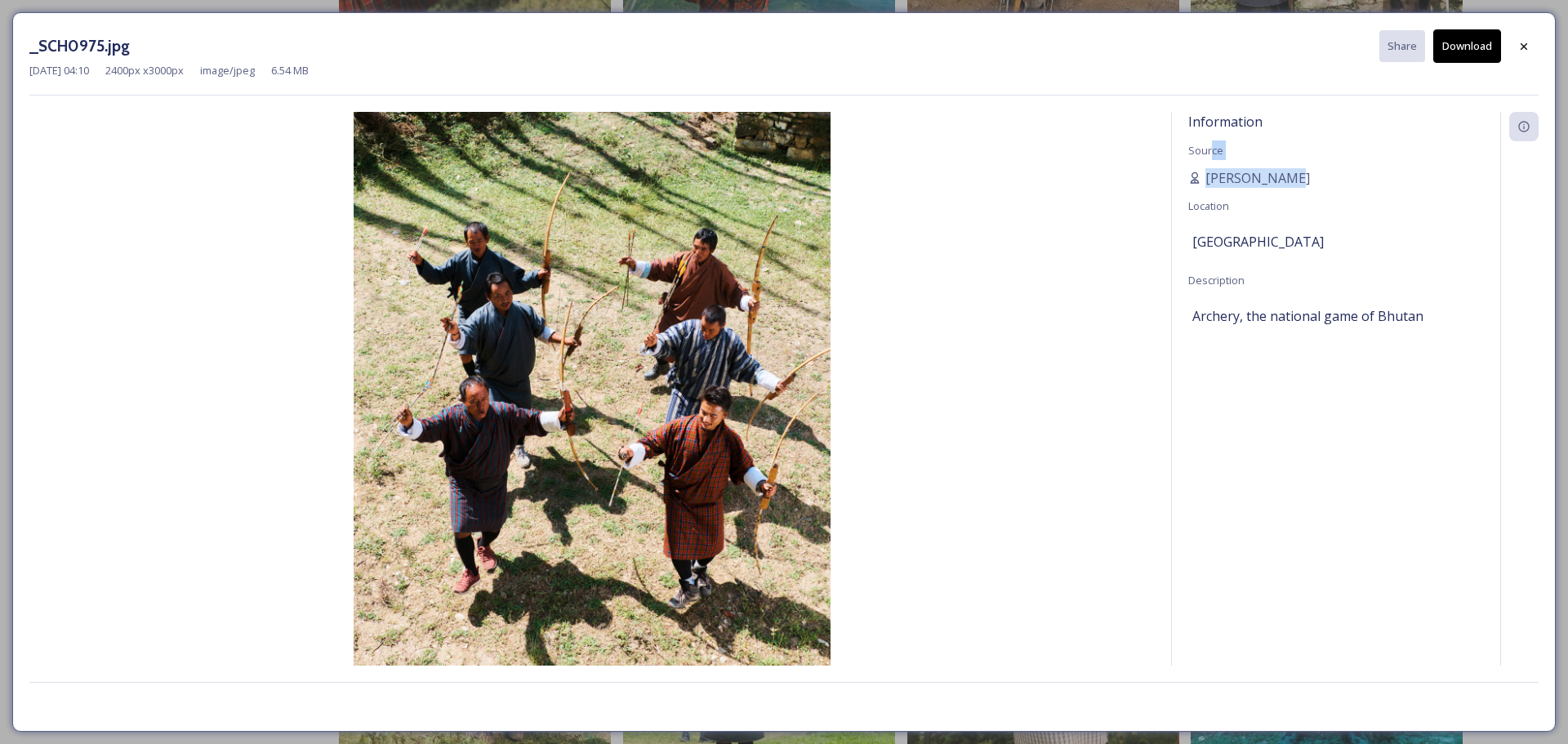
drag, startPoint x: 1292, startPoint y: 178, endPoint x: 1213, endPoint y: 158, distance: 81.5
click at [1213, 158] on div "Information Source [PERSON_NAME] Location [GEOGRAPHIC_DATA] Description Archery…" at bounding box center [1335, 389] width 329 height 554
click at [1287, 186] on div "[PERSON_NAME]" at bounding box center [1335, 178] width 295 height 19
click at [1301, 180] on div "[PERSON_NAME]" at bounding box center [1335, 178] width 295 height 19
drag, startPoint x: 1301, startPoint y: 180, endPoint x: 1195, endPoint y: 164, distance: 107.2
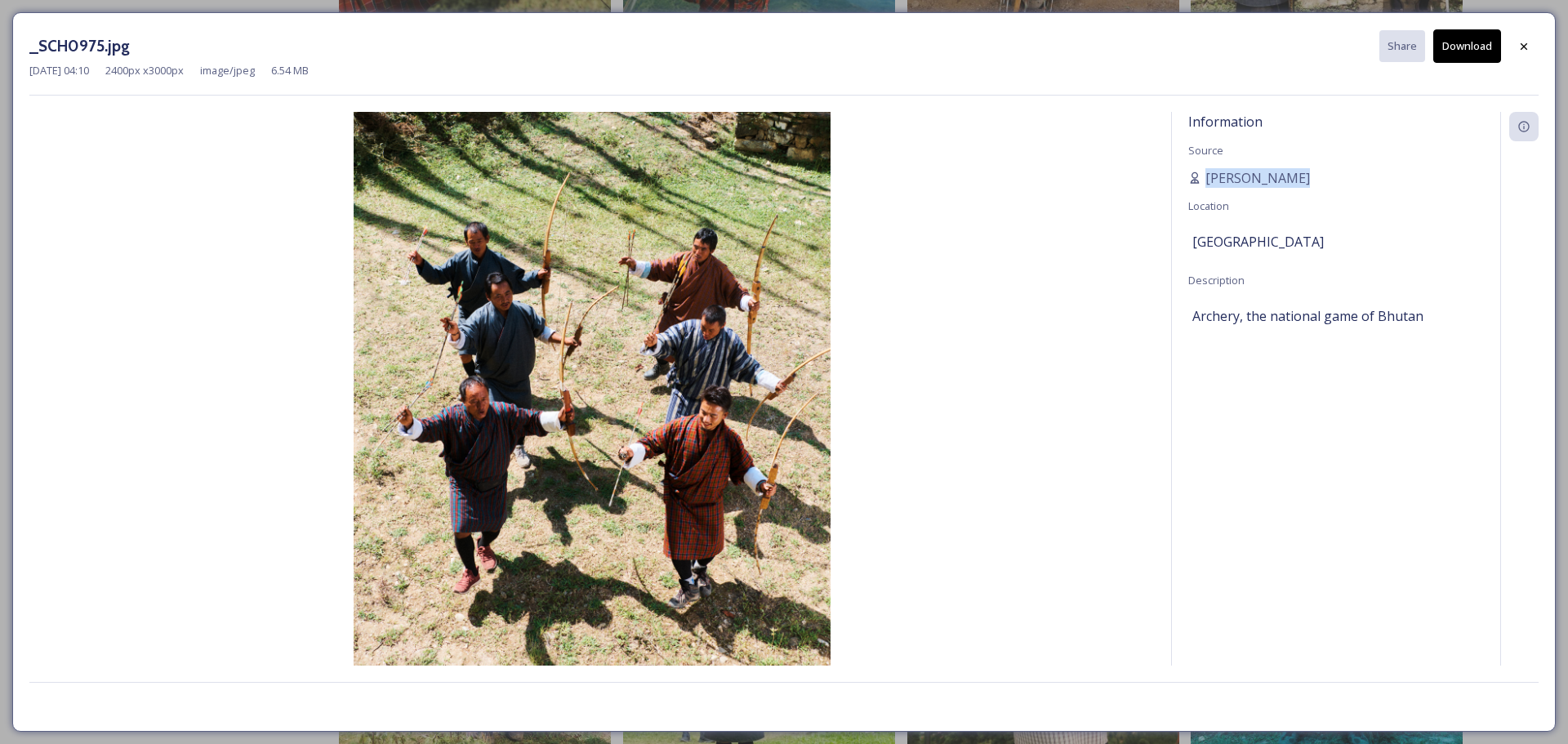
click at [1195, 164] on div "Information Source [PERSON_NAME] Location [GEOGRAPHIC_DATA] Description Archery…" at bounding box center [1335, 389] width 329 height 554
click at [1532, 40] on div at bounding box center [1524, 47] width 29 height 29
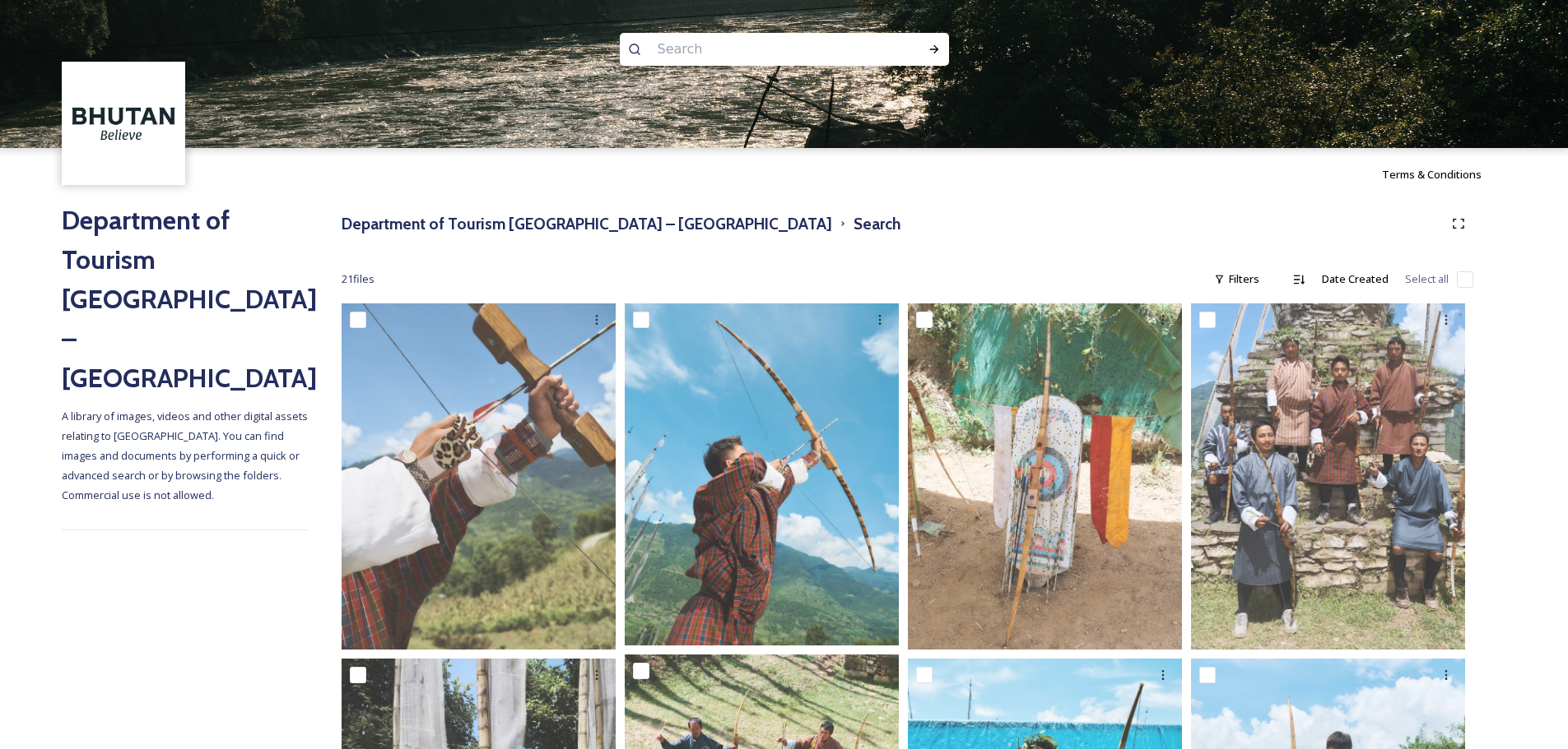
click at [778, 68] on img at bounding box center [784, 74] width 1568 height 148
click at [778, 54] on input at bounding box center [761, 49] width 225 height 36
paste input "taktshang1"
type input "taktshang1"
click at [924, 42] on div "Run Search" at bounding box center [934, 49] width 30 height 30
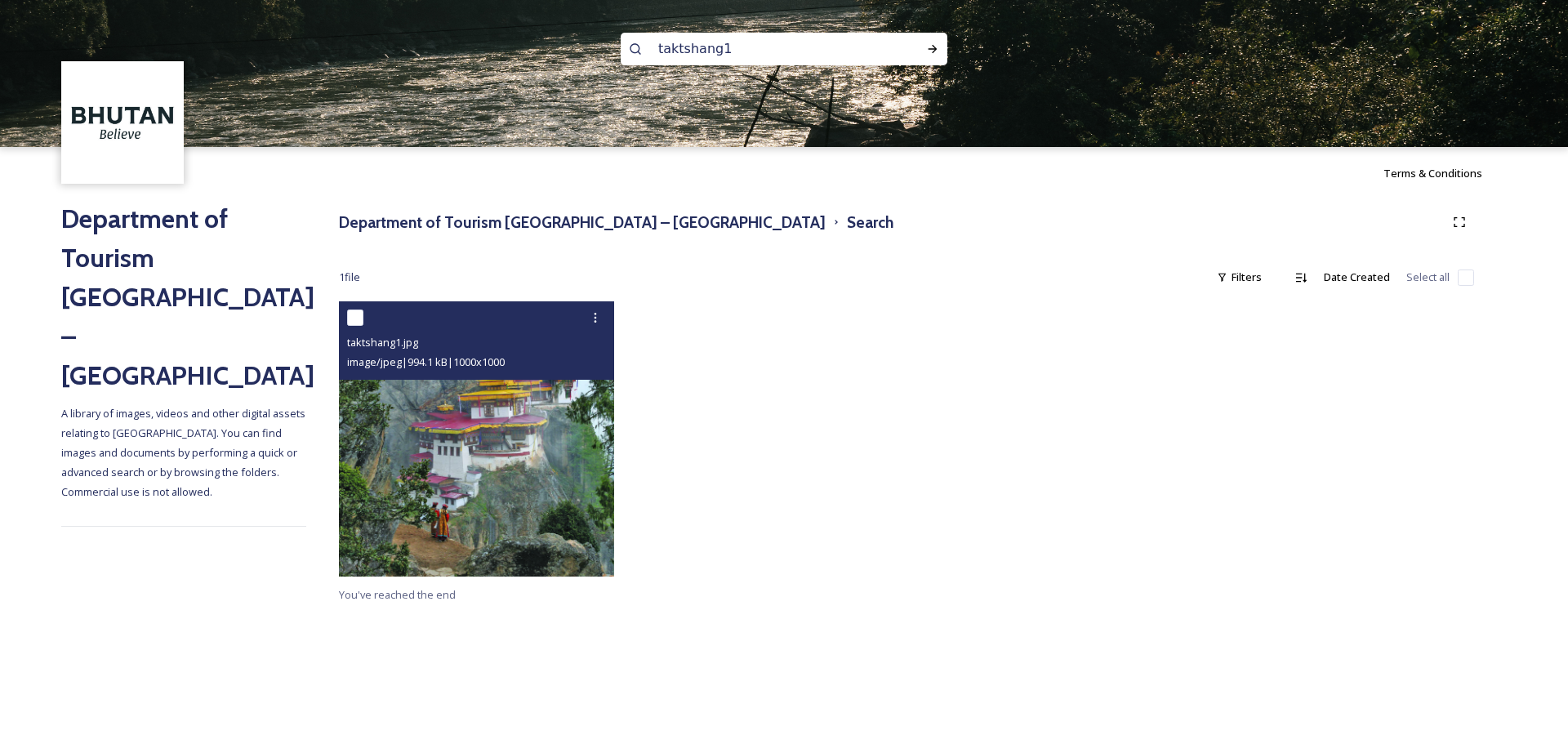
click at [580, 514] on img at bounding box center [476, 438] width 275 height 275
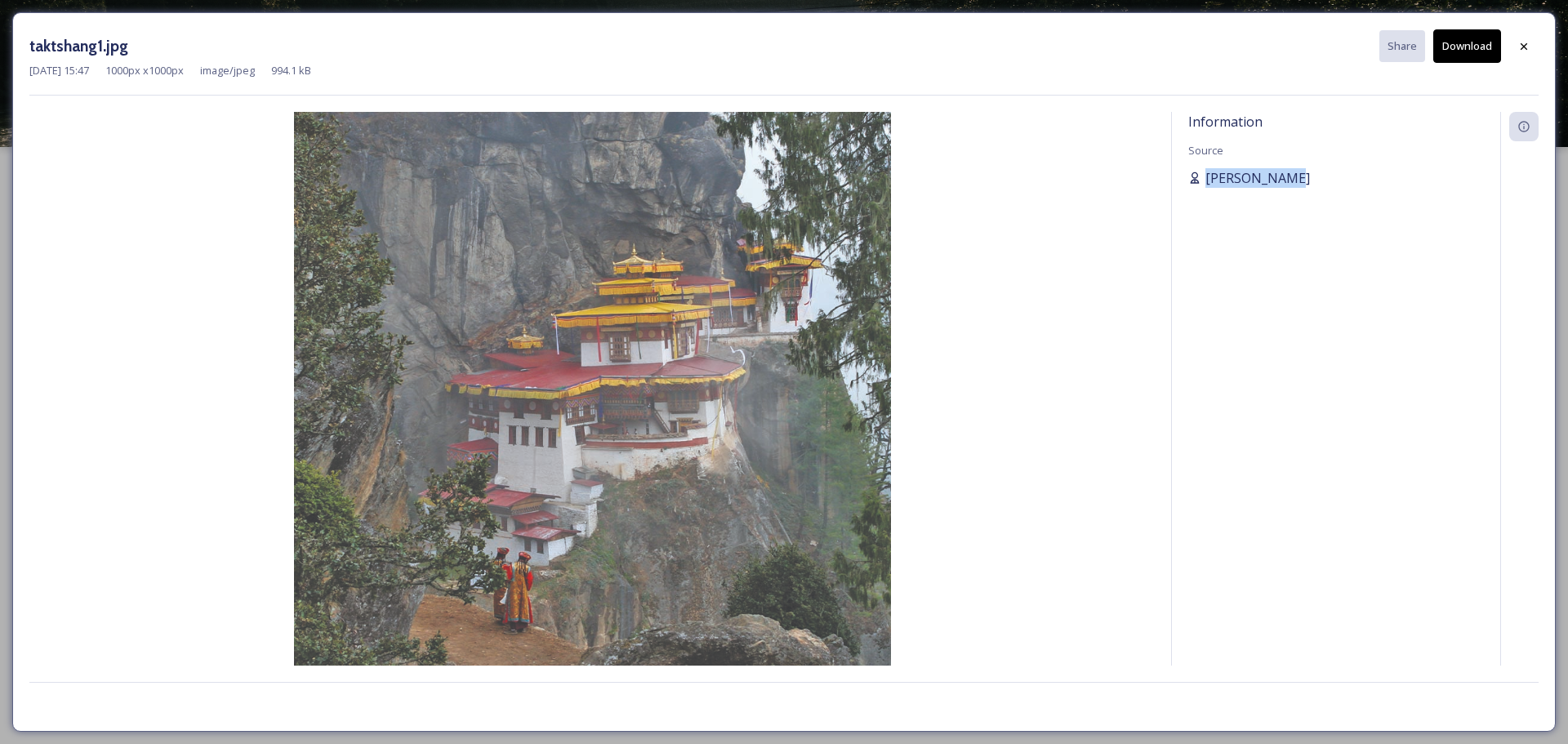
drag, startPoint x: 1220, startPoint y: 166, endPoint x: 1295, endPoint y: 172, distance: 75.2
click at [1295, 172] on div "Information Source [PERSON_NAME]" at bounding box center [1335, 389] width 329 height 554
click at [870, 109] on div "taktshang1.jpg Share Download [DATE] 15:47 1000 px x 1000 px image/jpeg 994.1 k…" at bounding box center [783, 372] width 1543 height 720
drag, startPoint x: 1487, startPoint y: 59, endPoint x: 1505, endPoint y: 50, distance: 20.1
click at [1488, 59] on button "Download" at bounding box center [1467, 46] width 68 height 33
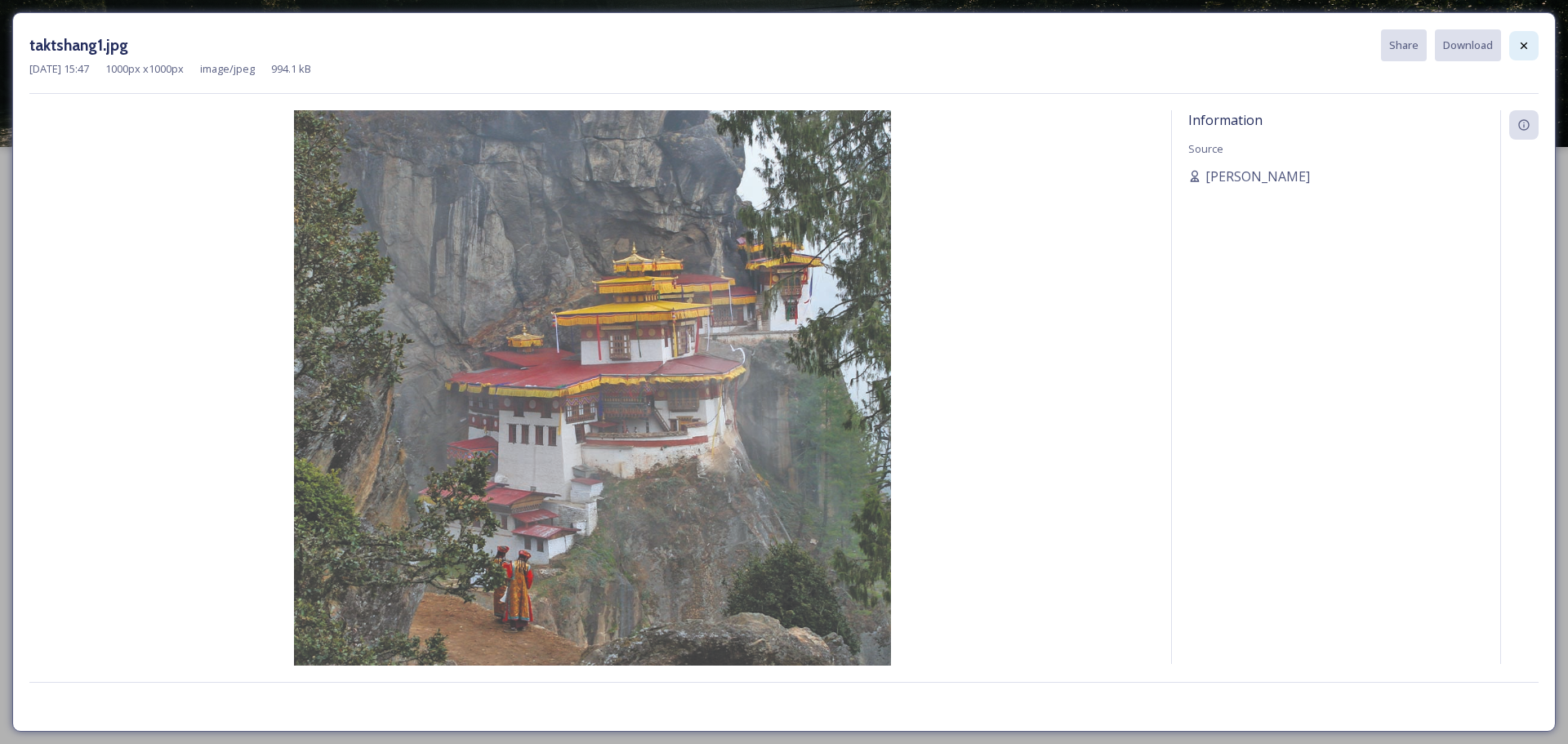
click at [1511, 50] on div at bounding box center [1524, 46] width 29 height 29
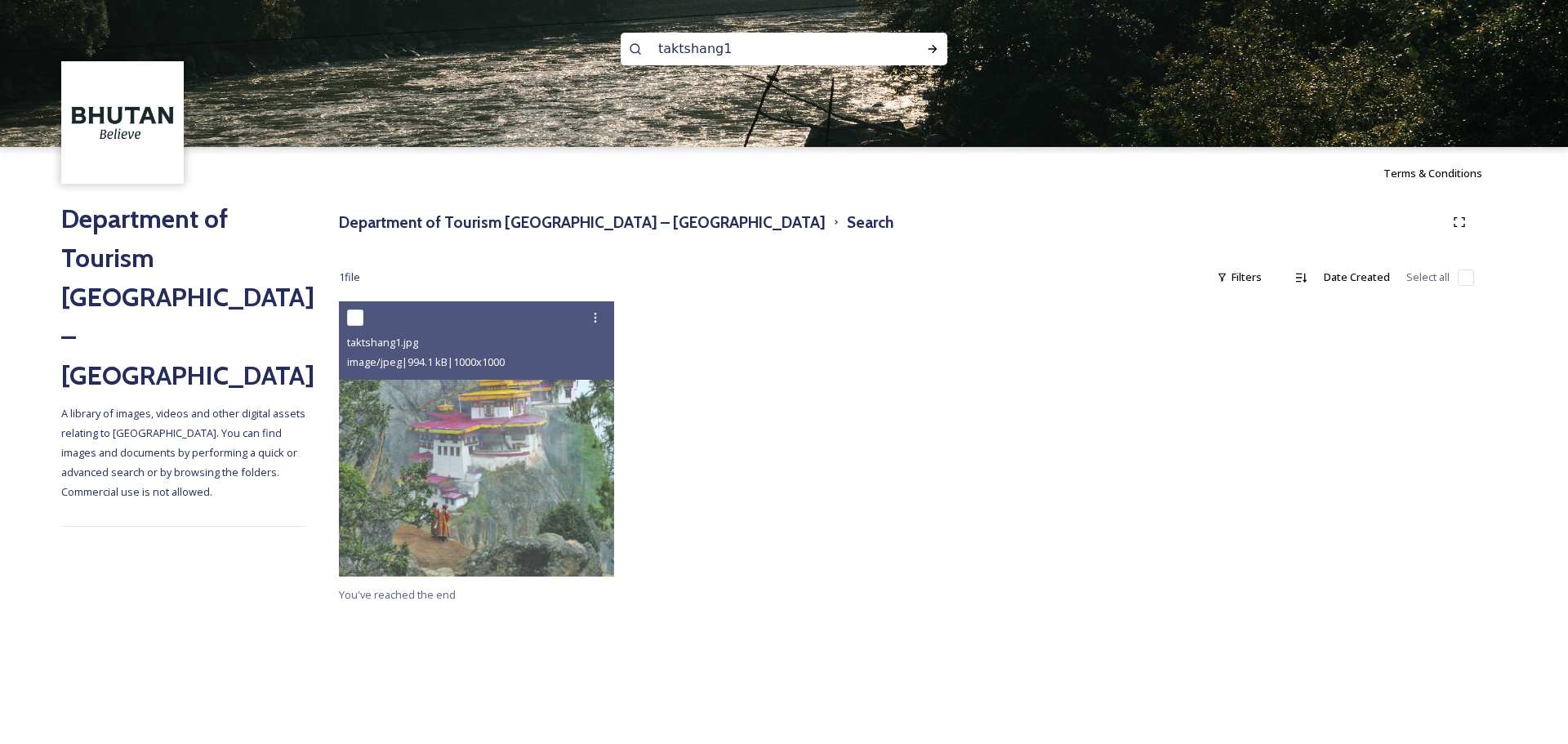
click at [882, 57] on div "taktshang1" at bounding box center [783, 48] width 327 height 32
click at [905, 41] on div "taktshang1" at bounding box center [783, 48] width 327 height 32
drag, startPoint x: 819, startPoint y: 41, endPoint x: 642, endPoint y: 40, distance: 177.0
click at [642, 40] on div "taktshang1" at bounding box center [783, 48] width 327 height 32
paste input "chorten kora"
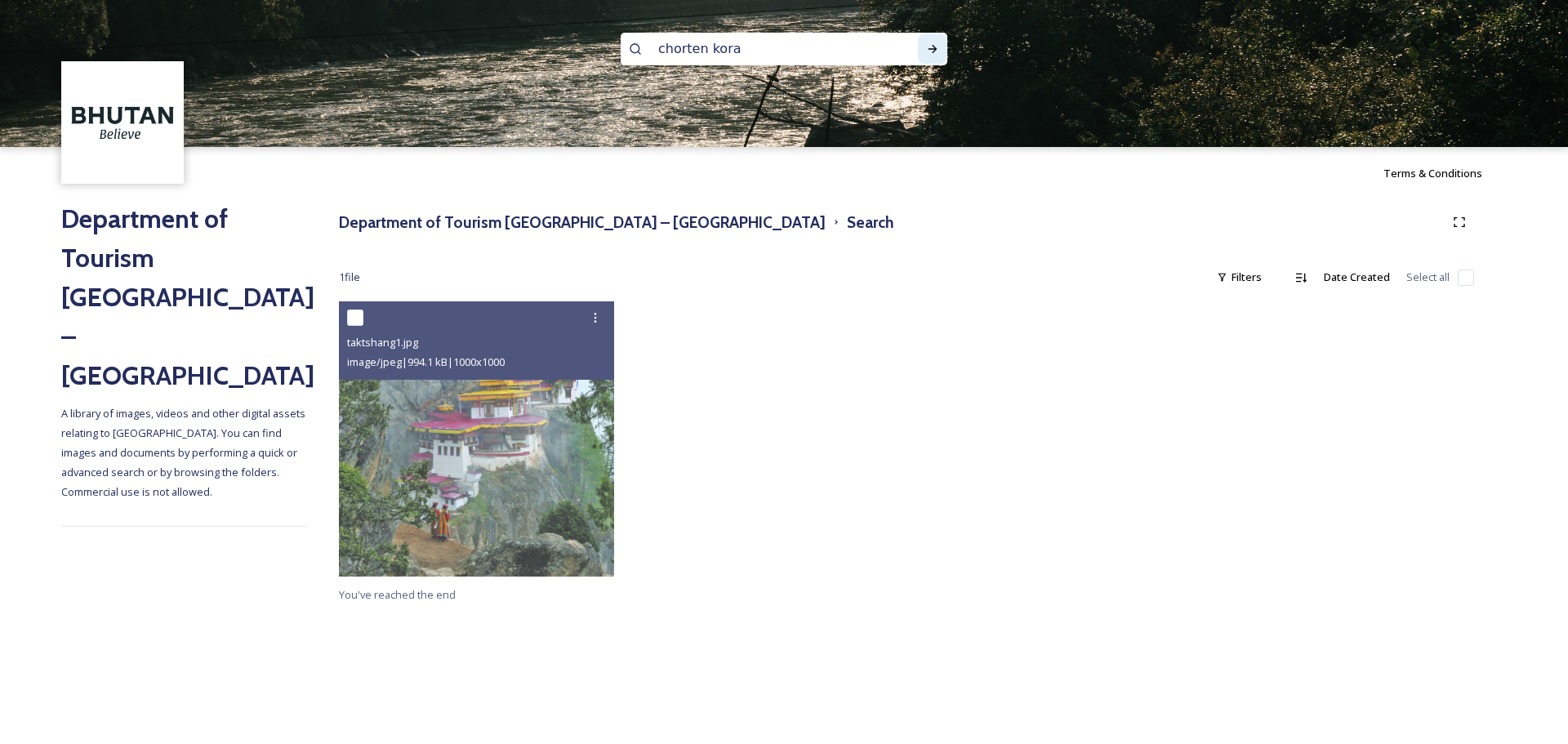
type input "chorten kora"
click at [940, 59] on div "Run Search" at bounding box center [932, 49] width 29 height 29
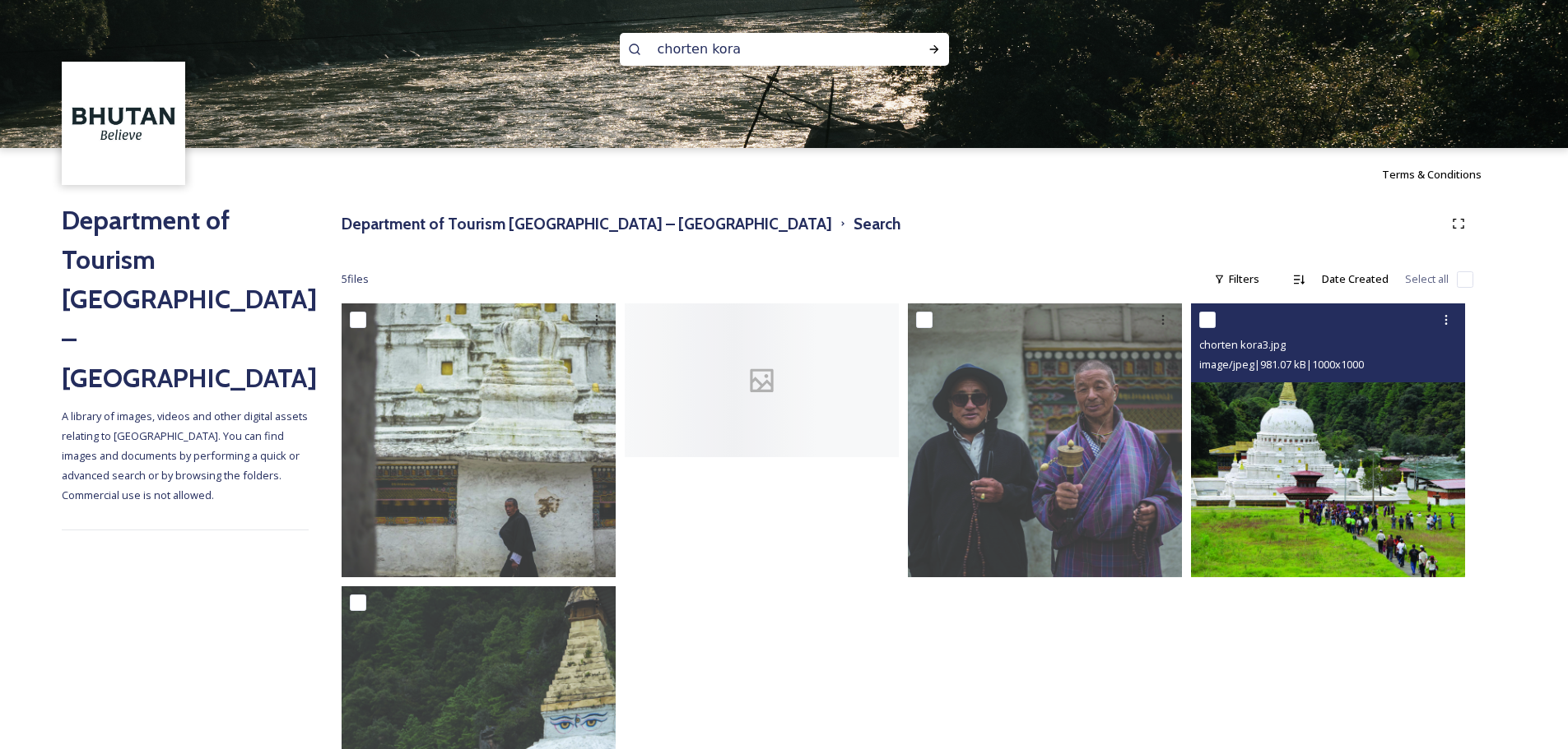
click at [1297, 487] on img at bounding box center [1328, 440] width 274 height 274
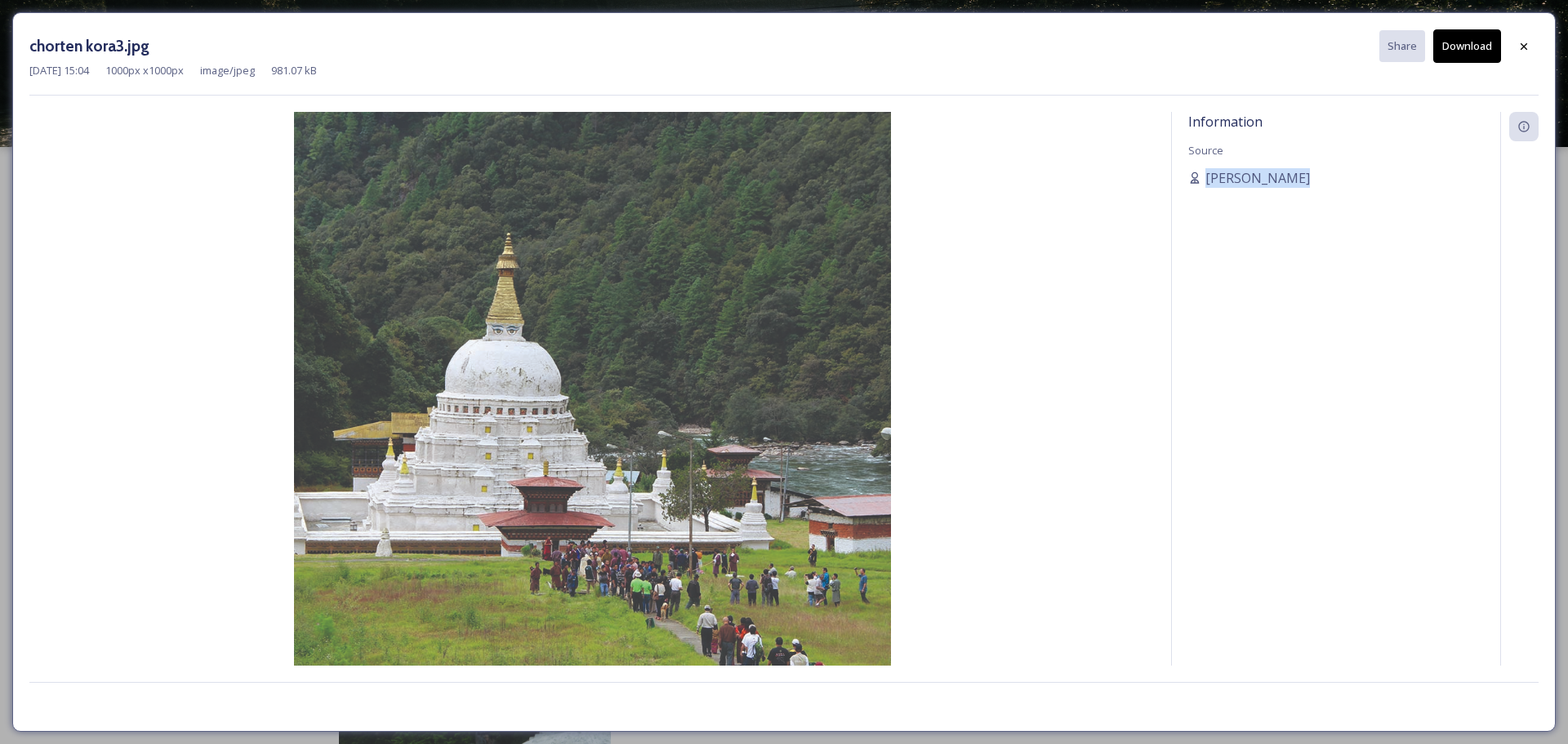
drag, startPoint x: 1297, startPoint y: 192, endPoint x: 1177, endPoint y: 177, distance: 120.9
click at [1177, 177] on div "Information Source [PERSON_NAME]" at bounding box center [1335, 389] width 329 height 554
click at [1477, 87] on div "chorten kora3.jpg Share Download [DATE] 15:04 1000 px x 1000 px image/jpeg 981.…" at bounding box center [784, 63] width 1509 height 66
click at [1527, 53] on div at bounding box center [1524, 47] width 29 height 29
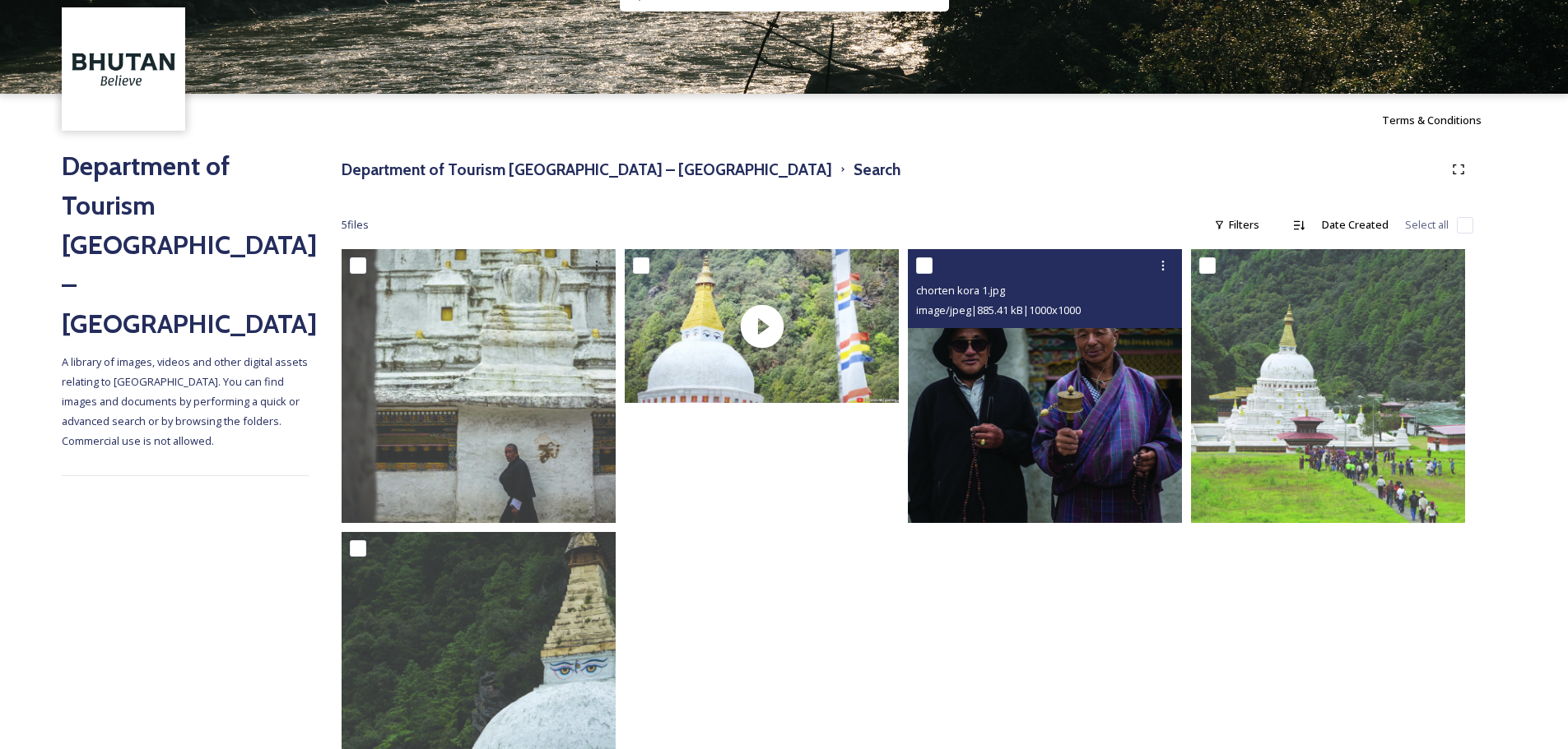
scroll to position [83, 0]
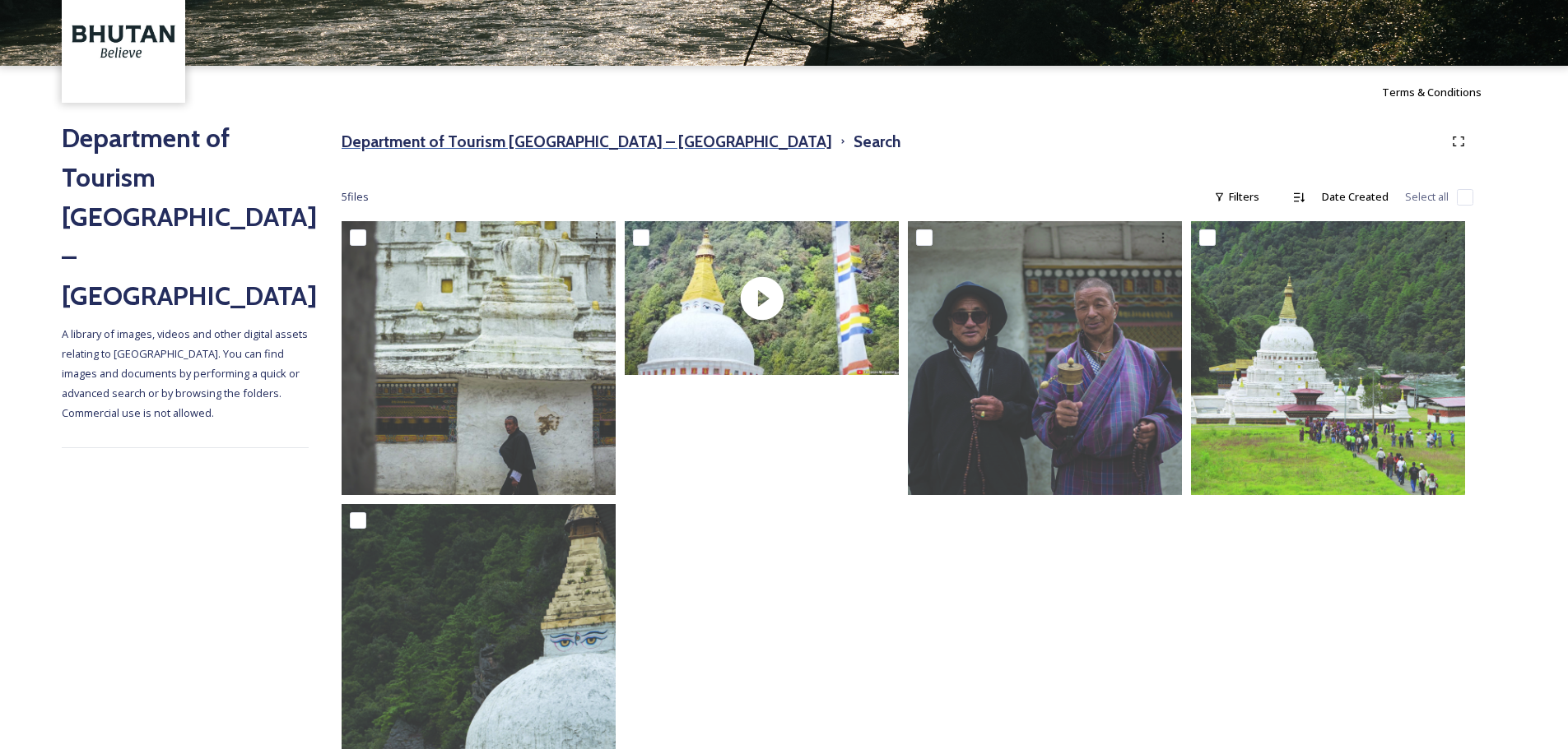
click at [593, 132] on h3 "Department of Tourism [GEOGRAPHIC_DATA] – [GEOGRAPHIC_DATA]" at bounding box center [586, 142] width 491 height 24
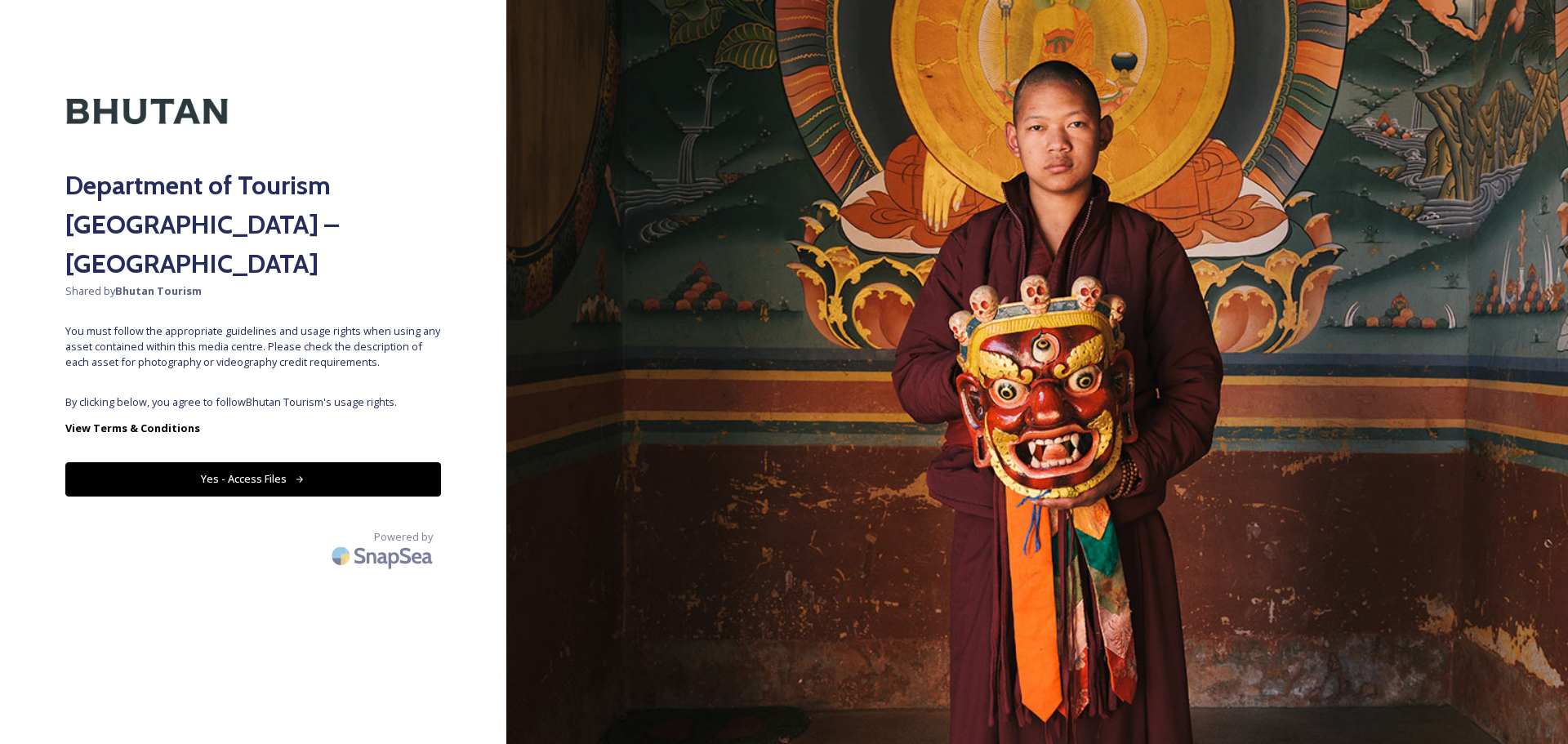
click at [386, 462] on button "Yes - Access Files" at bounding box center [253, 479] width 375 height 33
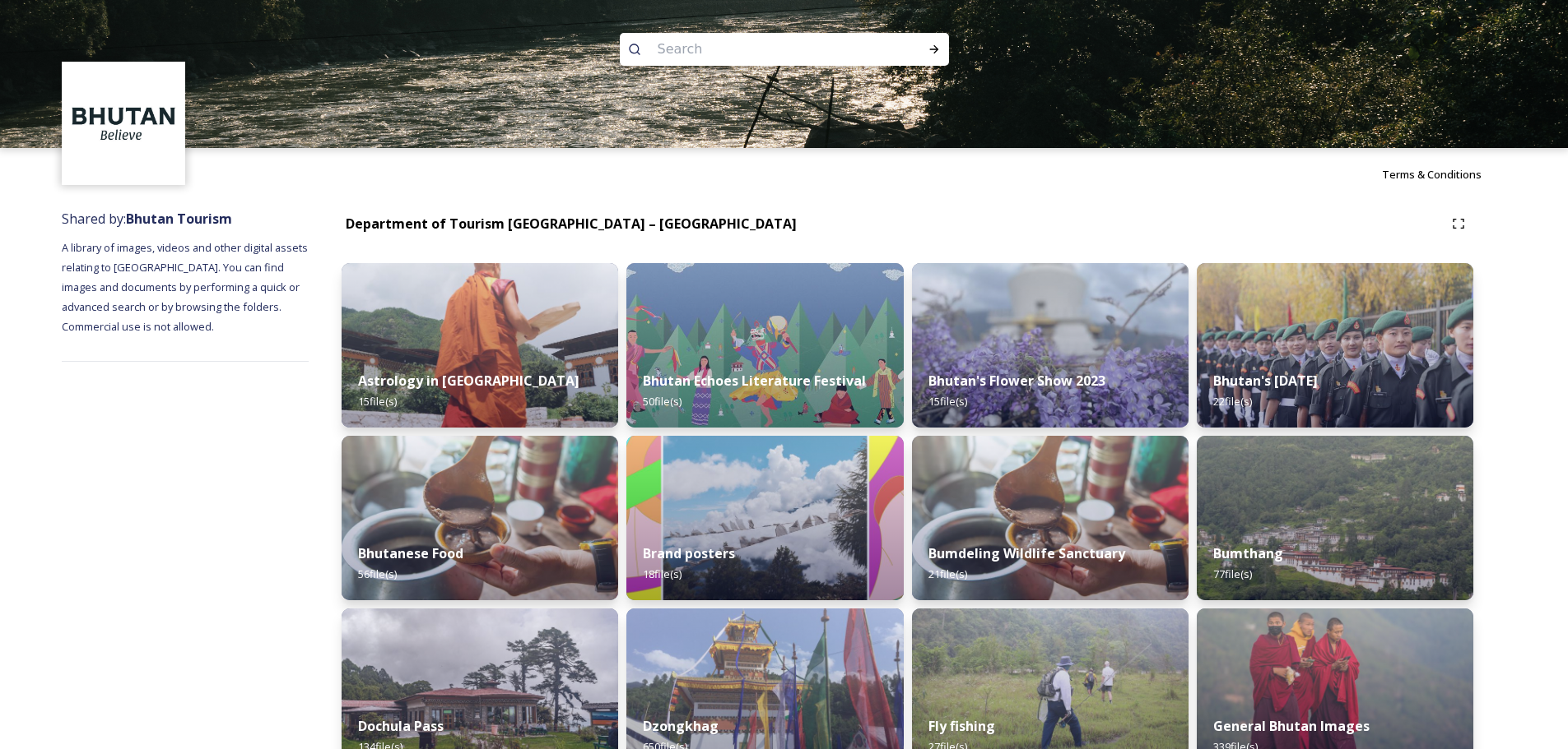
click at [856, 50] on input at bounding box center [761, 49] width 225 height 36
paste input "marcuswestbergbhutanhires 1"
type input "marcuswestbergbhutanhires 1"
click at [935, 55] on icon at bounding box center [934, 49] width 13 height 13
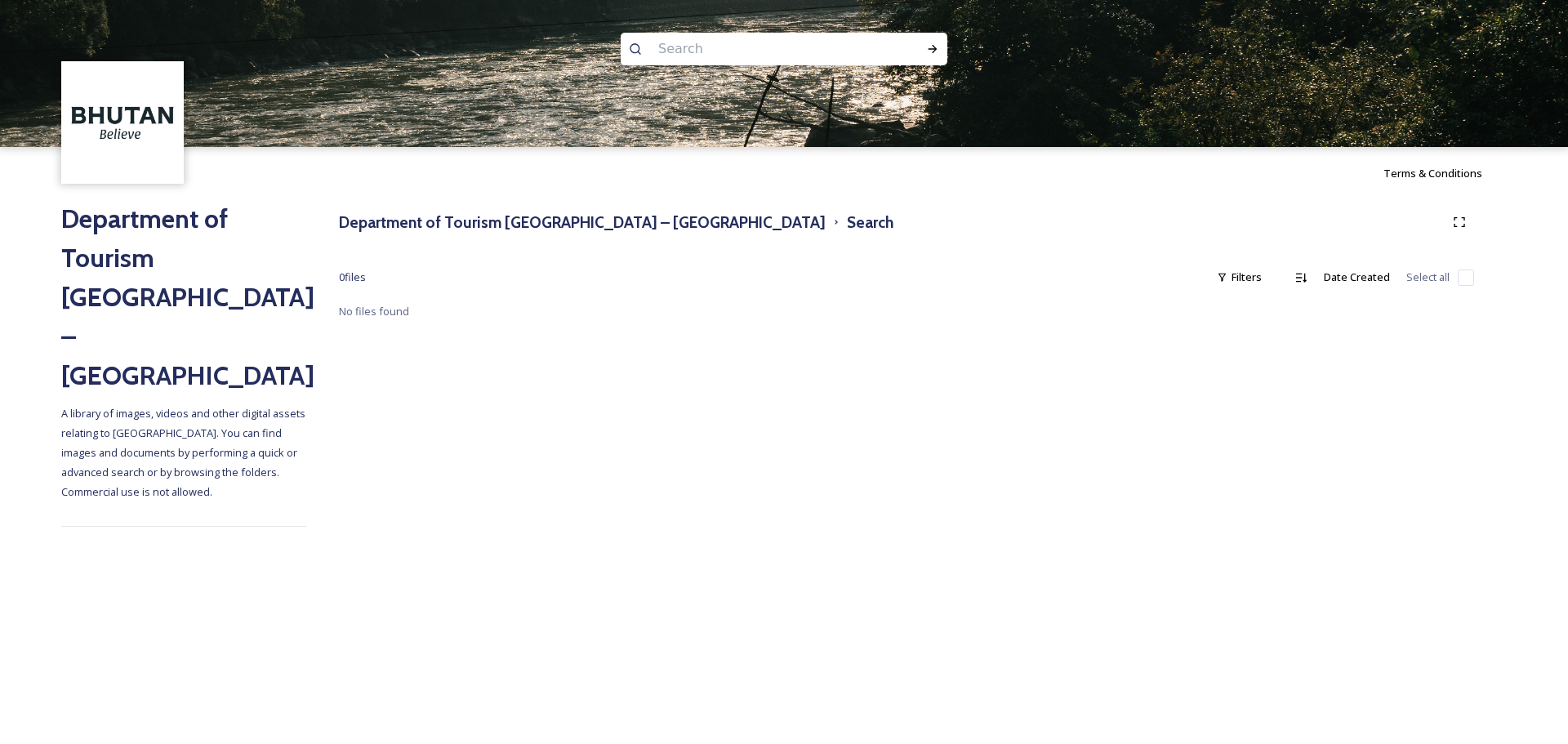
click at [813, 61] on input at bounding box center [761, 49] width 224 height 36
click at [628, 211] on h3 "Department of Tourism [GEOGRAPHIC_DATA] – [GEOGRAPHIC_DATA]" at bounding box center [582, 223] width 487 height 24
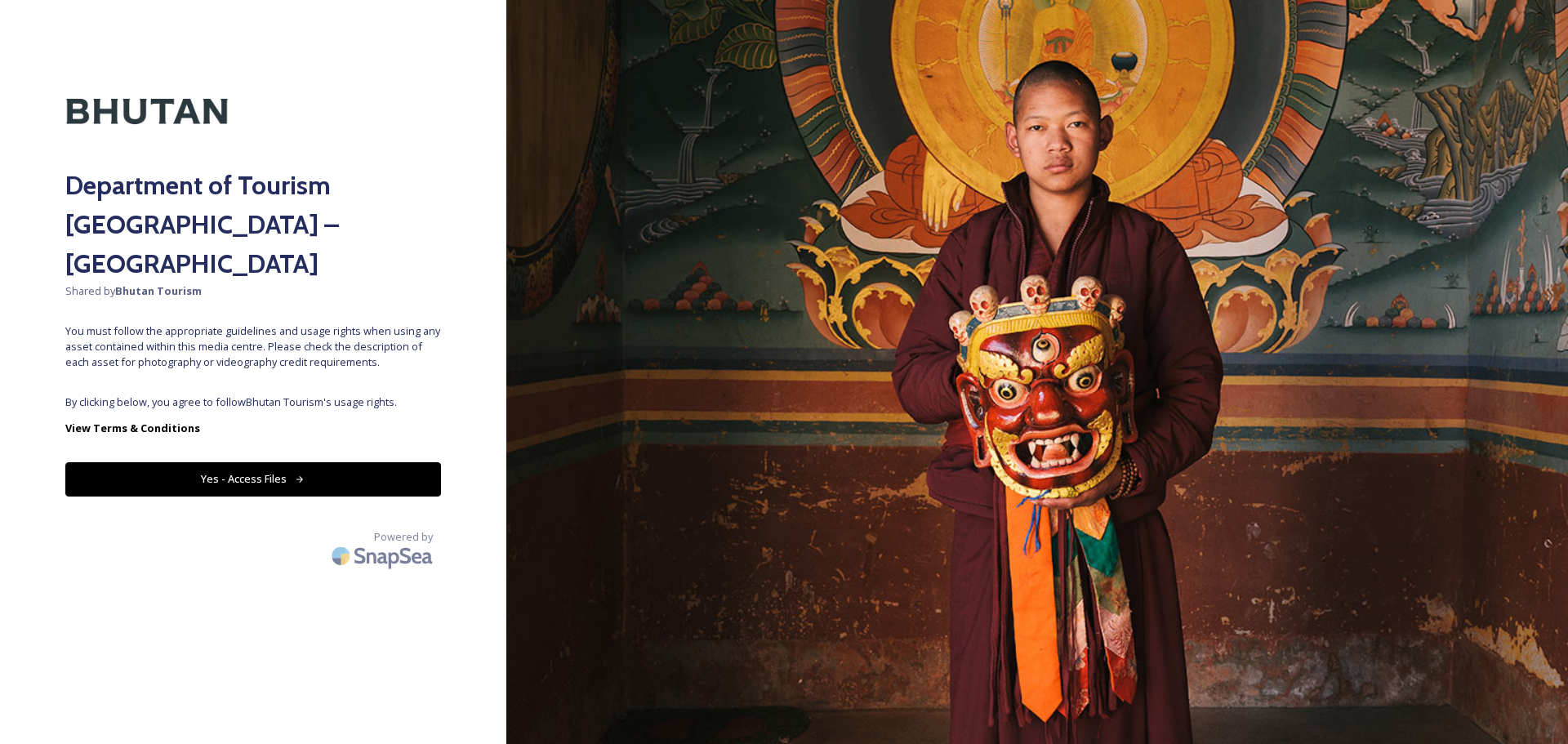
click at [364, 462] on button "Yes - Access Files" at bounding box center [253, 479] width 375 height 33
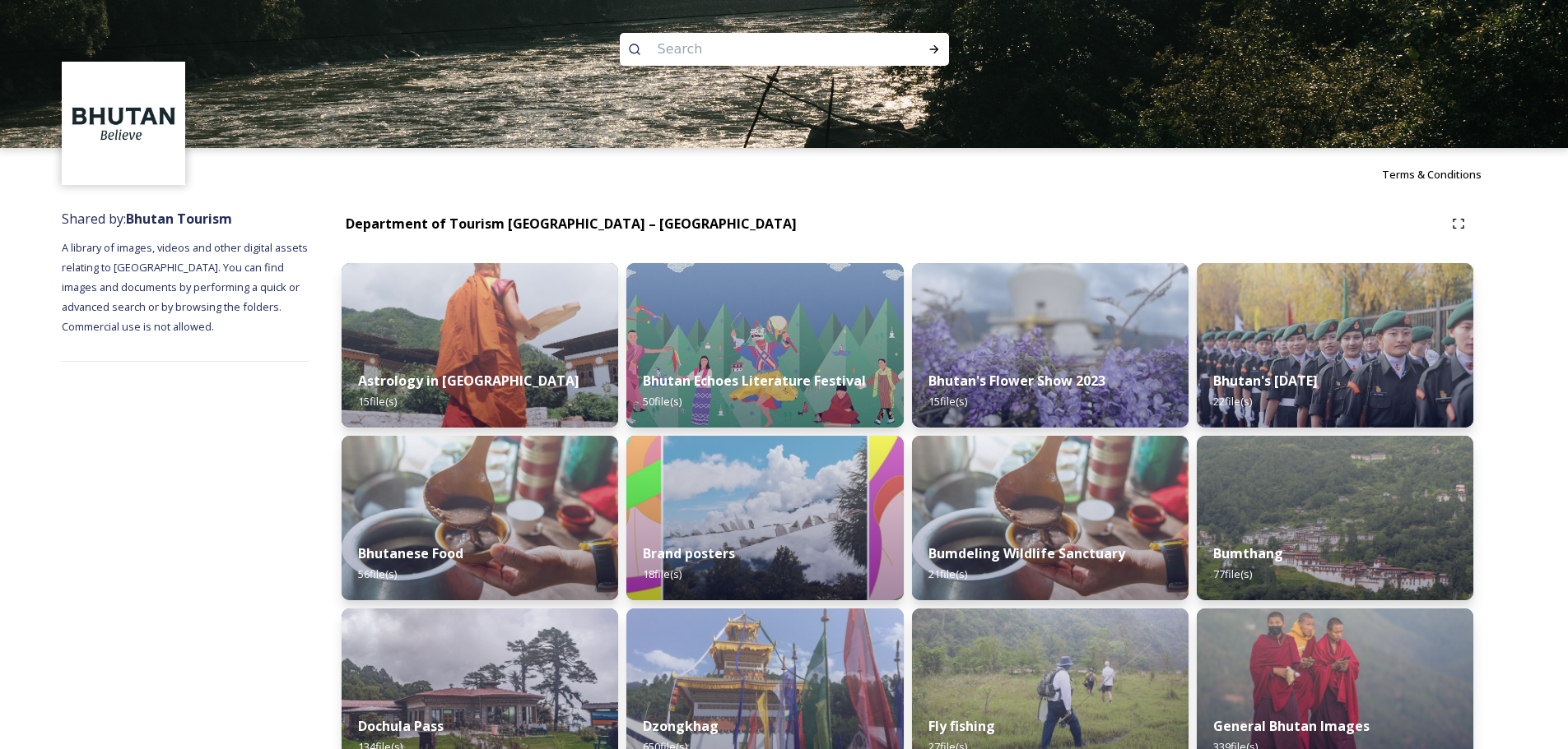
click at [728, 58] on input at bounding box center [761, 49] width 225 height 36
type input "jhomo lhari"
click at [938, 47] on icon at bounding box center [934, 49] width 13 height 13
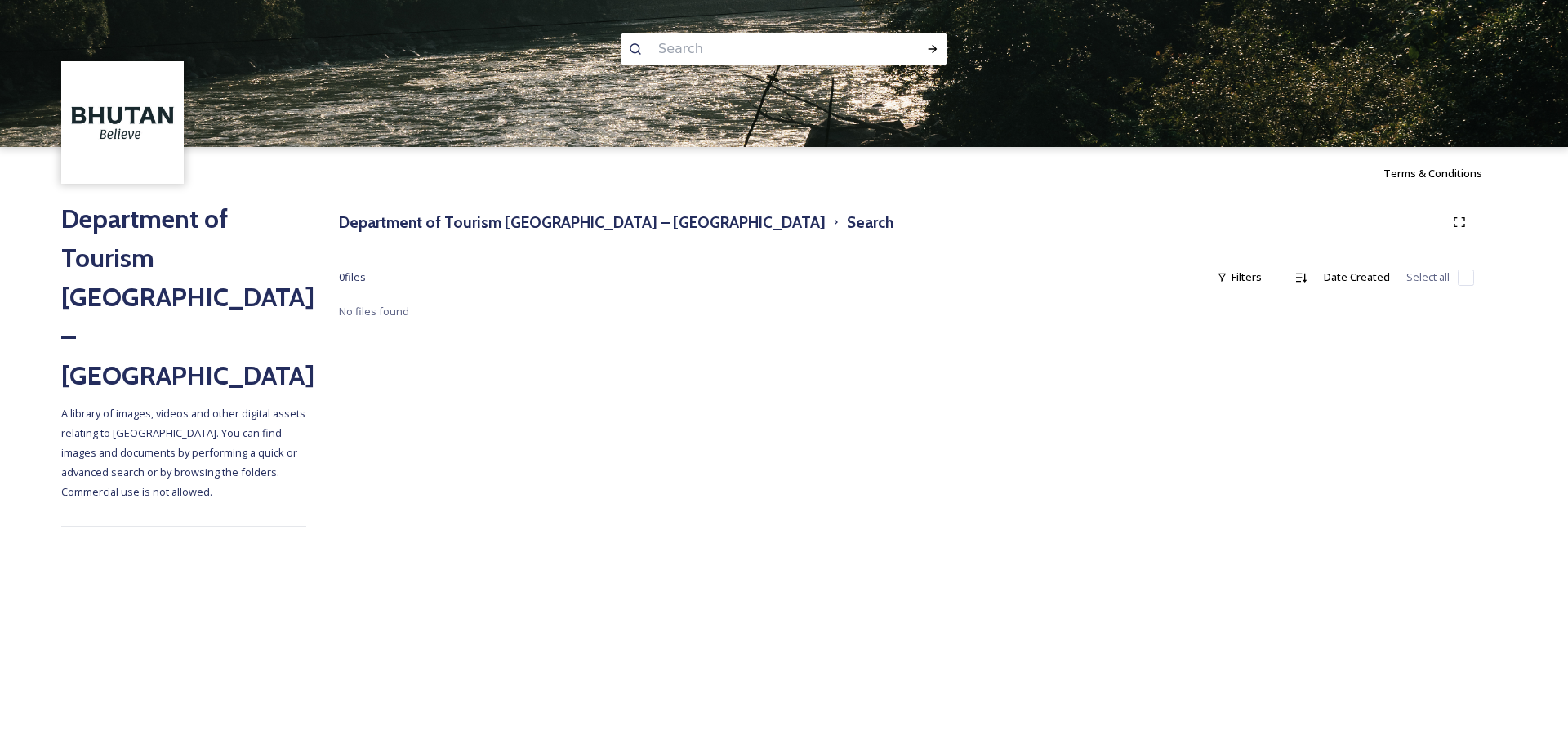
click at [804, 52] on input at bounding box center [761, 49] width 224 height 36
paste input "marcuswestbergbhutanhires 1"
type input "marcuswestbergbhutanhires"
click at [927, 54] on icon at bounding box center [932, 49] width 13 height 13
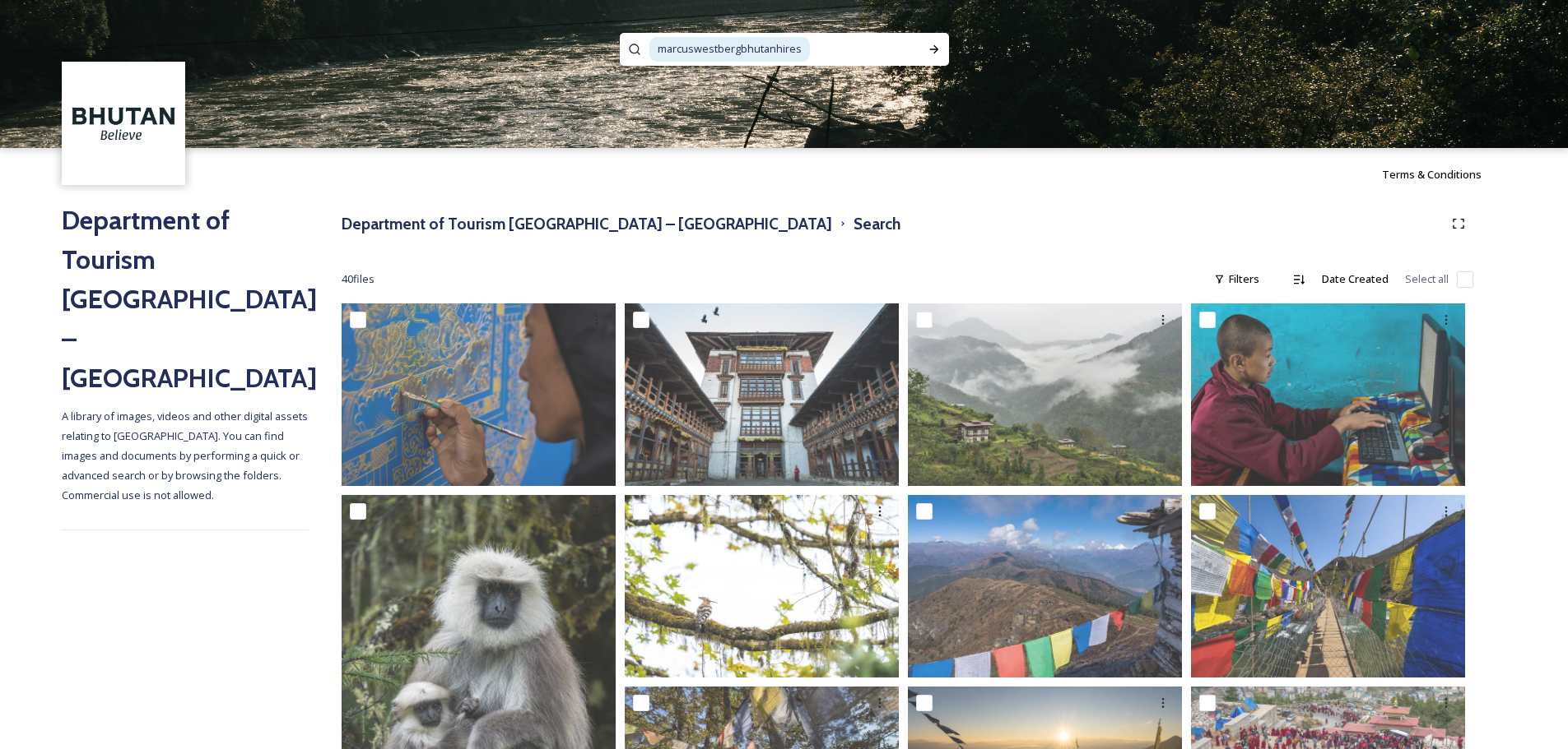
drag, startPoint x: 771, startPoint y: 36, endPoint x: 606, endPoint y: 33, distance: 165.0
click at [606, 33] on div "marcuswestbergbhutanhires" at bounding box center [784, 74] width 1568 height 148
type input "m"
type input "mountain"
click at [924, 46] on div "Run Search" at bounding box center [934, 49] width 30 height 30
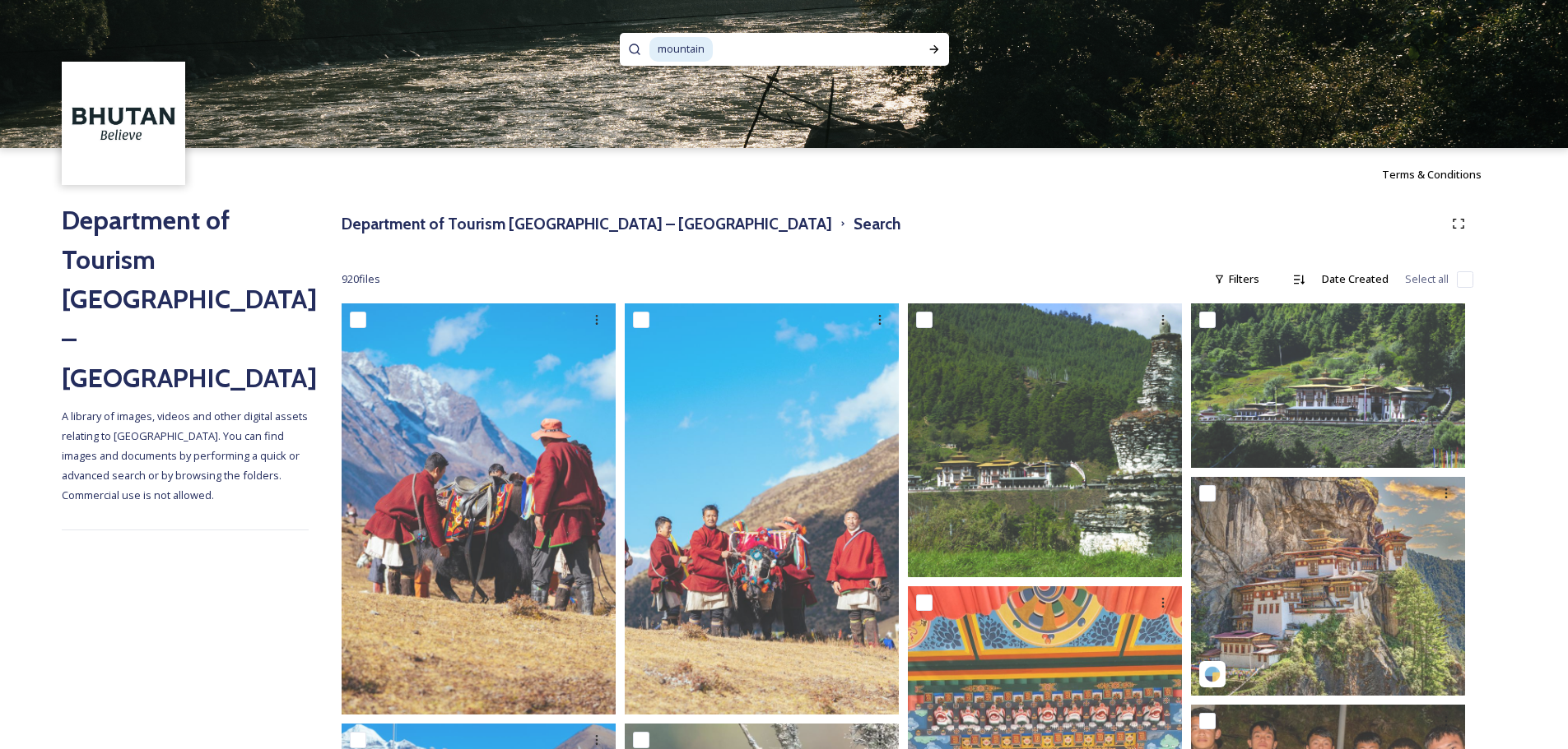
drag, startPoint x: 770, startPoint y: 46, endPoint x: 577, endPoint y: 61, distance: 193.6
click at [577, 61] on div "mountain" at bounding box center [784, 74] width 1568 height 148
type input "m"
paste input "thimphu festival header3"
click at [927, 50] on icon at bounding box center [934, 49] width 13 height 13
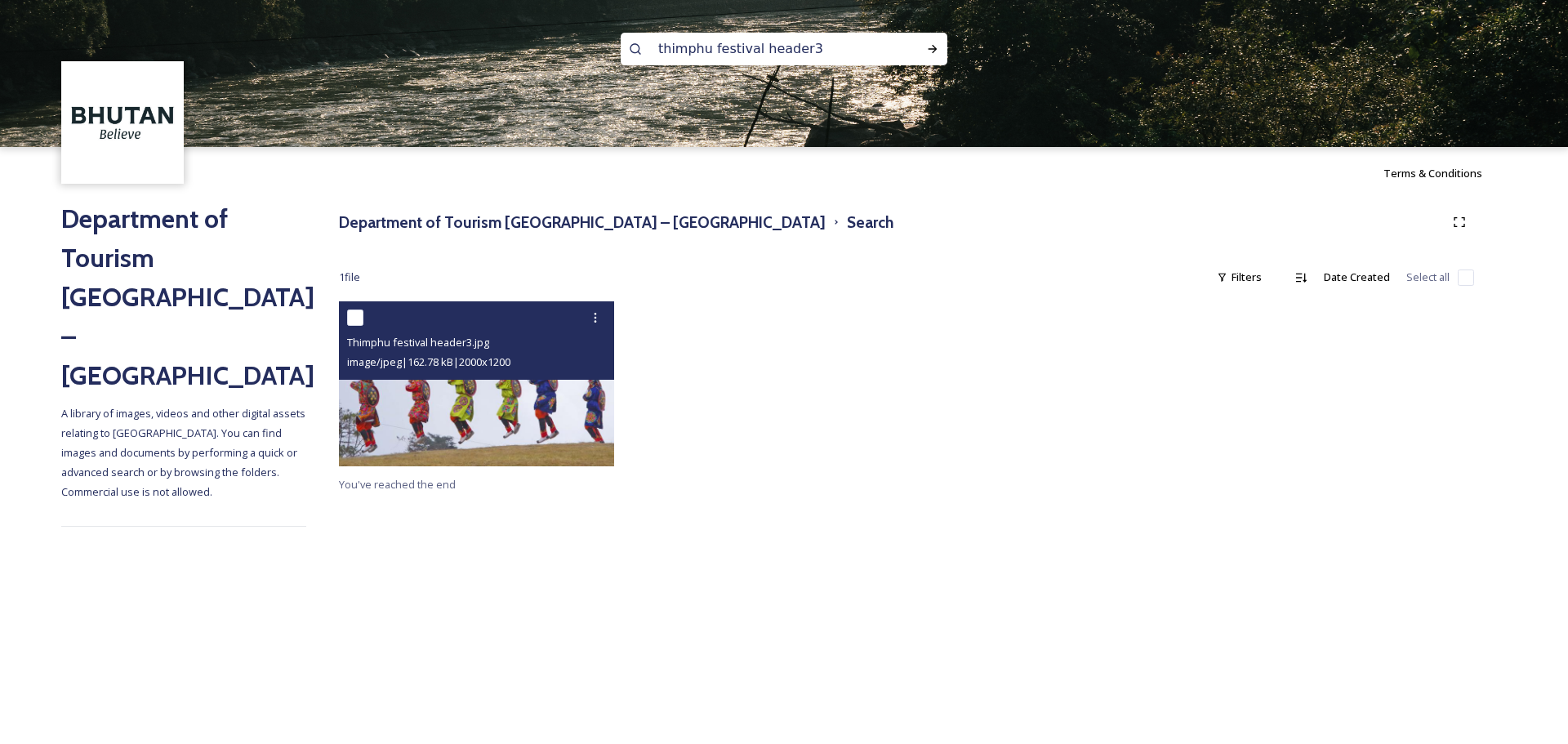
click at [513, 424] on img at bounding box center [476, 383] width 275 height 165
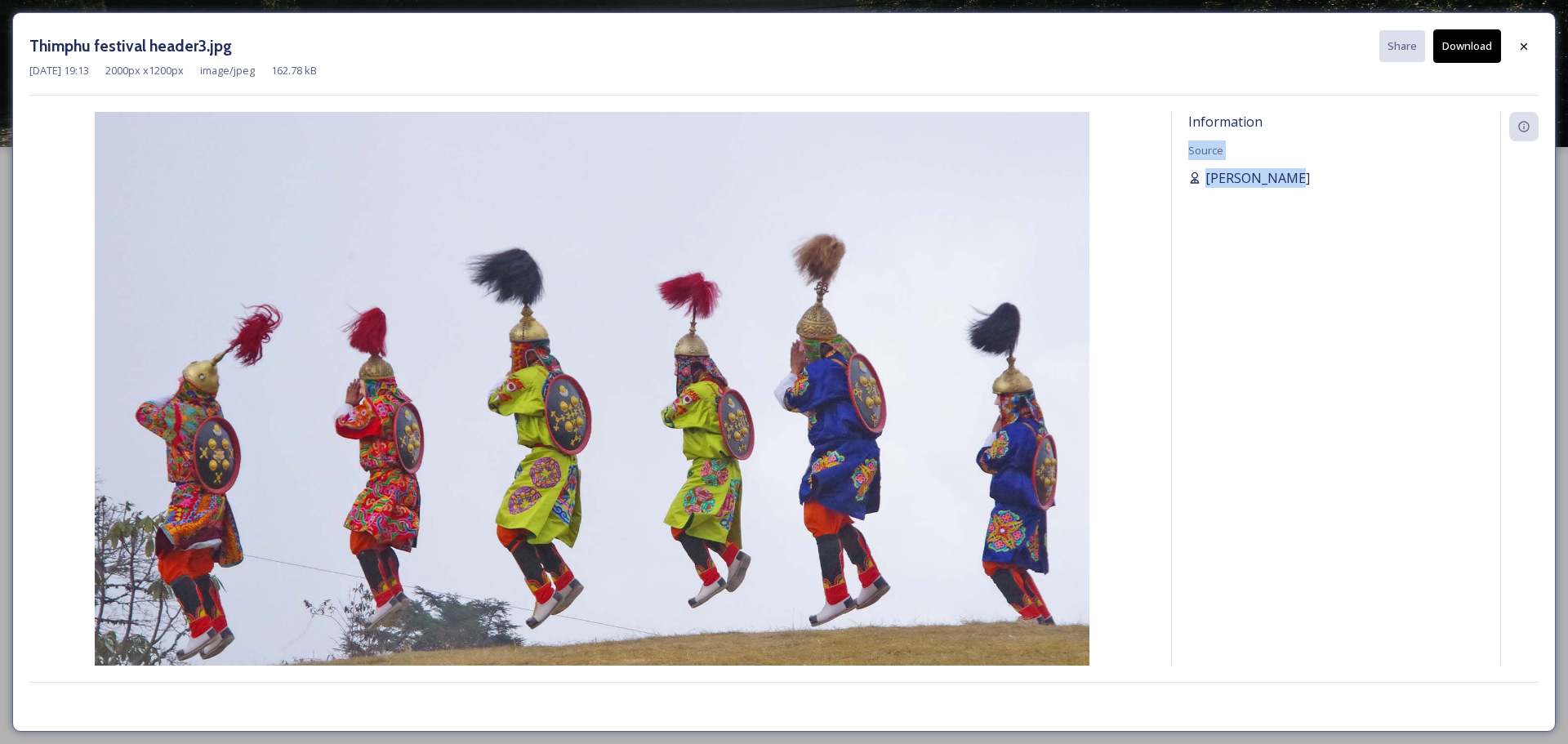
drag, startPoint x: 1319, startPoint y: 122, endPoint x: 1302, endPoint y: 181, distance: 61.4
click at [1302, 181] on div "Information Source [PERSON_NAME]" at bounding box center [1335, 389] width 329 height 554
click at [1310, 181] on div "[PERSON_NAME]" at bounding box center [1335, 178] width 295 height 19
drag, startPoint x: 1316, startPoint y: 180, endPoint x: 1199, endPoint y: 180, distance: 117.0
click at [1199, 180] on div "[PERSON_NAME]" at bounding box center [1335, 178] width 295 height 19
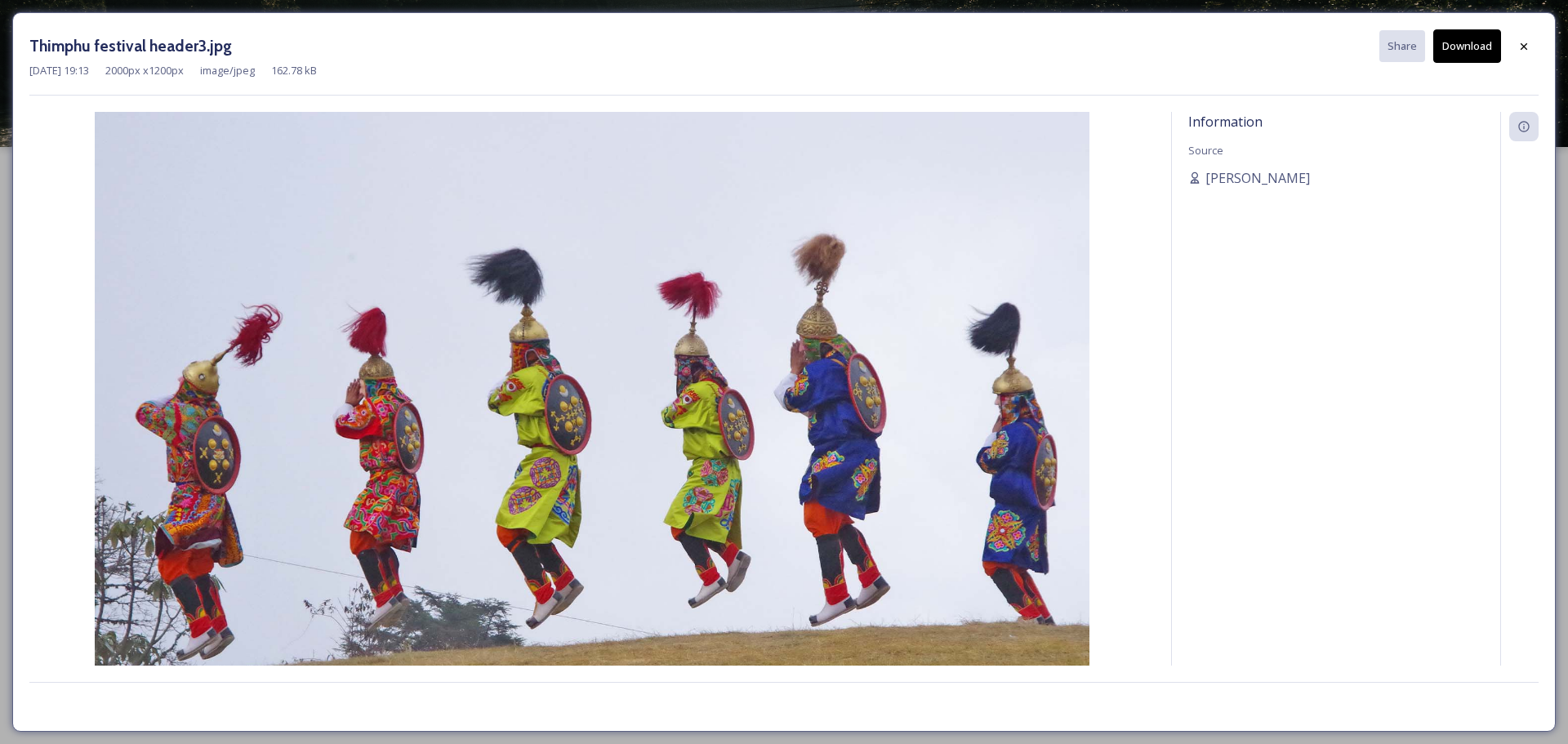
click at [1525, 43] on icon at bounding box center [1524, 46] width 13 height 13
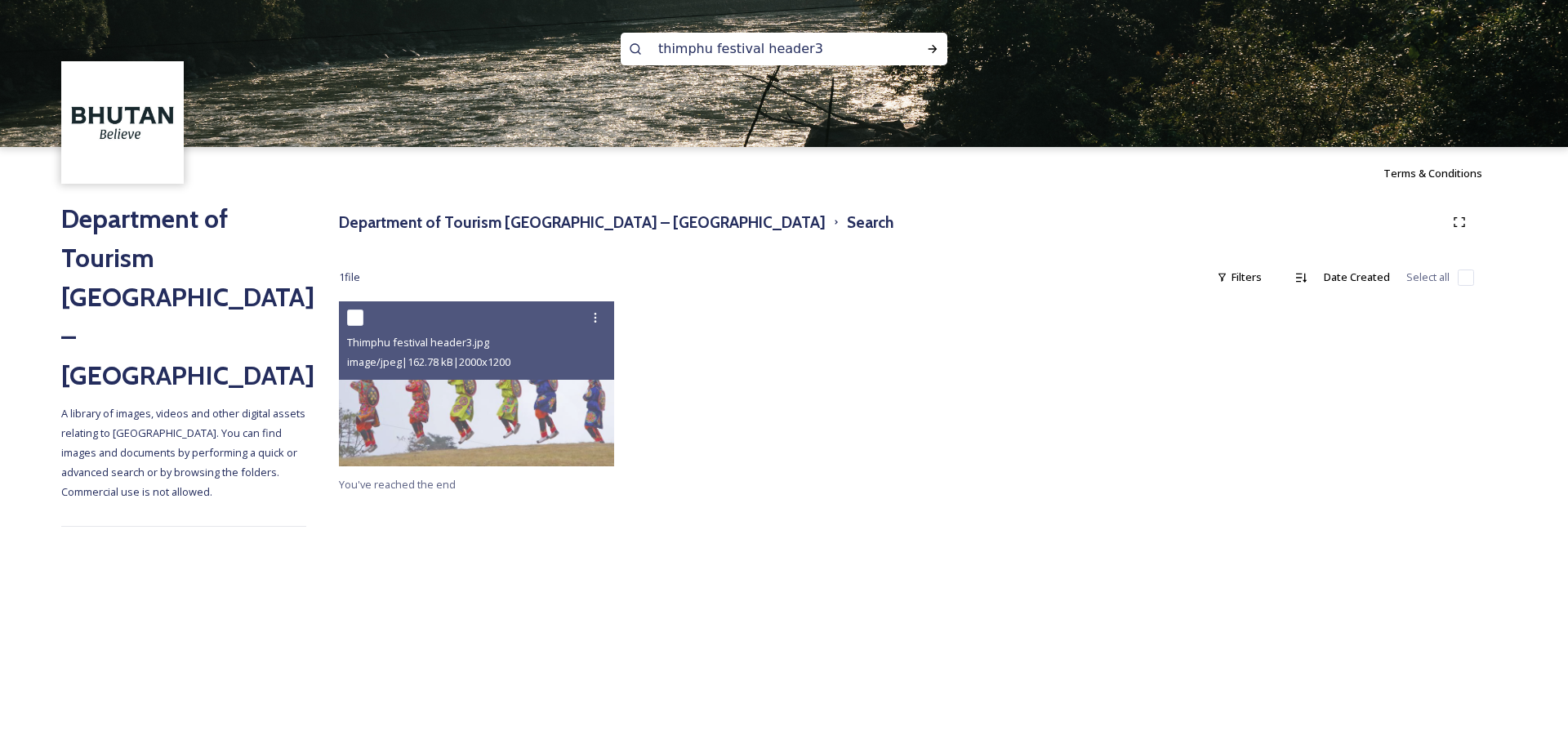
scroll to position [2, 0]
drag, startPoint x: 846, startPoint y: 52, endPoint x: 567, endPoint y: 56, distance: 279.0
click at [567, 56] on div "thimphu festival header3" at bounding box center [784, 74] width 1568 height 147
paste input "2"
click at [933, 54] on icon at bounding box center [932, 49] width 13 height 13
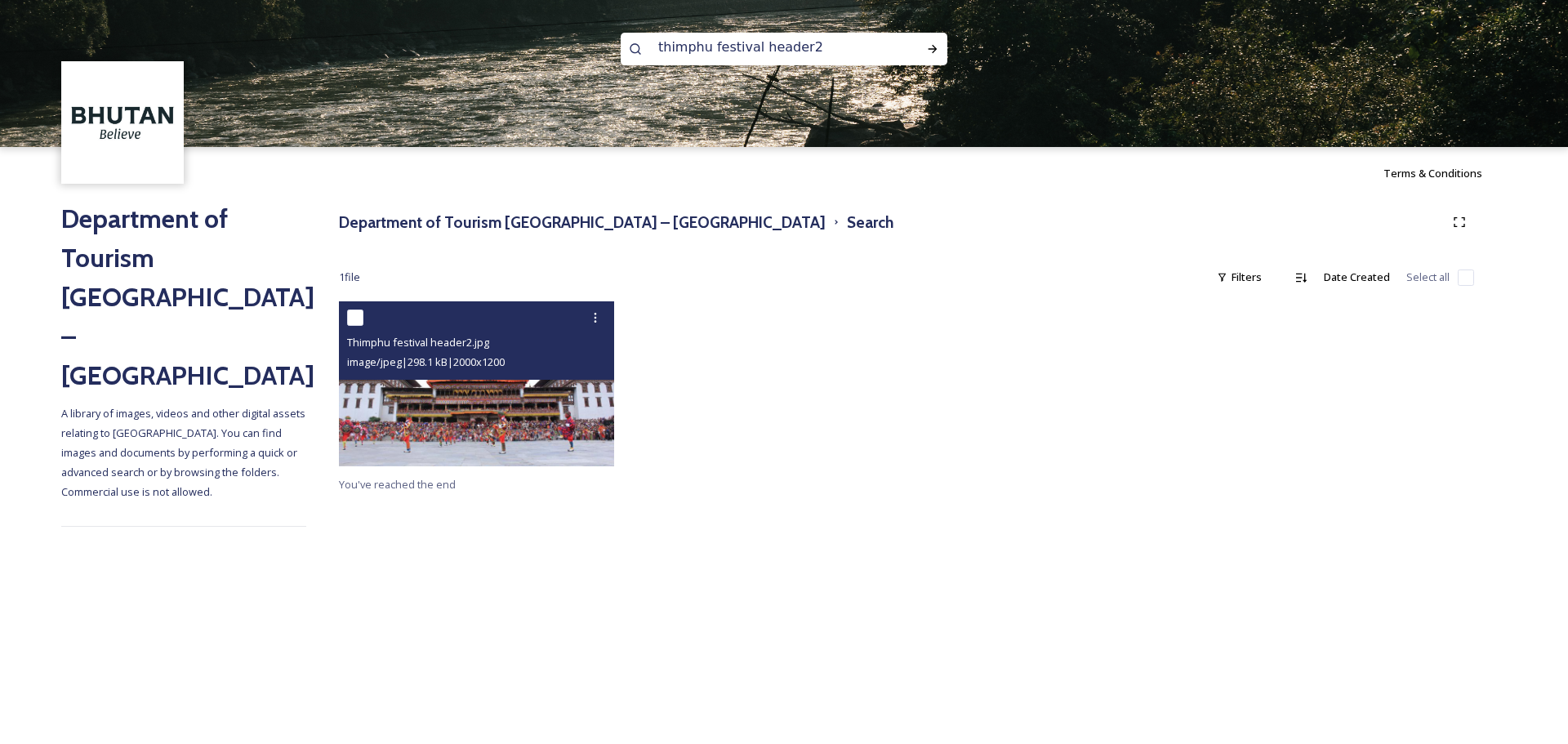
click at [474, 438] on img at bounding box center [476, 383] width 275 height 165
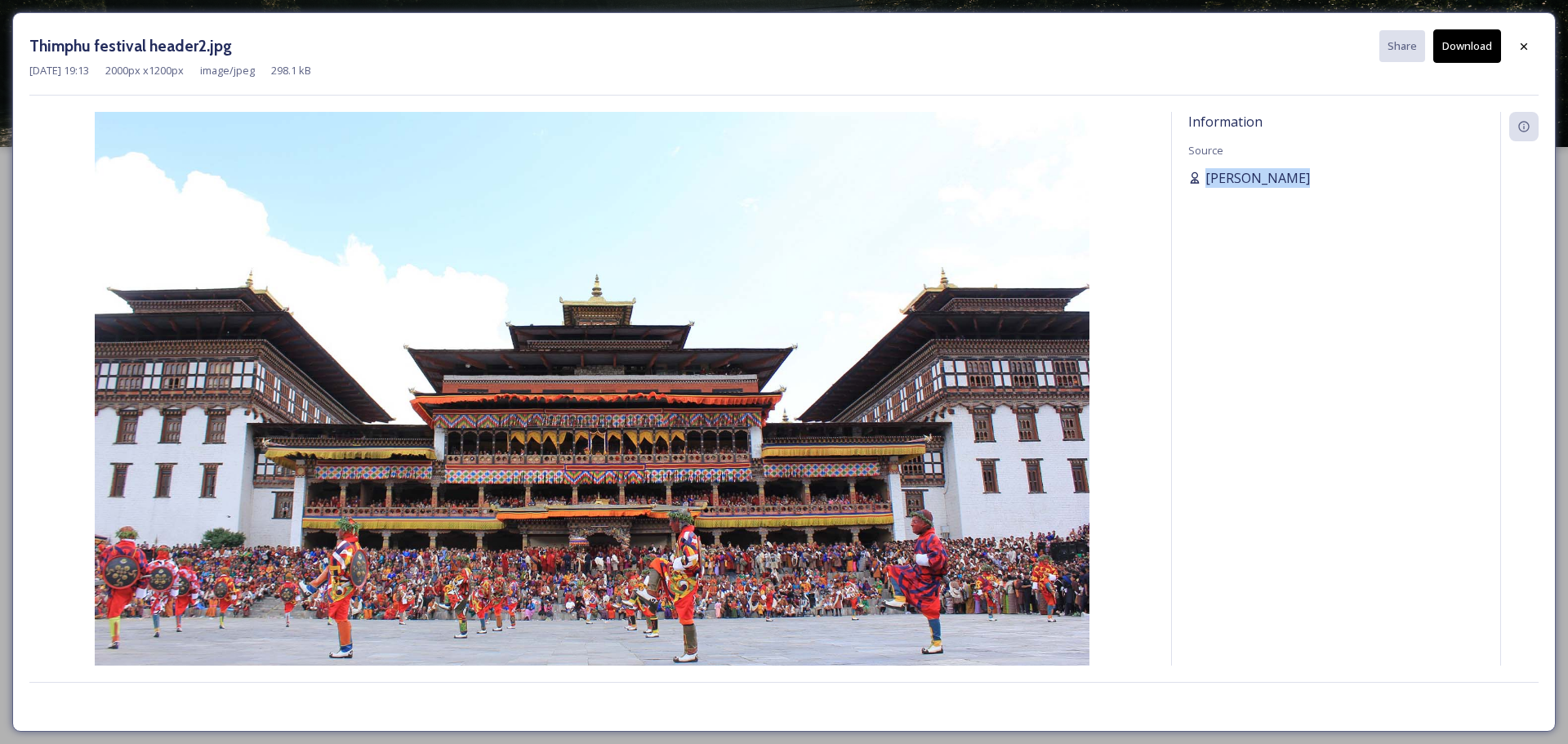
drag, startPoint x: 1322, startPoint y: 201, endPoint x: 1195, endPoint y: 170, distance: 130.7
click at [1195, 170] on div "Information Source [PERSON_NAME]" at bounding box center [1335, 389] width 329 height 554
click at [1516, 59] on div at bounding box center [1524, 47] width 29 height 29
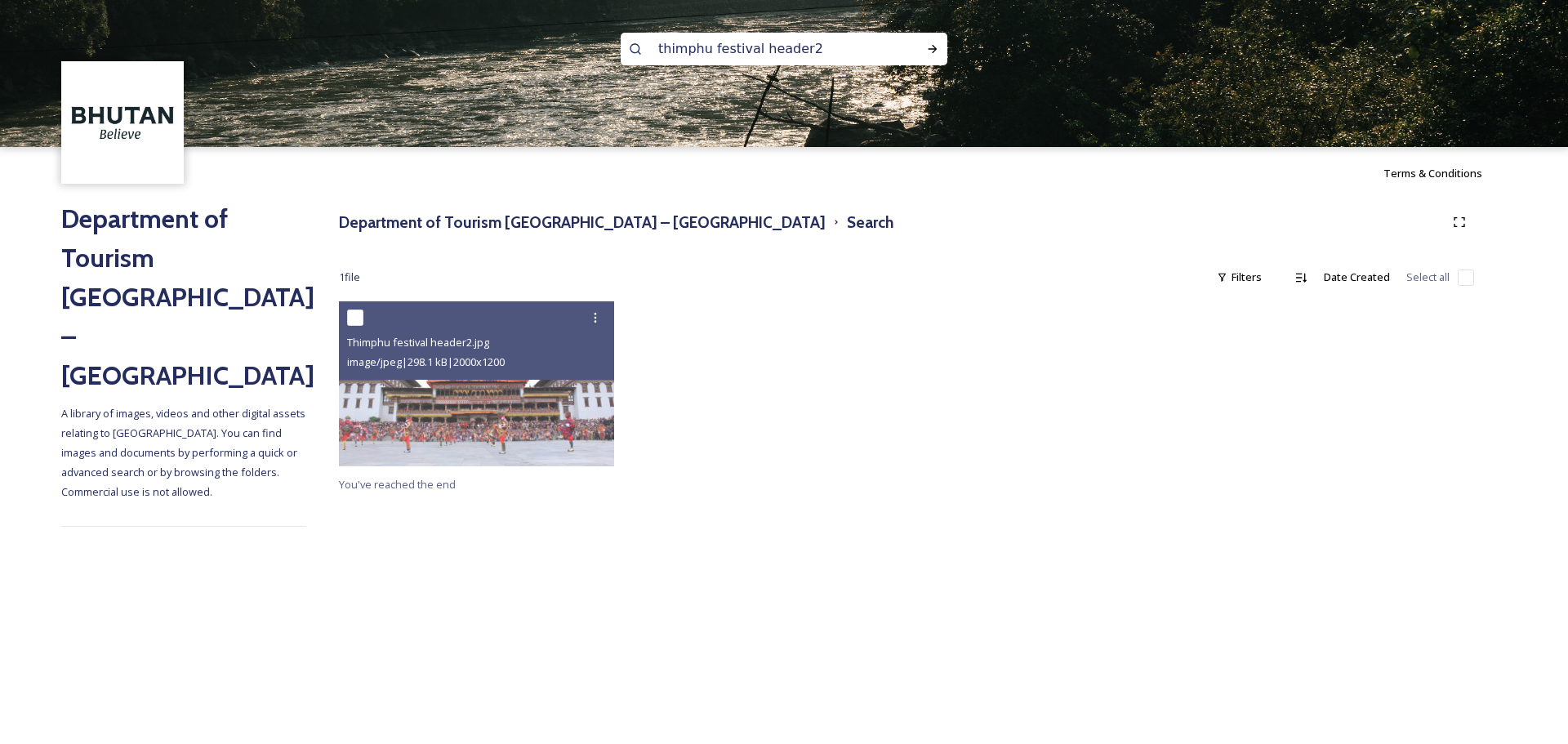
drag, startPoint x: 638, startPoint y: 48, endPoint x: 661, endPoint y: 44, distance: 23.3
click at [661, 44] on input "thimphu festival header2" at bounding box center [761, 49] width 224 height 36
paste input "mg 8010 enhanced nr edit2 (1)"
click at [926, 49] on icon at bounding box center [932, 49] width 13 height 13
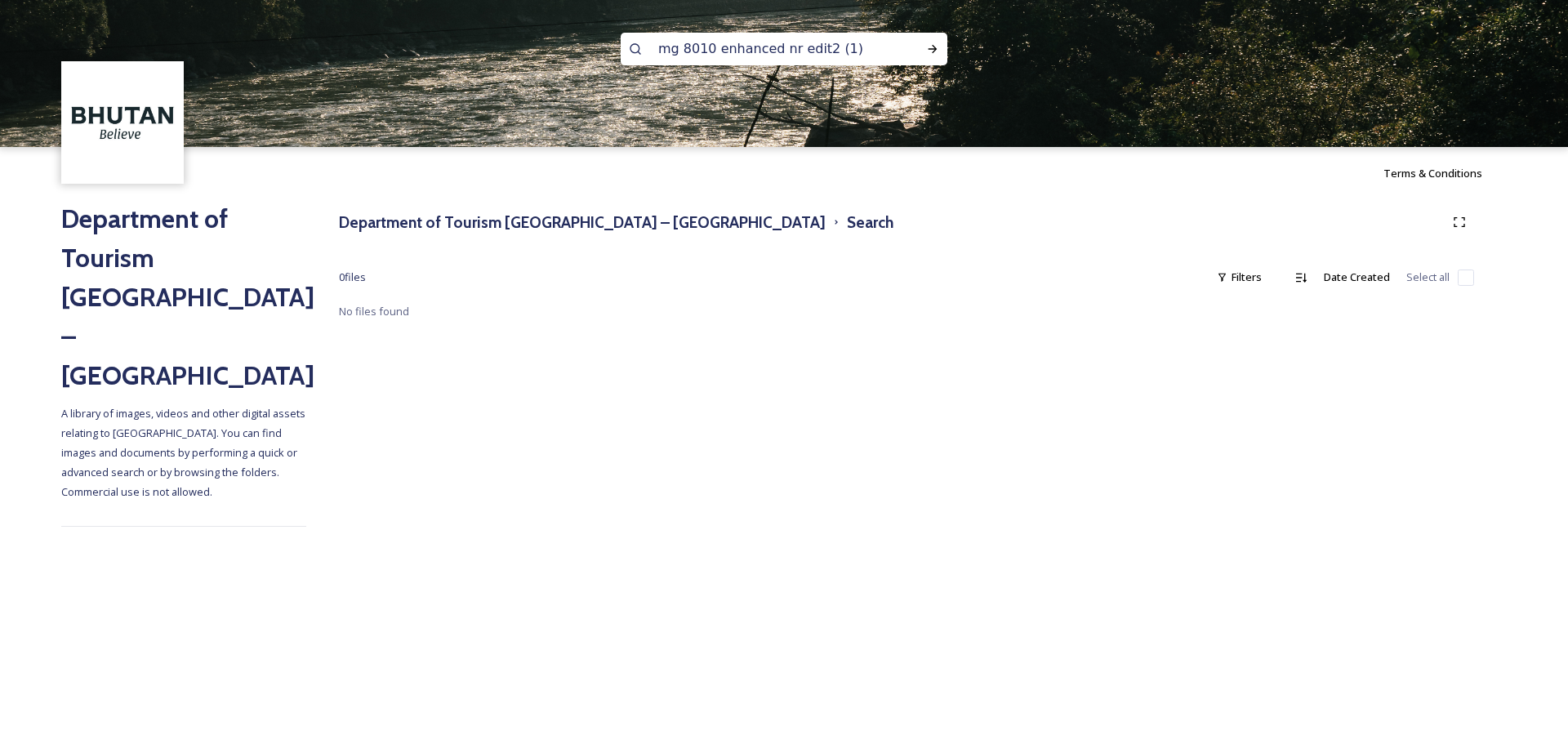
scroll to position [2, 0]
drag, startPoint x: 845, startPoint y: 50, endPoint x: 619, endPoint y: 57, distance: 226.1
click at [619, 57] on div "mg 8010 enhanced nr edit2 (1)" at bounding box center [784, 74] width 1568 height 147
paste input "mg 5946 enhanced nr edit (1) min"
drag, startPoint x: 865, startPoint y: 53, endPoint x: 816, endPoint y: 55, distance: 49.0
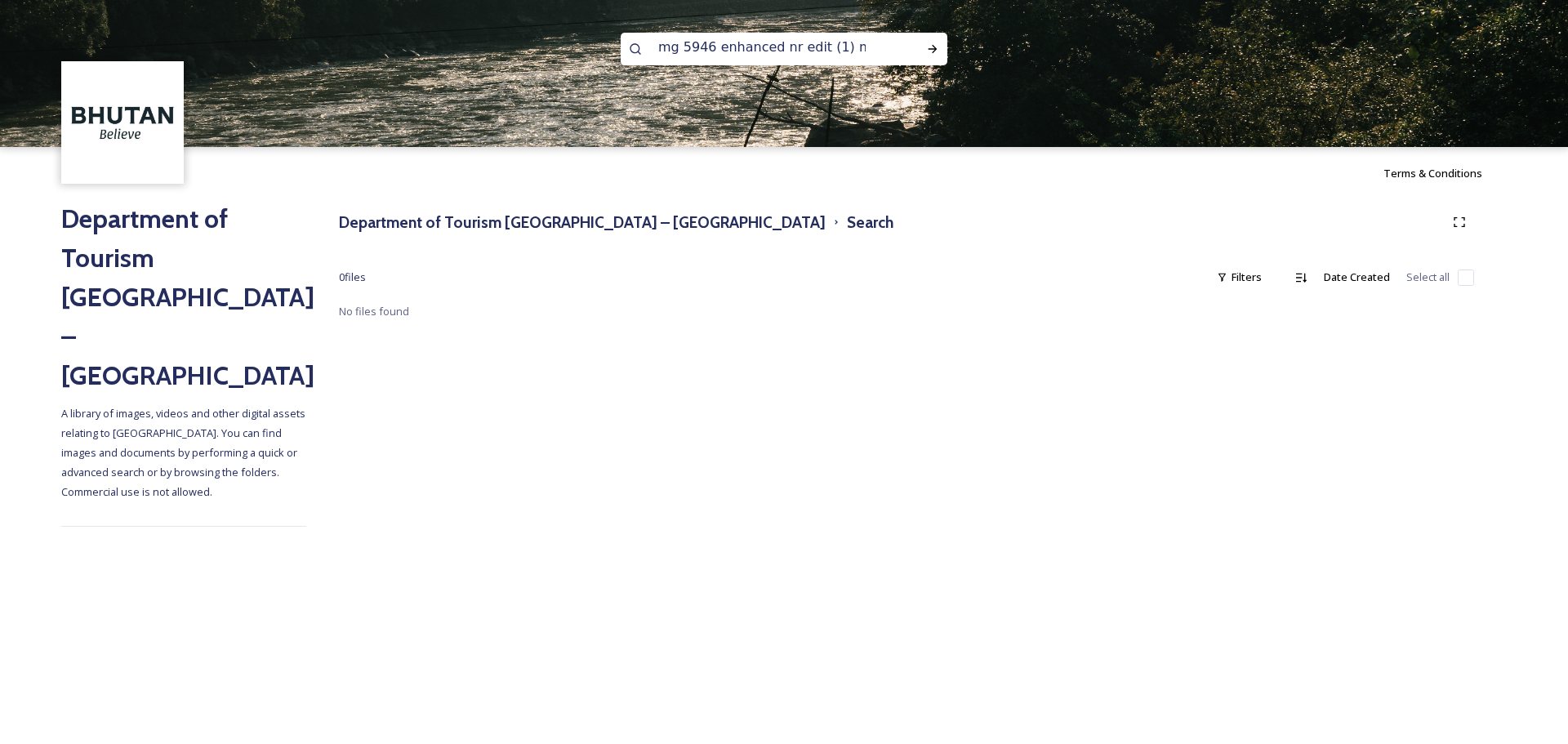
click at [816, 55] on input "mg 5946 enhanced nr edit (1) min" at bounding box center [761, 47] width 224 height 36
type input "mg 5946 enhanced nr edit"
click at [936, 47] on icon at bounding box center [932, 49] width 13 height 13
click at [502, 229] on h3 "Department of Tourism [GEOGRAPHIC_DATA] – [GEOGRAPHIC_DATA]" at bounding box center [582, 223] width 487 height 24
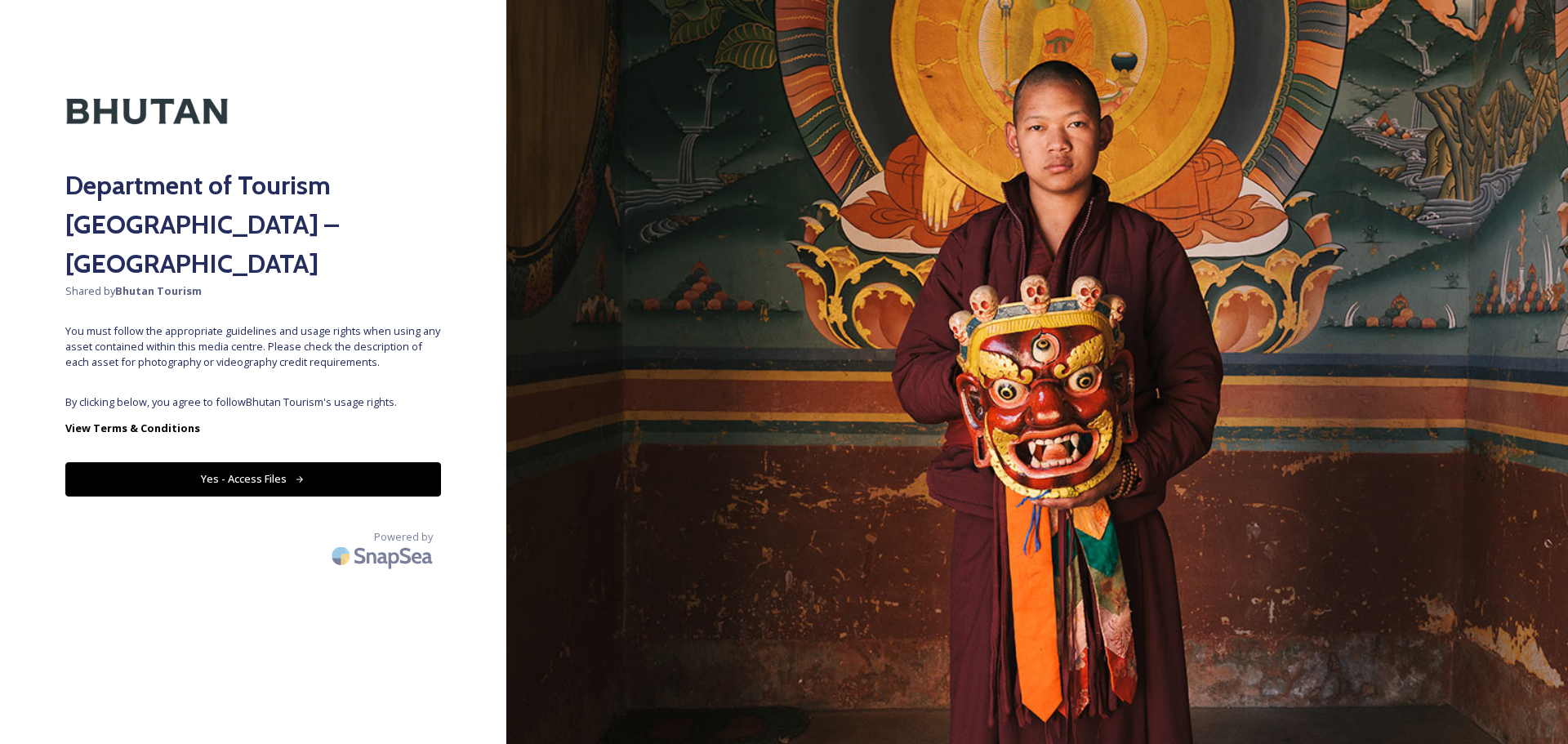
click at [378, 462] on button "Yes - Access Files" at bounding box center [253, 479] width 375 height 33
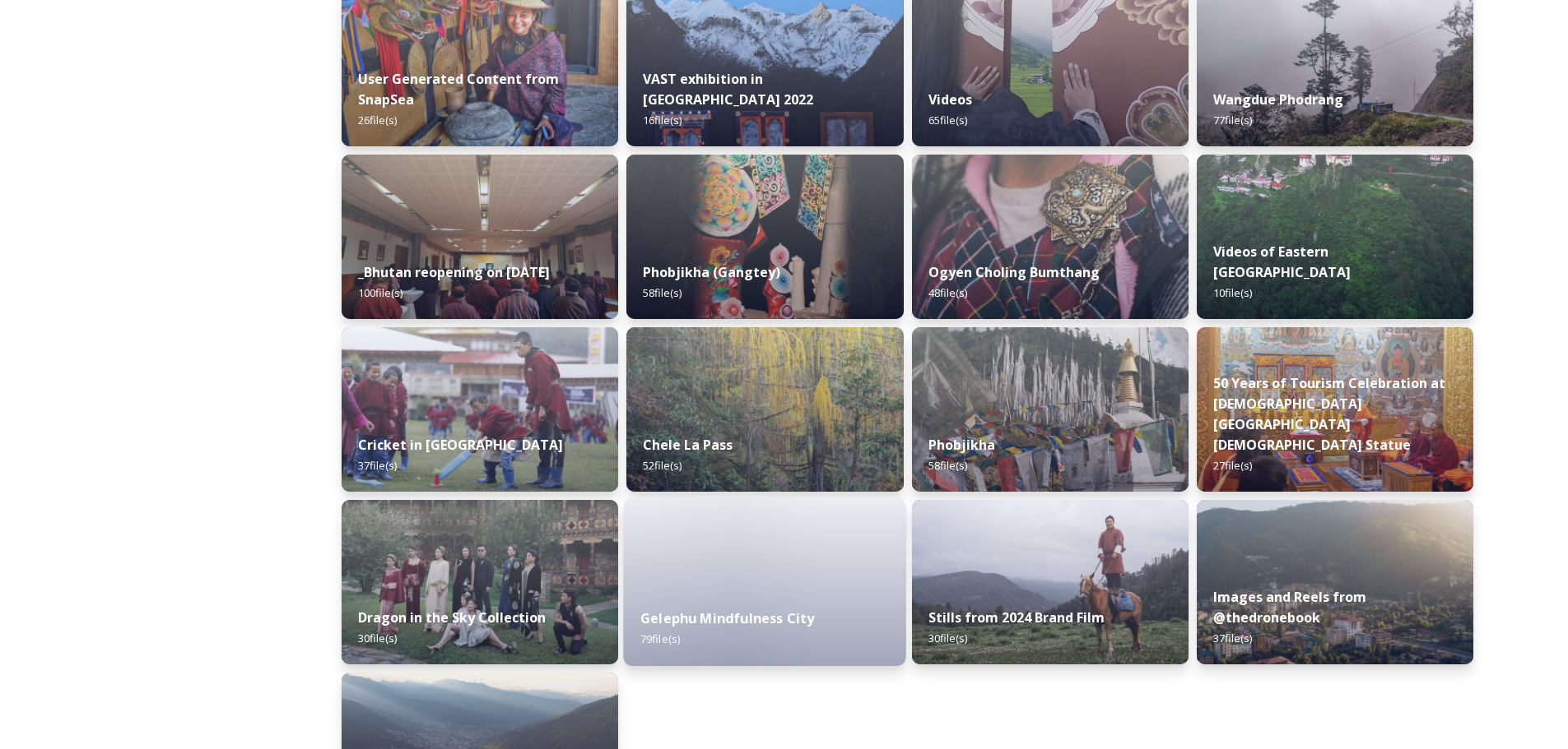
scroll to position [1940, 0]
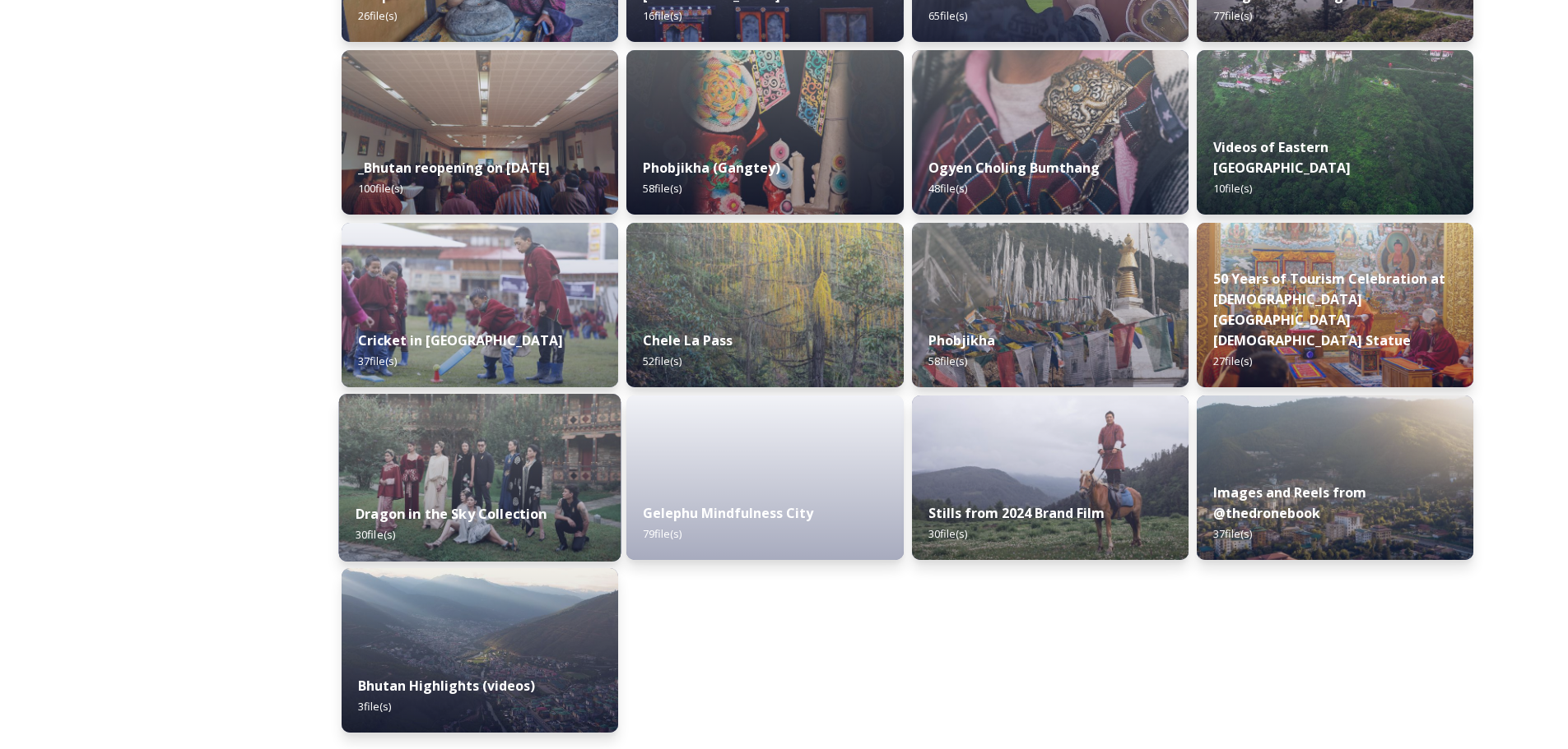
click at [462, 478] on img at bounding box center [480, 477] width 282 height 168
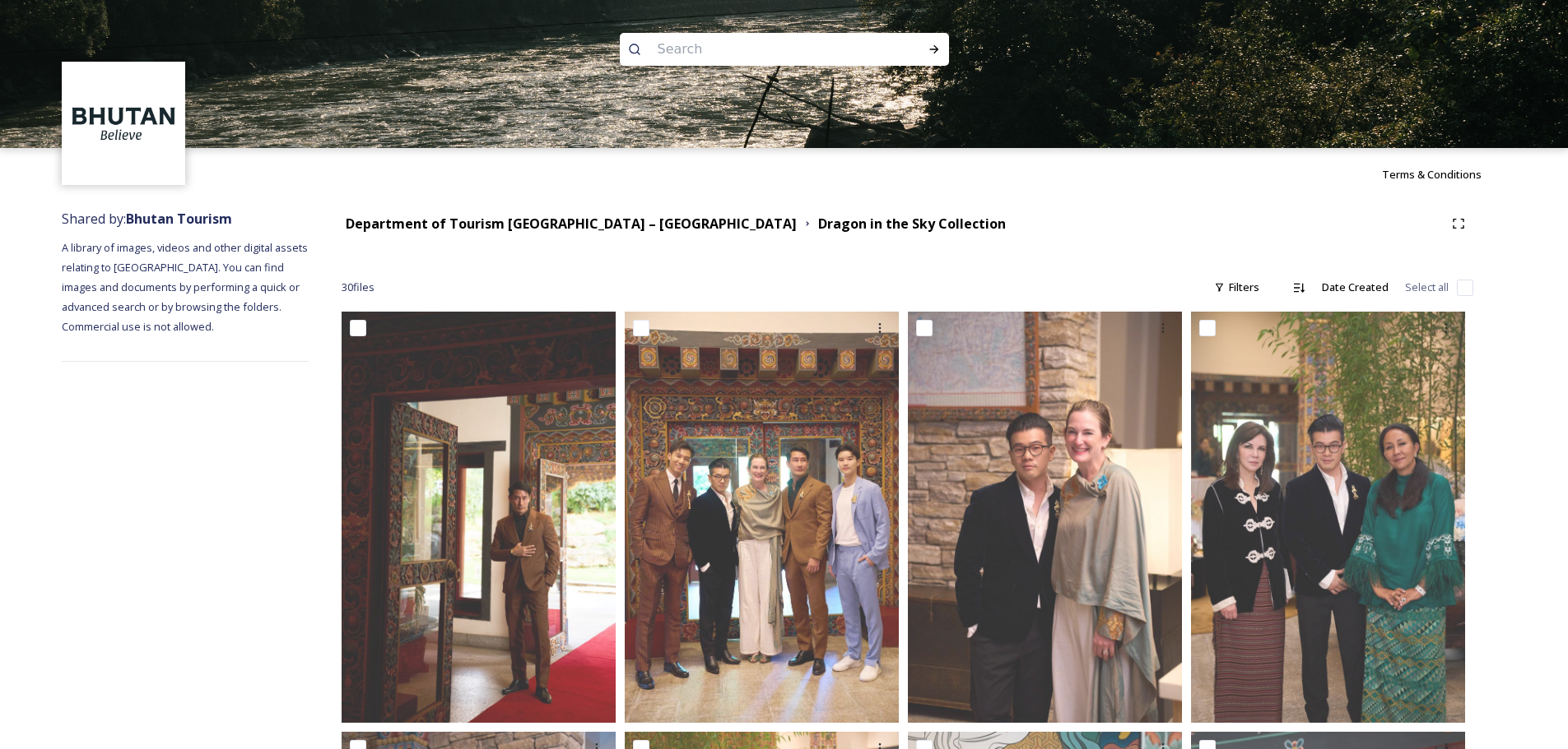
click at [656, 226] on div "Department of Tourism [GEOGRAPHIC_DATA] – Brand Centre Dragon in the Sky Collec…" at bounding box center [892, 224] width 1102 height 20
click at [642, 230] on strong "Department of Tourism [GEOGRAPHIC_DATA] – [GEOGRAPHIC_DATA]" at bounding box center [571, 224] width 451 height 19
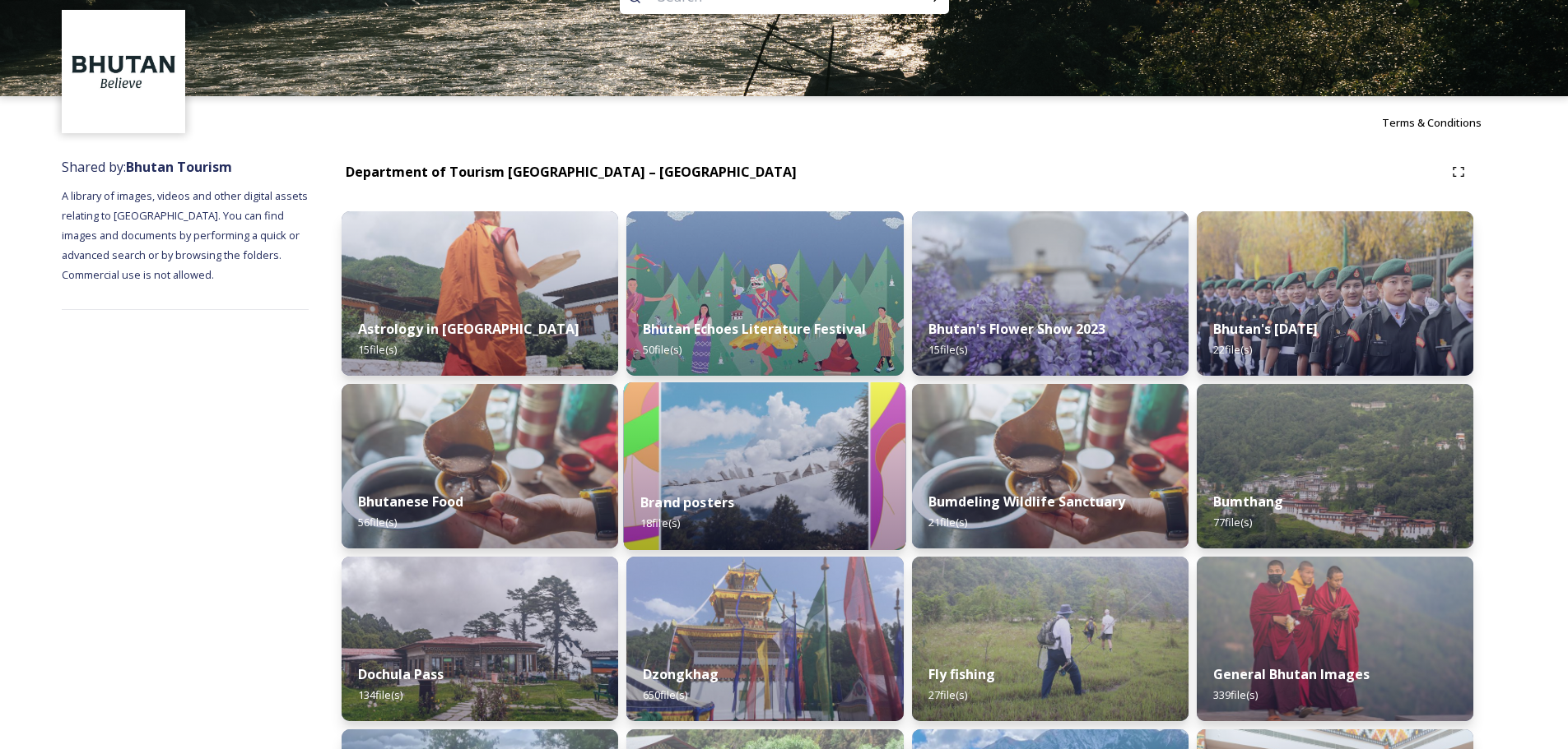
scroll to position [48, 0]
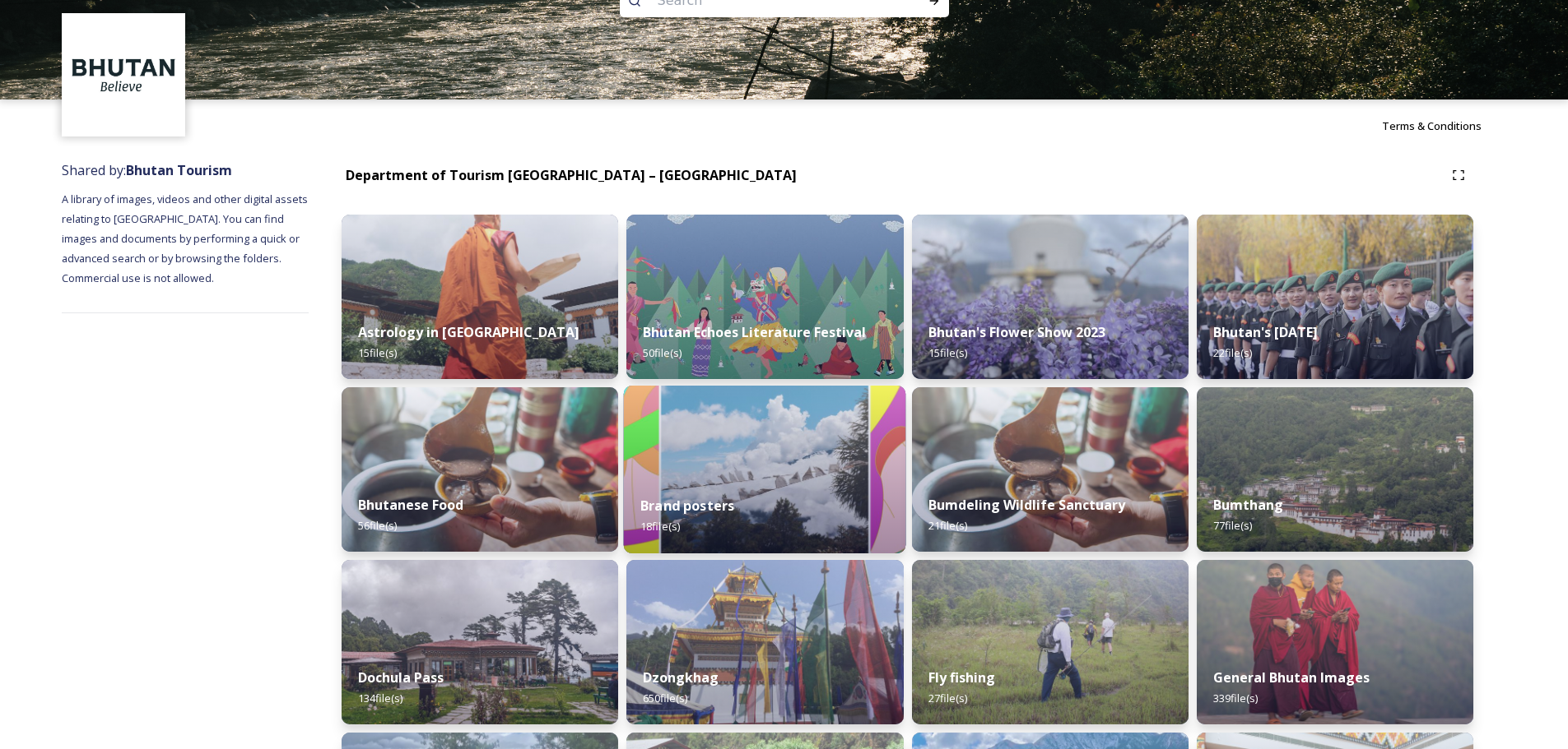
click at [740, 465] on img at bounding box center [765, 469] width 282 height 168
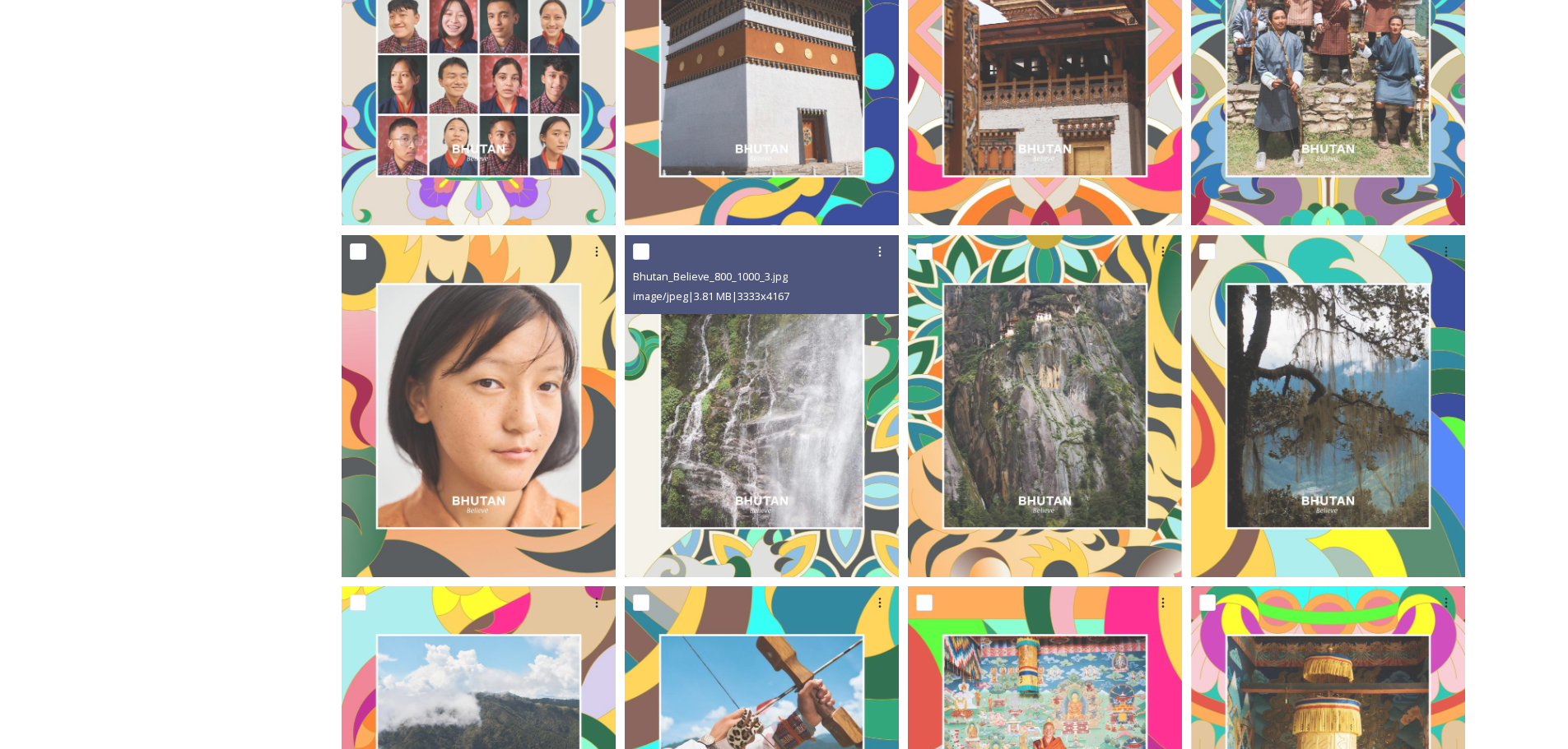
scroll to position [196, 0]
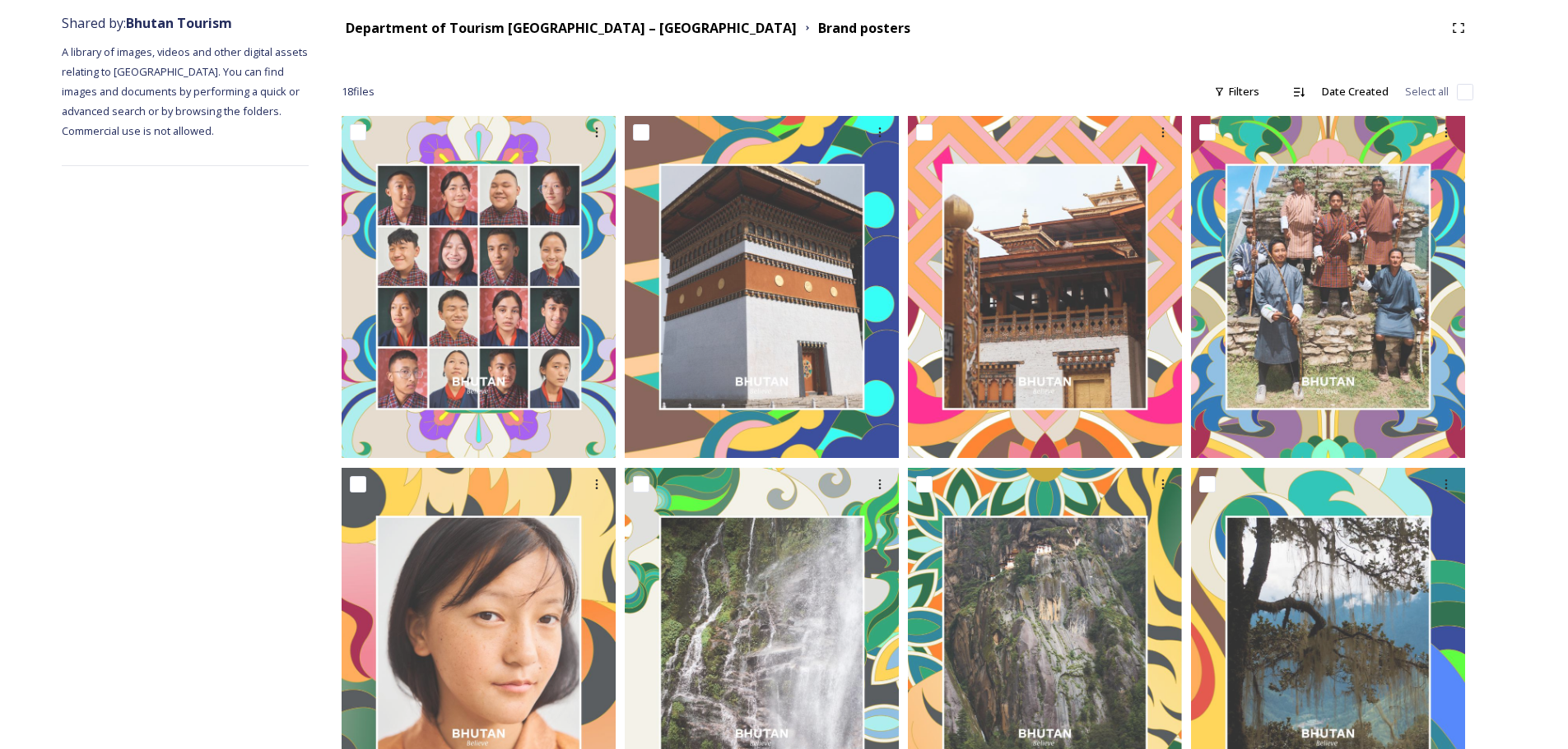
click at [620, 38] on div "Department of Tourism [GEOGRAPHIC_DATA] – Brand Centre Brand posters" at bounding box center [907, 28] width 1131 height 30
click at [625, 36] on strong "Department of Tourism [GEOGRAPHIC_DATA] – [GEOGRAPHIC_DATA]" at bounding box center [571, 28] width 451 height 19
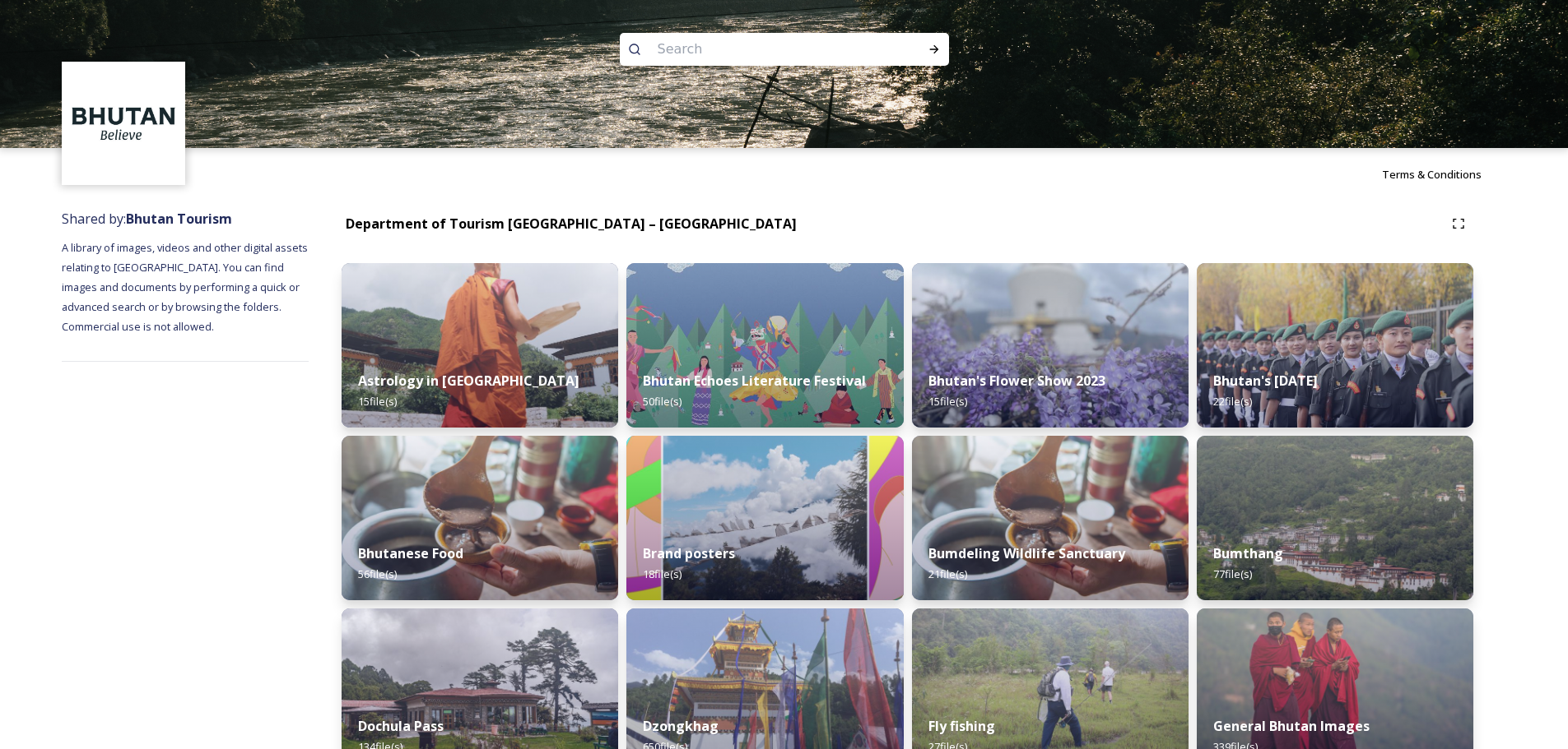
click at [793, 56] on input at bounding box center [761, 49] width 225 height 36
paste input "story image dzo 3"
type input "story image dzo 3"
click at [927, 46] on icon at bounding box center [934, 49] width 13 height 13
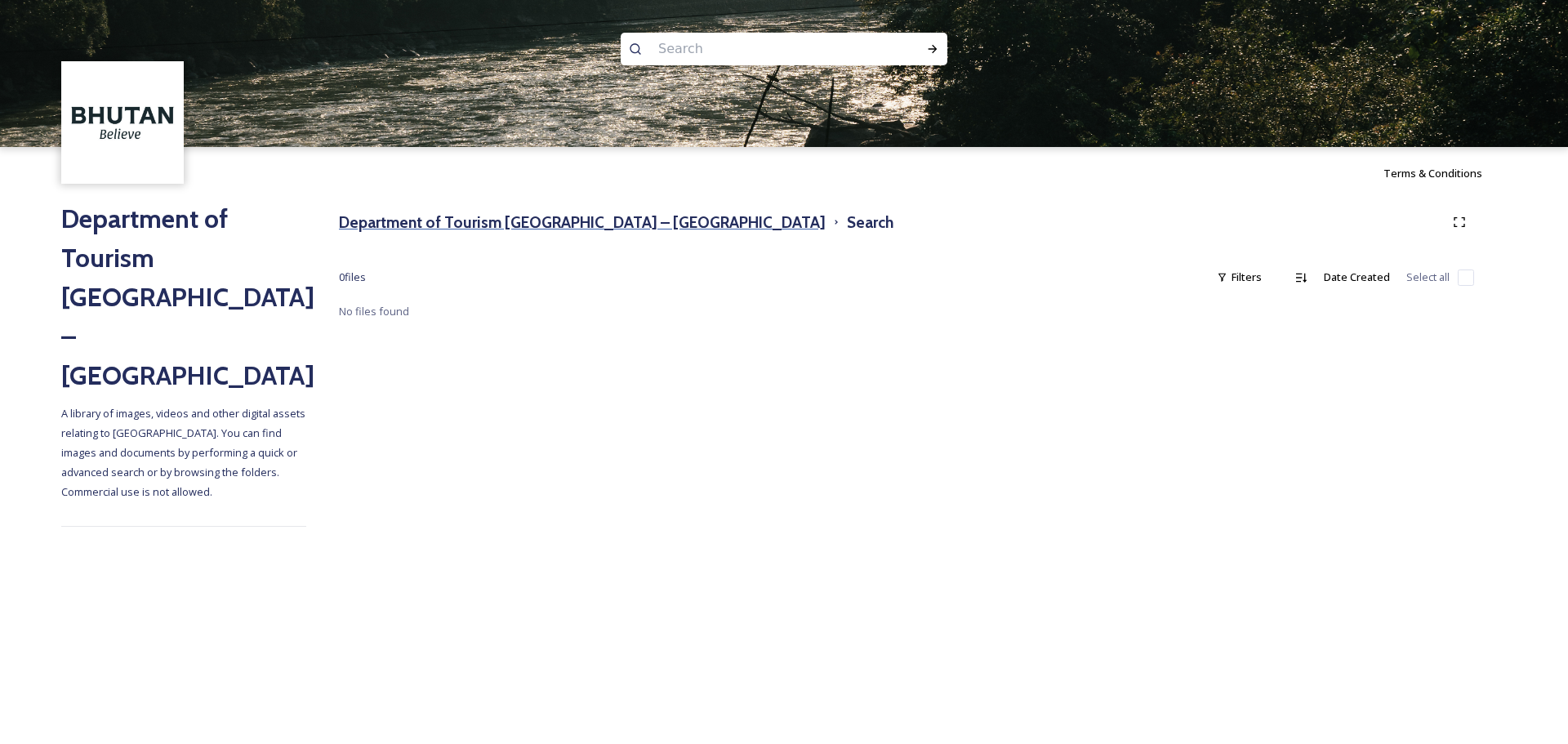
click at [573, 219] on h3 "Department of Tourism [GEOGRAPHIC_DATA] – [GEOGRAPHIC_DATA]" at bounding box center [582, 223] width 487 height 24
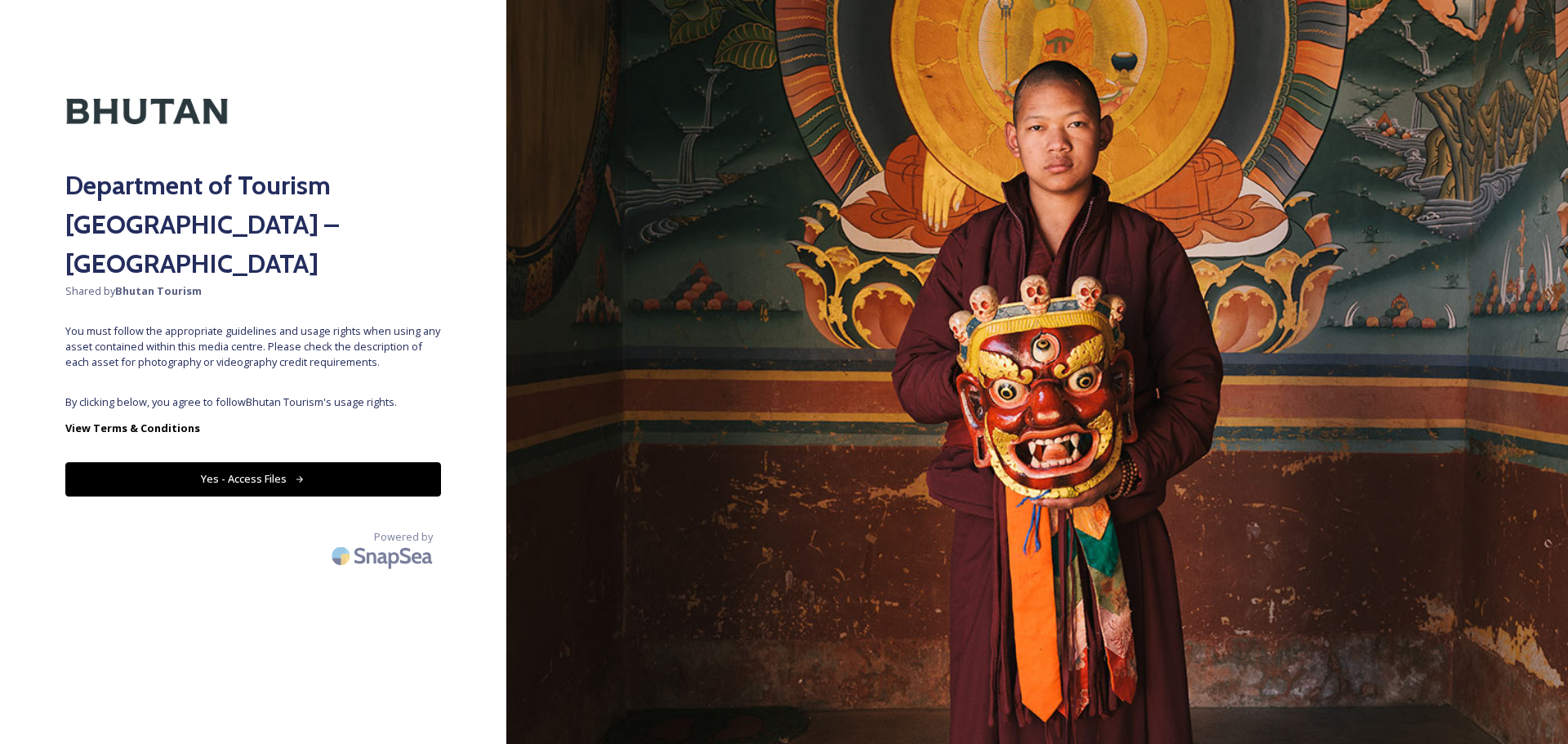
click at [431, 462] on button "Yes - Access Files" at bounding box center [253, 479] width 375 height 33
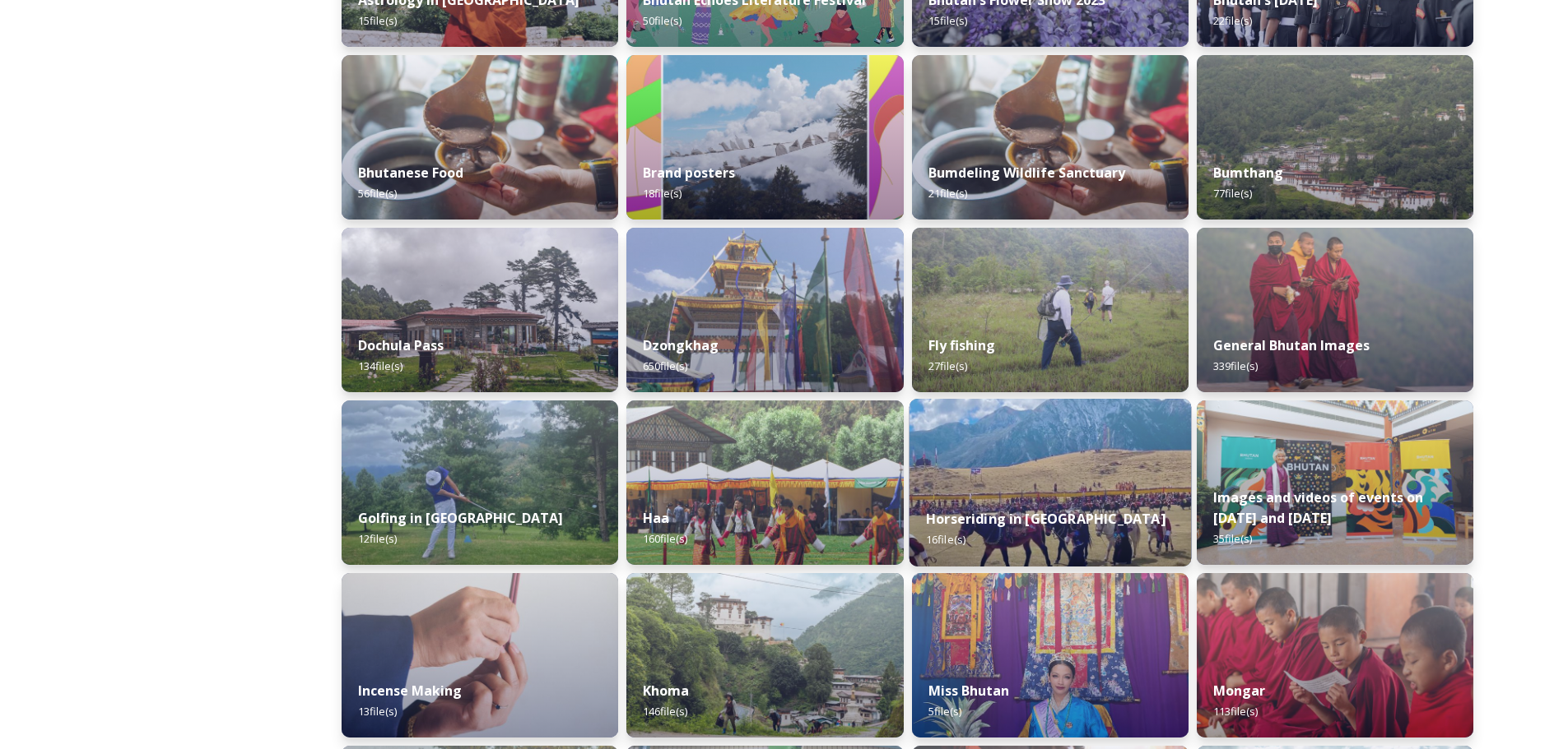
scroll to position [377, 0]
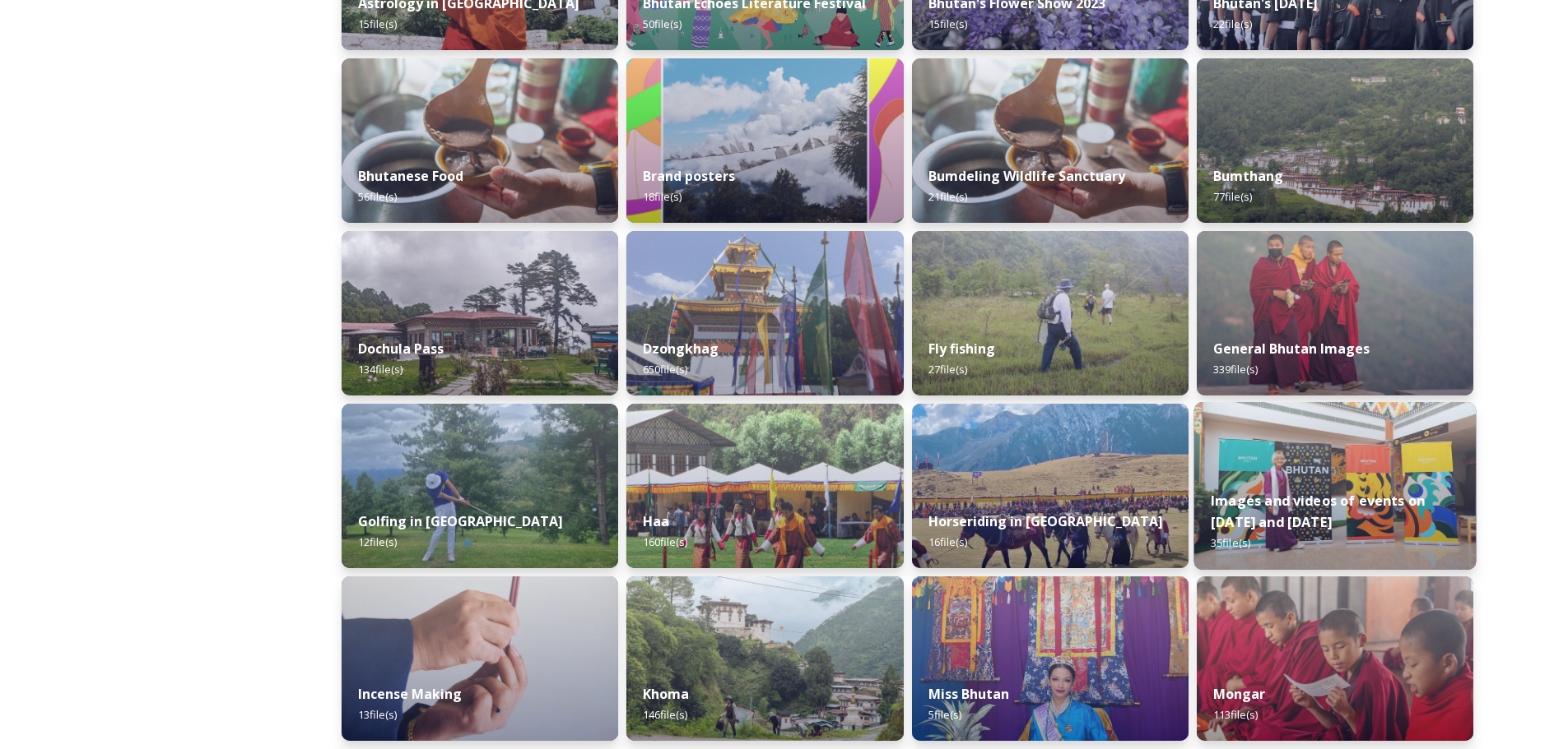
click at [1393, 532] on div "Images and videos of events on [DATE] and [DATE] 35 file(s)" at bounding box center [1334, 522] width 282 height 95
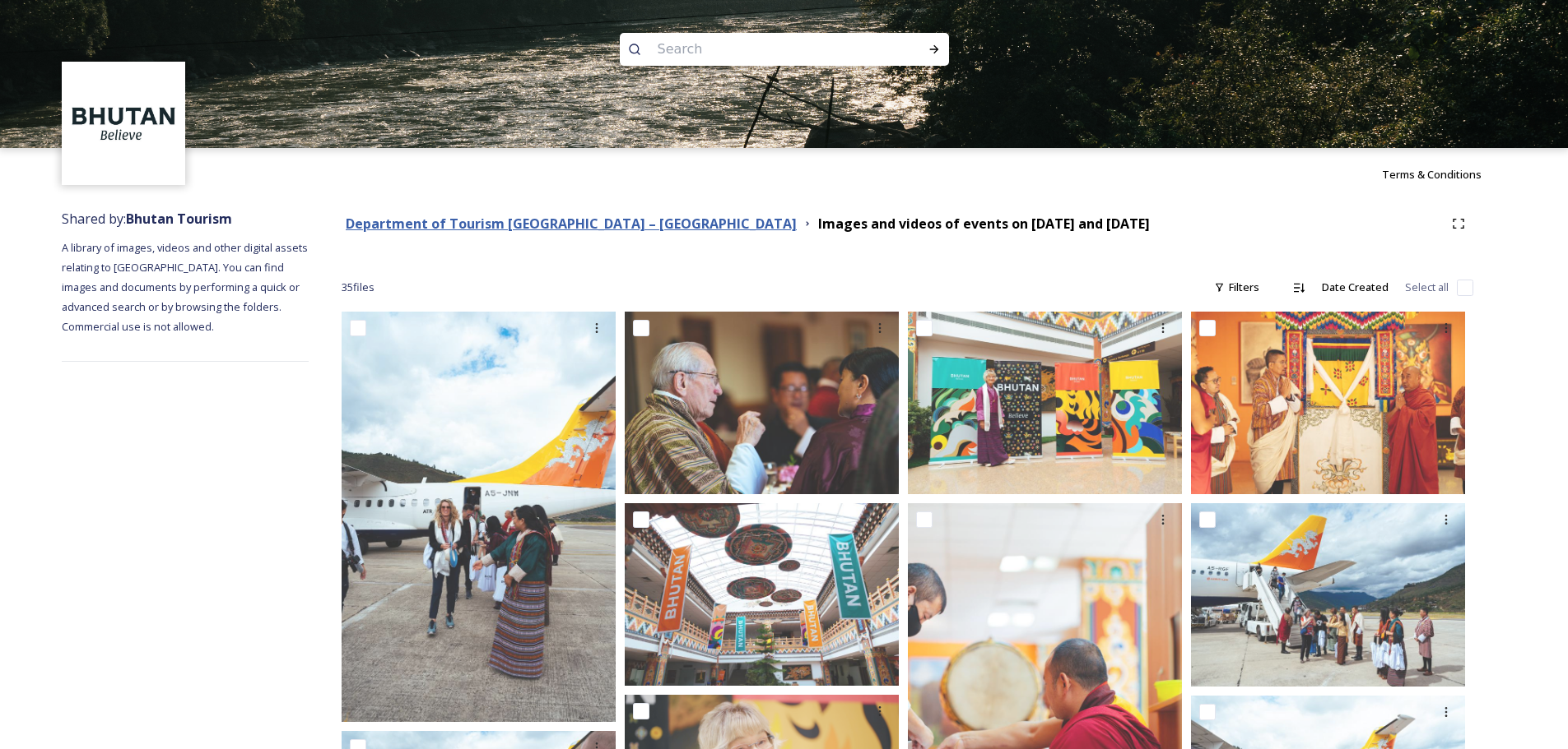
click at [586, 229] on strong "Department of Tourism [GEOGRAPHIC_DATA] – [GEOGRAPHIC_DATA]" at bounding box center [571, 224] width 451 height 19
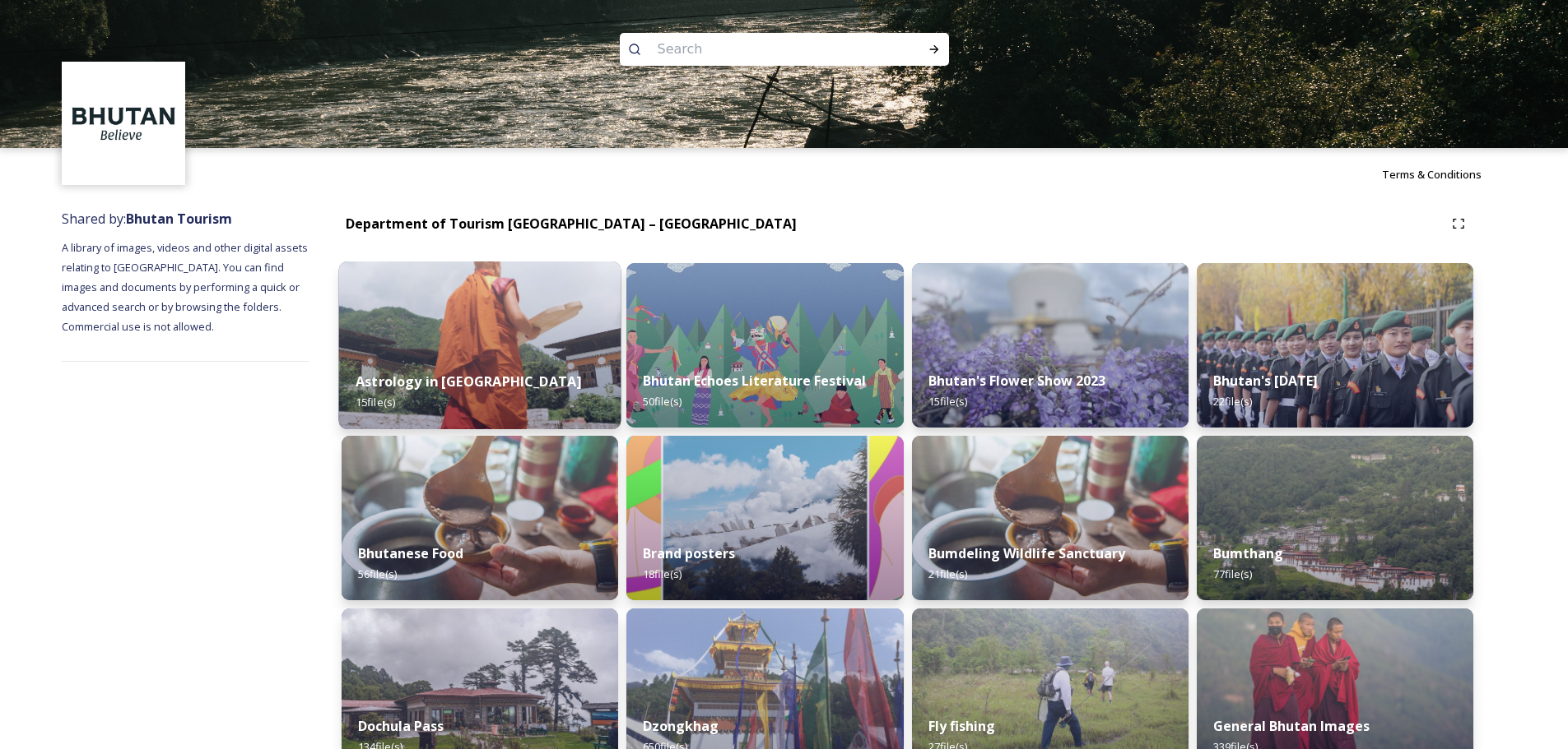
click at [569, 310] on img at bounding box center [480, 345] width 282 height 168
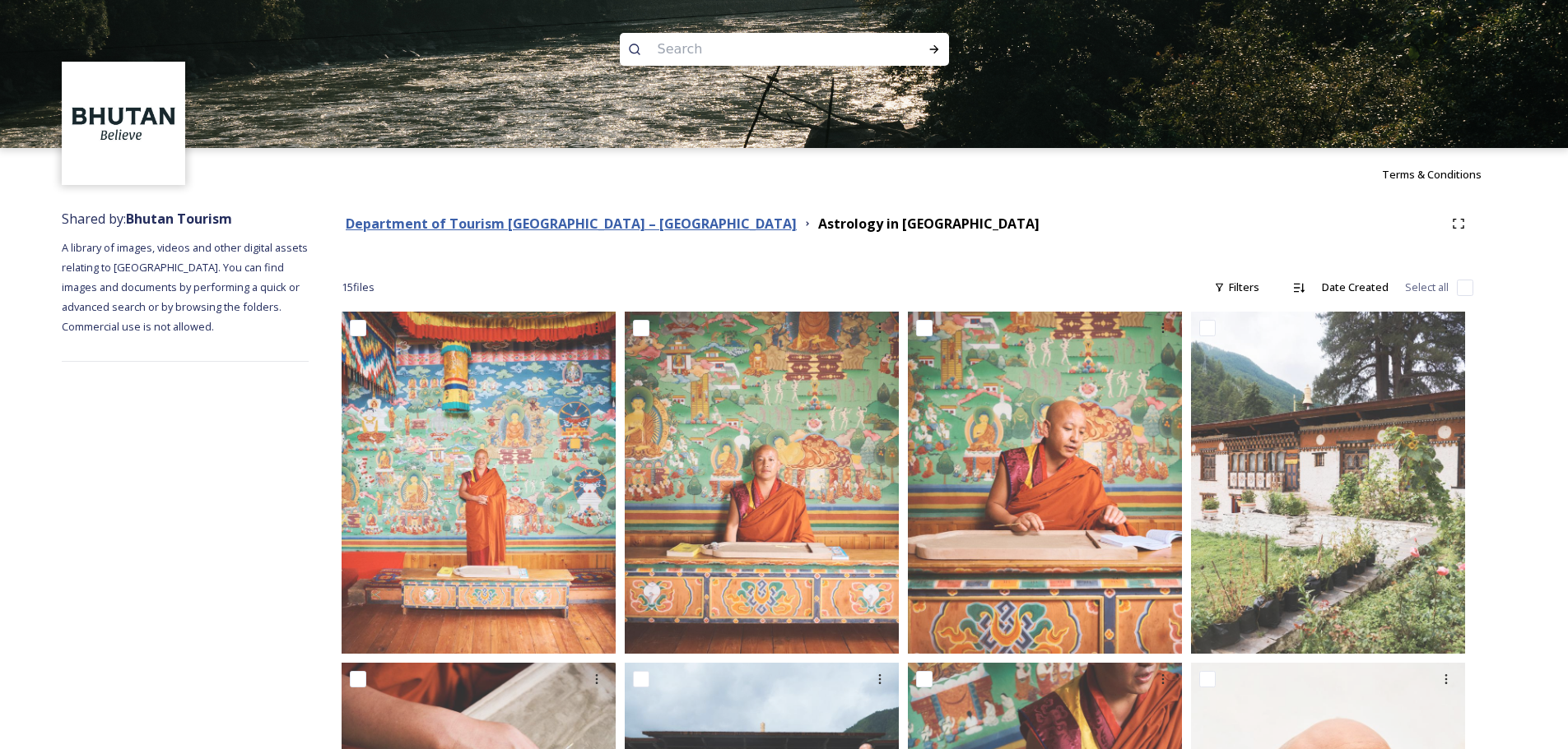
click at [600, 226] on strong "Department of Tourism [GEOGRAPHIC_DATA] – [GEOGRAPHIC_DATA]" at bounding box center [571, 224] width 451 height 19
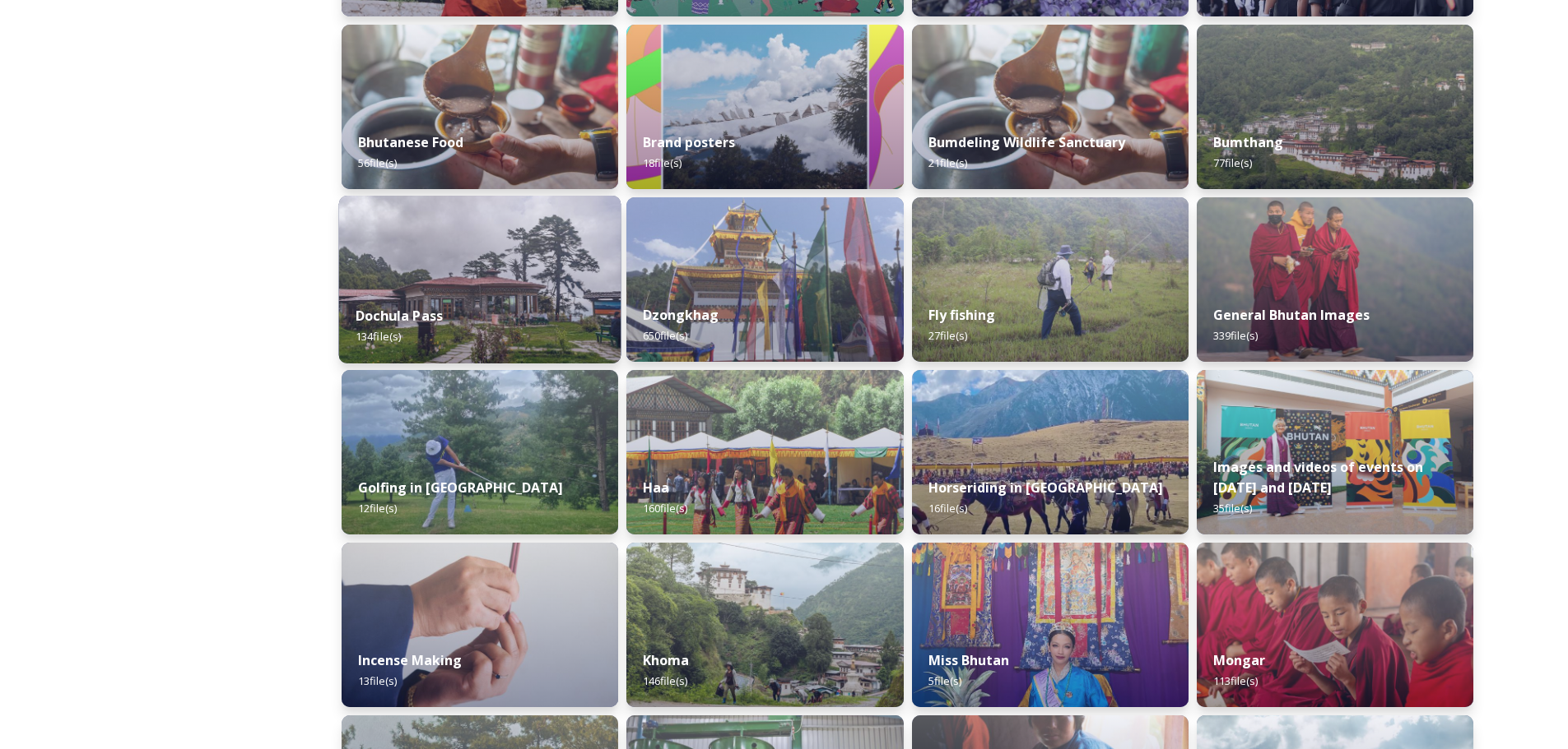
scroll to position [329, 0]
